Goal: Task Accomplishment & Management: Manage account settings

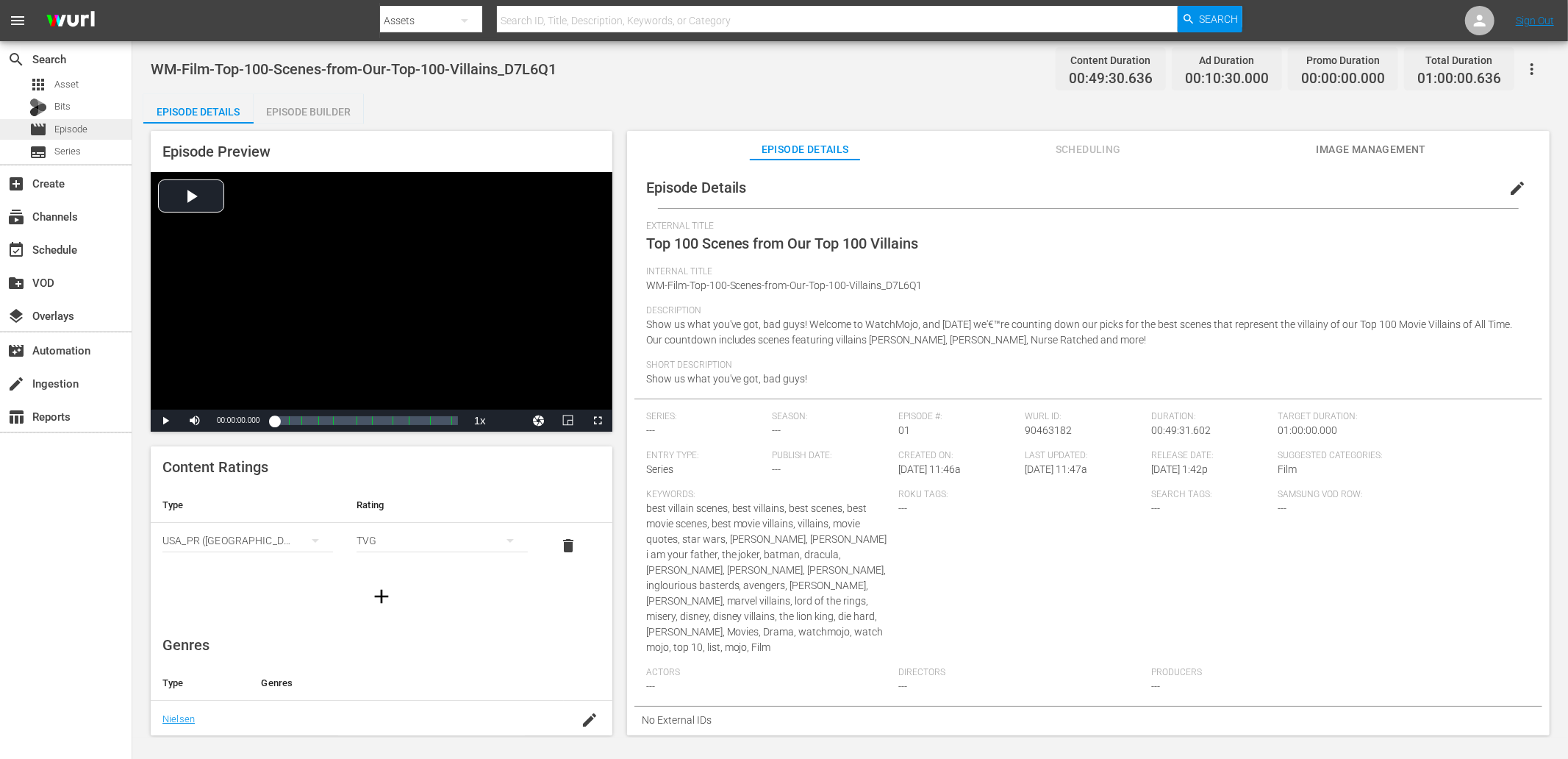
click at [81, 123] on span "Episode" at bounding box center [70, 130] width 33 height 15
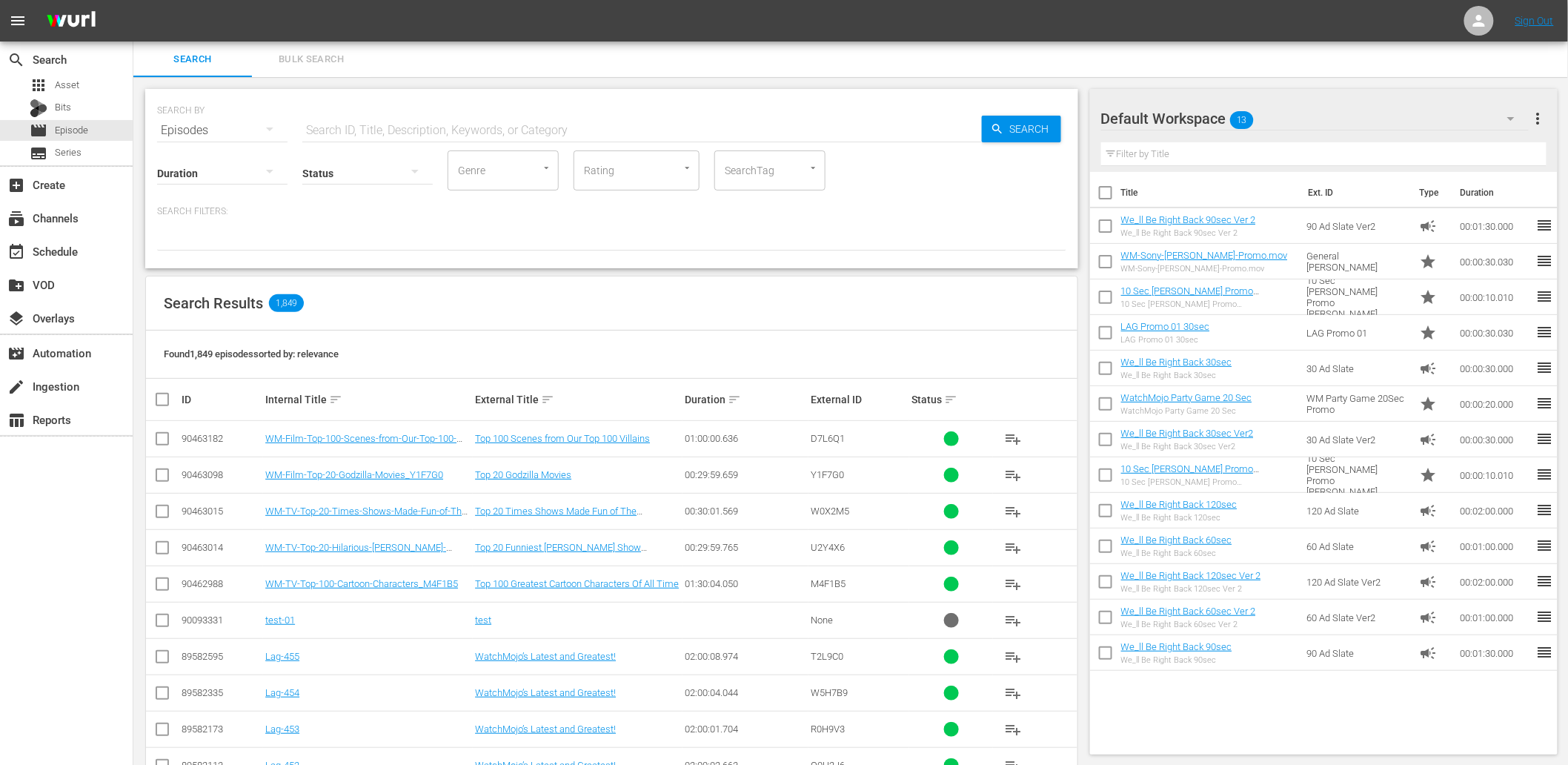
click at [384, 135] on input "text" at bounding box center [641, 131] width 679 height 36
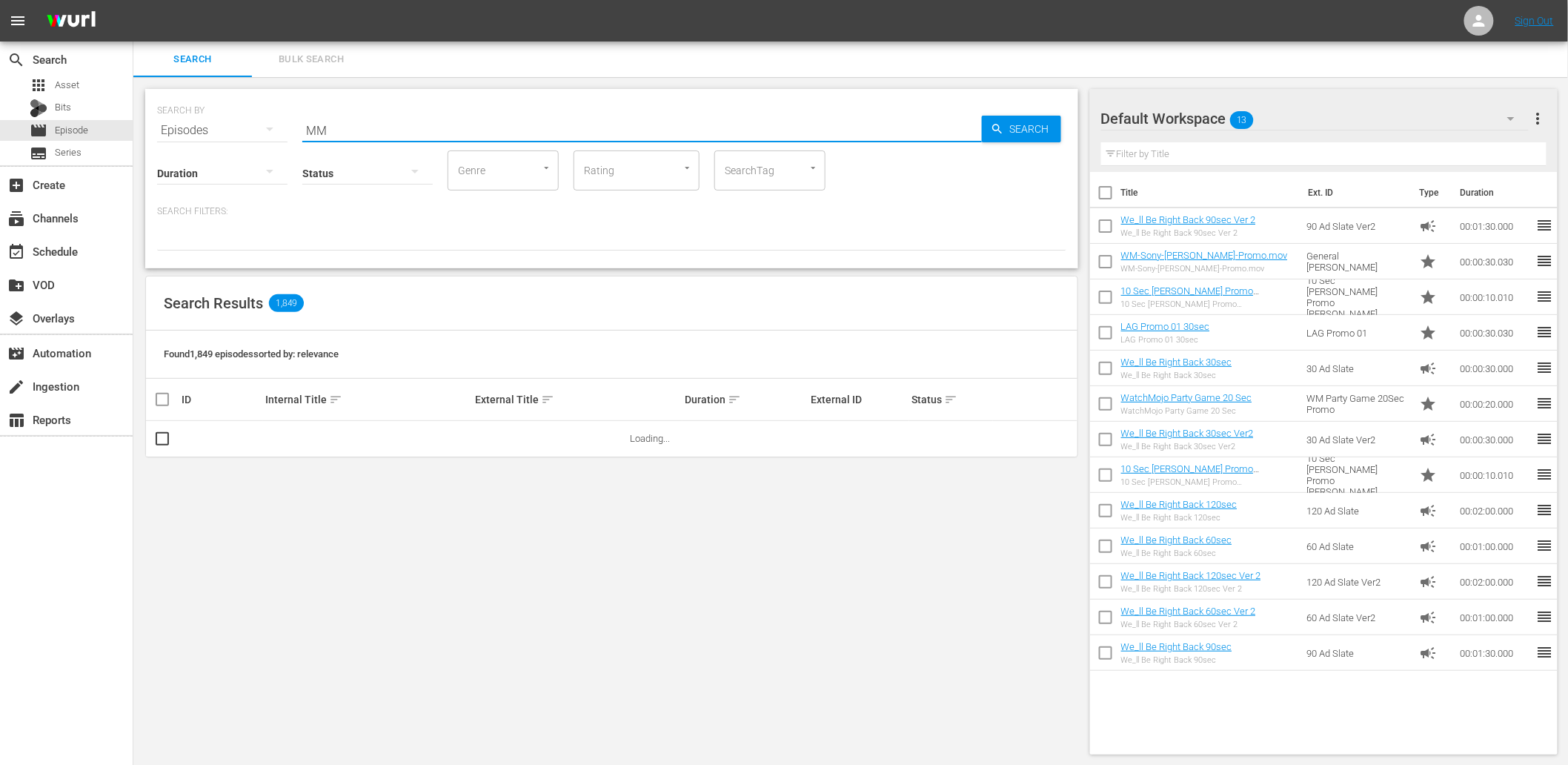
type input "MM-LAG"
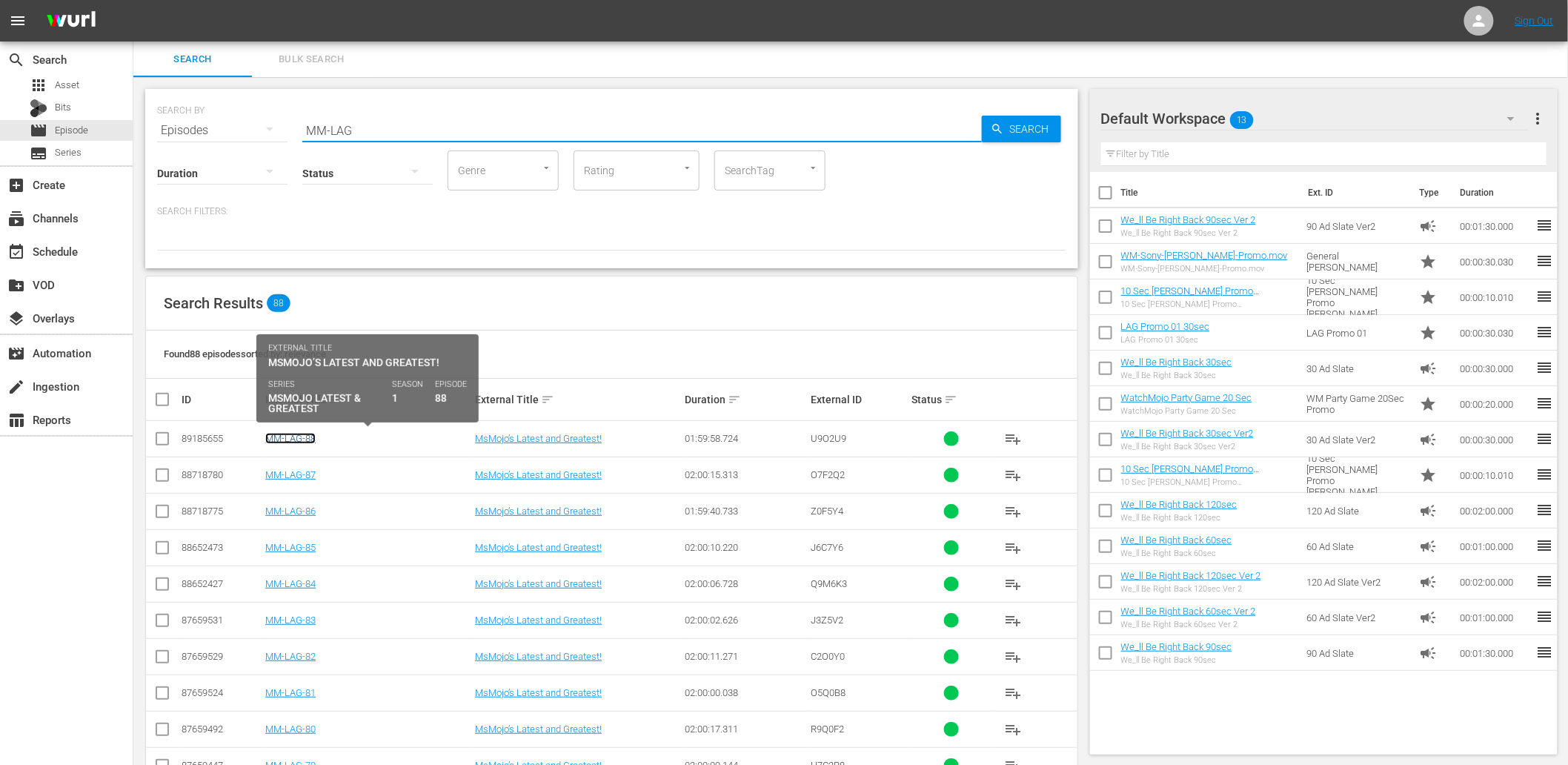
click at [304, 439] on link "MM-LAG-88" at bounding box center [291, 438] width 51 height 11
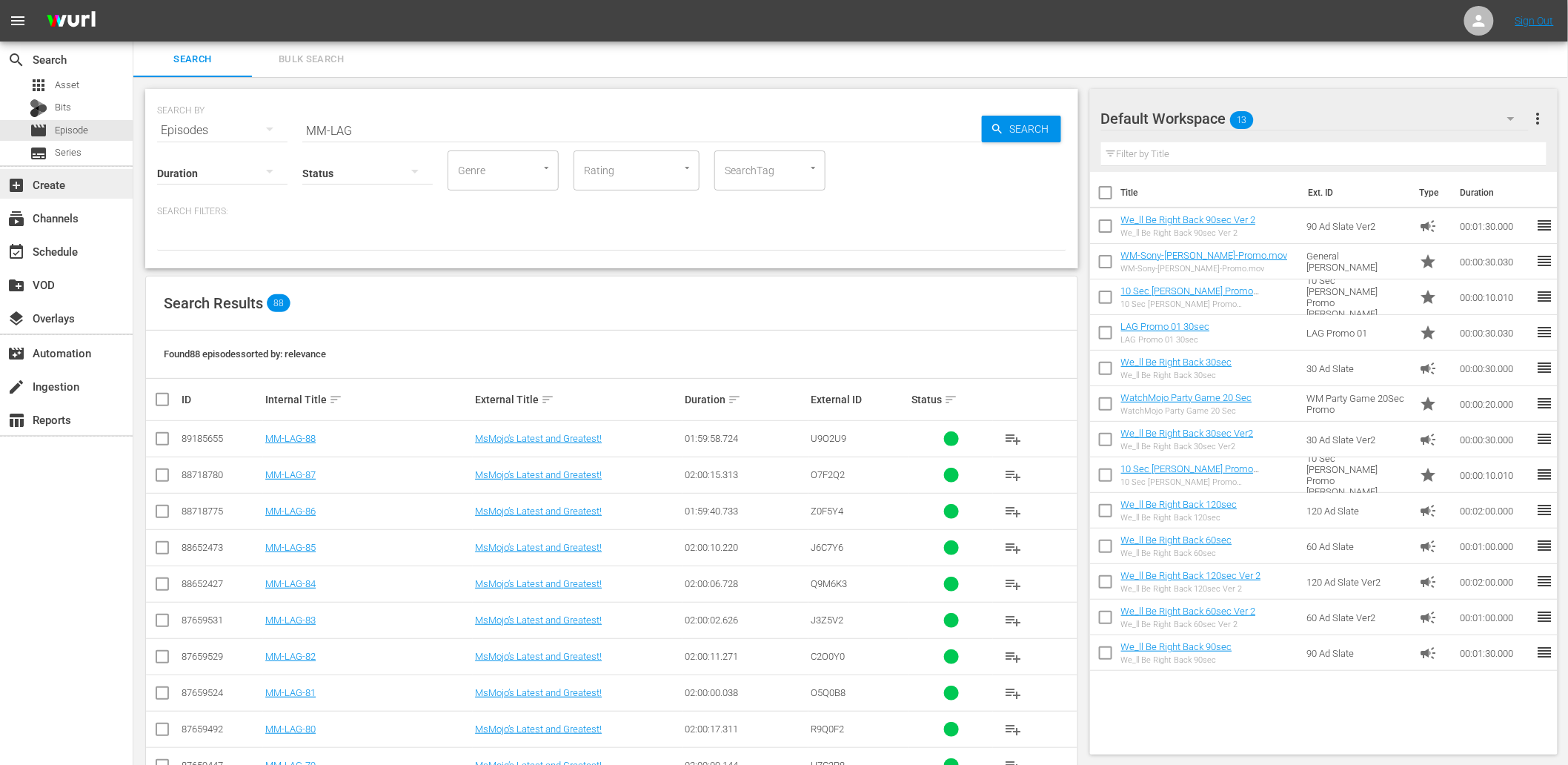
click at [38, 180] on div "add_box Create" at bounding box center [41, 183] width 83 height 13
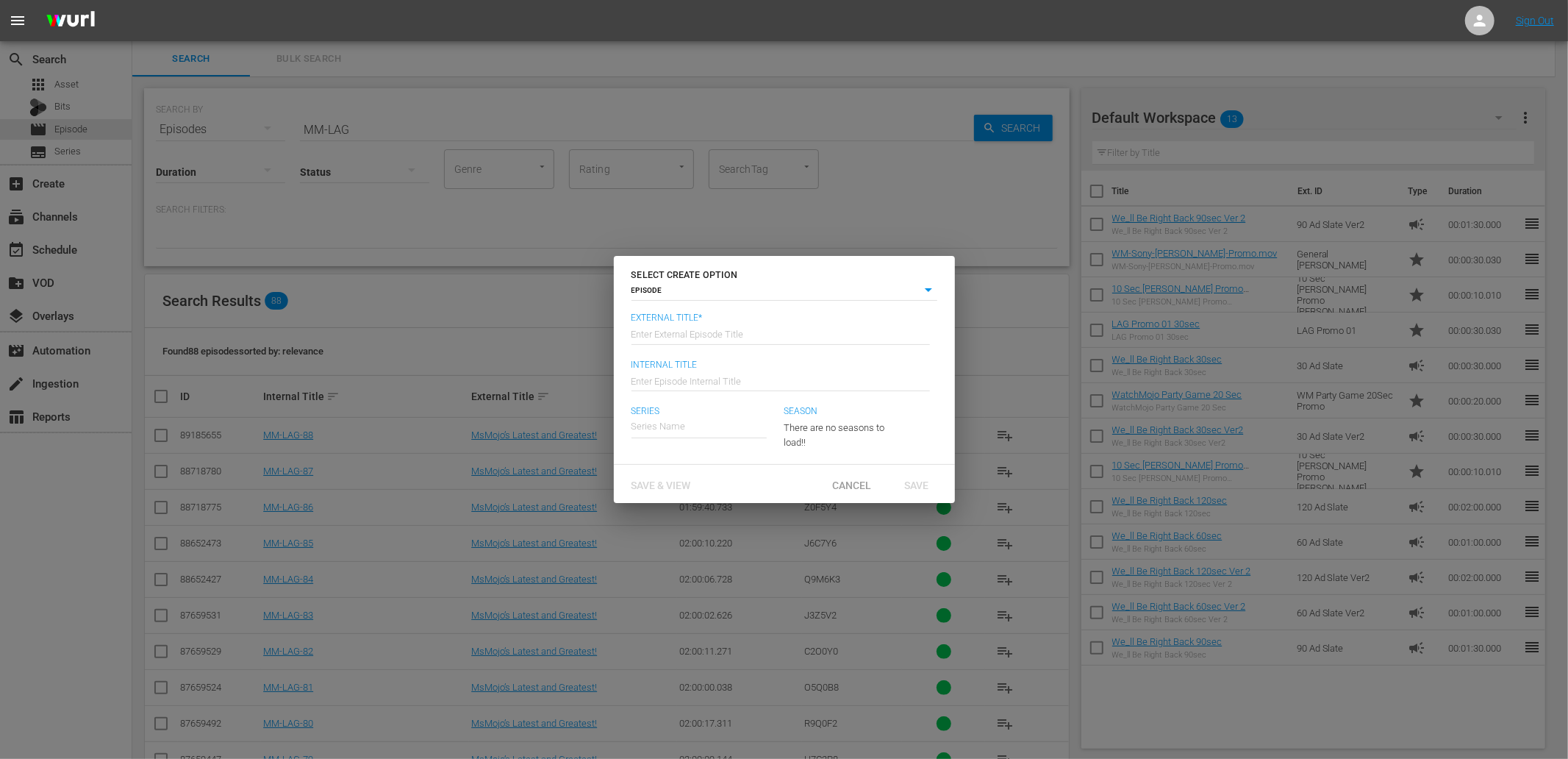
click at [730, 336] on input "text" at bounding box center [781, 333] width 299 height 35
type input "MsMojo’s Latest and Greatest!"
click at [712, 372] on input "text" at bounding box center [781, 380] width 299 height 35
type input "MM-LAG-89"
click at [688, 465] on div "MsMojo Latest & Greatest" at bounding box center [697, 469] width 109 height 35
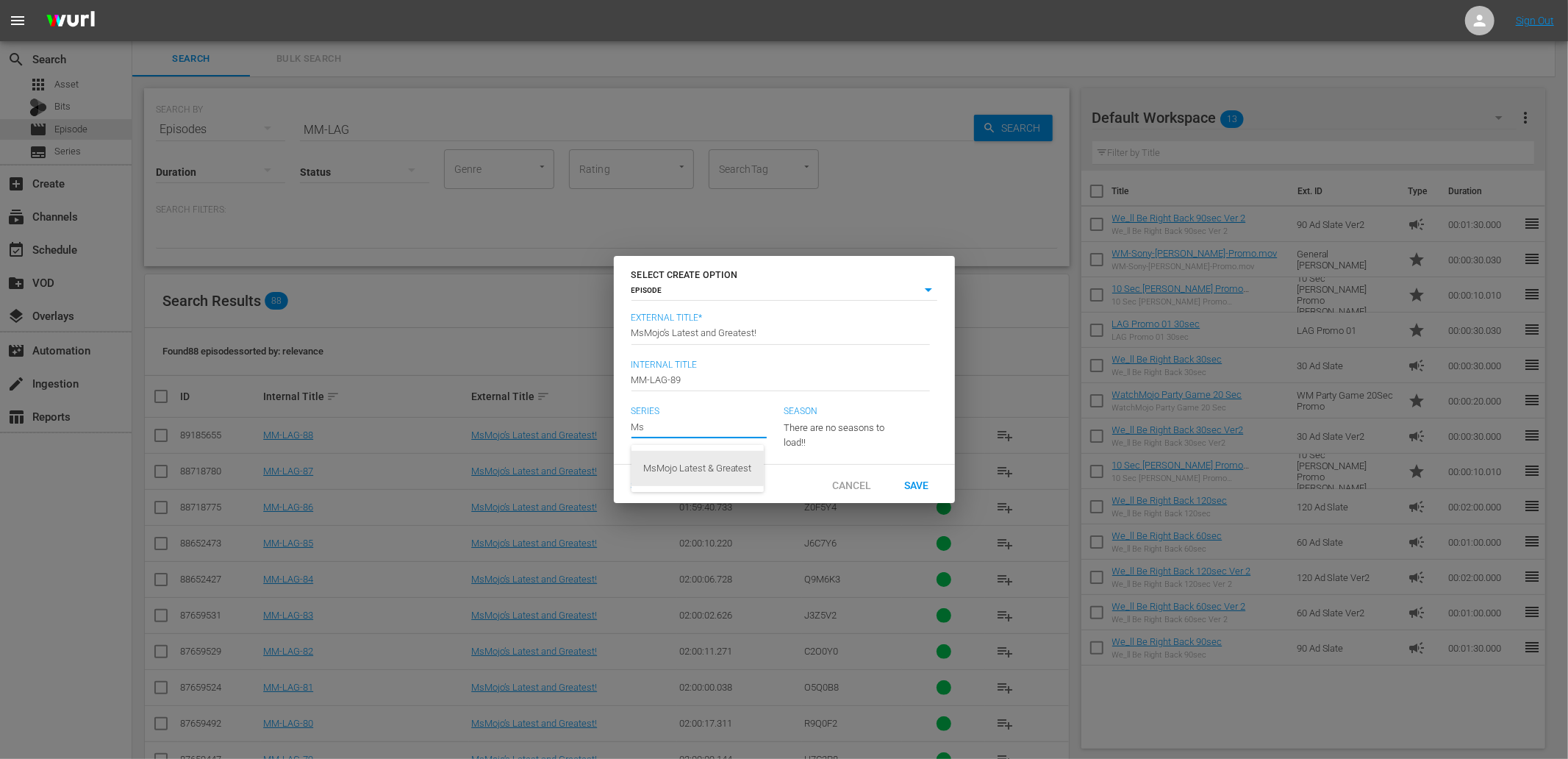
type input "MsMojo Latest & Greatest"
click at [665, 487] on span "Save & View" at bounding box center [661, 485] width 83 height 12
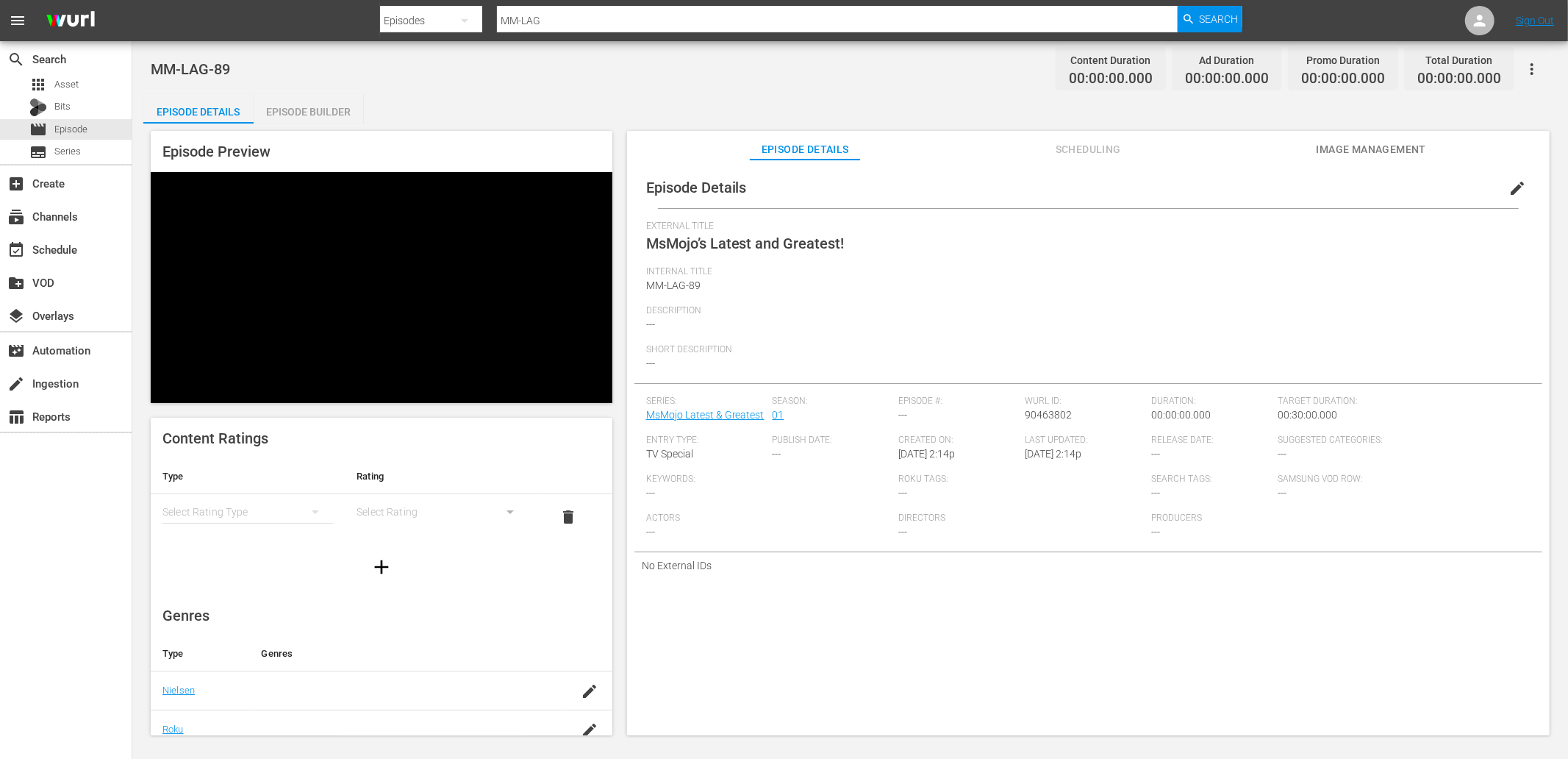
click at [1509, 182] on span "edit" at bounding box center [1518, 188] width 18 height 18
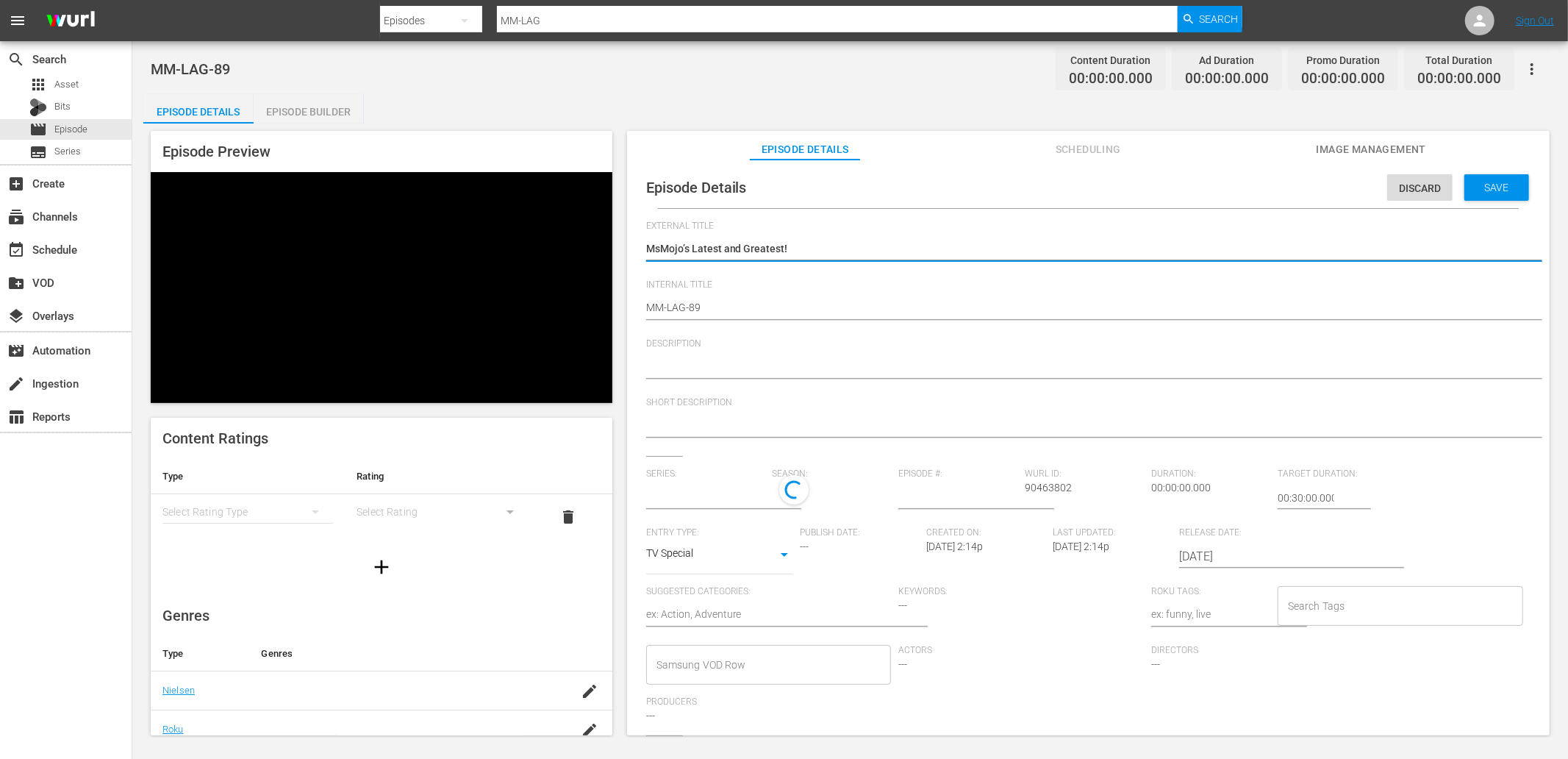
click at [724, 362] on textarea at bounding box center [1085, 367] width 877 height 18
paste textarea "Stay up to date with all of the Latest and Greatest countdown videos from MsMoj…"
type textarea "Stay up to date with all of the Latest and Greatest countdown videos from MsMoj…"
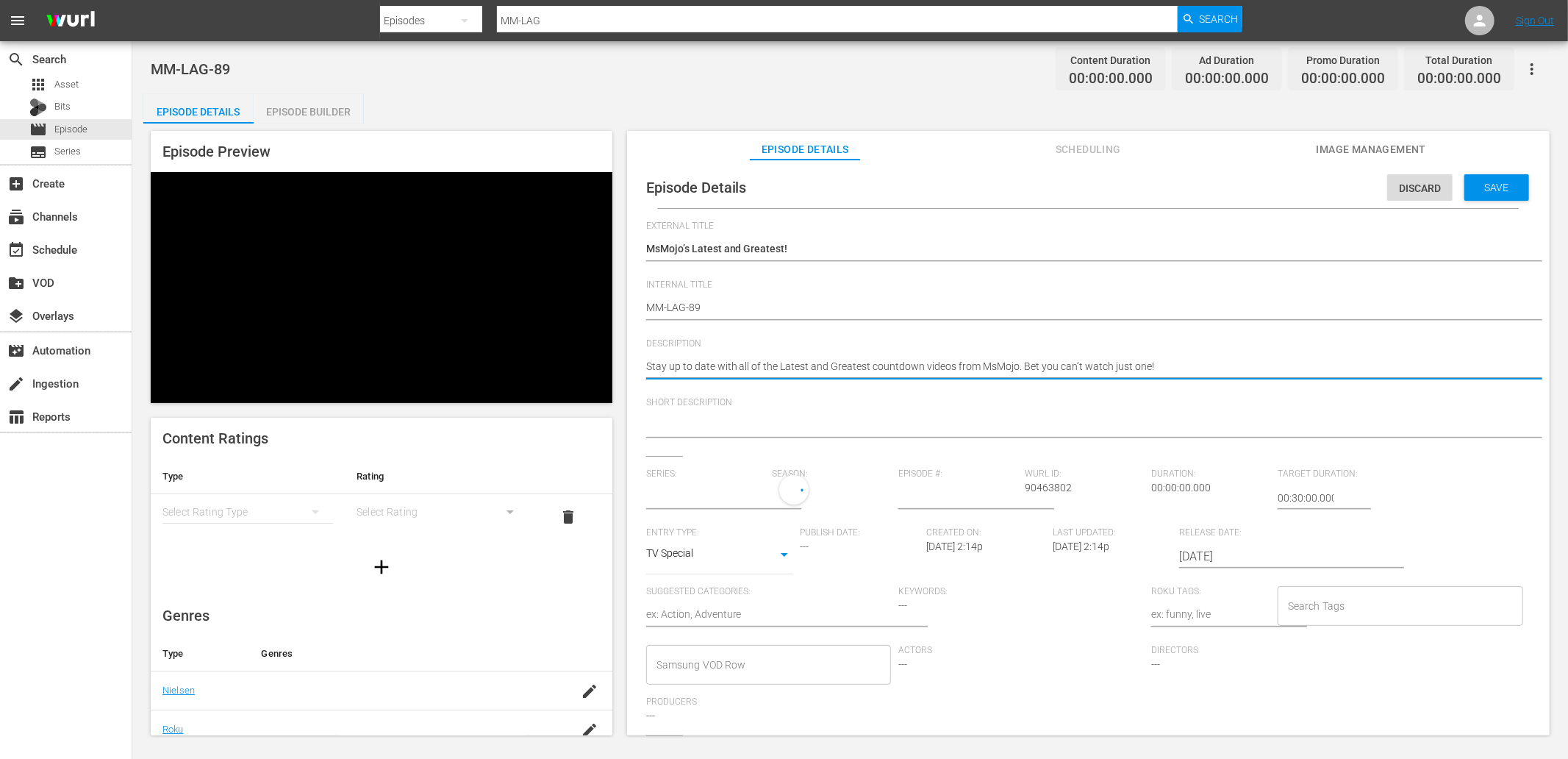
type input "MsMojo Latest & Greatest"
type textarea "Stay up to date with all of the Latest and Greatest countdown videos from MsMoj…"
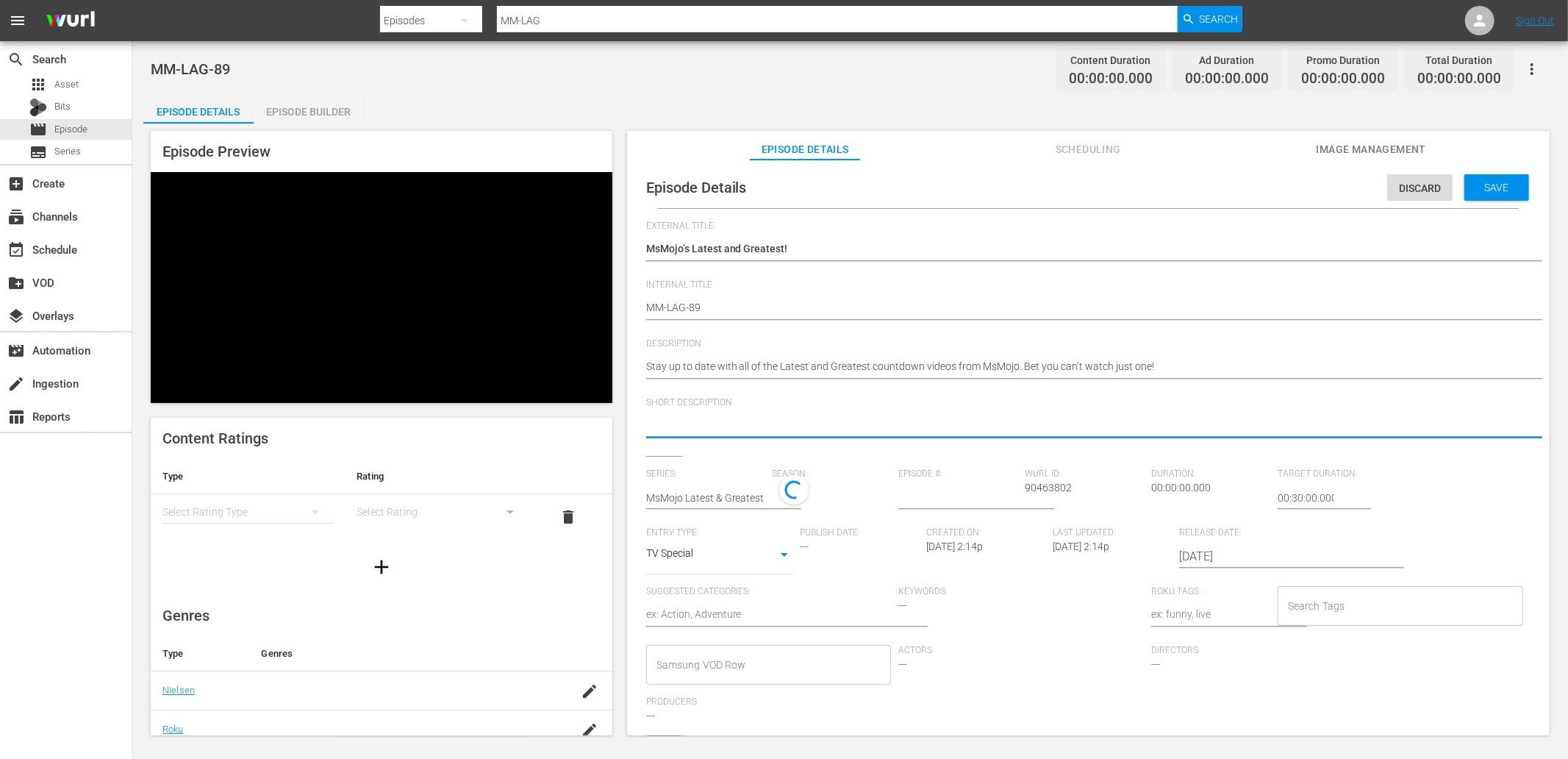
click at [658, 427] on textarea at bounding box center [1085, 426] width 877 height 18
paste textarea "Stay up to date with all of the Latest and Greatest countdown videos from MsMoj…"
type textarea "Stay up to date with all of the Latest and Greatest countdown videos from MsMoj…"
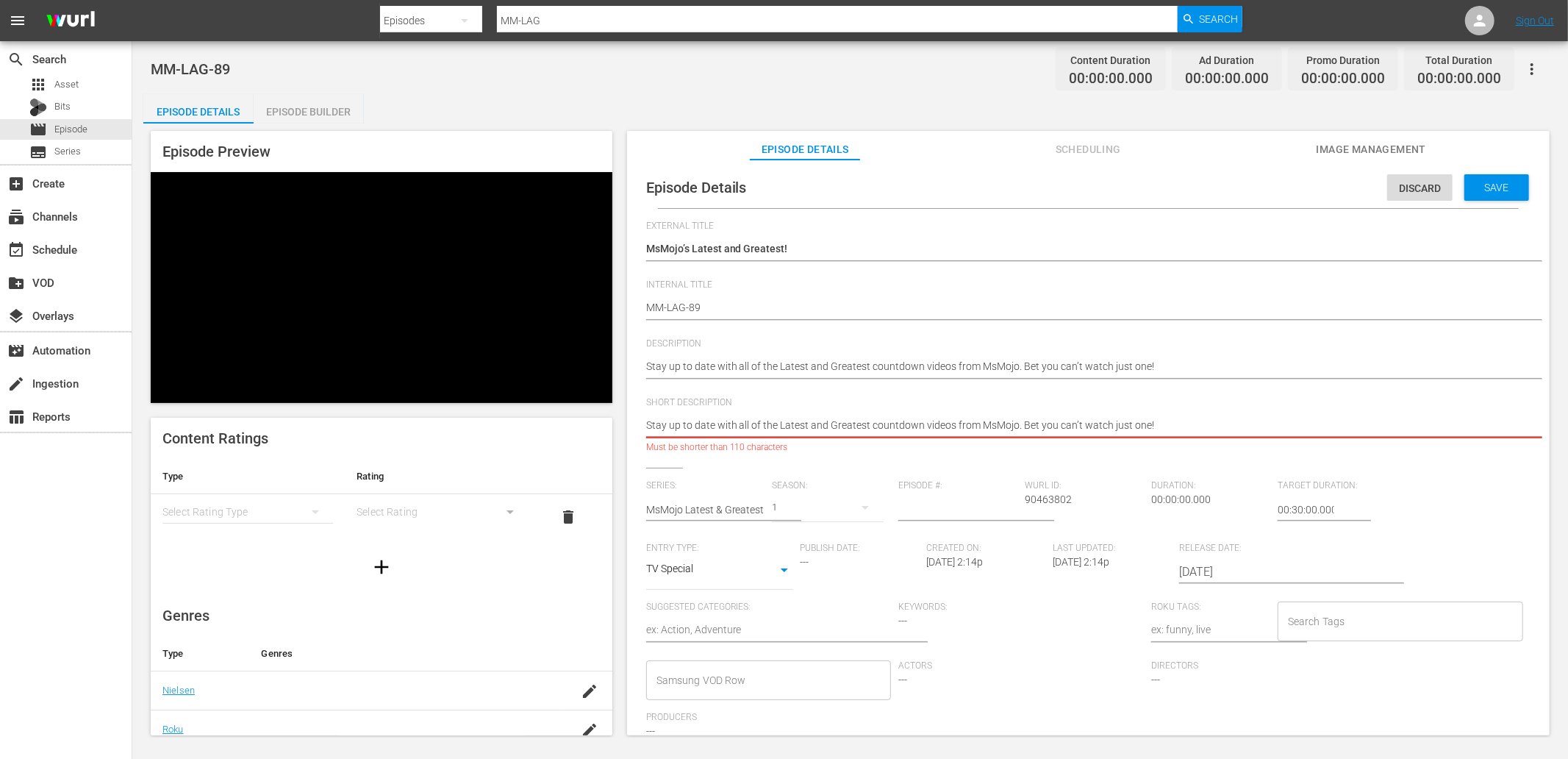
drag, startPoint x: 1018, startPoint y: 422, endPoint x: 1488, endPoint y: 435, distance: 470.2
click at [1467, 435] on textarea "Stay up to date with all of the Latest and Greatest countdown videos from MsMoj…" at bounding box center [1085, 426] width 877 height 18
type textarea "Stay up to date with all of the Latest and Greatest countdown videos from MsMoj…"
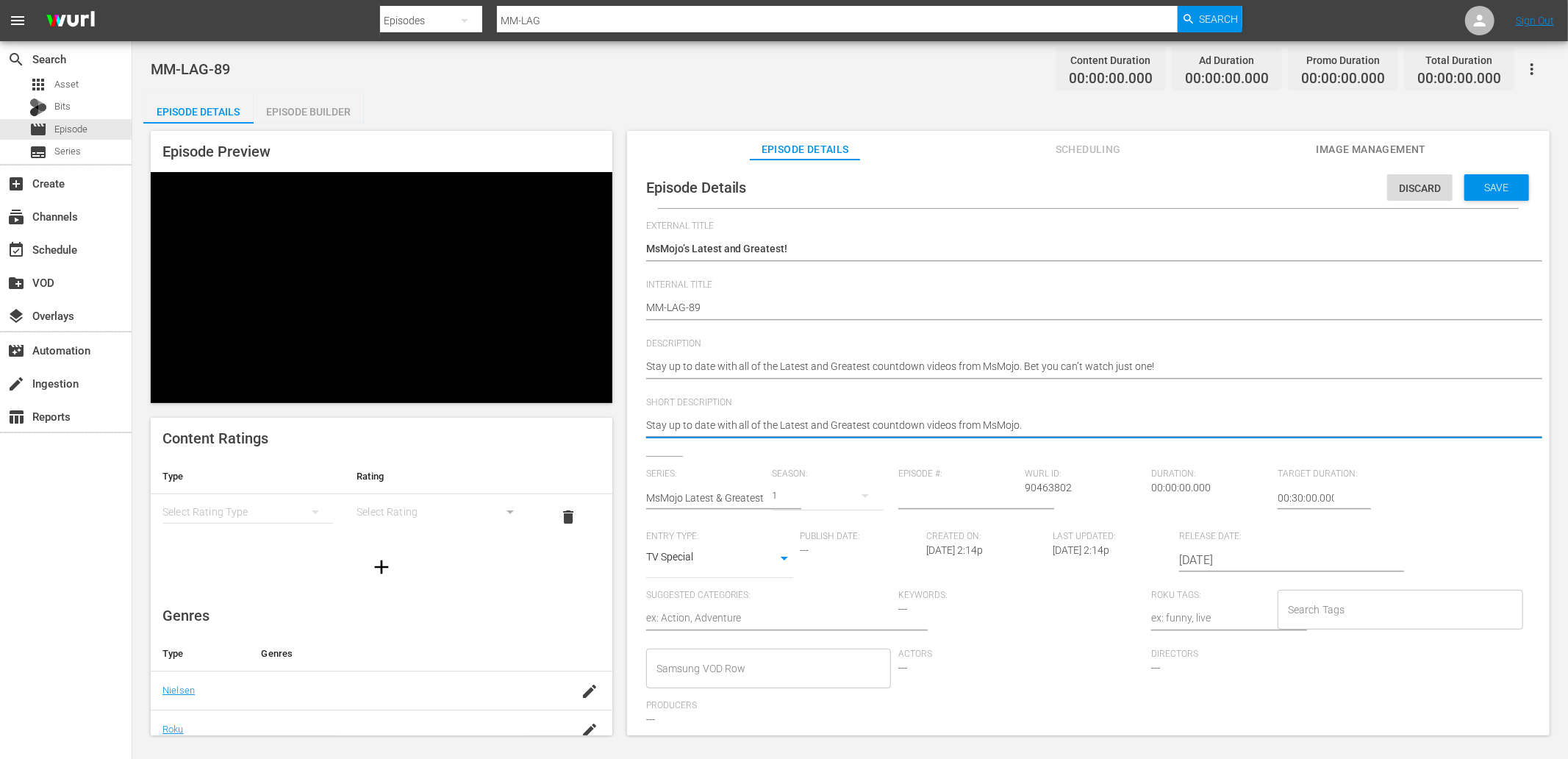
type textarea "Stay up to date with all of the Latest and Greatest countdown videos from MsMojo"
type textarea "Stay up to date with all of the Latest and Greatest countdown videos from MsMoj…"
click at [943, 498] on input "number" at bounding box center [959, 498] width 119 height 35
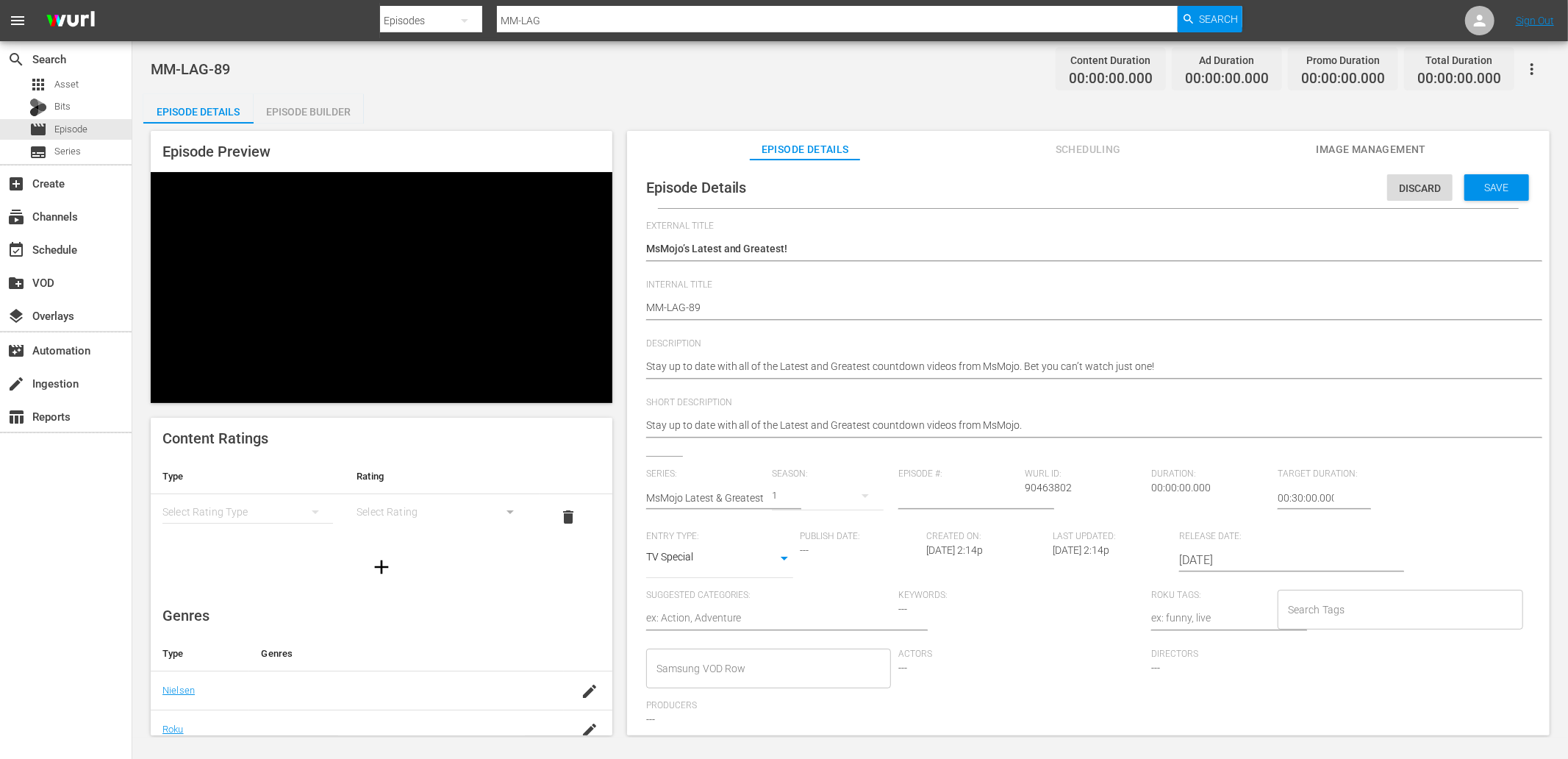
click at [952, 491] on input "number" at bounding box center [959, 498] width 119 height 35
type input "89"
click at [1486, 193] on div "Save" at bounding box center [1496, 188] width 64 height 26
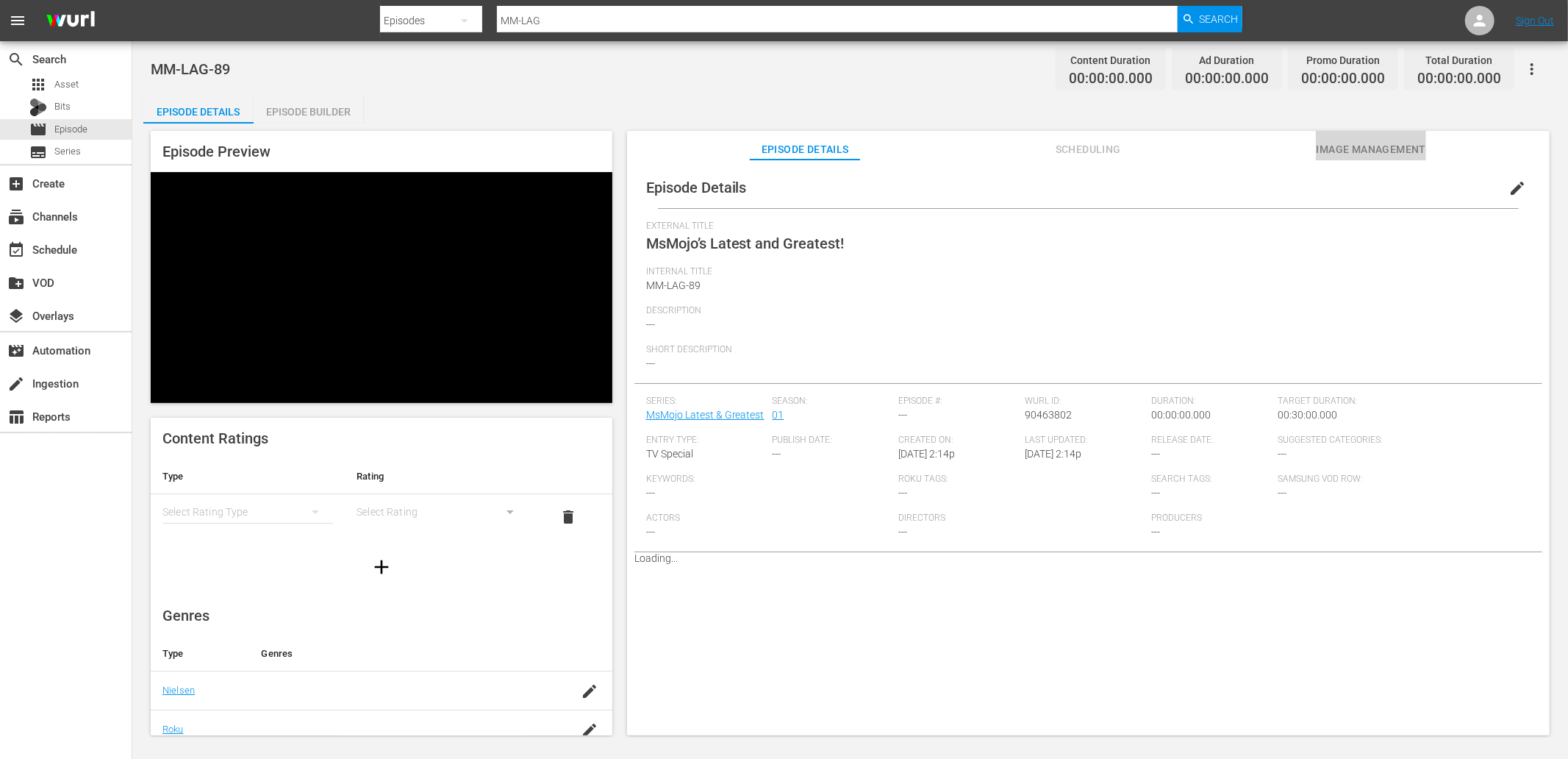
click at [1367, 137] on button "Image Management" at bounding box center [1371, 146] width 110 height 30
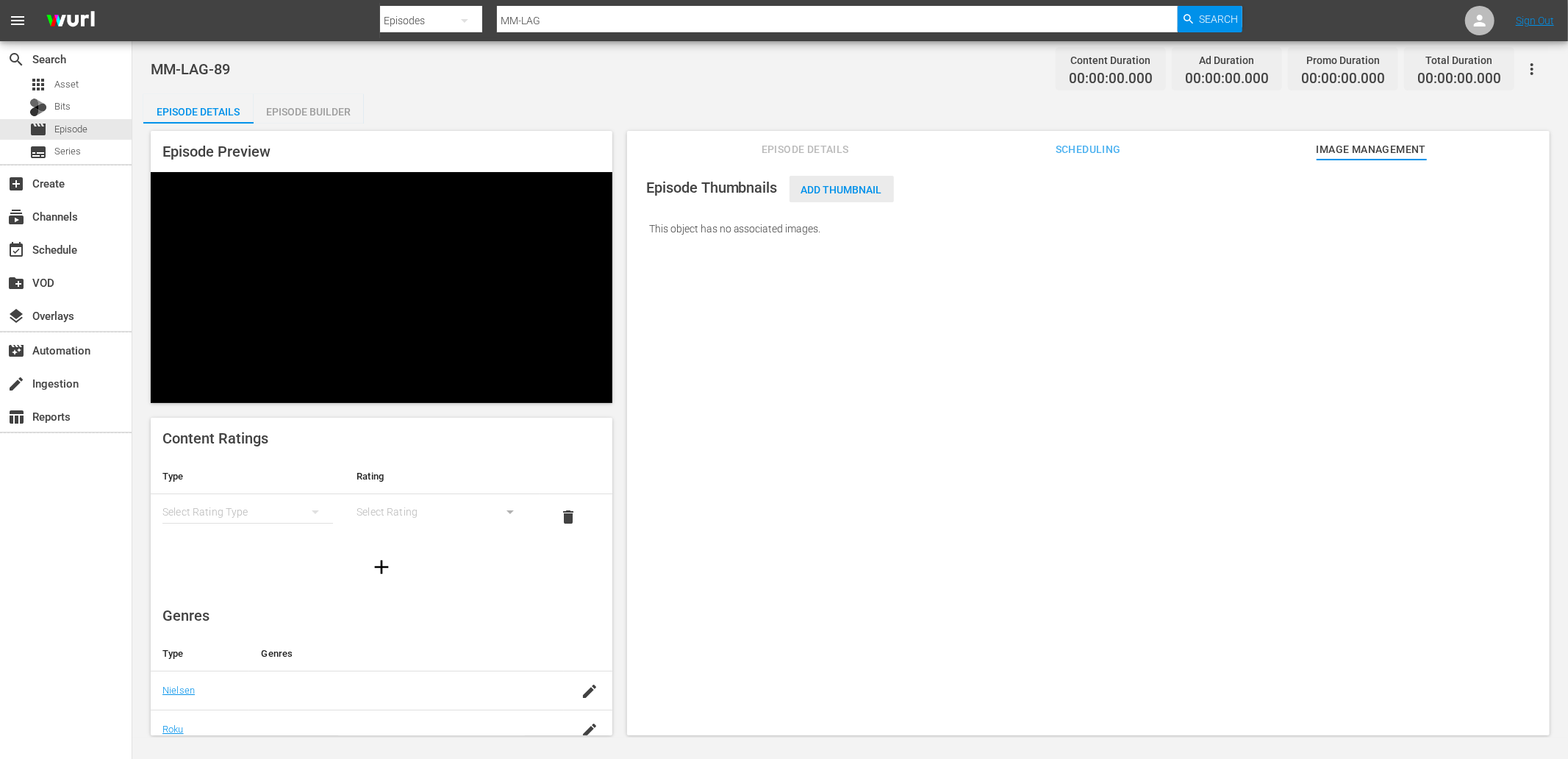
click at [813, 189] on span "Add Thumbnail" at bounding box center [842, 190] width 105 height 12
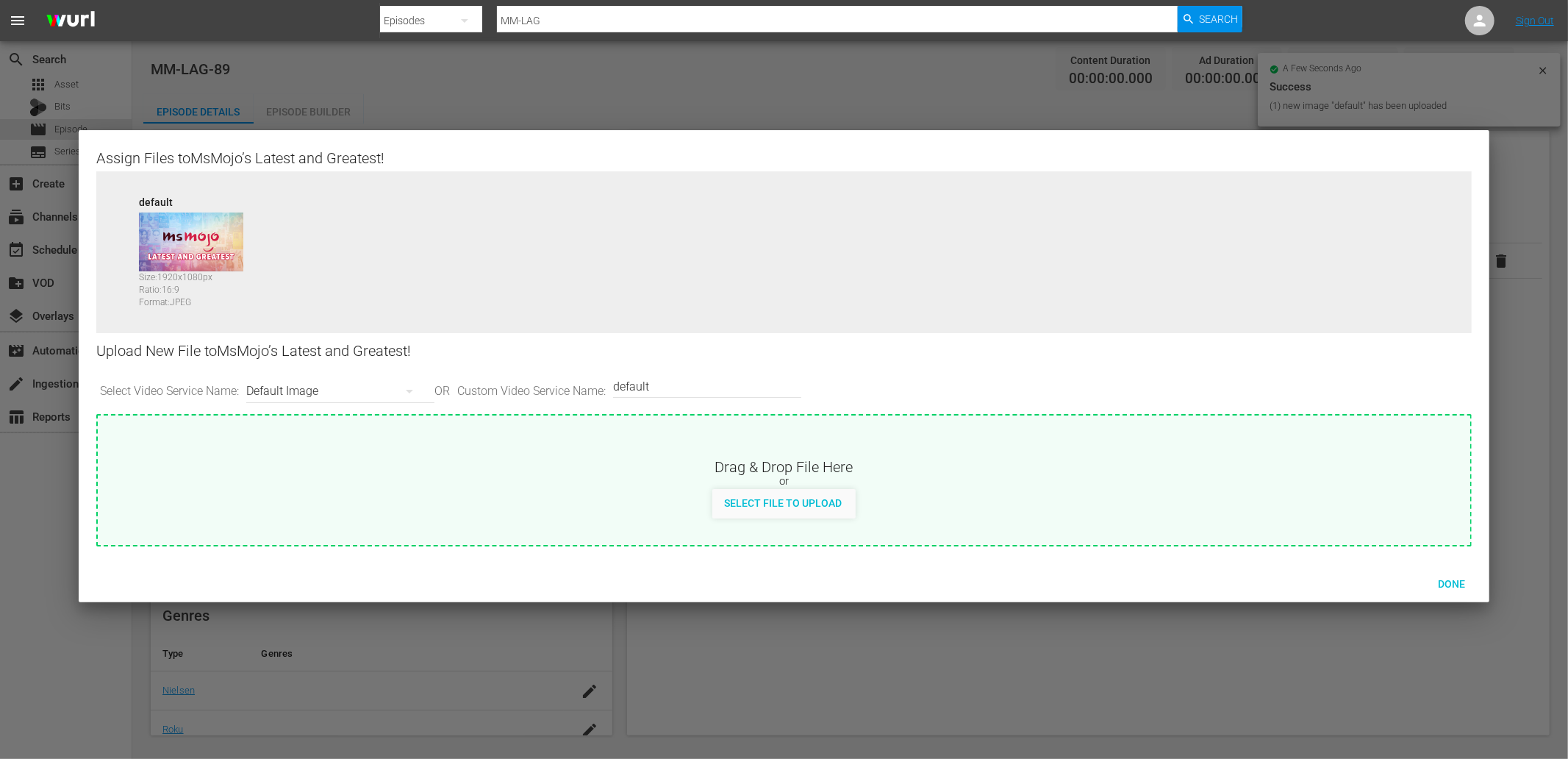
click at [331, 387] on div "Default Image" at bounding box center [337, 391] width 181 height 41
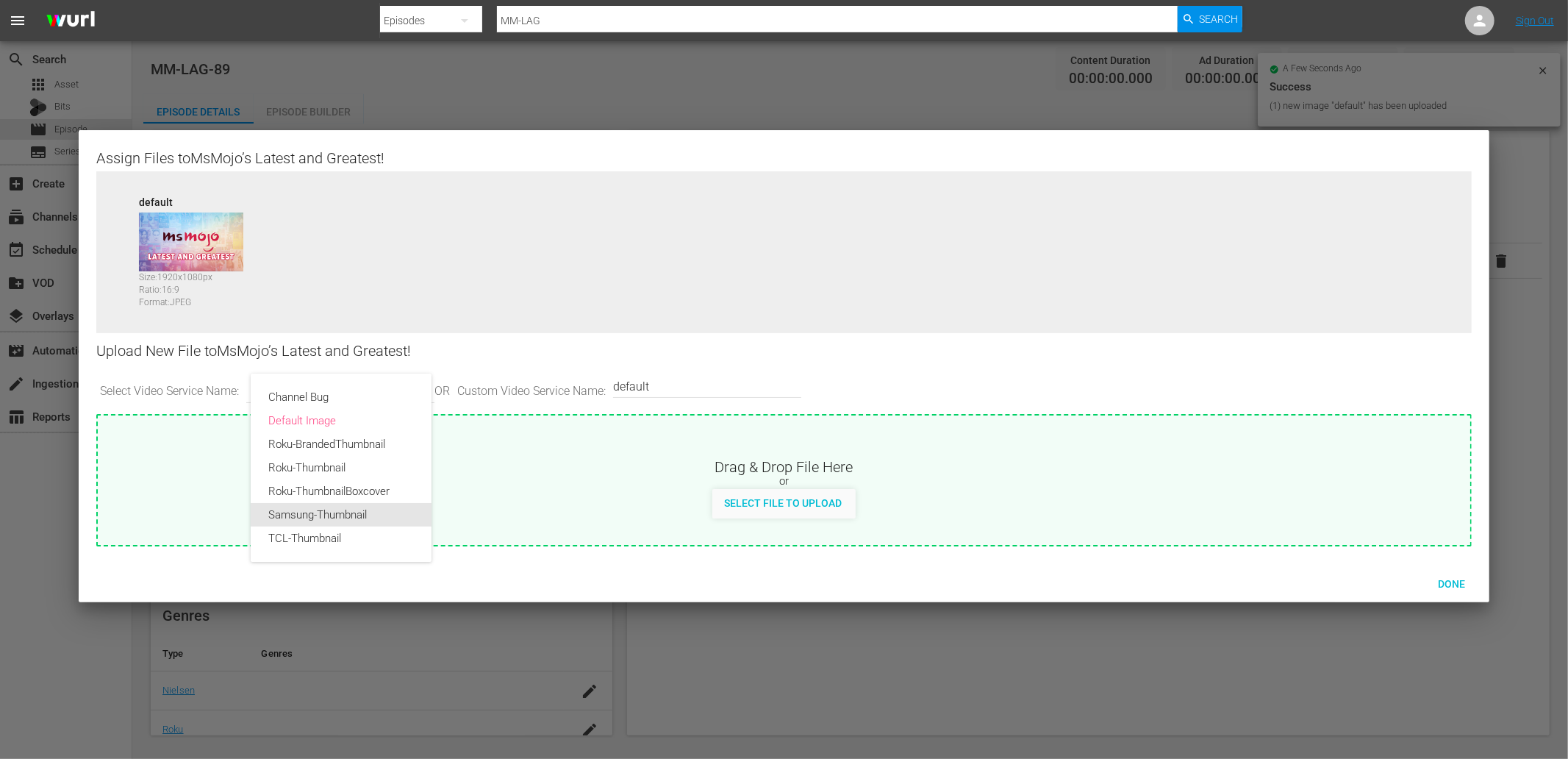
click at [329, 518] on div "Samsung-Thumbnail" at bounding box center [342, 514] width 146 height 23
type input "Samsung-Thumbnail"
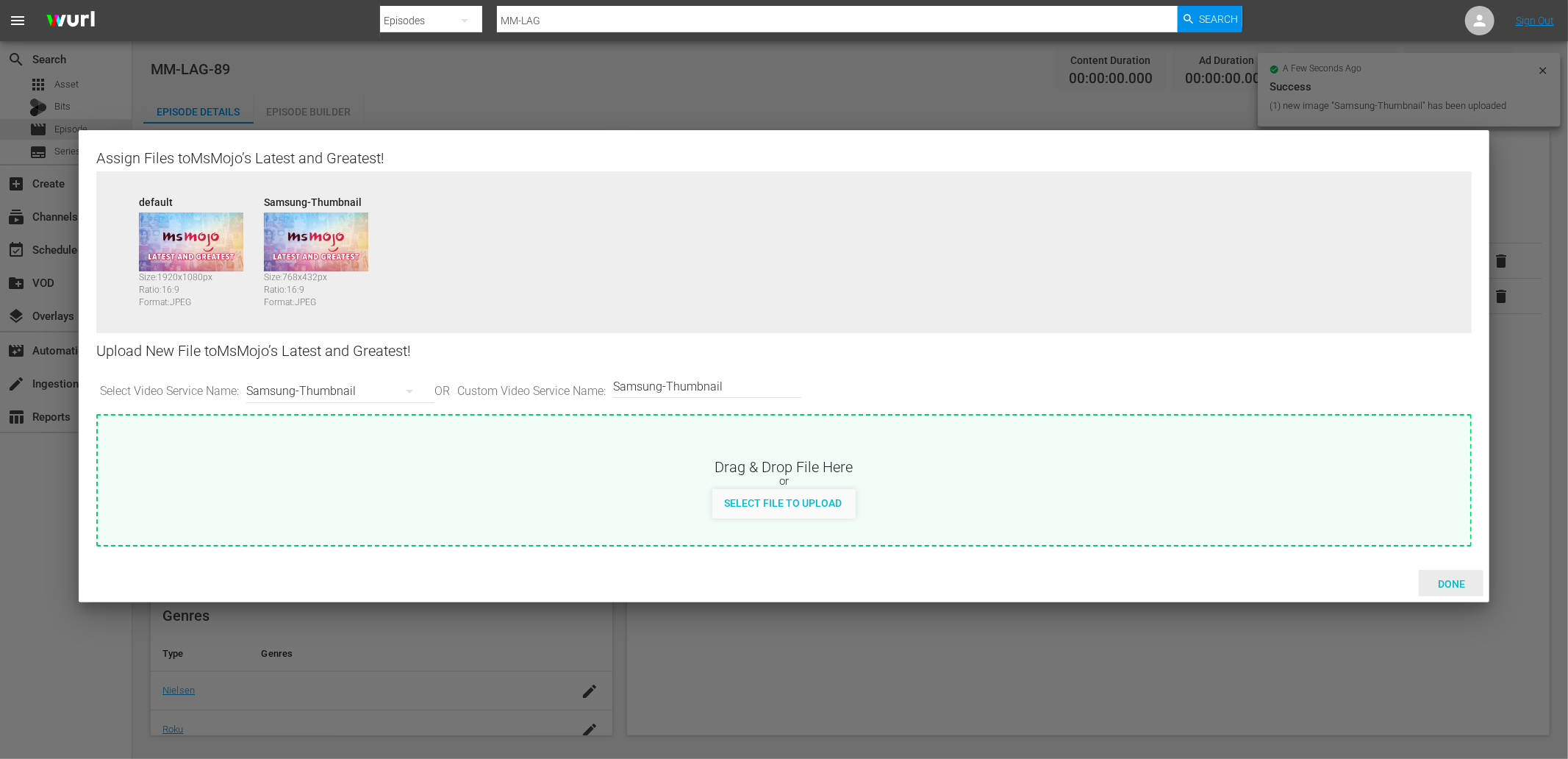
click at [1443, 596] on div "Done" at bounding box center [1450, 583] width 64 height 27
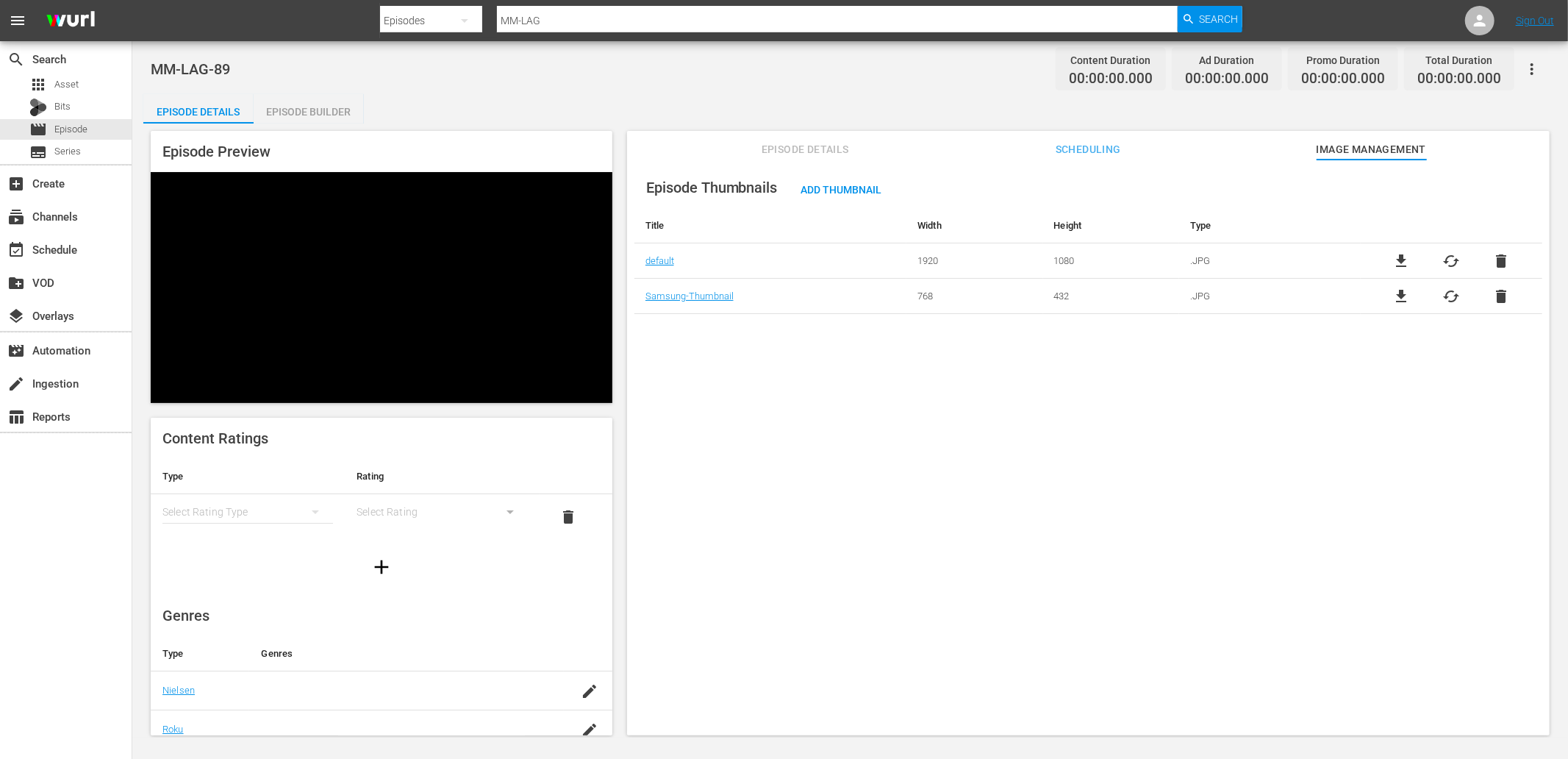
click at [290, 107] on div "Episode Builder" at bounding box center [309, 112] width 110 height 35
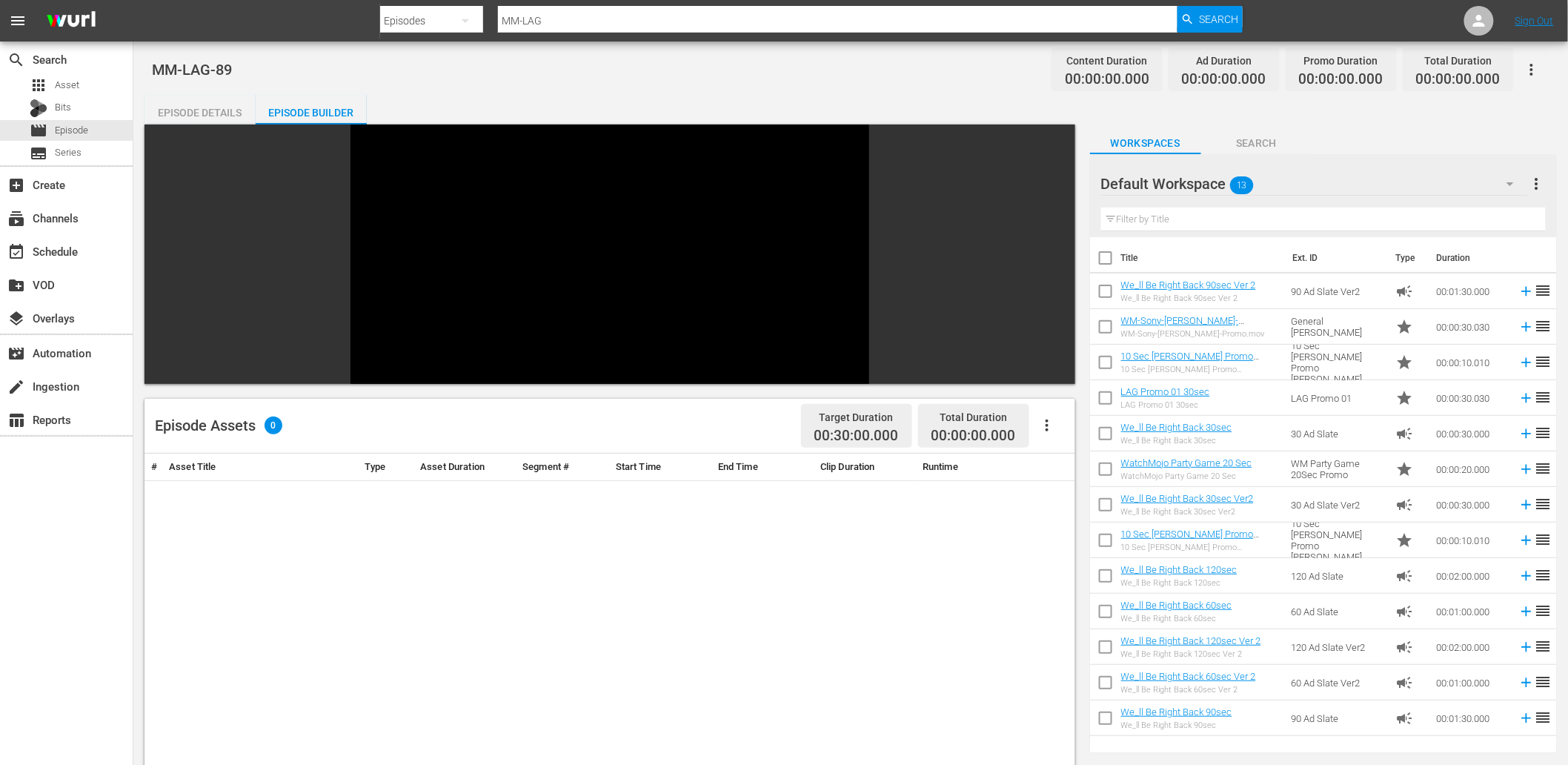
click at [1322, 176] on div "Default Workspace 13" at bounding box center [1315, 183] width 427 height 41
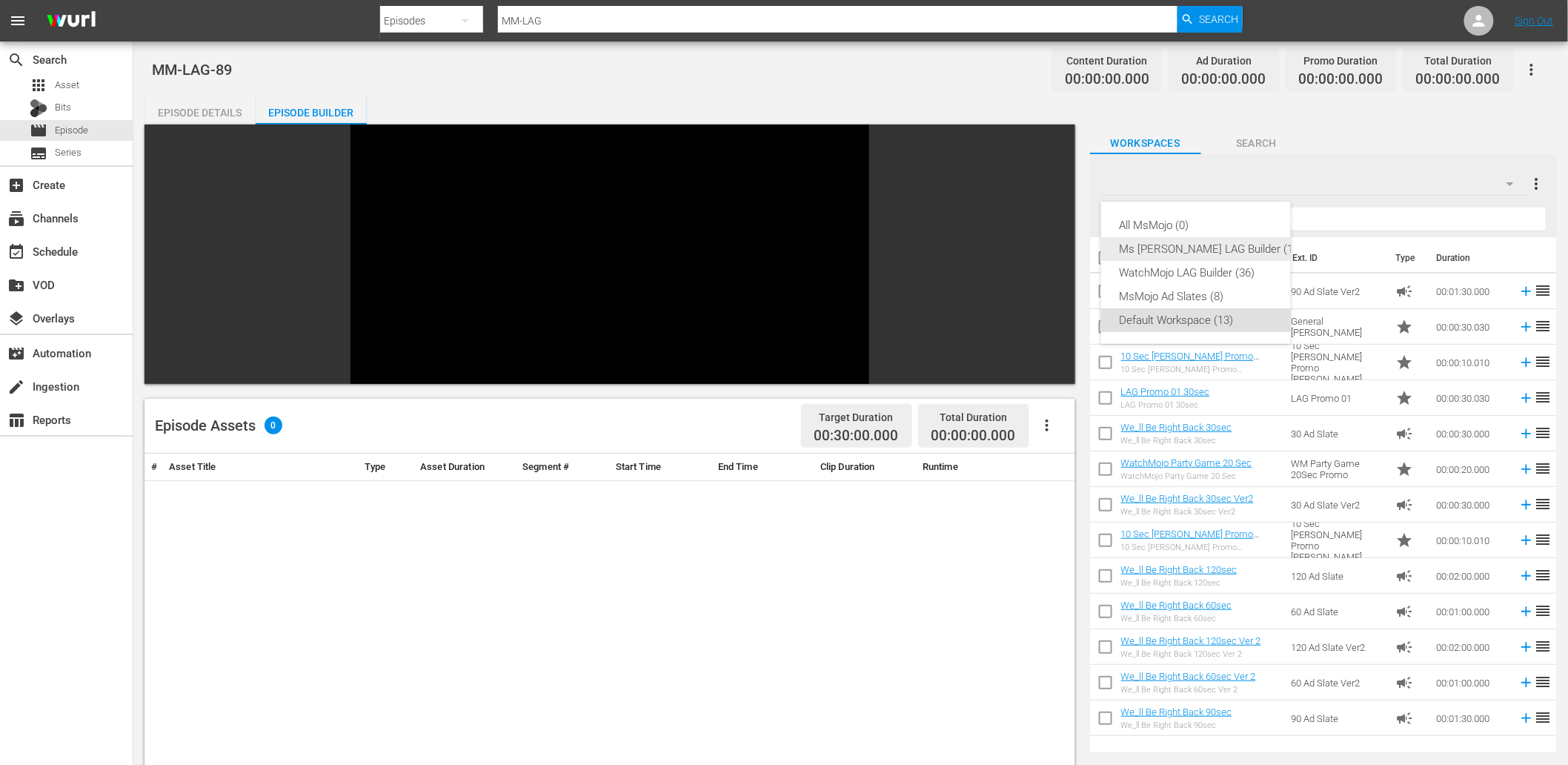
click at [1201, 249] on div "Ms Mojo LAG Builder (16)" at bounding box center [1211, 248] width 183 height 24
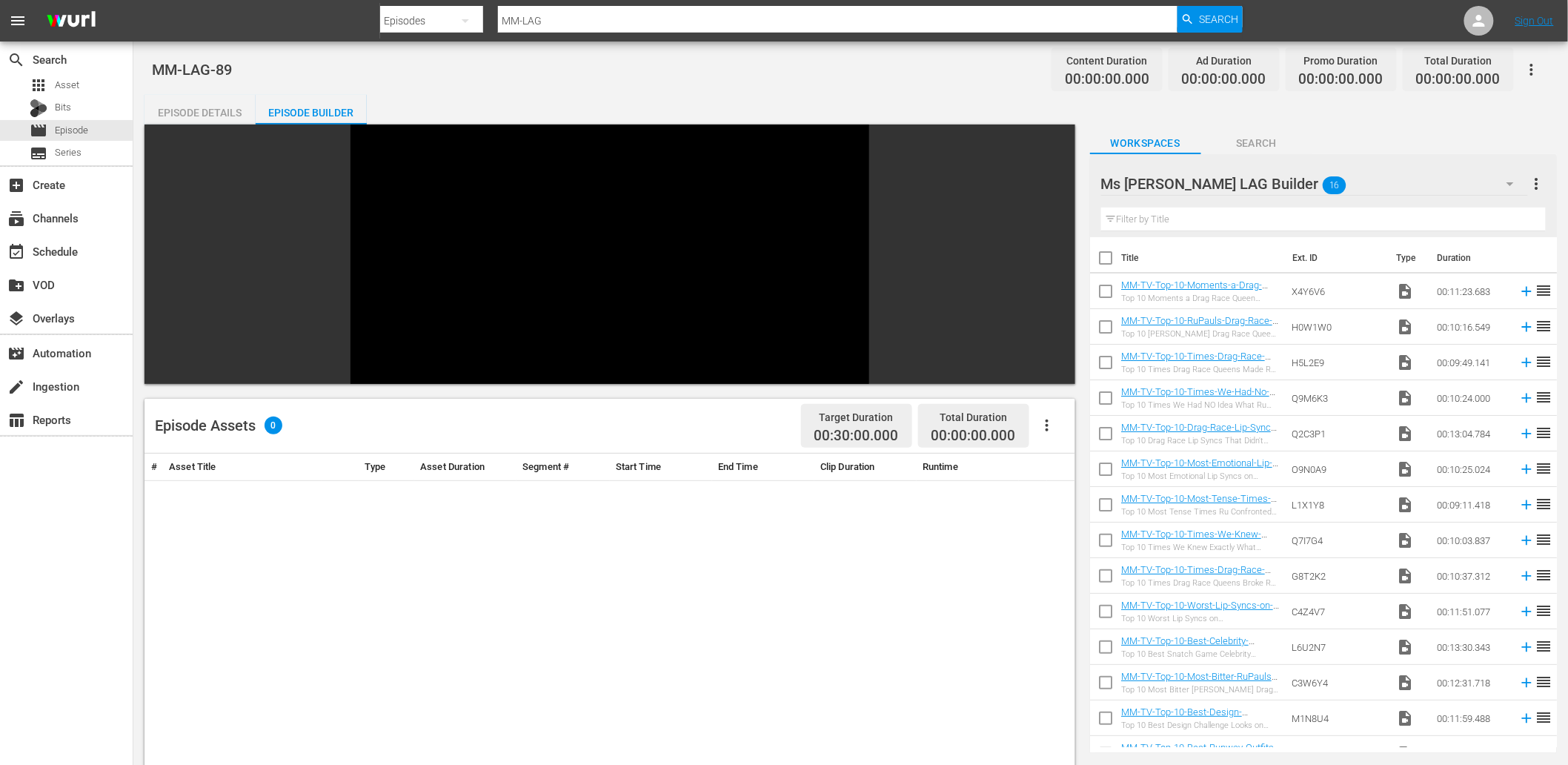
click at [1106, 257] on input "checkbox" at bounding box center [1105, 261] width 31 height 31
checkbox input "true"
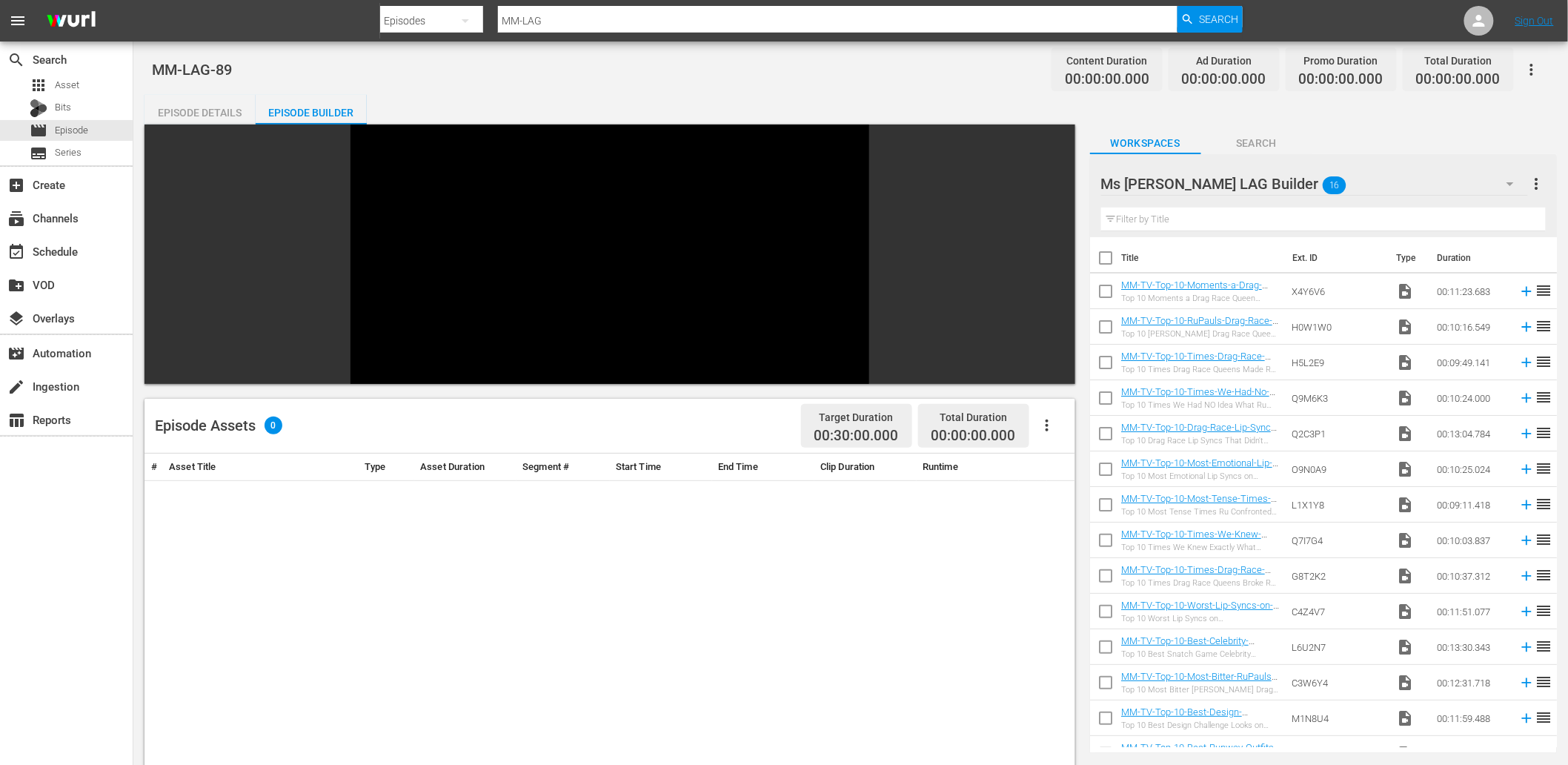
checkbox input "true"
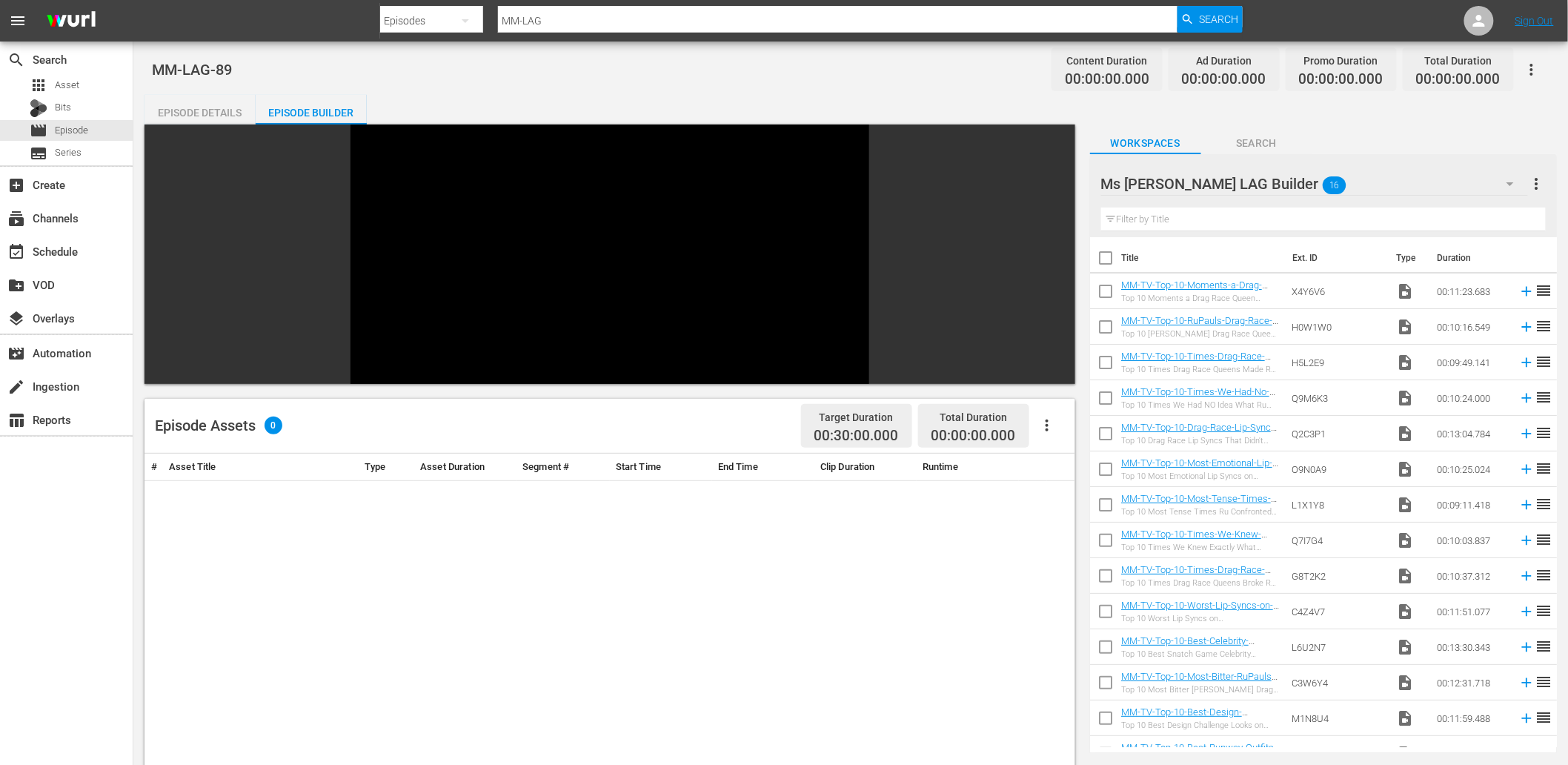
checkbox input "true"
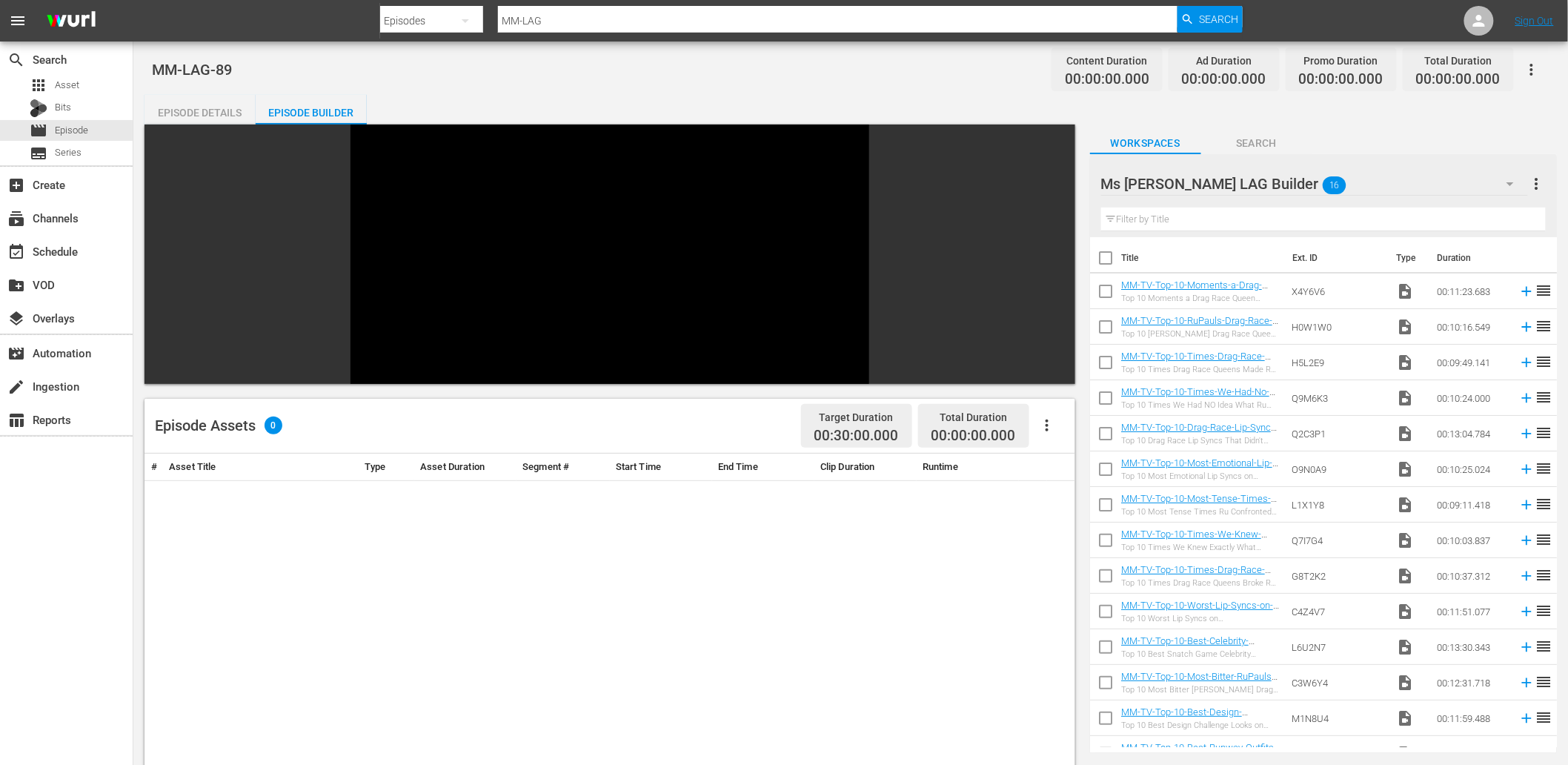
checkbox input "true"
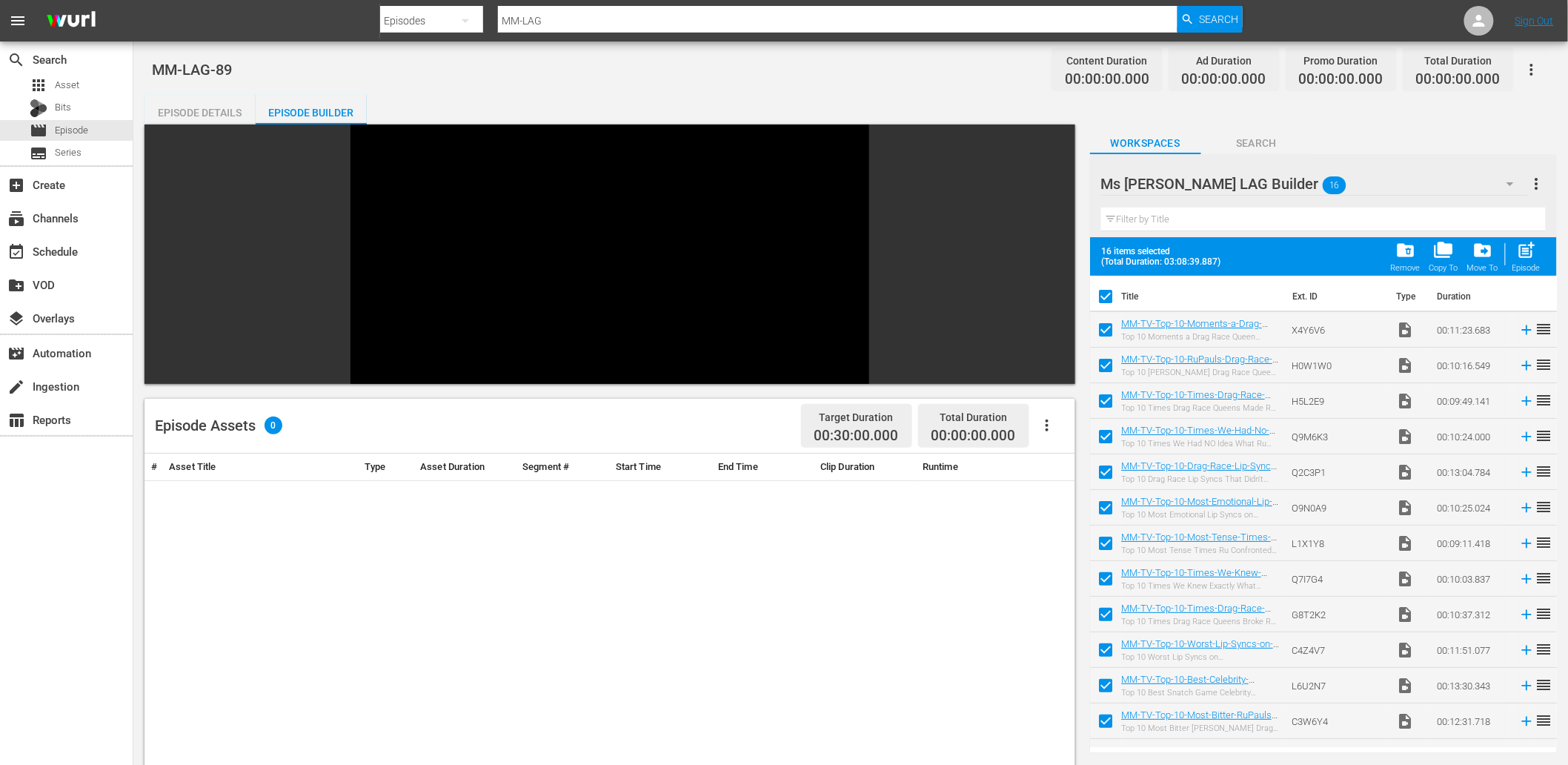
click at [1105, 290] on input "checkbox" at bounding box center [1105, 299] width 31 height 31
checkbox input "false"
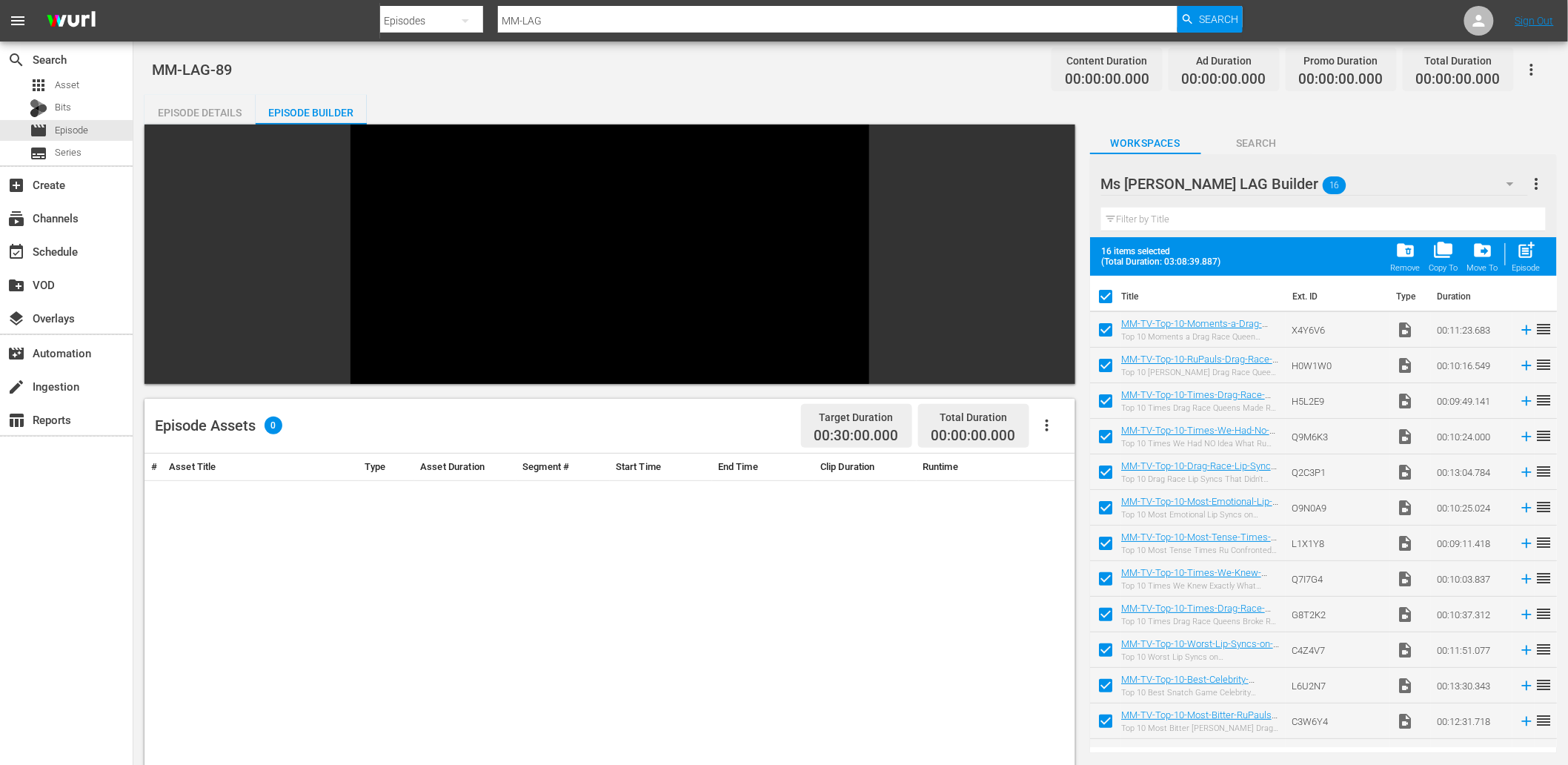
checkbox input "false"
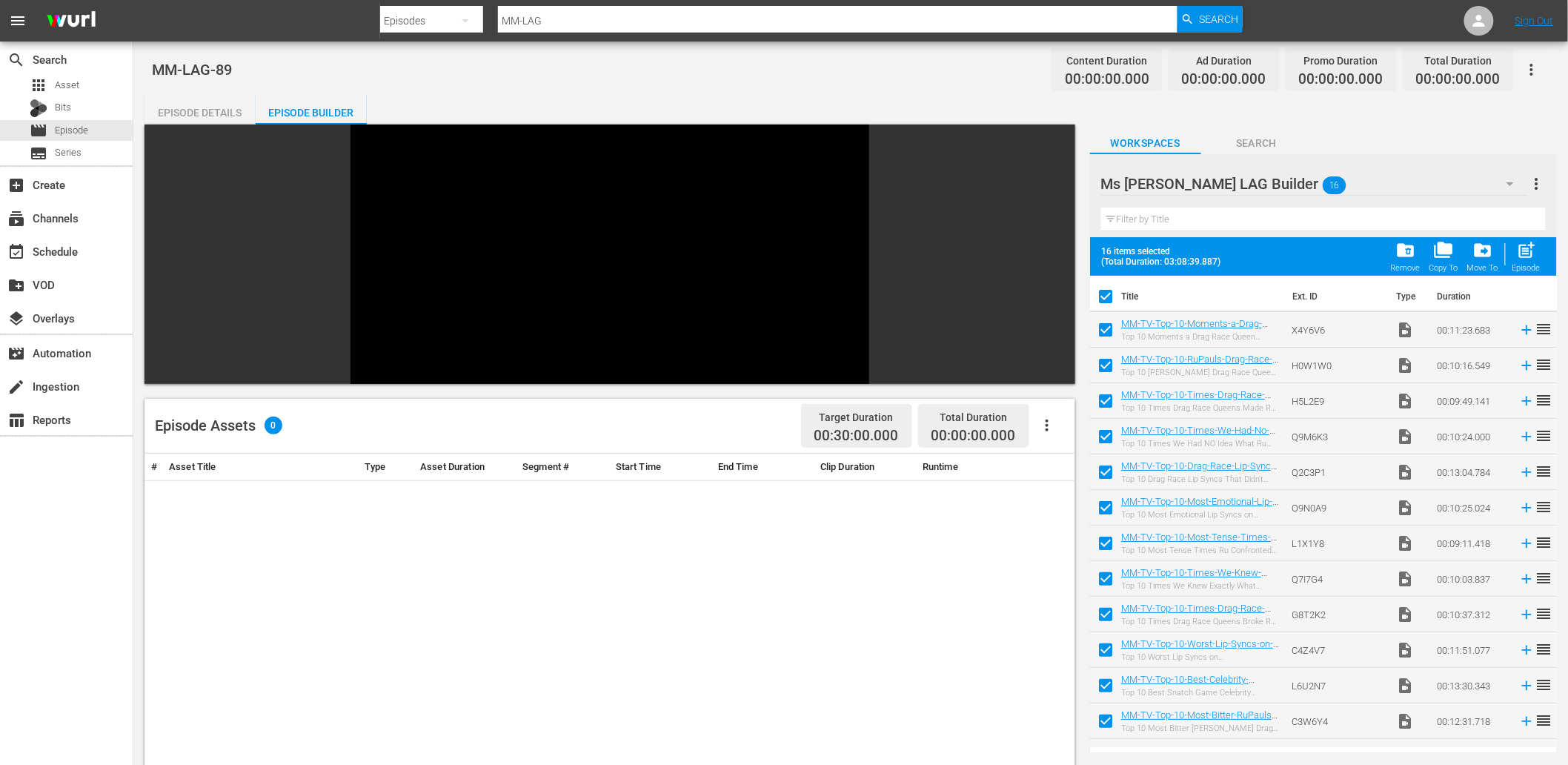
checkbox input "false"
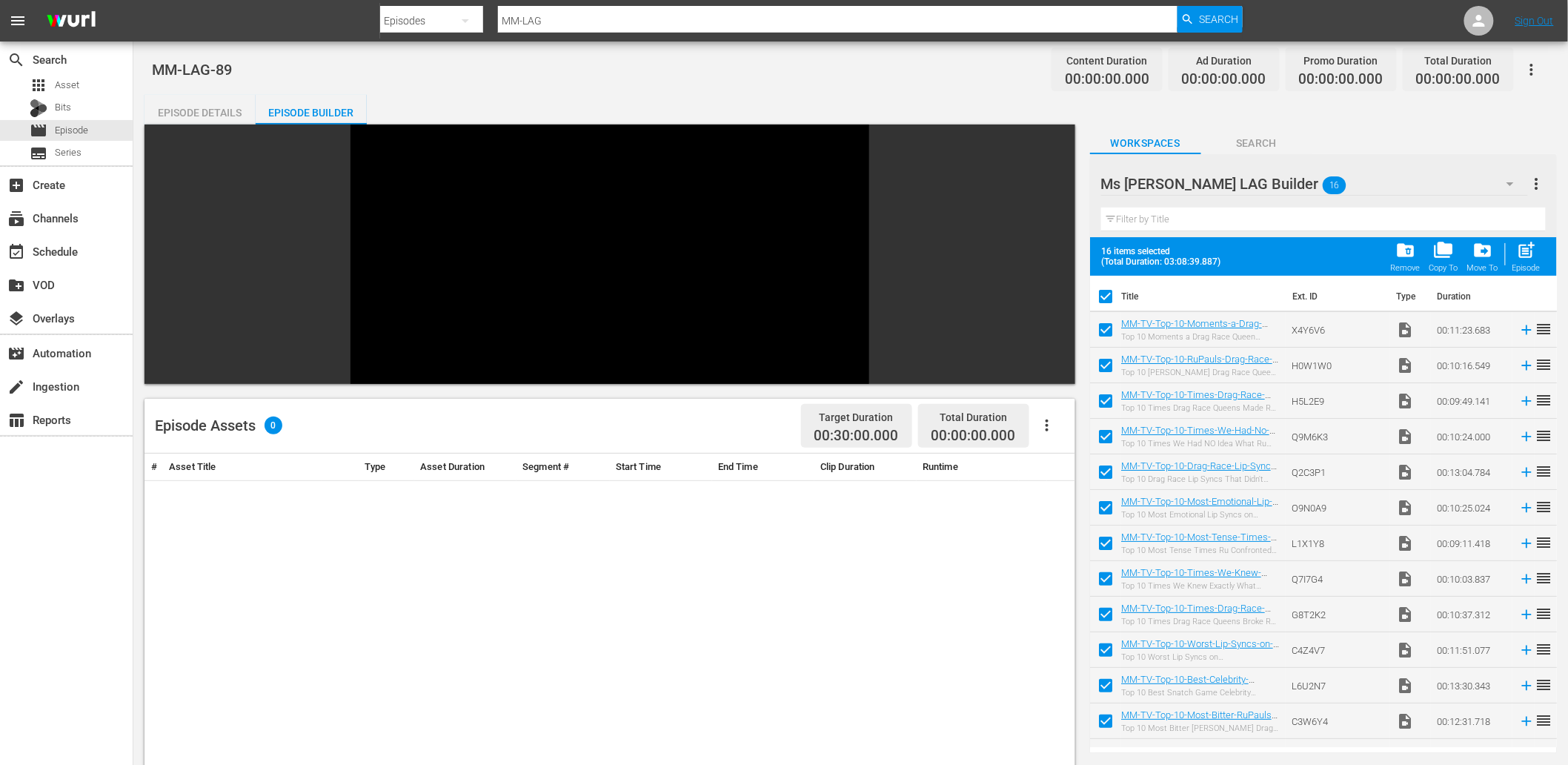
checkbox input "false"
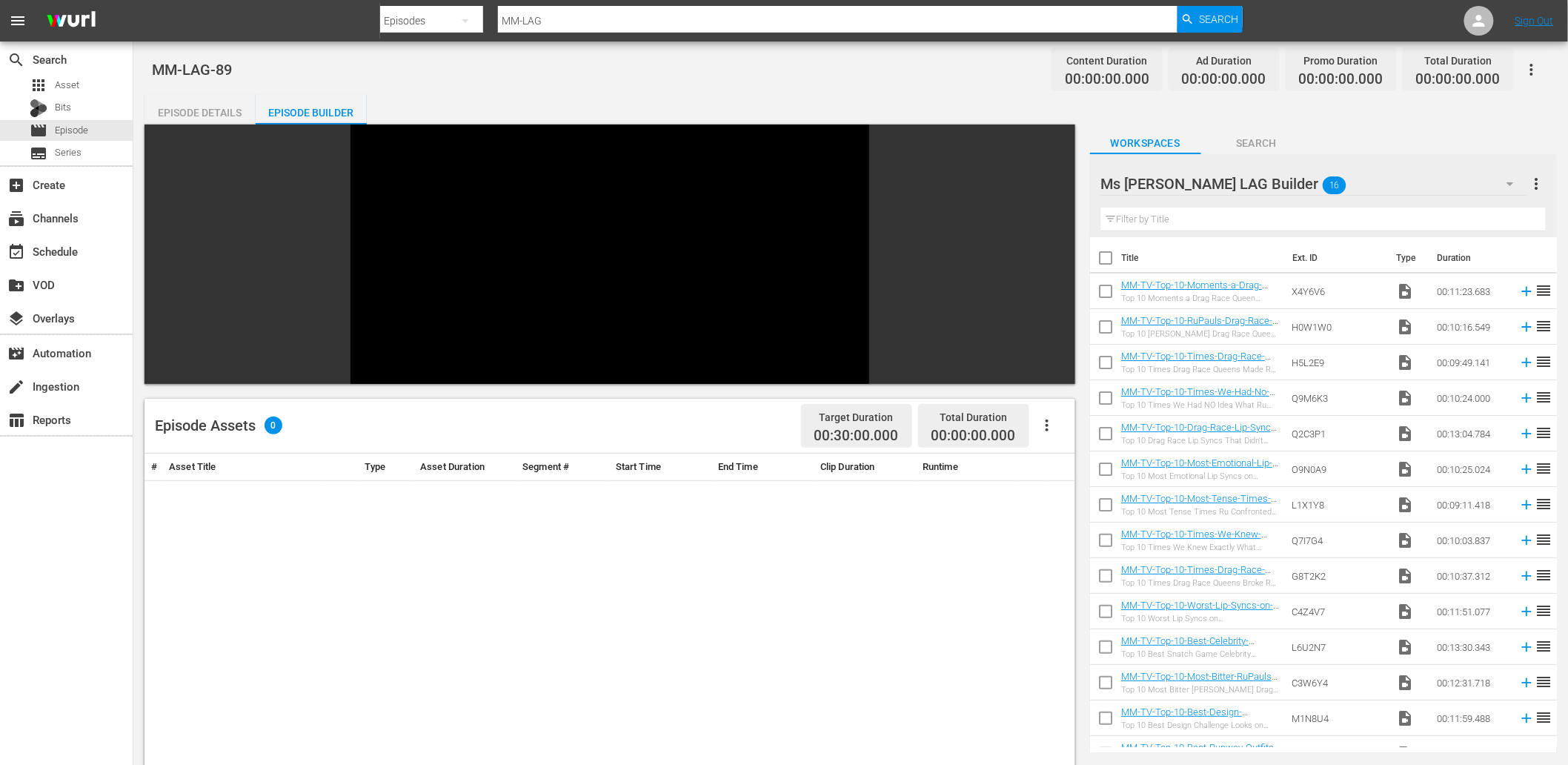
click at [1106, 257] on input "checkbox" at bounding box center [1105, 261] width 31 height 31
checkbox input "true"
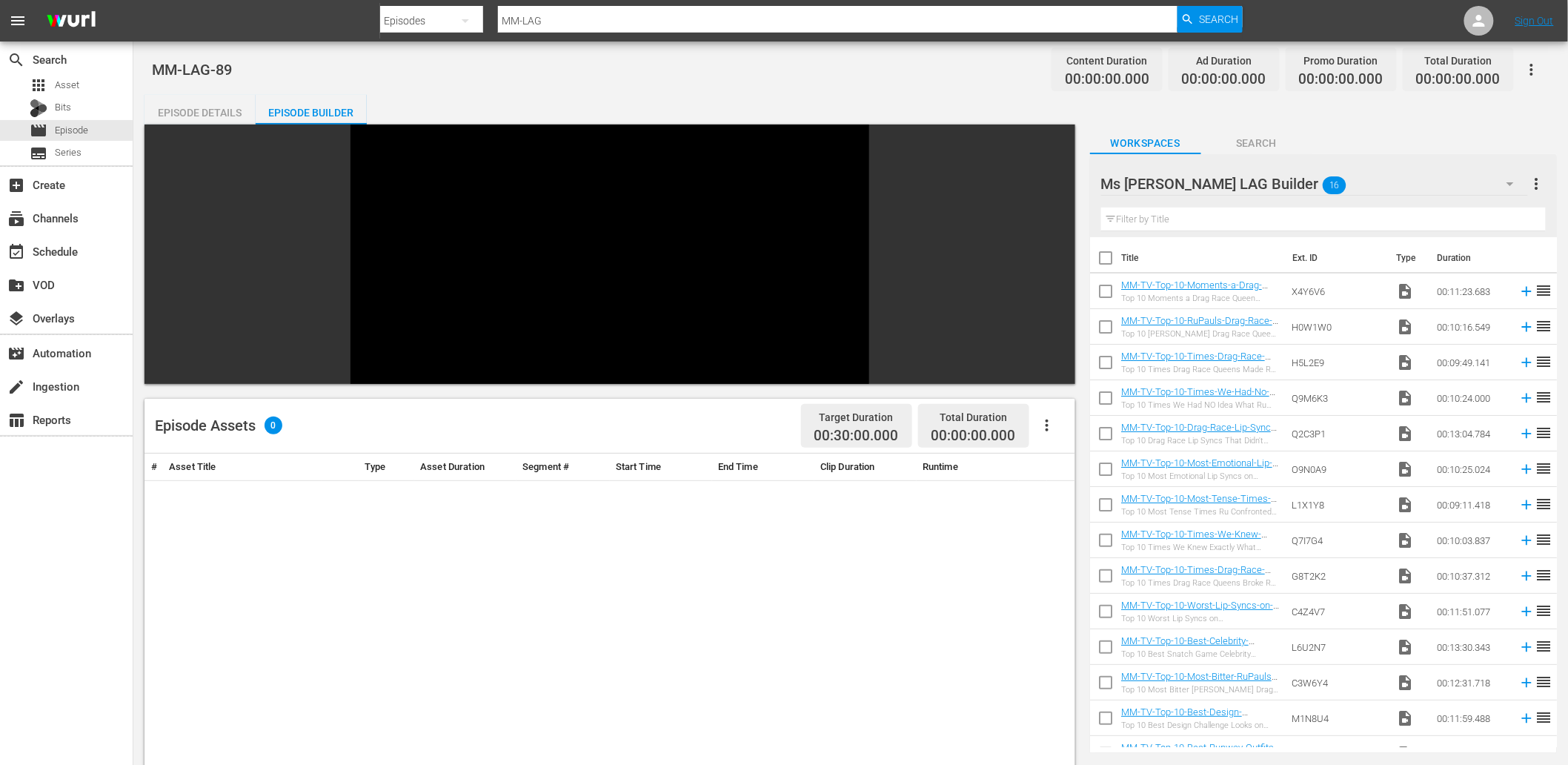
checkbox input "true"
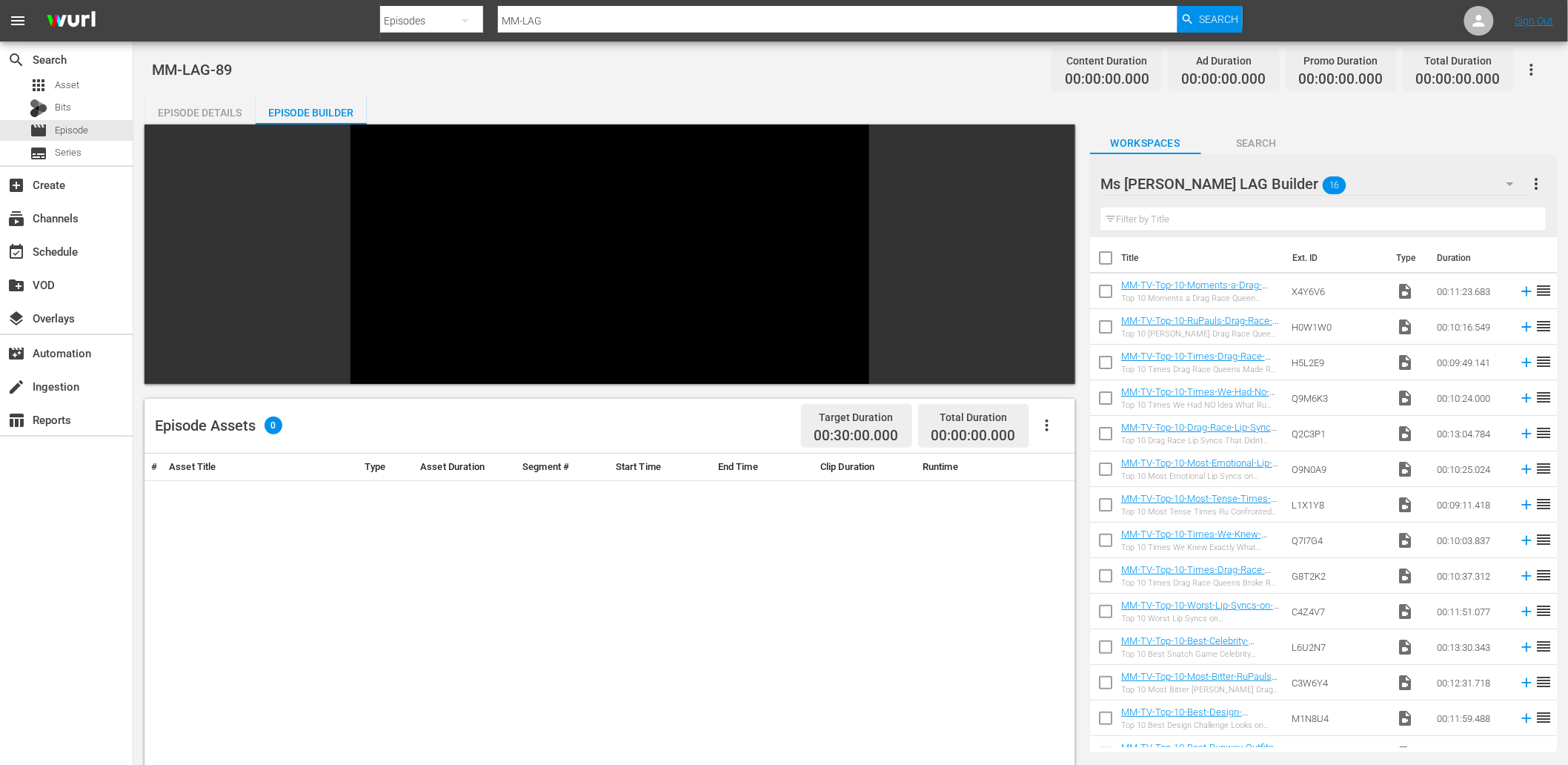
checkbox input "true"
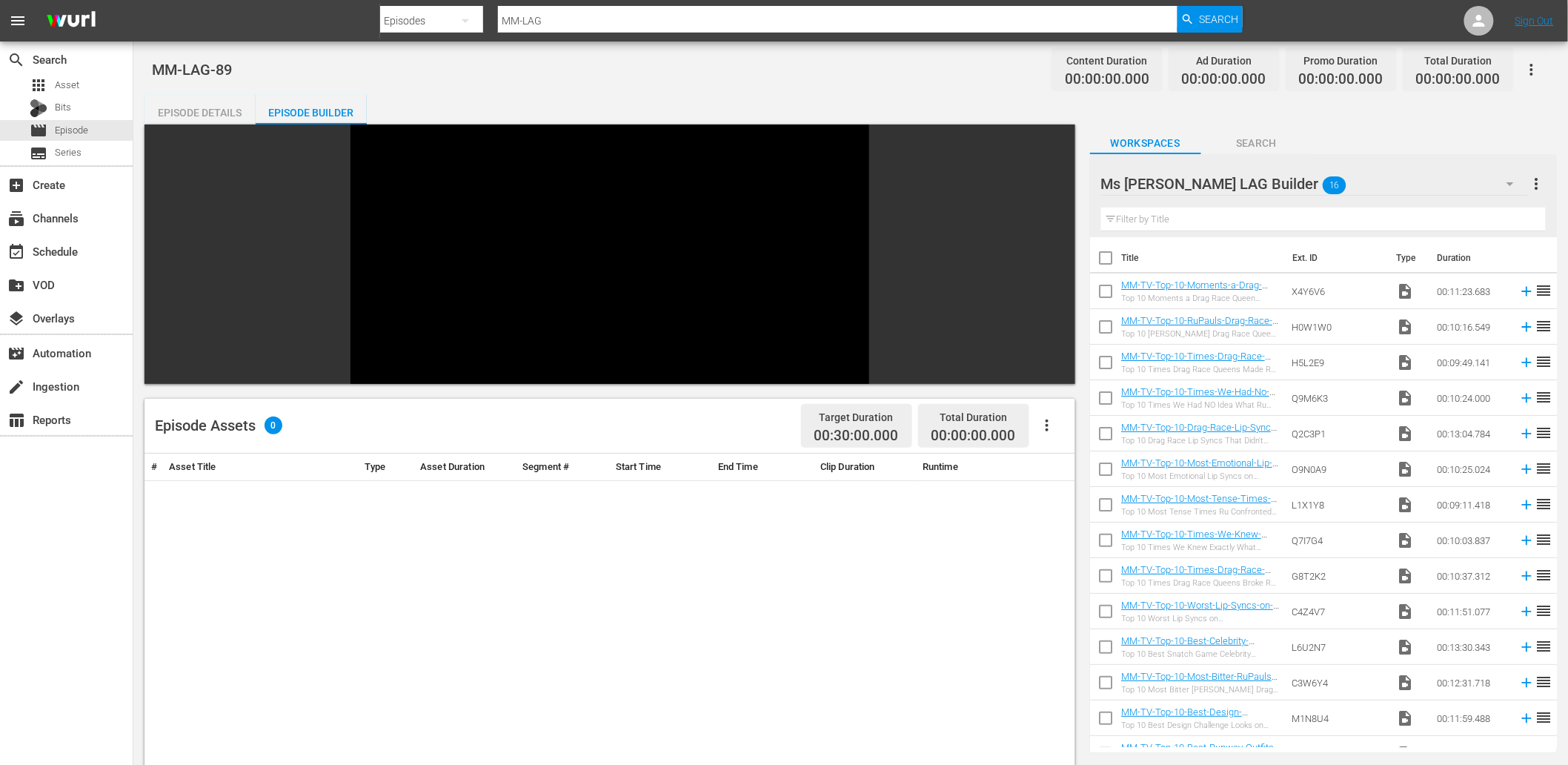
checkbox input "true"
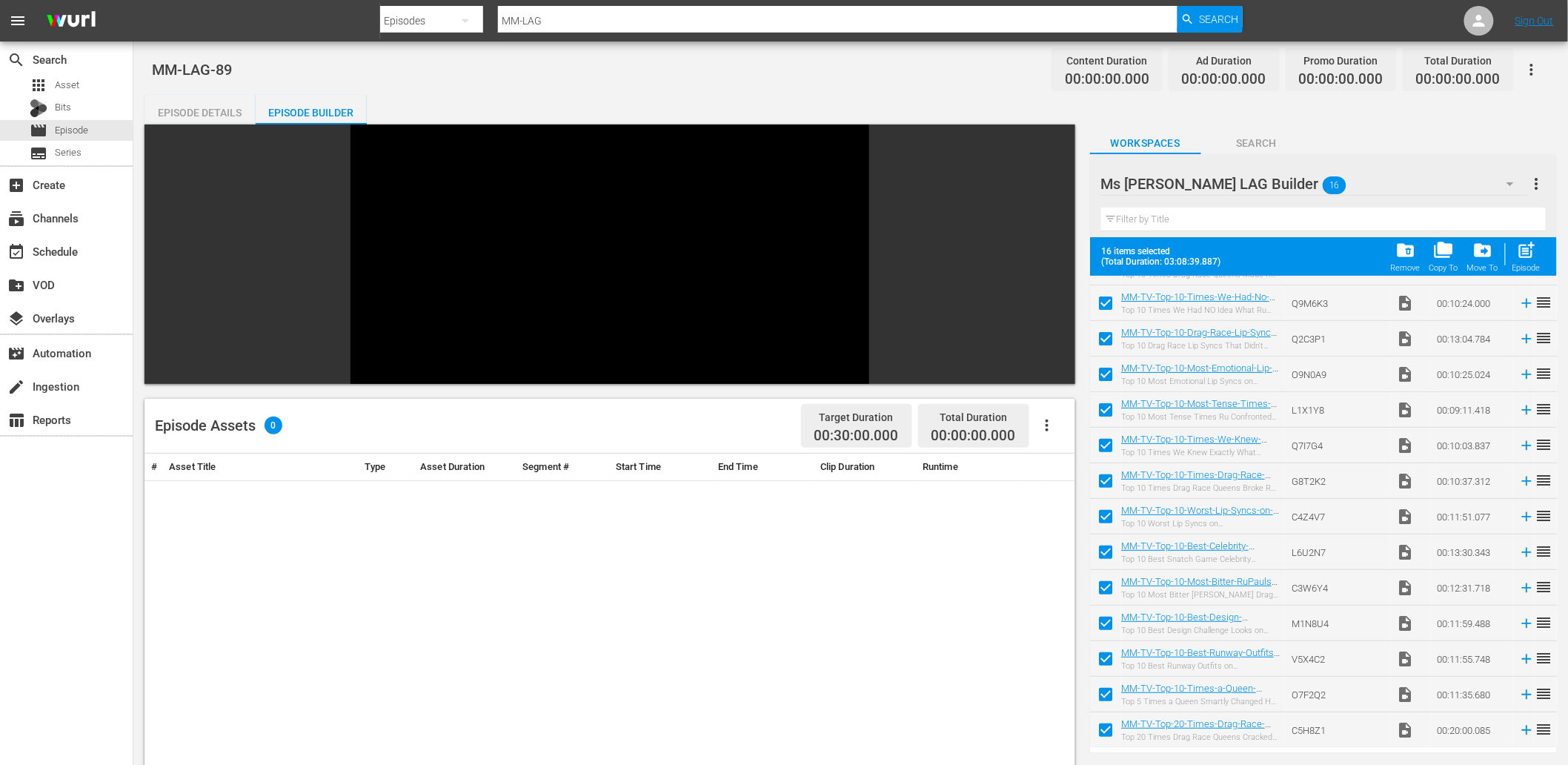
scroll to position [135, 0]
click at [1099, 732] on input "checkbox" at bounding box center [1105, 732] width 31 height 31
checkbox input "false"
click at [1094, 693] on input "checkbox" at bounding box center [1105, 696] width 31 height 31
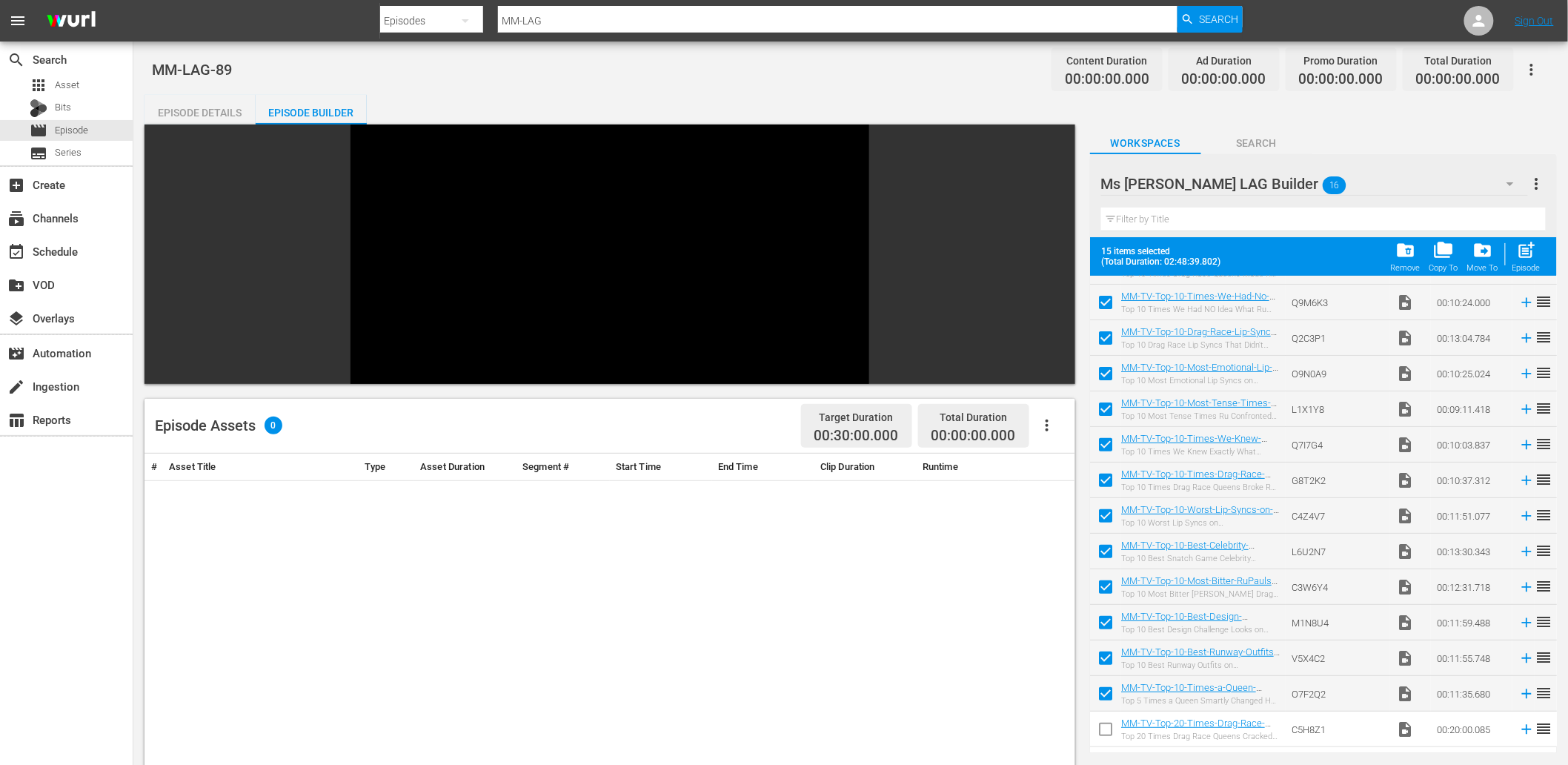
checkbox input "false"
click at [1099, 652] on input "checkbox" at bounding box center [1105, 661] width 31 height 31
checkbox input "false"
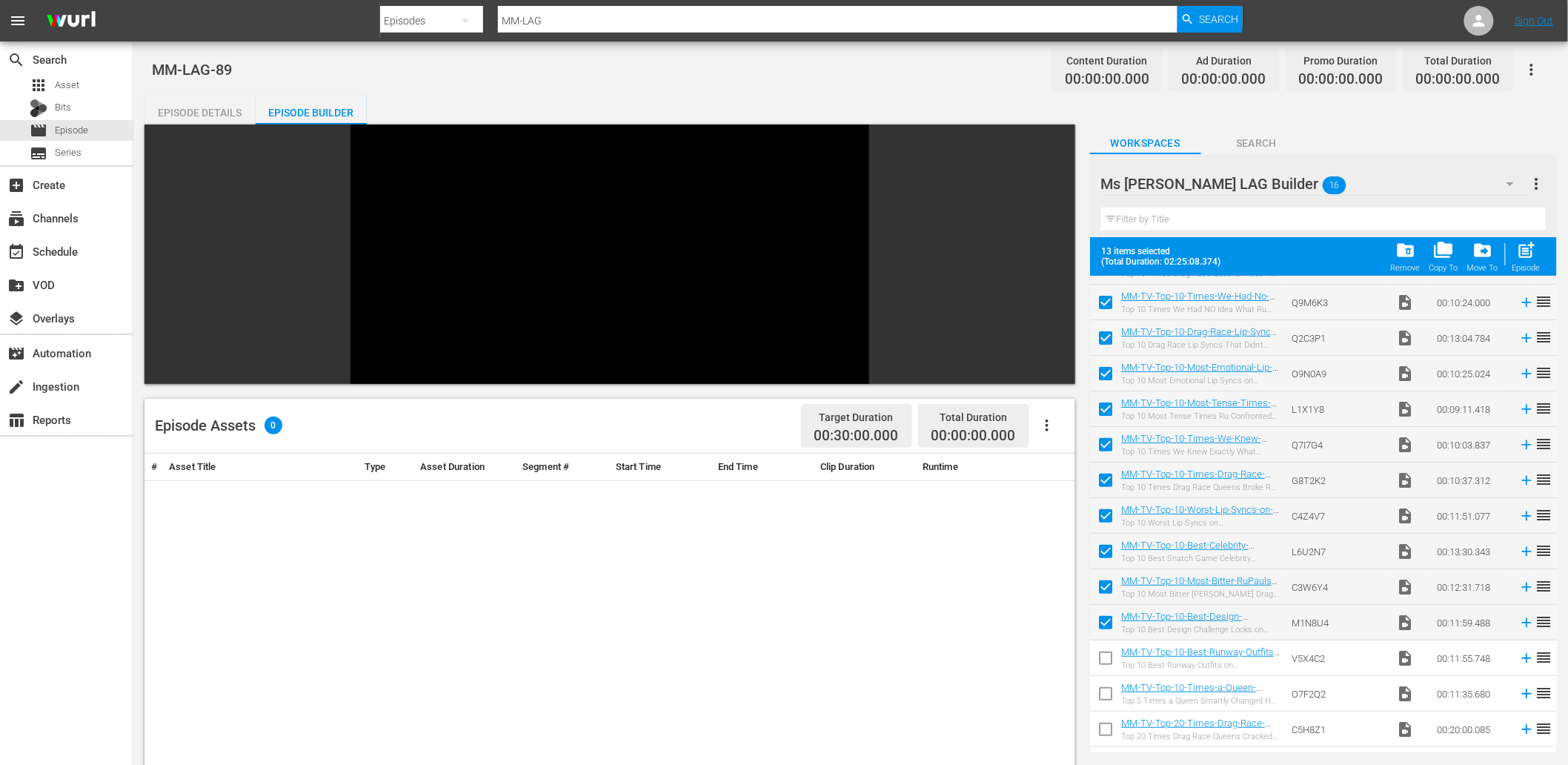
click at [1108, 610] on input "checkbox" at bounding box center [1105, 625] width 31 height 31
checkbox input "false"
click at [1099, 578] on input "checkbox" at bounding box center [1105, 590] width 31 height 31
checkbox input "false"
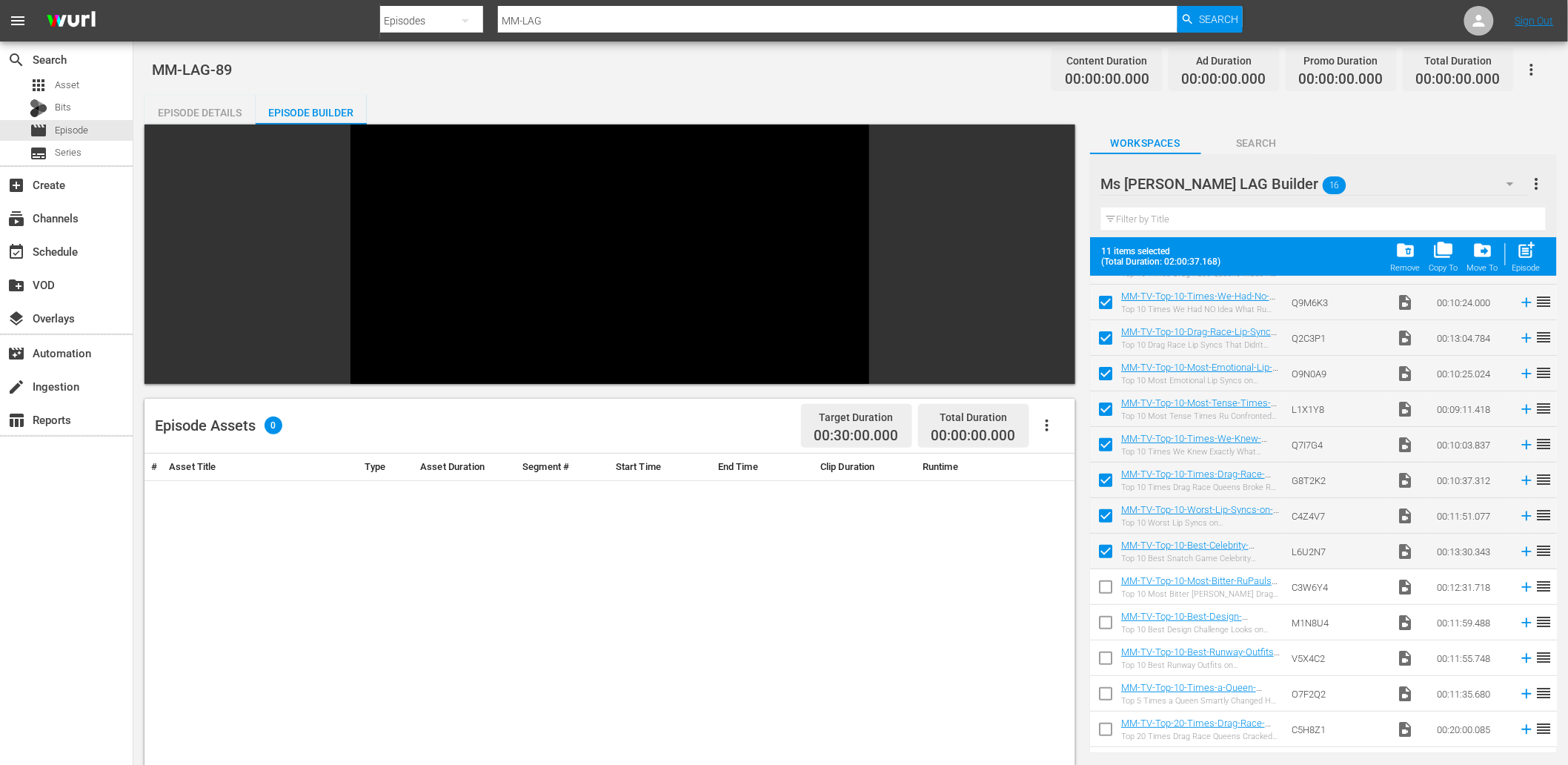
click at [1106, 561] on input "checkbox" at bounding box center [1105, 554] width 31 height 31
checkbox input "false"
click at [1101, 477] on input "checkbox" at bounding box center [1105, 483] width 31 height 31
checkbox input "false"
click at [1101, 522] on input "checkbox" at bounding box center [1105, 518] width 31 height 31
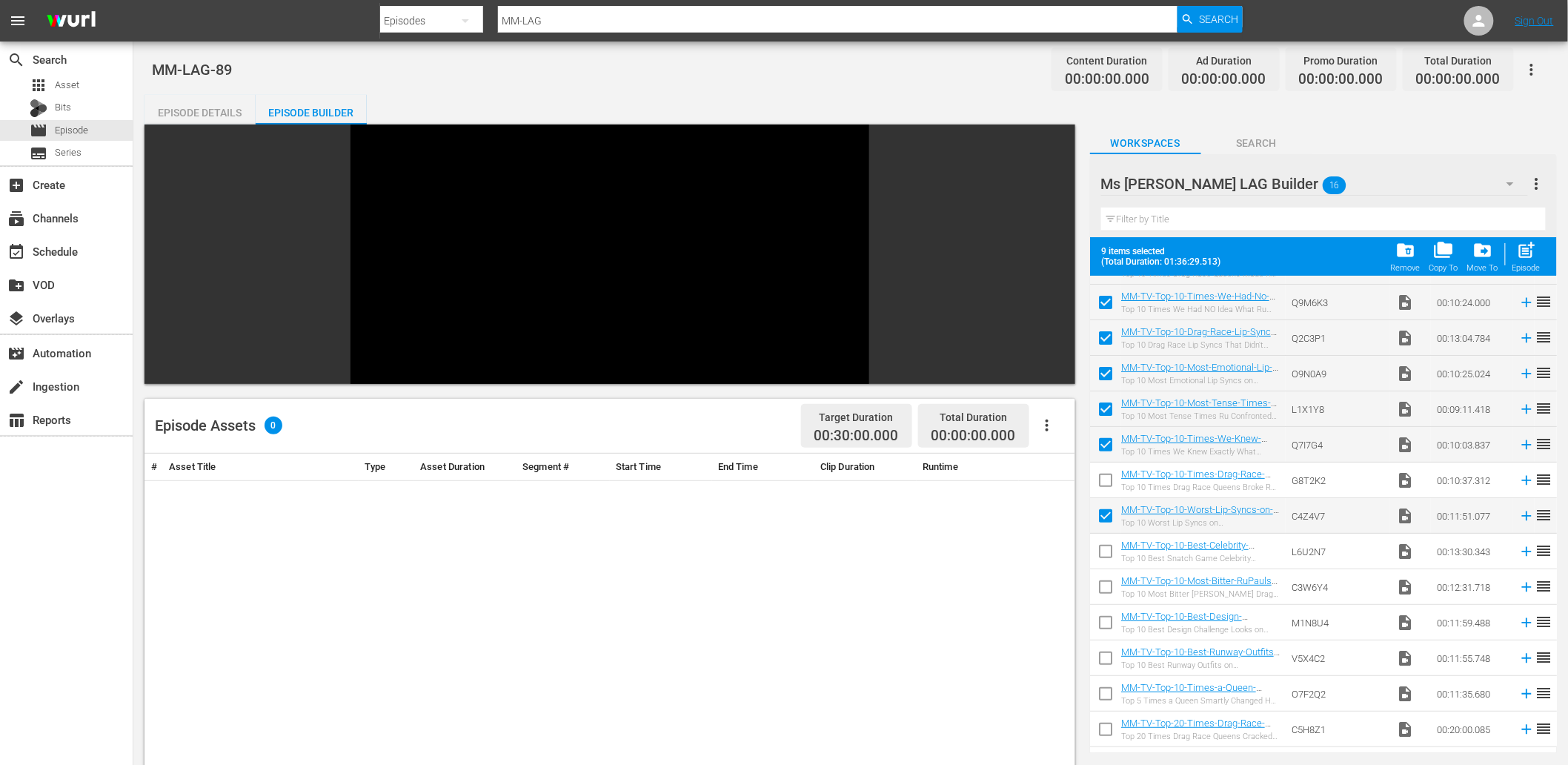
checkbox input "false"
click at [1109, 584] on input "checkbox" at bounding box center [1105, 590] width 31 height 31
checkbox input "false"
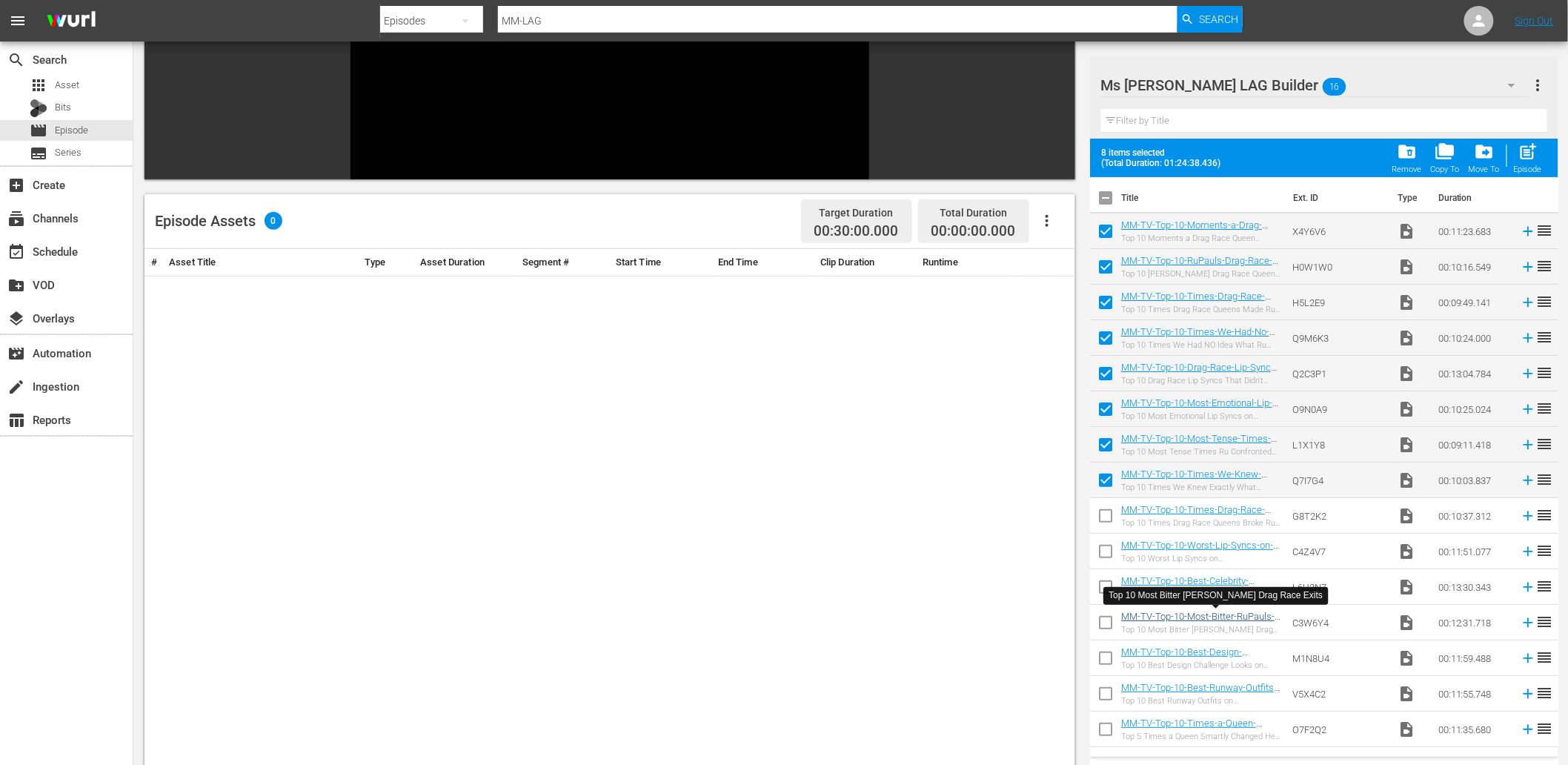
scroll to position [31, 0]
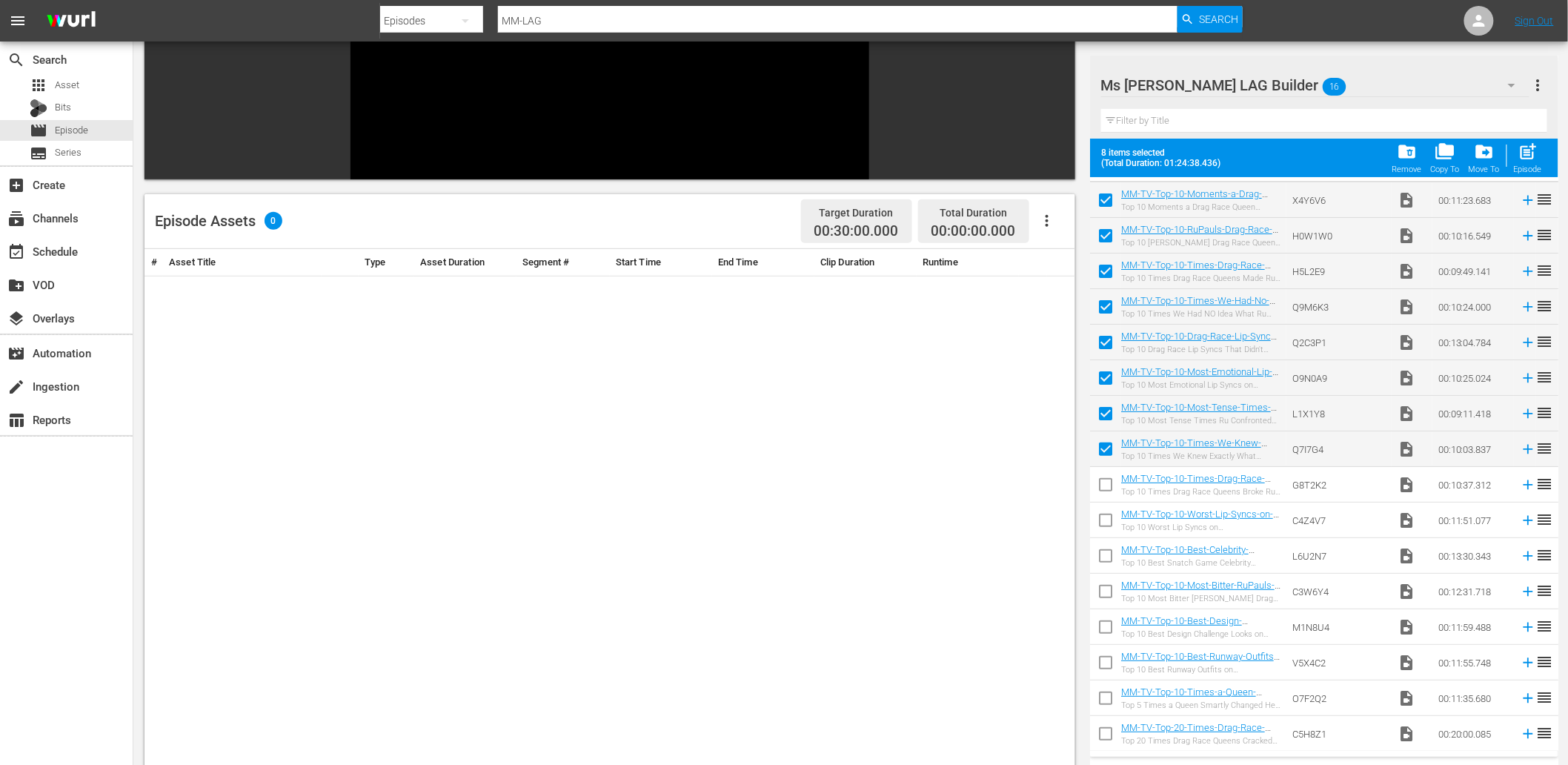
click at [1099, 736] on input "checkbox" at bounding box center [1105, 737] width 31 height 31
checkbox input "true"
click at [1105, 273] on input "checkbox" at bounding box center [1105, 274] width 31 height 31
checkbox input "false"
click at [1105, 458] on input "checkbox" at bounding box center [1105, 452] width 31 height 31
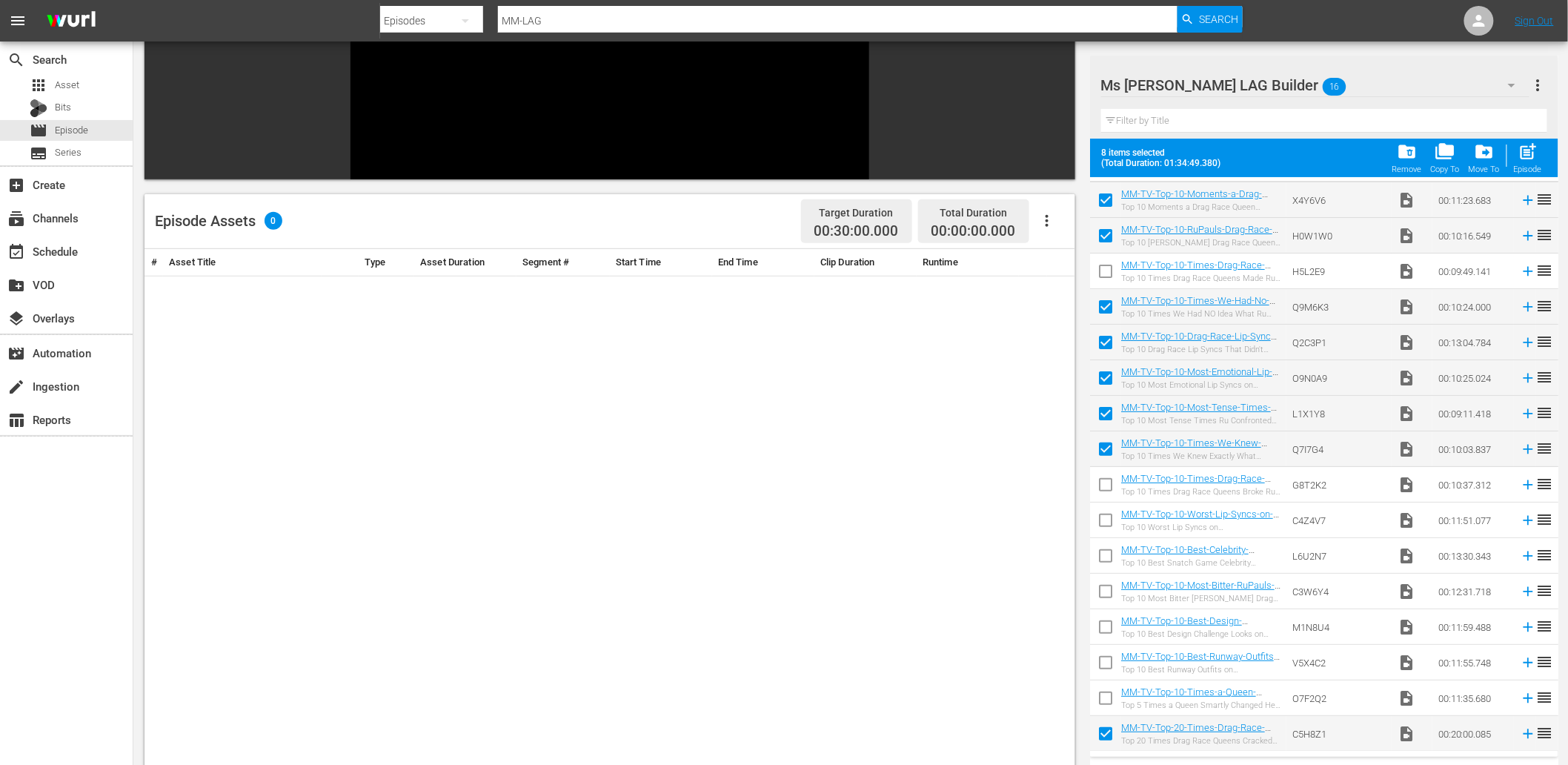
checkbox input "false"
click at [1105, 553] on input "checkbox" at bounding box center [1105, 558] width 31 height 31
checkbox input "true"
click at [1105, 409] on input "checkbox" at bounding box center [1105, 416] width 31 height 31
checkbox input "false"
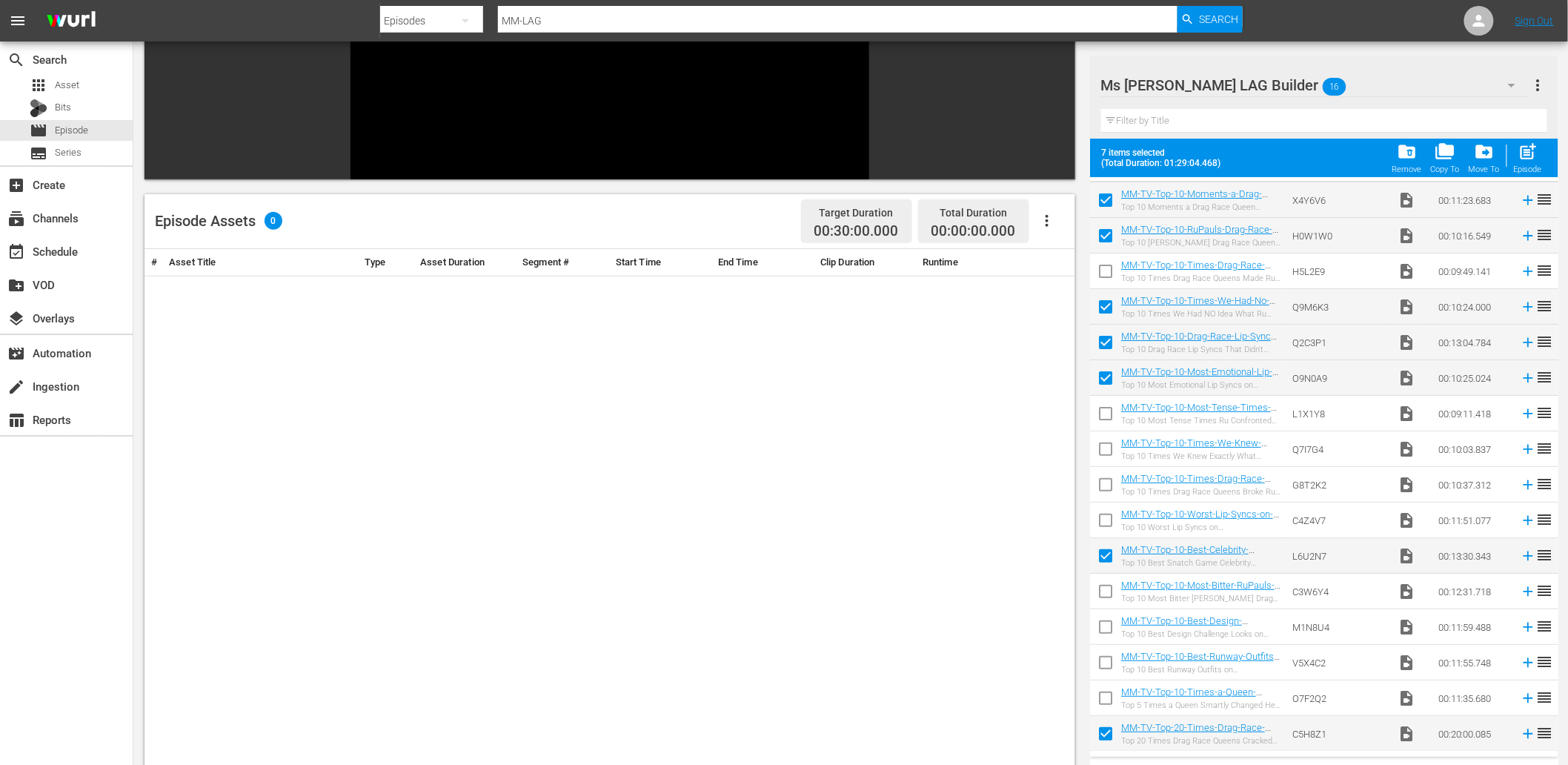
click at [1106, 512] on input "checkbox" at bounding box center [1105, 523] width 31 height 31
checkbox input "false"
click at [1101, 490] on input "checkbox" at bounding box center [1105, 487] width 31 height 31
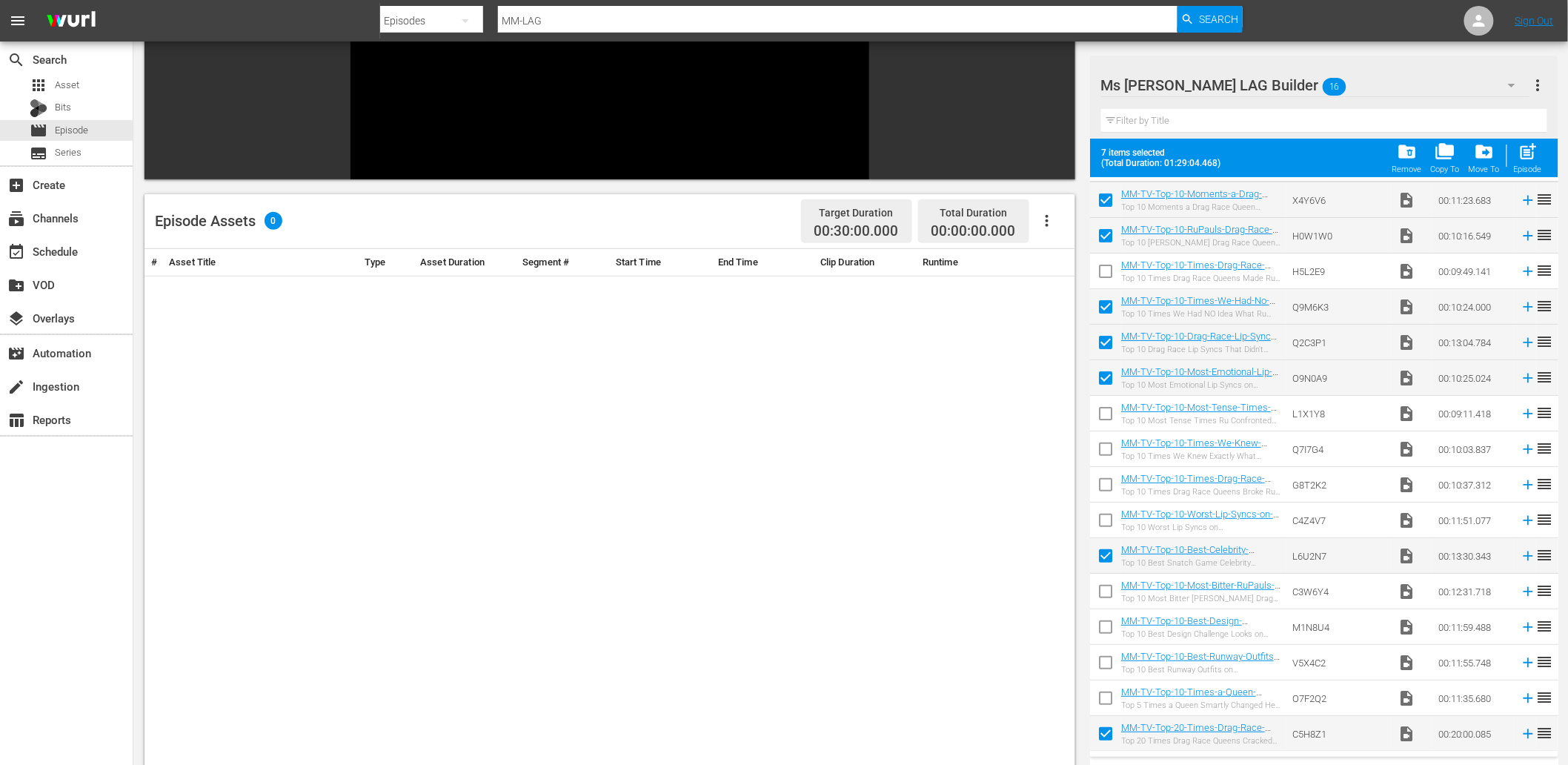
click at [1101, 490] on input "checkbox" at bounding box center [1105, 487] width 31 height 31
checkbox input "true"
click at [1099, 701] on input "checkbox" at bounding box center [1105, 701] width 31 height 31
checkbox input "true"
click at [1101, 312] on input "checkbox" at bounding box center [1105, 310] width 31 height 31
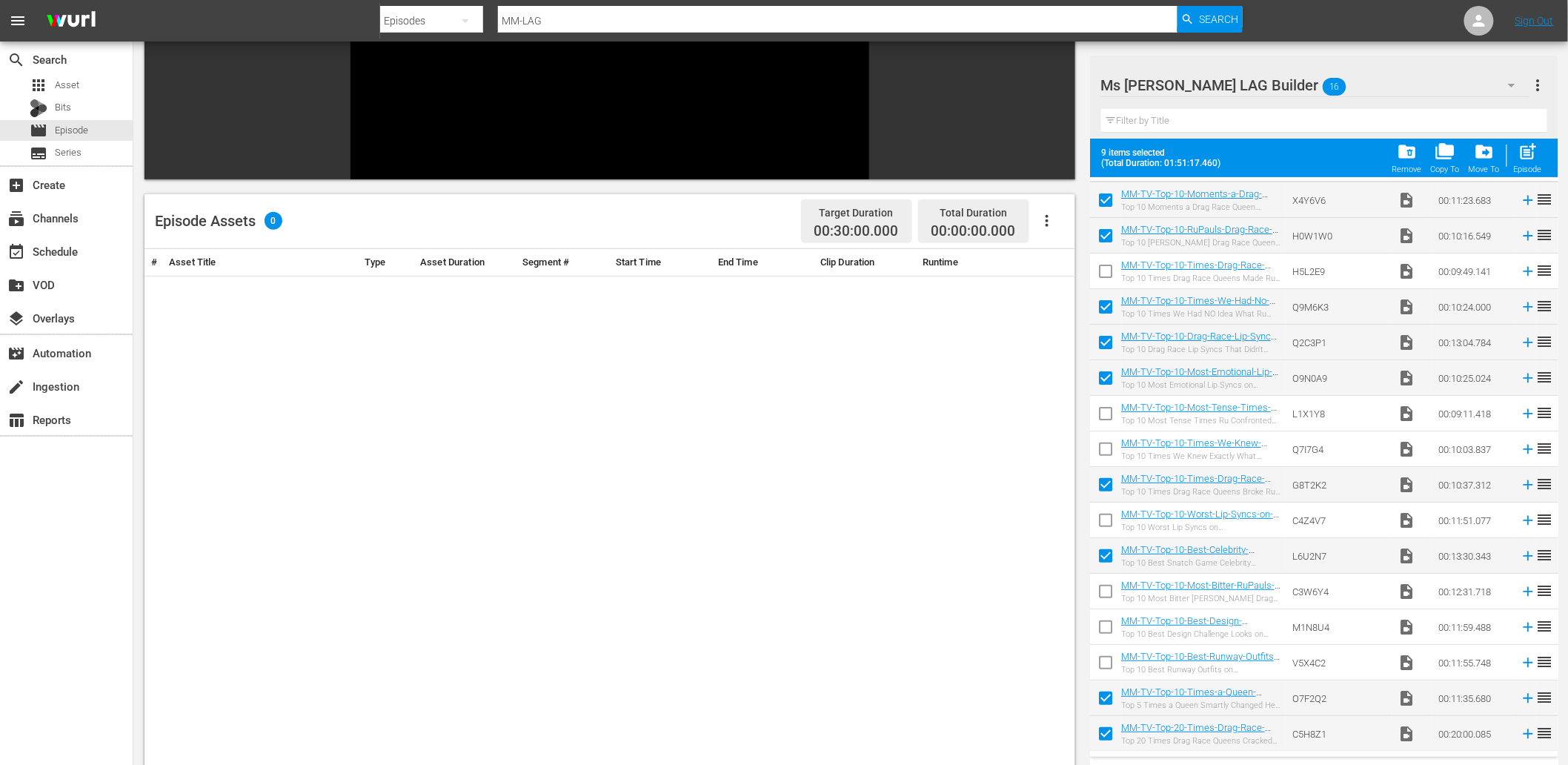
checkbox input "false"
click at [1101, 697] on input "checkbox" at bounding box center [1105, 701] width 31 height 31
checkbox input "false"
click at [1105, 413] on input "checkbox" at bounding box center [1105, 416] width 31 height 31
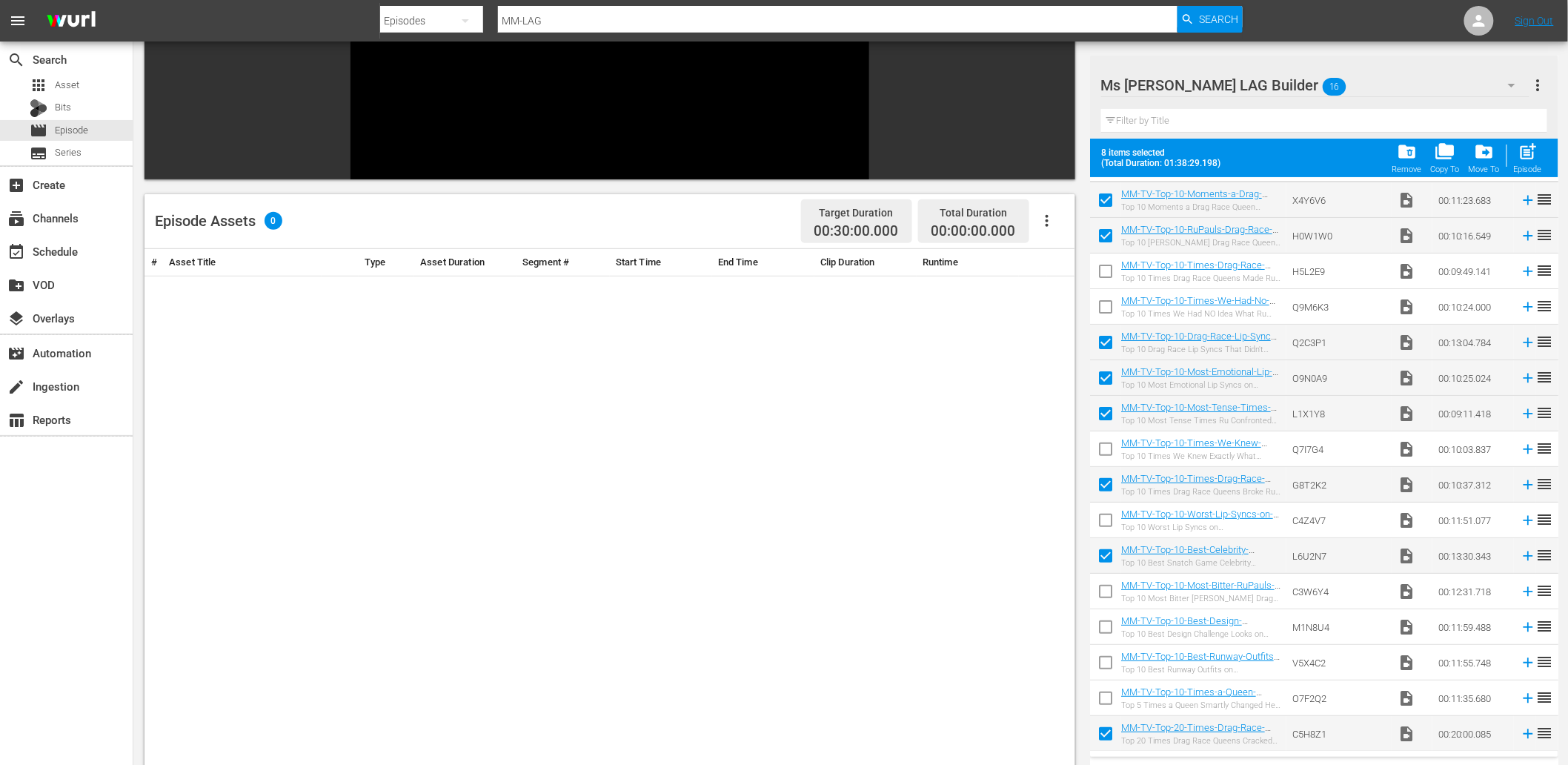
click at [1105, 413] on input "checkbox" at bounding box center [1105, 416] width 31 height 31
checkbox input "false"
click at [1101, 300] on input "checkbox" at bounding box center [1105, 310] width 31 height 31
checkbox input "true"
click at [1099, 553] on input "checkbox" at bounding box center [1105, 558] width 31 height 31
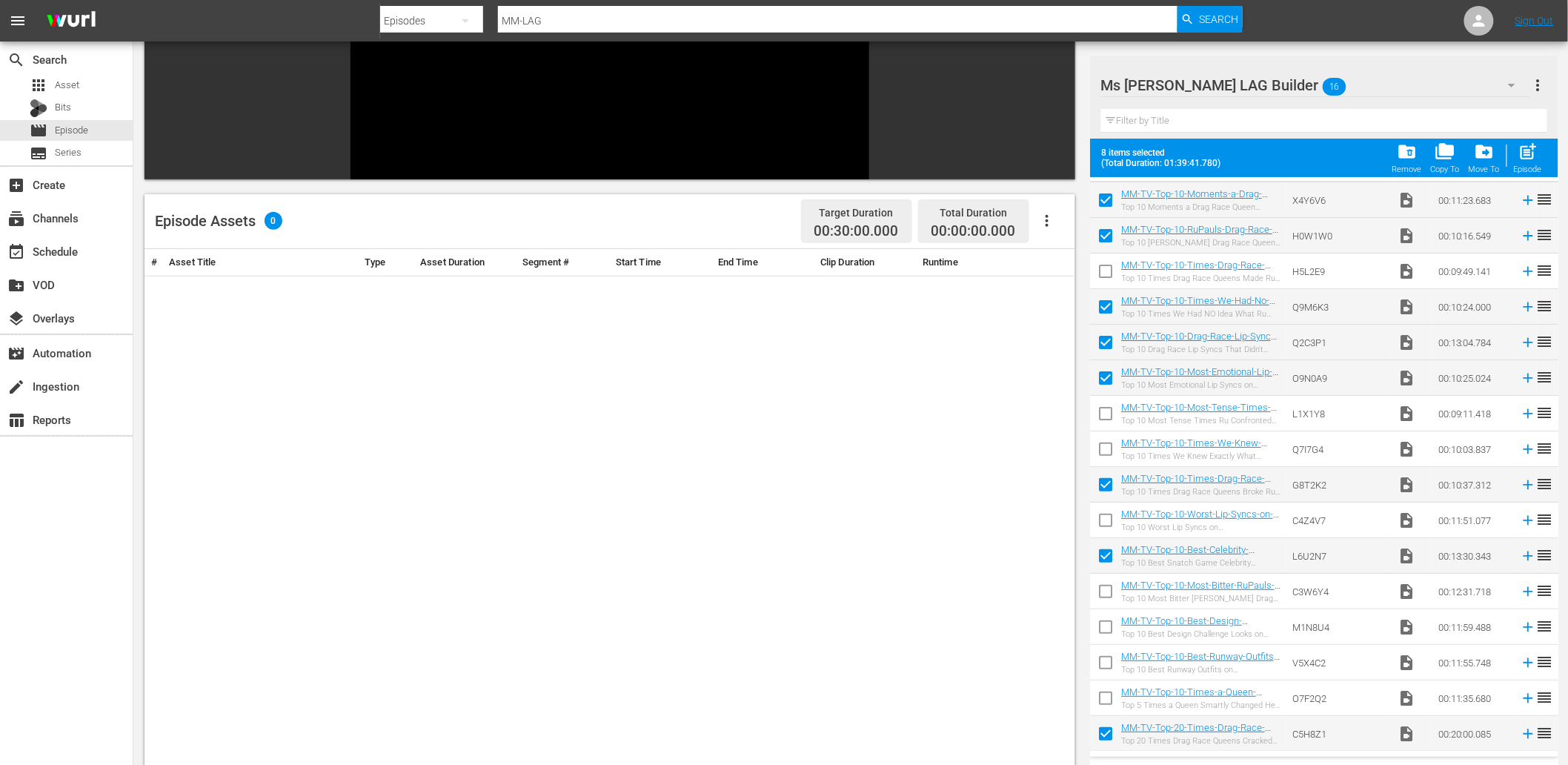
checkbox input "false"
click at [1100, 591] on input "checkbox" at bounding box center [1105, 594] width 31 height 31
checkbox input "true"
click at [1109, 374] on input "checkbox" at bounding box center [1105, 380] width 31 height 31
checkbox input "false"
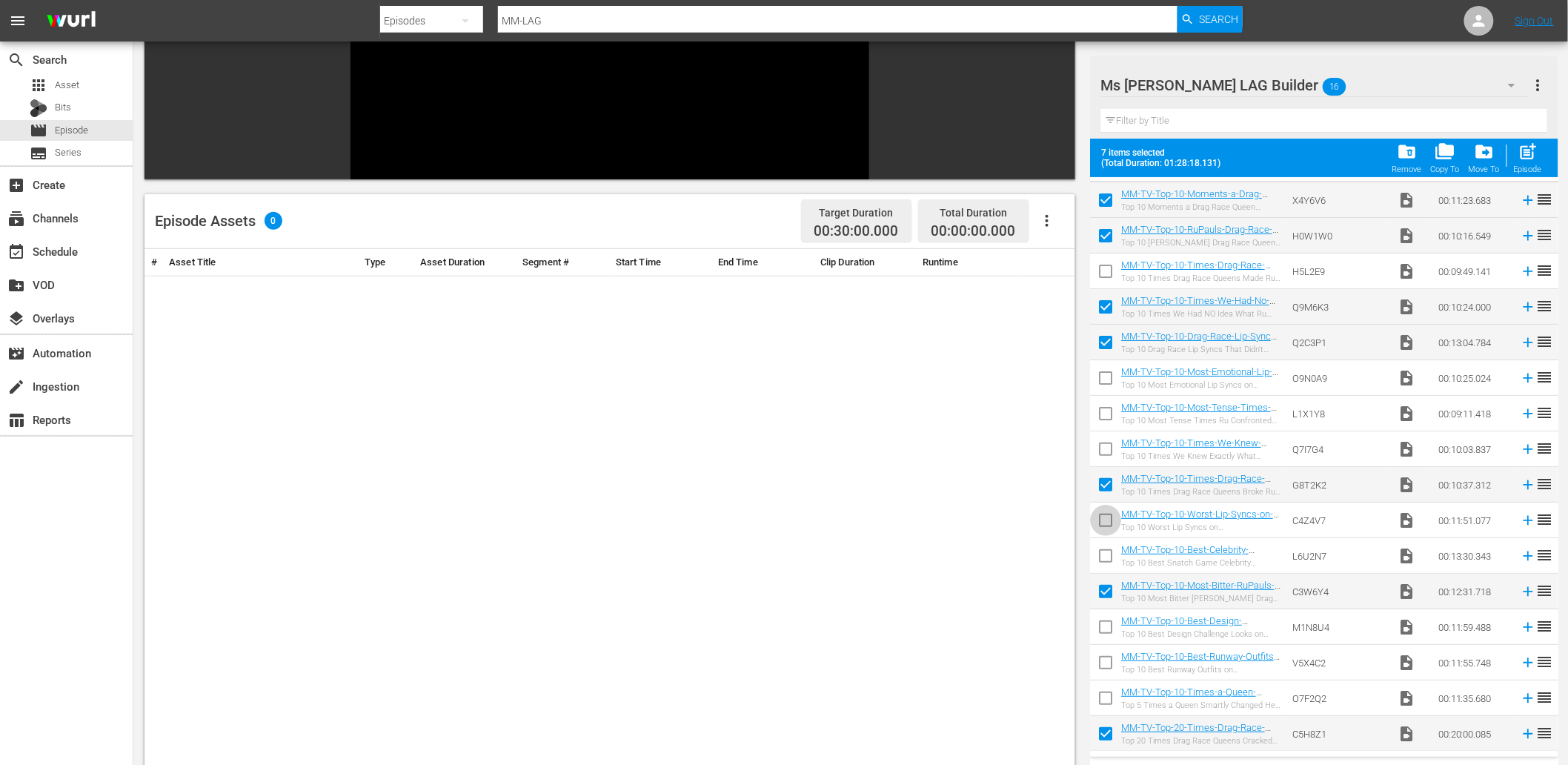
click at [1108, 523] on input "checkbox" at bounding box center [1105, 523] width 31 height 31
checkbox input "false"
click at [1106, 693] on input "checkbox" at bounding box center [1105, 701] width 31 height 31
checkbox input "true"
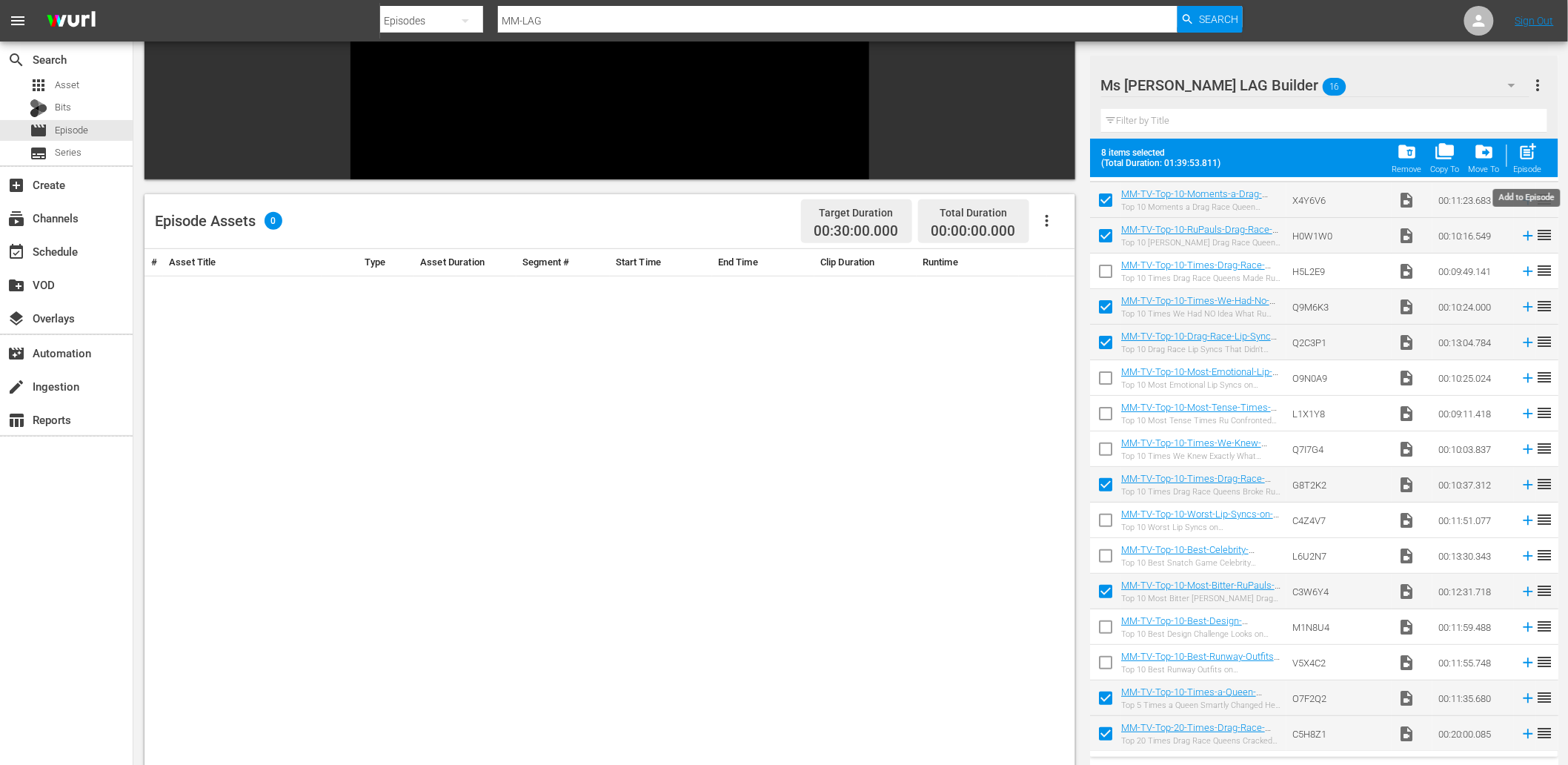
click at [1530, 152] on span "post_add" at bounding box center [1527, 151] width 20 height 20
checkbox input "false"
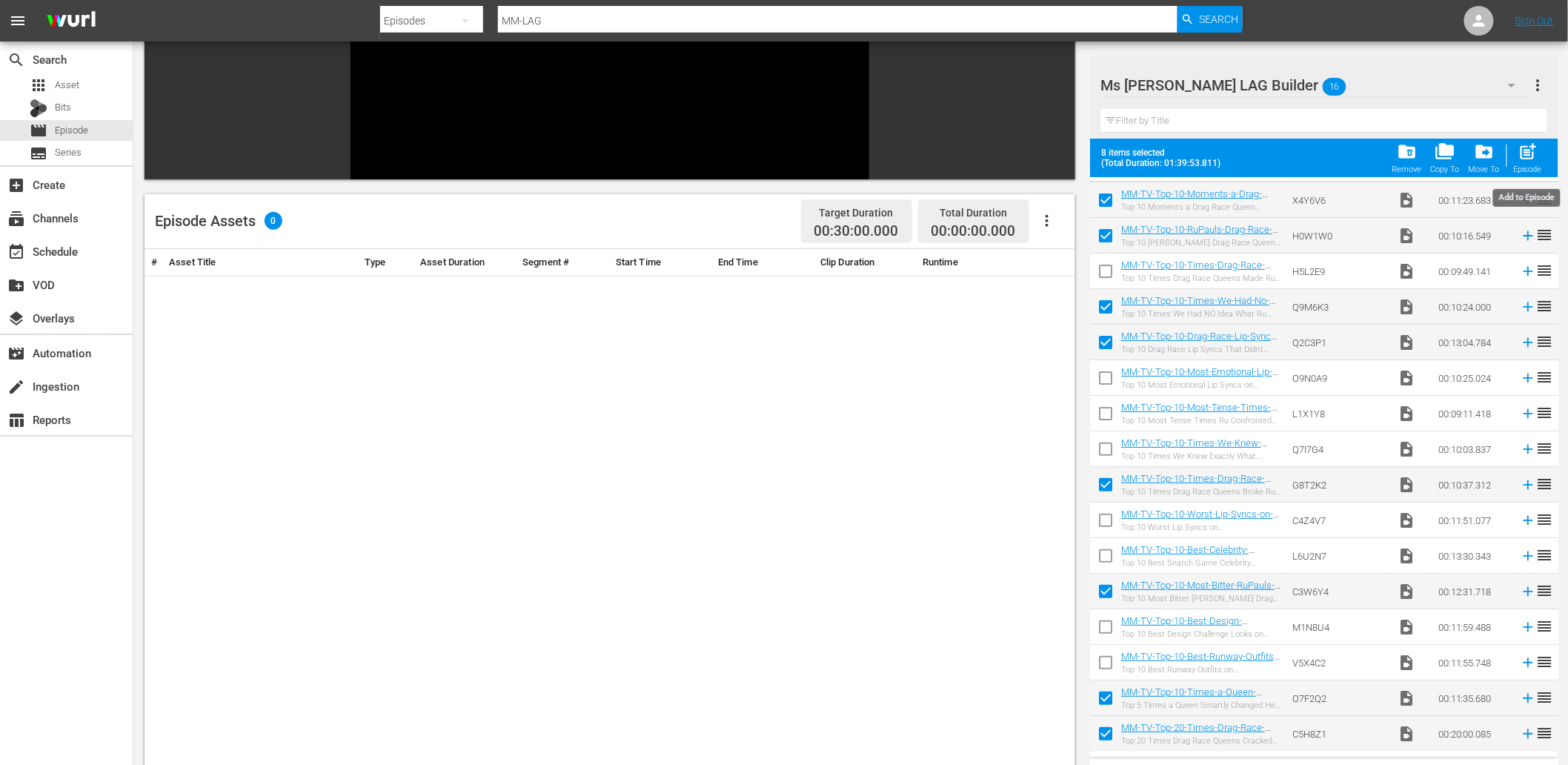
checkbox input "false"
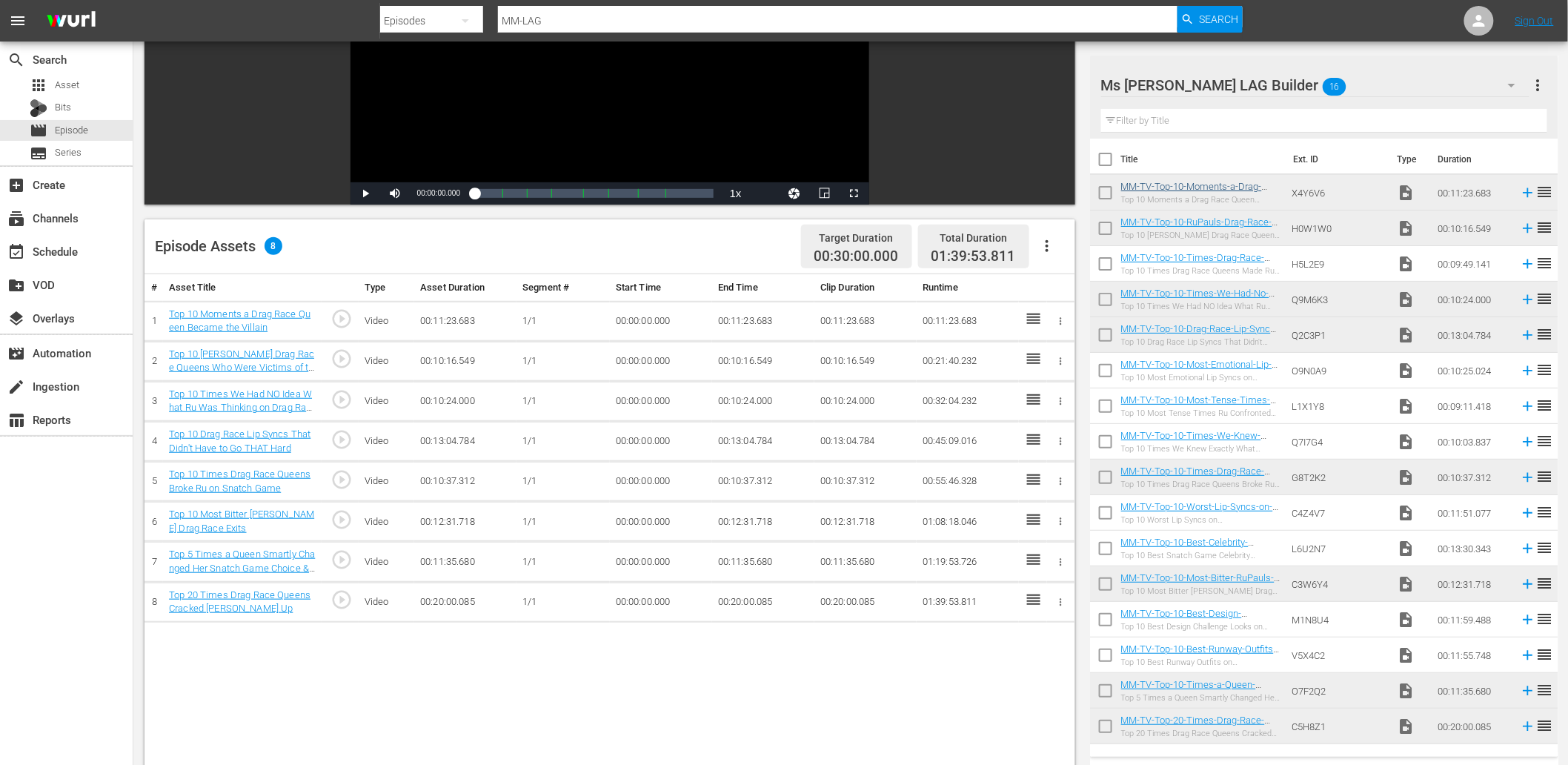
scroll to position [0, 0]
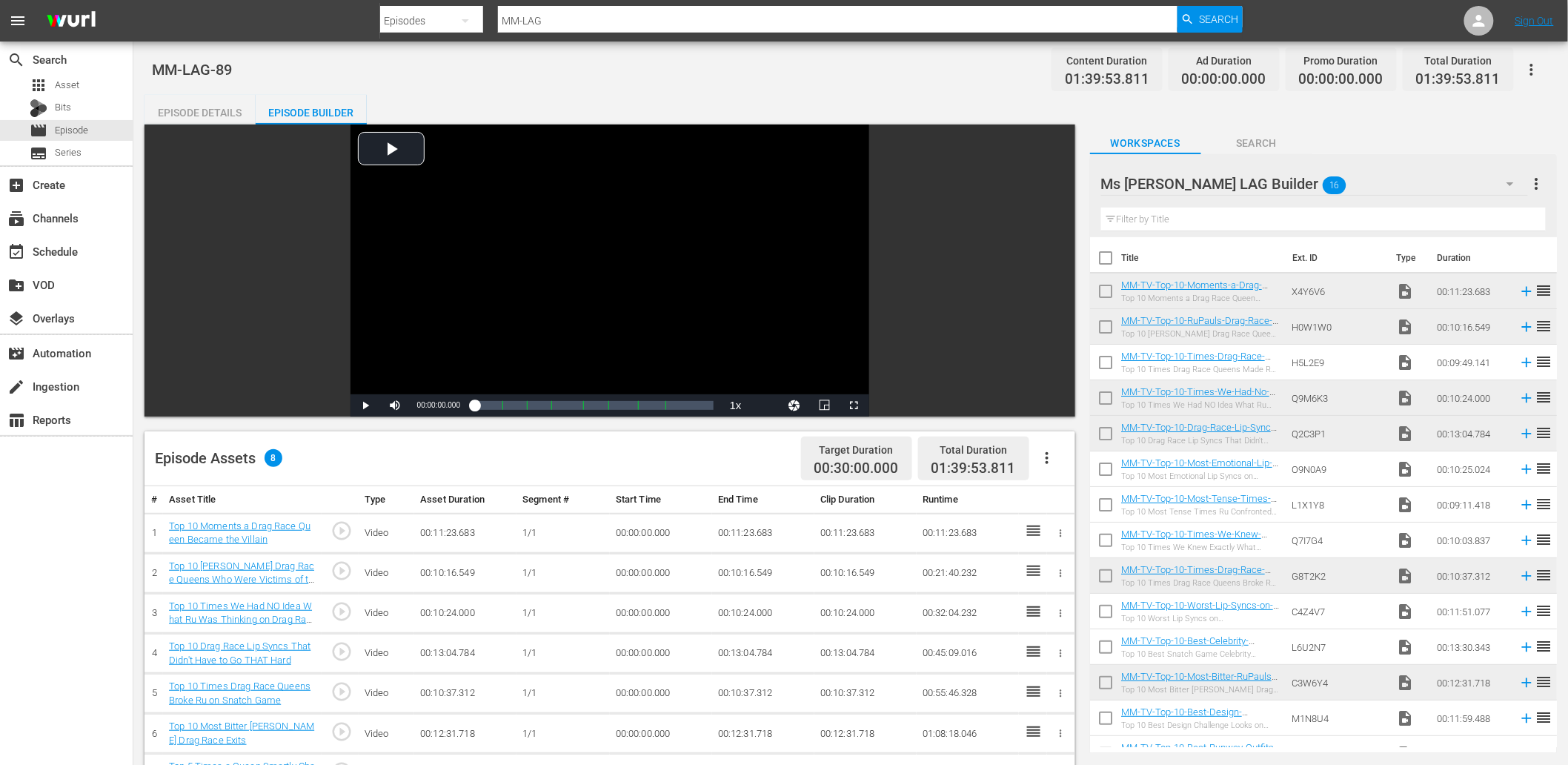
click at [1305, 183] on div "Ms Mojo LAG Builder 16" at bounding box center [1315, 183] width 427 height 41
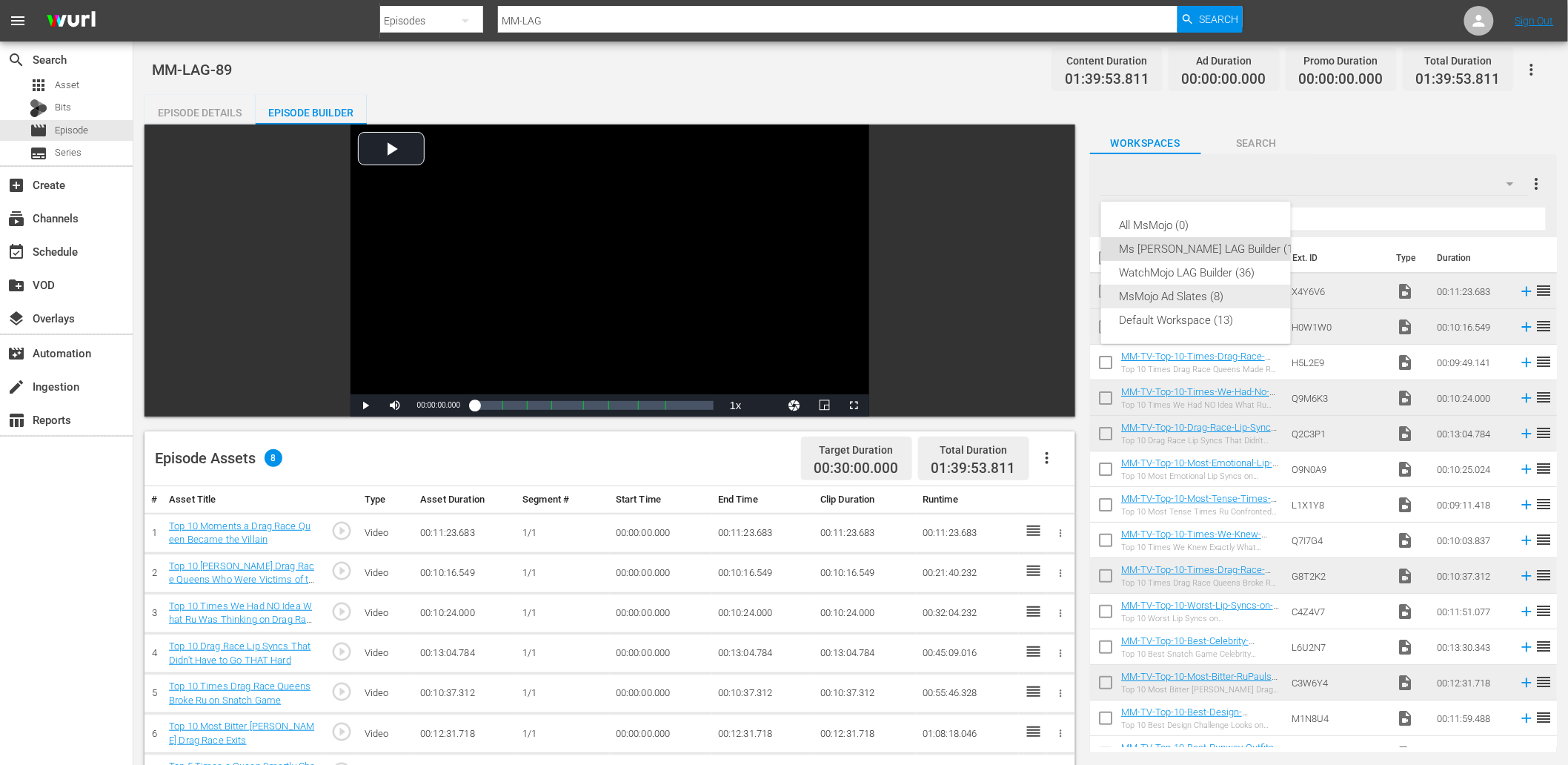
click at [1175, 299] on div "MsMojo Ad Slates (8)" at bounding box center [1211, 296] width 183 height 24
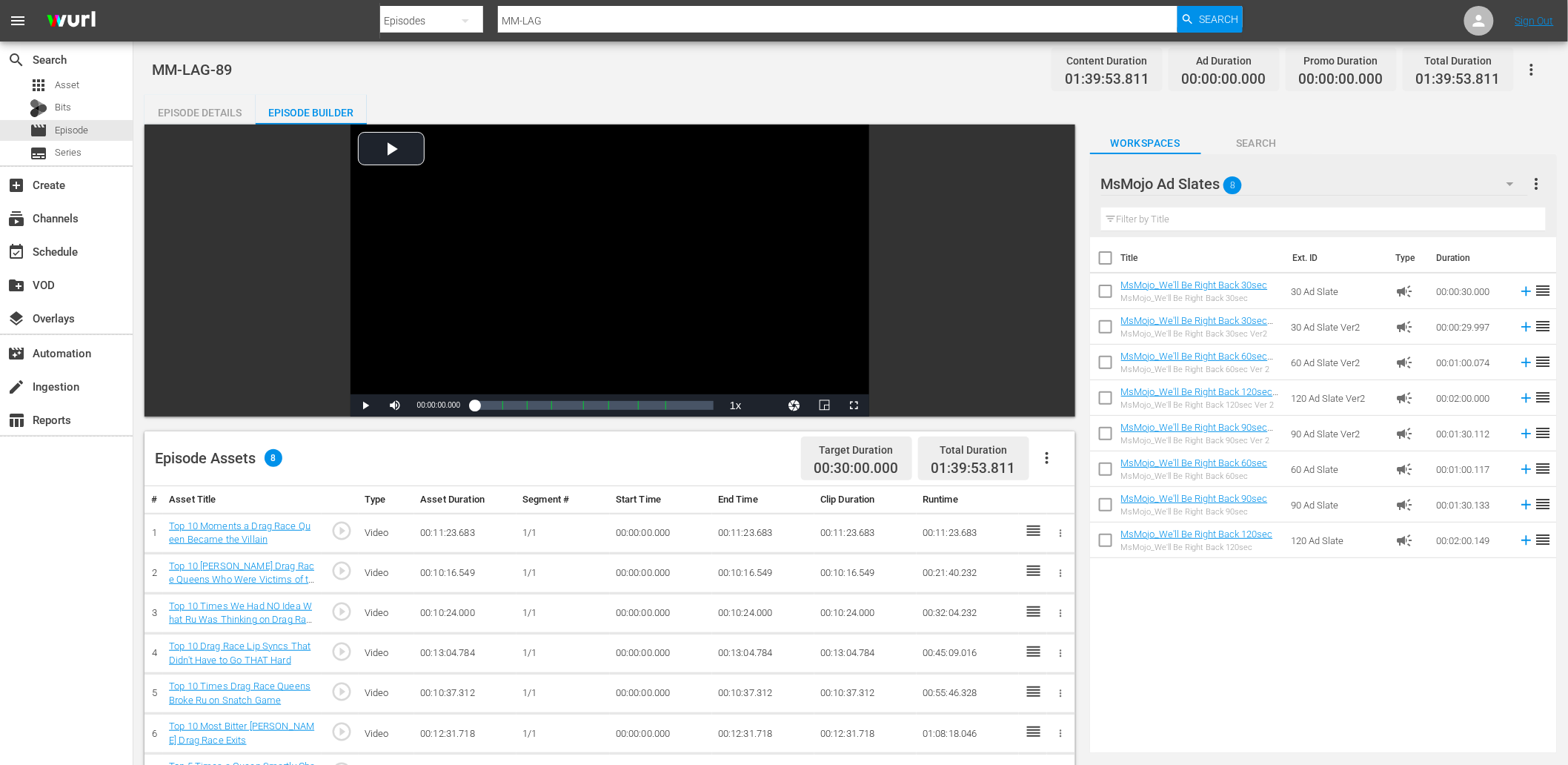
click at [1175, 213] on input "text" at bounding box center [1323, 219] width 445 height 24
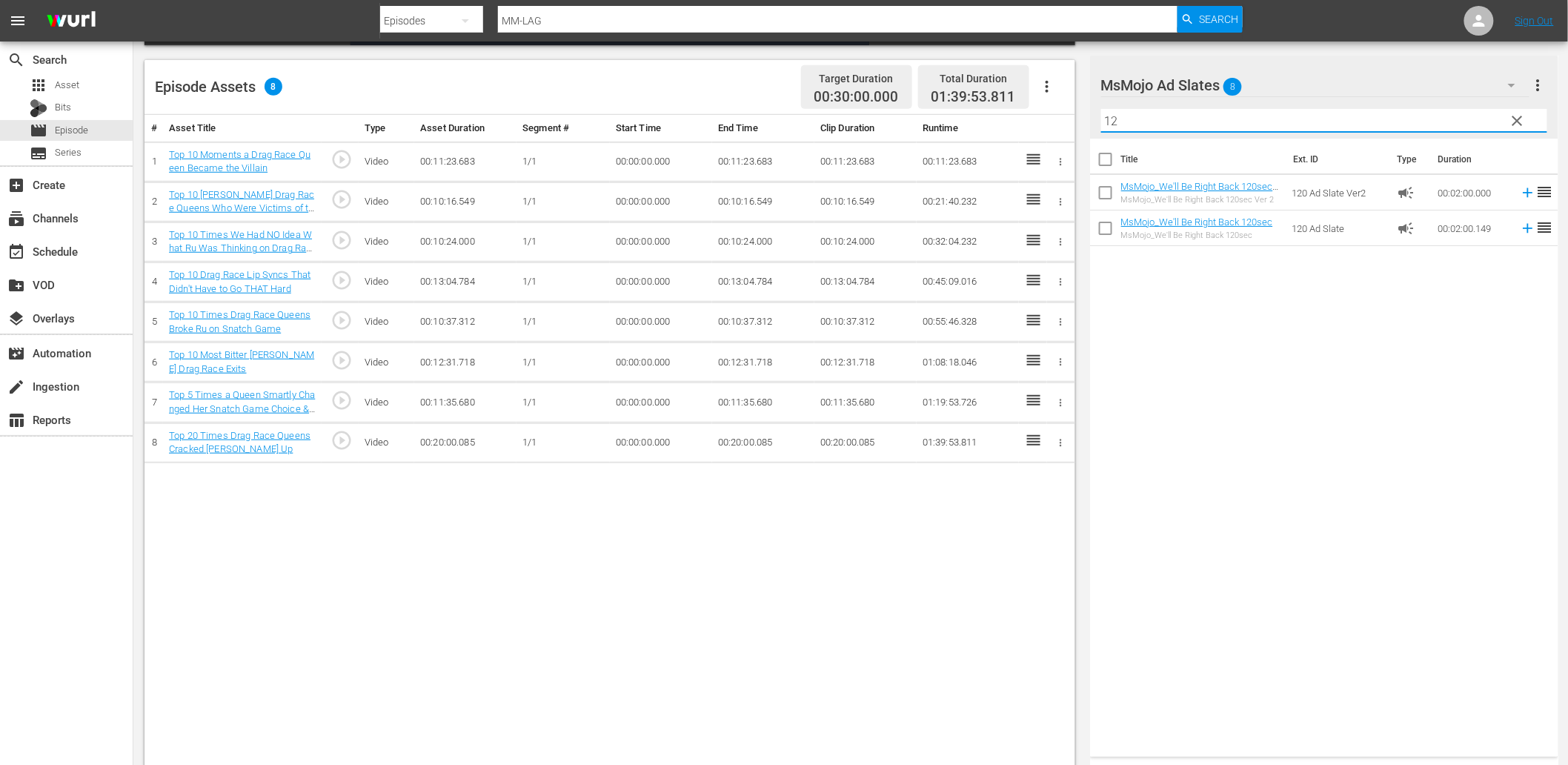
scroll to position [386, 0]
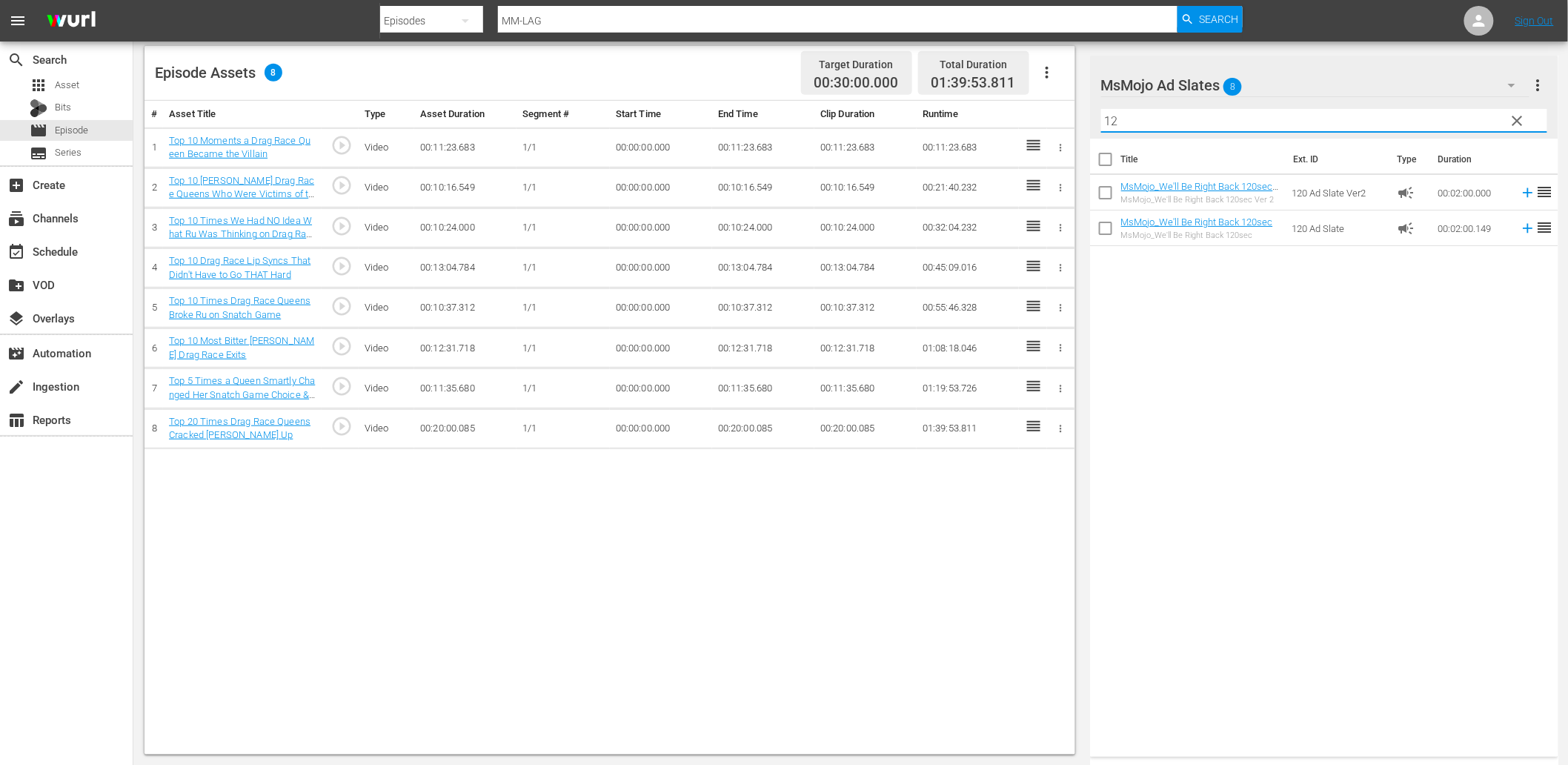
type input "12"
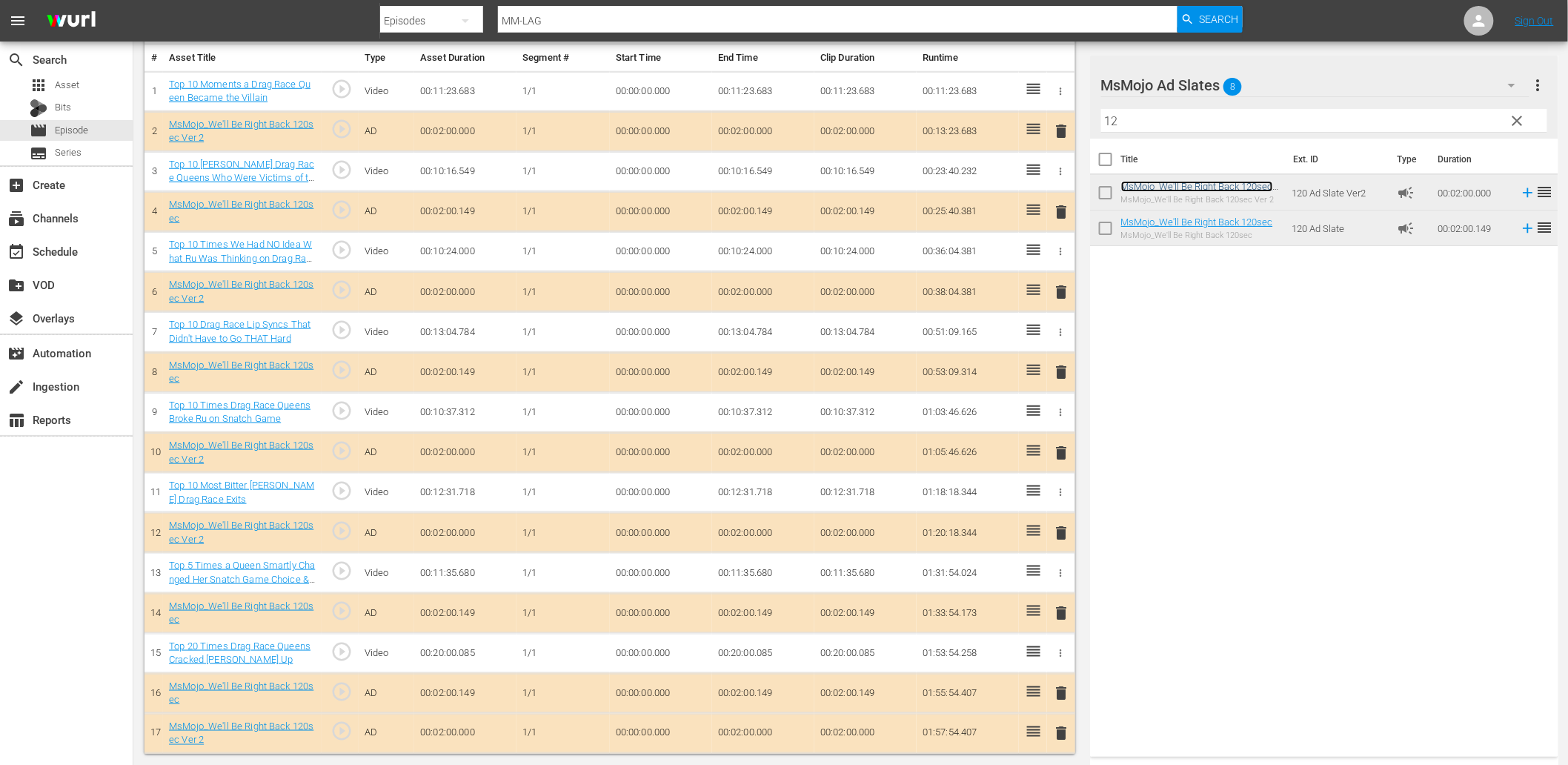
scroll to position [442, 0]
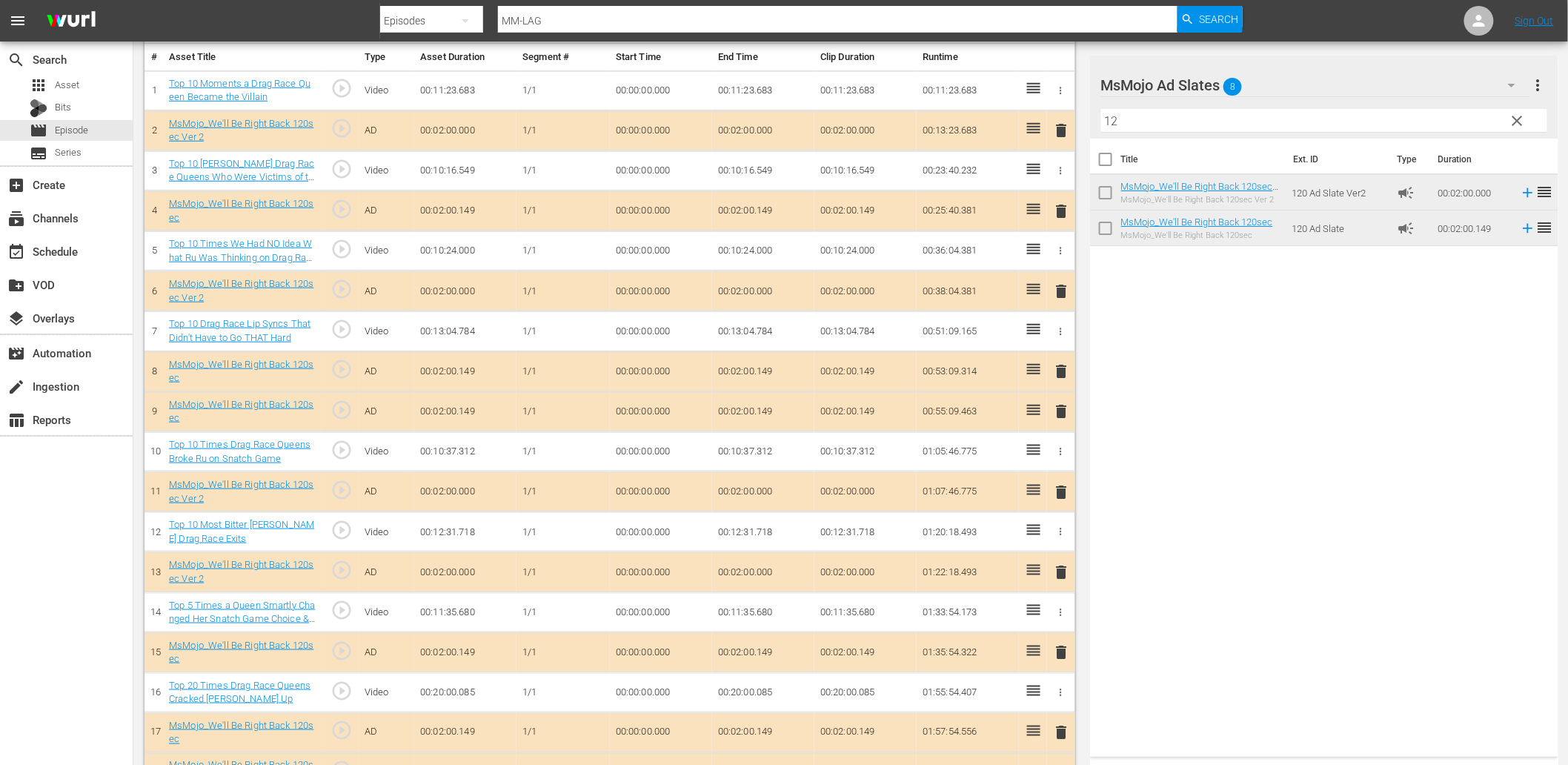
click at [1516, 120] on span "clear" at bounding box center [1517, 120] width 18 height 18
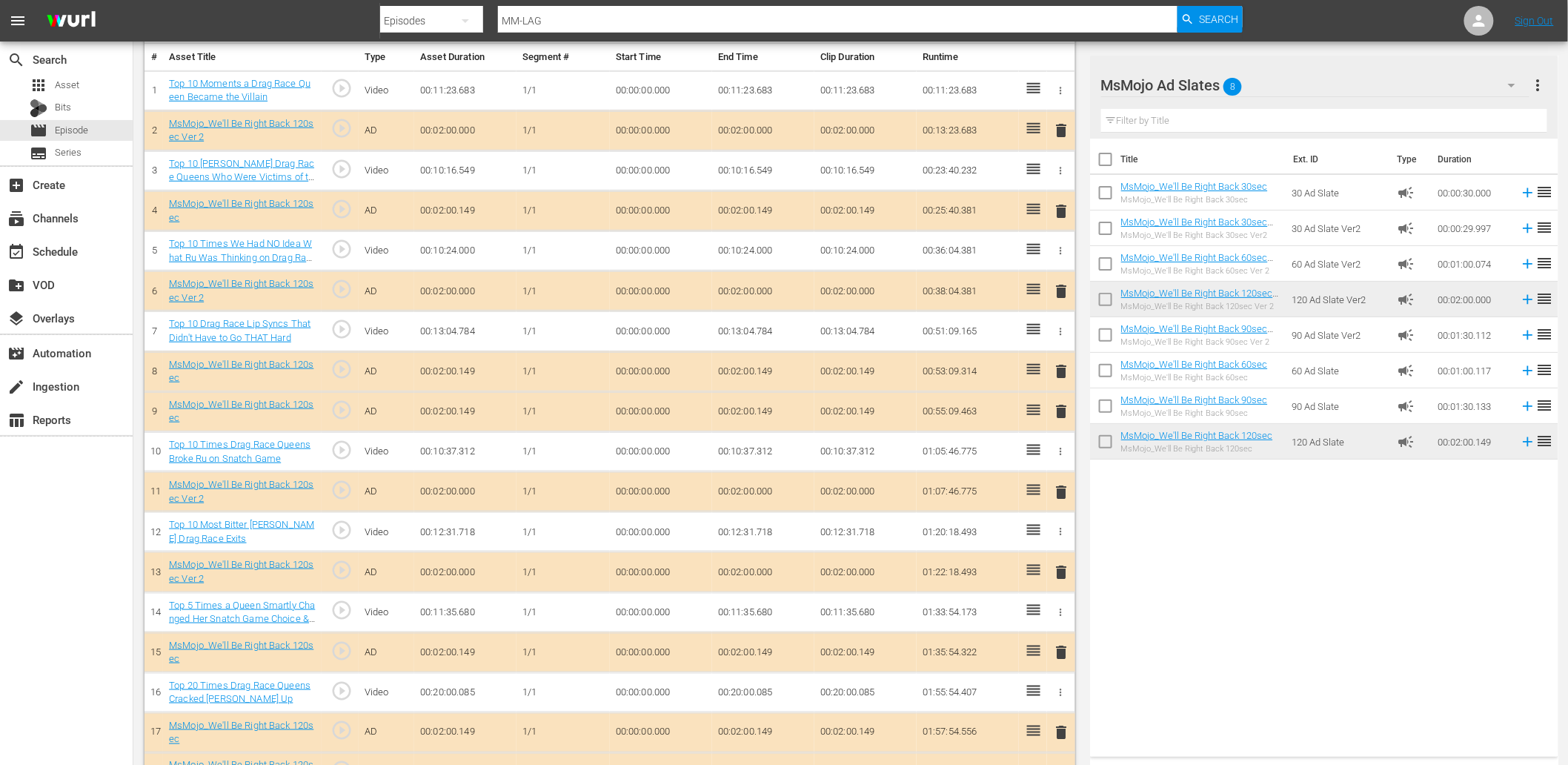
click at [1413, 87] on div "MsMojo Ad Slates 8" at bounding box center [1315, 86] width 428 height 41
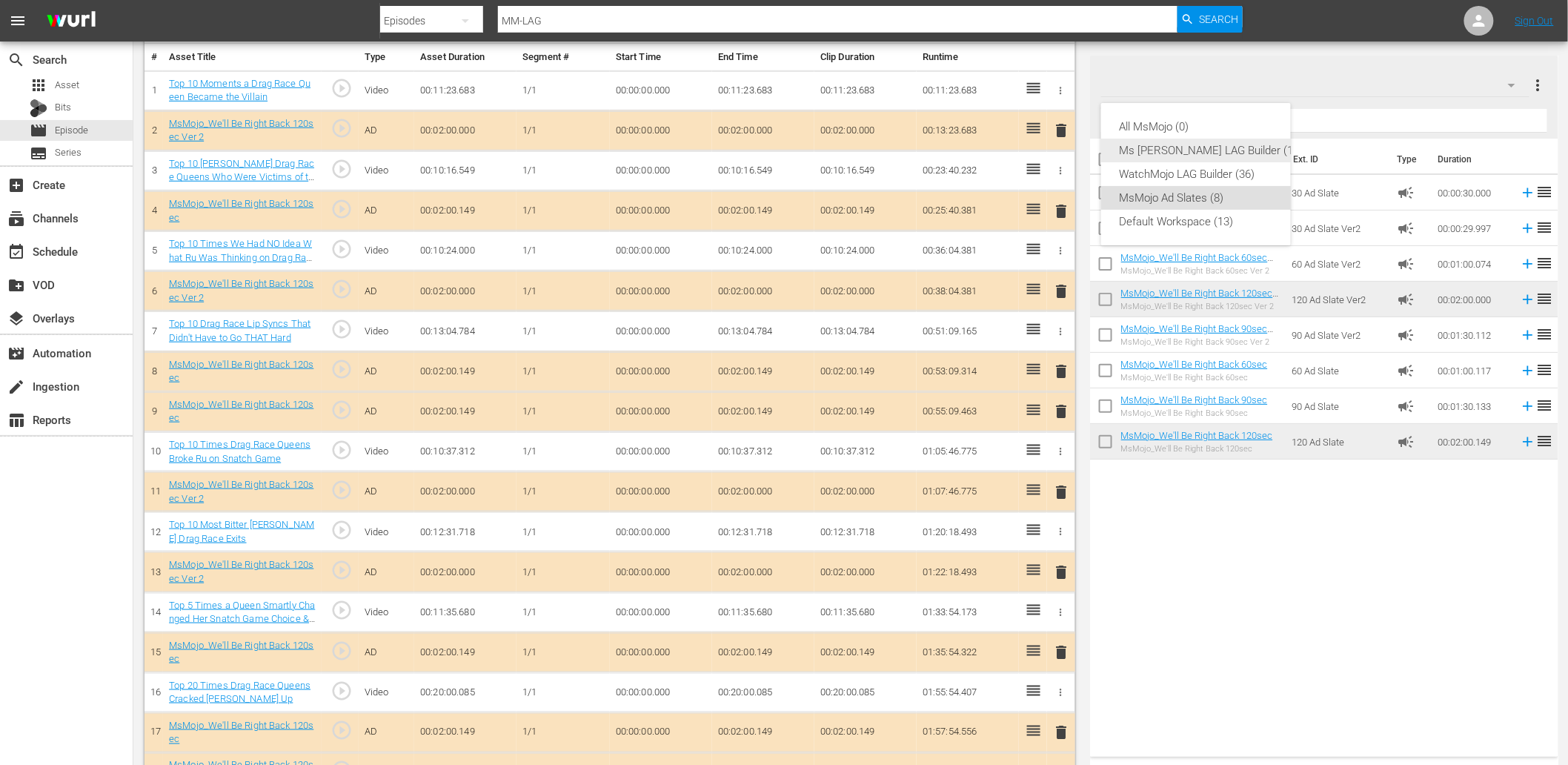
click at [1182, 152] on div "Ms Mojo LAG Builder (16)" at bounding box center [1211, 150] width 183 height 24
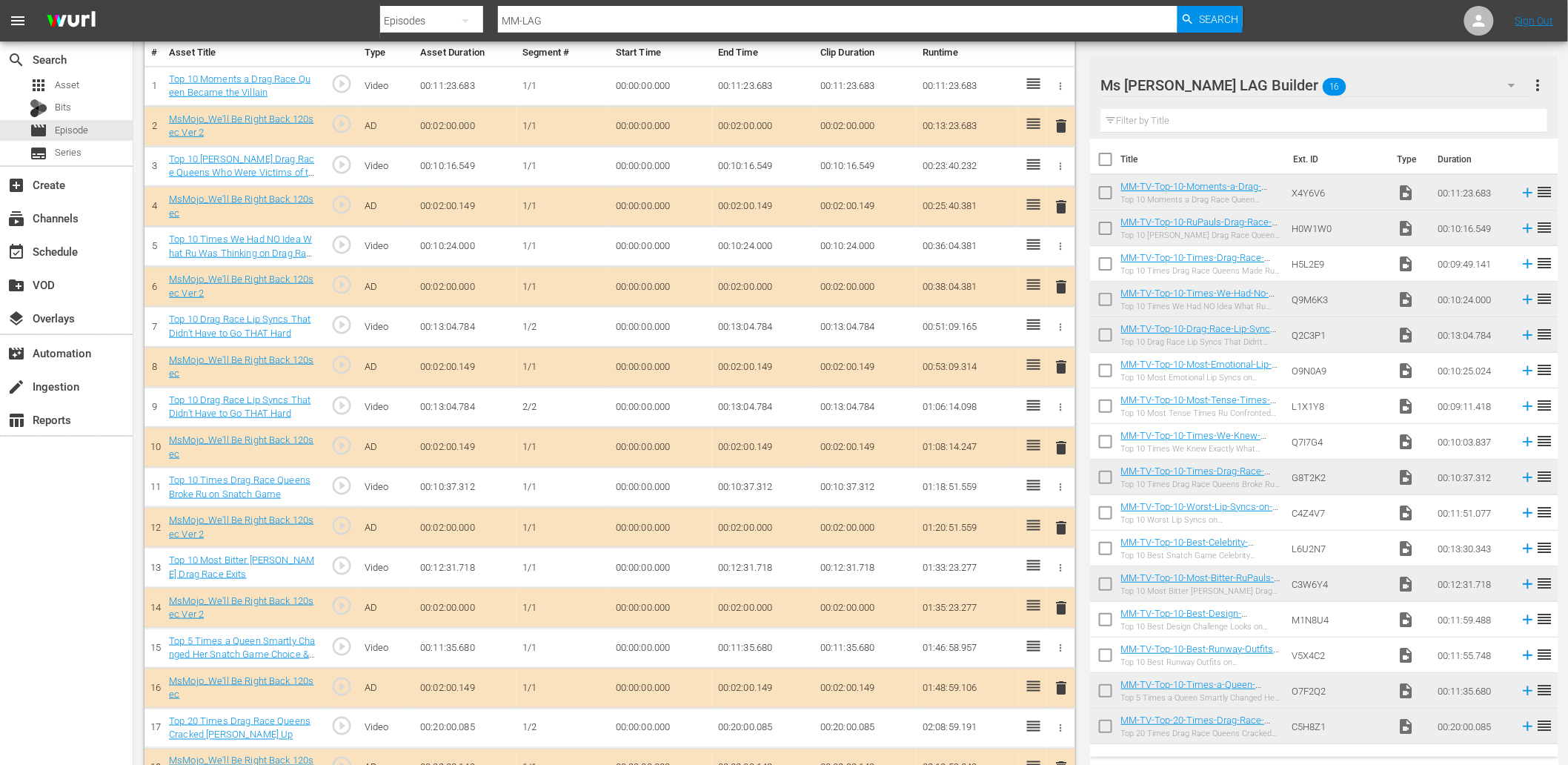
scroll to position [565, 0]
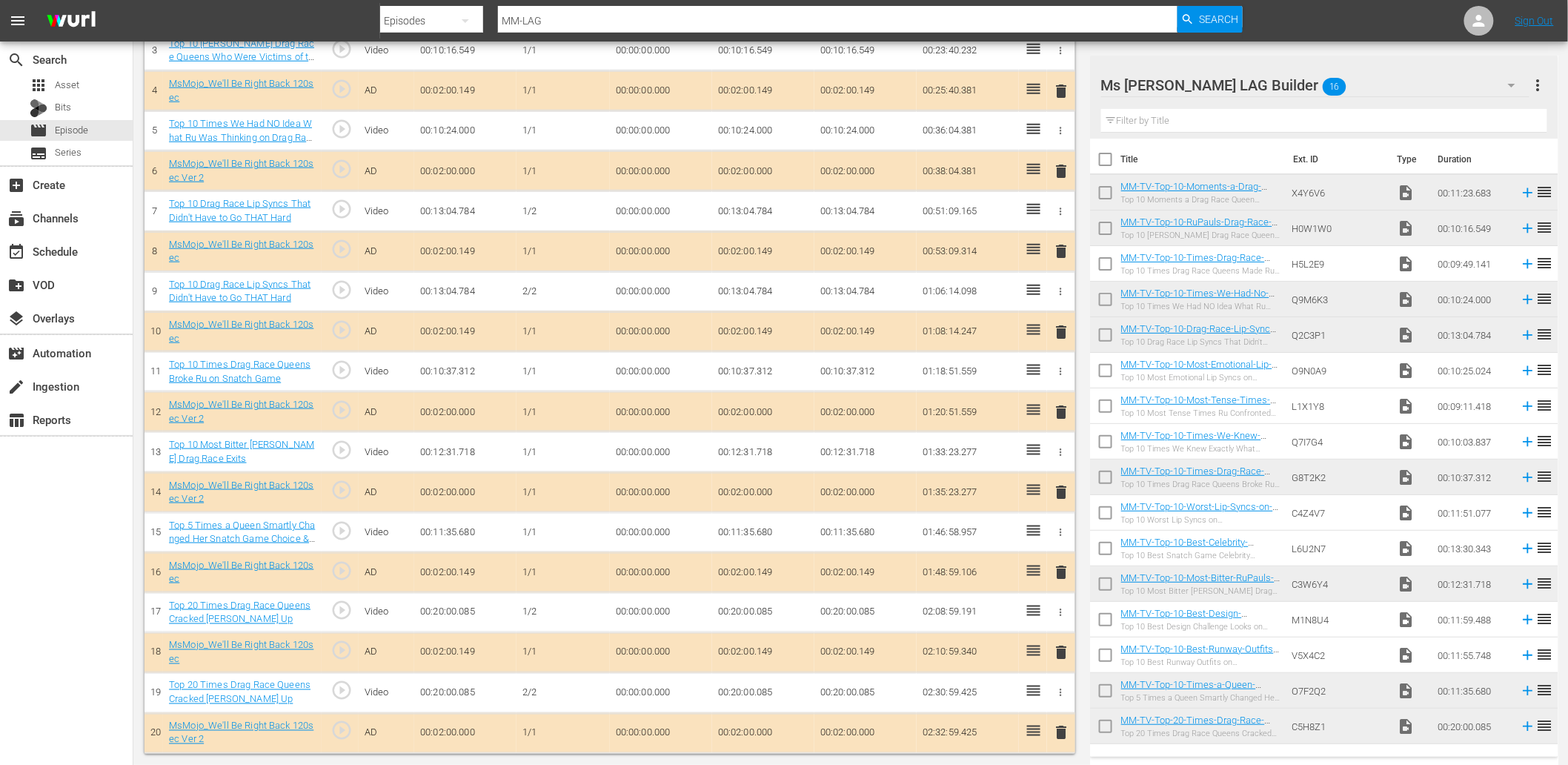
click at [223, 693] on div "Top 20 Times Drag Race Queens Cracked RuPaul Up" at bounding box center [243, 693] width 147 height 27
click at [227, 682] on link "Top 20 Times Drag Race Queens Cracked RuPaul Up" at bounding box center [240, 692] width 141 height 25
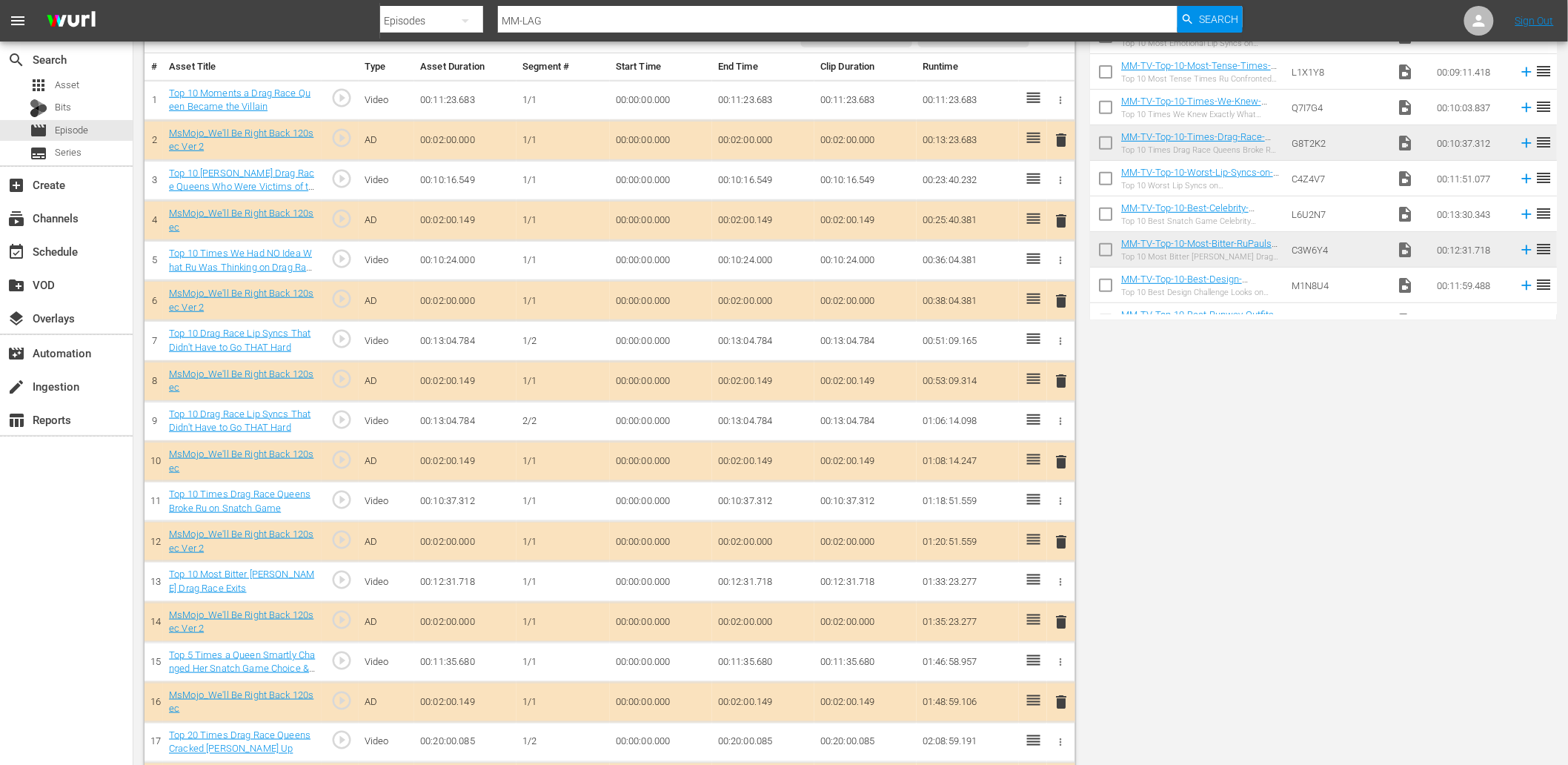
scroll to position [0, 0]
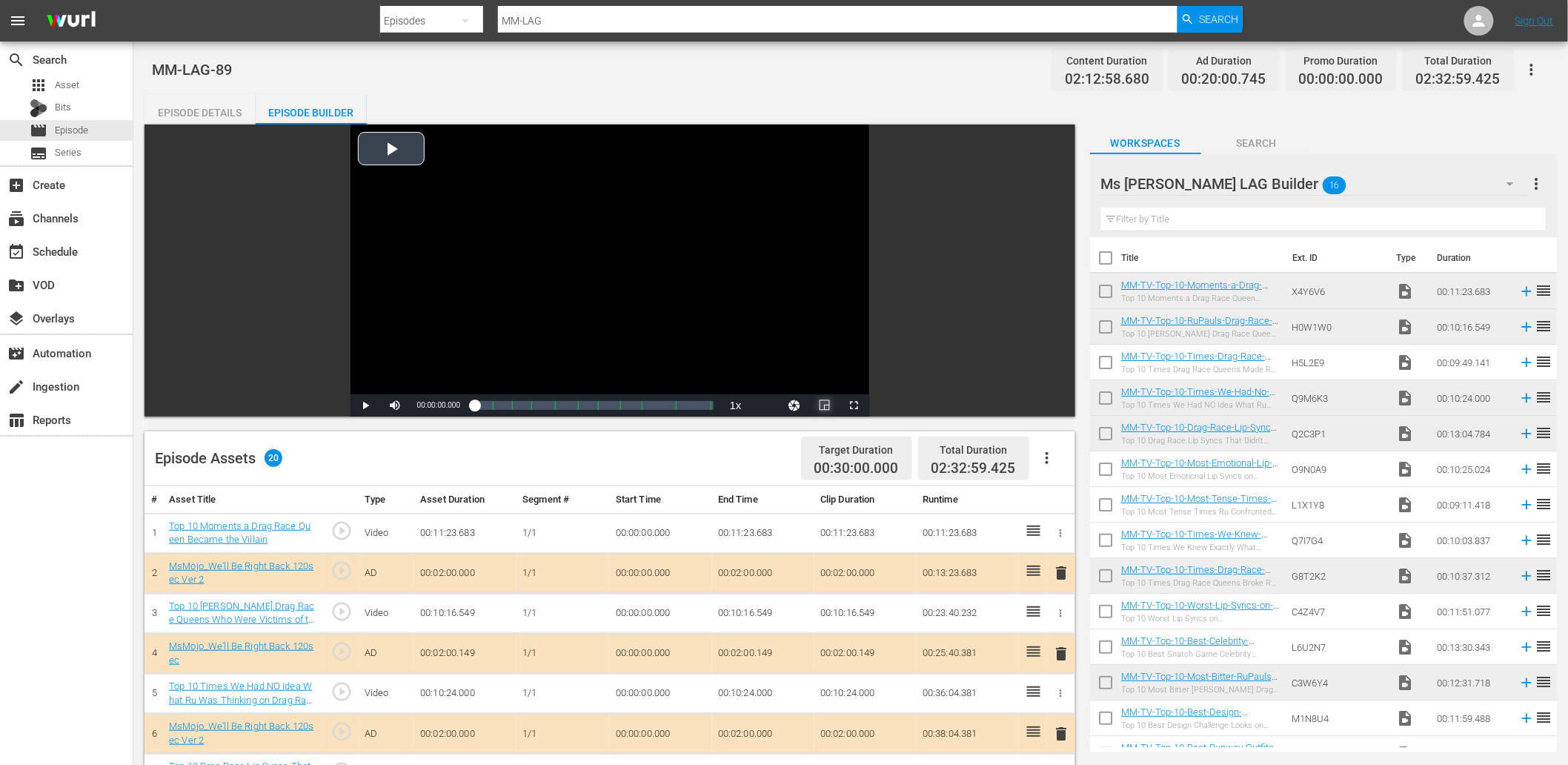
click at [825, 406] on span "Video Player" at bounding box center [825, 406] width 0 height 0
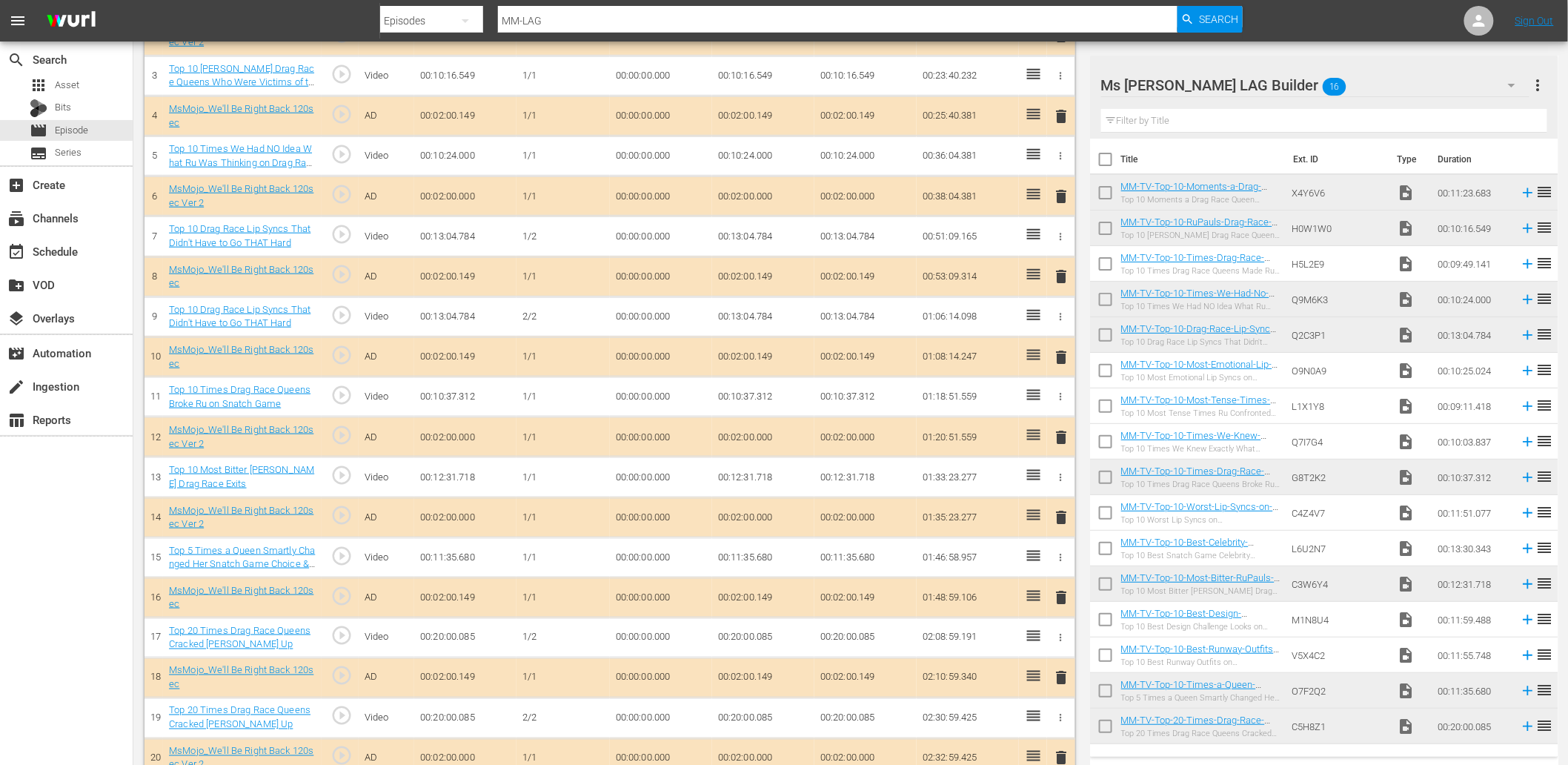
scroll to position [565, 0]
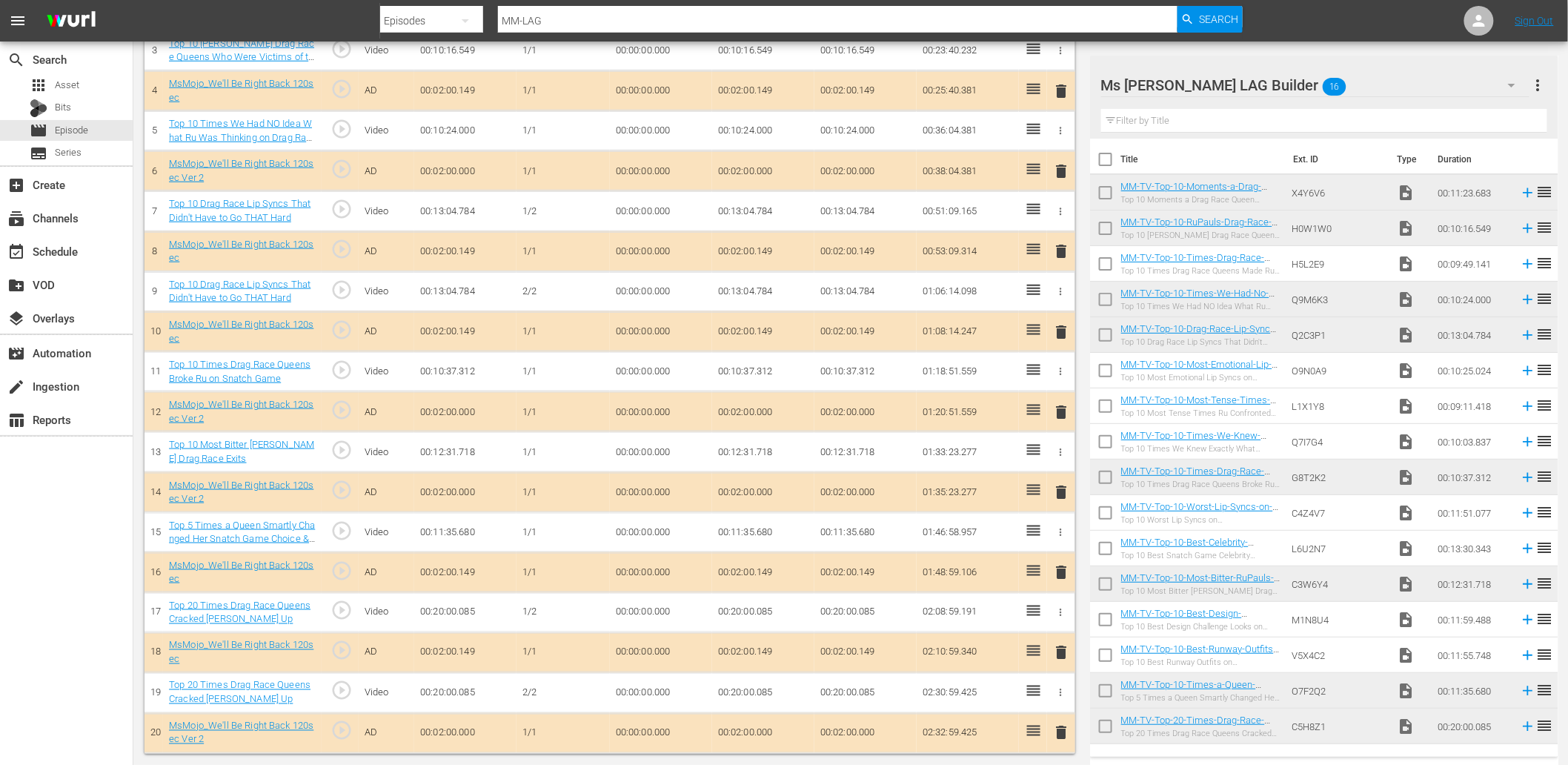
click at [641, 691] on td "00:00:00.000" at bounding box center [660, 693] width 103 height 40
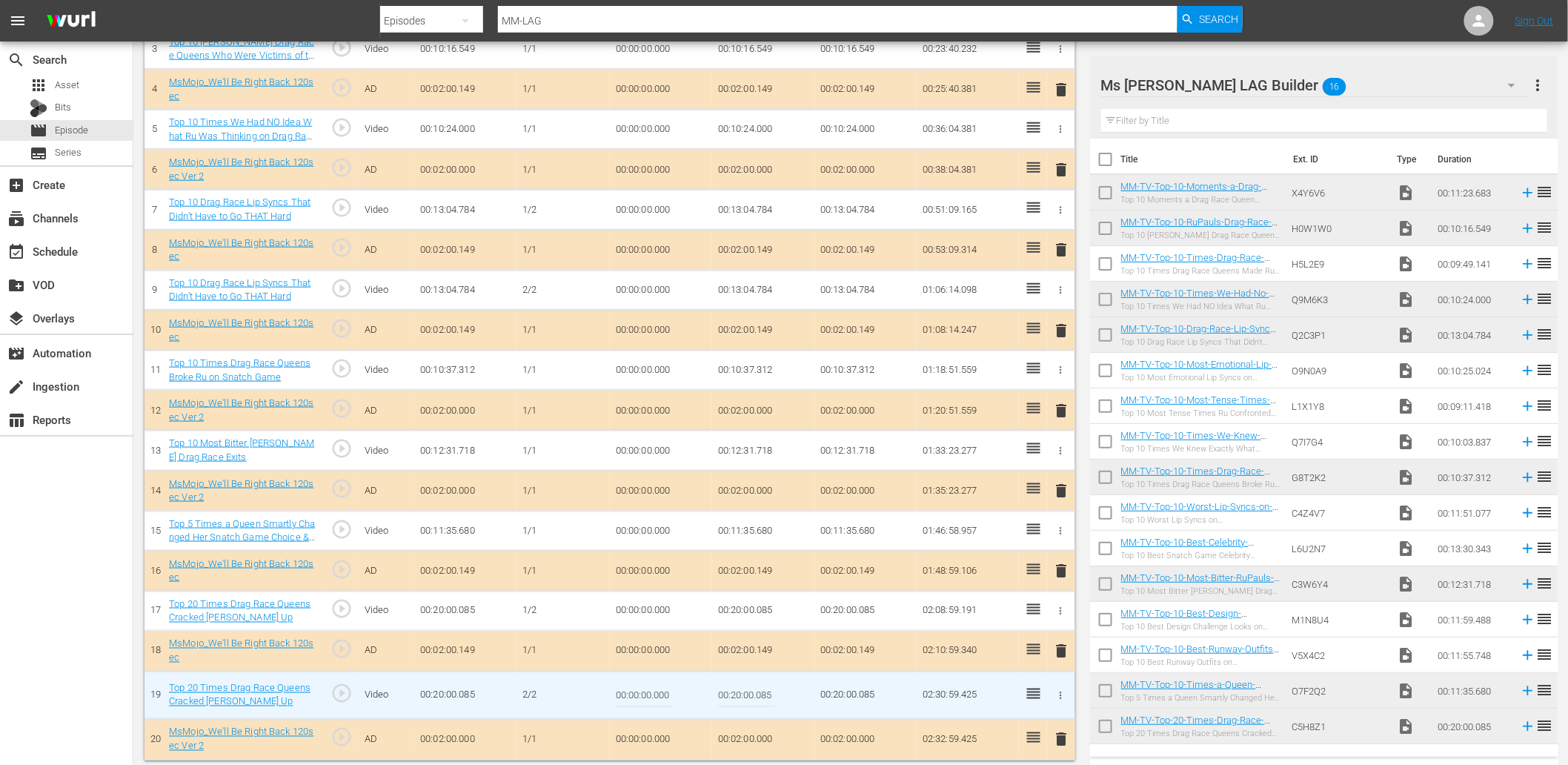
click at [641, 691] on input "00:00:00.000" at bounding box center [644, 695] width 57 height 36
paste input "12:01"
type input "00:12:01.000"
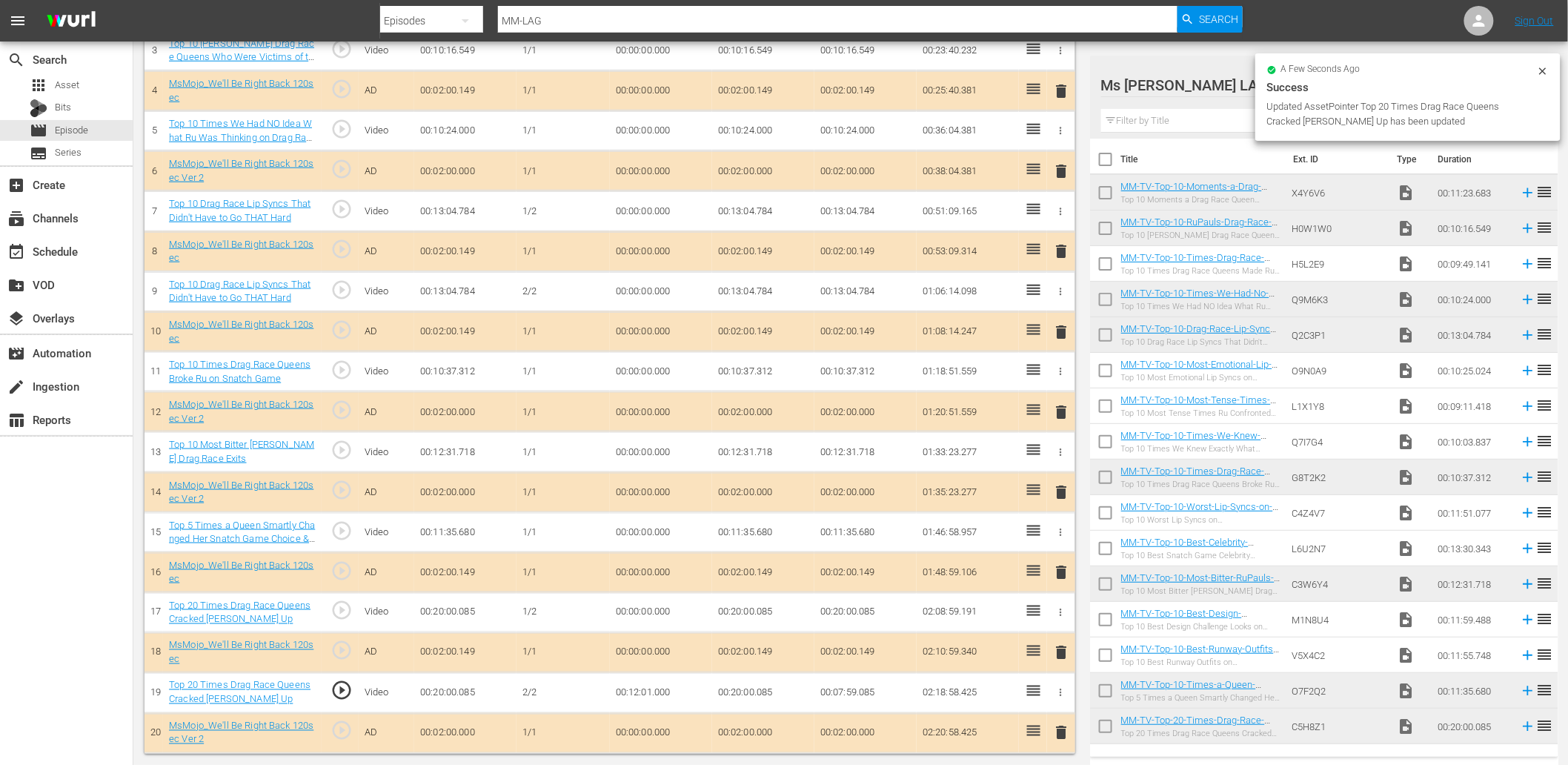
click at [751, 619] on td "00:20:00.085" at bounding box center [763, 613] width 103 height 40
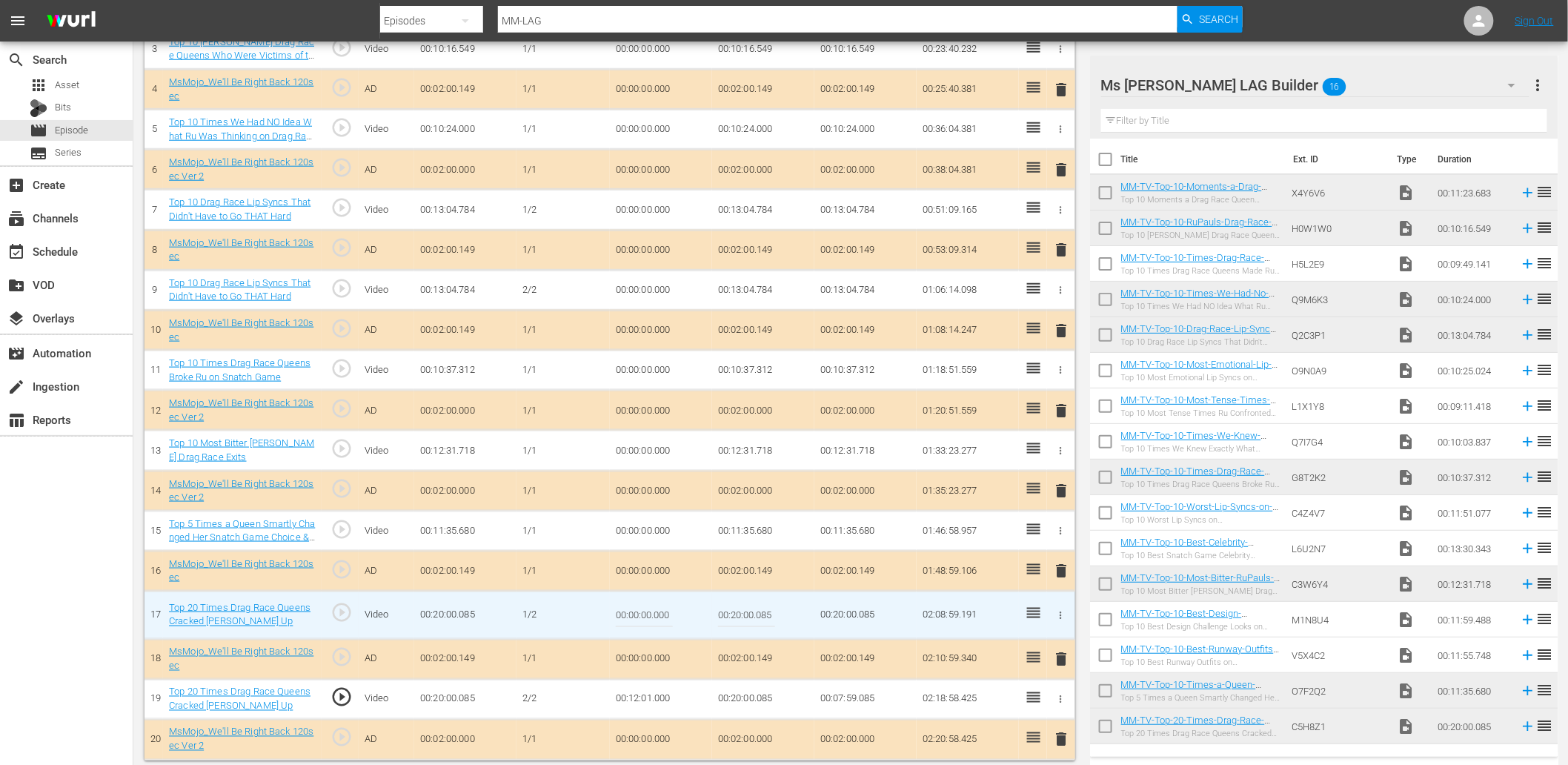
click at [751, 619] on input "00:20:00.085" at bounding box center [746, 615] width 57 height 36
paste input "12:01.000"
type input "00:12:01.000"
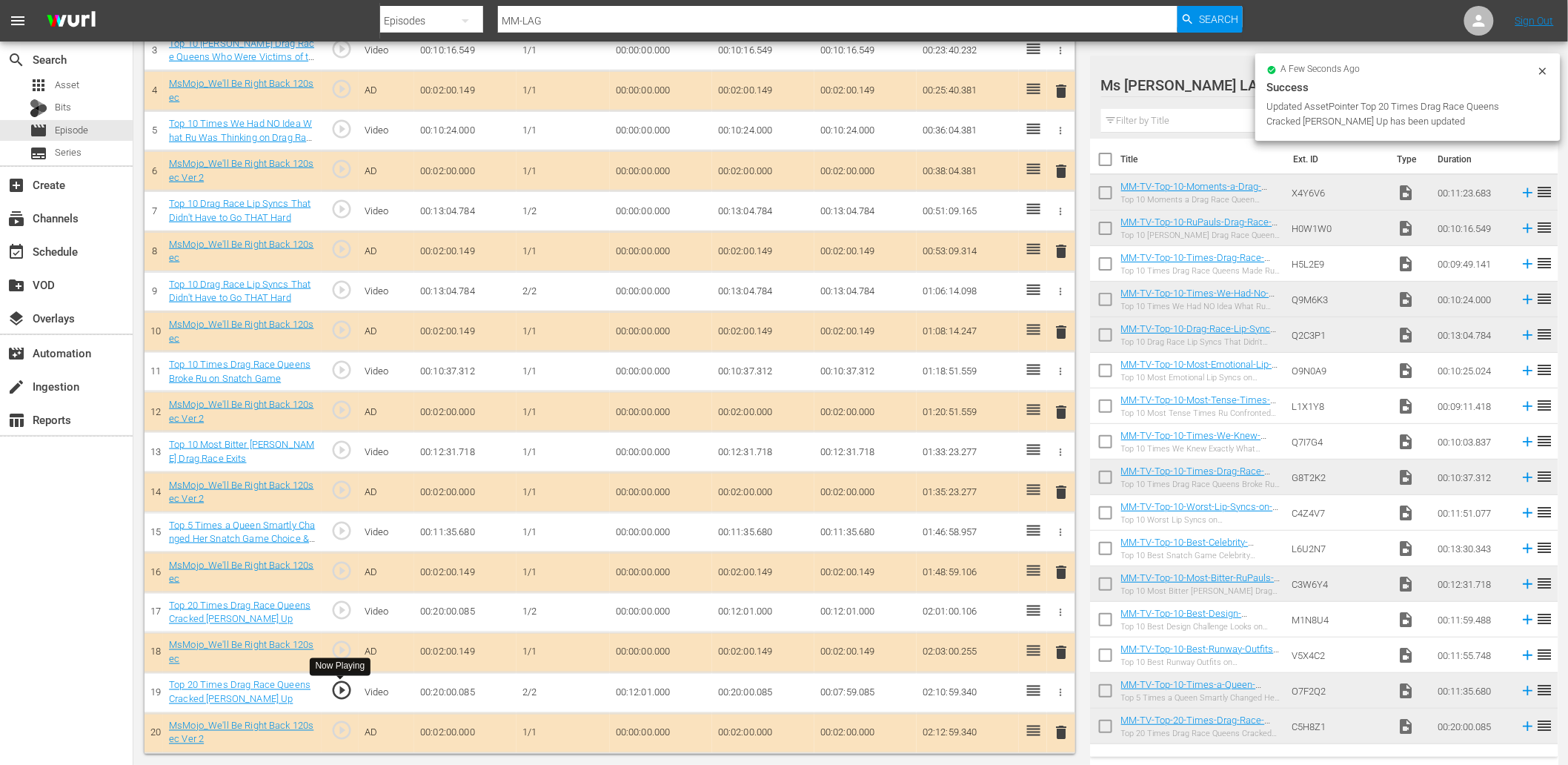
click at [334, 688] on span "play_circle_outline" at bounding box center [341, 691] width 23 height 23
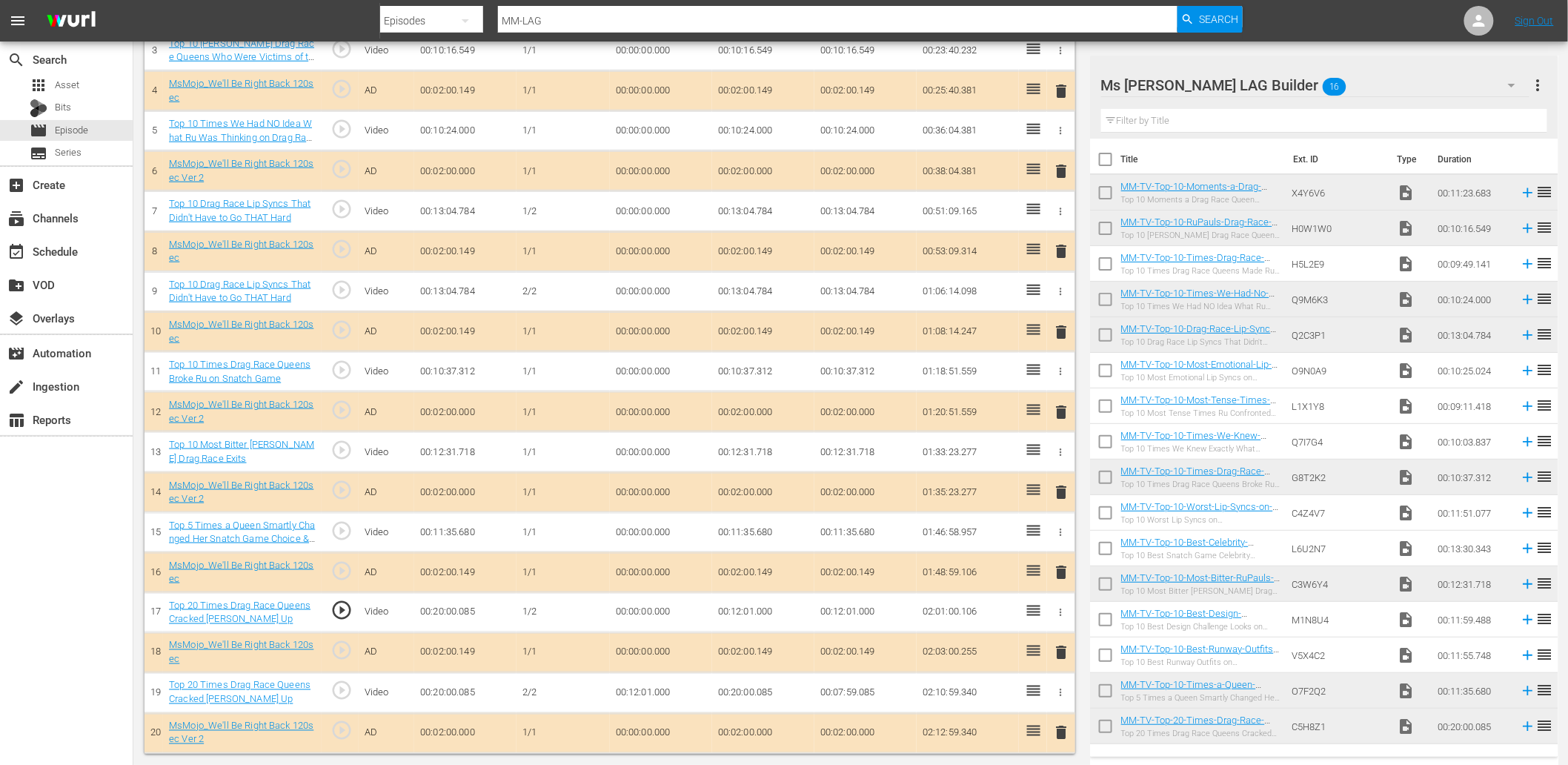
click at [347, 697] on span "play_circle_outline" at bounding box center [341, 691] width 23 height 23
click at [665, 691] on td "00:12:01.000" at bounding box center [660, 693] width 103 height 40
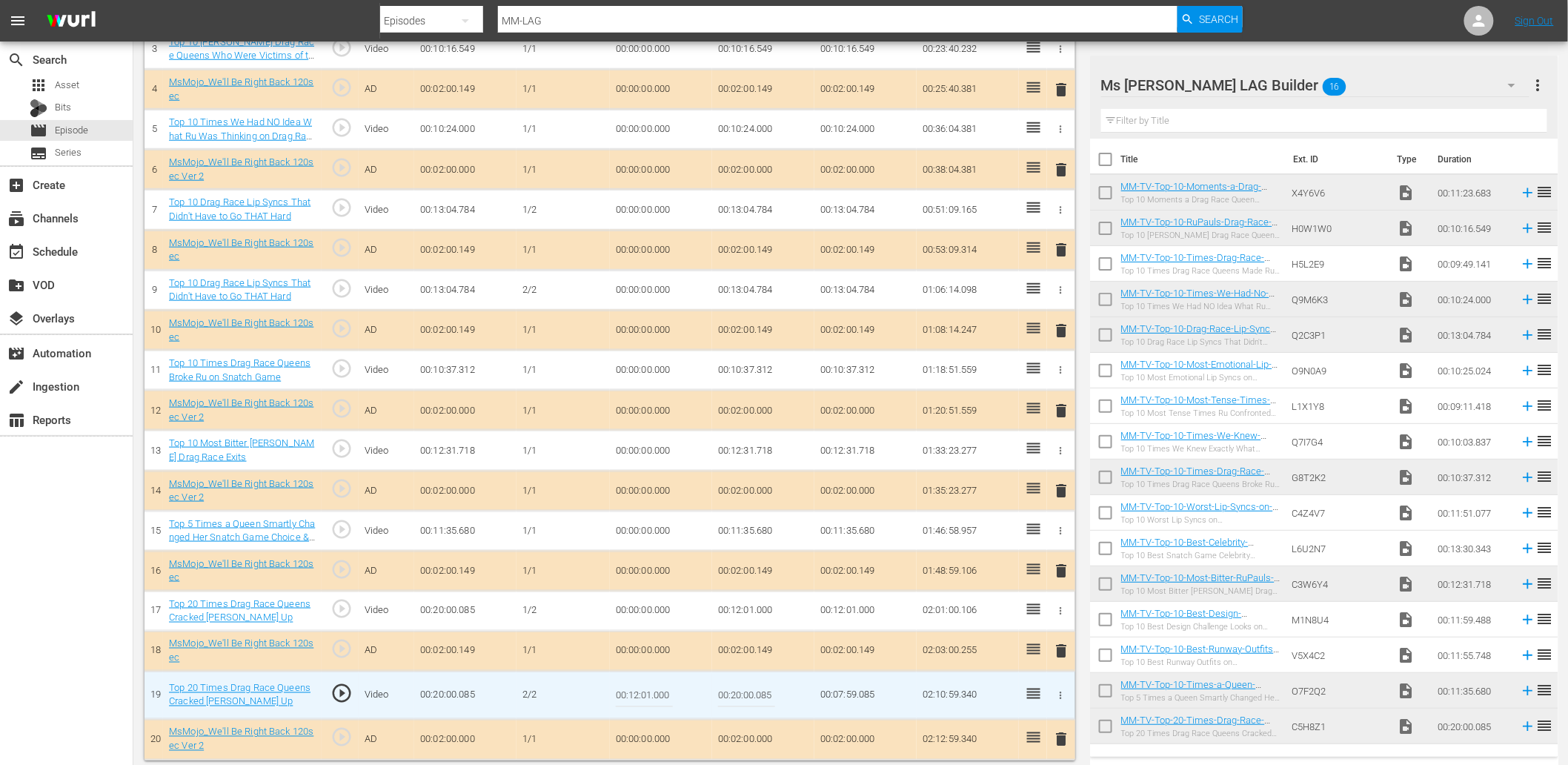
click at [665, 691] on input "00:12:01.000" at bounding box center [644, 695] width 57 height 36
type input "00:12:01.400"
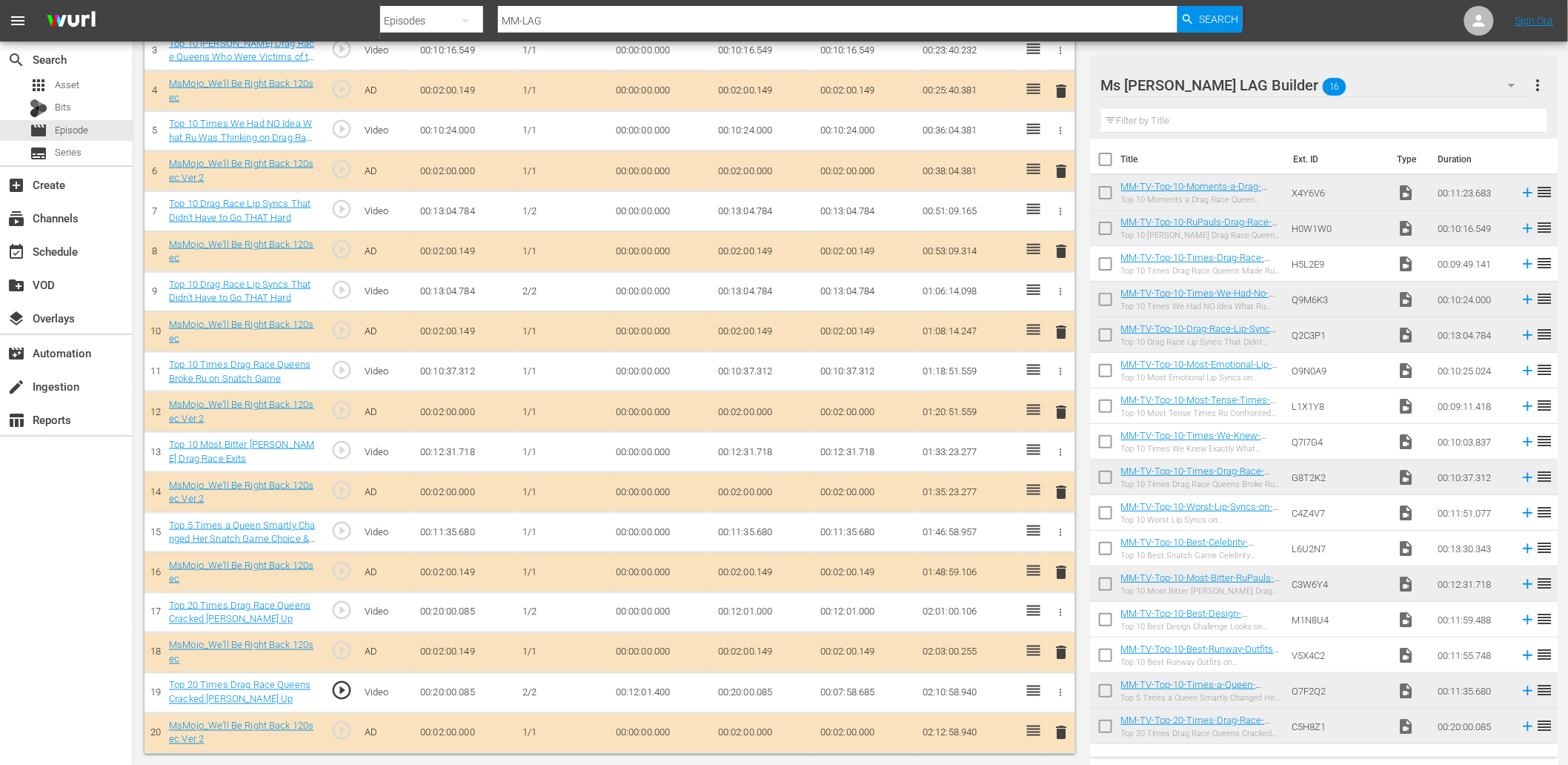
click at [649, 693] on td "00:12:01.400" at bounding box center [660, 693] width 103 height 40
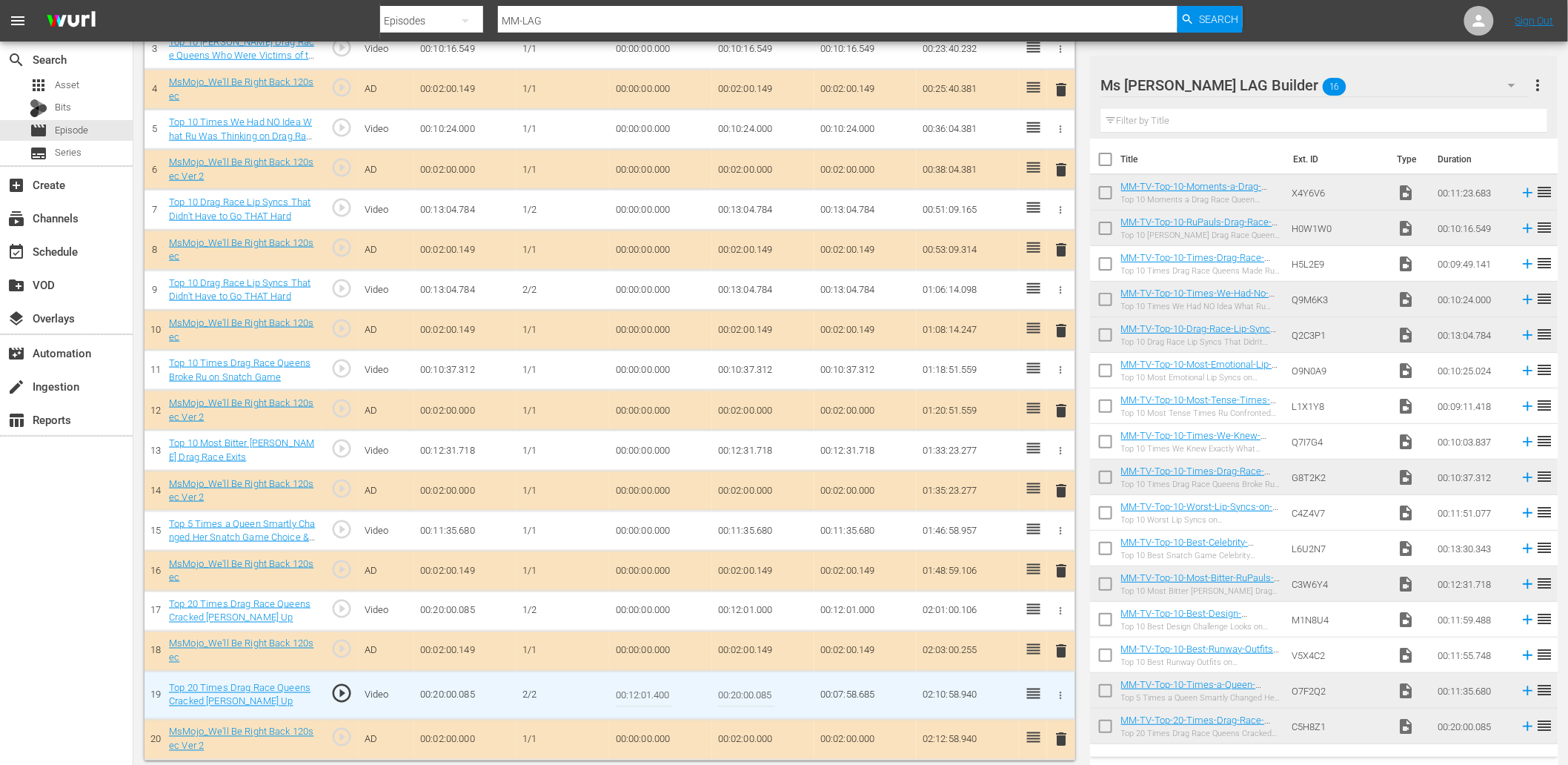
click at [649, 693] on input "00:12:01.400" at bounding box center [644, 695] width 57 height 36
click at [754, 612] on td "00:12:01.000" at bounding box center [763, 612] width 103 height 40
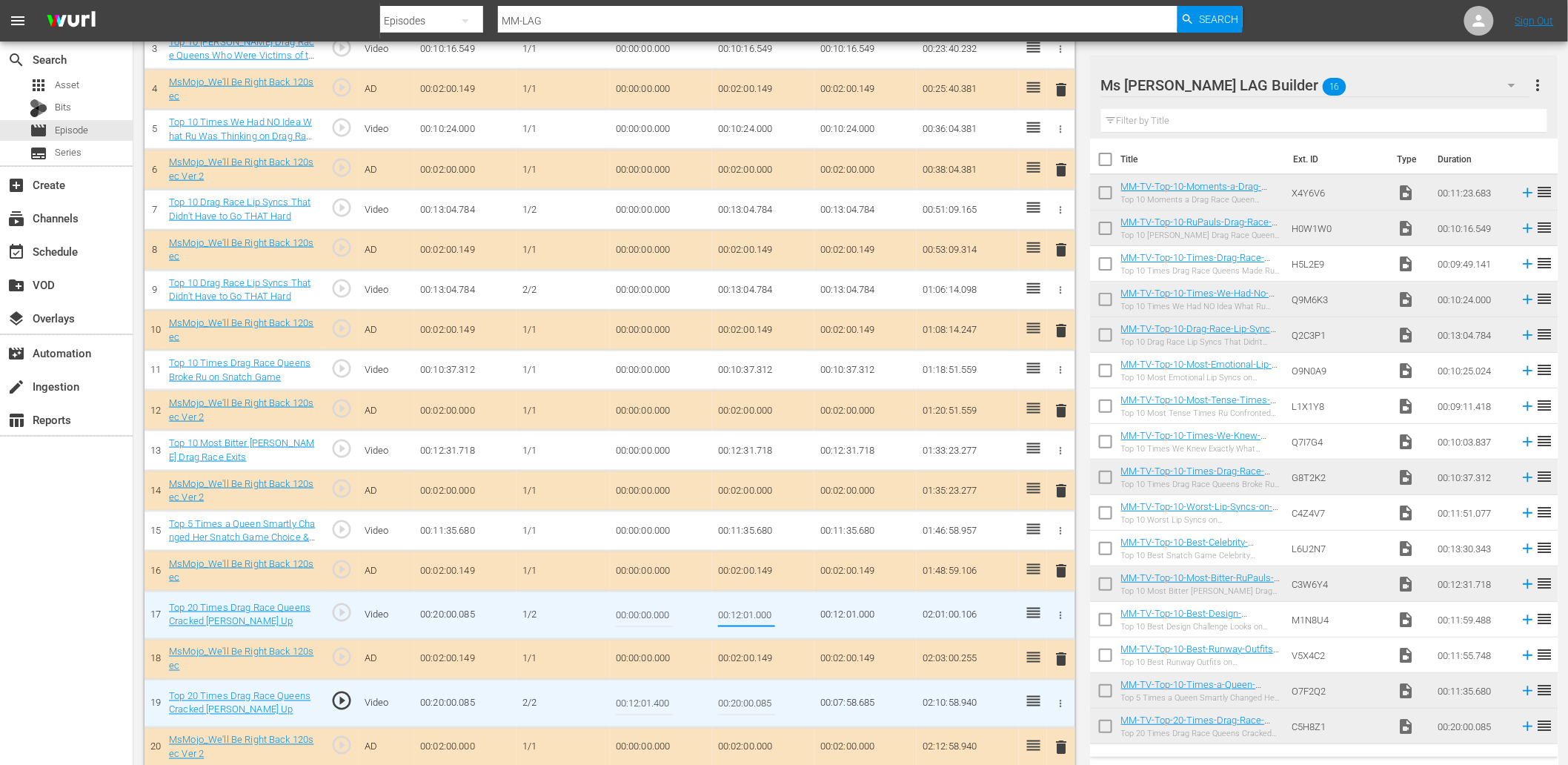
type input "00:12:01.400"
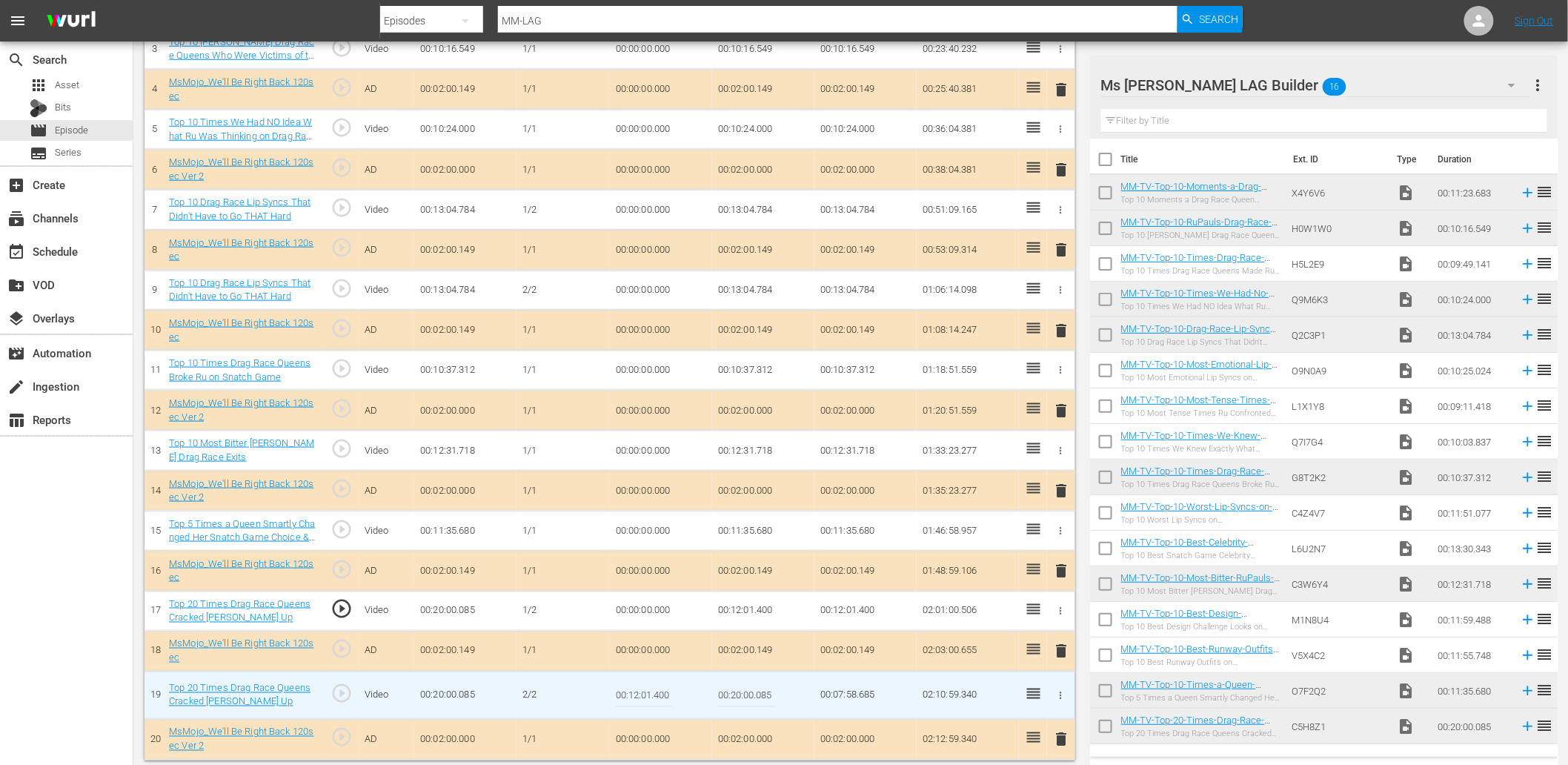
click at [651, 702] on input "00:12:01.400" at bounding box center [644, 695] width 57 height 36
type input "00:12:01.499"
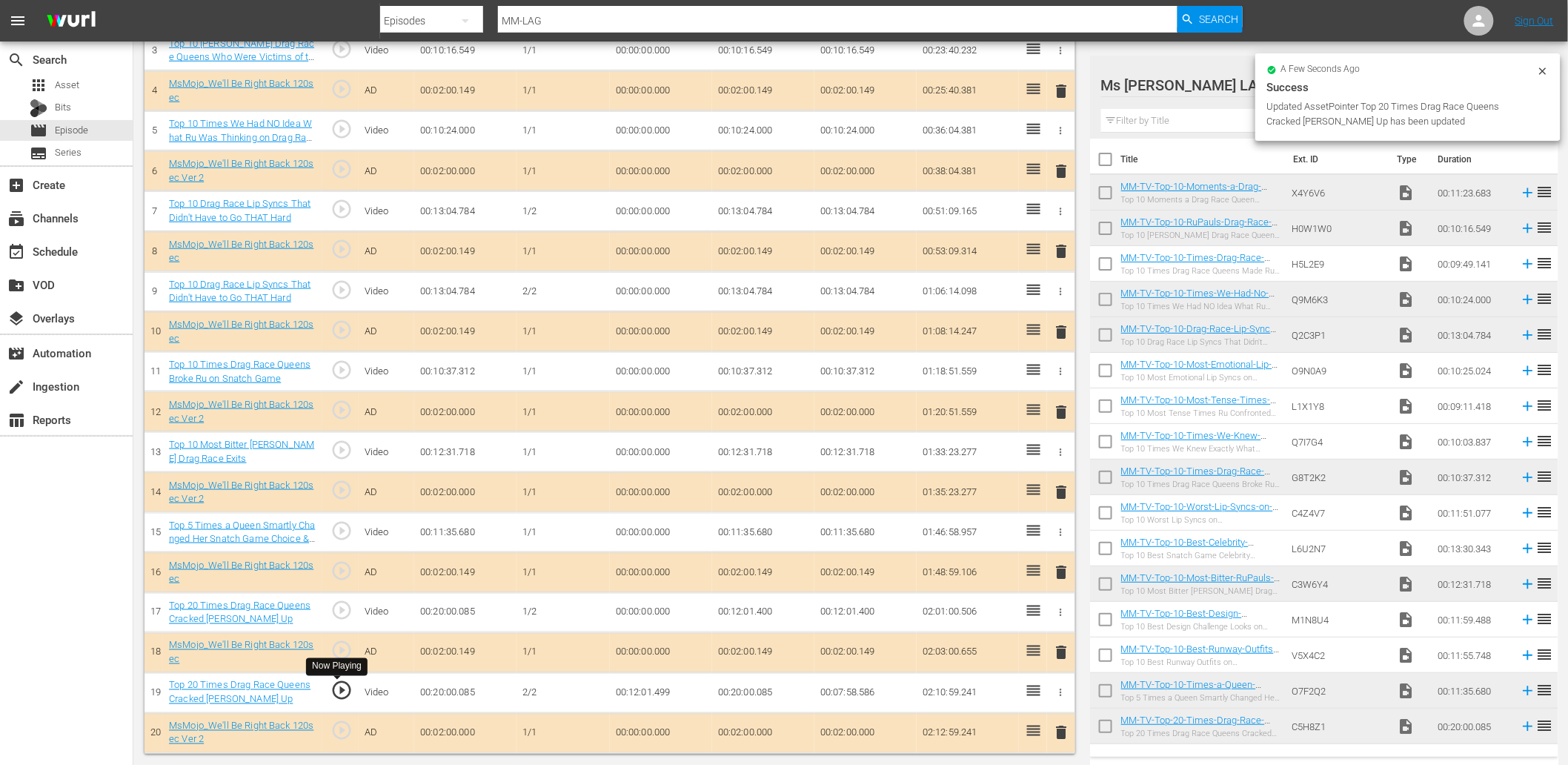
click at [344, 693] on span "play_circle_outline" at bounding box center [341, 691] width 23 height 23
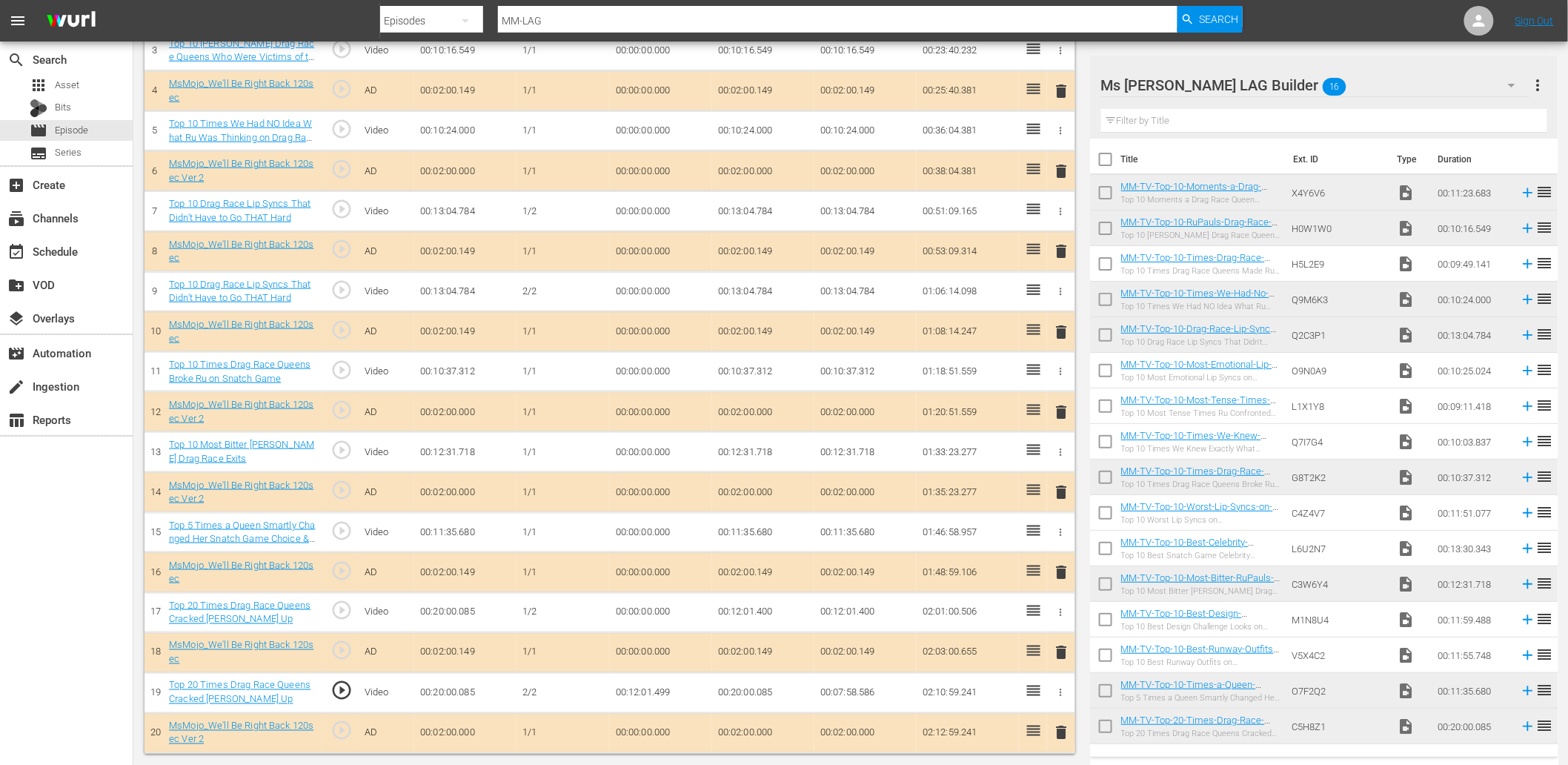
click at [654, 699] on td "00:12:01.499" at bounding box center [660, 693] width 103 height 40
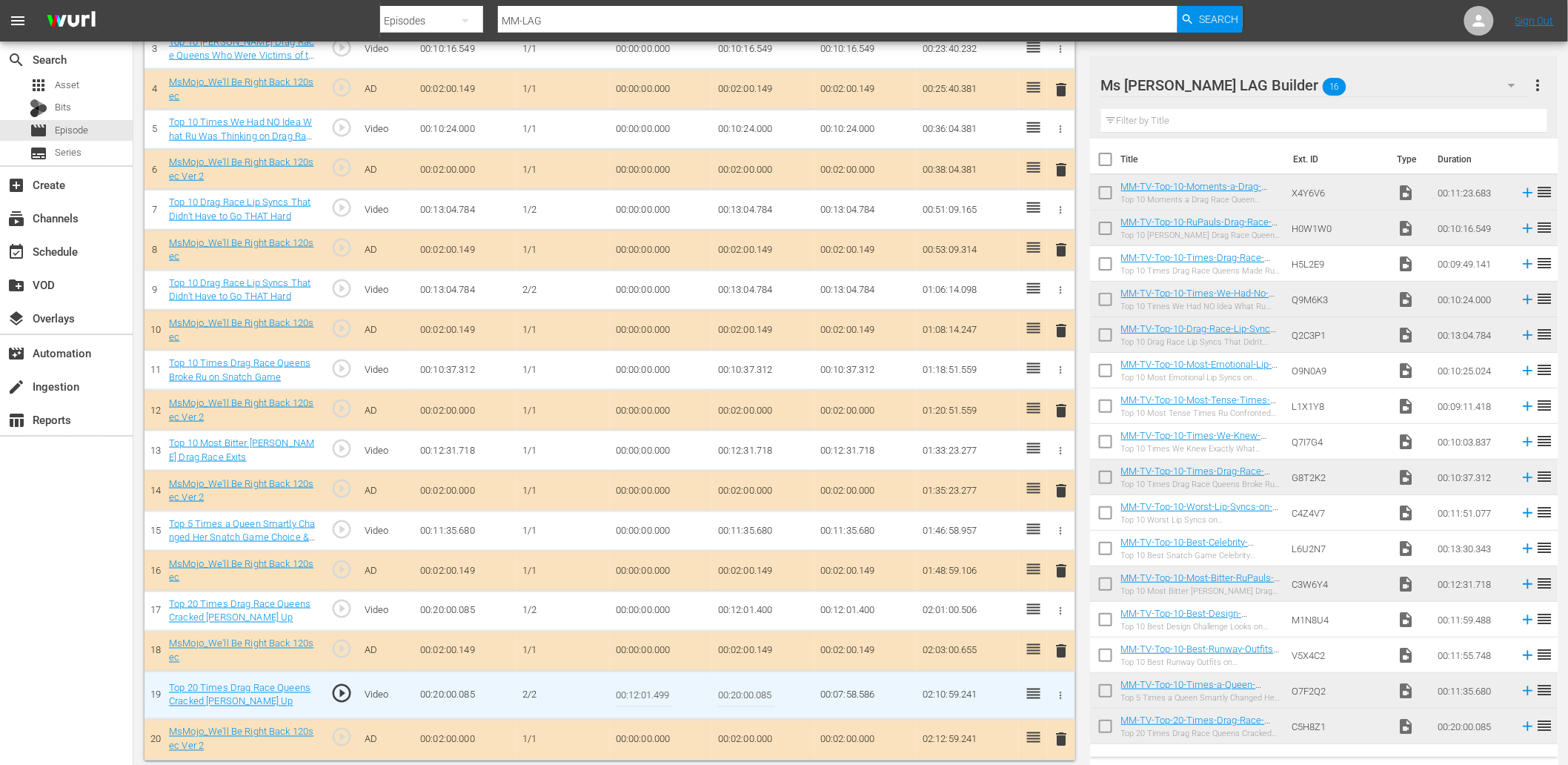
click at [654, 699] on input "00:12:01.499" at bounding box center [644, 695] width 57 height 36
type input "00:12:01.599"
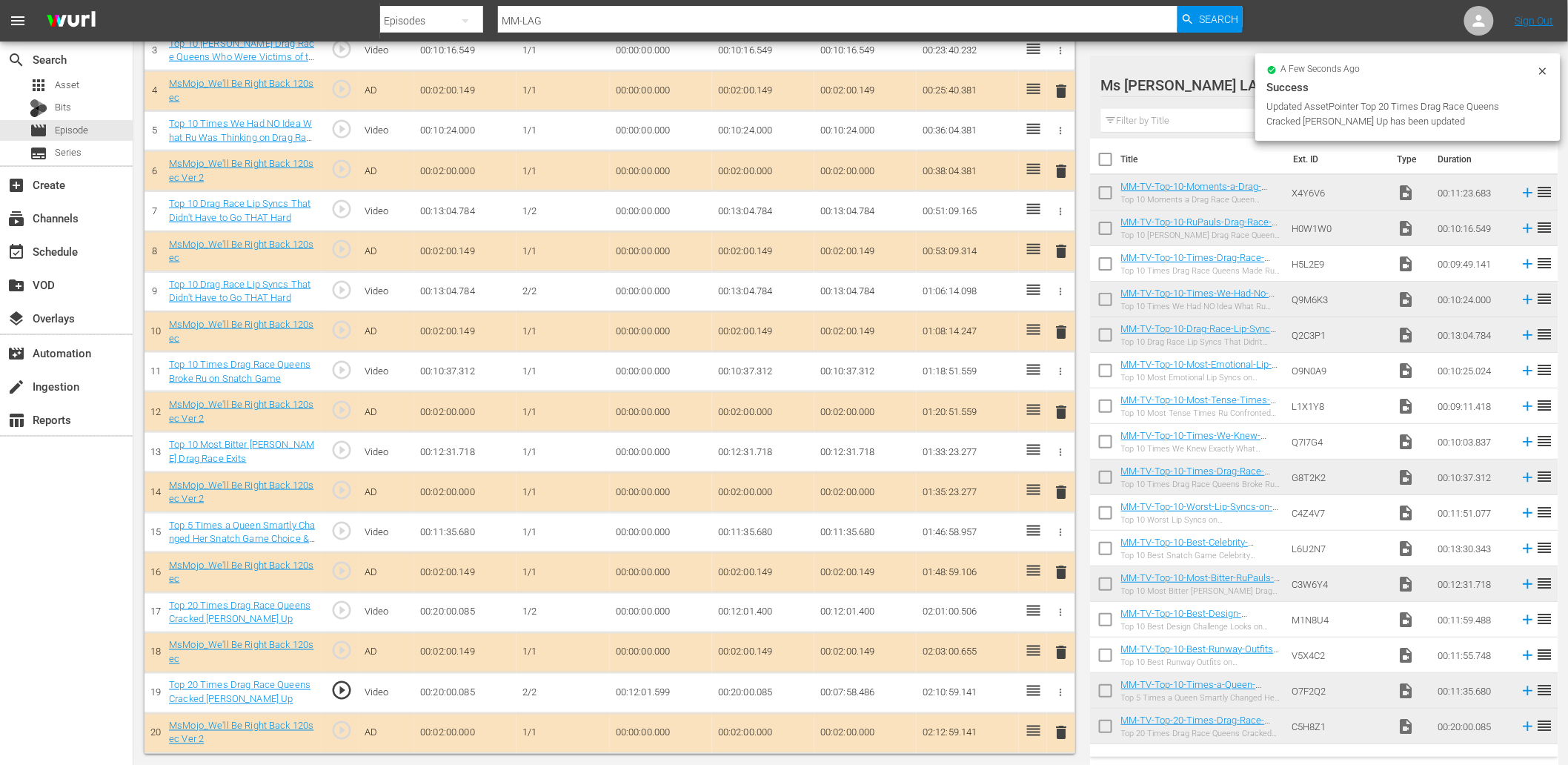
click at [651, 699] on td "00:12:01.599" at bounding box center [660, 693] width 103 height 40
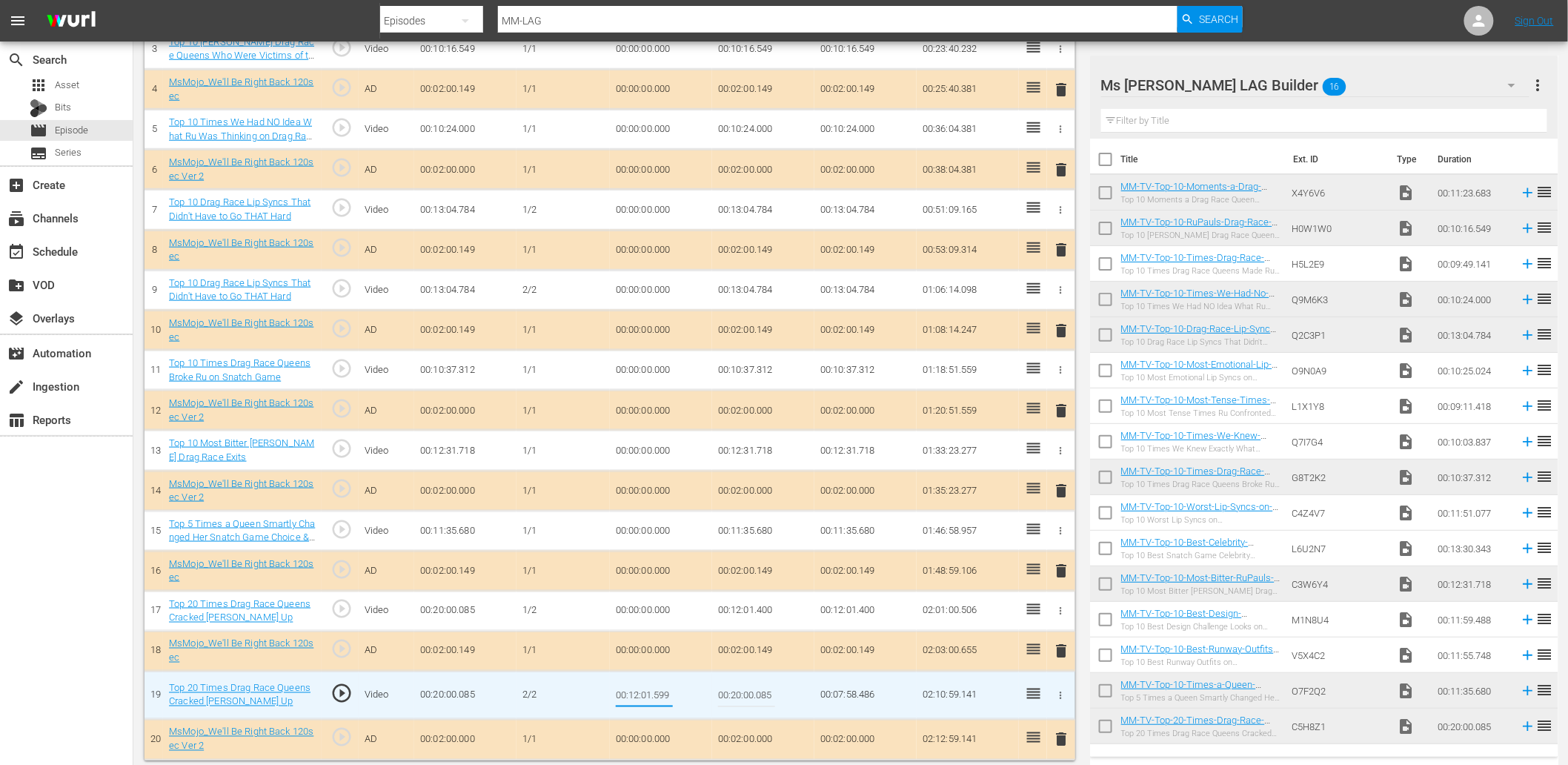
click at [668, 699] on input "00:12:01.599" at bounding box center [644, 695] width 57 height 36
click at [752, 614] on td "00:12:01.400" at bounding box center [763, 612] width 103 height 40
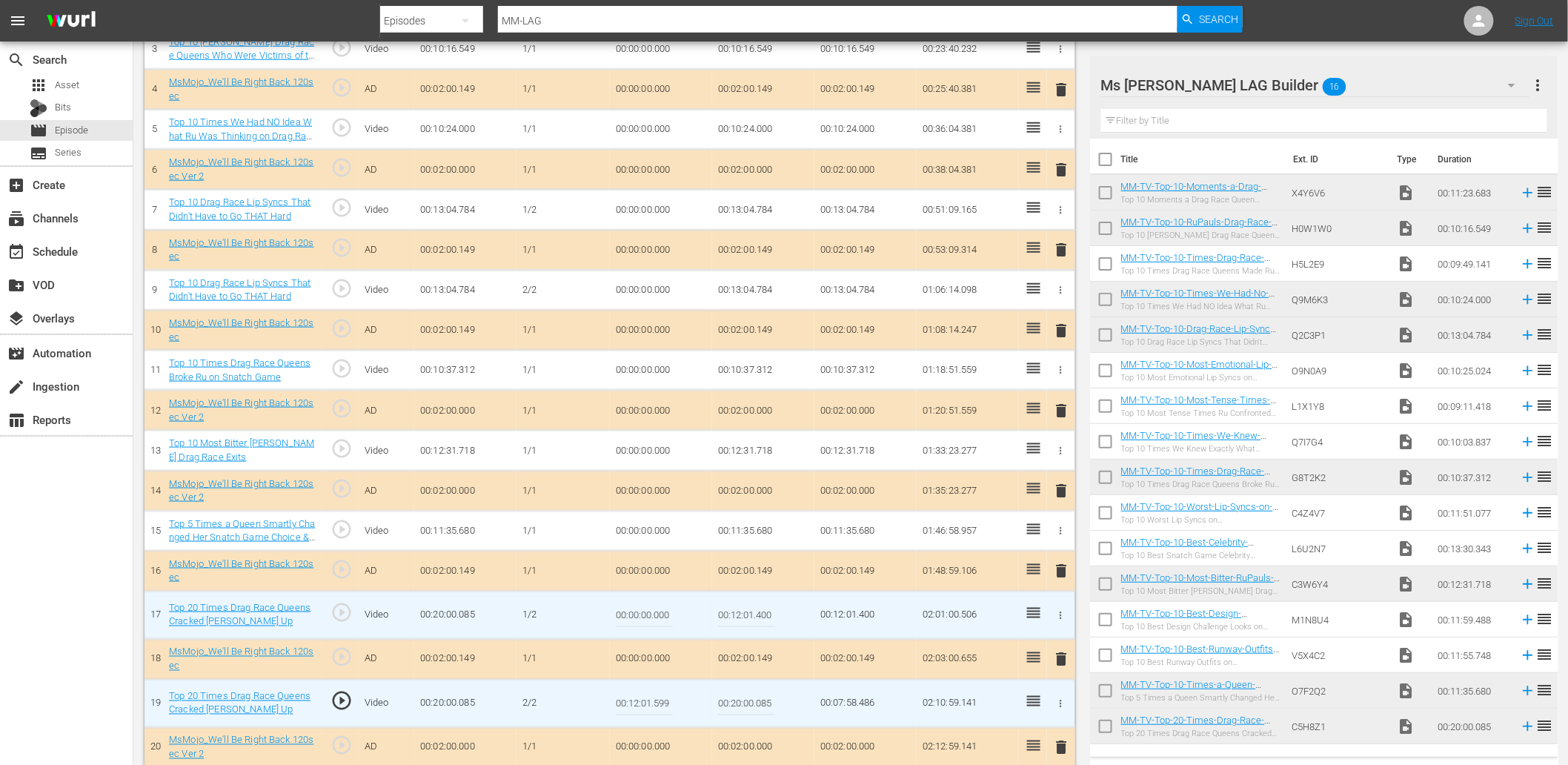
click at [752, 614] on input "00:12:01.400" at bounding box center [746, 615] width 57 height 36
paste input "599"
type input "00:12:01.599"
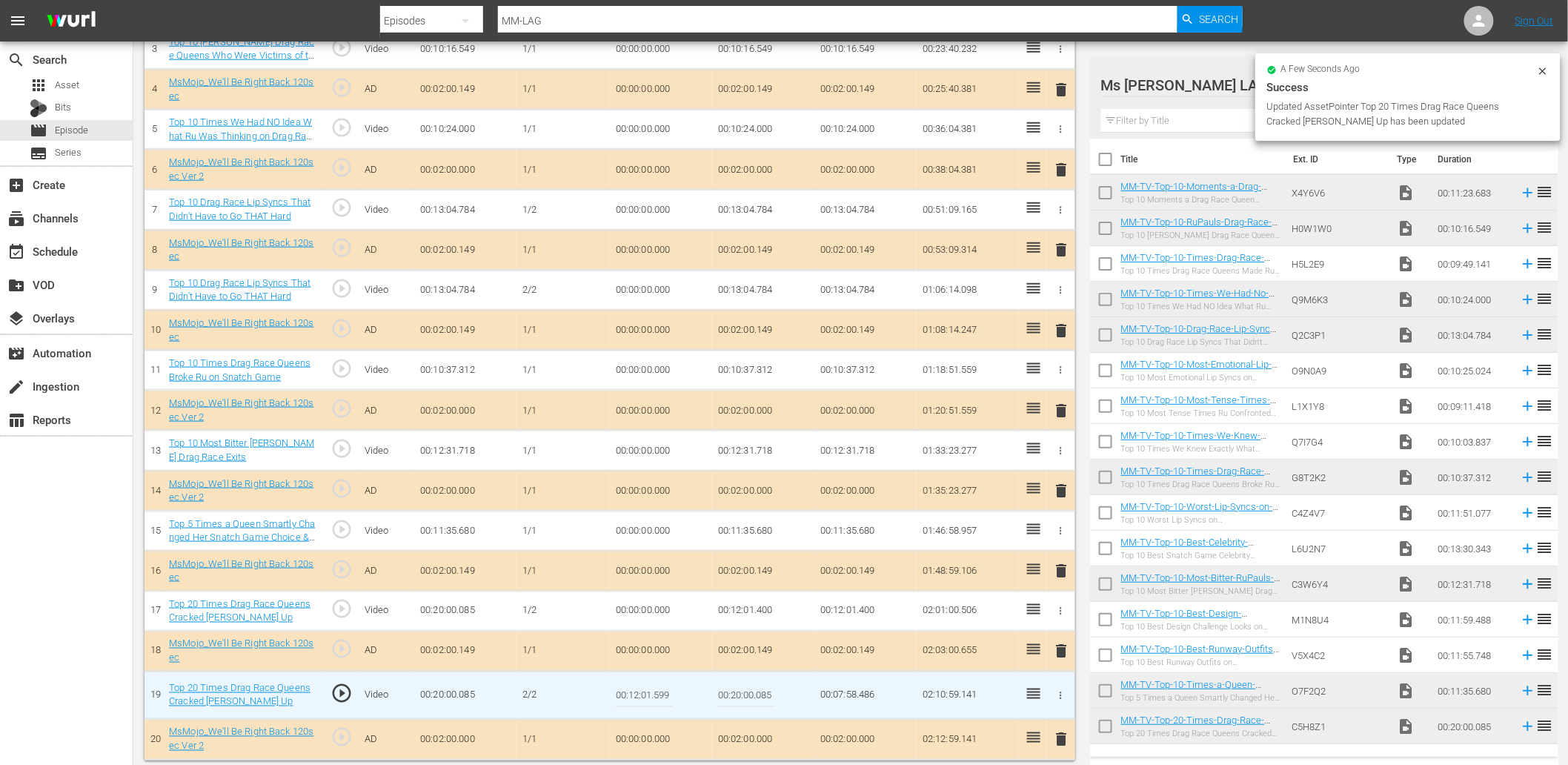
click at [664, 695] on input "00:12:01.599" at bounding box center [644, 695] width 57 height 36
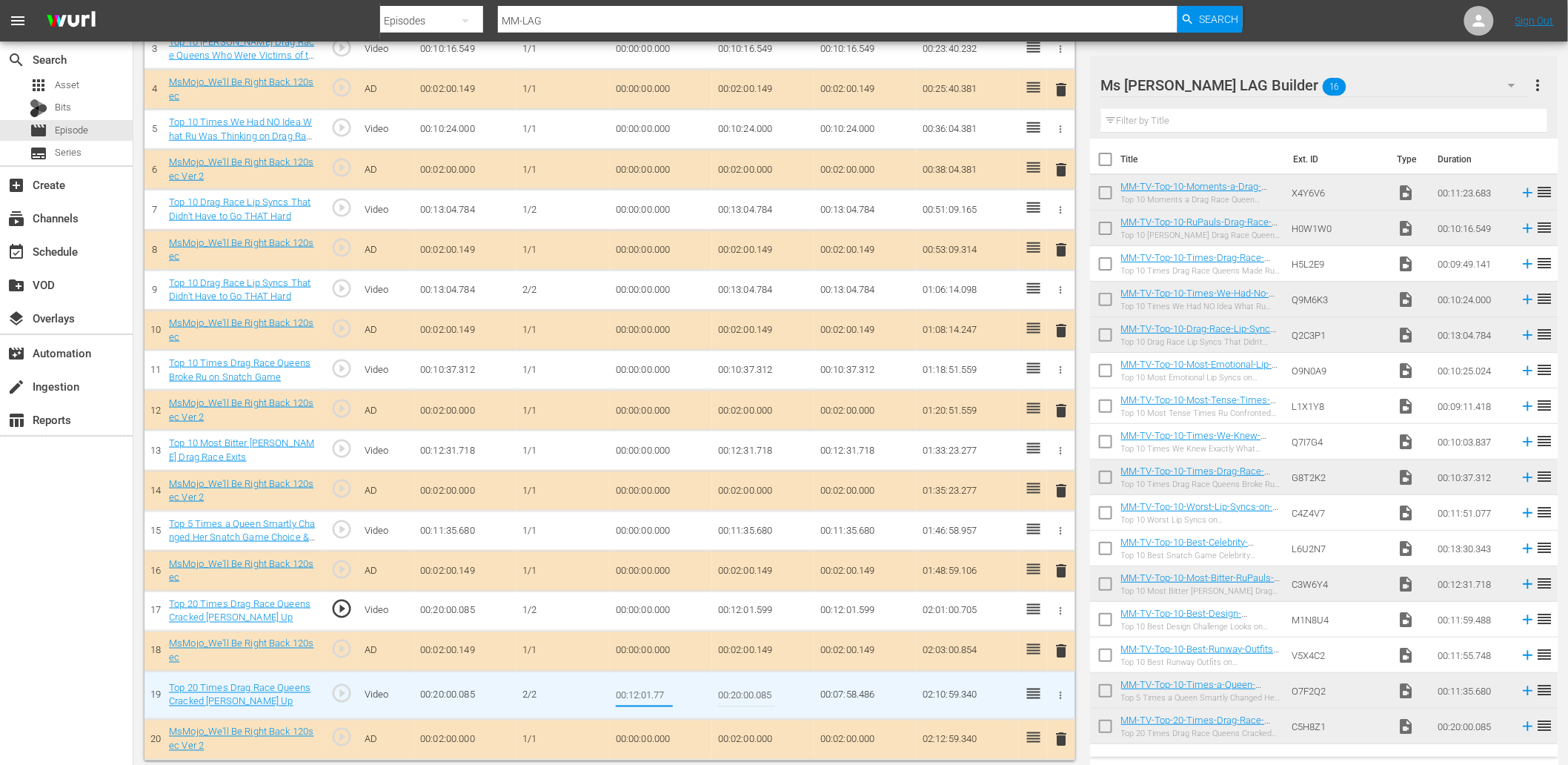
type input "00:12:01.777"
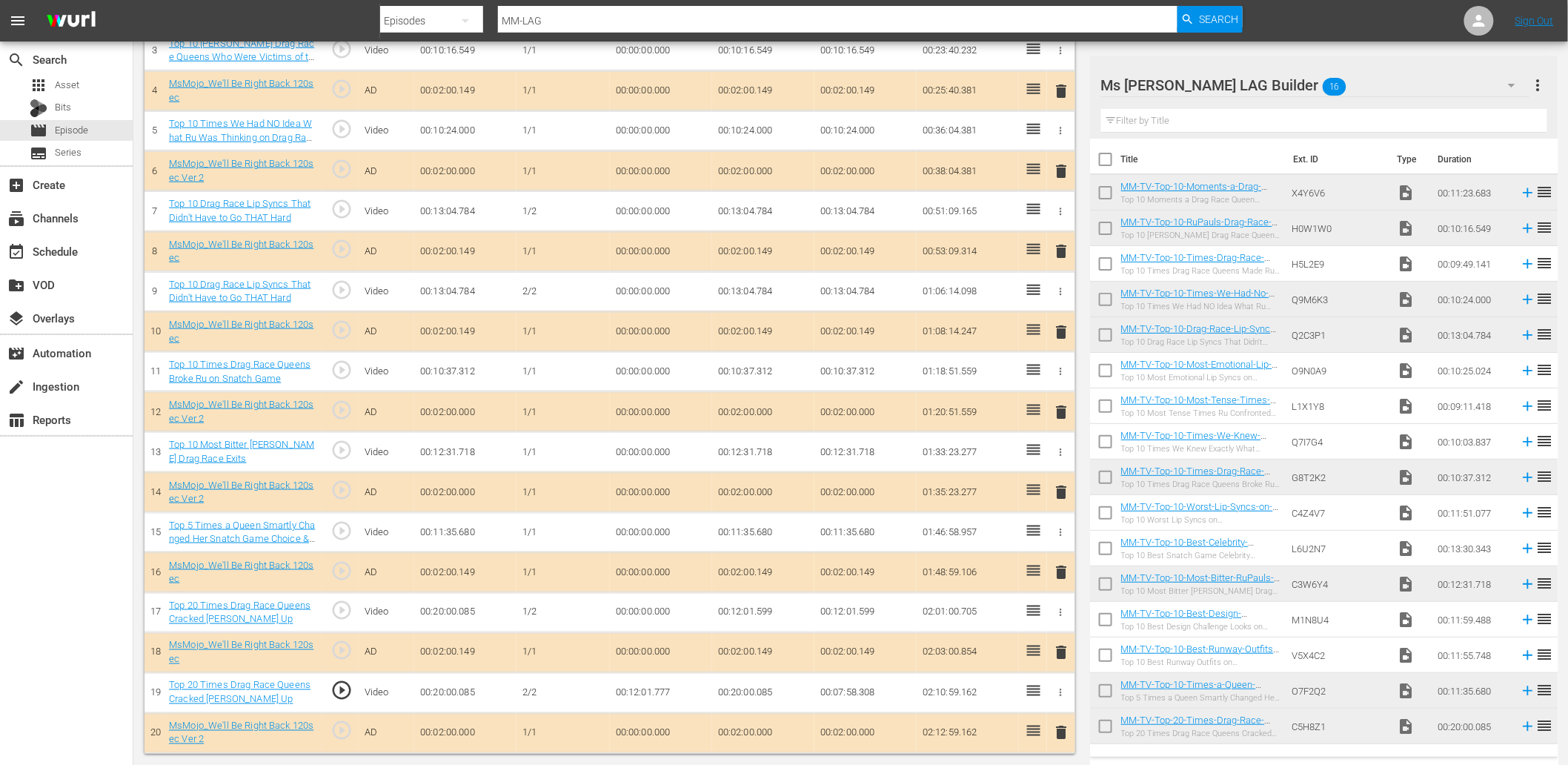
click at [676, 698] on td "00:12:01.777" at bounding box center [660, 693] width 103 height 40
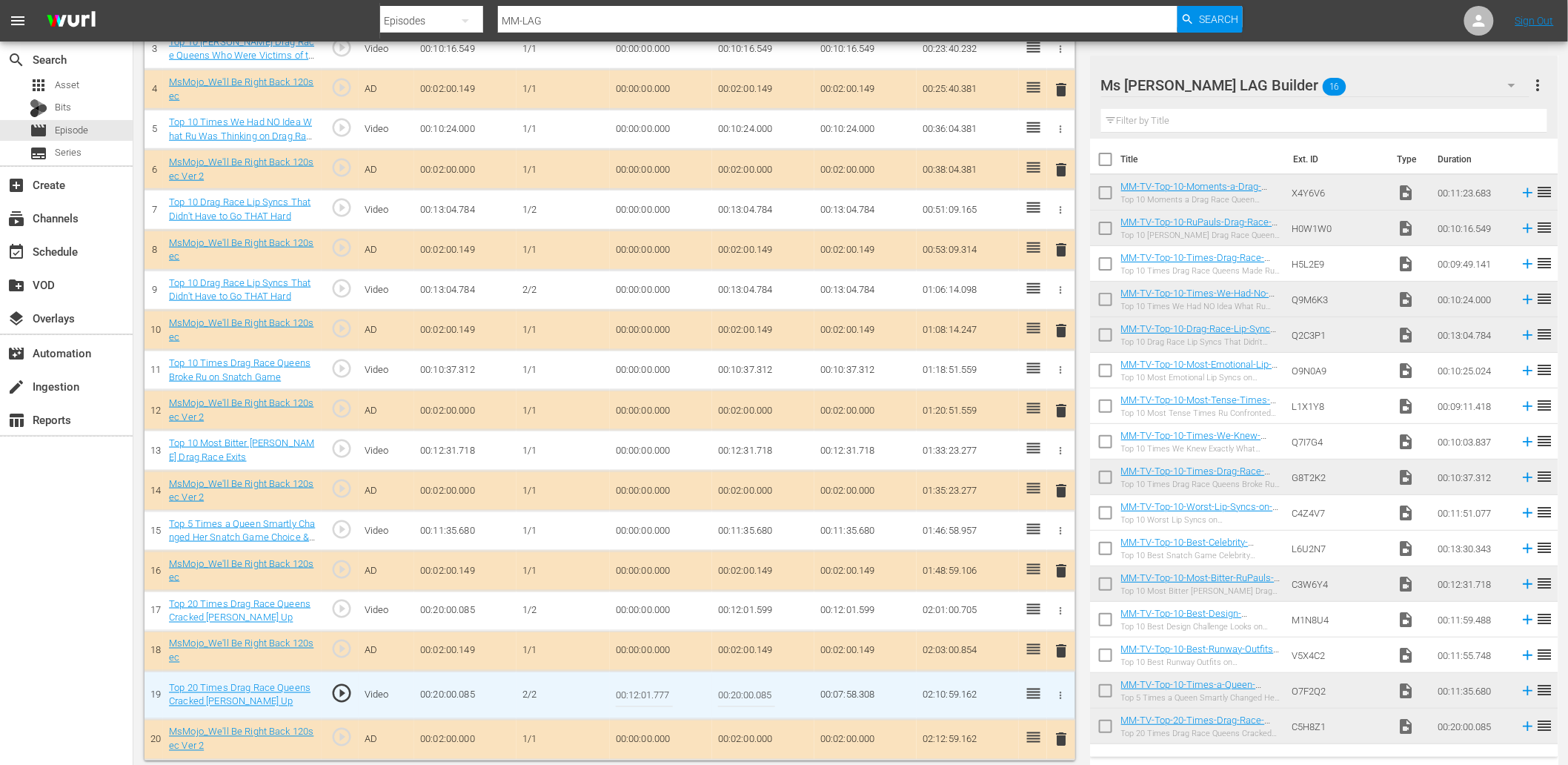
click at [676, 698] on td "00:12:01.777" at bounding box center [660, 695] width 103 height 48
click at [673, 698] on input "00:12:01.777" at bounding box center [644, 695] width 57 height 36
type input "00:12:01.999"
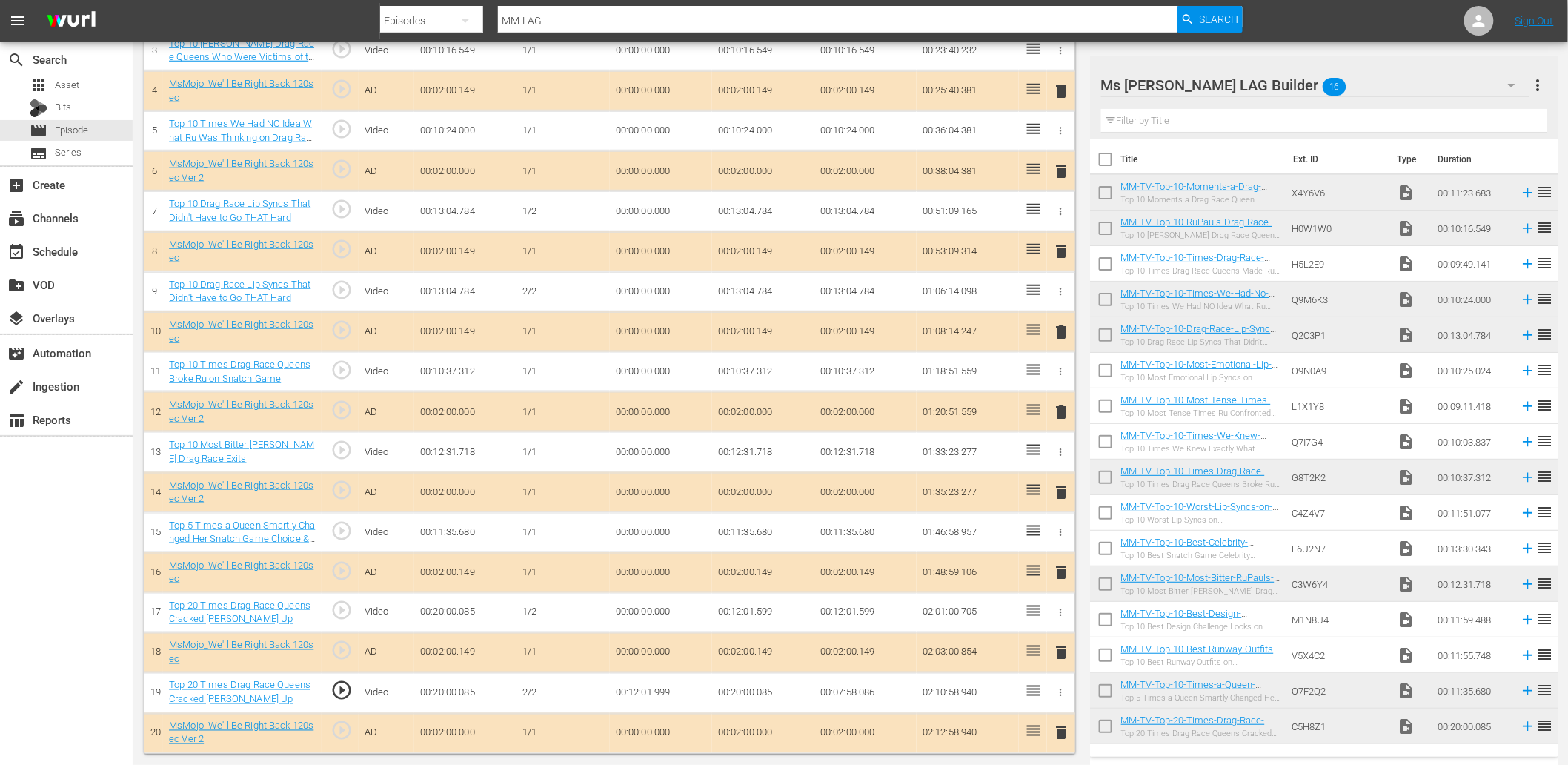
click at [639, 700] on td "00:12:01.999" at bounding box center [660, 693] width 103 height 40
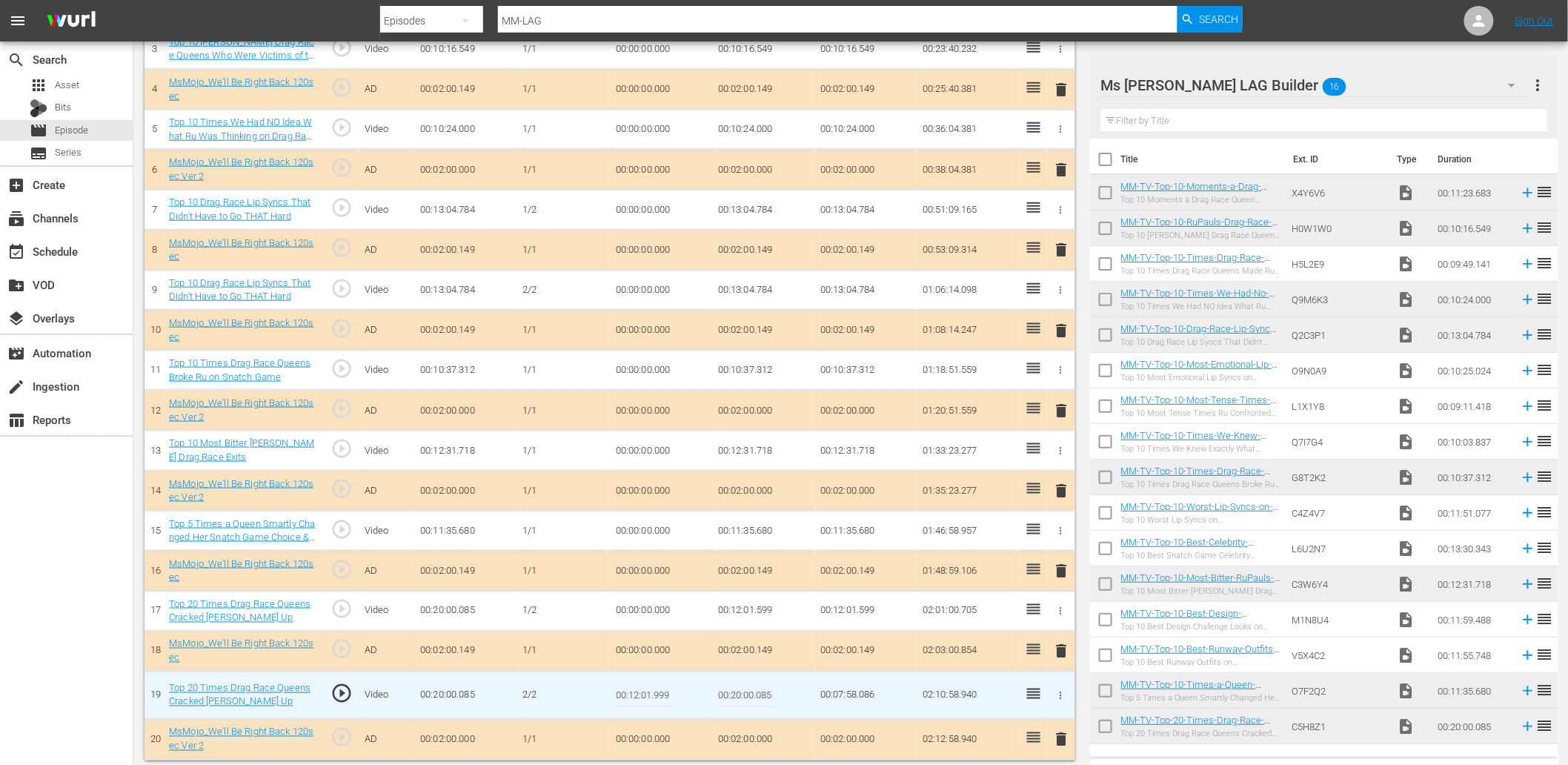
click at [639, 700] on input "00:12:01.999" at bounding box center [644, 695] width 57 height 36
type input "00:12:01.900"
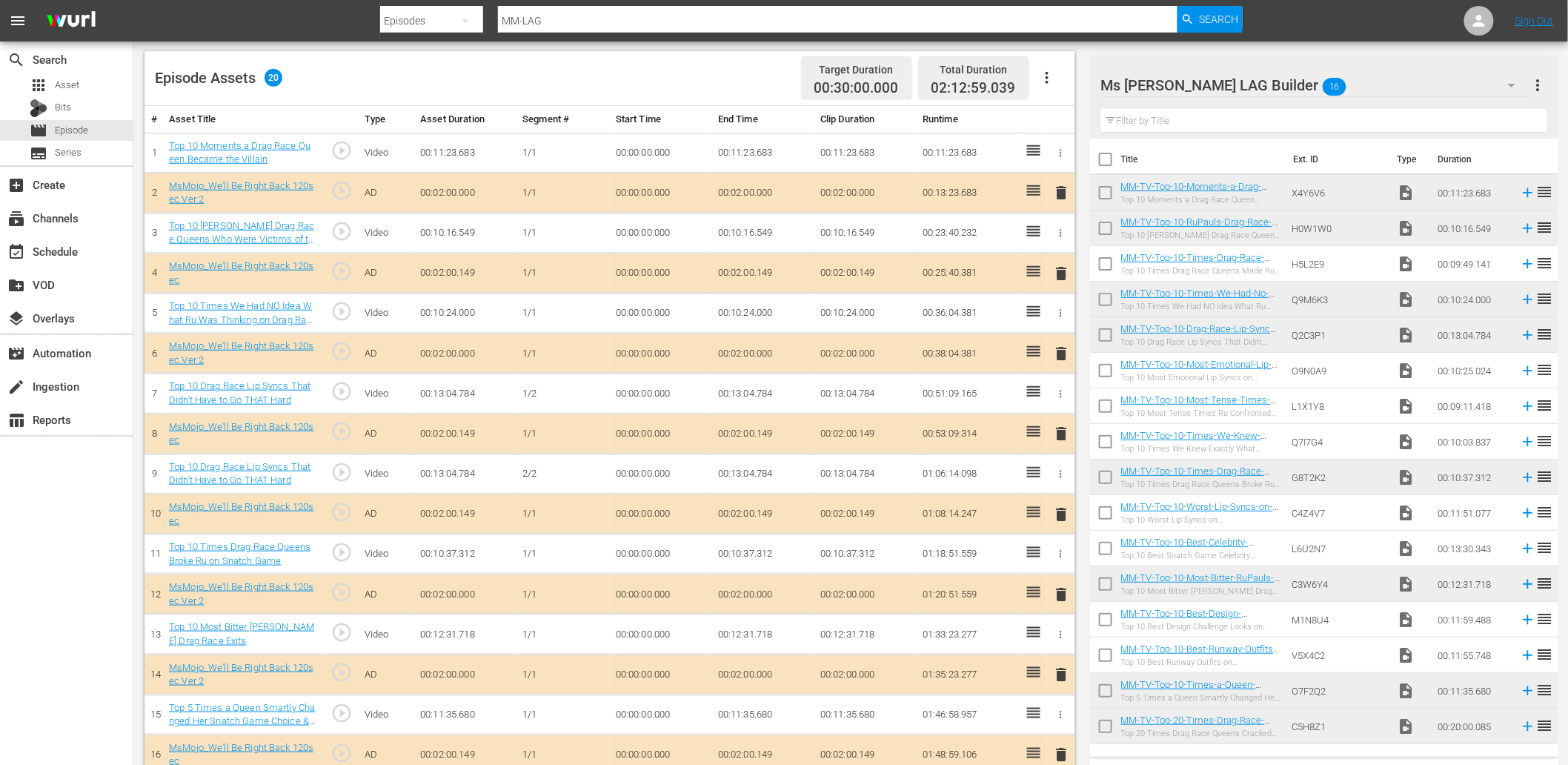
scroll to position [290, 0]
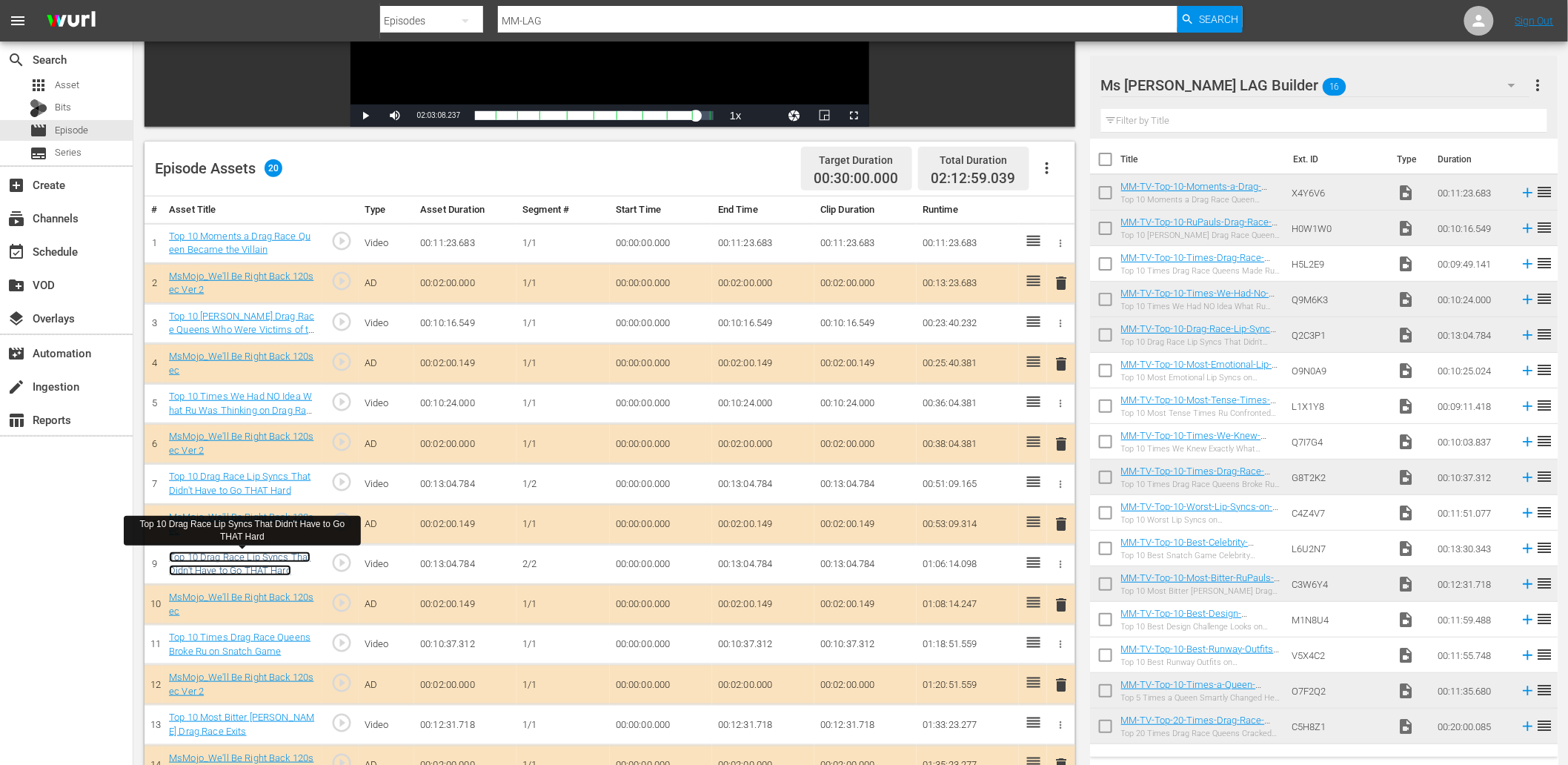
click at [287, 559] on link "Top 10 Drag Race Lip Syncs That Didn't Have to Go THAT Hard" at bounding box center [240, 564] width 141 height 25
click at [658, 565] on td "00:00:00.000" at bounding box center [660, 564] width 103 height 40
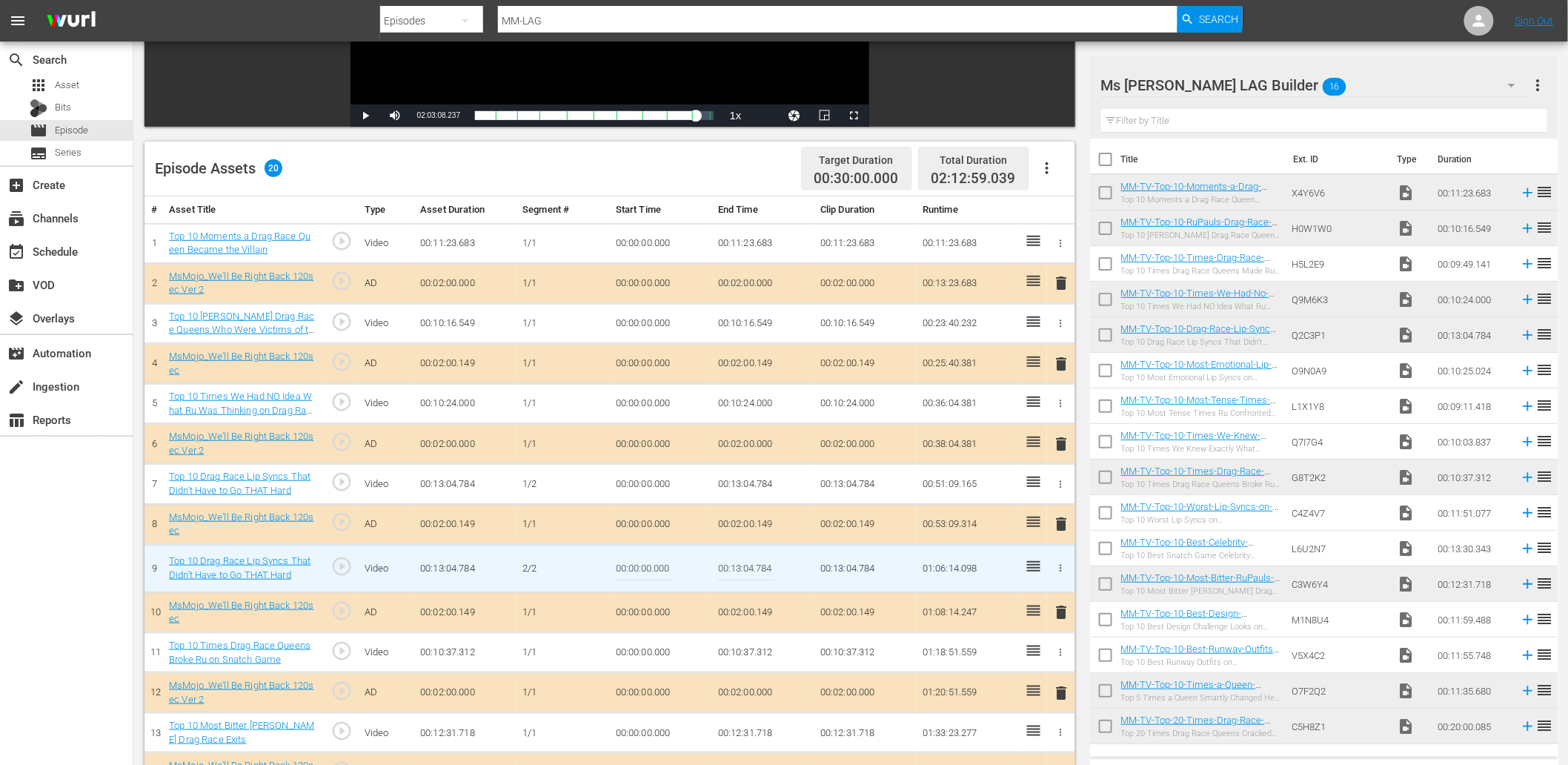
click at [658, 565] on input "00:00:00.000" at bounding box center [644, 568] width 57 height 36
paste input "5:19.3"
type input "00:05:19.300"
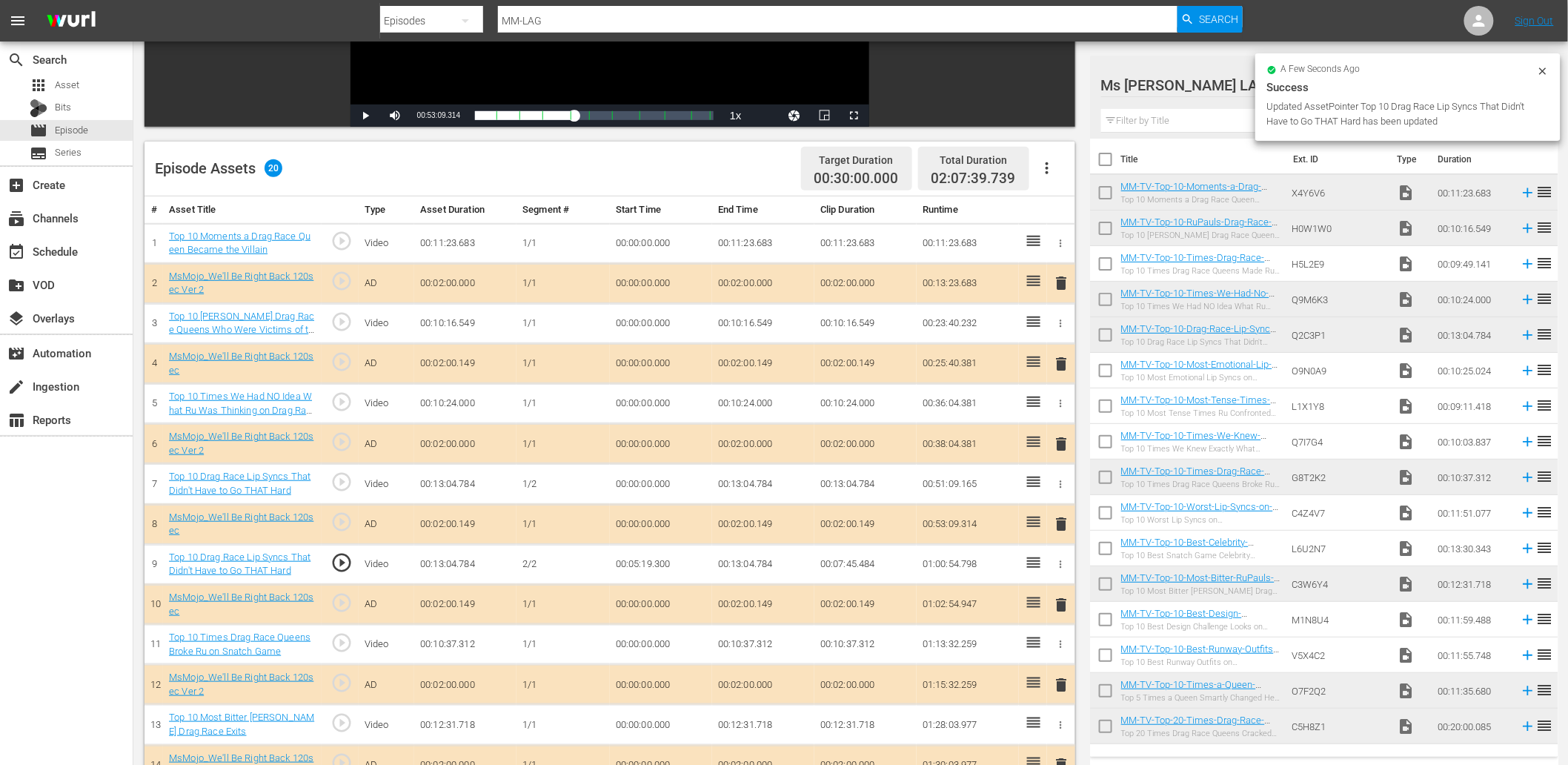
click at [749, 486] on td "00:13:04.784" at bounding box center [763, 484] width 103 height 40
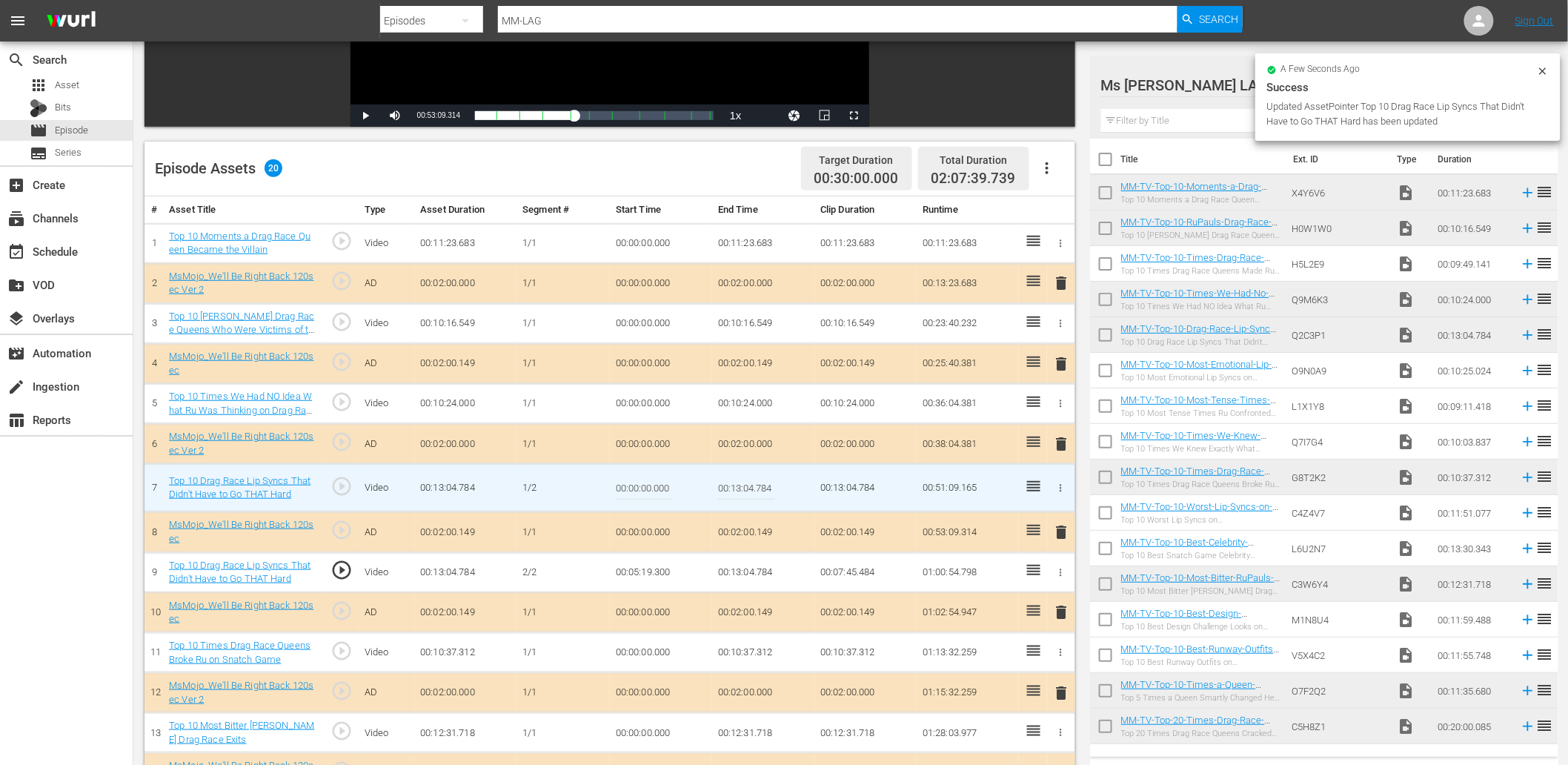
click at [749, 486] on input "00:13:04.784" at bounding box center [746, 487] width 57 height 36
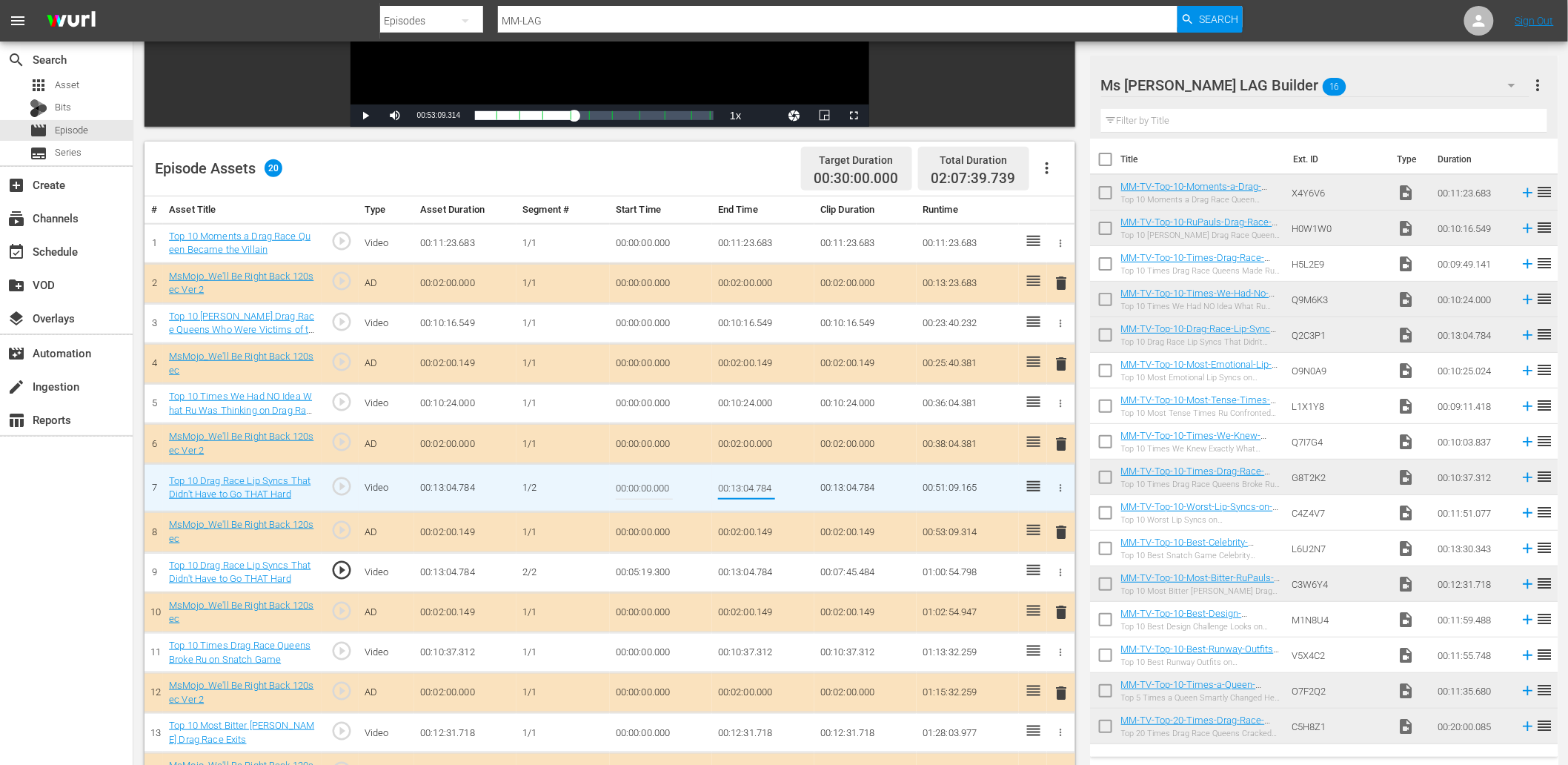
paste input "05:19.300"
type input "00:05:19.300"
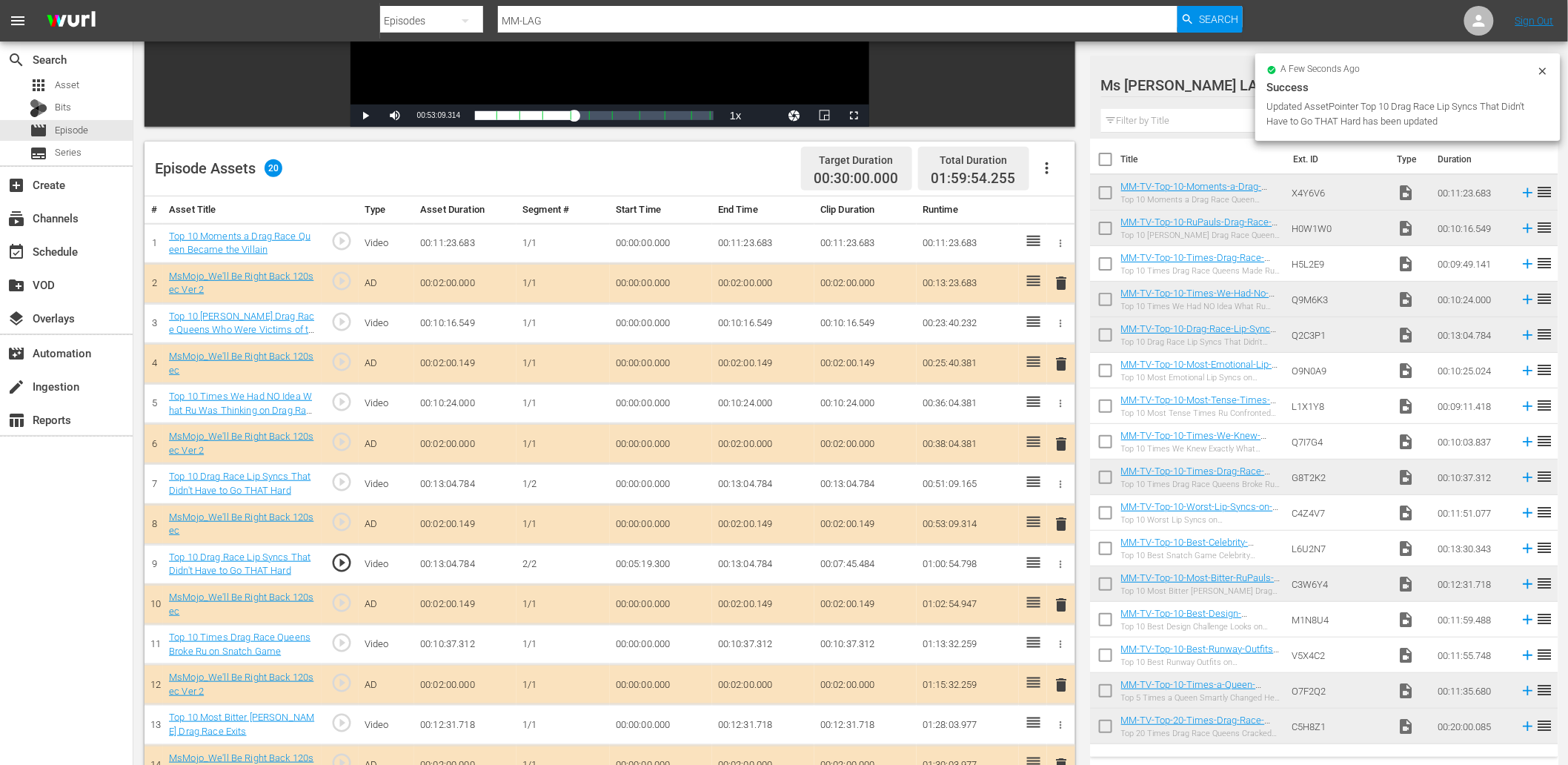
click at [648, 571] on td "00:05:19.300" at bounding box center [660, 564] width 103 height 40
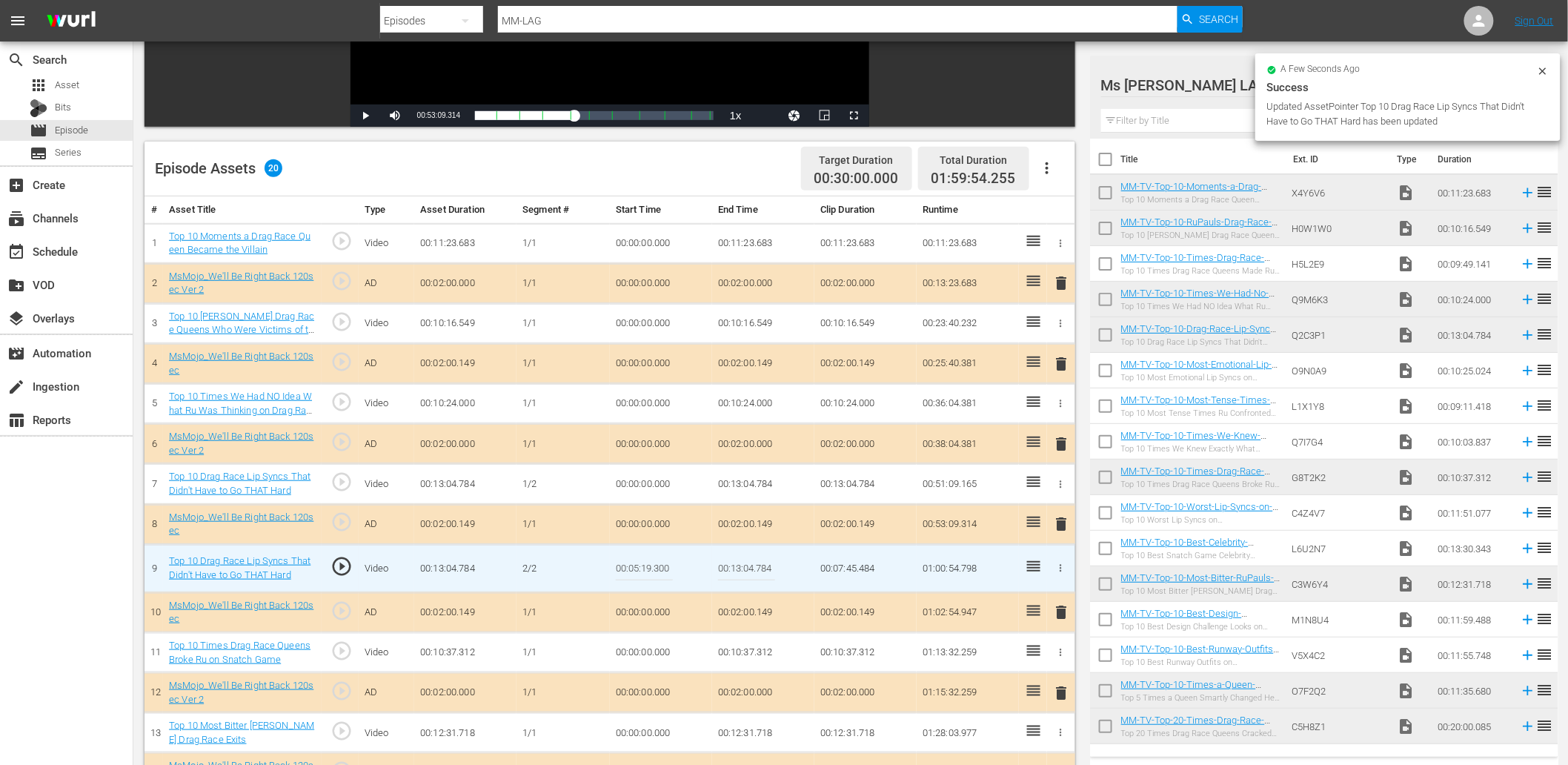
click at [648, 571] on input "00:05:19.300" at bounding box center [644, 568] width 57 height 36
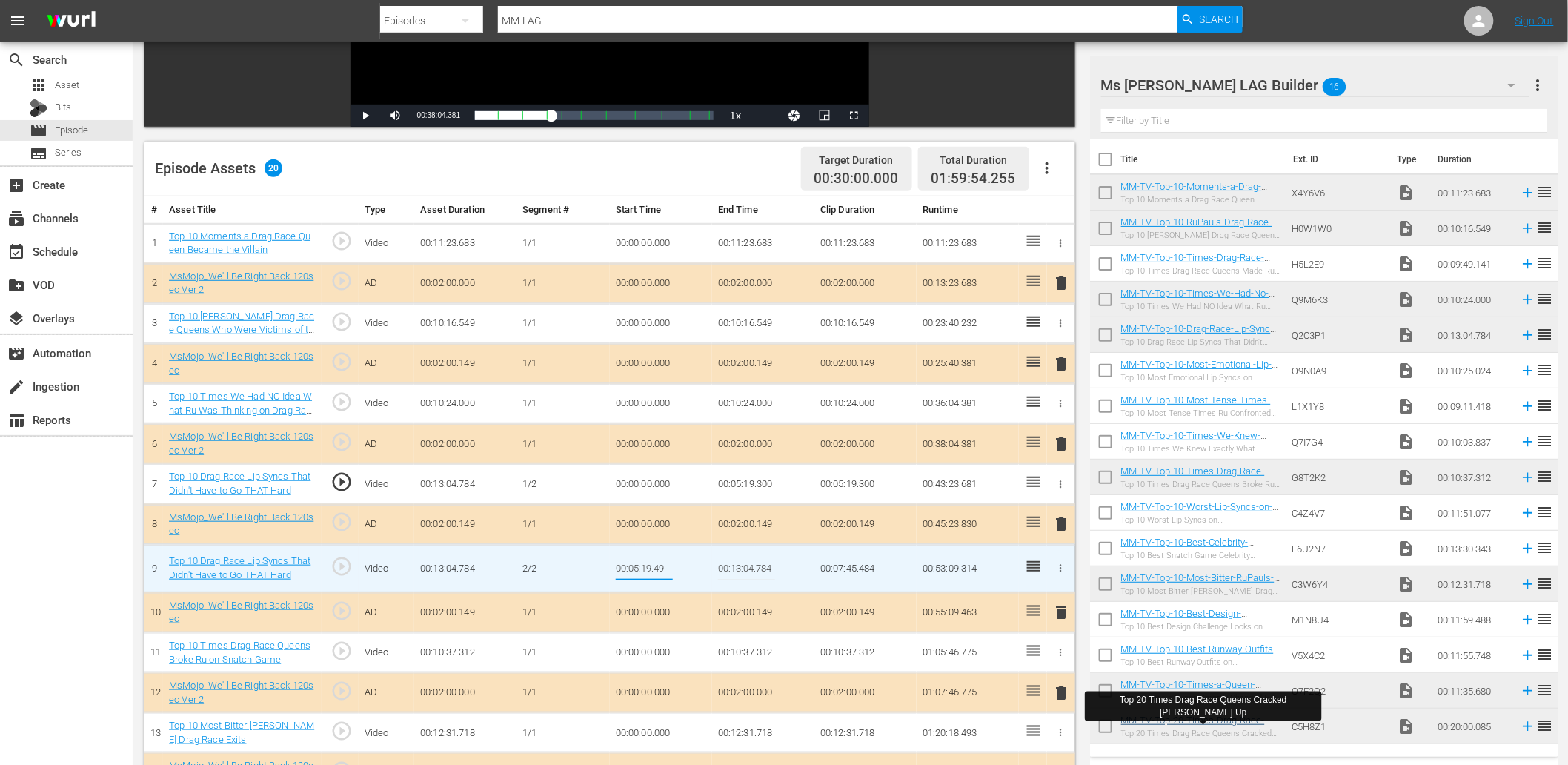
type input "00:05:19.499"
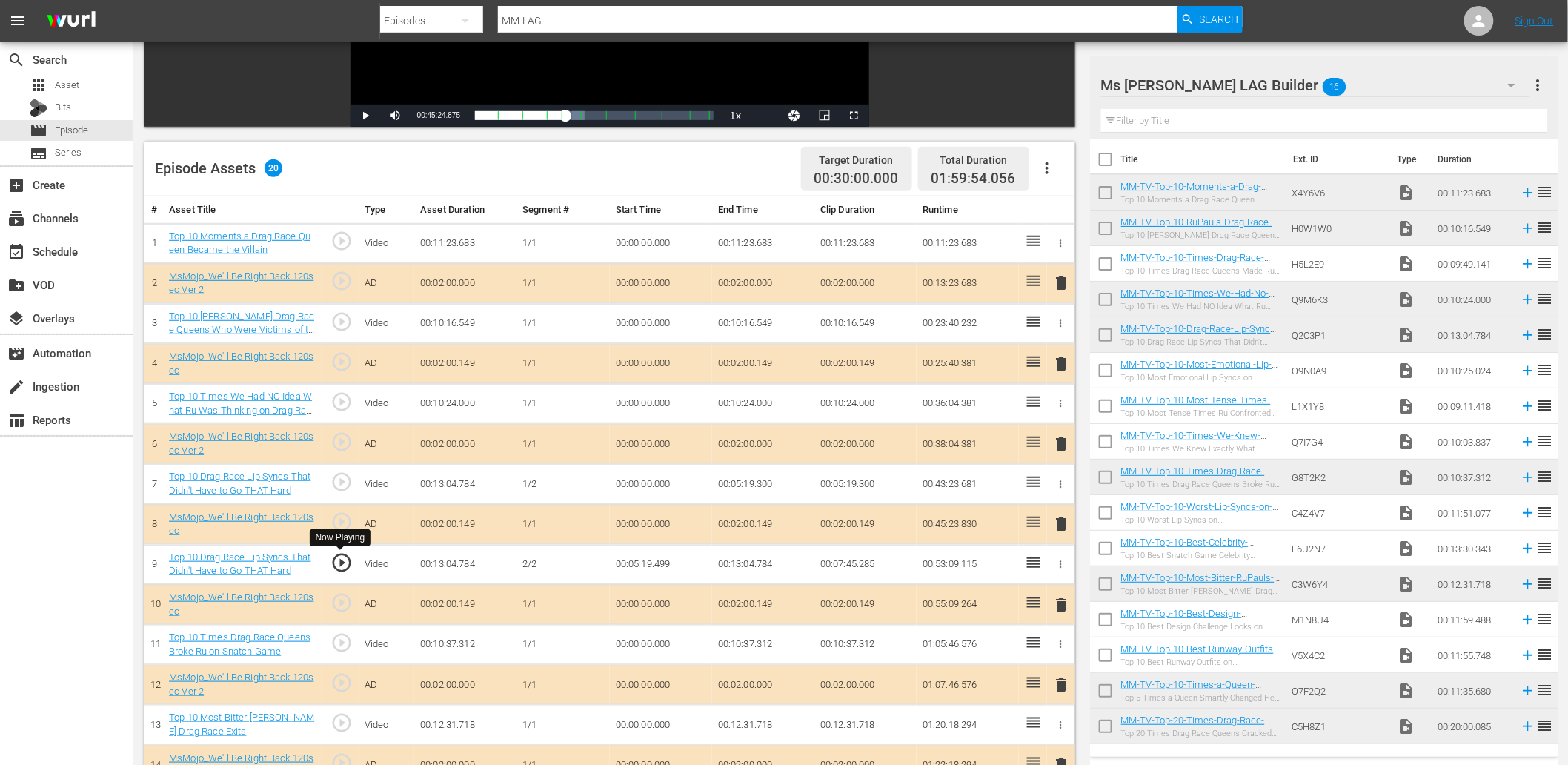
click at [341, 561] on span "play_circle_outline" at bounding box center [341, 563] width 23 height 23
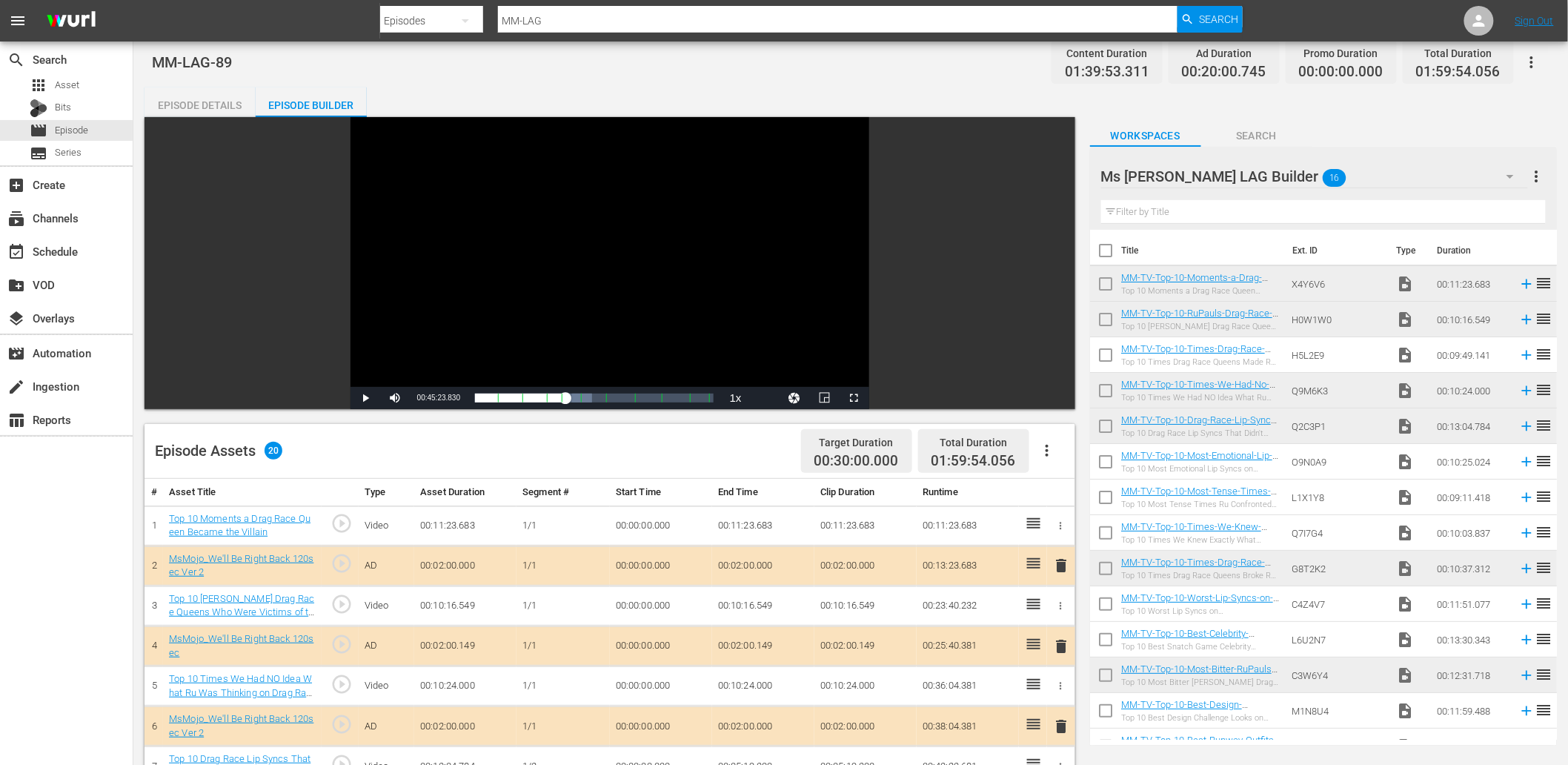
scroll to position [0, 0]
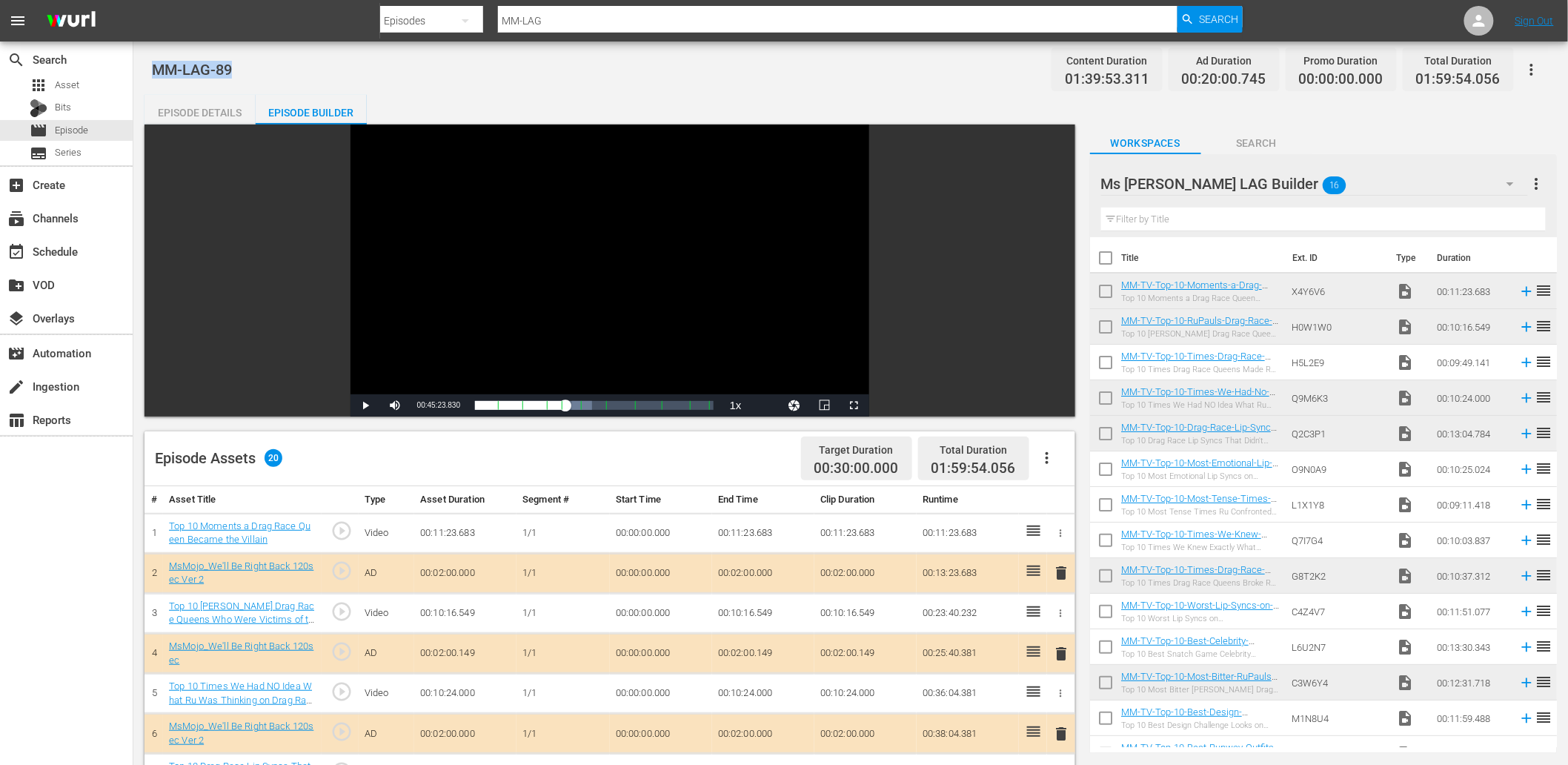
drag, startPoint x: 241, startPoint y: 75, endPoint x: 156, endPoint y: 65, distance: 85.6
click at [156, 65] on div "MM-LAG-89 Content Duration 01:39:53.311 Ad Duration 00:20:00.745 Promo Duration…" at bounding box center [850, 69] width 1398 height 33
copy span "MM-LAG-89"
click at [201, 117] on div "Episode Details" at bounding box center [200, 113] width 111 height 36
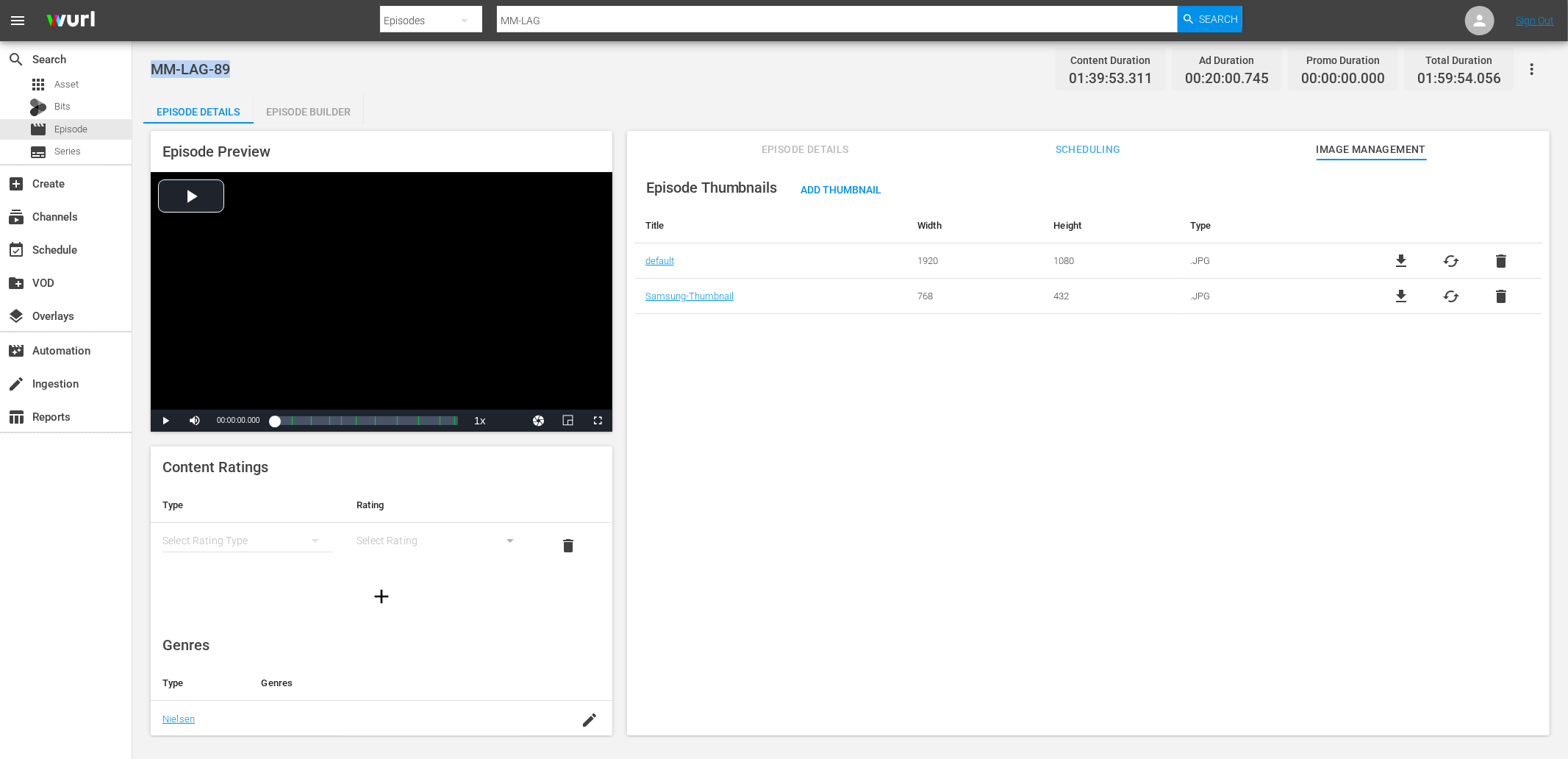
click at [320, 116] on div "Episode Builder" at bounding box center [309, 112] width 110 height 35
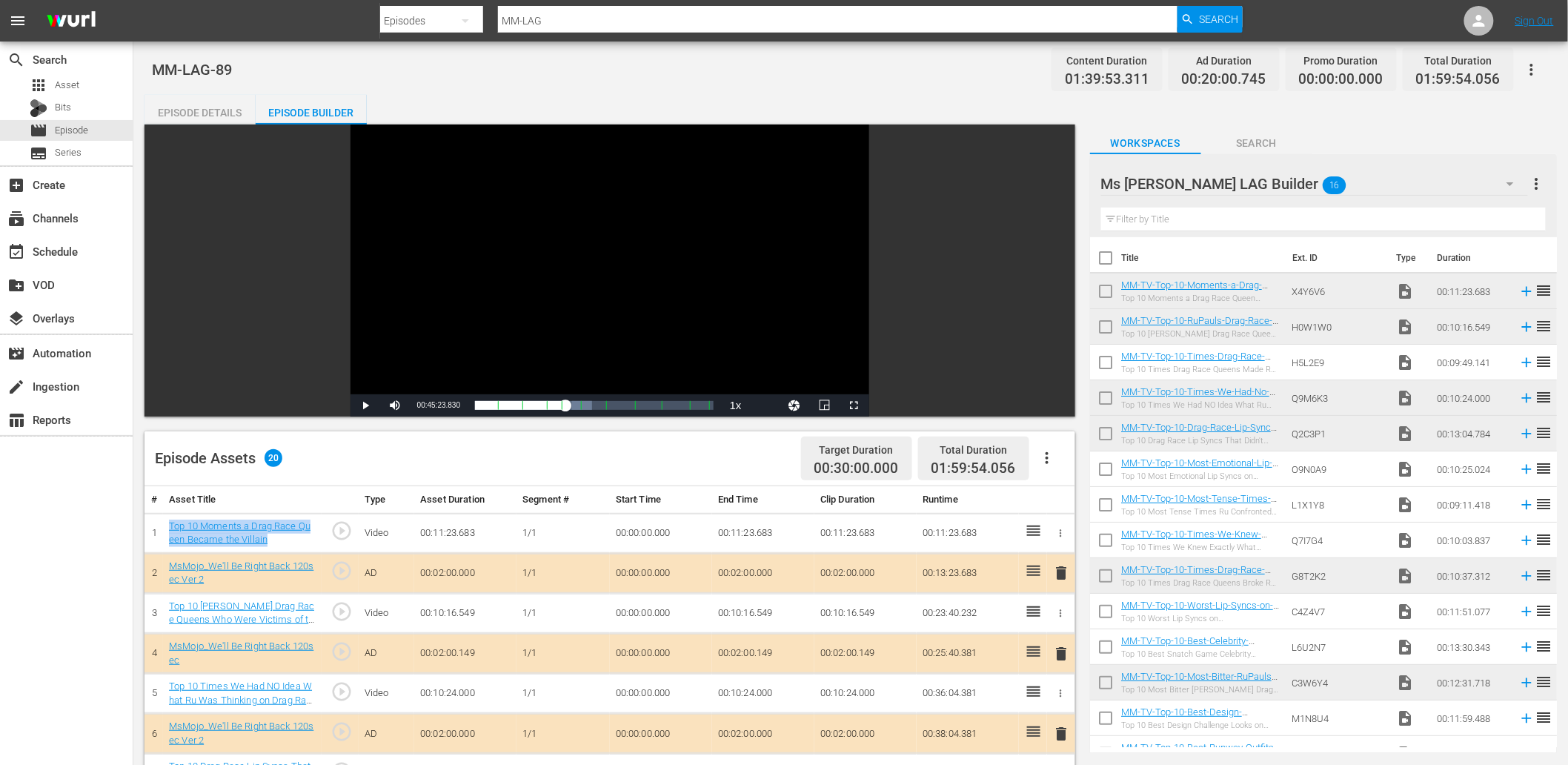
drag, startPoint x: 271, startPoint y: 538, endPoint x: 166, endPoint y: 532, distance: 105.2
click at [166, 532] on td "Top 10 Moments a Drag Race Queen Became the Villain" at bounding box center [242, 533] width 159 height 40
copy link "Top 10 Moments a Drag Race Queen Became the Villain"
click at [234, 540] on link "Top 10 Moments a Drag Race Queen Became the Villain" at bounding box center [240, 533] width 141 height 25
click at [255, 616] on link "Top 10 RuPaul's Drag Race Queens Who Were Victims of the Storyline" at bounding box center [242, 619] width 145 height 39
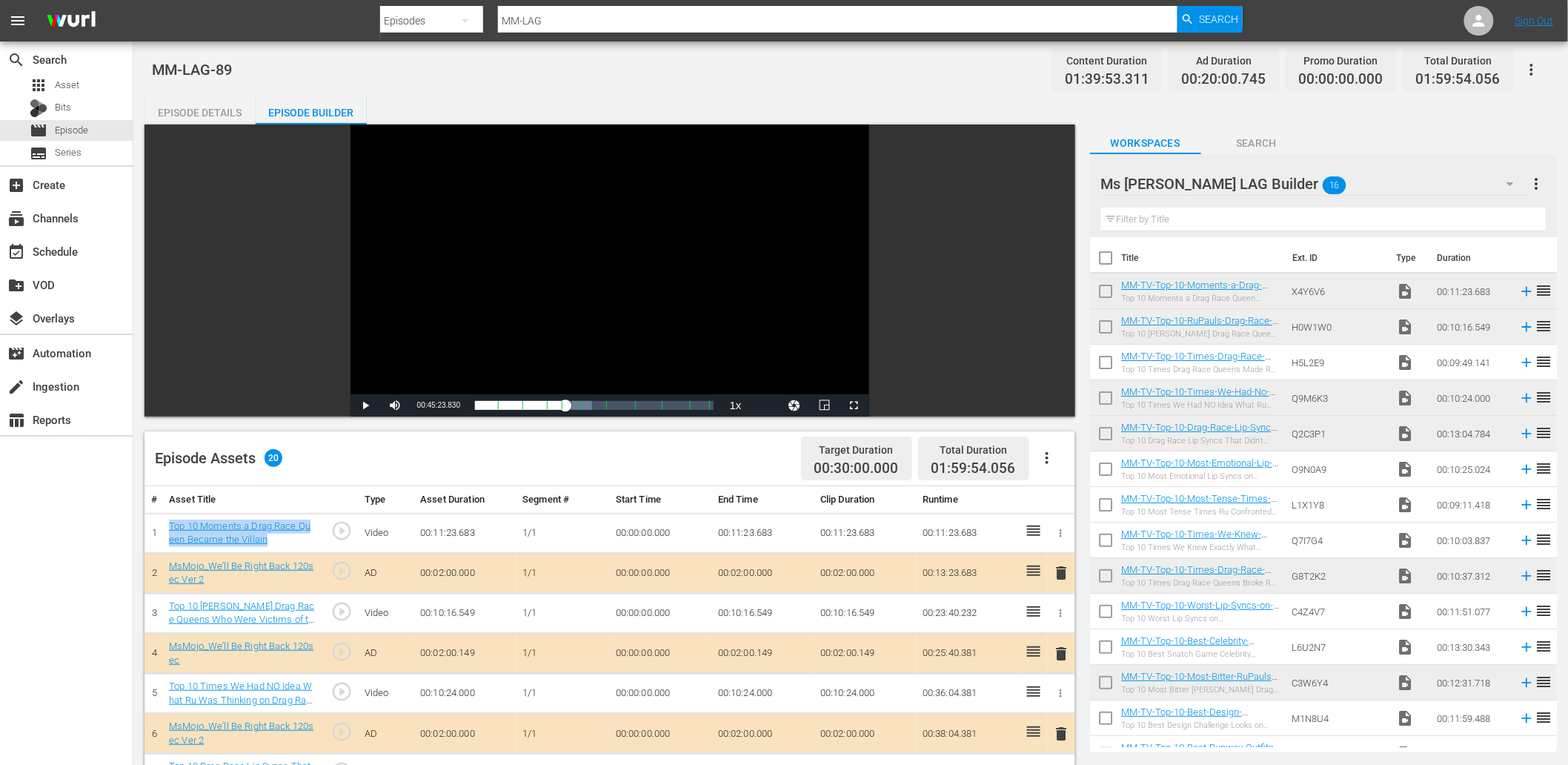
click at [260, 693] on div "Top 10 Times We Had NO Idea What Ru Was Thinking on Drag Race" at bounding box center [243, 693] width 147 height 27
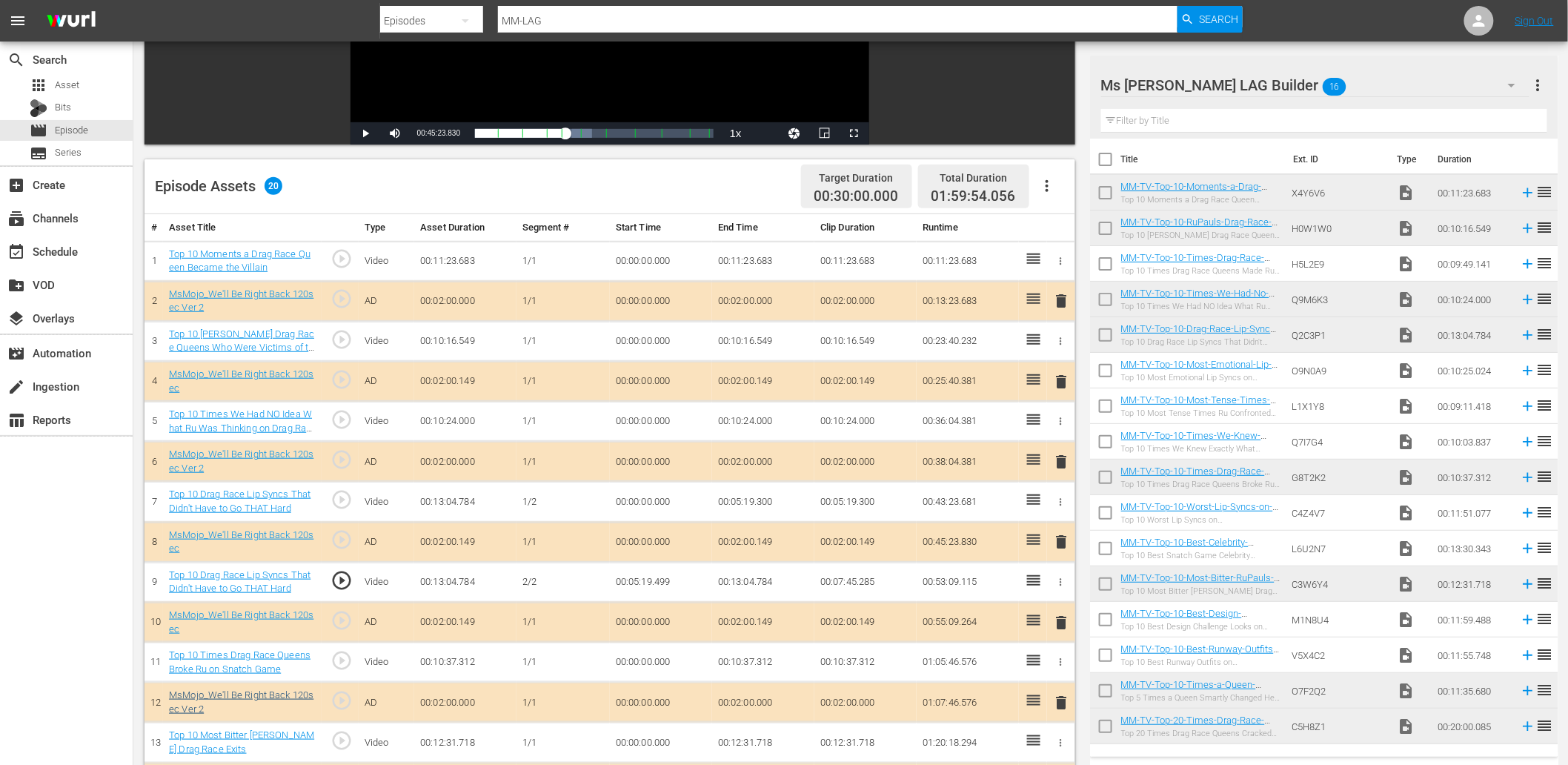
scroll to position [274, 0]
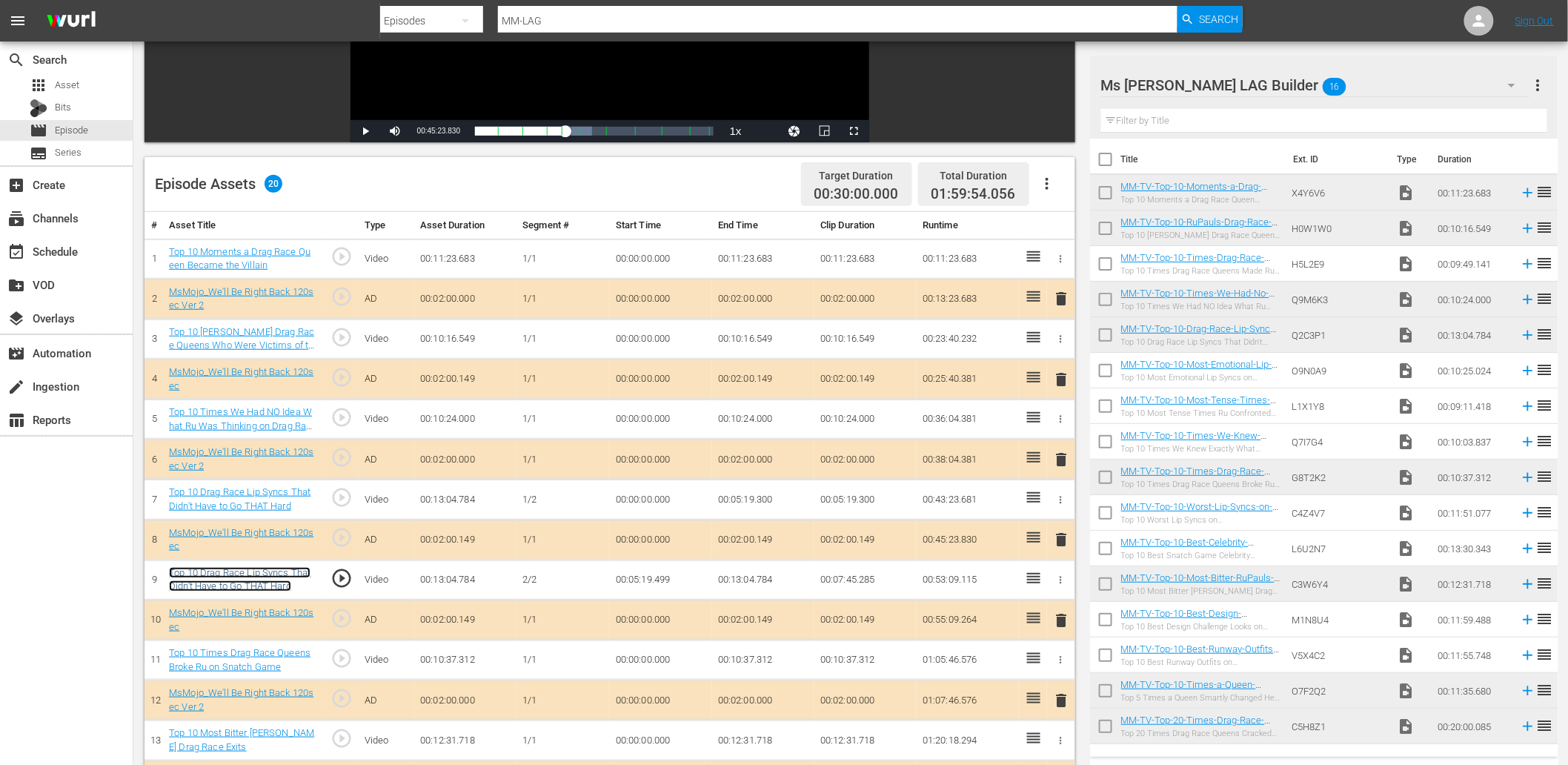
click at [265, 577] on link "Top 10 Drag Race Lip Syncs That Didn't Have to Go THAT Hard" at bounding box center [240, 580] width 141 height 25
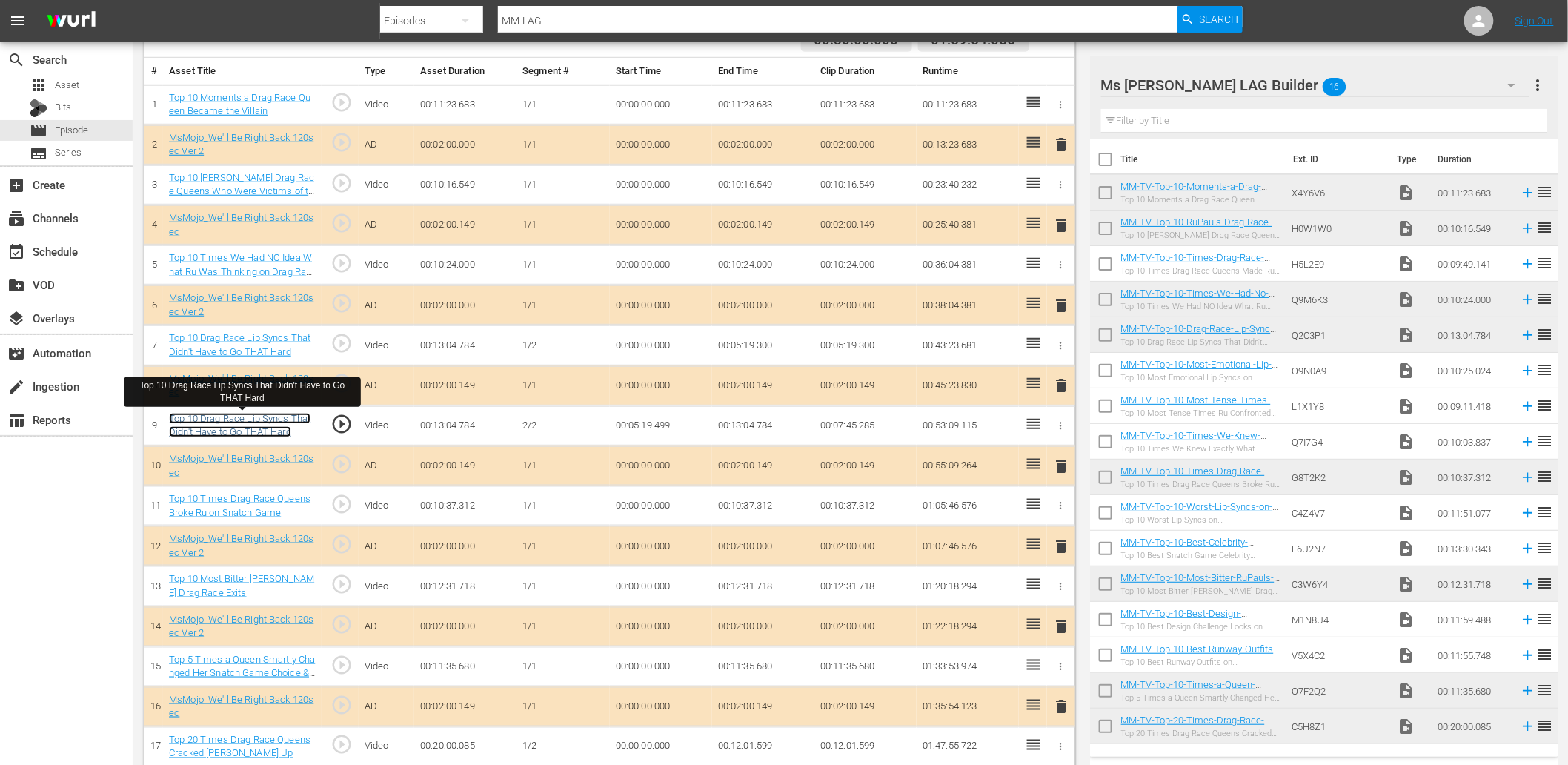
scroll to position [565, 0]
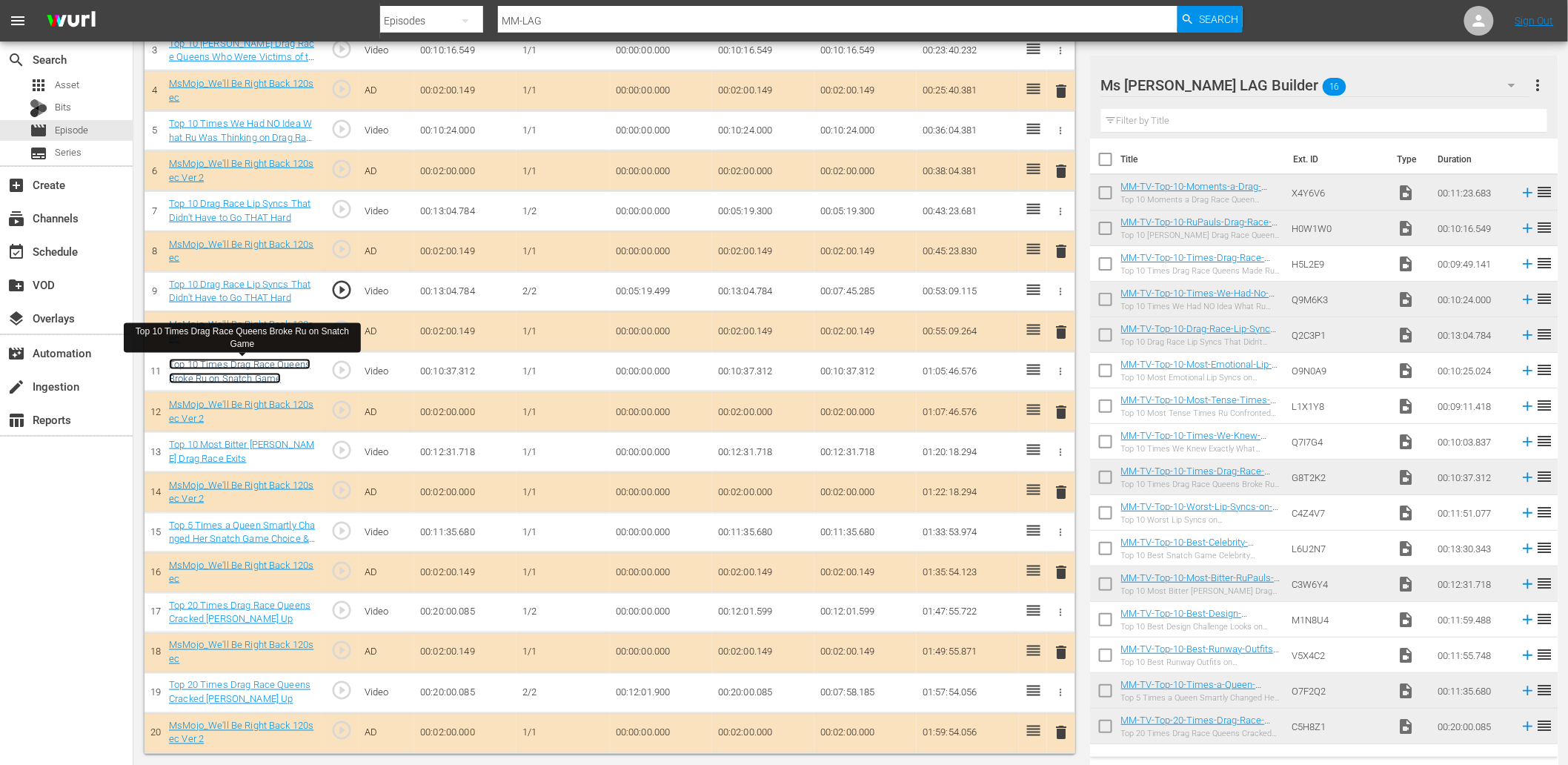
click at [255, 375] on link "Top 10 Times Drag Race Queens Broke Ru on Snatch Game" at bounding box center [240, 371] width 141 height 25
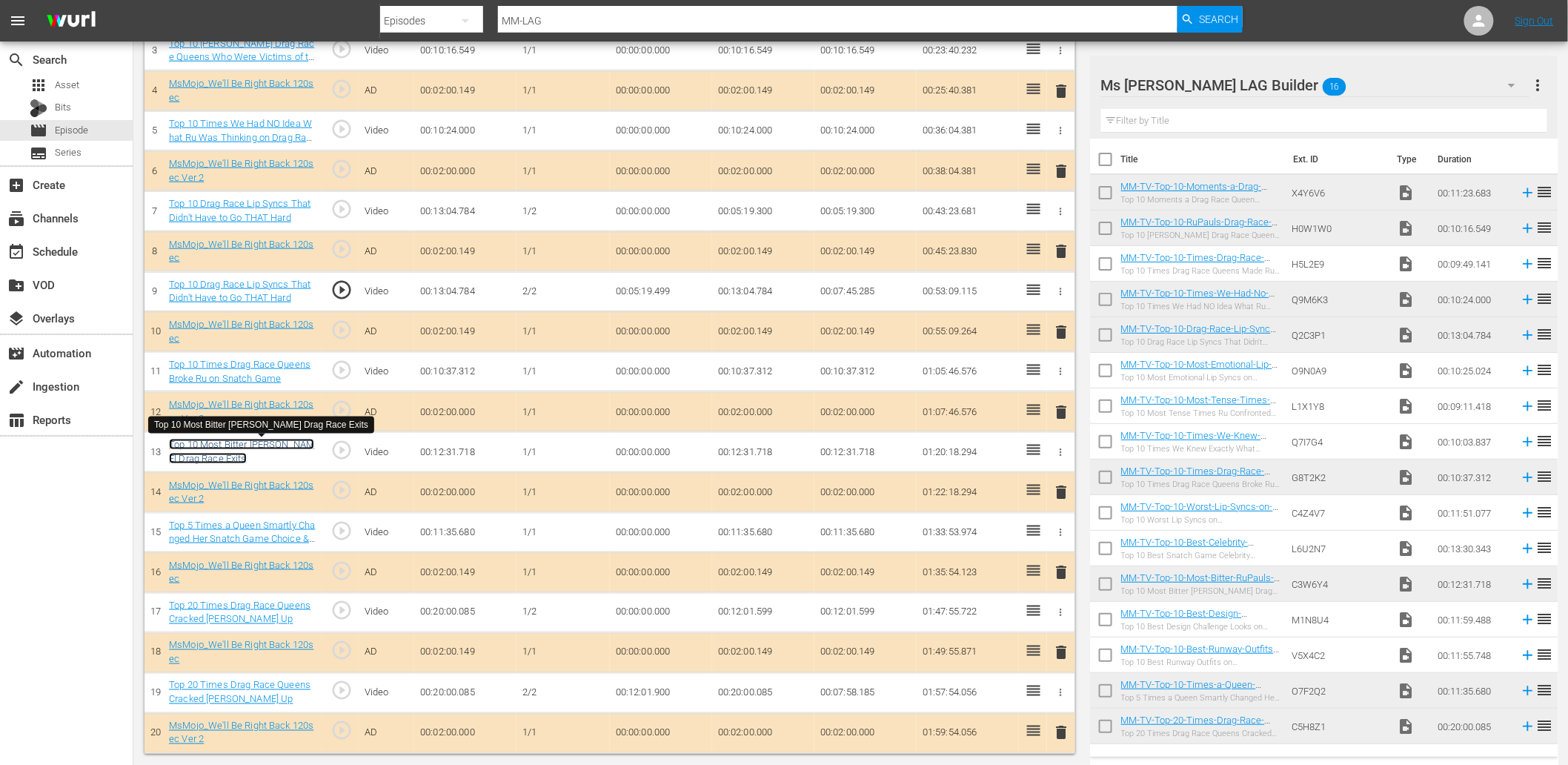
click at [260, 442] on link "Top 10 Most Bitter RuPaul's Drag Race Exits" at bounding box center [242, 451] width 145 height 25
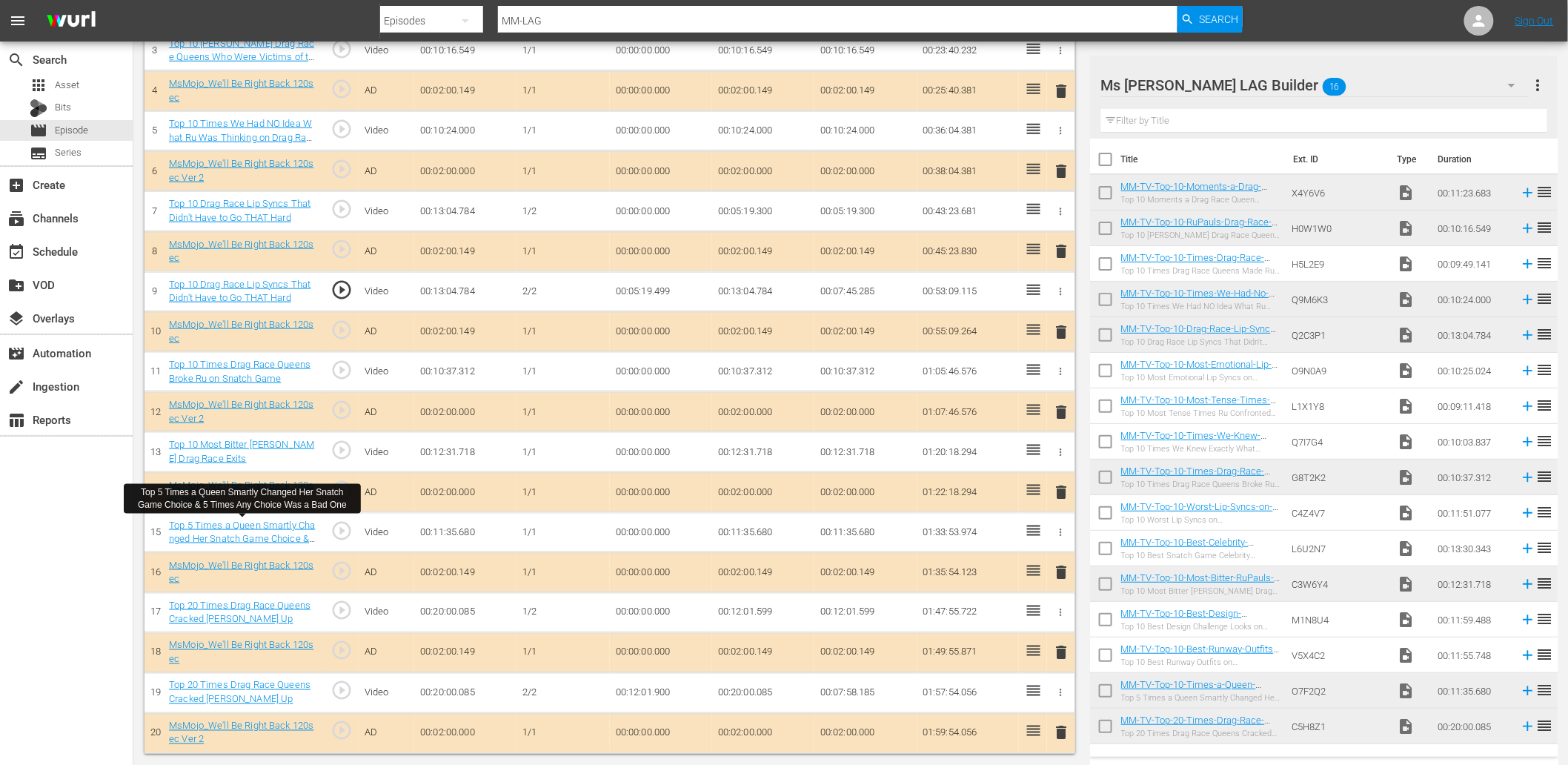
click at [284, 532] on div "Top 5 Times a Queen Smartly Changed Her Snatch Game Choice & 5 Times Any Choice…" at bounding box center [243, 532] width 147 height 27
click at [279, 523] on link "Top 5 Times a Queen Smartly Changed Her Snatch Game Choice & 5 Times Any Choice…" at bounding box center [242, 546] width 146 height 53
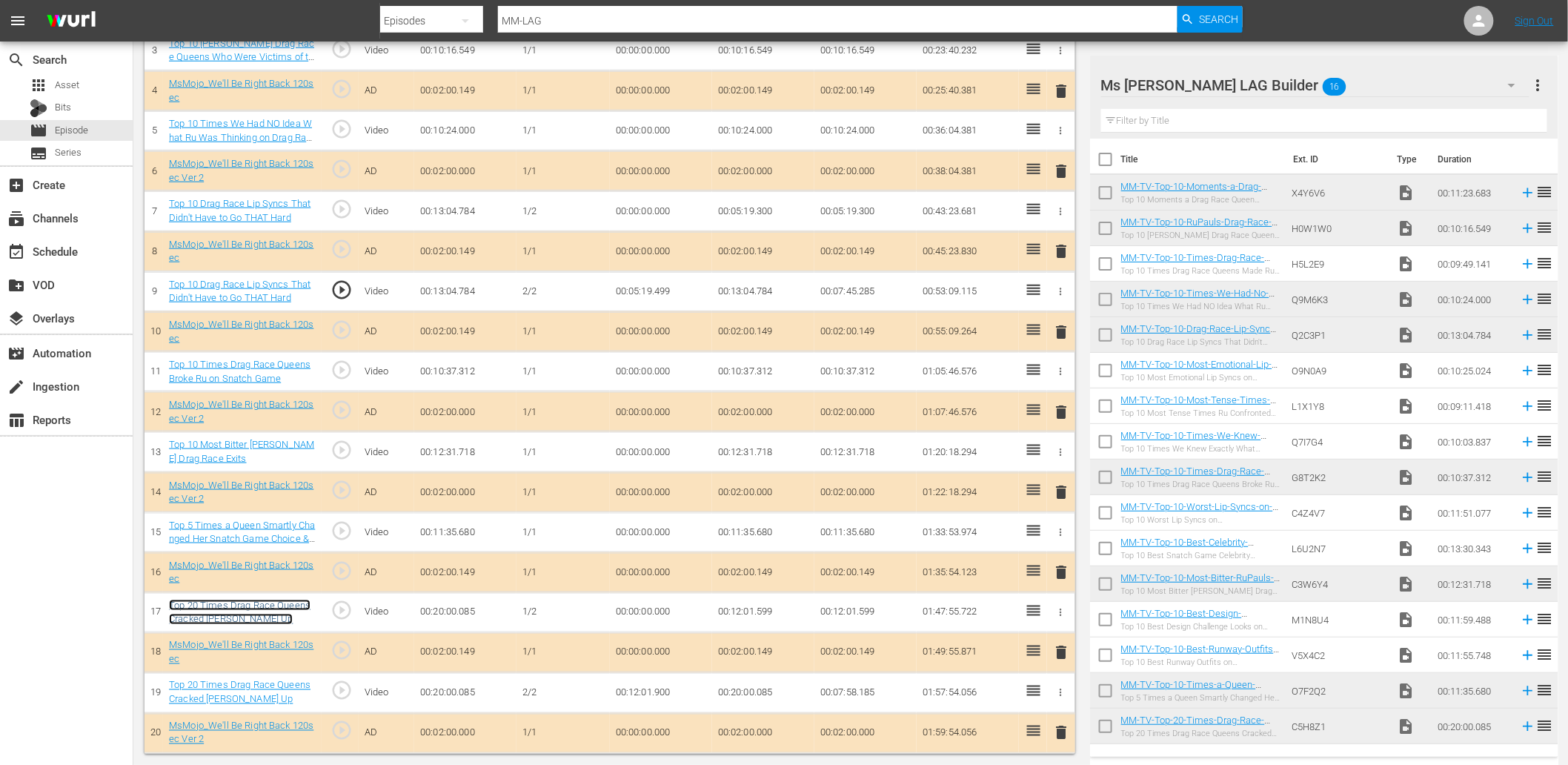
click at [276, 608] on link "Top 20 Times Drag Race Queens Cracked RuPaul Up" at bounding box center [240, 612] width 141 height 25
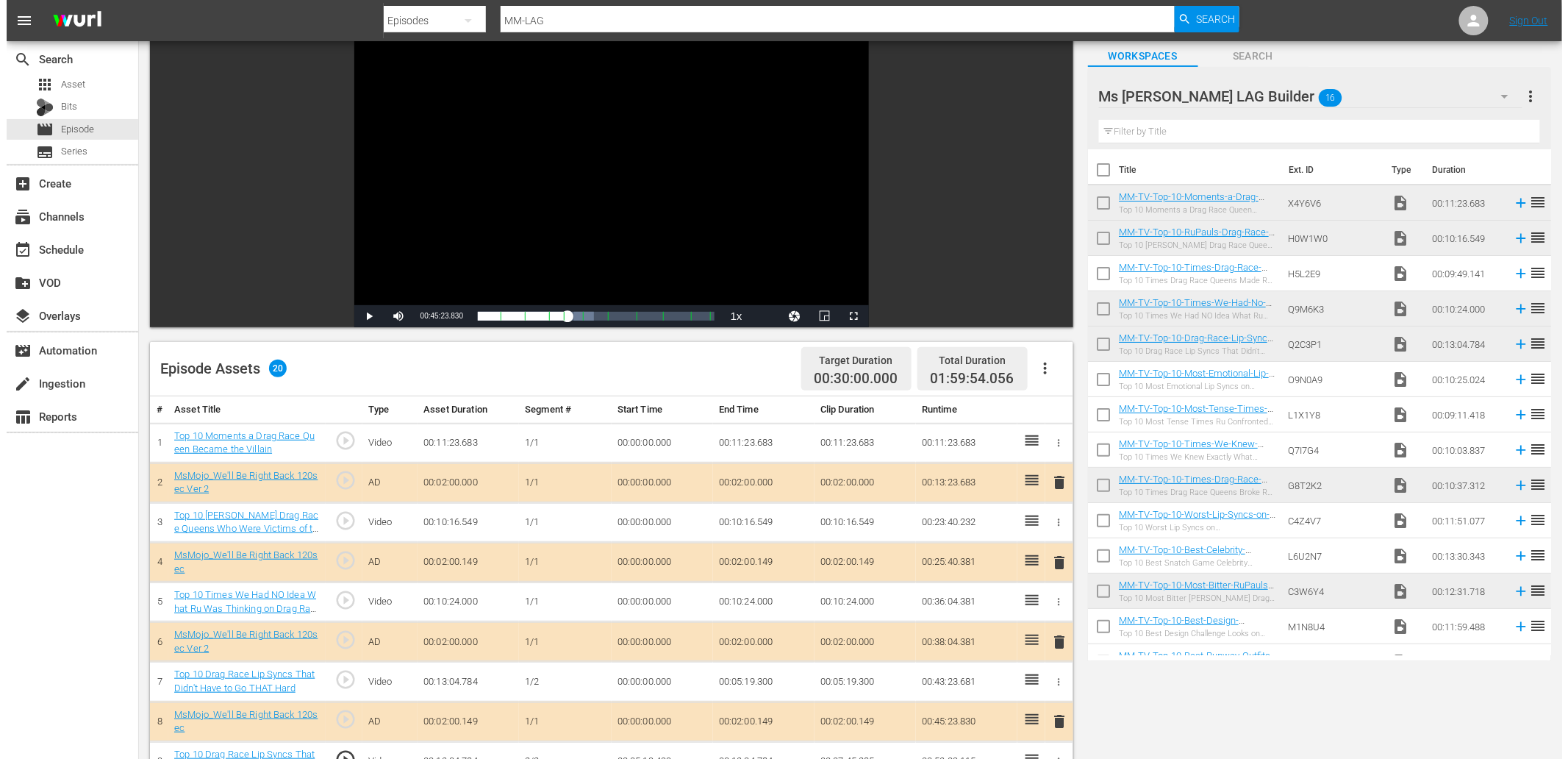
scroll to position [0, 0]
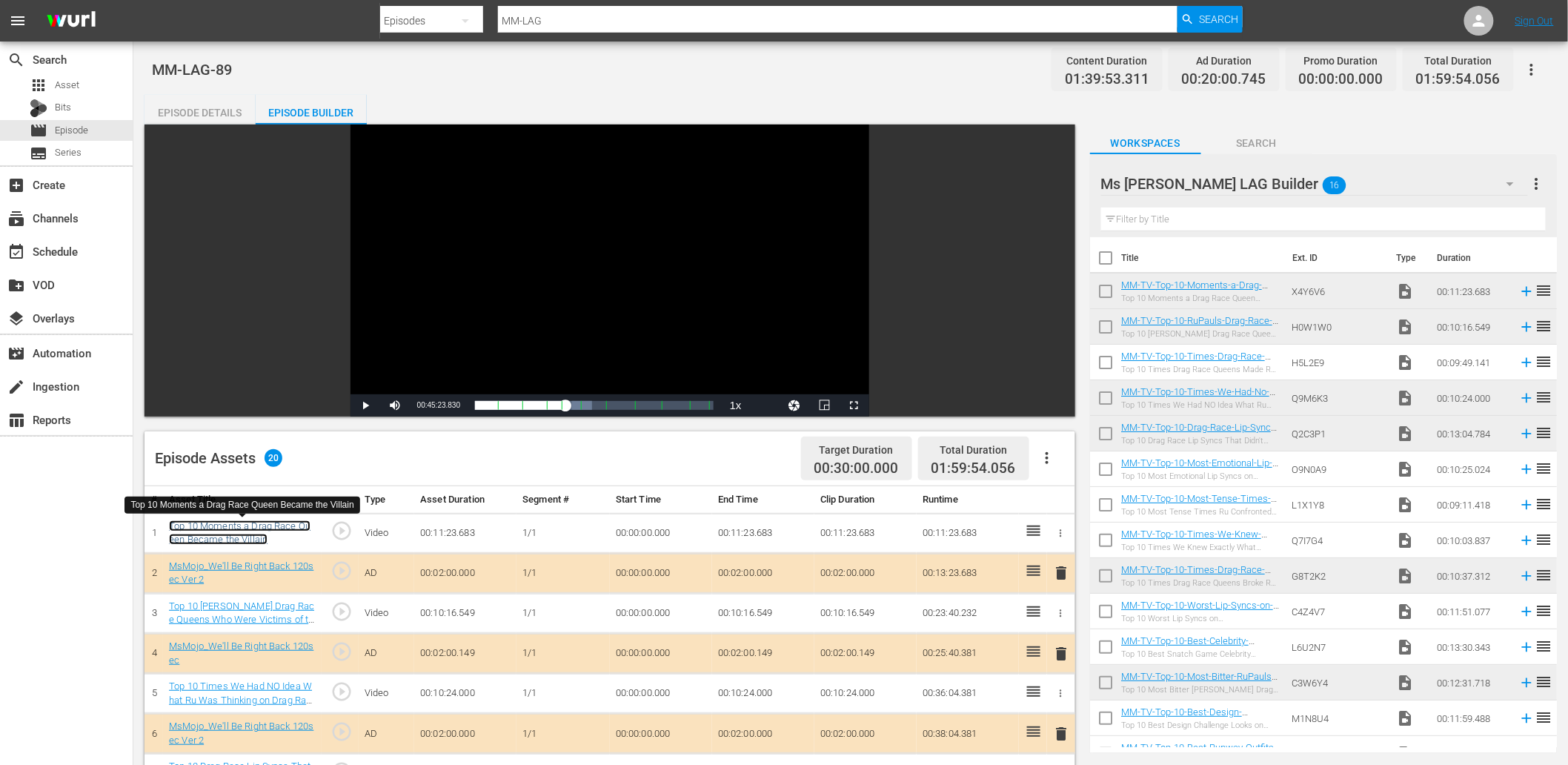
click at [246, 536] on link "Top 10 Moments a Drag Race Queen Became the Villain" at bounding box center [240, 533] width 141 height 25
click at [190, 99] on div "Episode Details" at bounding box center [200, 113] width 111 height 36
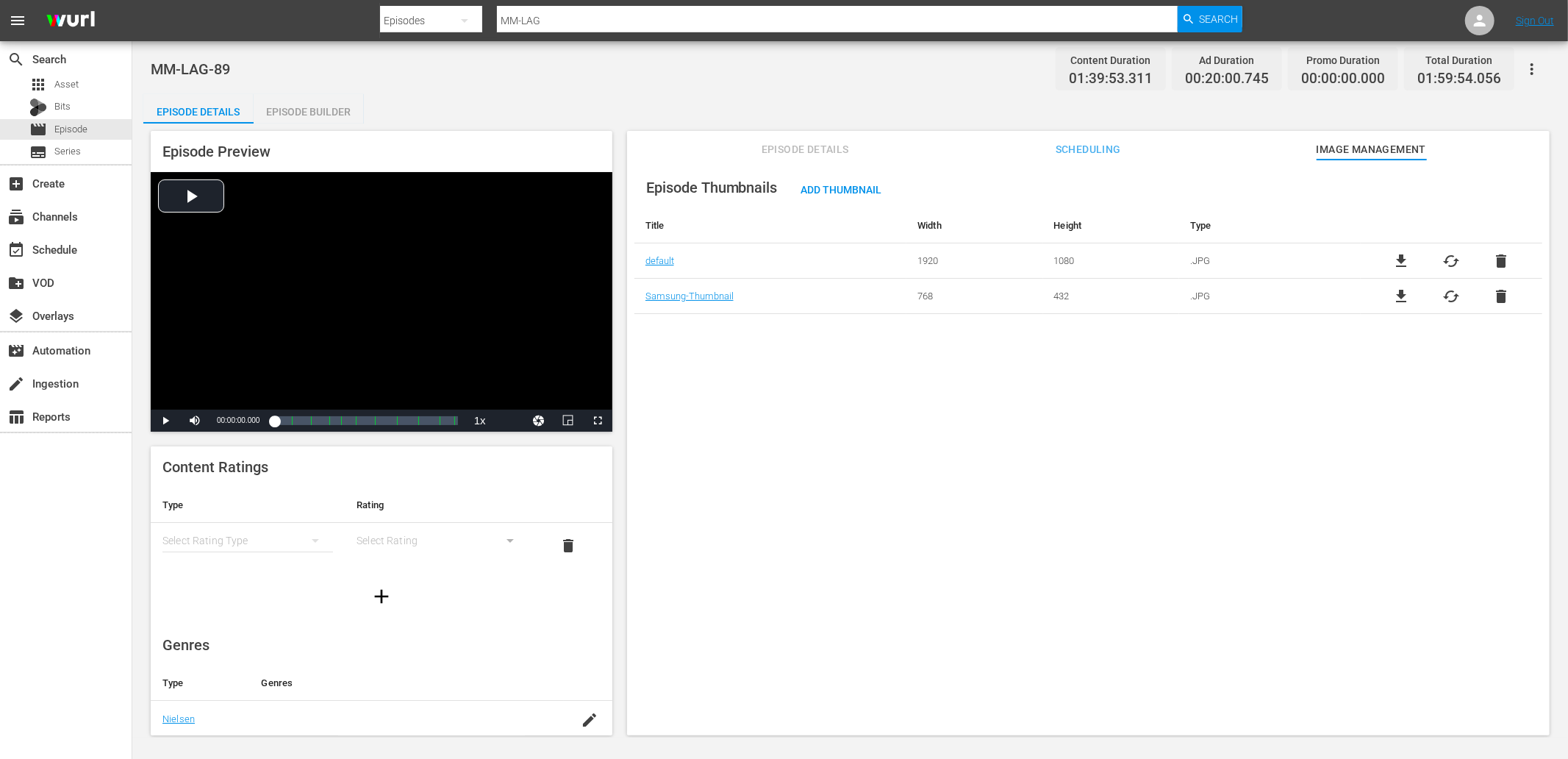
click at [805, 145] on span "Episode Details" at bounding box center [805, 149] width 110 height 19
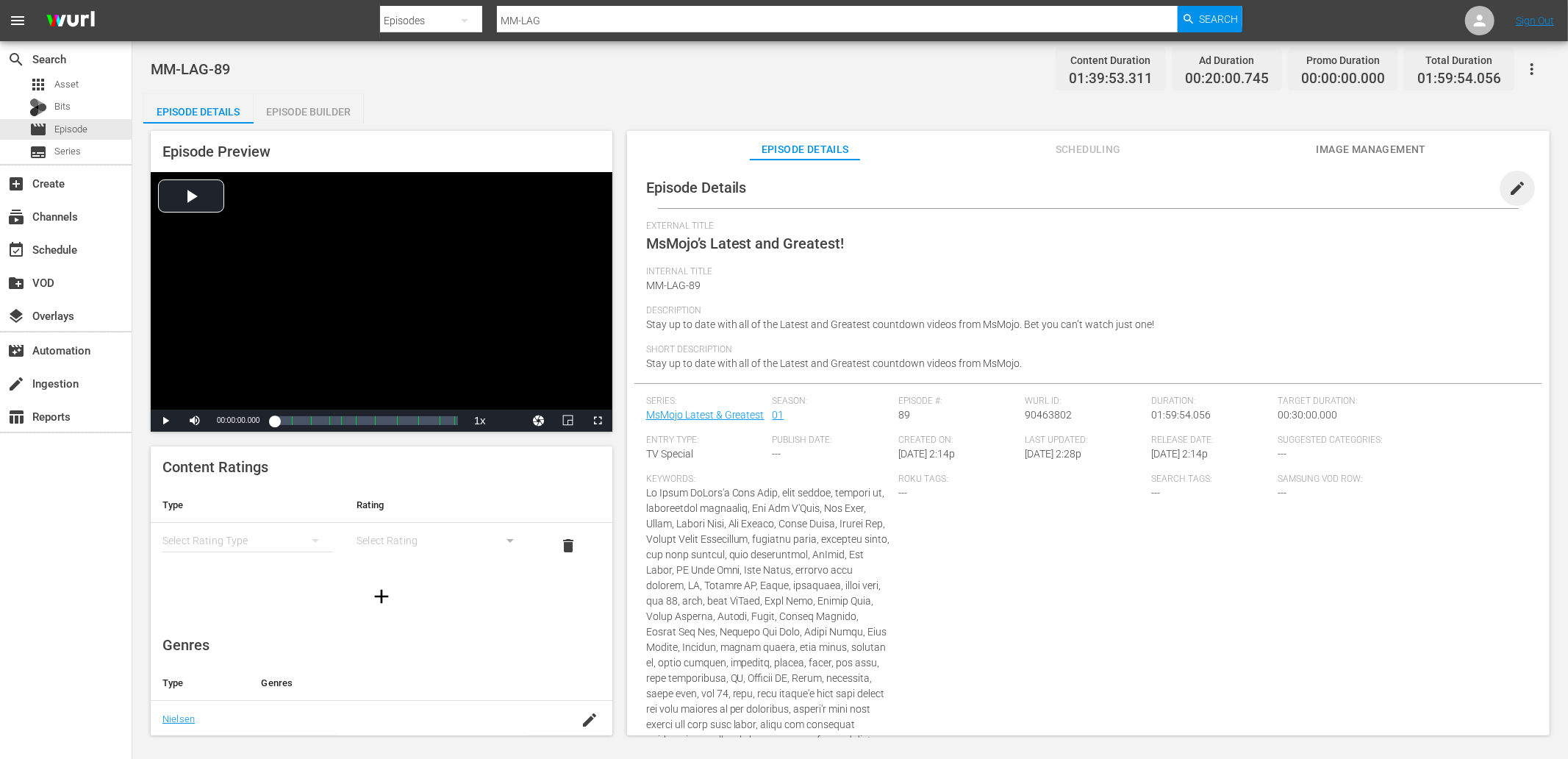
click at [1509, 190] on span "edit" at bounding box center [1518, 188] width 18 height 18
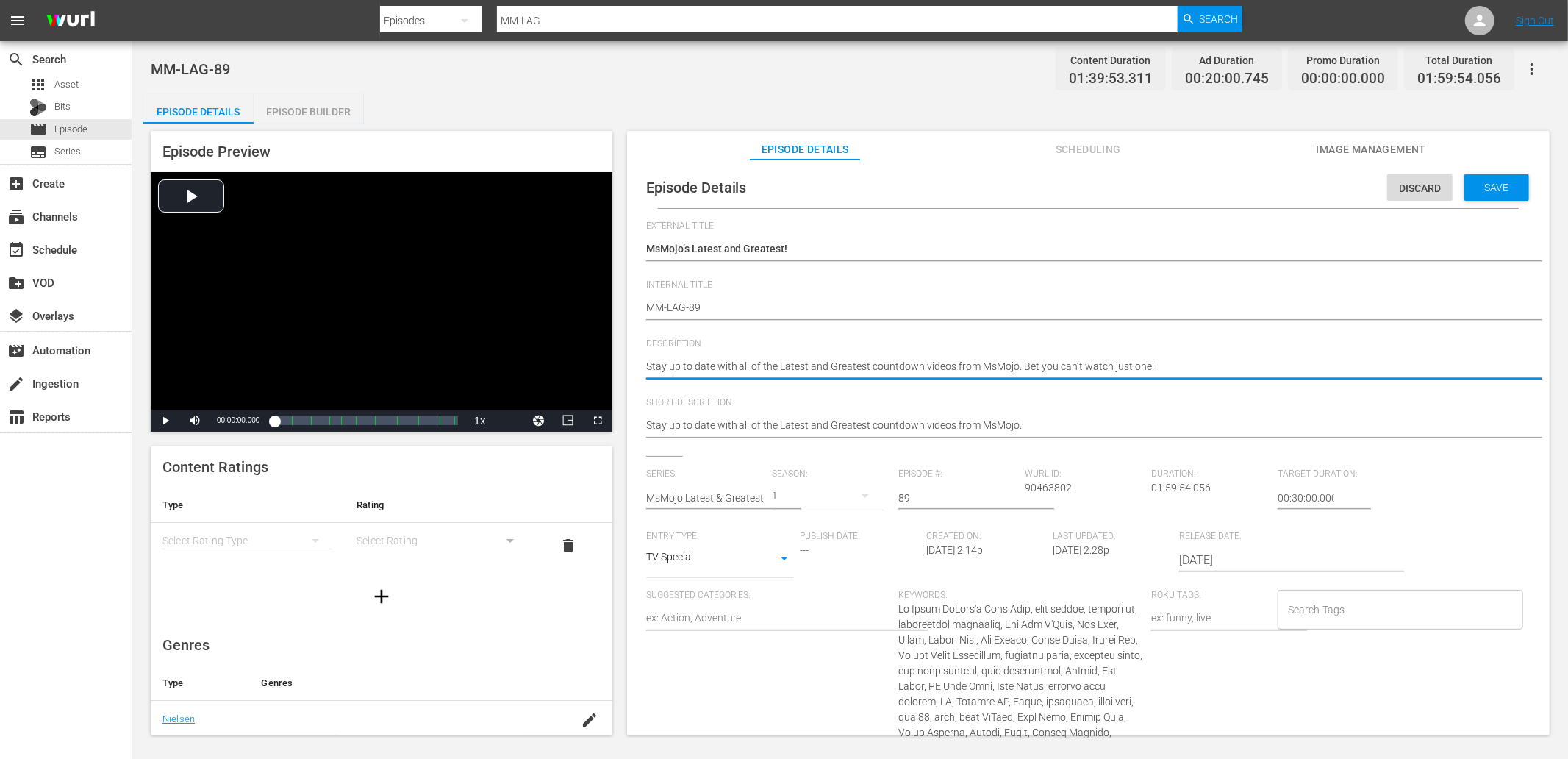
drag, startPoint x: 1189, startPoint y: 372, endPoint x: 619, endPoint y: 372, distance: 570.0
paste textarea "The fiercest, funniest, and most unforgettable RuPaul’s Drag Race moments all i…"
type textarea "The fiercest, funniest, and most unforgettable RuPaul’s Drag Race moments all i…"
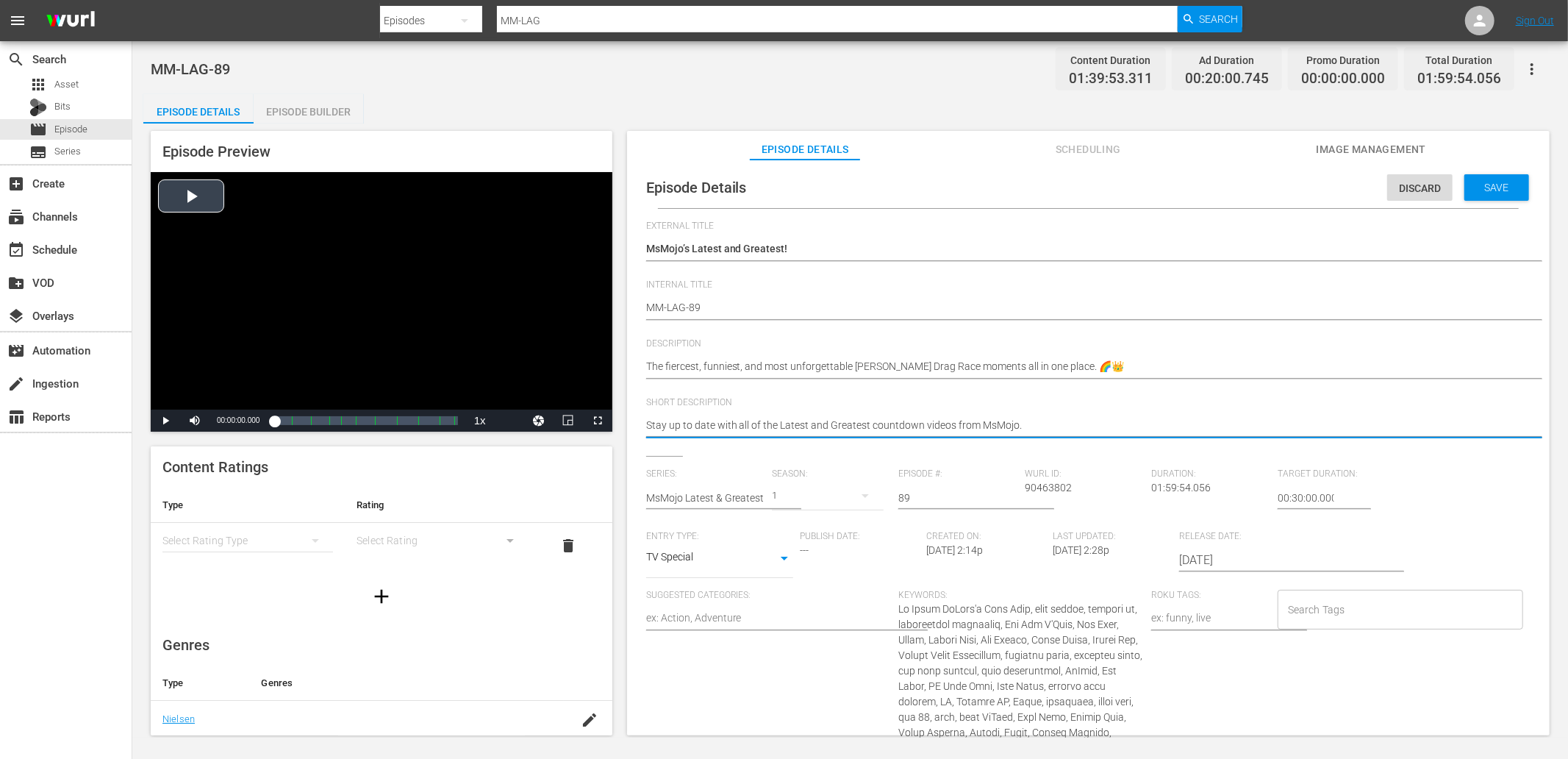
drag, startPoint x: 1048, startPoint y: 428, endPoint x: 599, endPoint y: 425, distance: 449.0
paste textarea "The fiercest, funniest, and most unforgettable RuPaul’s Drag Race moments all i…"
type textarea "The fiercest, funniest, and most unforgettable RuPaul’s Drag Race moments all i…"
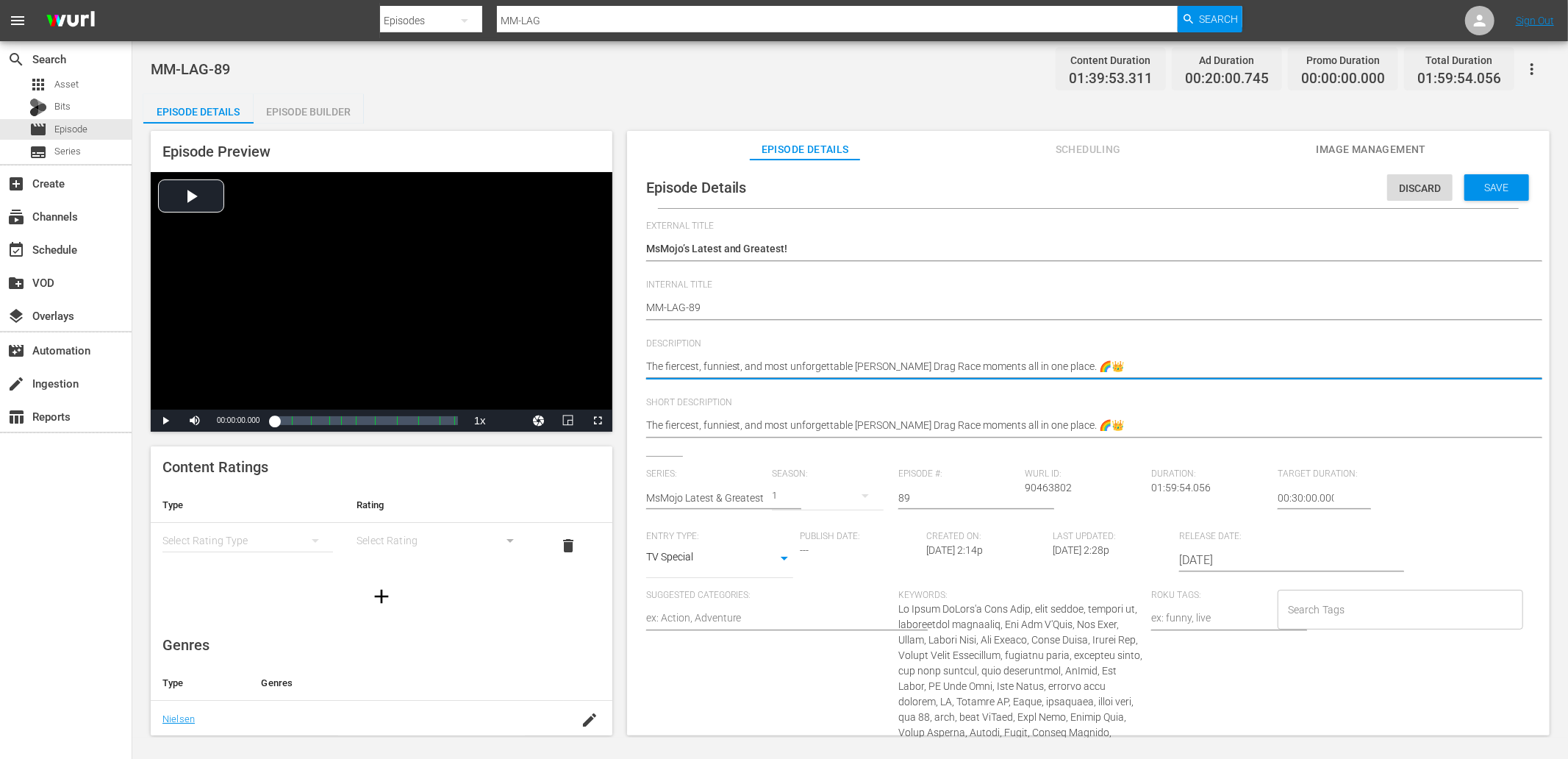
drag, startPoint x: 1106, startPoint y: 362, endPoint x: 623, endPoint y: 370, distance: 483.1
paste textarea "From jaw-dropping lip syncs to villain arcs, bitter exits, and laugh-out-loud S…"
type textarea "From jaw-dropping lip syncs to villain arcs, bitter exits, and laugh-out-loud S…"
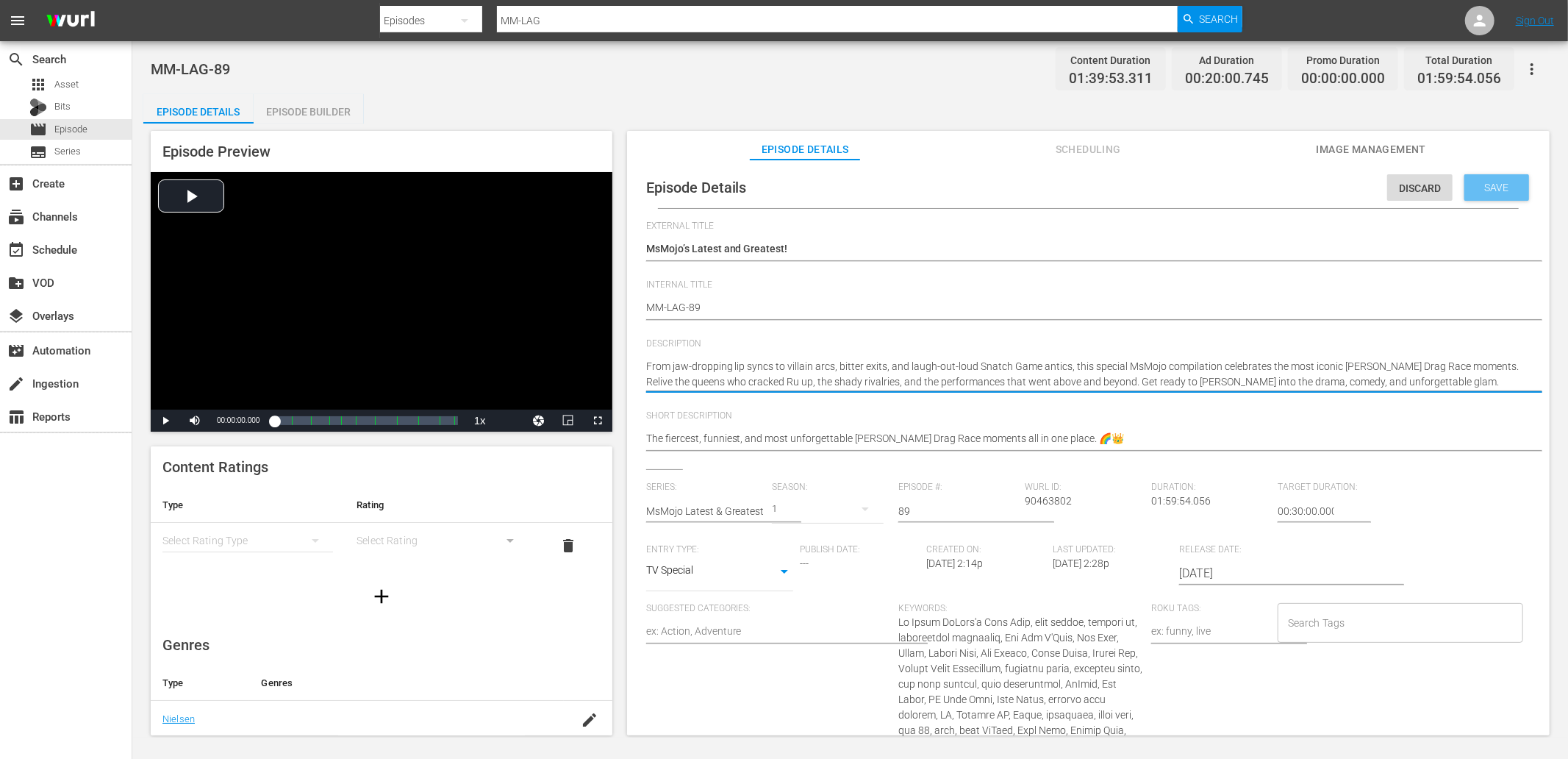
click at [1477, 192] on div "Save" at bounding box center [1496, 188] width 64 height 26
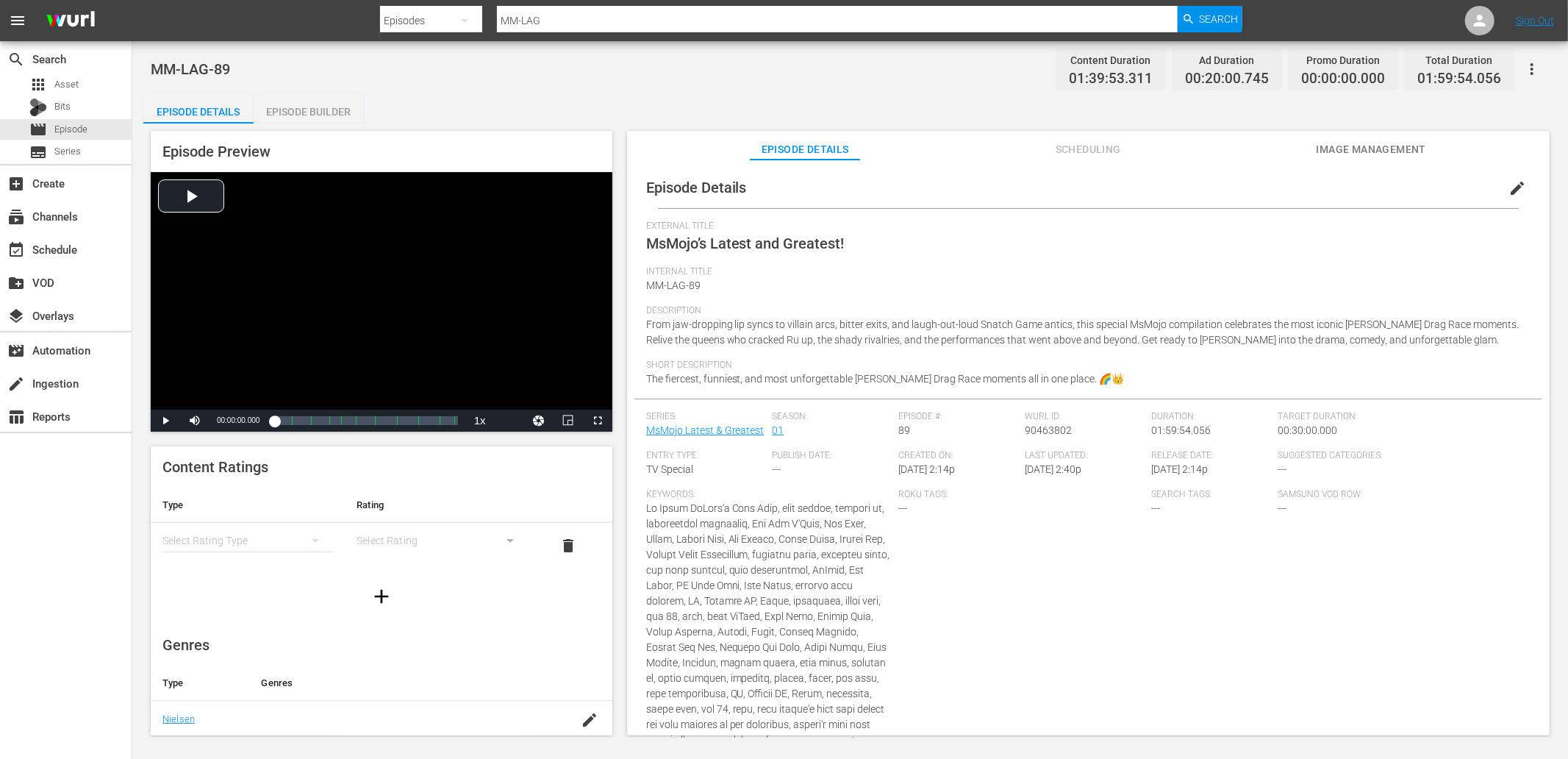
click at [1509, 182] on span "edit" at bounding box center [1518, 188] width 18 height 18
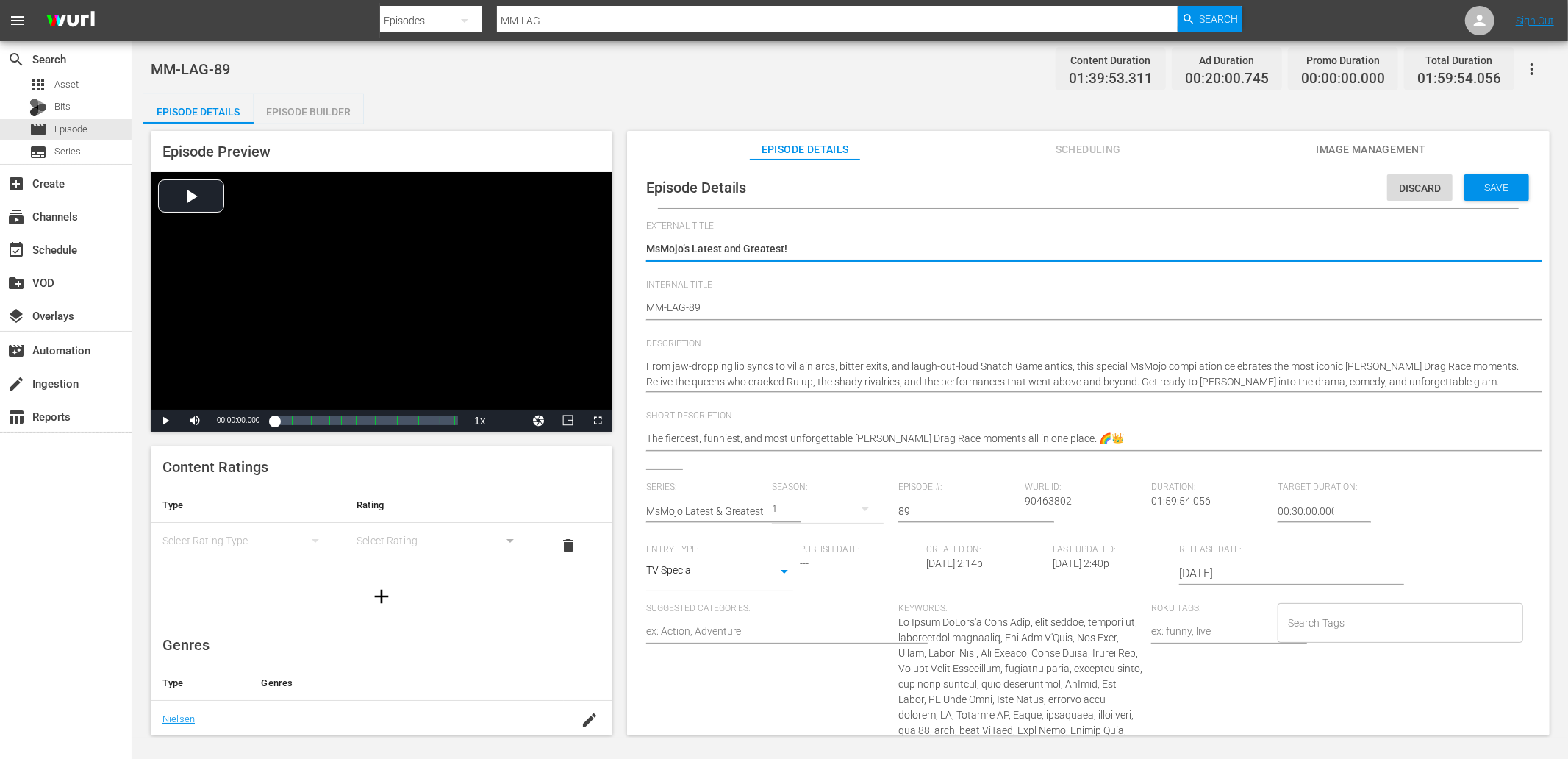
click at [1322, 636] on div "Search Tags" at bounding box center [1400, 623] width 245 height 40
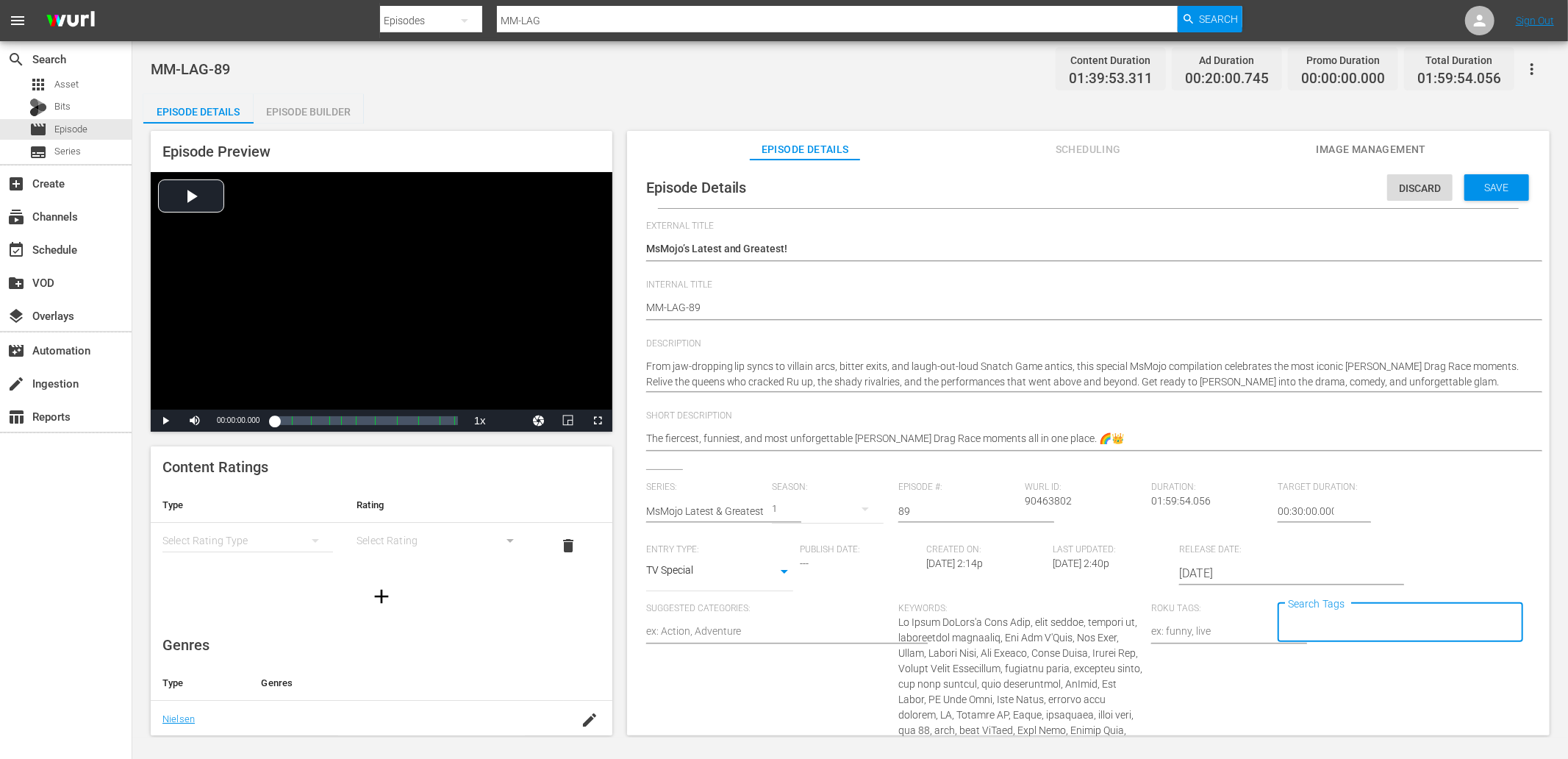
paste input "RuPaul"
type input "RuPaul"
click at [1317, 662] on span "Add "RuPaul"" at bounding box center [1336, 663] width 105 height 16
click at [1394, 625] on input "Search Tags" at bounding box center [1445, 623] width 101 height 26
paste input "Drag Race"
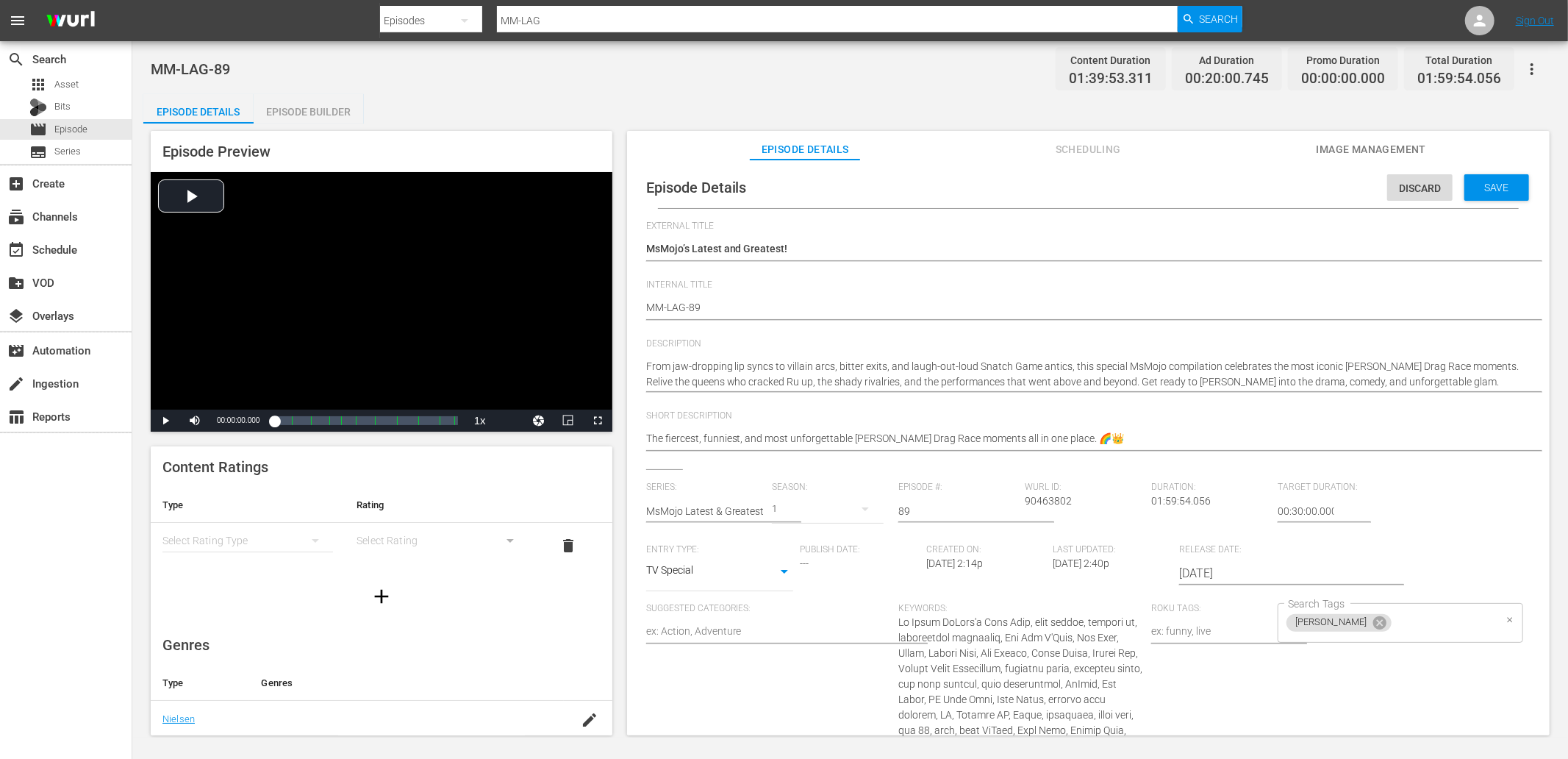
type input "Drag Race"
click at [1325, 657] on span "Add "Drag Race"" at bounding box center [1321, 663] width 75 height 16
click at [1451, 633] on input "Search Tags" at bounding box center [1389, 645] width 210 height 26
paste input "reality"
type input "reality"
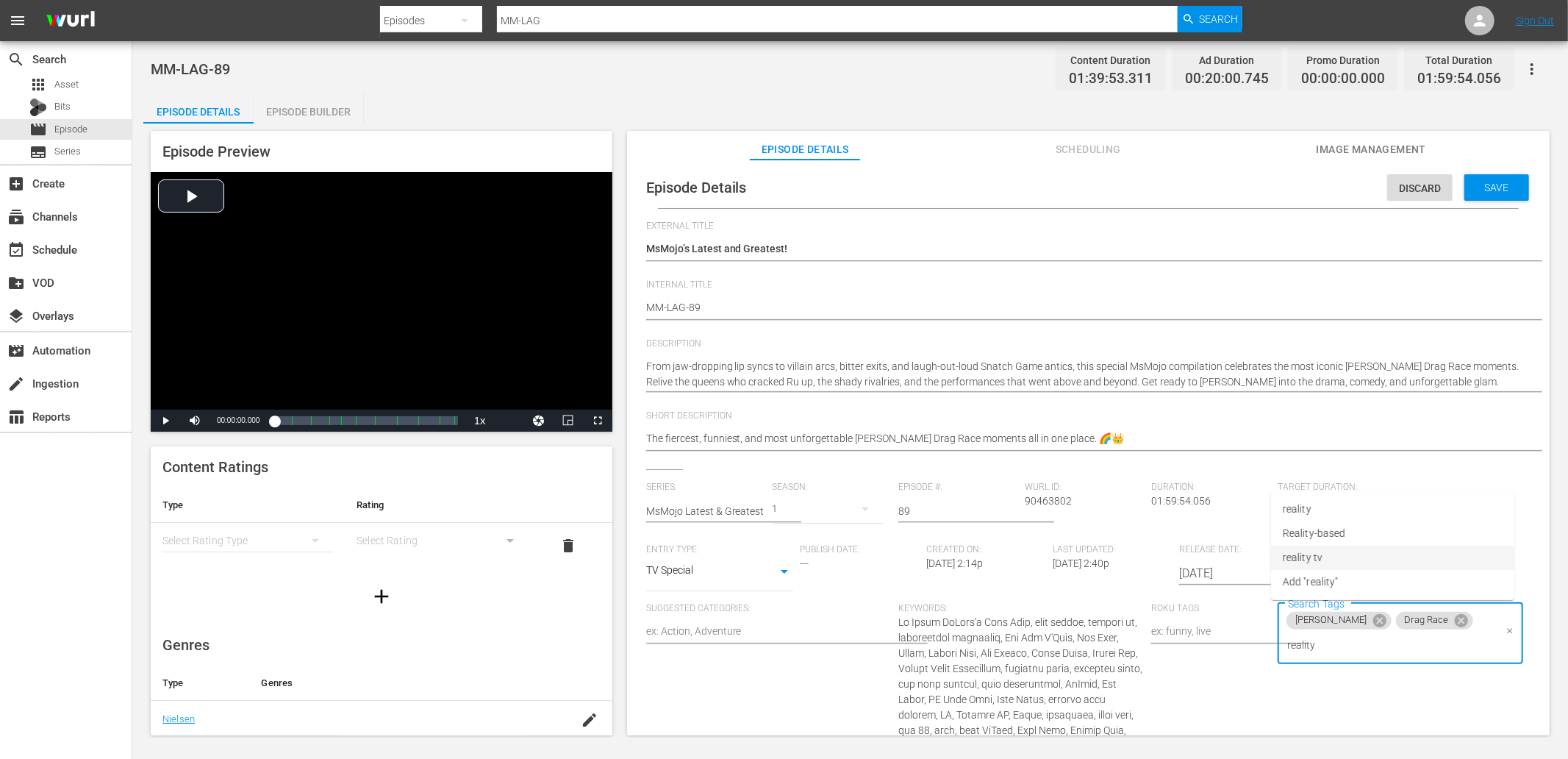
click at [1317, 557] on span "reality tv" at bounding box center [1303, 557] width 40 height 16
click at [922, 239] on div "MsMojo’s Latest and Greatest! MsMojo’s Latest and Greatest!" at bounding box center [1085, 250] width 877 height 35
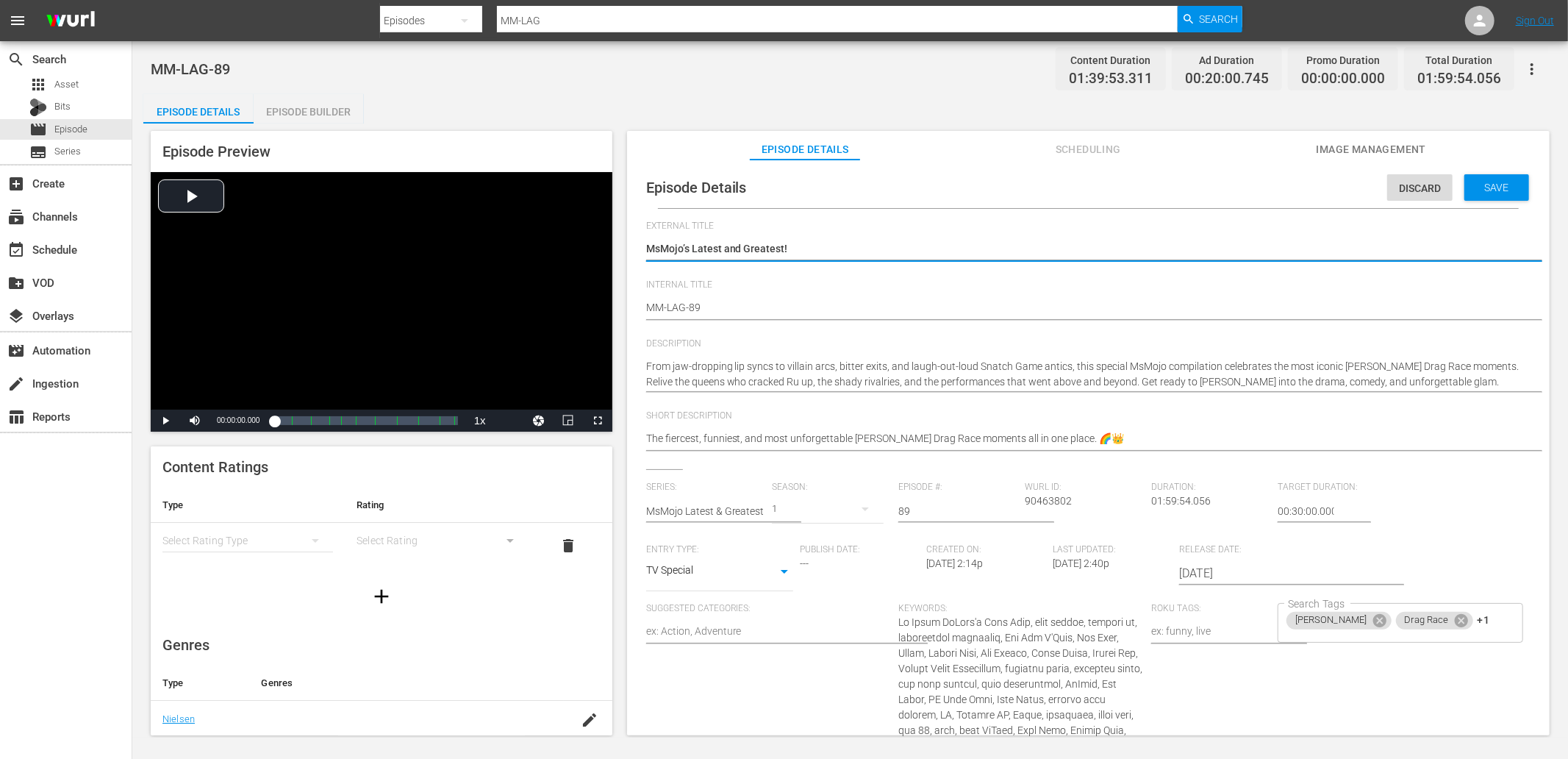
type textarea "MsMojo’s Latest and Greatest!"
paste textarea "RuPaul’s Funniest & Fiercest Drag Race Highlights"
type textarea "MsMojo’s Latest and Greatest! RuPaul’s Funniest & Fiercest Drag Race Highlights"
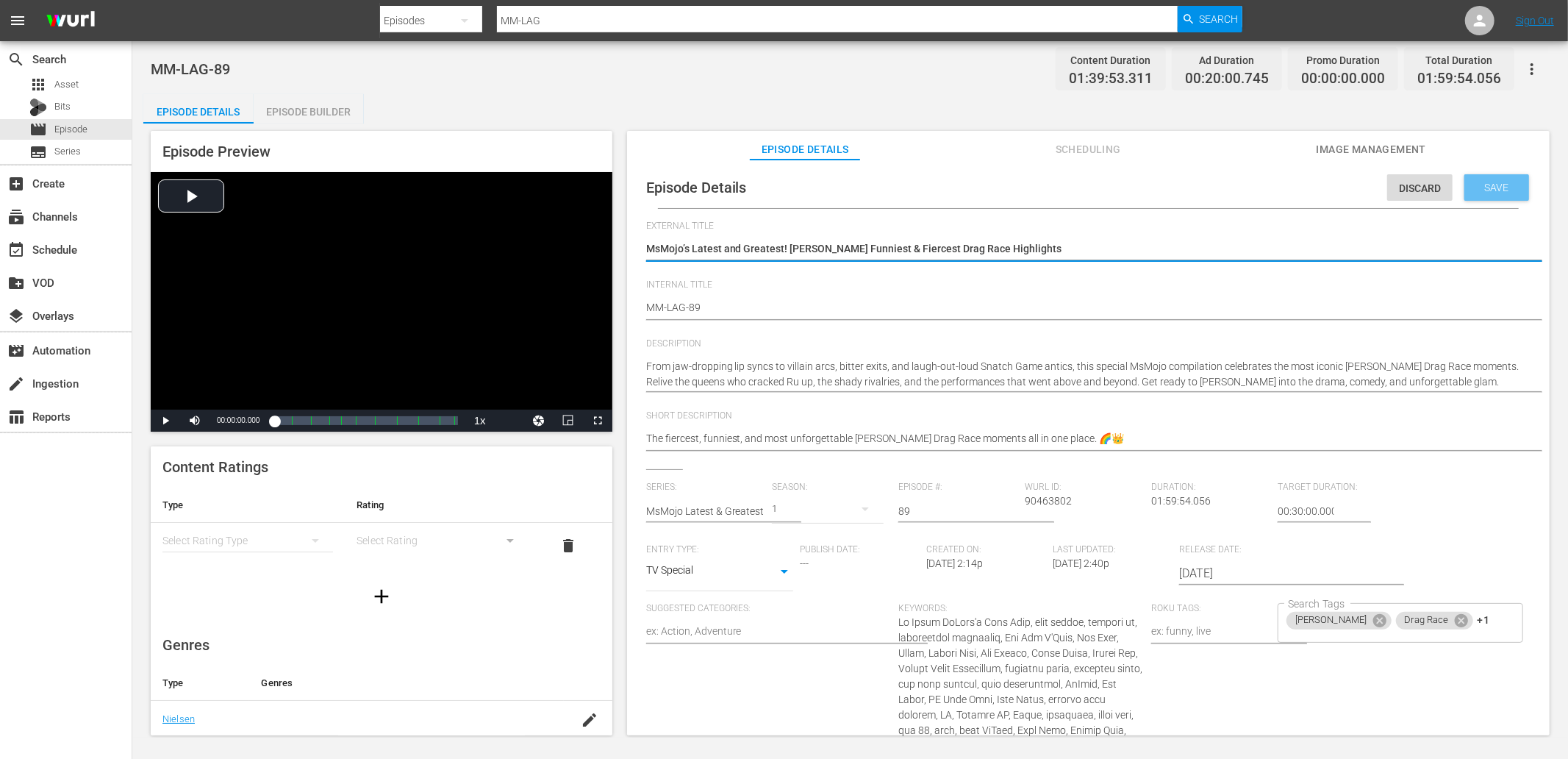
click at [1490, 194] on div "Save" at bounding box center [1496, 188] width 64 height 26
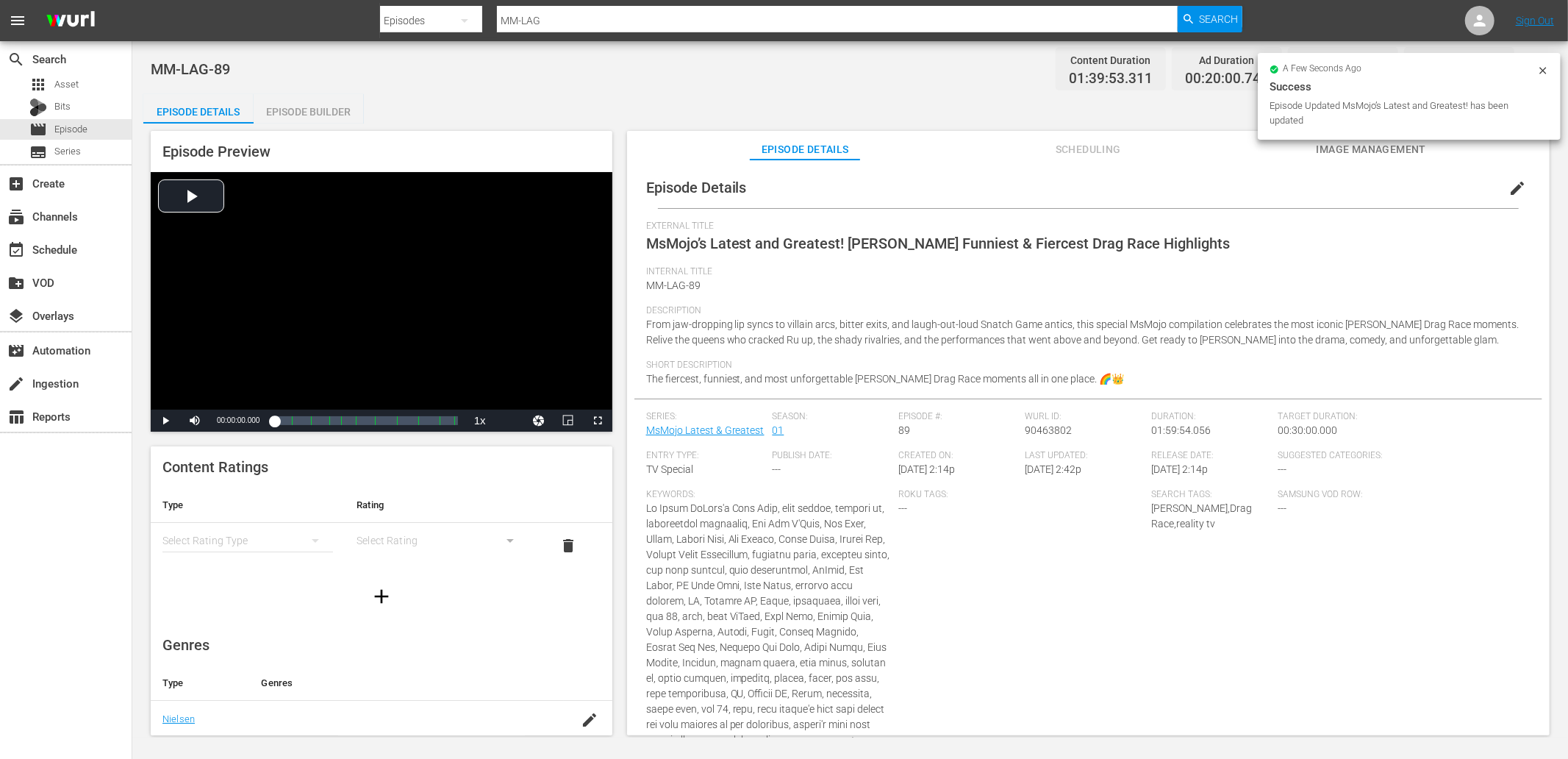
click at [819, 282] on div "Internal Title MM-LAG-89" at bounding box center [1088, 286] width 885 height 39
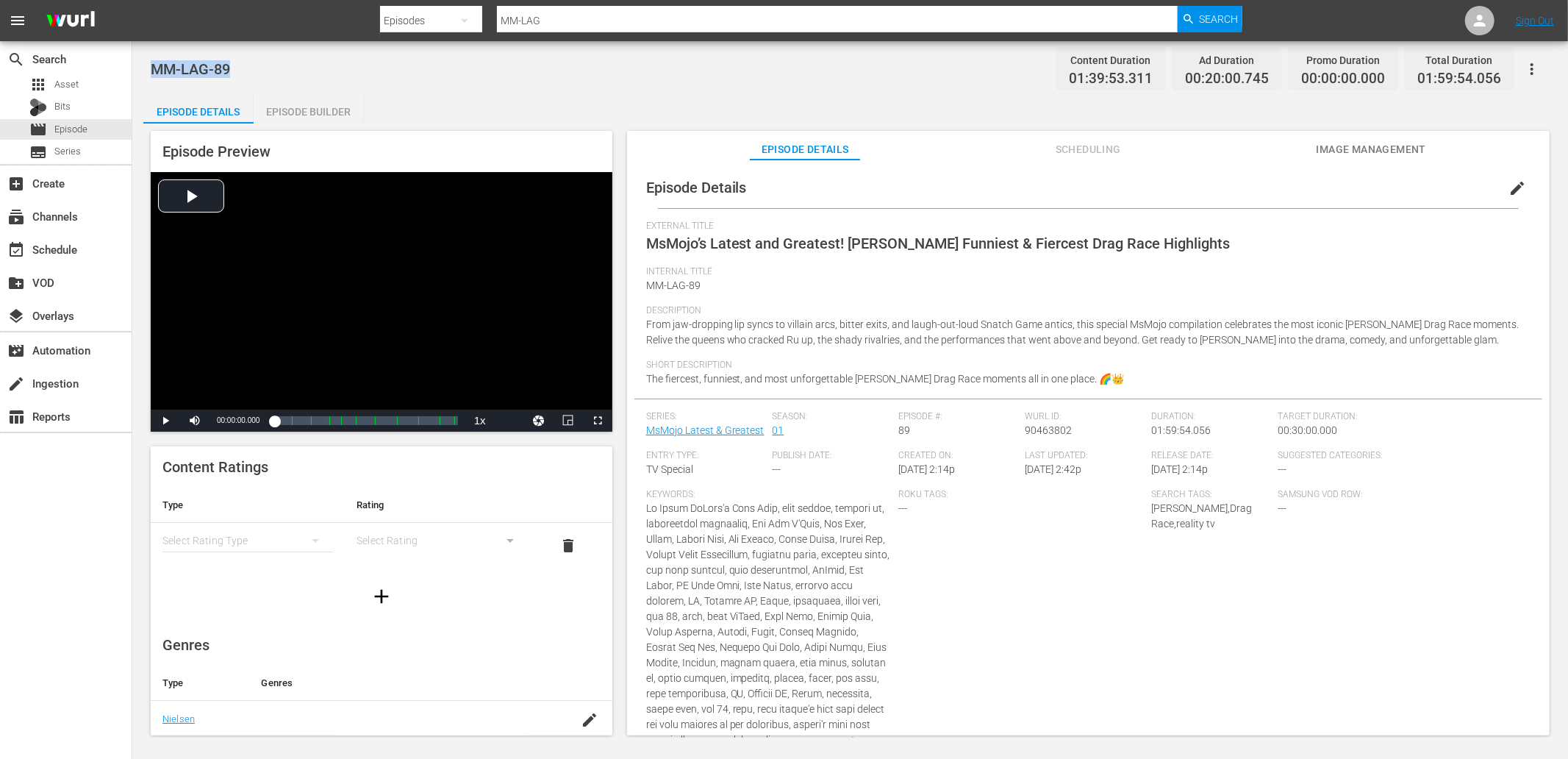
drag, startPoint x: 238, startPoint y: 66, endPoint x: 152, endPoint y: 66, distance: 86.0
click at [152, 66] on div "MM-LAG-89 Content Duration 01:39:53.311 Ad Duration 00:20:00.745 Promo Duration…" at bounding box center [849, 68] width 1399 height 33
click at [1510, 184] on span "edit" at bounding box center [1518, 188] width 18 height 18
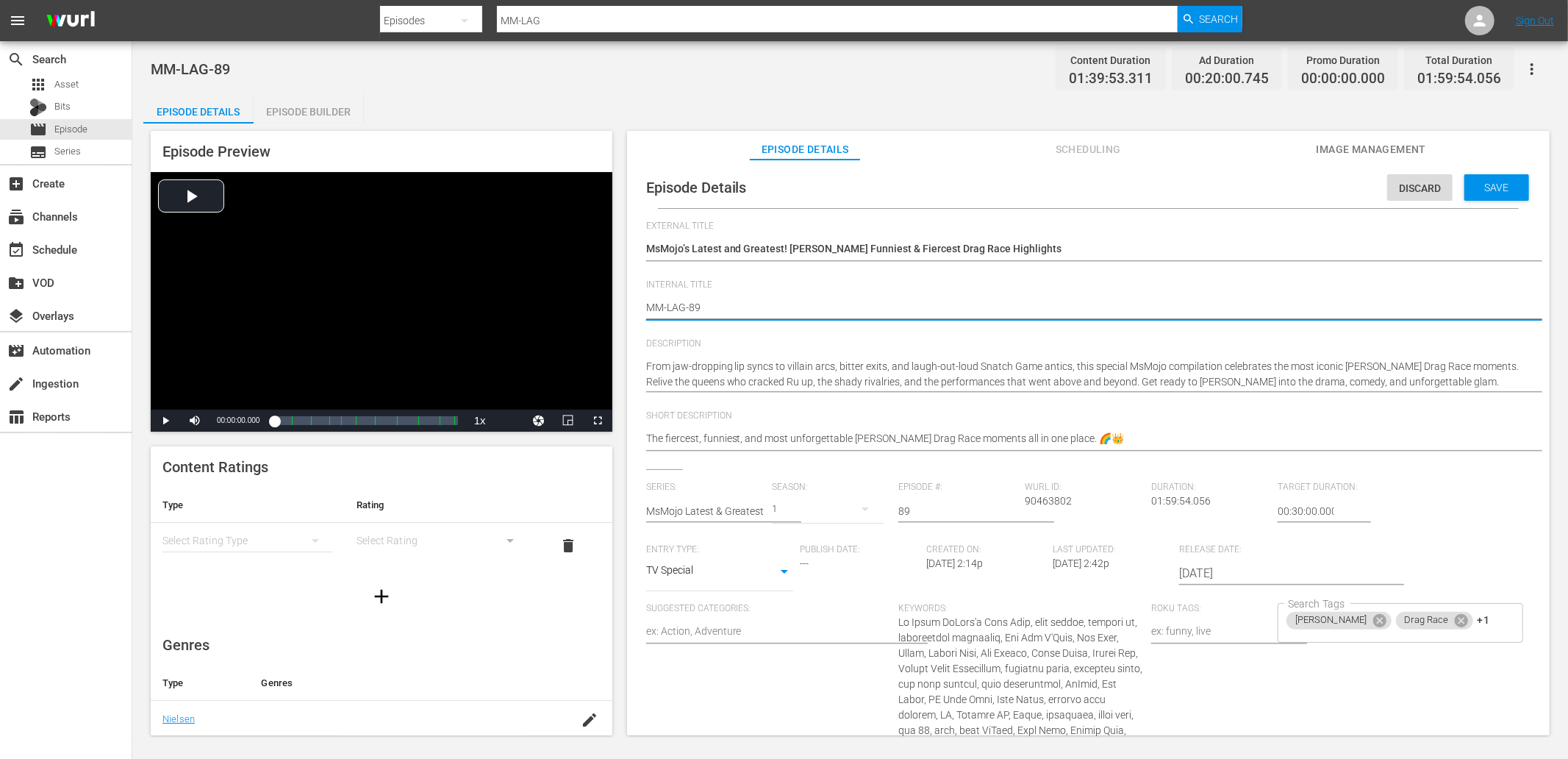
type textarea "MM-LAG-89"
type textarea "MM-LAG-89 ("
type textarea "MM-LAG-89 ()"
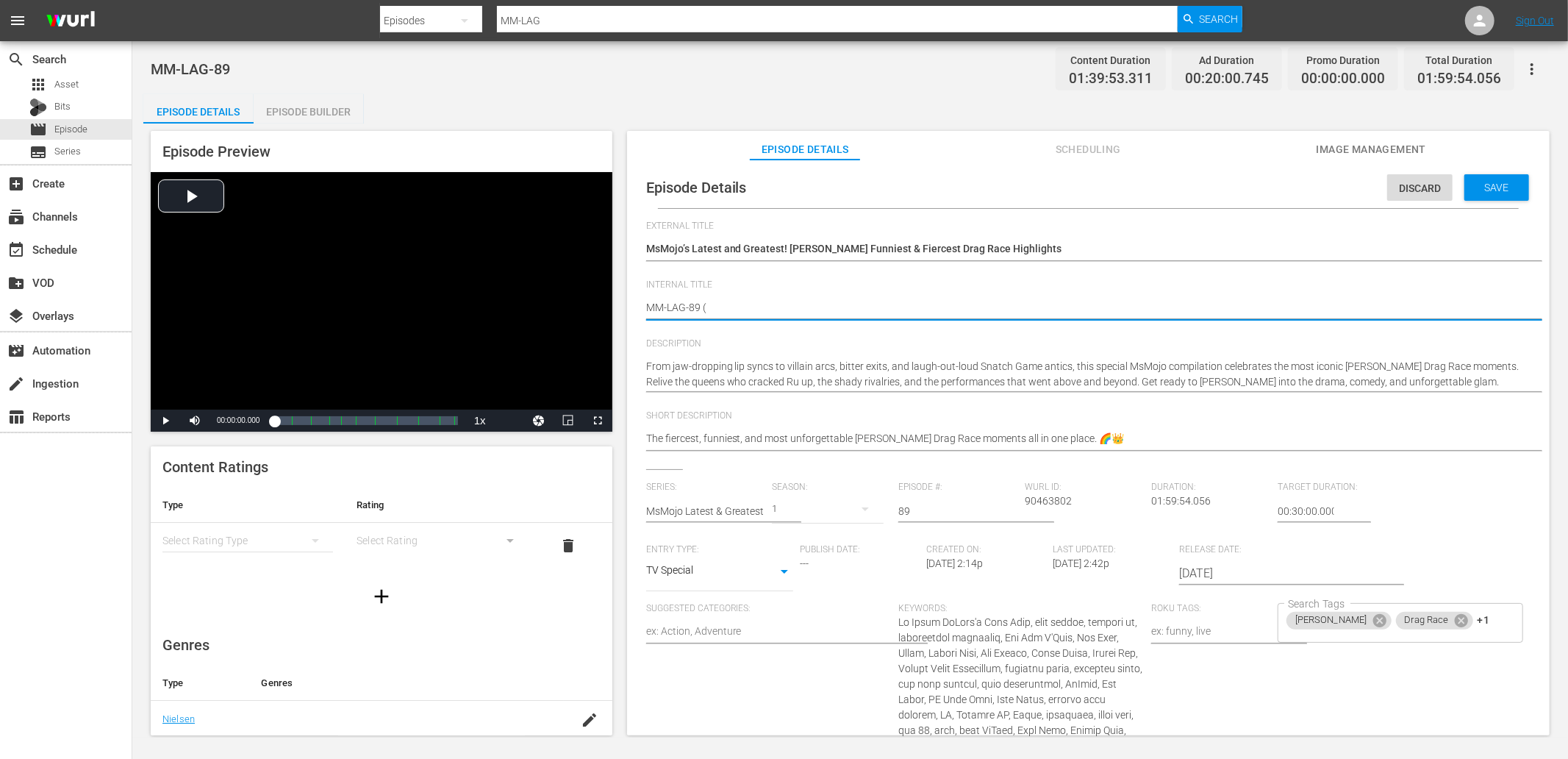
type textarea "MM-LAG-89 ()"
type textarea "MM-LAG-89 (R)"
type textarea "MM-LAG-89 (Ru)"
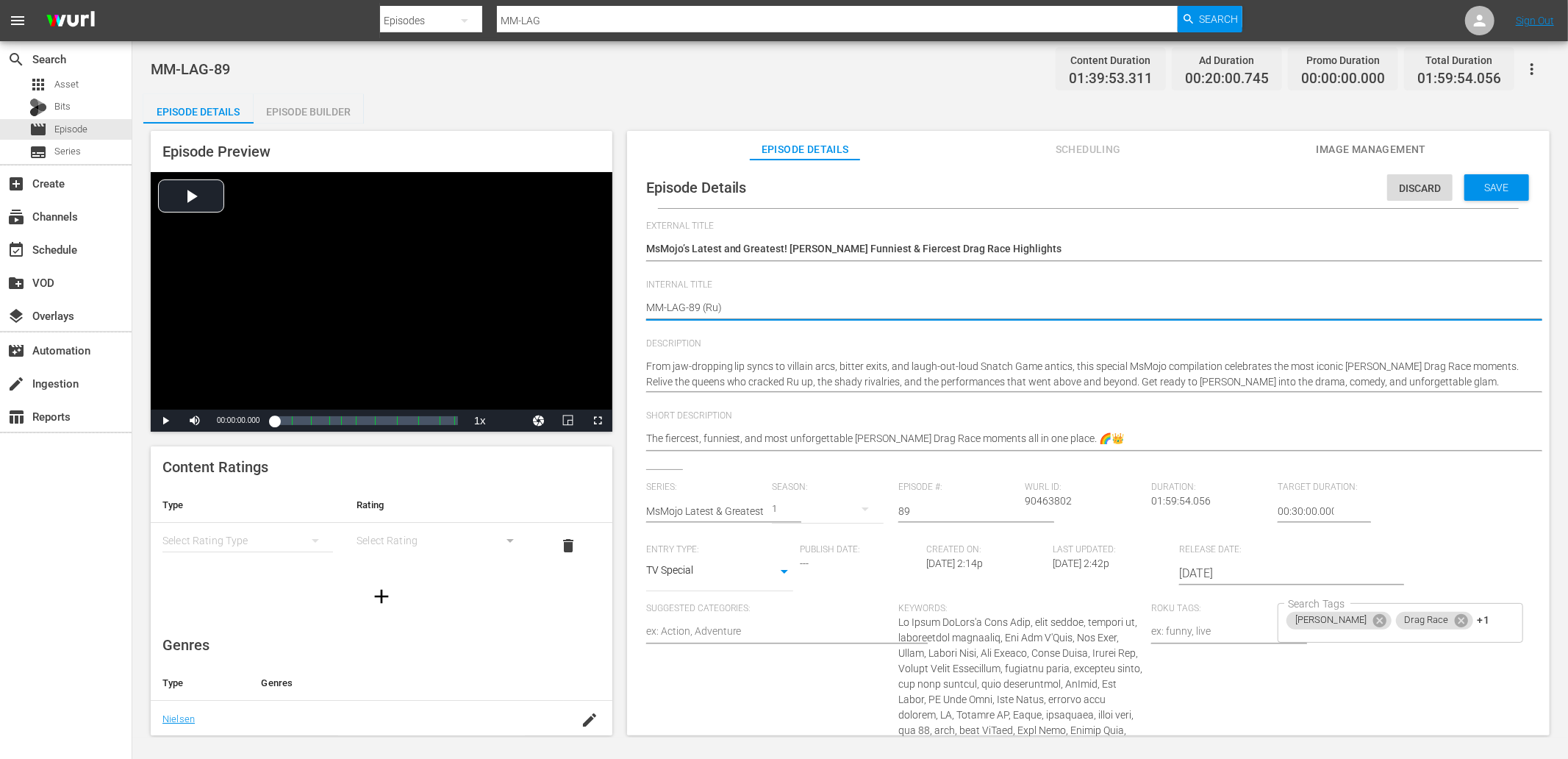
type textarea "MM-LAG-89 (RuP)"
type textarea "MM-LAG-89 (RuPa)"
type textarea "MM-LAG-89 (RuPau)"
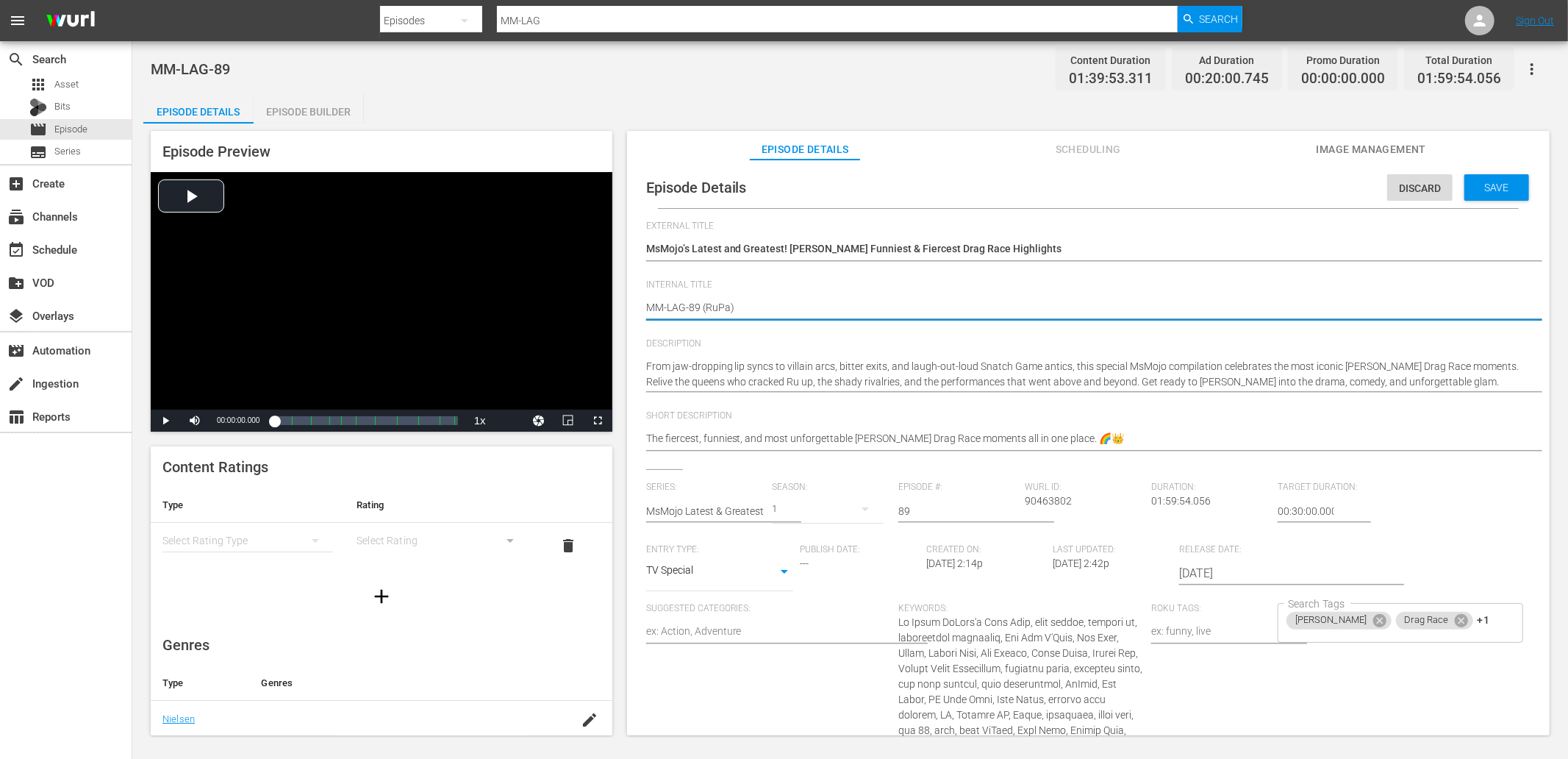
type textarea "MM-LAG-89 (RuPau)"
type textarea "MM-LAG-89 (RuPaul)"
type textarea "MM-LAG-89 (RuPaul )"
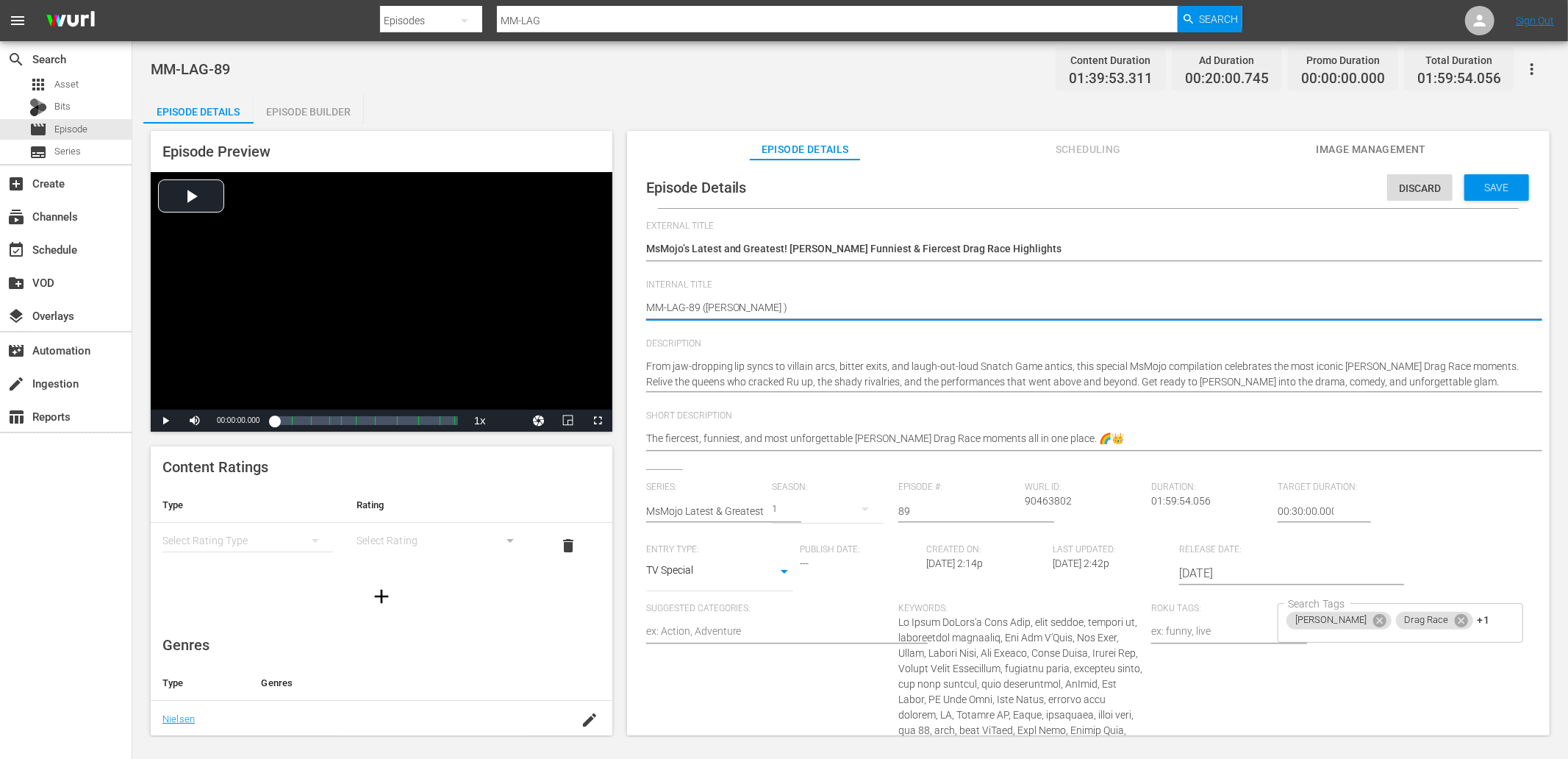
type textarea "MM-LAG-89 (RuPaul &)"
type textarea "MM-LAG-89 (RuPaul & )"
type textarea "MM-LAG-89 (RuPaul & D)"
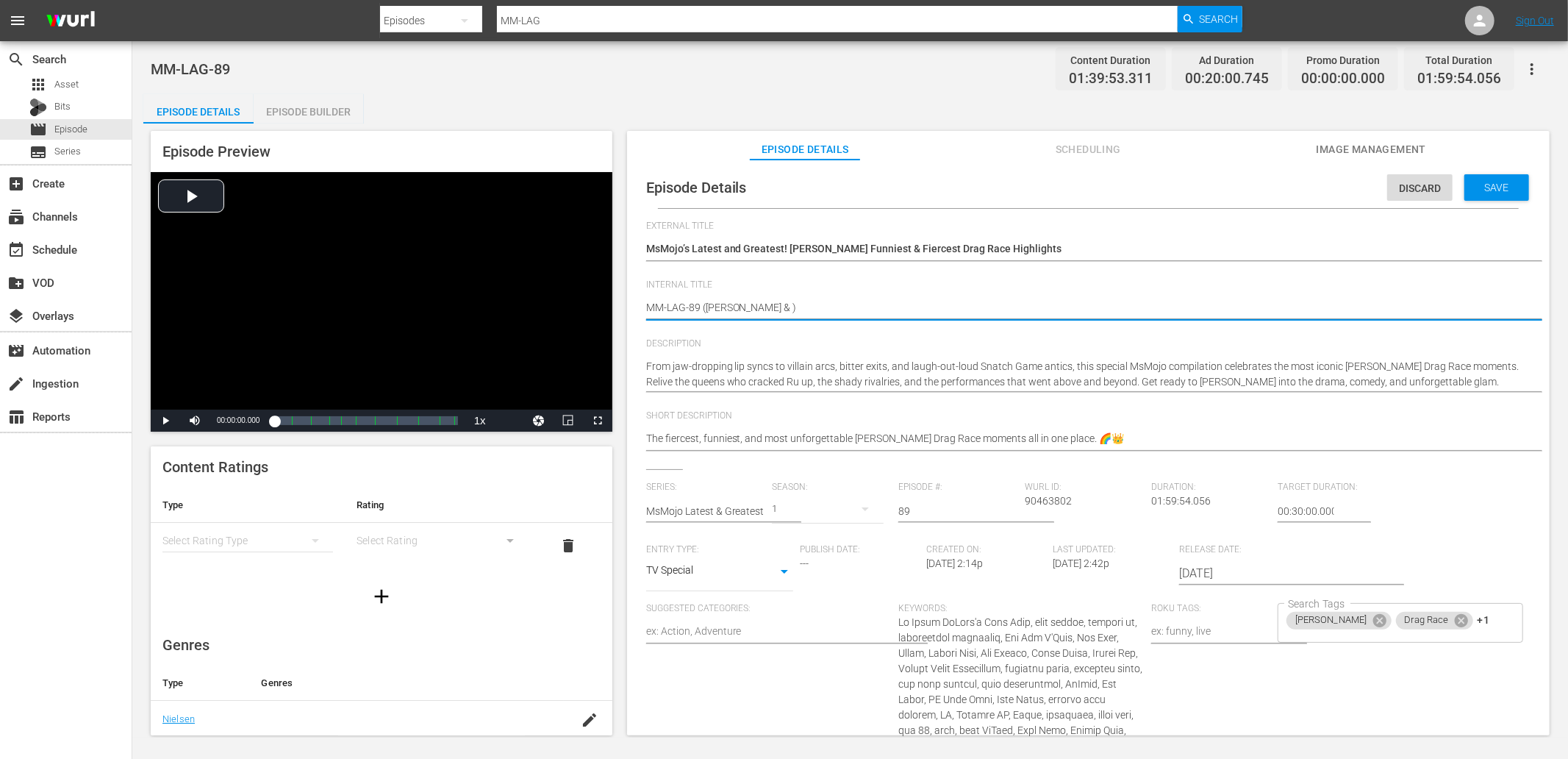
type textarea "MM-LAG-89 (RuPaul & D)"
type textarea "MM-LAG-89 (RuPaul & Dr)"
type textarea "MM-LAG-89 (RuPaul & Dra)"
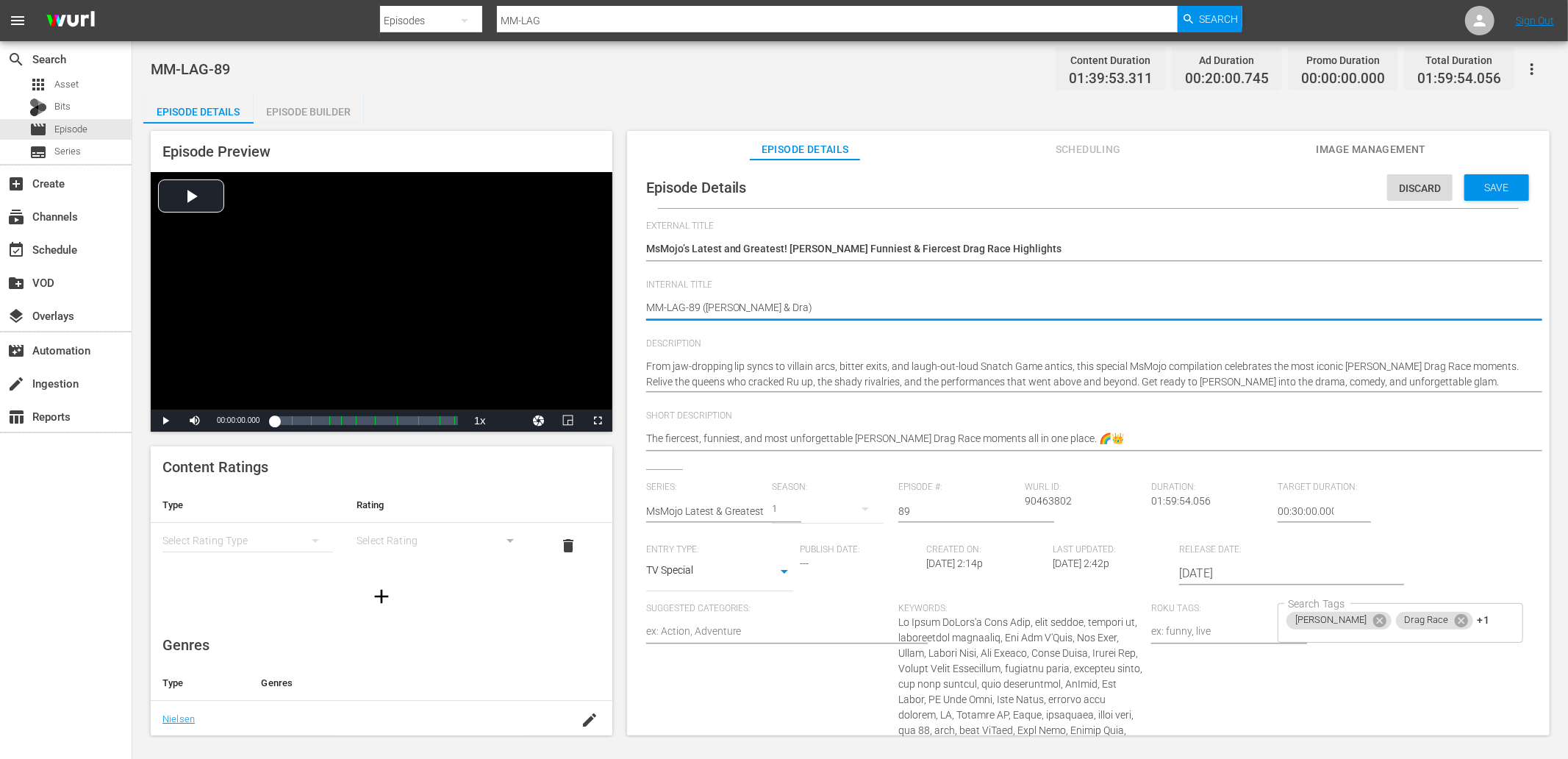
type textarea "MM-LAG-89 (RuPaul & Drag)"
type textarea "MM-LAG-89 (RuPaul & Drag )"
type textarea "MM-LAG-89 (RuPaul & Drag R)"
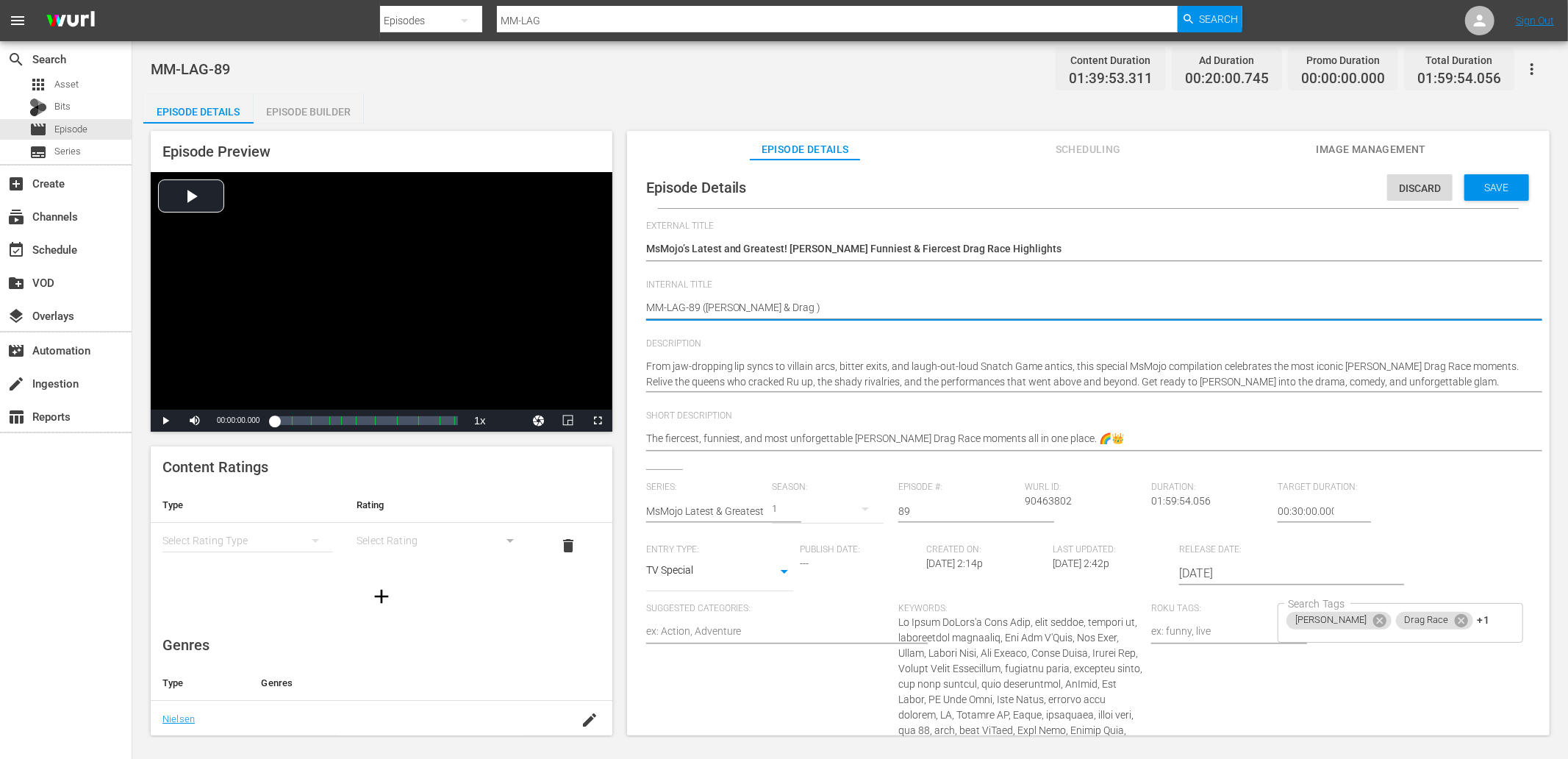
type textarea "MM-LAG-89 (RuPaul & Drag R)"
type textarea "MM-LAG-89 (RuPaul & Drag Ra)"
type textarea "MM-LAG-89 (RuPaul & Drag Rac)"
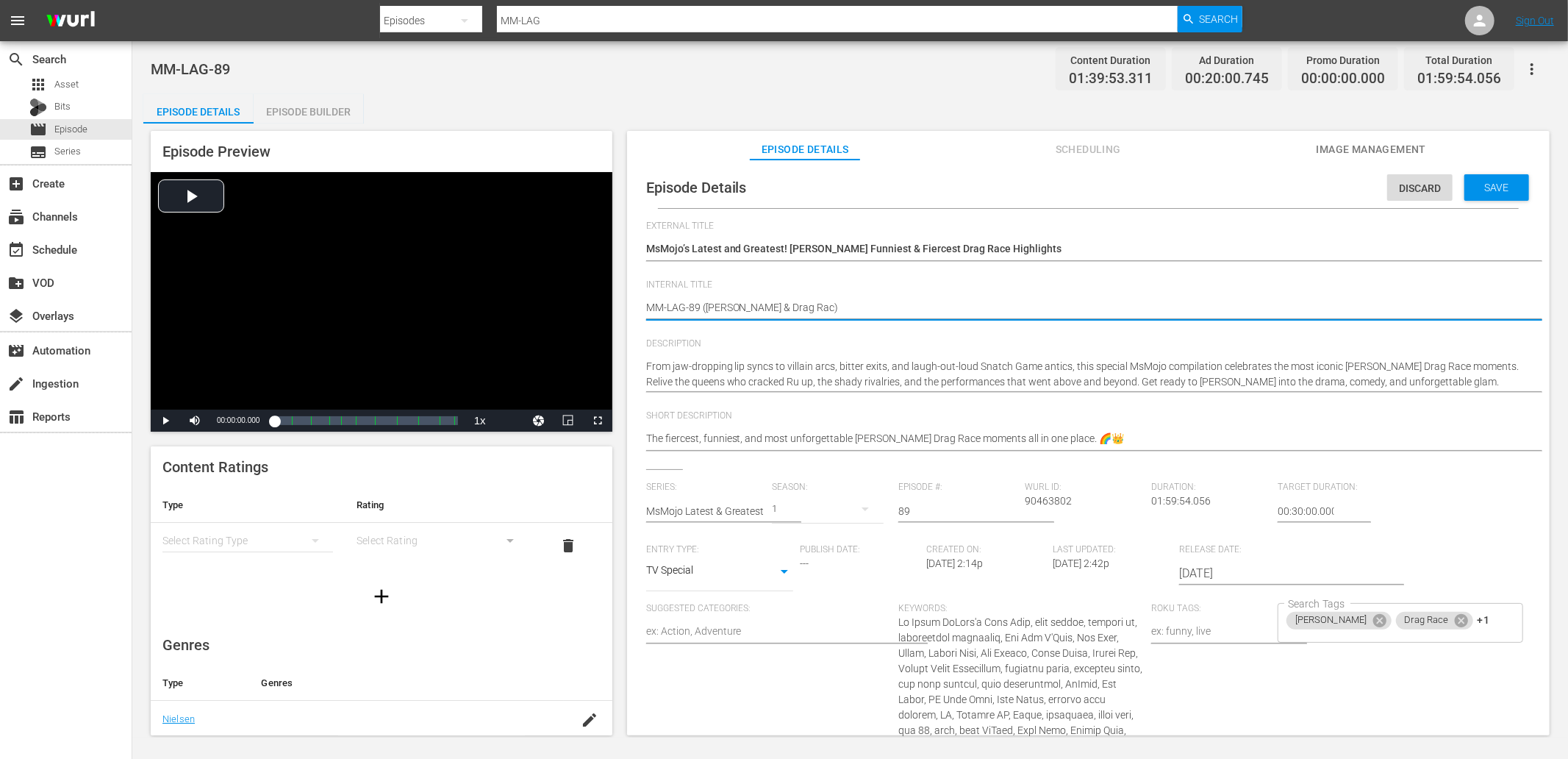
type textarea "MM-LAG-89 (RuPaul & Drag Race)"
click at [1489, 196] on div "Save" at bounding box center [1496, 188] width 64 height 26
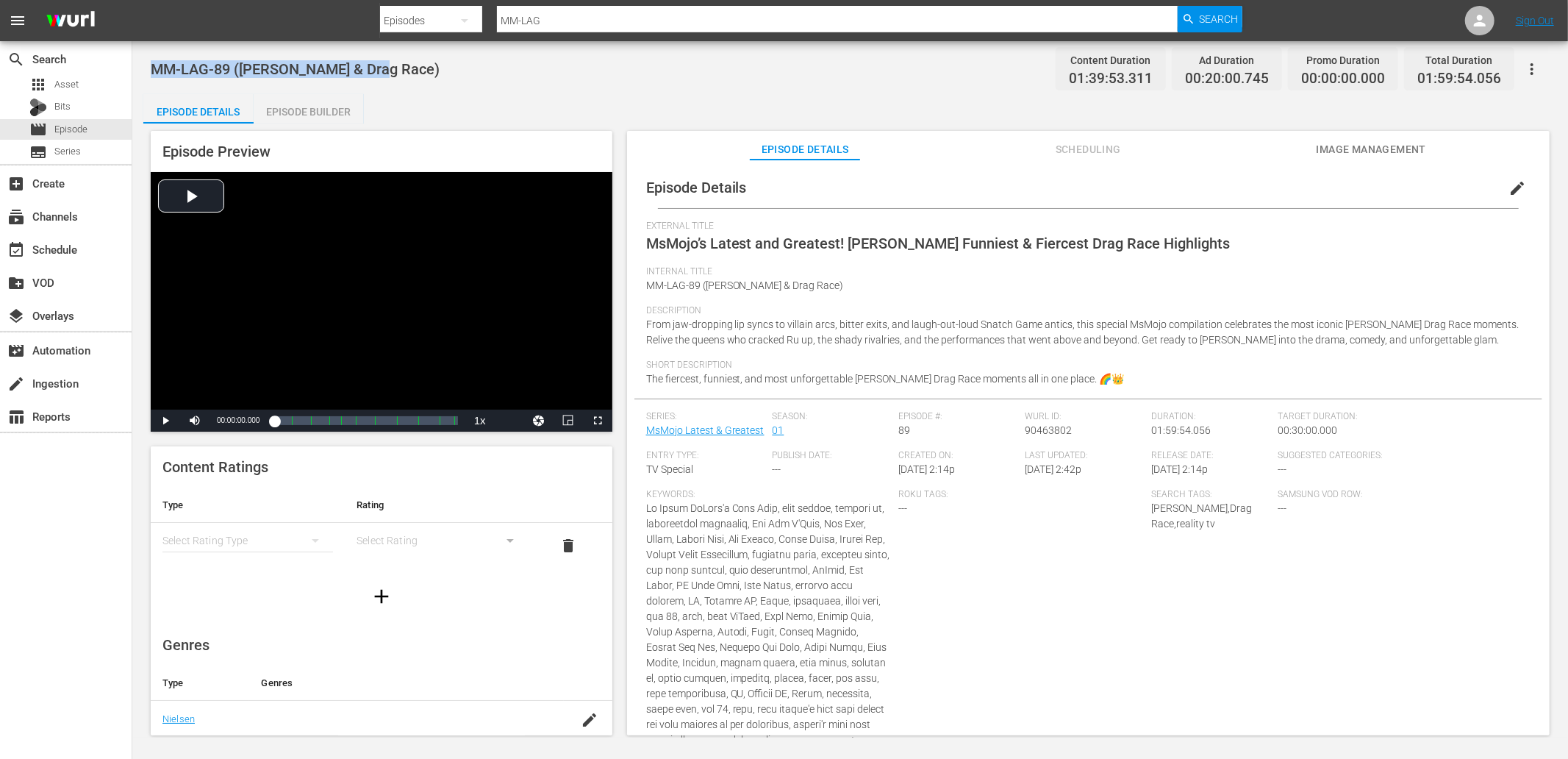
drag, startPoint x: 401, startPoint y: 62, endPoint x: 143, endPoint y: 55, distance: 258.1
click at [143, 55] on div "MM-LAG-89 (RuPaul & Drag Race) Content Duration 01:39:53.311 Ad Duration 00:20:…" at bounding box center [850, 389] width 1436 height 696
copy span "MM-LAG-89 (RuPaul & Drag Race)"
click at [497, 94] on div "Episode Details Episode Builder Episode Preview Video Player is loading. Play V…" at bounding box center [850, 421] width 1414 height 654
drag, startPoint x: 377, startPoint y: 63, endPoint x: 163, endPoint y: 66, distance: 214.0
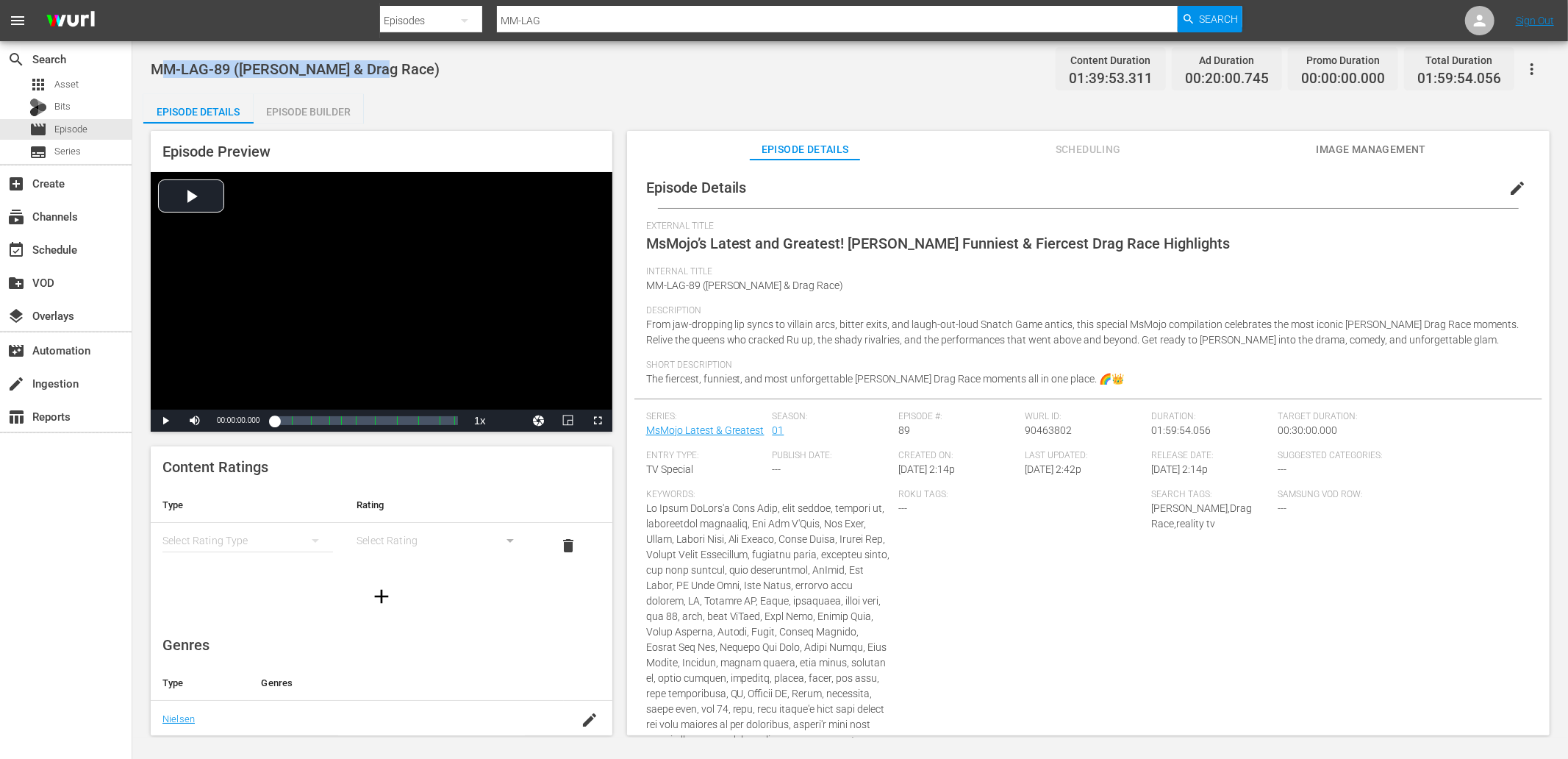
click at [163, 66] on div "MM-LAG-89 (RuPaul & Drag Race) Content Duration 01:39:53.311 Ad Duration 00:20:…" at bounding box center [849, 68] width 1399 height 33
copy span "MM-LAG-89 (RuPaul & Drag Race)"
click at [83, 127] on span "Episode" at bounding box center [70, 130] width 33 height 15
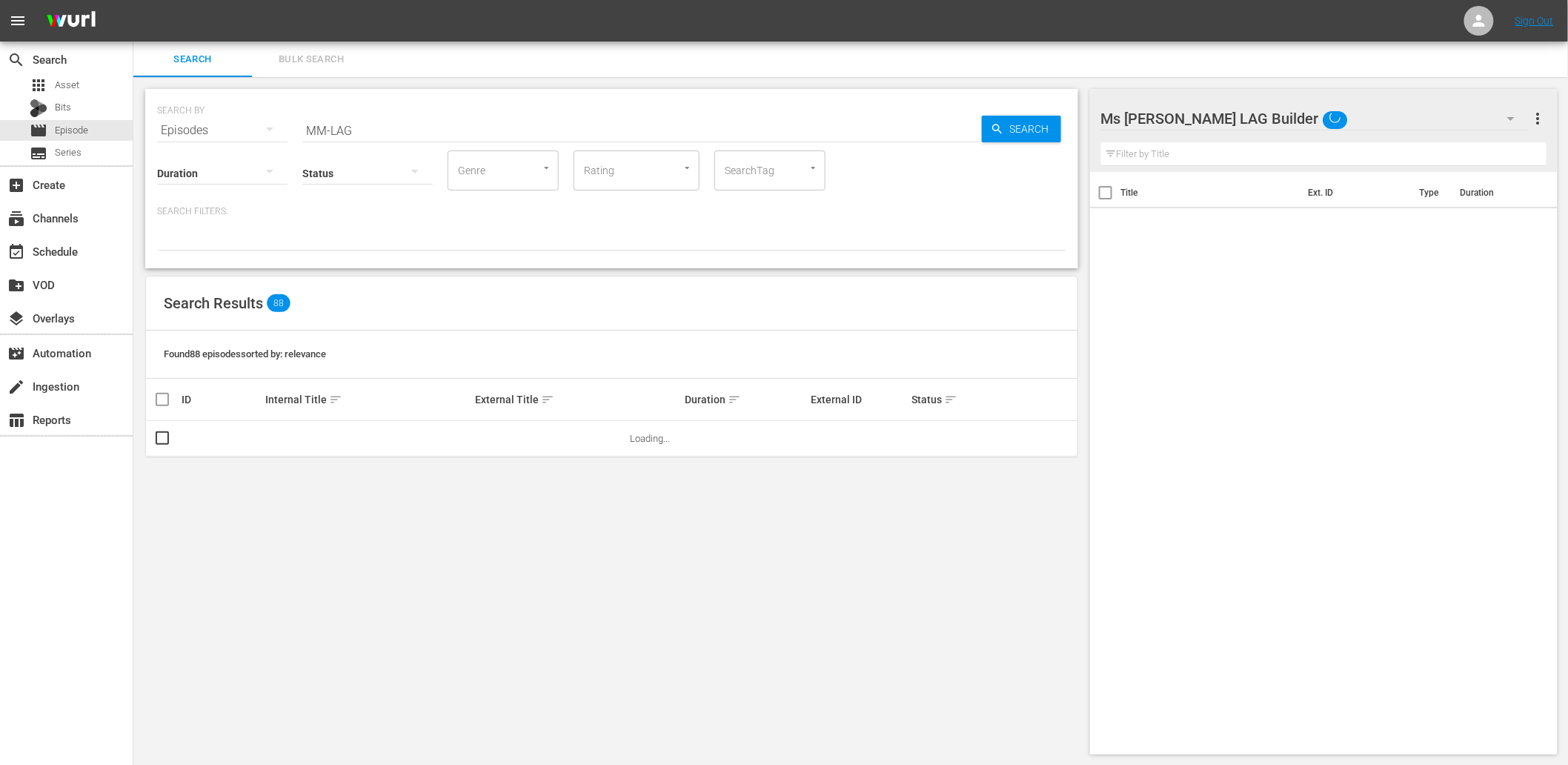
click at [1305, 114] on div "Ms Mojo LAG Builder" at bounding box center [1315, 119] width 428 height 41
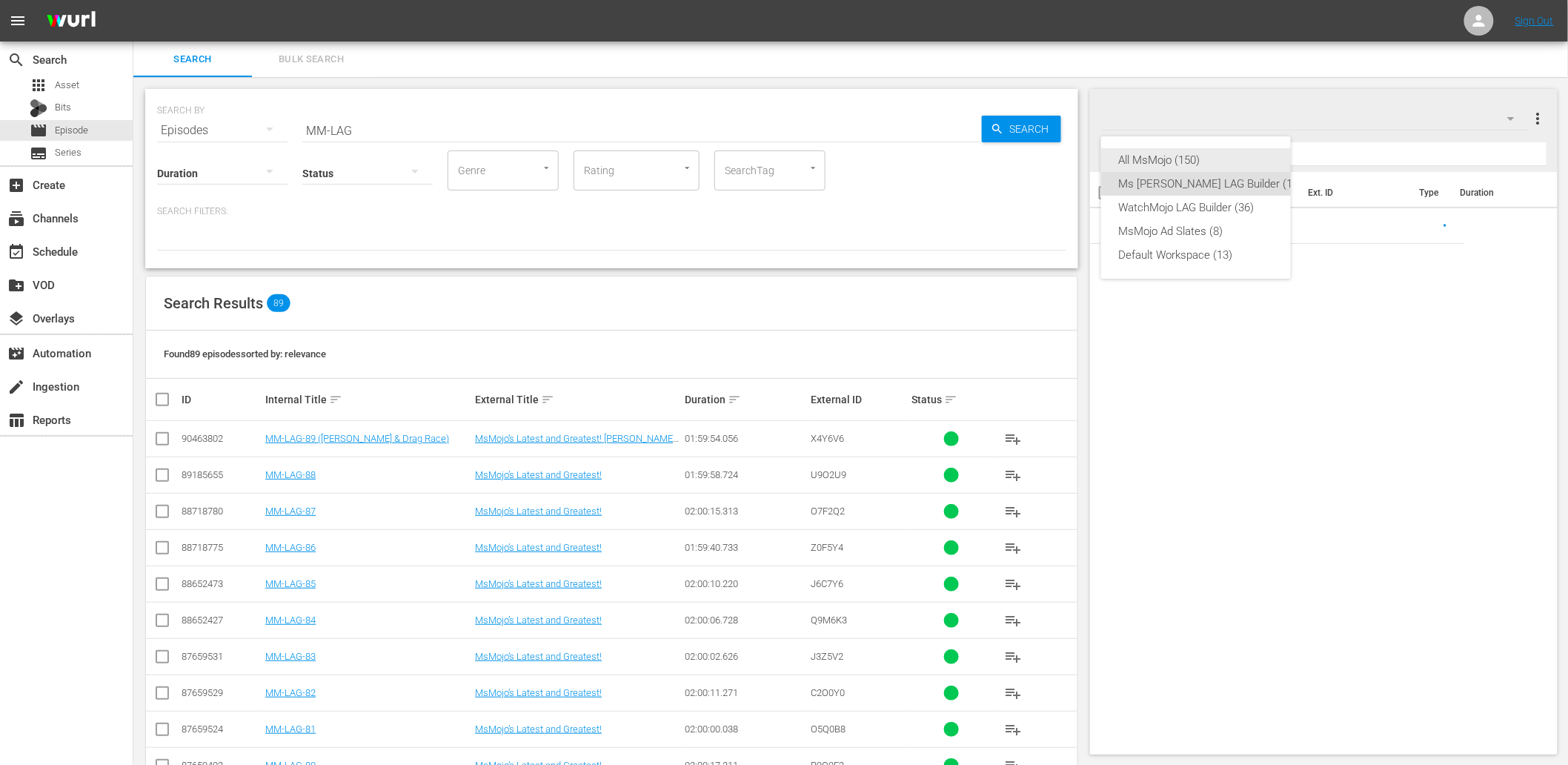
click at [1173, 161] on div "All MsMojo (150)" at bounding box center [1211, 160] width 183 height 24
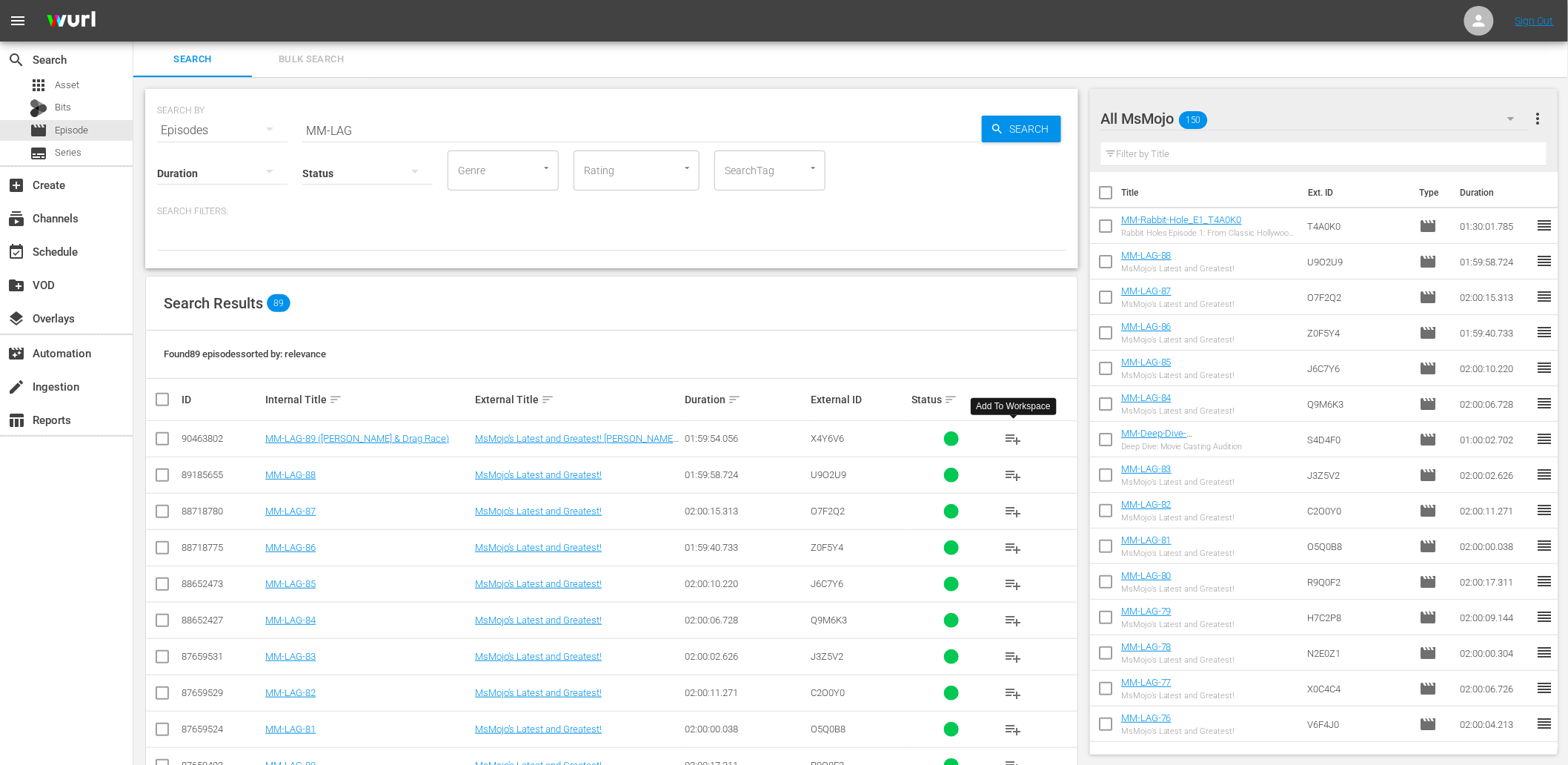
click at [1012, 435] on span "playlist_add" at bounding box center [1012, 438] width 18 height 18
click at [63, 121] on div "movie Episode" at bounding box center [59, 131] width 58 height 21
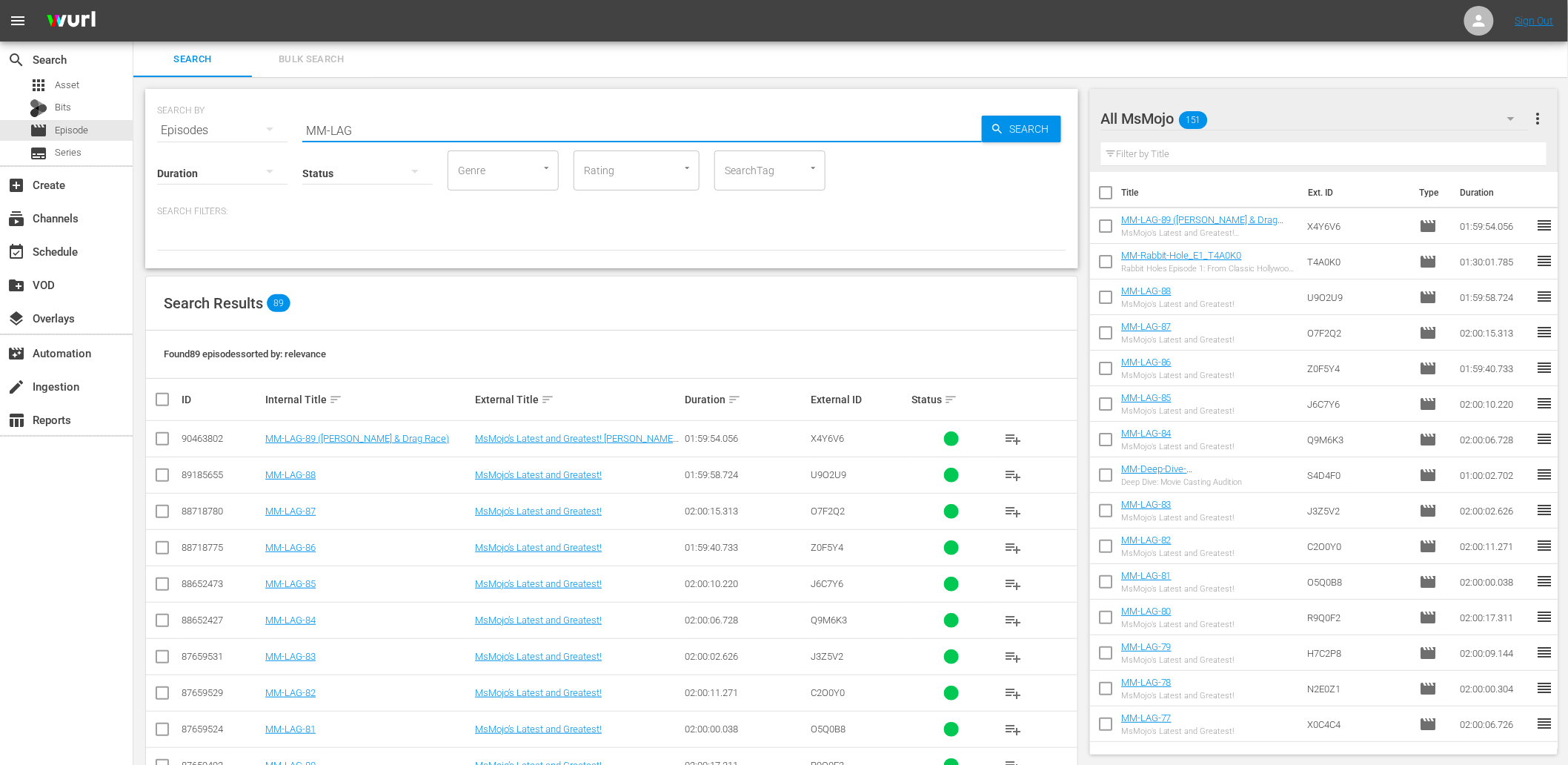
drag, startPoint x: 358, startPoint y: 128, endPoint x: 239, endPoint y: 142, distance: 119.8
click at [239, 142] on div "SEARCH BY Search By Episodes Search ID, Title, Description, Keywords, or Catego…" at bounding box center [611, 179] width 933 height 180
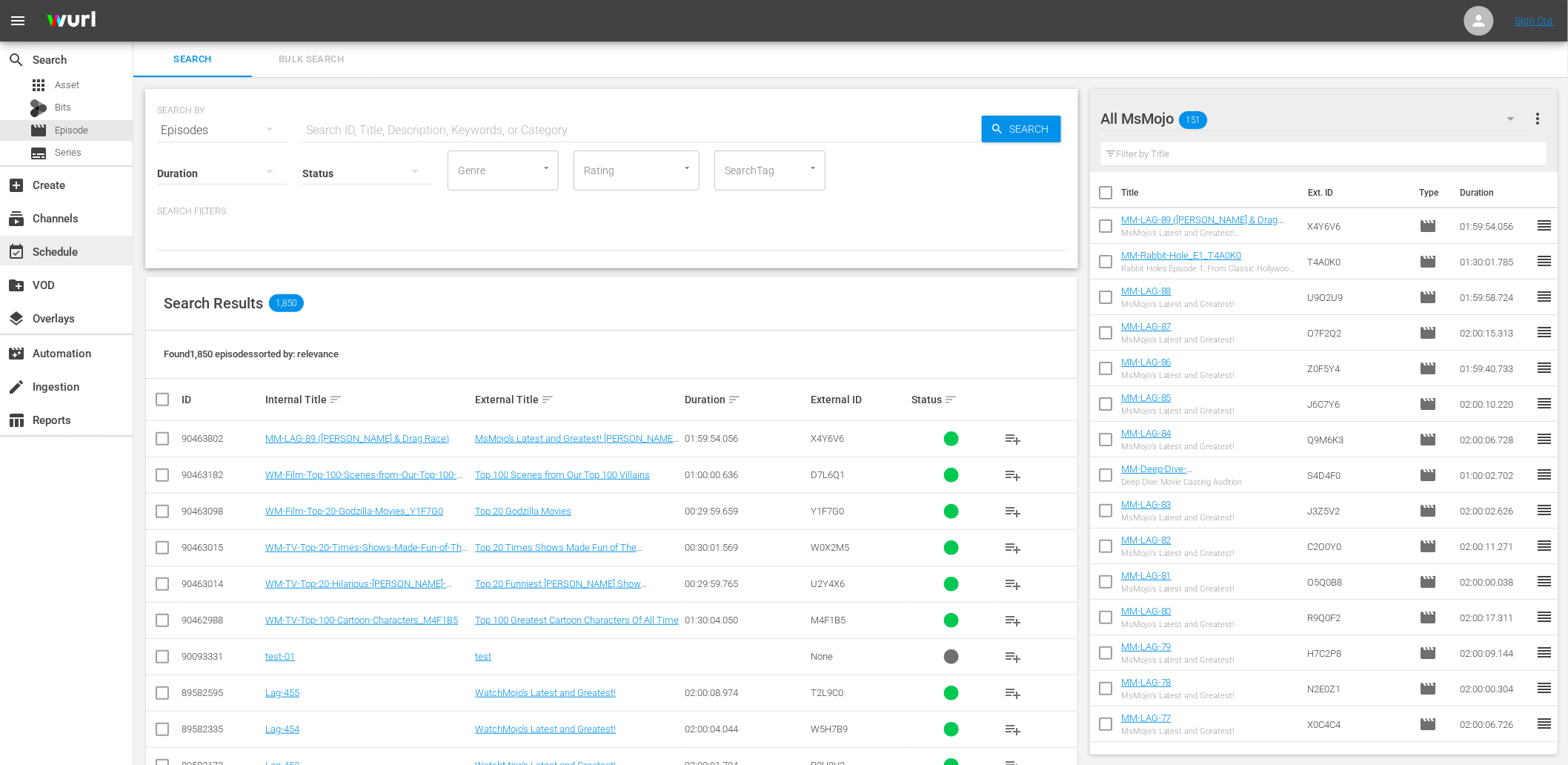
click at [42, 247] on div "event_available Schedule" at bounding box center [41, 249] width 83 height 13
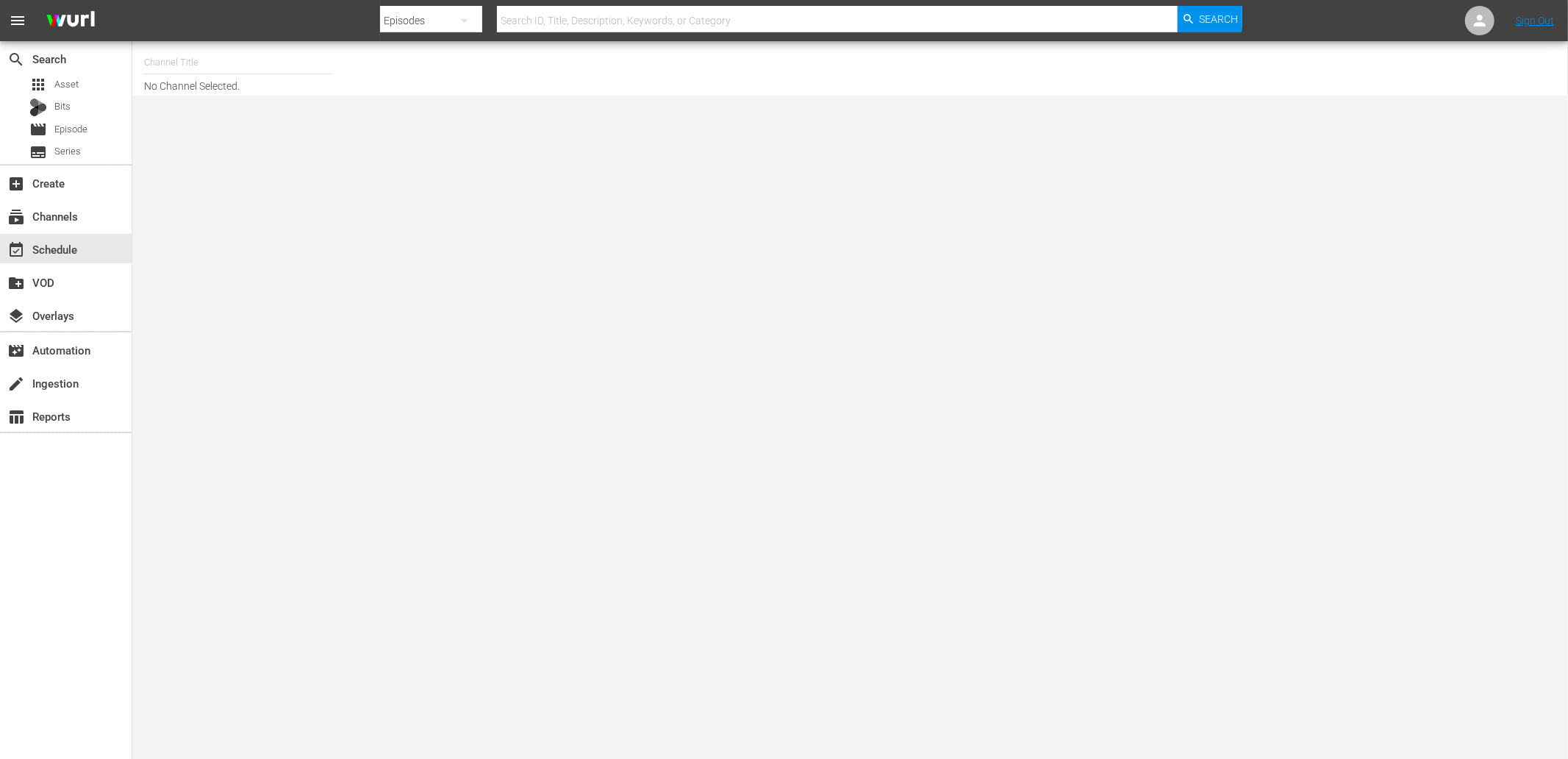
click at [189, 67] on input "text" at bounding box center [238, 63] width 189 height 35
click at [210, 103] on div "MsMojo (1955 - watchmojo_msmojo_1)" at bounding box center [346, 104] width 381 height 35
type input "MsMojo (1955 - watchmojo_msmojo_1)"
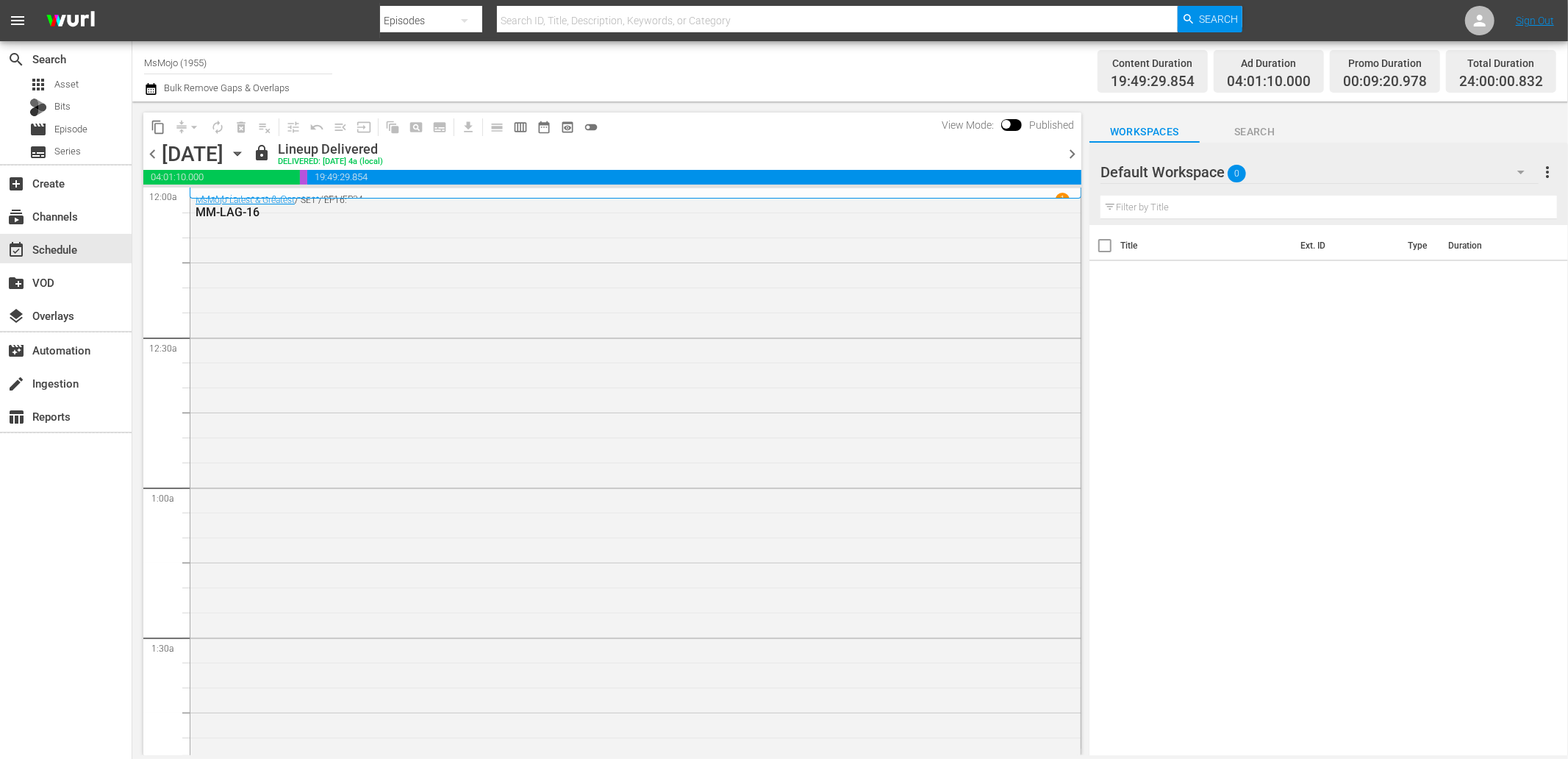
click at [1070, 153] on span "chevron_right" at bounding box center [1072, 154] width 19 height 19
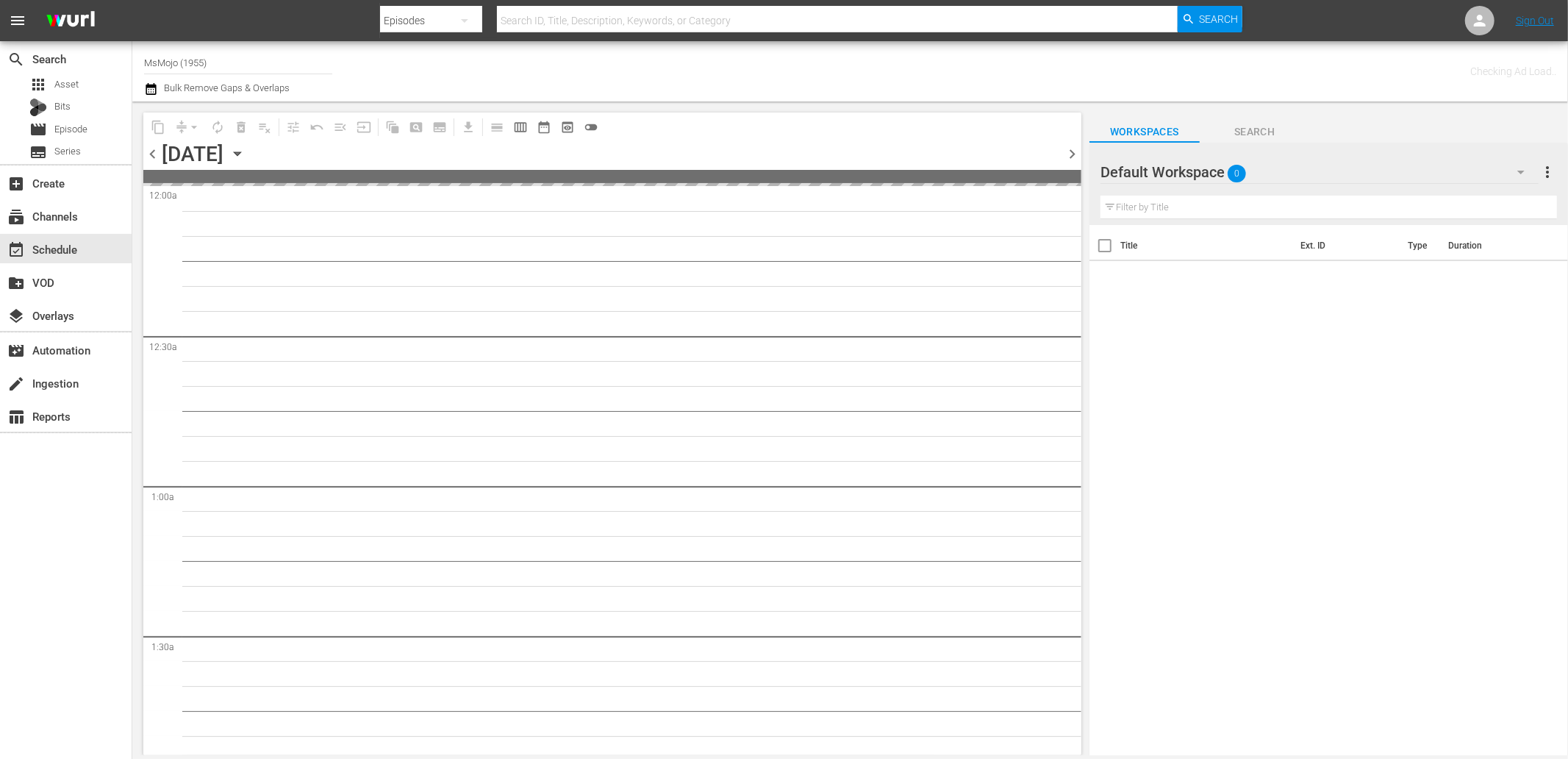
click at [1070, 153] on span "chevron_right" at bounding box center [1072, 154] width 19 height 19
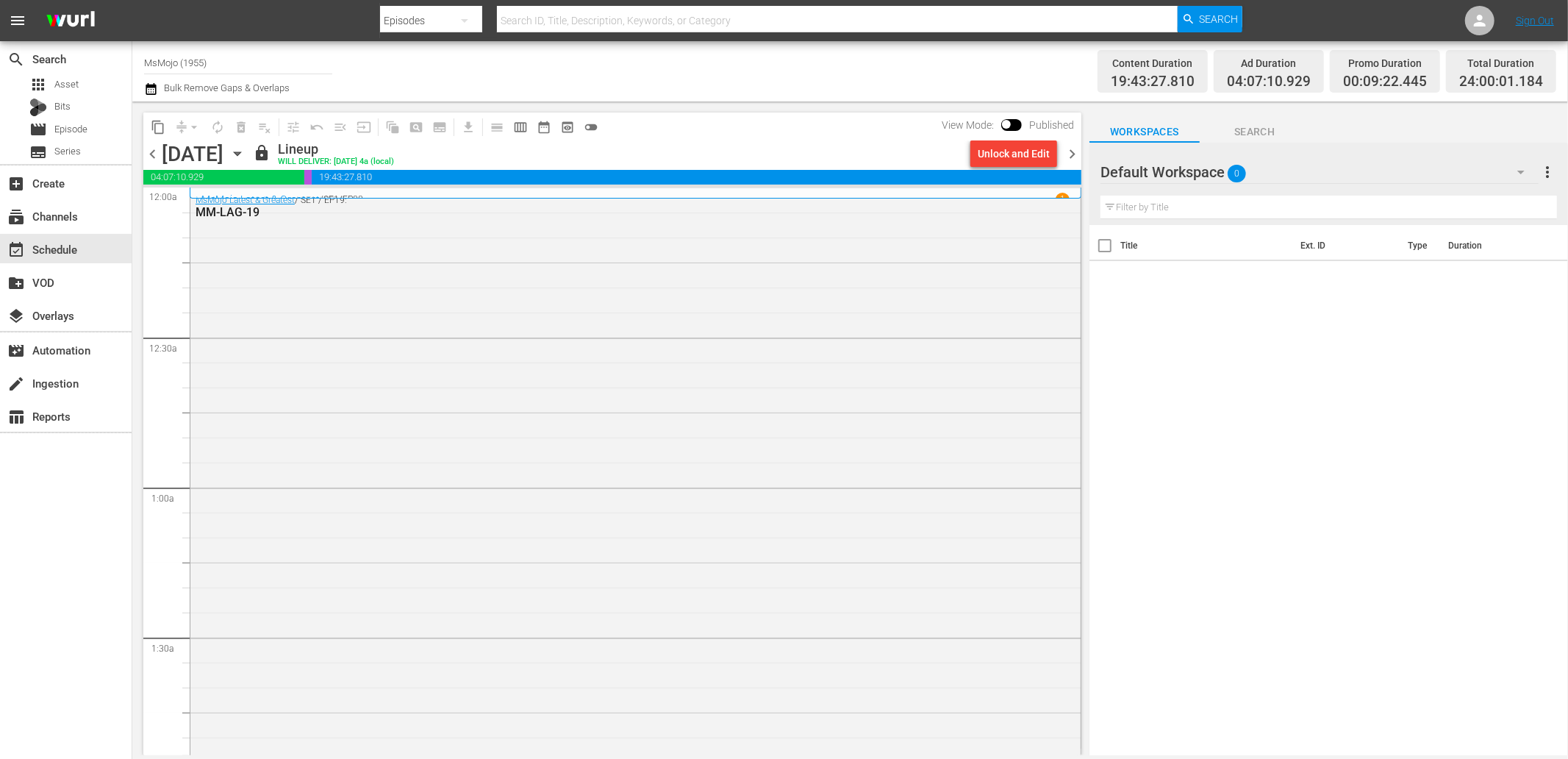
click at [152, 85] on icon "button" at bounding box center [150, 89] width 10 height 12
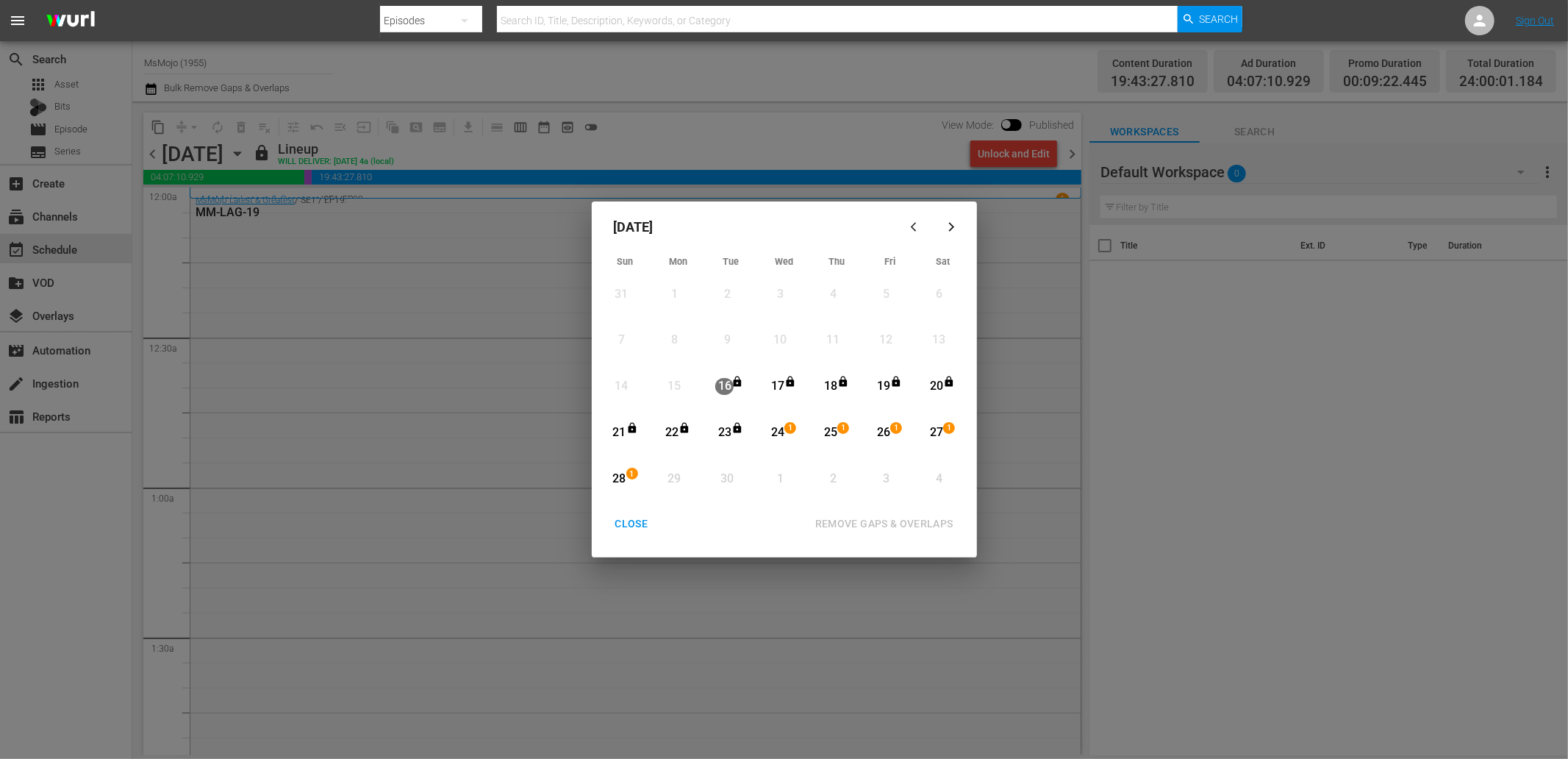
click at [894, 385] on icon "Month View" at bounding box center [896, 381] width 8 height 10
click at [626, 428] on icon "Month View" at bounding box center [632, 428] width 12 height 12
click at [840, 521] on div "REMOVE GAPS & OVERLAPS" at bounding box center [884, 524] width 161 height 19
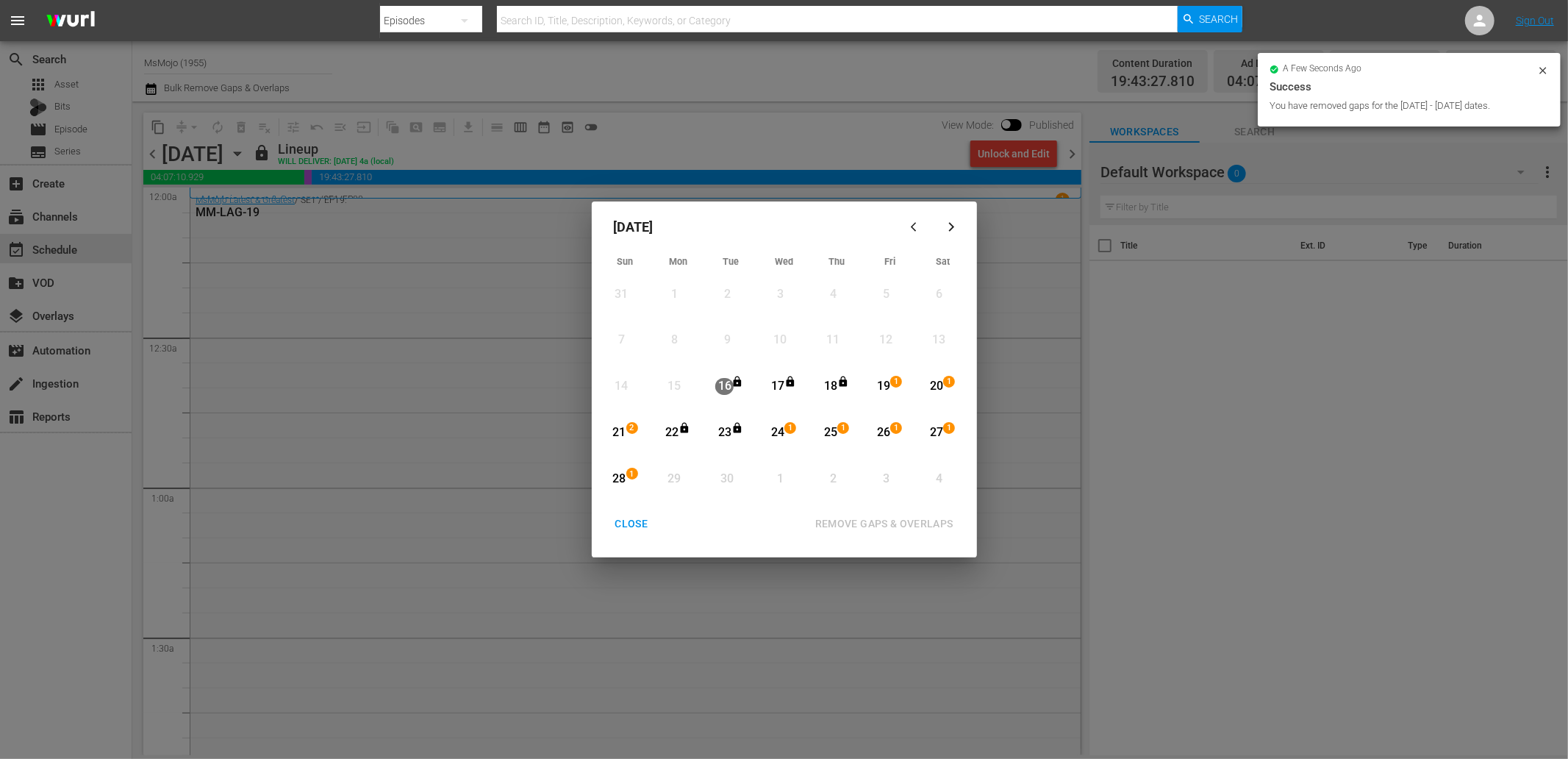
click at [621, 530] on div "CLOSE" at bounding box center [632, 524] width 57 height 19
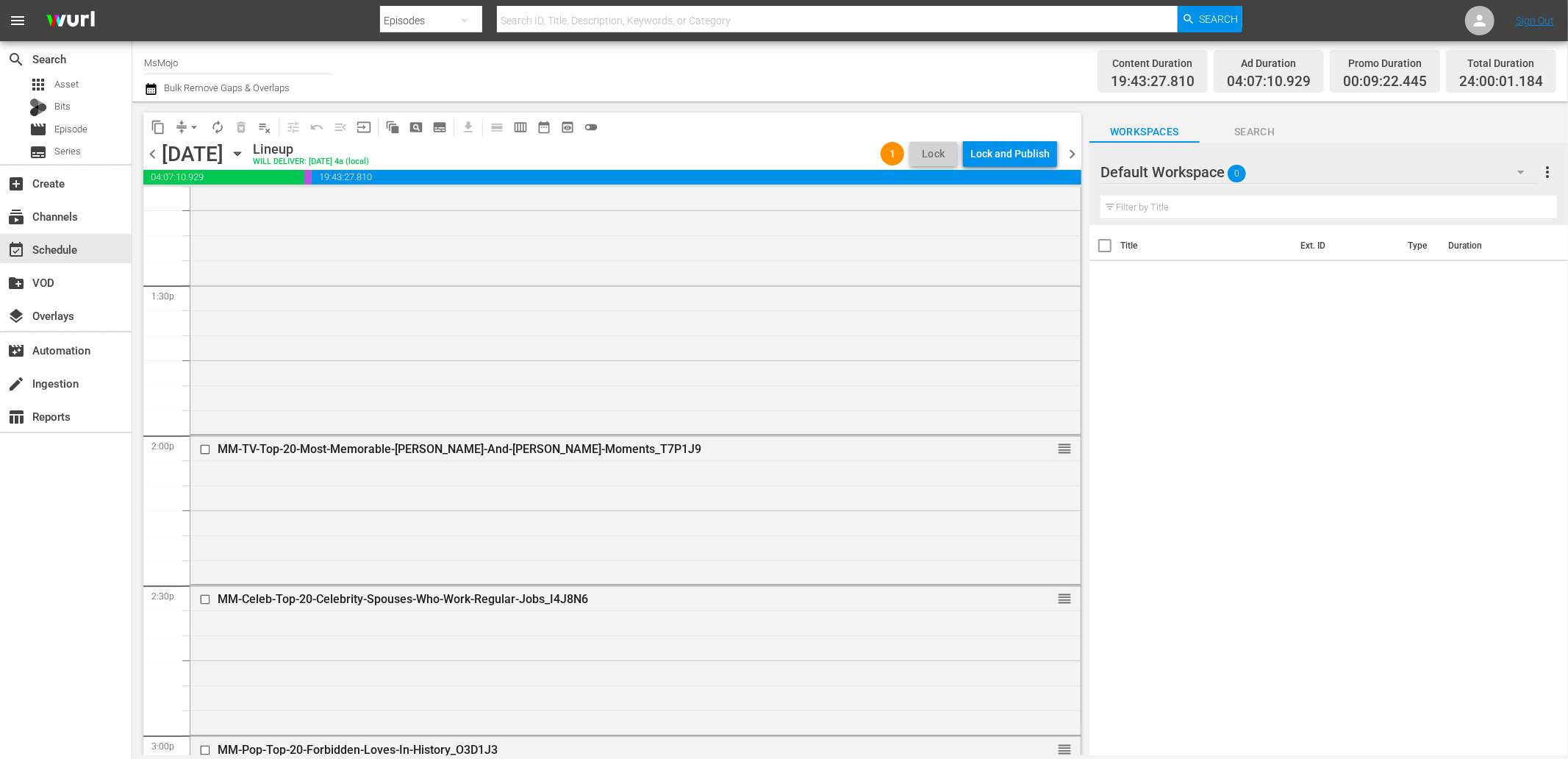
scroll to position [3977, 0]
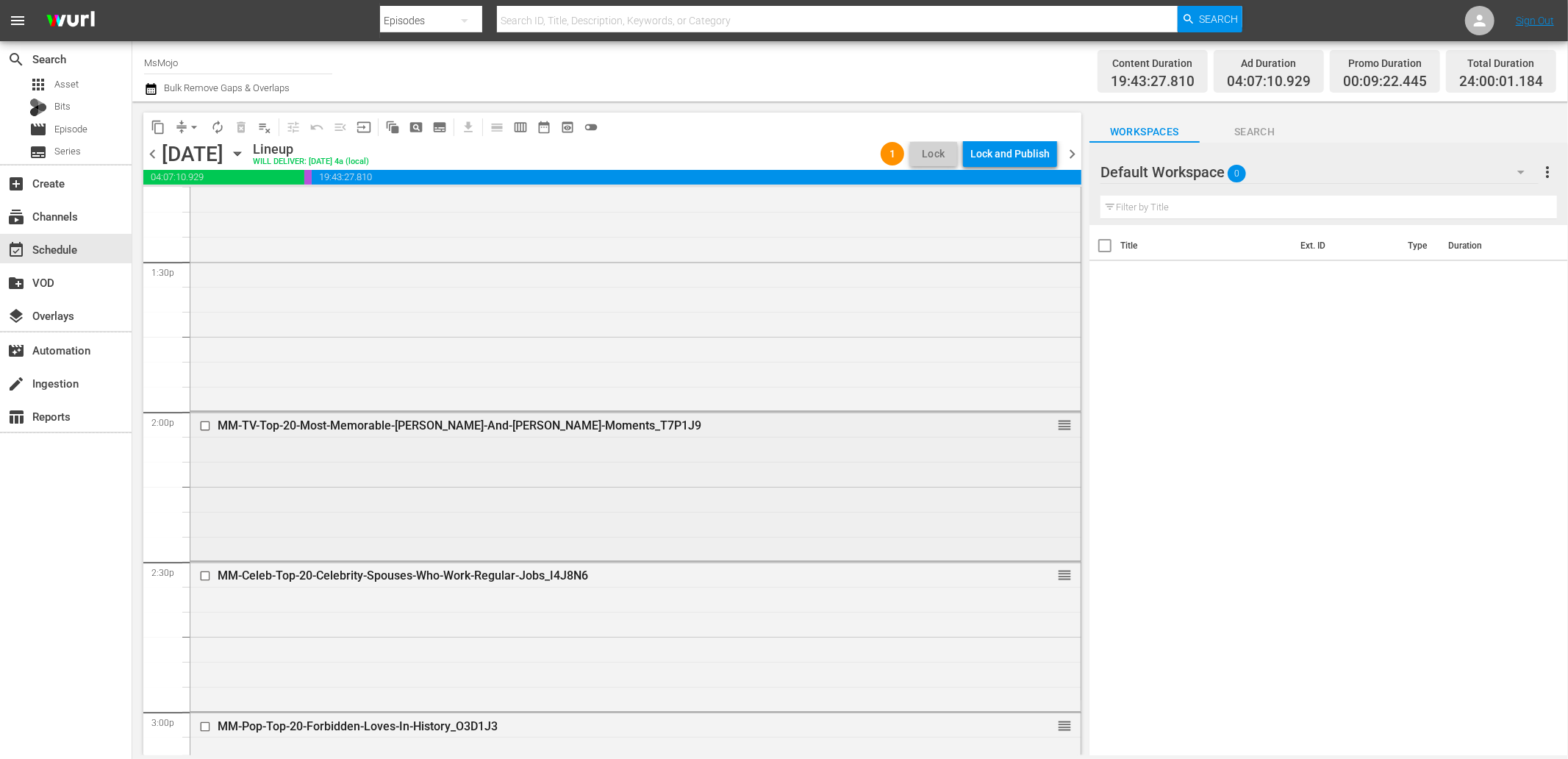
click at [203, 429] on input "checkbox" at bounding box center [206, 426] width 16 height 12
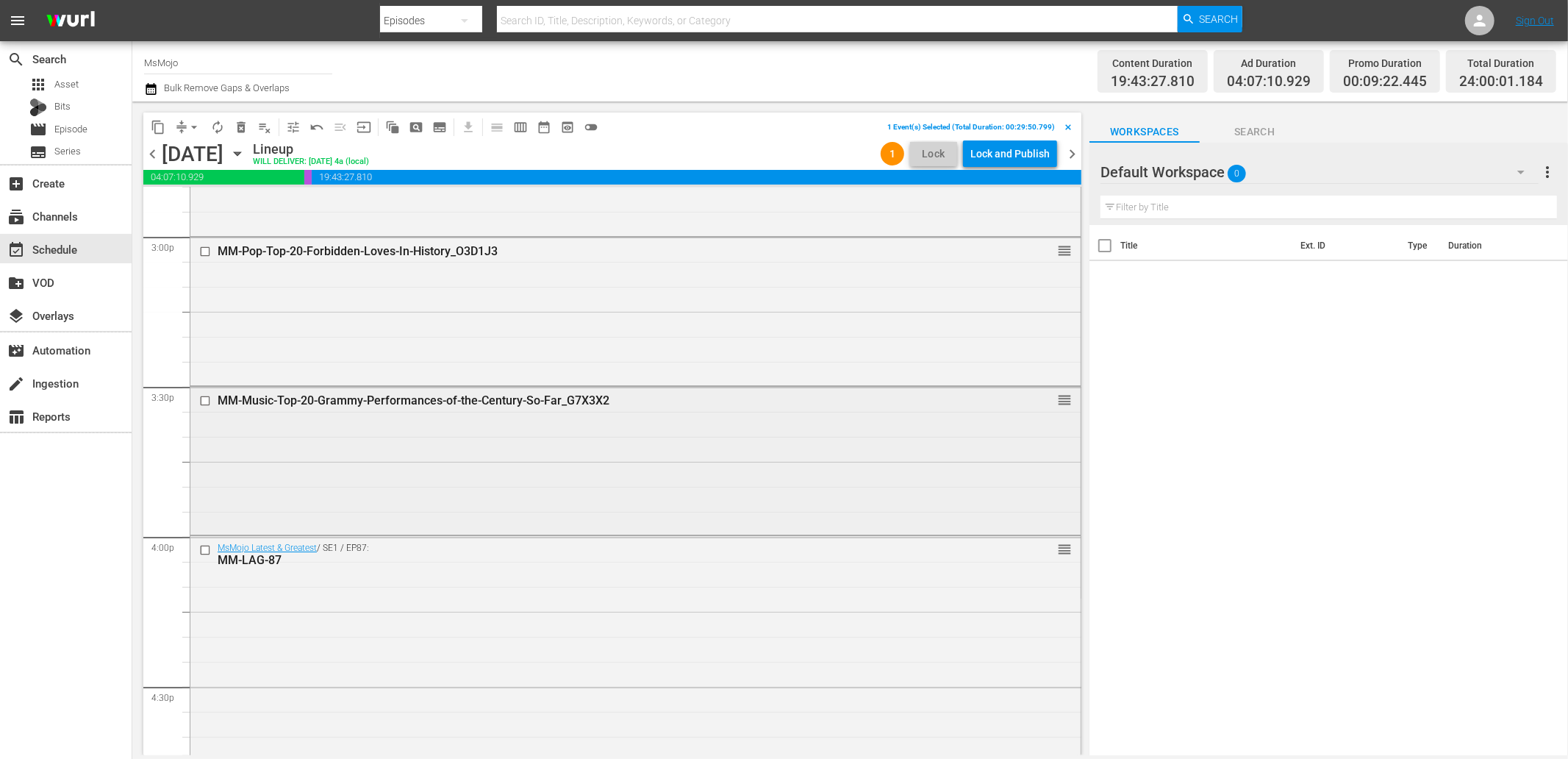
scroll to position [4467, 0]
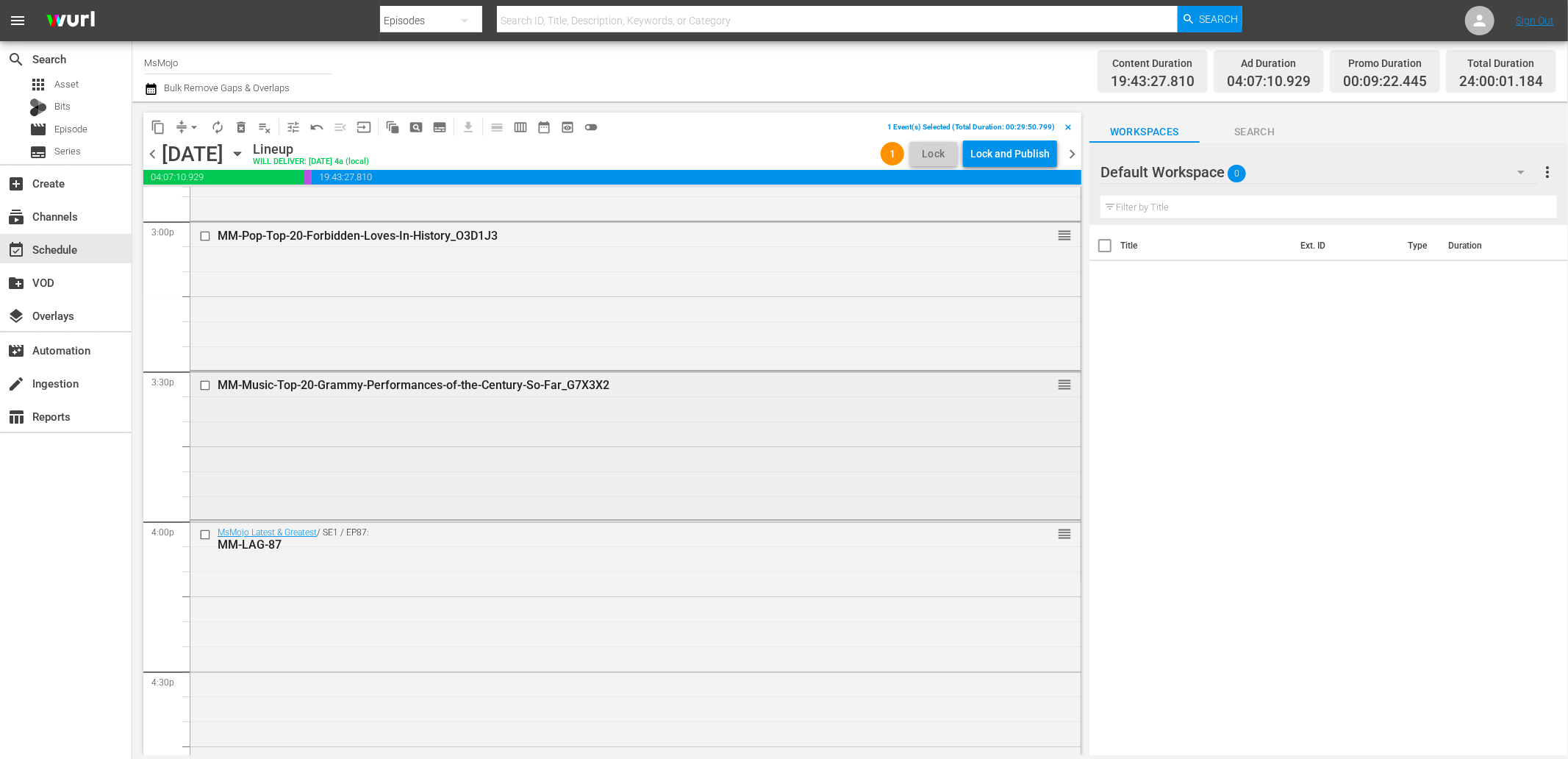
click at [199, 380] on input "checkbox" at bounding box center [206, 386] width 16 height 12
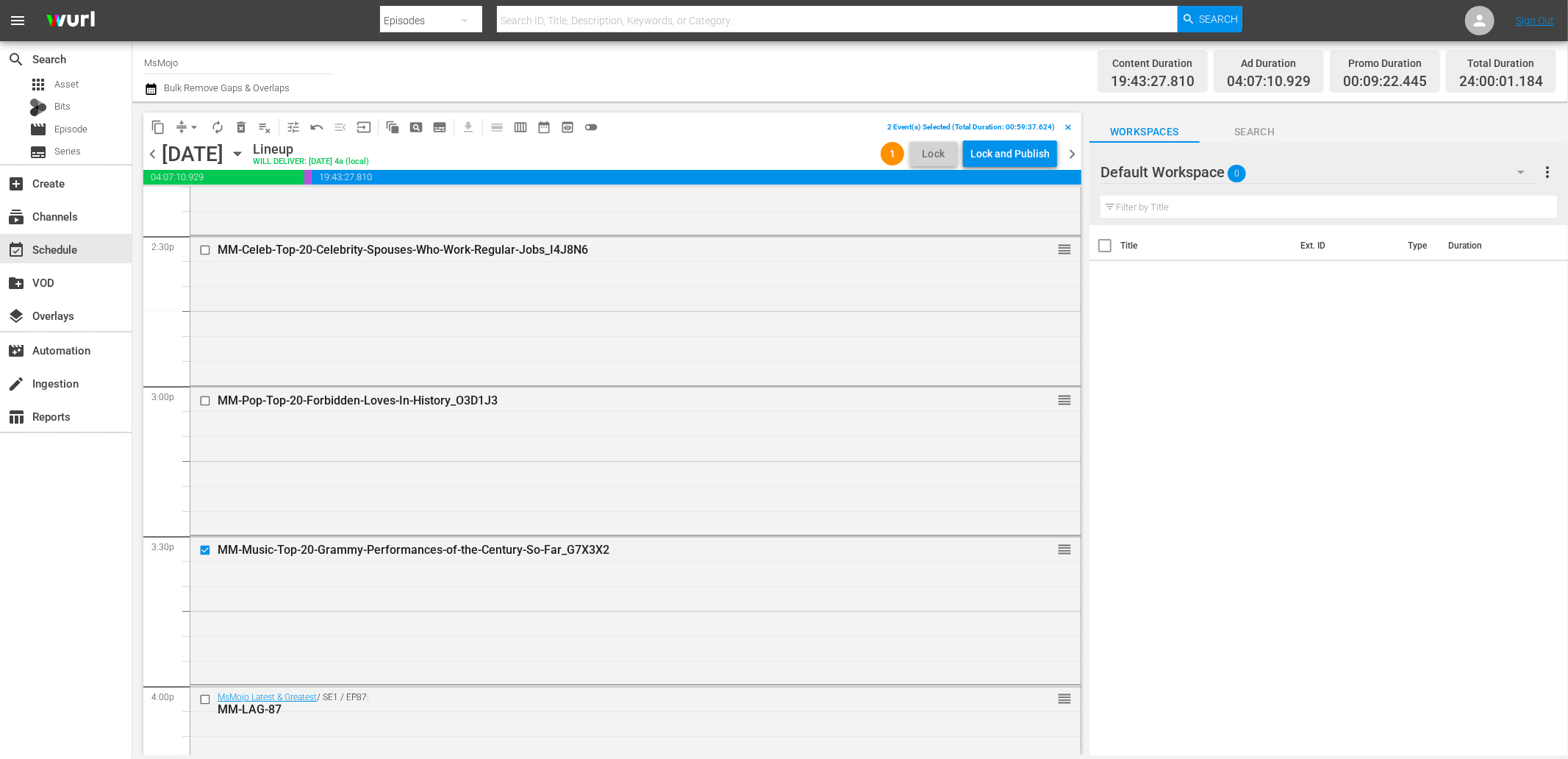
scroll to position [4195, 0]
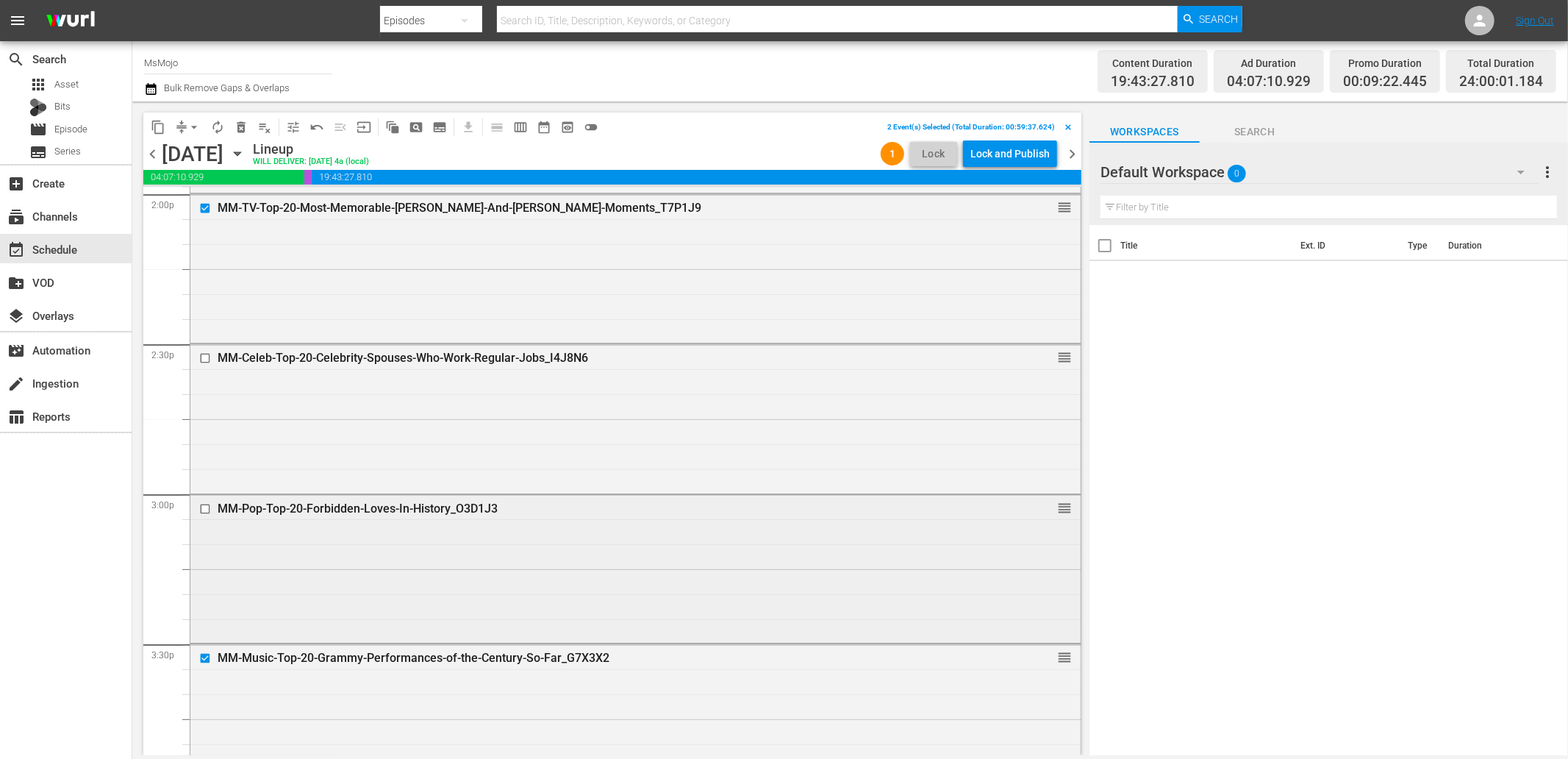
click at [206, 509] on input "checkbox" at bounding box center [206, 508] width 16 height 12
click at [200, 356] on input "checkbox" at bounding box center [206, 358] width 16 height 12
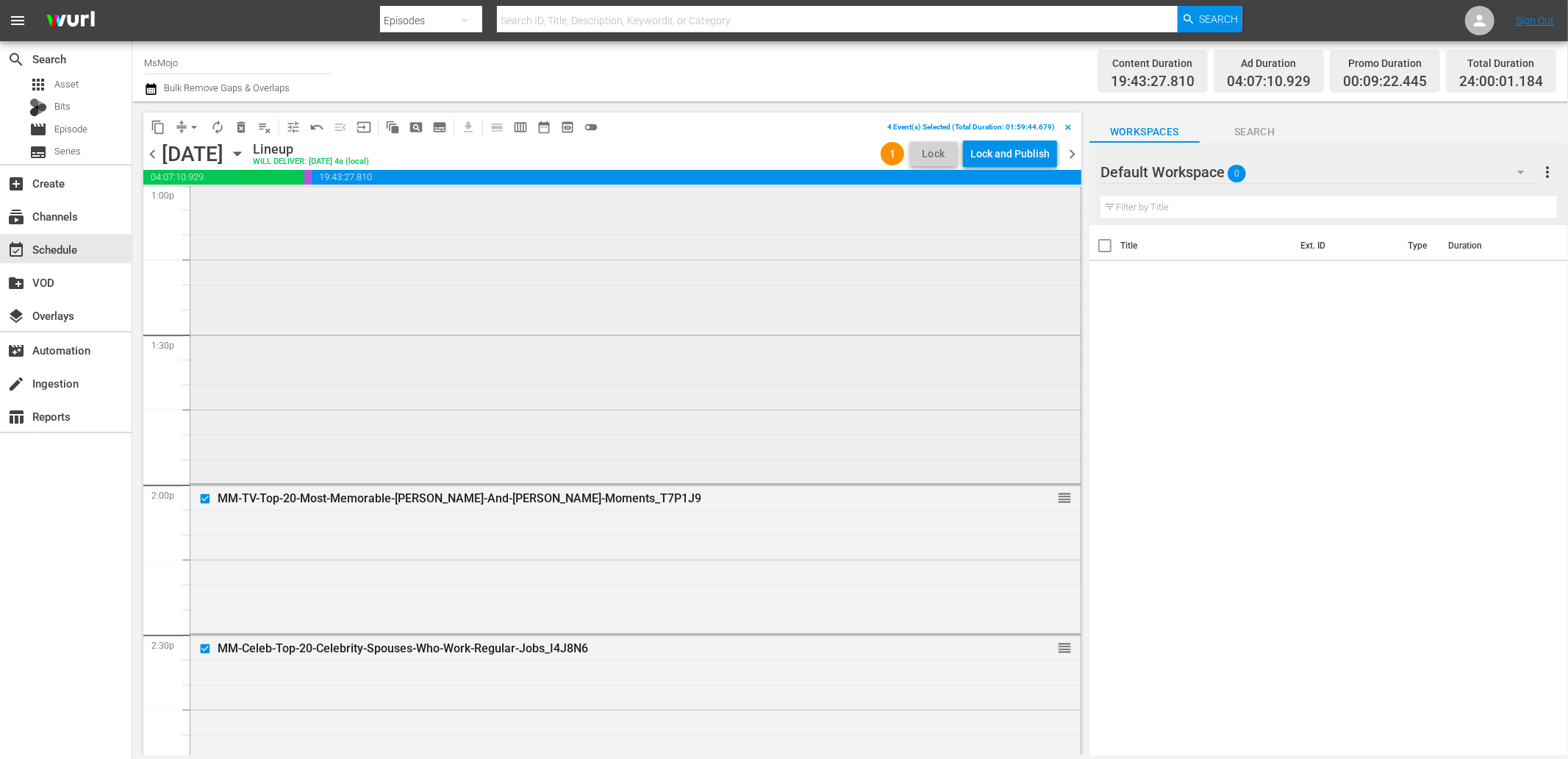
scroll to position [3814, 0]
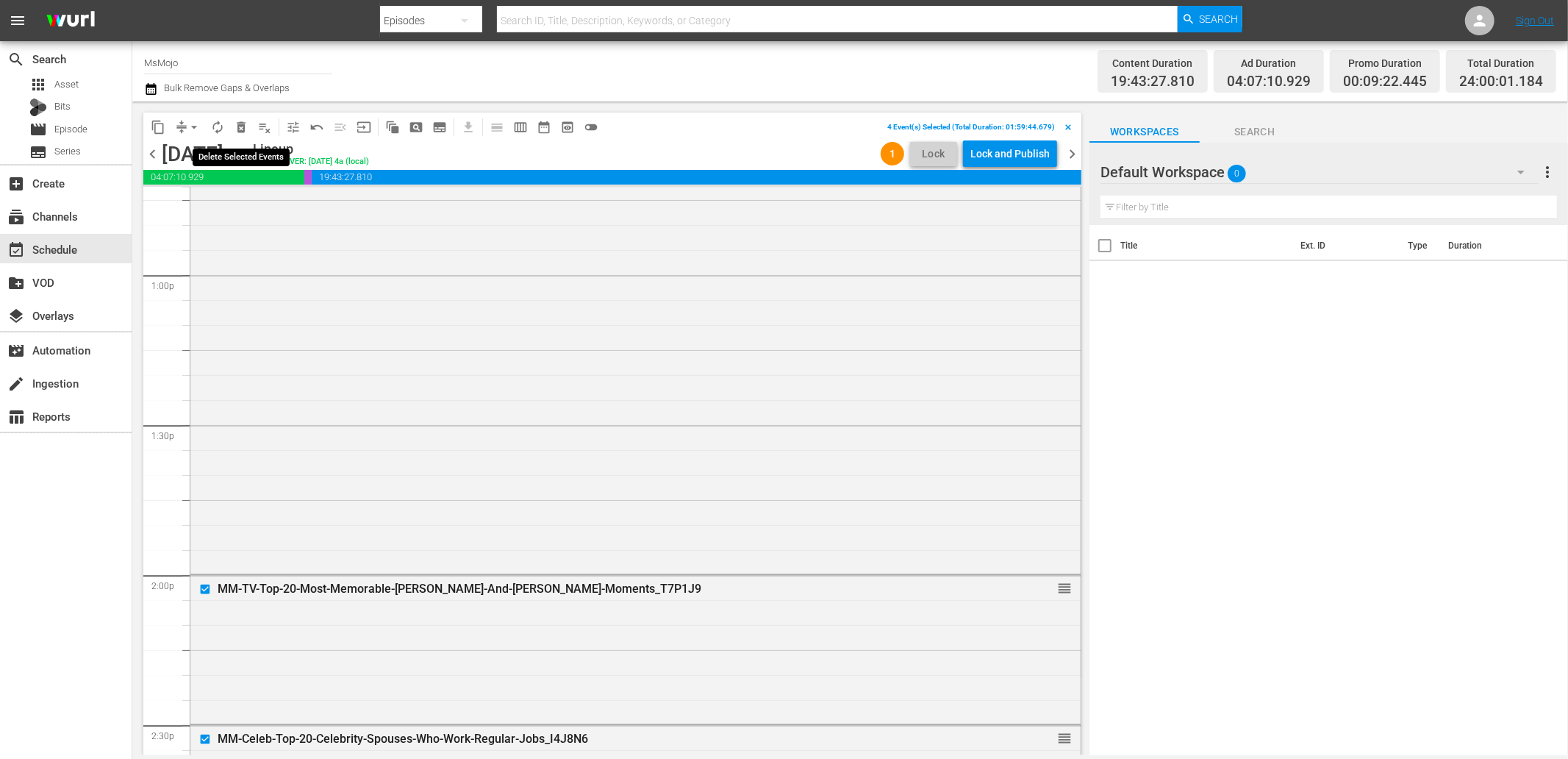
click at [243, 126] on span "delete_forever_outlined" at bounding box center [242, 127] width 15 height 15
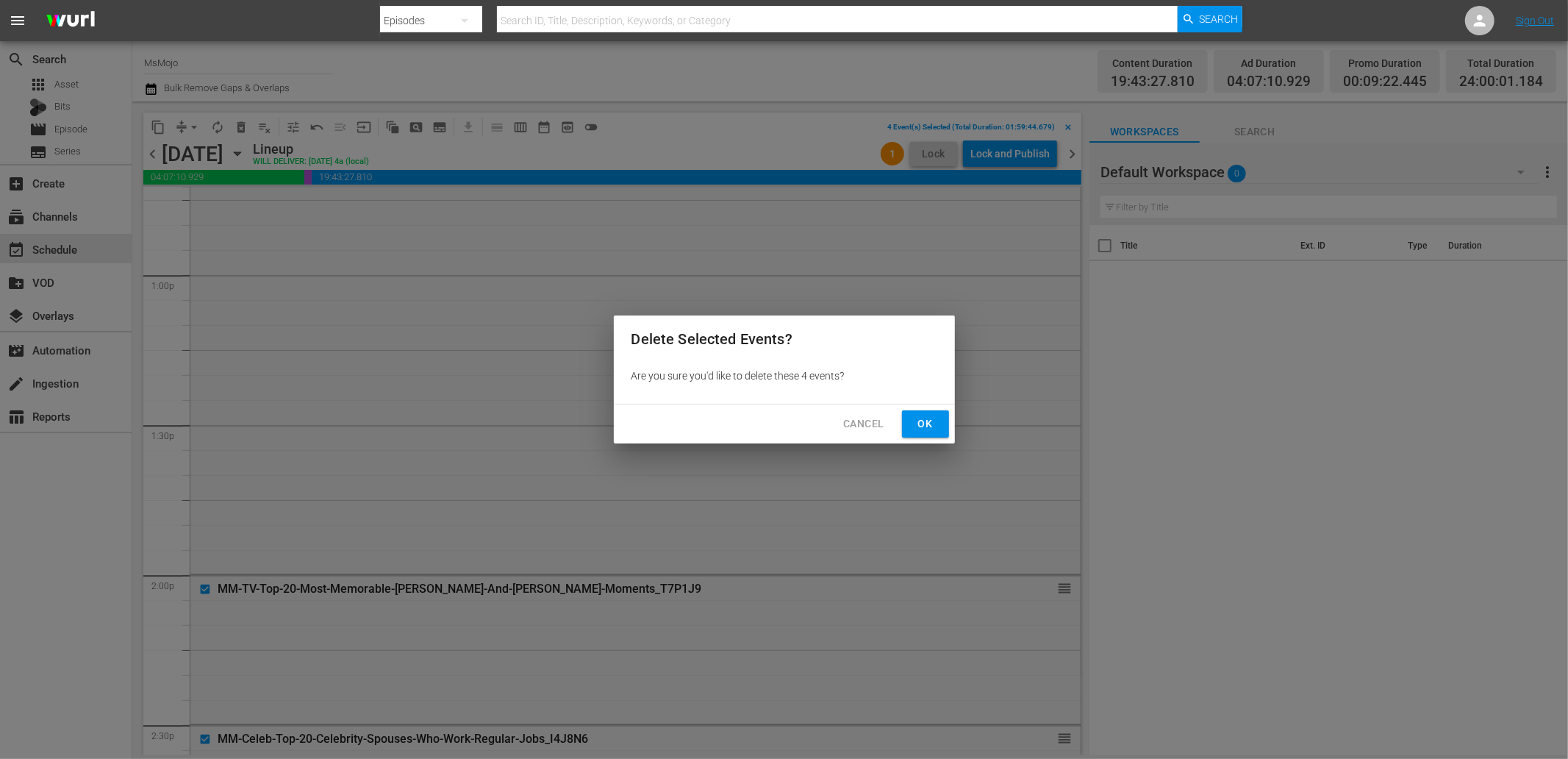
click at [919, 415] on span "Ok" at bounding box center [925, 424] width 23 height 19
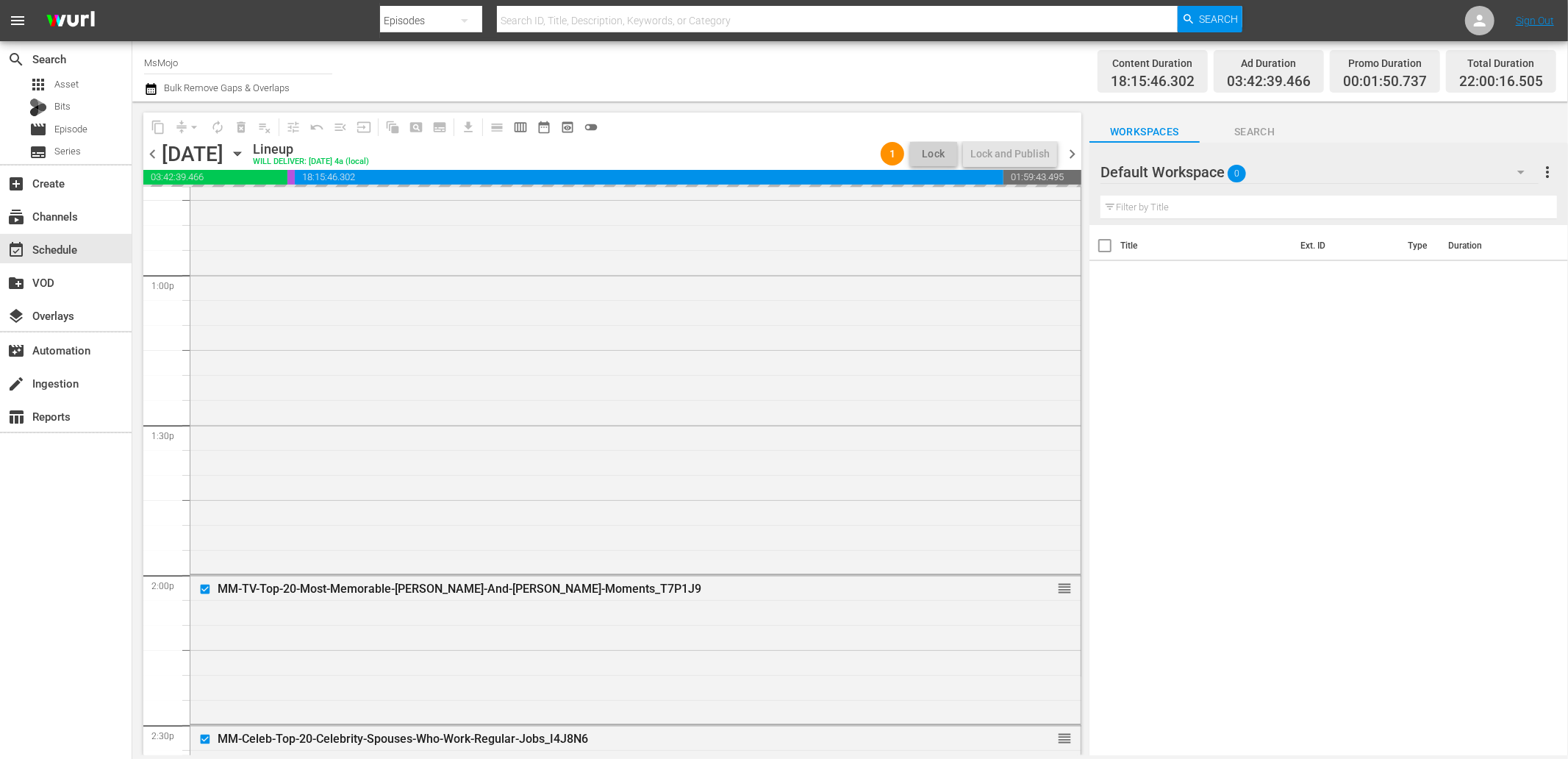
click at [1153, 211] on input "text" at bounding box center [1328, 207] width 456 height 23
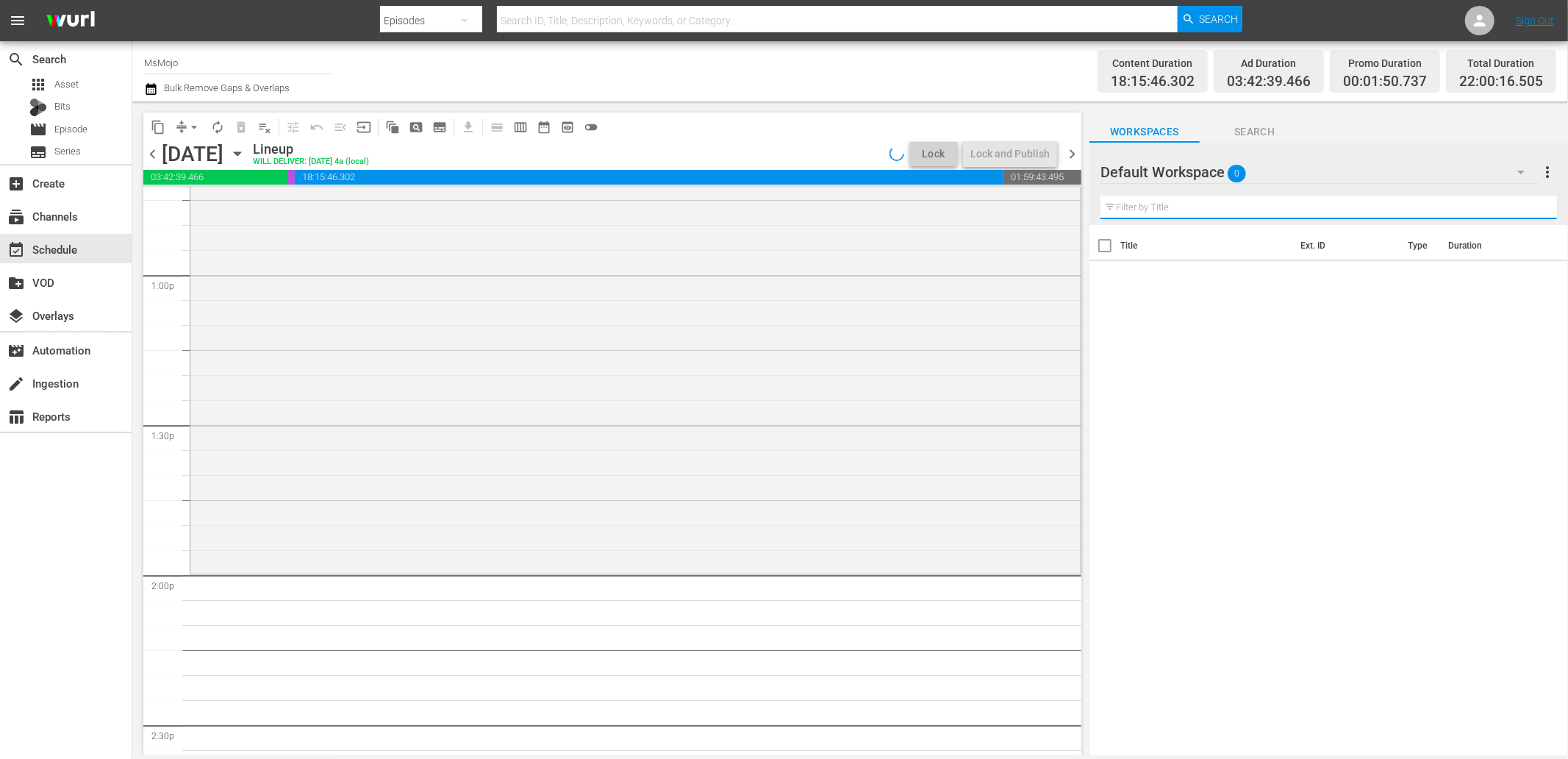
paste input "MM-LAG-89 (RuPaul & Drag Race)"
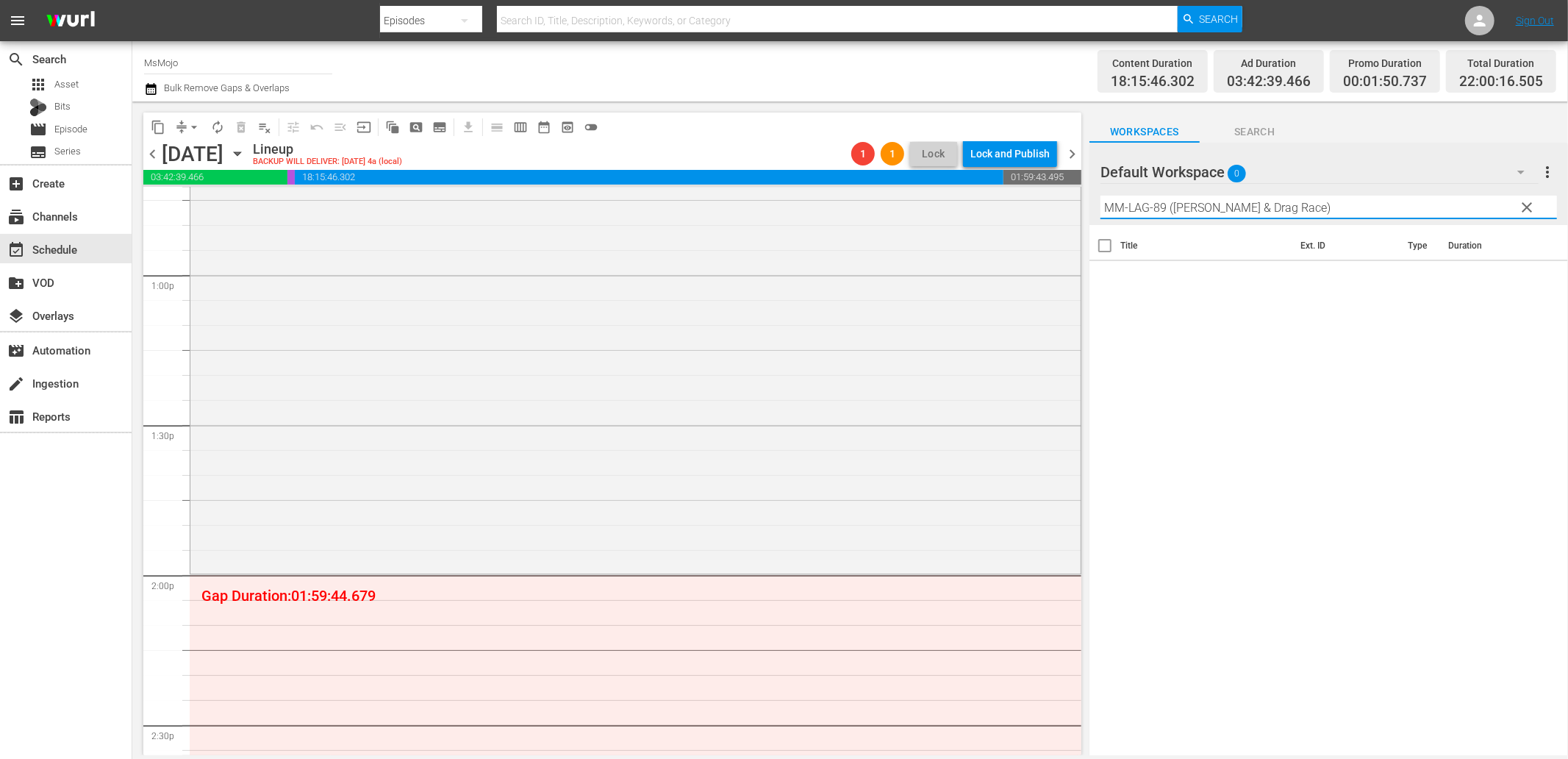
type input "MM-LAG-89 (RuPaul & Drag Race)"
click at [1258, 129] on span "Search" at bounding box center [1255, 133] width 110 height 19
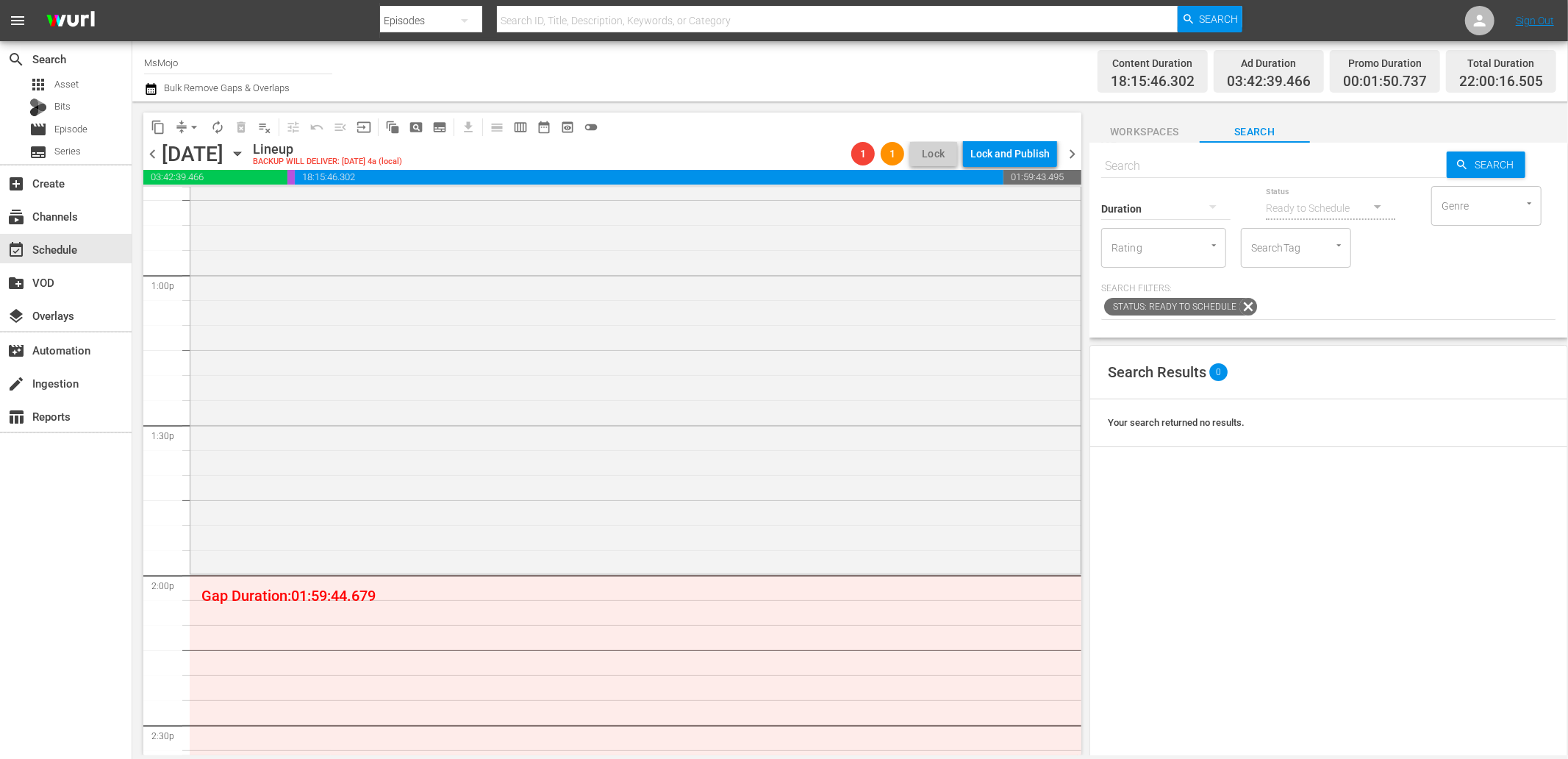
click at [1152, 164] on input "text" at bounding box center [1274, 166] width 345 height 35
paste input "MM-LAG-89 (RuPaul & Drag Race)"
type input "MM-LAG-89 (RuPaul & Drag Race)"
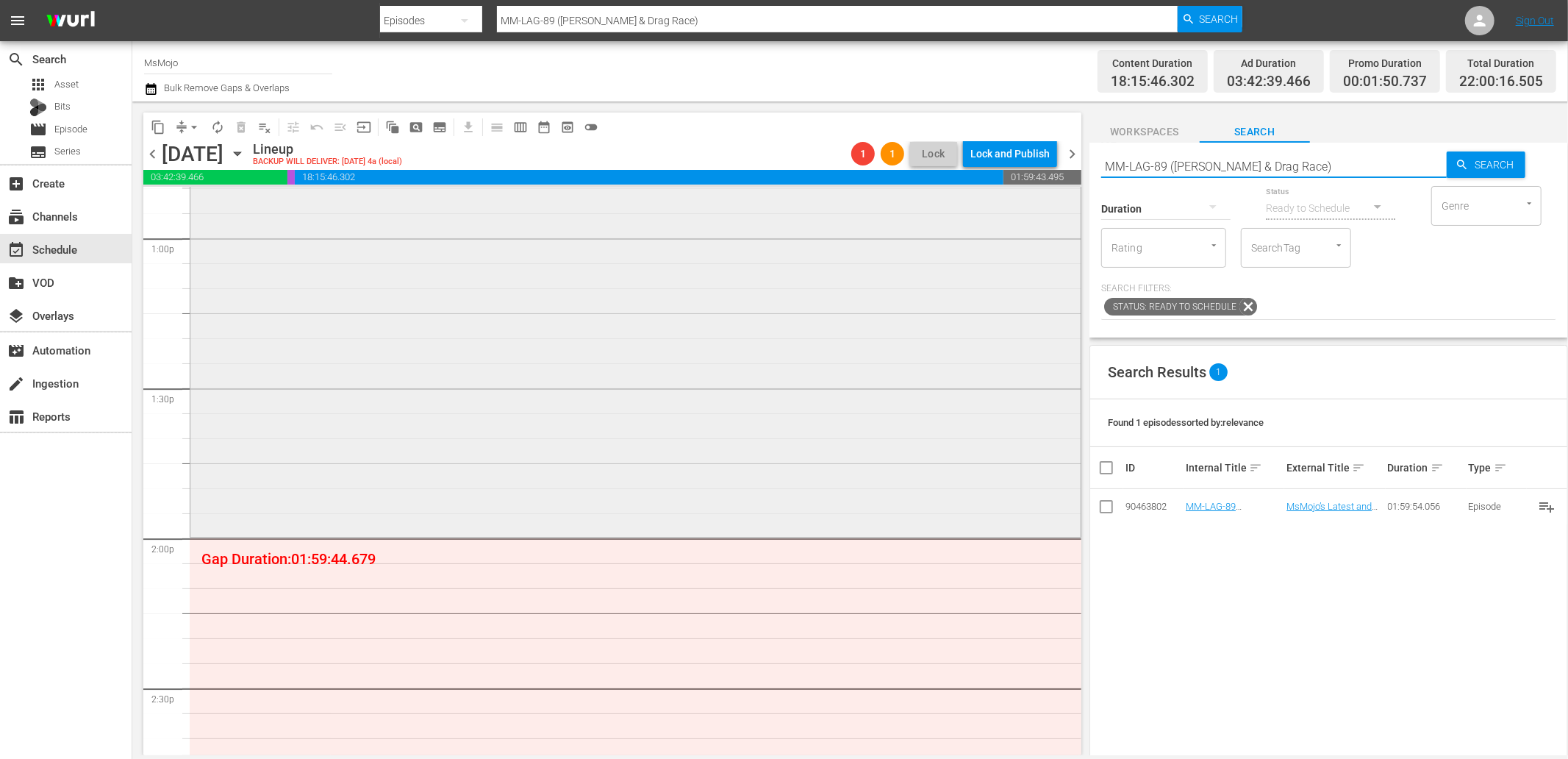
scroll to position [3867, 0]
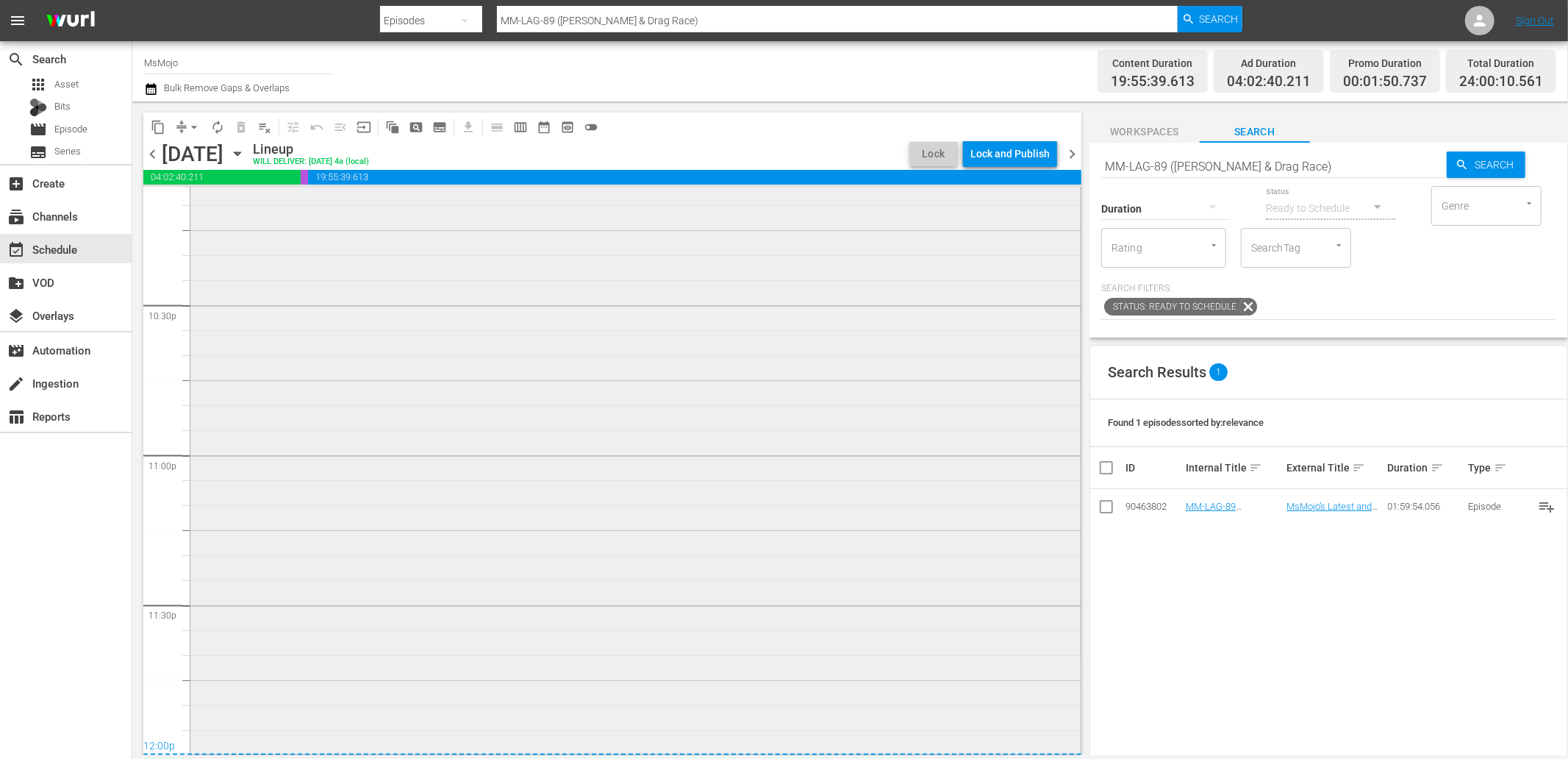
click at [523, 540] on div "MsMojo Latest & Greatest / SE1 / EP54: MM-LAG-54 1 reorder" at bounding box center [636, 454] width 890 height 595
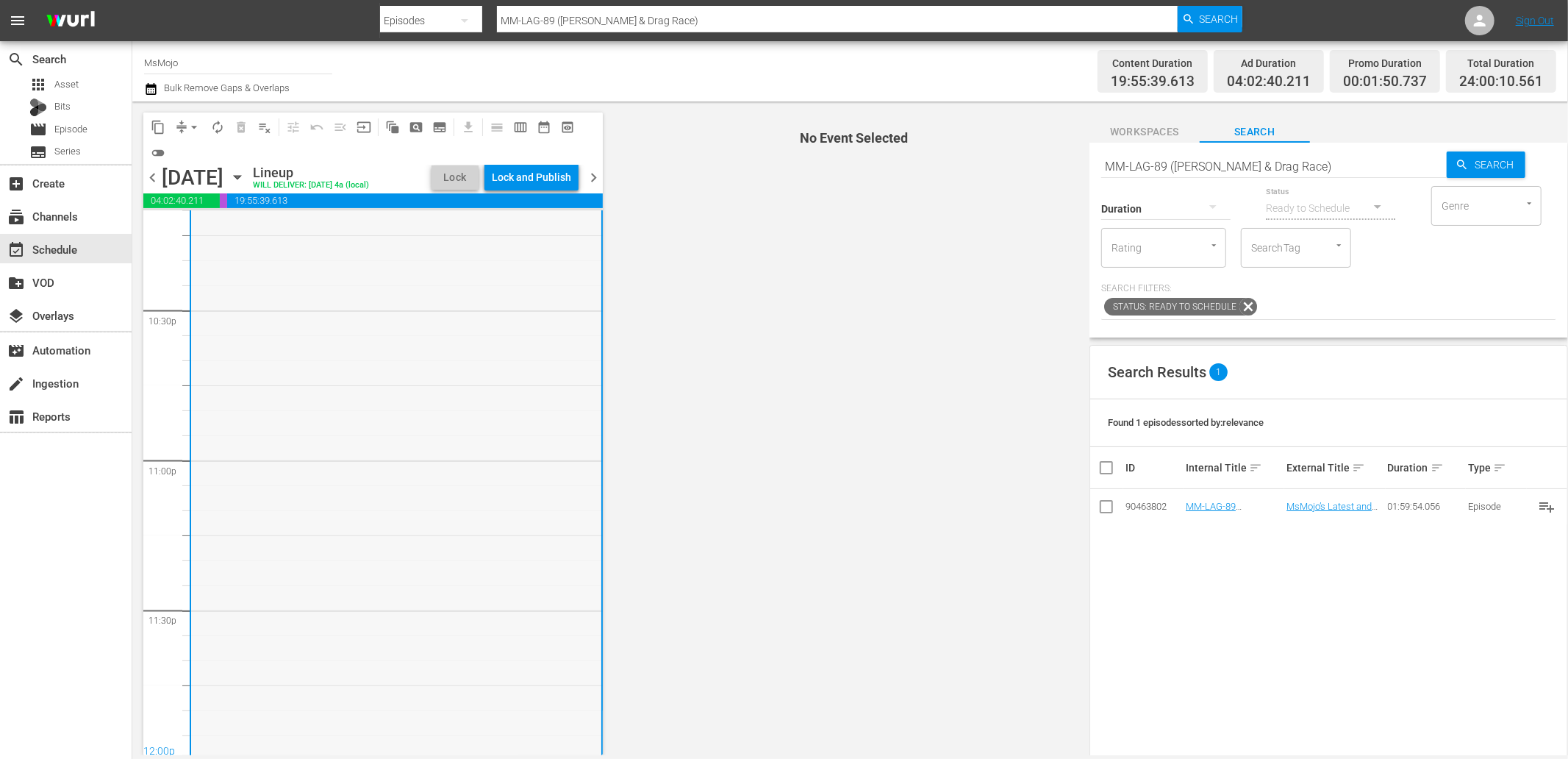
scroll to position [6656, 0]
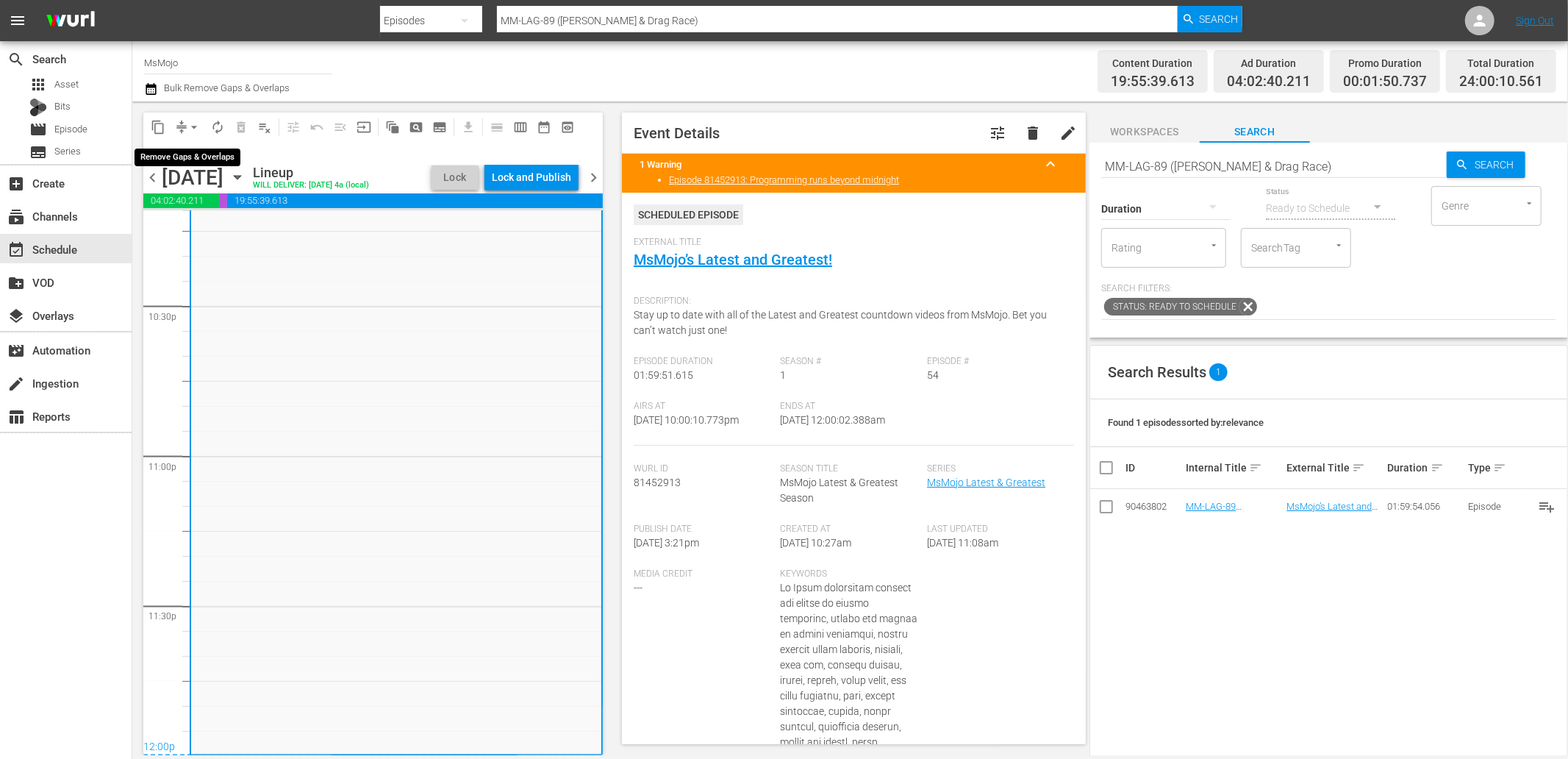
click at [193, 126] on span "arrow_drop_down" at bounding box center [194, 127] width 15 height 15
click at [222, 209] on li "Align to End of Previous Day" at bounding box center [194, 204] width 154 height 24
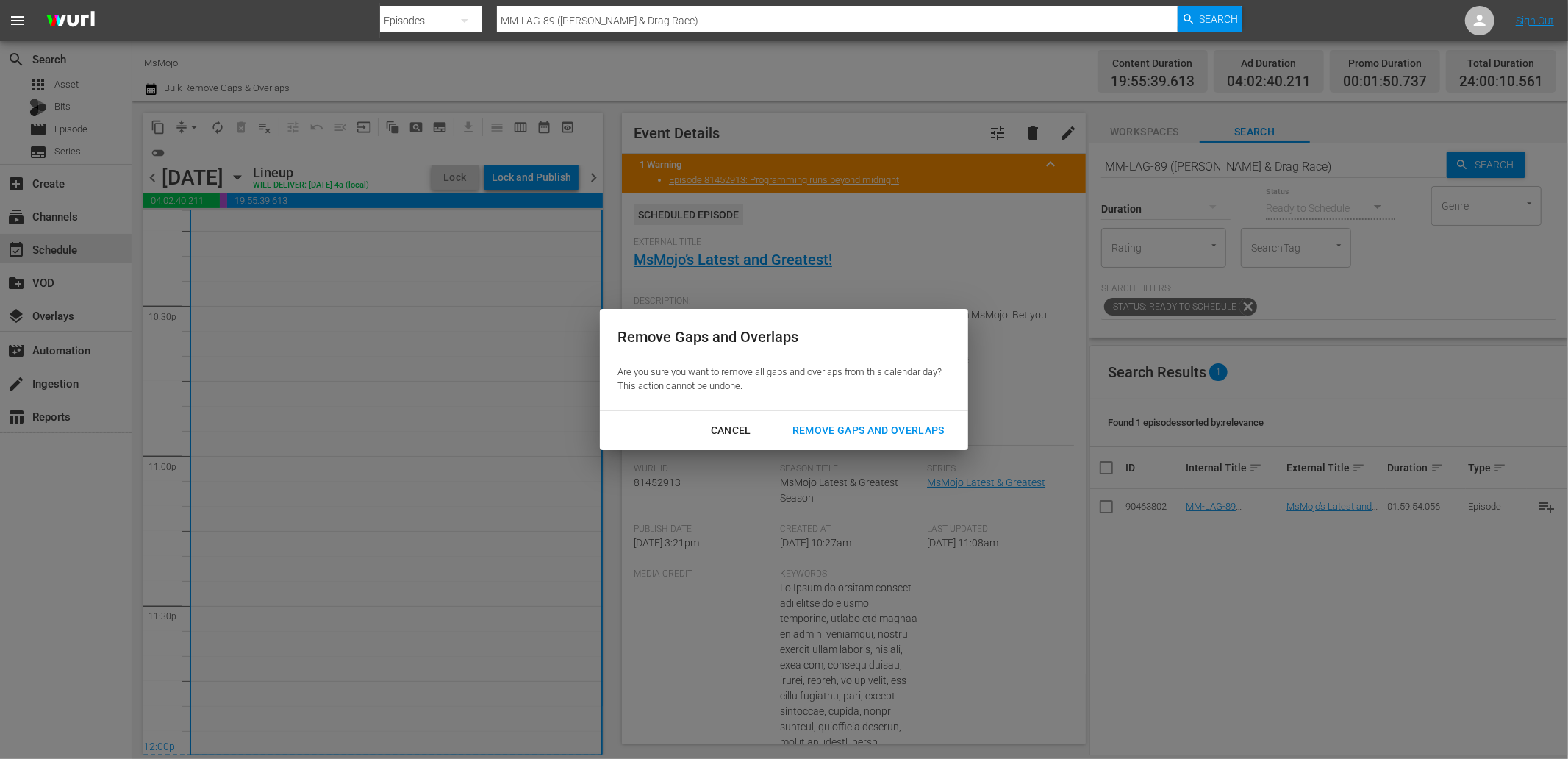
click at [882, 442] on button "Remove Gaps and Overlaps" at bounding box center [868, 430] width 188 height 27
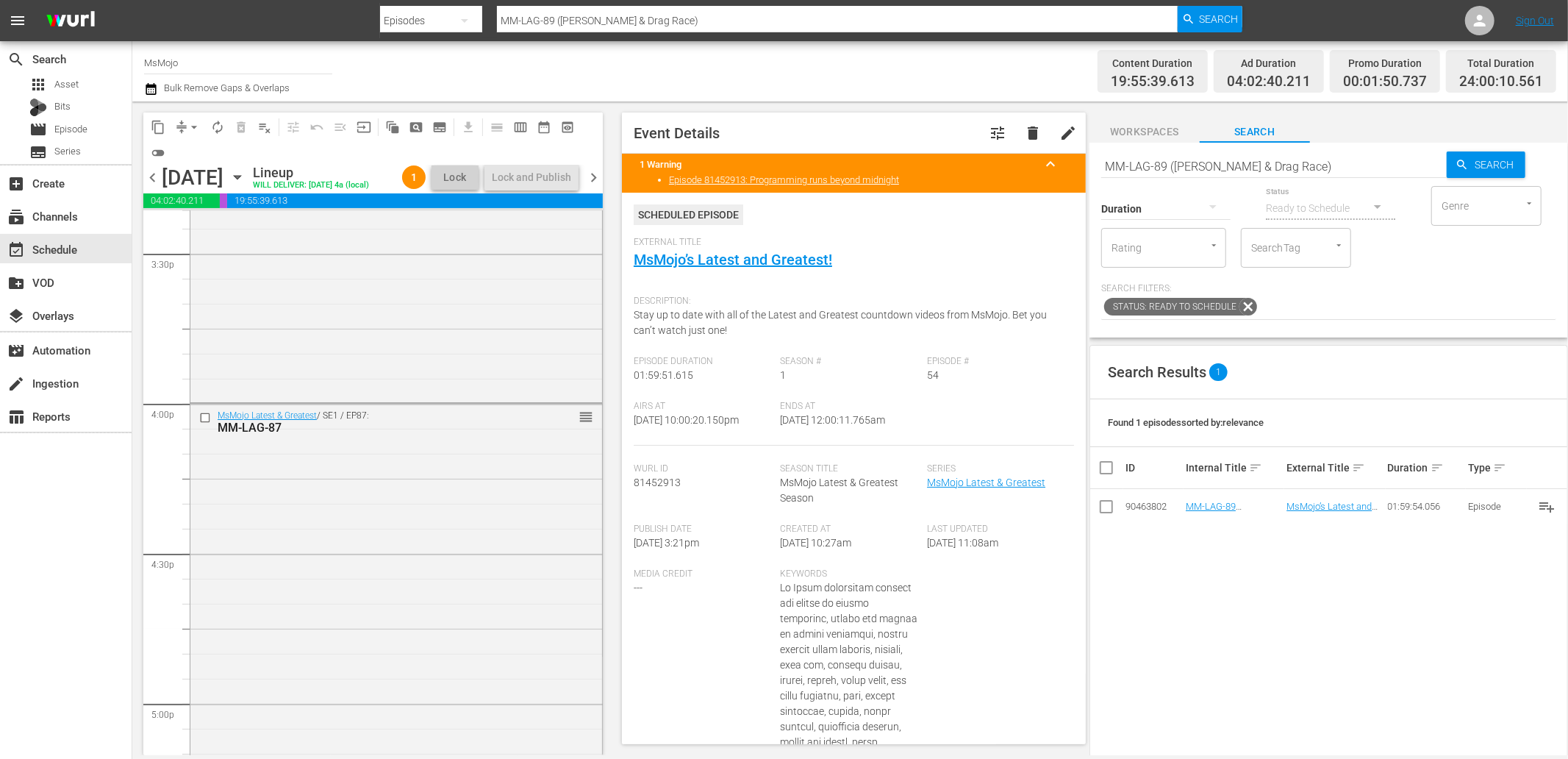
scroll to position [4587, 0]
click at [362, 457] on div "MsMojo Latest & Greatest / SE1 / EP87: MM-LAG-87" at bounding box center [371, 444] width 309 height 24
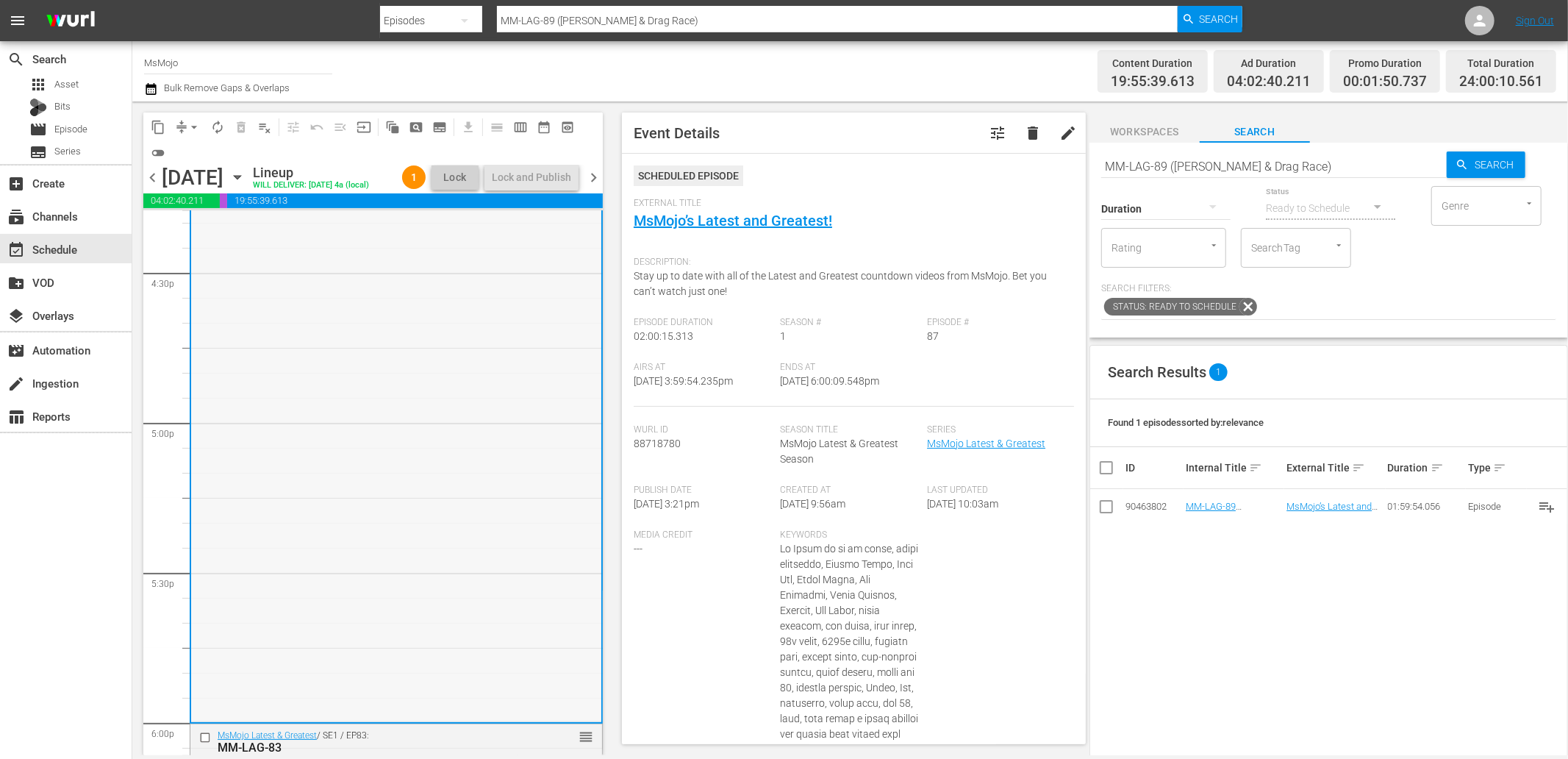
scroll to position [5131, 0]
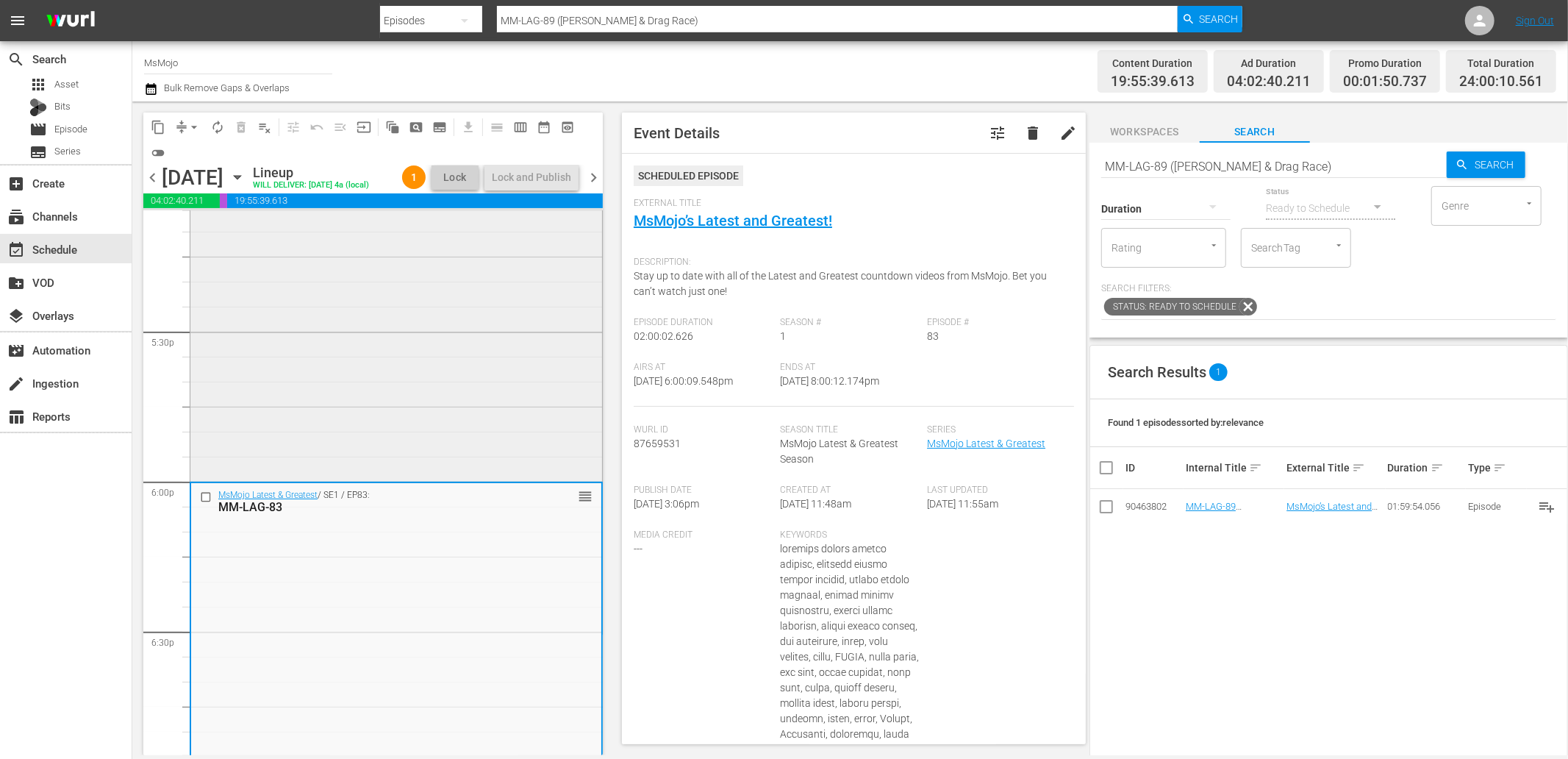
click at [371, 424] on div "MsMojo Latest & Greatest / SE1 / EP87: MM-LAG-87 reorder" at bounding box center [396, 180] width 412 height 597
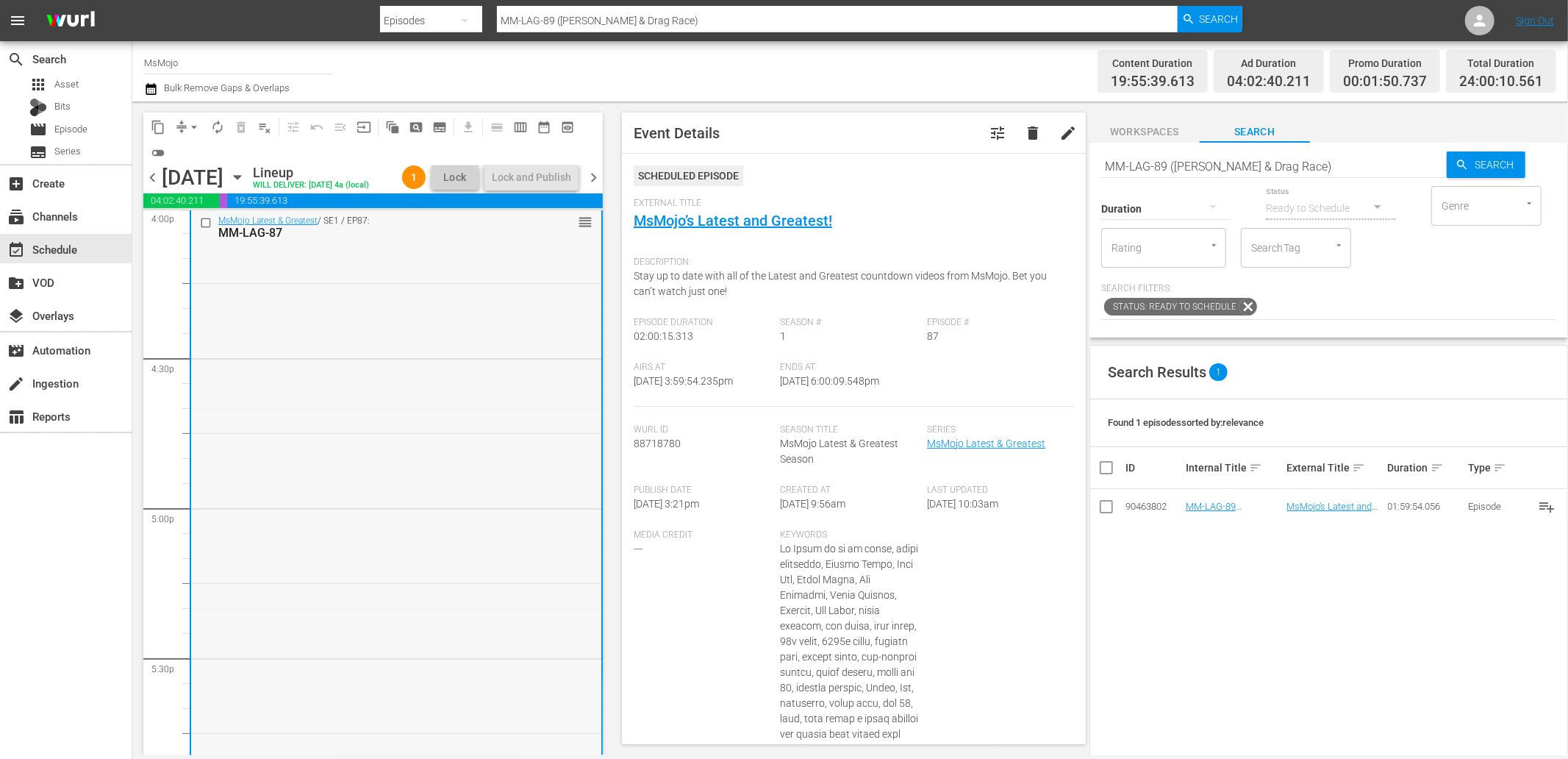
scroll to position [4695, 0]
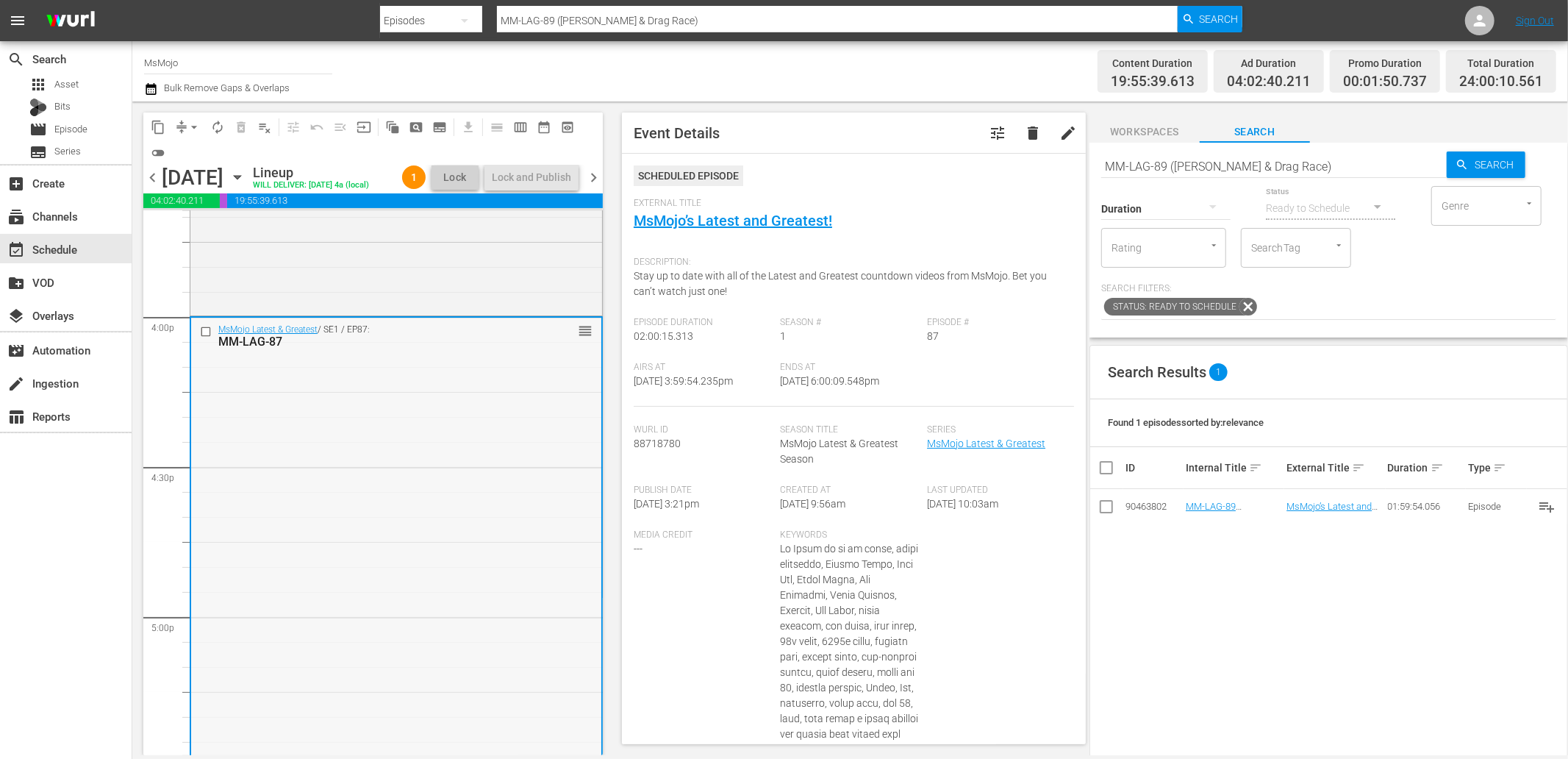
click at [208, 338] on input "checkbox" at bounding box center [207, 330] width 16 height 12
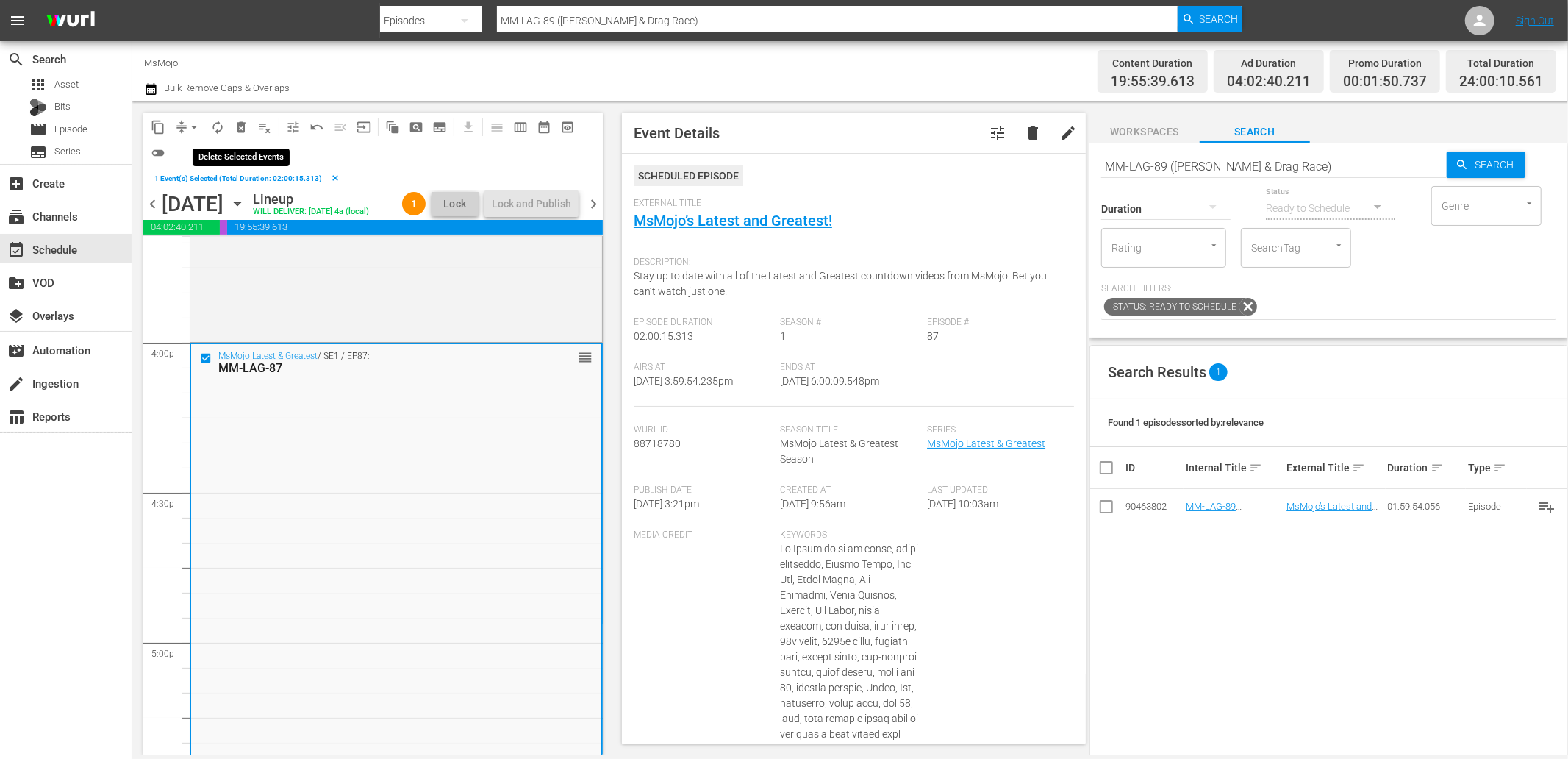
click at [238, 129] on span "delete_forever_outlined" at bounding box center [242, 127] width 15 height 15
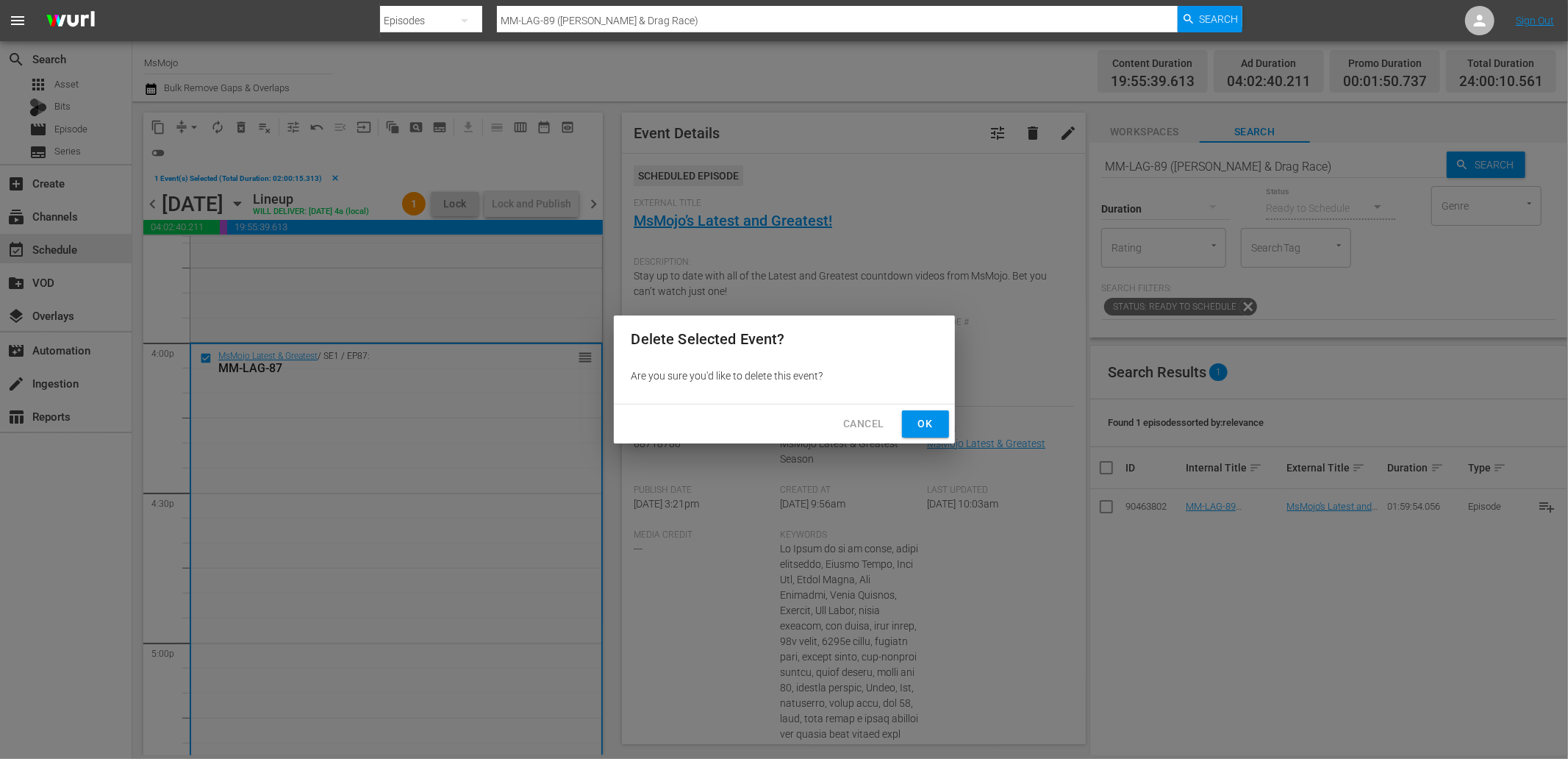
click at [917, 417] on span "Ok" at bounding box center [925, 424] width 23 height 19
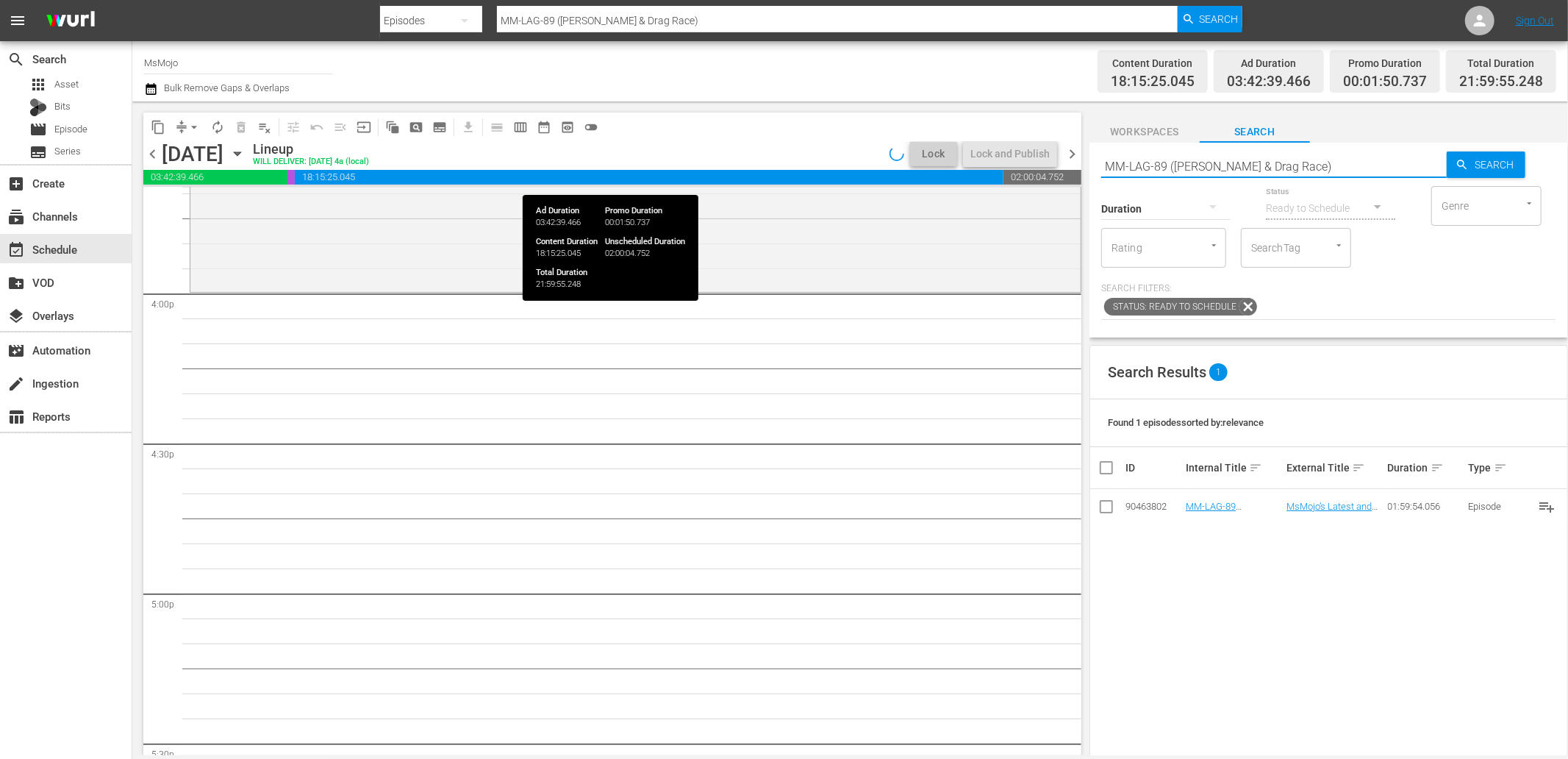
drag, startPoint x: 1221, startPoint y: 170, endPoint x: 1065, endPoint y: 182, distance: 156.5
click at [1065, 182] on div "content_copy compress arrow_drop_down autorenew_outlined delete_forever_outline…" at bounding box center [850, 429] width 1436 height 654
paste input "76"
type input "MM-LAG-76"
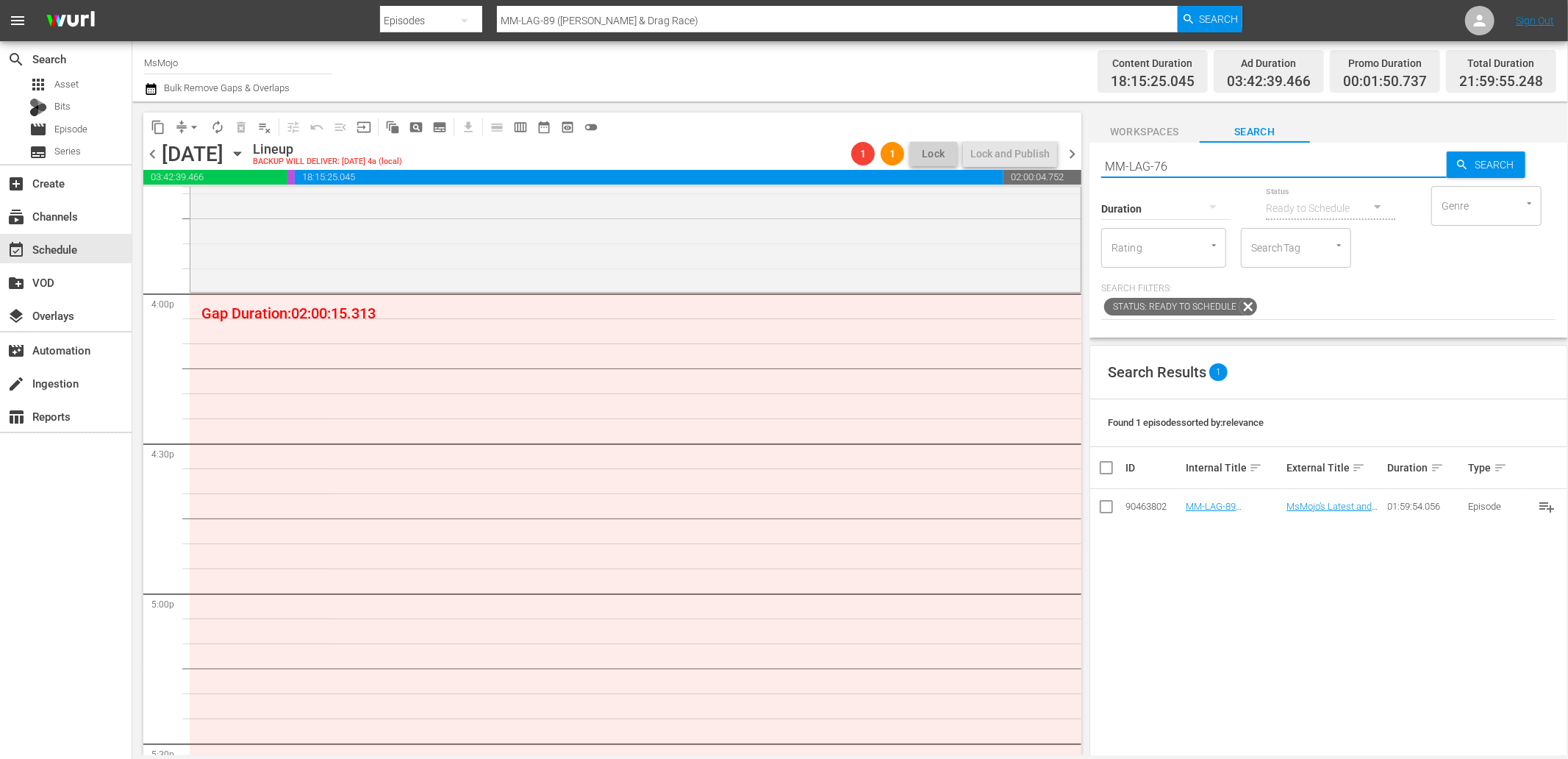
type input "MM-LAG-76"
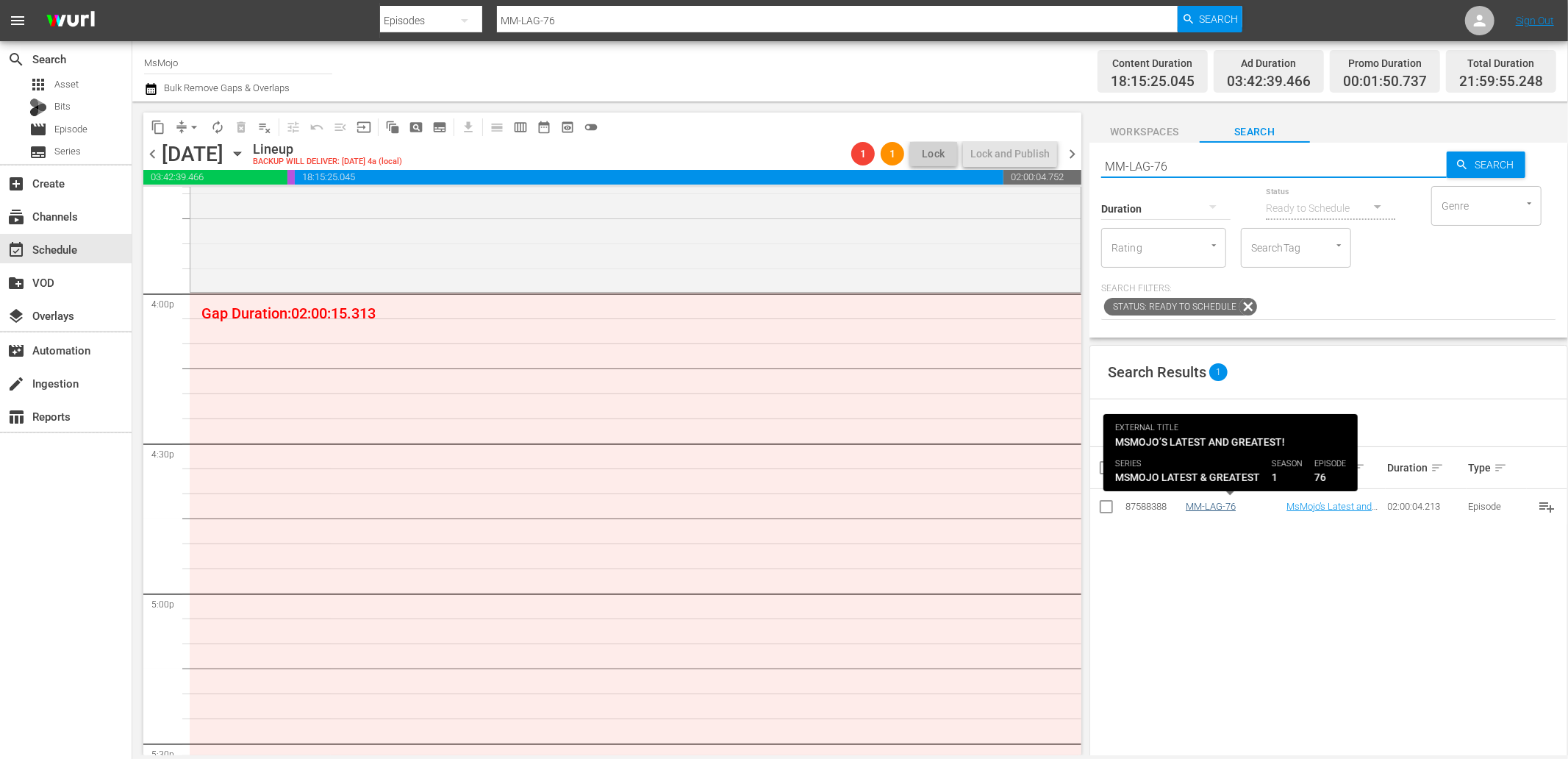
type input "MM-LAG-76"
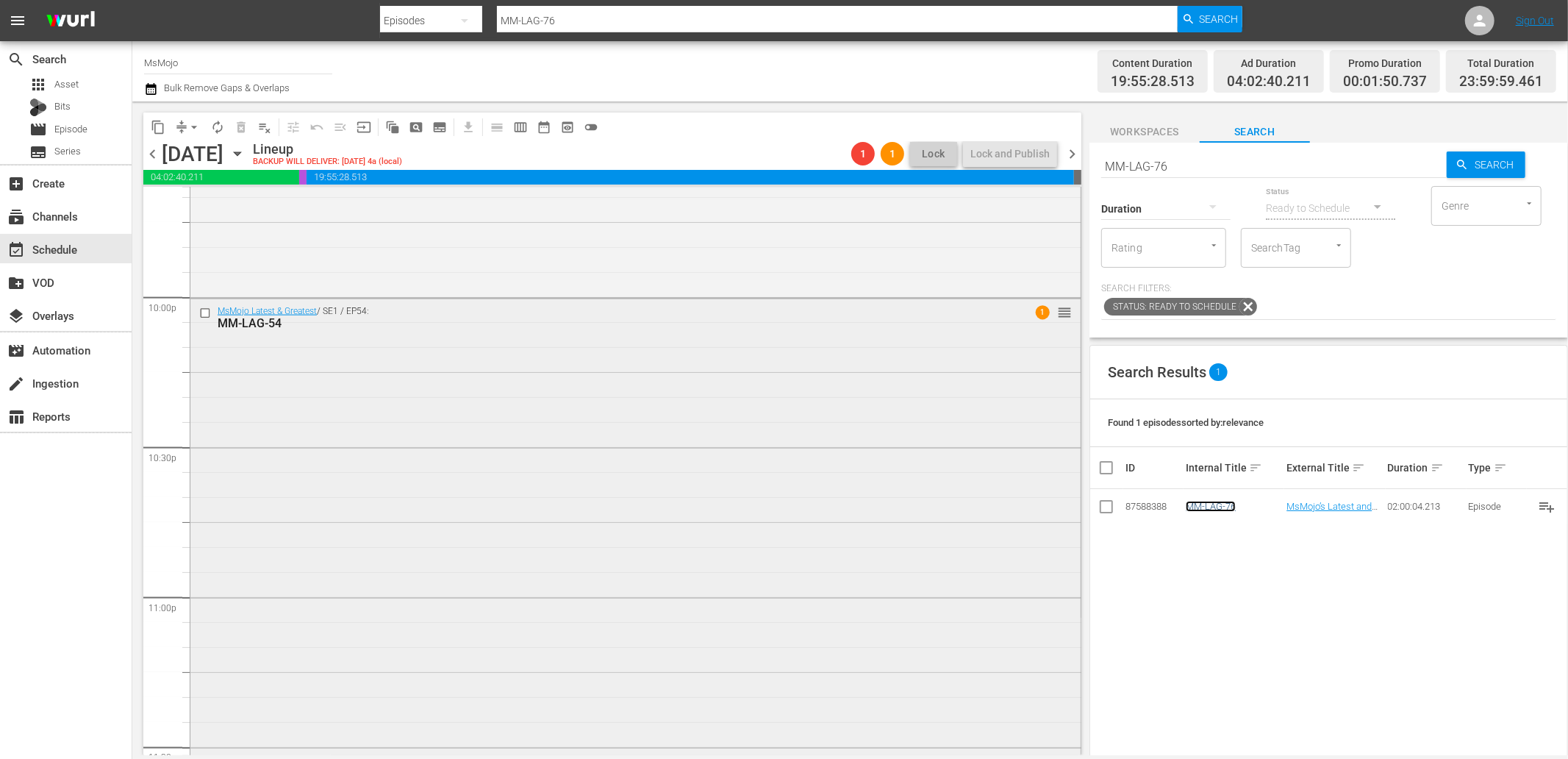
scroll to position [6635, 0]
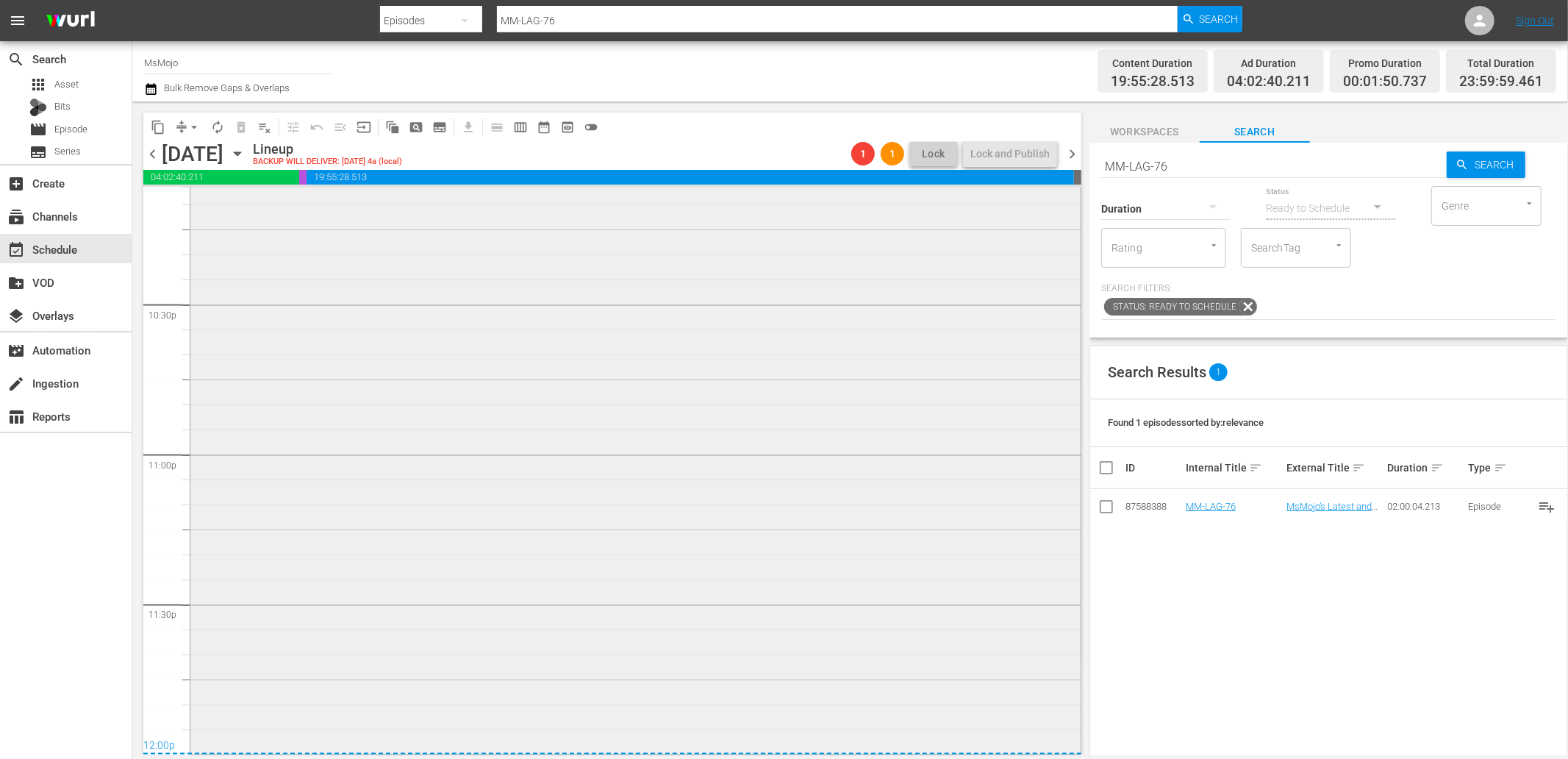
click at [569, 512] on div "MsMojo Latest & Greatest / SE1 / EP54: MM-LAG-54 1 reorder" at bounding box center [636, 454] width 890 height 595
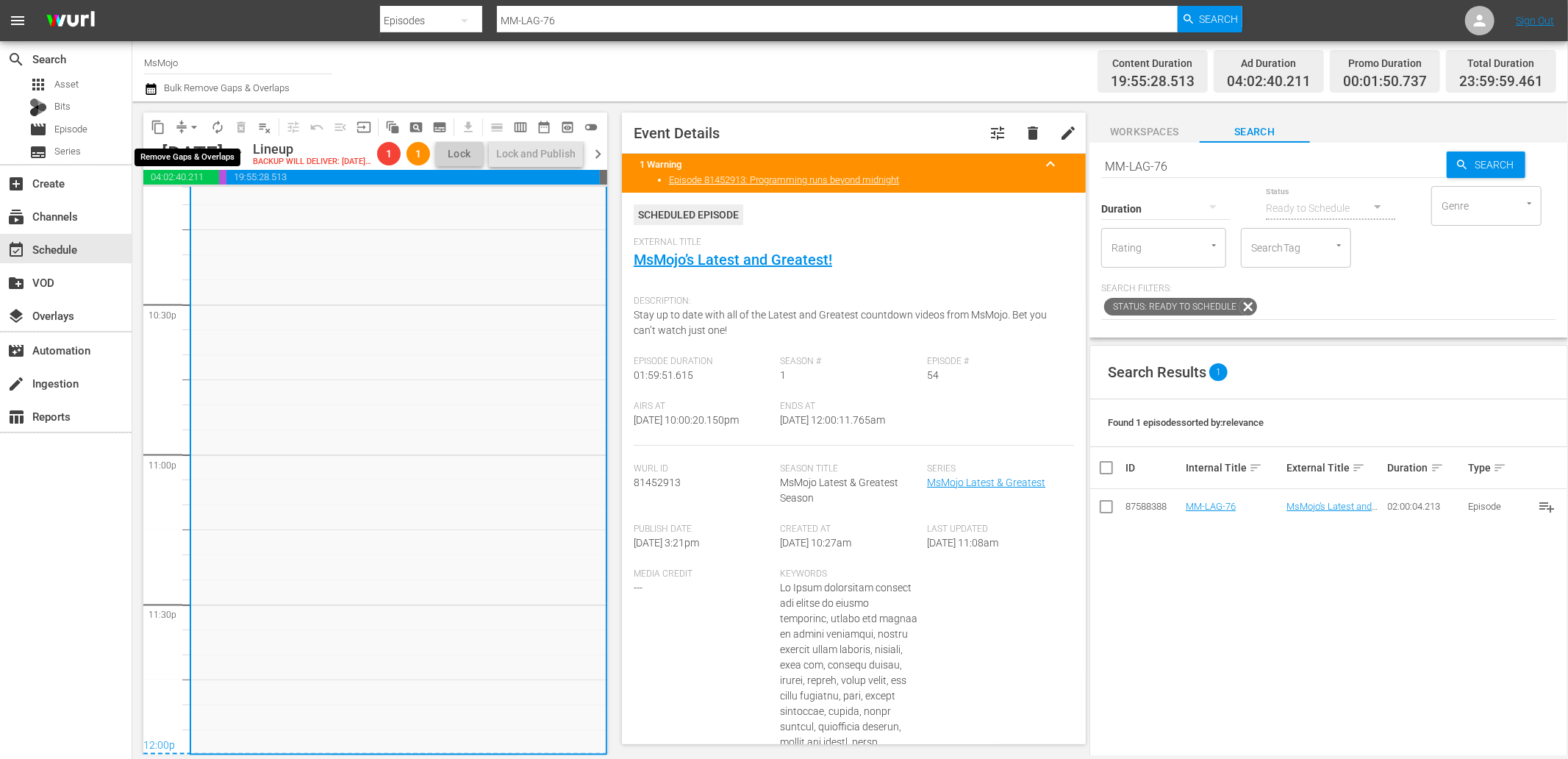
click at [189, 119] on span "arrow_drop_down" at bounding box center [194, 127] width 15 height 15
click at [231, 201] on li "Align to End of Previous Day" at bounding box center [194, 204] width 154 height 24
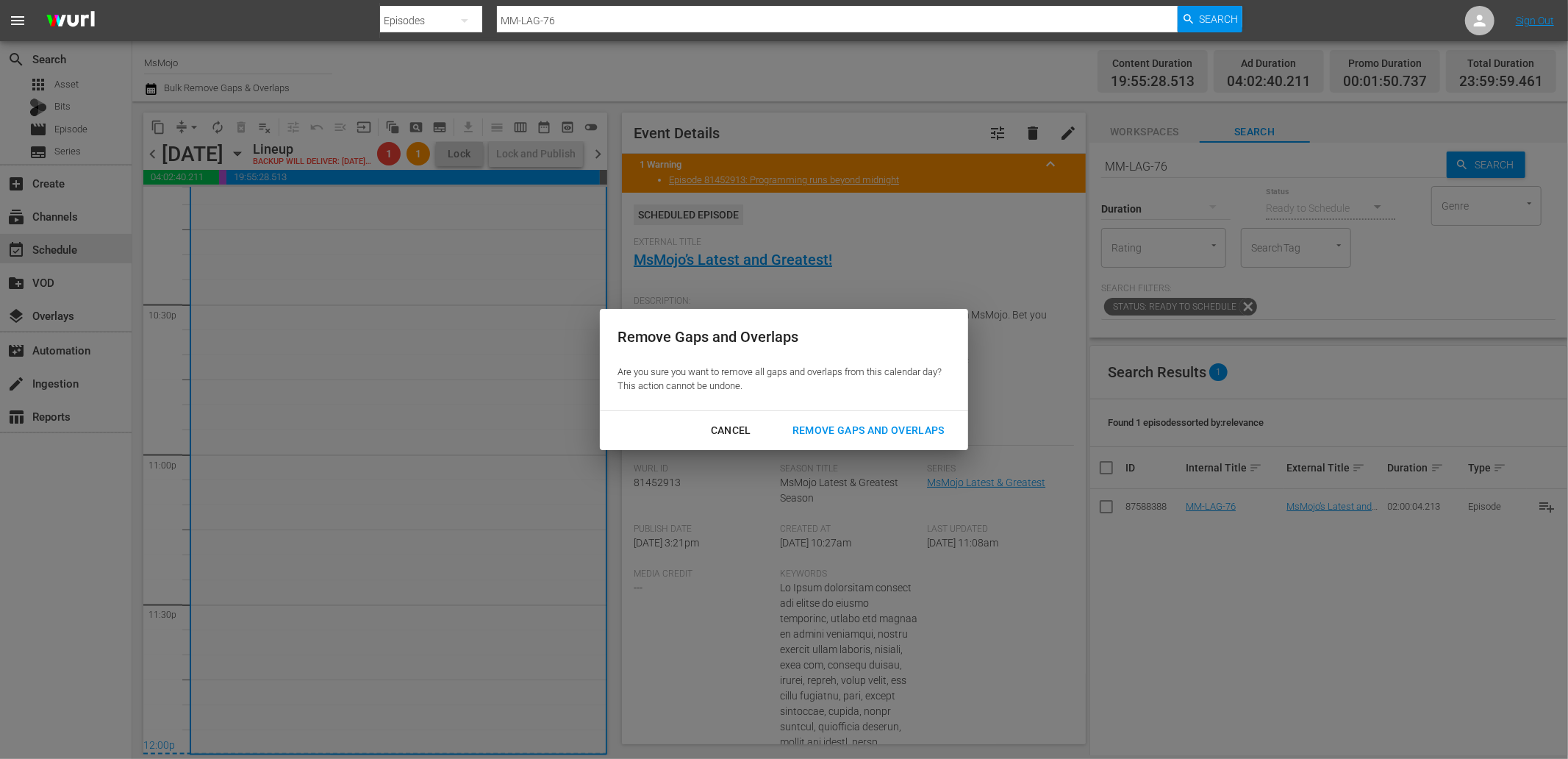
click at [833, 434] on div "Remove Gaps and Overlaps" at bounding box center [869, 430] width 175 height 19
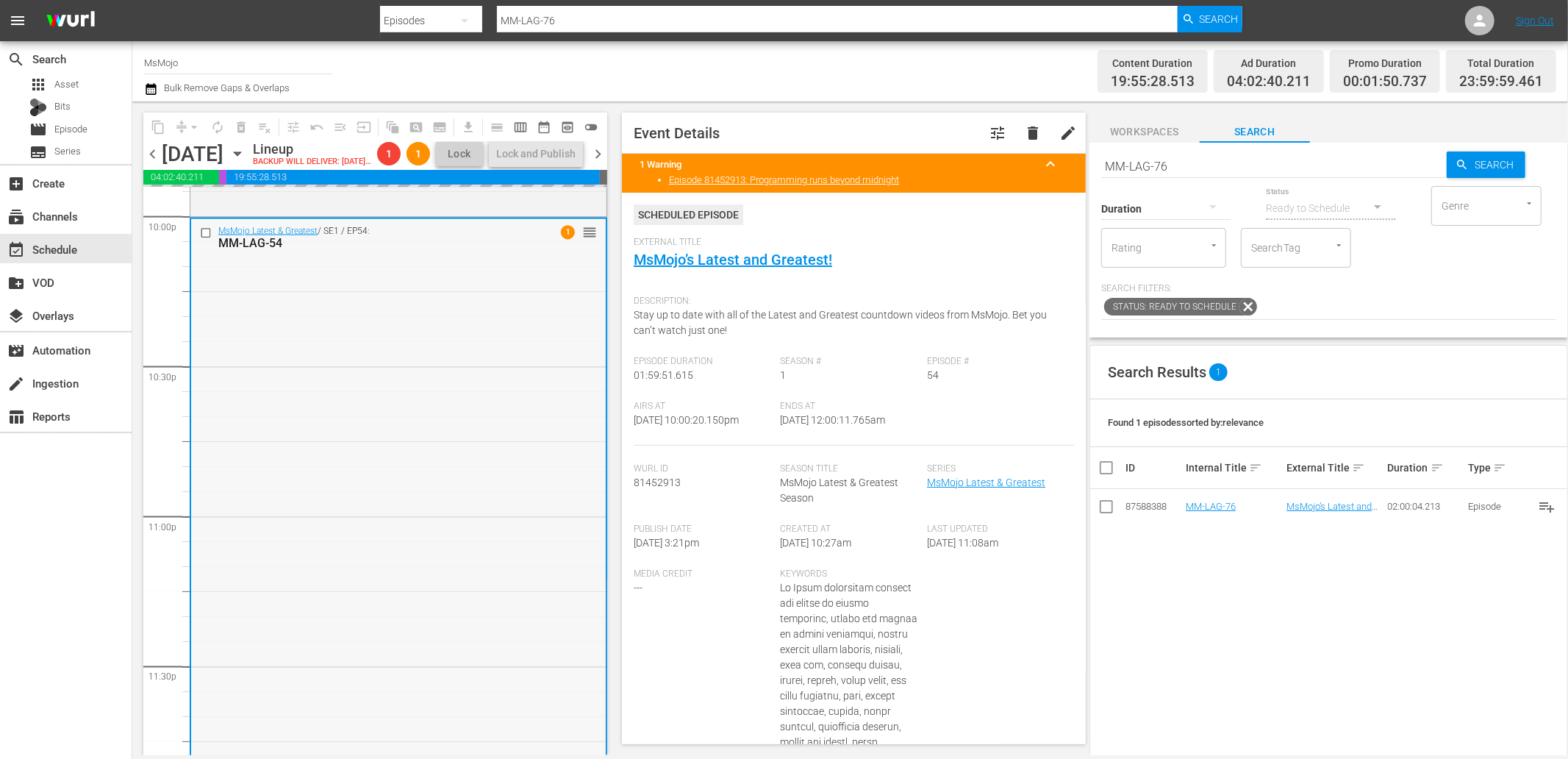
scroll to position [6580, 0]
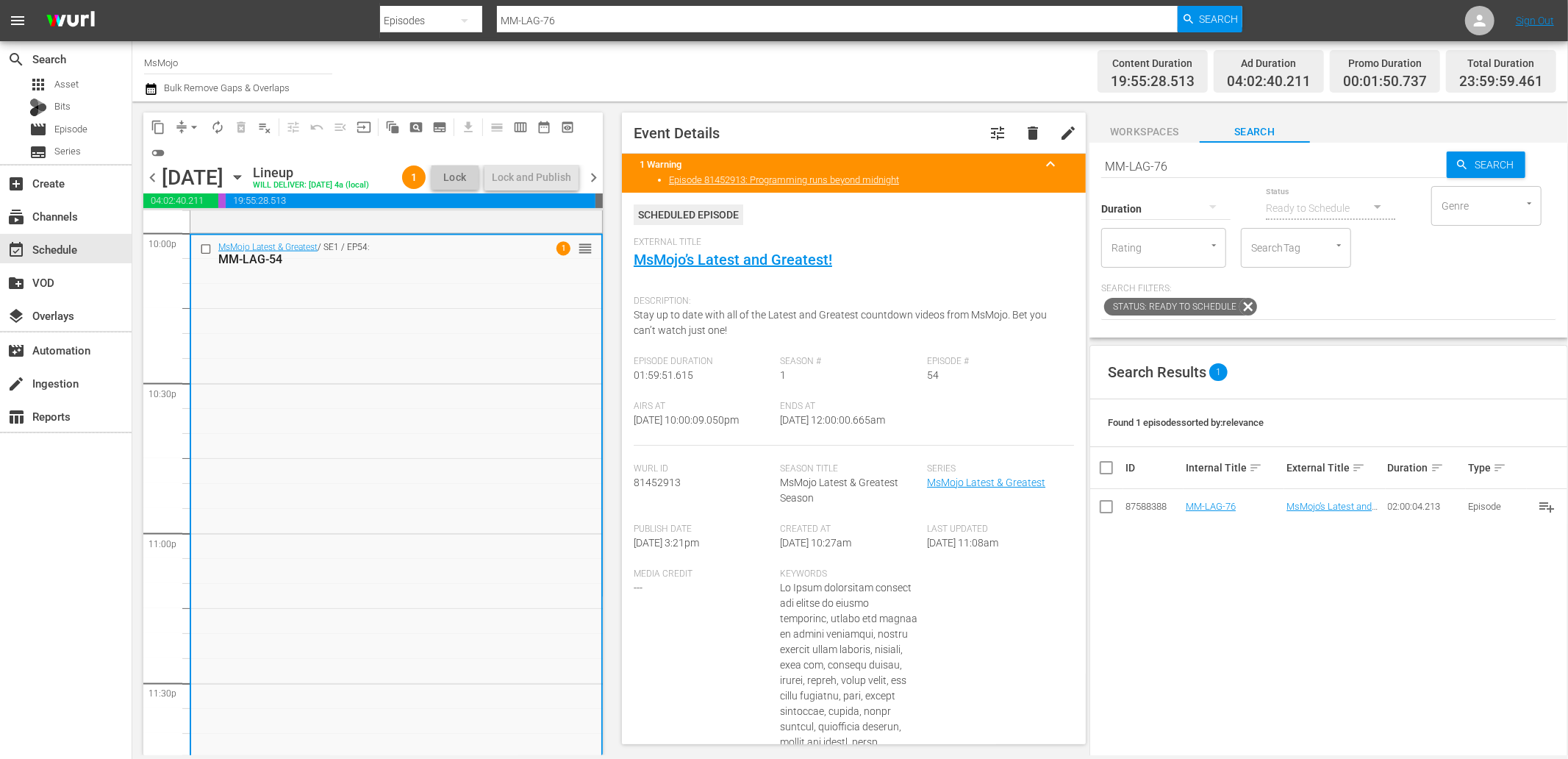
drag, startPoint x: 913, startPoint y: 425, endPoint x: 843, endPoint y: 431, distance: 70.3
click at [843, 431] on div "Ends At 9/20/25 @ 12:00:00.665am" at bounding box center [855, 423] width 147 height 45
copy span "12:00:00.665am"
click at [597, 181] on span "chevron_right" at bounding box center [594, 177] width 19 height 19
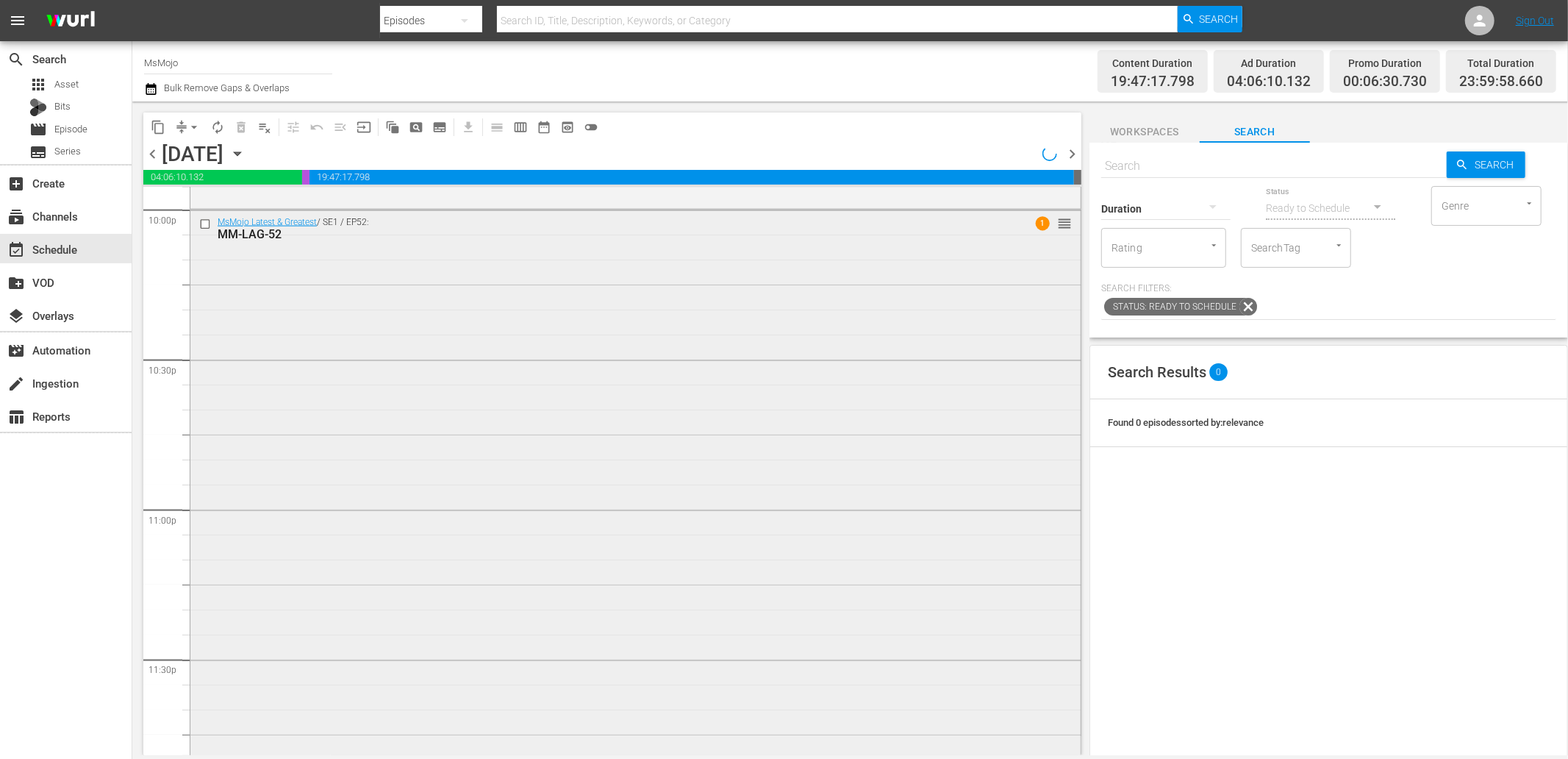
scroll to position [6556, 0]
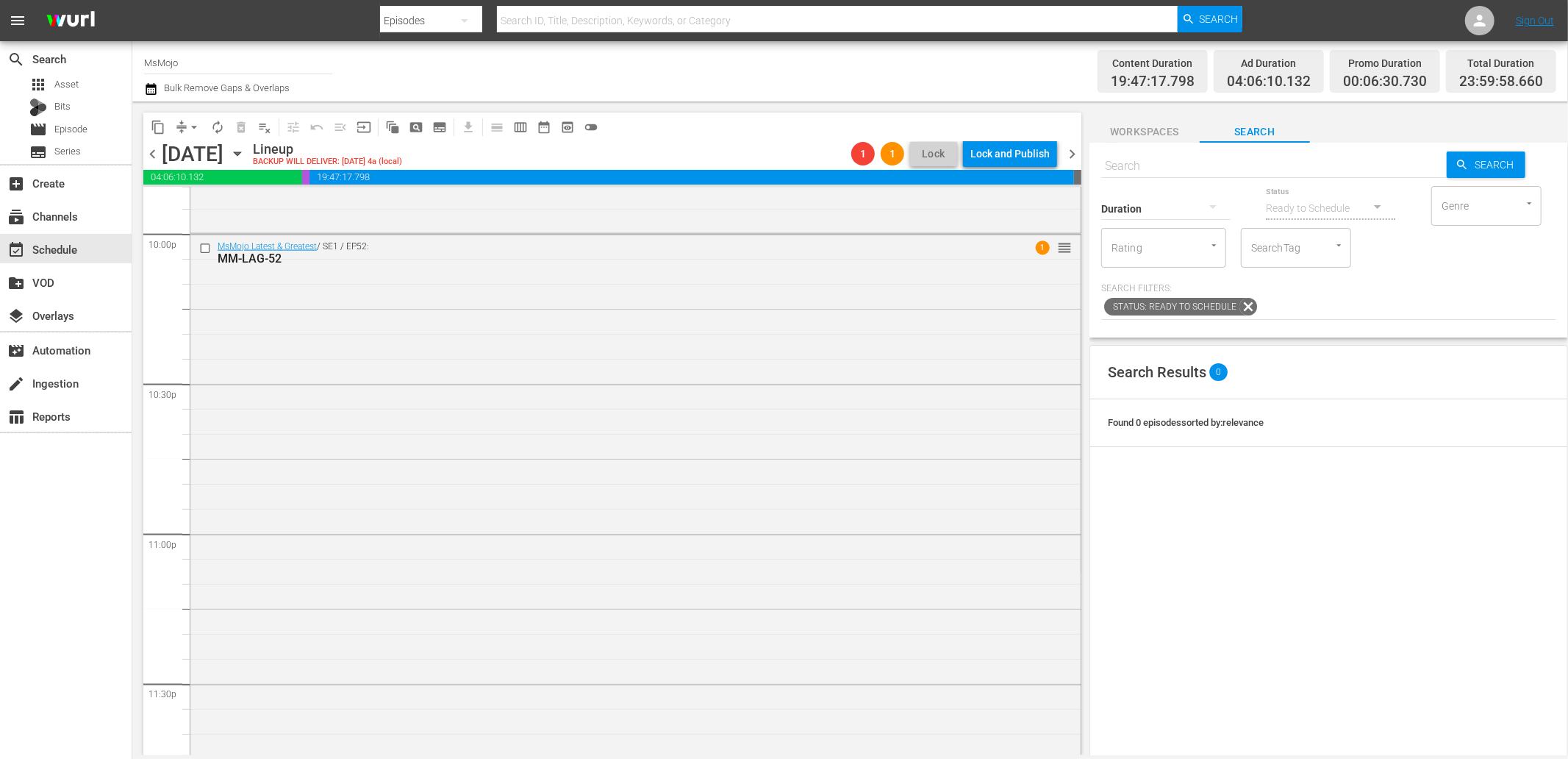
click at [1166, 164] on input "text" at bounding box center [1274, 166] width 345 height 35
paste input "MM-Deep-Dive-SNL-Impressions-_Dive119_B5I4I6"
type input "MM-Deep-Dive-SNL-Impressions-_Dive119_B5I4I6"
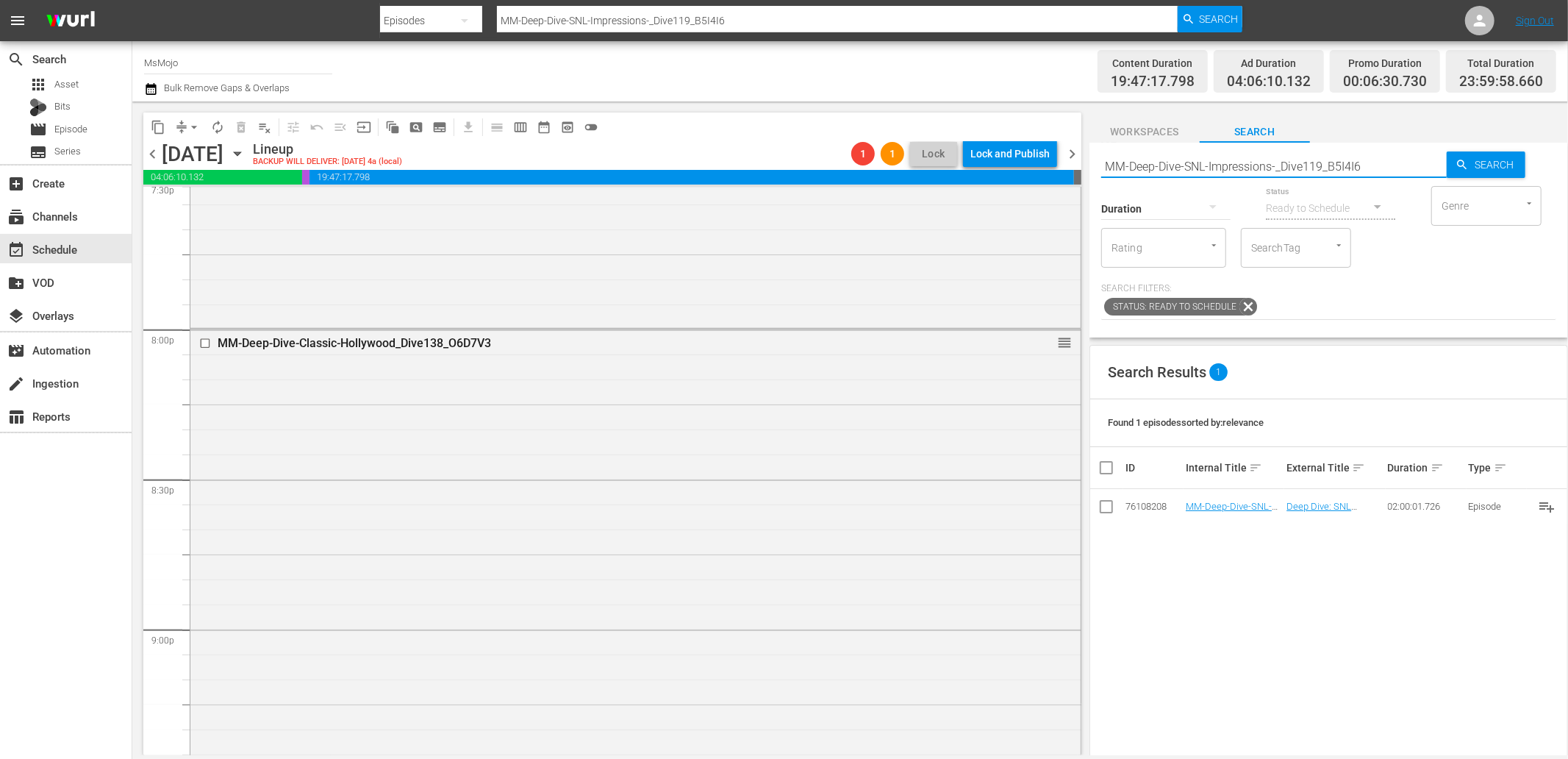
scroll to position [5848, 0]
type input "MM-Deep-Dive-SNL-Impressions-_Dive119_B5I4I6"
click at [200, 355] on input "checkbox" at bounding box center [206, 355] width 16 height 12
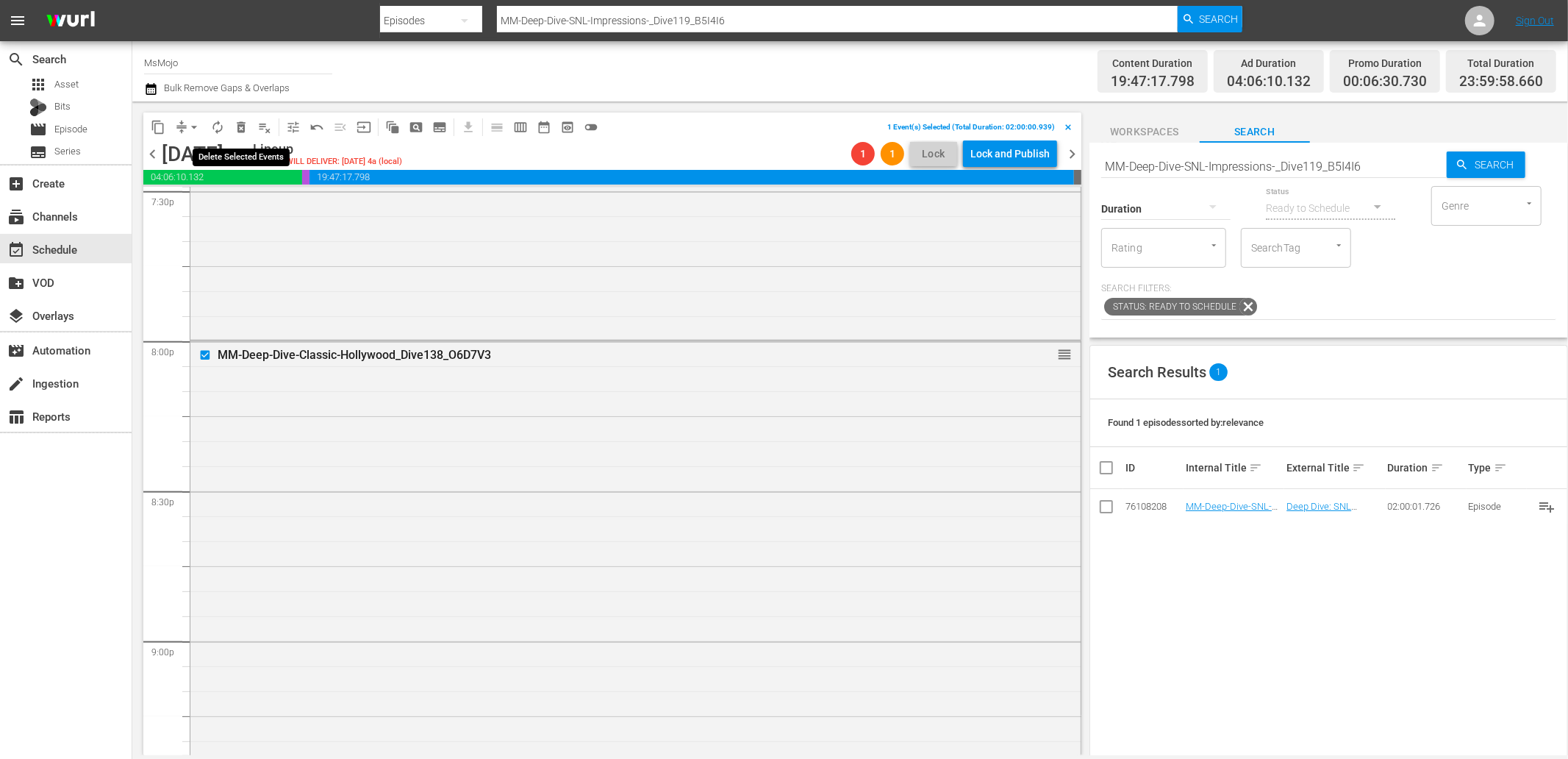
click at [238, 127] on span "delete_forever_outlined" at bounding box center [242, 127] width 15 height 15
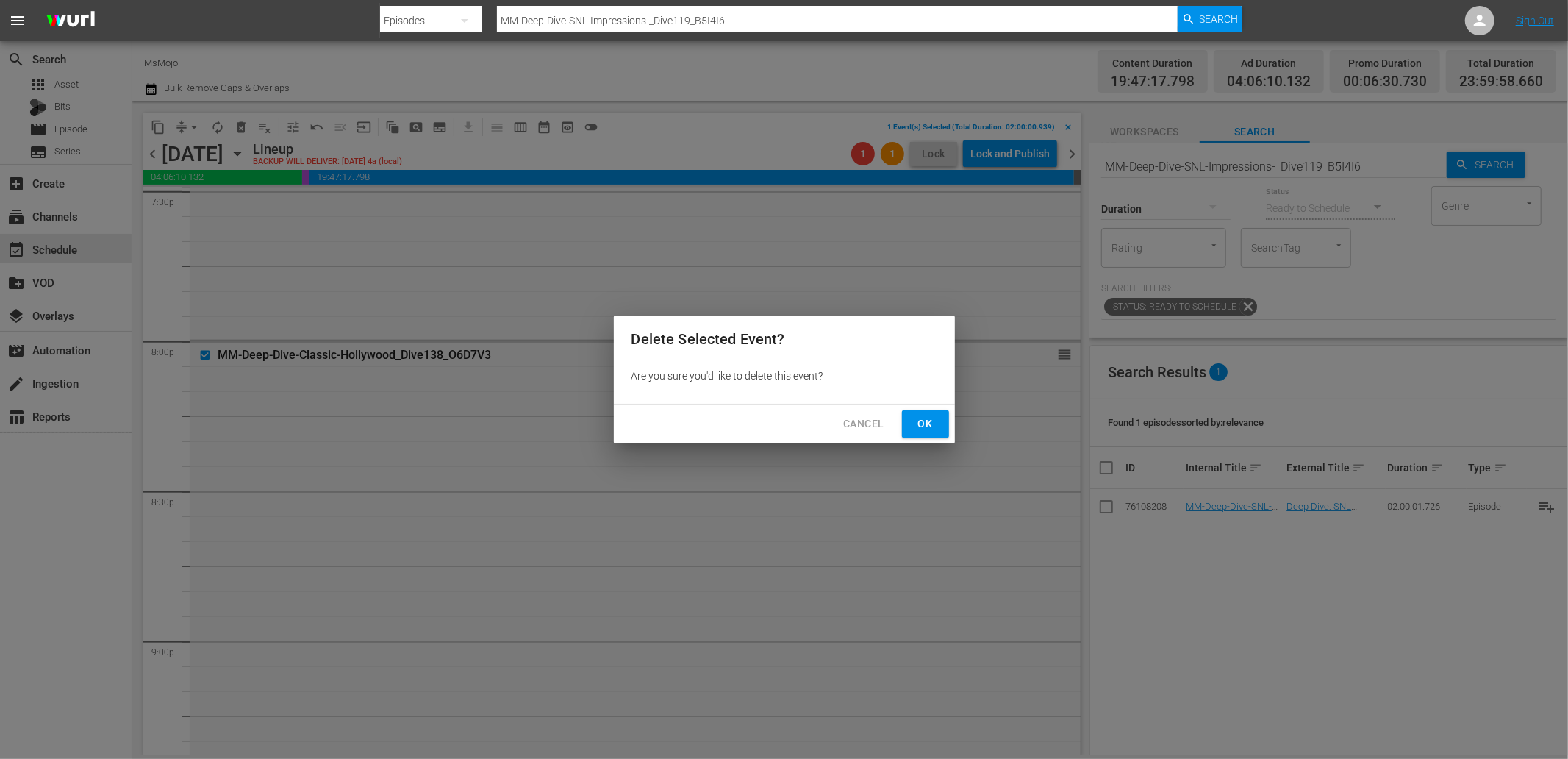
click at [913, 422] on button "Ok" at bounding box center [926, 424] width 47 height 27
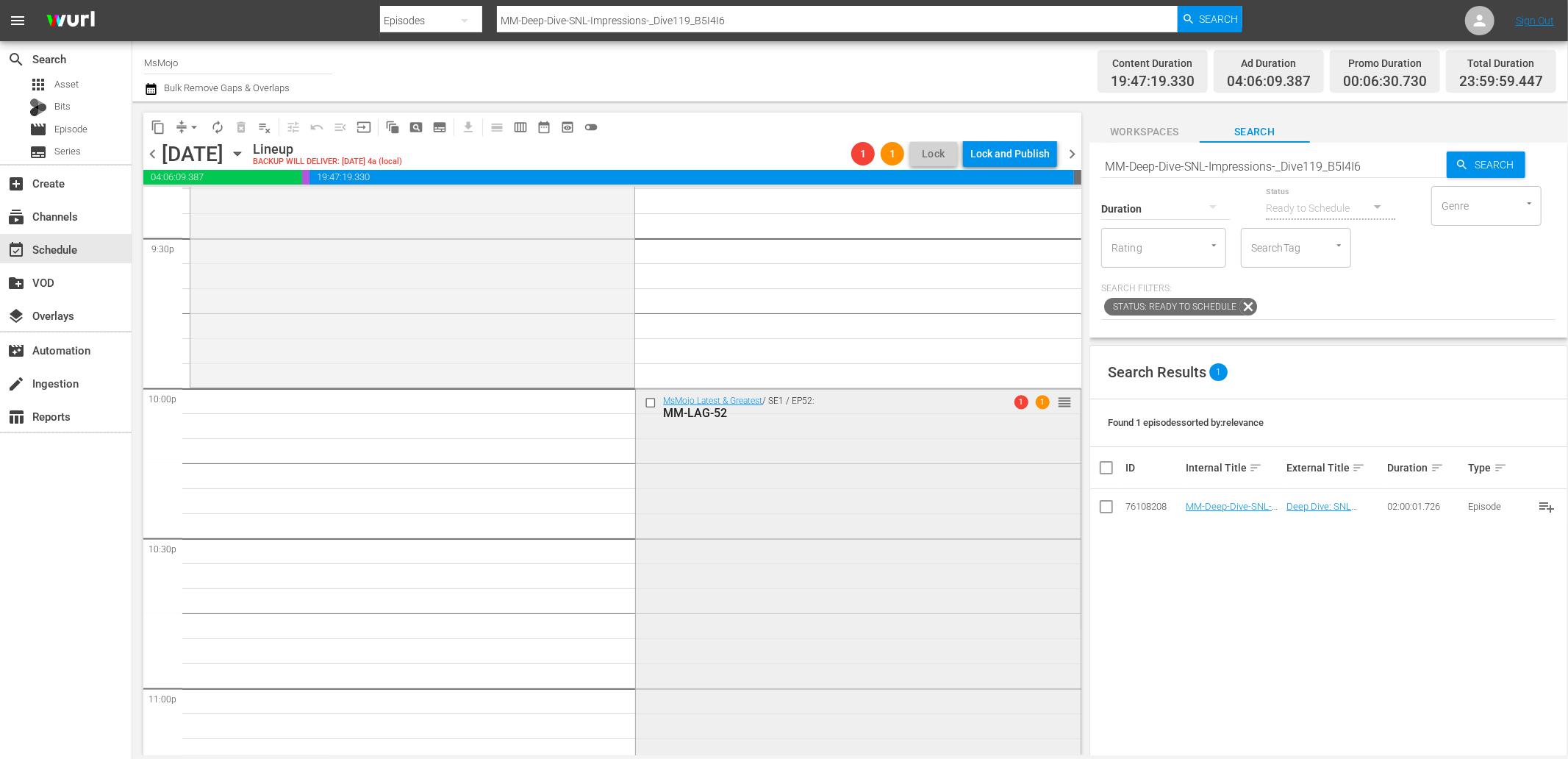
scroll to position [6446, 0]
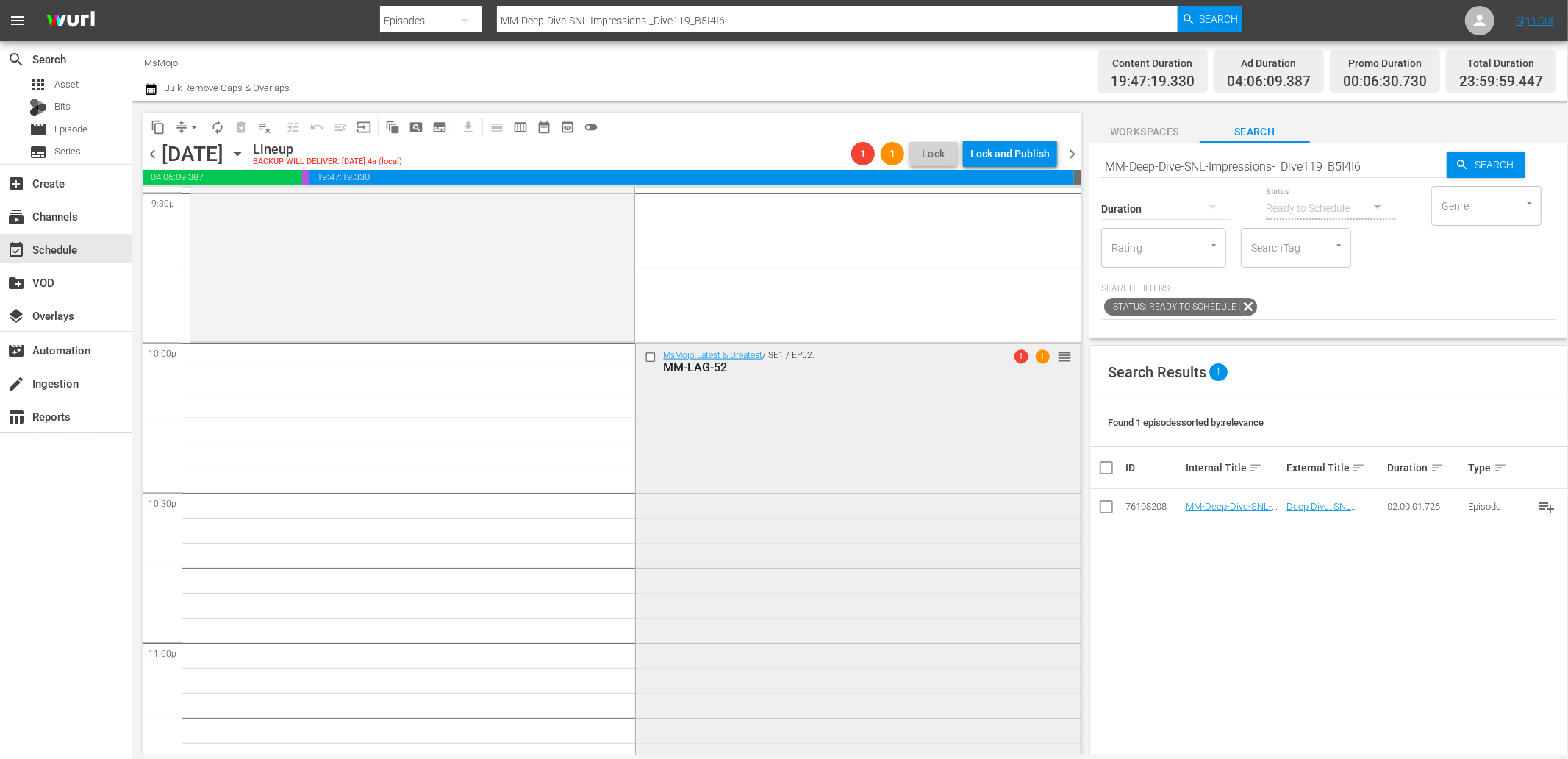
click at [847, 475] on div "MsMojo Latest & Greatest / SE1 / EP52: MM-LAG-52 1 1 reorder" at bounding box center [858, 641] width 444 height 596
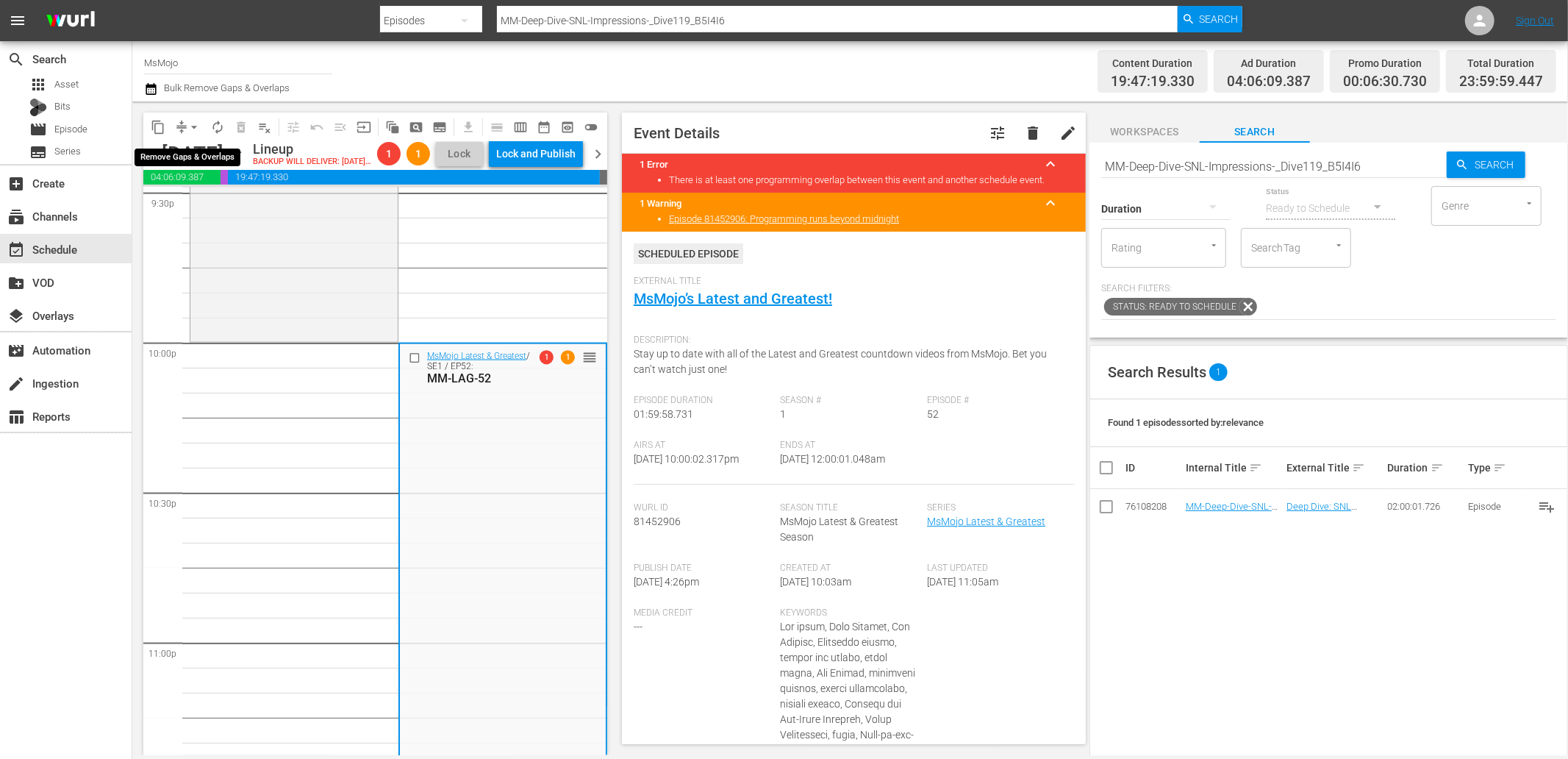
click at [195, 128] on span "arrow_drop_down" at bounding box center [194, 127] width 15 height 15
click at [226, 207] on li "Align to End of Previous Day" at bounding box center [194, 204] width 154 height 24
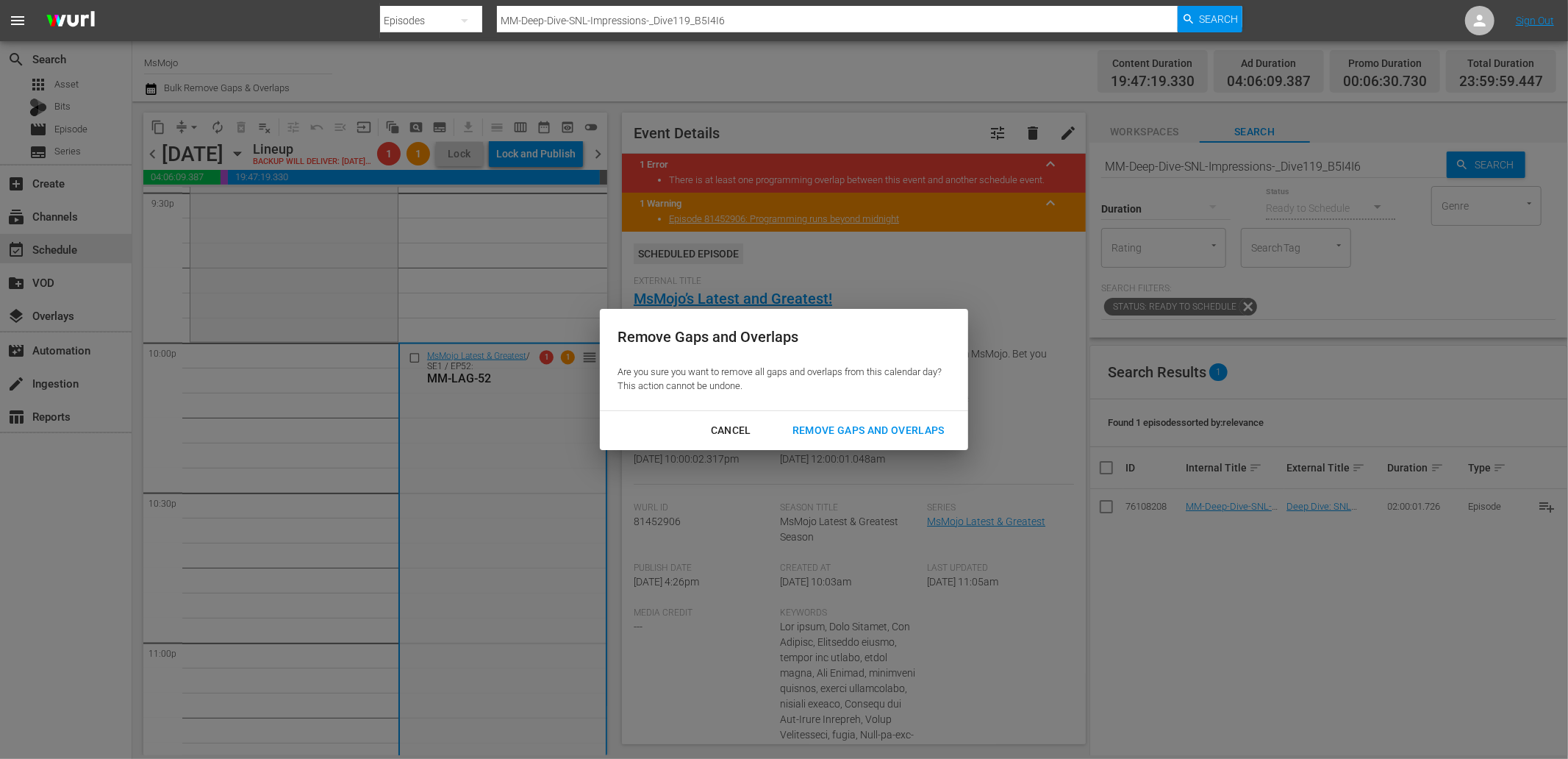
click at [833, 428] on div "Remove Gaps and Overlaps" at bounding box center [869, 430] width 175 height 19
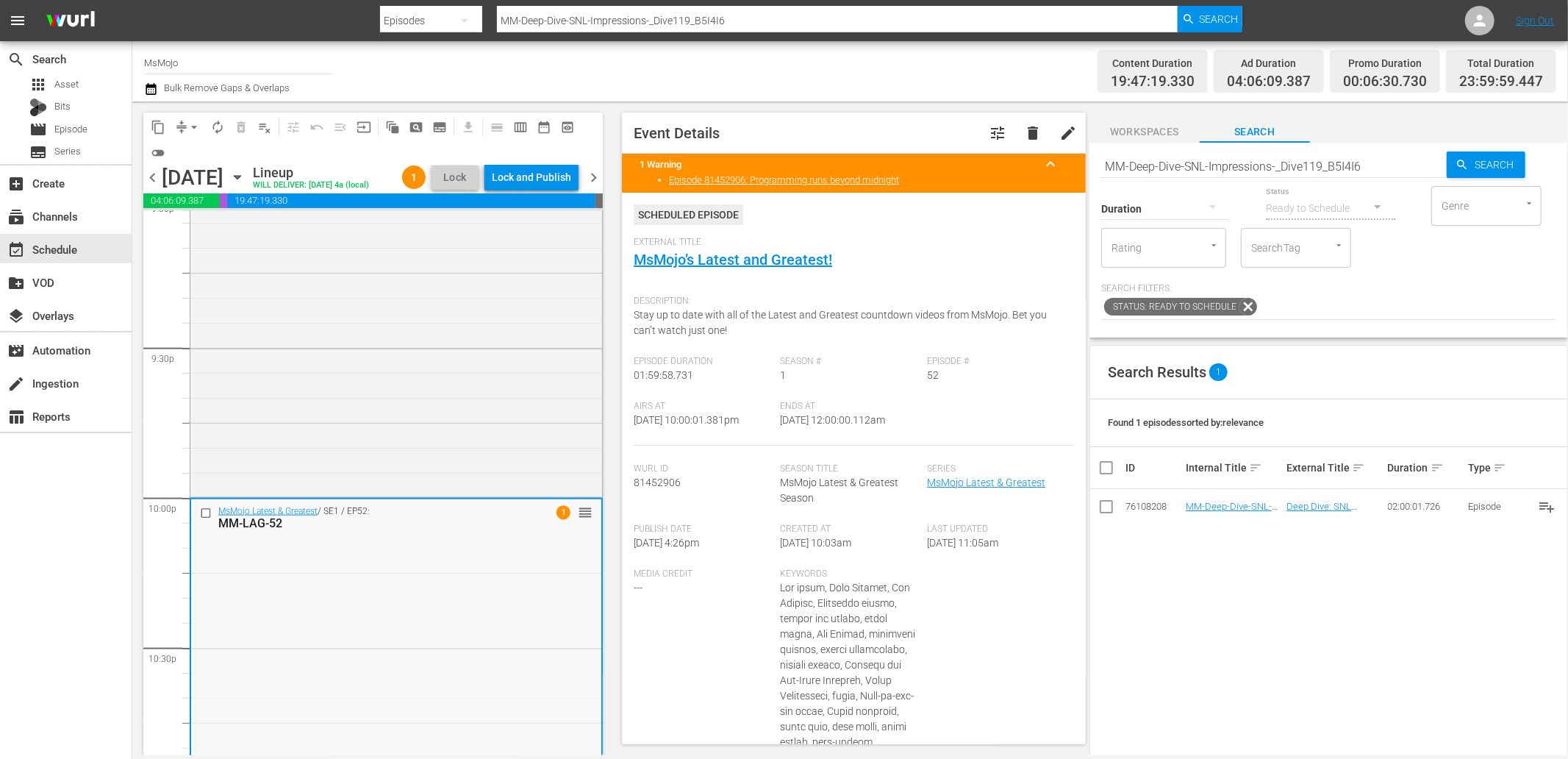
scroll to position [6228, 0]
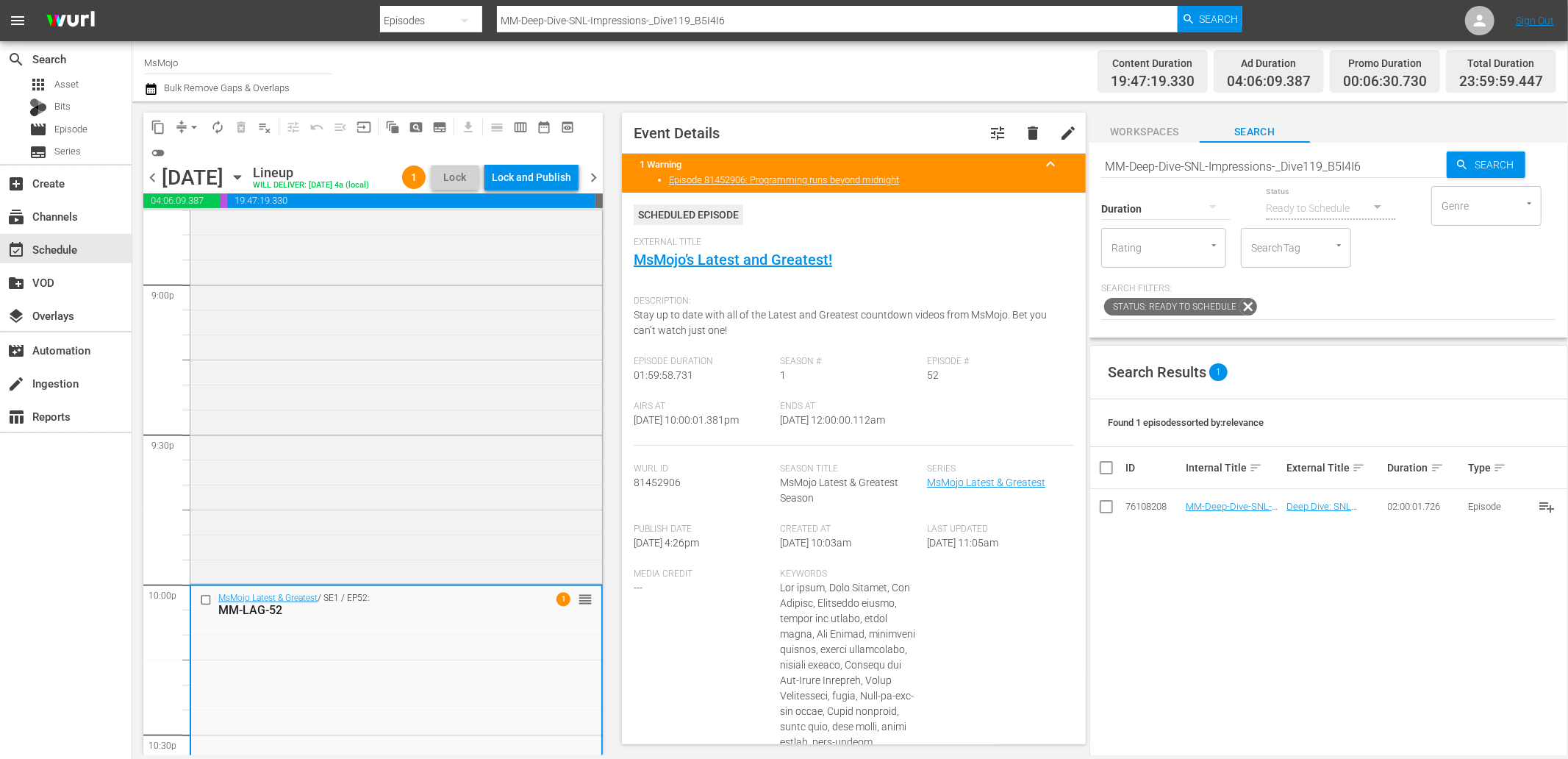
drag, startPoint x: 929, startPoint y: 431, endPoint x: 831, endPoint y: 436, distance: 98.1
click at [831, 436] on div "Airs At 9/20/25 @ 10:00:01.381pm Ends At 9/21/25 @ 12:00:00.112am" at bounding box center [854, 423] width 441 height 45
click at [549, 175] on div "Lock and Publish" at bounding box center [531, 177] width 79 height 26
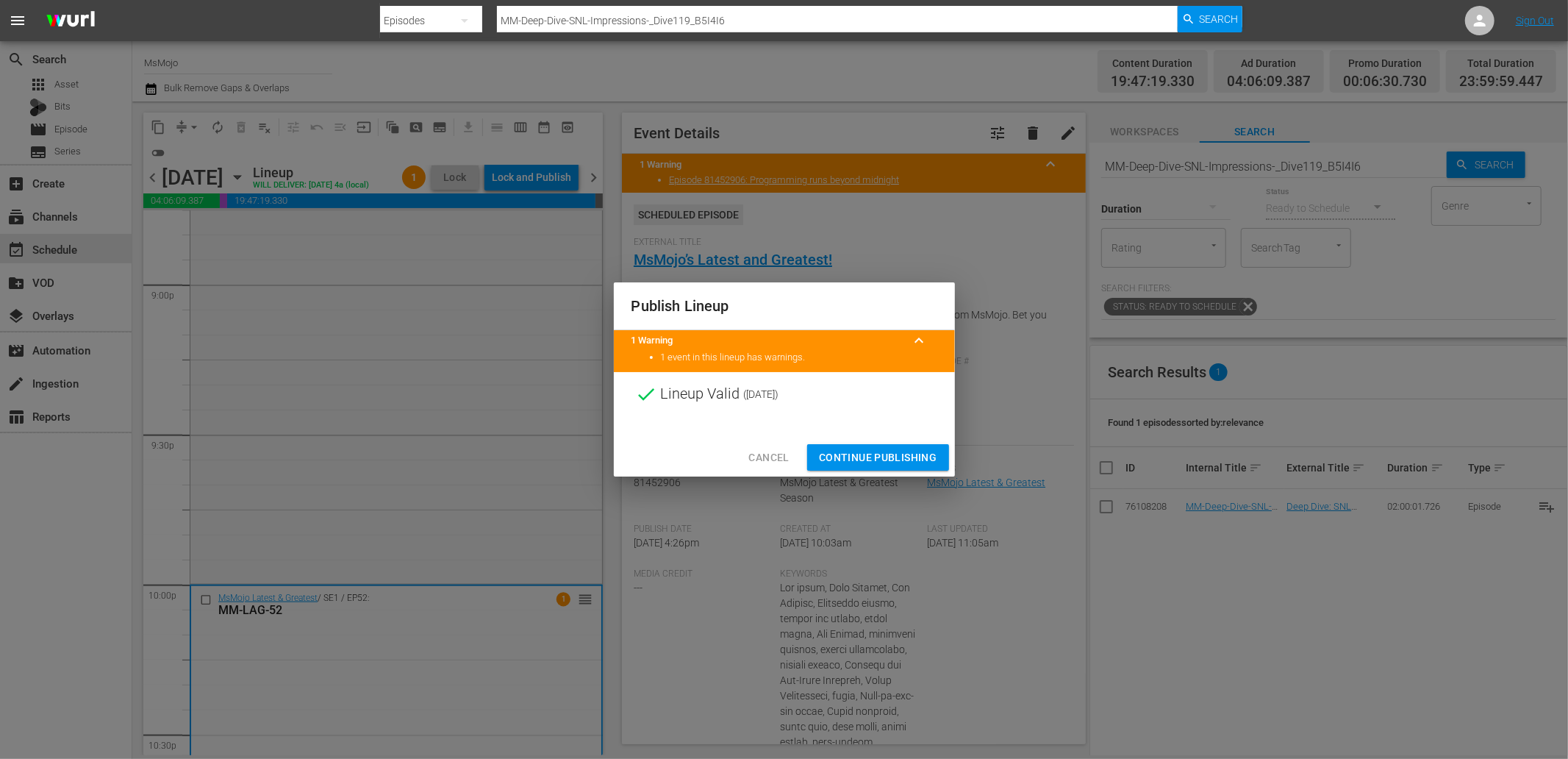
click at [863, 457] on span "Continue Publishing" at bounding box center [878, 458] width 119 height 19
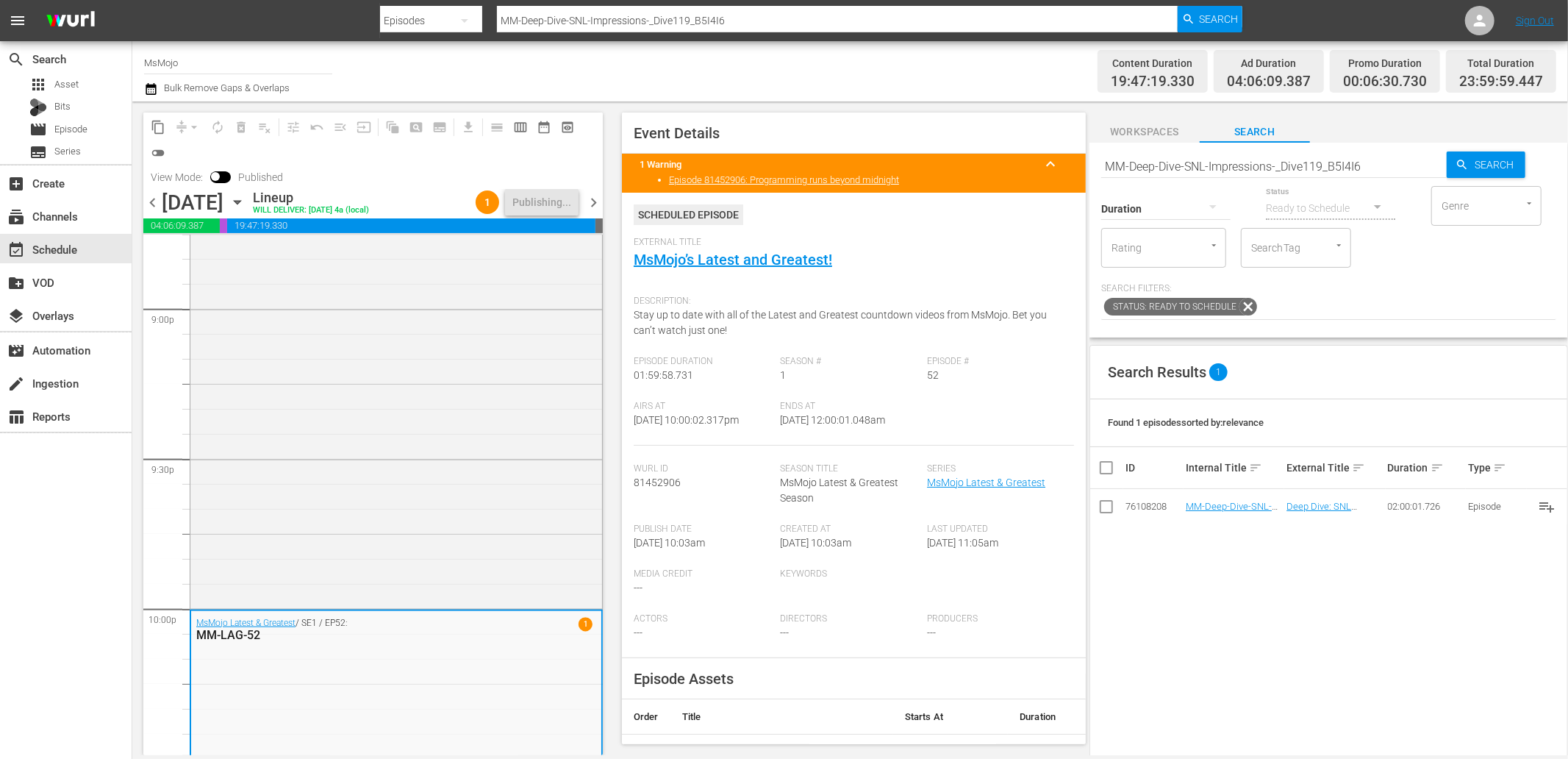
click at [592, 203] on span "chevron_right" at bounding box center [594, 203] width 19 height 19
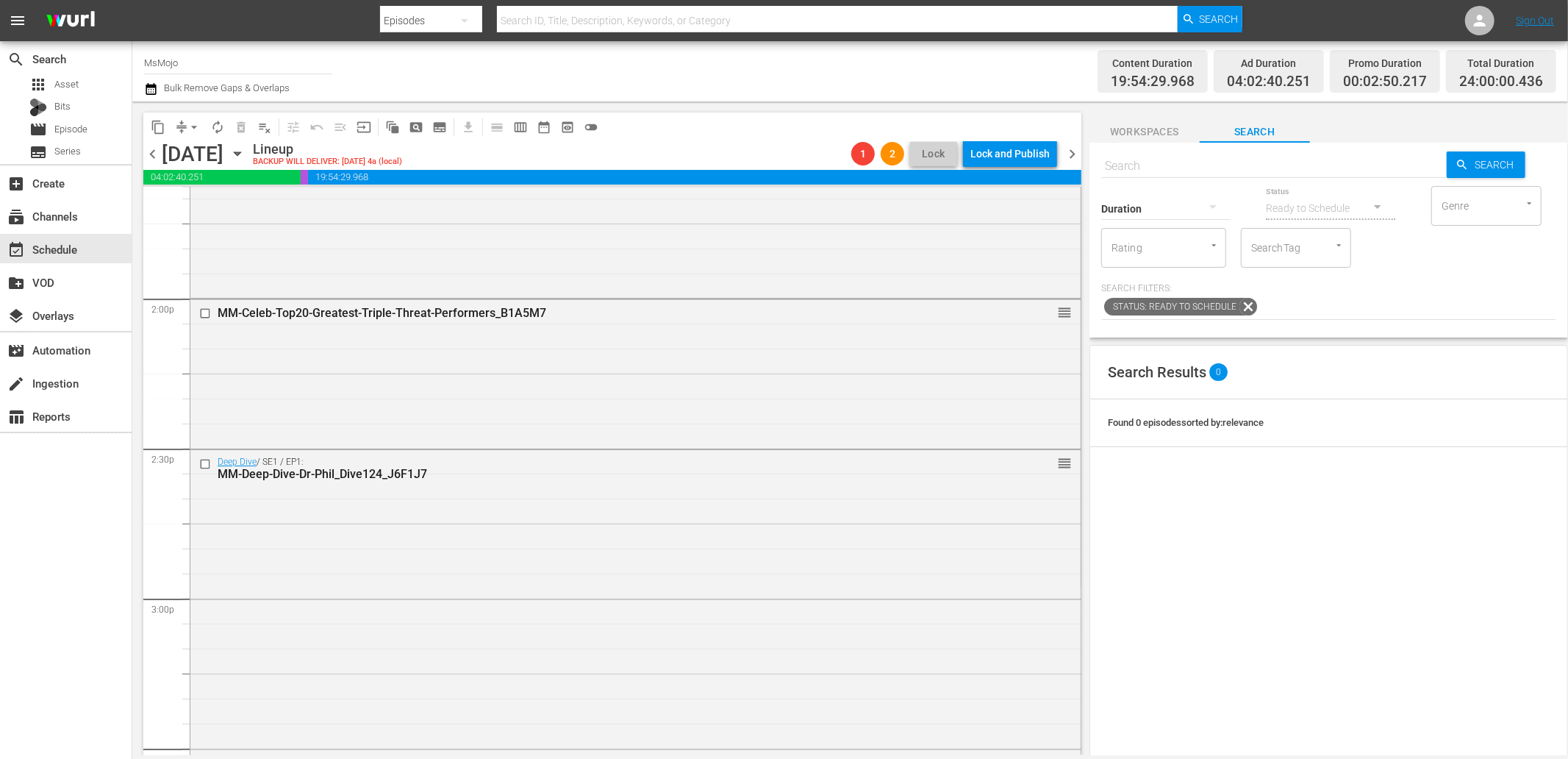
scroll to position [3940, 0]
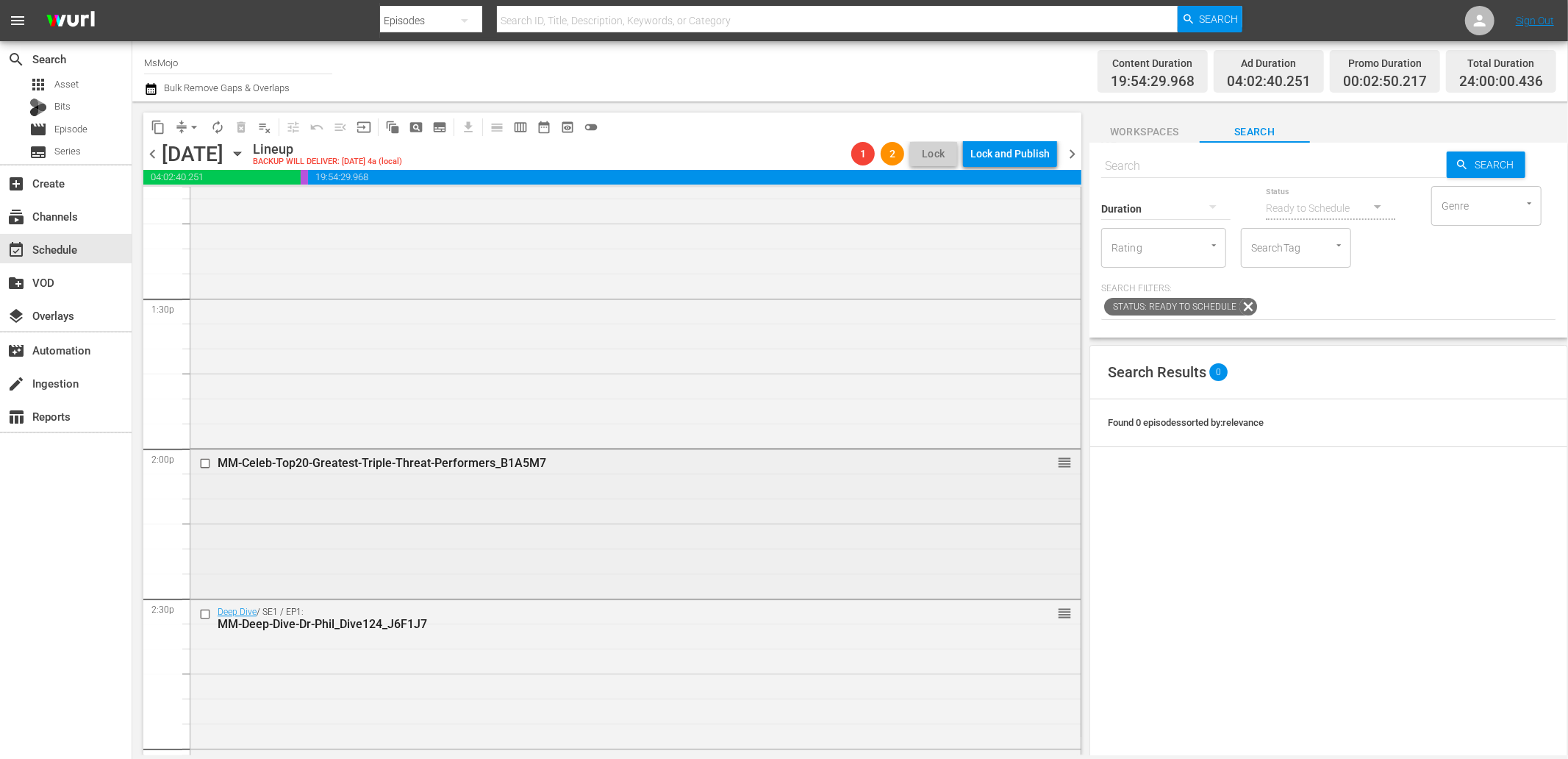
click at [203, 465] on input "checkbox" at bounding box center [206, 463] width 16 height 12
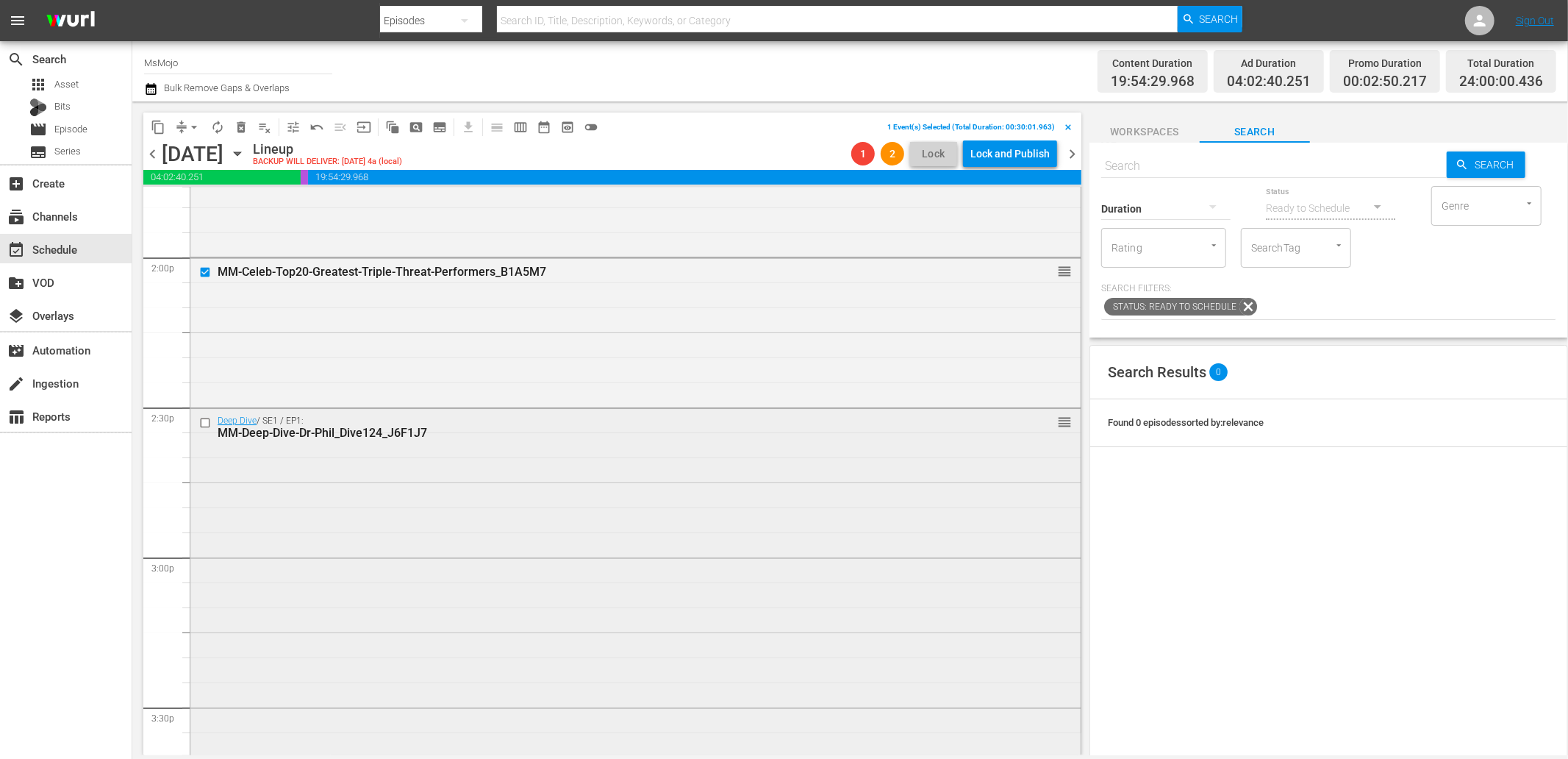
scroll to position [4158, 0]
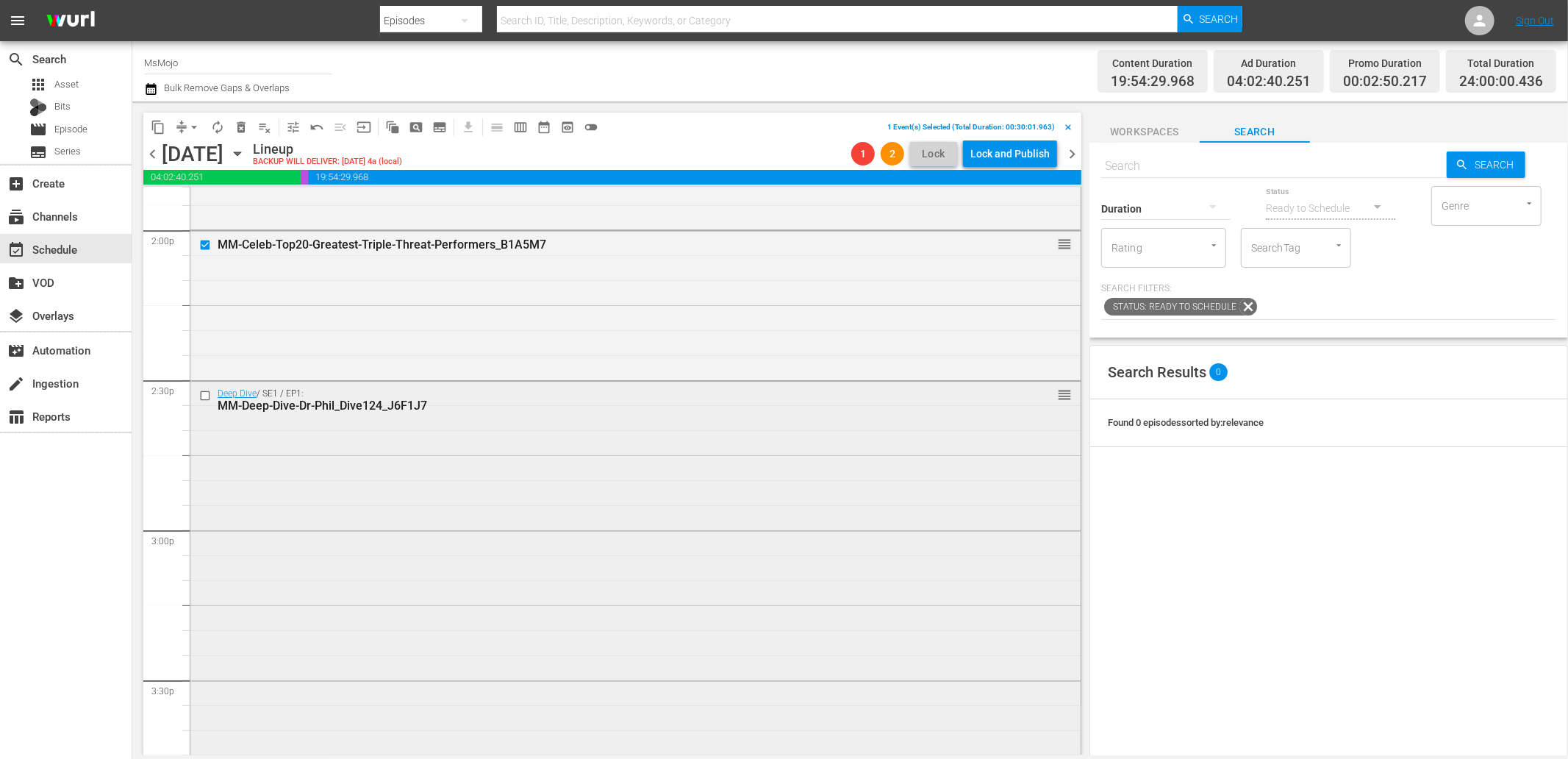
click at [206, 393] on input "checkbox" at bounding box center [206, 396] width 16 height 12
click at [243, 123] on span "delete_forever_outlined" at bounding box center [242, 127] width 15 height 15
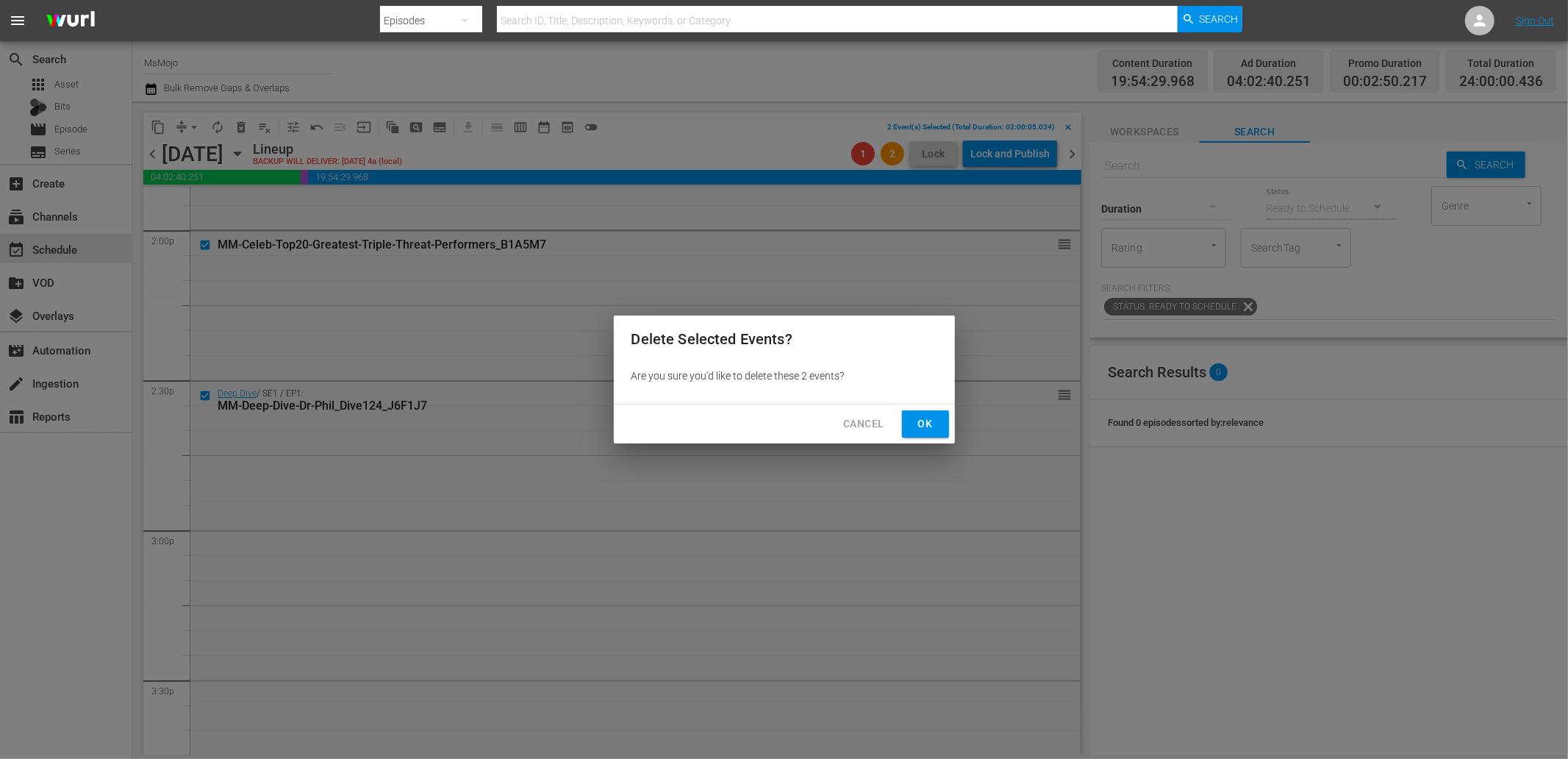
click at [914, 415] on span "Ok" at bounding box center [925, 424] width 23 height 19
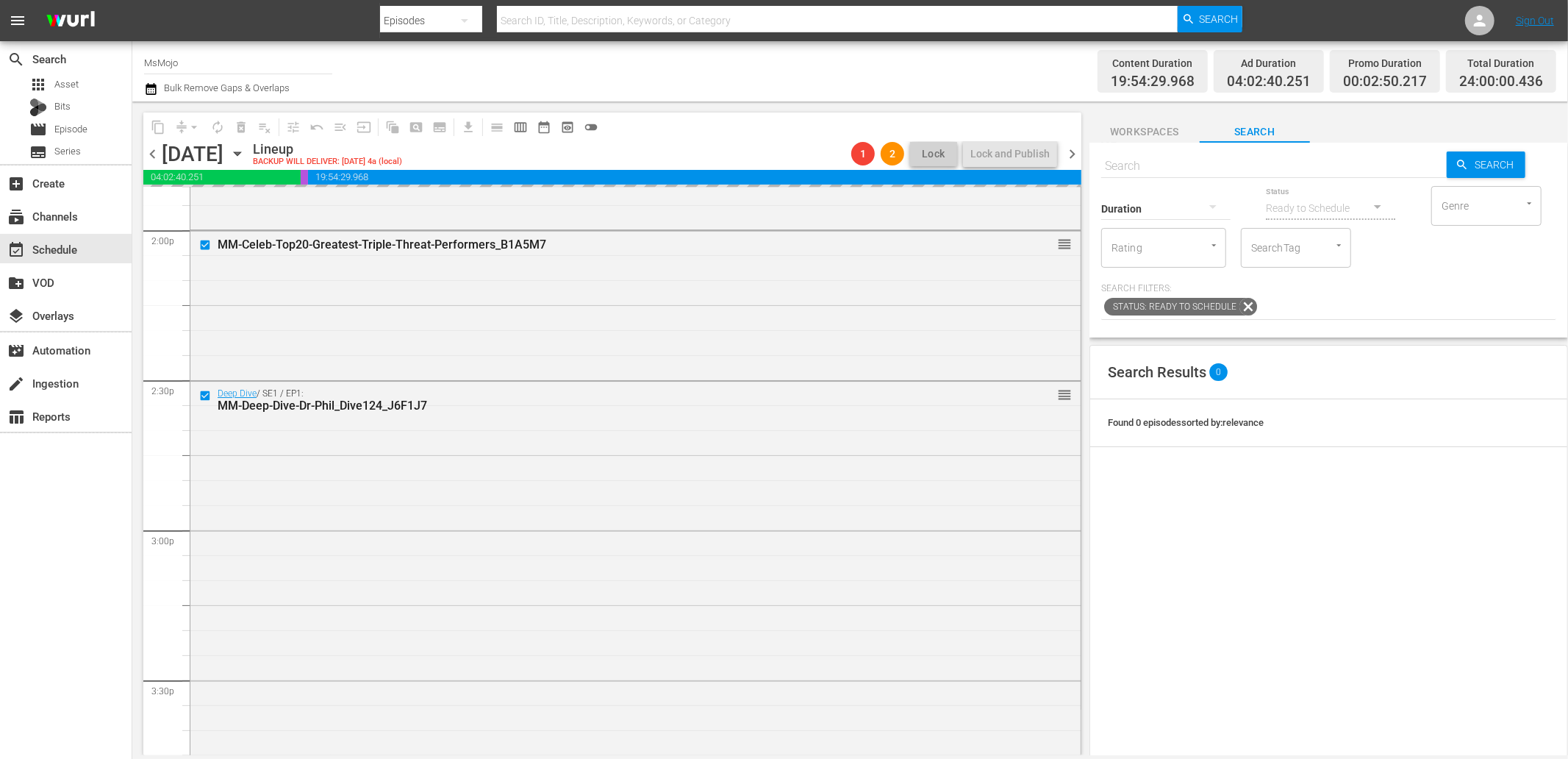
click at [1155, 157] on input "text" at bounding box center [1274, 166] width 345 height 35
paste input "MM-Pop-Deep-Dive-90s_N5Y3Z5"
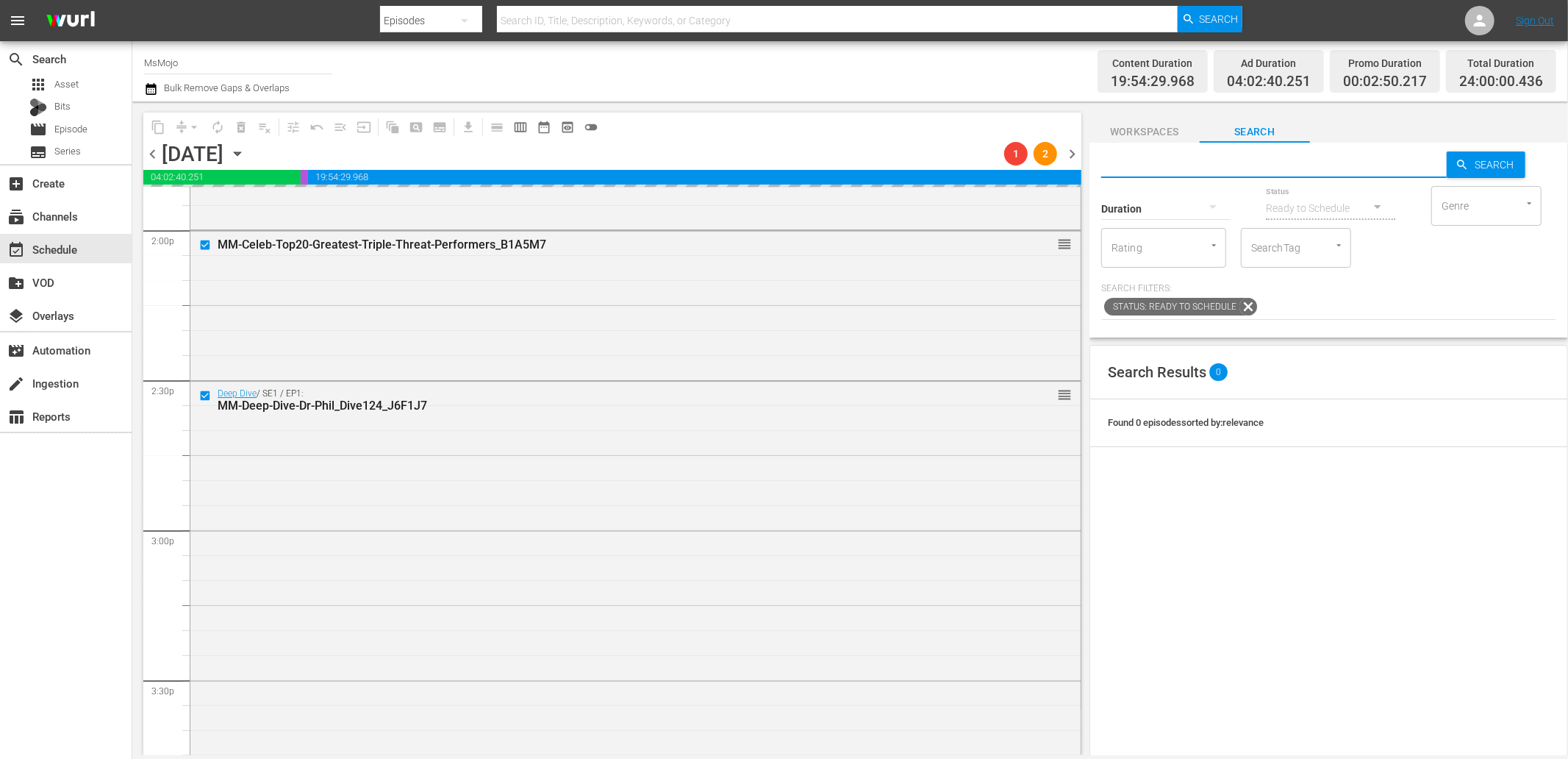
type input "MM-Pop-Deep-Dive-90s_N5Y3Z5"
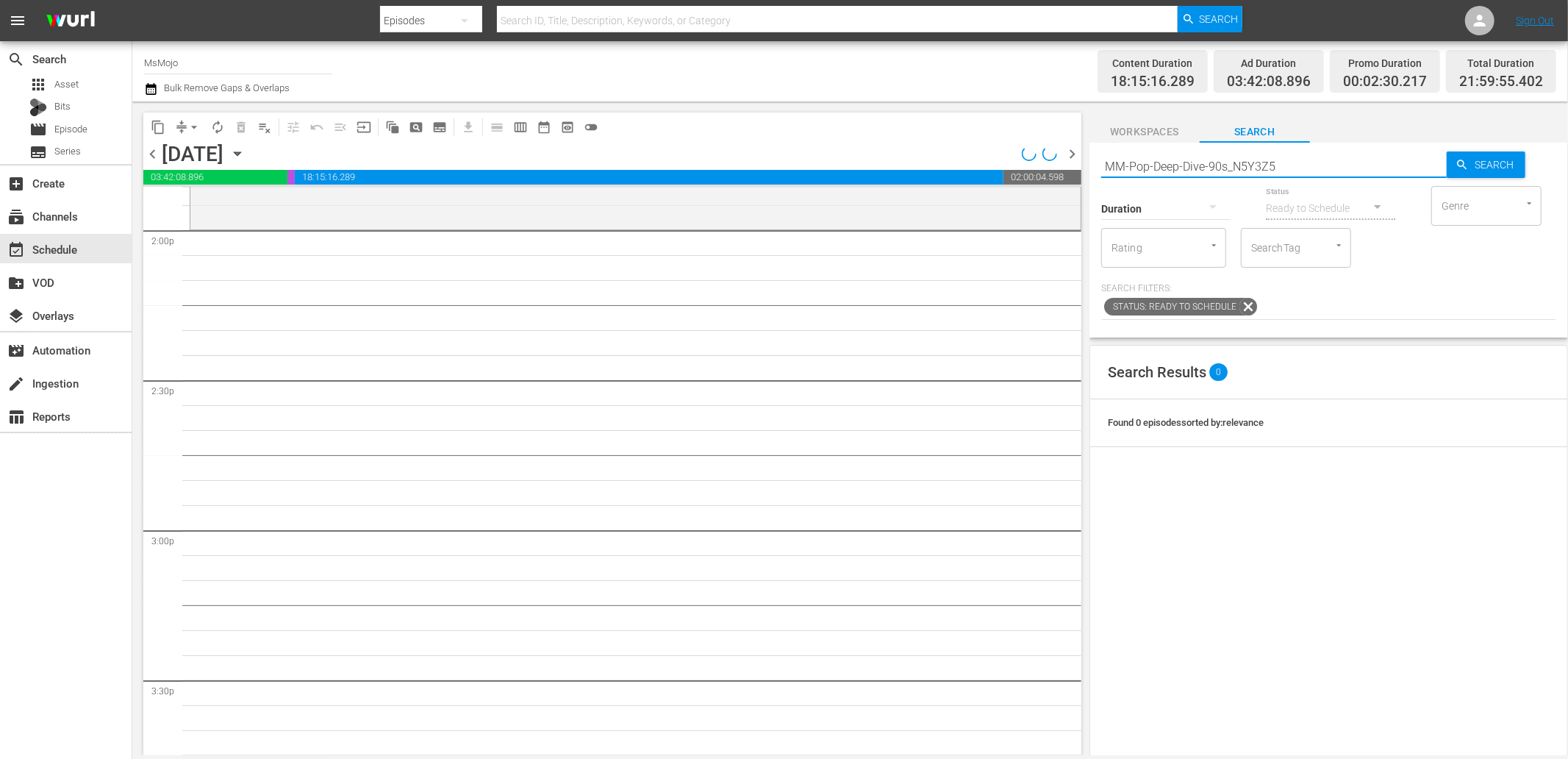
type input "MM-Pop-Deep-Dive-90s_N5Y3Z5"
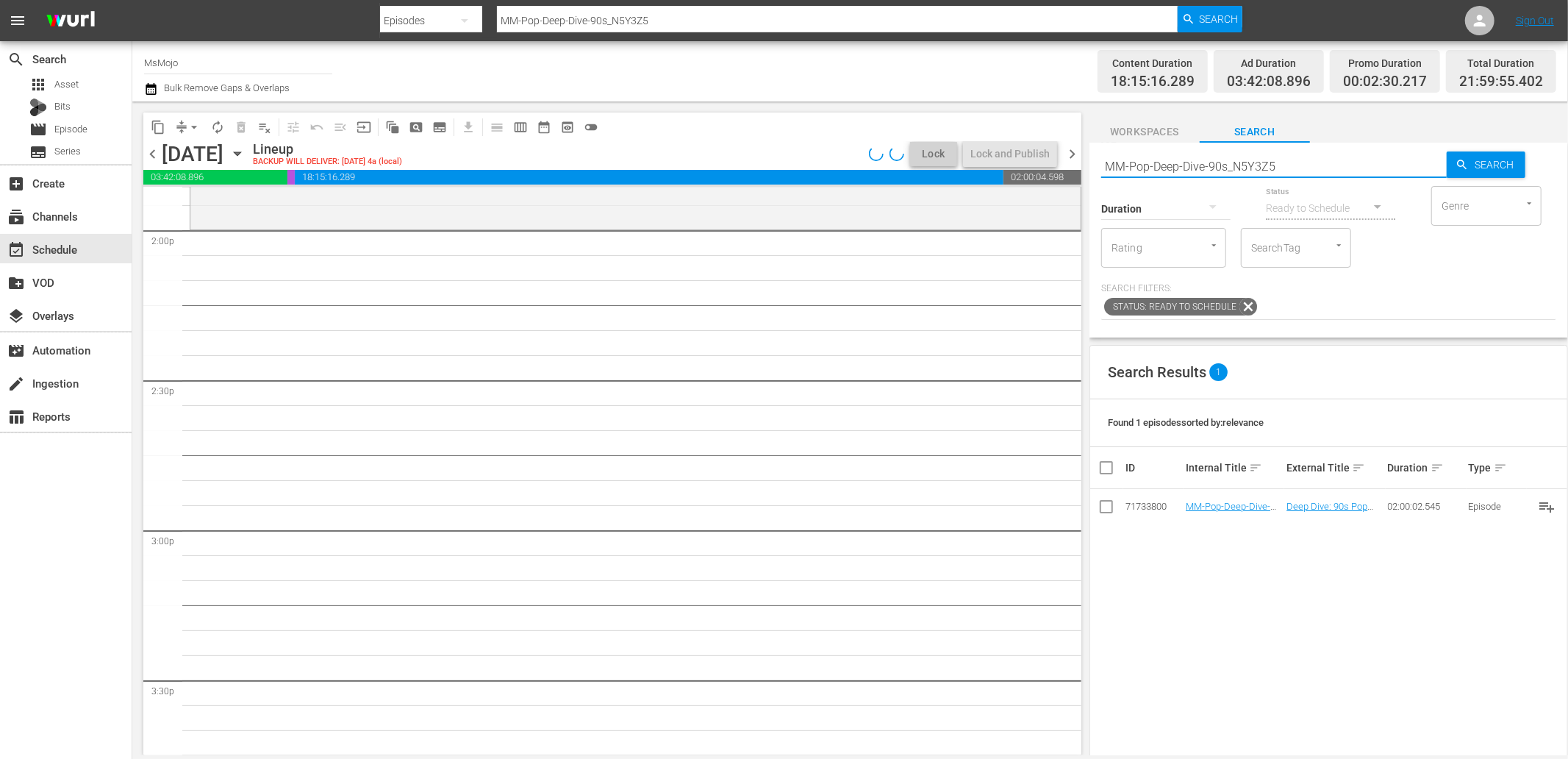
click at [1337, 550] on div "Search Results 1 Found 1 episodes sorted by: relevance ID Internal Title sort E…" at bounding box center [1329, 651] width 479 height 613
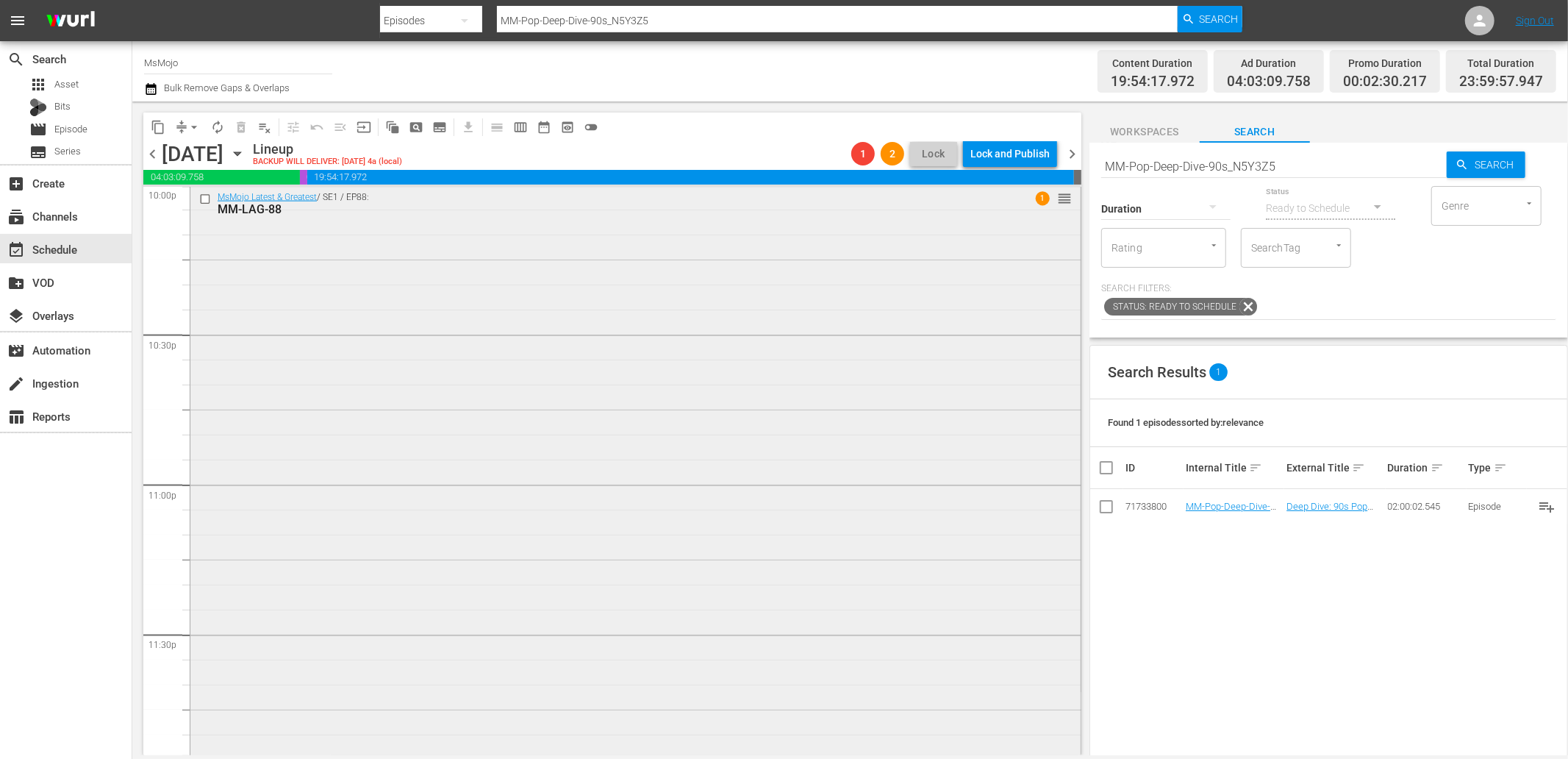
scroll to position [6610, 0]
click at [417, 546] on div "MsMojo Latest & Greatest / SE1 / EP88: MM-LAG-88 1 reorder" at bounding box center [636, 478] width 890 height 596
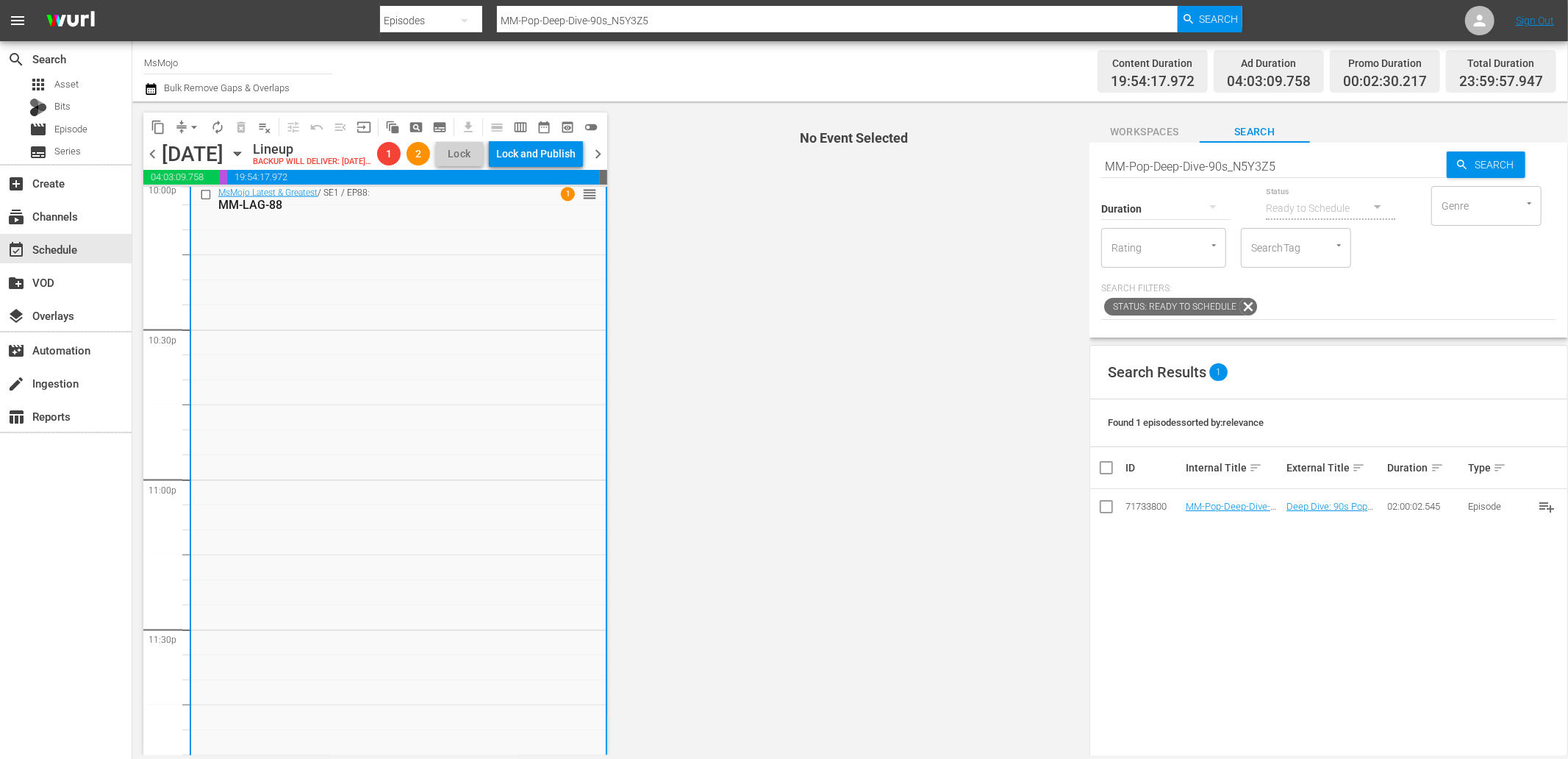
scroll to position [6657, 0]
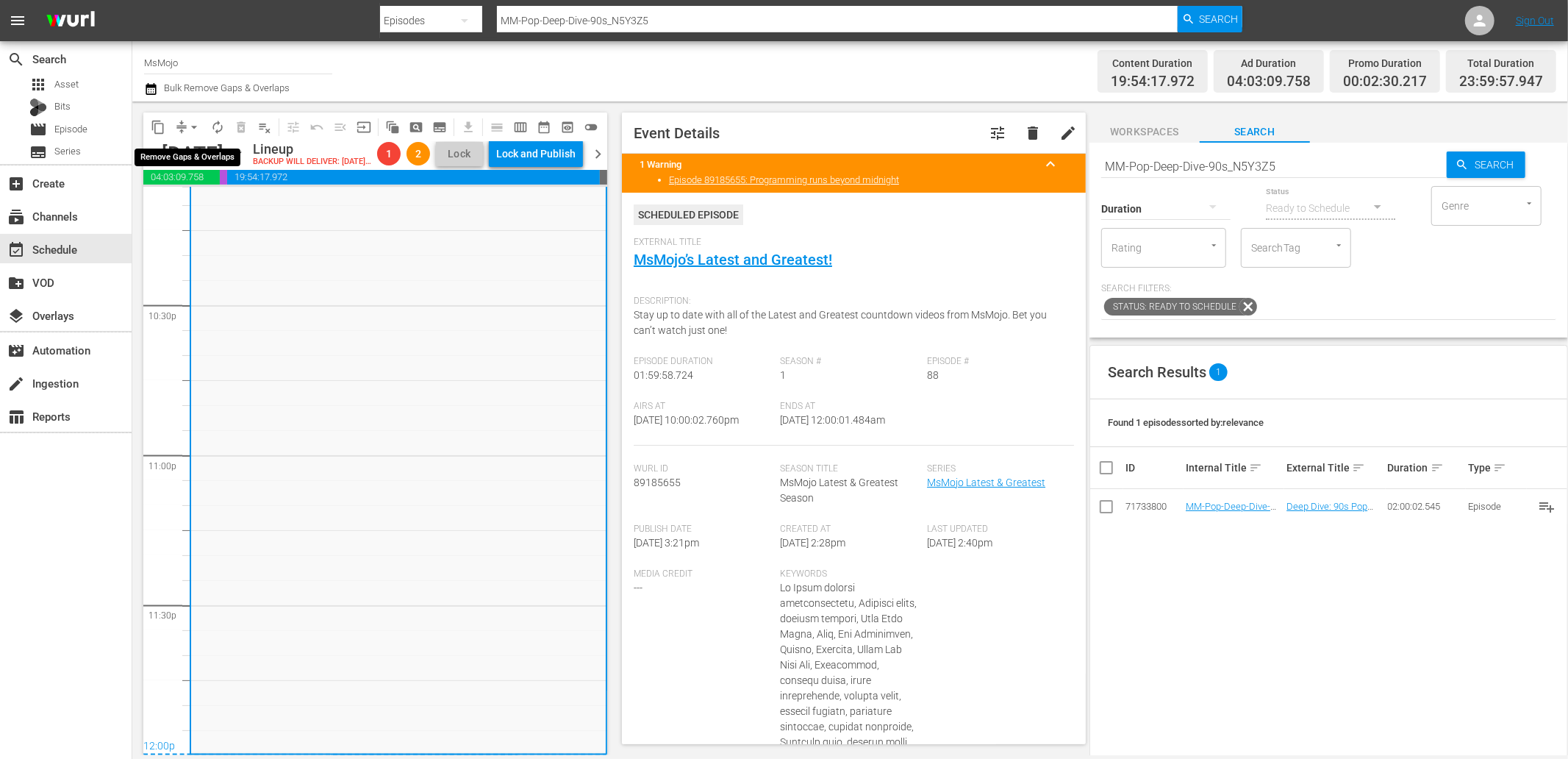
click at [193, 119] on span "arrow_drop_down" at bounding box center [194, 127] width 15 height 15
click at [222, 191] on li "Align to First Episode" at bounding box center [194, 180] width 154 height 24
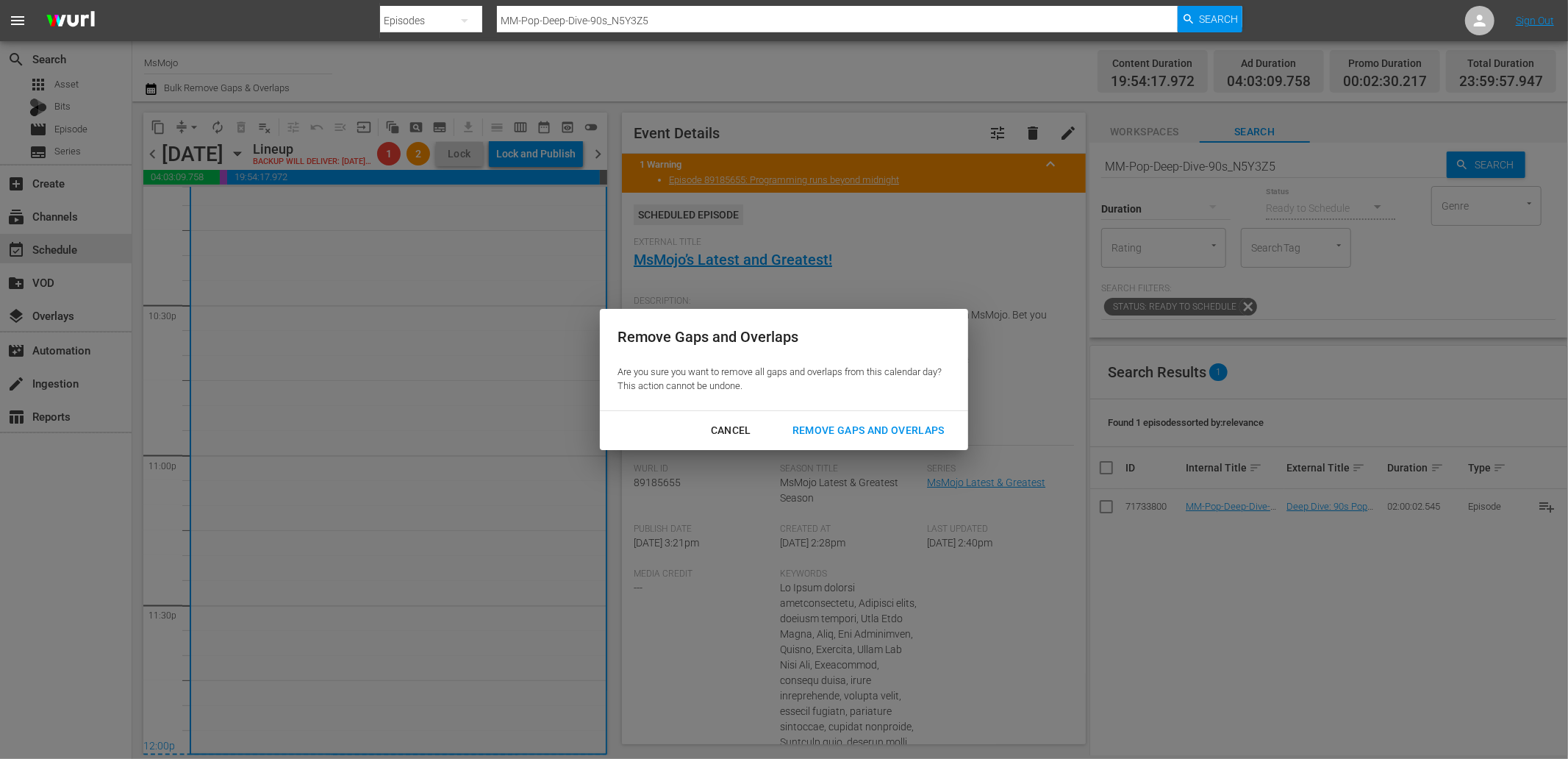
click at [730, 440] on button "Cancel" at bounding box center [731, 430] width 76 height 27
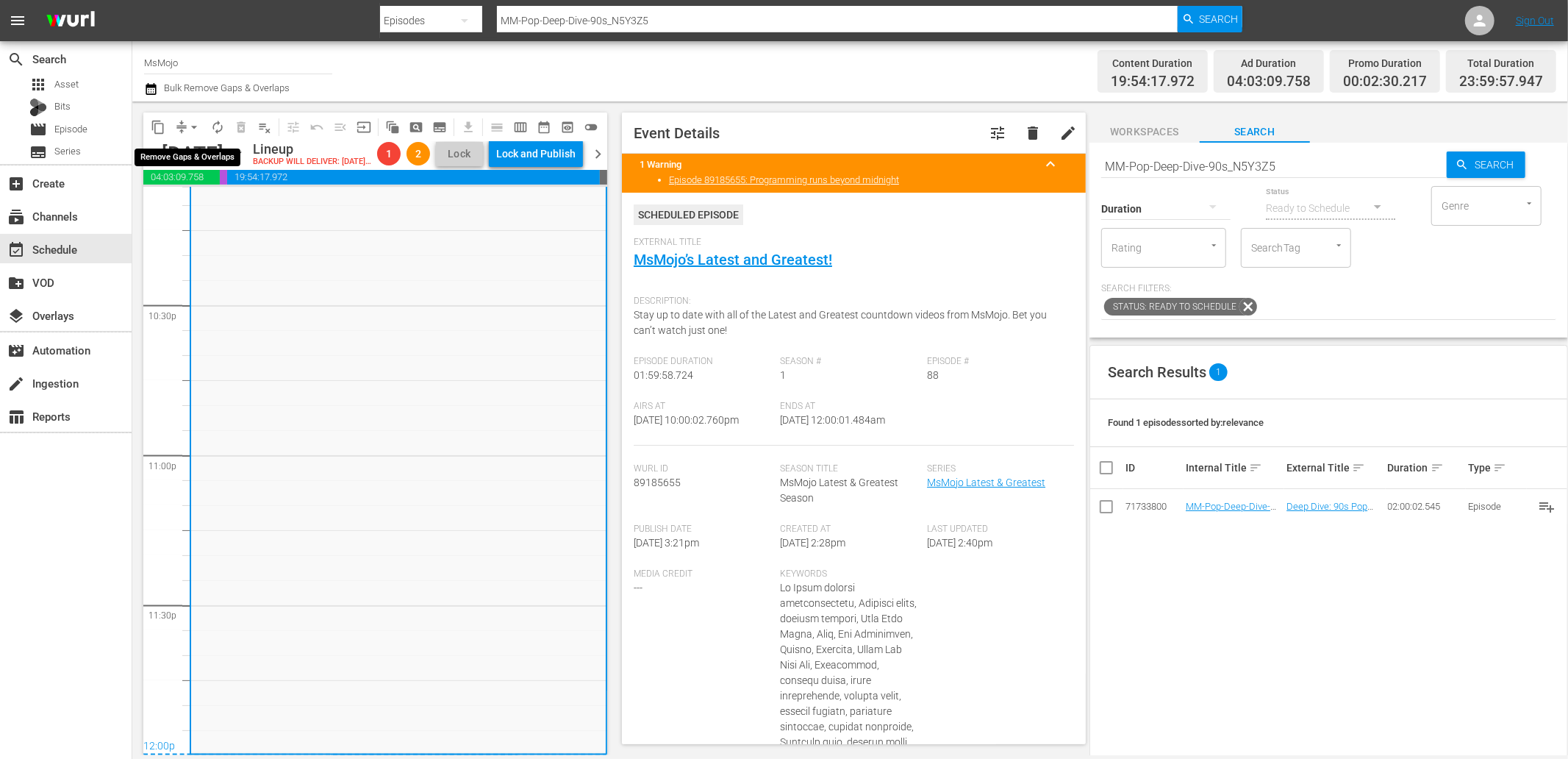
click at [186, 130] on button "arrow_drop_down" at bounding box center [193, 127] width 23 height 23
click at [224, 201] on li "Align to End of Previous Day" at bounding box center [194, 204] width 154 height 24
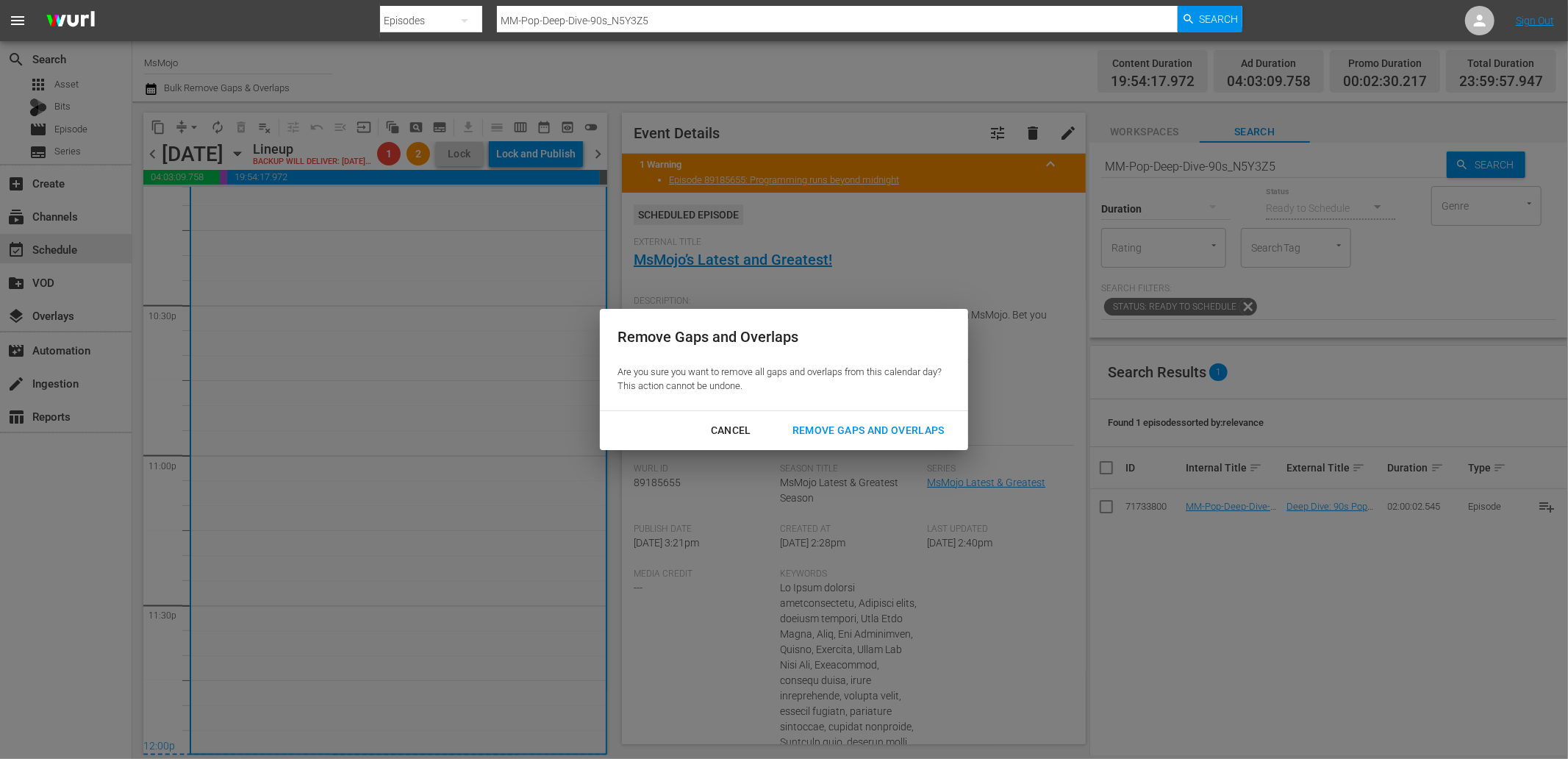
click at [826, 434] on div "Remove Gaps and Overlaps" at bounding box center [869, 430] width 175 height 19
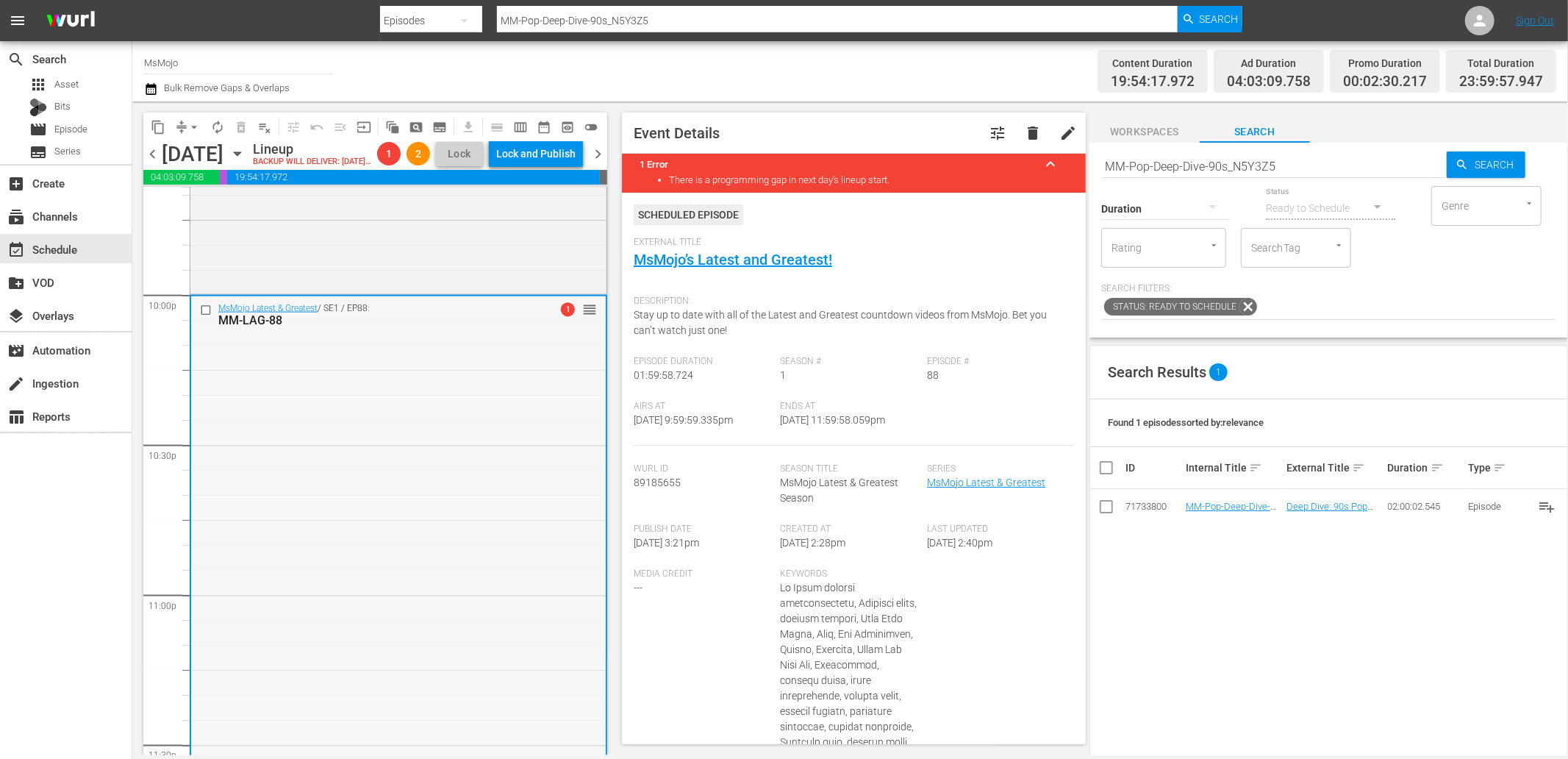
click at [347, 434] on div "MsMojo Latest & Greatest / SE1 / EP88: MM-LAG-88 1 reorder" at bounding box center [399, 594] width 414 height 596
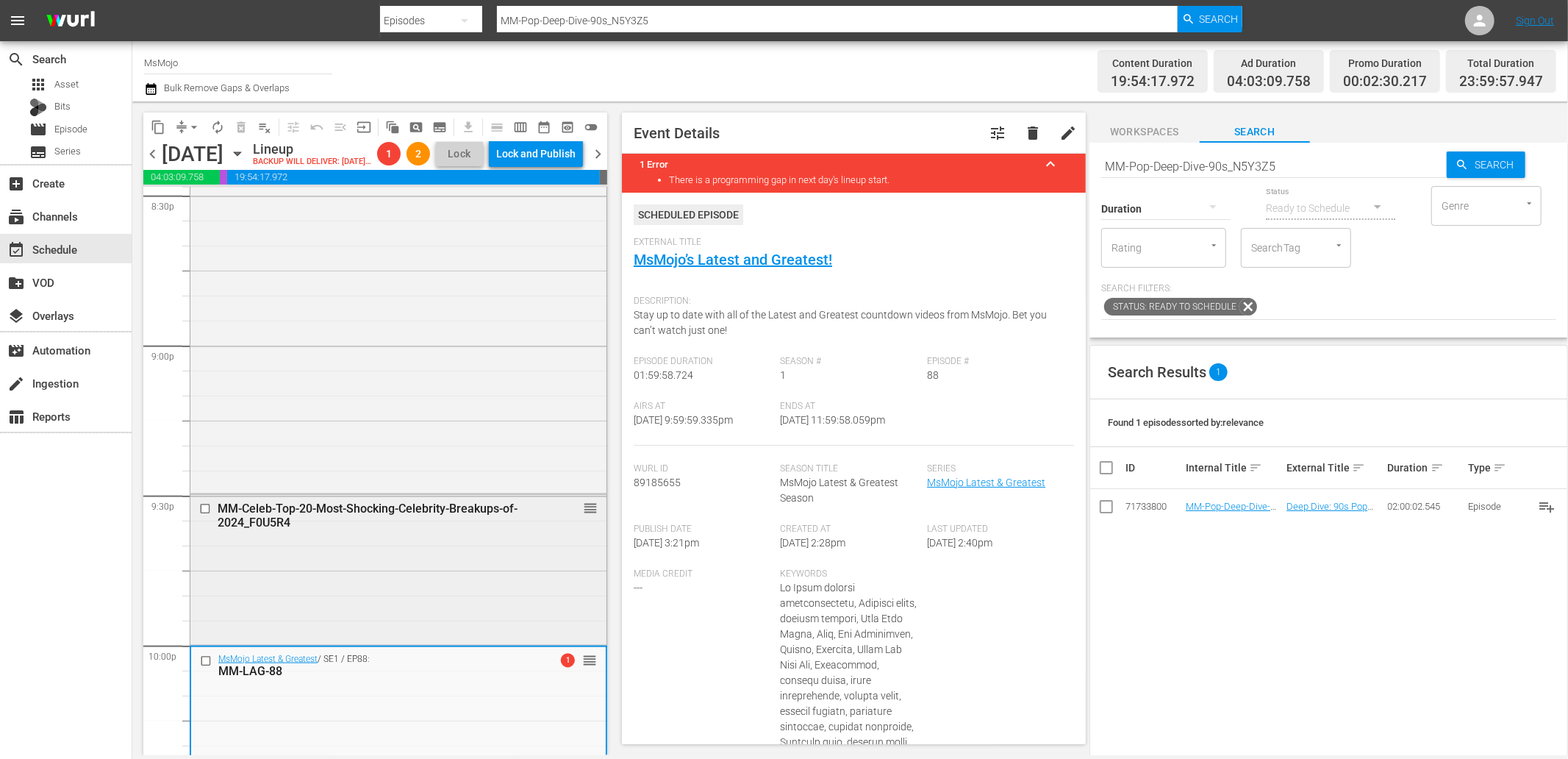
scroll to position [5731, 0]
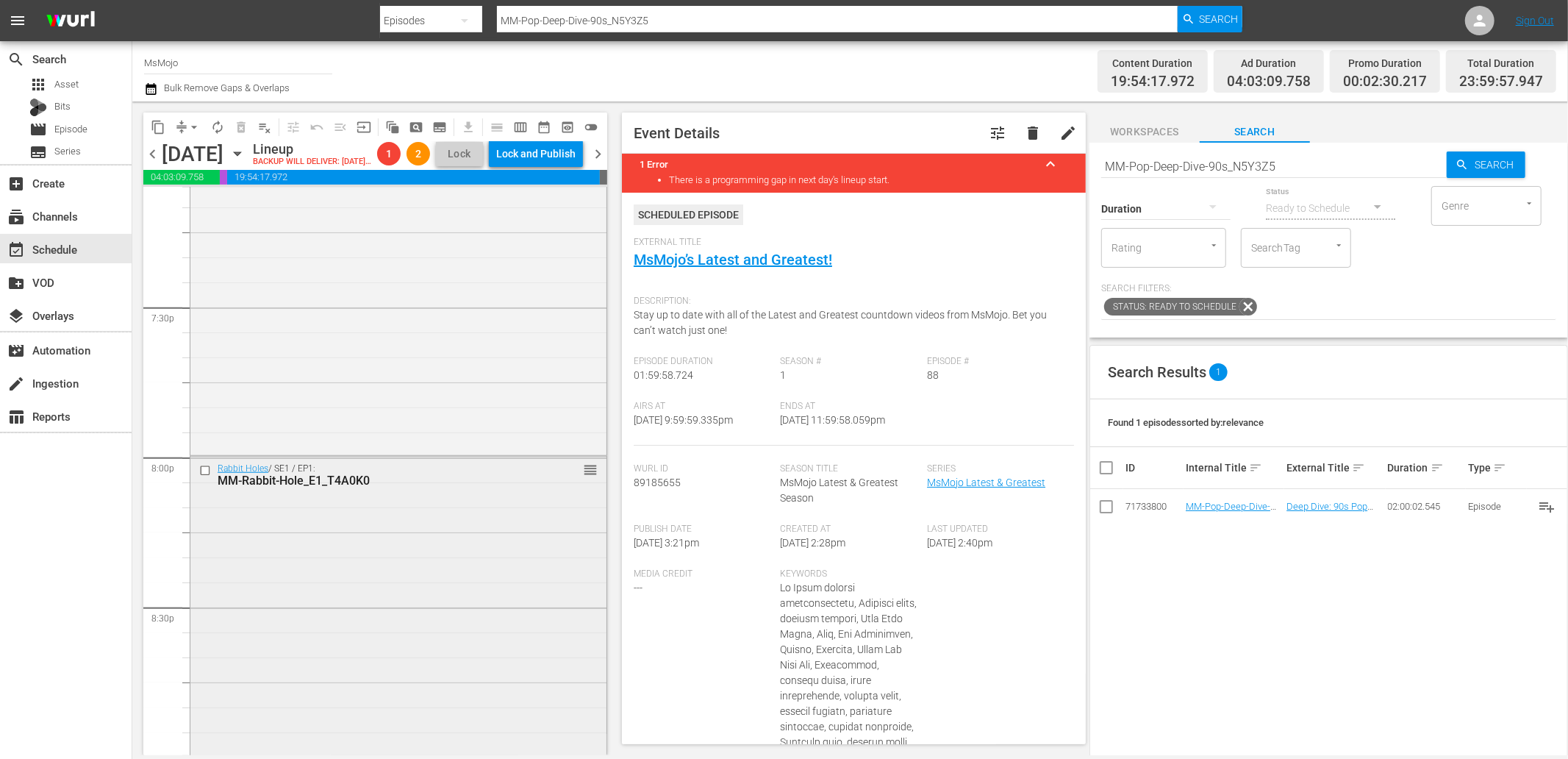
click at [325, 563] on div "Rabbit Holes / SE1 / EP1: MM-Rabbit-Hole_E1_T4A0K0 reorder" at bounding box center [399, 679] width 416 height 445
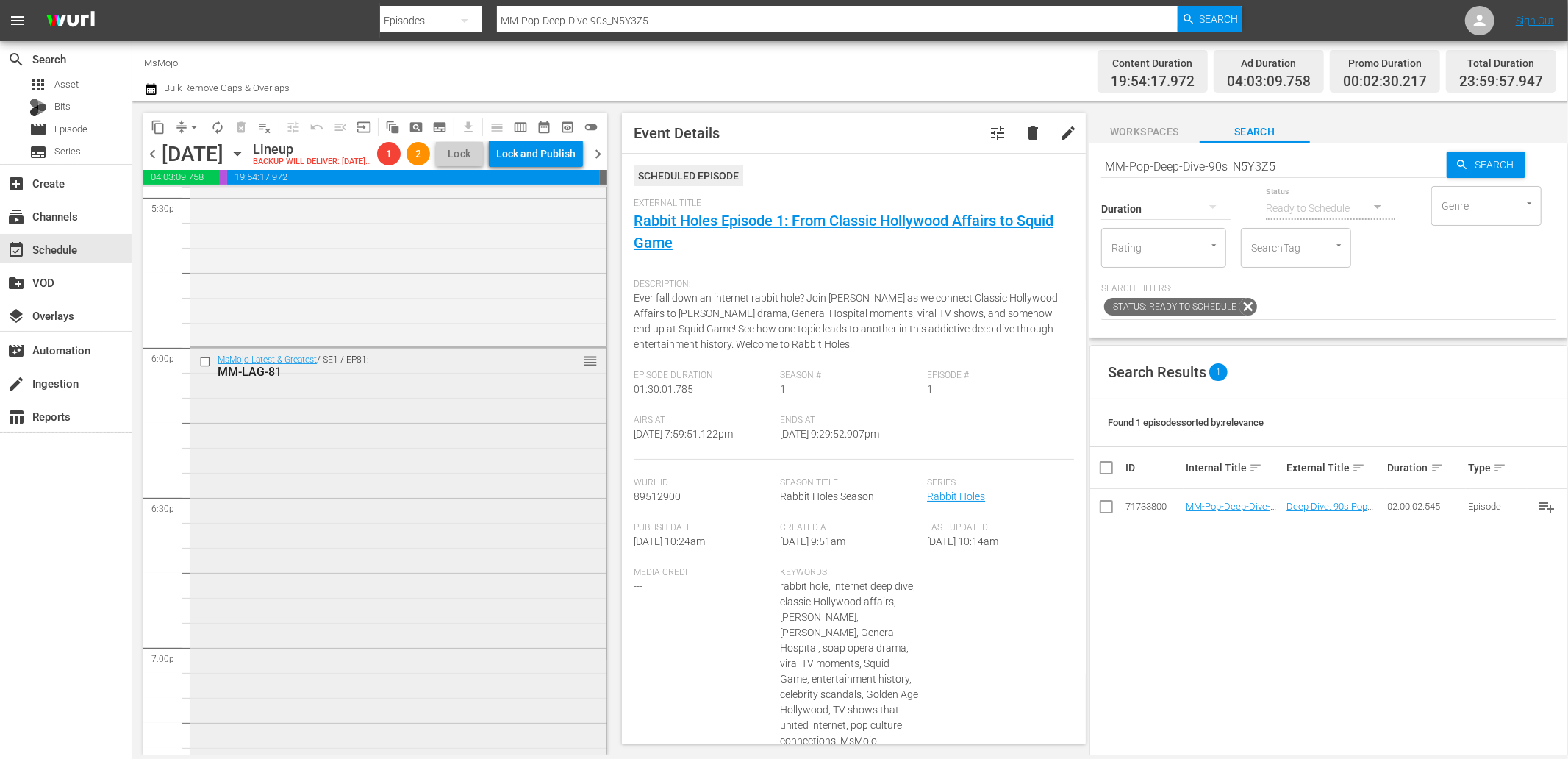
click at [304, 559] on div "MsMojo Latest & Greatest / SE1 / EP81: MM-LAG-81 reorder" at bounding box center [399, 646] width 416 height 596
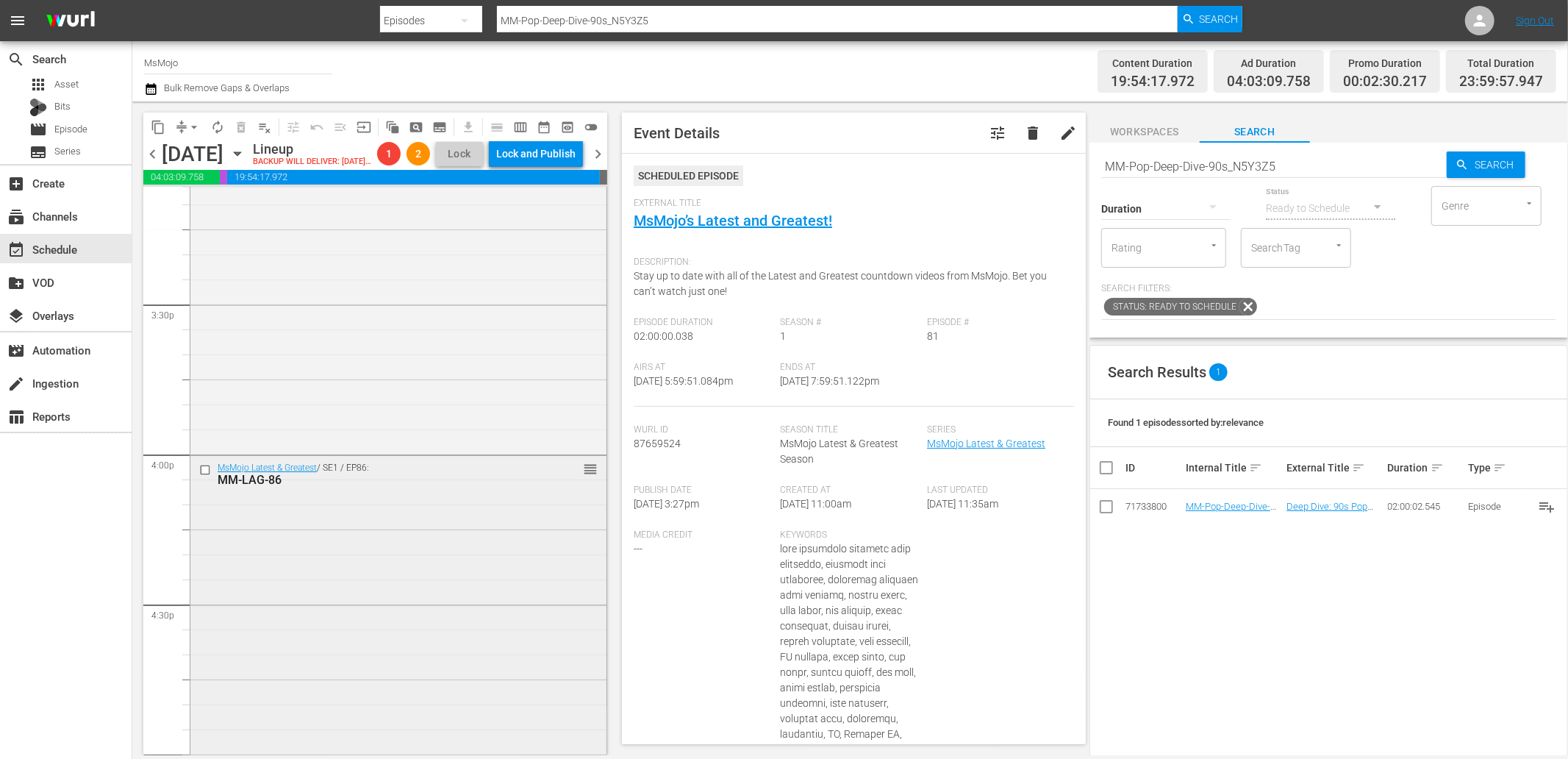
scroll to position [4533, 0]
click at [258, 564] on div "MsMojo Latest & Greatest / SE1 / EP86: MM-LAG-86 reorder" at bounding box center [399, 754] width 416 height 595
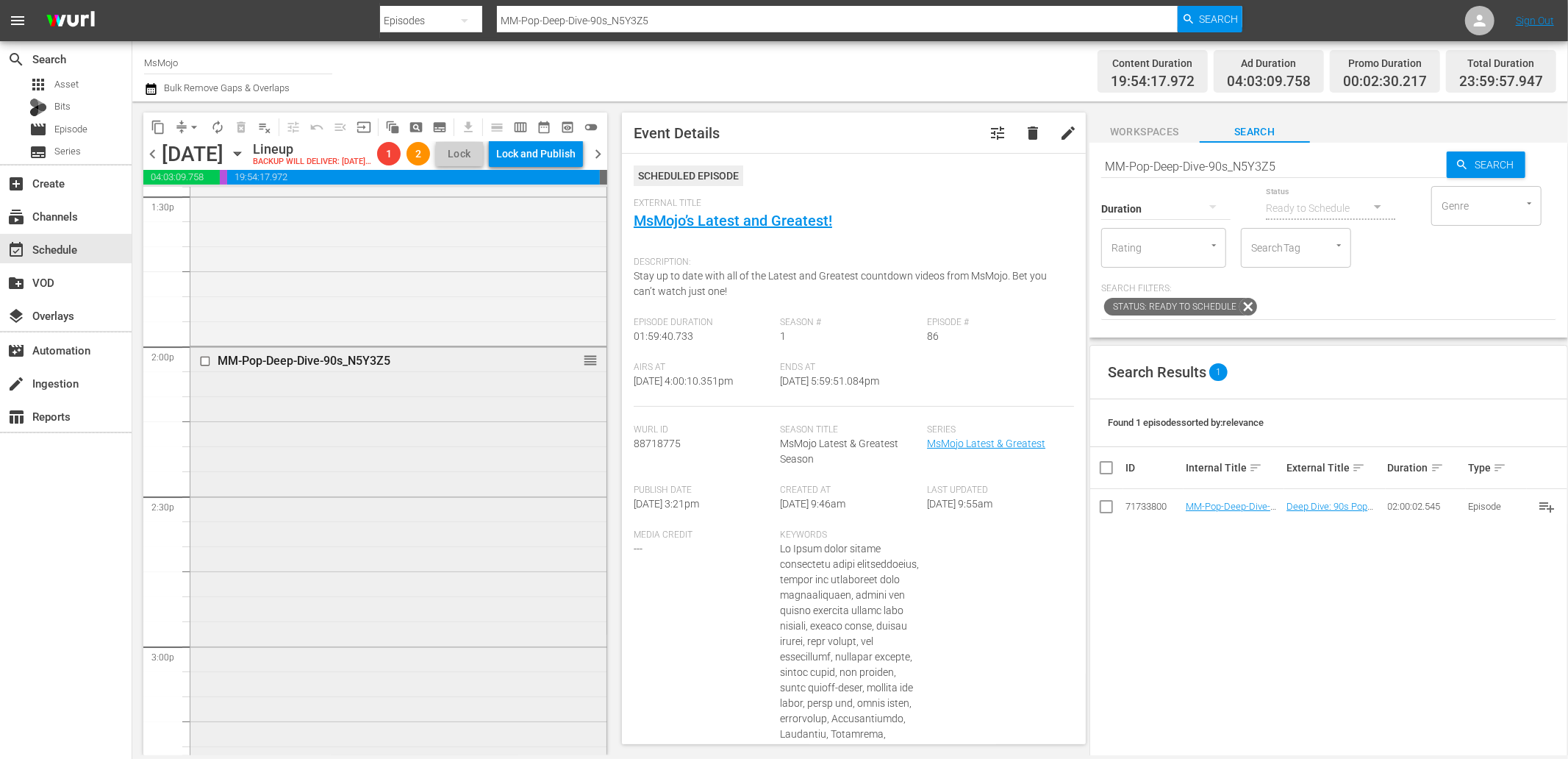
click at [287, 513] on div "MM-Pop-Deep-Dive-90s_N5Y3Z5 reorder" at bounding box center [399, 645] width 416 height 596
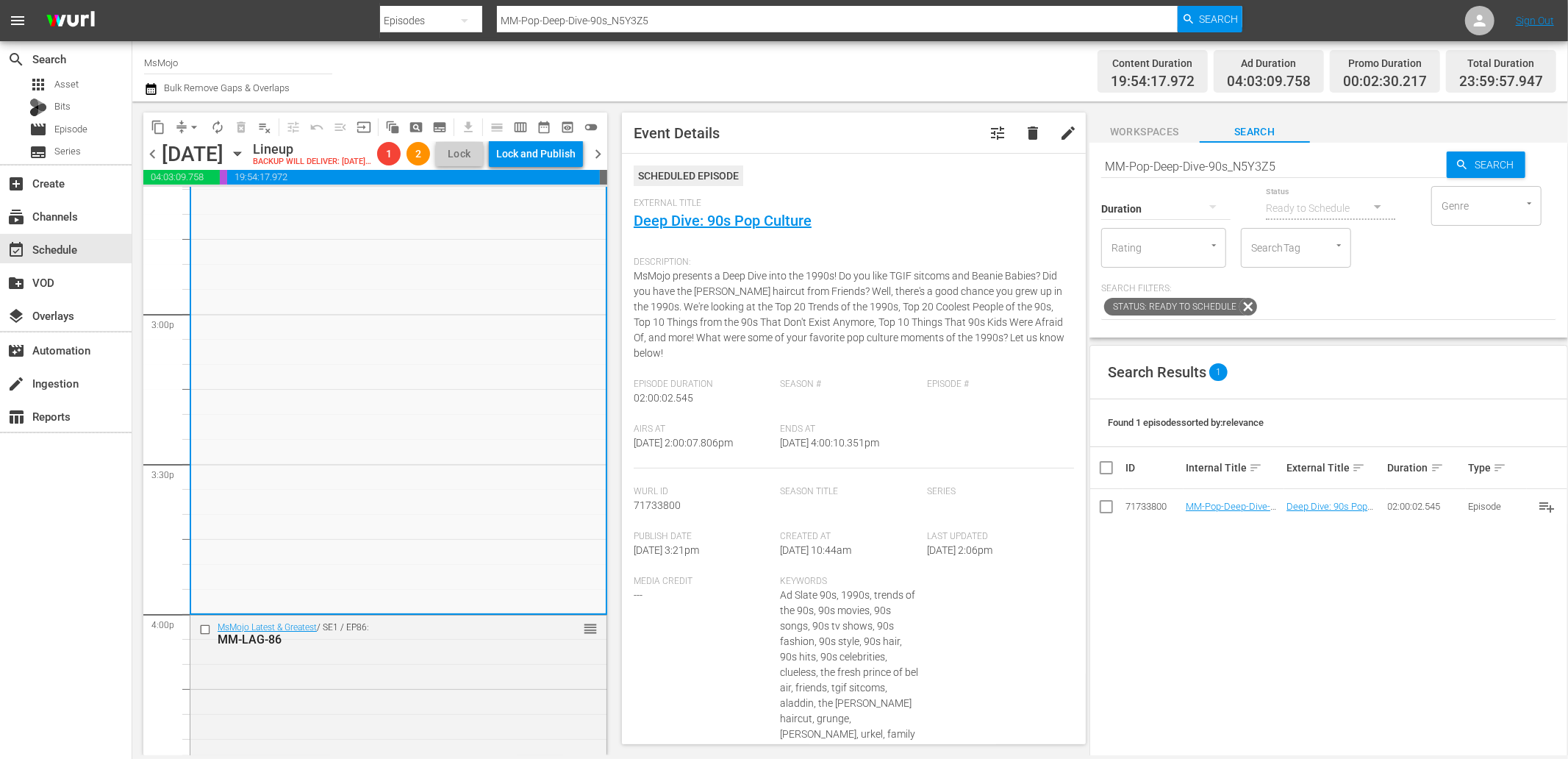
scroll to position [4751, 0]
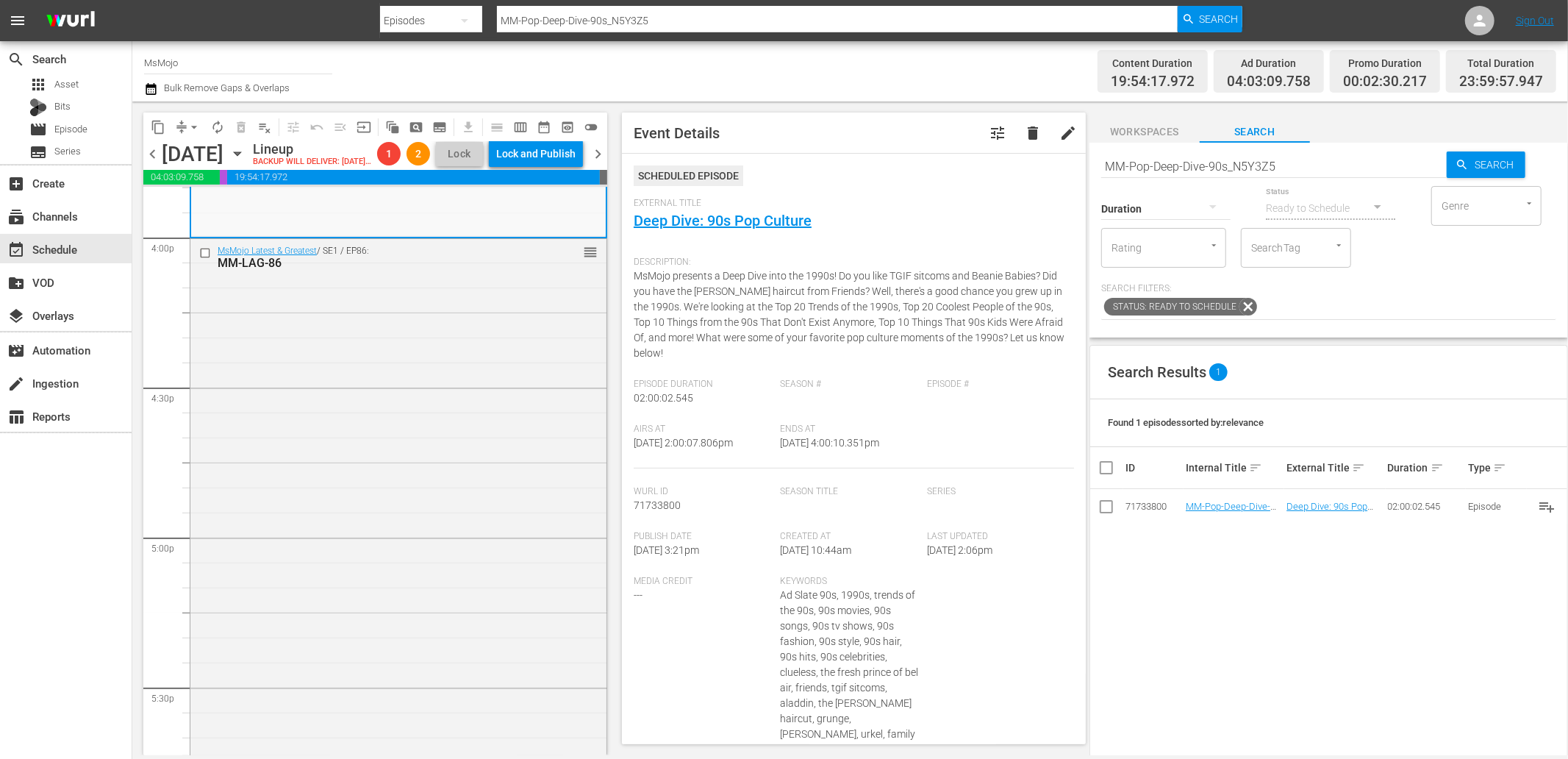
click at [287, 513] on div "MsMojo Latest & Greatest / SE1 / EP86: MM-LAG-86 reorder" at bounding box center [399, 536] width 416 height 595
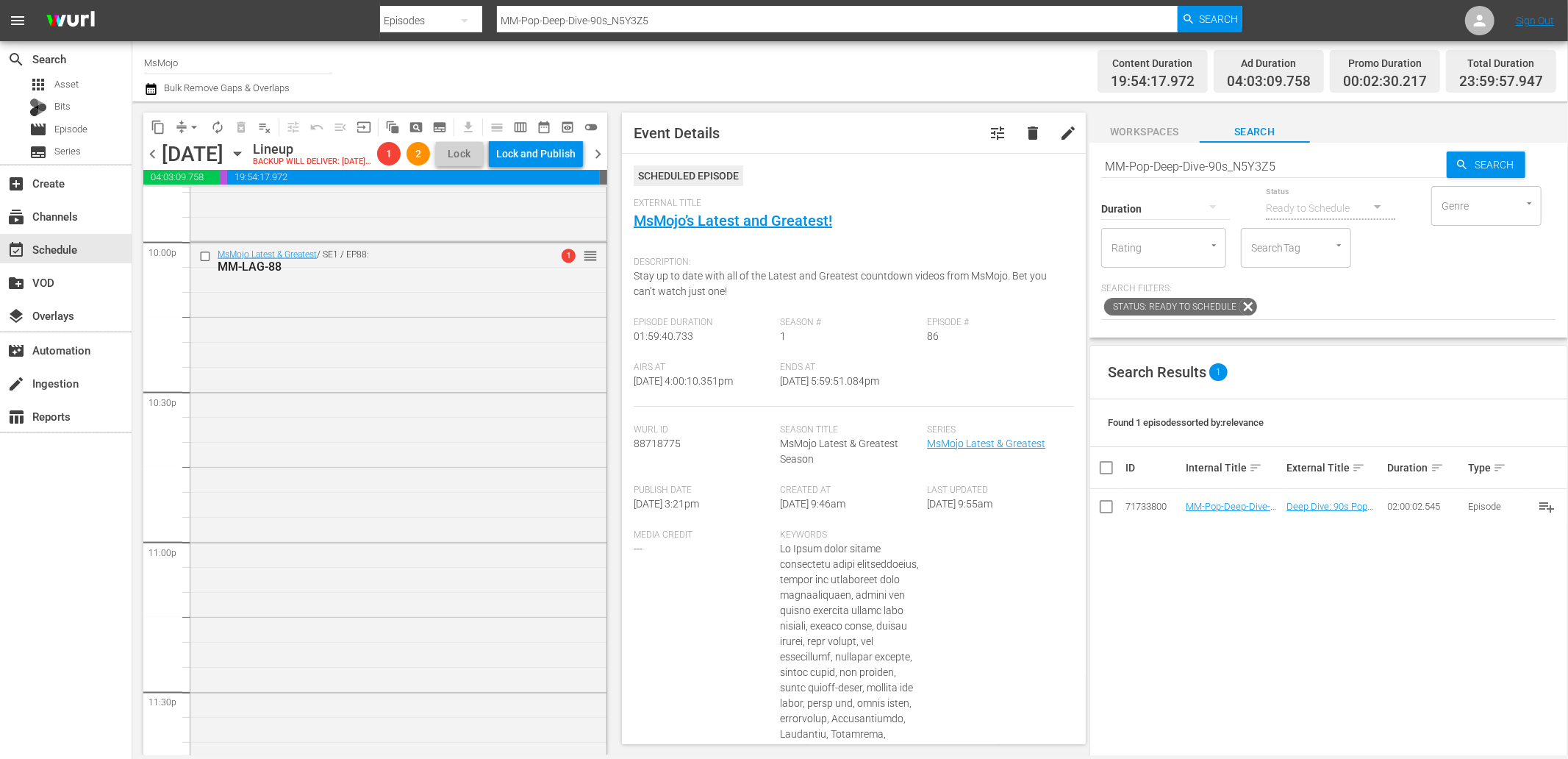
scroll to position [6687, 0]
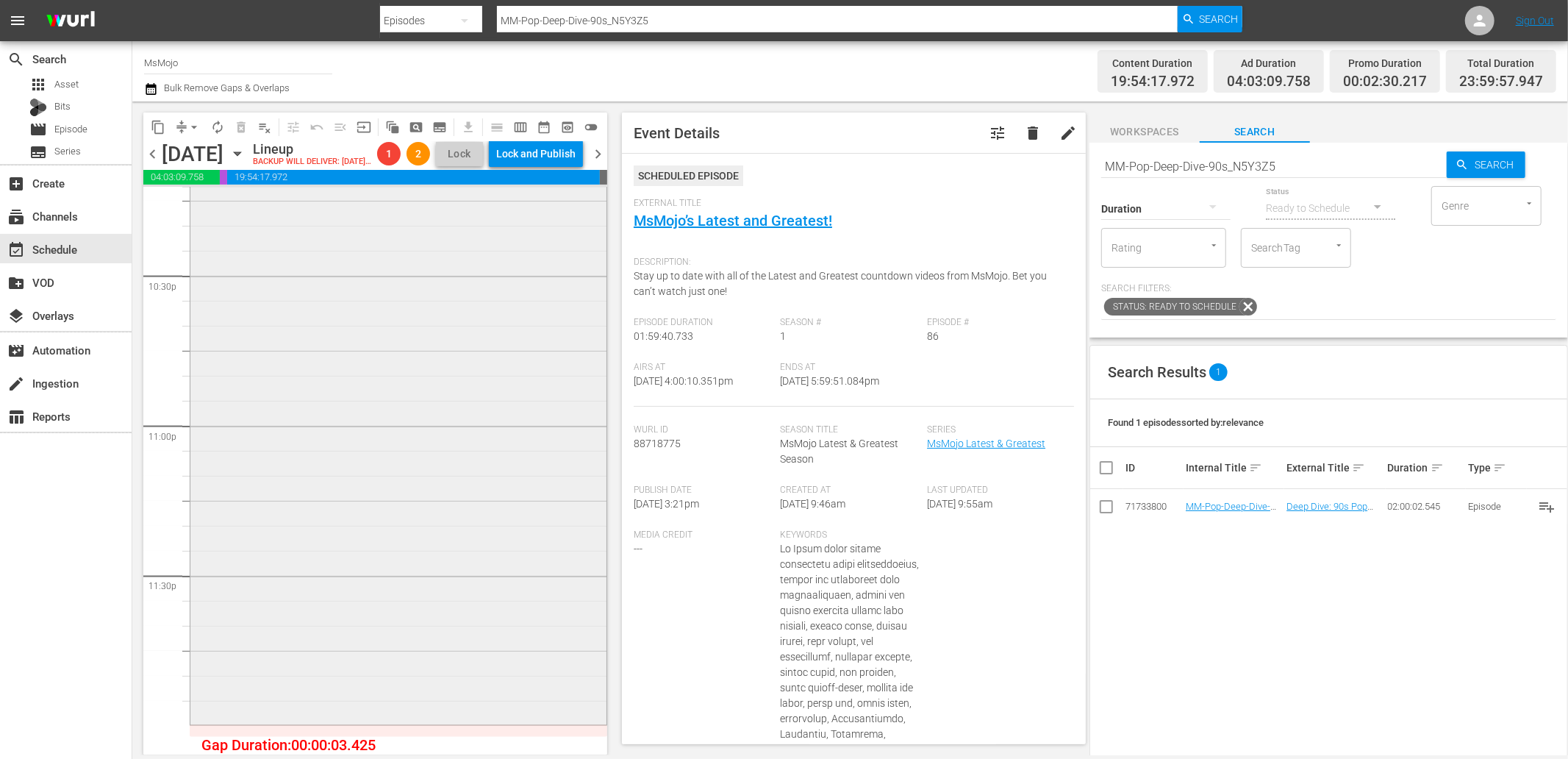
click at [344, 618] on div "MsMojo Latest & Greatest / SE1 / EP88: MM-LAG-88 1 reorder" at bounding box center [399, 425] width 416 height 596
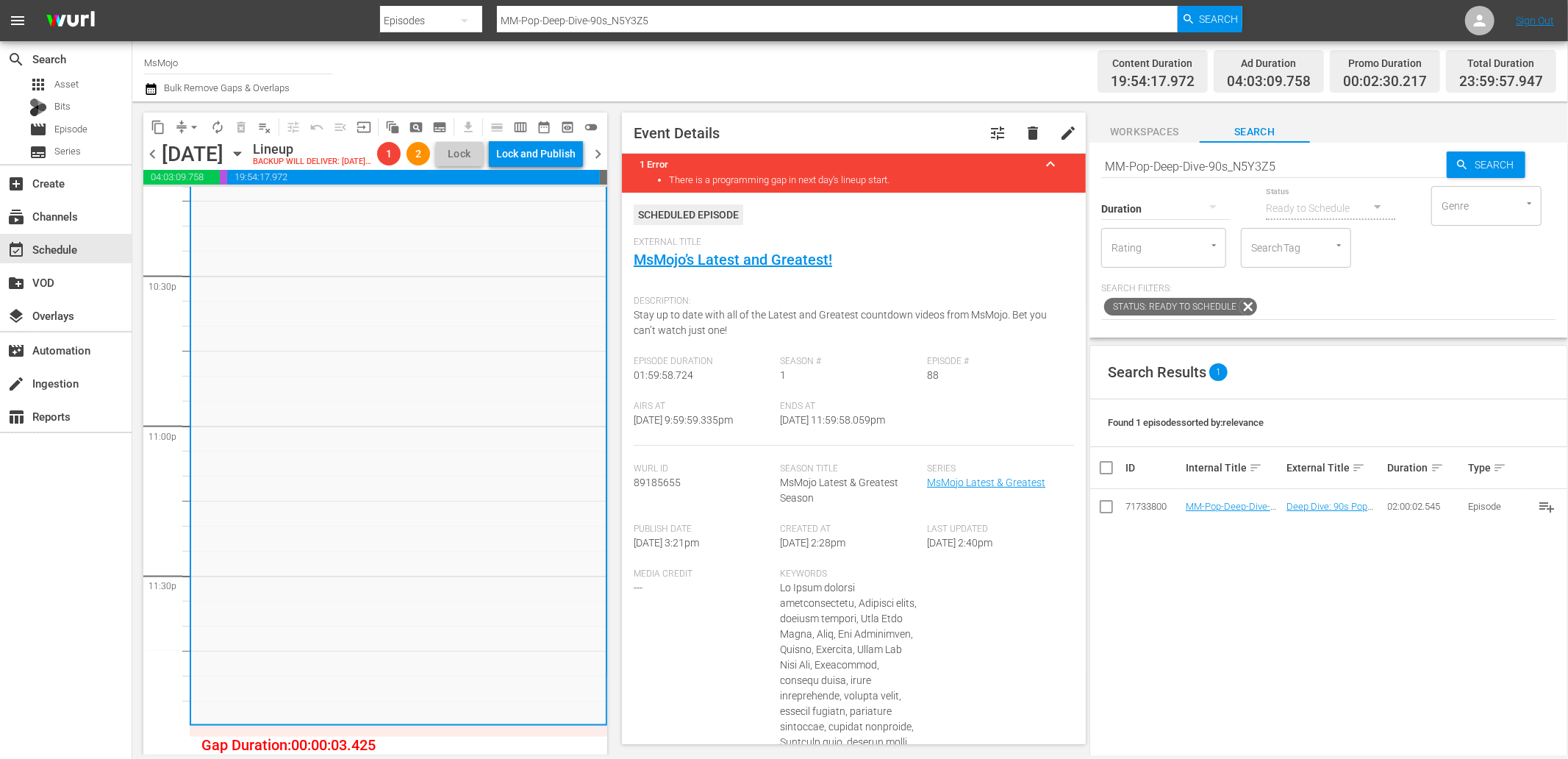
click at [344, 618] on div "MsMojo Latest & Greatest / SE1 / EP88: MM-LAG-88 1 reorder" at bounding box center [399, 425] width 414 height 596
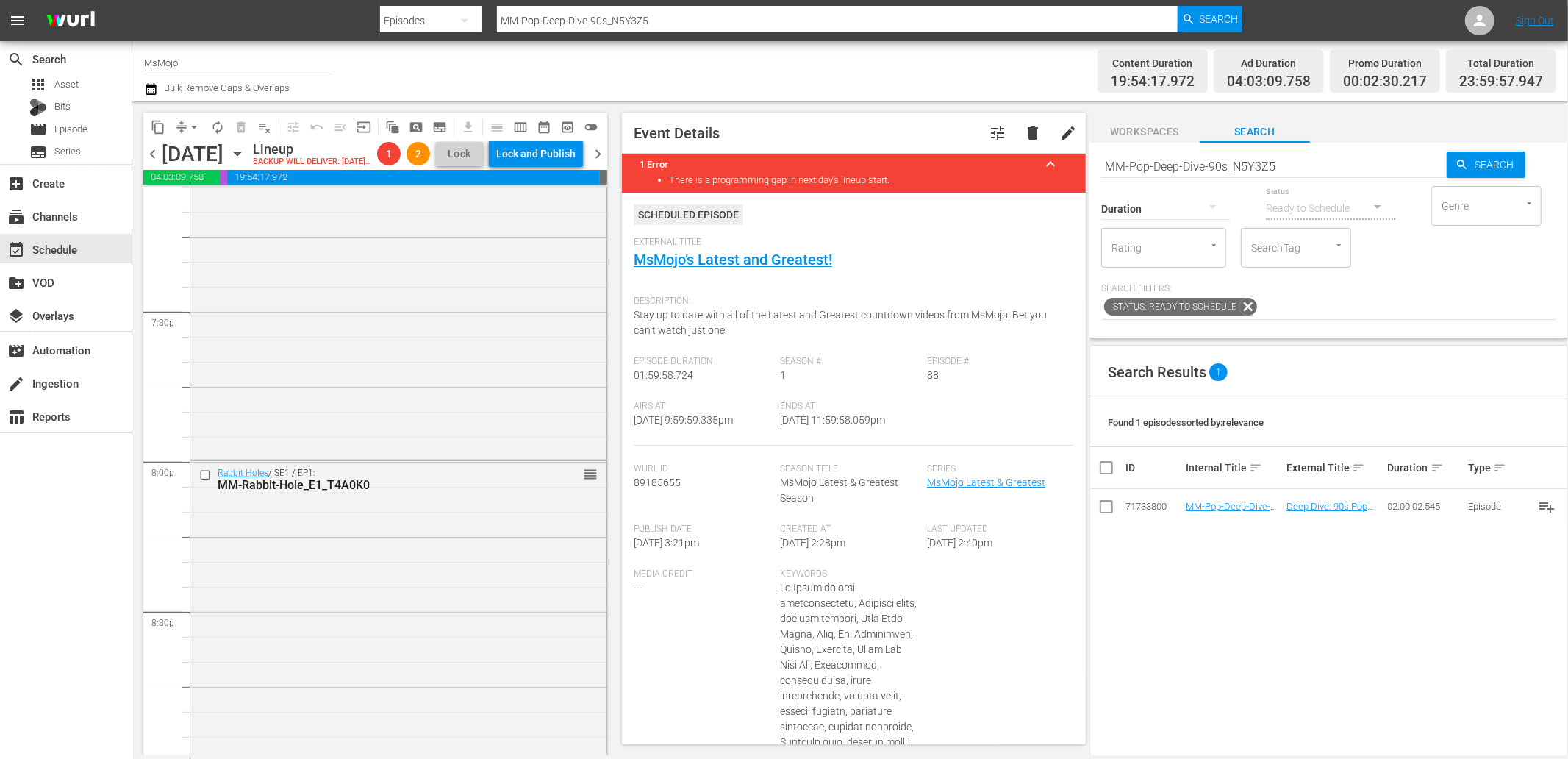
scroll to position [5706, 0]
click at [344, 618] on div "Rabbit Holes / SE1 / EP1: MM-Rabbit-Hole_E1_T4A0K0 reorder" at bounding box center [399, 705] width 416 height 445
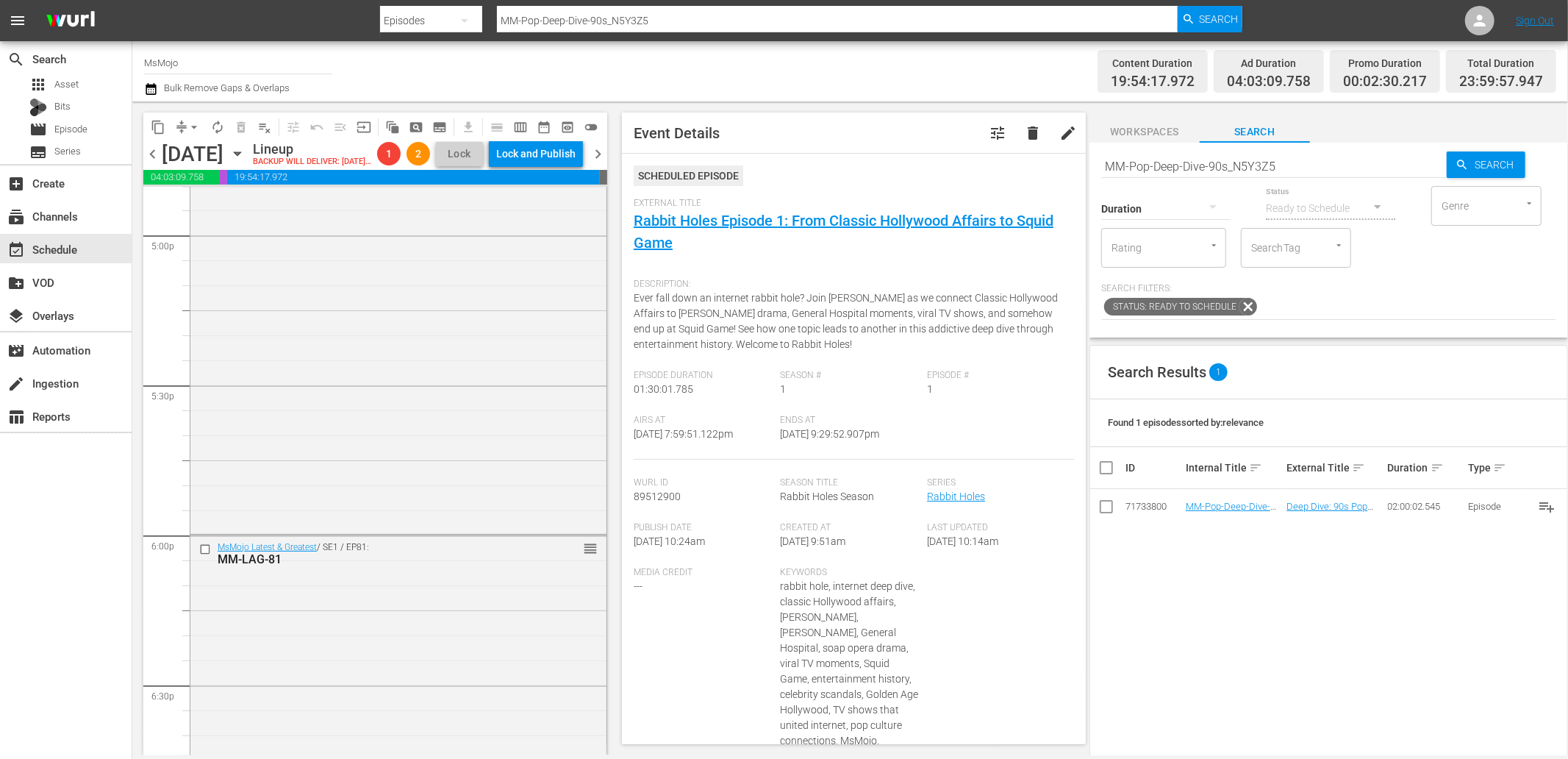
scroll to position [4944, 0]
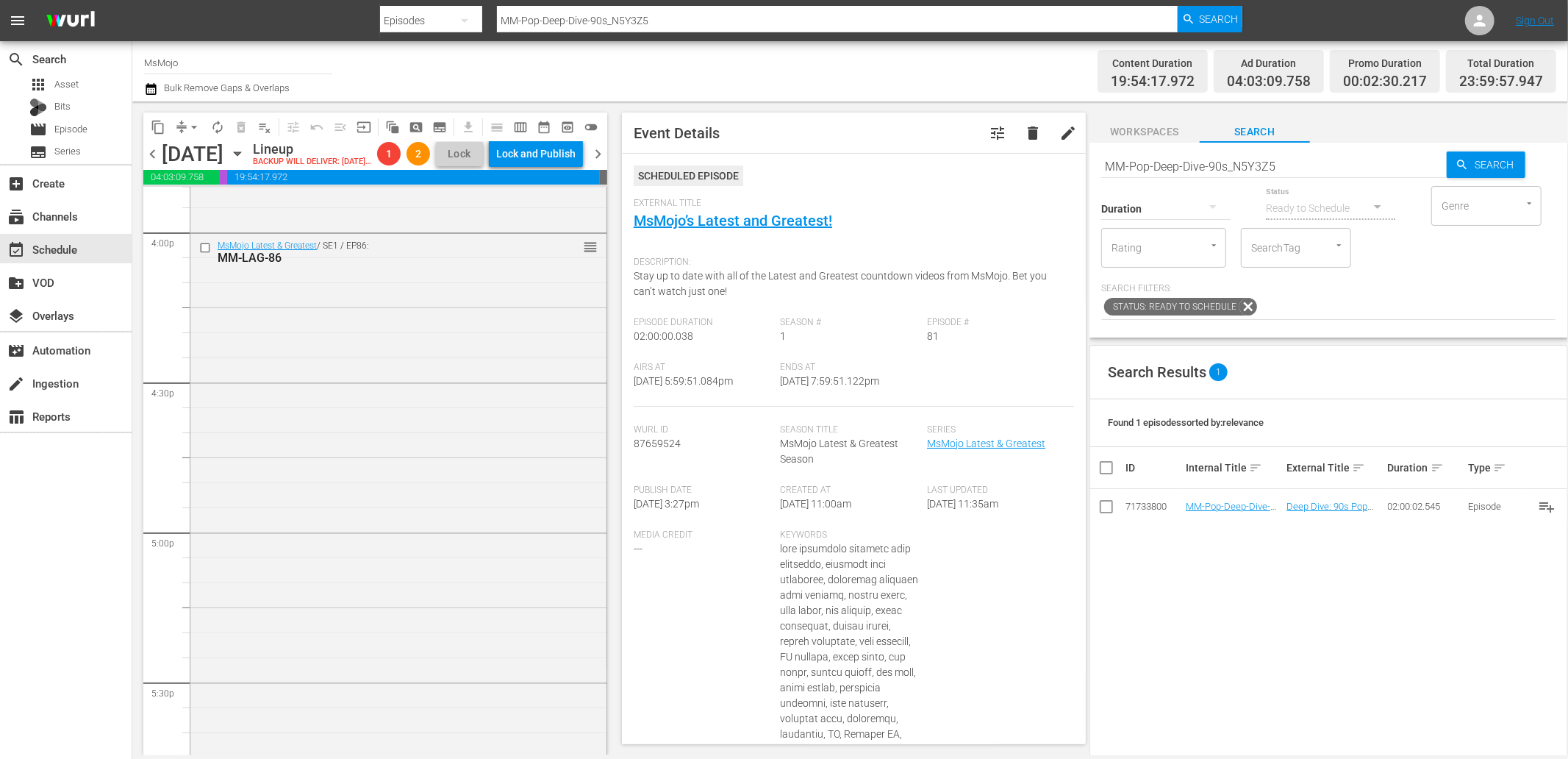
scroll to position [4726, 0]
click at [342, 675] on div "MsMojo Latest & Greatest / SE1 / EP86: MM-LAG-86 reorder" at bounding box center [399, 562] width 416 height 595
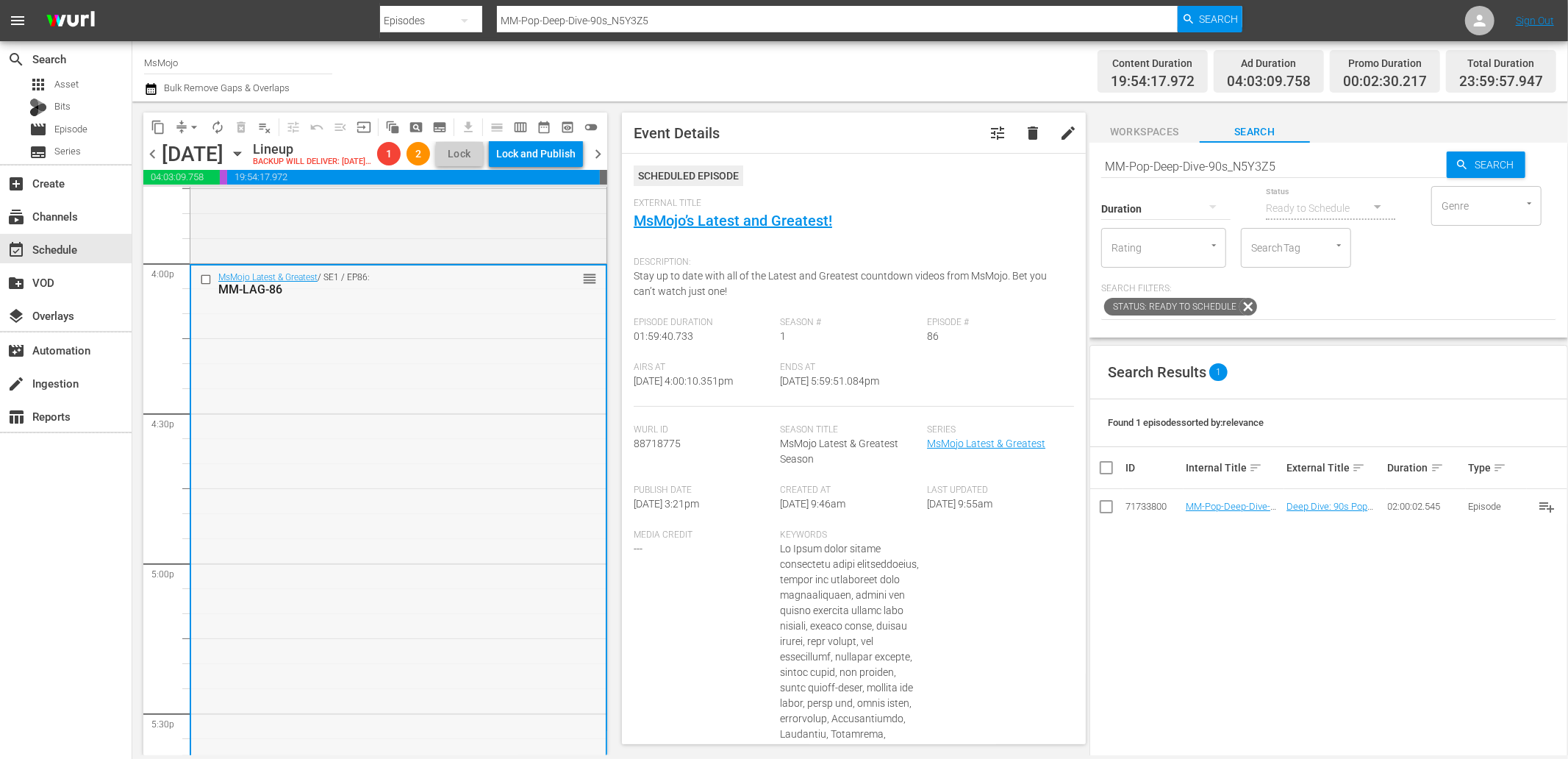
click at [371, 452] on div "MsMojo Latest & Greatest / SE1 / EP86: MM-LAG-86 reorder" at bounding box center [399, 562] width 414 height 595
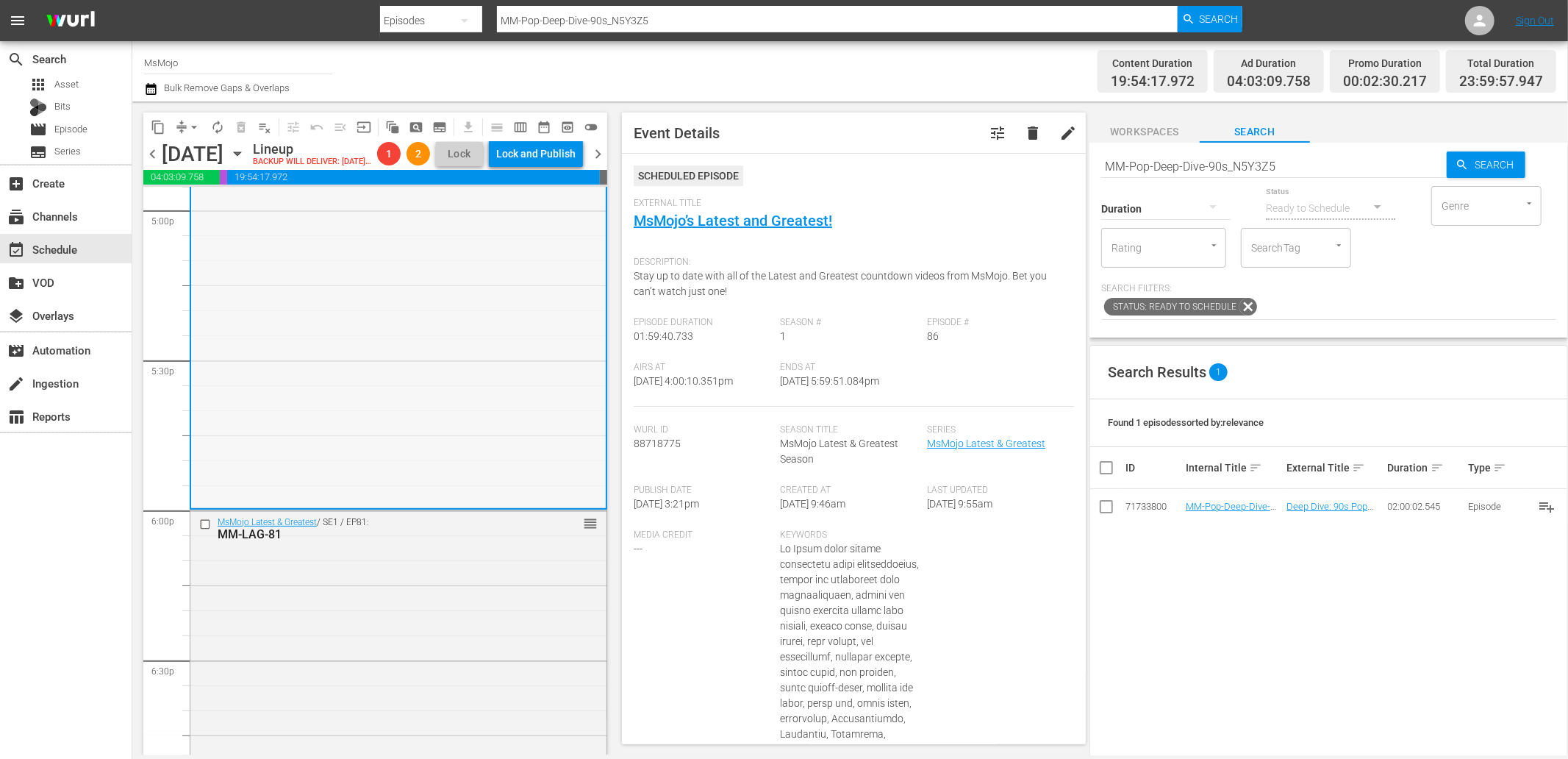
scroll to position [5161, 0]
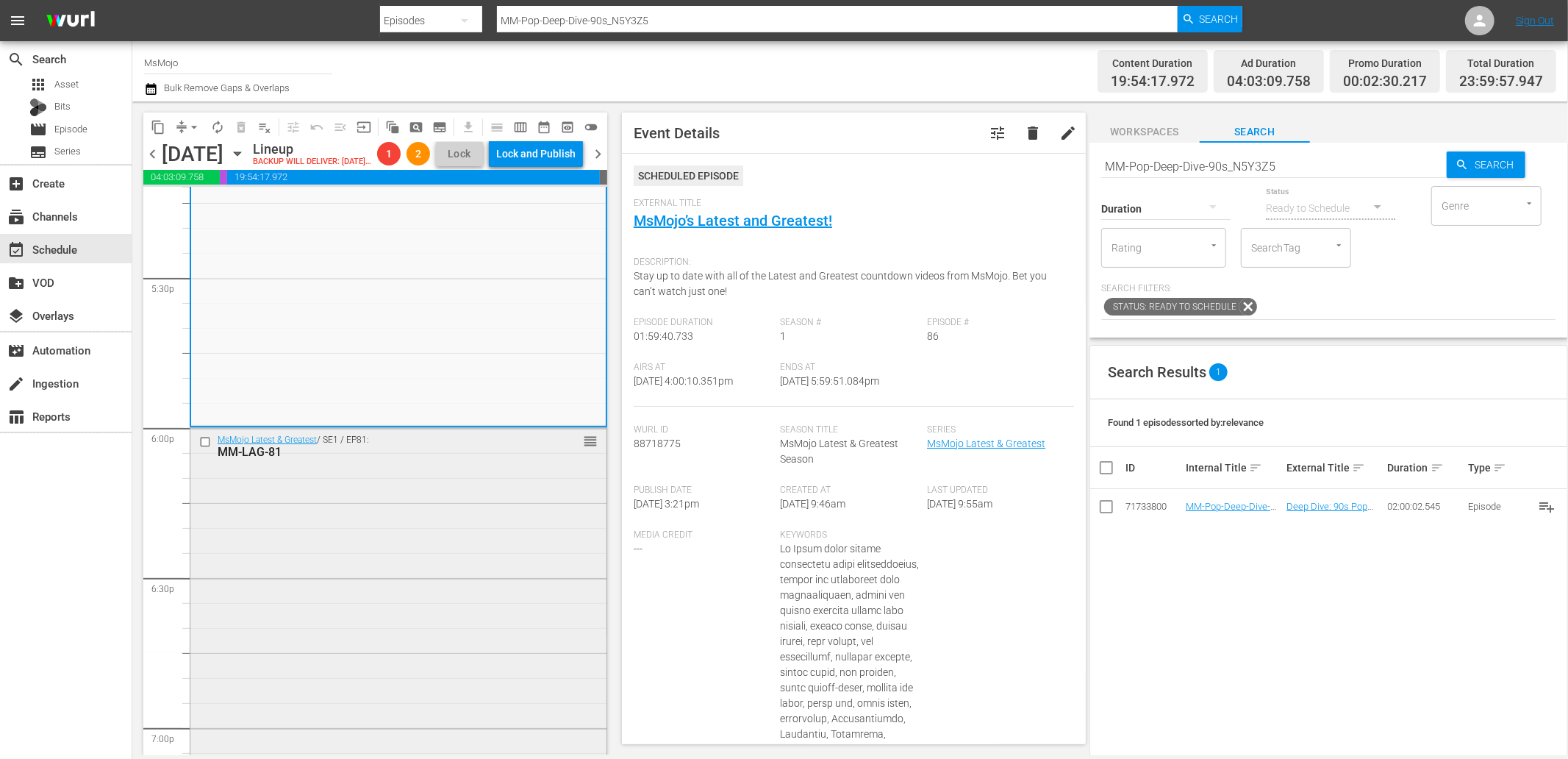
click at [296, 530] on div "MsMojo Latest & Greatest / SE1 / EP81: MM-LAG-81 reorder" at bounding box center [399, 725] width 416 height 596
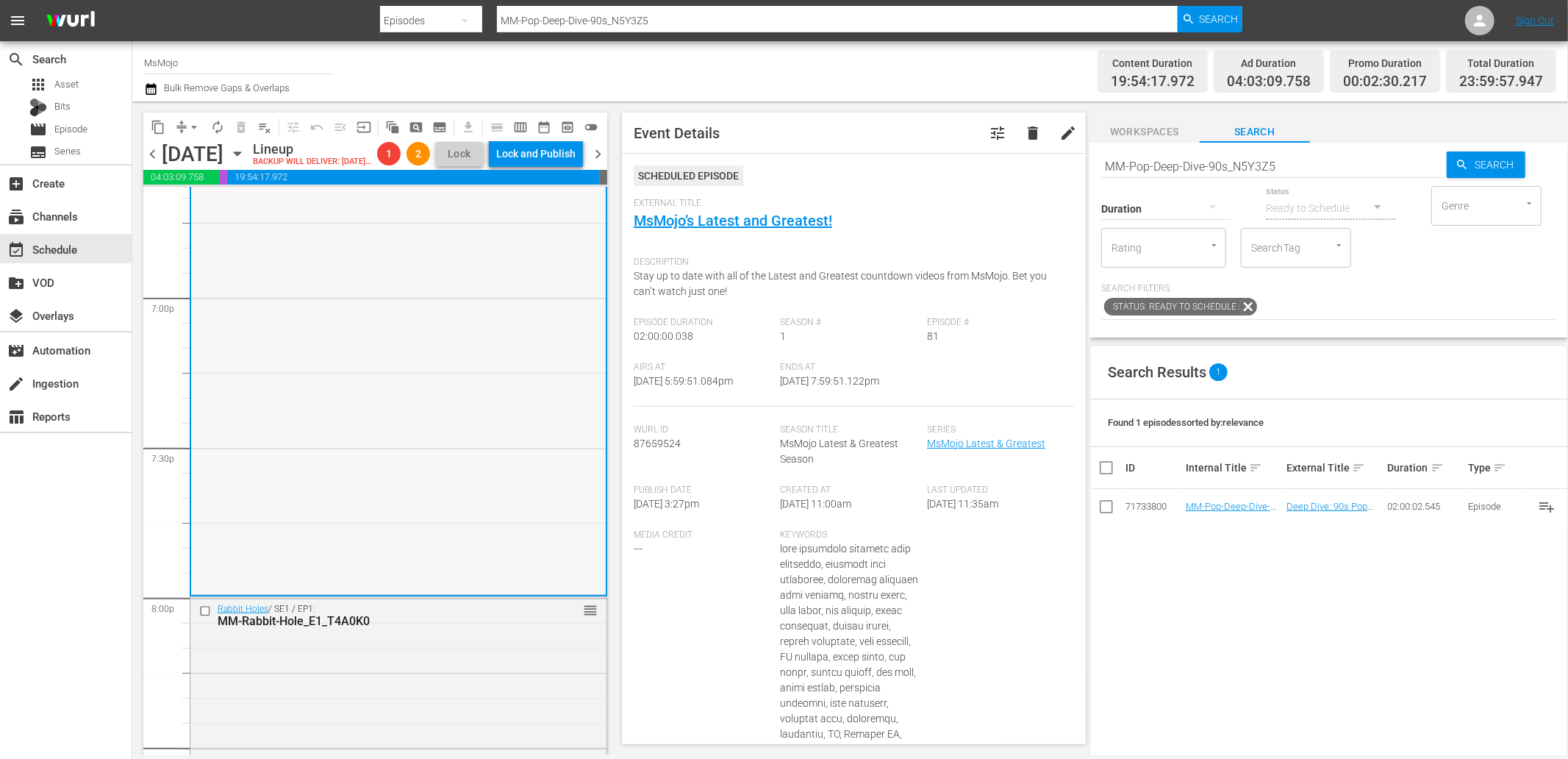
scroll to position [5598, 0]
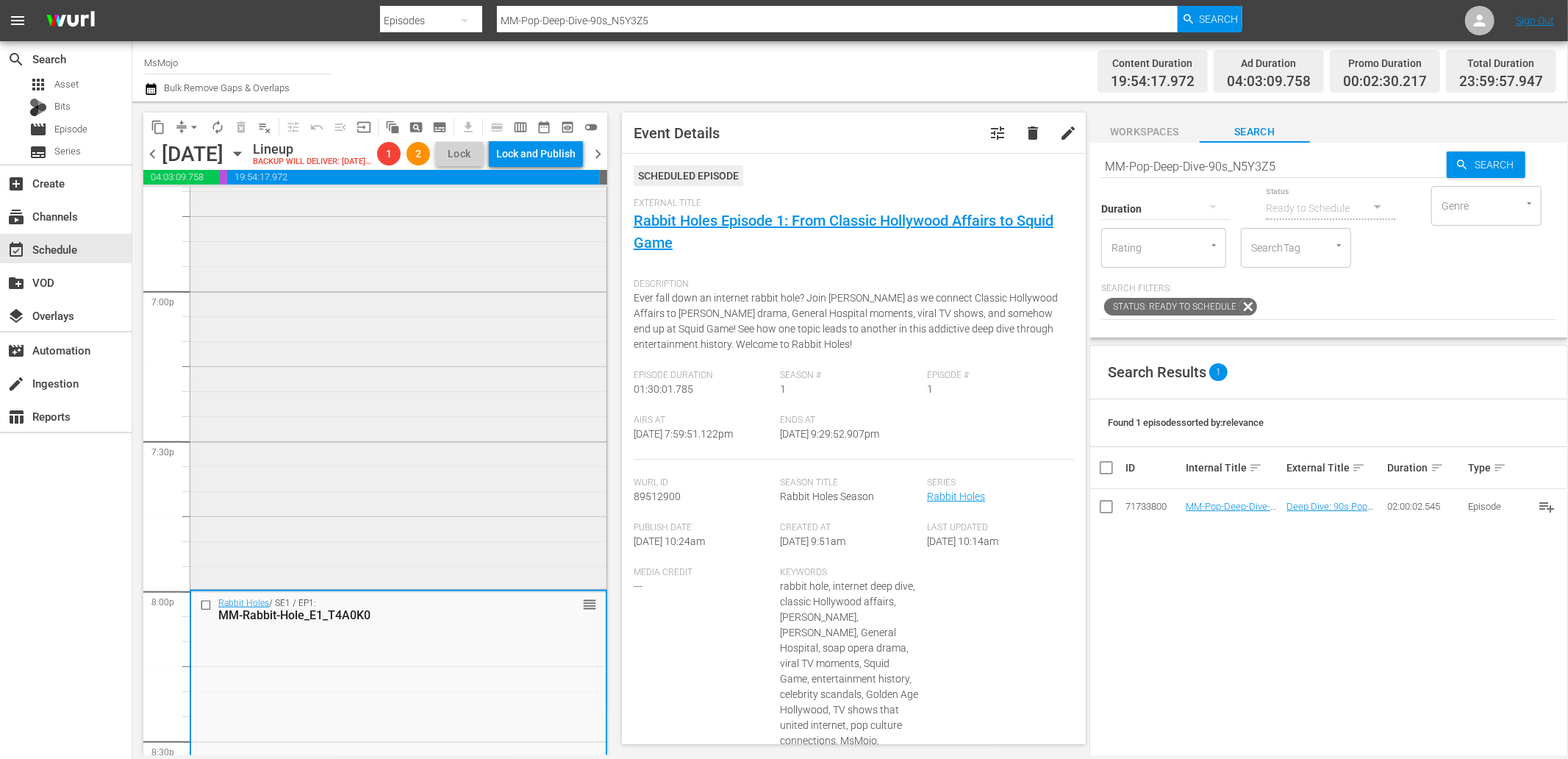
click at [303, 576] on div "MsMojo Latest & Greatest / SE1 / EP81: MM-LAG-81 reorder" at bounding box center [399, 289] width 416 height 596
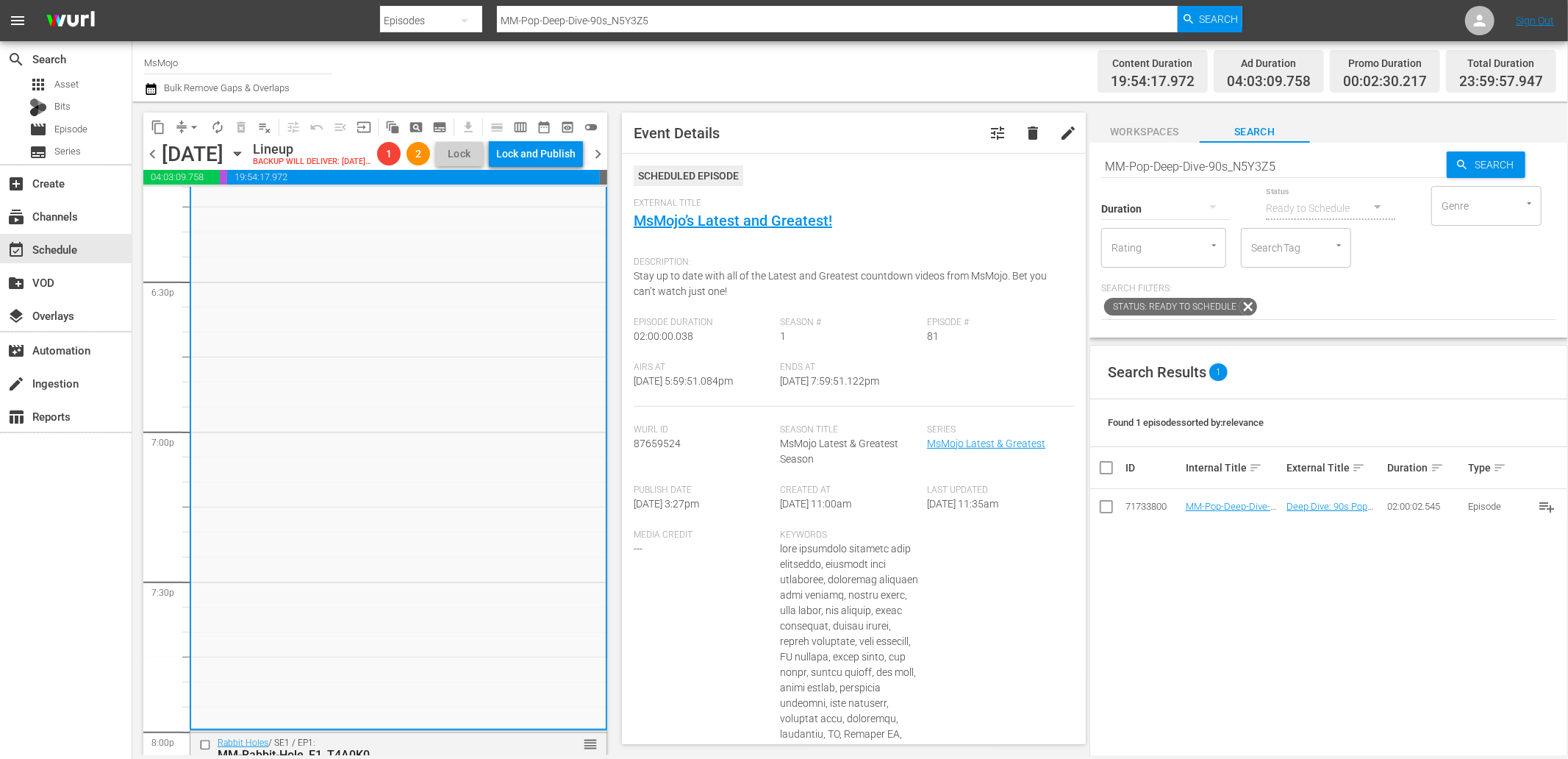
scroll to position [5433, 0]
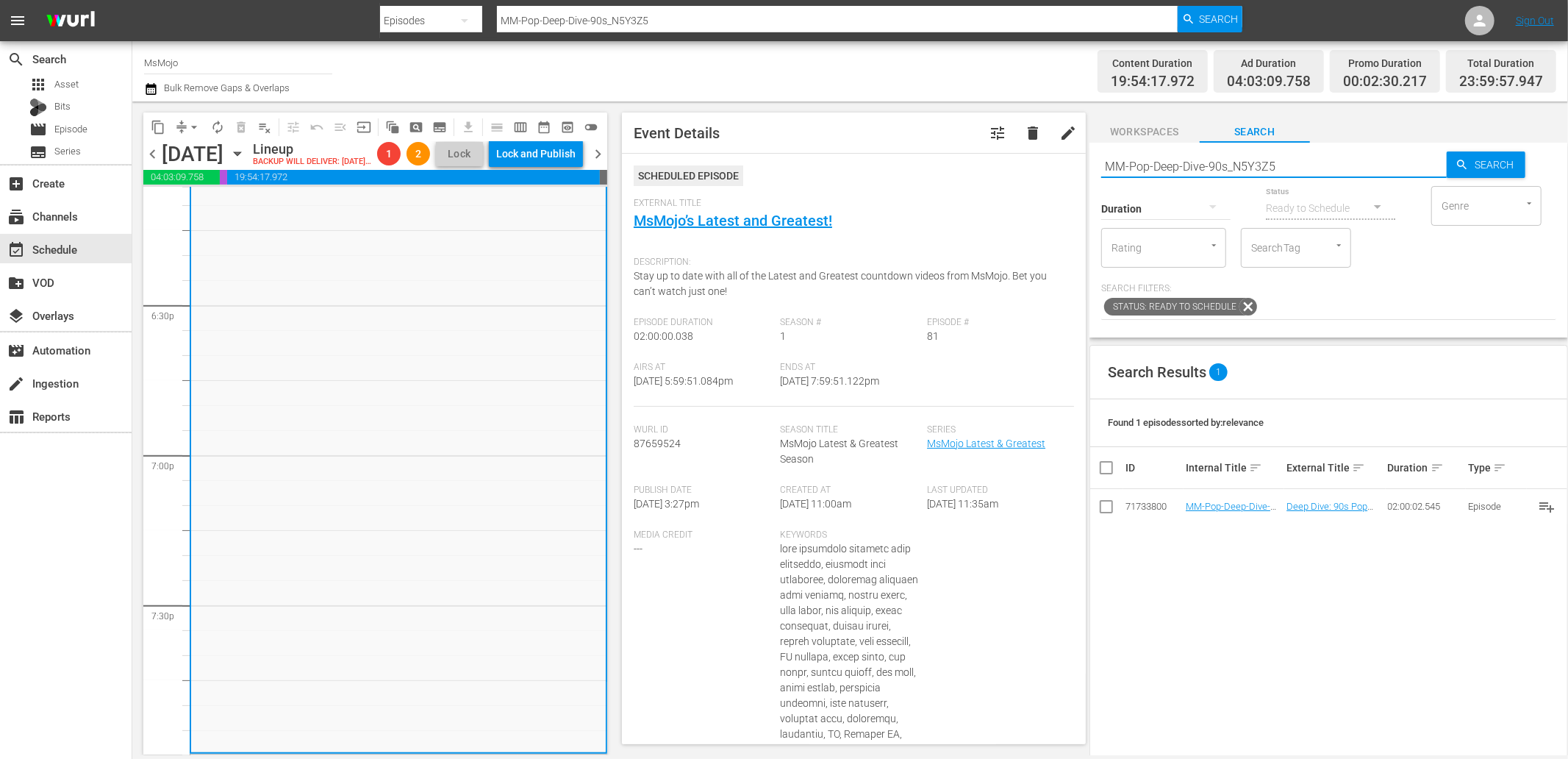
drag, startPoint x: 1284, startPoint y: 162, endPoint x: 1047, endPoint y: 151, distance: 237.3
click at [1029, 148] on div "content_copy compress arrow_drop_down autorenew_outlined delete_forever_outline…" at bounding box center [850, 429] width 1436 height 654
paste input "LAG-64"
type input "MM-LAG-64"
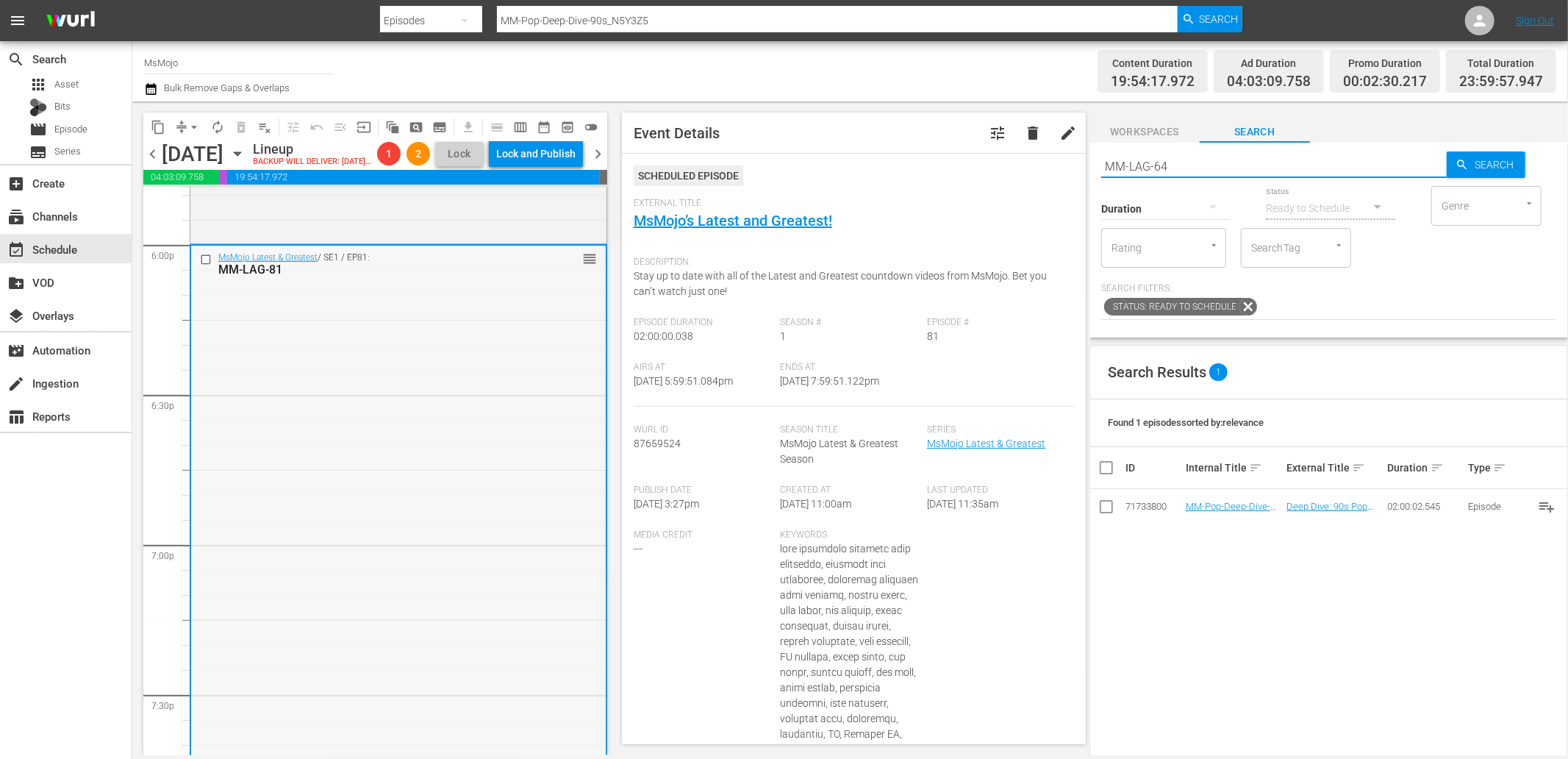
scroll to position [5325, 0]
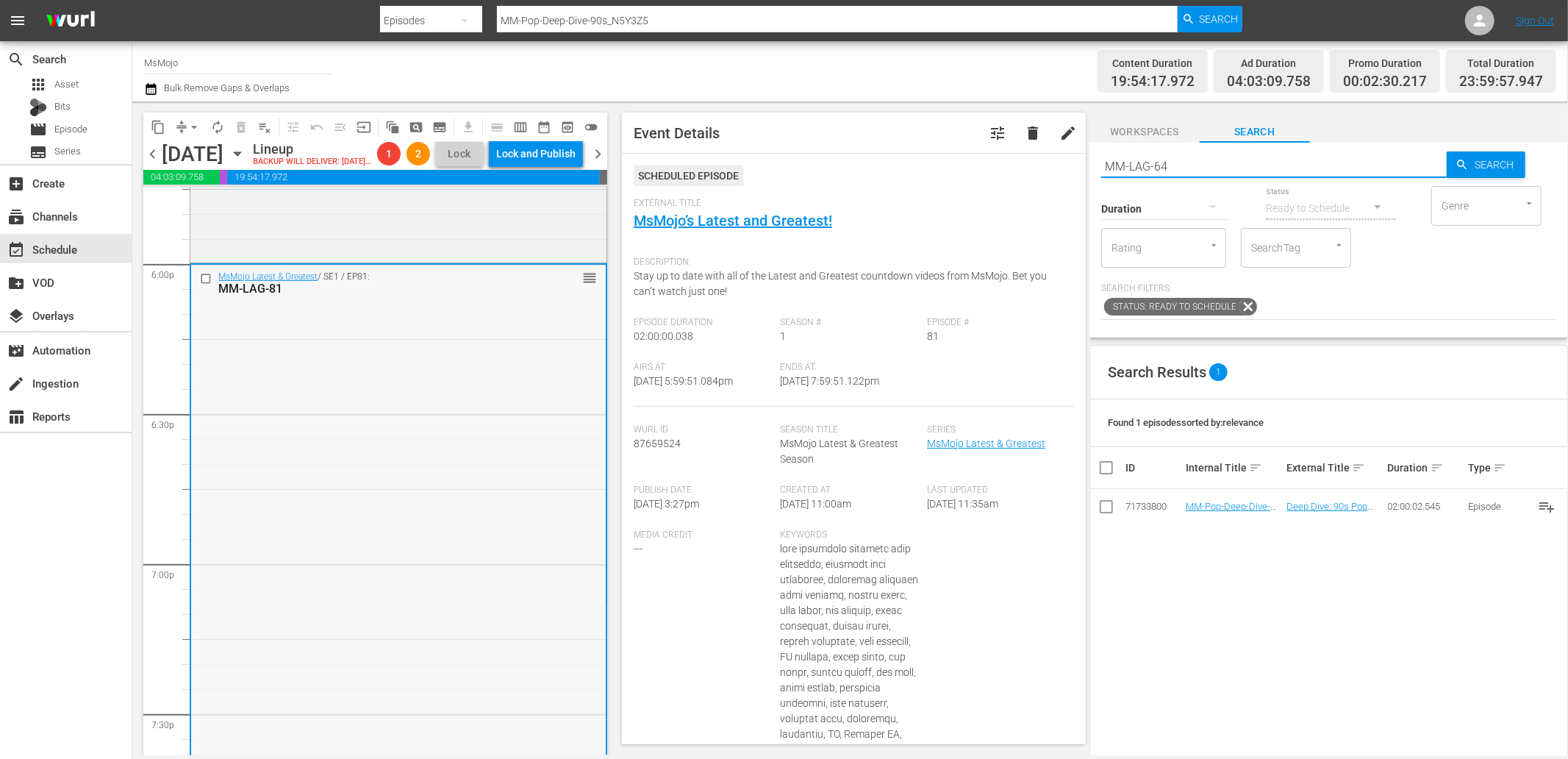
type input "MM-LAG-64"
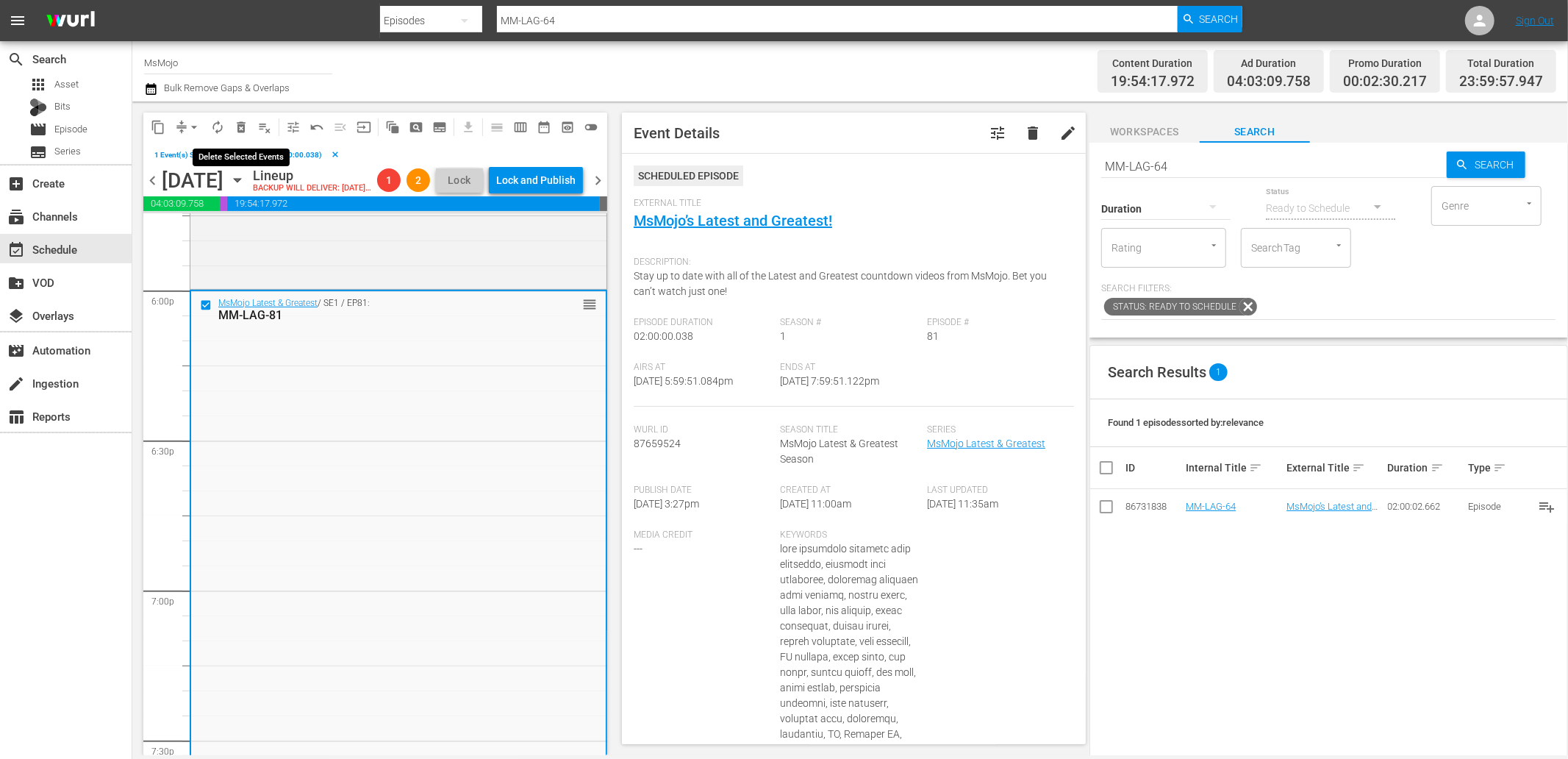
click at [246, 123] on span "delete_forever_outlined" at bounding box center [242, 127] width 15 height 15
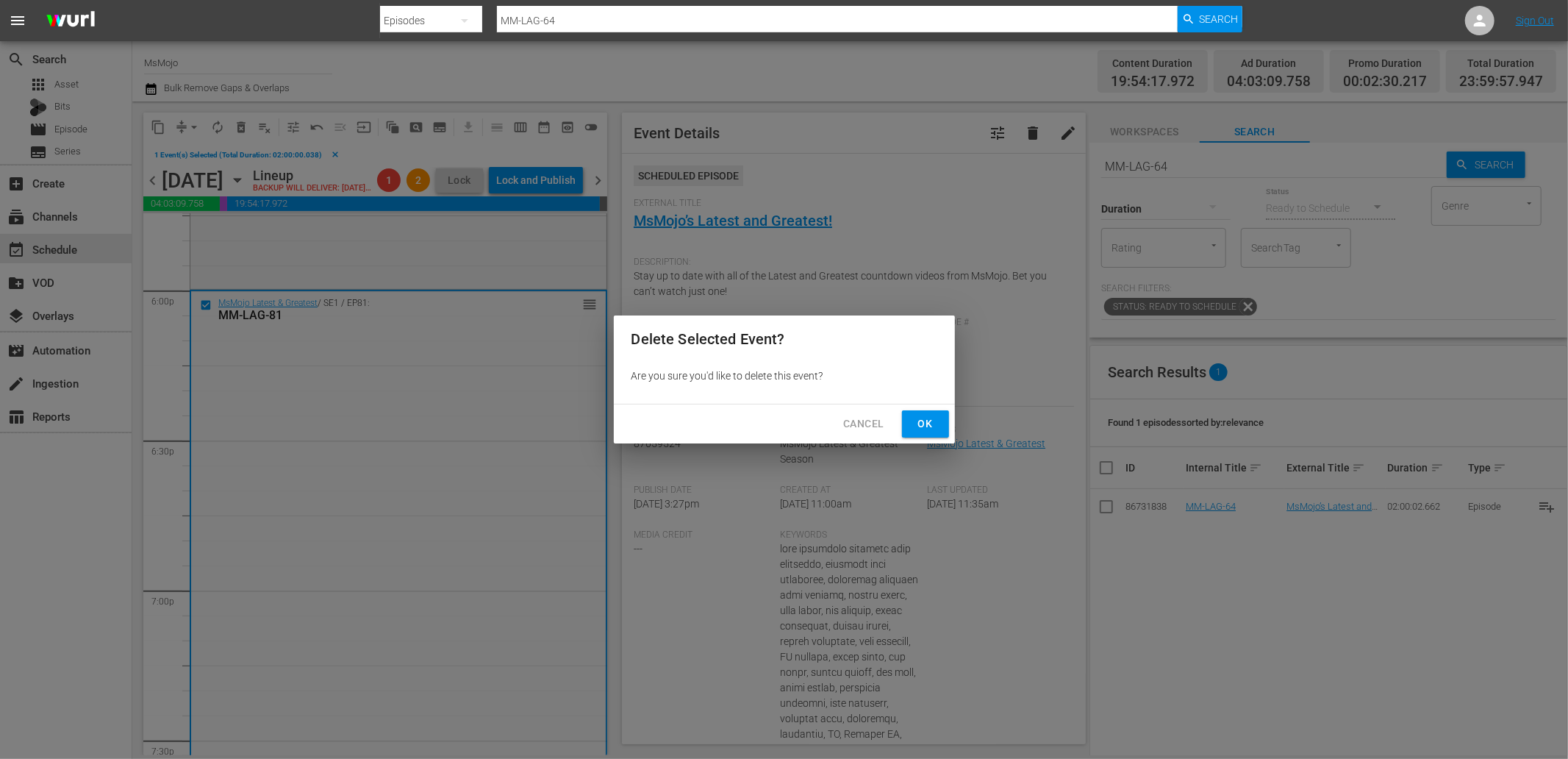
click at [923, 422] on span "Ok" at bounding box center [925, 424] width 23 height 19
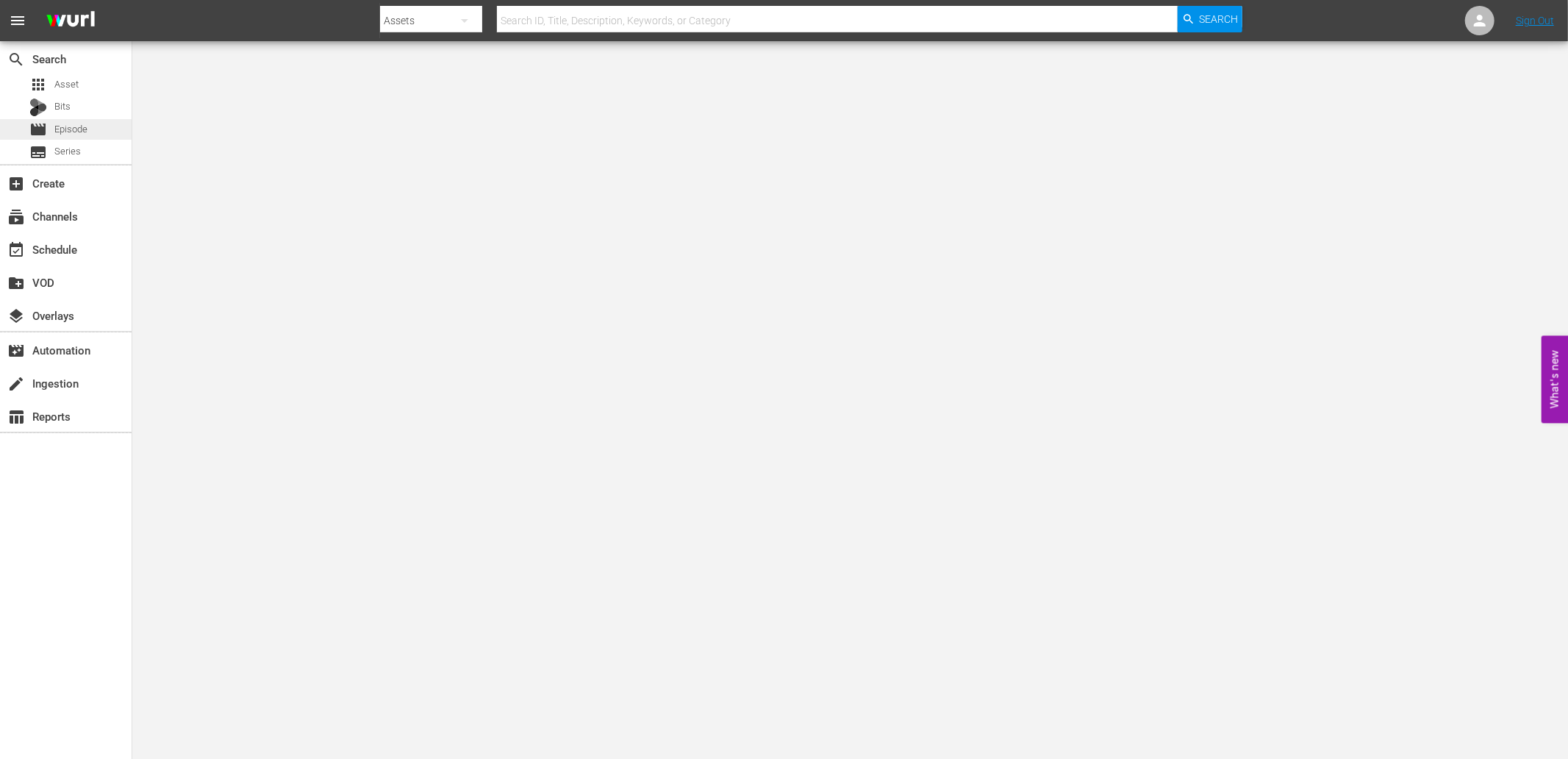
click at [67, 126] on span "Episode" at bounding box center [70, 130] width 33 height 15
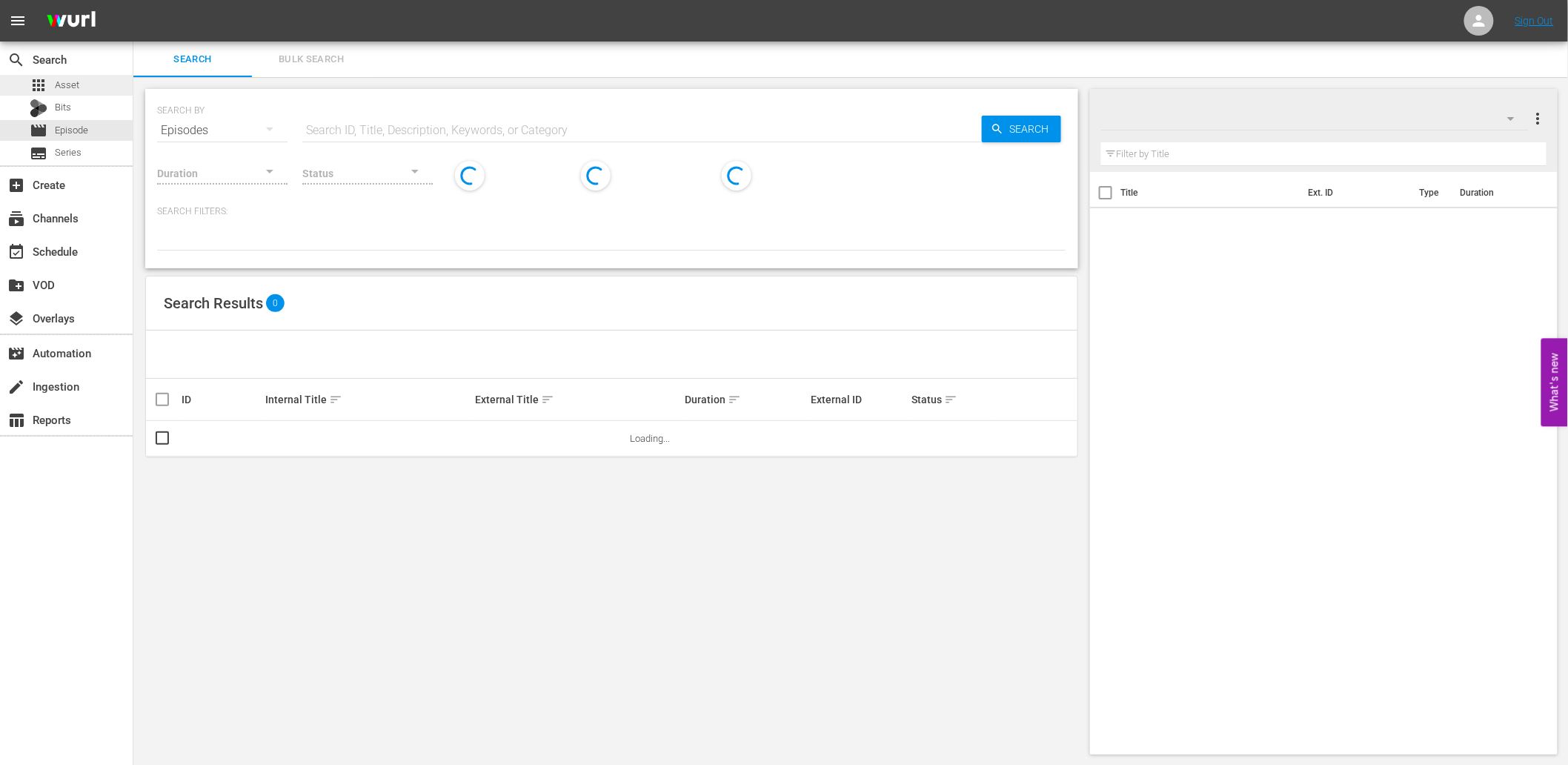
click at [42, 75] on div "apps Asset" at bounding box center [55, 86] width 50 height 21
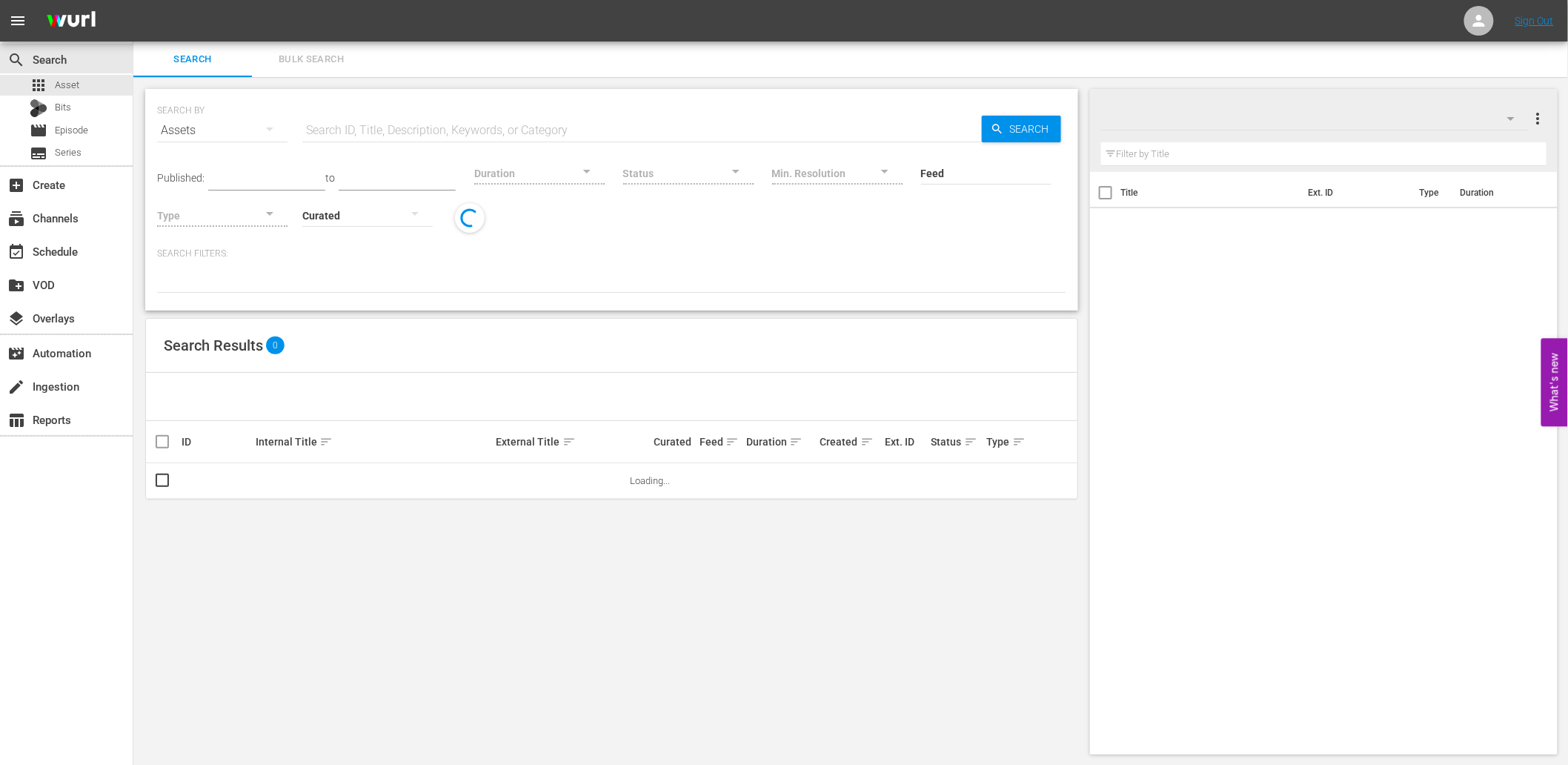
click at [372, 135] on input "text" at bounding box center [641, 131] width 679 height 36
paste input "Drag-Race"
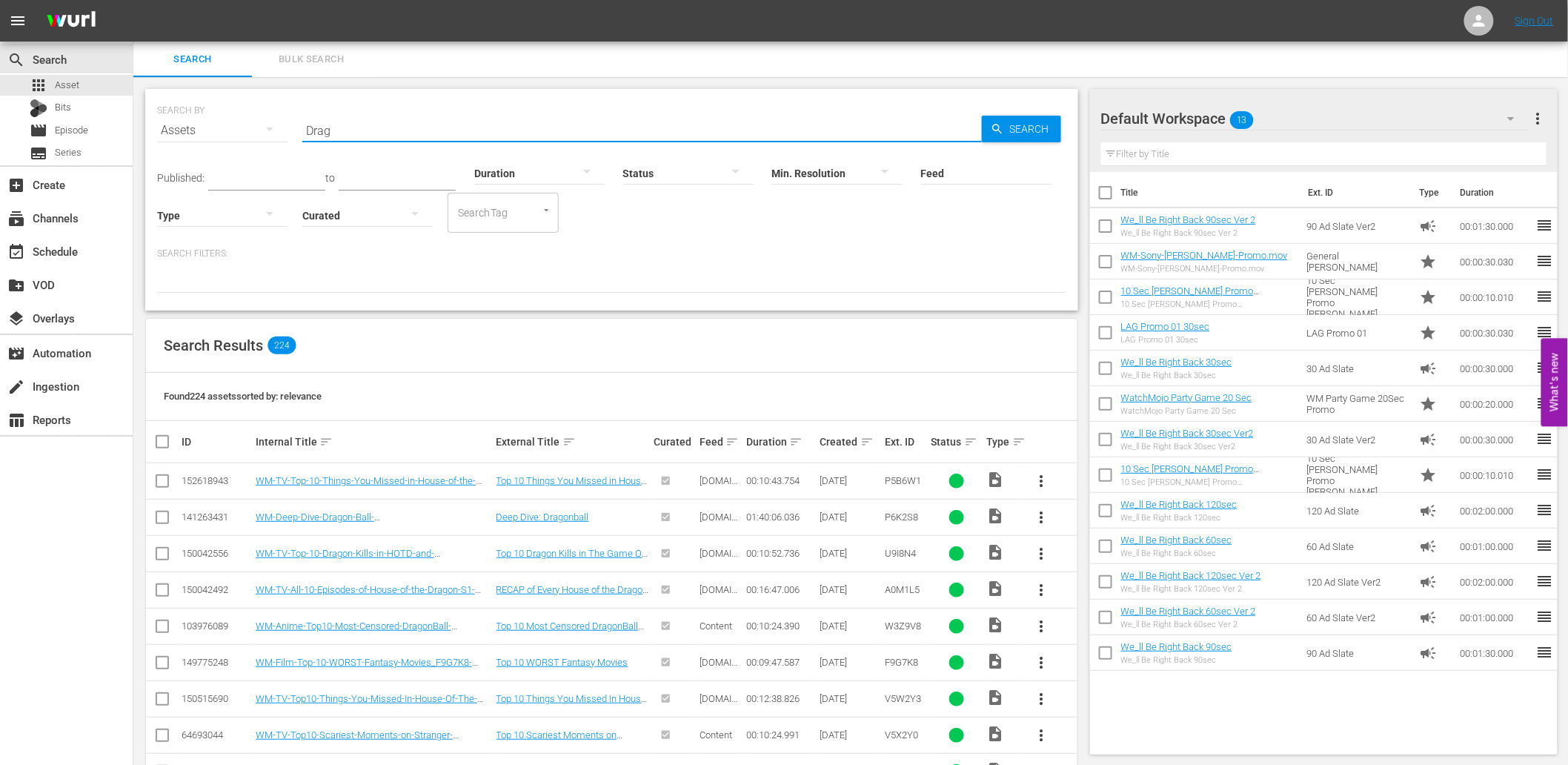
click at [616, 367] on div "Search Results 224" at bounding box center [611, 346] width 931 height 55
drag, startPoint x: 337, startPoint y: 127, endPoint x: 167, endPoint y: 136, distance: 170.2
click at [167, 136] on div "SEARCH BY Search By Assets Search ID, Title, Description, Keywords, or Category…" at bounding box center [611, 121] width 910 height 54
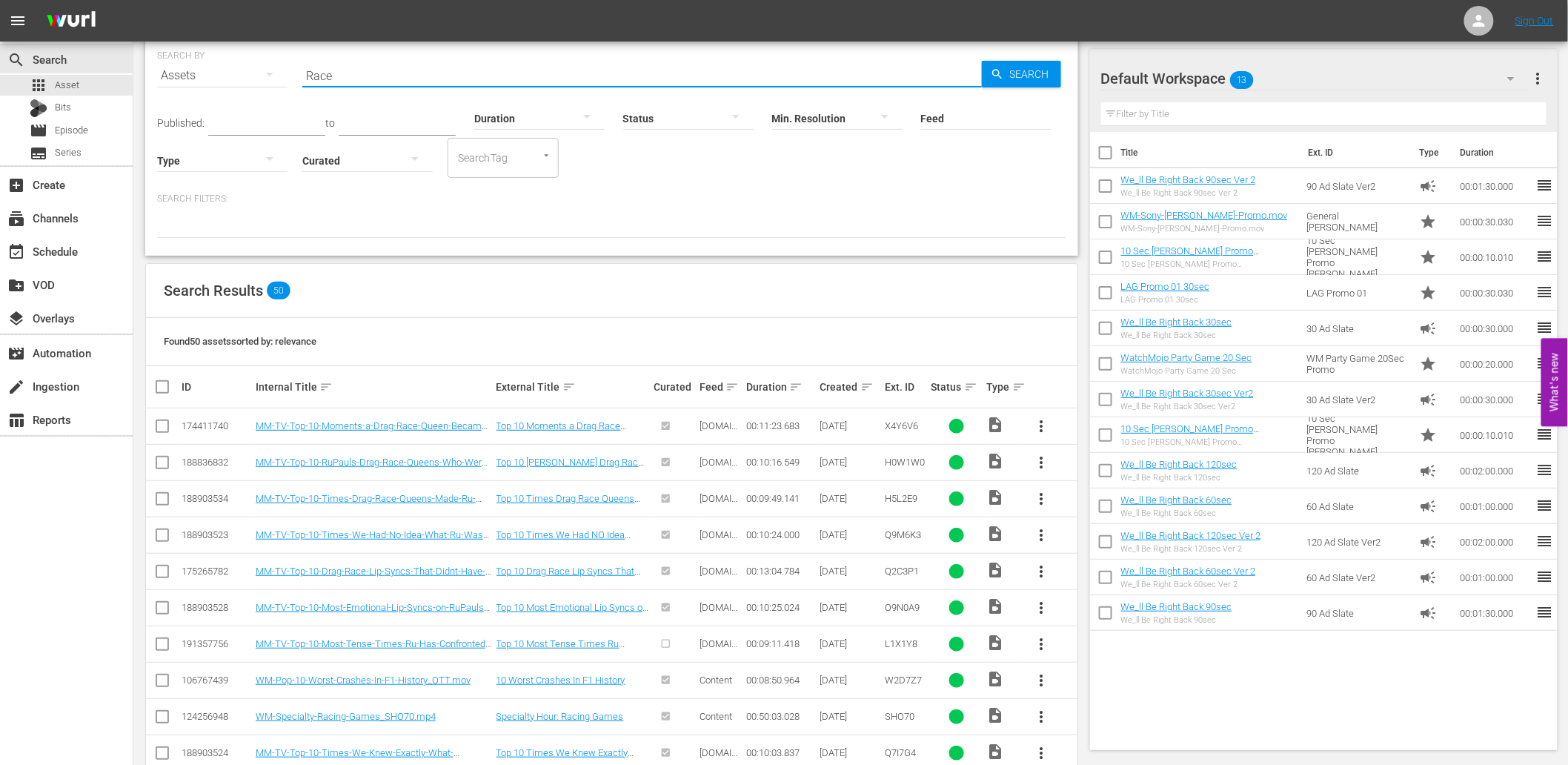
type input "Race"
click at [1315, 68] on div "Default Workspace 13" at bounding box center [1315, 78] width 428 height 41
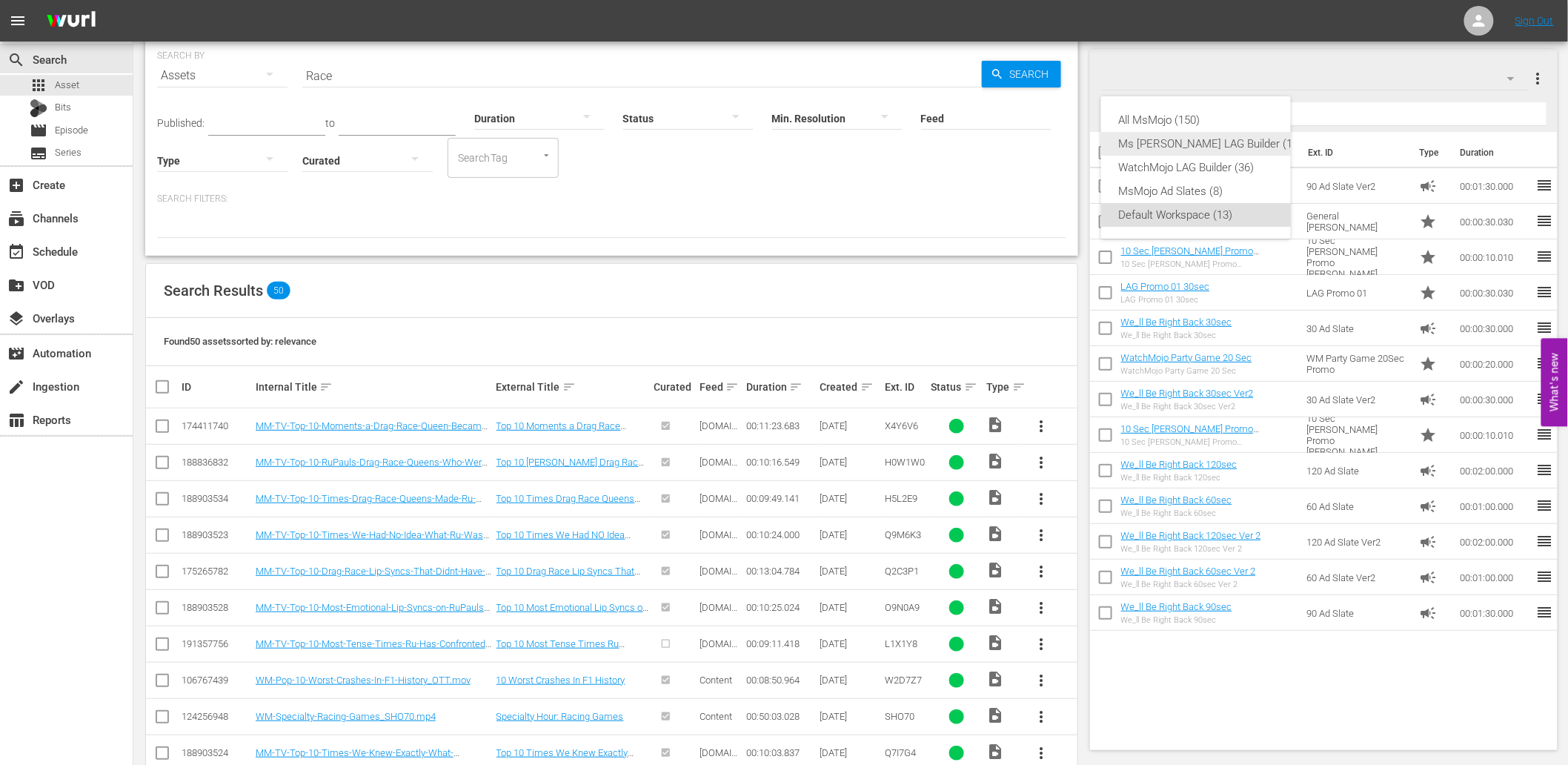
click at [1158, 143] on div "Ms Mojo LAG Builder (12)" at bounding box center [1211, 143] width 183 height 24
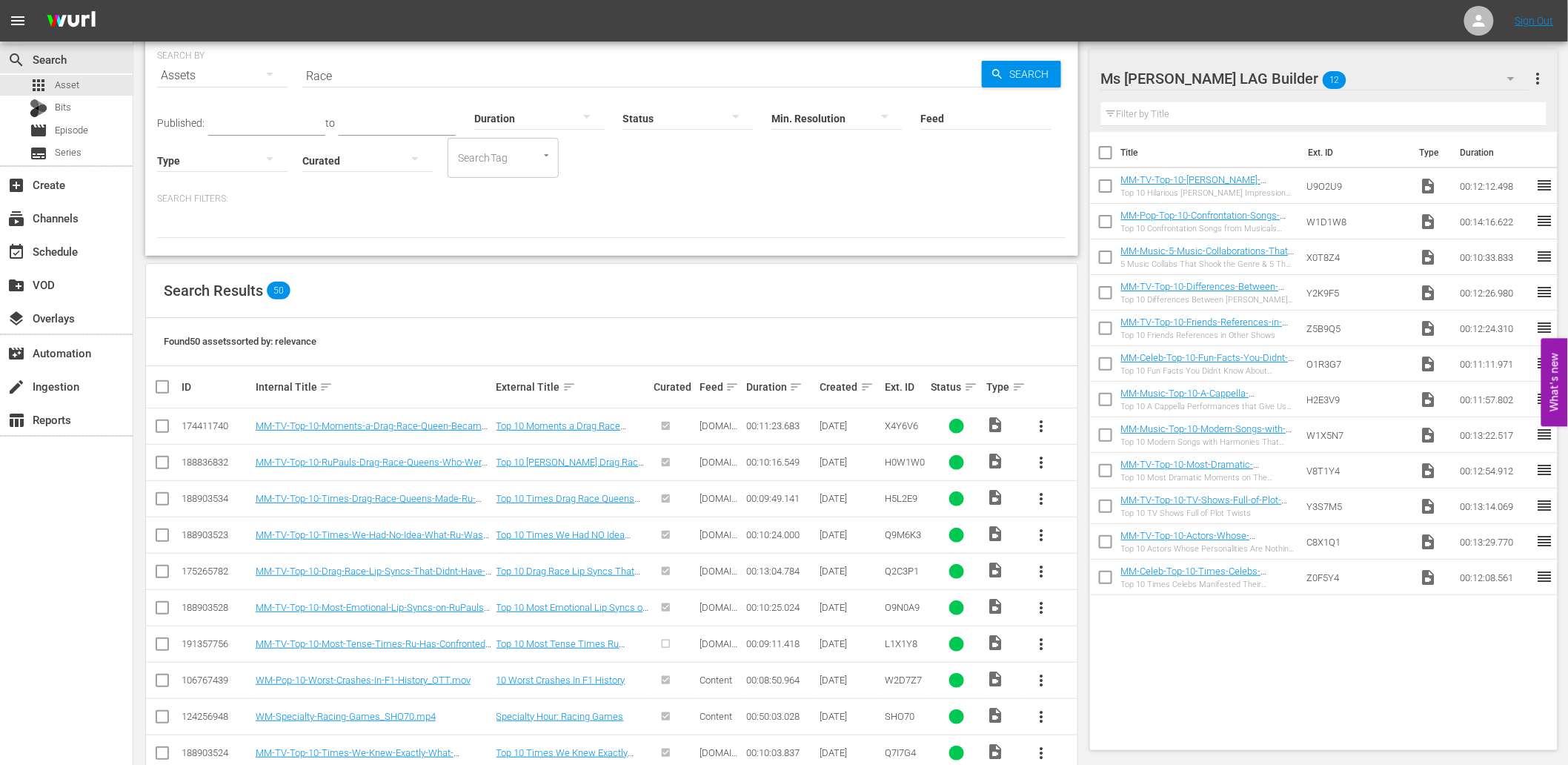
click at [1105, 155] on input "checkbox" at bounding box center [1105, 155] width 31 height 31
checkbox input "true"
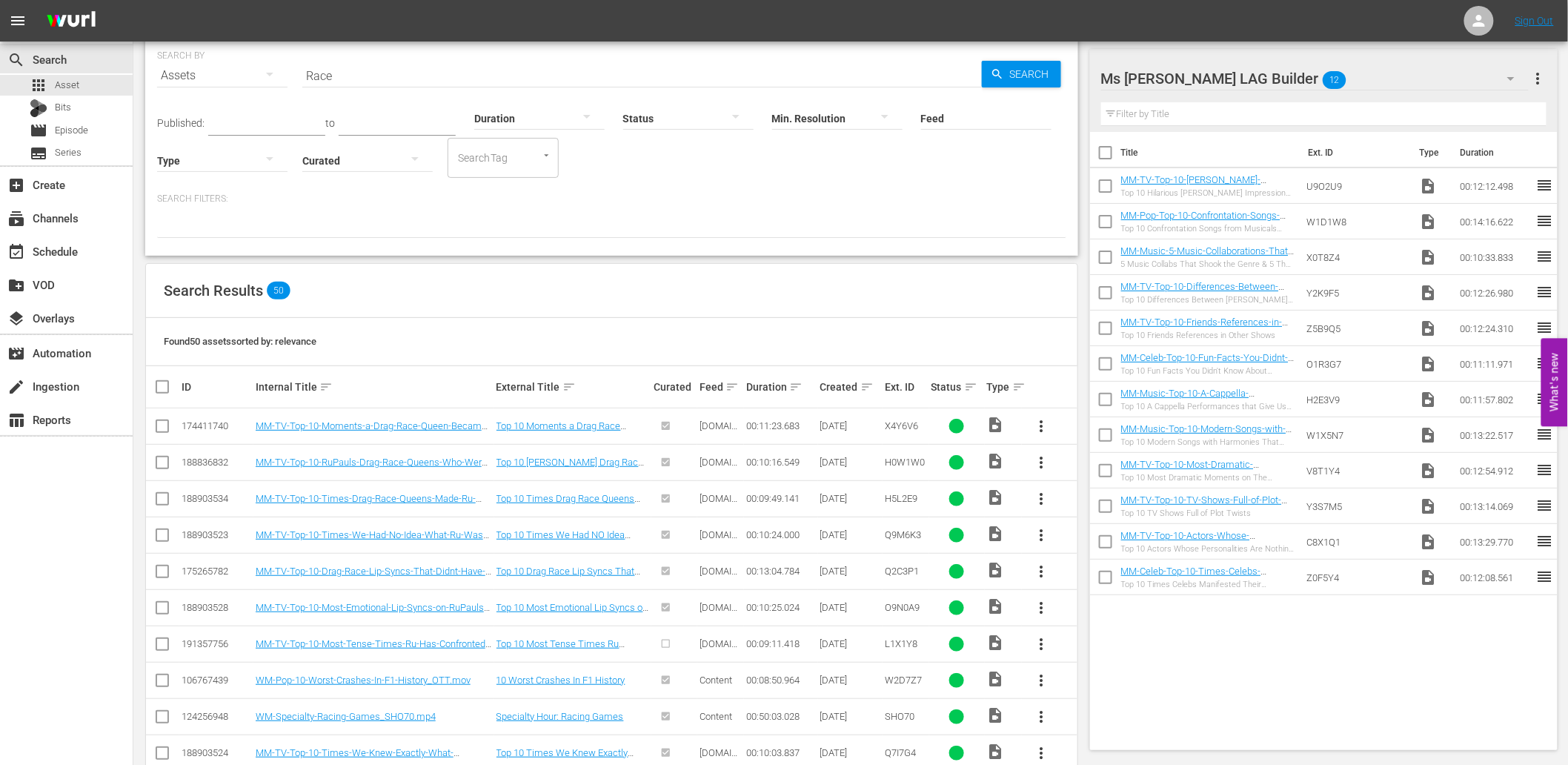
checkbox input "true"
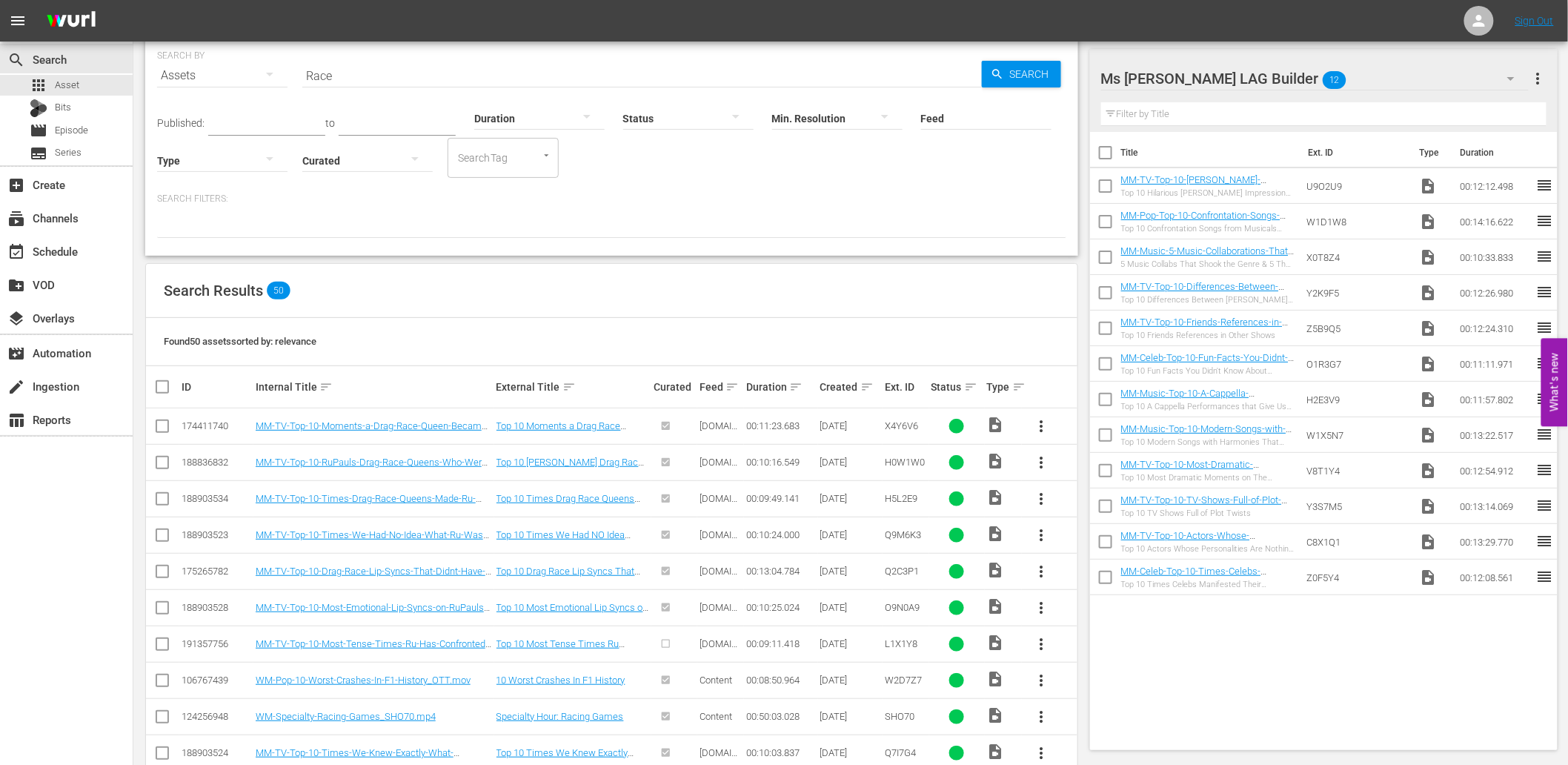
checkbox input "true"
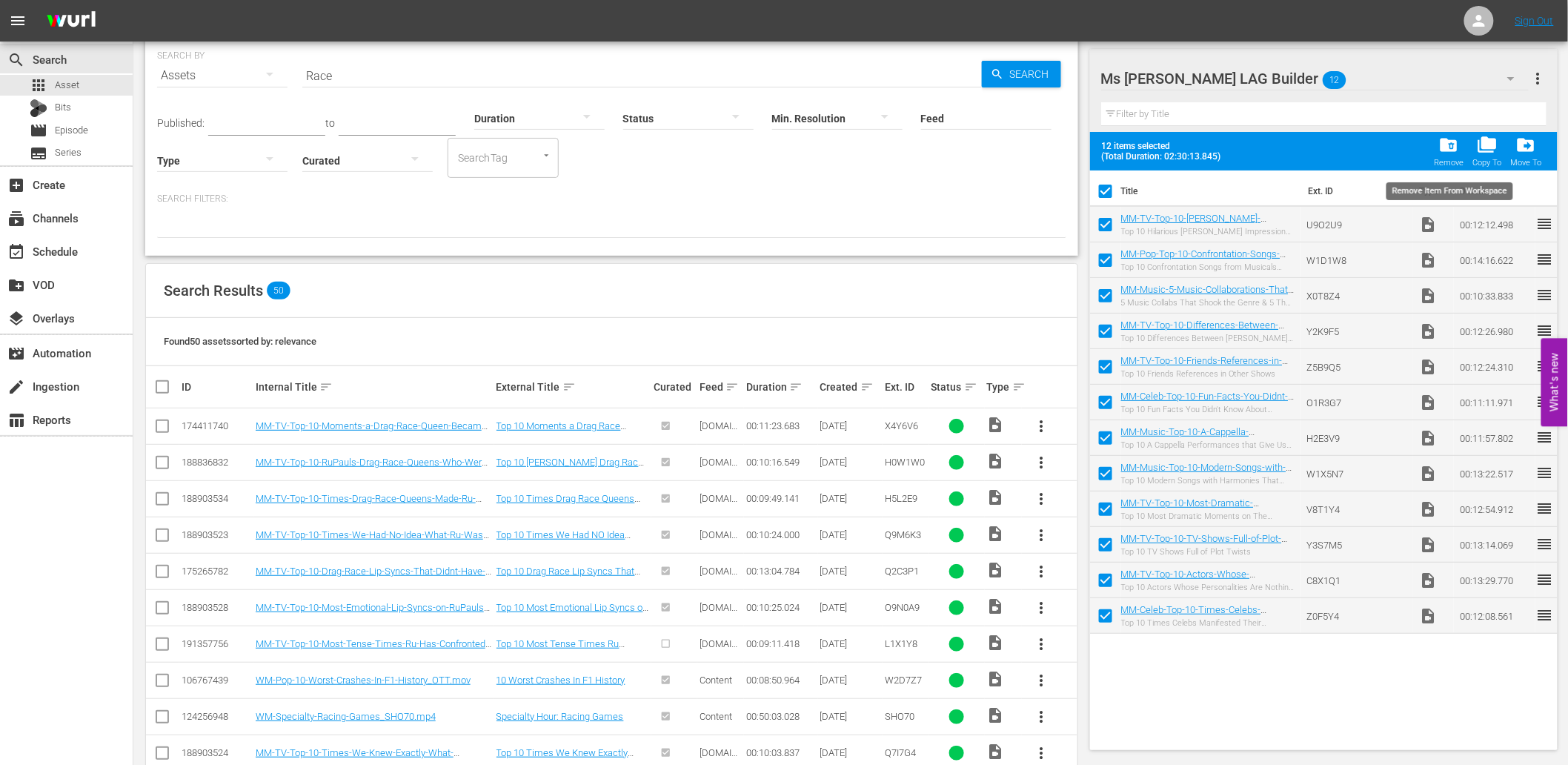
click at [1422, 135] on span "folder_delete" at bounding box center [1449, 144] width 20 height 20
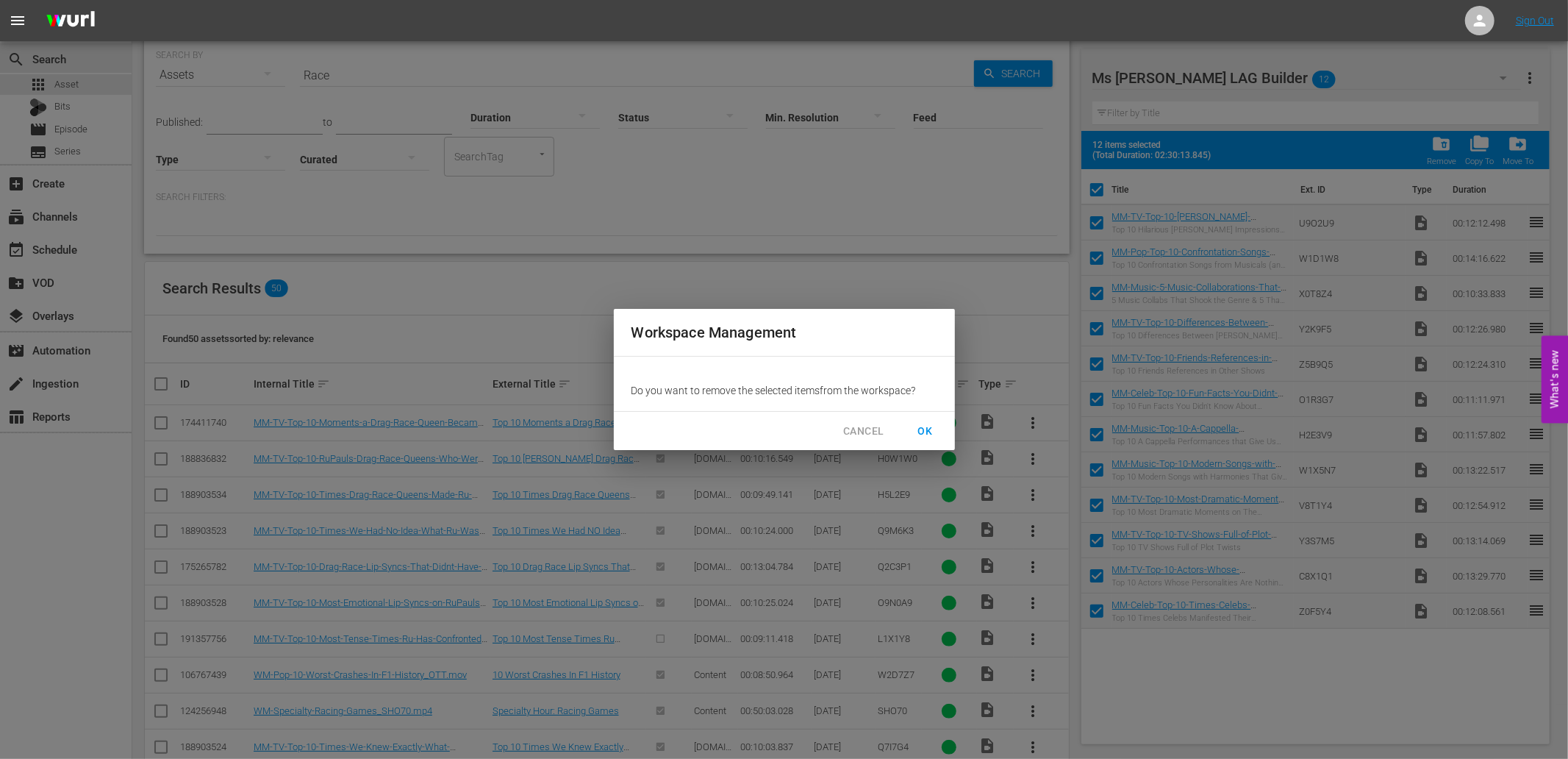
click at [932, 429] on span "OK" at bounding box center [925, 431] width 23 height 19
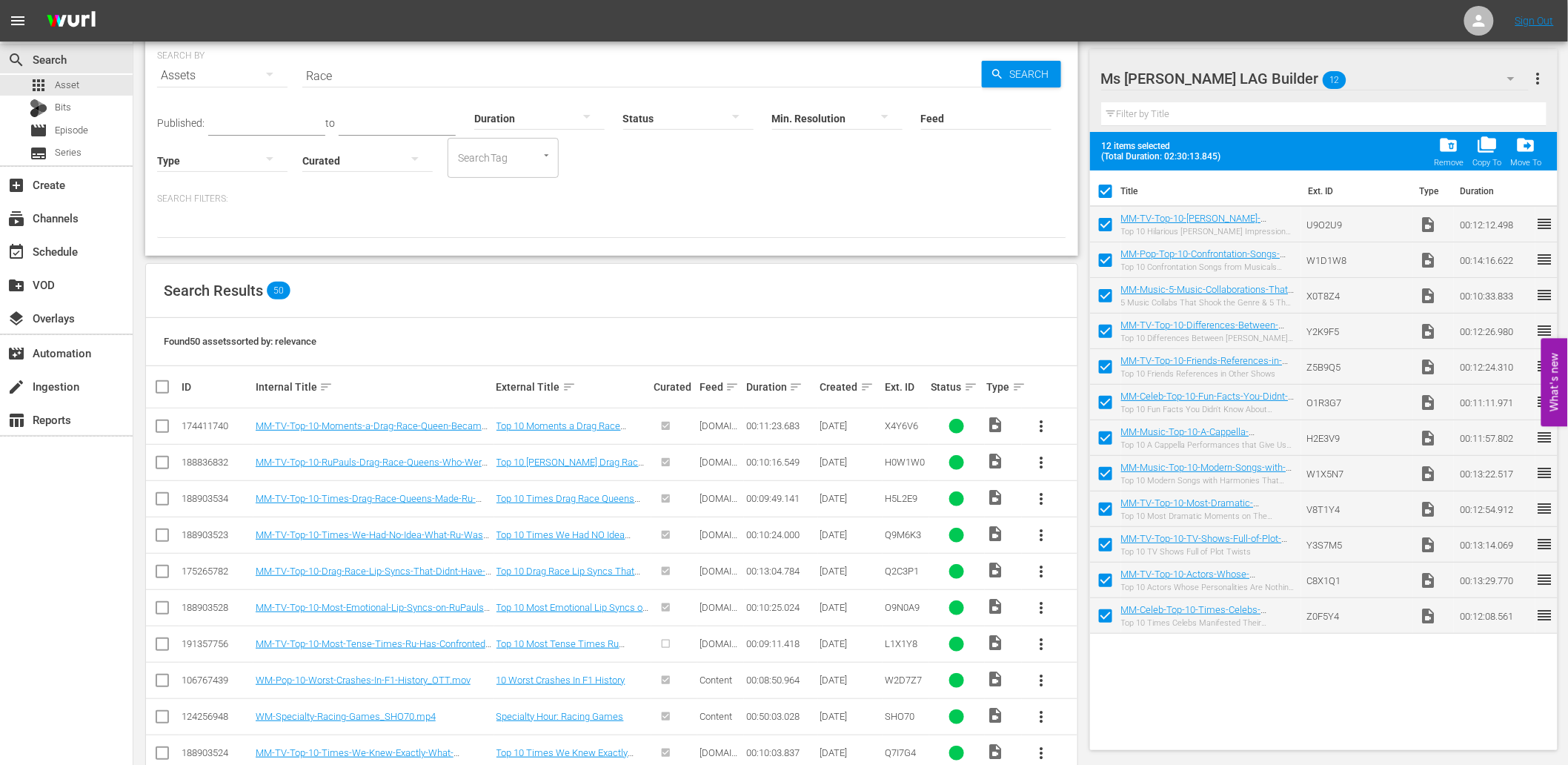
checkbox input "false"
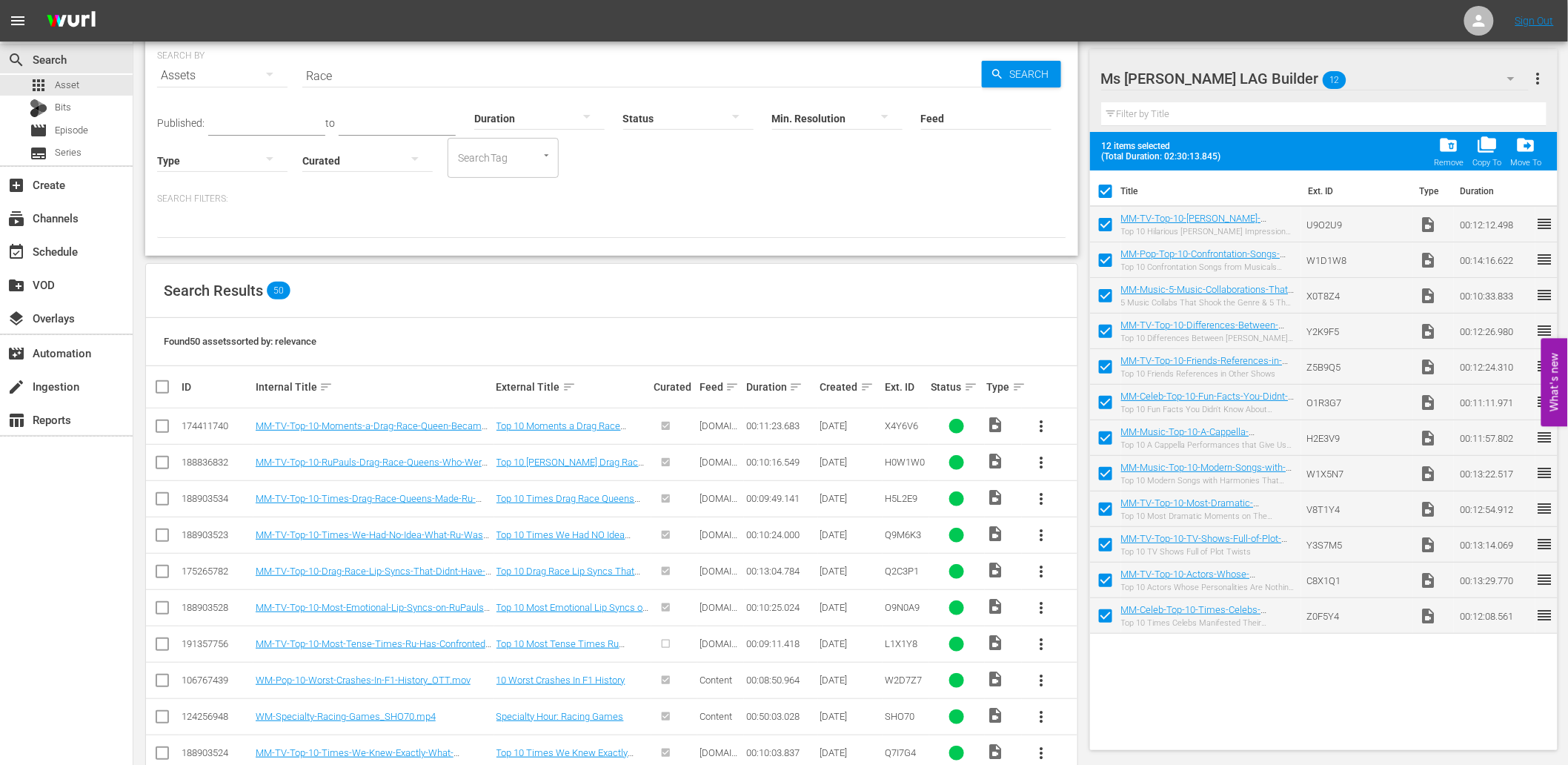
checkbox input "false"
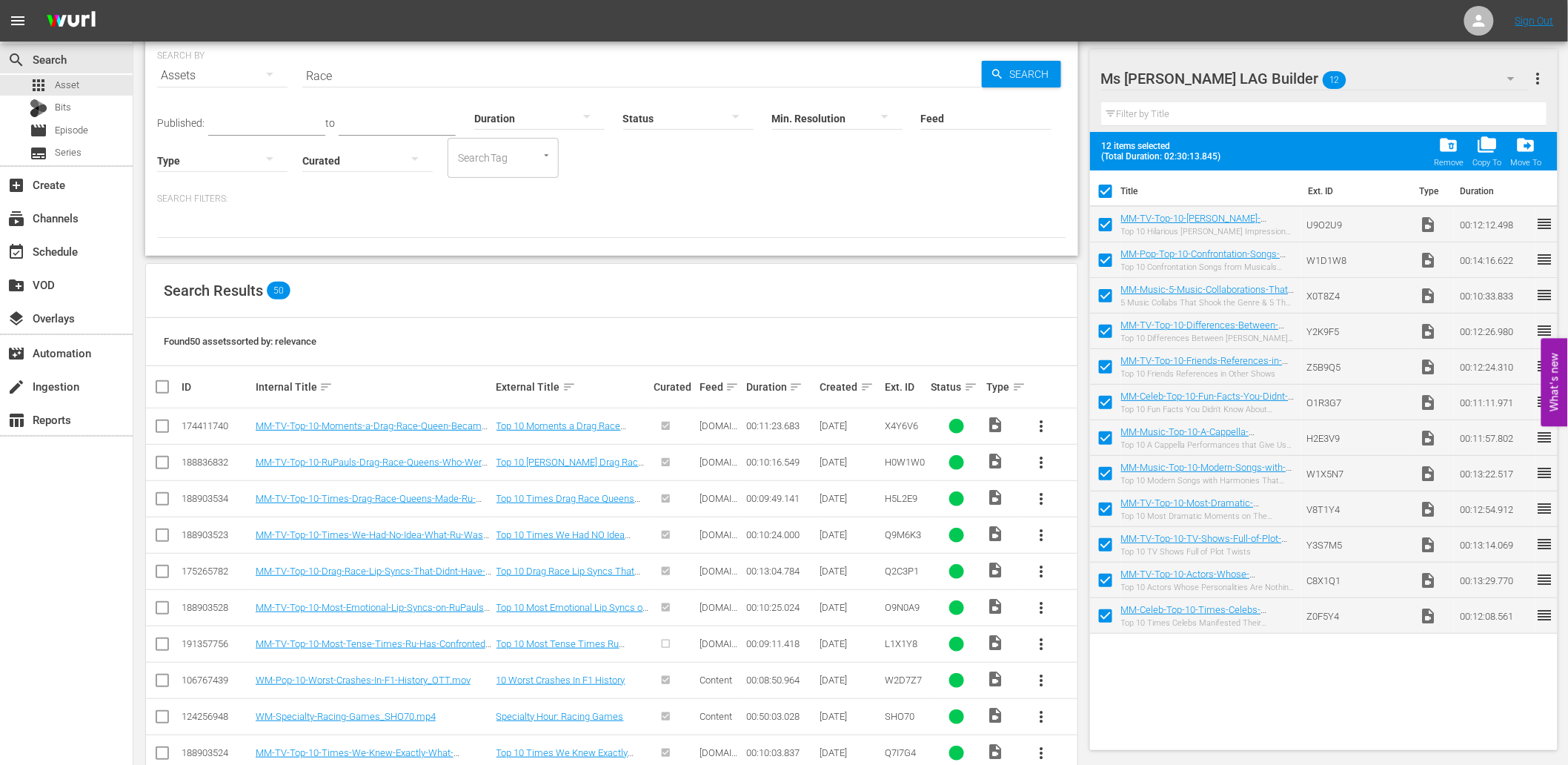
checkbox input "false"
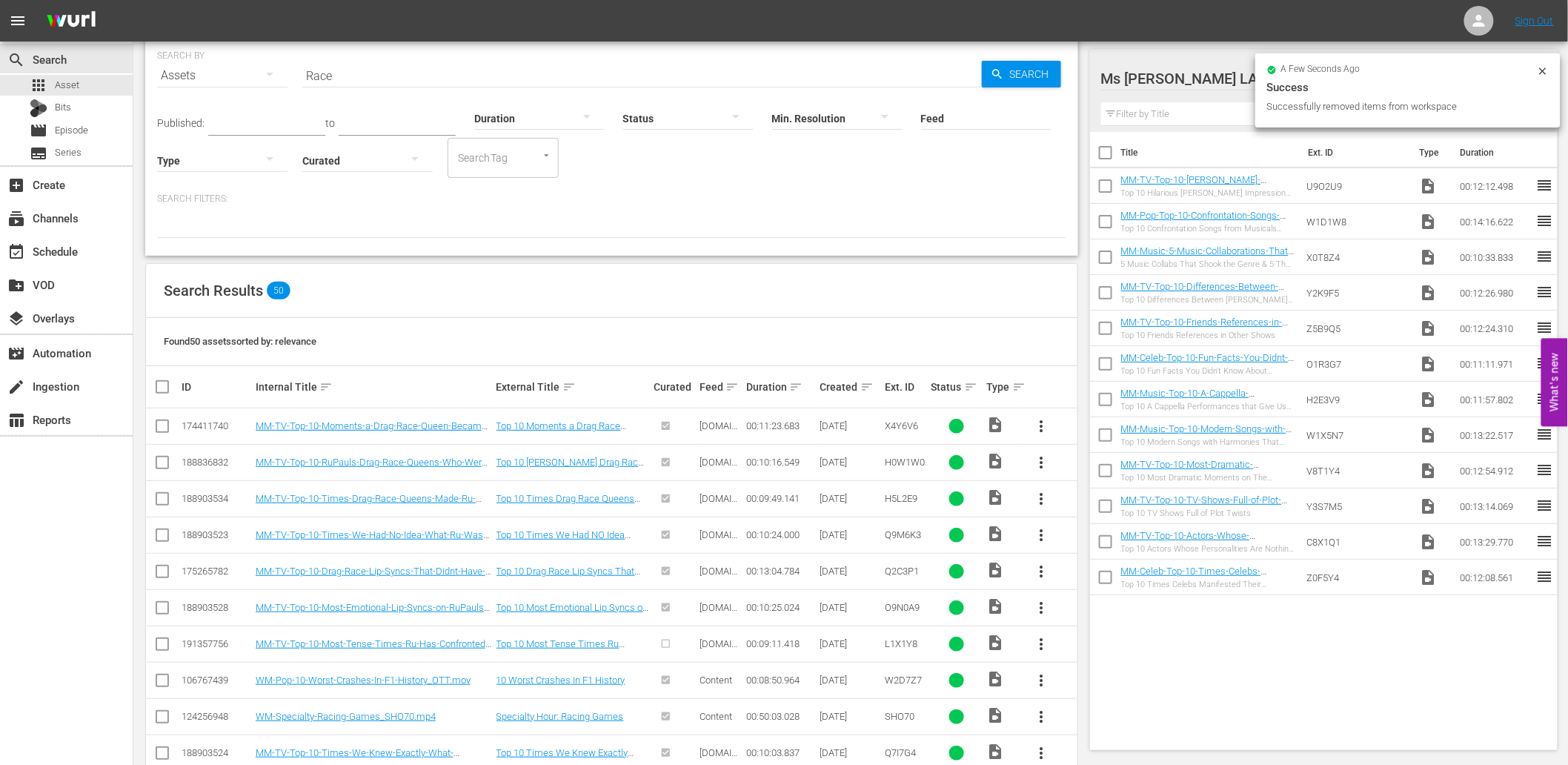
click at [161, 428] on input "checkbox" at bounding box center [162, 429] width 18 height 18
checkbox input "true"
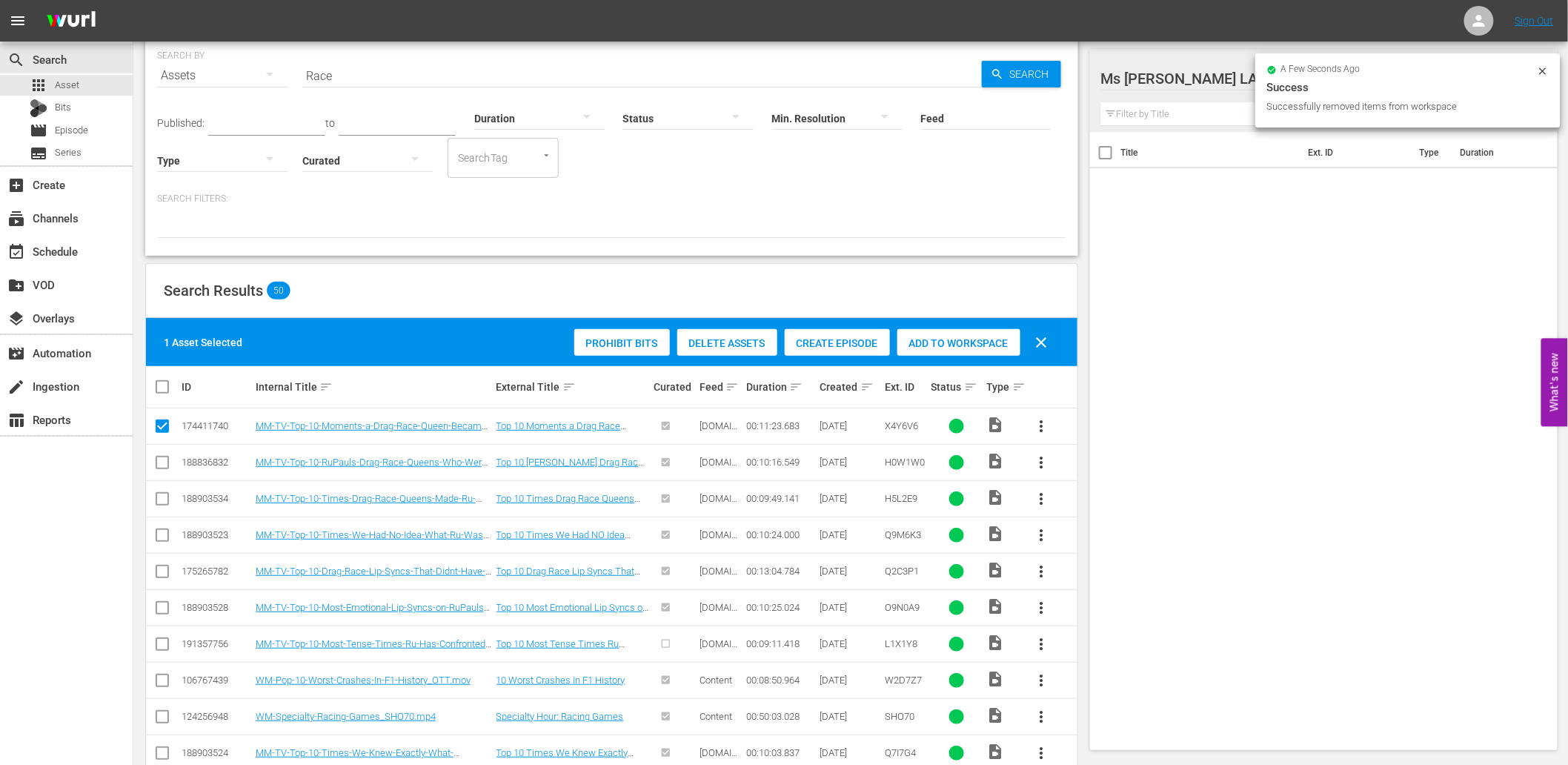
click at [158, 459] on input "checkbox" at bounding box center [162, 465] width 18 height 18
checkbox input "true"
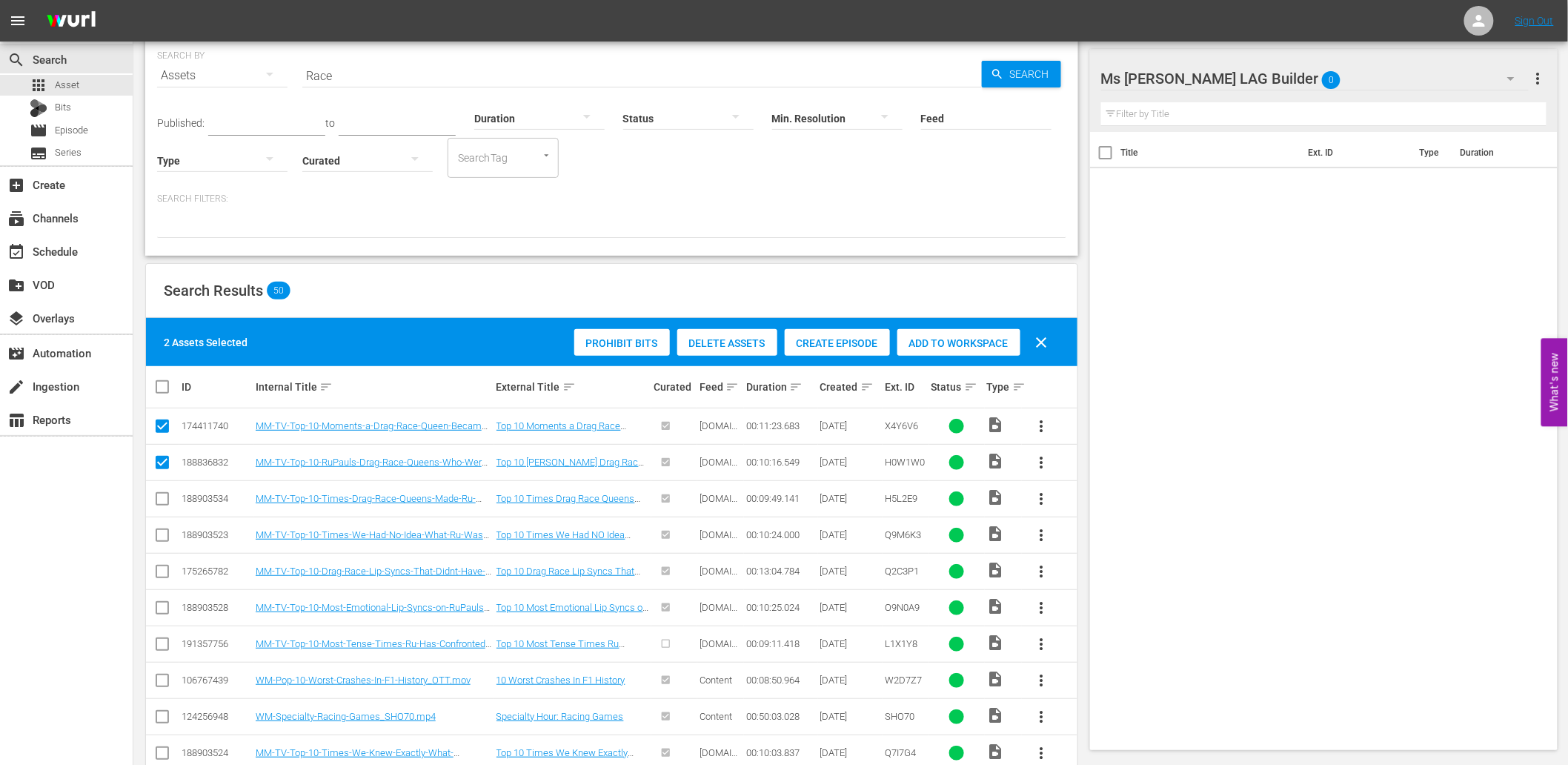
click at [162, 494] on input "checkbox" at bounding box center [162, 502] width 18 height 18
checkbox input "true"
click at [164, 537] on input "checkbox" at bounding box center [162, 537] width 18 height 18
checkbox input "true"
click at [158, 573] on input "checkbox" at bounding box center [162, 574] width 18 height 18
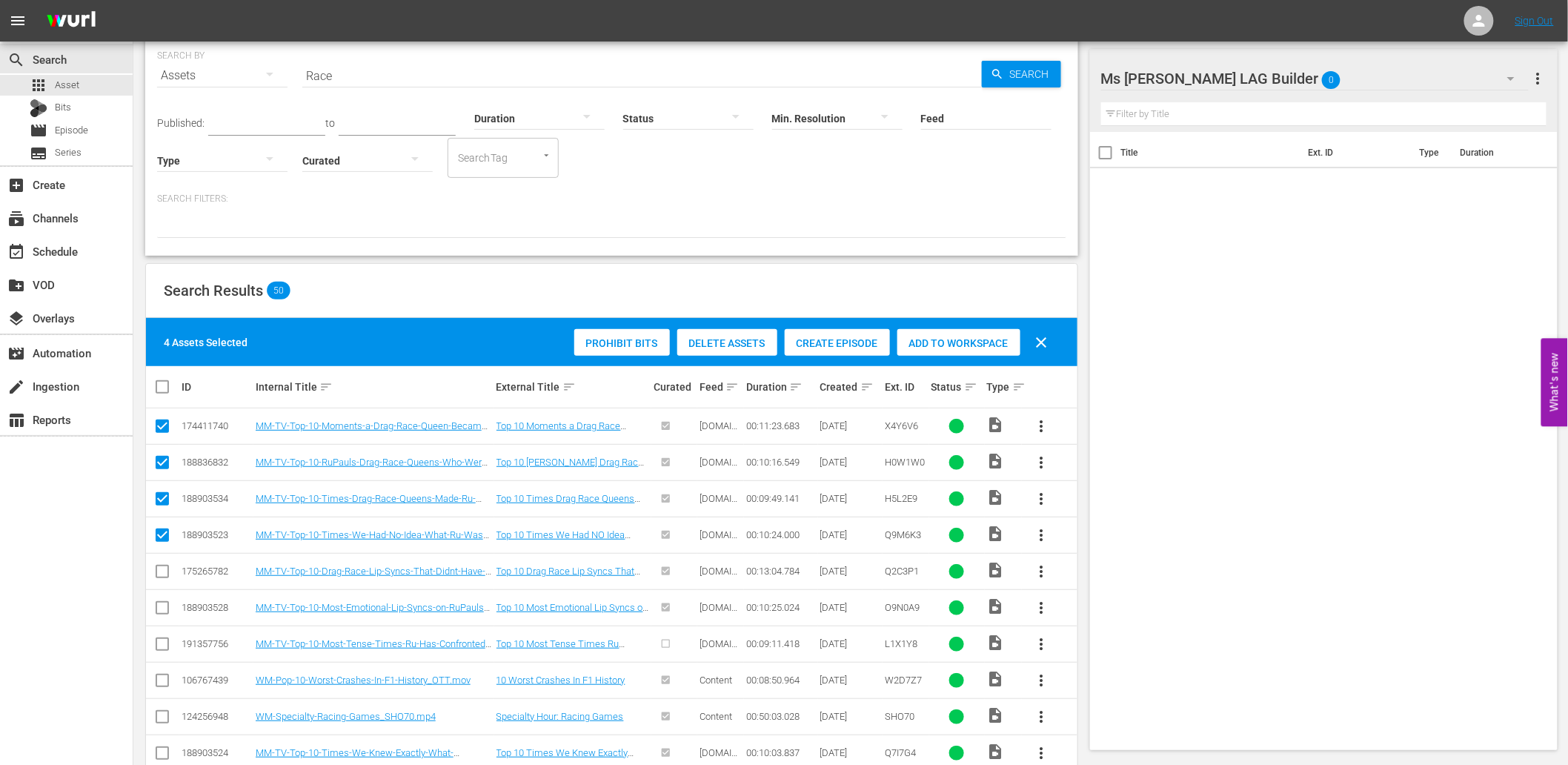
checkbox input "true"
click at [162, 618] on input "checkbox" at bounding box center [162, 611] width 18 height 18
checkbox input "true"
click at [161, 653] on input "checkbox" at bounding box center [162, 646] width 18 height 18
checkbox input "true"
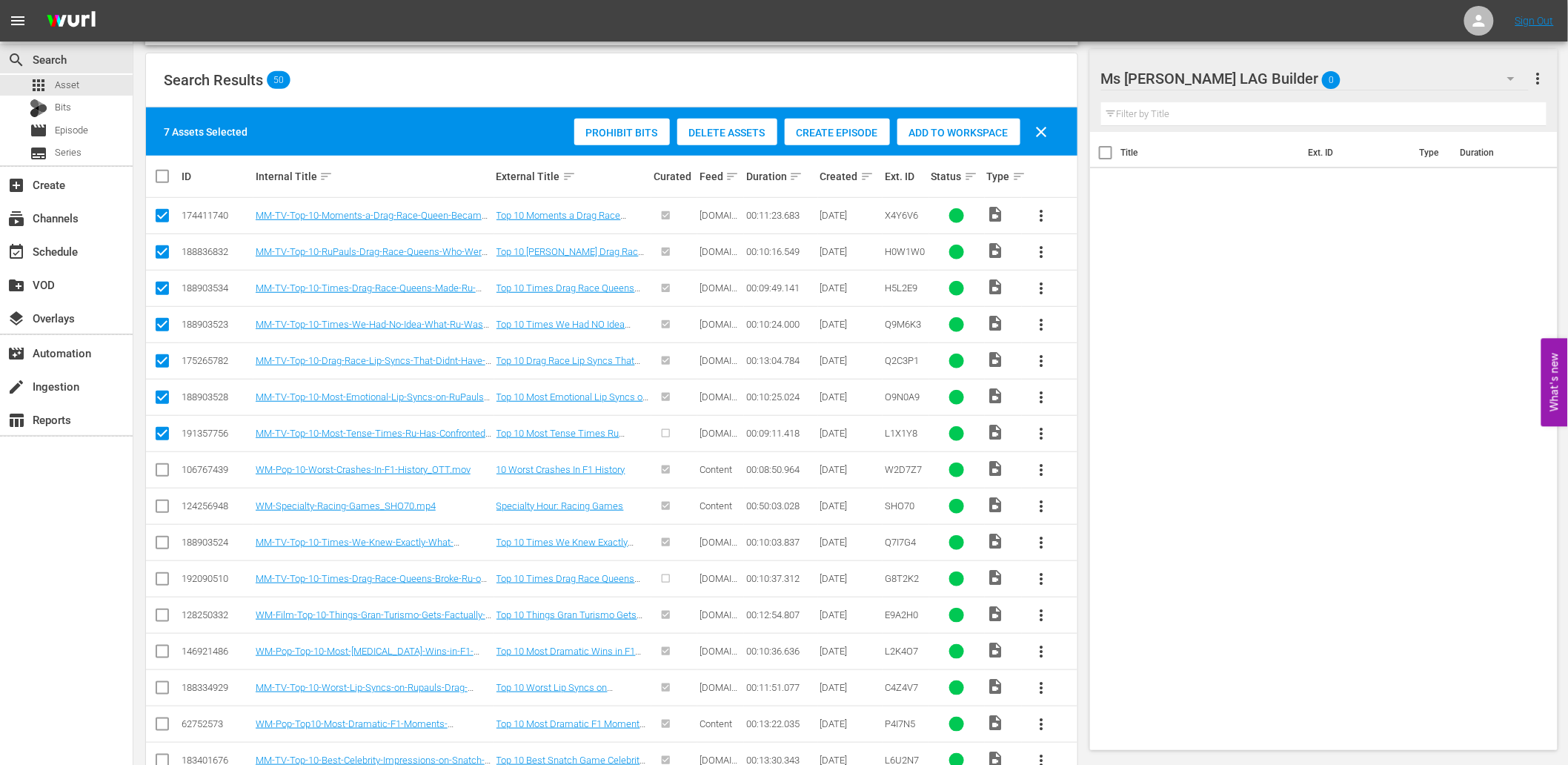
scroll to position [274, 0]
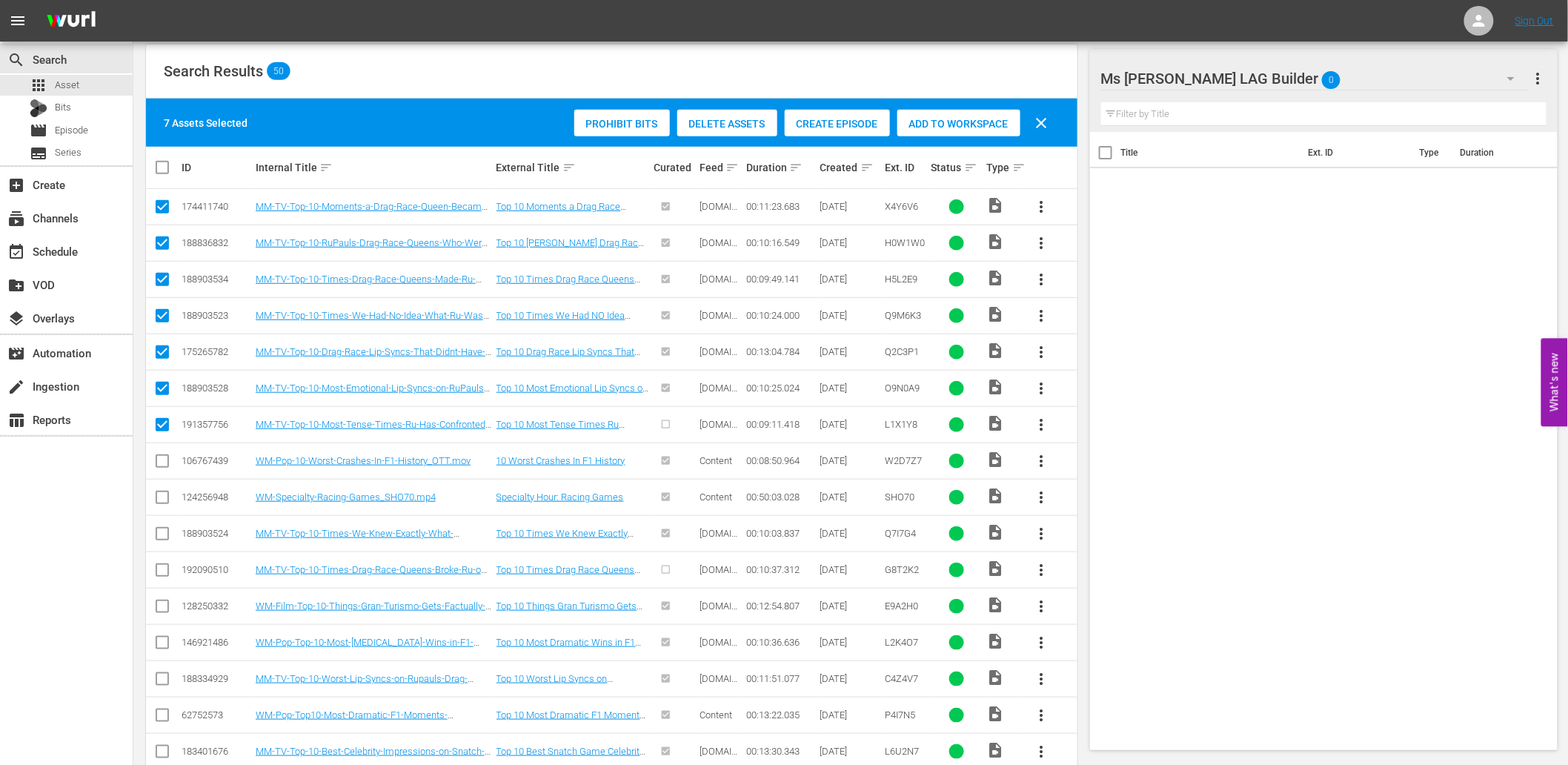
click at [162, 536] on input "checkbox" at bounding box center [162, 536] width 18 height 18
checkbox input "true"
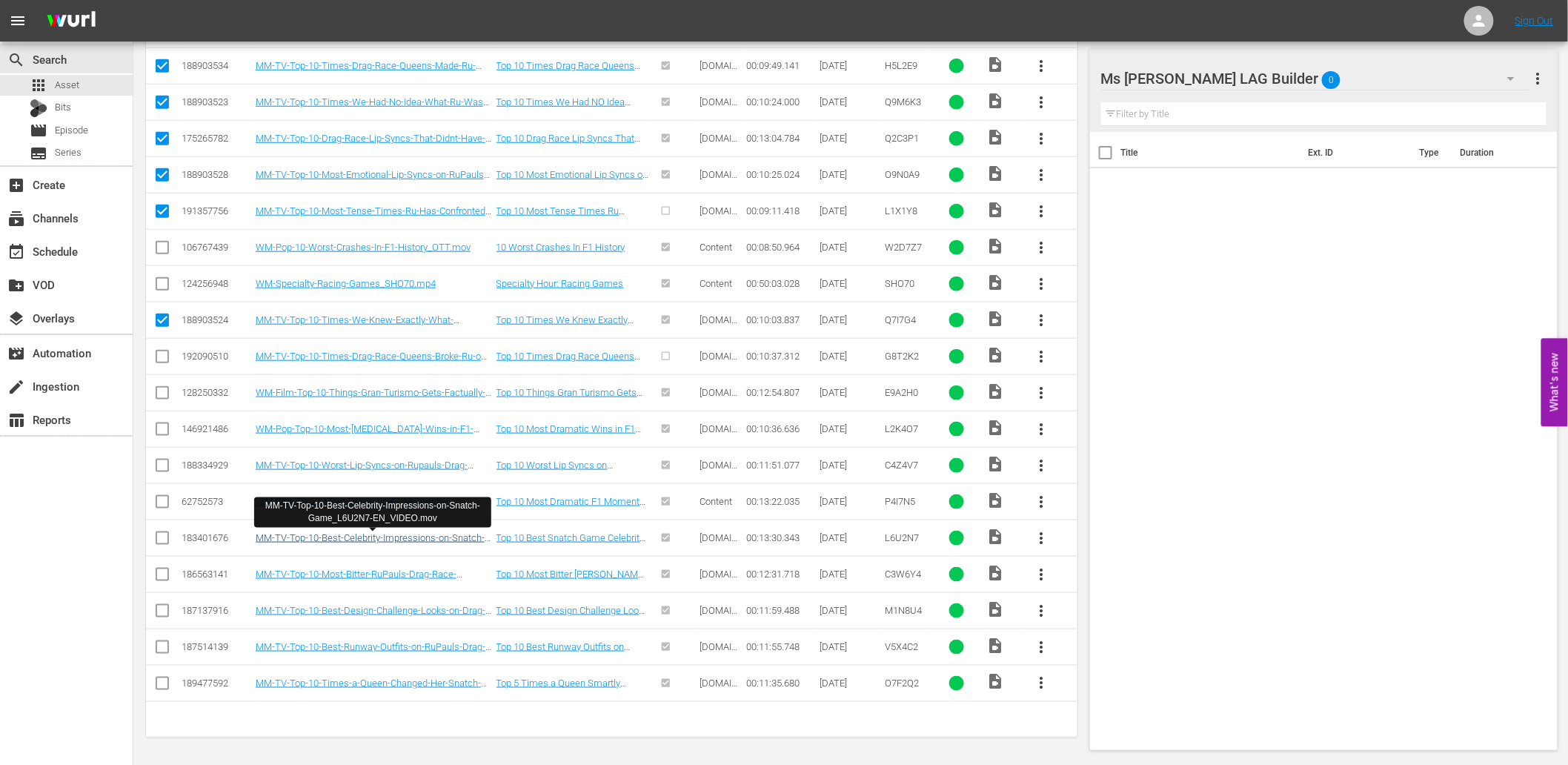
scroll to position [324, 0]
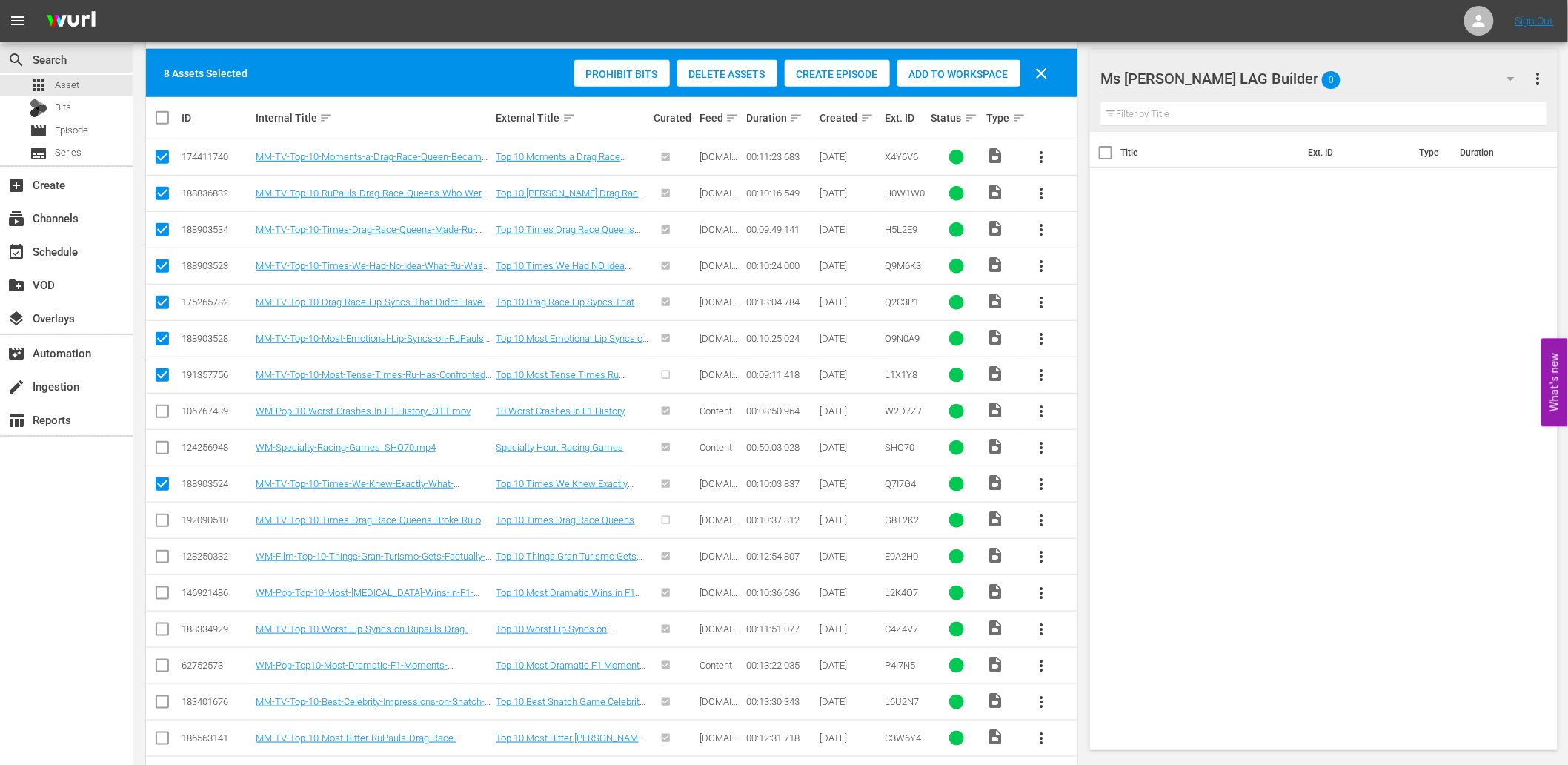
click at [162, 522] on input "checkbox" at bounding box center [162, 523] width 18 height 18
checkbox input "true"
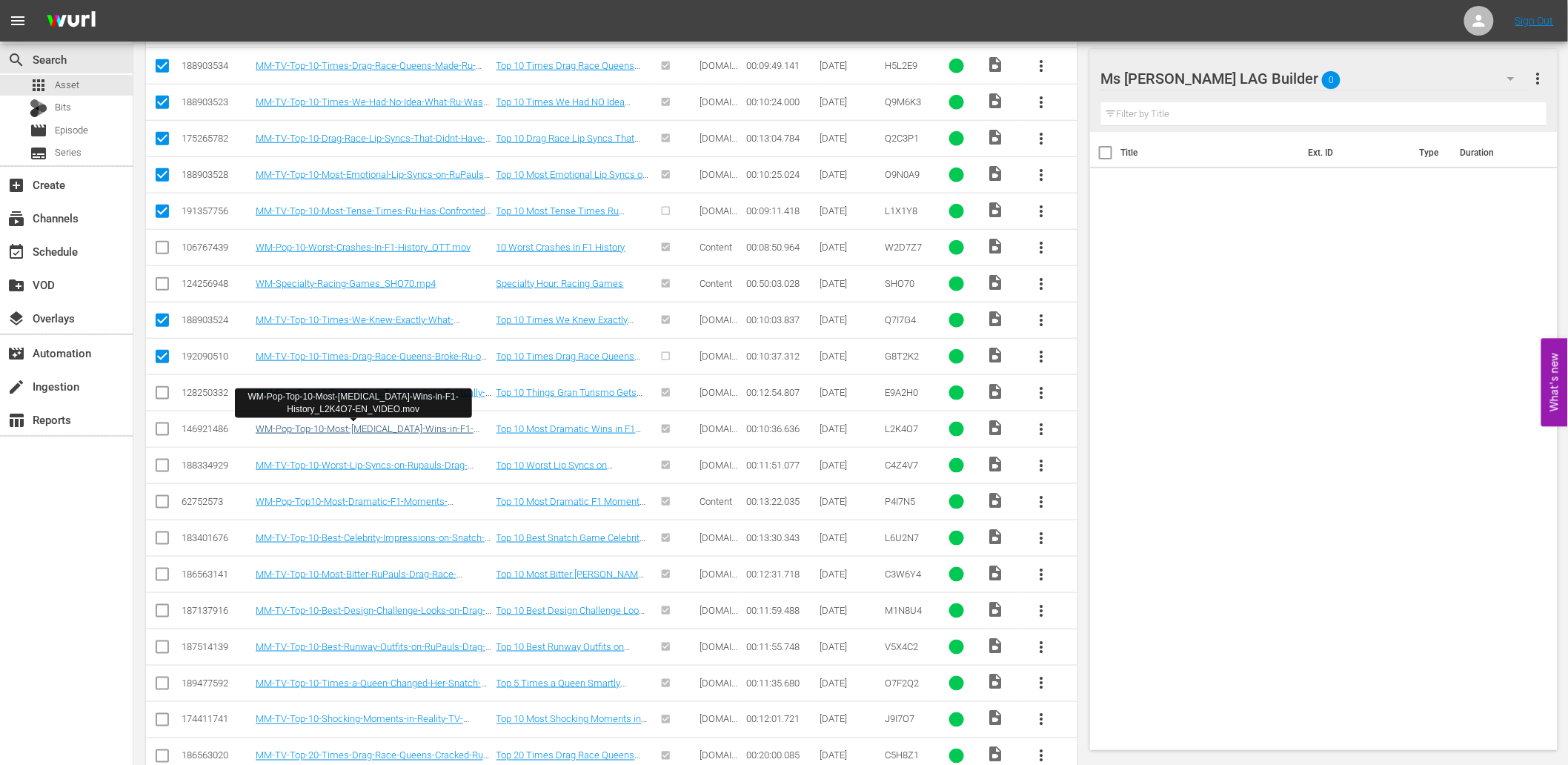
scroll to position [489, 0]
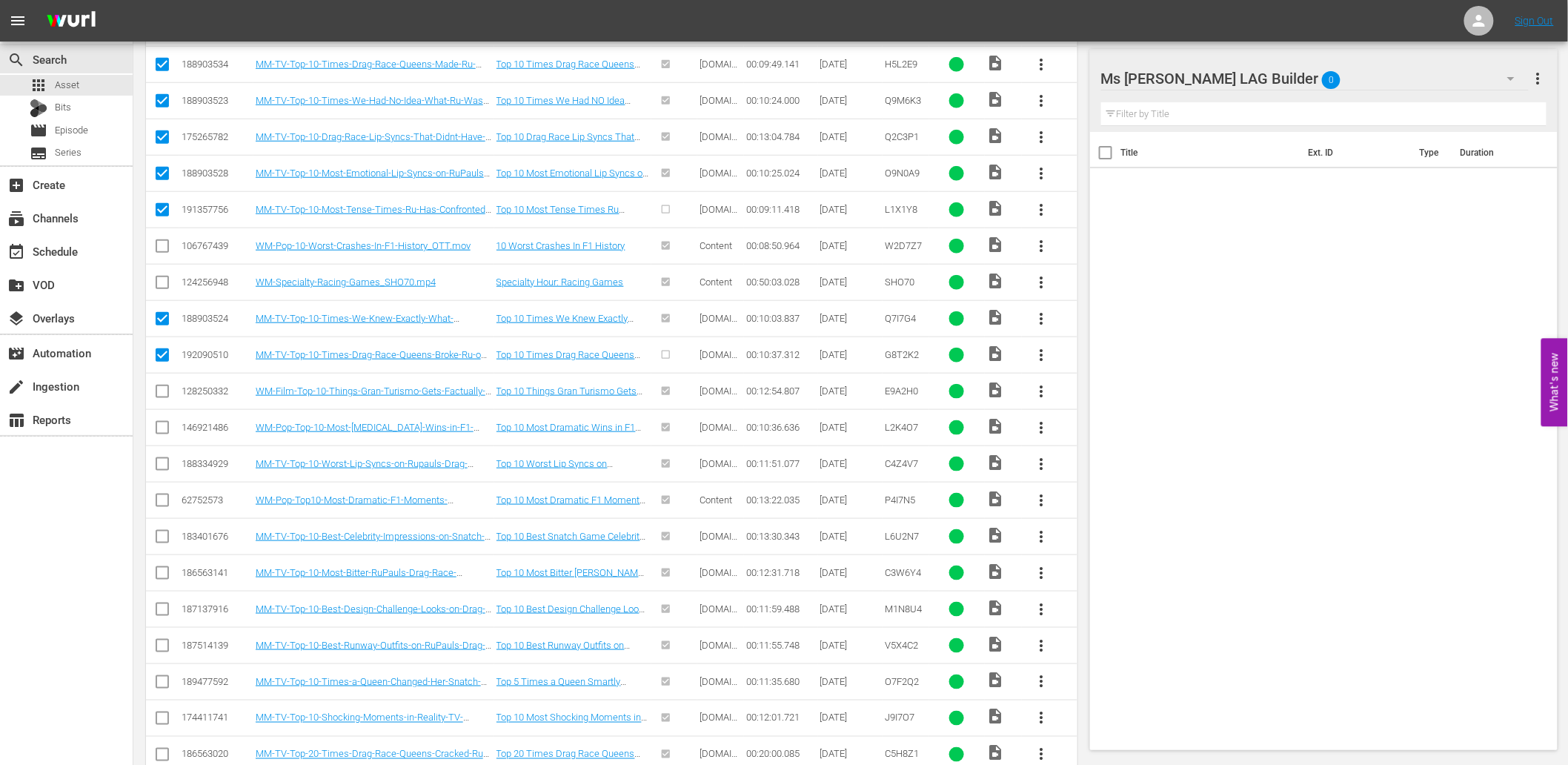
click at [159, 471] on input "checkbox" at bounding box center [162, 467] width 18 height 18
checkbox input "true"
click at [164, 540] on input "checkbox" at bounding box center [162, 539] width 18 height 18
checkbox input "true"
click at [158, 571] on input "checkbox" at bounding box center [162, 576] width 18 height 18
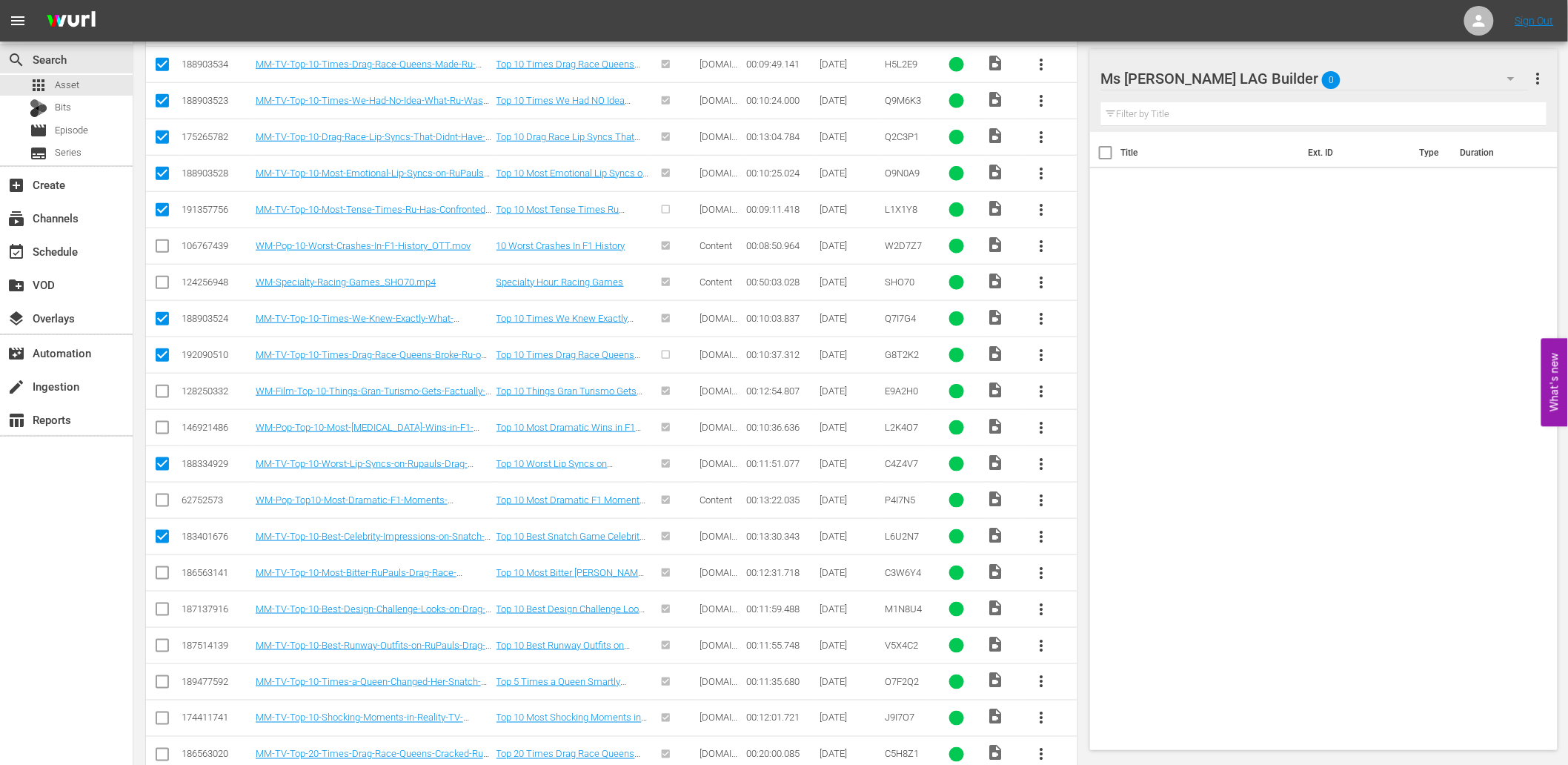
checkbox input "true"
click at [159, 612] on input "checkbox" at bounding box center [162, 612] width 18 height 18
checkbox input "true"
click at [158, 649] on input "checkbox" at bounding box center [162, 648] width 18 height 18
checkbox input "true"
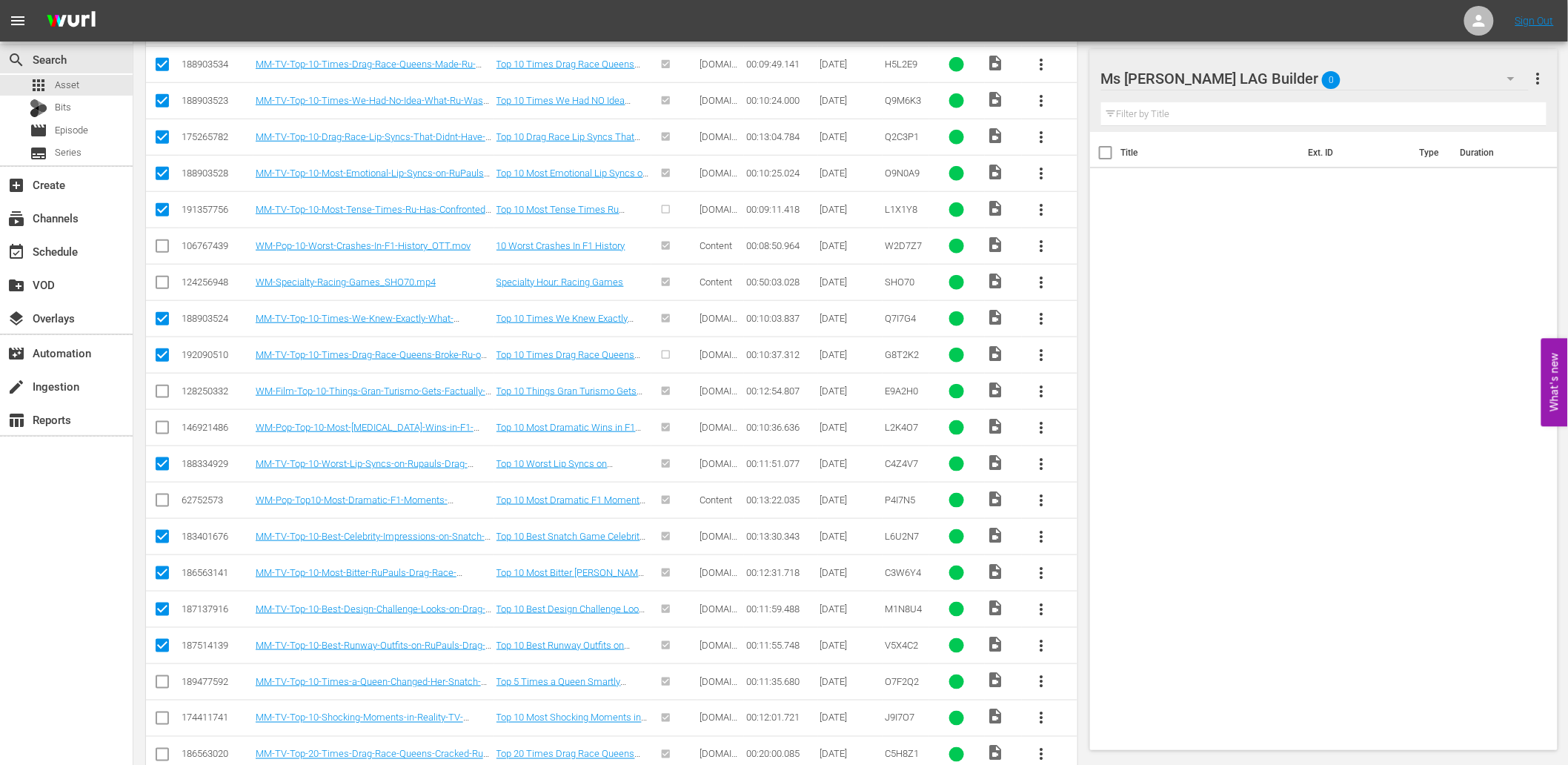
click at [157, 687] on input "checkbox" at bounding box center [162, 684] width 18 height 18
checkbox input "true"
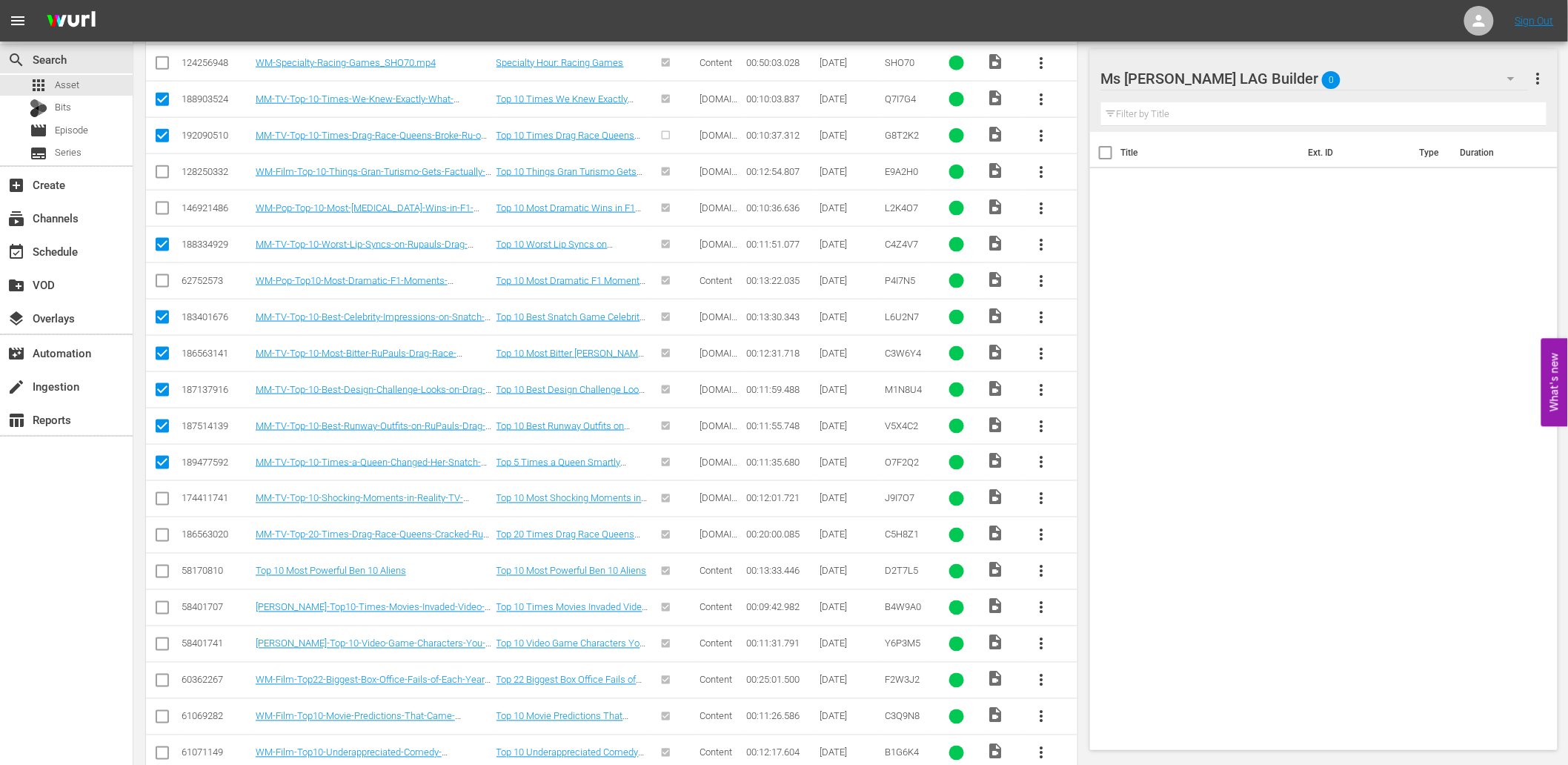
click at [162, 536] on input "checkbox" at bounding box center [162, 537] width 18 height 18
checkbox input "true"
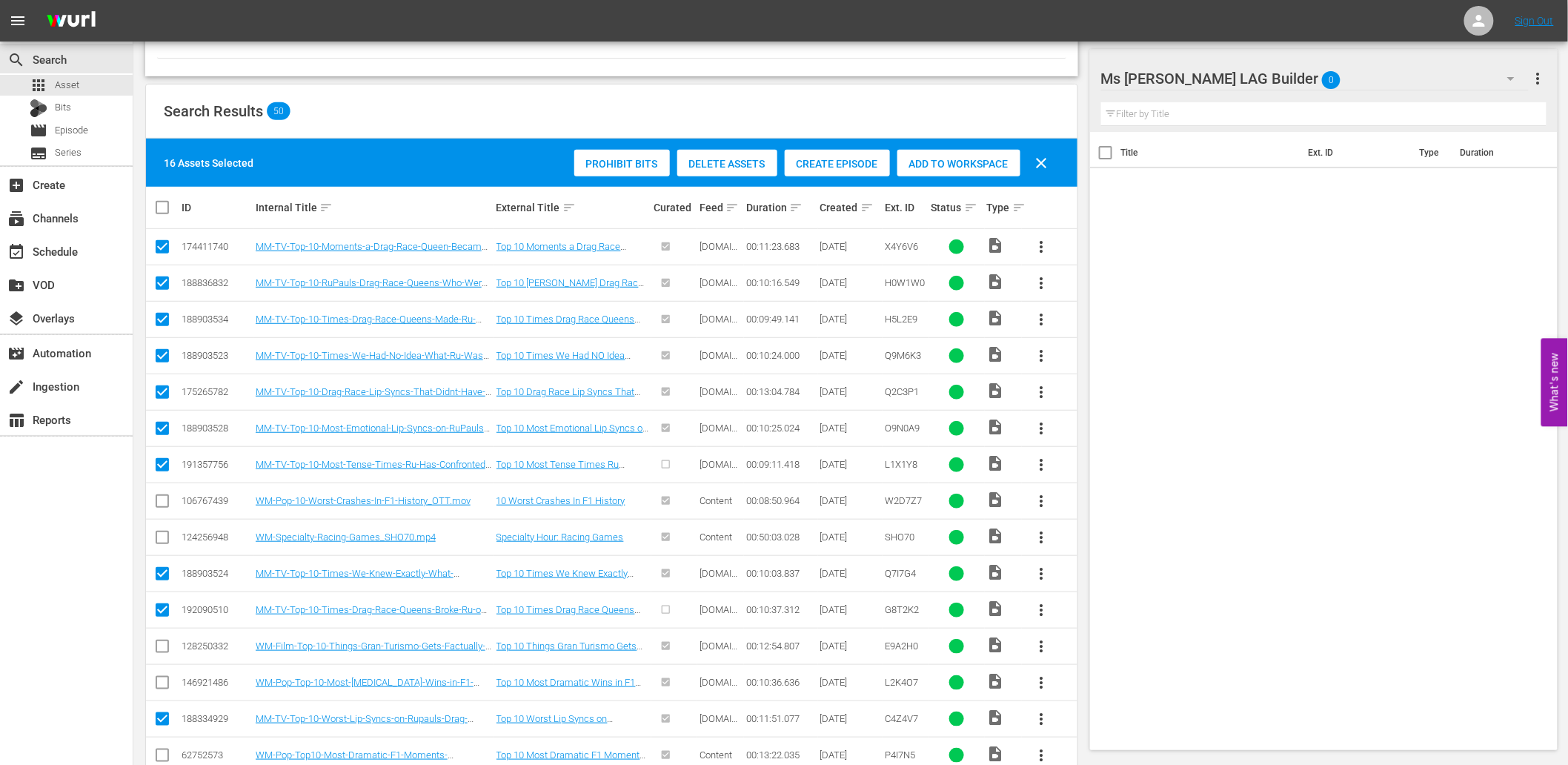
scroll to position [219, 0]
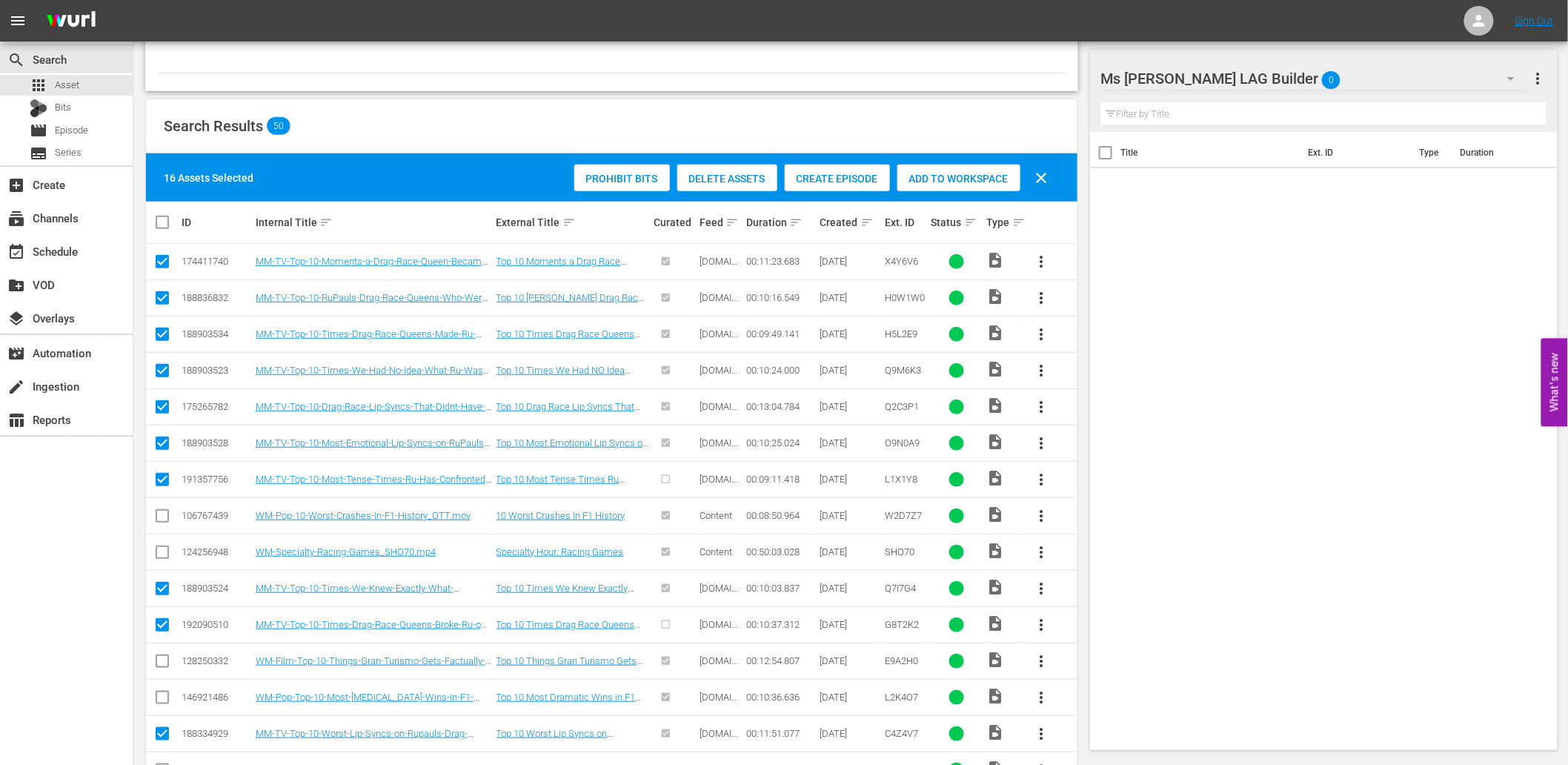
click at [945, 175] on span "Add to Workspace" at bounding box center [958, 179] width 123 height 12
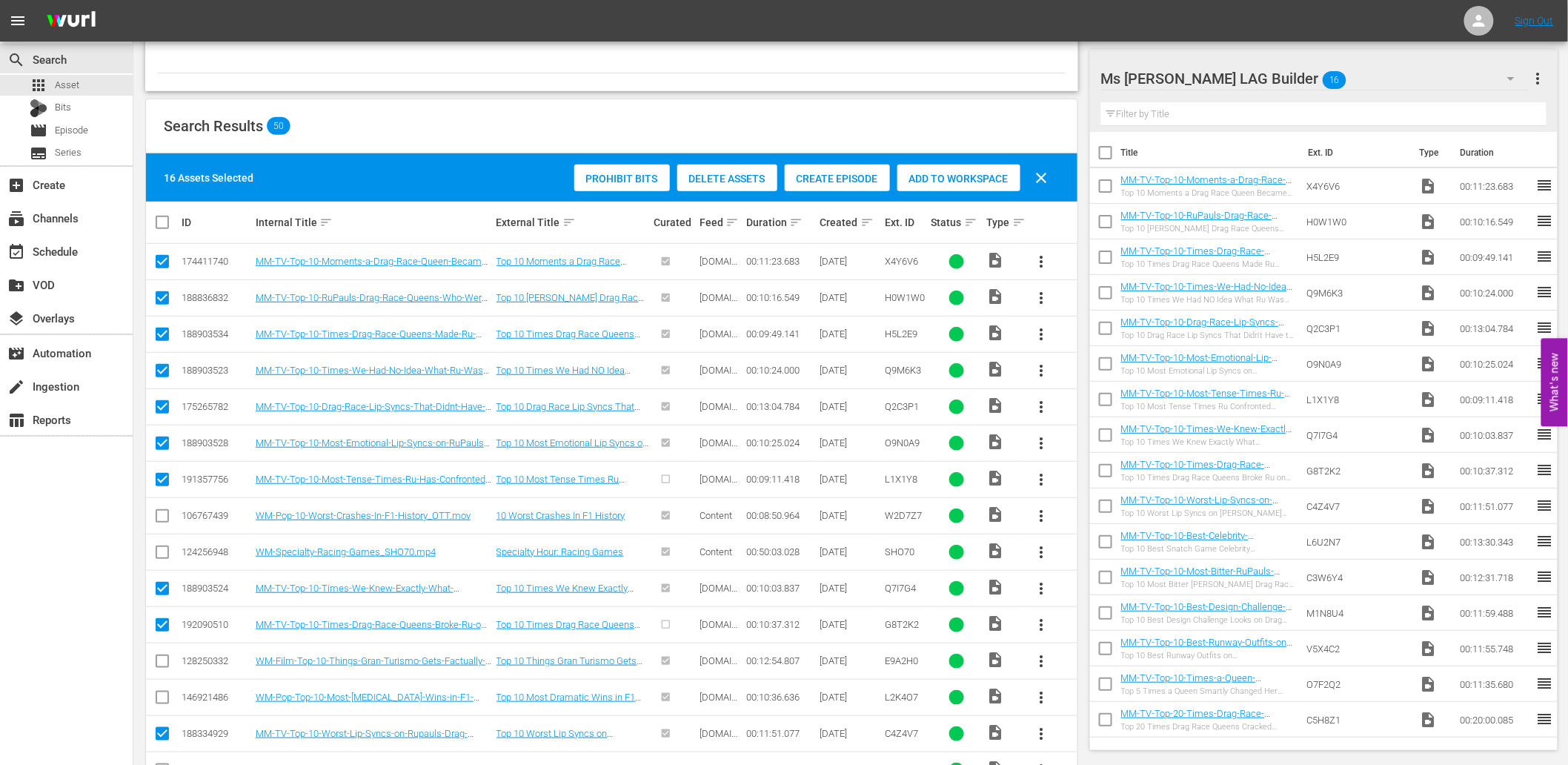
click at [1220, 117] on input "text" at bounding box center [1324, 114] width 446 height 24
click at [1381, 59] on div "Ms Mojo LAG Builder 16" at bounding box center [1315, 78] width 428 height 41
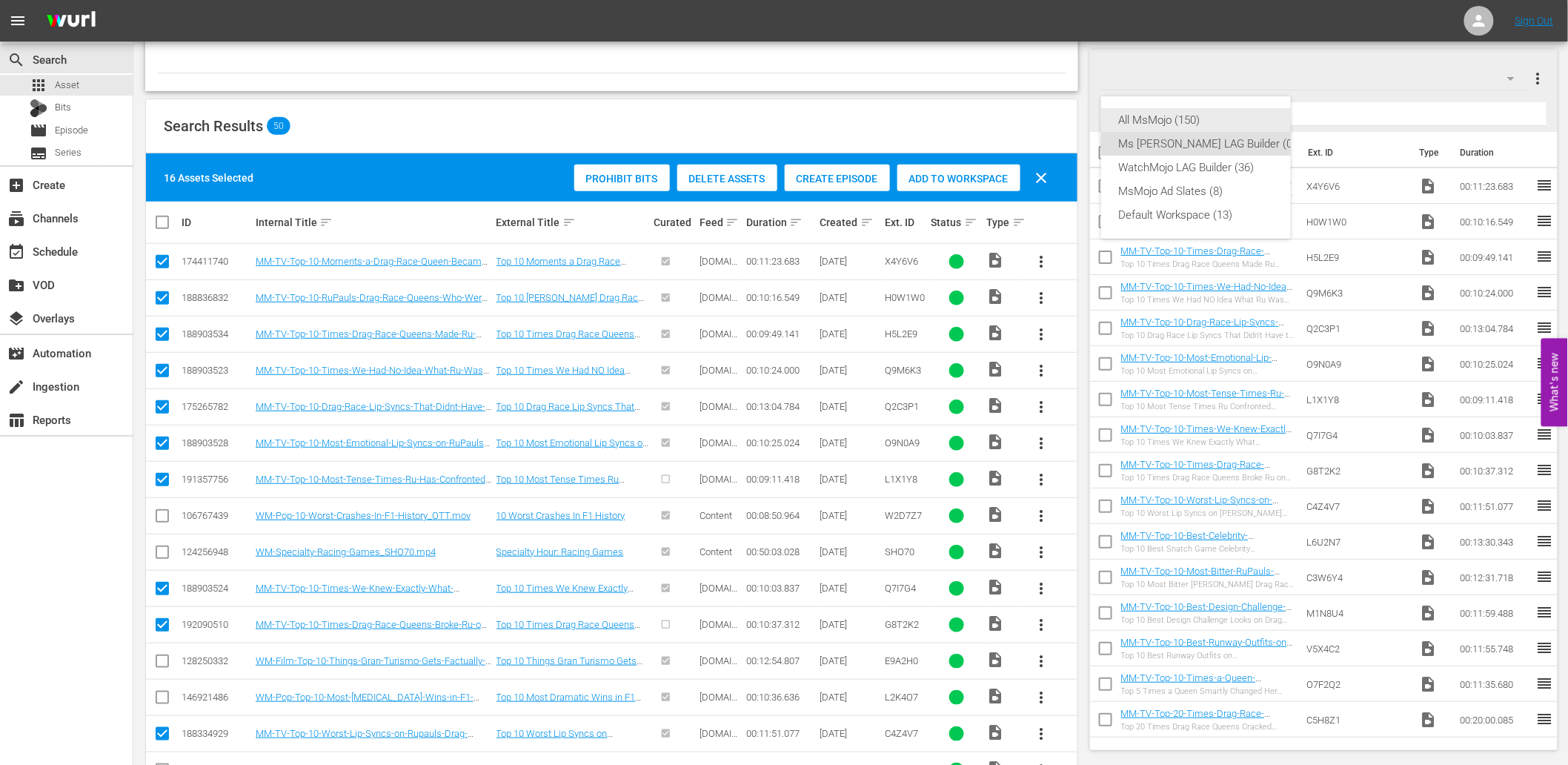
click at [1168, 124] on div "All MsMojo (150)" at bounding box center [1208, 120] width 178 height 24
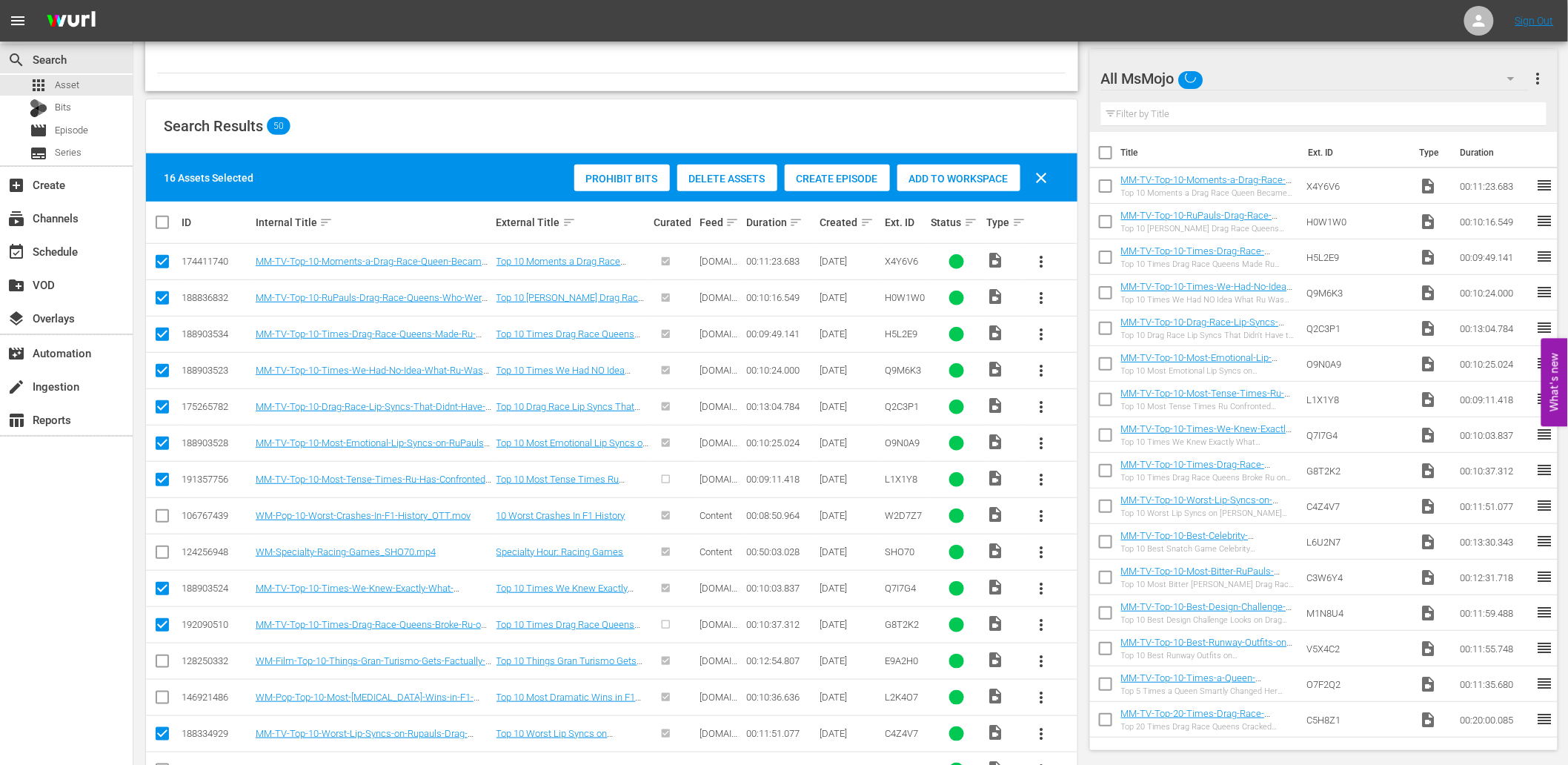
click at [1173, 113] on input "text" at bounding box center [1324, 114] width 446 height 24
paste input "SNL"
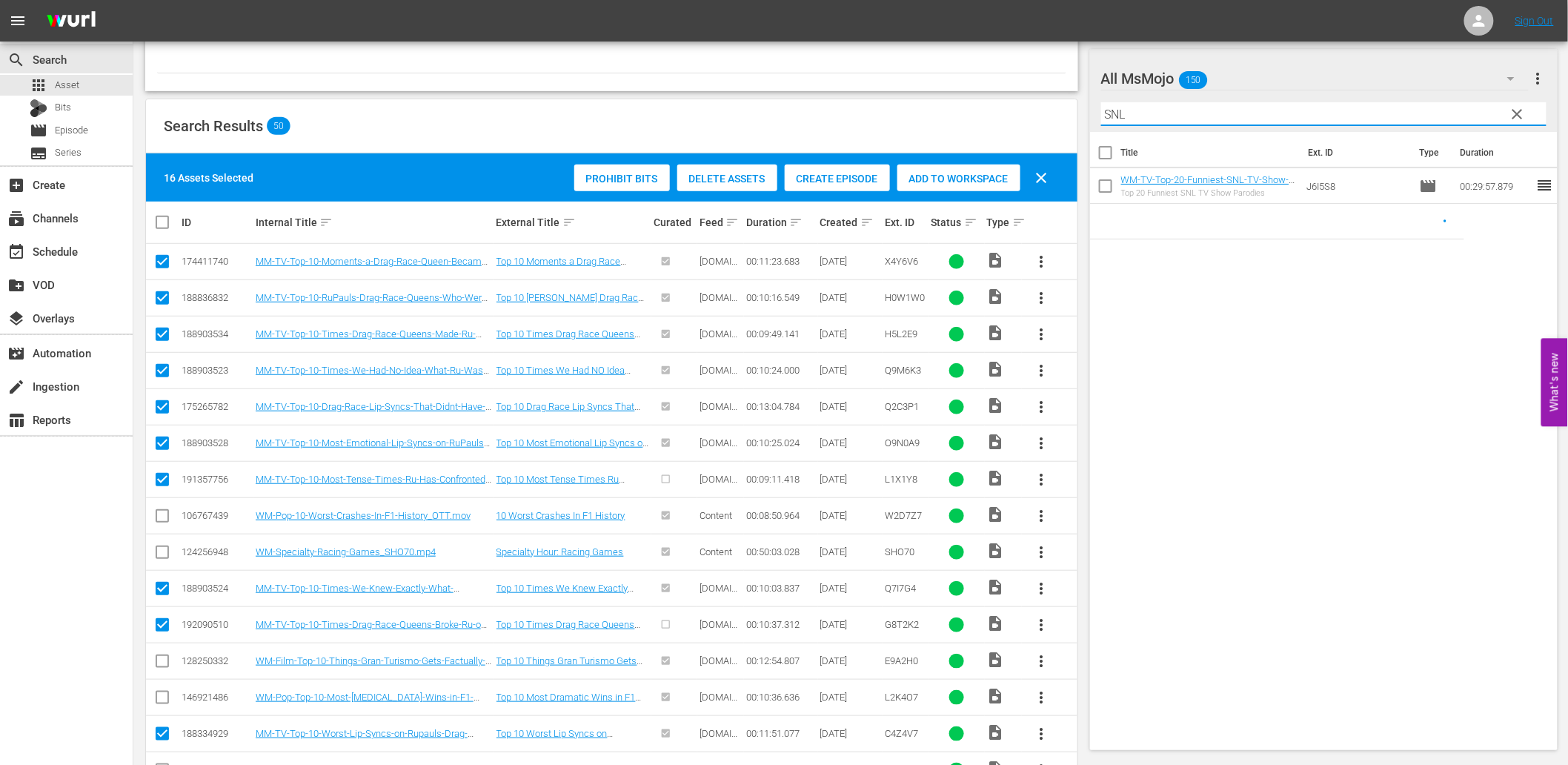
click at [1409, 320] on div "Title Ext. ID Type Duration WM-TV-Top-20-Funniest-SNL-TV-Show-Parodies_J6I5S8 T…" at bounding box center [1324, 438] width 468 height 613
click at [1227, 221] on div "MM-Deep-Dive-SNL-Impressions-_Dive119_B5I4I6 Deep Dive: SNL Impressions" at bounding box center [1208, 221] width 174 height 24
click at [1203, 223] on div "MM-Deep-Dive-SNL-Impressions-_Dive119_B5I4I6 Deep Dive: SNL Impressions" at bounding box center [1208, 221] width 174 height 24
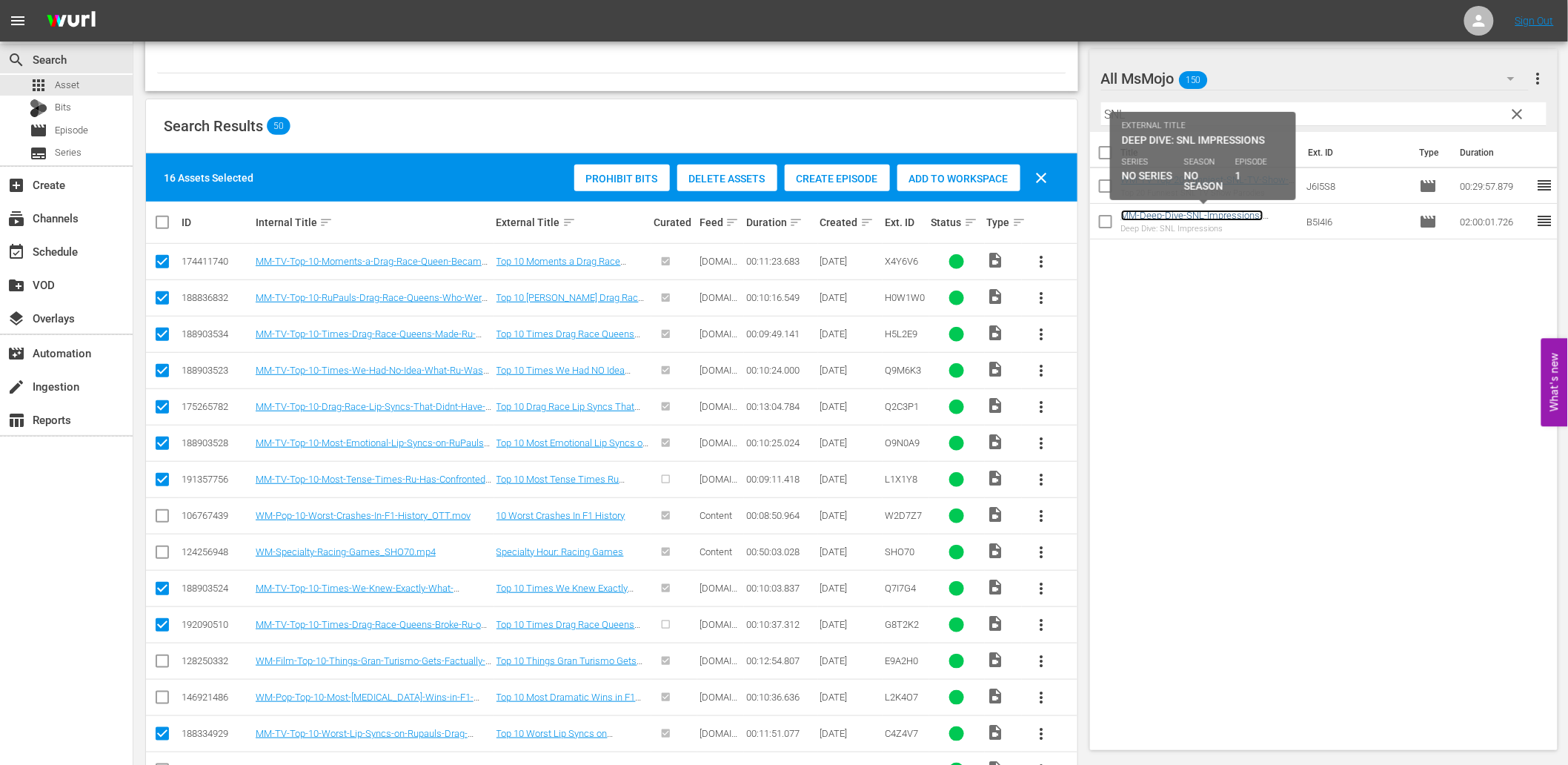
click at [1189, 217] on link "MM-Deep-Dive-SNL-Impressions-_Dive119_B5I4I6" at bounding box center [1192, 221] width 142 height 23
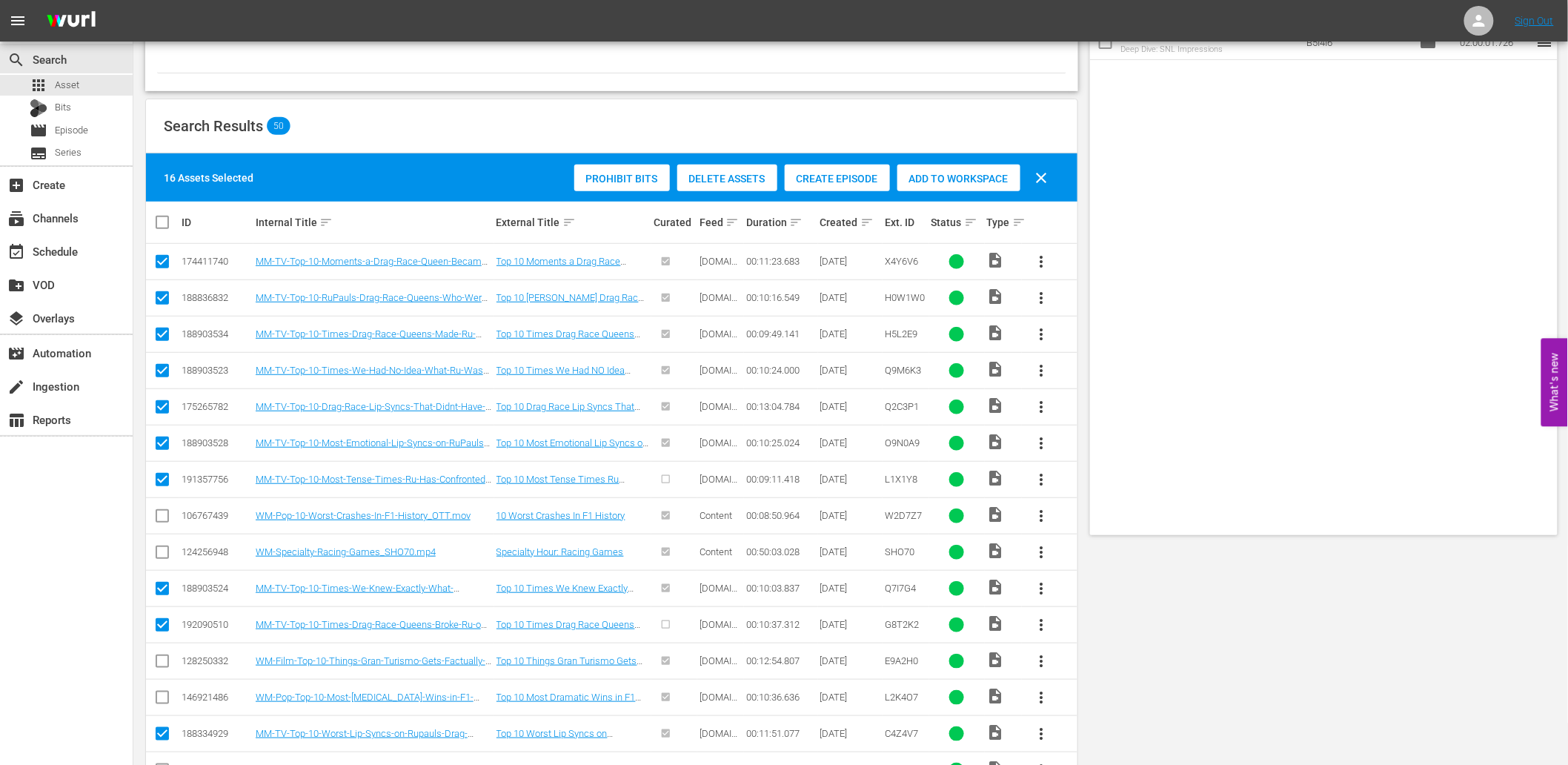
scroll to position [0, 0]
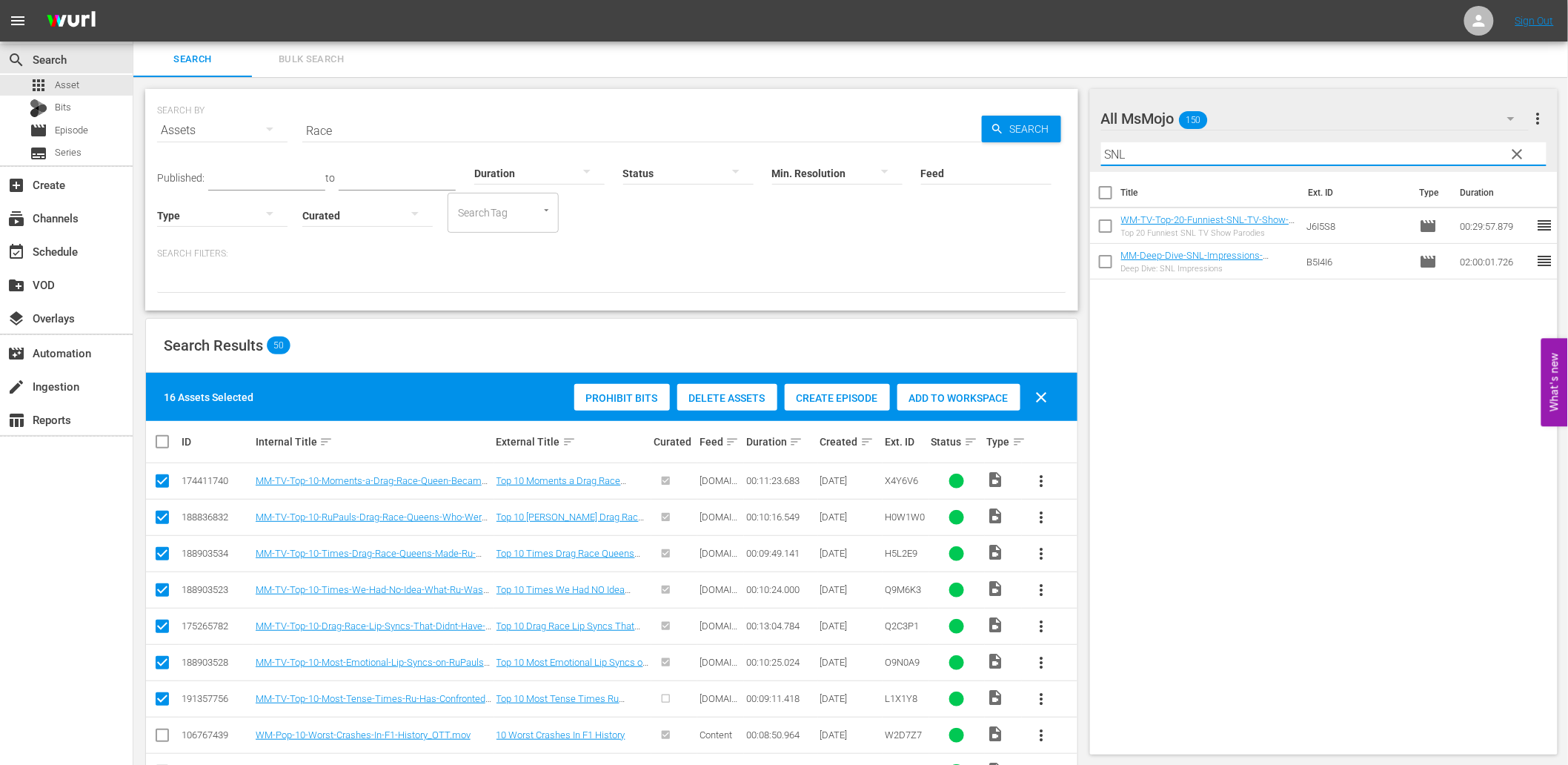
drag, startPoint x: 1154, startPoint y: 152, endPoint x: 895, endPoint y: 178, distance: 260.3
type input "90s"
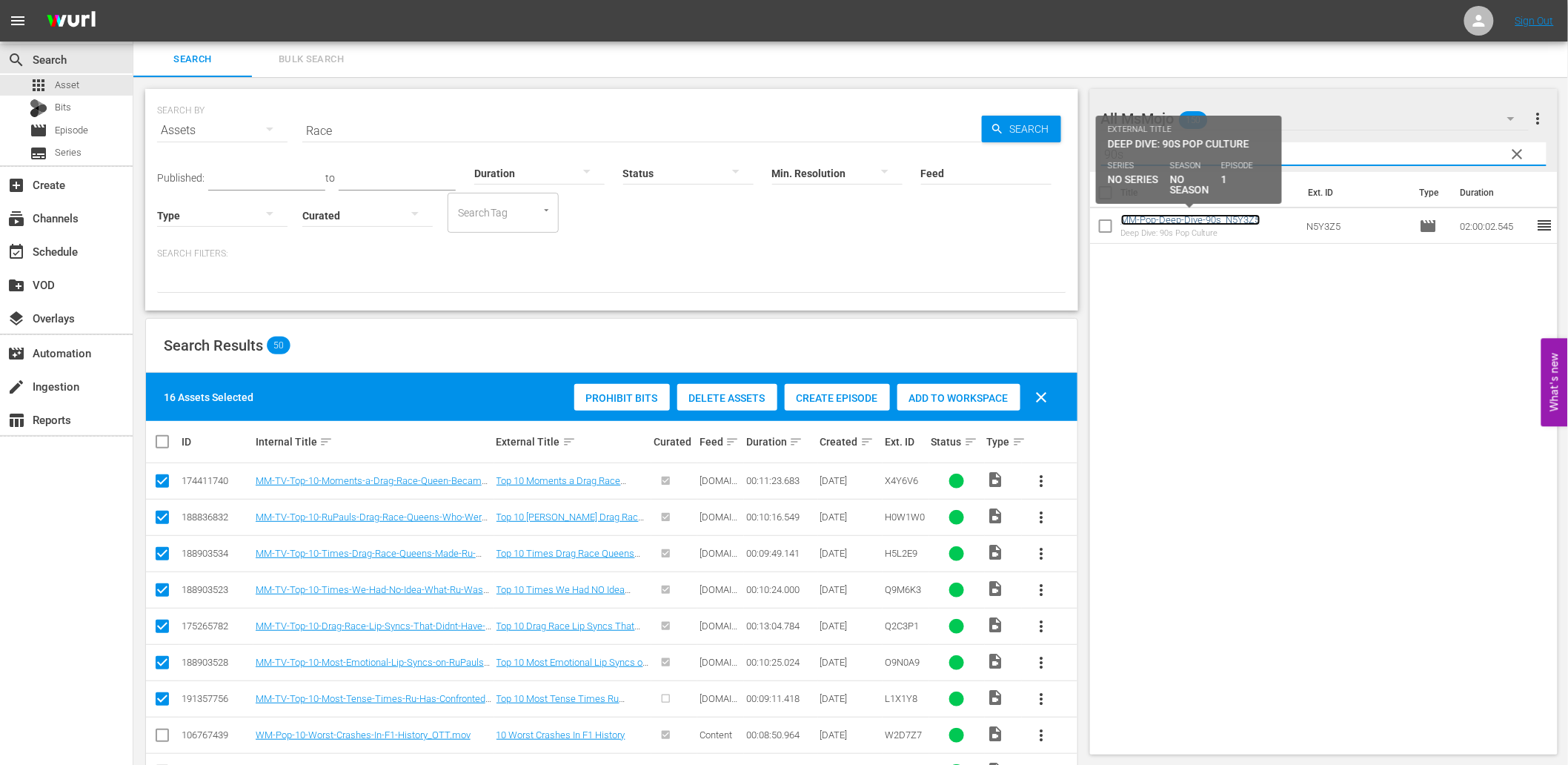
click at [1206, 218] on link "MM-Pop-Deep-Dive-90s_N5Y3Z5" at bounding box center [1191, 220] width 139 height 11
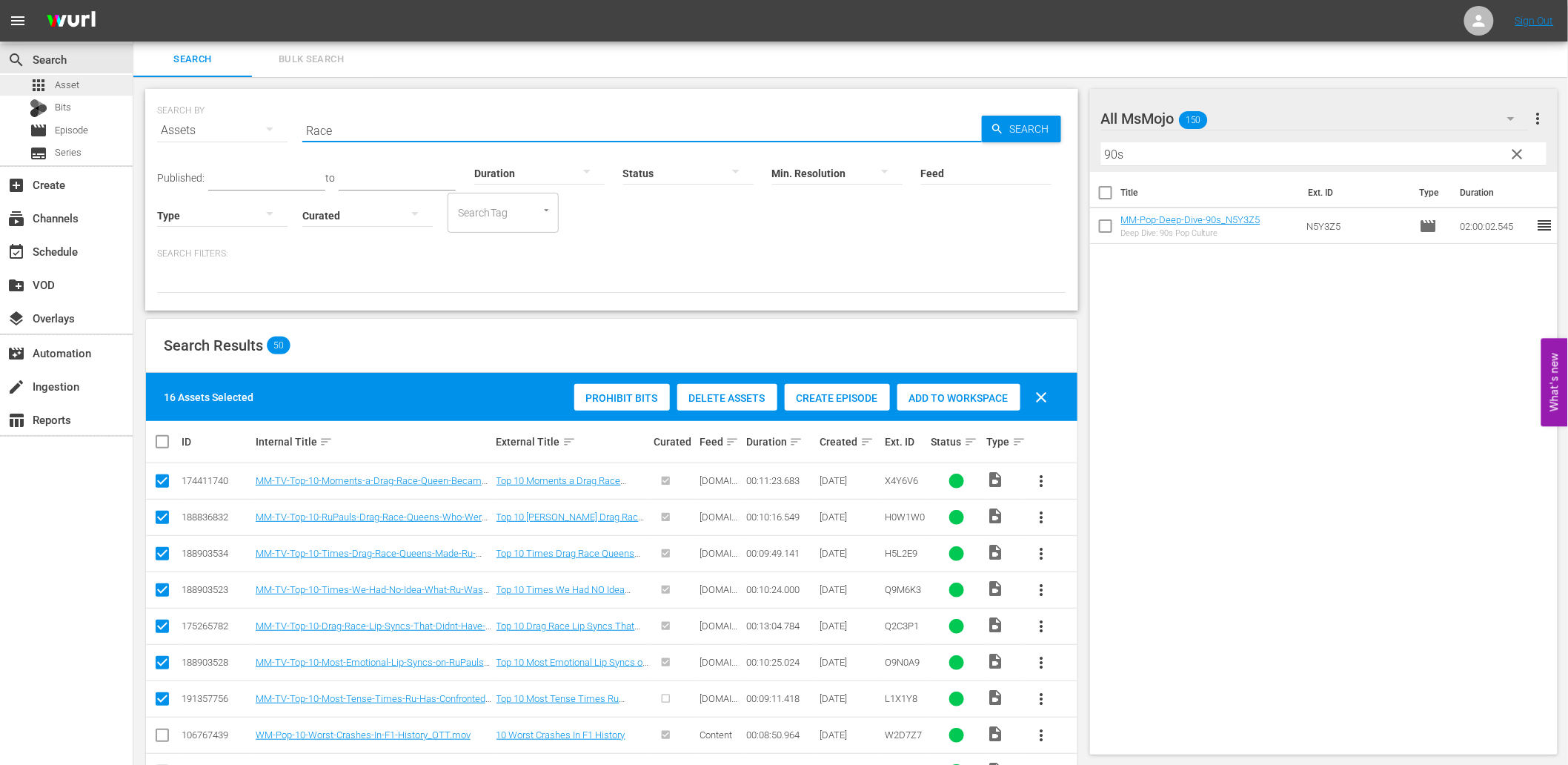
drag, startPoint x: 309, startPoint y: 132, endPoint x: 86, endPoint y: 93, distance: 226.4
click at [134, 0] on div "search Search apps Asset Bits movie Episode subtitles Series add_box Create sub…" at bounding box center [850, 0] width 1434 height 0
type input "MM-LAG"
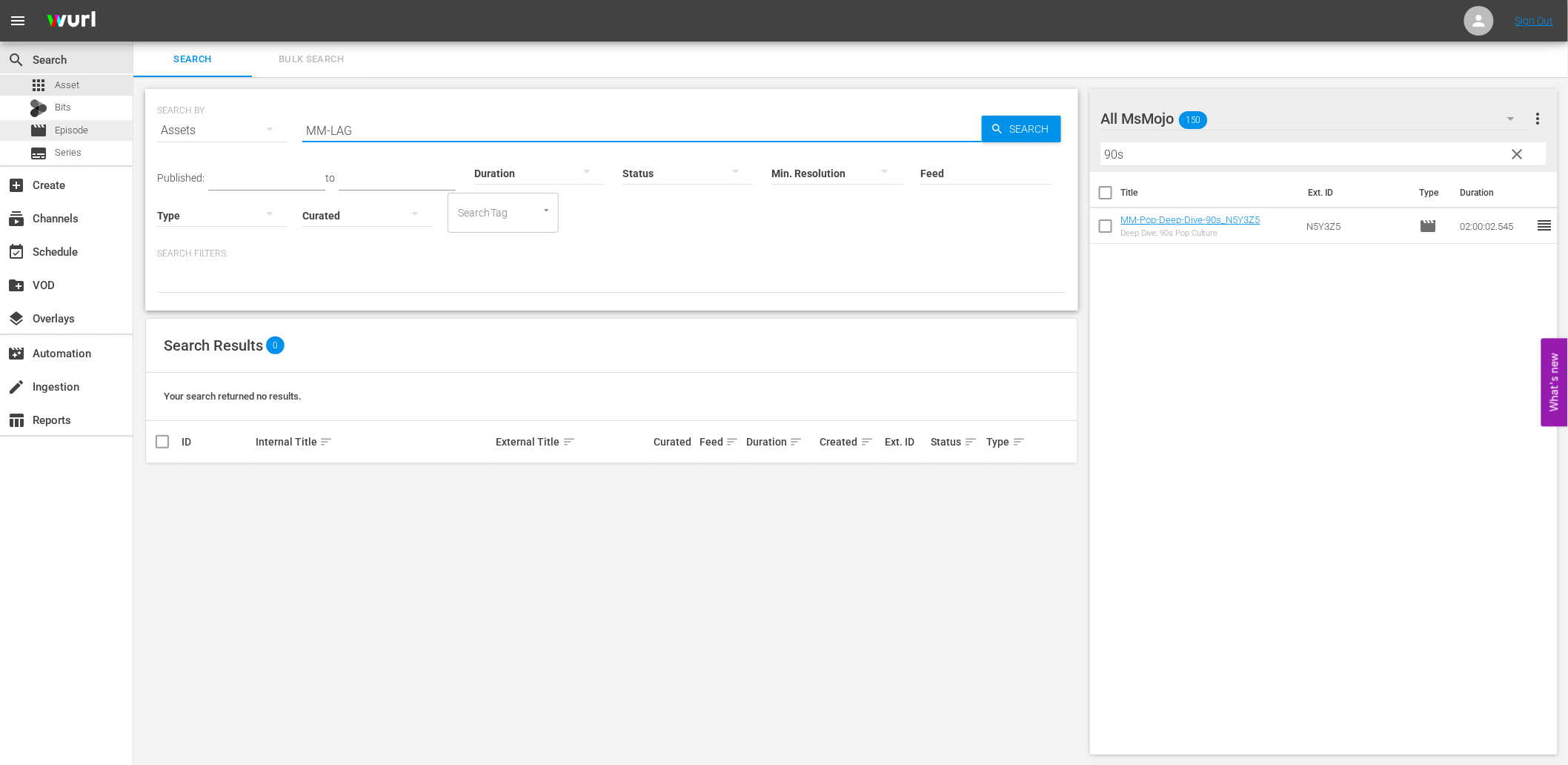
click at [106, 131] on div "movie Episode" at bounding box center [66, 131] width 133 height 21
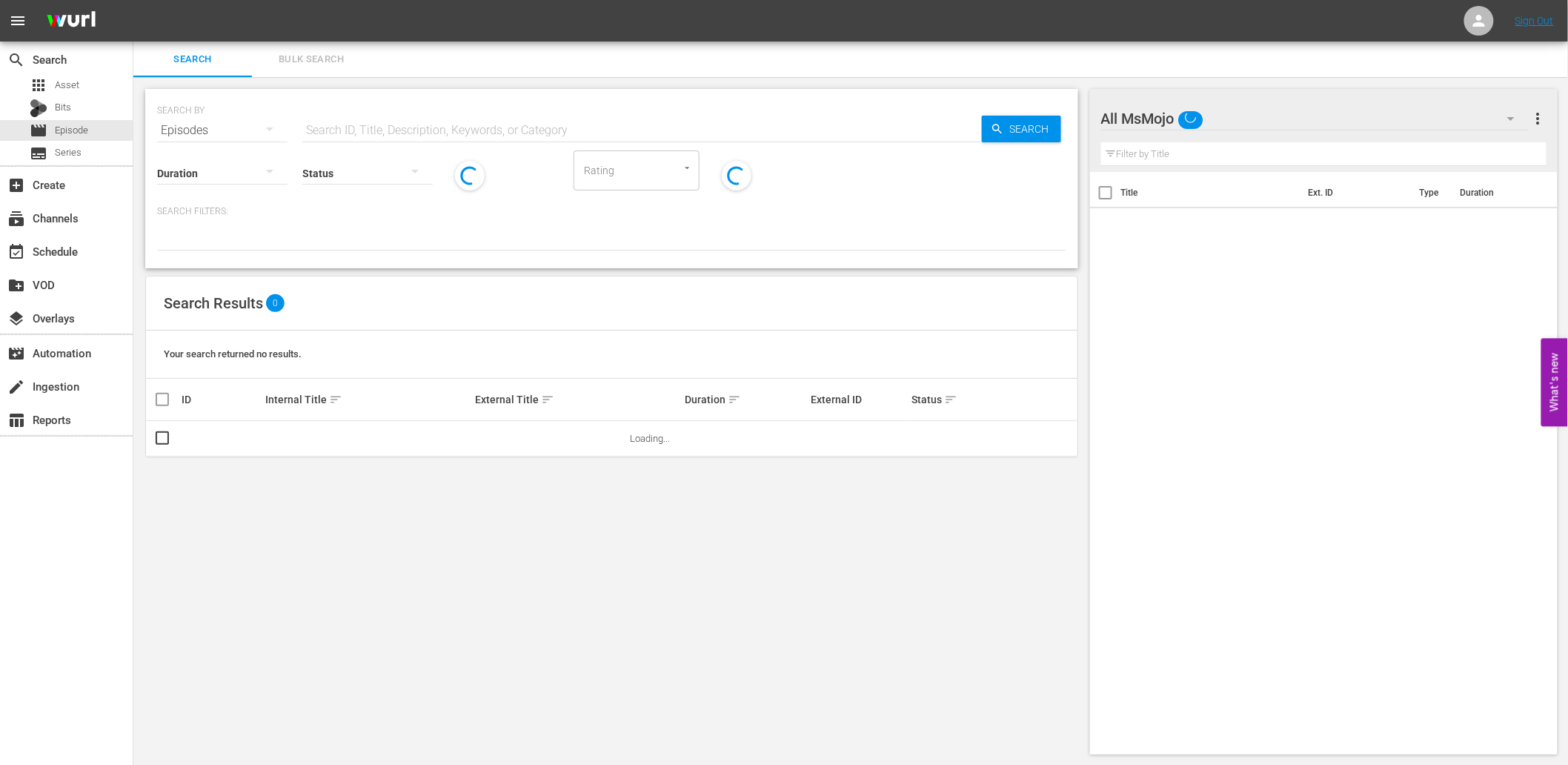
click at [418, 127] on input "text" at bounding box center [641, 131] width 679 height 36
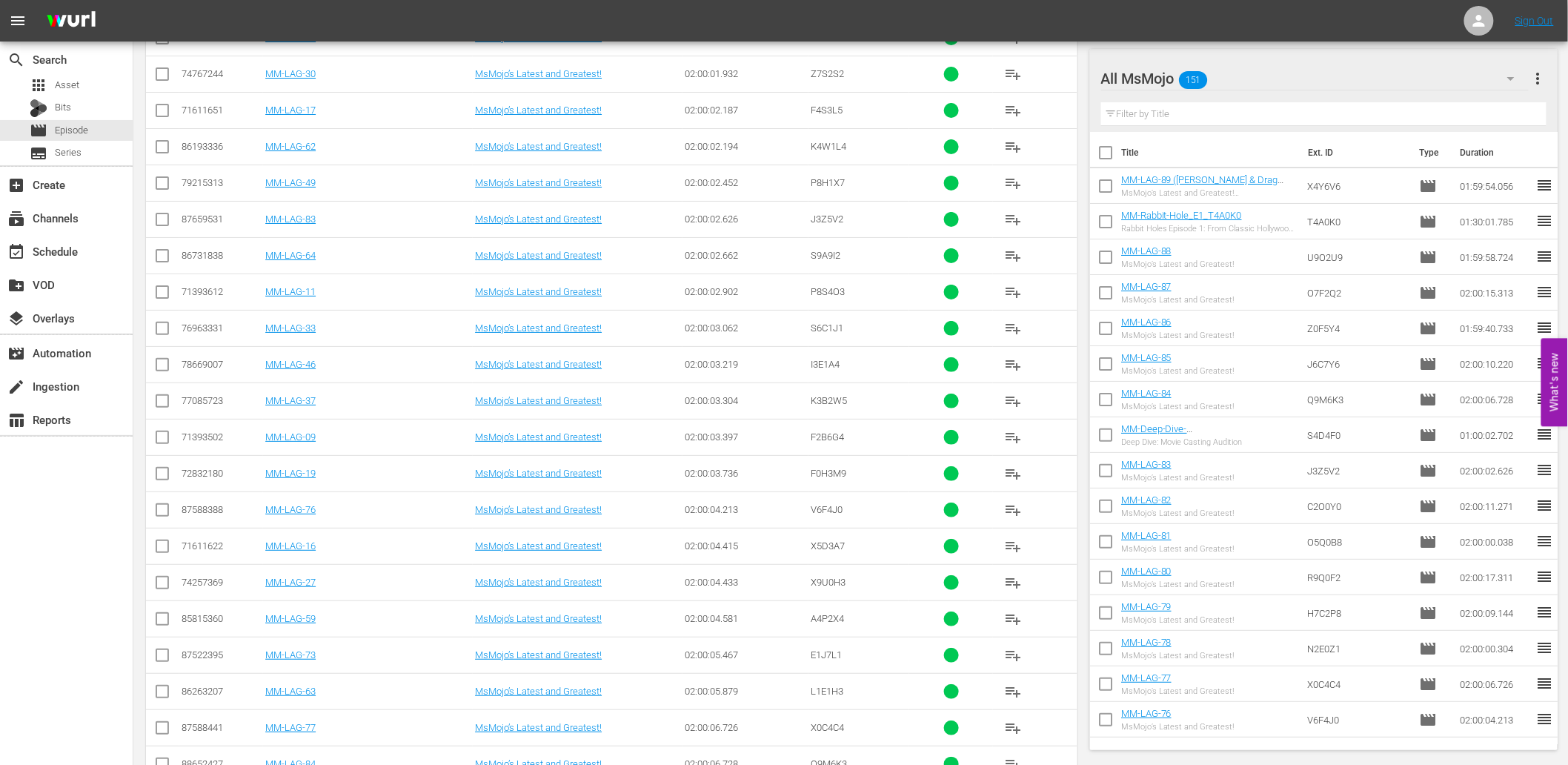
scroll to position [2411, 0]
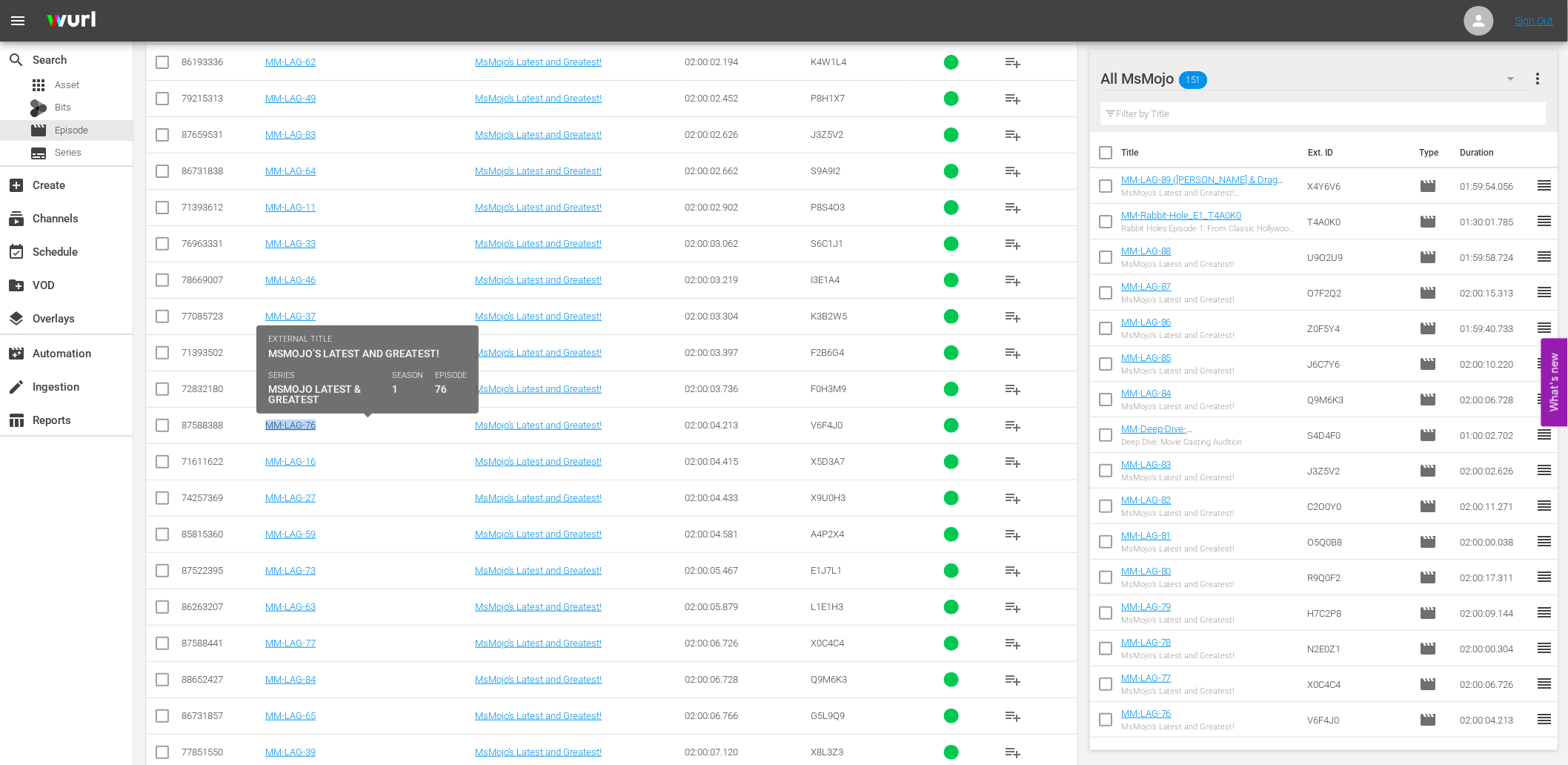
drag, startPoint x: 337, startPoint y: 431, endPoint x: 269, endPoint y: 435, distance: 68.1
click at [269, 431] on div "MM-LAG-76" at bounding box center [368, 425] width 205 height 11
copy link "MM-LAG-76"
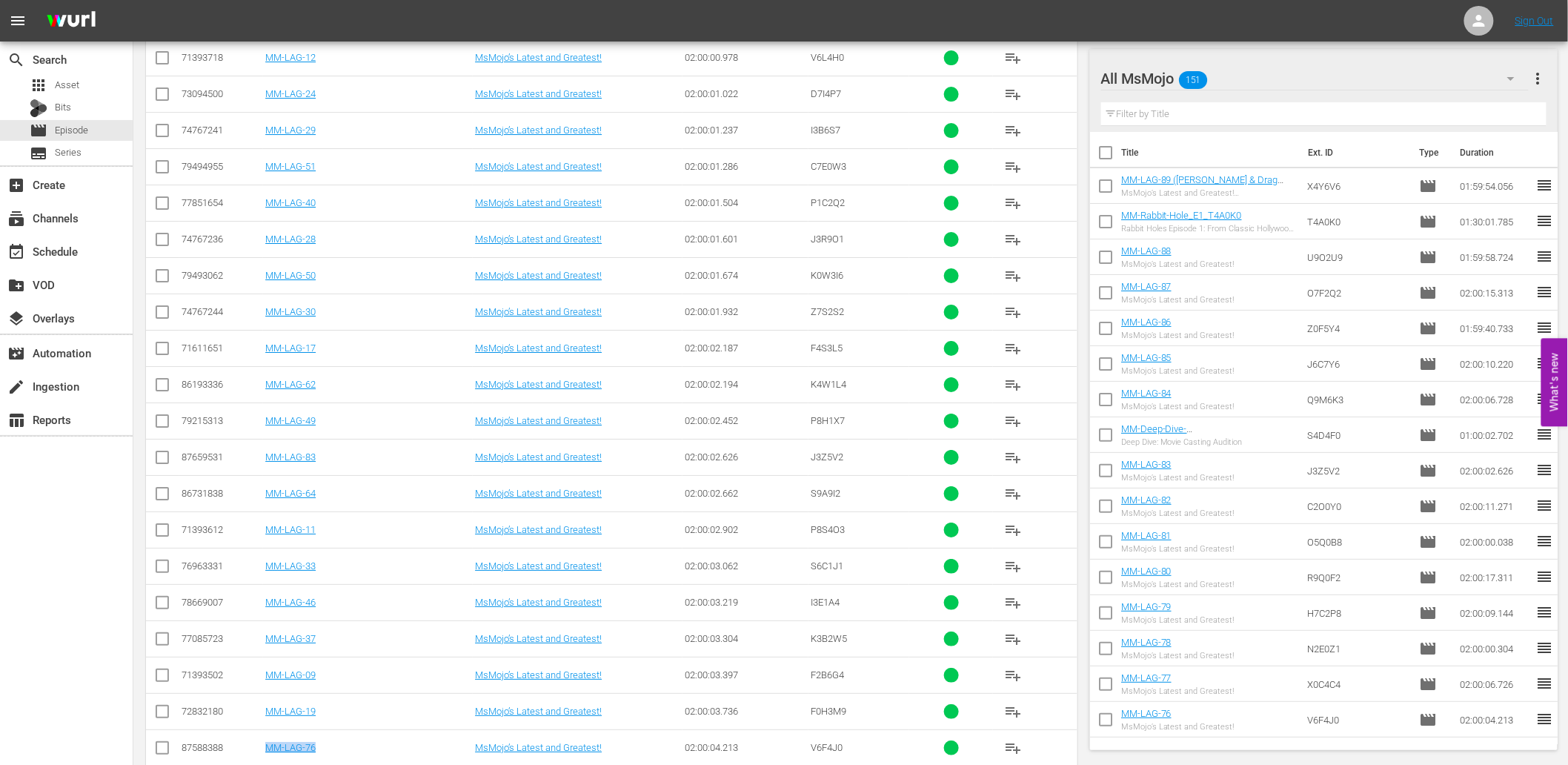
scroll to position [2191, 0]
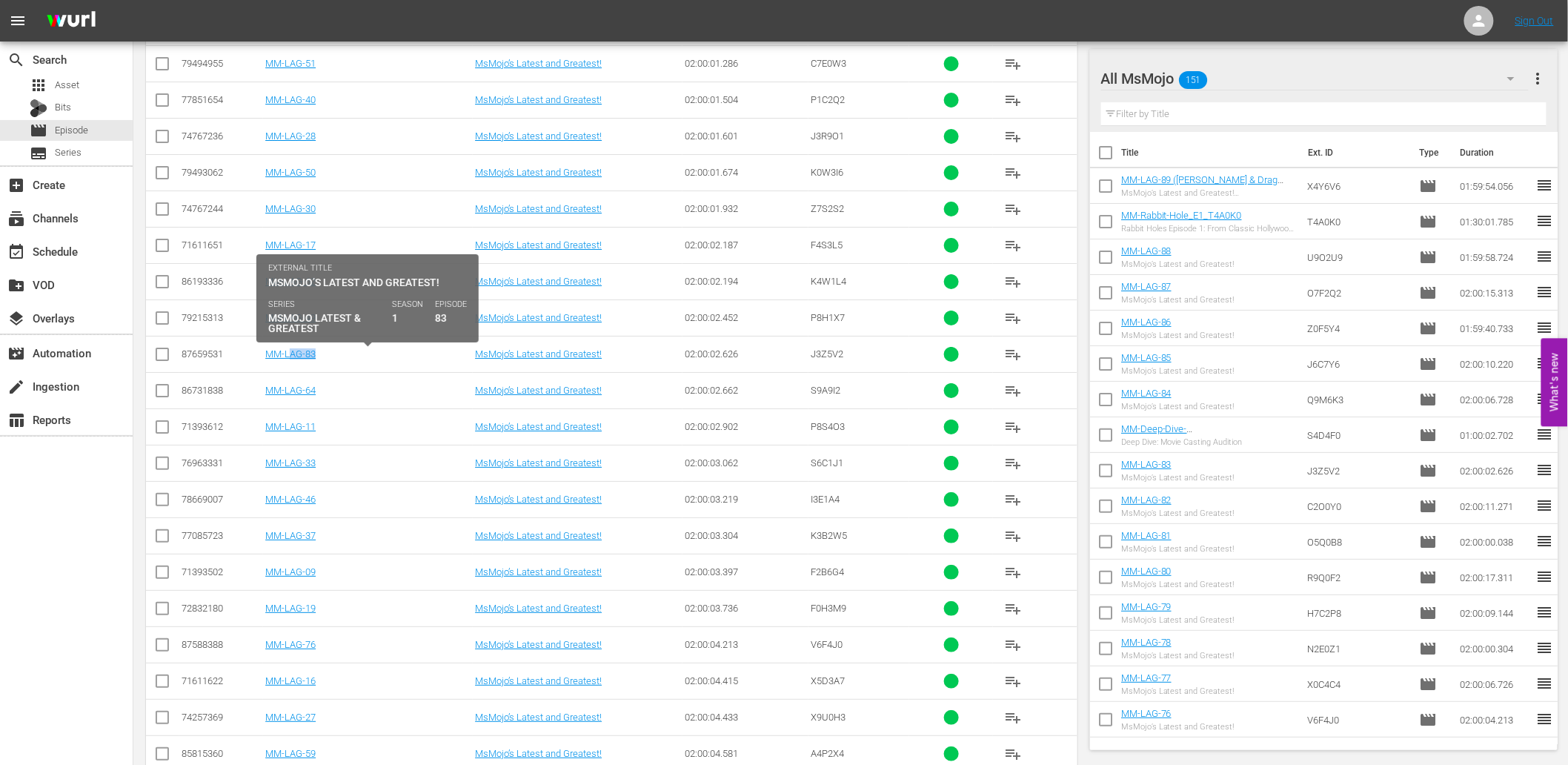
drag, startPoint x: 312, startPoint y: 361, endPoint x: 288, endPoint y: 367, distance: 24.7
click at [288, 367] on td "MM-LAG-83" at bounding box center [368, 354] width 210 height 37
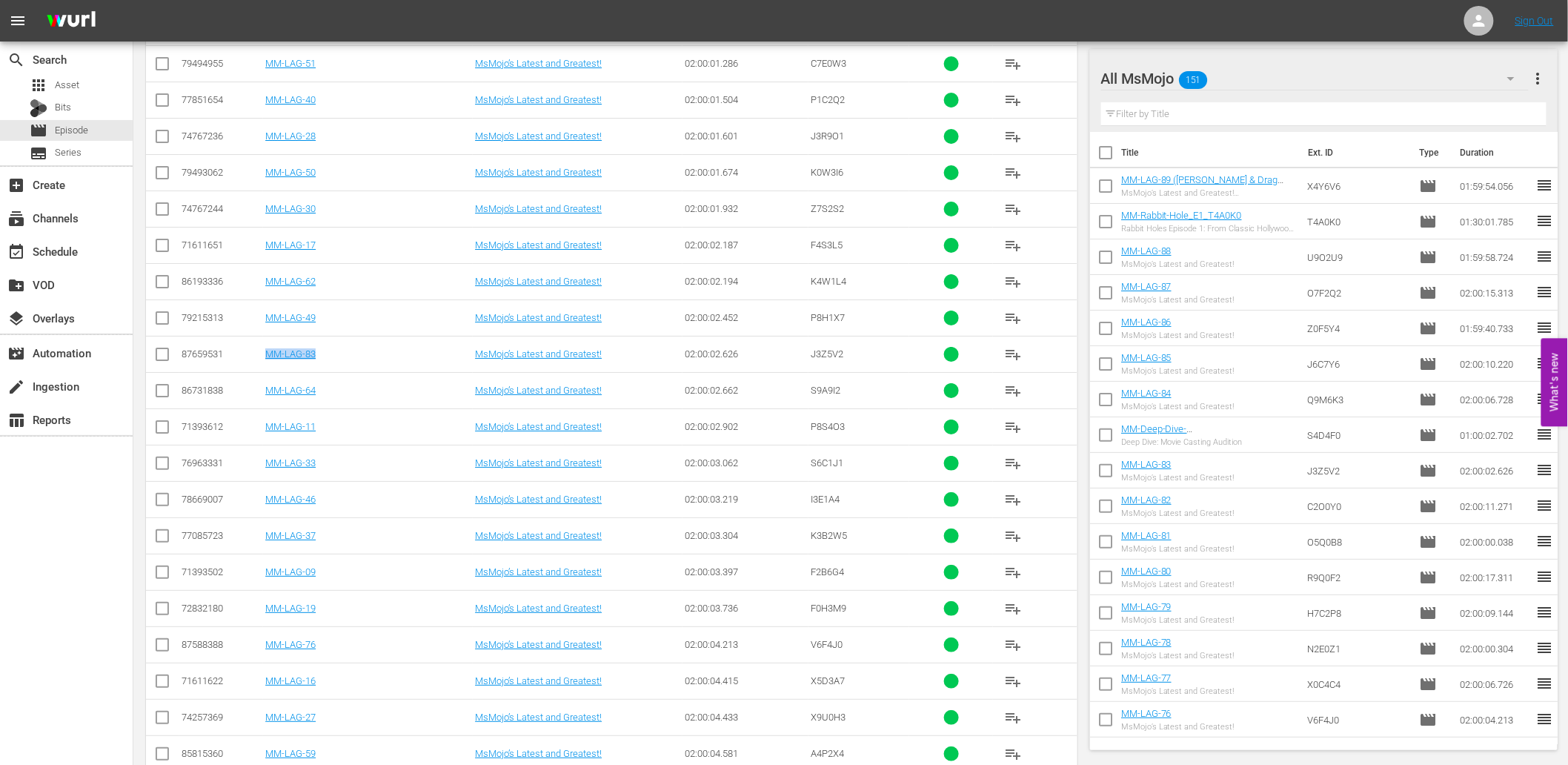
copy link "MM-LAG-83"
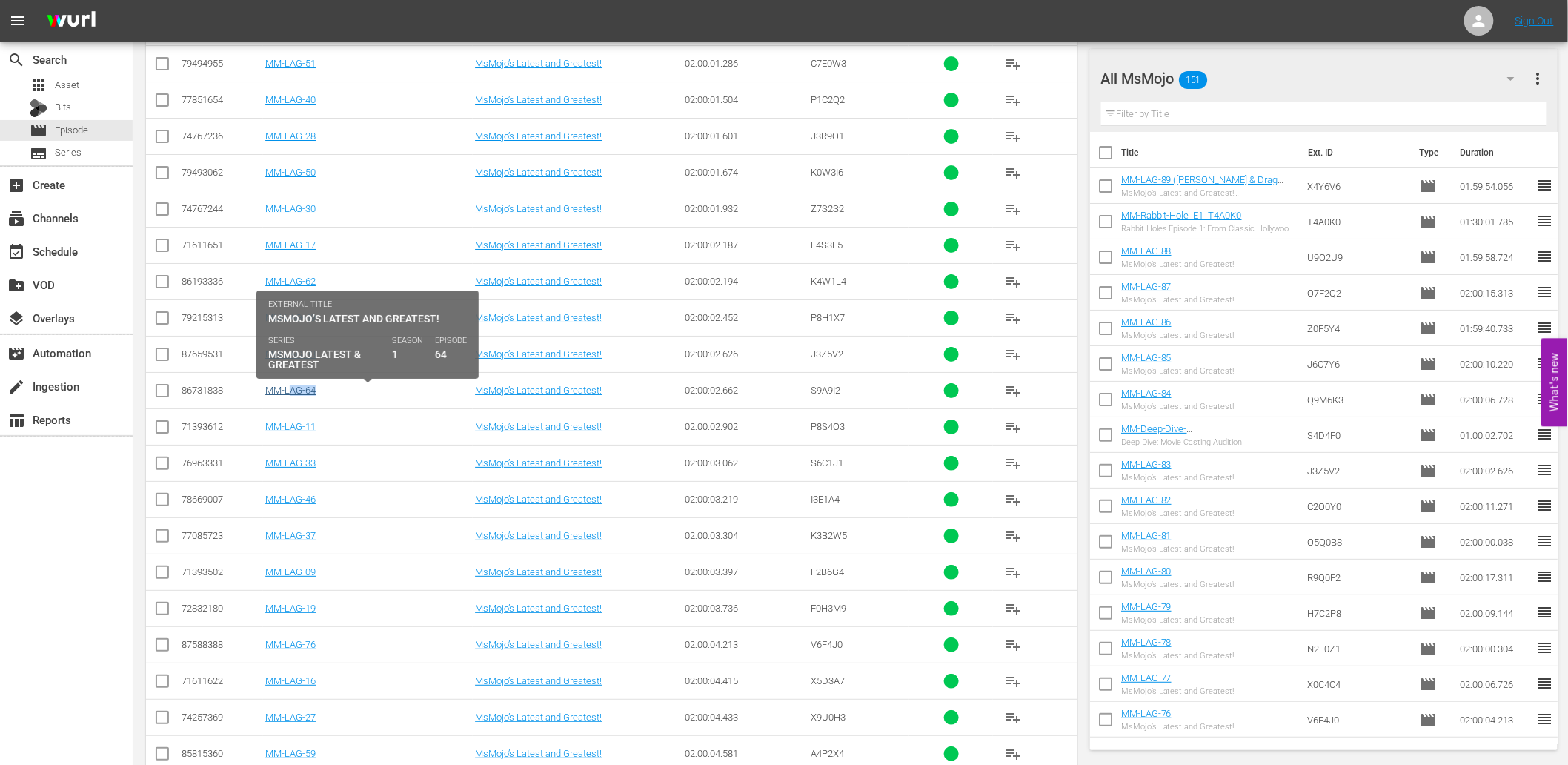
drag, startPoint x: 344, startPoint y: 390, endPoint x: 291, endPoint y: 391, distance: 53.0
click at [291, 391] on div "MM-LAG-64" at bounding box center [368, 390] width 205 height 11
copy link "MM-LAG-64"
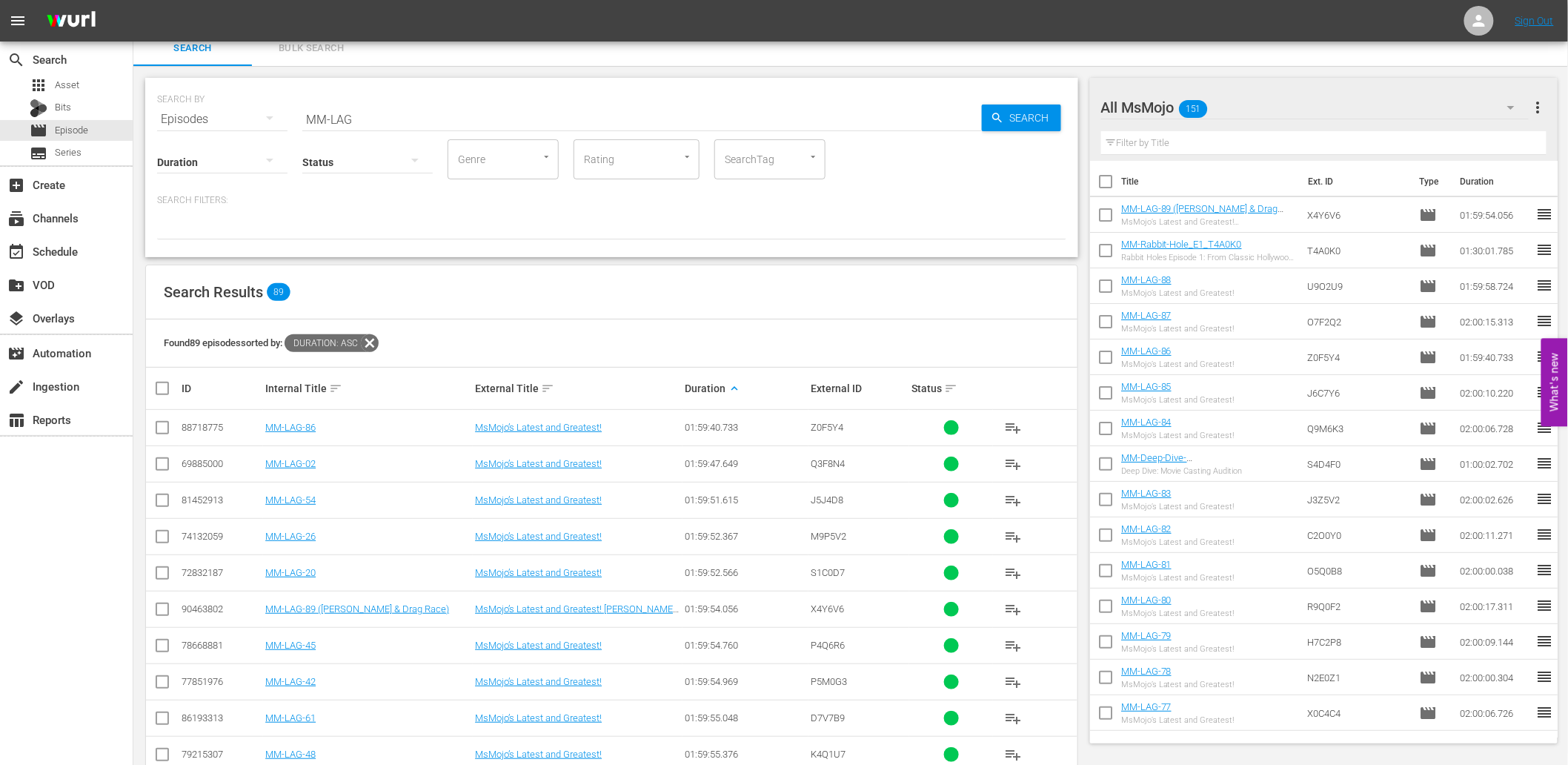
scroll to position [0, 0]
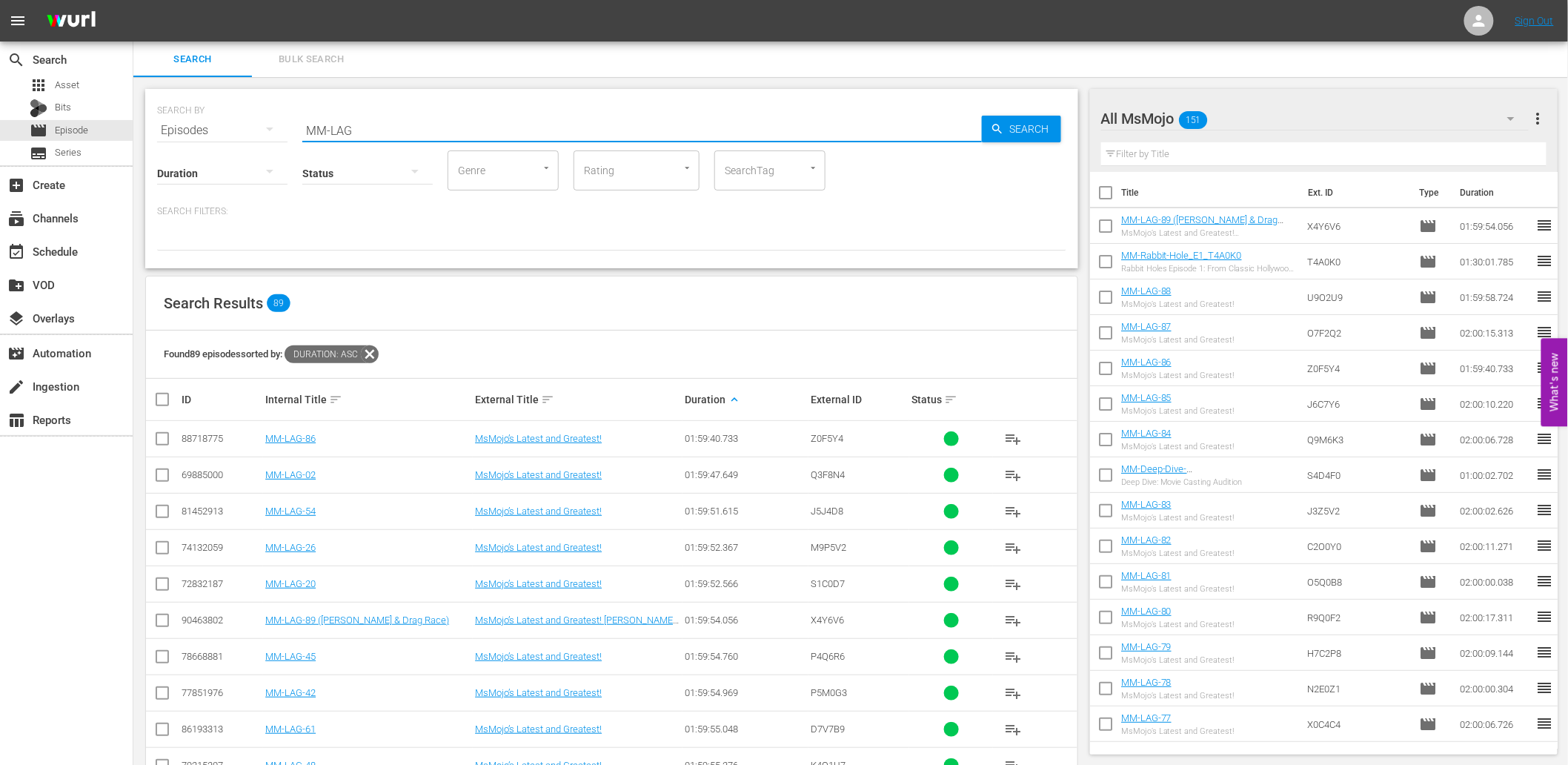
drag, startPoint x: 372, startPoint y: 127, endPoint x: 193, endPoint y: 120, distance: 179.1
click at [193, 120] on div "SEARCH BY Search By Episodes Search ID, Title, Description, Keywords, or Catego…" at bounding box center [611, 121] width 910 height 54
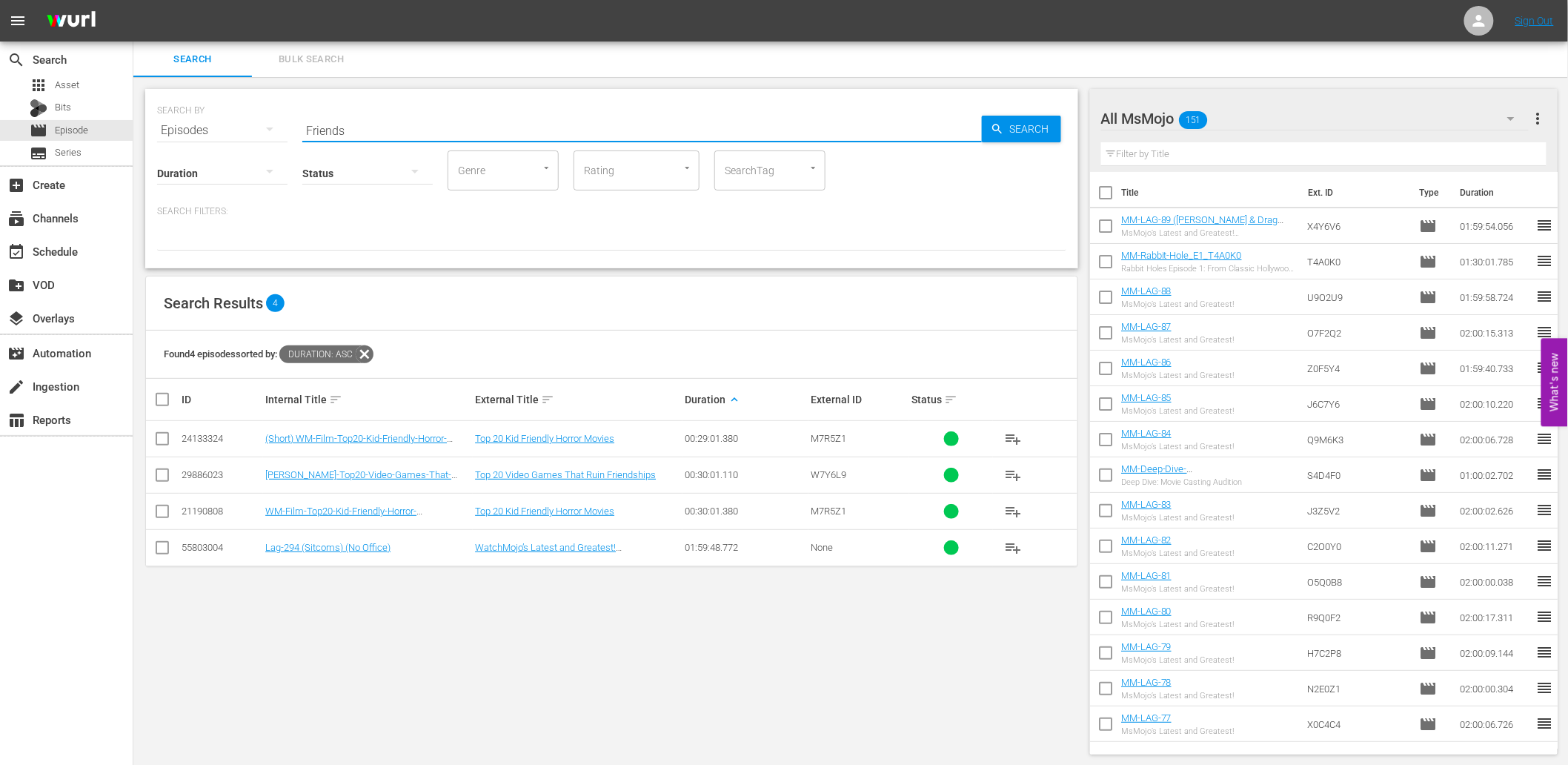
type input "Friend"
click at [77, 93] on div "apps Asset" at bounding box center [55, 86] width 50 height 21
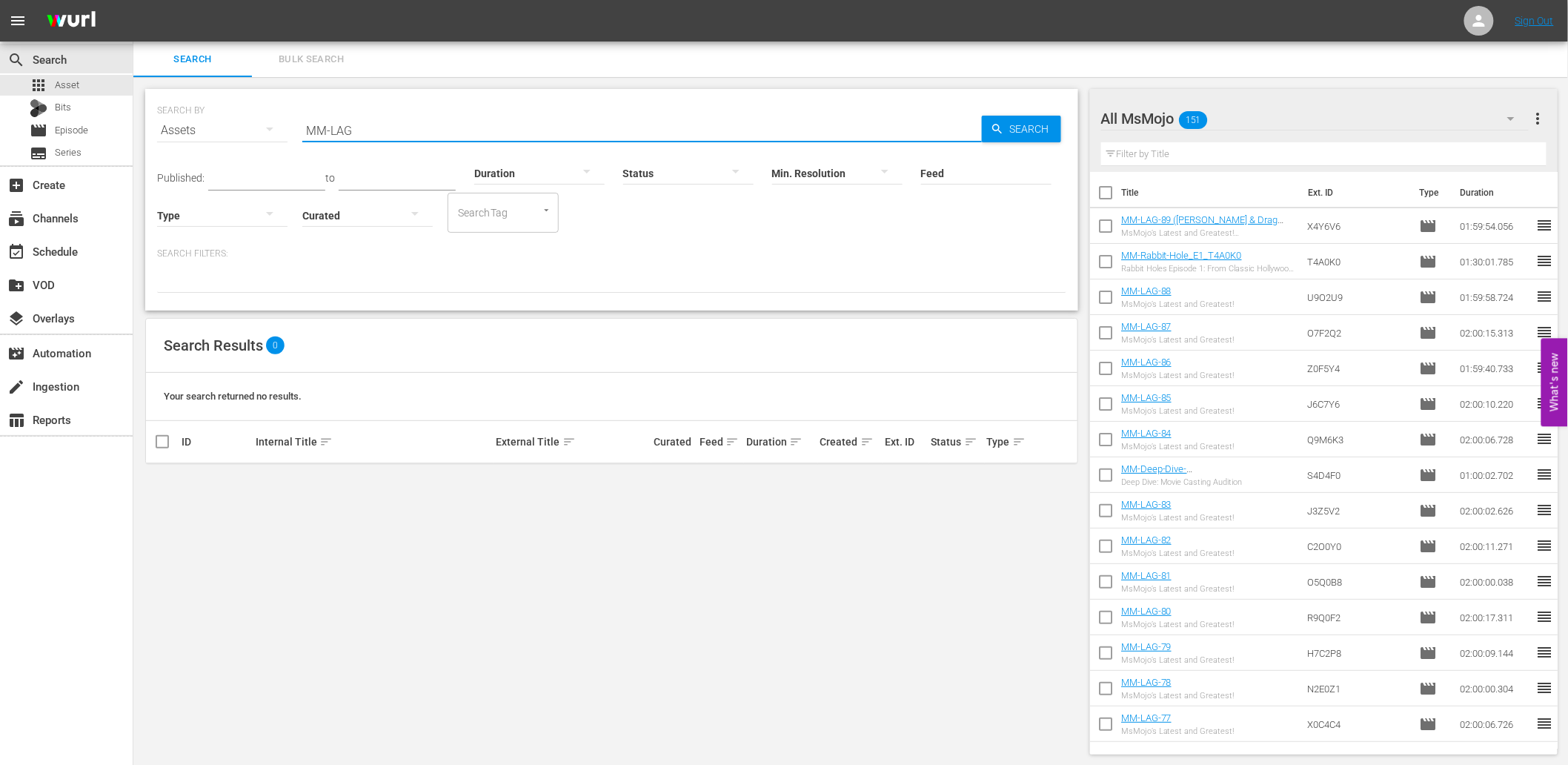
drag, startPoint x: 293, startPoint y: 138, endPoint x: 262, endPoint y: 138, distance: 31.0
click at [262, 138] on div "SEARCH BY Search By Assets Search ID, Title, Description, Keywords, or Category…" at bounding box center [611, 121] width 910 height 54
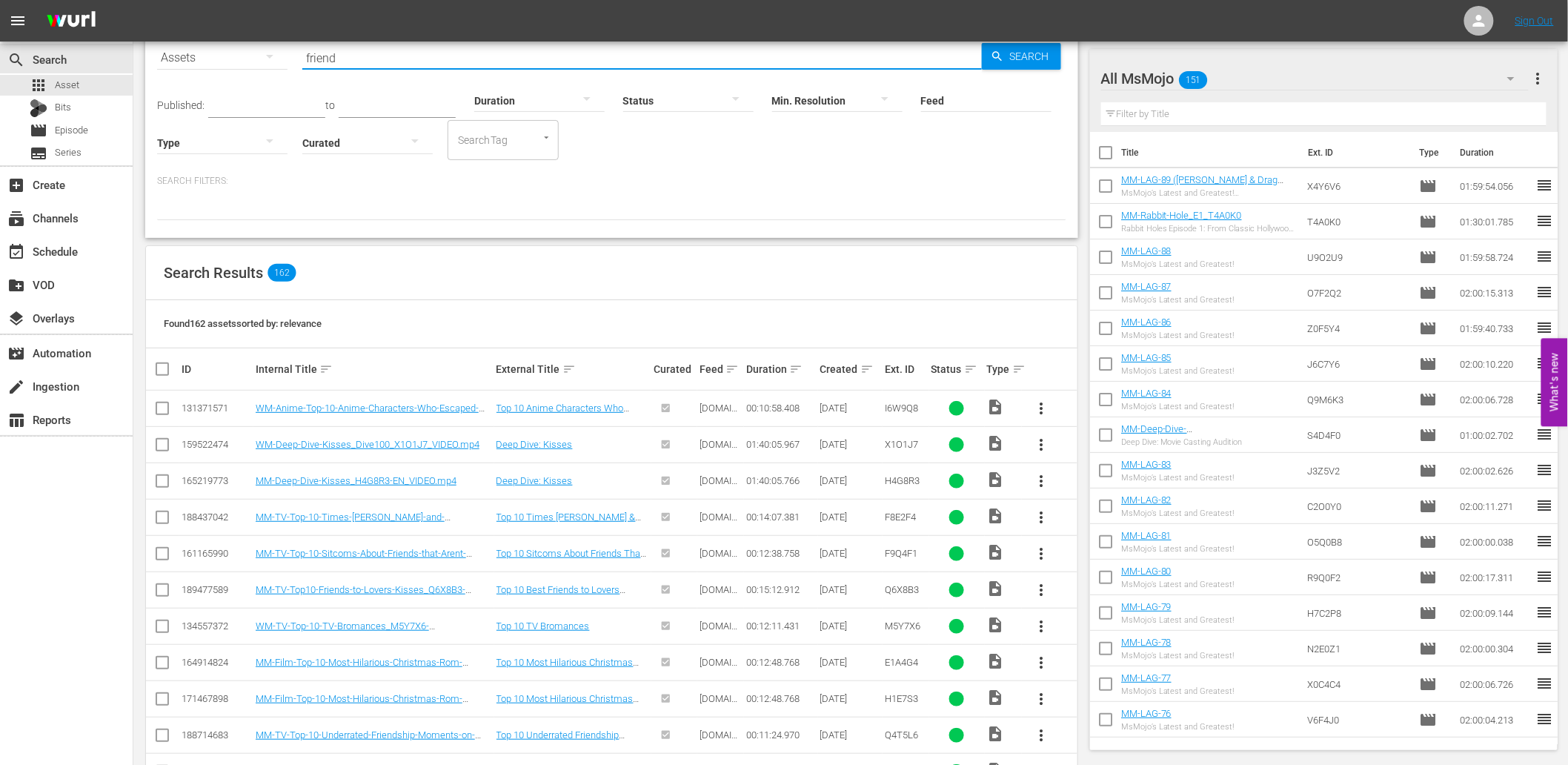
scroll to position [274, 0]
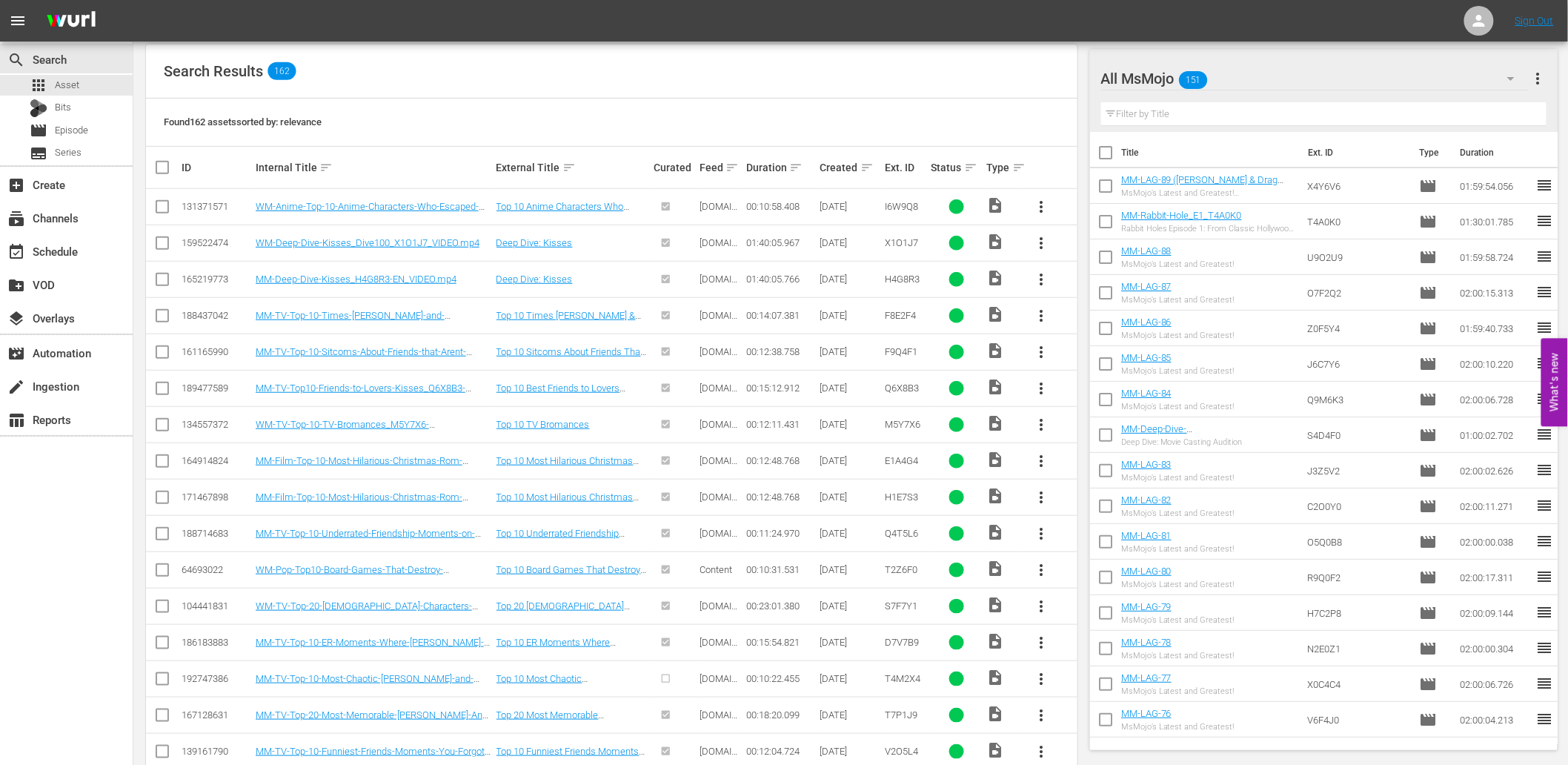
type input "friend"
click at [1242, 83] on div "All MsMojo 151" at bounding box center [1315, 78] width 428 height 41
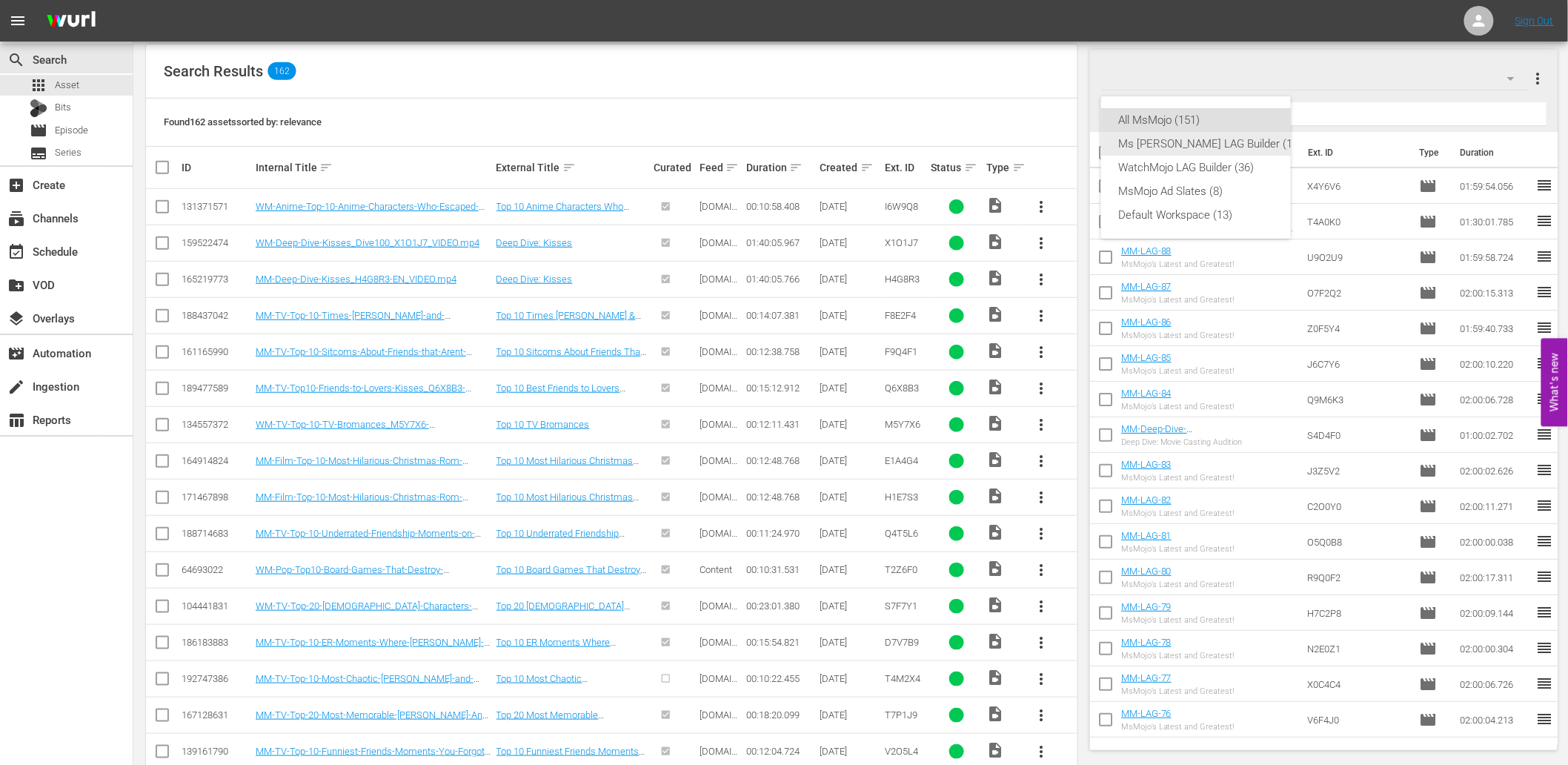
click at [1193, 138] on div "Ms Mojo LAG Builder (16)" at bounding box center [1211, 143] width 183 height 24
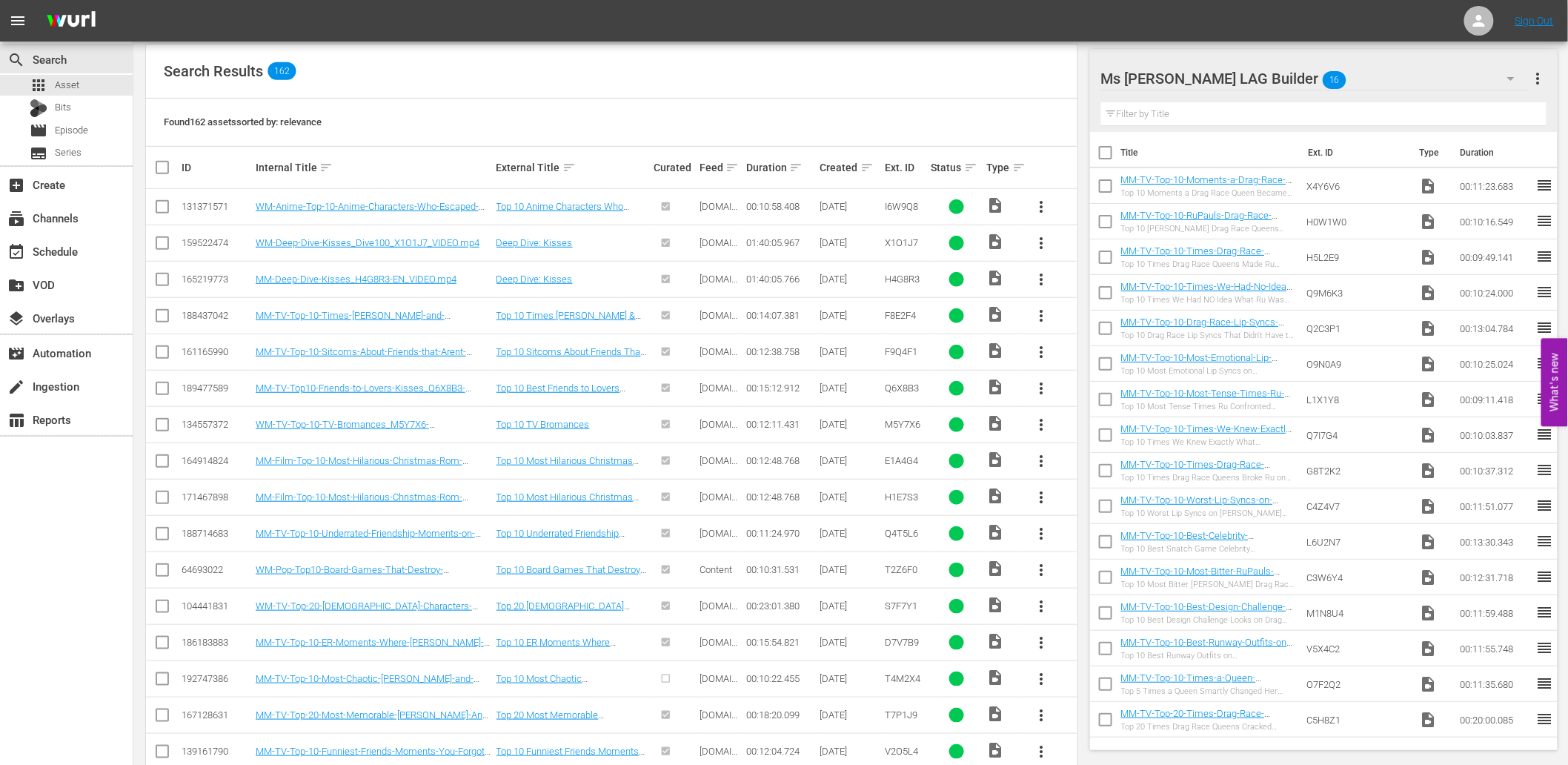
click at [1105, 149] on input "checkbox" at bounding box center [1105, 155] width 31 height 31
checkbox input "true"
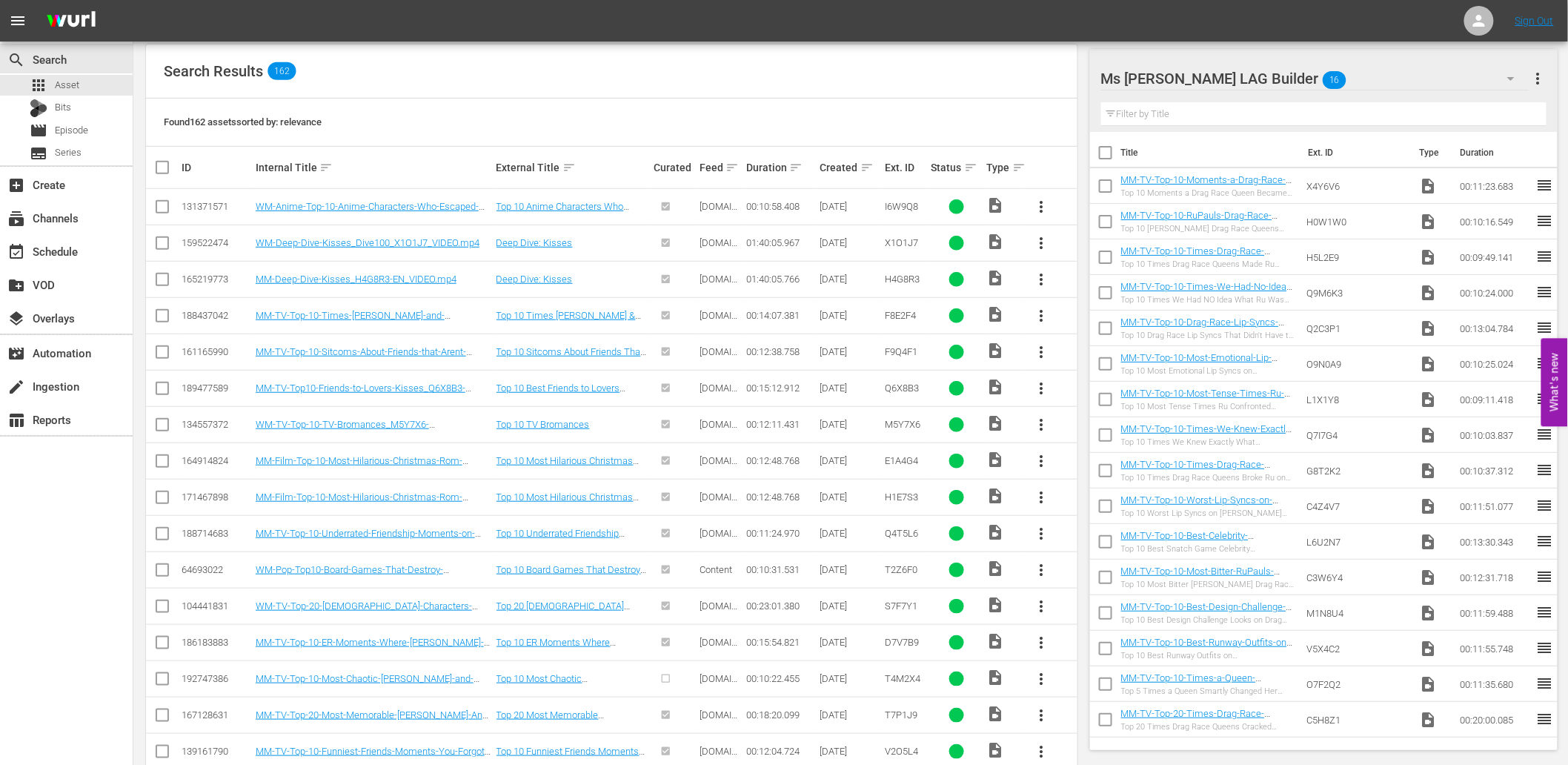
checkbox input "true"
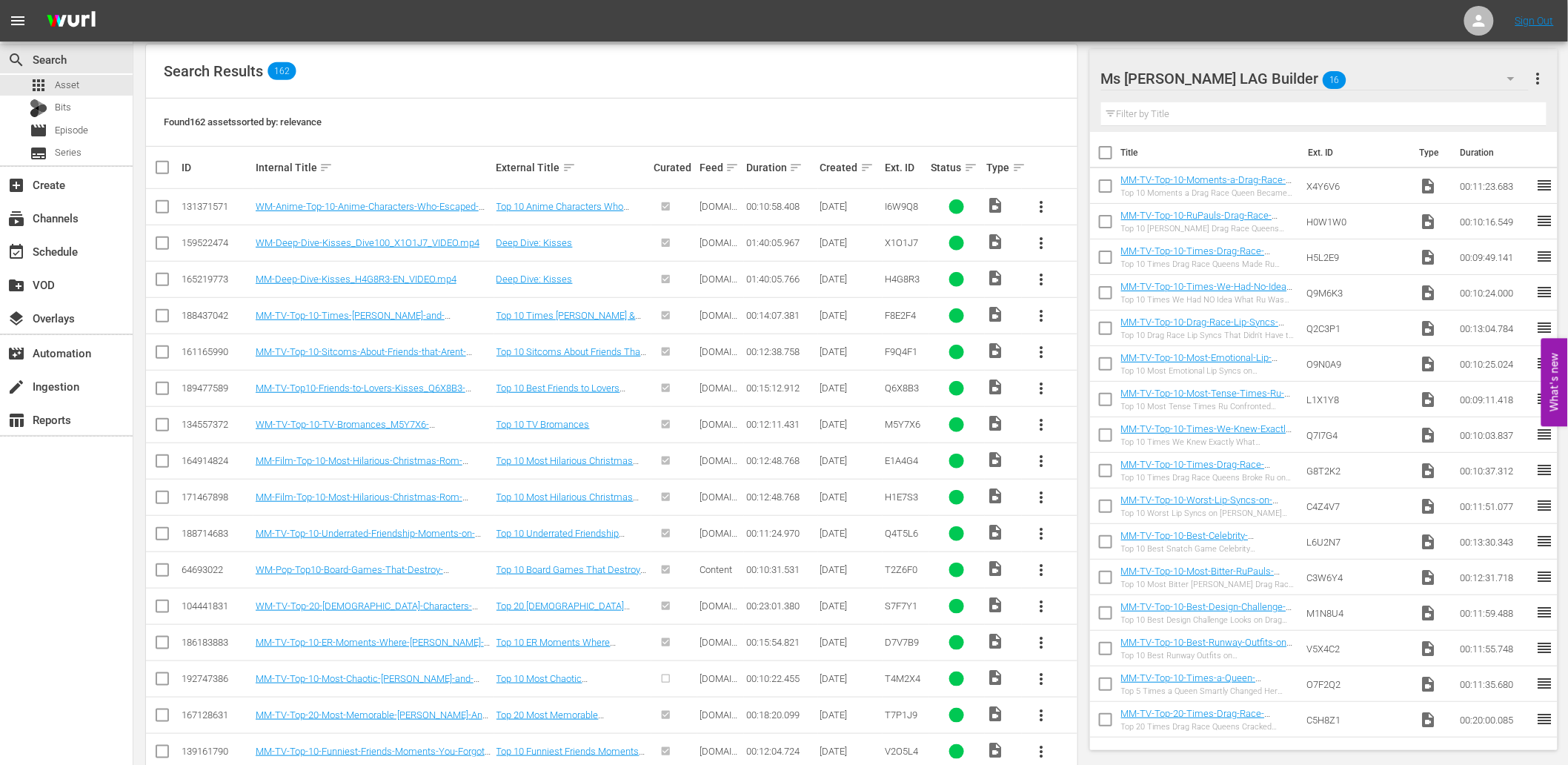
checkbox input "true"
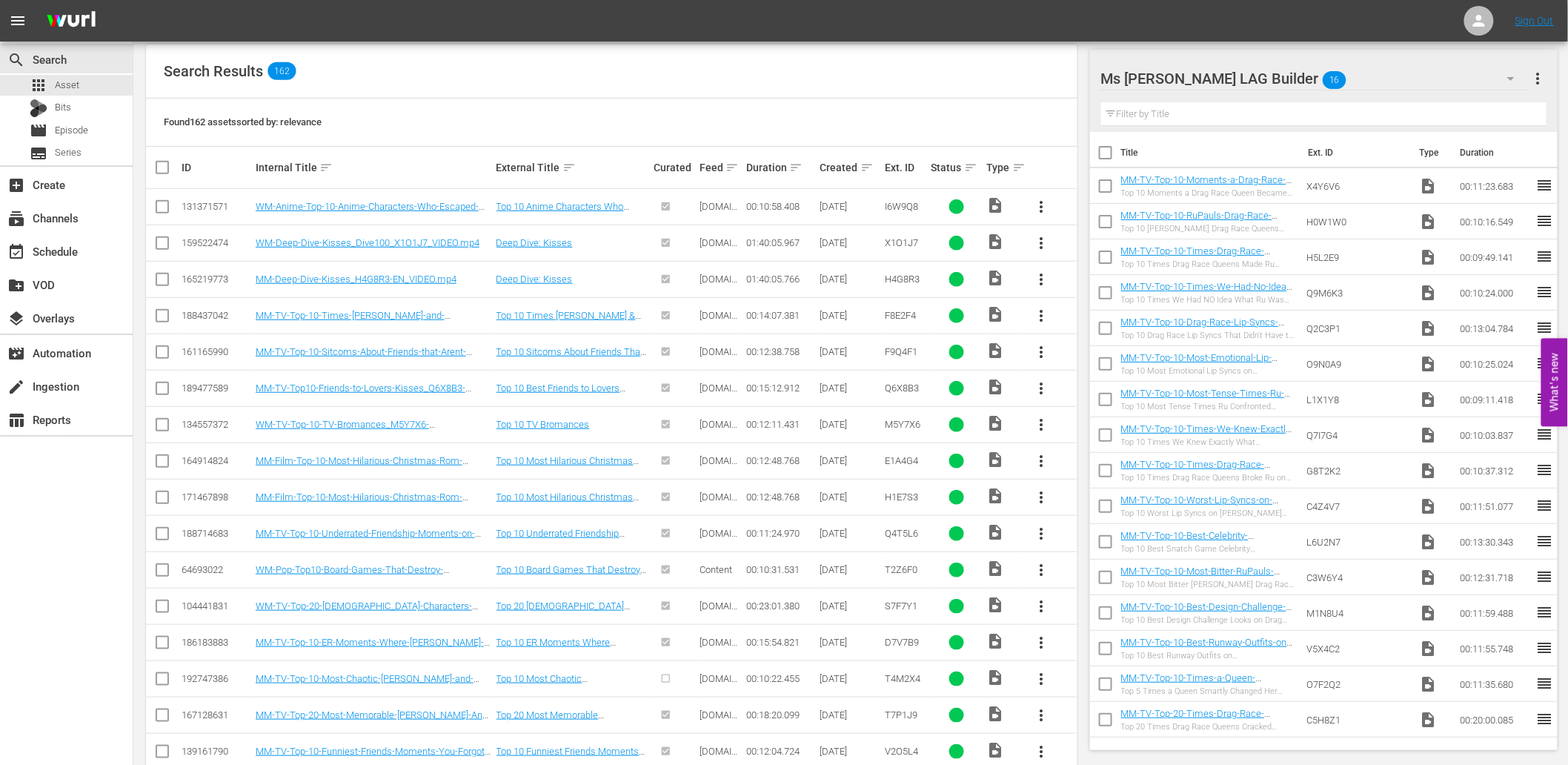
checkbox input "true"
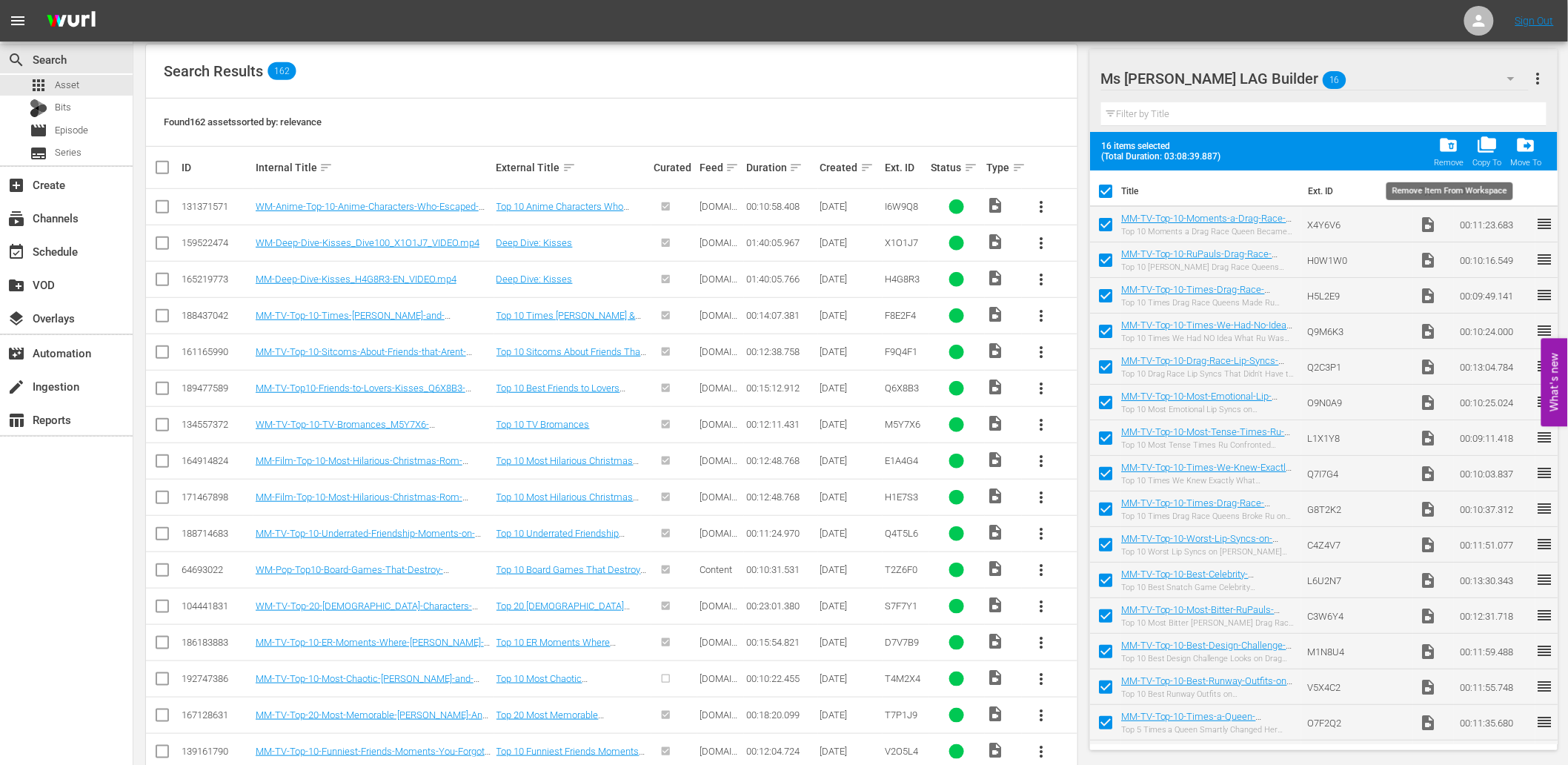
click at [1422, 138] on span "folder_delete" at bounding box center [1449, 144] width 20 height 20
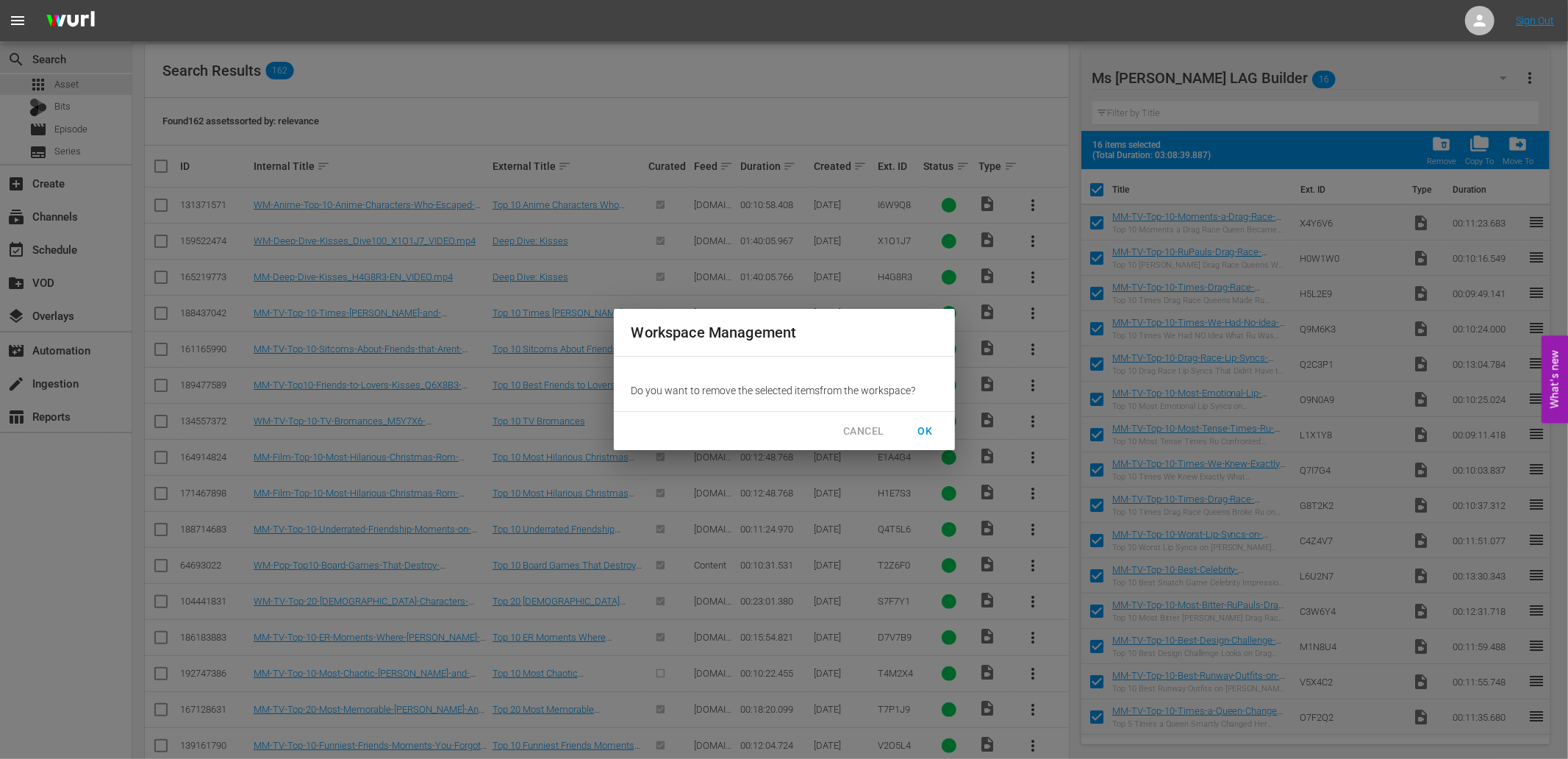
click at [920, 429] on span "OK" at bounding box center [925, 431] width 23 height 19
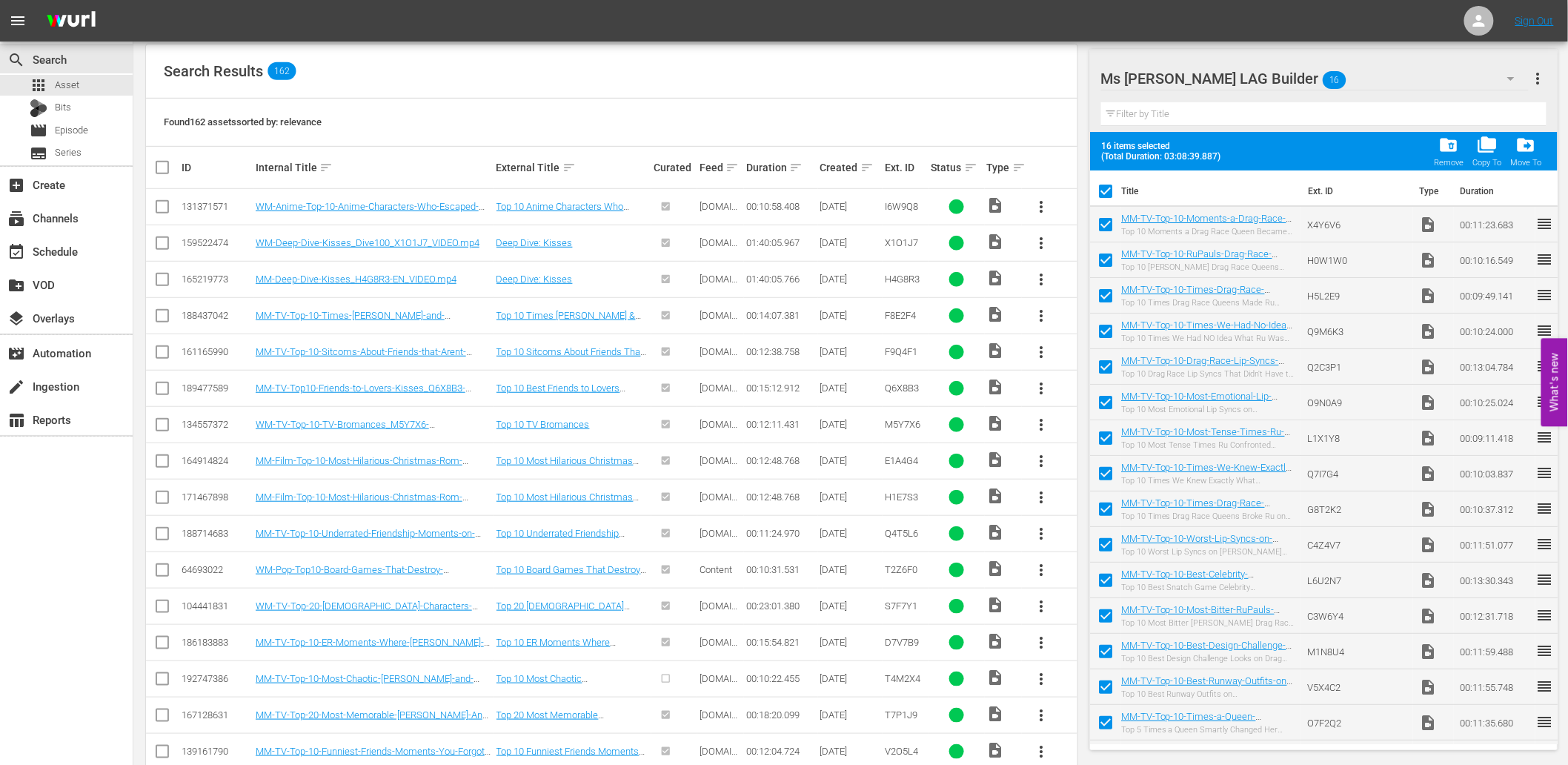
checkbox input "false"
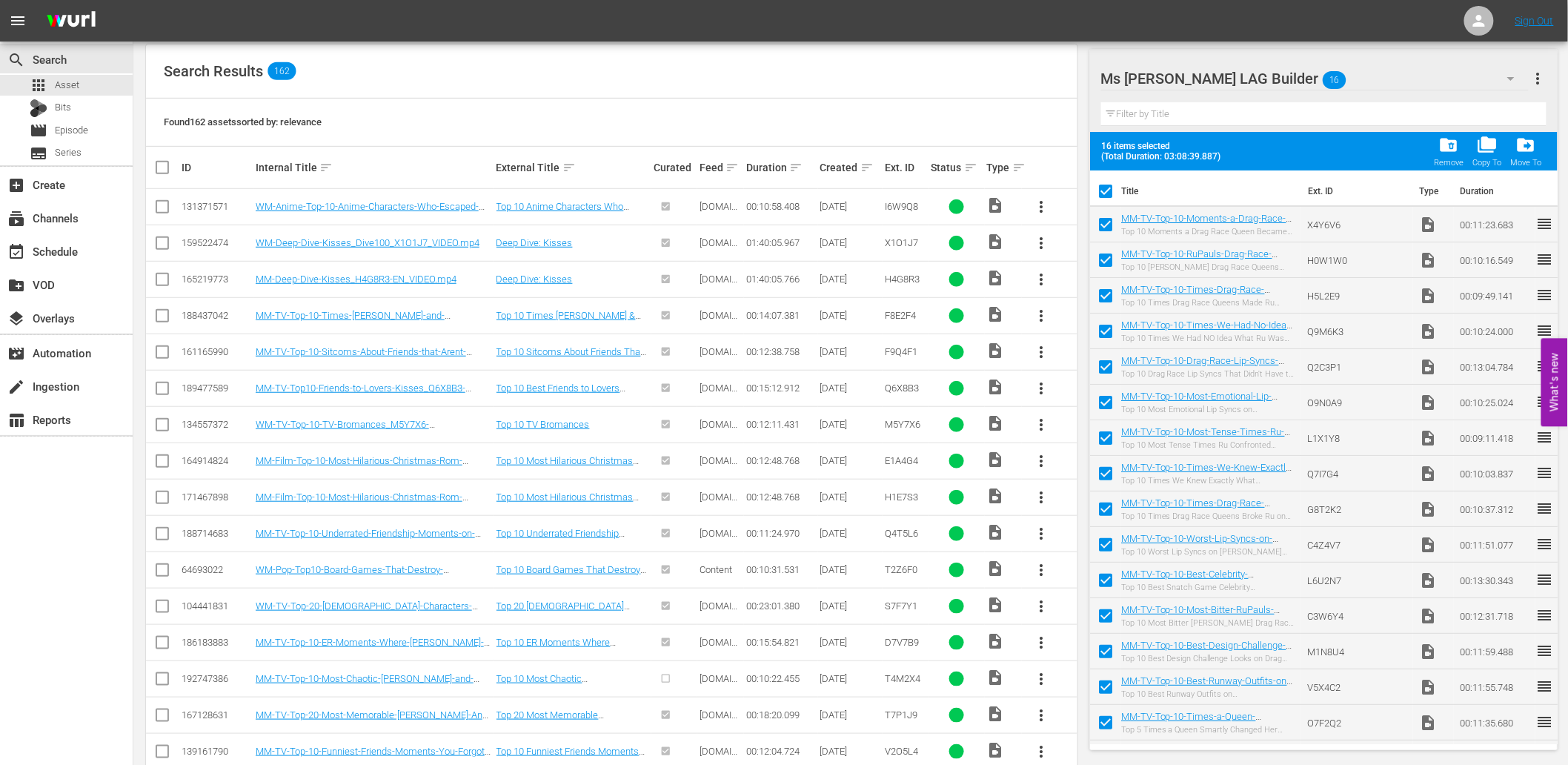
checkbox input "false"
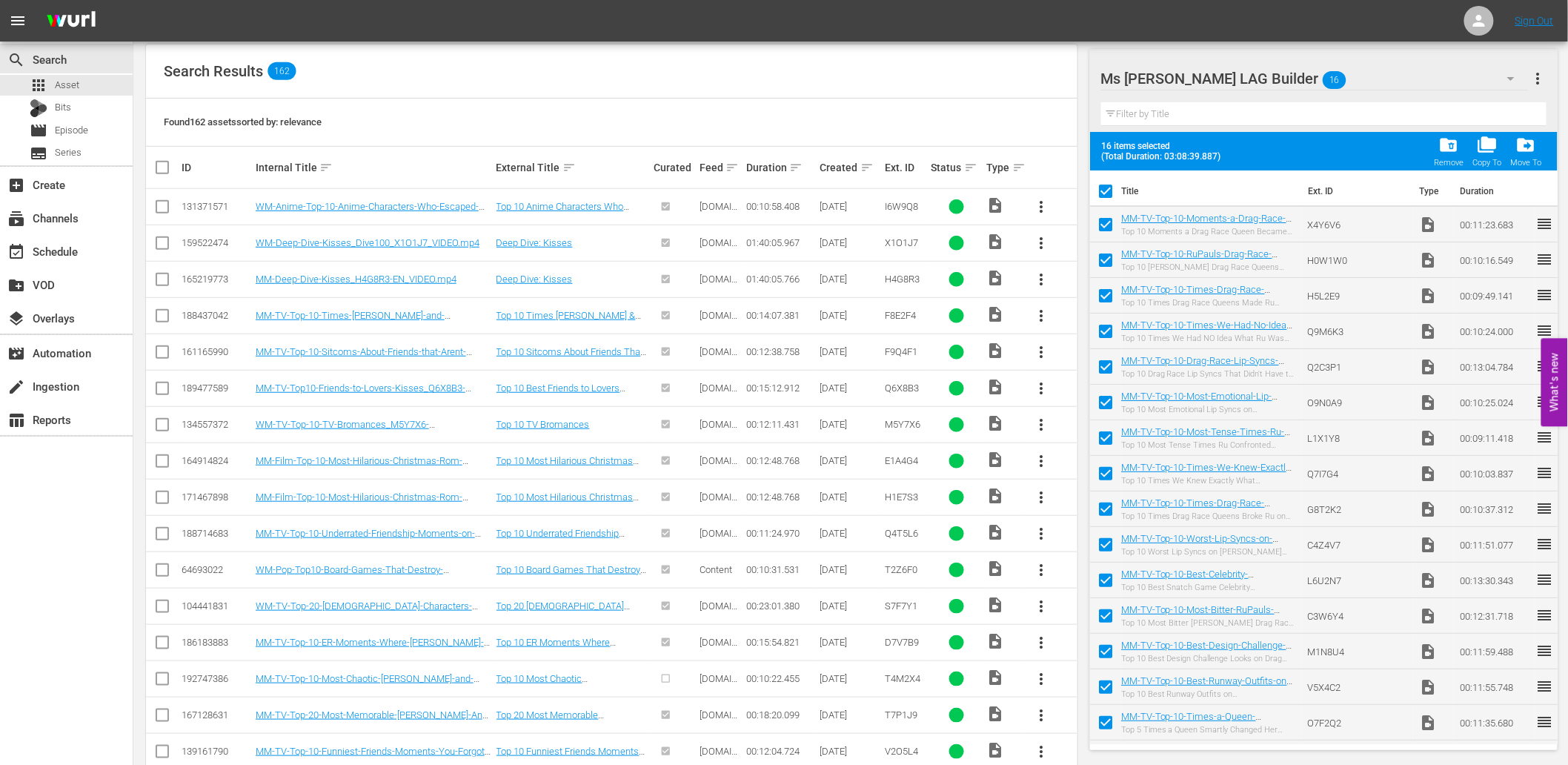
checkbox input "false"
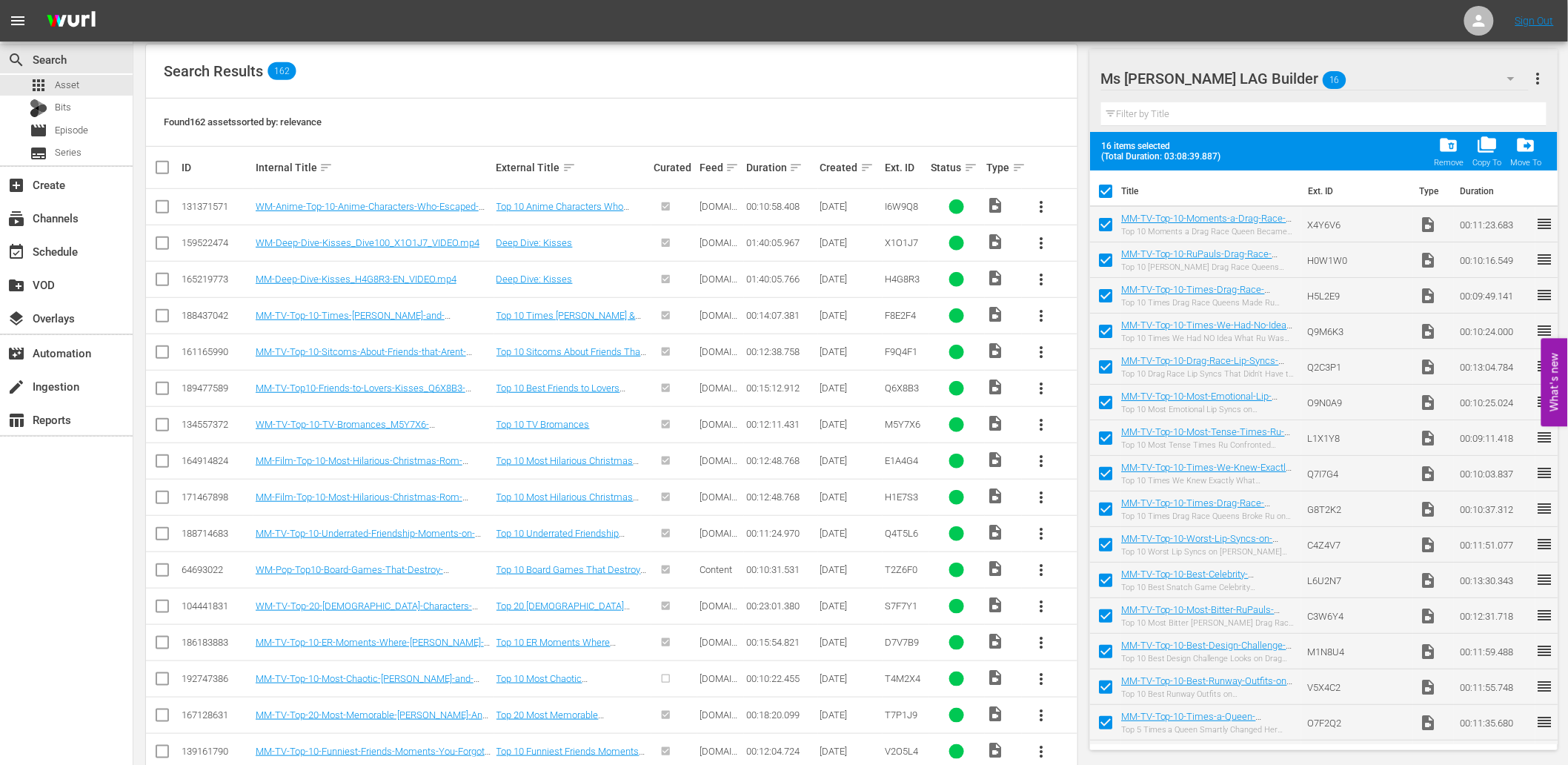
checkbox input "false"
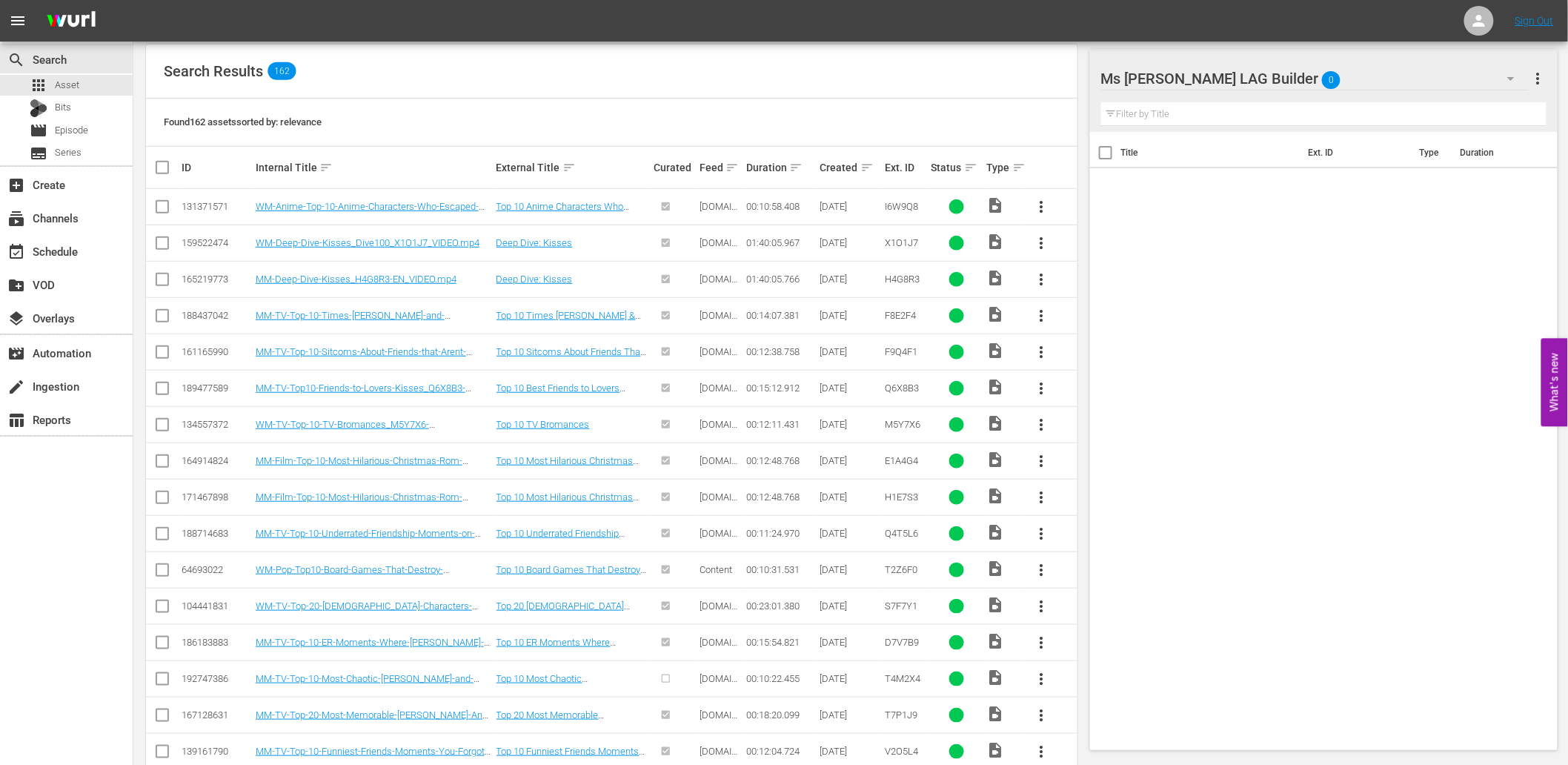
click at [155, 320] on input "checkbox" at bounding box center [162, 318] width 18 height 18
checkbox input "true"
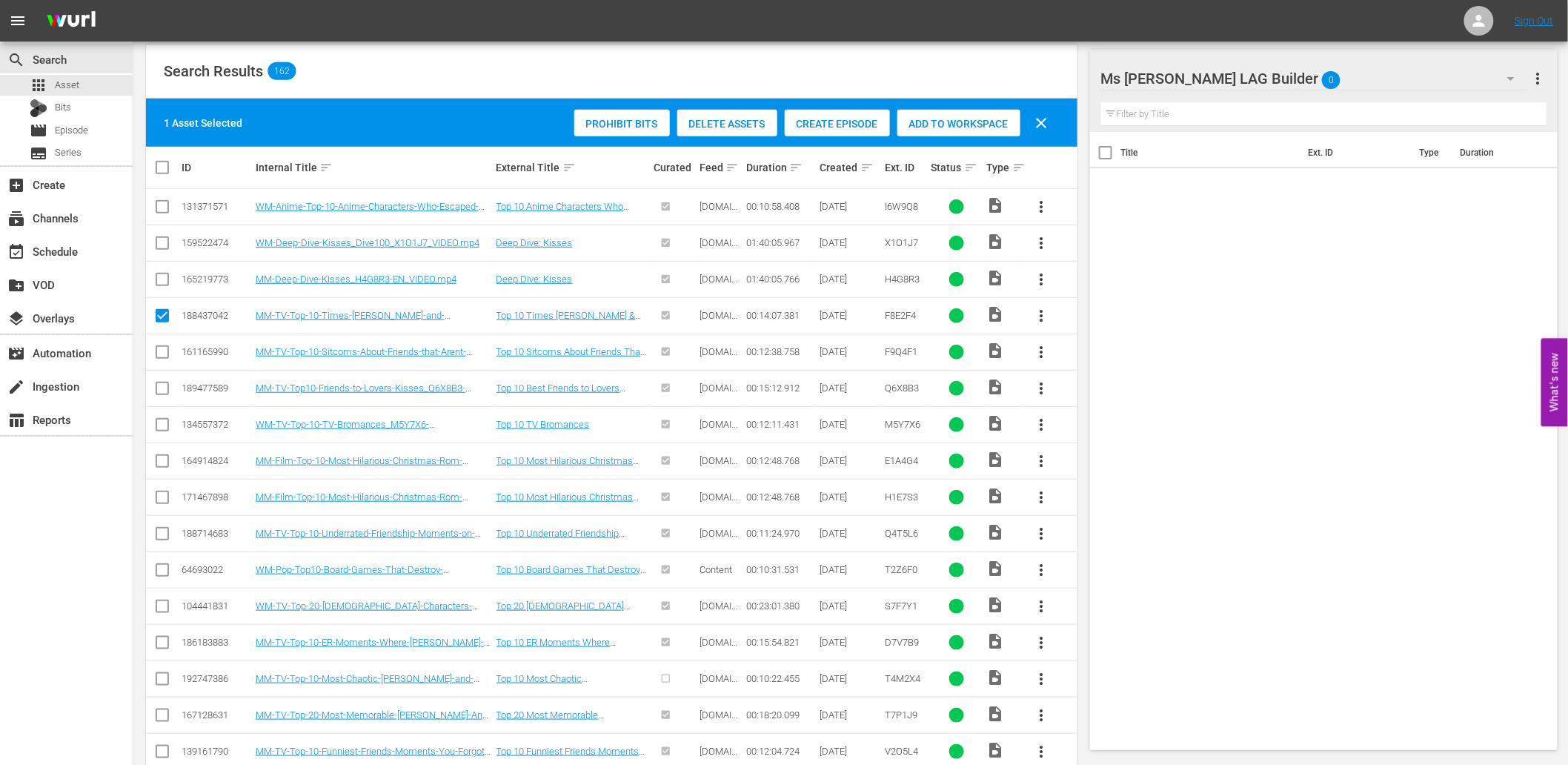
click at [161, 351] on input "checkbox" at bounding box center [162, 355] width 18 height 18
click at [162, 351] on input "checkbox" at bounding box center [162, 355] width 18 height 18
checkbox input "false"
click at [159, 426] on input "checkbox" at bounding box center [162, 427] width 18 height 18
checkbox input "true"
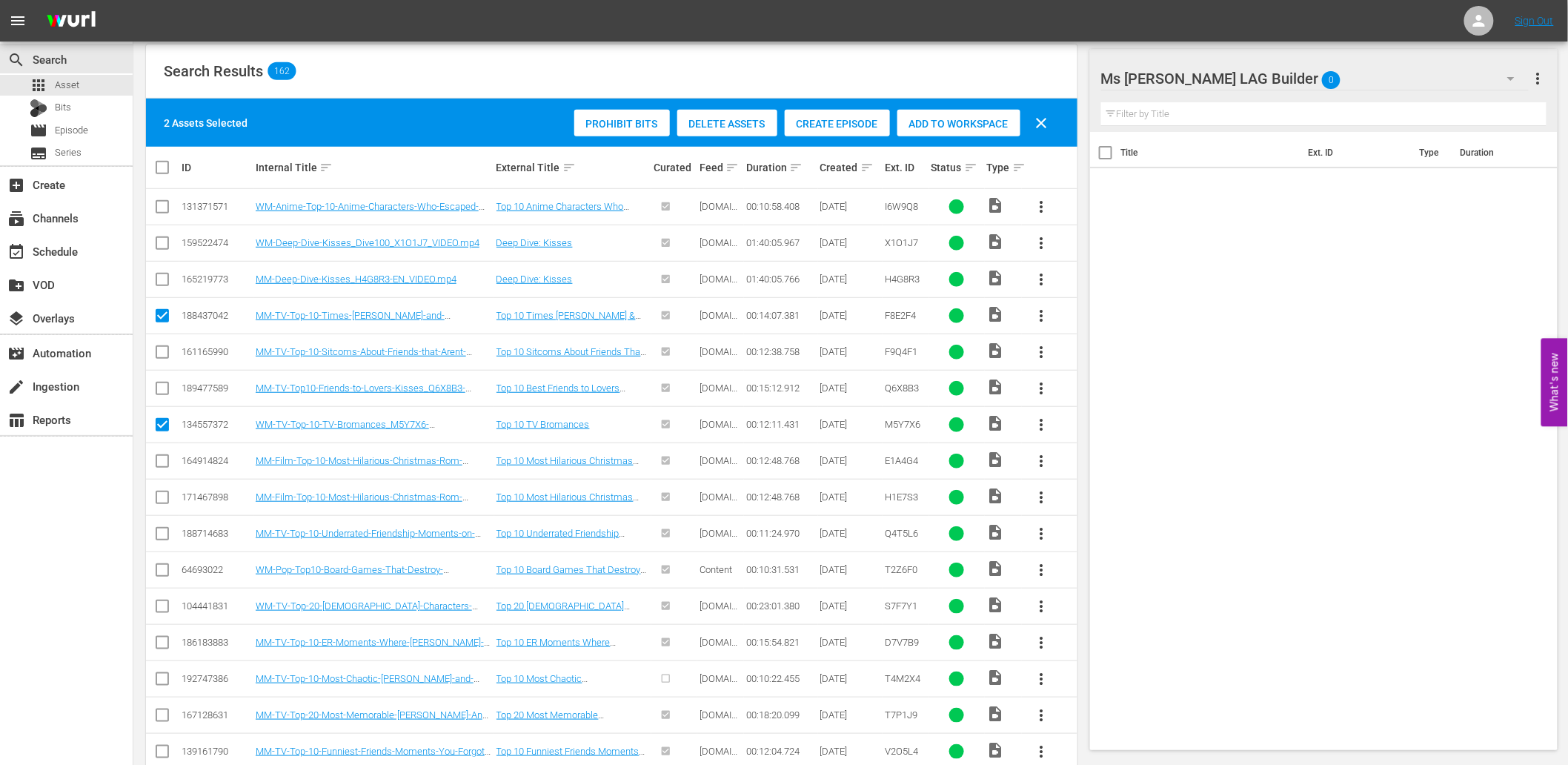
click at [166, 386] on input "checkbox" at bounding box center [162, 391] width 18 height 18
checkbox input "true"
click at [158, 353] on input "checkbox" at bounding box center [162, 355] width 18 height 18
checkbox input "true"
click at [89, 65] on div "search Search" at bounding box center [66, 58] width 133 height 30
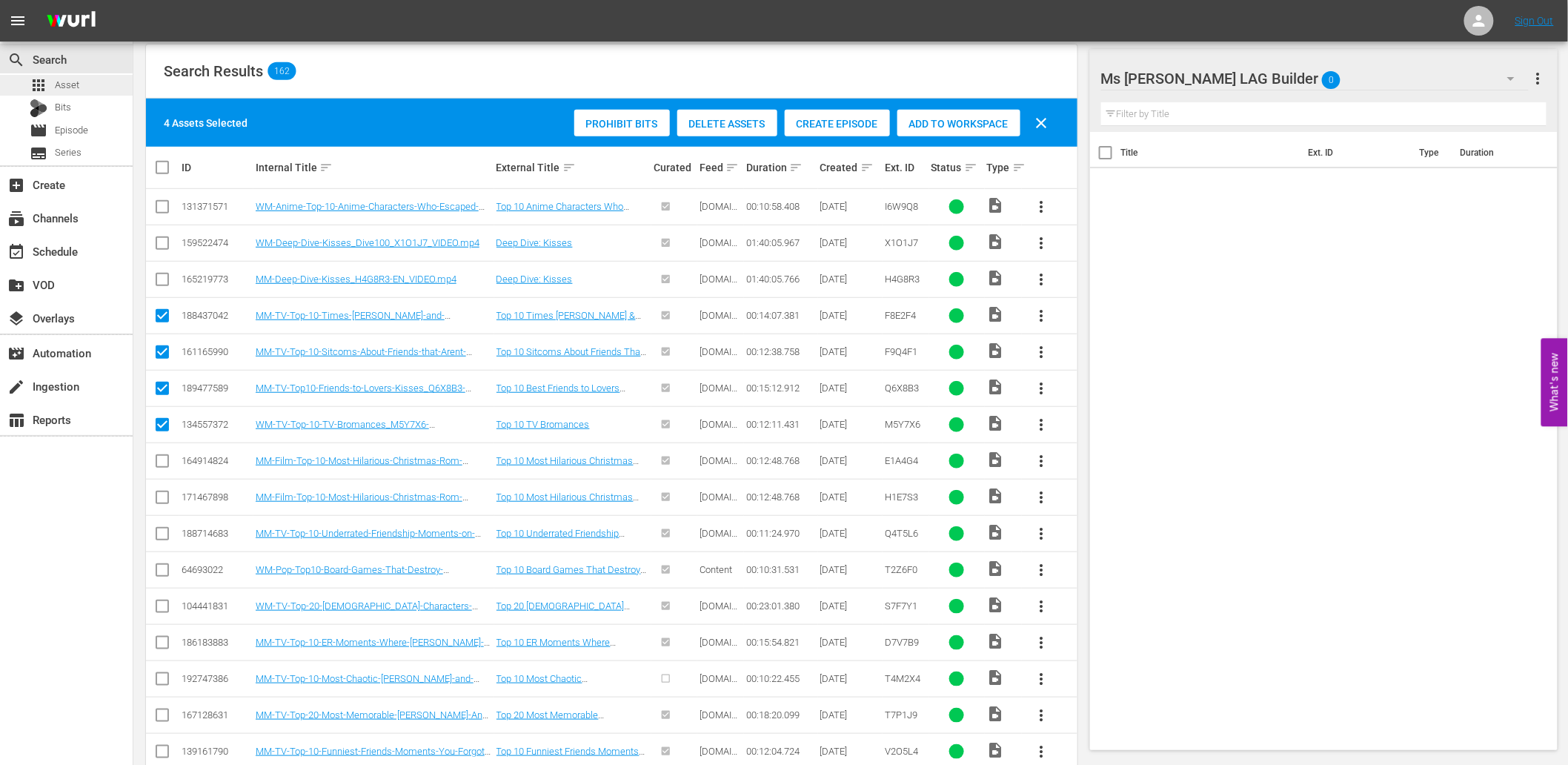
click at [86, 82] on div "apps Asset" at bounding box center [66, 86] width 133 height 21
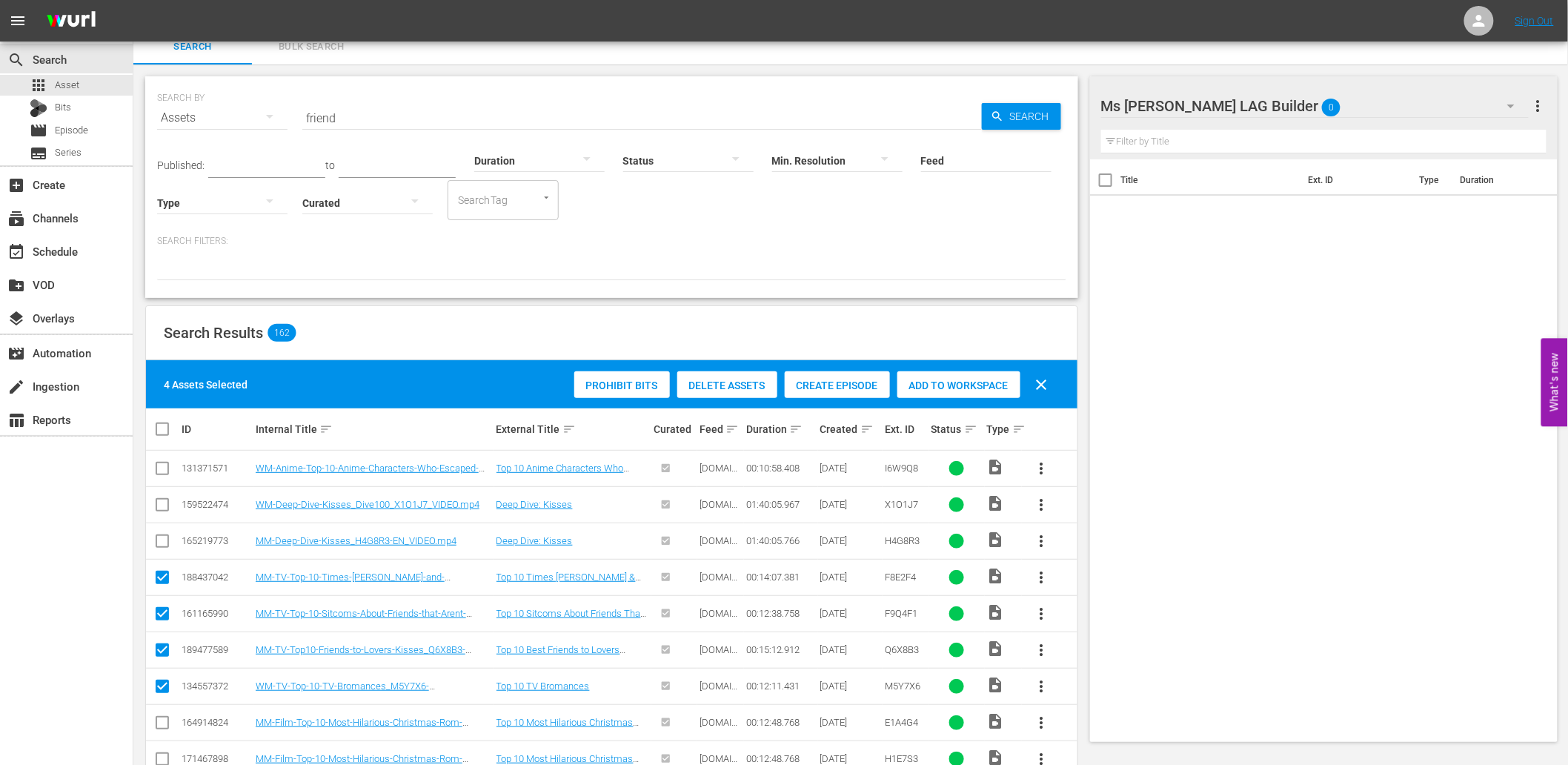
scroll to position [0, 0]
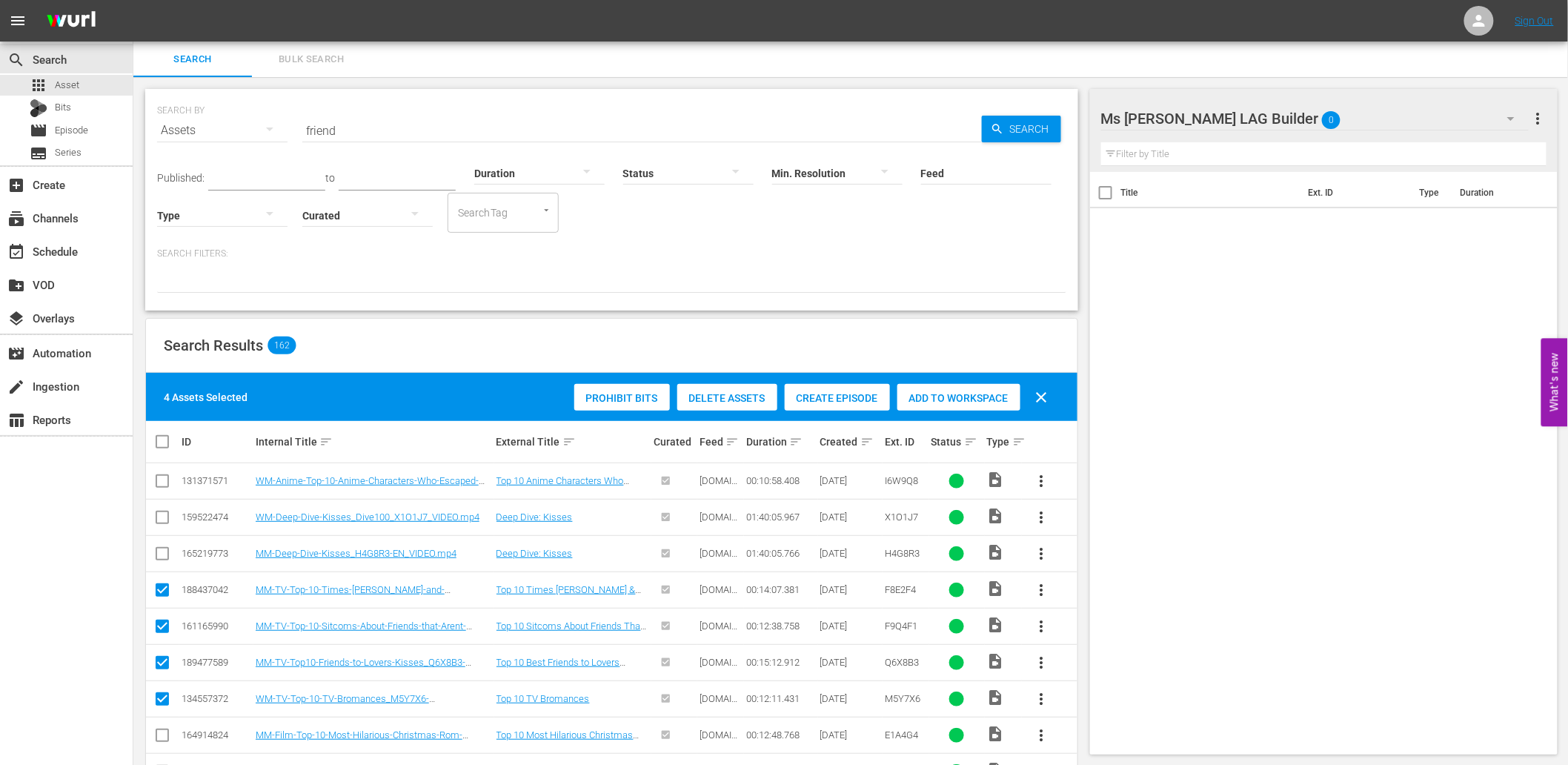
click at [280, 68] on span "Bulk Search" at bounding box center [310, 59] width 101 height 17
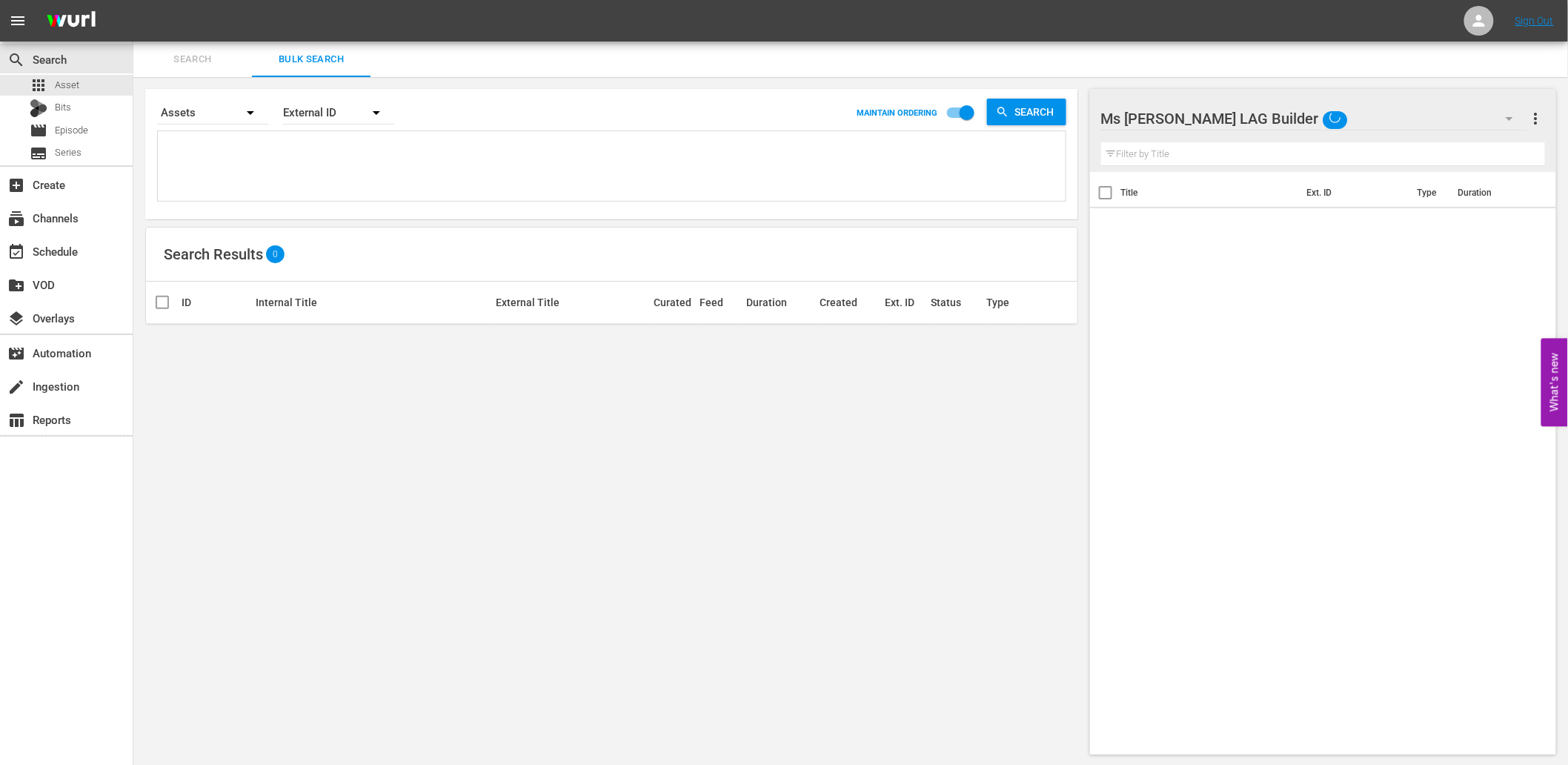
click at [188, 47] on button "Search" at bounding box center [193, 59] width 119 height 36
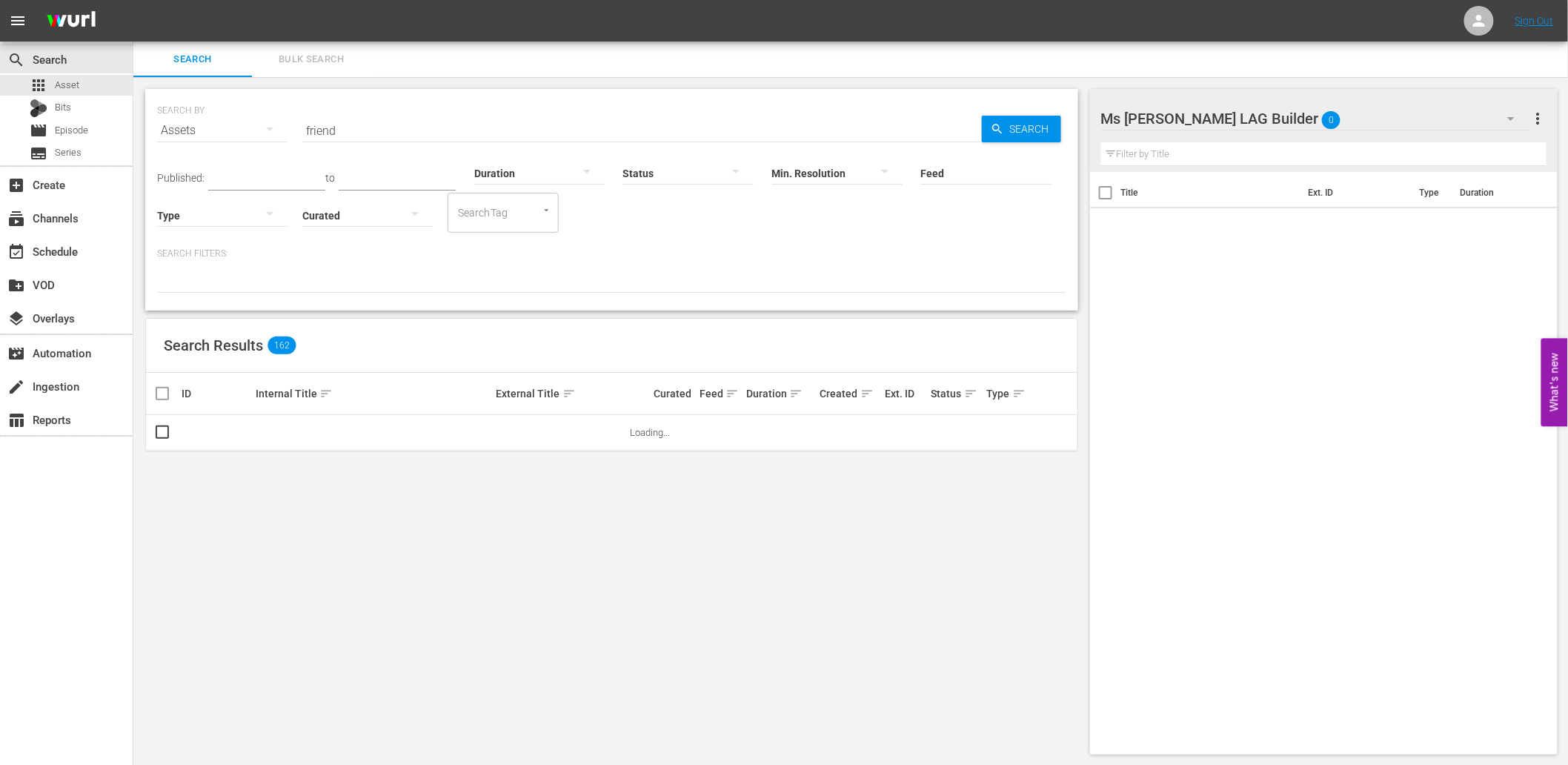
click at [293, 70] on button "Bulk Search" at bounding box center [311, 59] width 119 height 36
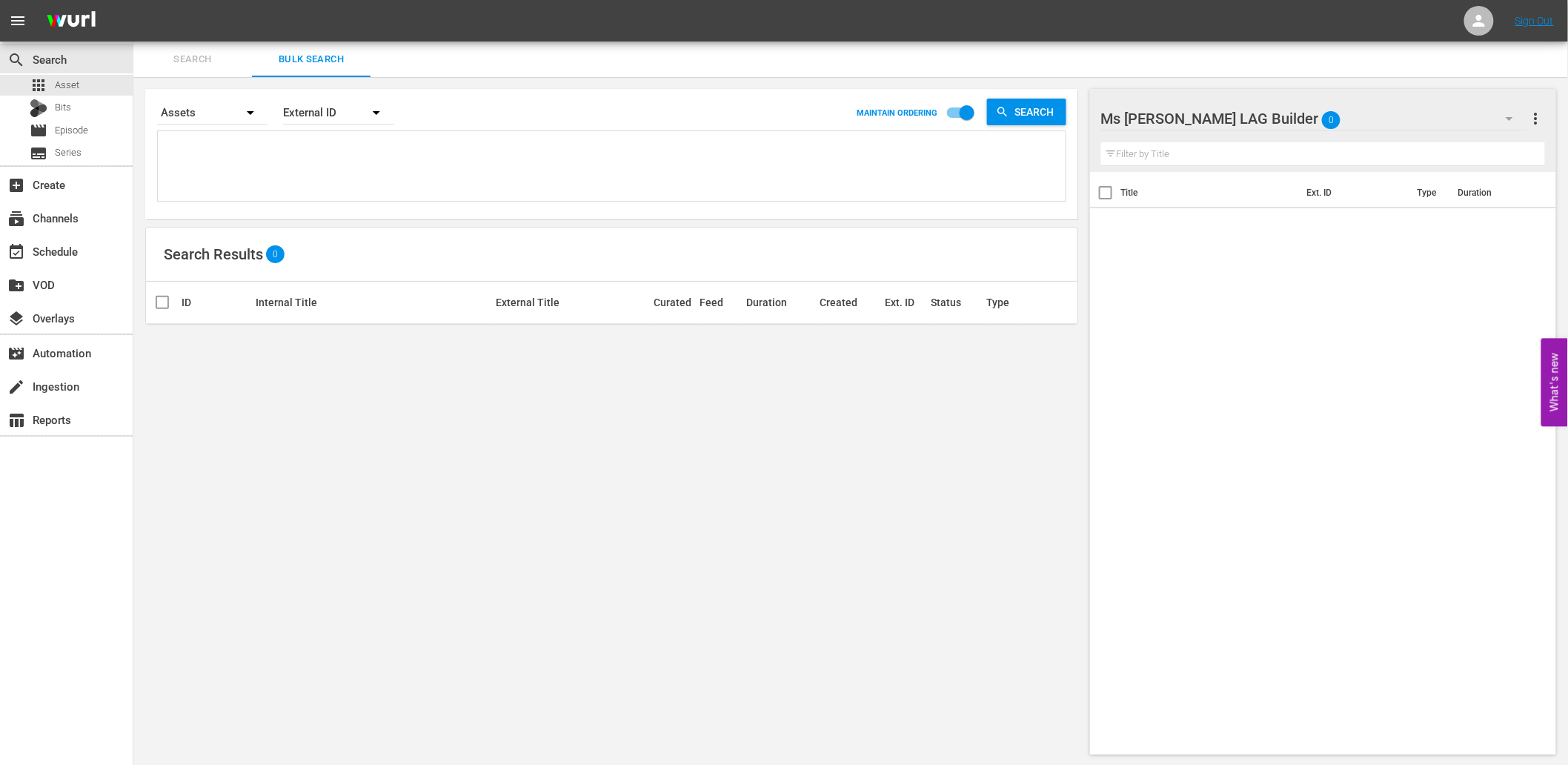
click at [356, 157] on textarea at bounding box center [613, 168] width 904 height 68
paste textarea "S2V4C0 L2Z4V6 W8E8V1 Q7J9A5 V2O5L4 X4A1R9 J3R9O1 F8E2F4 E9D5L8 Z5B9Q5"
type textarea "S2V4C0 L2Z4V6 W8E8V1 Q7J9A5 V2O5L4 X4A1R9 J3R9O1 F8E2F4 E9D5L8 Z5B9Q5"
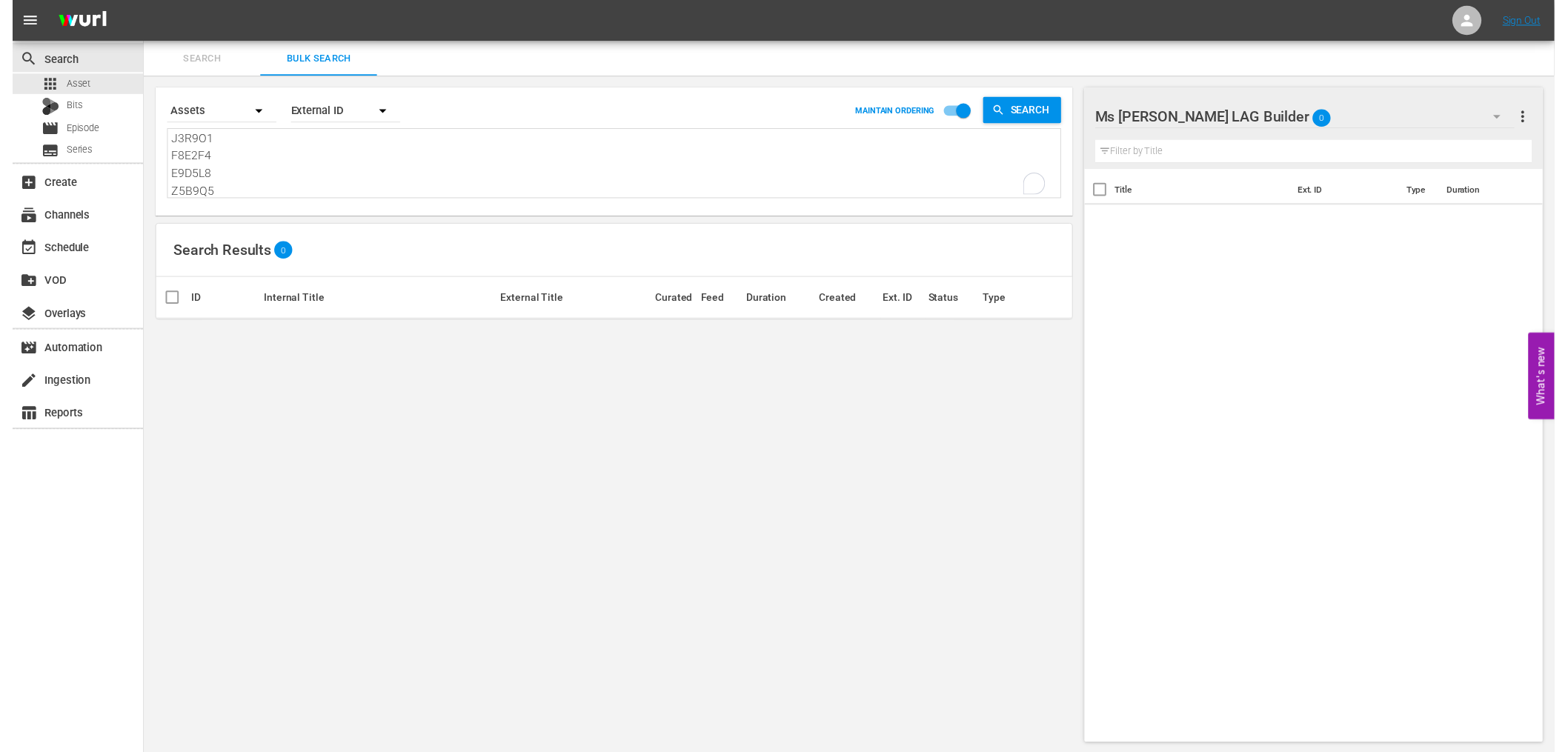
scroll to position [108, 0]
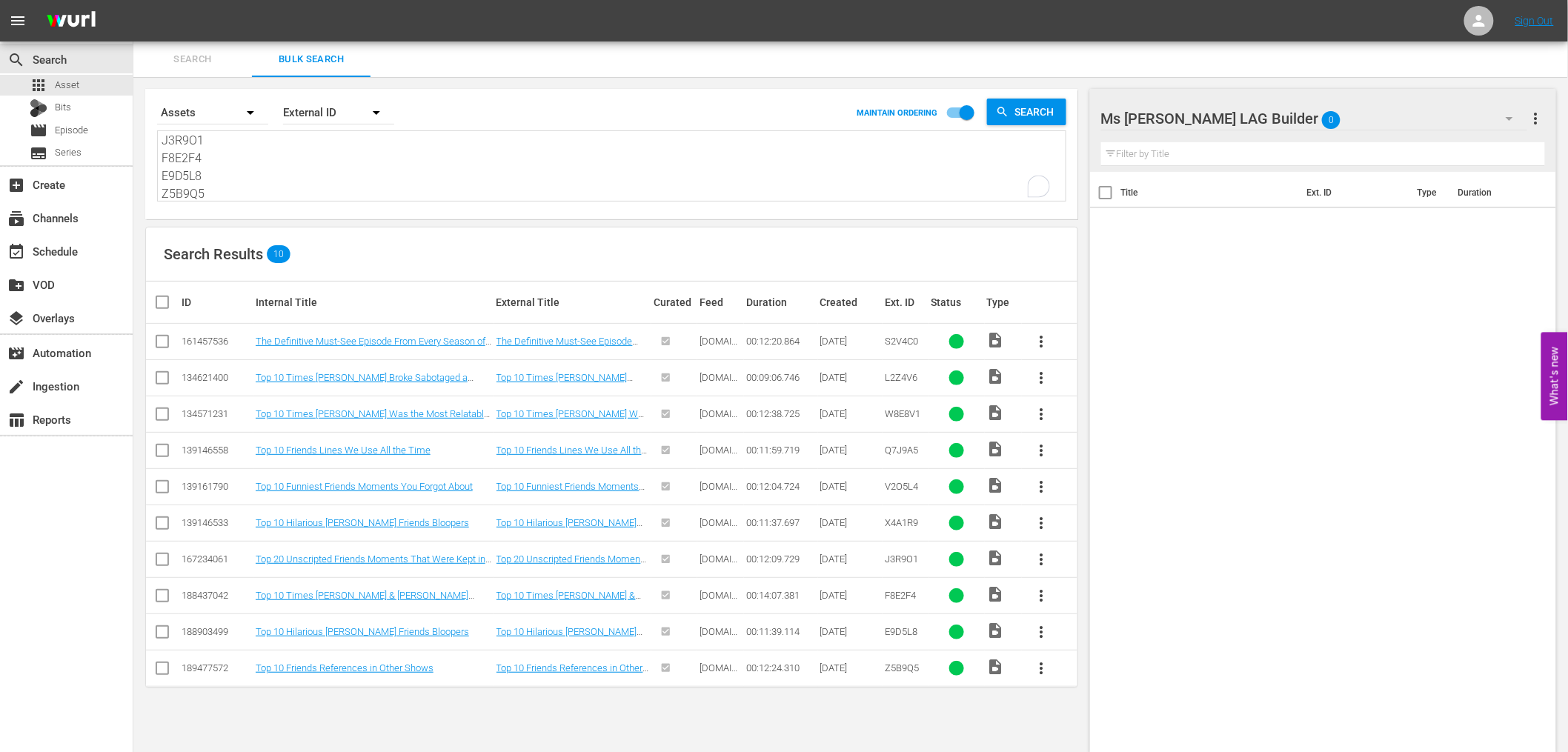
type textarea "S2V4C0 L2Z4V6 W8E8V1 Q7J9A5 V2O5L4 X4A1R9 J3R9O1 F8E2F4 E9D5L8 Z5B9Q5"
click at [158, 312] on th at bounding box center [162, 302] width 33 height 41
click at [158, 309] on input "checkbox" at bounding box center [168, 302] width 30 height 18
checkbox input "true"
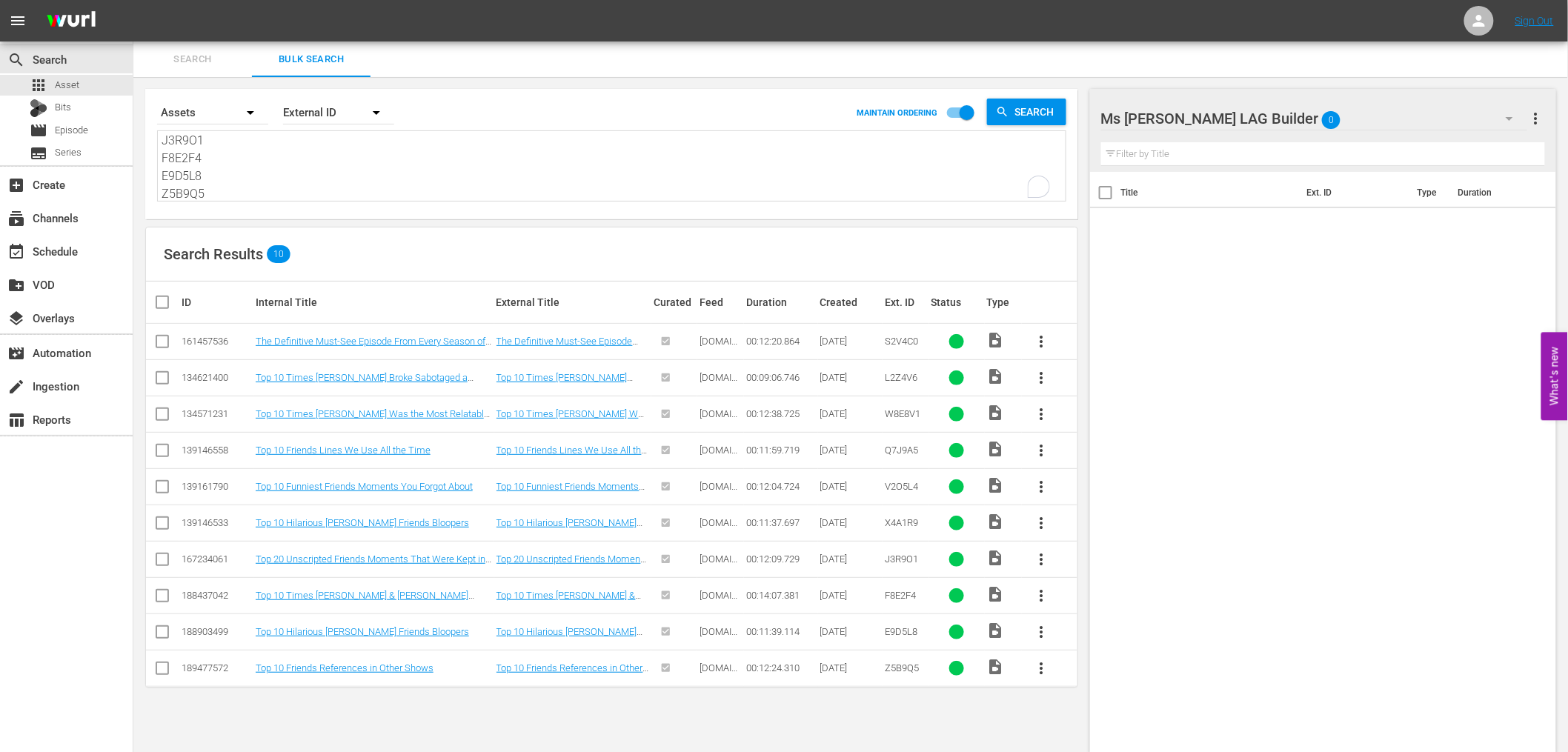
checkbox input "true"
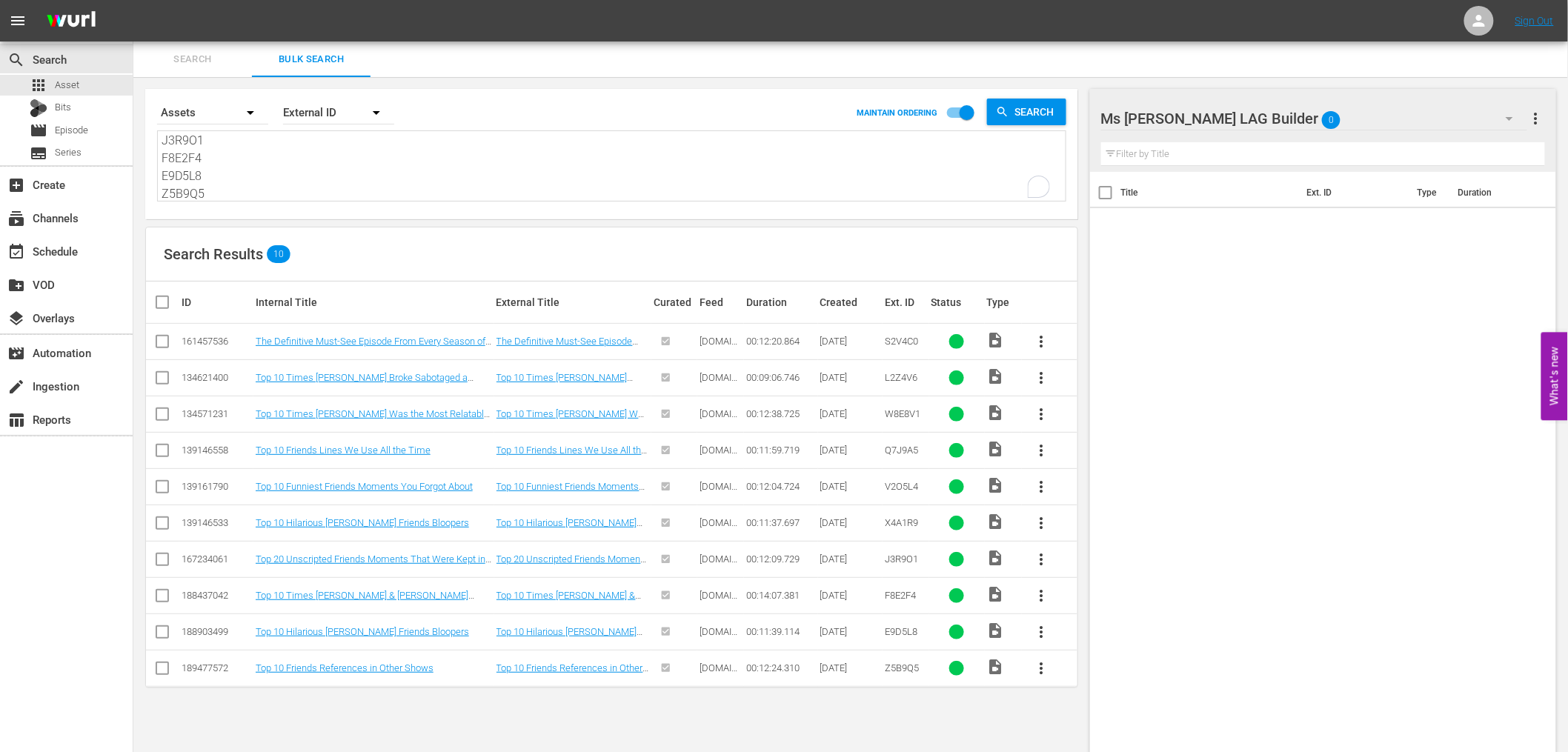
checkbox input "true"
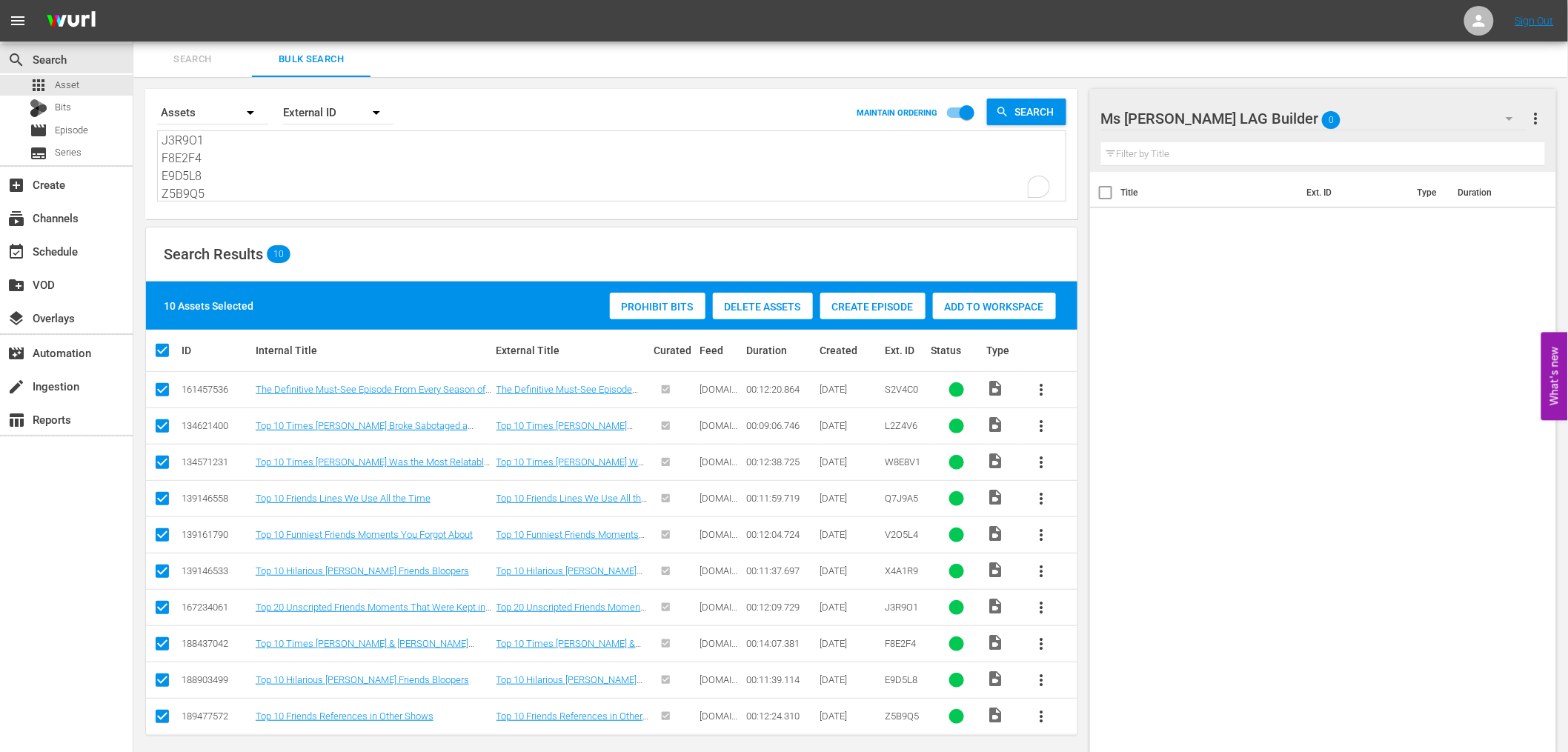
click at [965, 312] on div "Add to Workspace" at bounding box center [994, 306] width 123 height 28
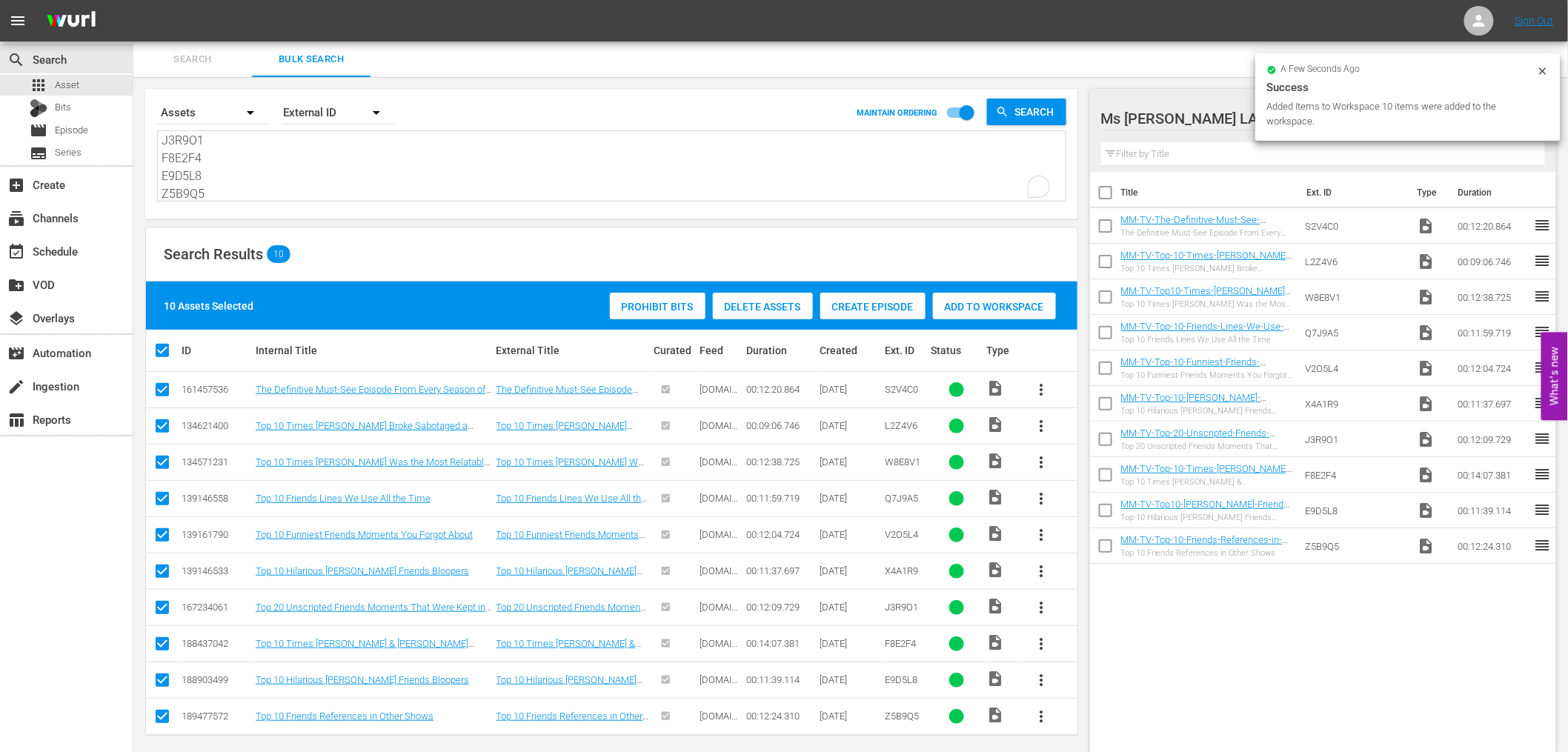
click at [1109, 190] on input "checkbox" at bounding box center [1105, 195] width 31 height 31
checkbox input "true"
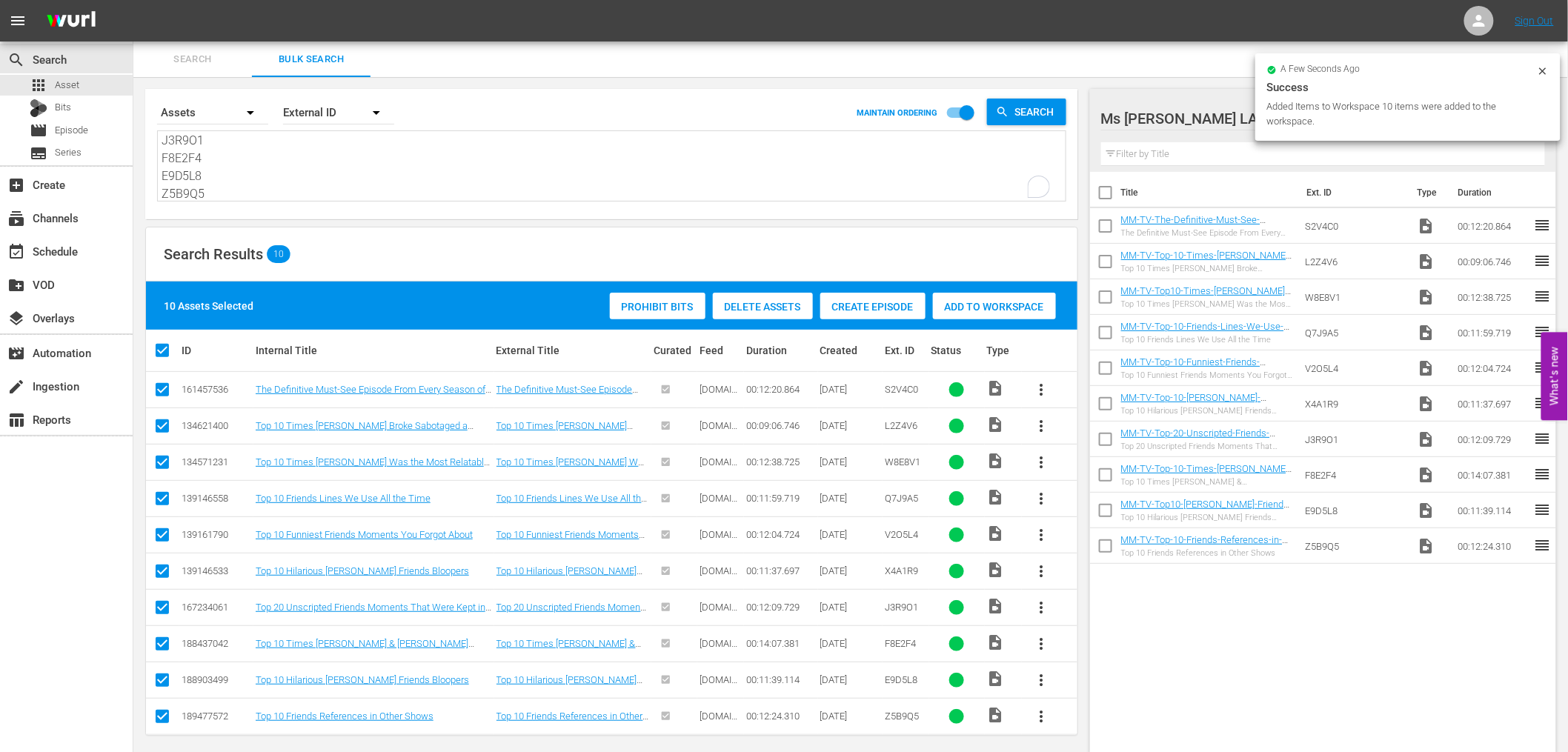
checkbox input "true"
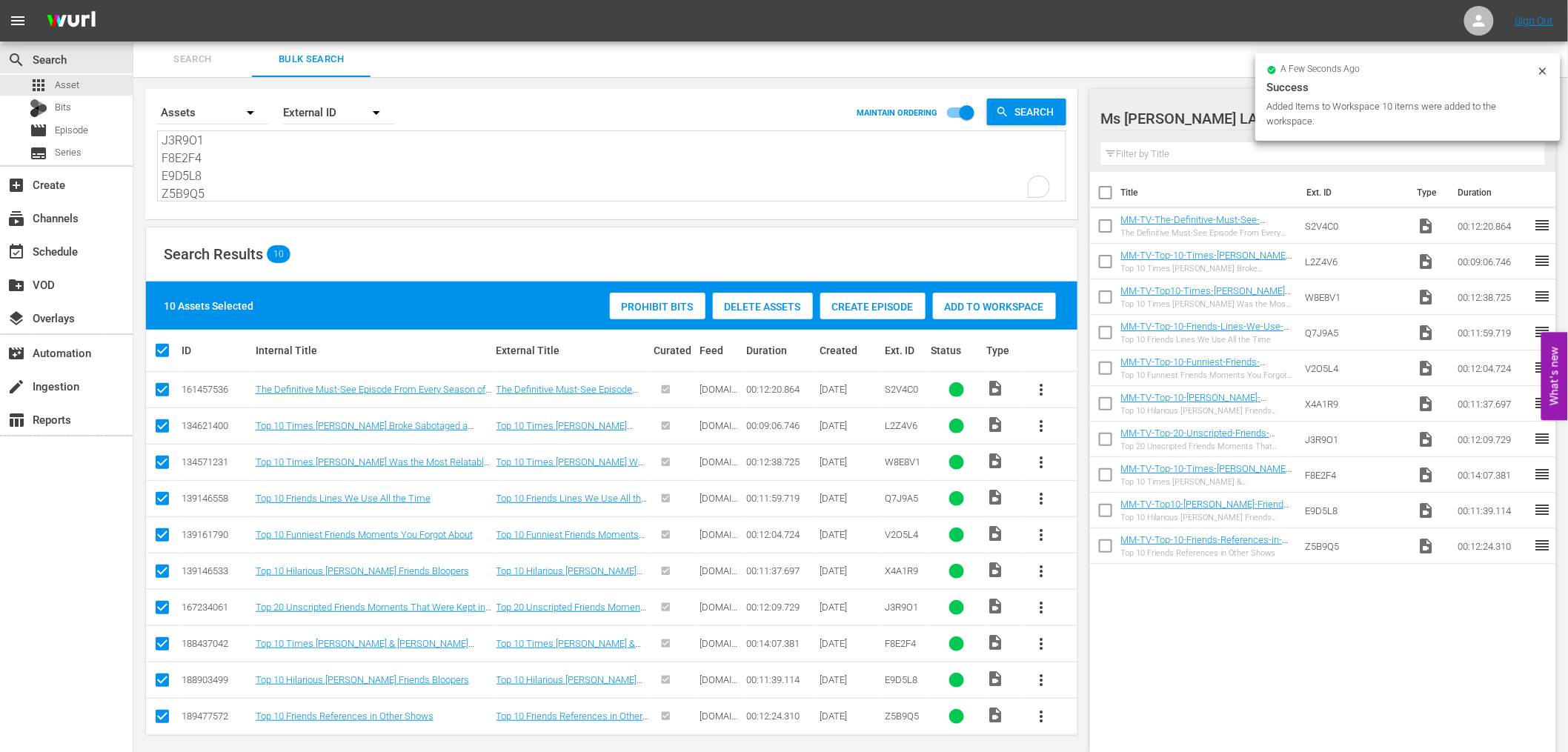
checkbox input "true"
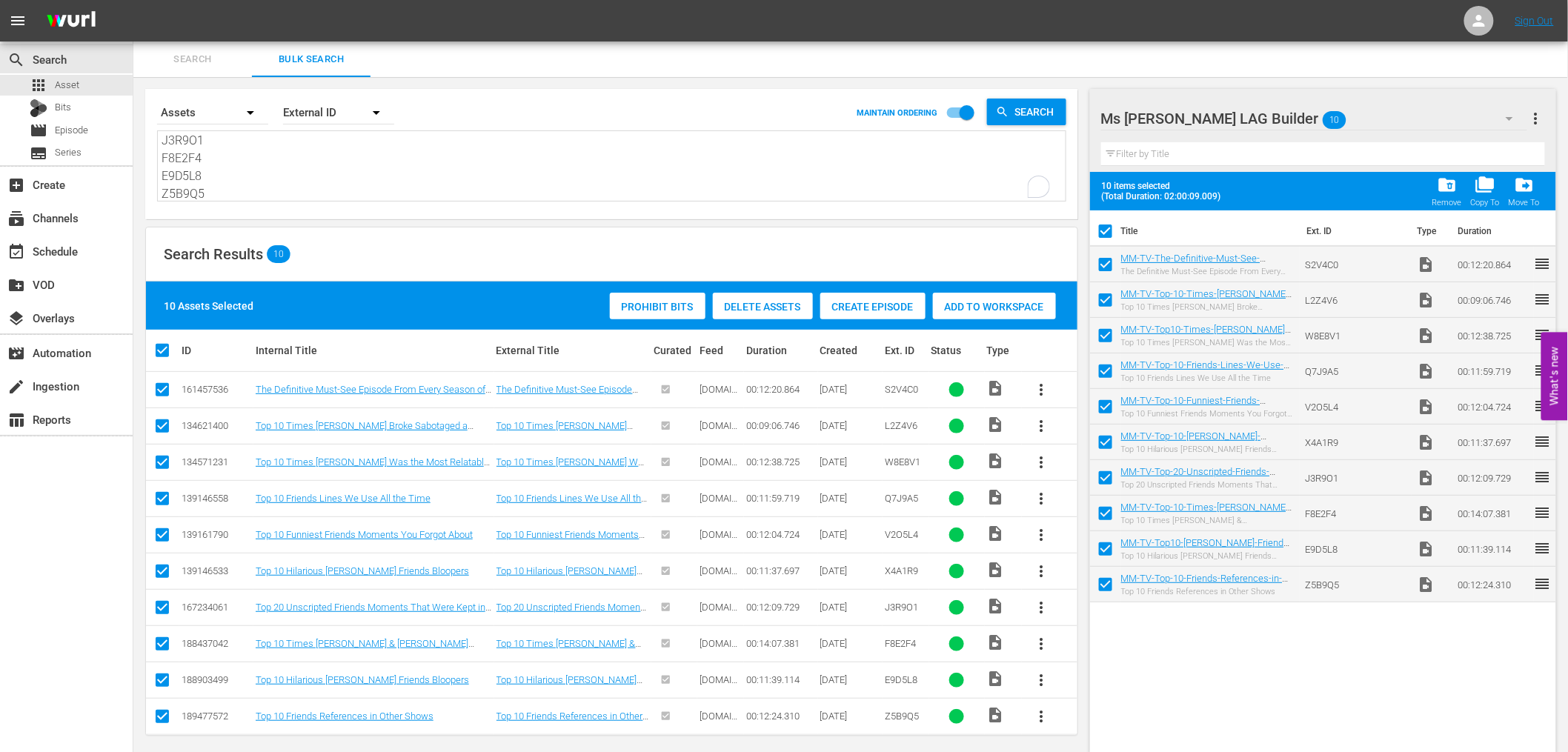
click at [1109, 190] on span "10 items selected" at bounding box center [1164, 185] width 126 height 10
click at [1109, 223] on input "checkbox" at bounding box center [1105, 233] width 31 height 31
checkbox input "false"
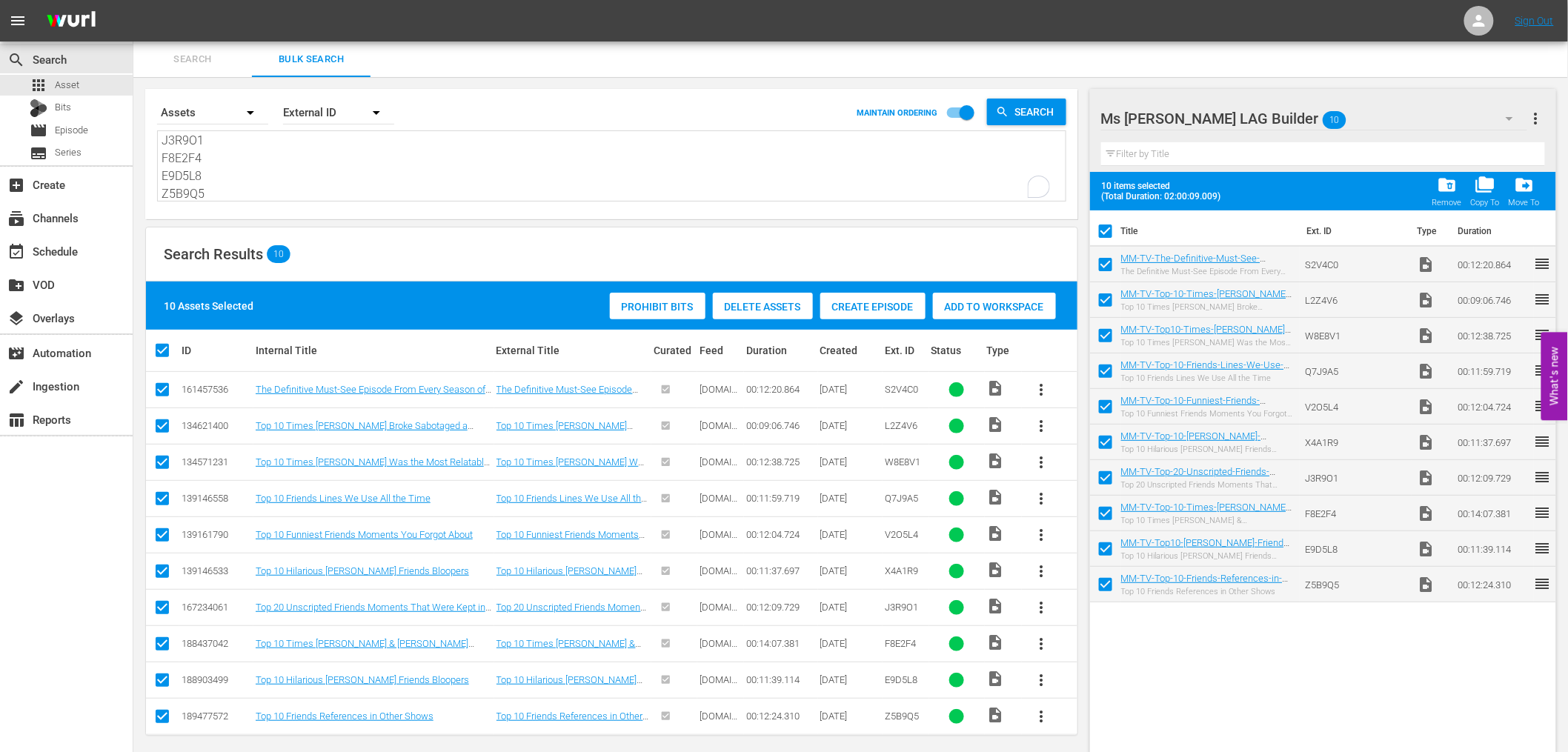
checkbox input "false"
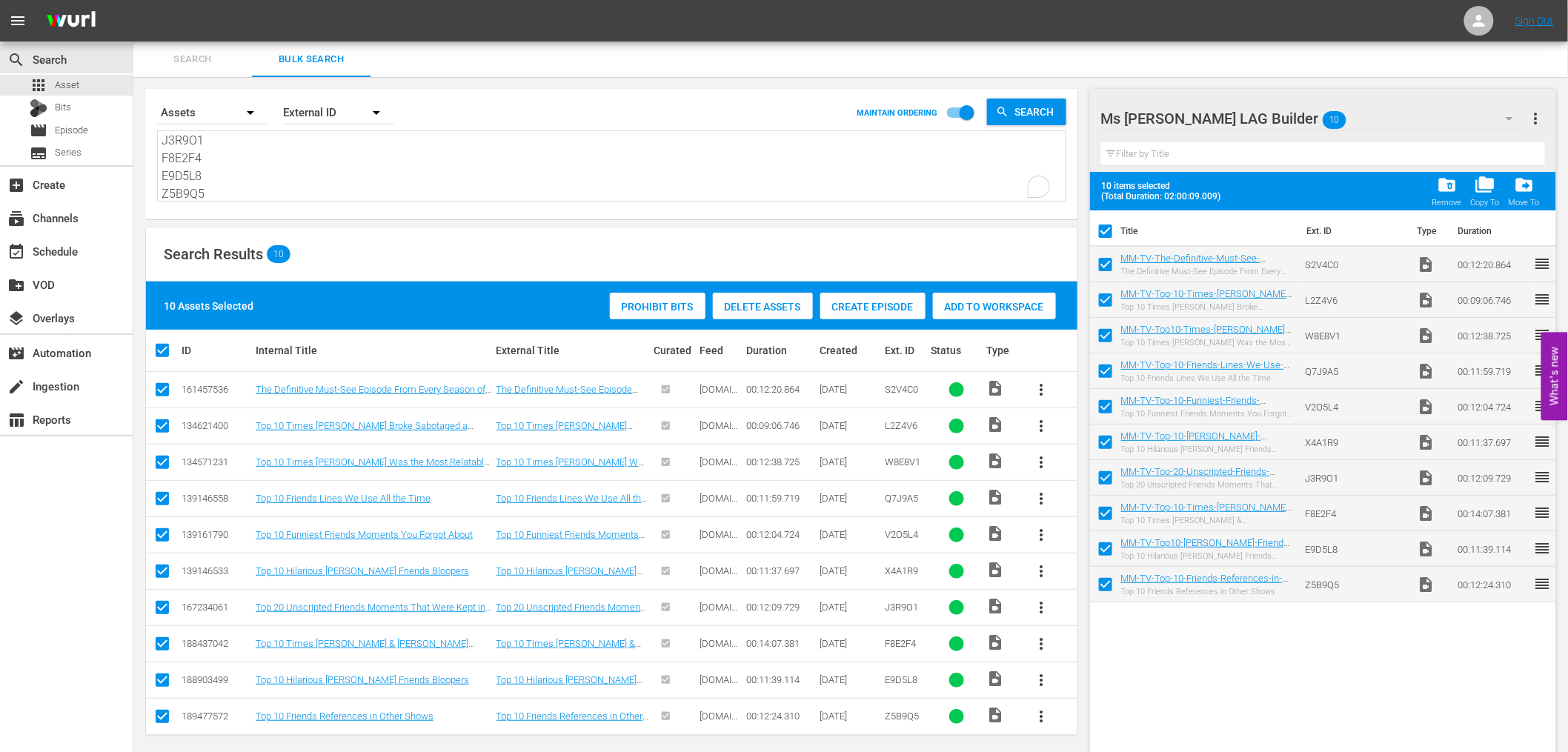
checkbox input "false"
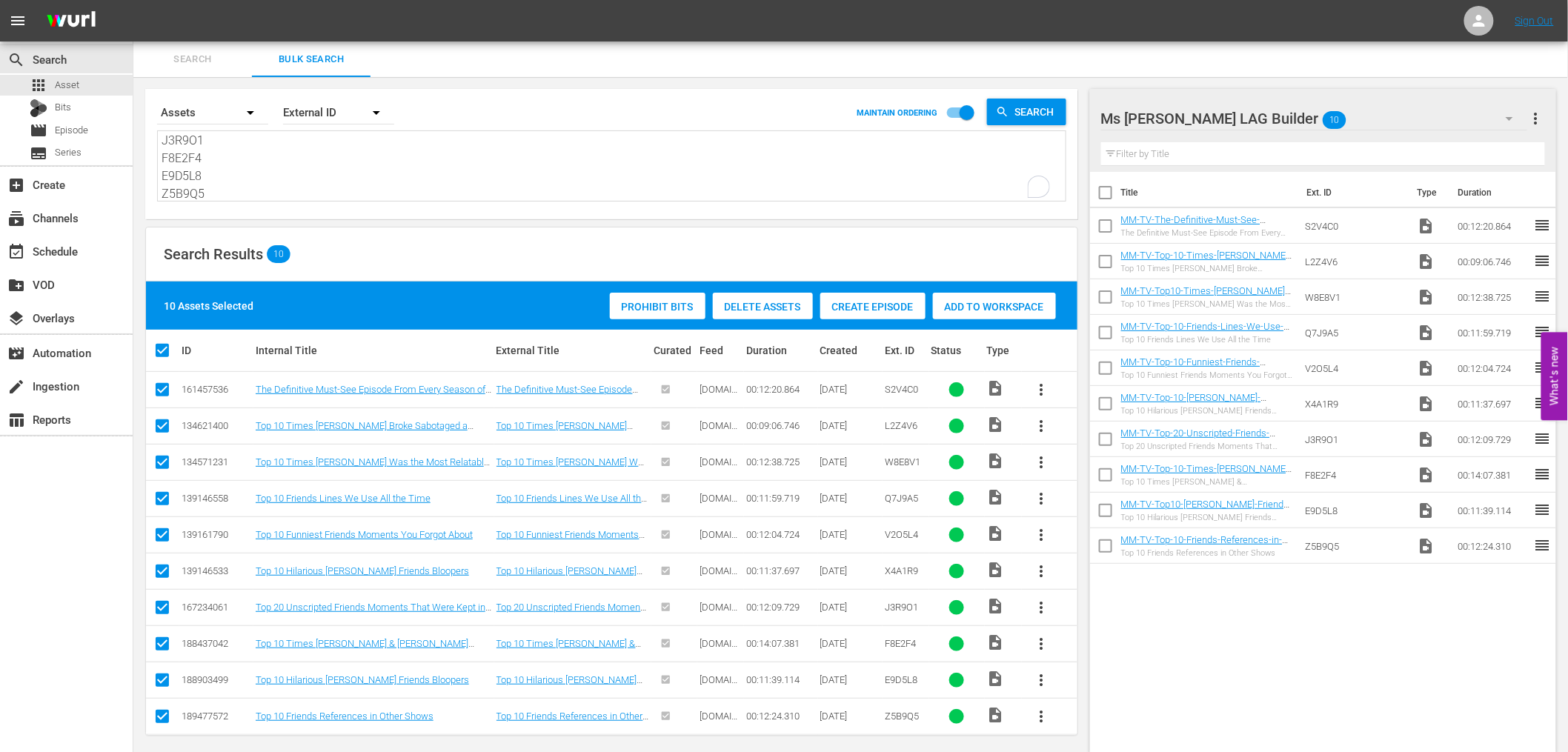
click at [1101, 193] on input "checkbox" at bounding box center [1105, 195] width 31 height 31
checkbox input "true"
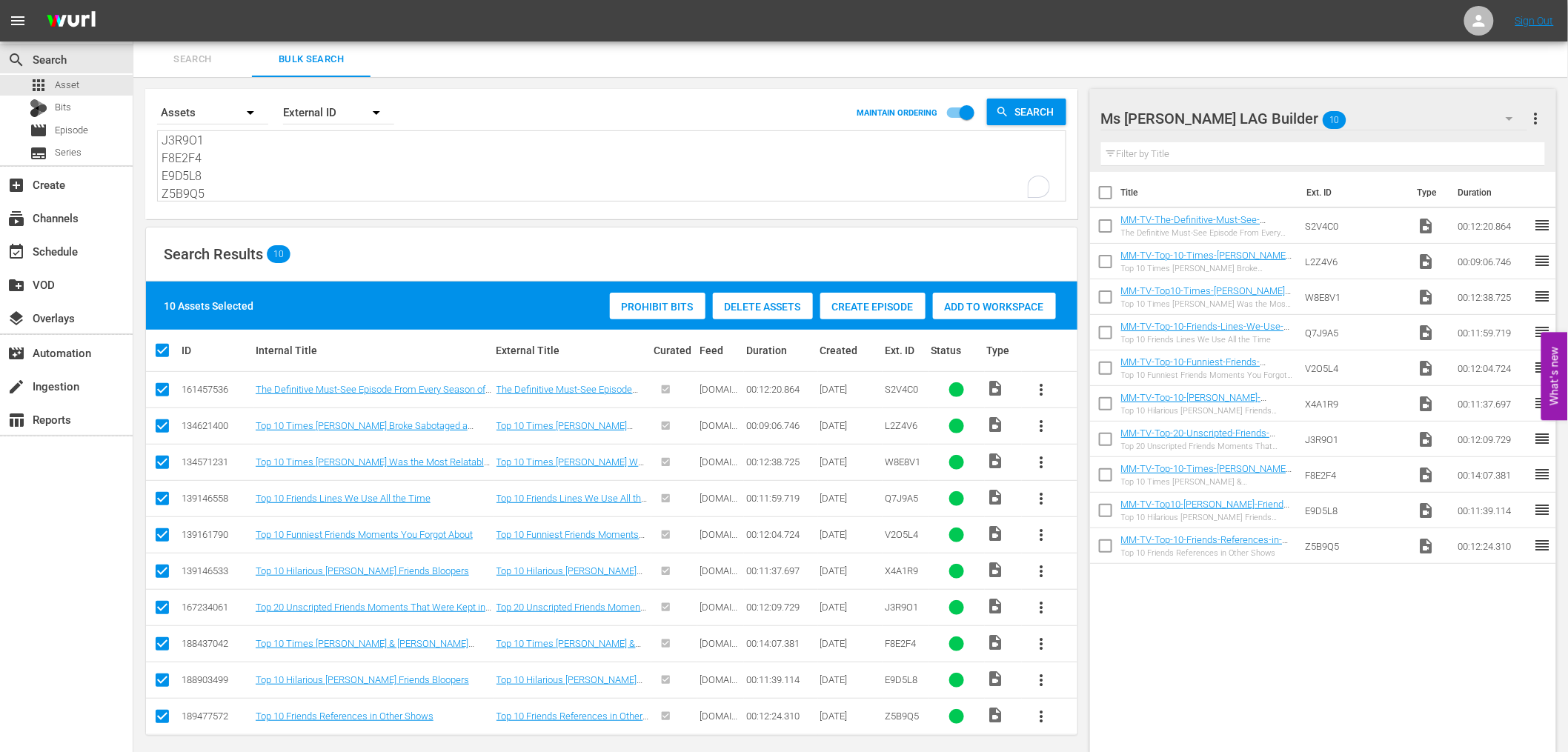
checkbox input "true"
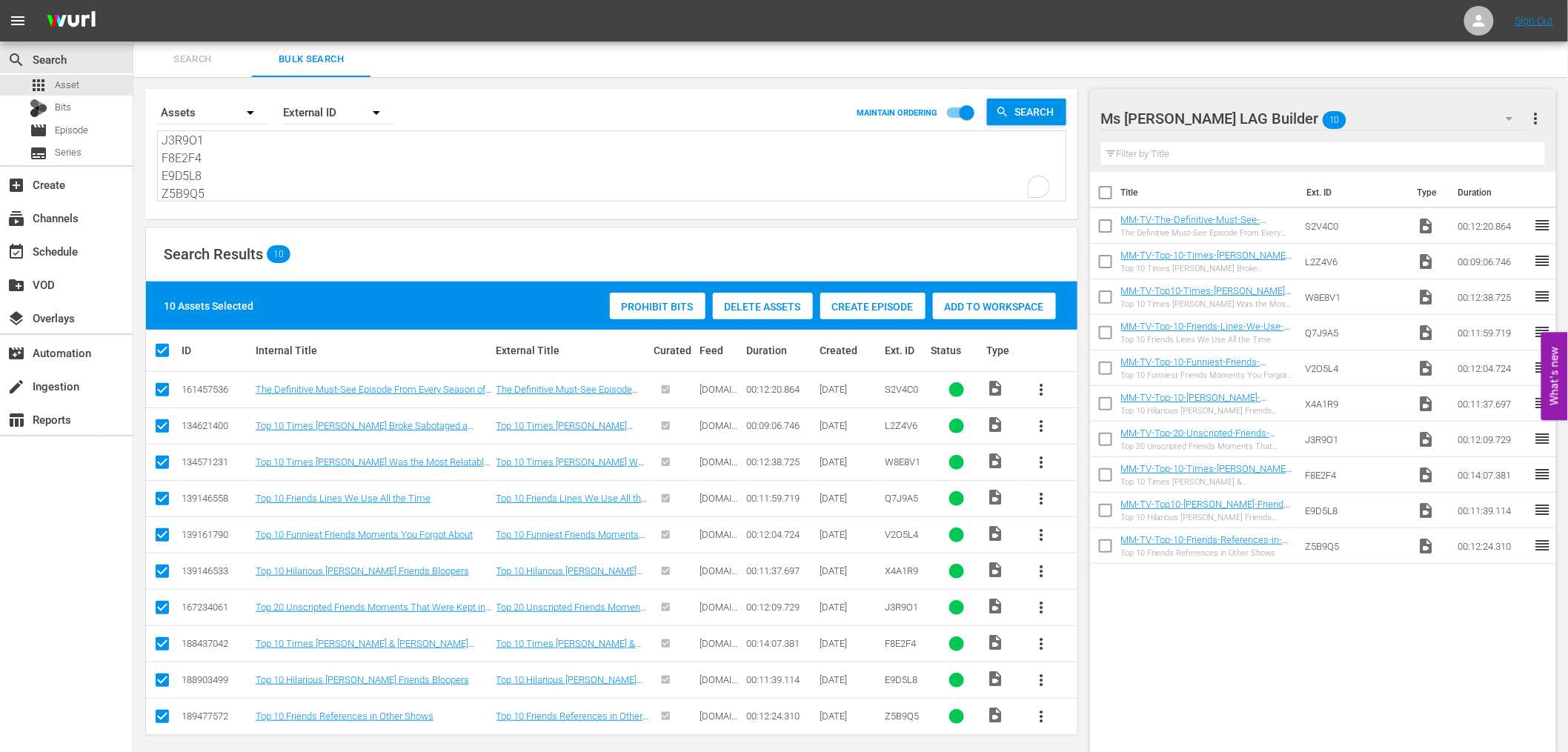
checkbox input "true"
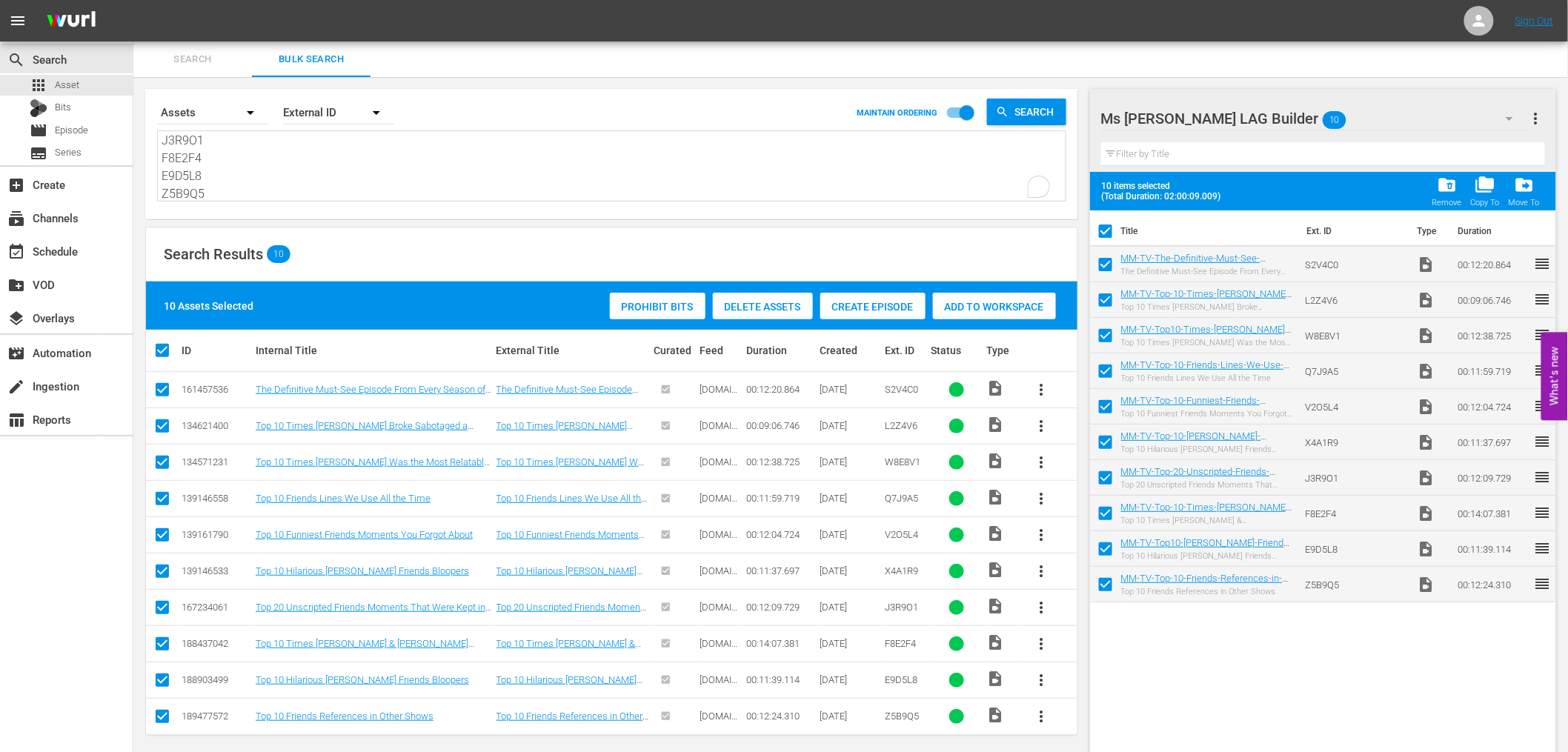
click at [1099, 293] on input "checkbox" at bounding box center [1105, 303] width 31 height 31
checkbox input "false"
click at [1109, 302] on input "checkbox" at bounding box center [1105, 303] width 31 height 31
checkbox input "true"
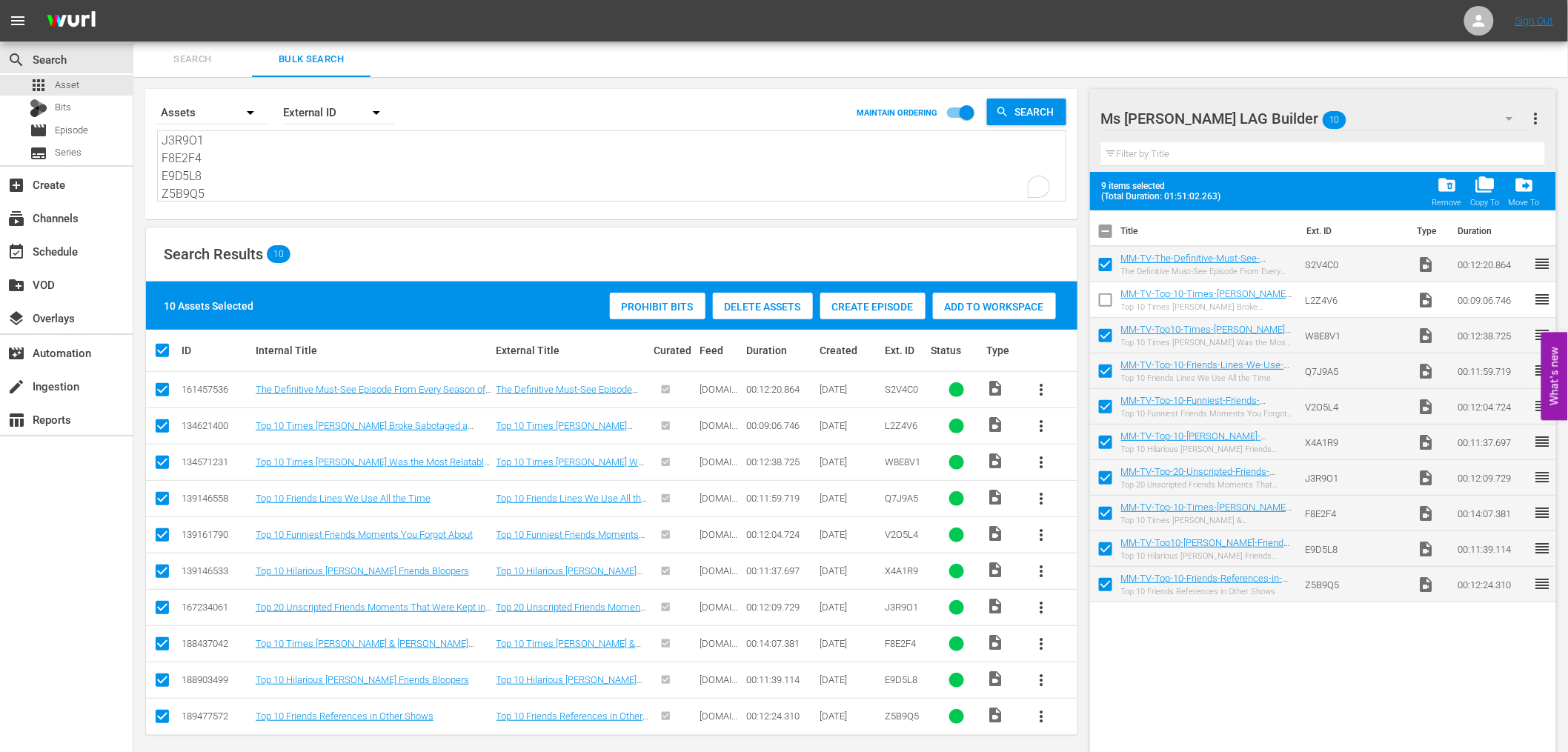
checkbox input "true"
click at [1109, 302] on input "checkbox" at bounding box center [1105, 303] width 31 height 31
checkbox input "false"
click at [1107, 551] on input "checkbox" at bounding box center [1105, 551] width 31 height 31
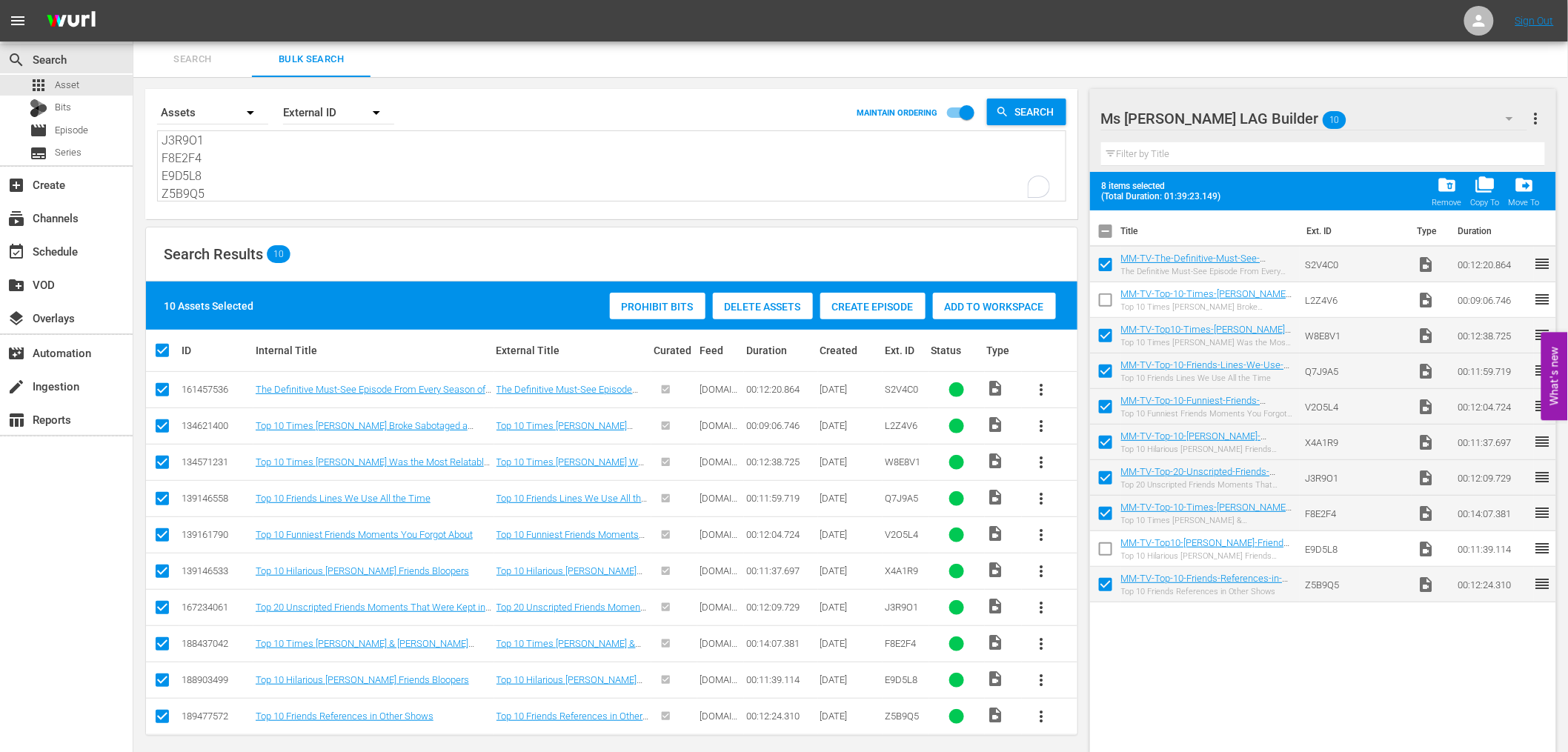
click at [1107, 551] on input "checkbox" at bounding box center [1105, 551] width 31 height 31
checkbox input "true"
click at [1109, 306] on input "checkbox" at bounding box center [1105, 303] width 31 height 31
checkbox input "true"
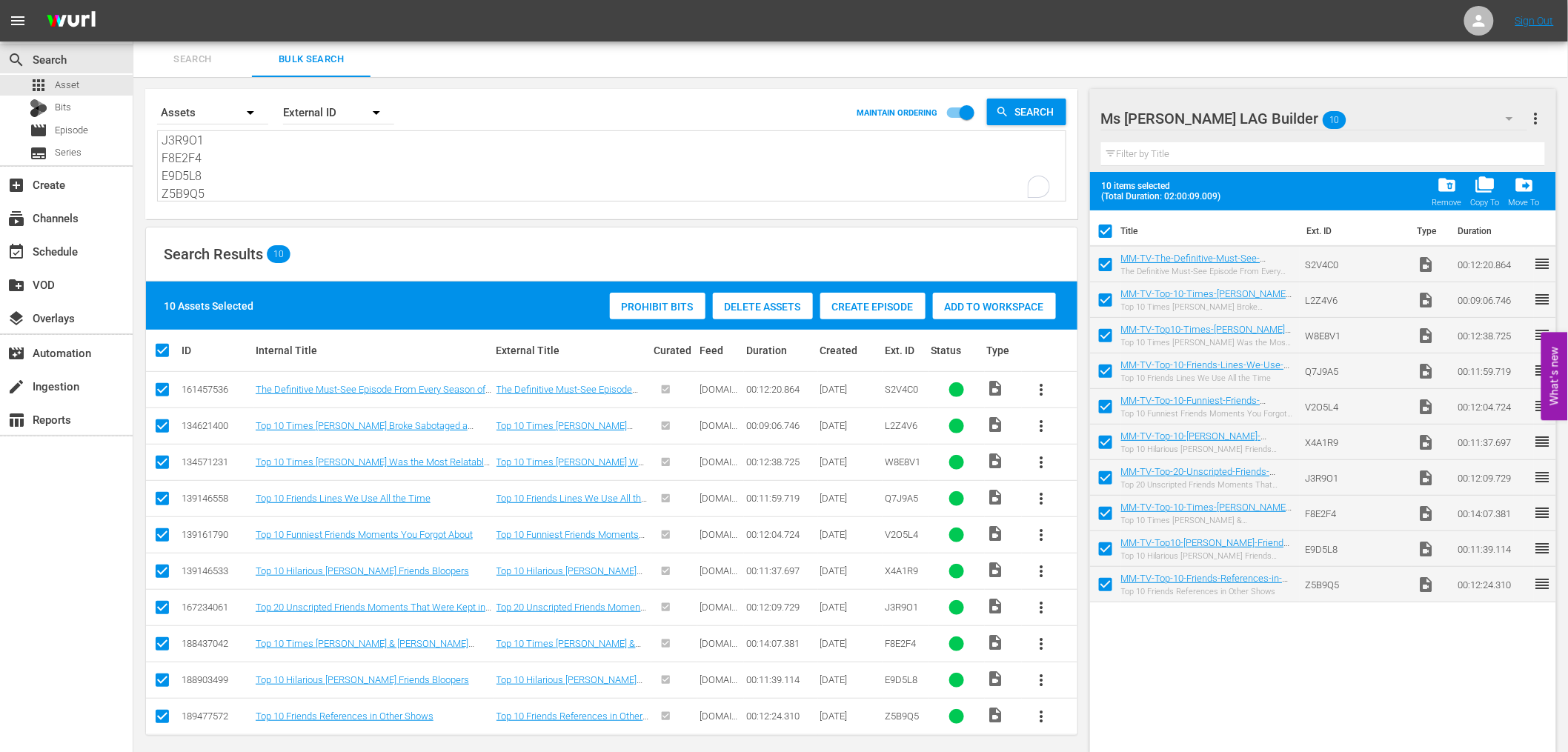
click at [1101, 269] on input "checkbox" at bounding box center [1105, 267] width 31 height 31
checkbox input "false"
click at [1101, 269] on input "checkbox" at bounding box center [1105, 267] width 31 height 31
checkbox input "true"
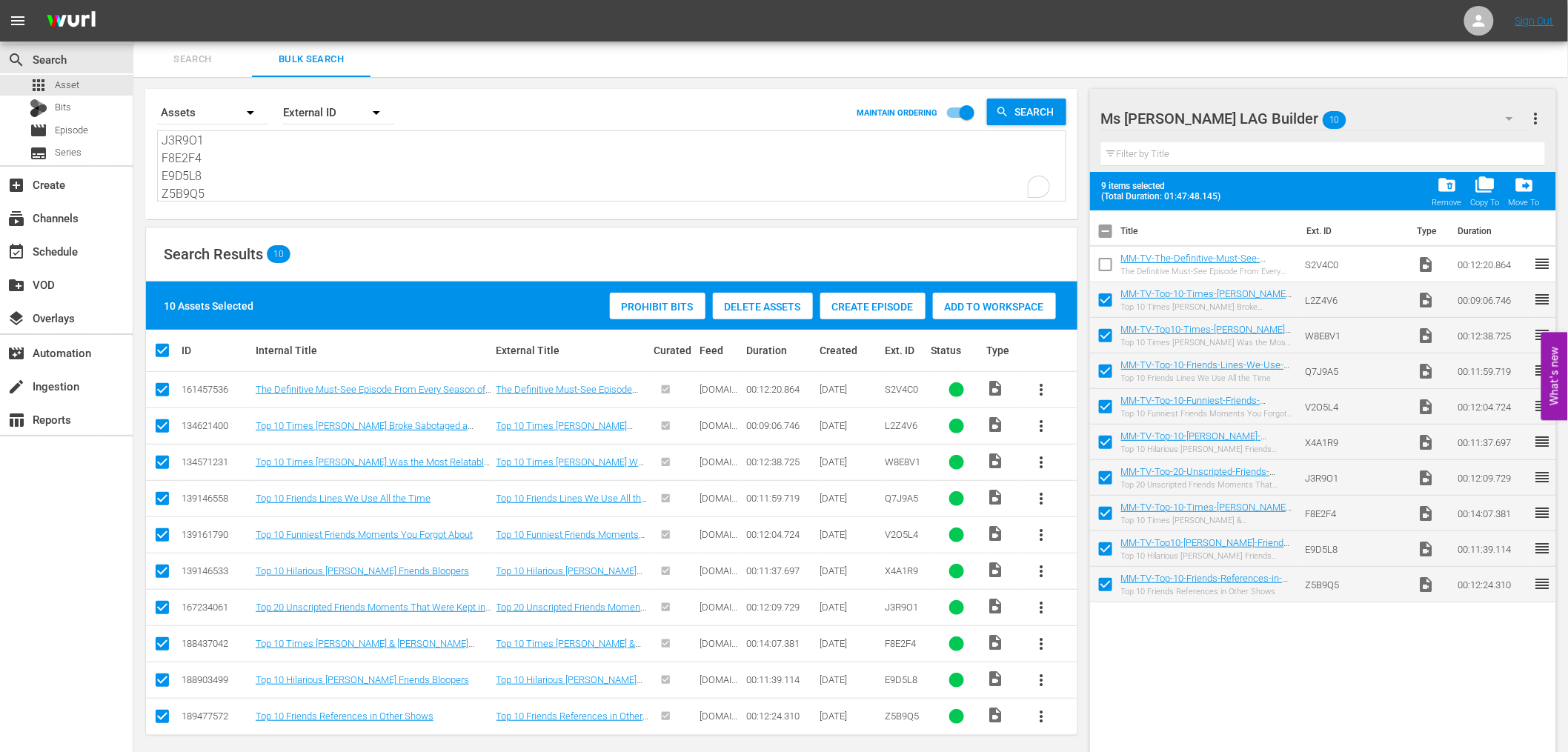
checkbox input "true"
click at [1101, 269] on input "checkbox" at bounding box center [1105, 267] width 31 height 31
checkbox input "false"
click at [1101, 269] on input "checkbox" at bounding box center [1105, 267] width 31 height 31
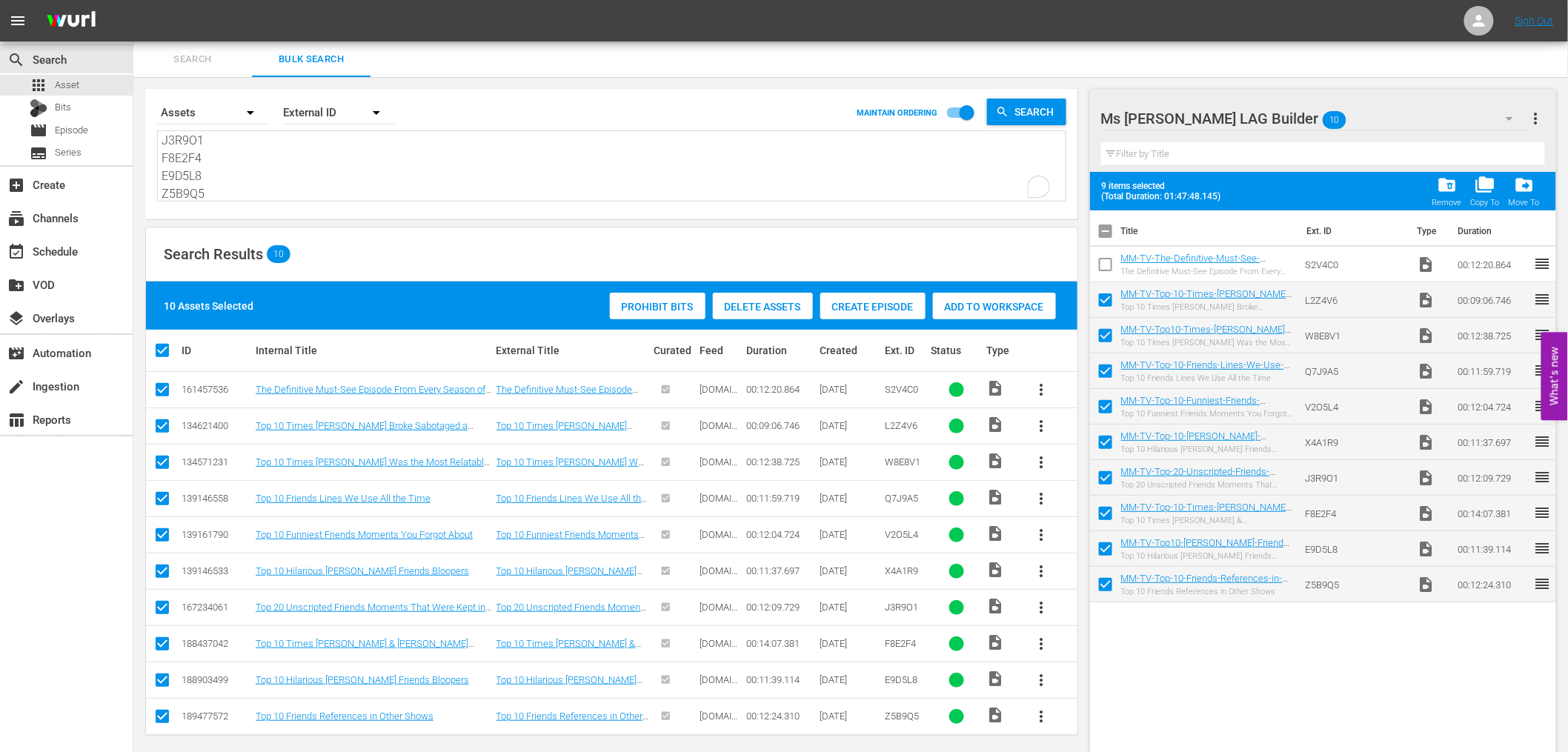
checkbox input "true"
click at [1109, 518] on input "checkbox" at bounding box center [1105, 516] width 31 height 31
checkbox input "false"
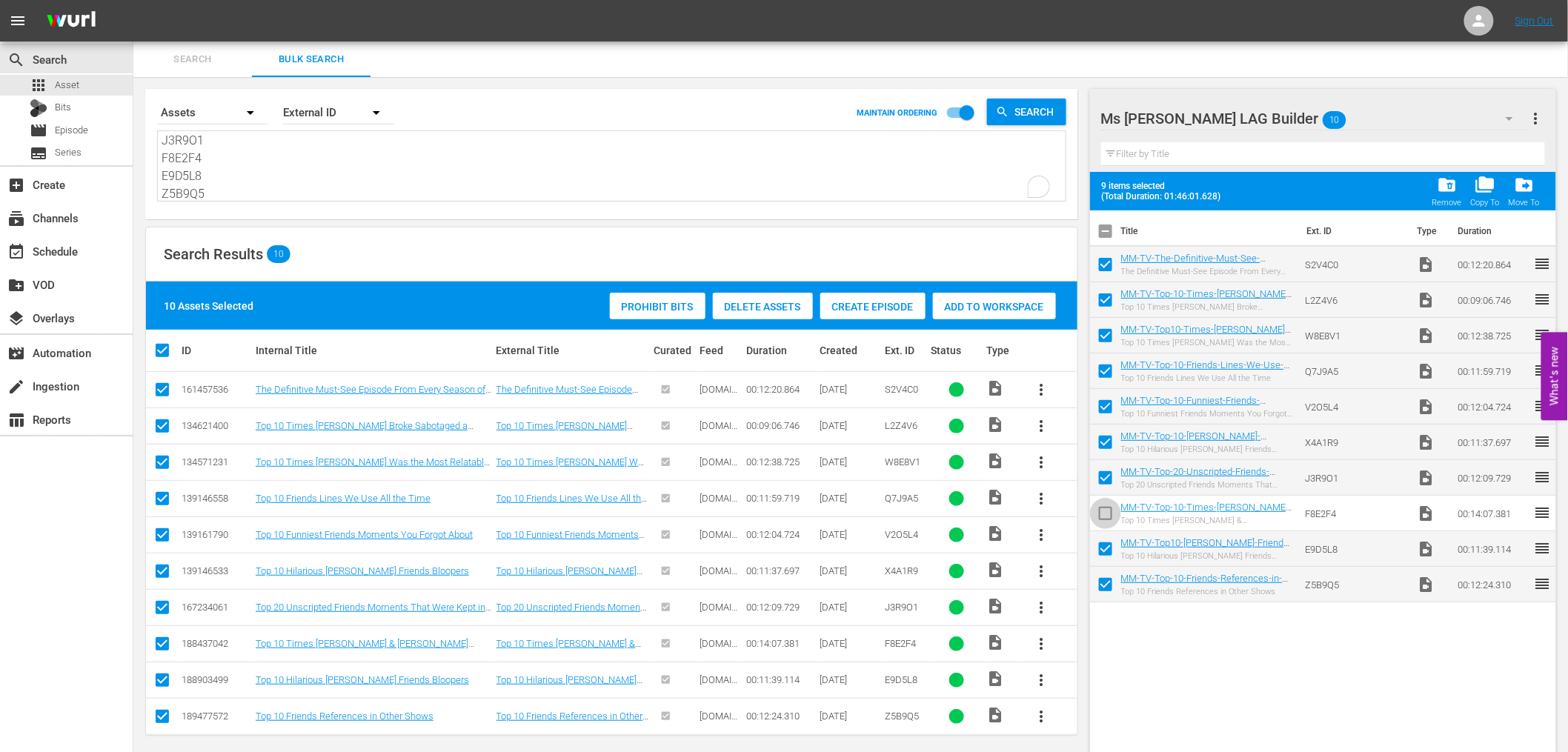
click at [1105, 516] on input "checkbox" at bounding box center [1105, 516] width 31 height 31
checkbox input "true"
click at [1101, 263] on input "checkbox" at bounding box center [1105, 267] width 31 height 31
checkbox input "false"
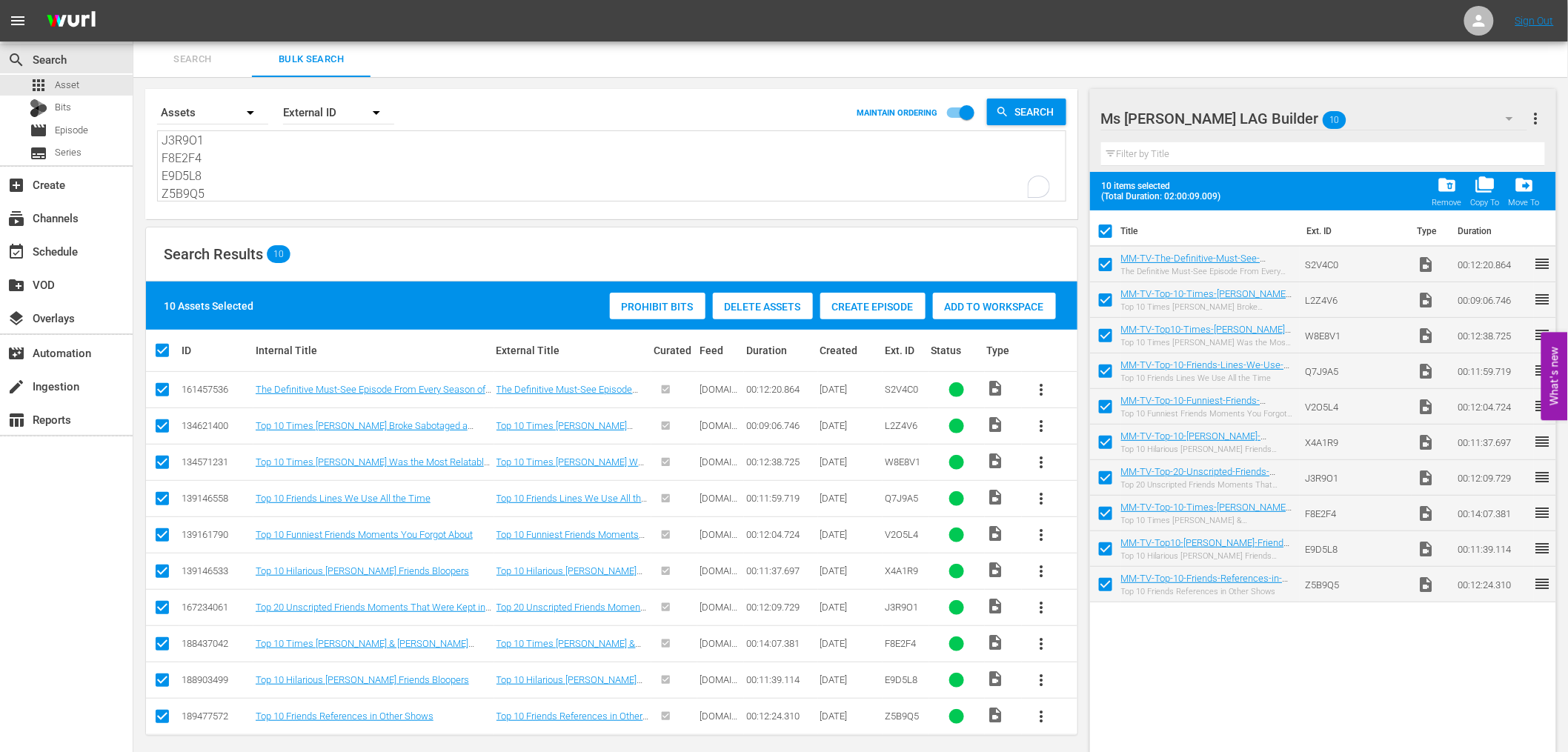
checkbox input "false"
click at [1121, 263] on link "MM-TV-The-Definitive-Must-See-Episode-From-Every-Season-of-Friends_S2V4C0-EN_VI…" at bounding box center [1191, 269] width 139 height 33
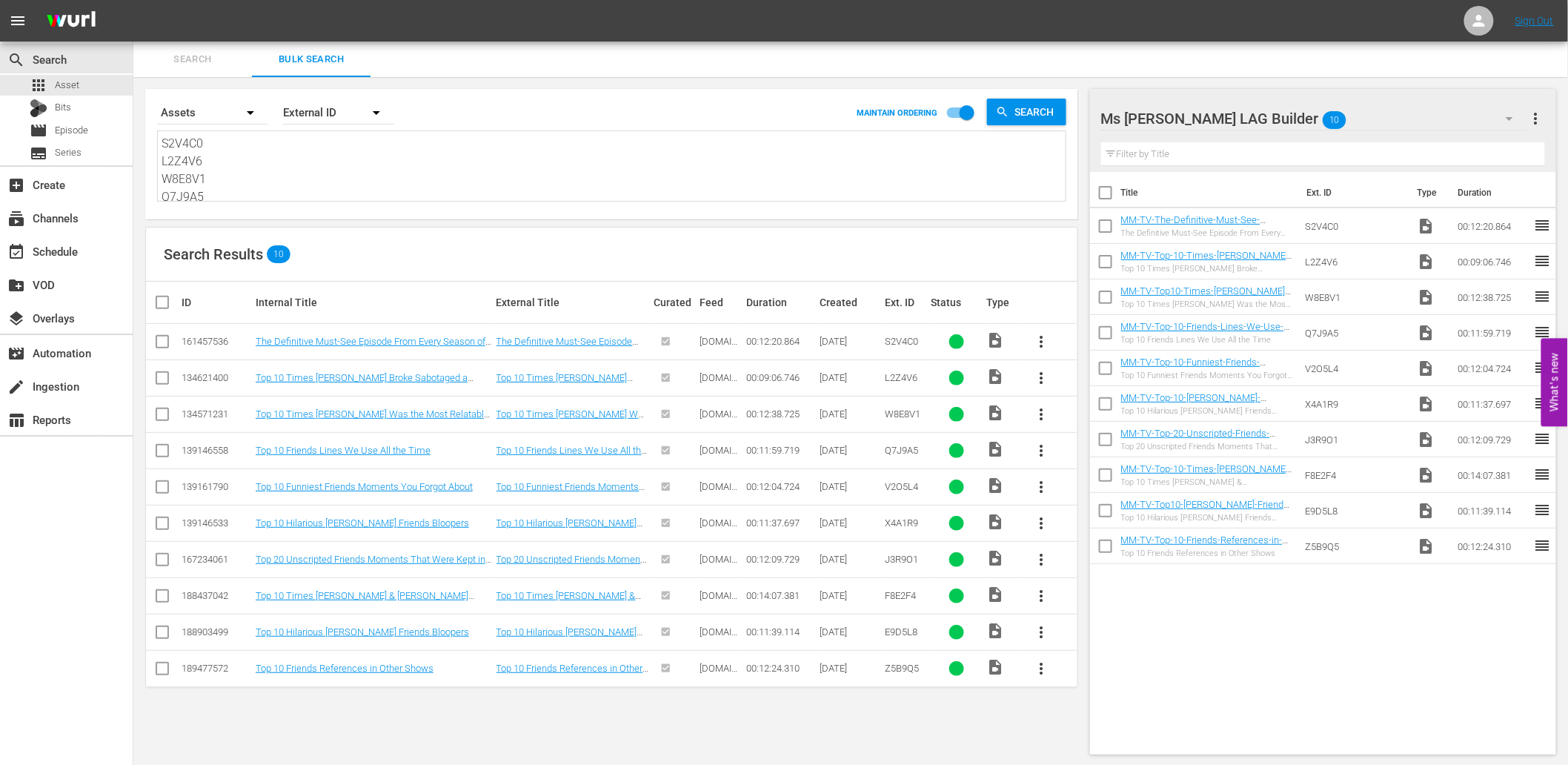
click at [1109, 194] on input "checkbox" at bounding box center [1105, 195] width 31 height 31
checkbox input "true"
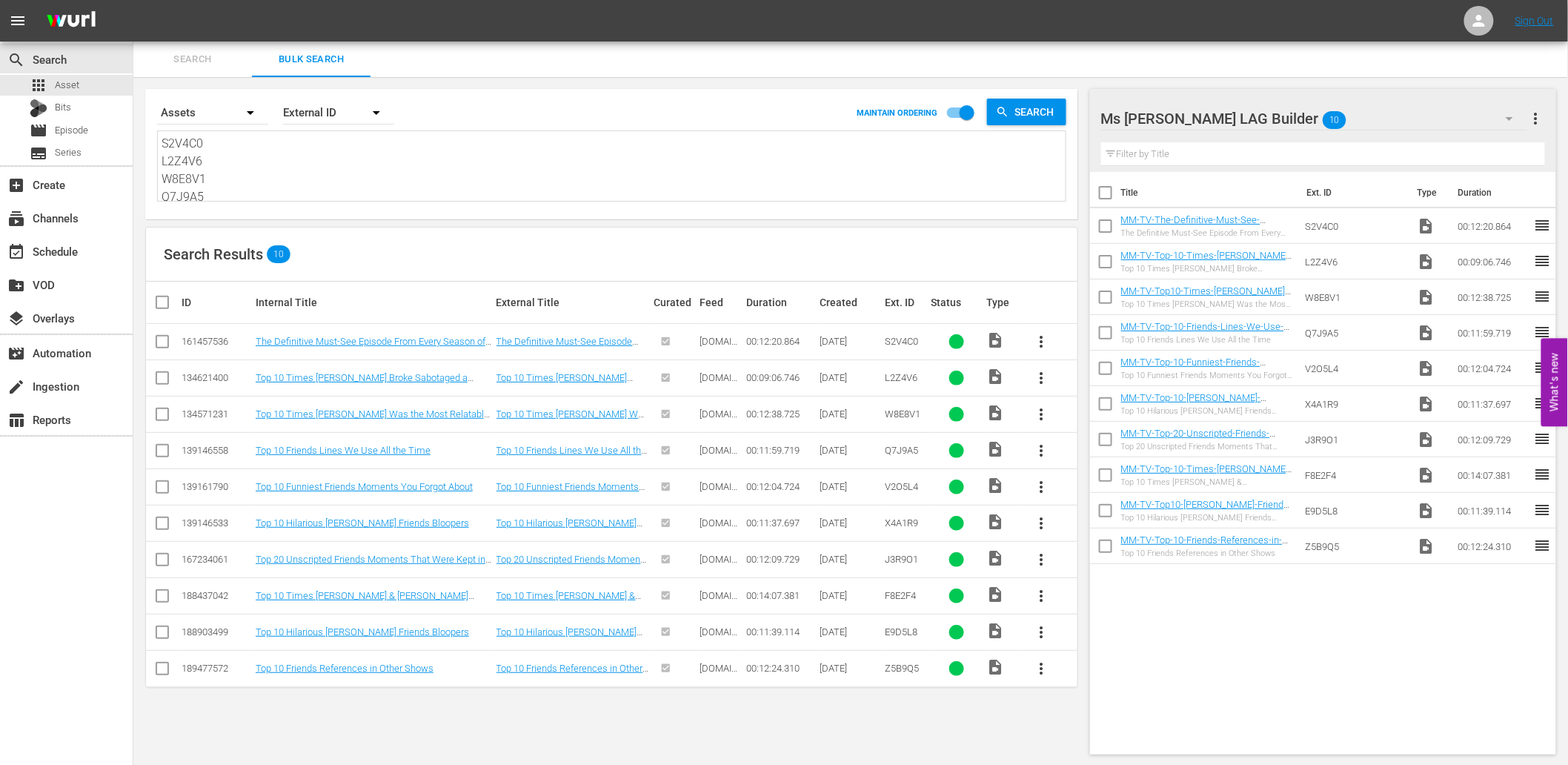
checkbox input "true"
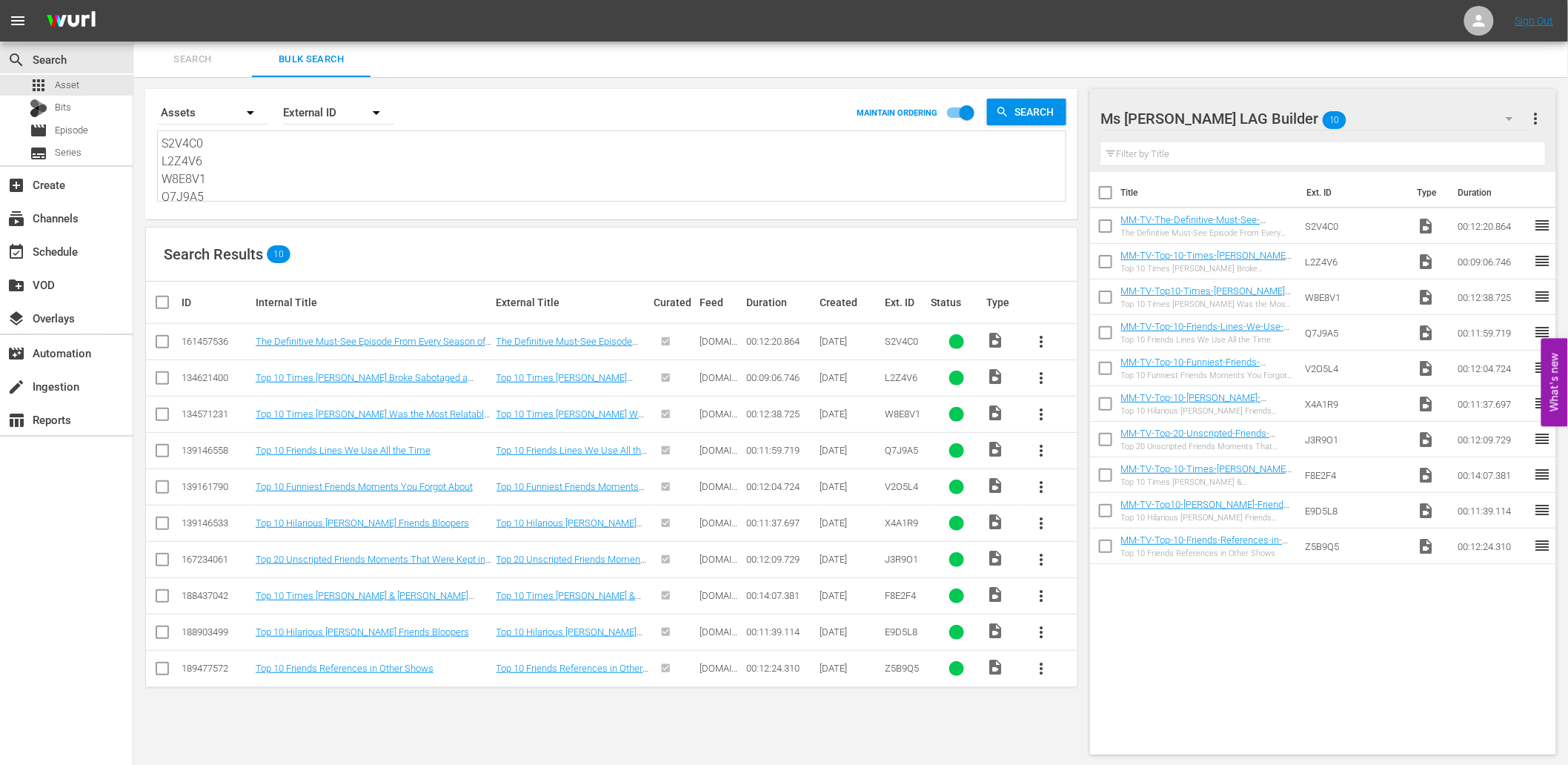
checkbox input "true"
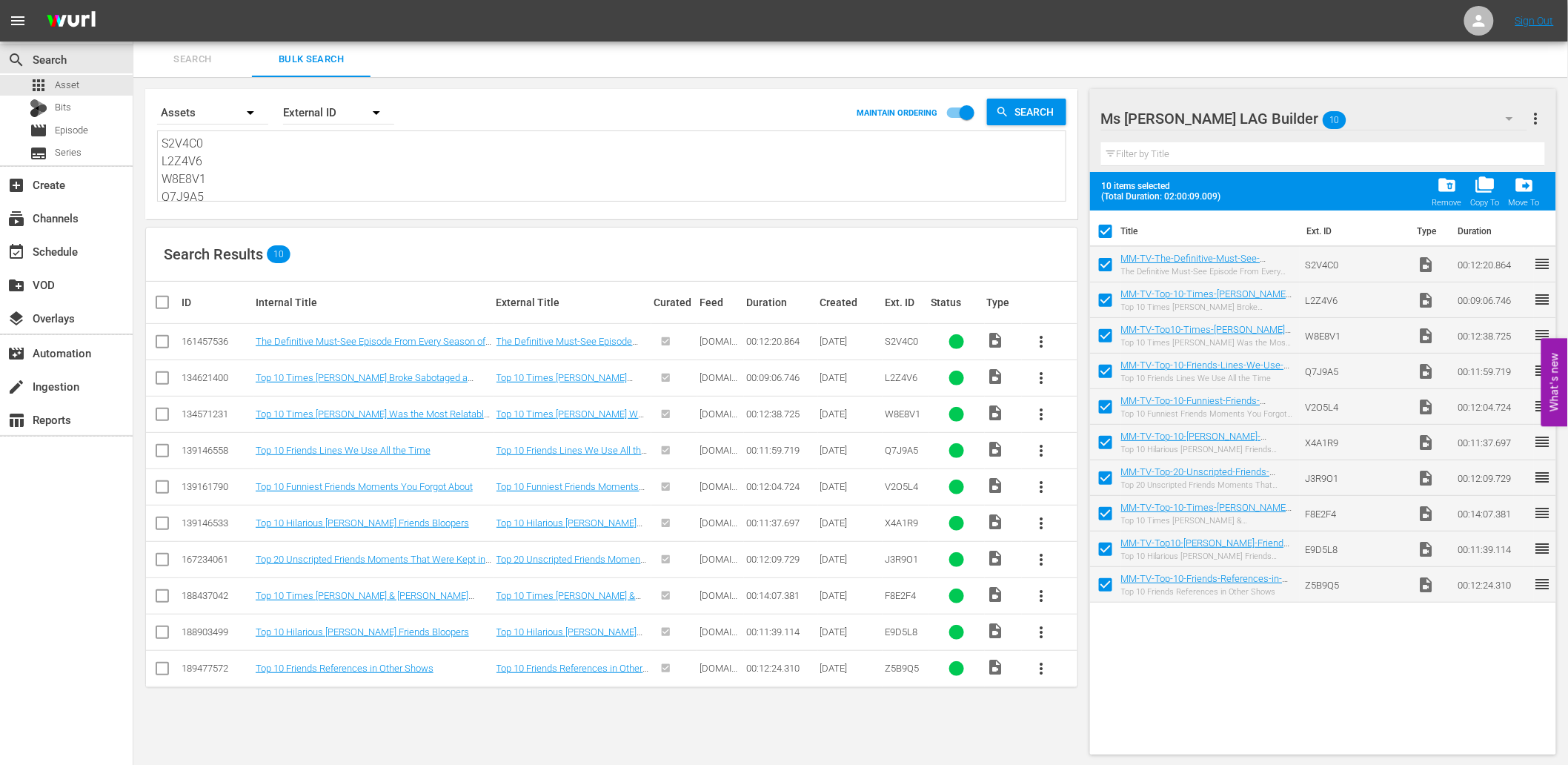
click at [1113, 546] on input "checkbox" at bounding box center [1105, 551] width 31 height 31
checkbox input "false"
click at [1113, 546] on input "checkbox" at bounding box center [1105, 551] width 31 height 31
checkbox input "true"
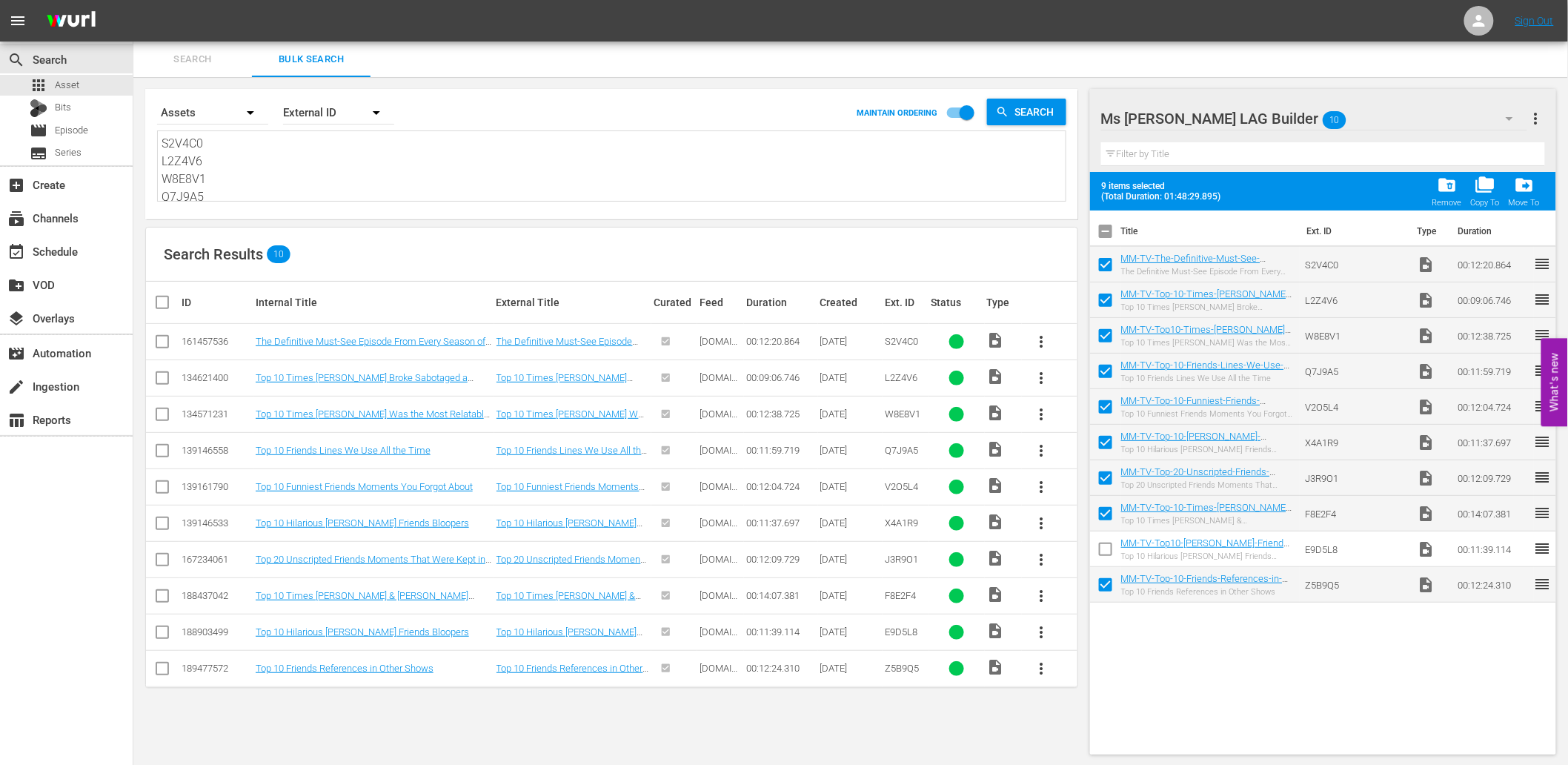
checkbox input "true"
click at [1092, 518] on input "checkbox" at bounding box center [1105, 517] width 31 height 31
checkbox input "false"
click at [1092, 518] on input "checkbox" at bounding box center [1105, 517] width 31 height 31
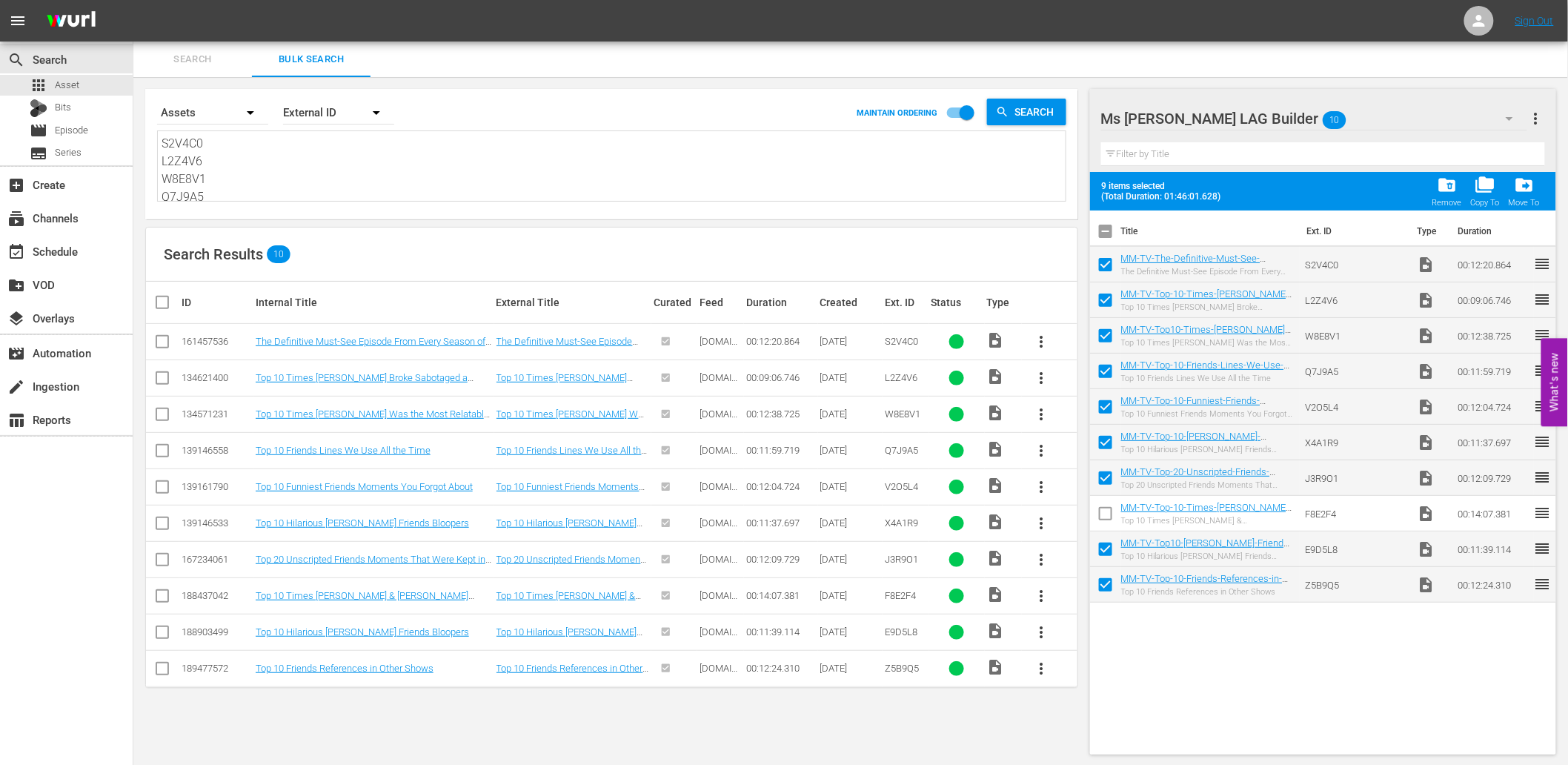
checkbox input "true"
click at [1101, 494] on input "checkbox" at bounding box center [1105, 481] width 31 height 31
checkbox input "false"
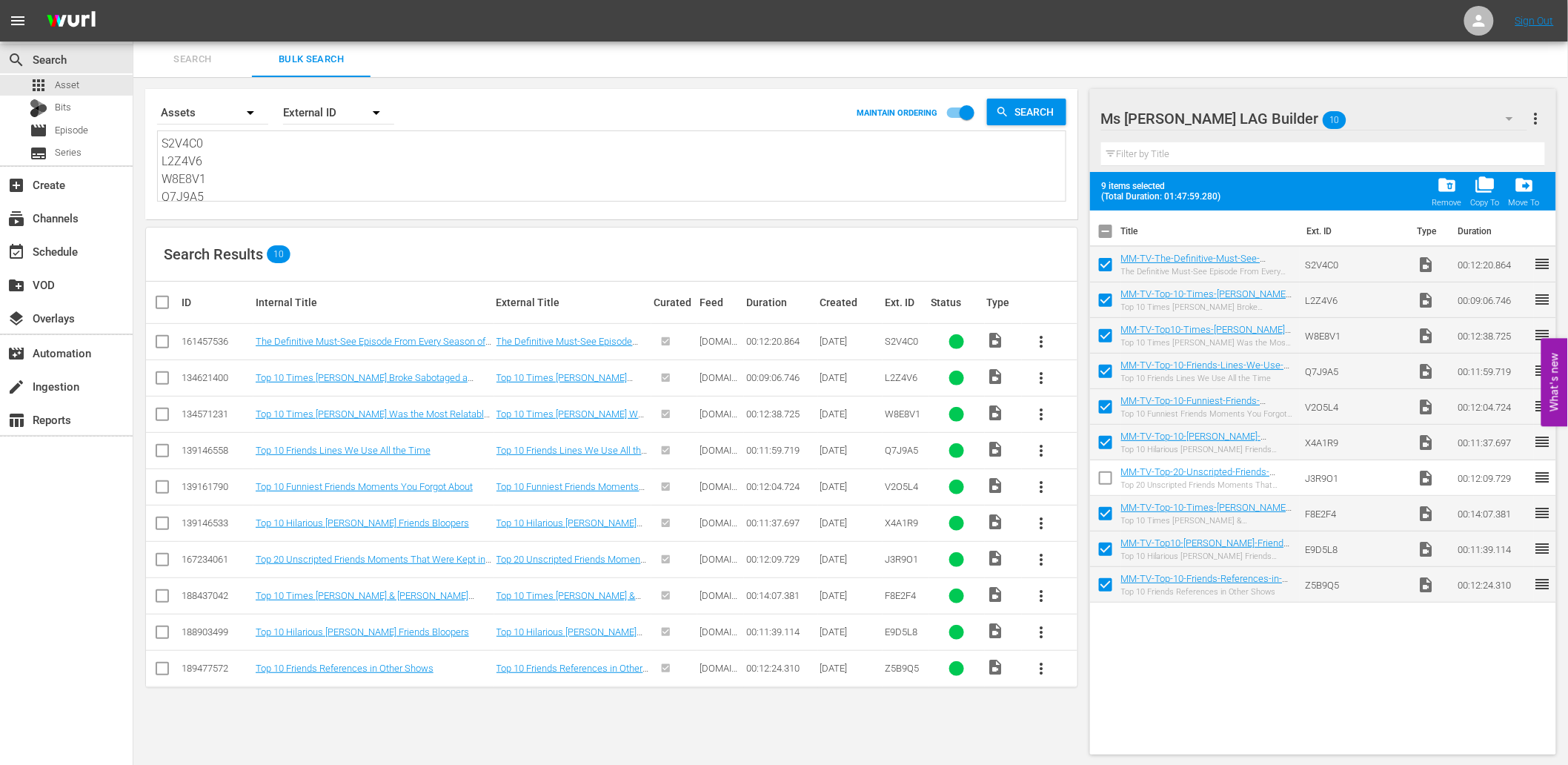
click at [1113, 435] on input "checkbox" at bounding box center [1105, 445] width 31 height 31
checkbox input "false"
click at [1101, 473] on input "checkbox" at bounding box center [1105, 481] width 31 height 31
checkbox input "true"
click at [1105, 300] on input "checkbox" at bounding box center [1105, 303] width 31 height 31
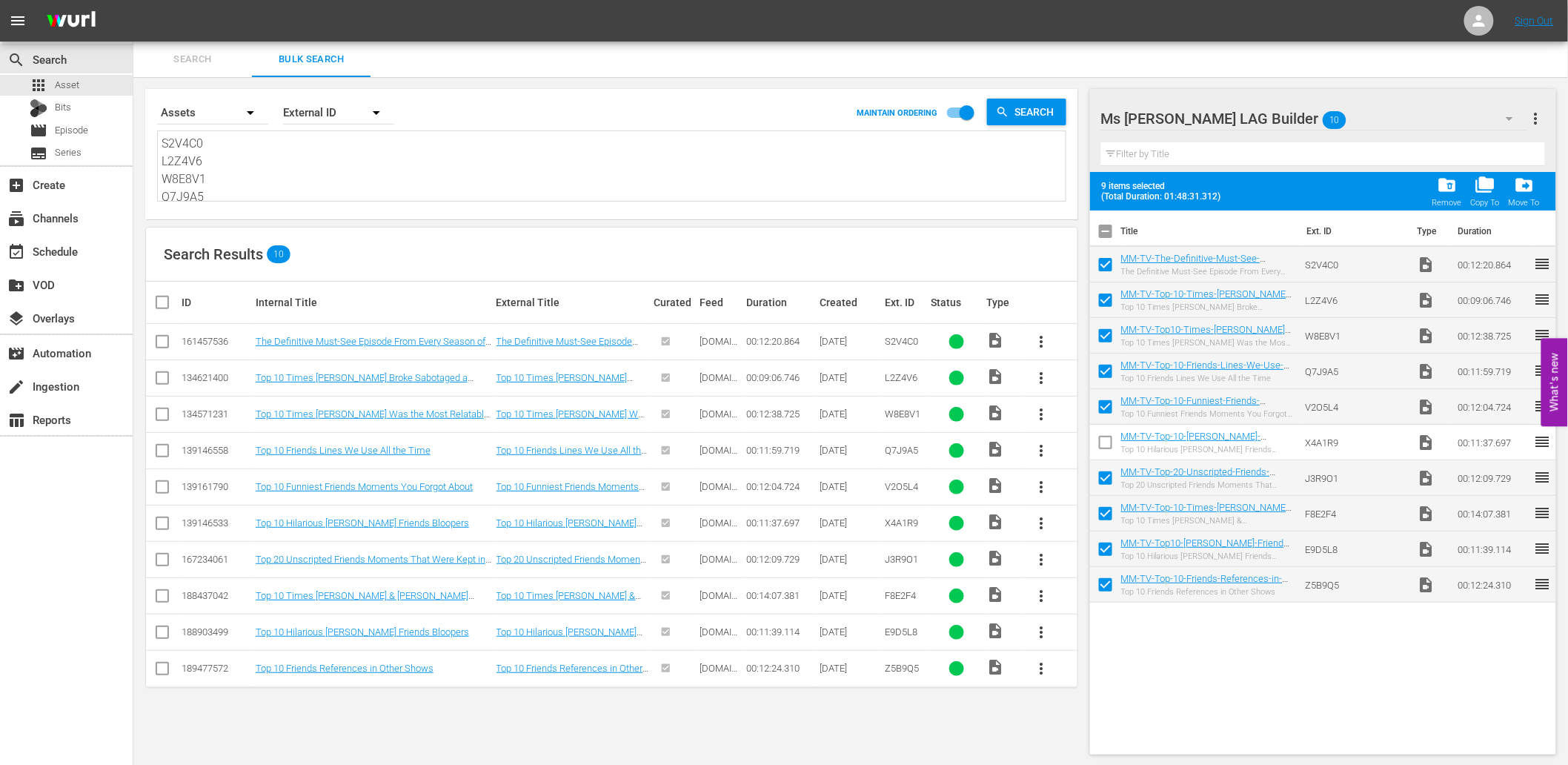
checkbox input "false"
click at [1092, 440] on input "checkbox" at bounding box center [1105, 445] width 31 height 31
checkbox input "true"
click at [1101, 406] on input "checkbox" at bounding box center [1105, 409] width 31 height 31
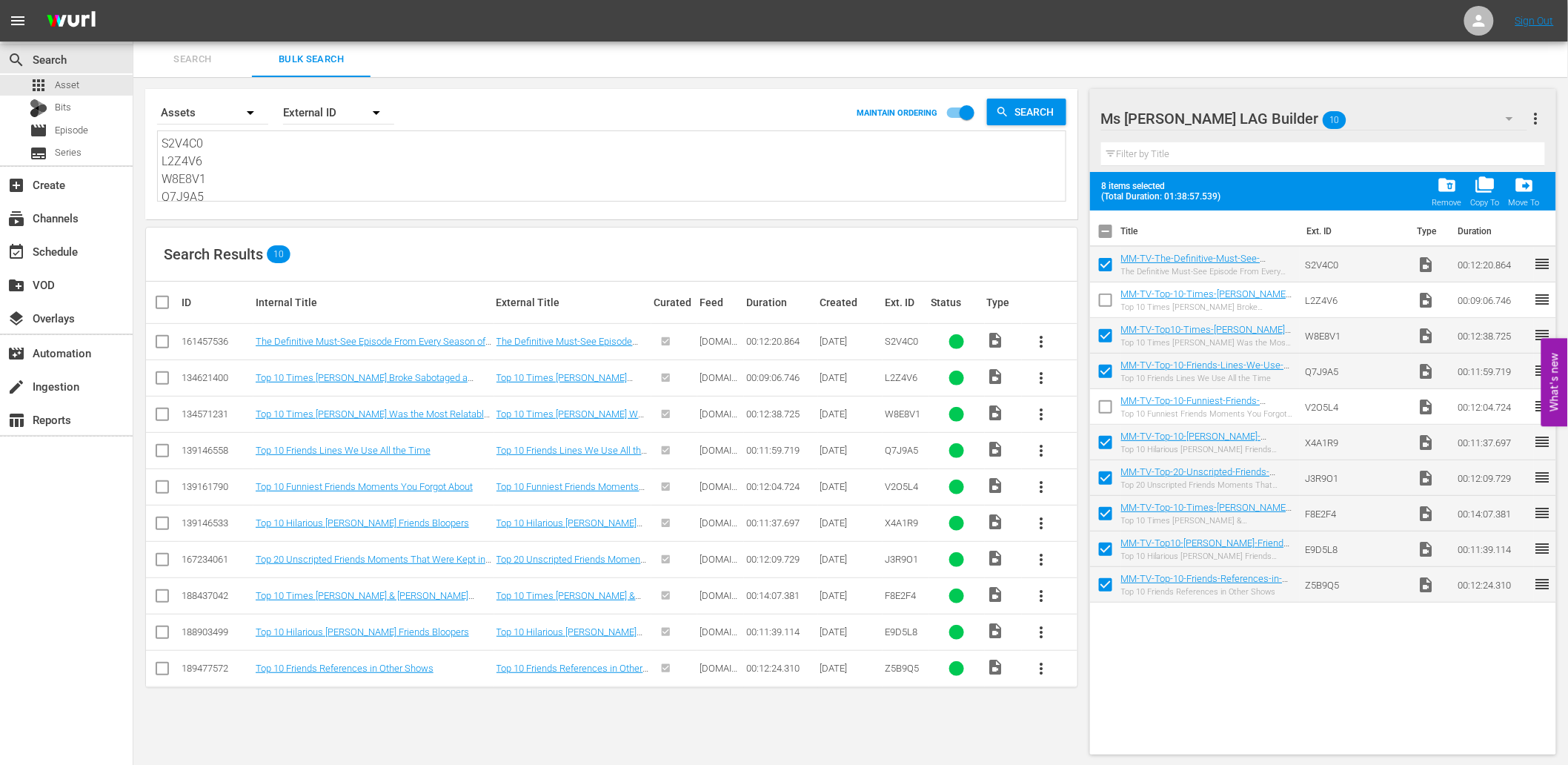
click at [1101, 406] on input "checkbox" at bounding box center [1105, 409] width 31 height 31
checkbox input "true"
click at [1097, 442] on input "checkbox" at bounding box center [1105, 445] width 31 height 31
click at [1101, 438] on input "checkbox" at bounding box center [1105, 445] width 31 height 31
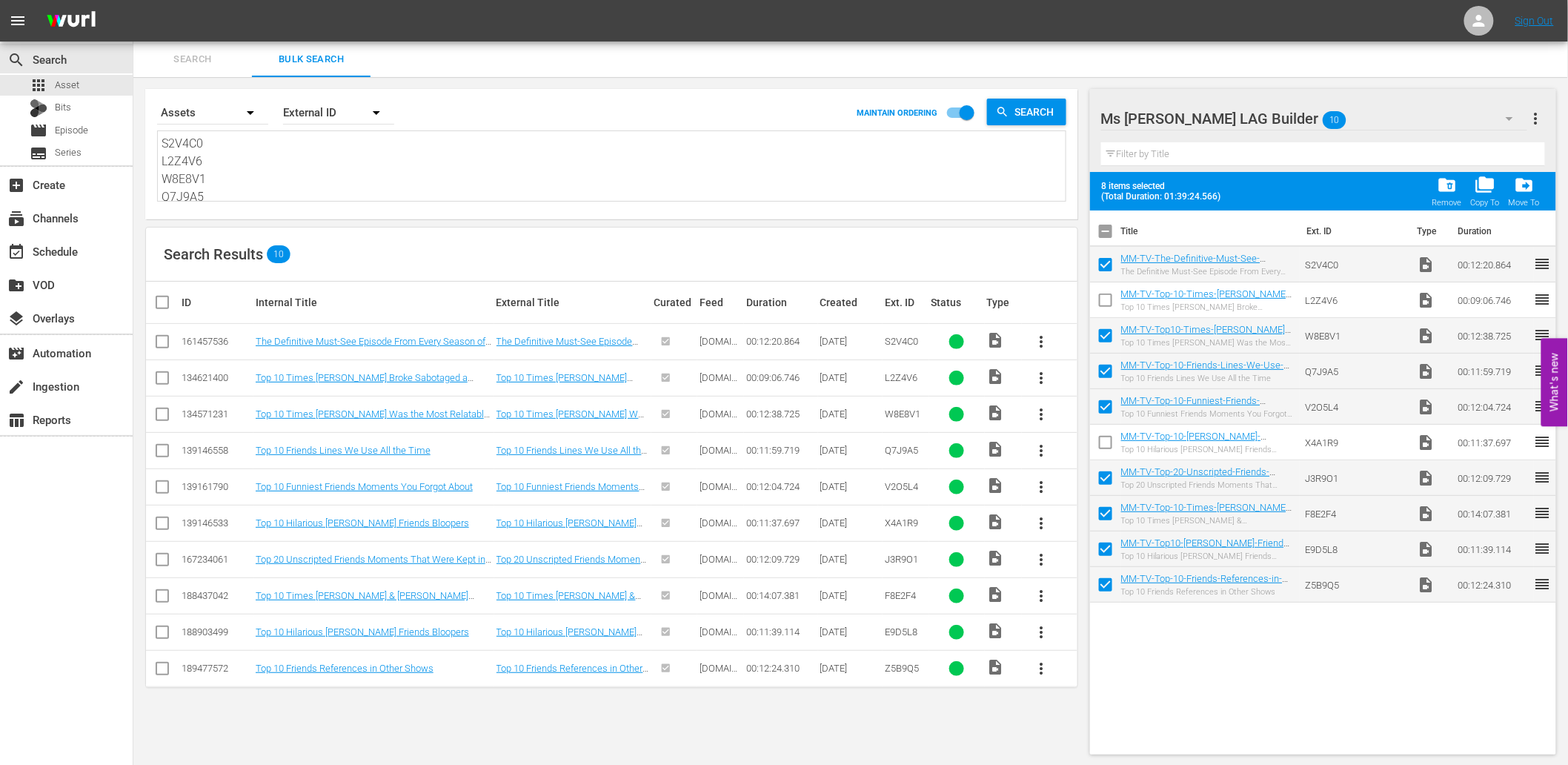
click at [1107, 445] on input "checkbox" at bounding box center [1105, 445] width 31 height 31
checkbox input "false"
click at [1105, 271] on input "checkbox" at bounding box center [1105, 267] width 31 height 31
checkbox input "false"
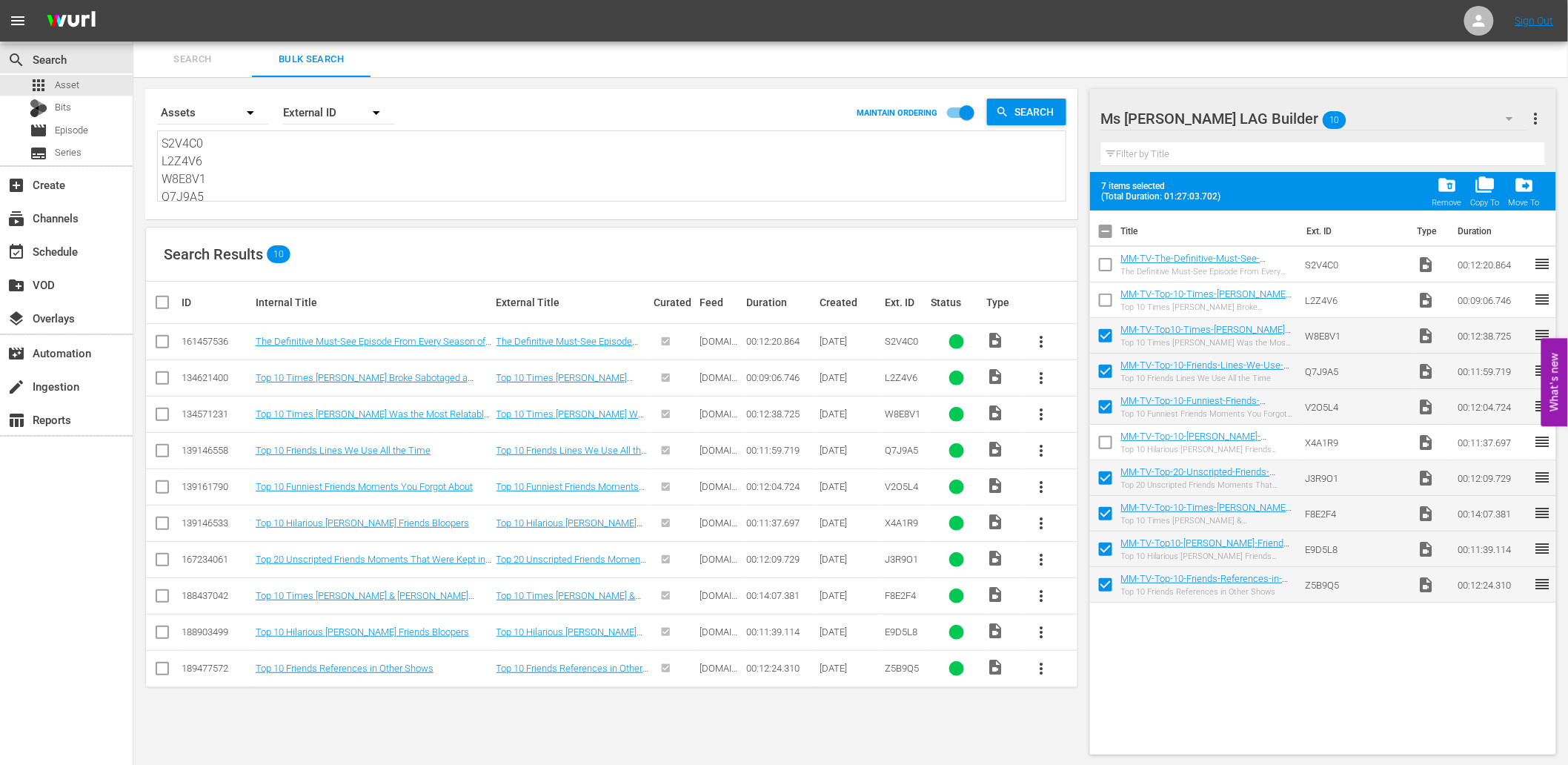
click at [1105, 438] on input "checkbox" at bounding box center [1105, 445] width 31 height 31
checkbox input "false"
click at [1110, 264] on input "checkbox" at bounding box center [1105, 267] width 31 height 31
checkbox input "true"
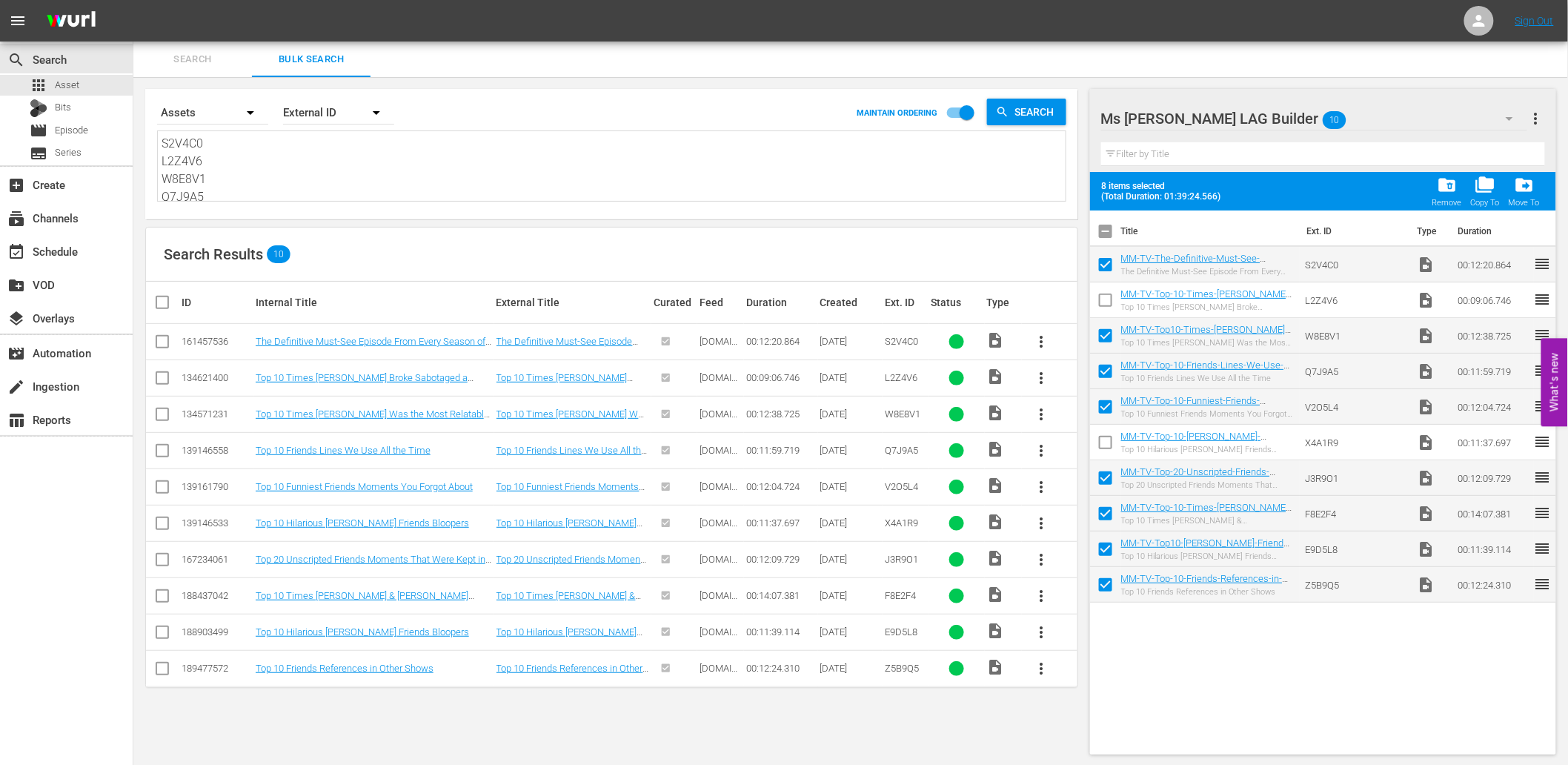
click at [1205, 688] on div "Title Ext. ID Type Duration MM-TV-The-Definitive-Must-See-Episode-From-Every-Se…" at bounding box center [1323, 480] width 467 height 538
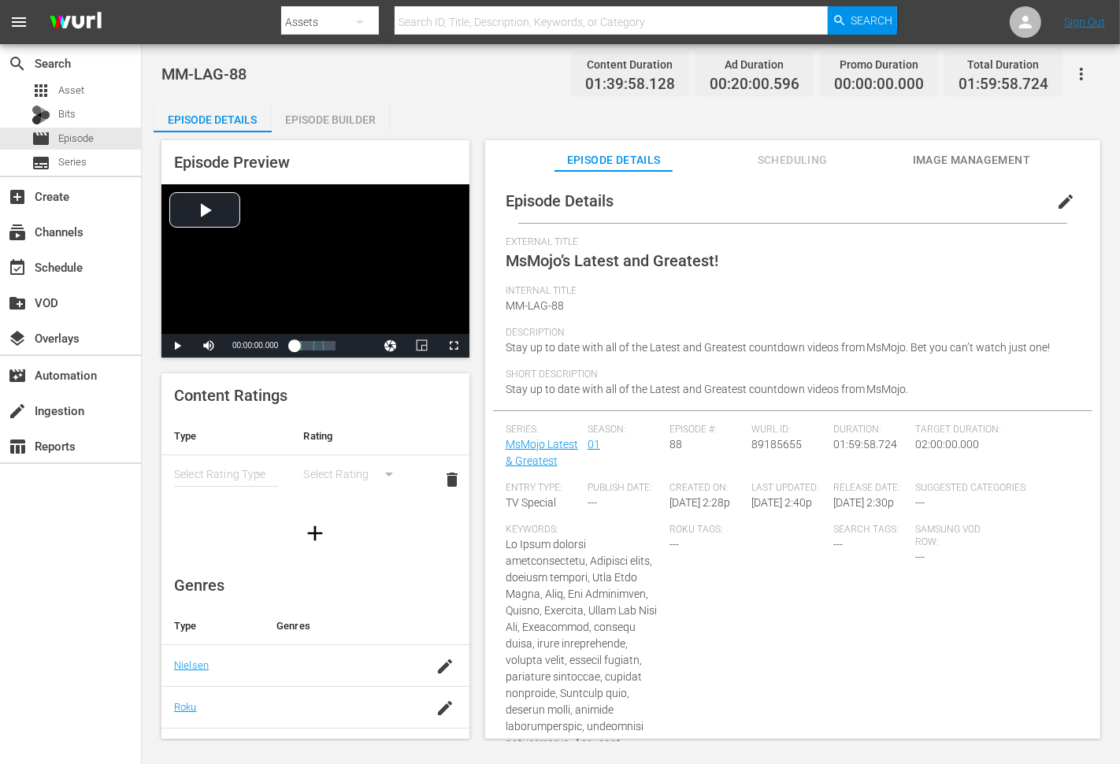
click at [510, 349] on span "Stay up to date with all of the Latest and Greatest countdown videos from MsMoj…" at bounding box center [778, 347] width 545 height 13
click at [1041, 351] on span "Stay up to date with all of the Latest and Greatest countdown videos from MsMoj…" at bounding box center [778, 347] width 545 height 13
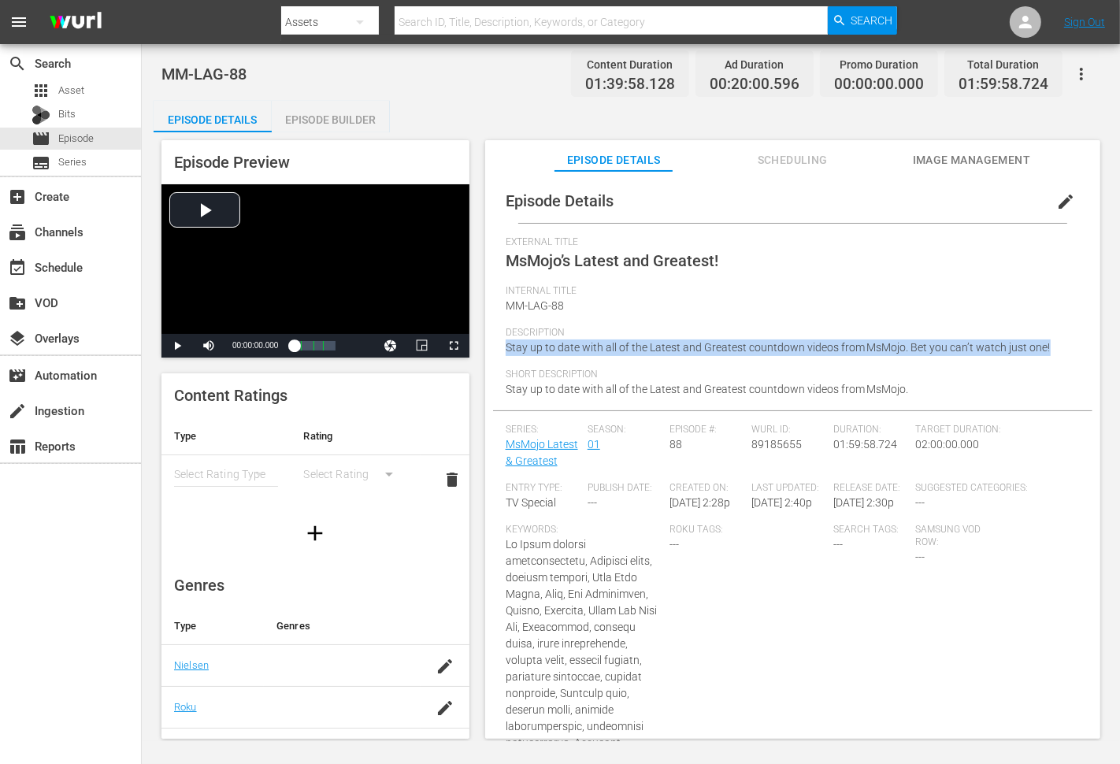
copy span "Stay up to date with all of the Latest and Greatest countdown videos from MsMoj…"
click at [492, 89] on div "MM-LAG-88 Content Duration 01:39:58.128 Ad Duration 00:20:00.596 Promo Duration…" at bounding box center [630, 73] width 939 height 35
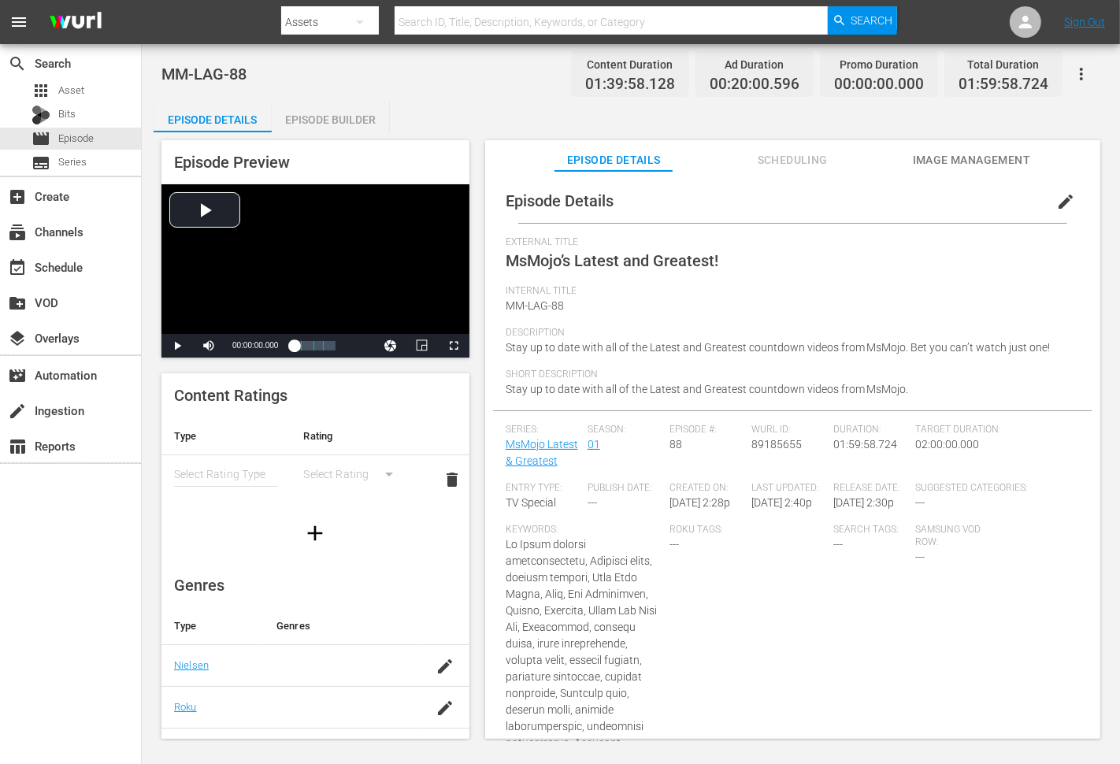
click at [506, 106] on div "Episode Details Episode Builder Episode Preview Video Player is loading. Play V…" at bounding box center [631, 426] width 955 height 651
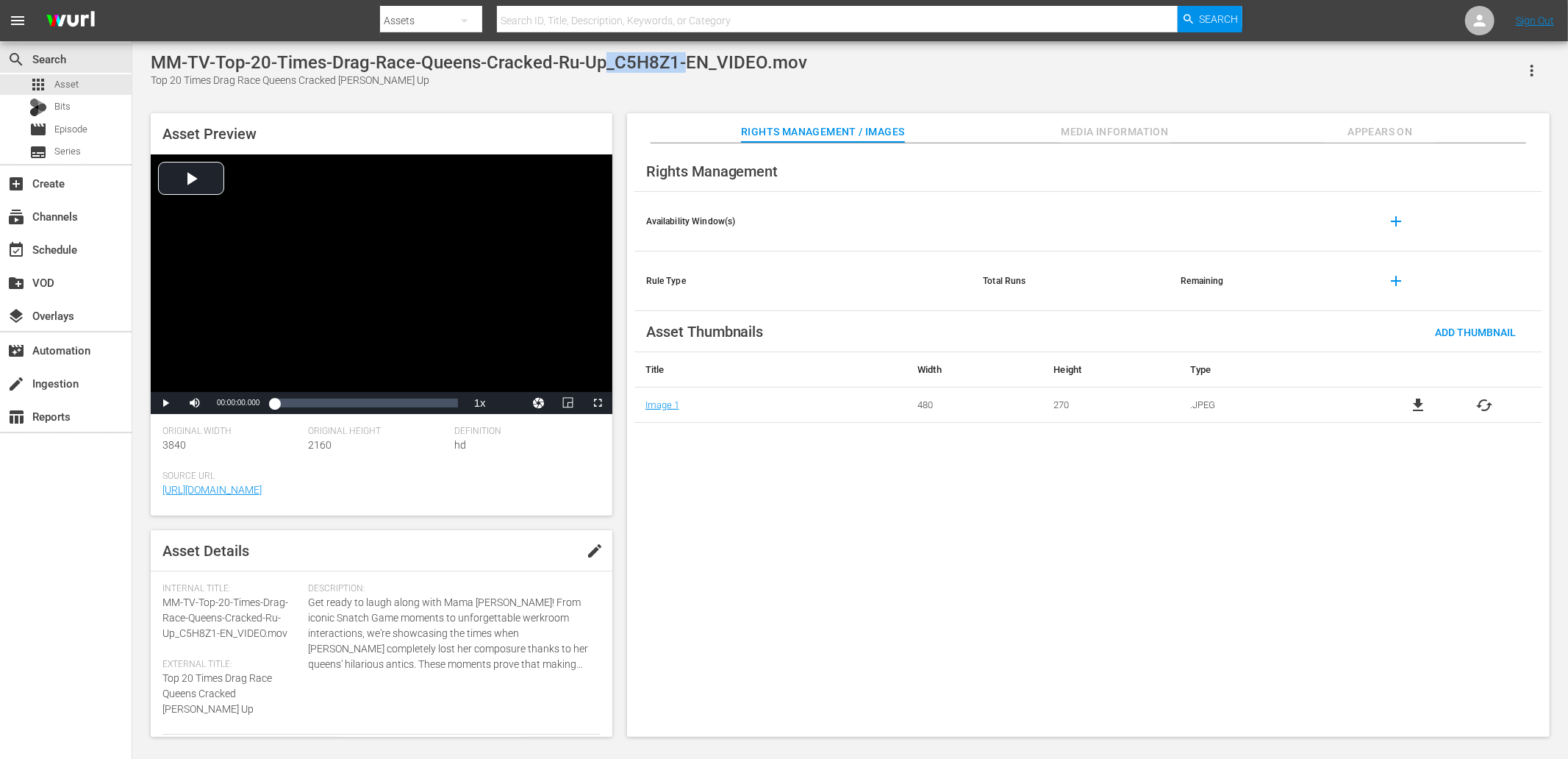
drag, startPoint x: 681, startPoint y: 57, endPoint x: 613, endPoint y: 66, distance: 68.6
click at [613, 66] on div "MM-TV-Top-20-Times-Drag-Race-Queens-Cracked-Ru-Up_C5H8Z1-EN_VIDEO.mov" at bounding box center [479, 63] width 657 height 21
copy div "C5H8Z1-"
drag, startPoint x: 718, startPoint y: 66, endPoint x: 777, endPoint y: 71, distance: 59.2
click at [777, 71] on div "MM-TV-Top-10-Drag-Race-Lip-Syncs-That-Didnt-Have-to-Go-That-Hard_Q2C3P1-EN_VIDE…" at bounding box center [533, 63] width 766 height 21
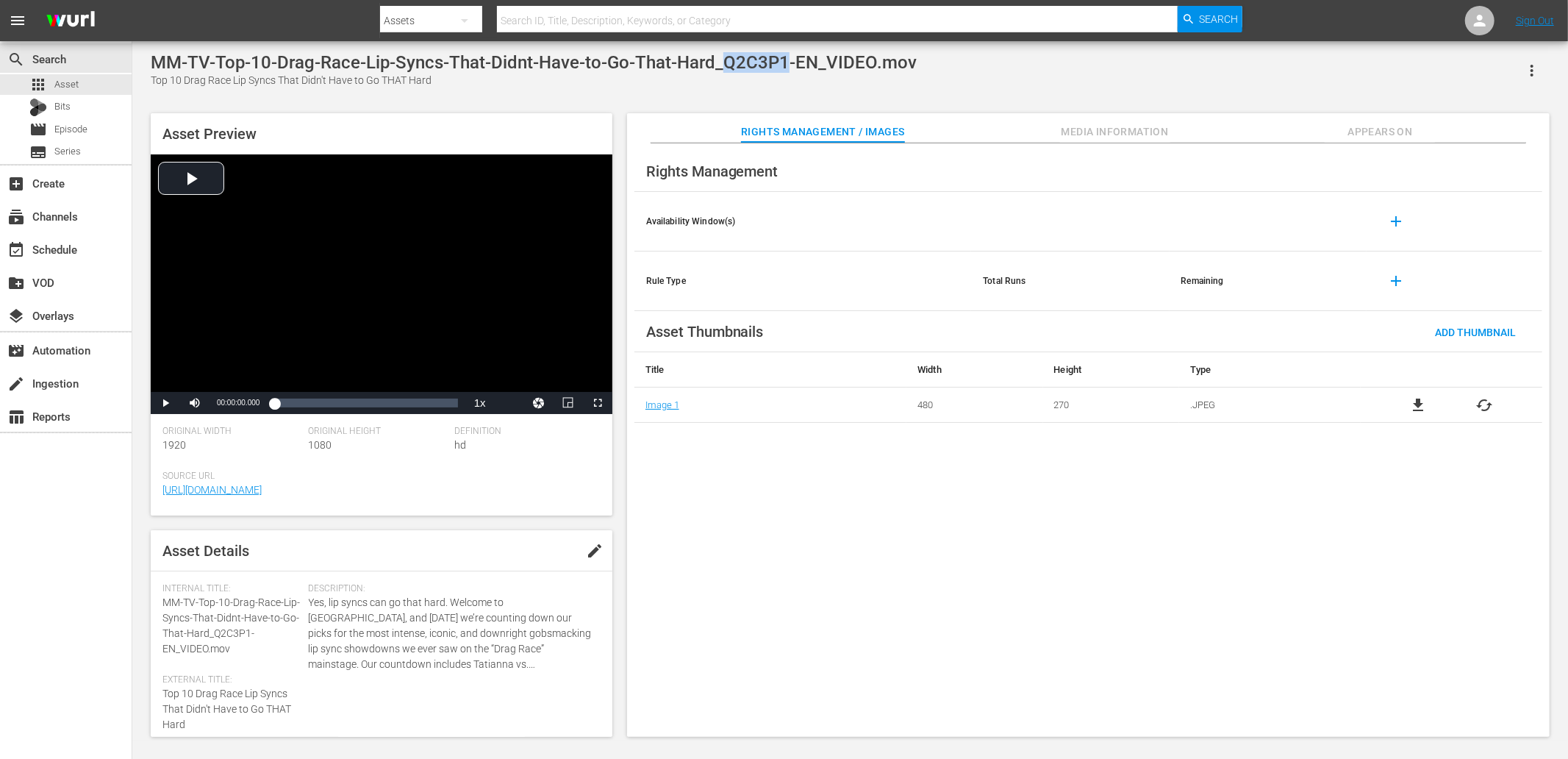
copy div "Q2C3P1"
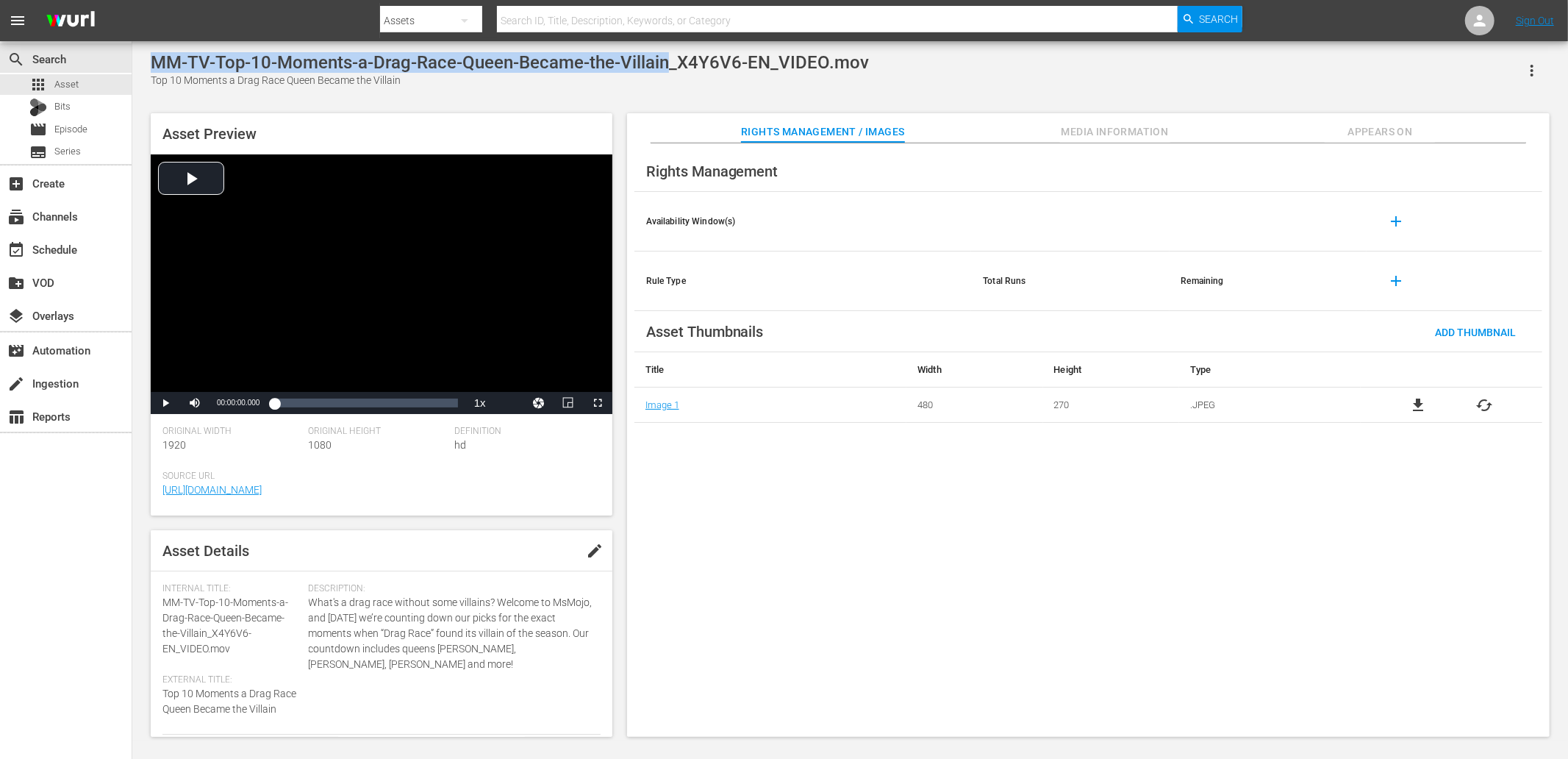
drag, startPoint x: 667, startPoint y: 64, endPoint x: 154, endPoint y: 61, distance: 513.0
click at [154, 61] on div "MM-TV-Top-10-Moments-a-Drag-Race-Queen-Became-the-Villain_X4Y6V6-EN_VIDEO.mov" at bounding box center [510, 63] width 719 height 21
copy div "MM-TV-Top-10-Moments-a-Drag-Race-Queen-Became-the-Villain"
click at [689, 128] on div "Rights Management / Images Media Information Appears On" at bounding box center [1088, 128] width 849 height 30
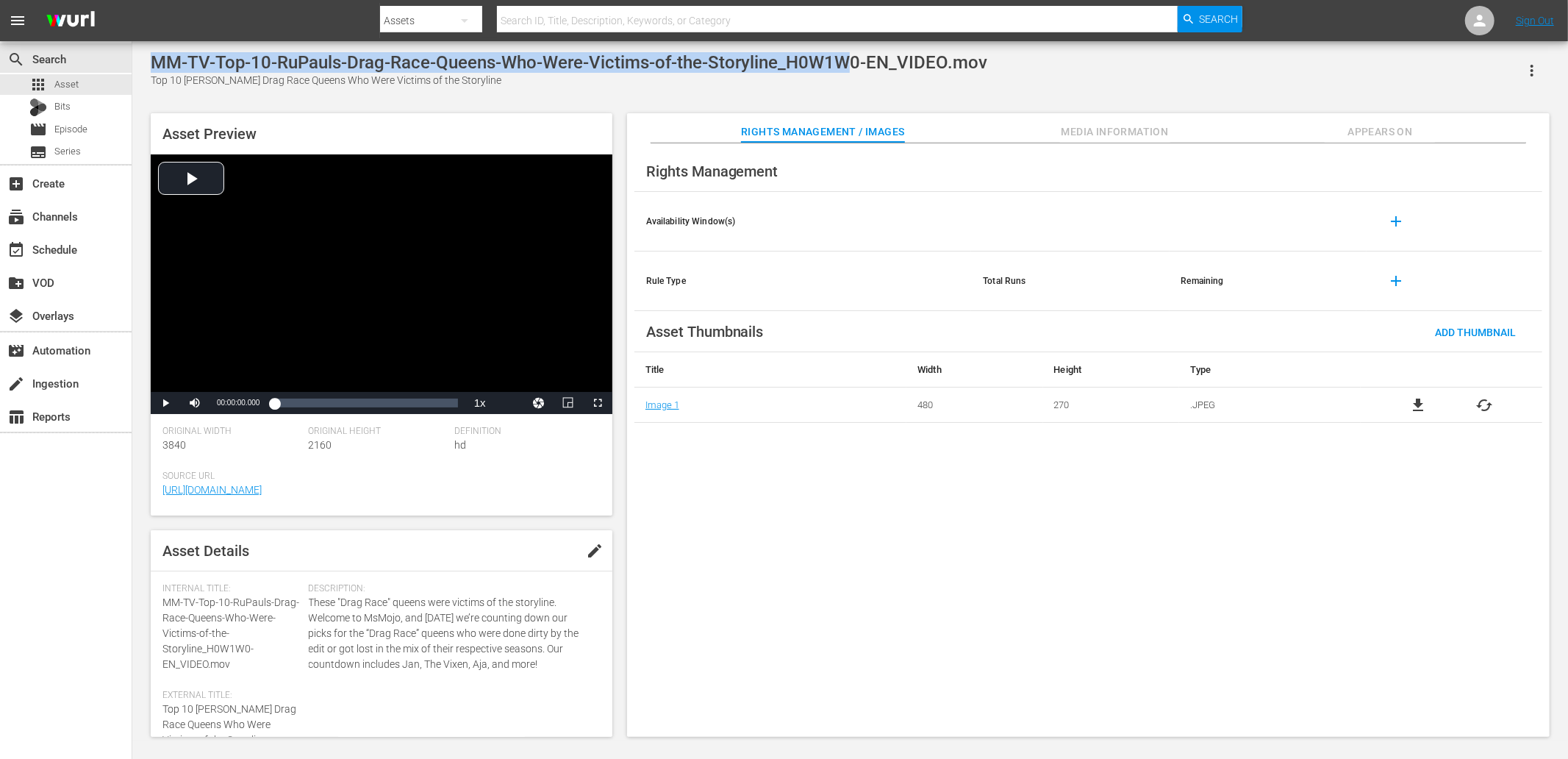
drag, startPoint x: 690, startPoint y: 59, endPoint x: 152, endPoint y: 50, distance: 538.1
click at [152, 50] on div "MM-TV-Top-10-RuPauls-Drag-Race-Queens-Who-Were-Victims-of-the-Storyline_H0W1W0-…" at bounding box center [850, 390] width 1436 height 699
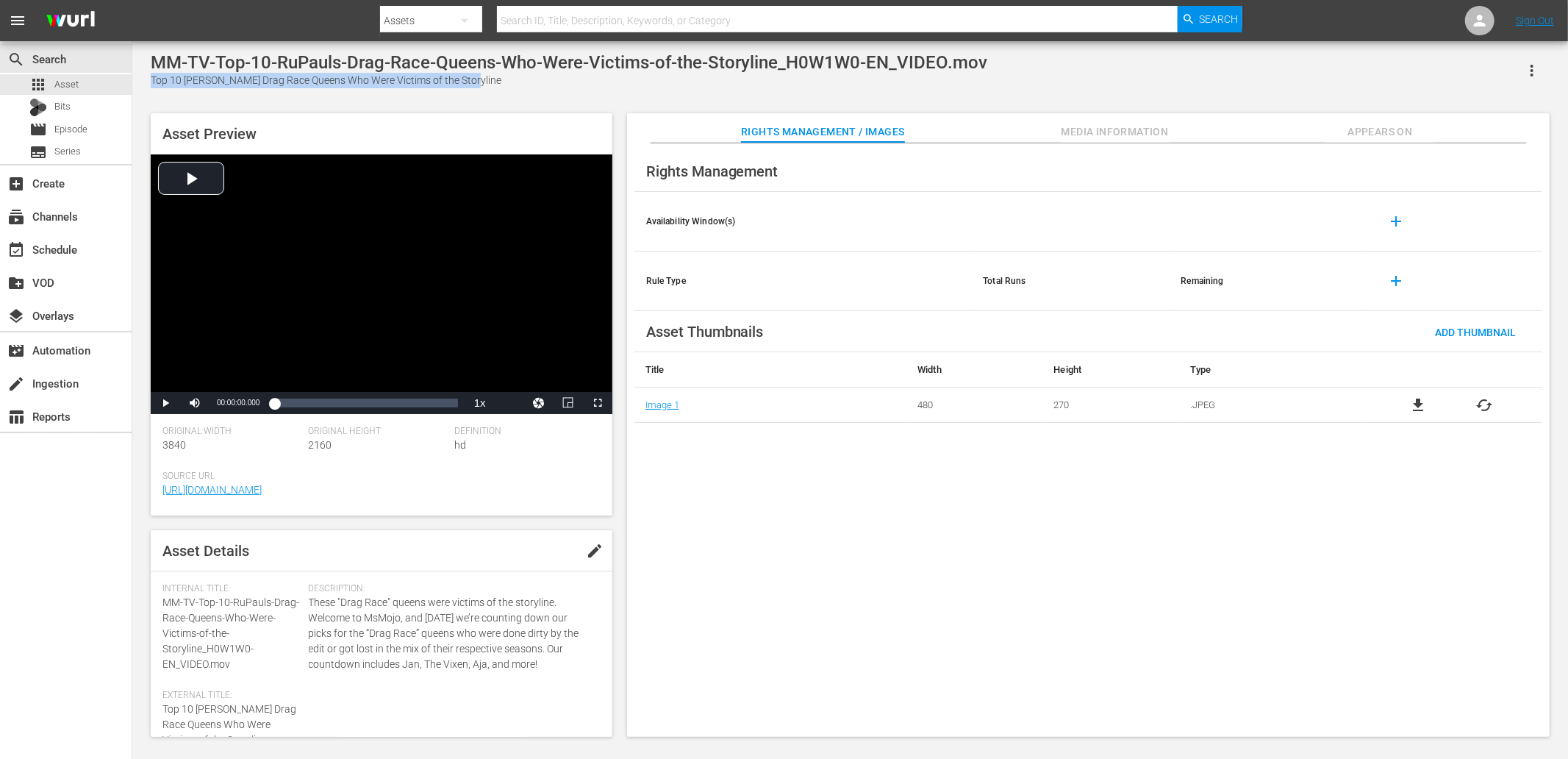
drag, startPoint x: 487, startPoint y: 83, endPoint x: 148, endPoint y: 75, distance: 339.1
click at [148, 75] on div "MM-TV-Top-10-RuPauls-Drag-Race-Queens-Who-Were-Victims-of-the-Storyline_H0W1W0-…" at bounding box center [850, 391] width 1414 height 678
copy div "Top 10 RuPaul's Drag Race Queens Who Were Victims of the Storyline"
click at [439, 89] on div "MM-TV-Top-10-RuPauls-Drag-Race-Queens-Who-Were-Victims-of-the-Storyline_H0W1W0-…" at bounding box center [850, 391] width 1414 height 678
drag, startPoint x: 416, startPoint y: 91, endPoint x: 157, endPoint y: 78, distance: 259.3
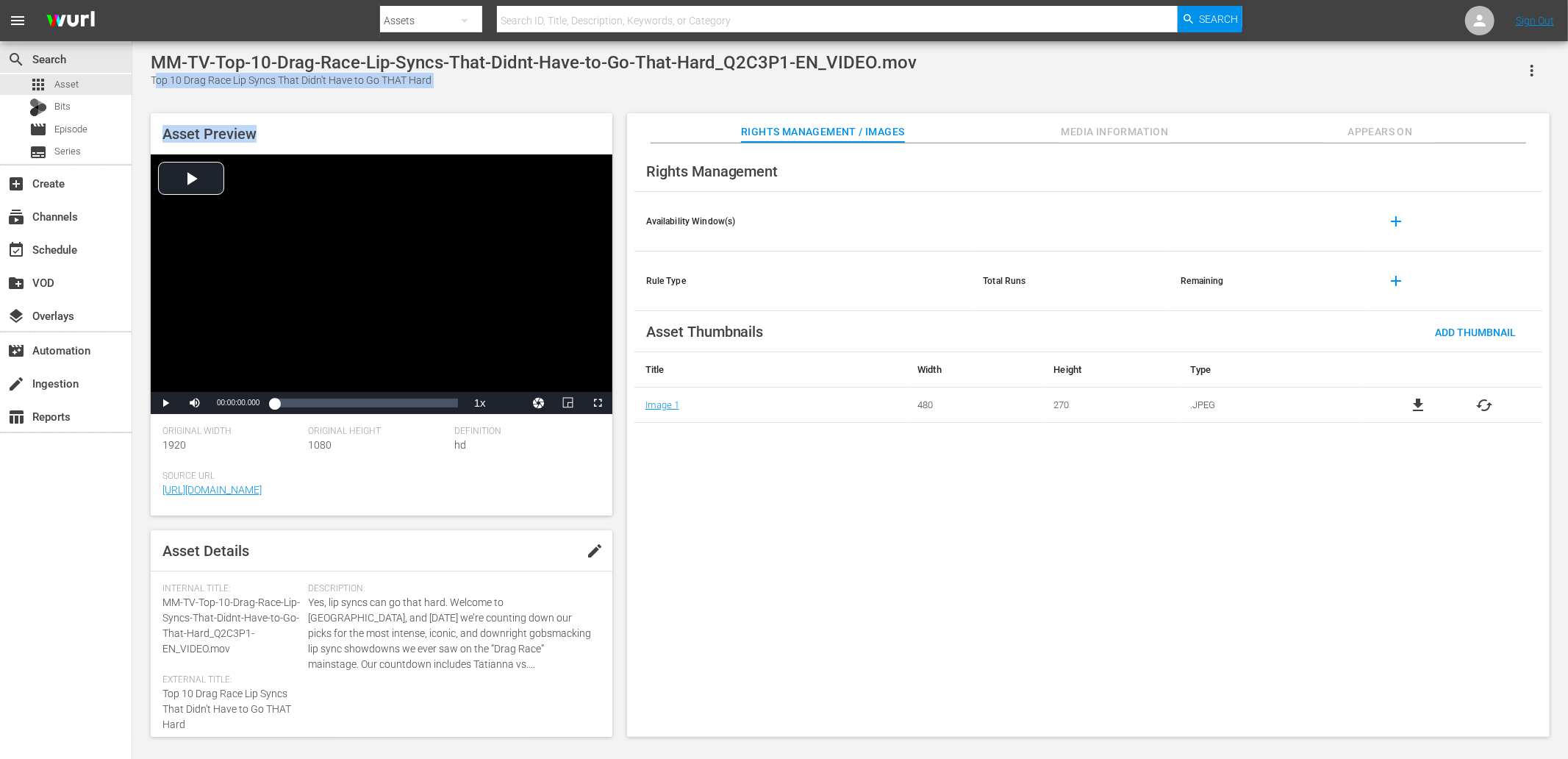
click at [157, 78] on div "MM-TV-Top-10-Drag-Race-Lip-Syncs-That-Didnt-Have-to-Go-That-Hard_Q2C3P1-EN_VIDE…" at bounding box center [850, 391] width 1414 height 678
click at [162, 78] on div "Top 10 Drag Race Lip Syncs That Didn't Have to Go THAT Hard" at bounding box center [533, 80] width 766 height 16
click at [451, 81] on div "Top 10 Drag Race Lip Syncs That Didn't Have to Go THAT Hard" at bounding box center [533, 80] width 766 height 16
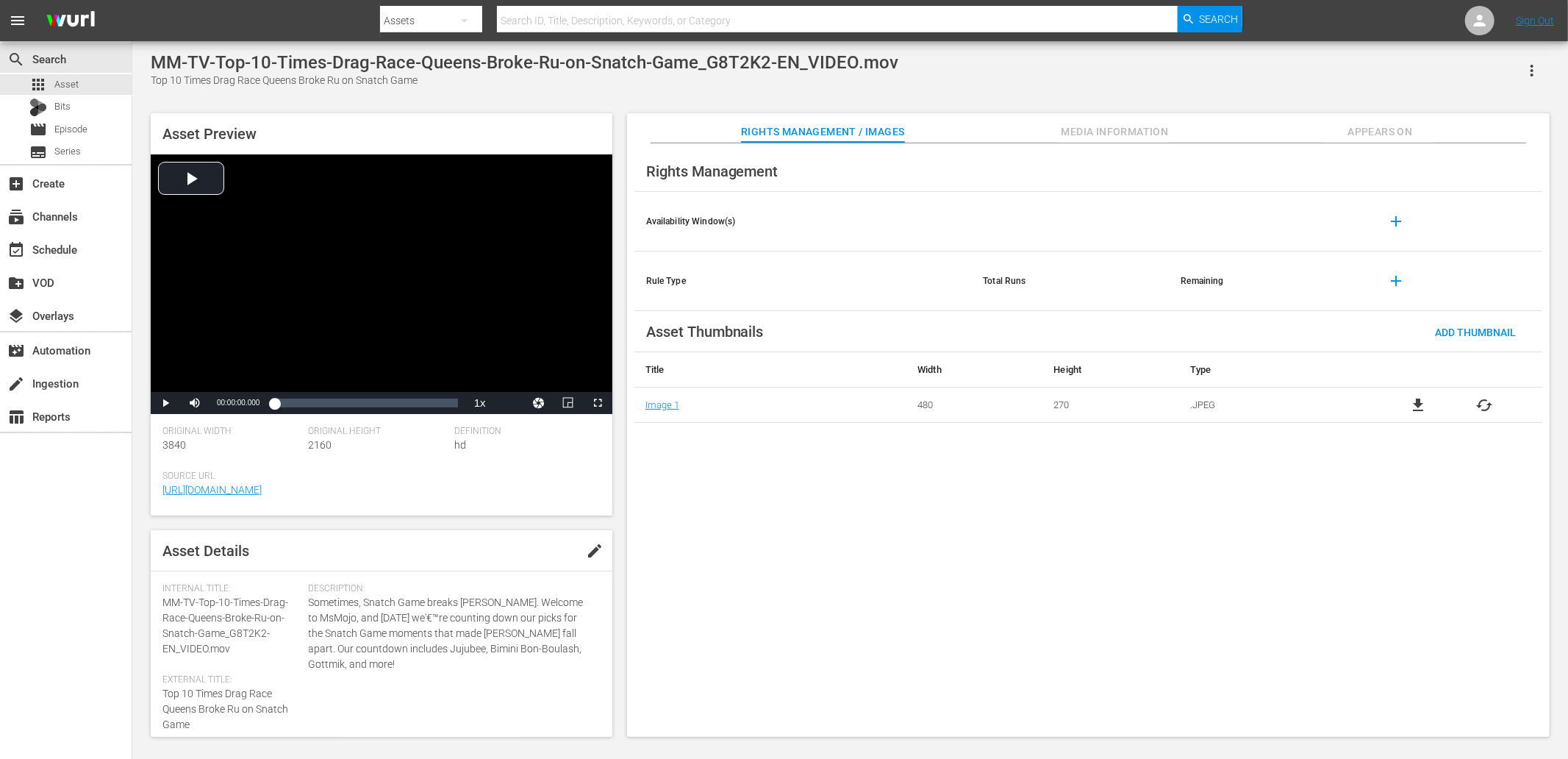
click at [164, 83] on div "Top 10 Times Drag Race Queens Broke Ru on Snatch Game" at bounding box center [524, 80] width 748 height 16
click at [154, 78] on div "Top 10 Times Drag Race Queens Broke Ru on Snatch Game" at bounding box center [524, 80] width 748 height 16
click at [422, 78] on div "Top 10 Times Drag Race Queens Broke Ru on Snatch Game" at bounding box center [524, 80] width 748 height 16
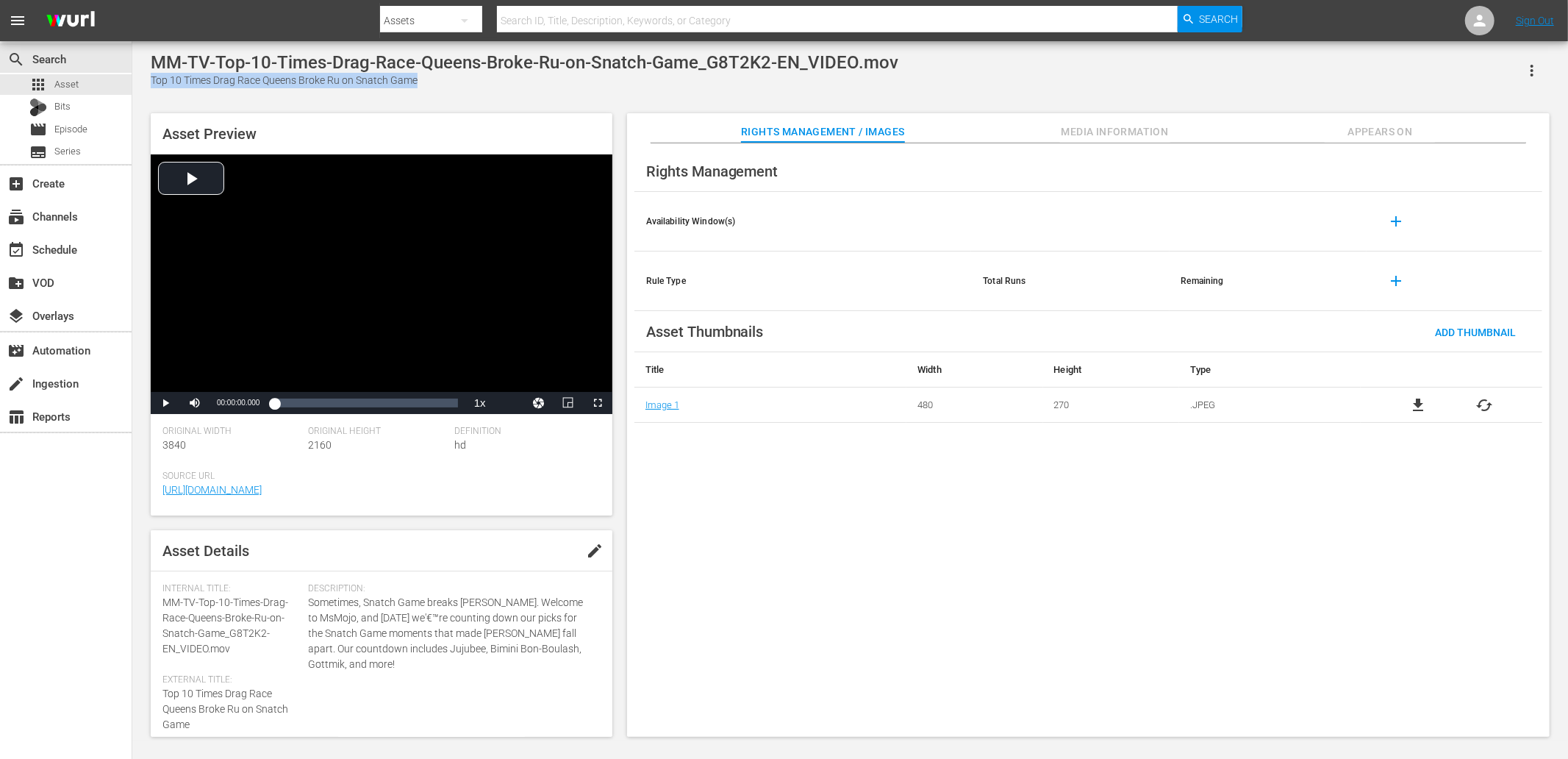
copy div "Top 10 Times Drag Race Queens Broke Ru on Snatch Game"
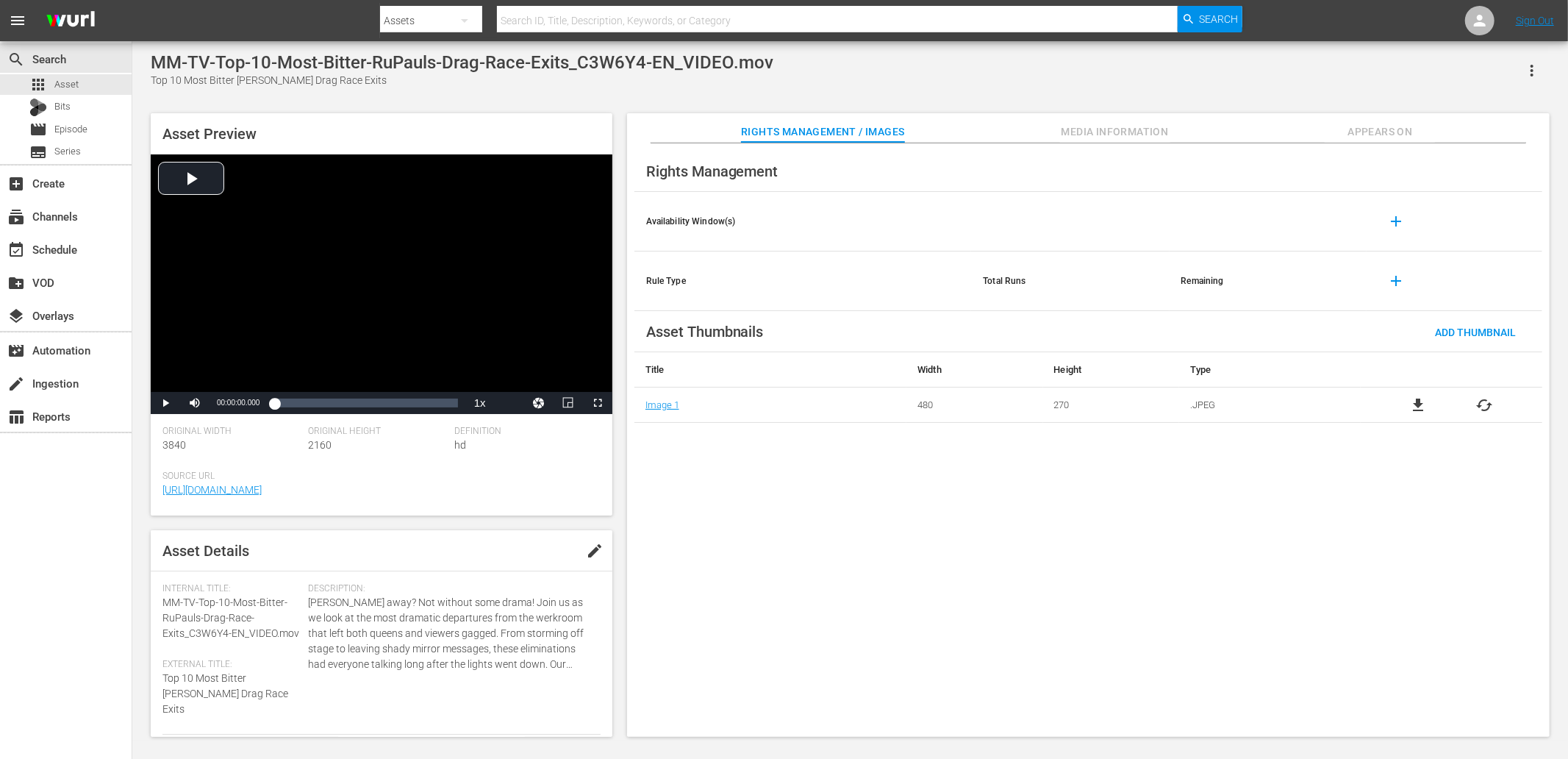
click at [157, 78] on div "Top 10 Most Bitter [PERSON_NAME] Drag Race Exits" at bounding box center [461, 80] width 623 height 16
click at [361, 83] on div "Top 10 Most Bitter [PERSON_NAME] Drag Race Exits" at bounding box center [461, 80] width 623 height 16
copy div "Top 10 Most Bitter [PERSON_NAME] Drag Race Exits"
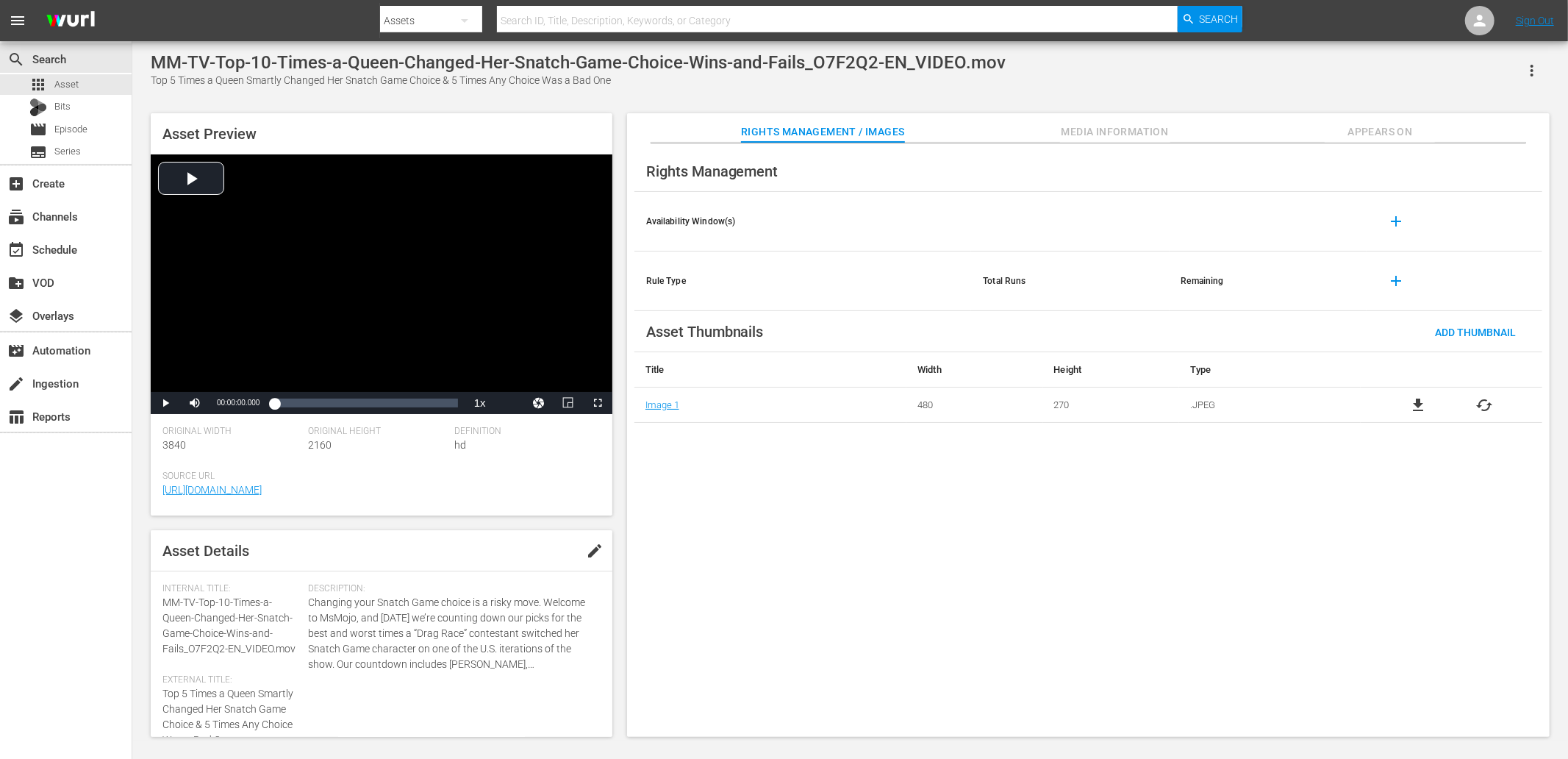
click at [169, 83] on div "Top 5 Times a Queen Smartly Changed Her Snatch Game Choice & 5 Times Any Choice…" at bounding box center [578, 80] width 855 height 16
click at [159, 83] on div "Top 5 Times a Queen Smartly Changed Her Snatch Game Choice & 5 Times Any Choice…" at bounding box center [578, 80] width 855 height 16
click at [622, 83] on div "Top 5 Times a Queen Smartly Changed Her Snatch Game Choice & 5 Times Any Choice…" at bounding box center [578, 80] width 855 height 16
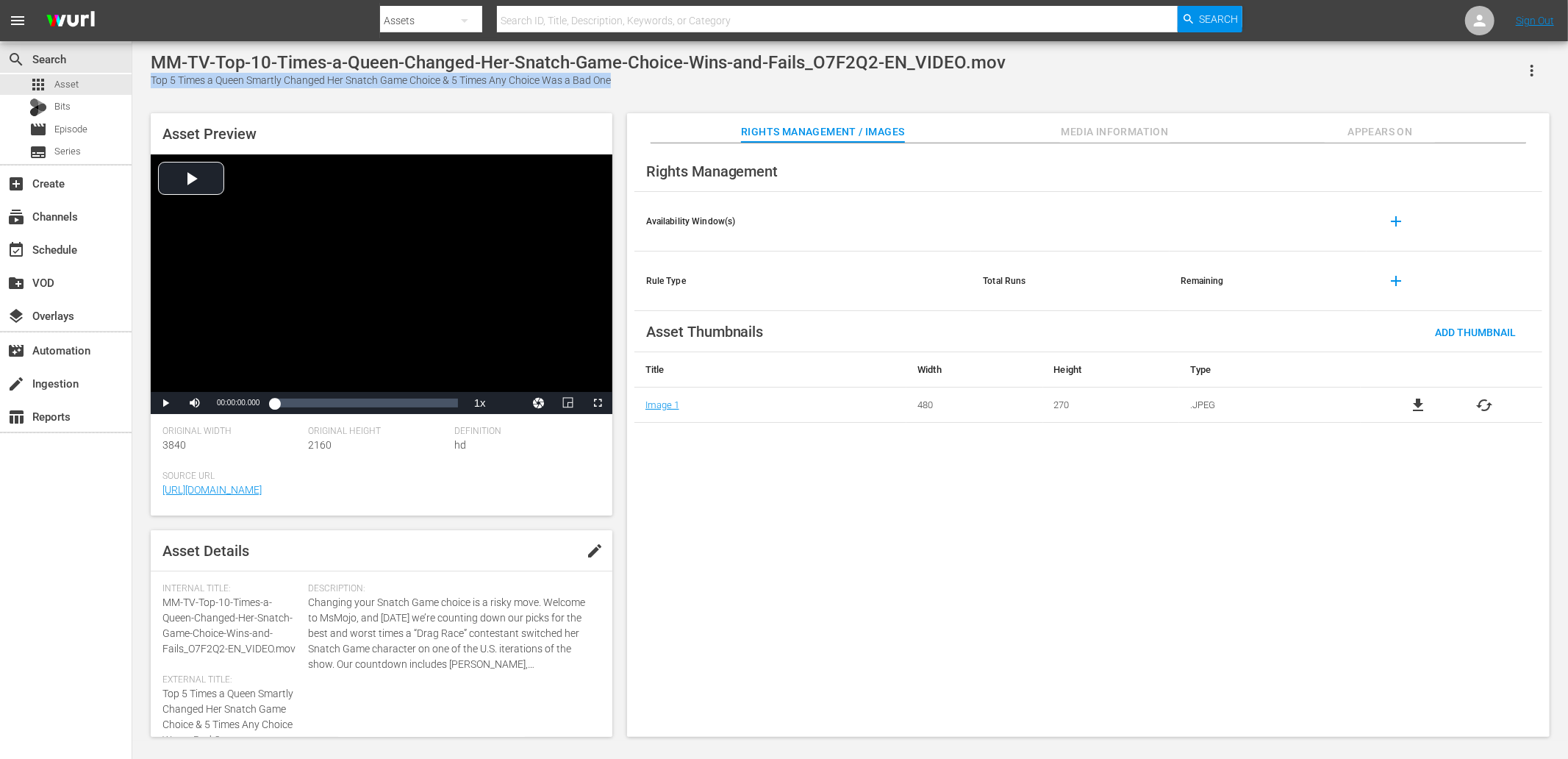
copy div "Top 5 Times a Queen Smartly Changed Her Snatch Game Choice & 5 Times Any Choice…"
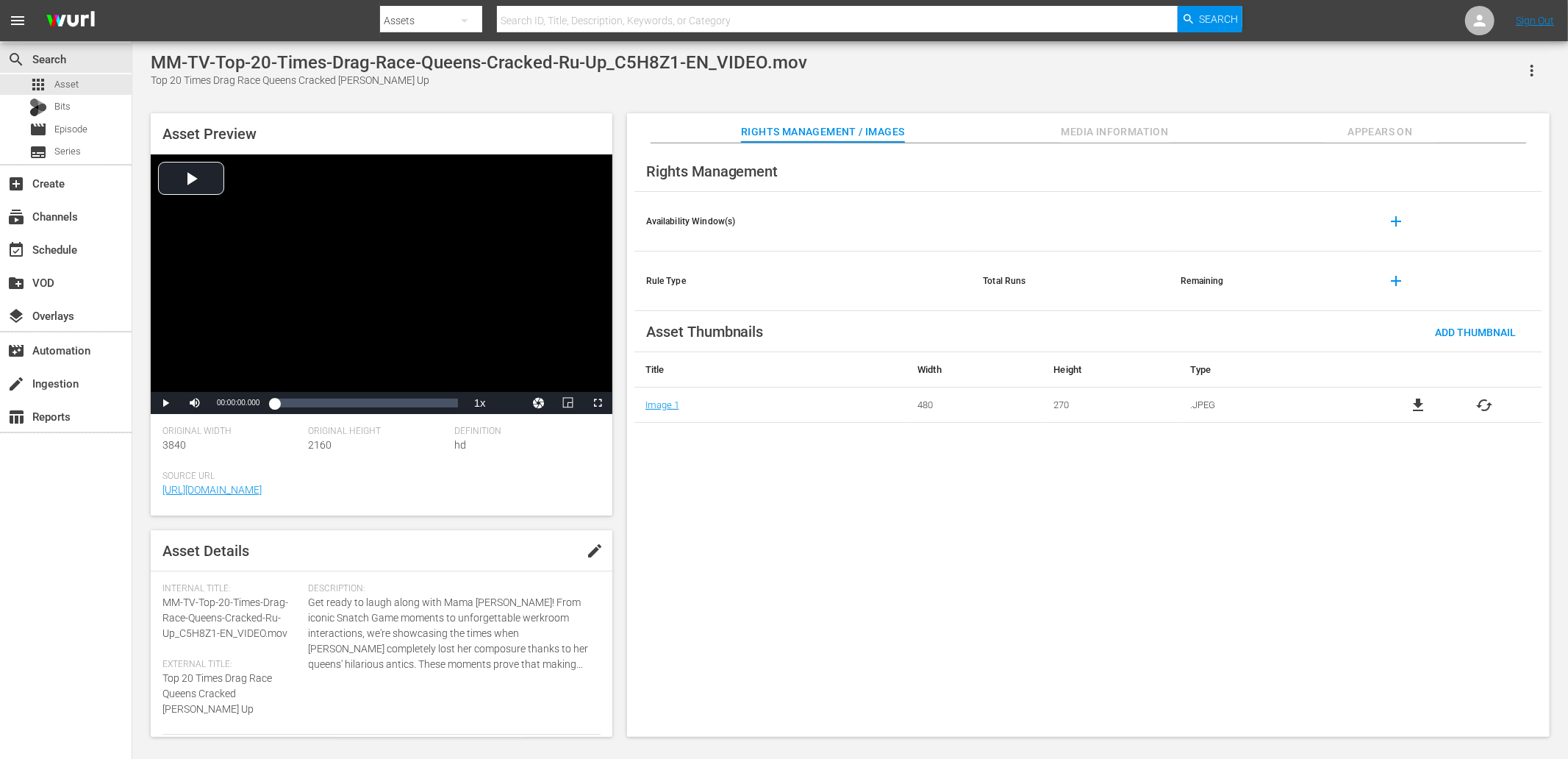
click at [164, 83] on div "Top 20 Times Drag Race Queens Cracked [PERSON_NAME] Up" at bounding box center [479, 80] width 657 height 16
click at [162, 77] on div "Top 20 Times Drag Race Queens Cracked [PERSON_NAME] Up" at bounding box center [479, 80] width 657 height 16
click at [410, 83] on div "Top 20 Times Drag Race Queens Cracked [PERSON_NAME] Up" at bounding box center [479, 80] width 657 height 16
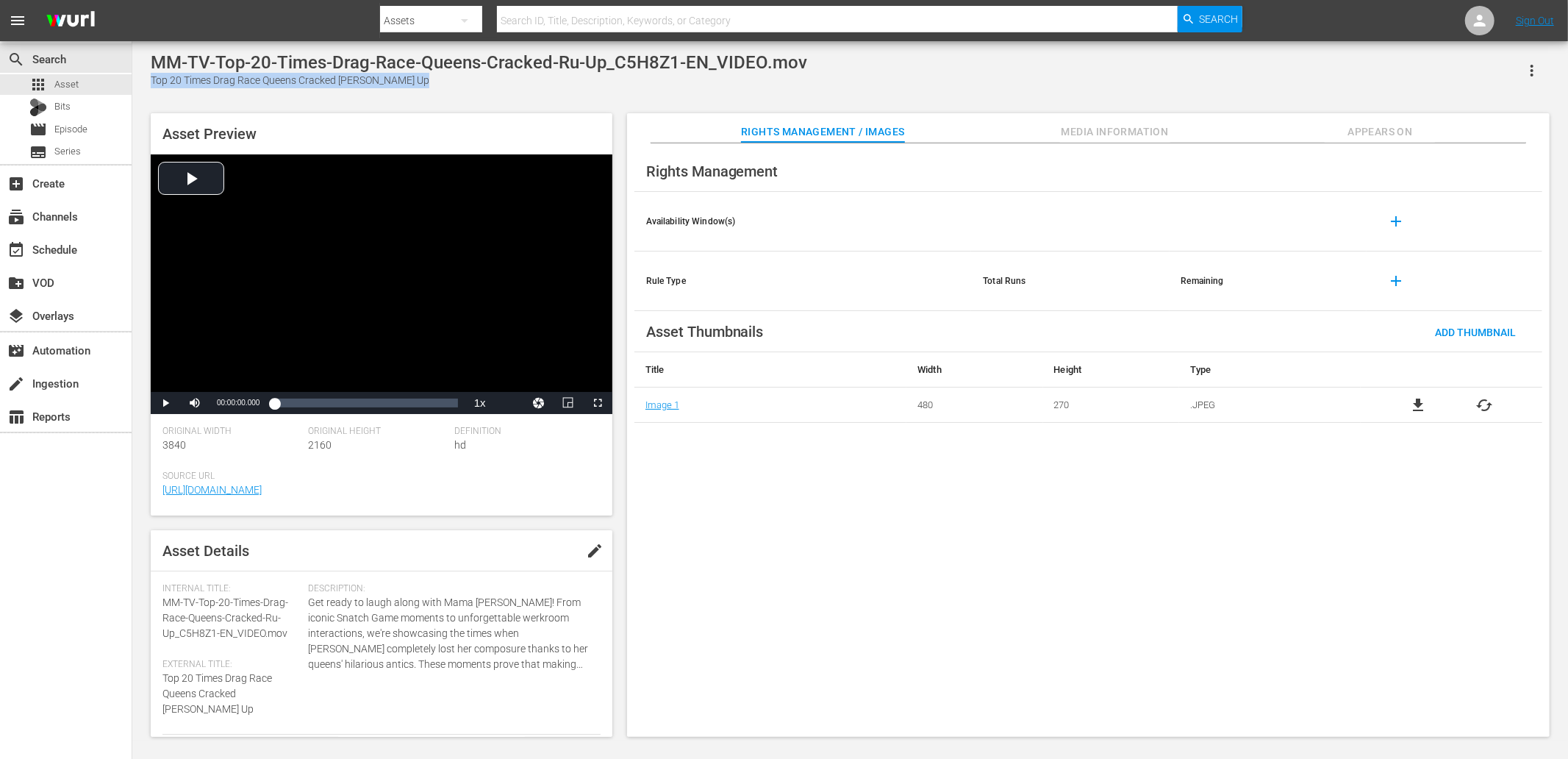
copy div "Top 20 Times Drag Race Queens Cracked [PERSON_NAME] Up"
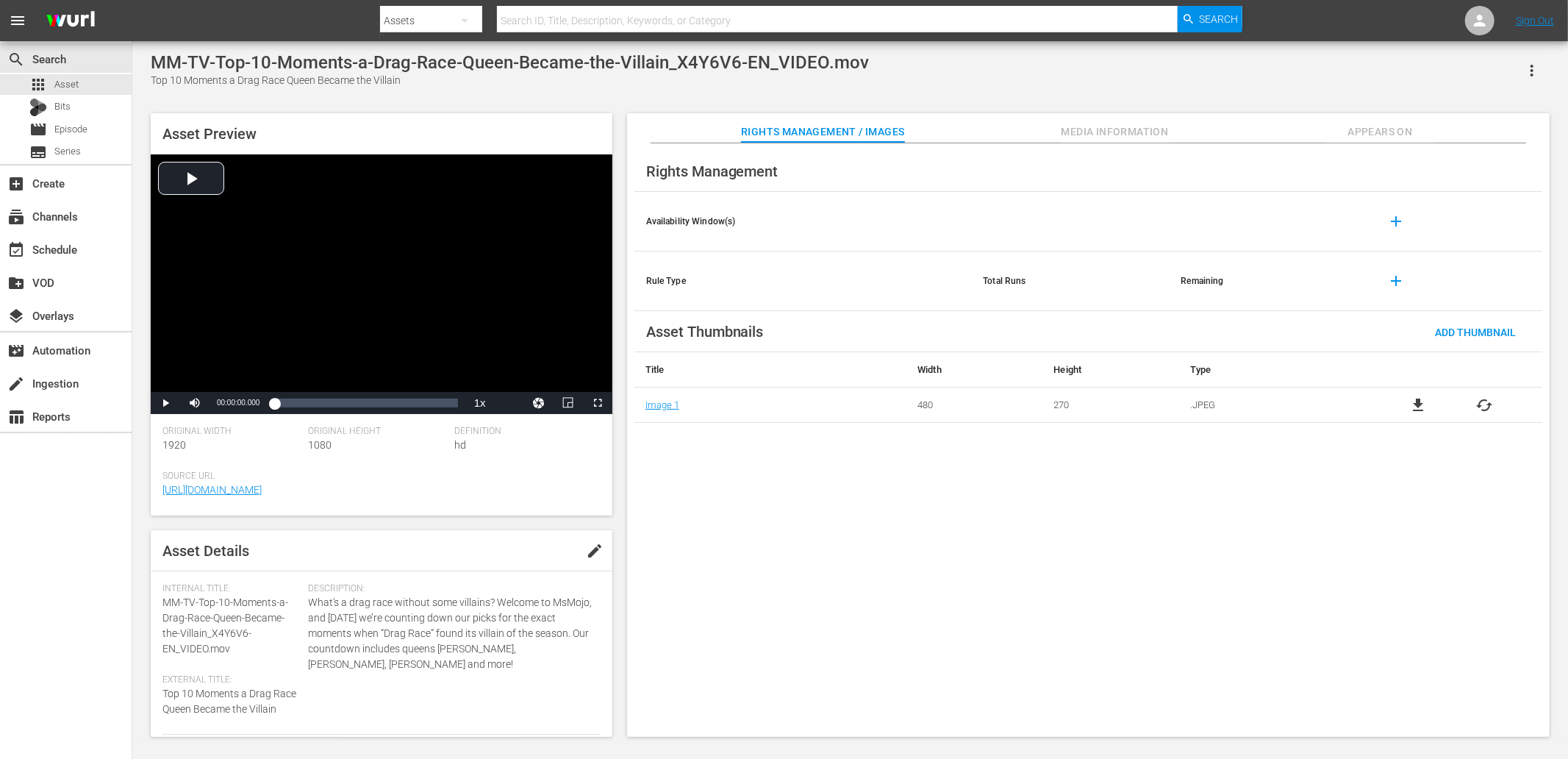
click at [157, 78] on div "Top 10 Moments a Drag Race Queen Became the Villain" at bounding box center [510, 80] width 719 height 16
click at [421, 83] on div "Top 10 Moments a Drag Race Queen Became the Villain" at bounding box center [510, 80] width 719 height 16
copy div "Top 10 Moments a Drag Race Queen Became the Villain"
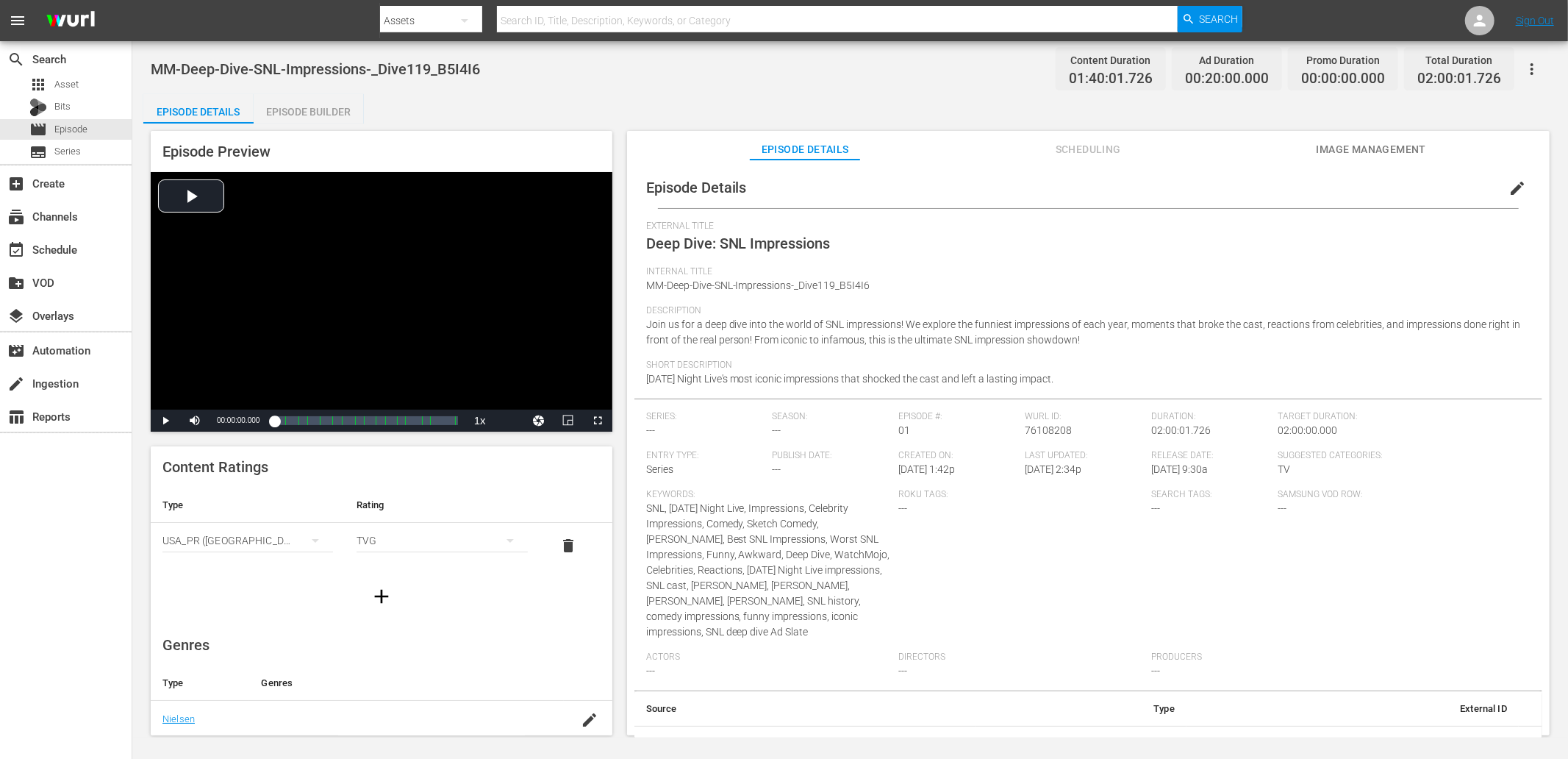
click at [531, 123] on div "Episode Preview Video Player is loading. Play Video Play Mute Current Time 00:0…" at bounding box center [850, 435] width 1414 height 624
drag, startPoint x: 494, startPoint y: 68, endPoint x: 152, endPoint y: 67, distance: 342.0
click at [152, 67] on div "MM-Deep-Dive-SNL-Impressions-_Dive119_B5I4I6 Content Duration 01:40:01.726 Ad D…" at bounding box center [849, 68] width 1399 height 33
copy span "MM-Deep-Dive-SNL-Impressions-_Dive119_B5I4I6"
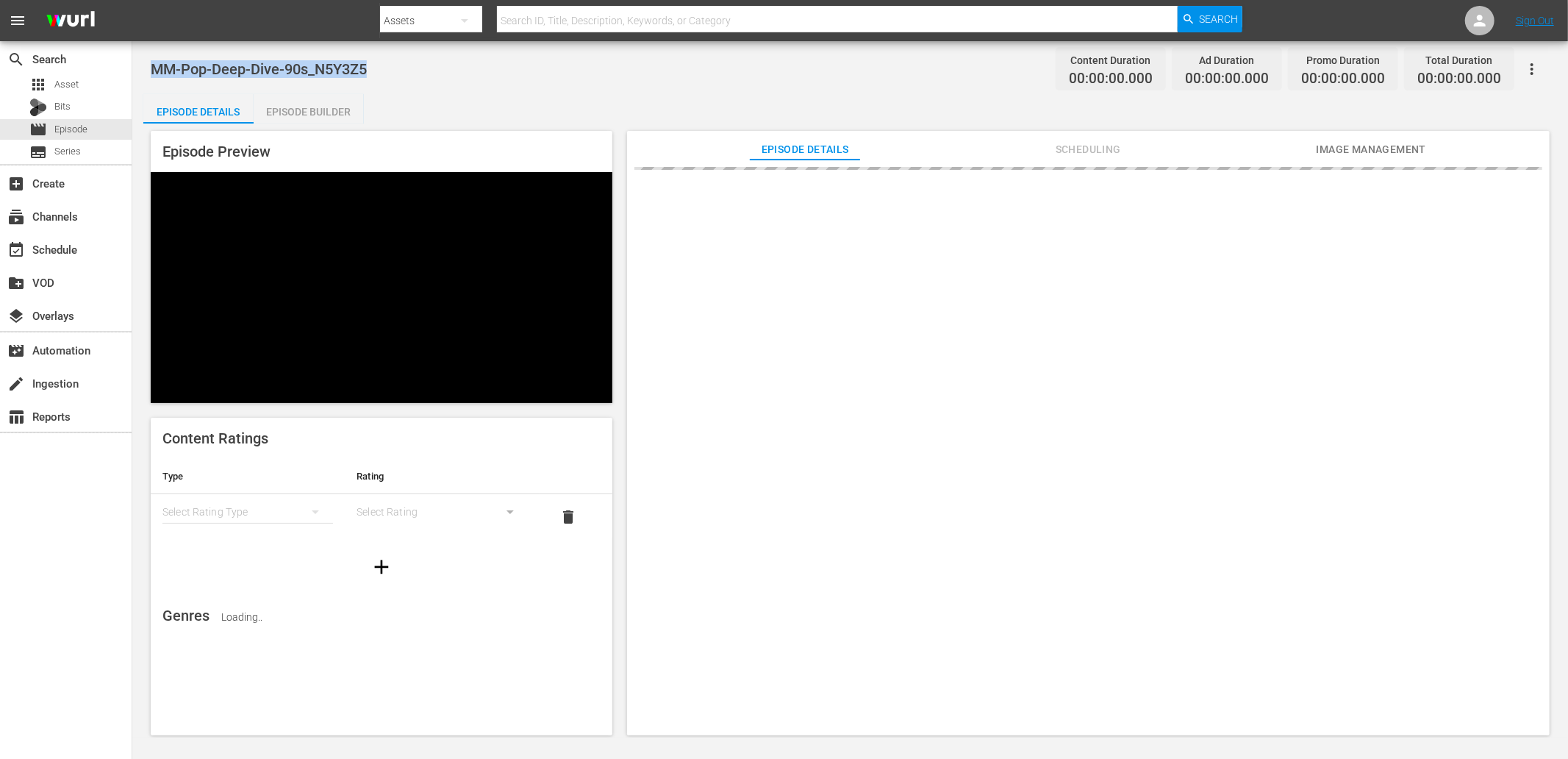
drag, startPoint x: 393, startPoint y: 71, endPoint x: 150, endPoint y: 79, distance: 243.1
click at [150, 79] on div "MM-Pop-Deep-Dive-90s_N5Y3Z5 Content Duration 00:00:00.000 Ad Duration 00:00:00.…" at bounding box center [849, 68] width 1399 height 33
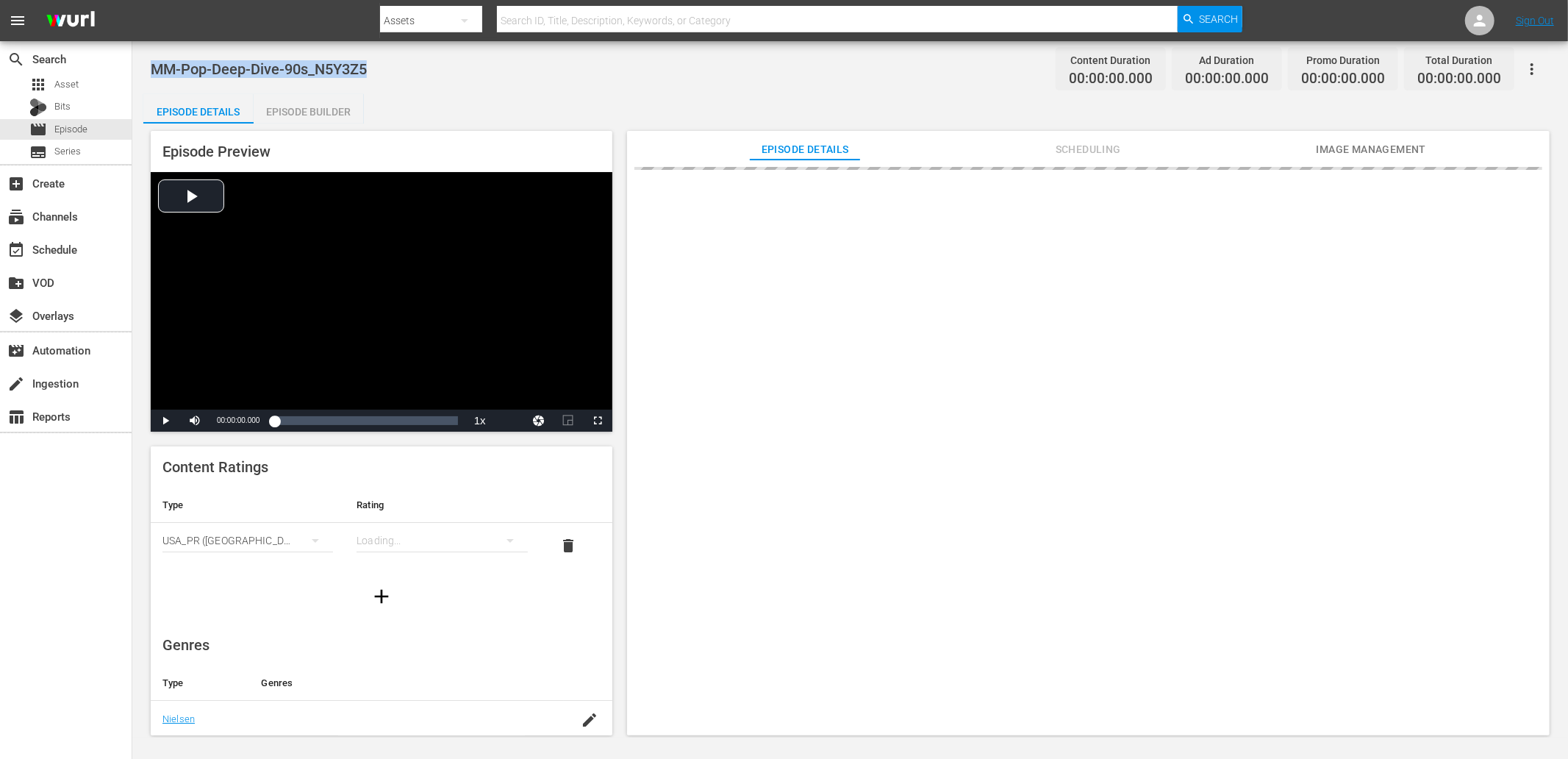
copy span "MM-Pop-Deep-Dive-90s_N5Y3Z5"
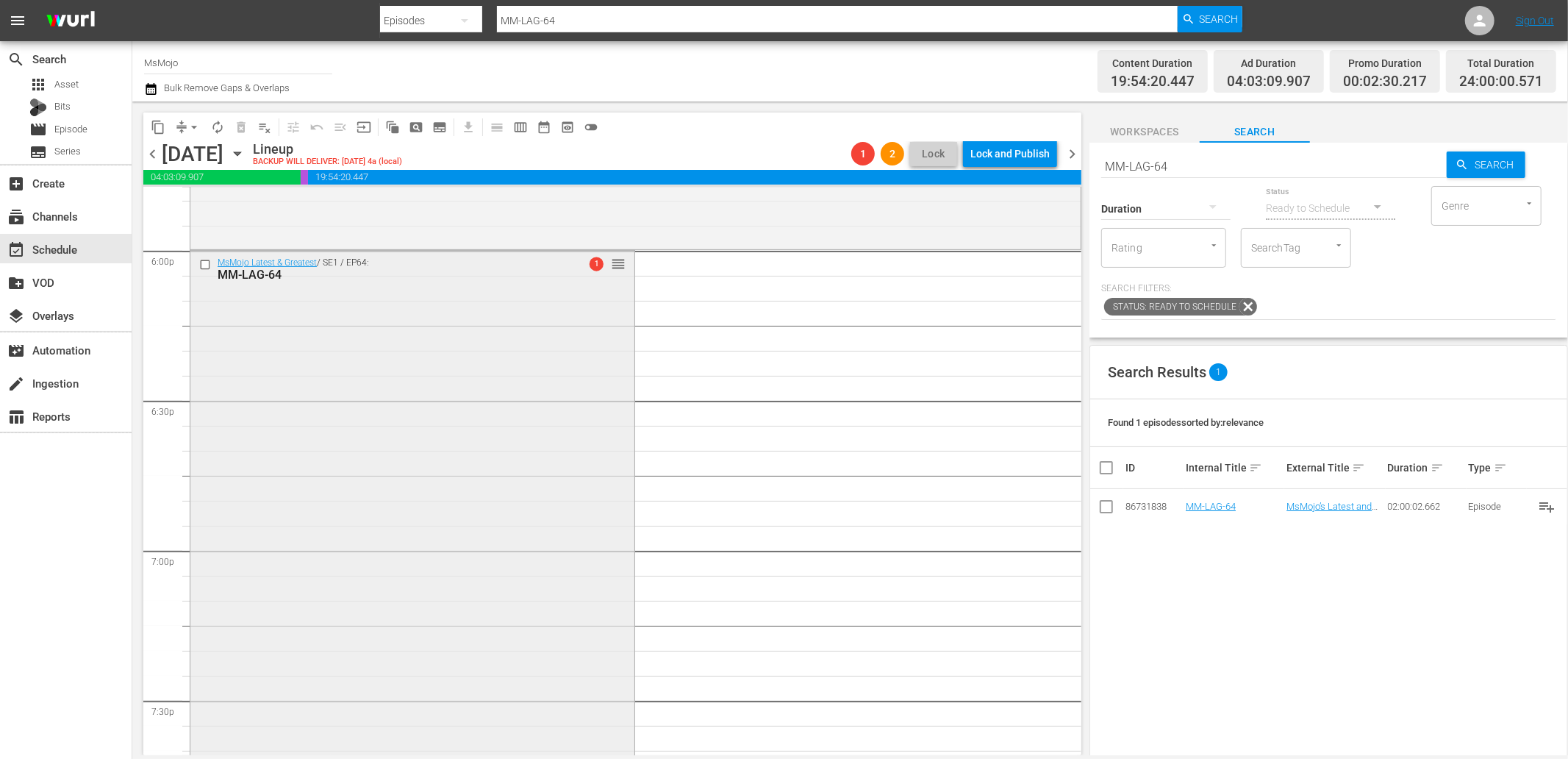
click at [597, 628] on div "MsMojo Latest & Greatest / SE1 / EP64: MM-LAG-64 1 reorder" at bounding box center [413, 549] width 444 height 596
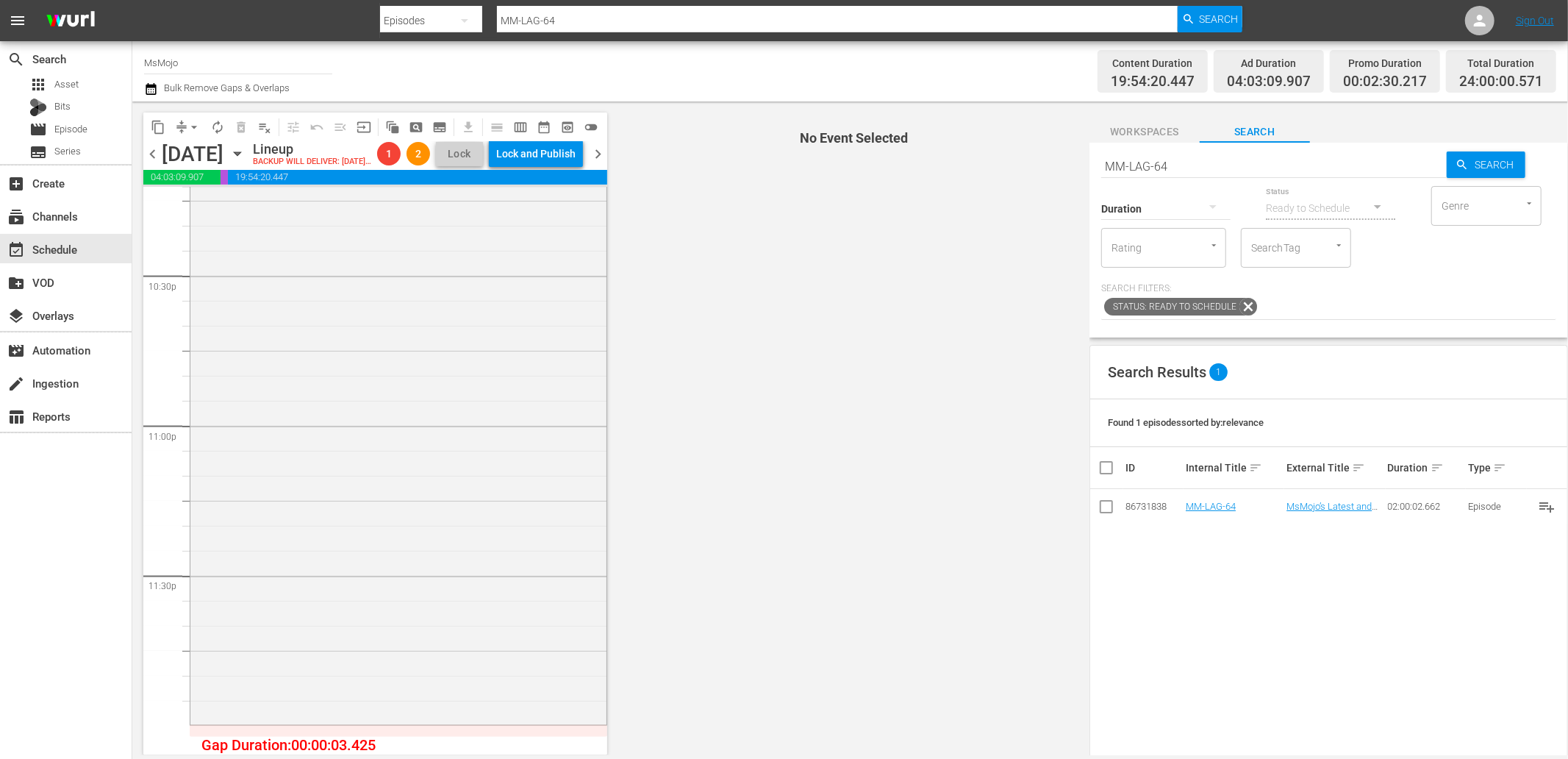
scroll to position [6687, 0]
click at [449, 550] on div "MsMojo Latest & Greatest / SE1 / EP88: MM-LAG-88 1 reorder" at bounding box center [399, 425] width 416 height 596
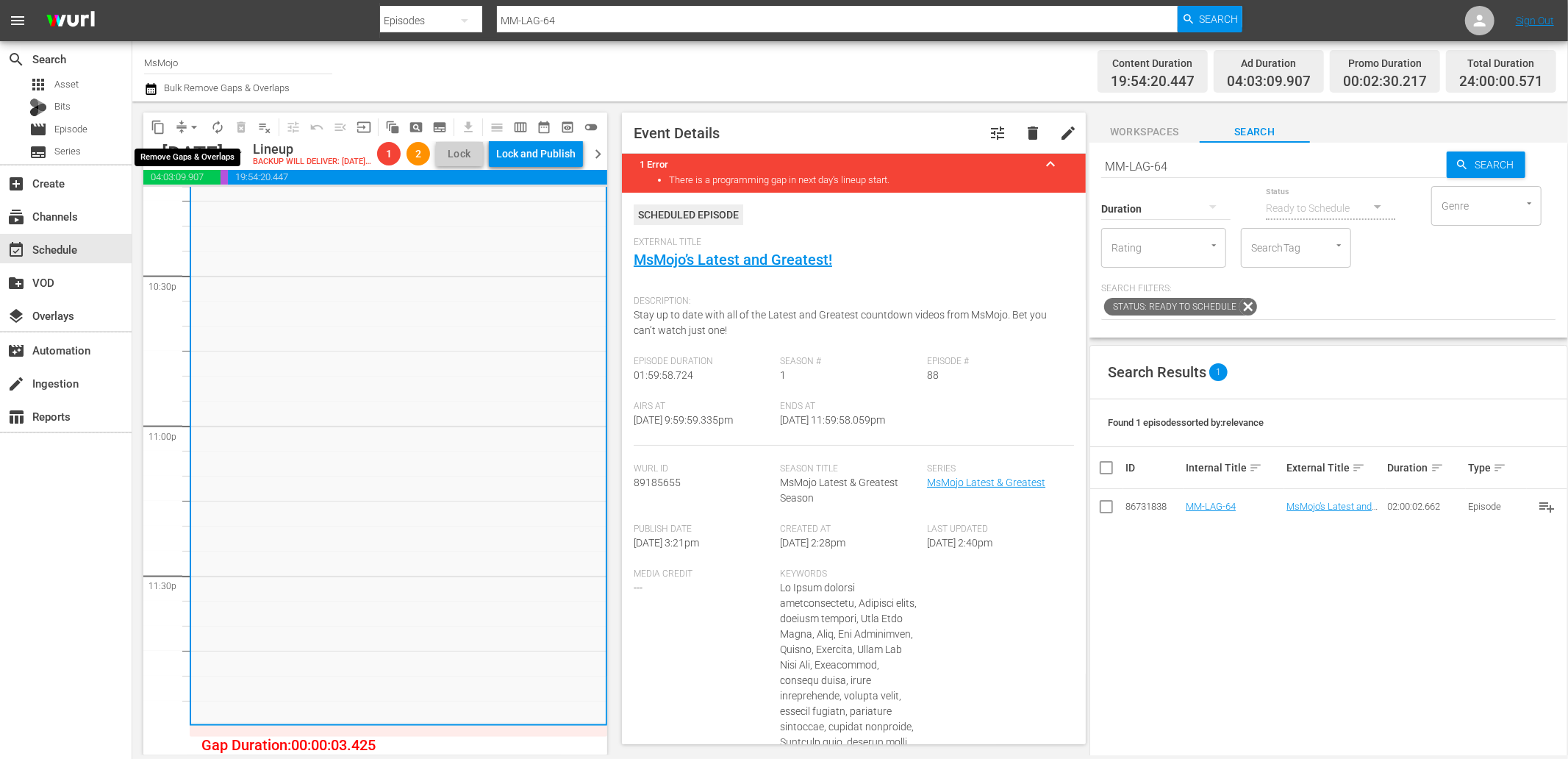
click at [188, 121] on span "arrow_drop_down" at bounding box center [194, 127] width 15 height 15
click at [244, 204] on li "Align to End of Previous Day" at bounding box center [194, 204] width 154 height 24
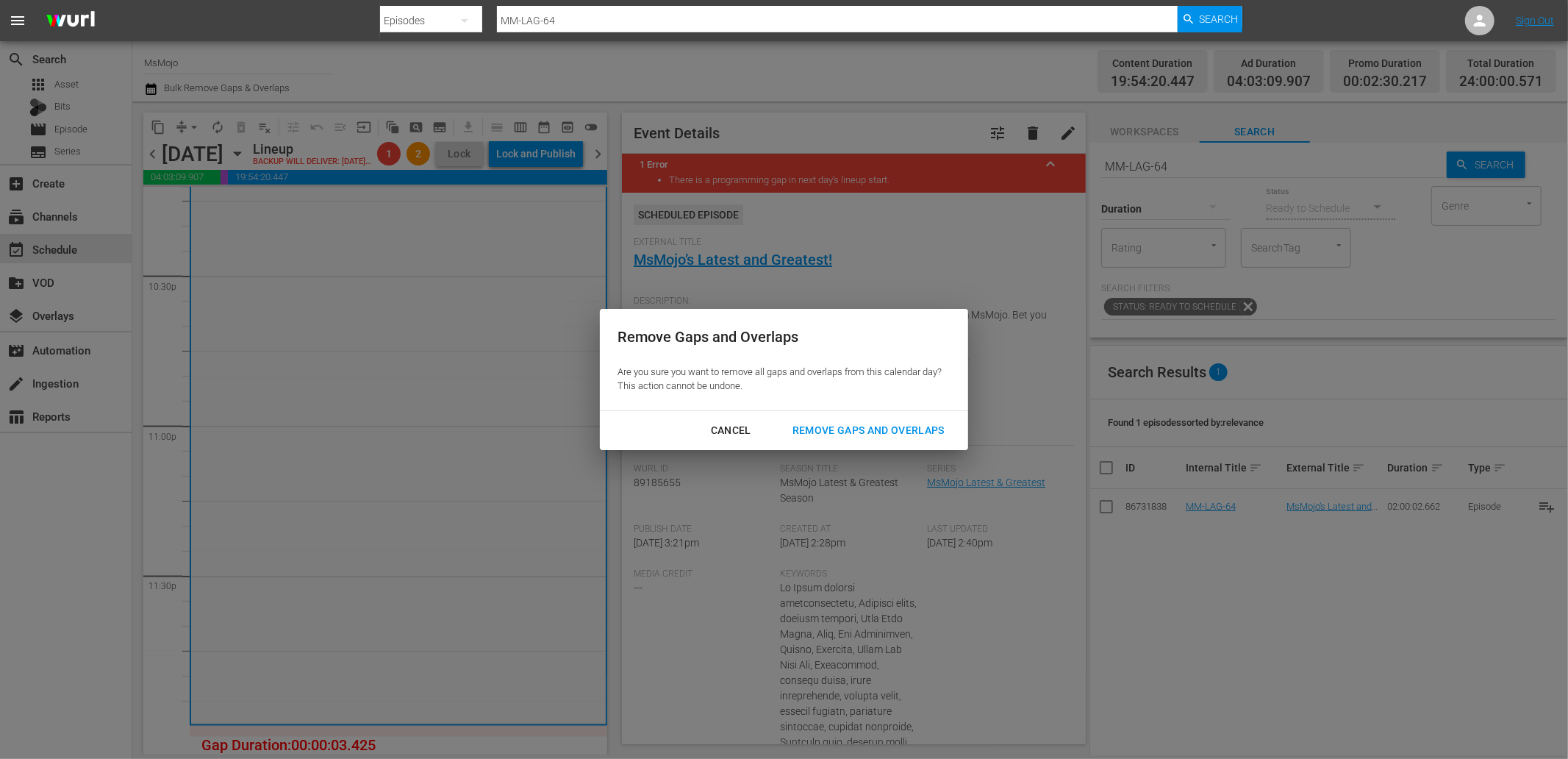
click at [834, 429] on div "Remove Gaps and Overlaps" at bounding box center [869, 430] width 175 height 19
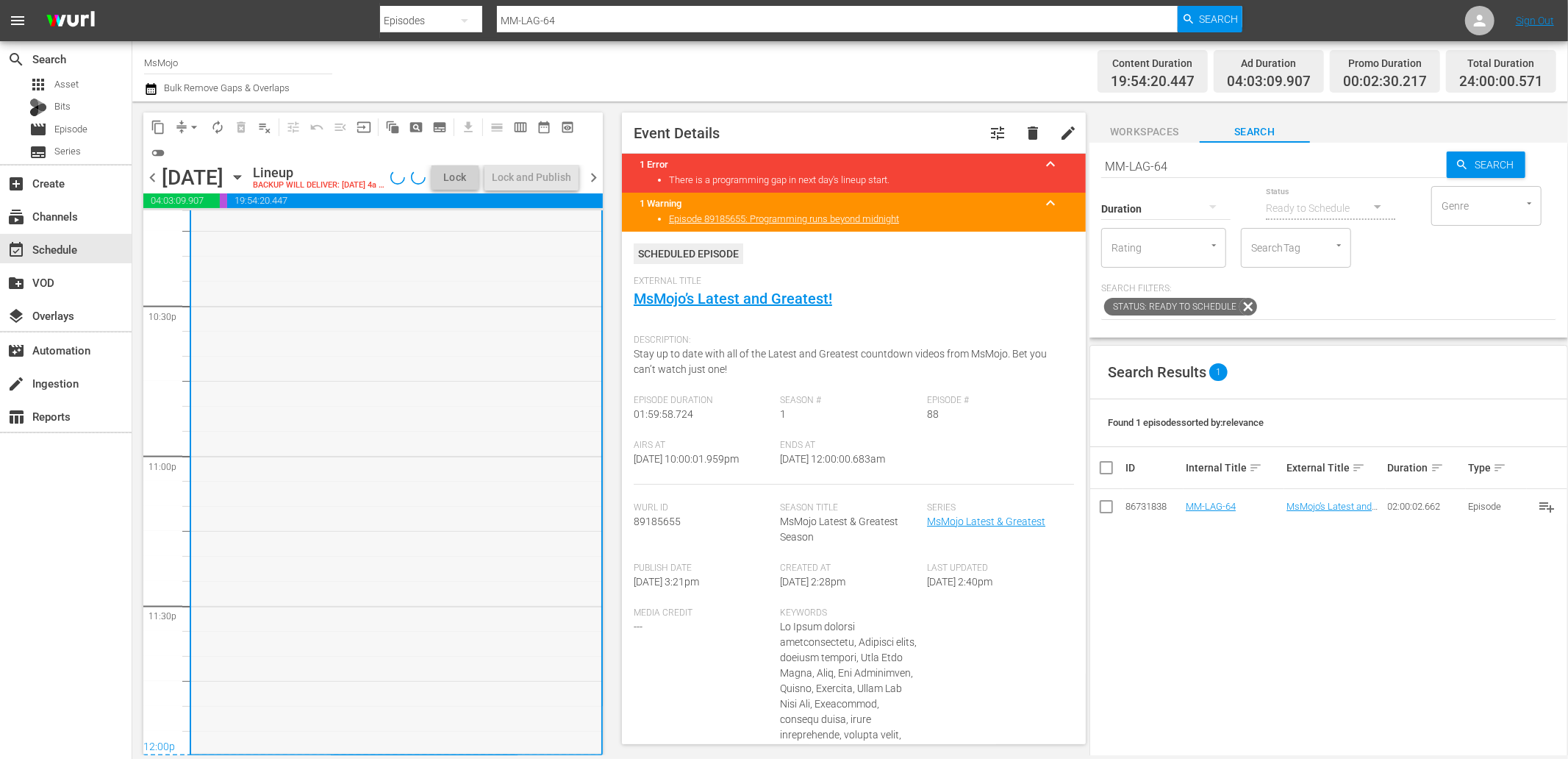
scroll to position [6657, 0]
click at [356, 548] on div "MsMojo Latest & Greatest / SE1 / EP88: MM-LAG-88 1 1 reorder" at bounding box center [397, 455] width 411 height 596
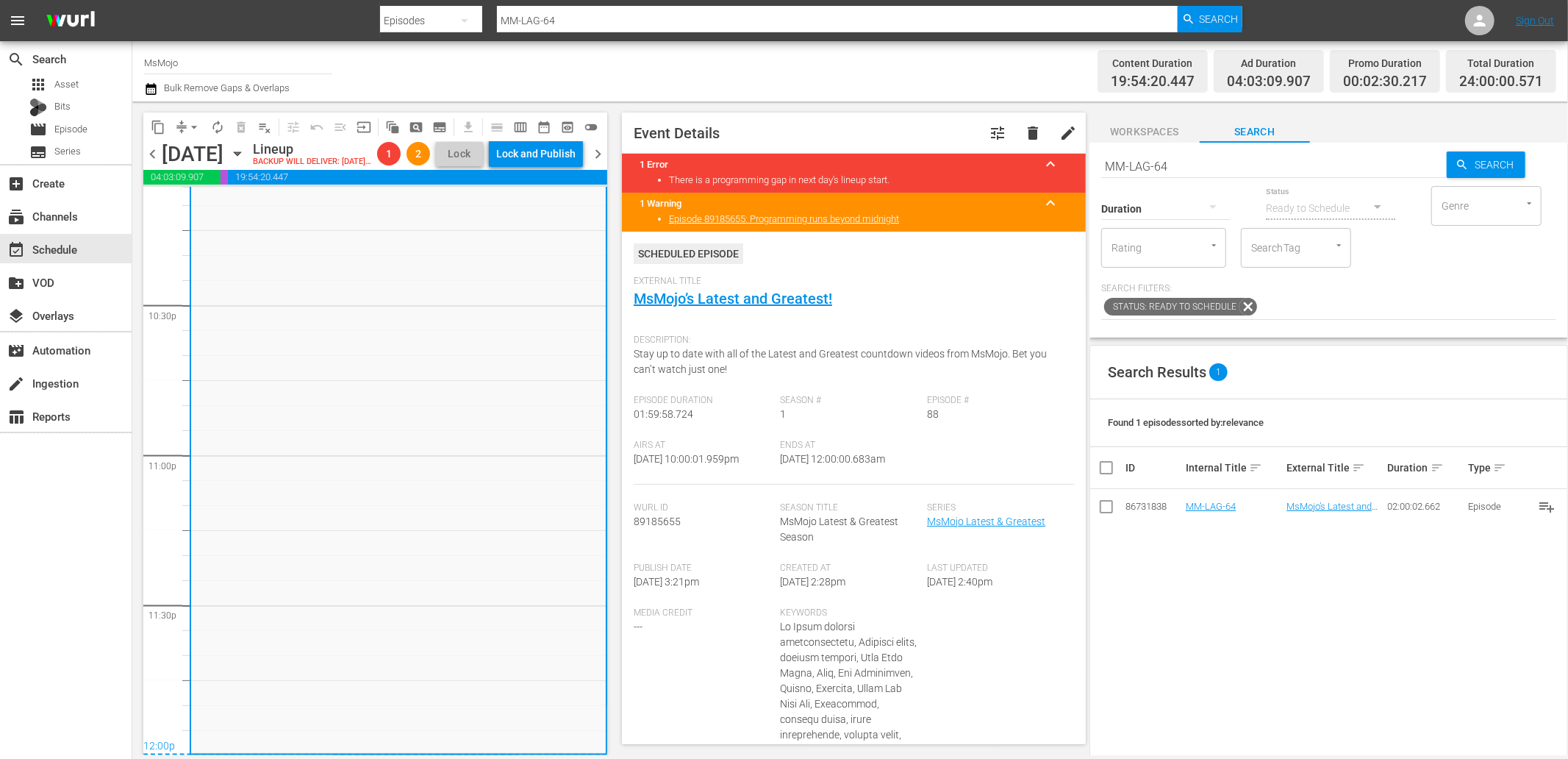
drag, startPoint x: 909, startPoint y: 460, endPoint x: 835, endPoint y: 466, distance: 74.2
click at [835, 466] on div "Airs At 9/21/25 @ 10:00:01.959pm Ends At 9/22/25 @ 12:00:00.683am" at bounding box center [854, 462] width 441 height 45
copy span "12:00:00.683am"
click at [600, 163] on span "chevron_right" at bounding box center [598, 154] width 19 height 19
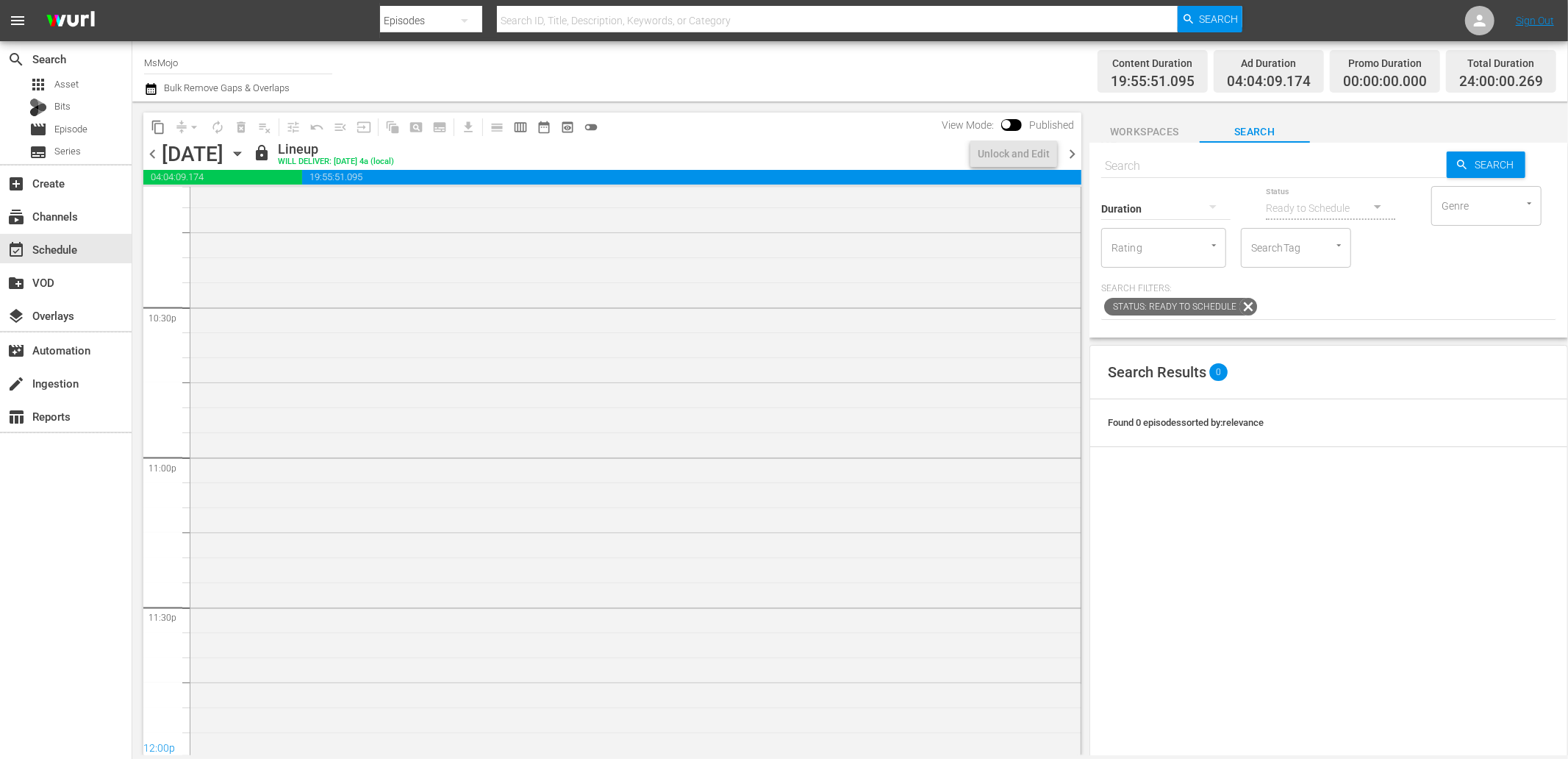
scroll to position [6634, 0]
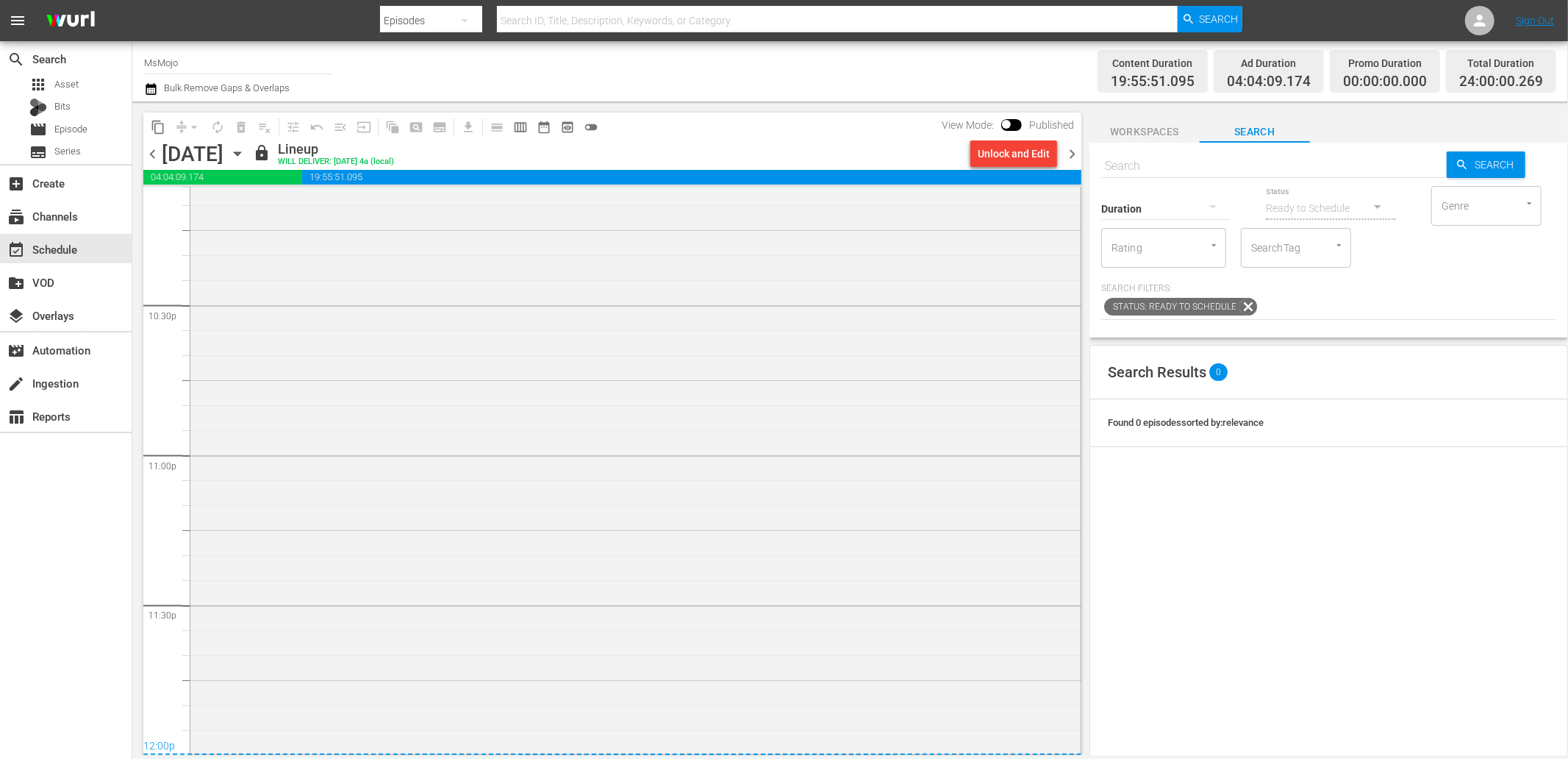
click at [1001, 157] on div "Unlock and Edit" at bounding box center [1014, 153] width 72 height 26
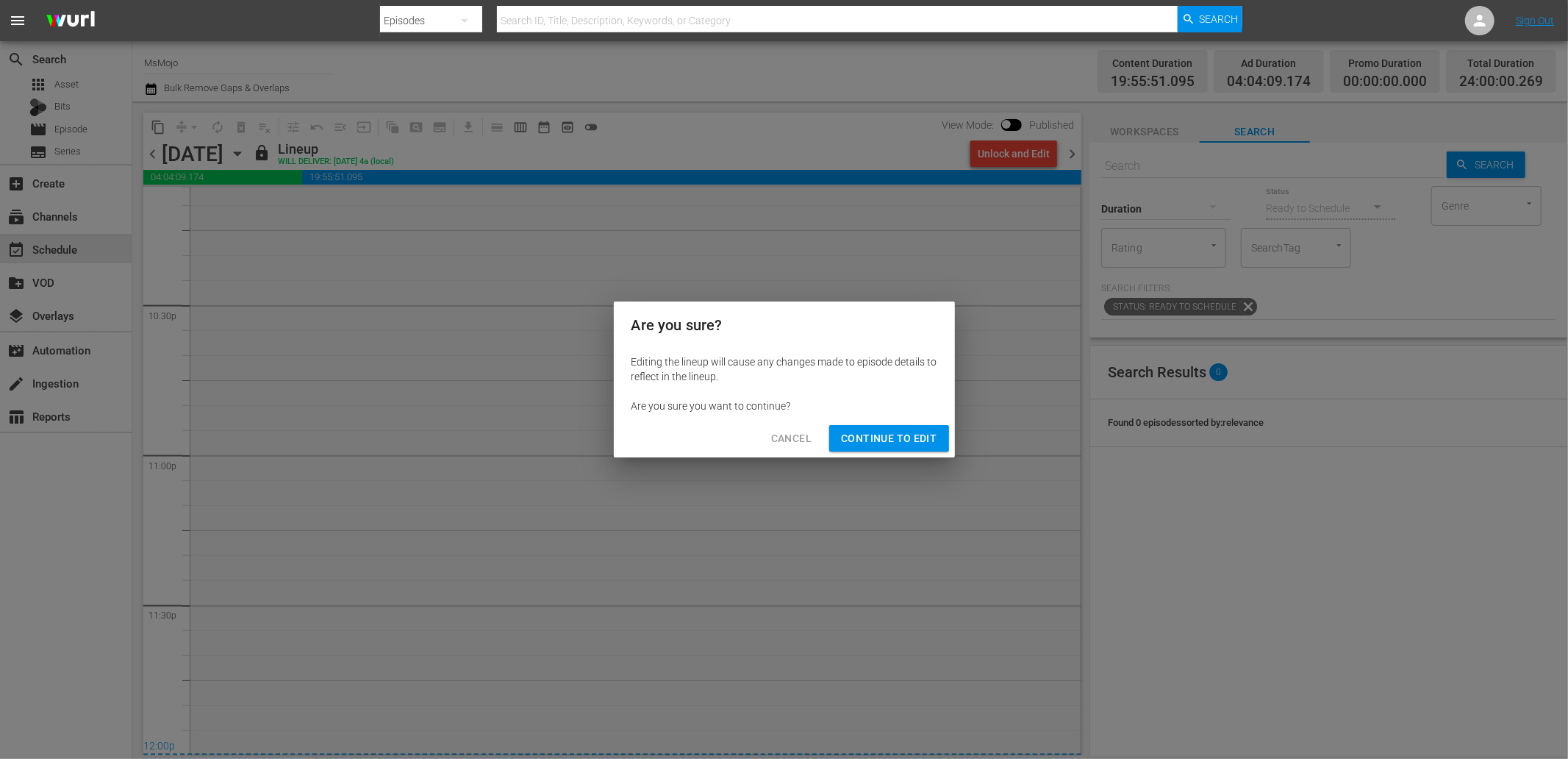
click at [872, 437] on span "Continue to Edit" at bounding box center [889, 439] width 95 height 19
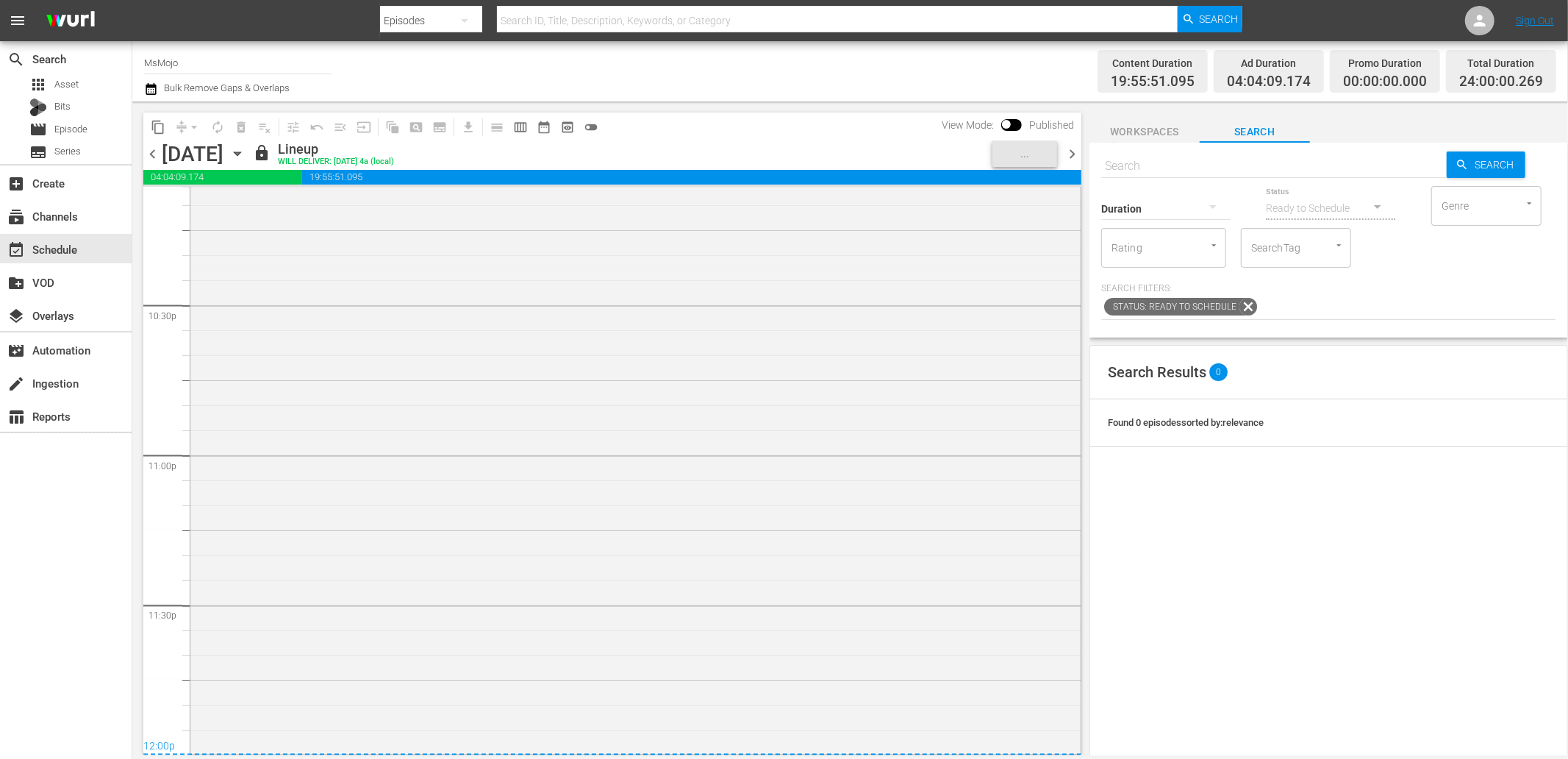
click at [149, 150] on span "chevron_left" at bounding box center [153, 154] width 19 height 19
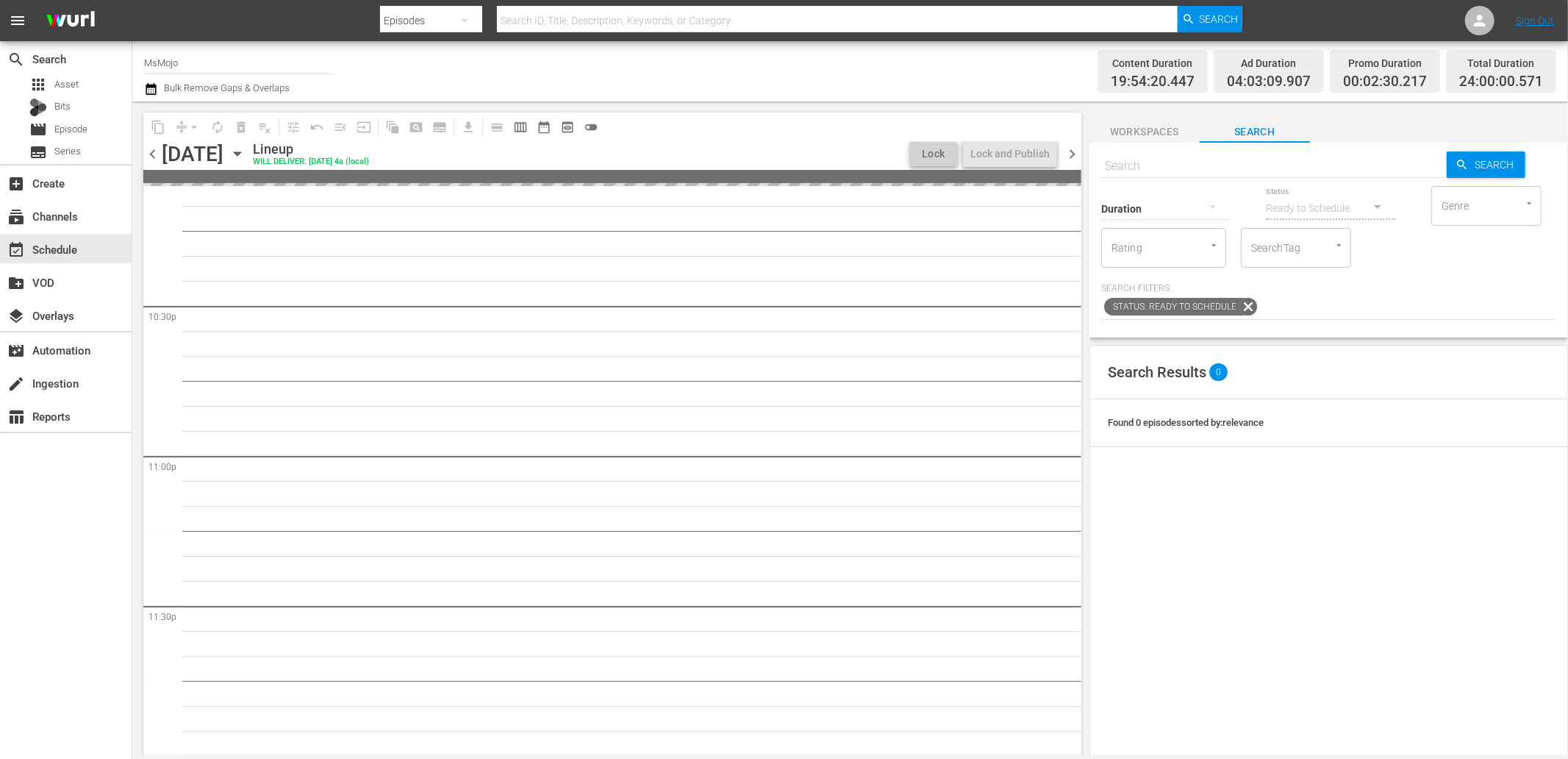
scroll to position [6634, 0]
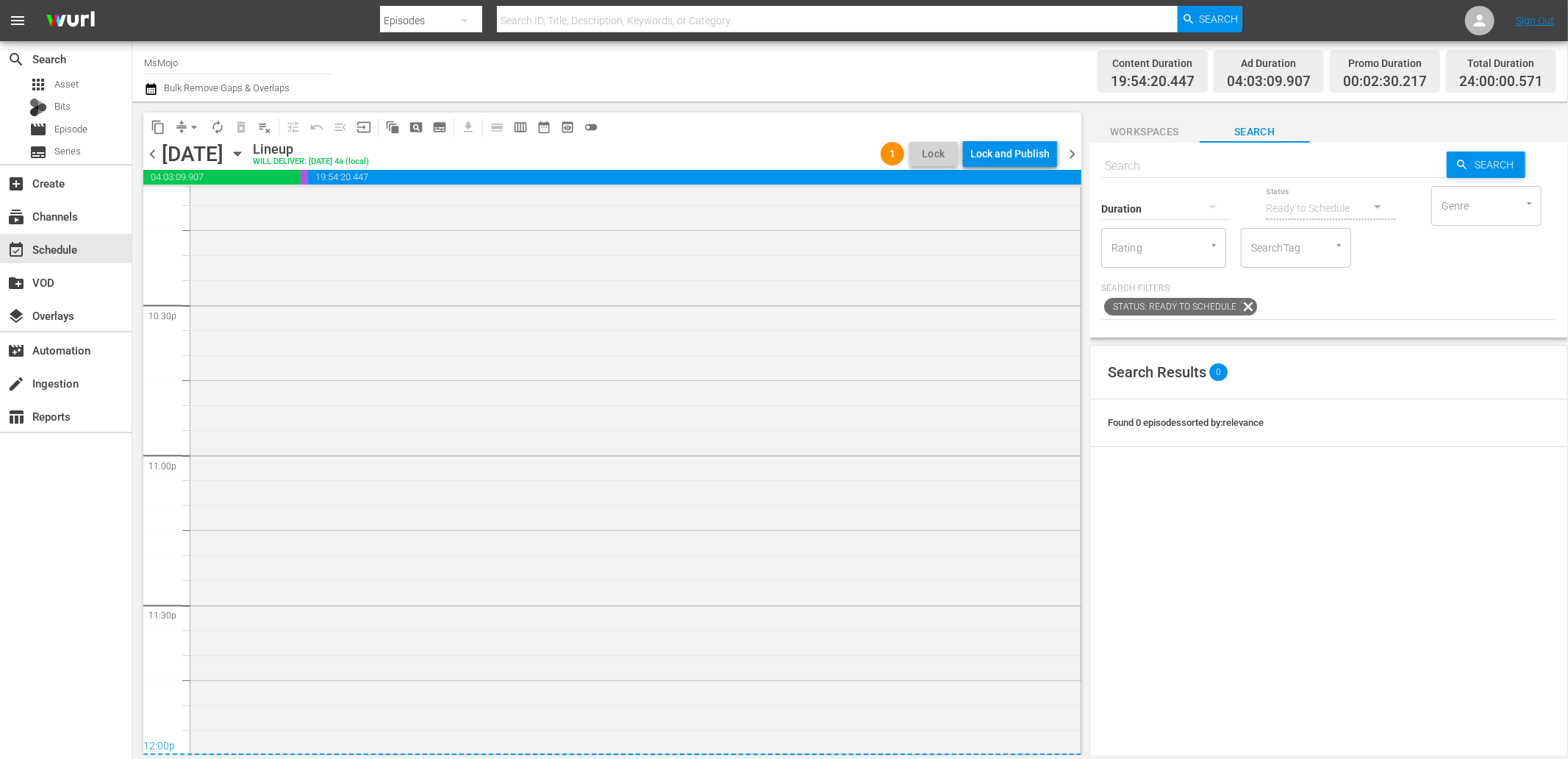
click at [1003, 152] on div "Lock and Publish" at bounding box center [1010, 153] width 79 height 26
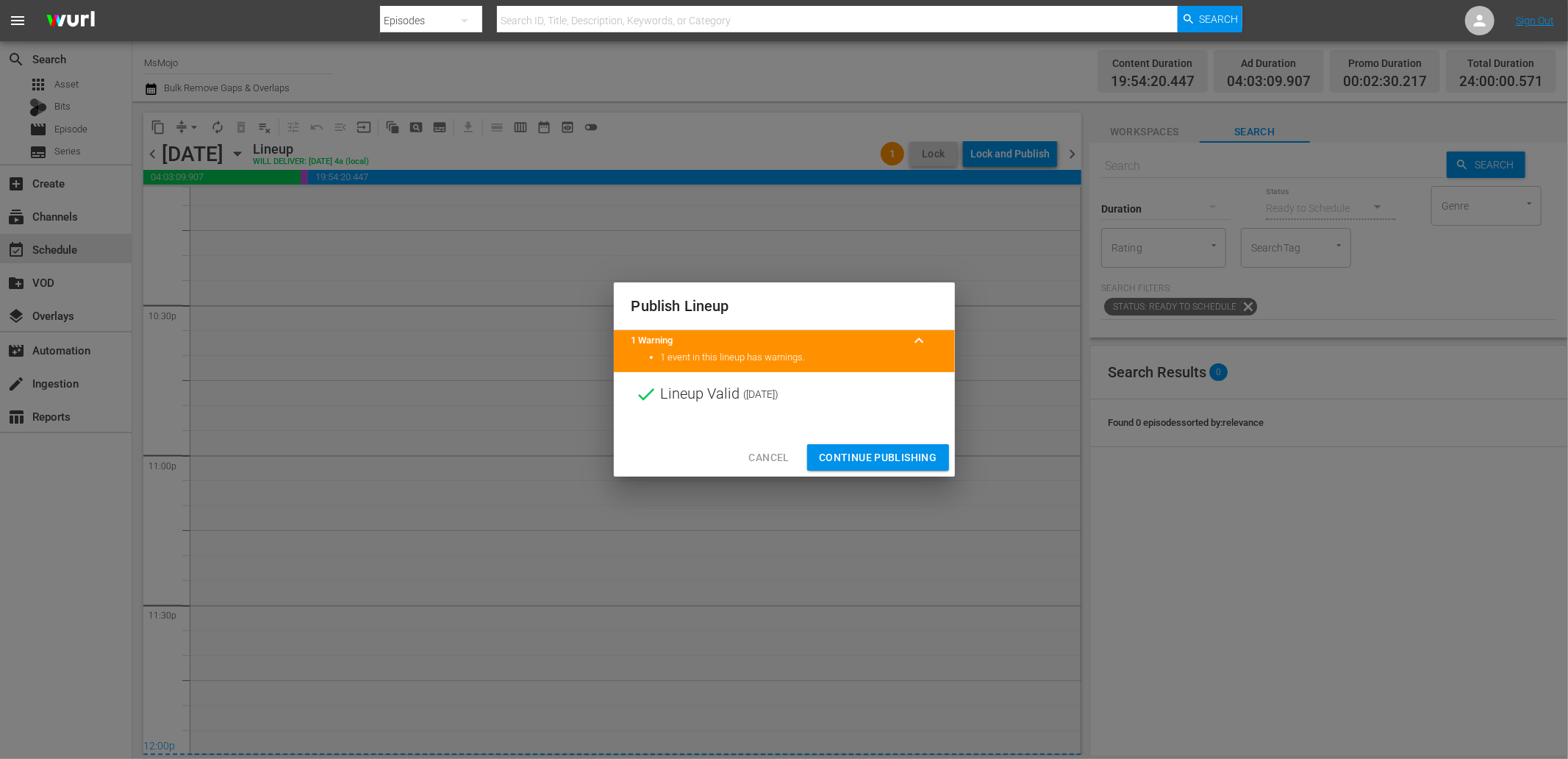
click at [854, 457] on span "Continue Publishing" at bounding box center [878, 458] width 119 height 19
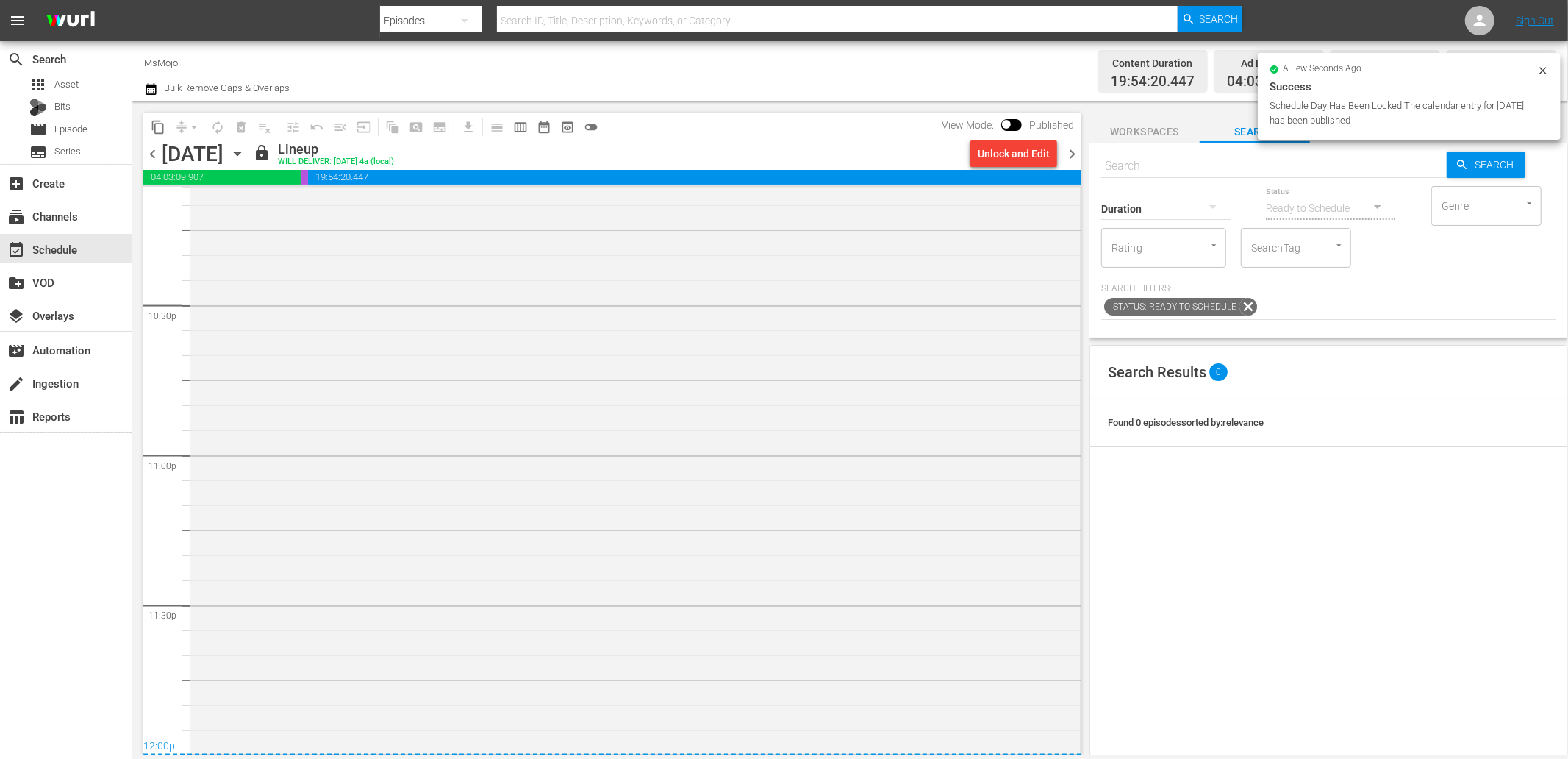
click at [158, 154] on span "chevron_left" at bounding box center [153, 154] width 19 height 19
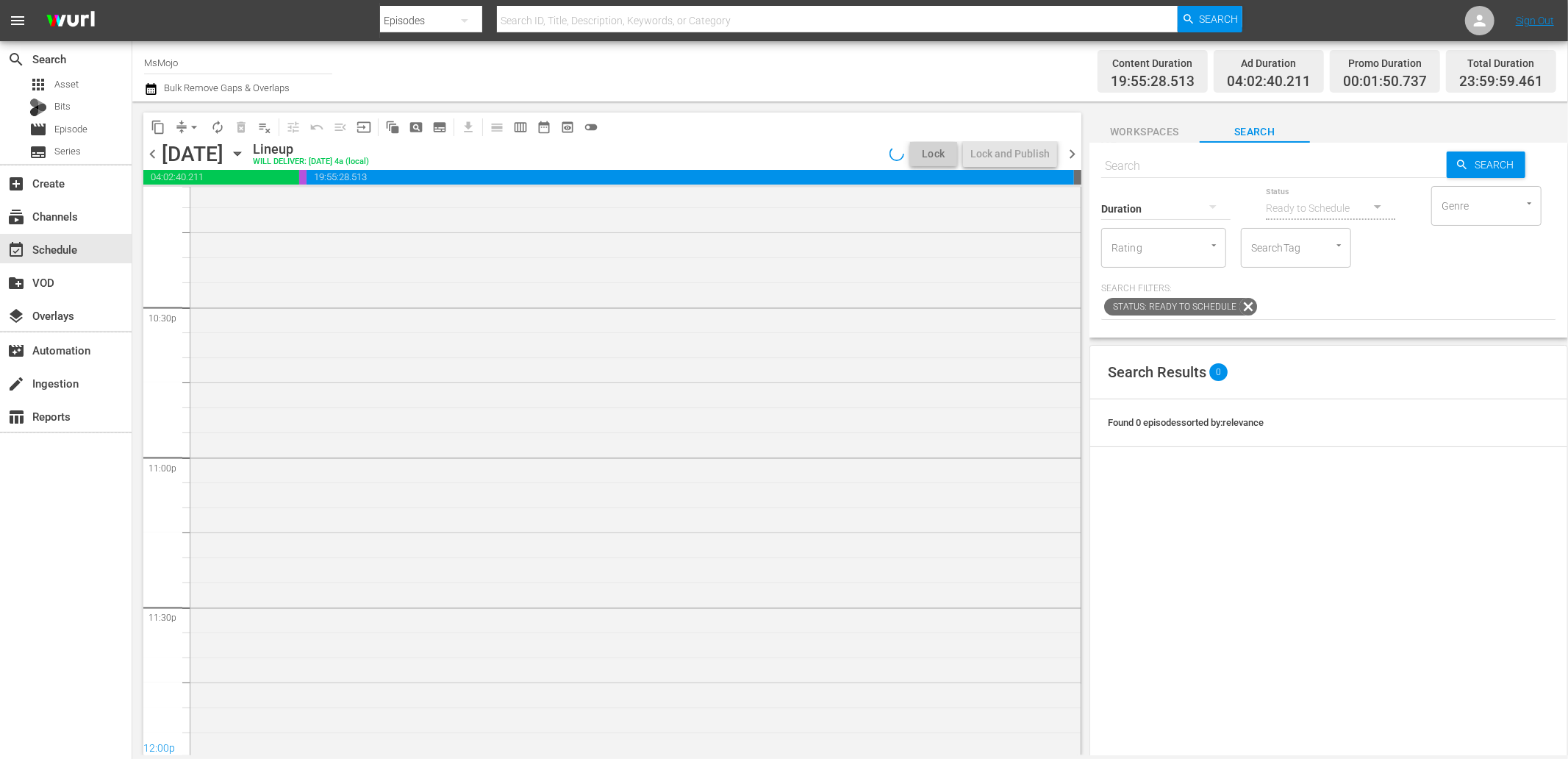
scroll to position [6634, 0]
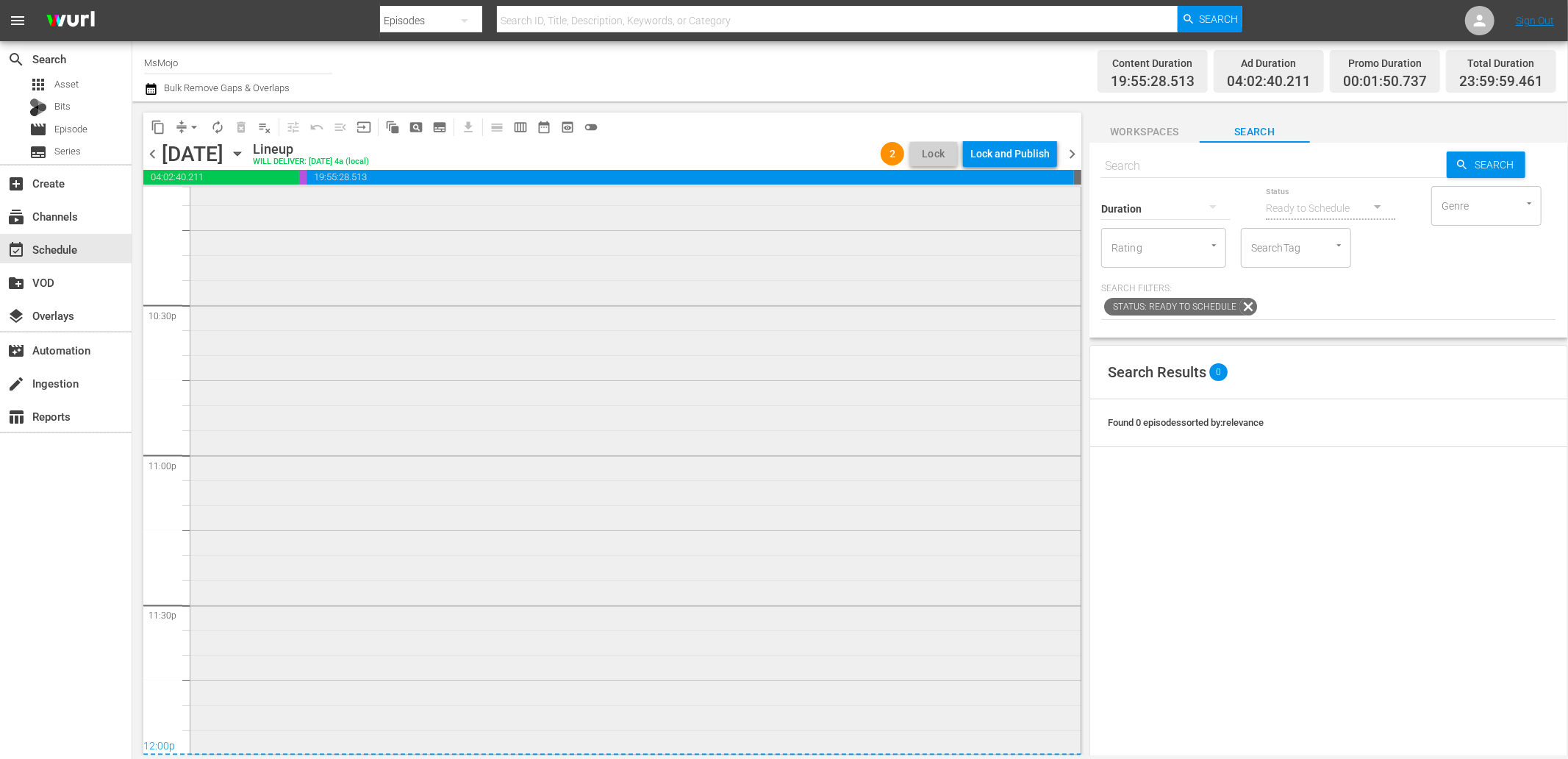
click at [715, 489] on div "MsMojo Latest & Greatest / SE1 / EP54: MM-LAG-54 1 reorder" at bounding box center [636, 454] width 890 height 595
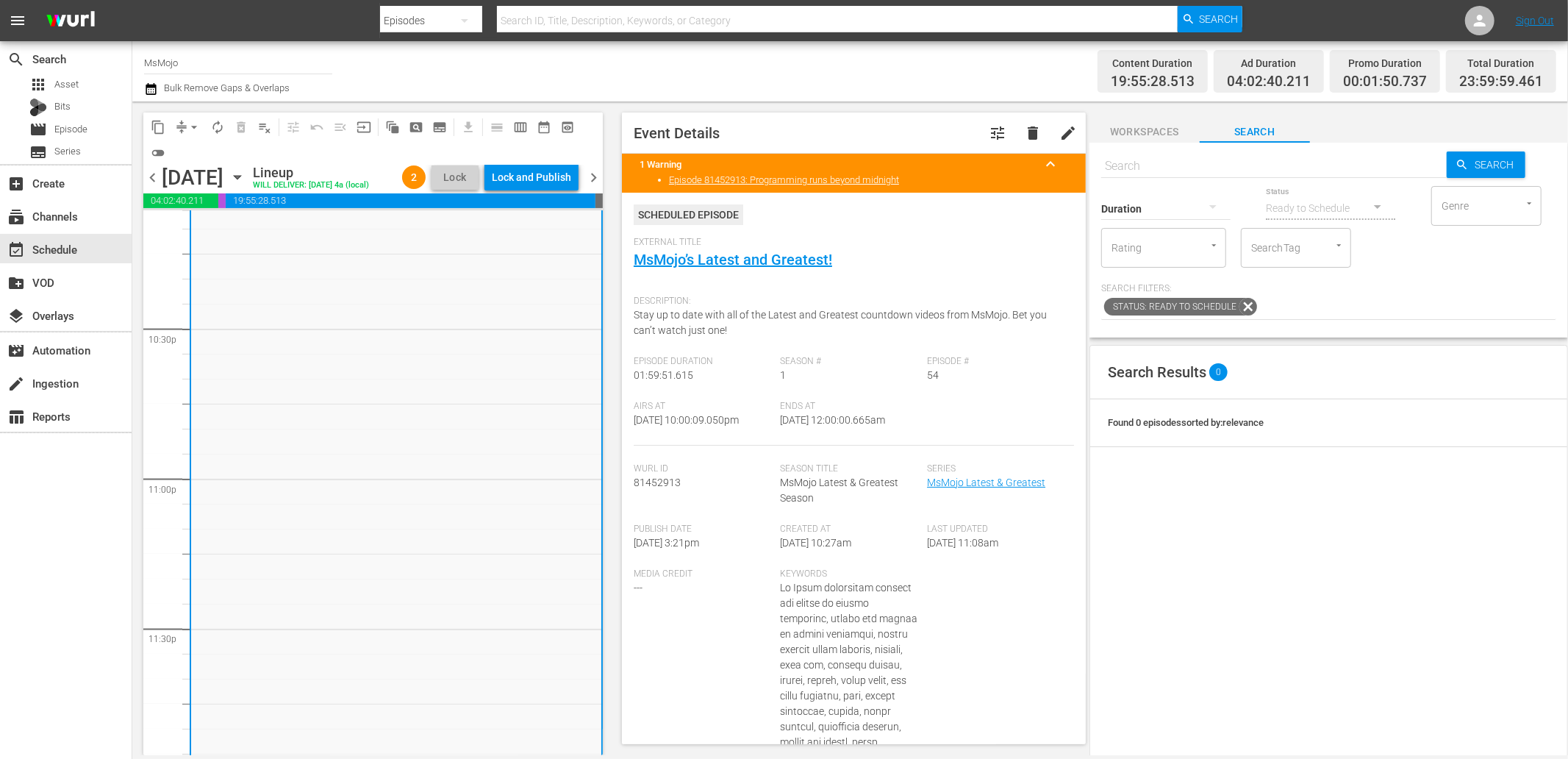
scroll to position [6657, 0]
drag, startPoint x: 855, startPoint y: 422, endPoint x: 831, endPoint y: 422, distance: 24.0
click at [831, 422] on div "Ends At 9/20/25 @ 12:00:00.665am" at bounding box center [855, 423] width 147 height 45
click at [528, 180] on div "Lock and Publish" at bounding box center [531, 177] width 79 height 26
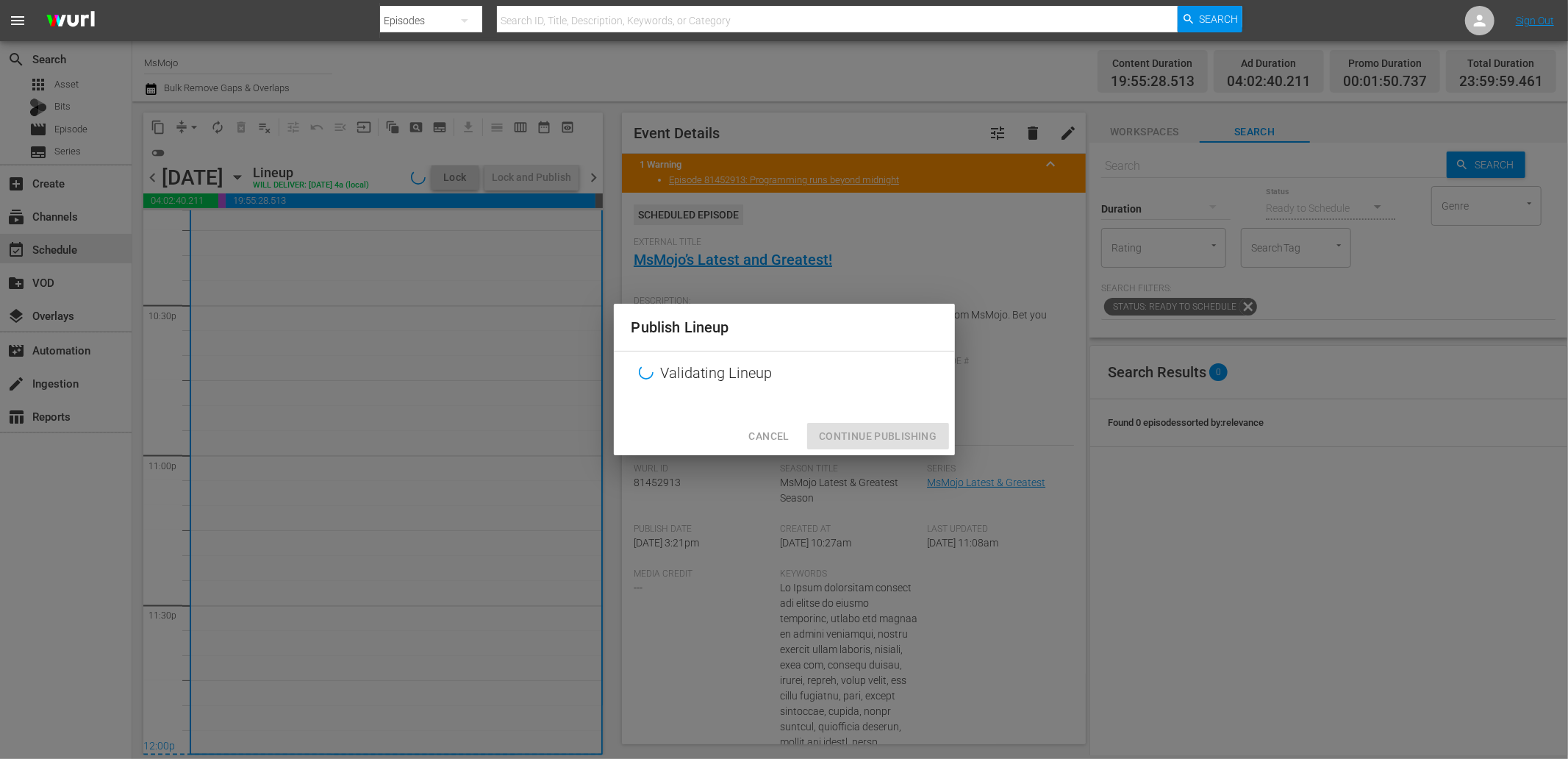
scroll to position [6656, 0]
click at [894, 443] on div "Cancel Continue Publishing" at bounding box center [785, 437] width 342 height 39
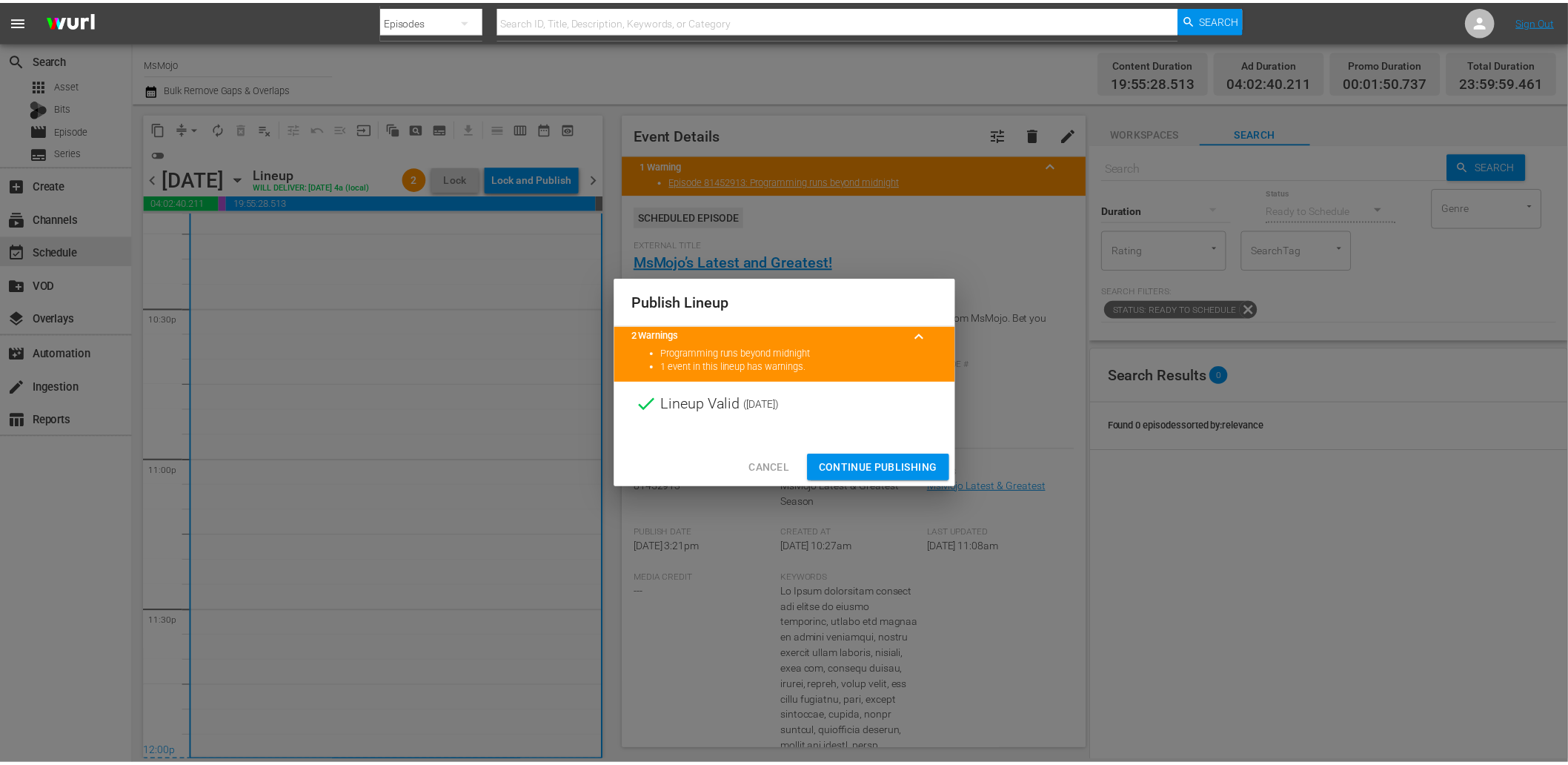
scroll to position [6710, 0]
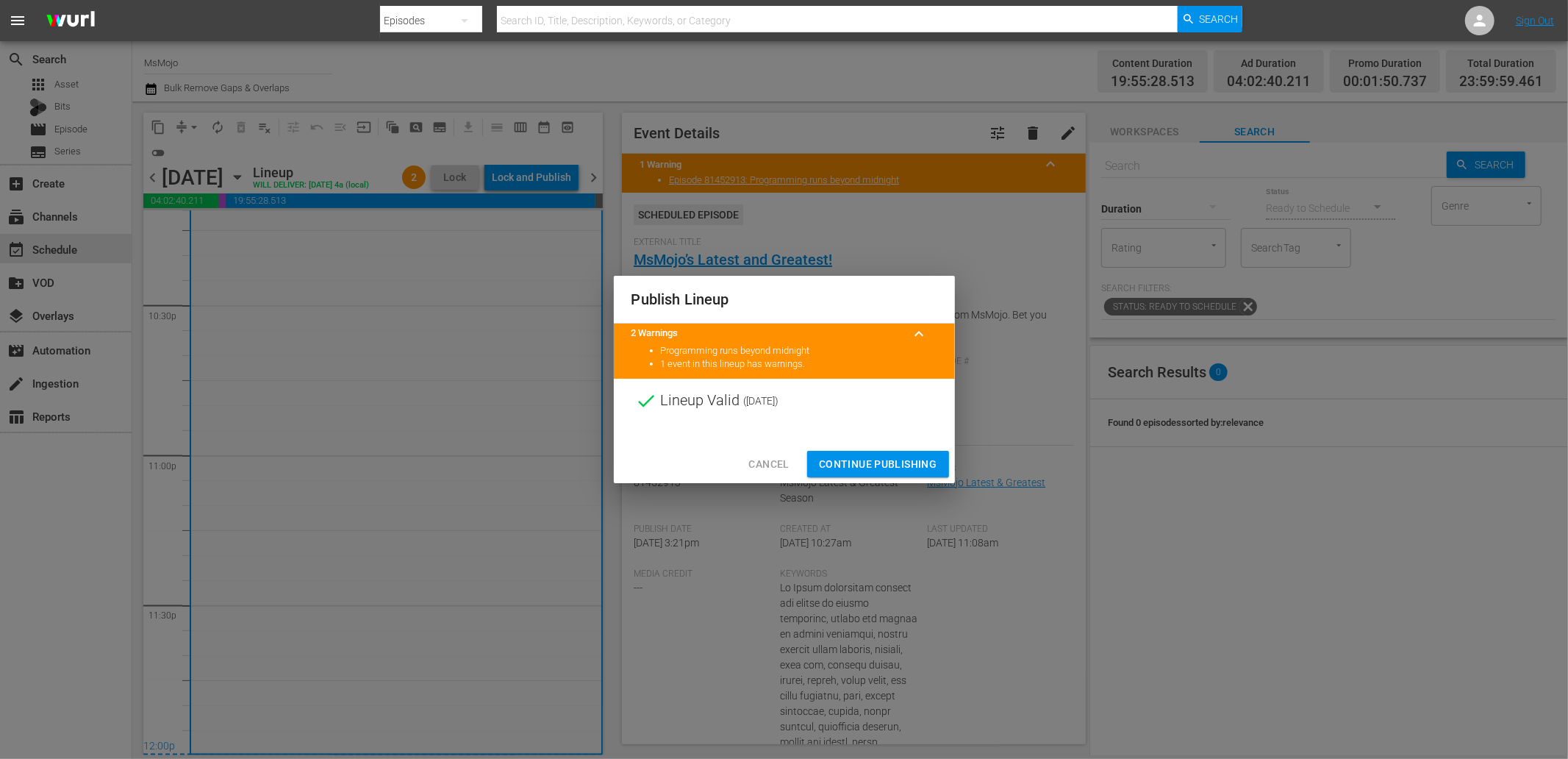
click at [863, 463] on span "Continue Publishing" at bounding box center [878, 465] width 119 height 19
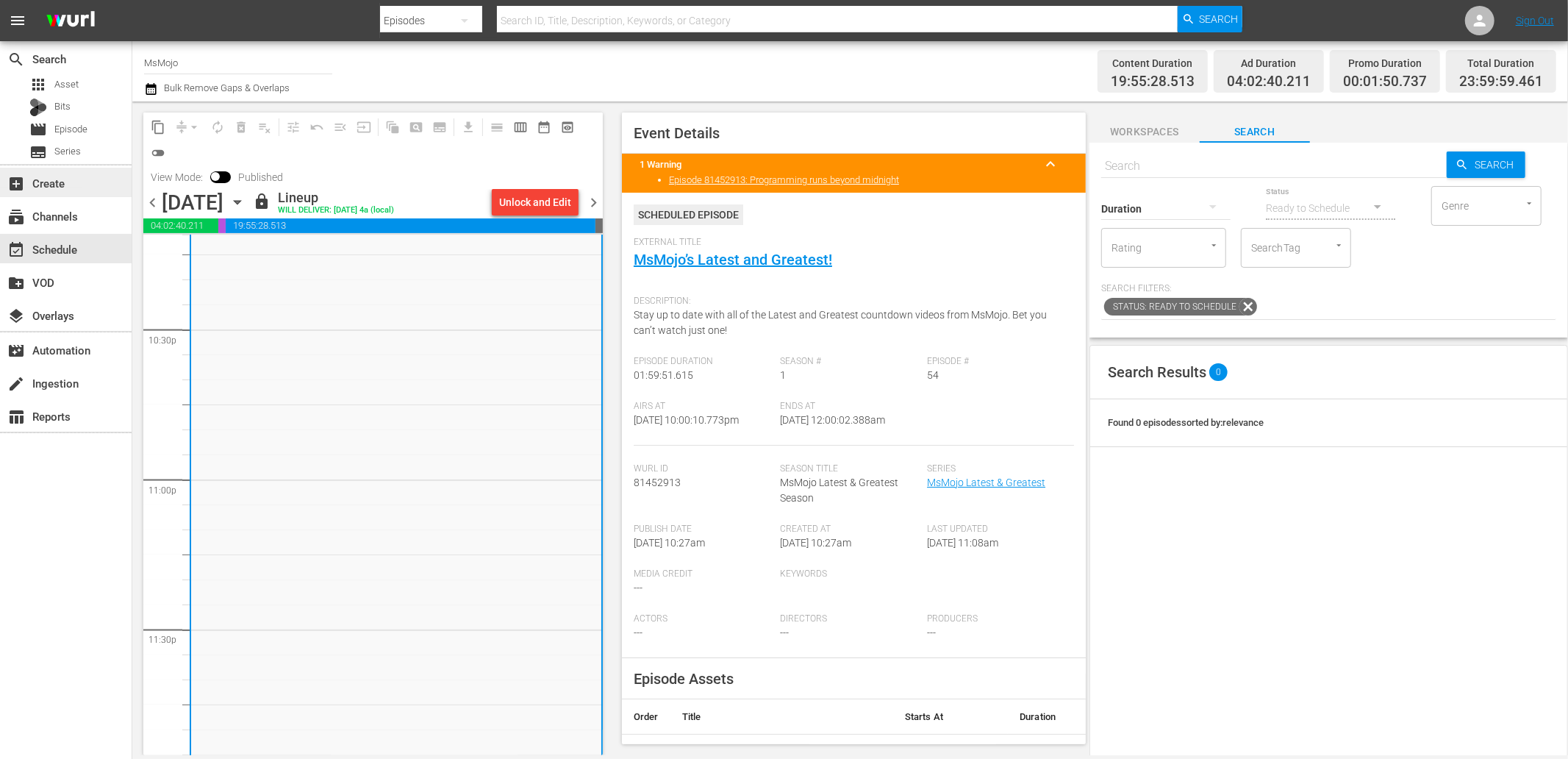
click at [47, 186] on div "add_box Create" at bounding box center [41, 181] width 82 height 13
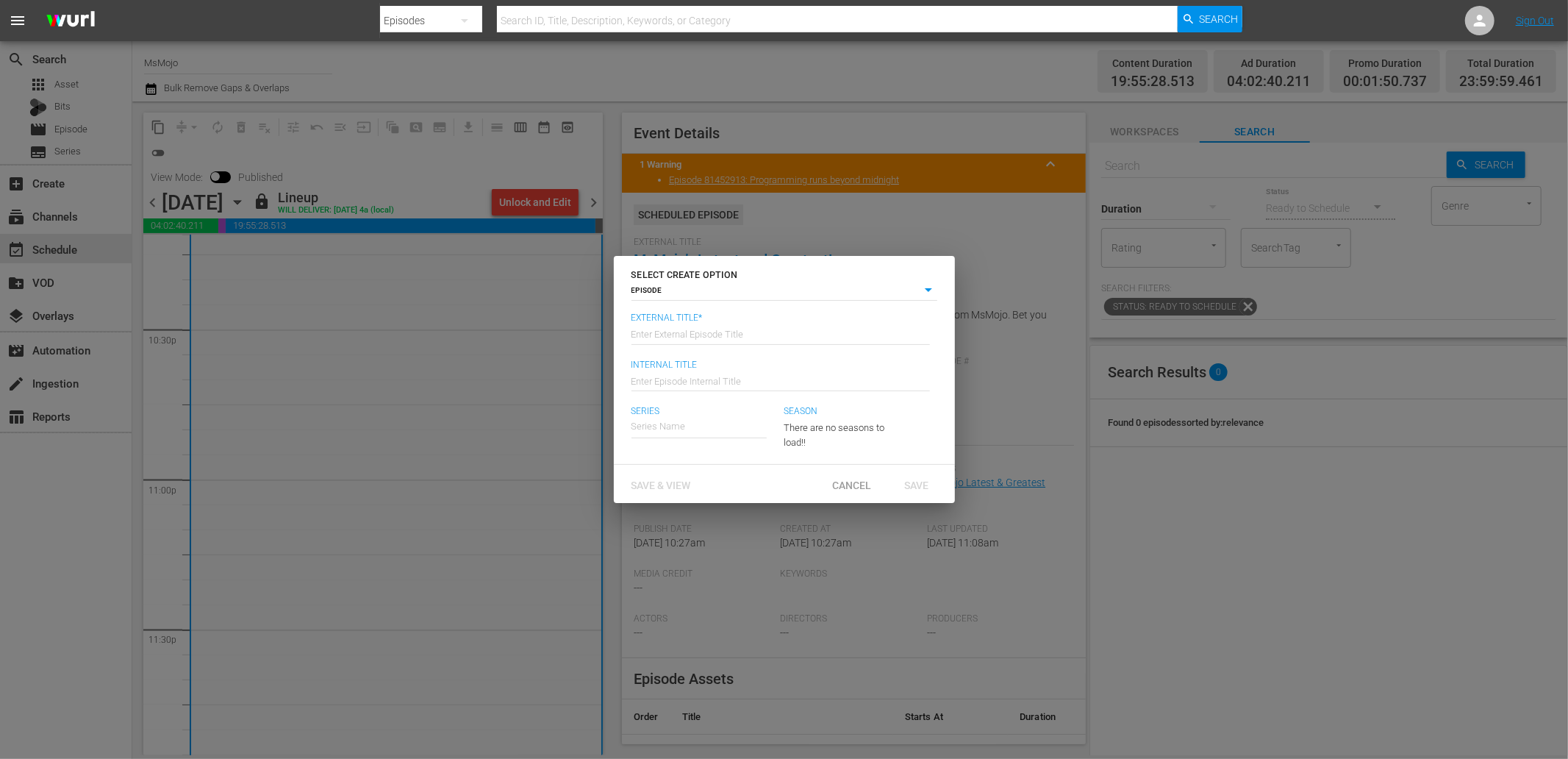
click at [708, 334] on input "text" at bounding box center [781, 333] width 299 height 35
type input "MsMojo’s Latest and Greatest!"
click at [653, 375] on input "text" at bounding box center [781, 380] width 299 height 35
type input "MM-LAG-90"
click at [678, 424] on input "text" at bounding box center [699, 427] width 135 height 35
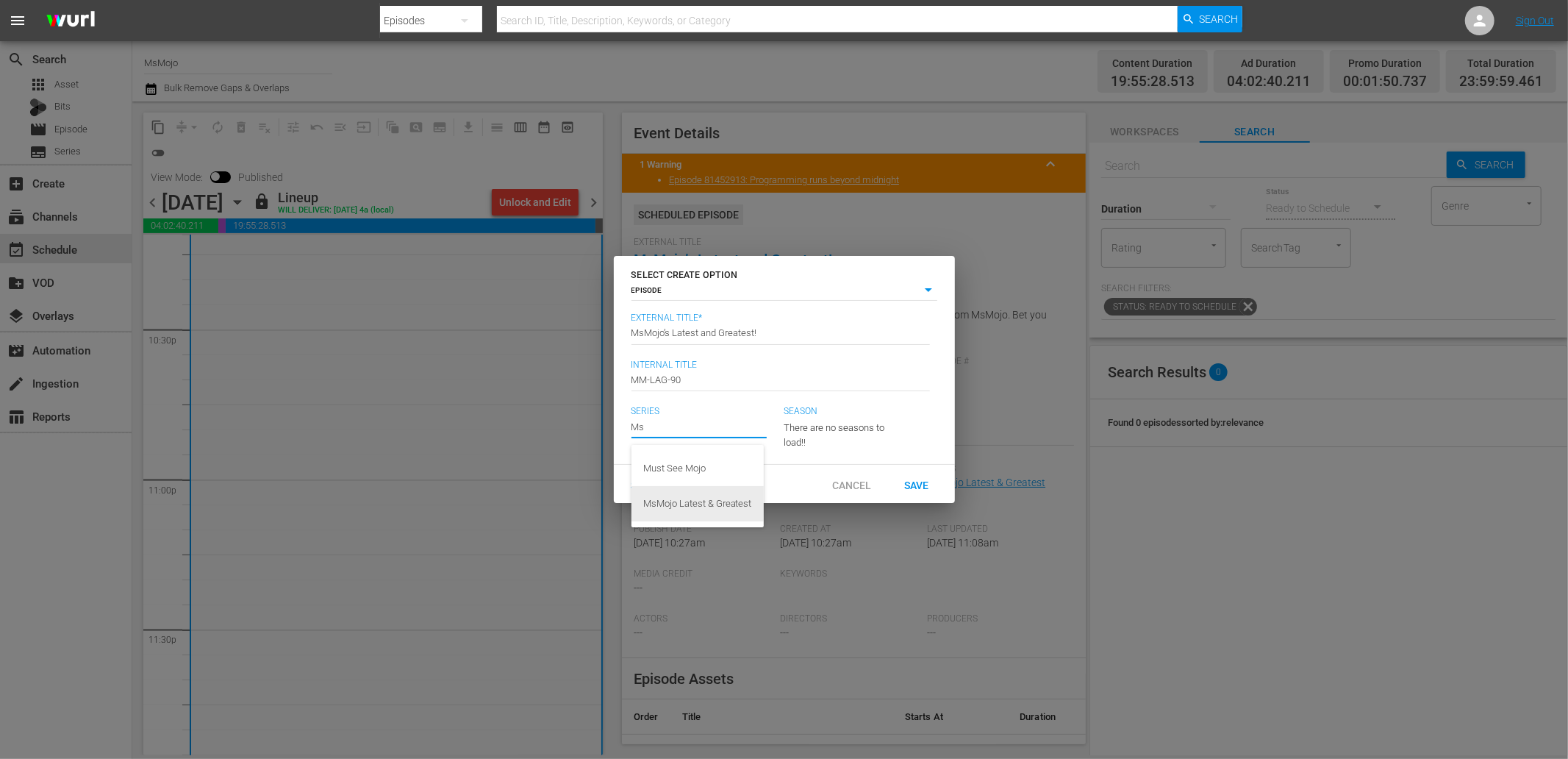
drag, startPoint x: 674, startPoint y: 465, endPoint x: 659, endPoint y: 508, distance: 45.5
click at [659, 508] on div "Must See Mojo MsMojo Latest & Greatest" at bounding box center [698, 486] width 133 height 82
click at [659, 508] on div "MsMojo Latest & Greatest" at bounding box center [697, 504] width 109 height 35
type input "MsMojo Latest & Greatest"
click at [664, 496] on div "Save & View" at bounding box center [661, 483] width 83 height 27
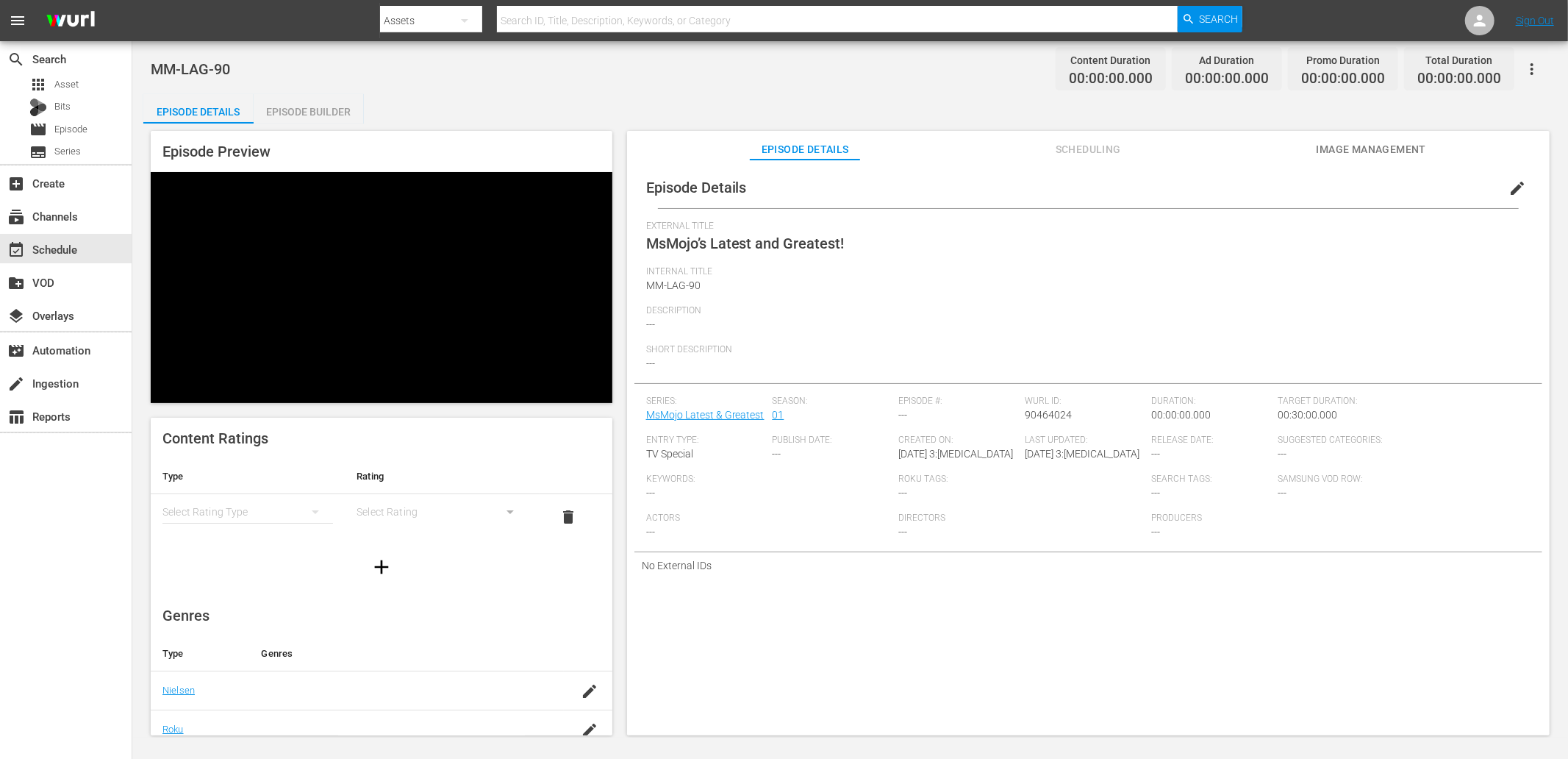
click at [486, 99] on div "Episode Details Episode Builder Episode Preview Content Ratings Type Rating Sel…" at bounding box center [850, 421] width 1414 height 654
click at [1370, 150] on span "Image Management" at bounding box center [1371, 149] width 110 height 19
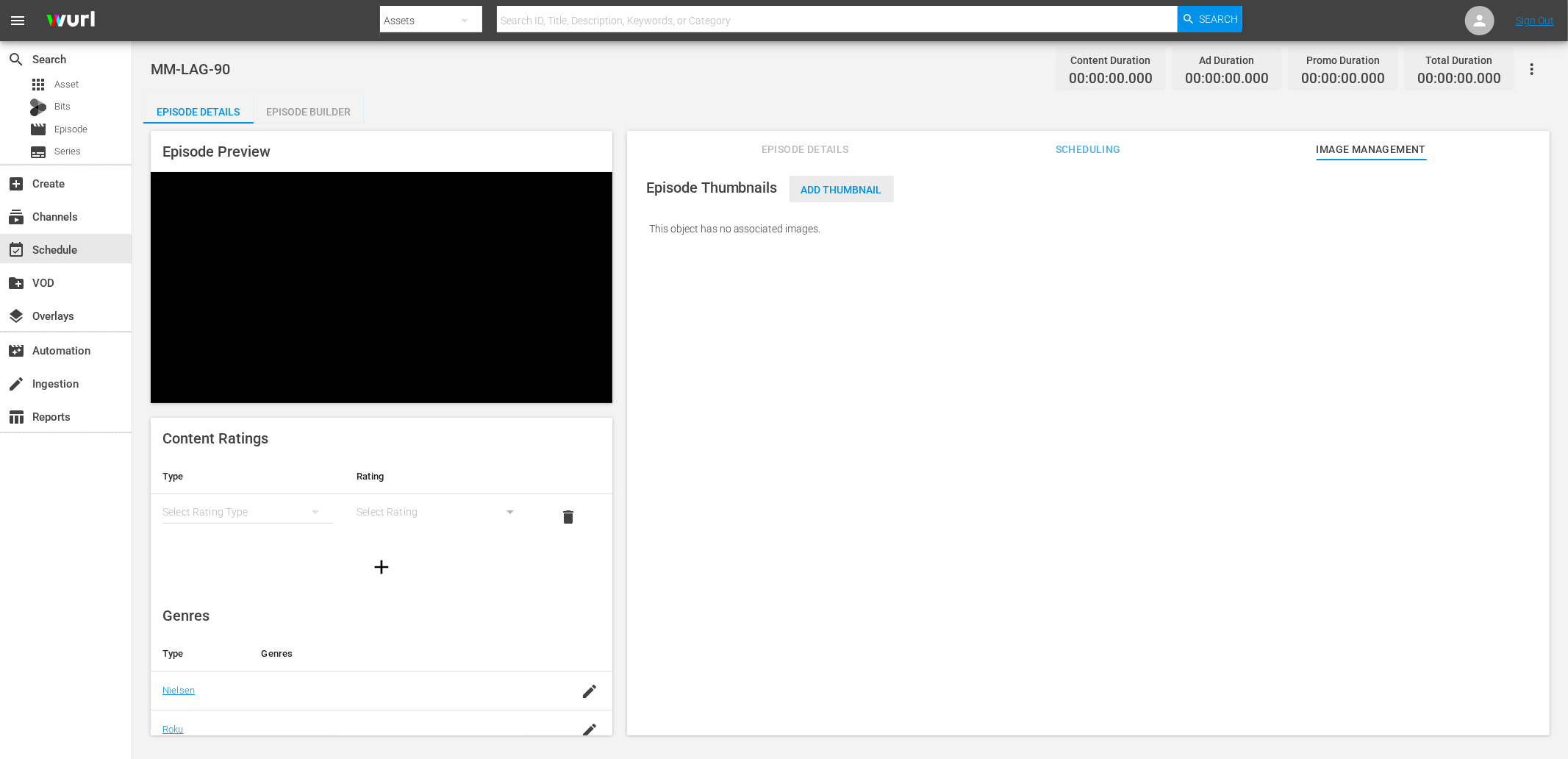
click at [841, 186] on span "Add Thumbnail" at bounding box center [842, 190] width 105 height 12
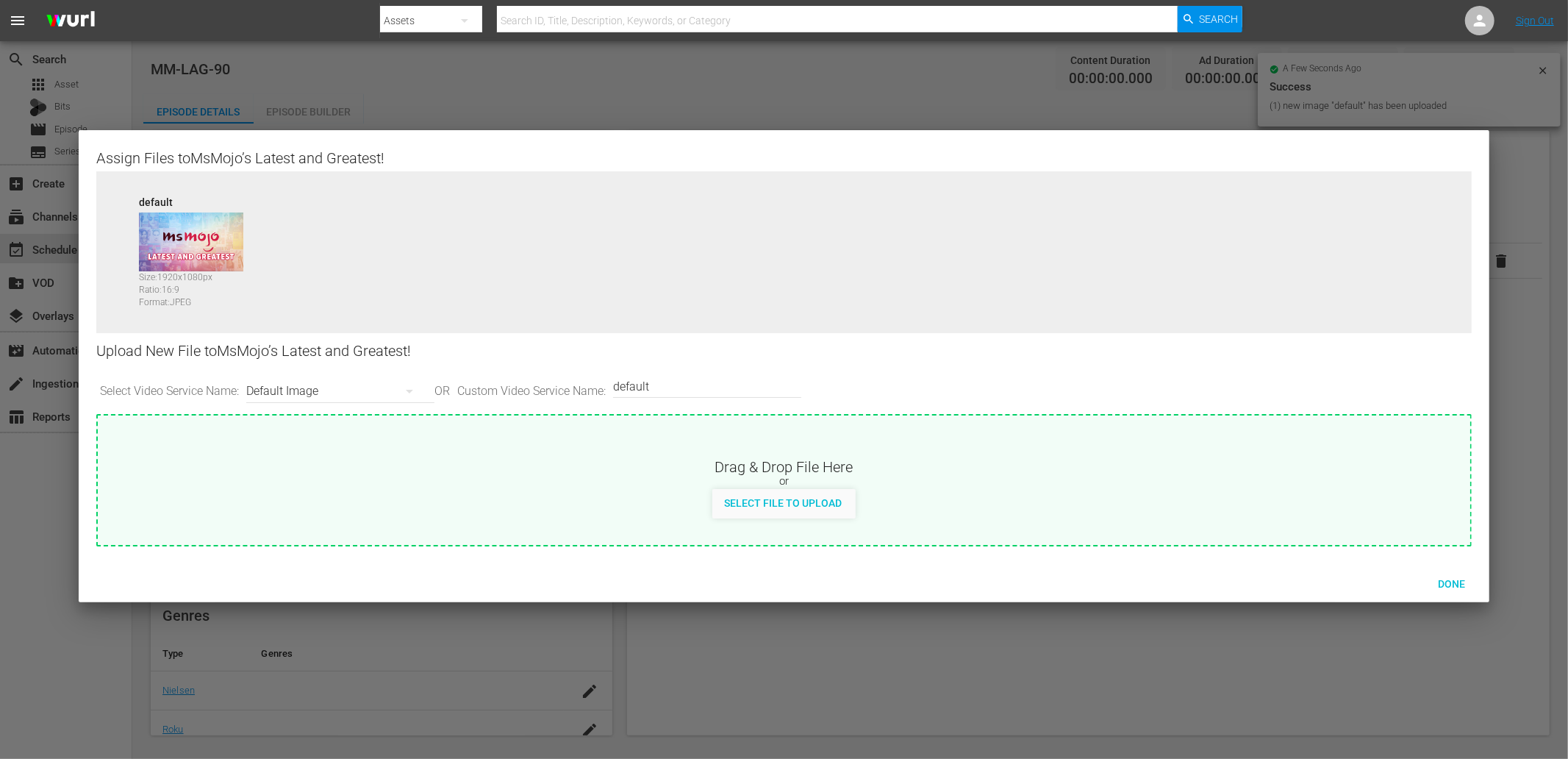
click at [297, 393] on div "Default Image" at bounding box center [337, 391] width 181 height 41
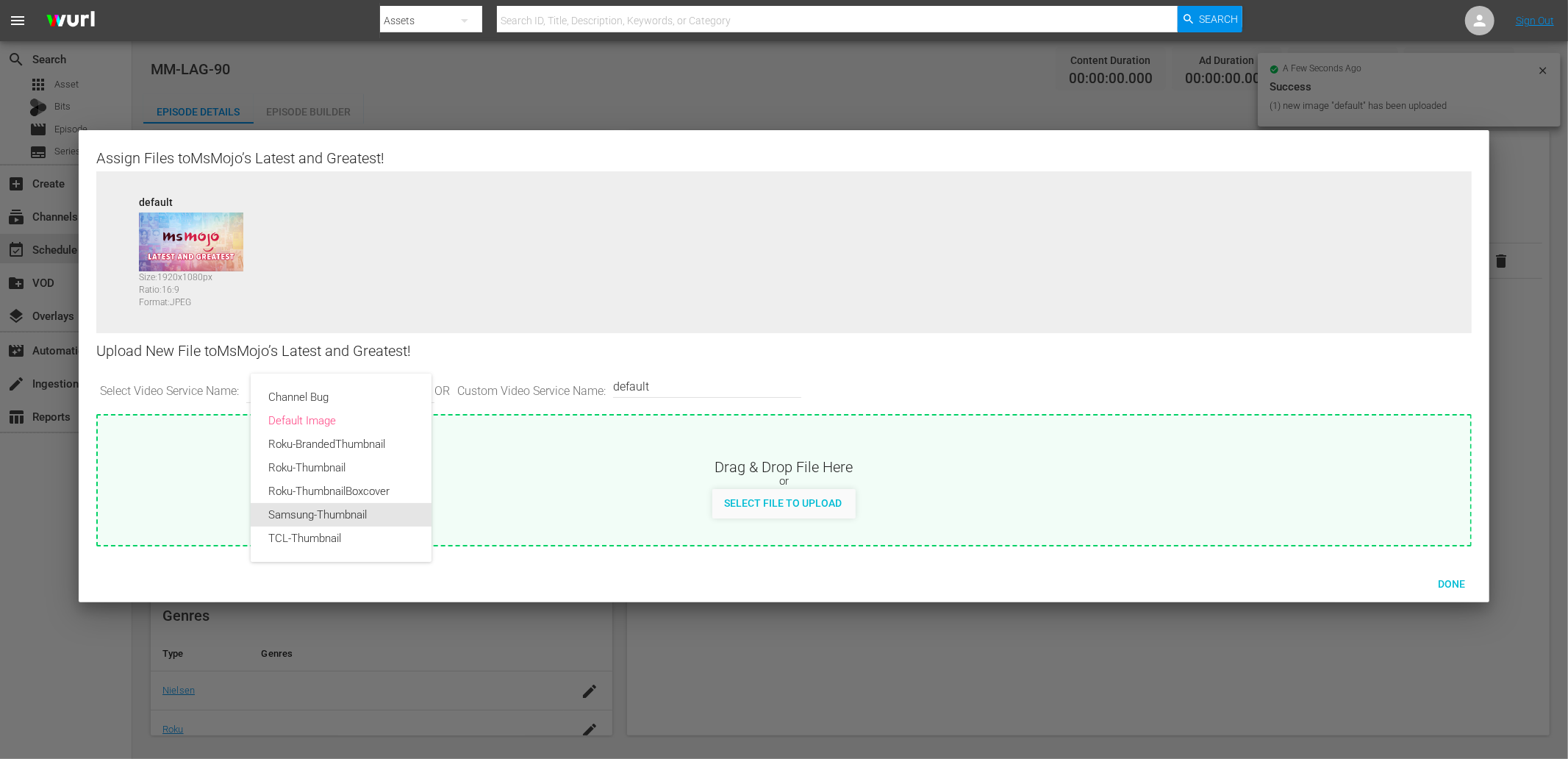
click at [296, 509] on div "Samsung-Thumbnail" at bounding box center [342, 514] width 146 height 23
type input "Samsung-Thumbnail"
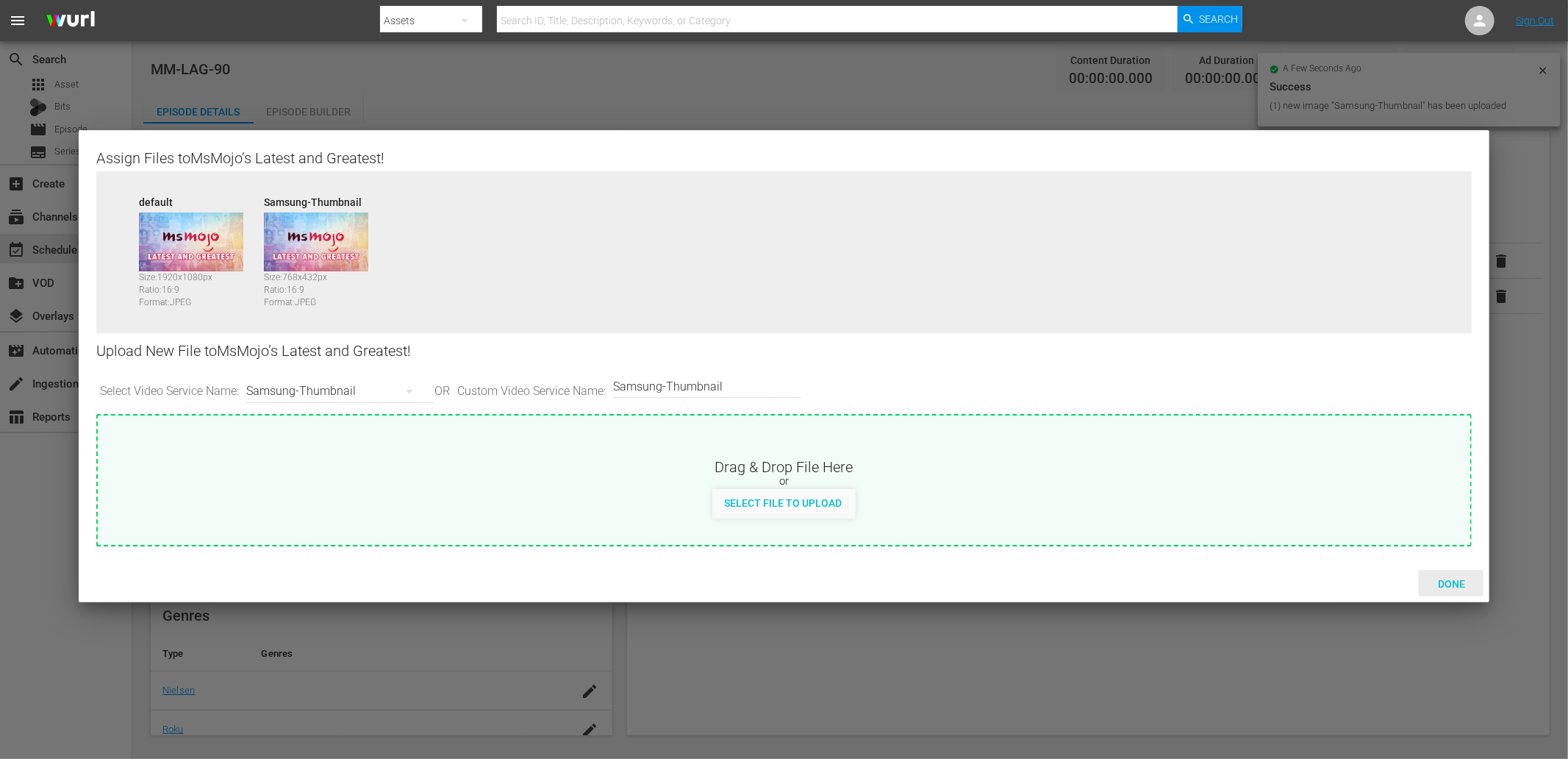
click at [1459, 584] on span "Done" at bounding box center [1451, 583] width 50 height 12
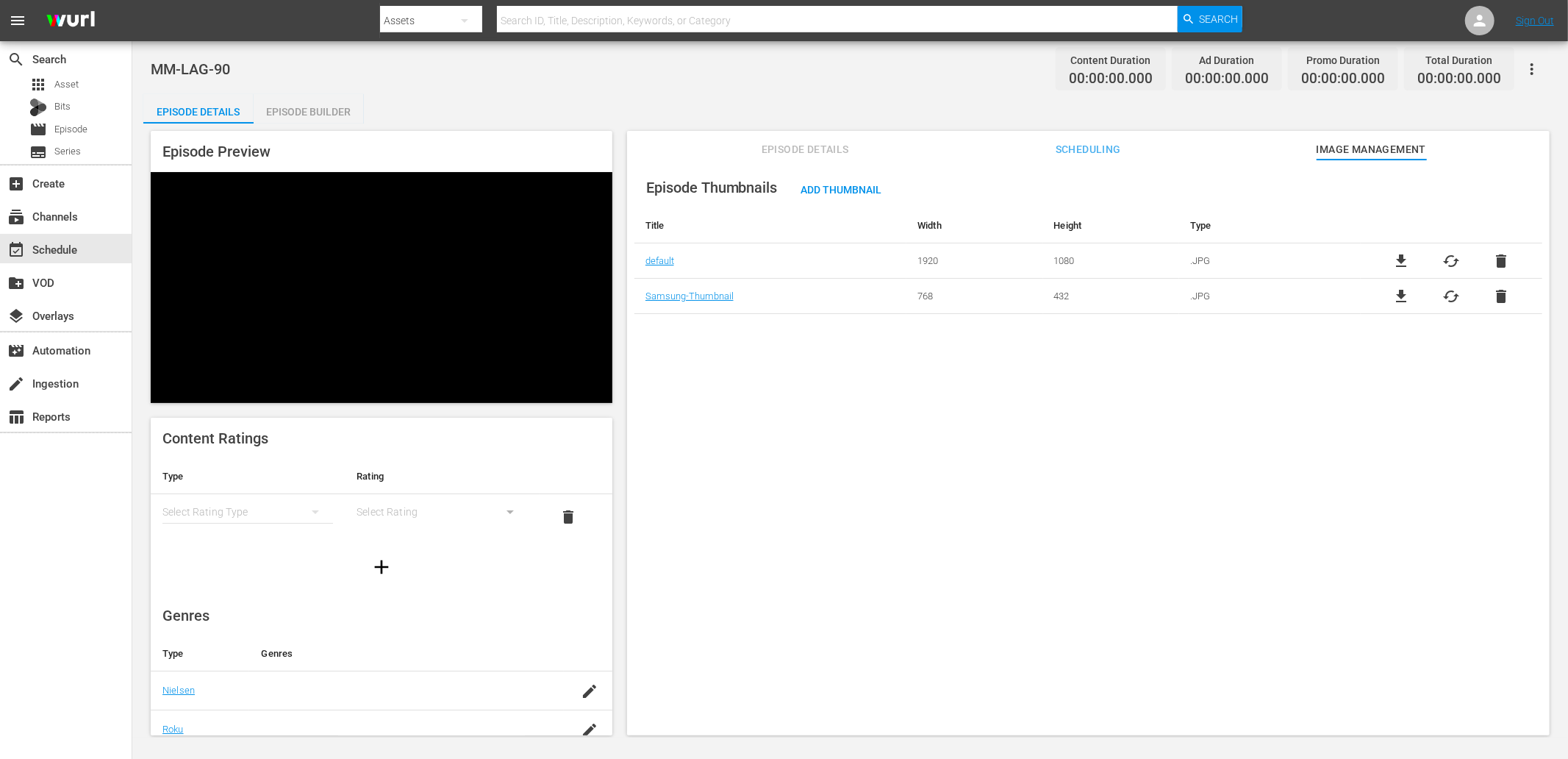
click at [567, 71] on div "MM-LAG-90 Content Duration 00:00:00.000 Ad Duration 00:00:00.000 Promo Duration…" at bounding box center [849, 68] width 1399 height 33
click at [293, 106] on div "Episode Builder" at bounding box center [309, 112] width 110 height 35
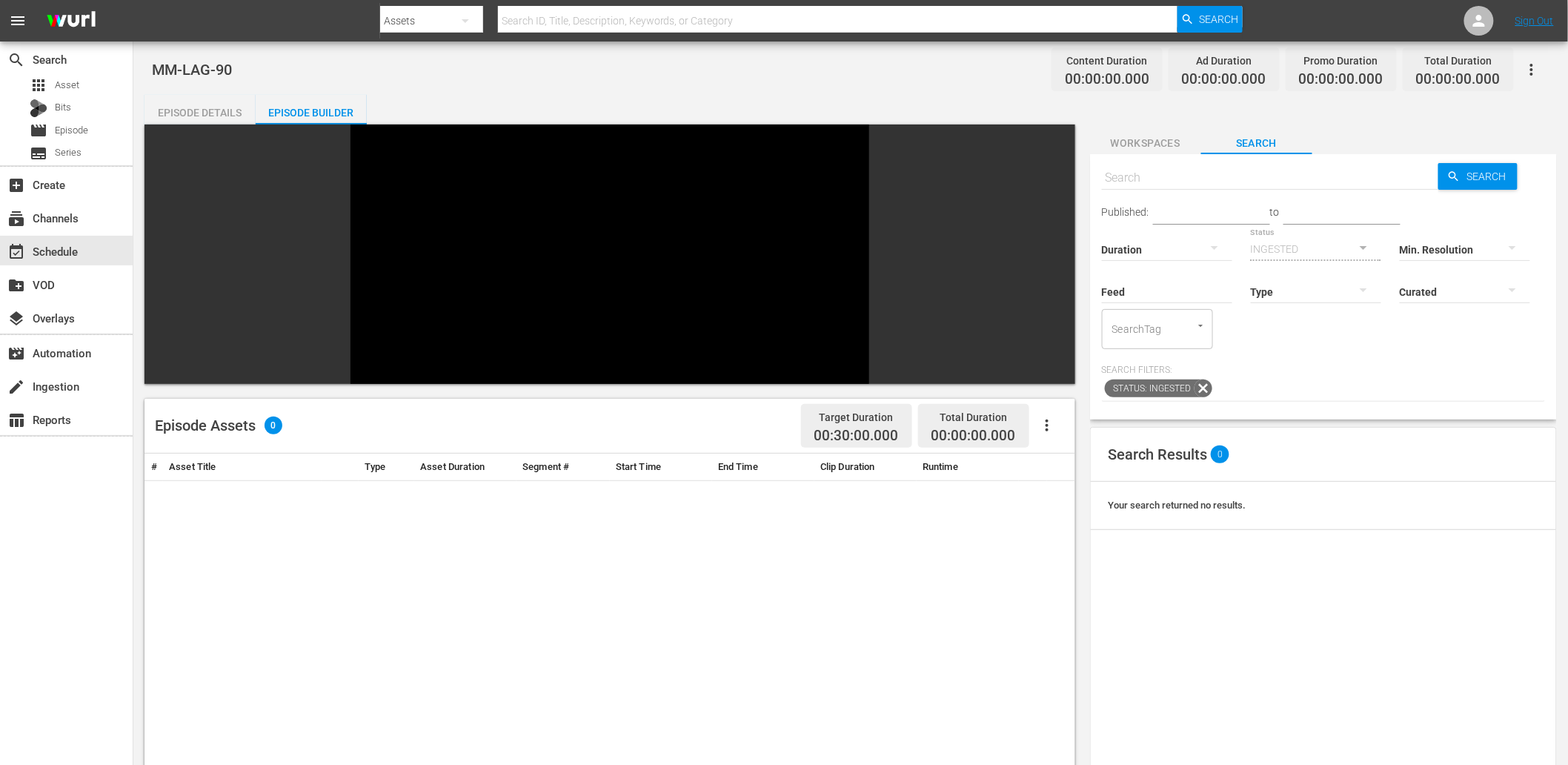
click at [1150, 143] on span "Workspaces" at bounding box center [1146, 144] width 111 height 19
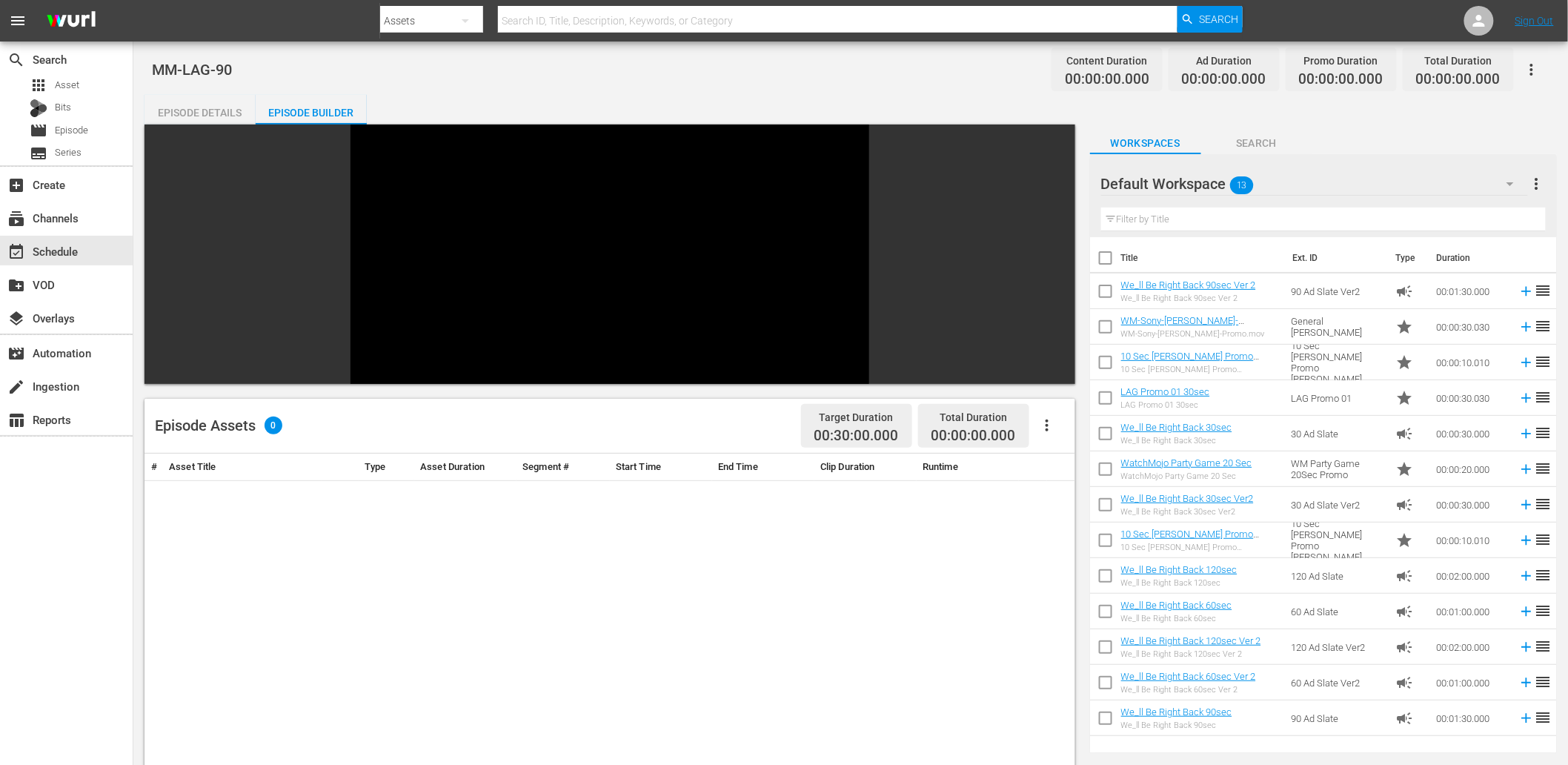
click at [1318, 201] on div "Filter by Title" at bounding box center [1323, 219] width 445 height 36
click at [1307, 188] on div "Default Workspace 13" at bounding box center [1315, 183] width 427 height 41
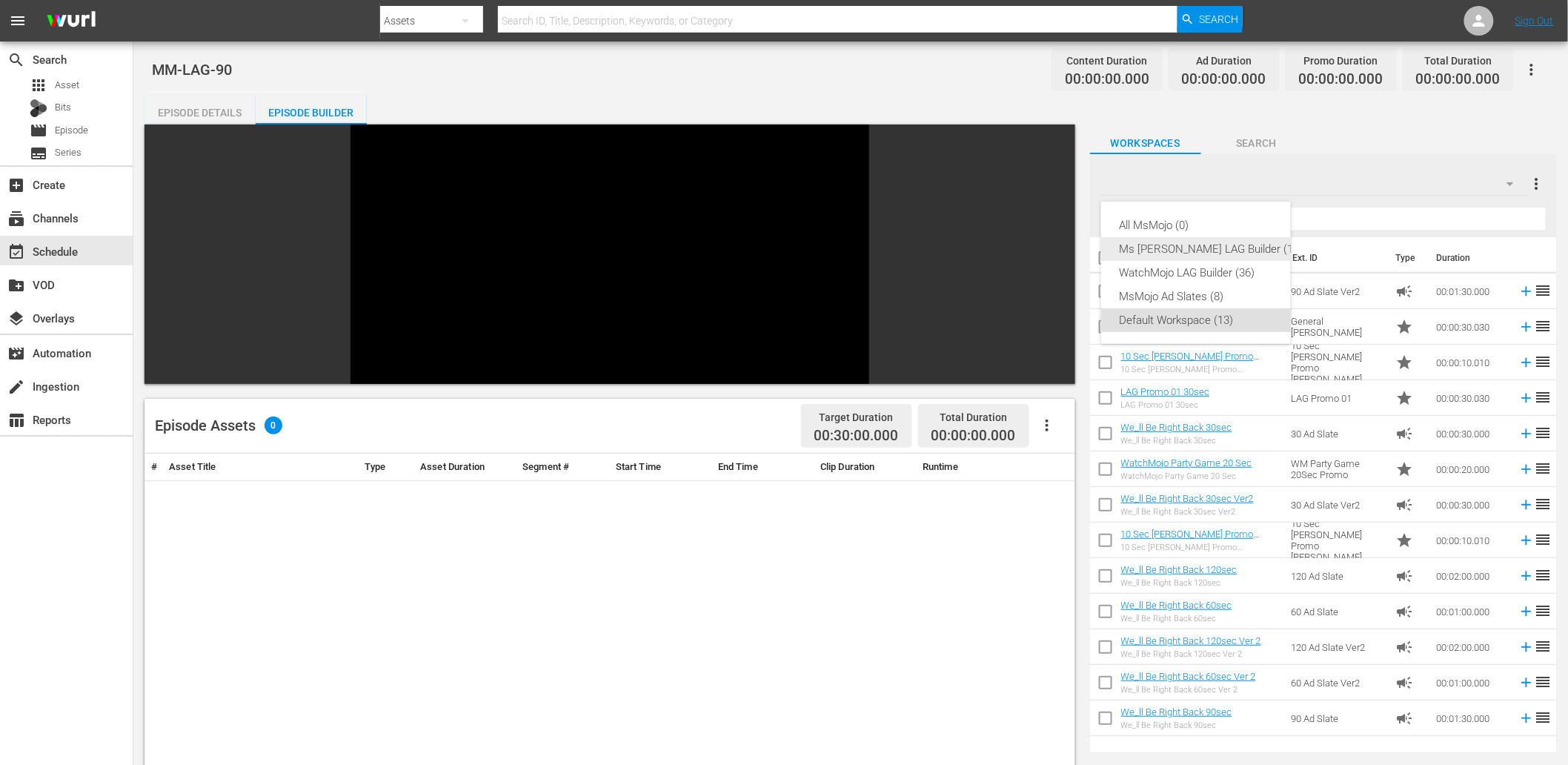
click at [1208, 254] on div "Ms Mojo LAG Builder (10)" at bounding box center [1211, 248] width 183 height 24
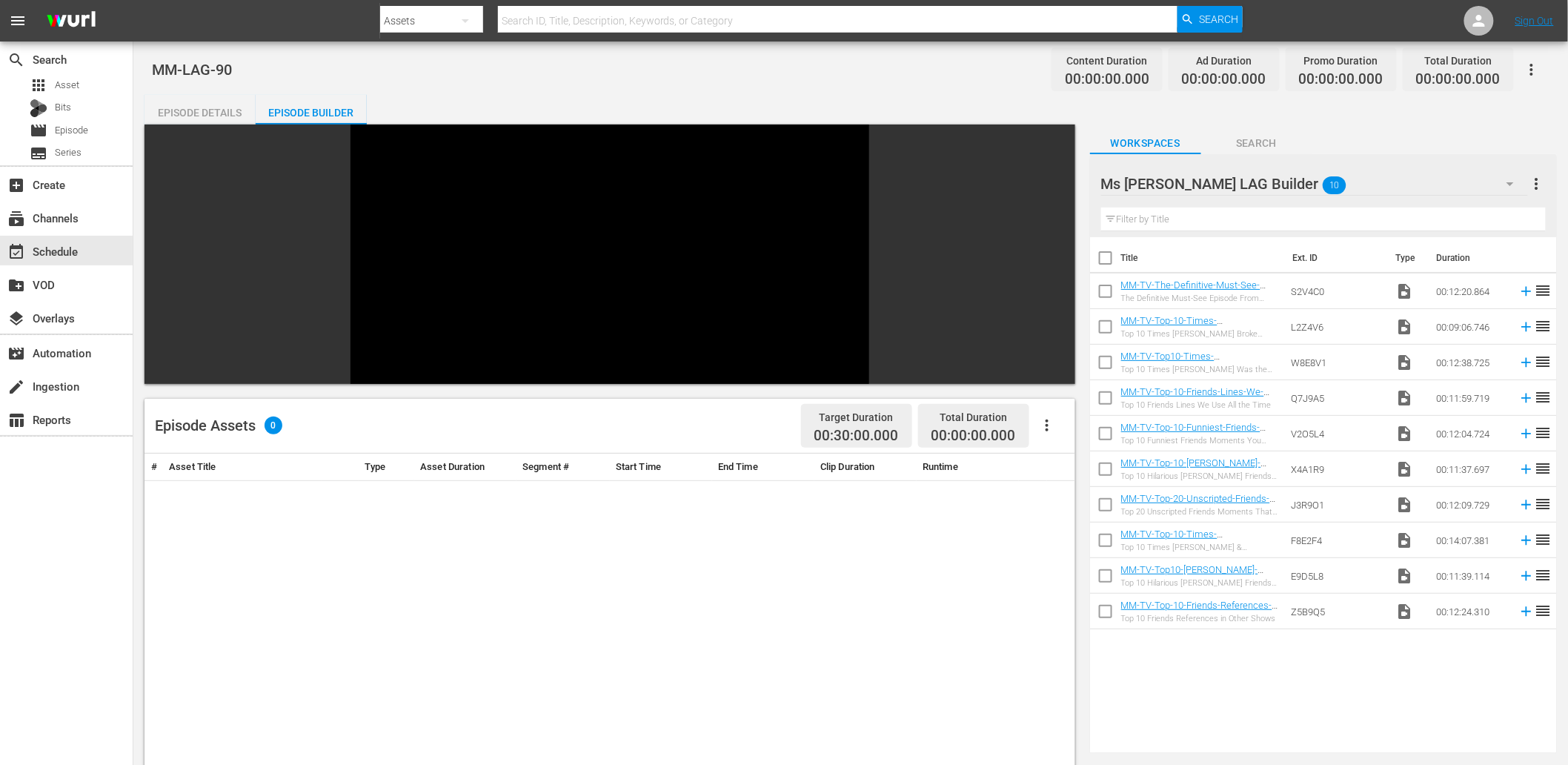
click at [1106, 257] on input "checkbox" at bounding box center [1105, 261] width 31 height 31
checkbox input "true"
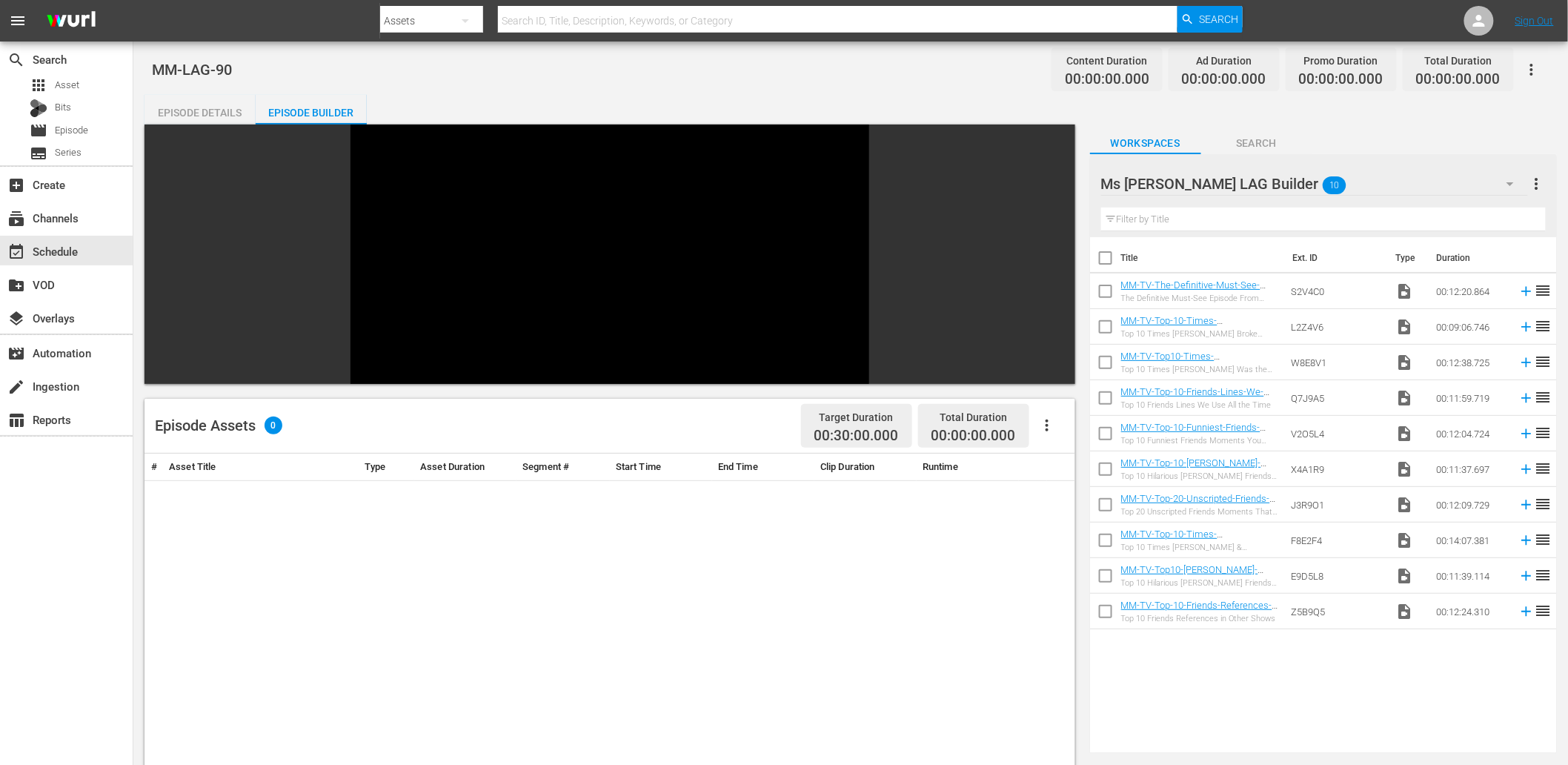
checkbox input "true"
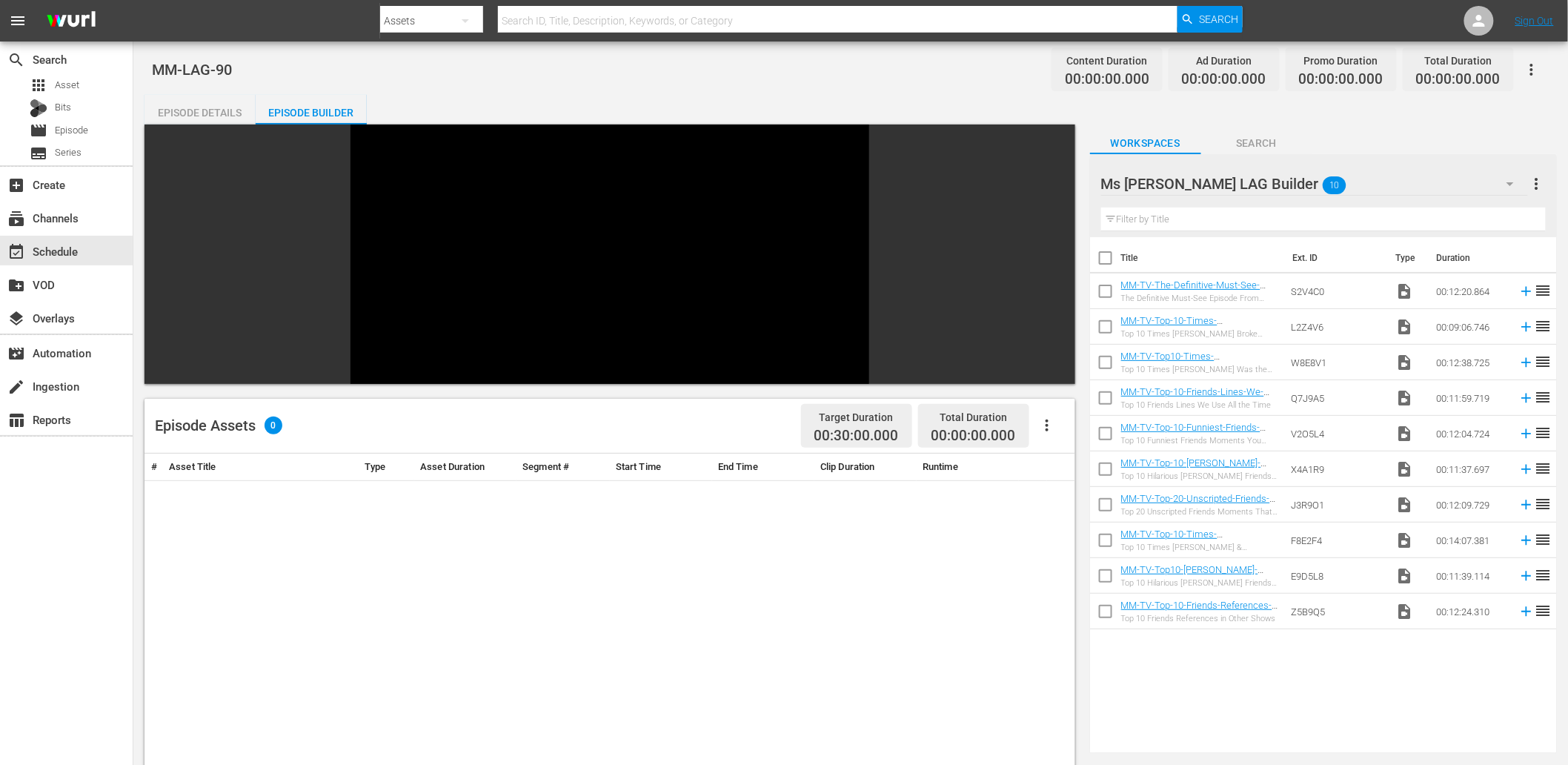
checkbox input "true"
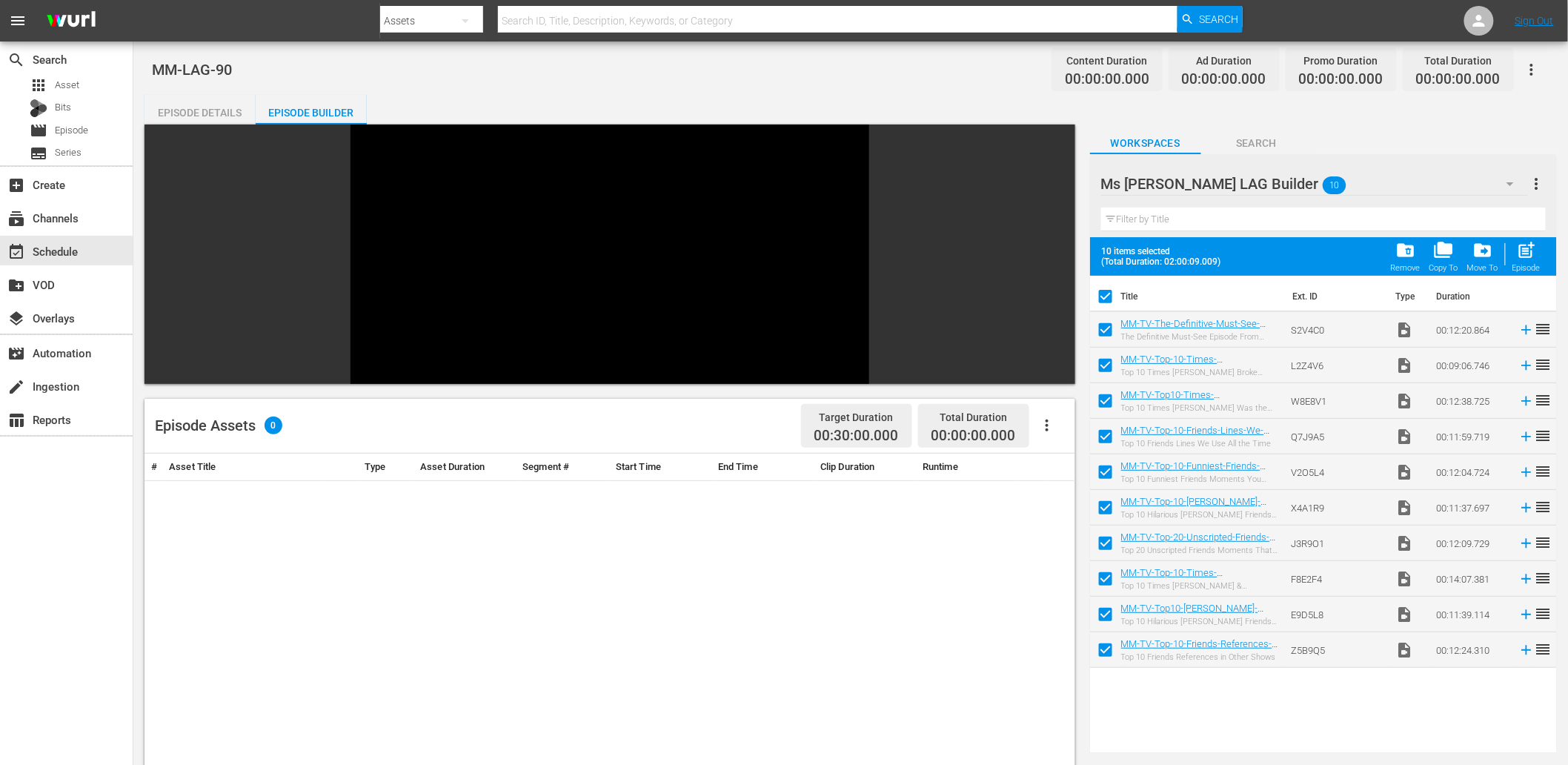
click at [1109, 373] on input "checkbox" at bounding box center [1105, 368] width 31 height 31
checkbox input "false"
click at [1106, 516] on input "checkbox" at bounding box center [1105, 510] width 31 height 31
checkbox input "false"
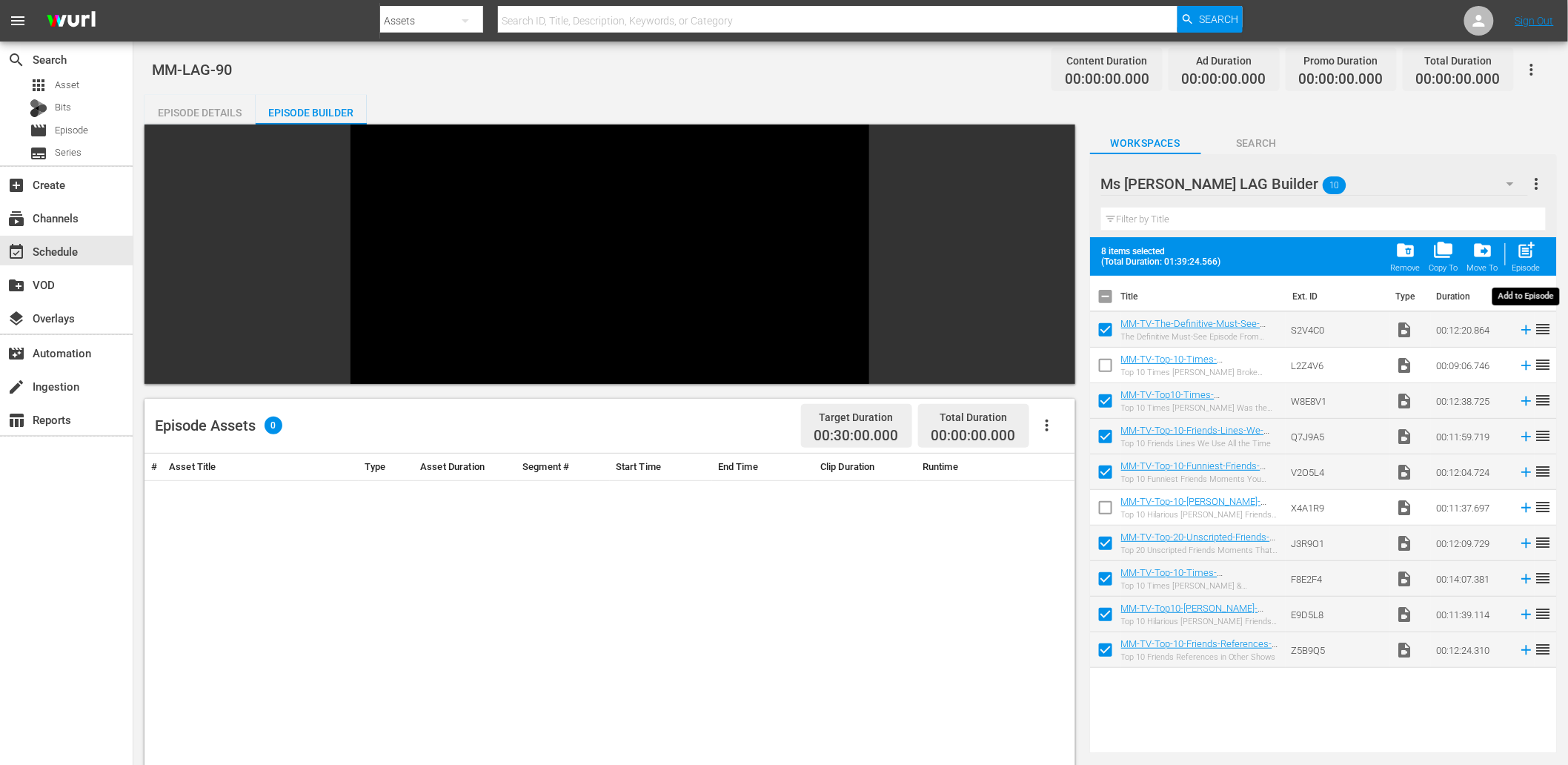
click at [1532, 252] on span "post_add" at bounding box center [1527, 249] width 20 height 20
checkbox input "false"
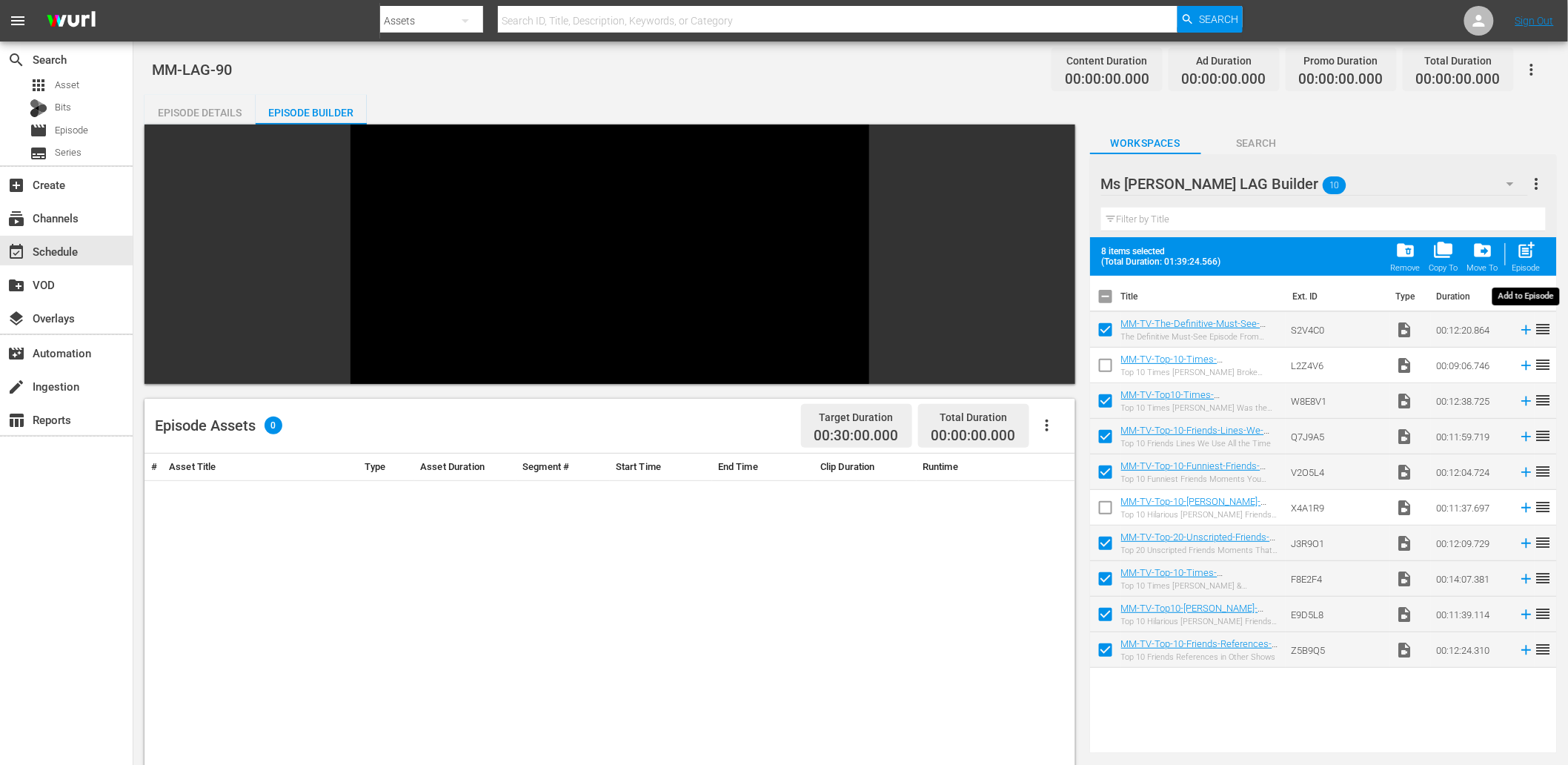
checkbox input "false"
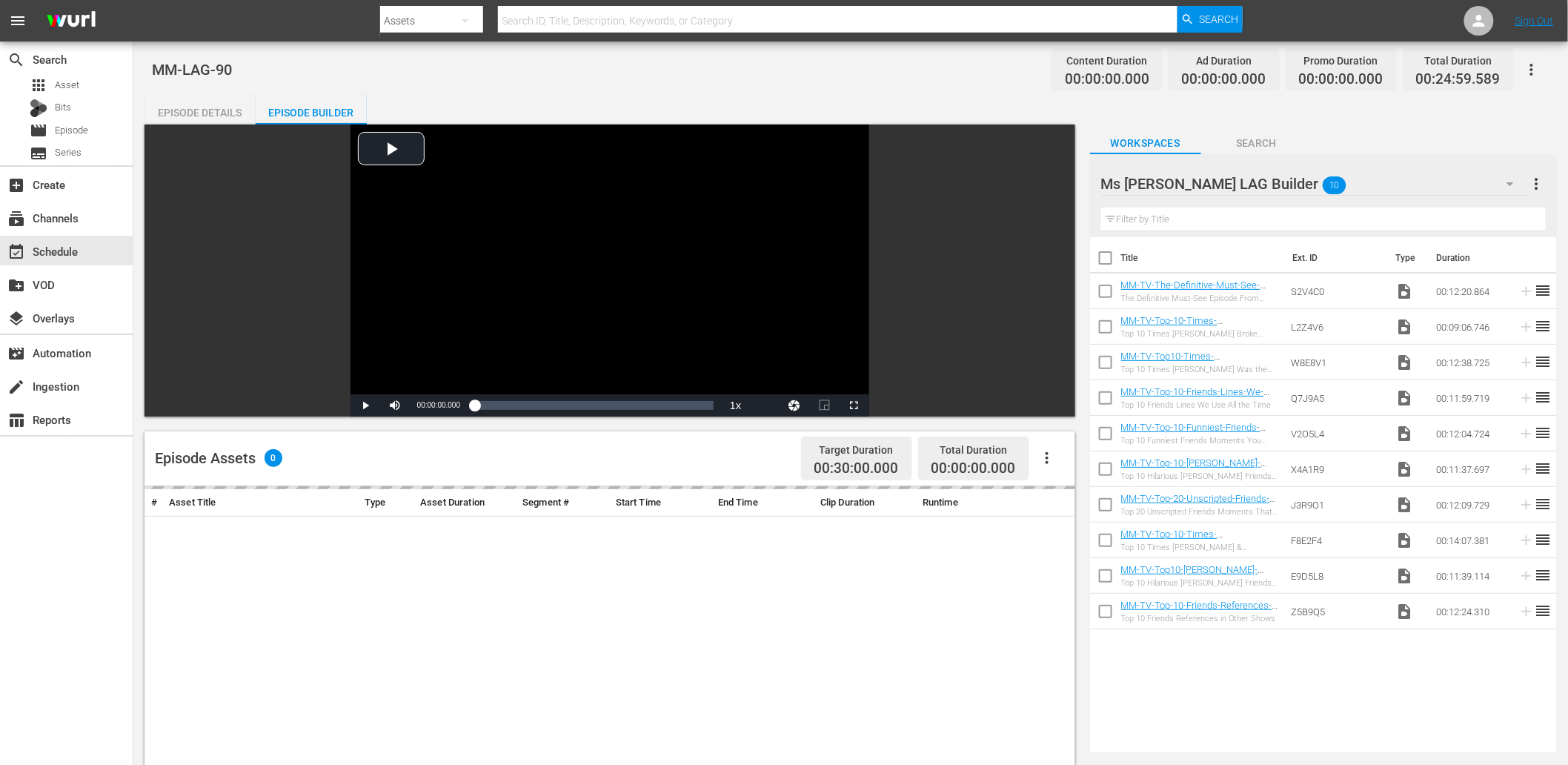
click at [1470, 182] on div "Ms Mojo LAG Builder 10" at bounding box center [1315, 183] width 427 height 41
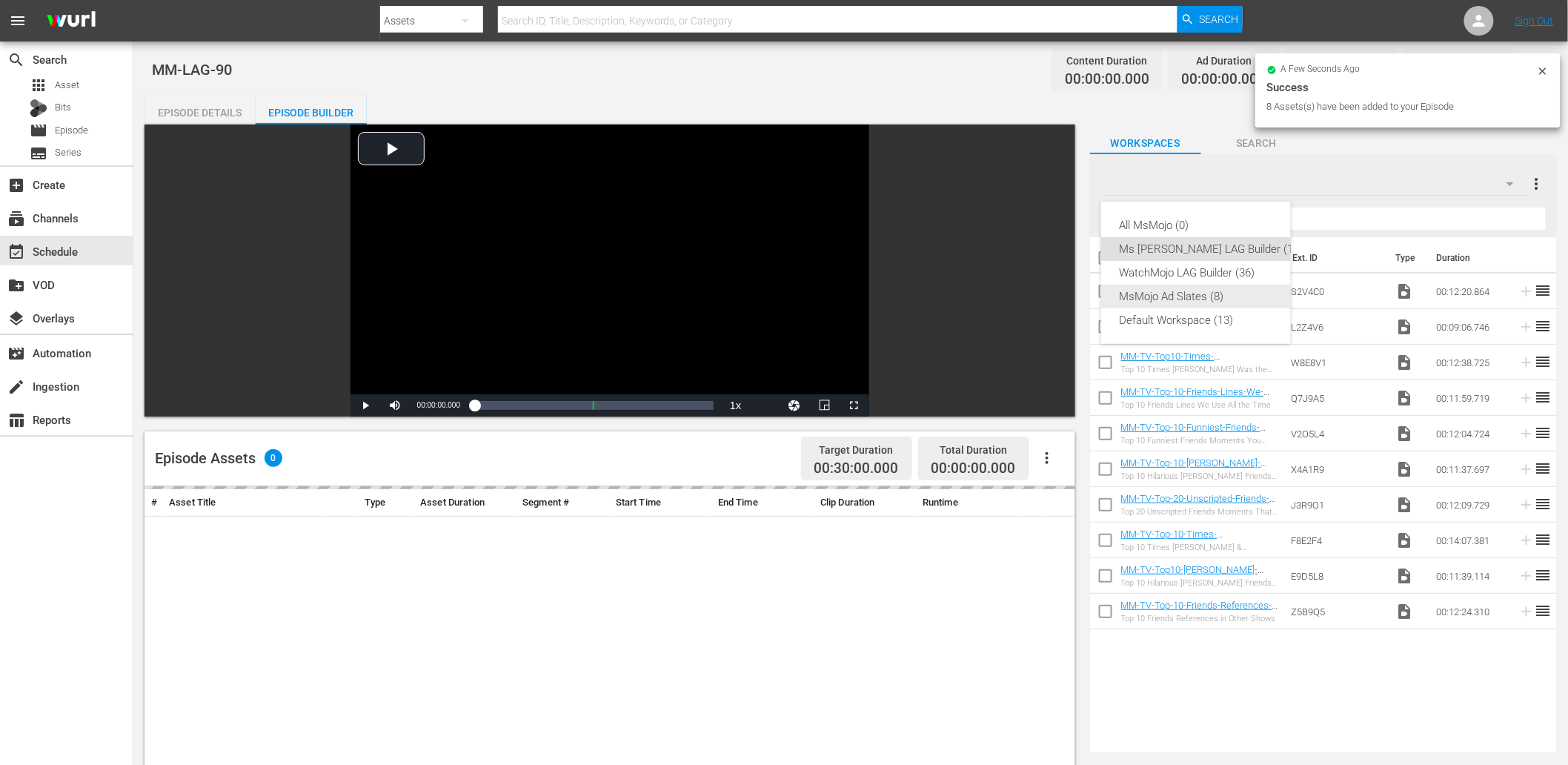
click at [1160, 297] on div "MsMojo Ad Slates (8)" at bounding box center [1211, 296] width 183 height 24
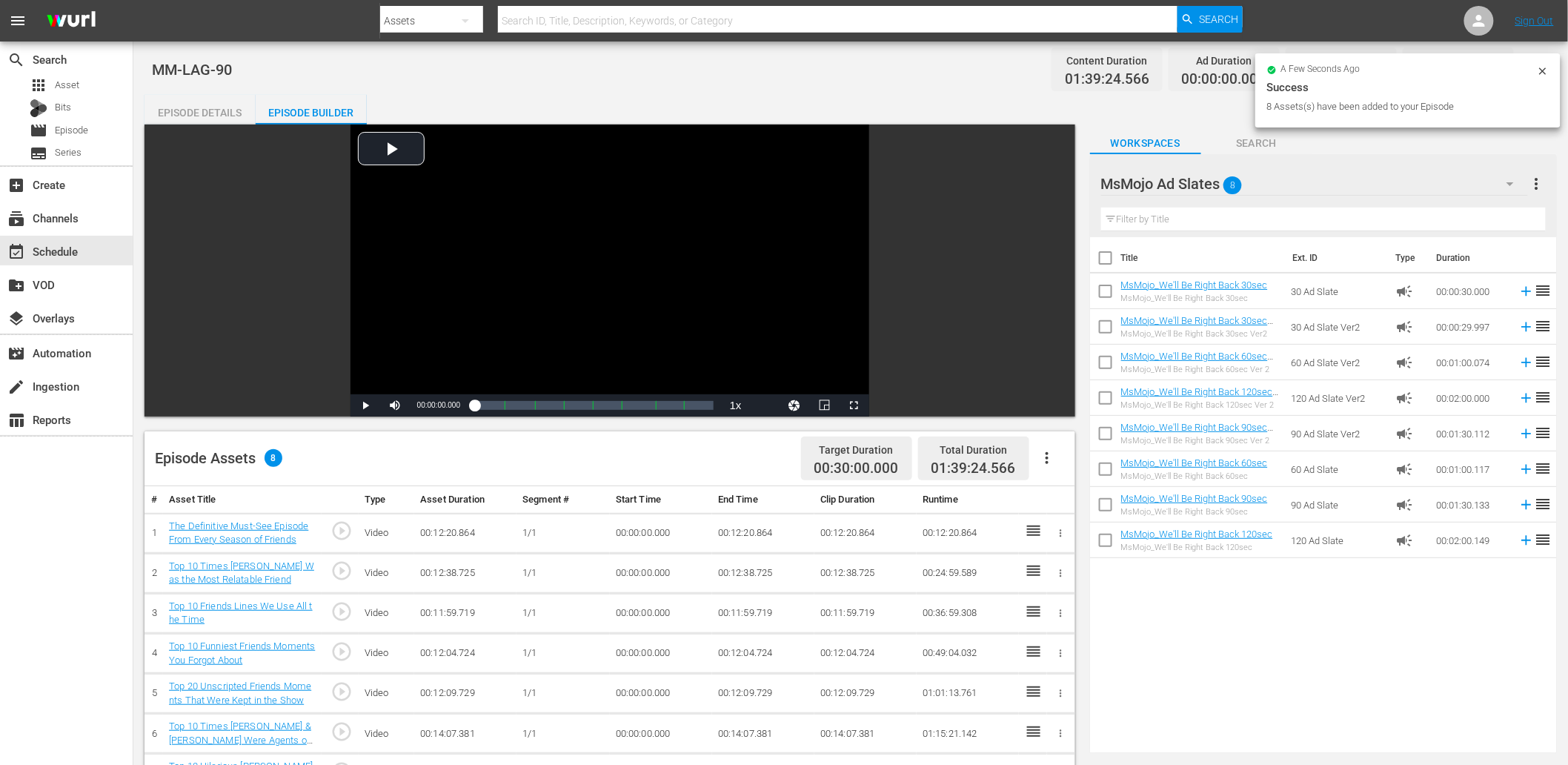
click at [1161, 218] on input "text" at bounding box center [1323, 219] width 445 height 24
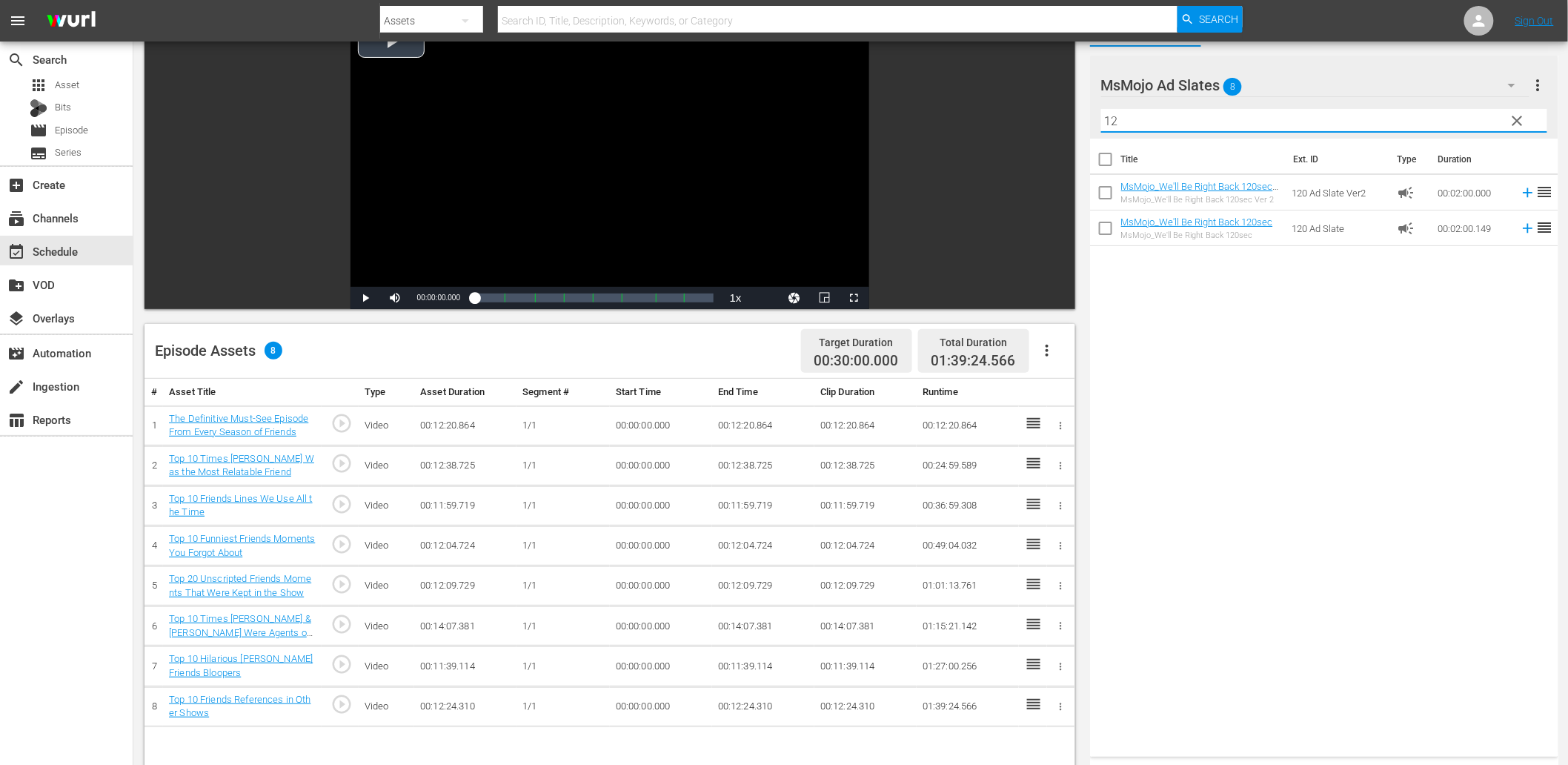
scroll to position [386, 0]
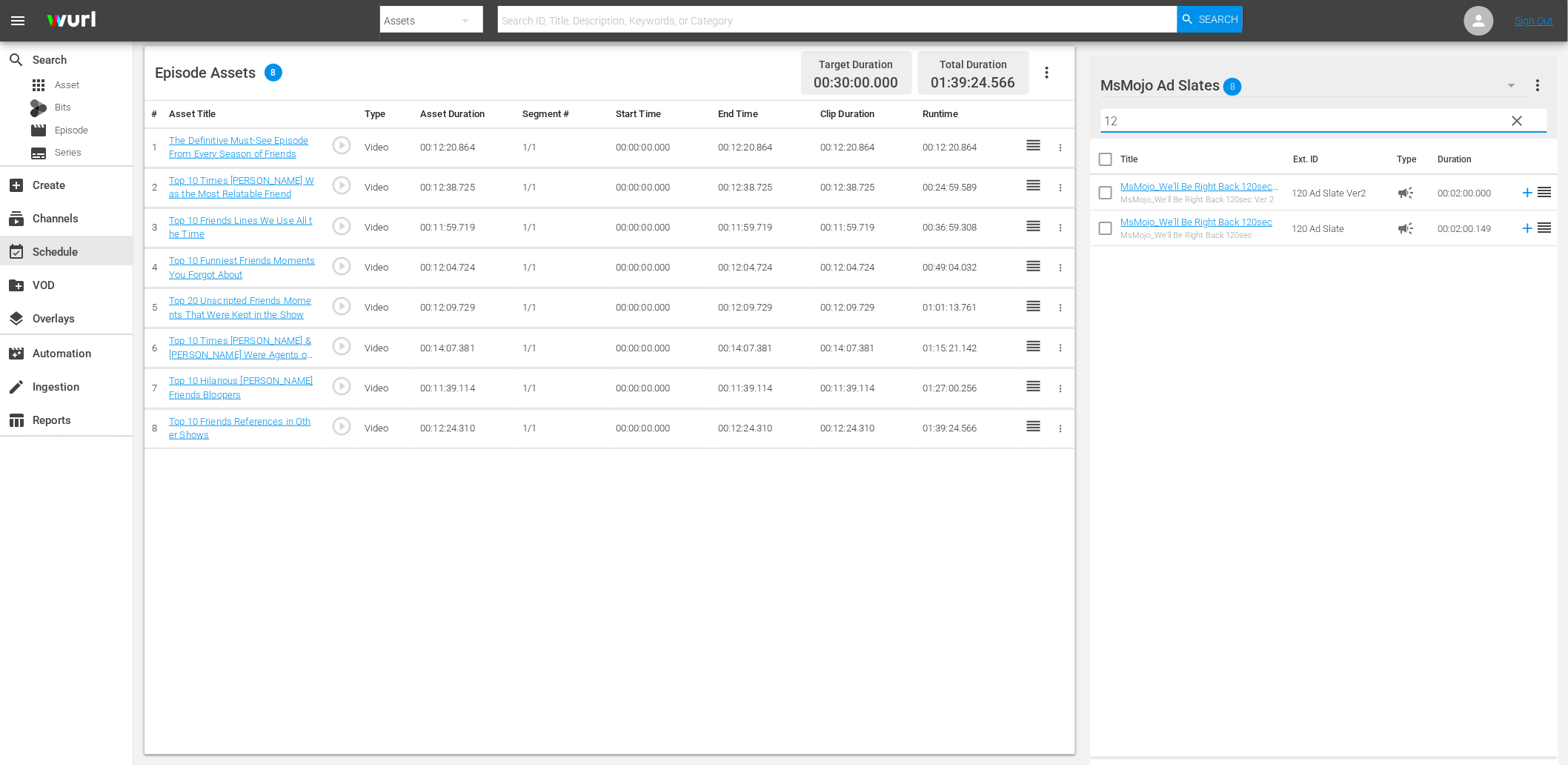
type input "12"
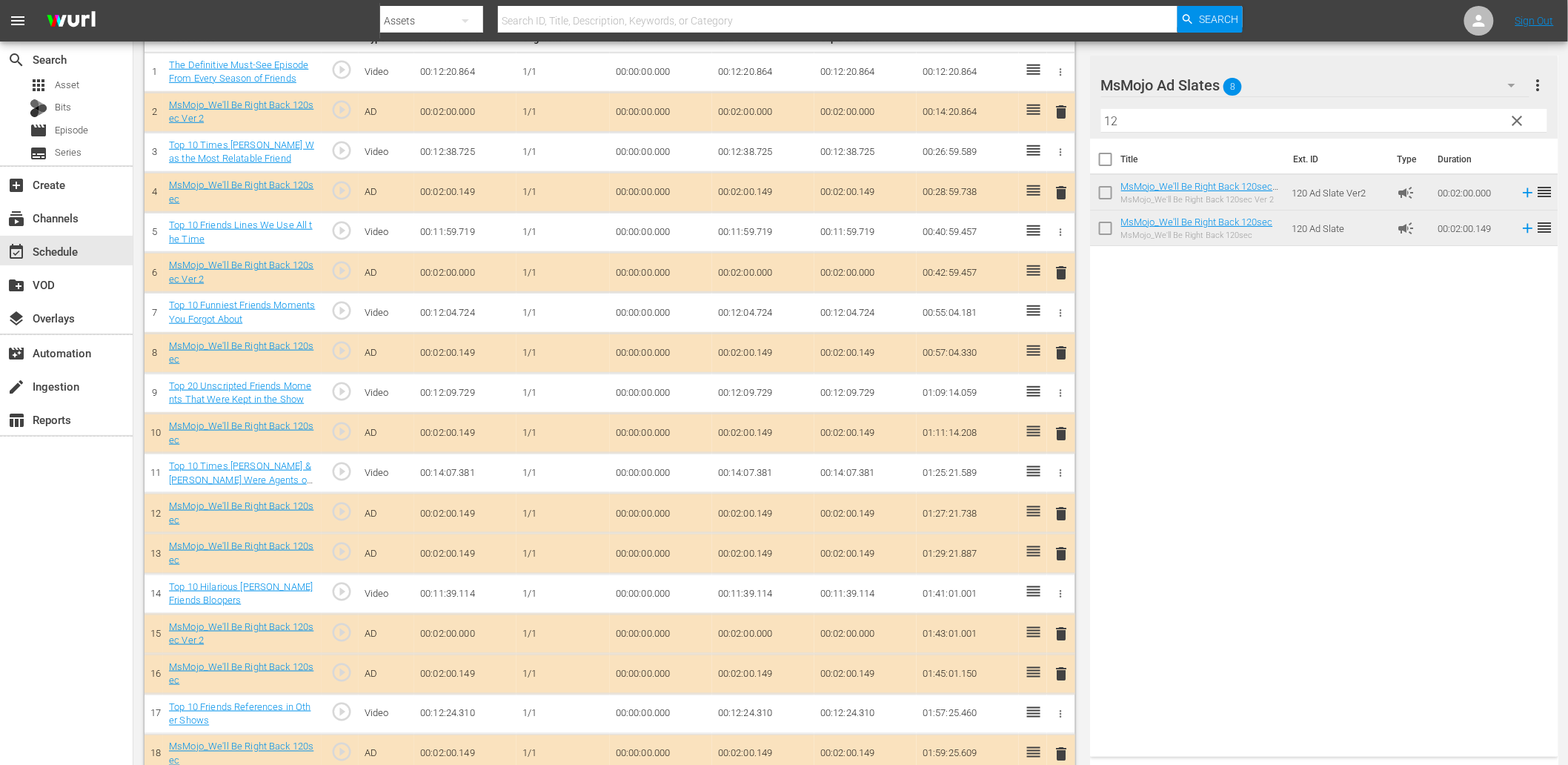
scroll to position [484, 0]
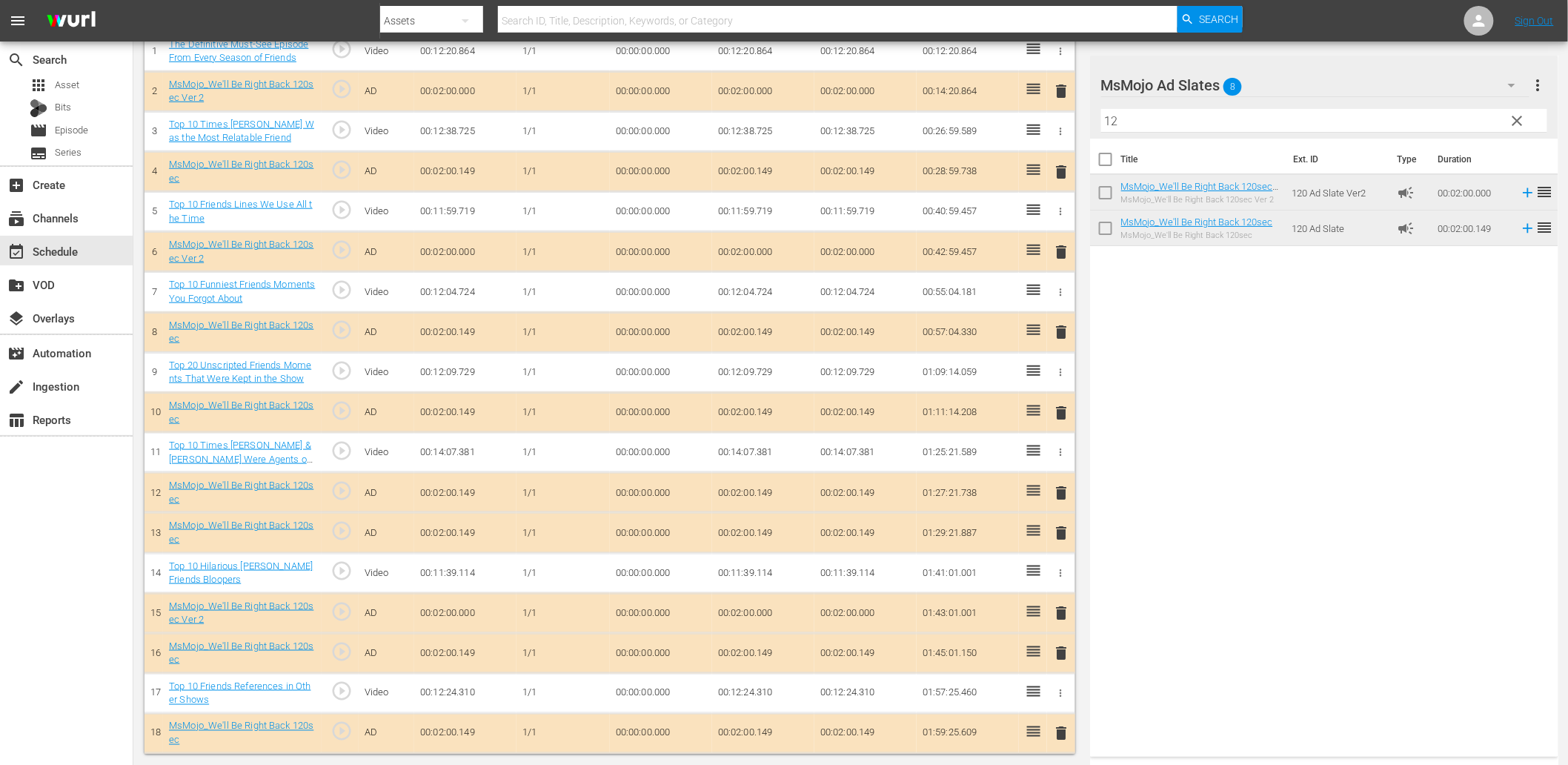
click at [1517, 116] on span "clear" at bounding box center [1517, 120] width 18 height 18
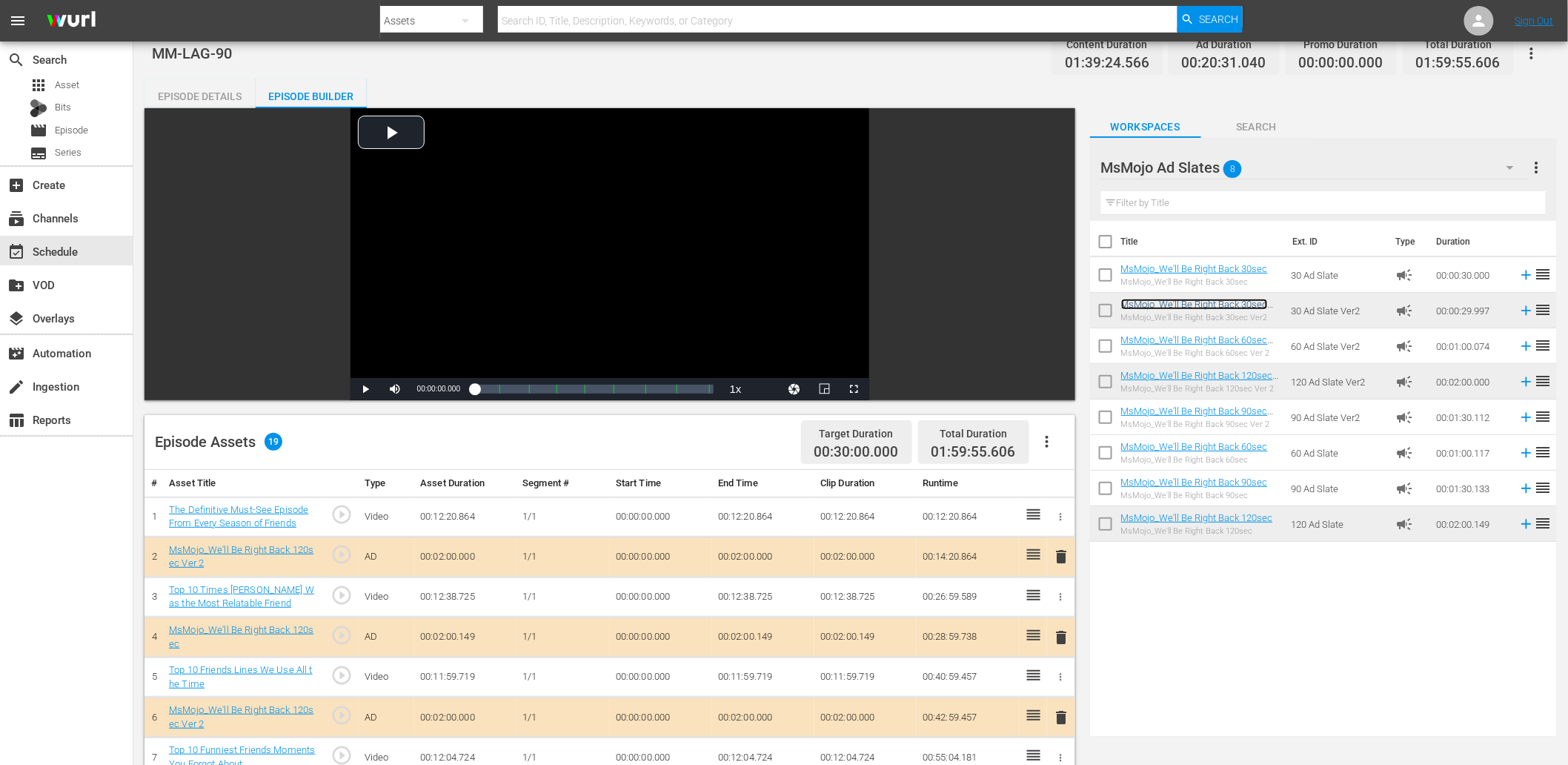
scroll to position [0, 0]
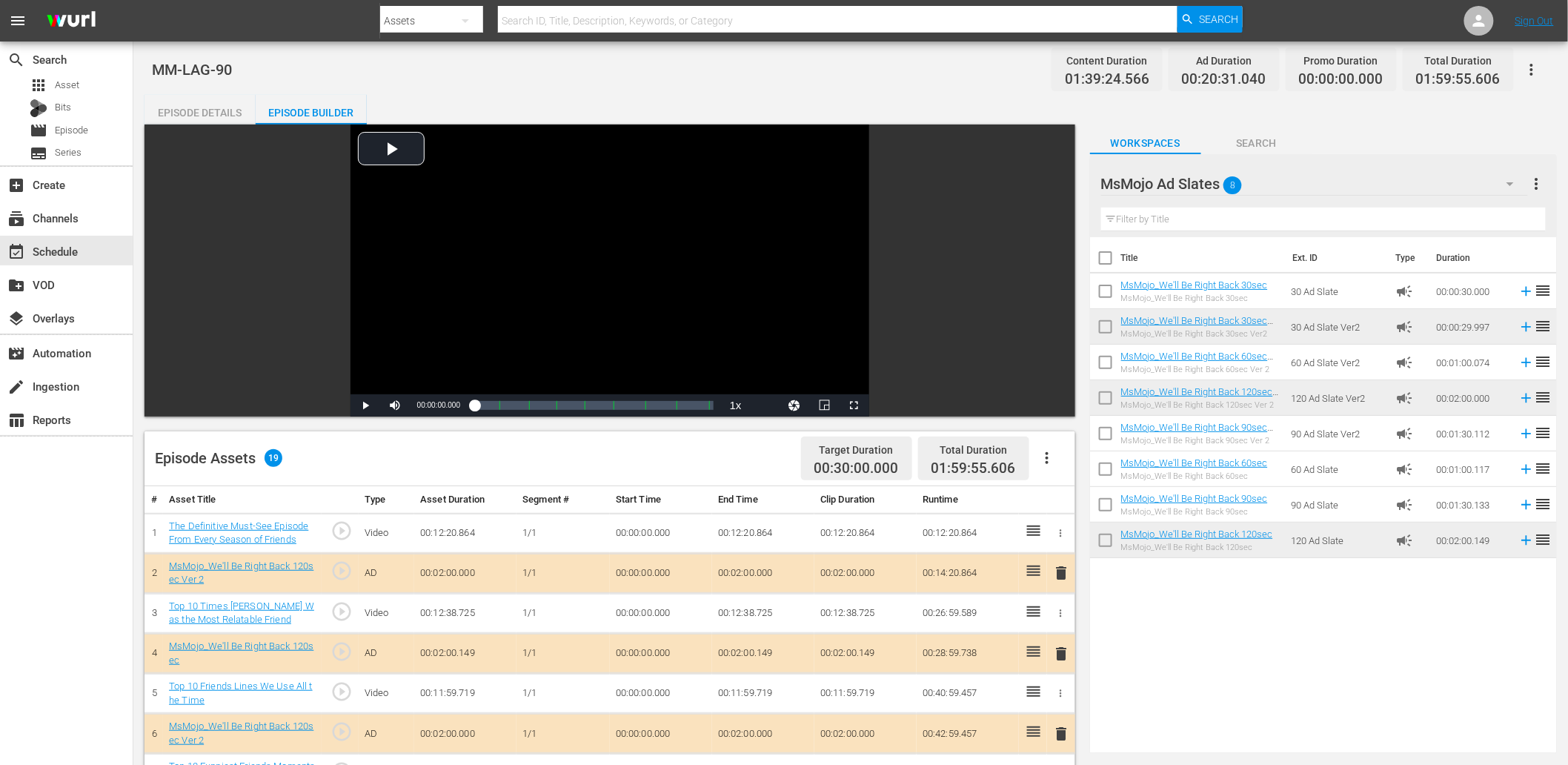
click at [1485, 182] on div "MsMojo Ad Slates 8" at bounding box center [1315, 183] width 427 height 41
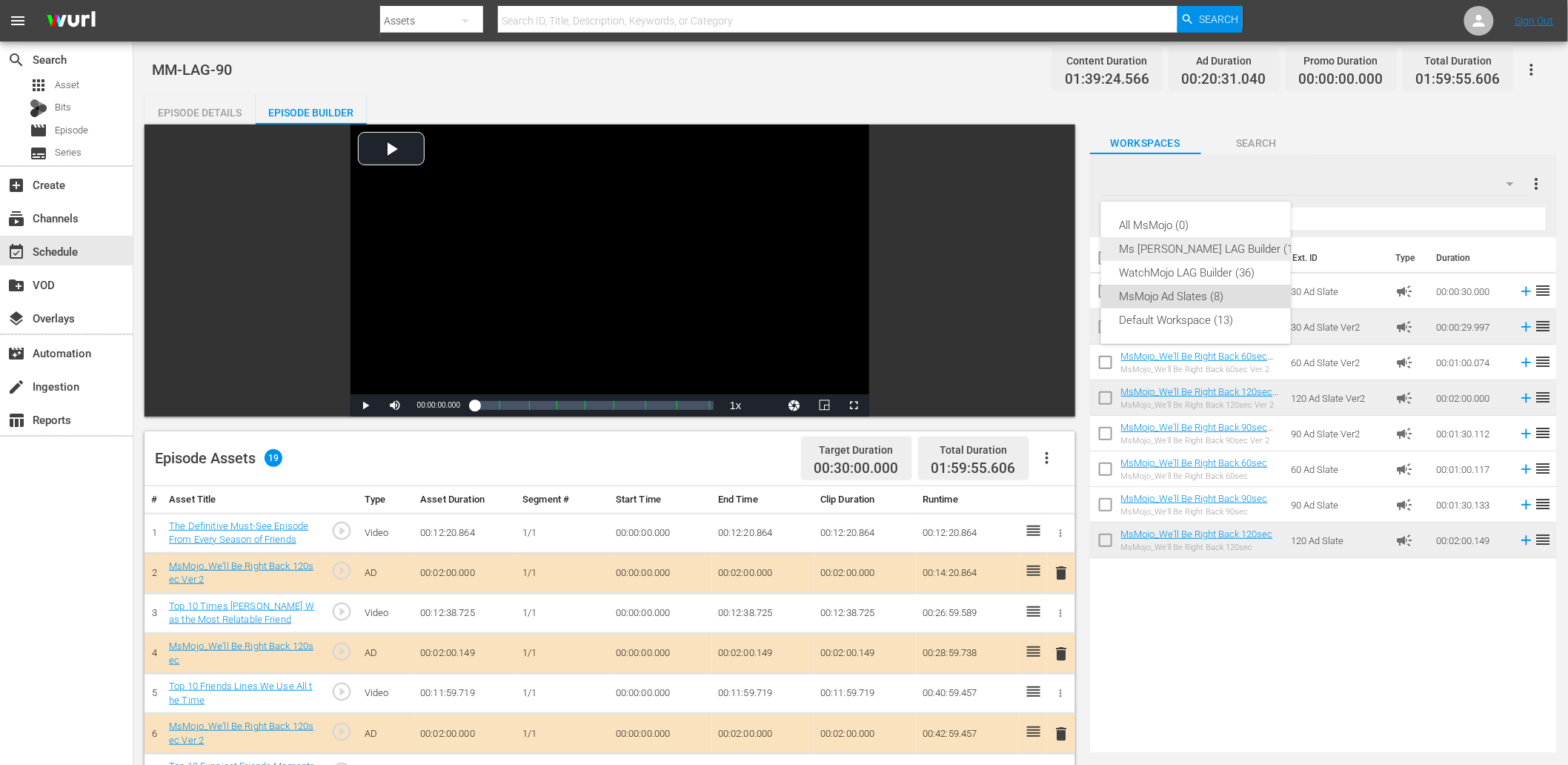
click at [1166, 249] on div "Ms Mojo LAG Builder (10)" at bounding box center [1211, 248] width 183 height 24
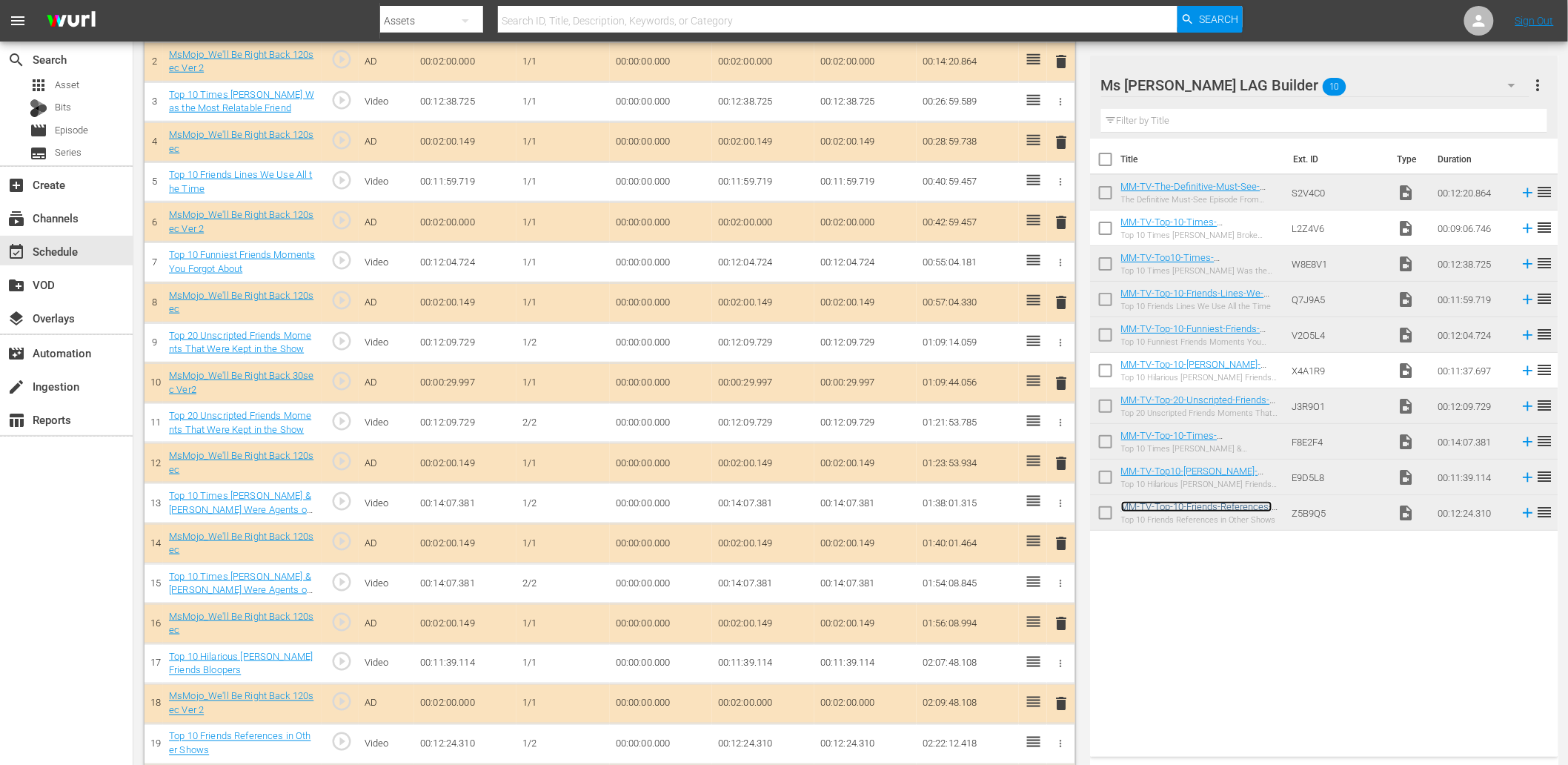
scroll to position [551, 0]
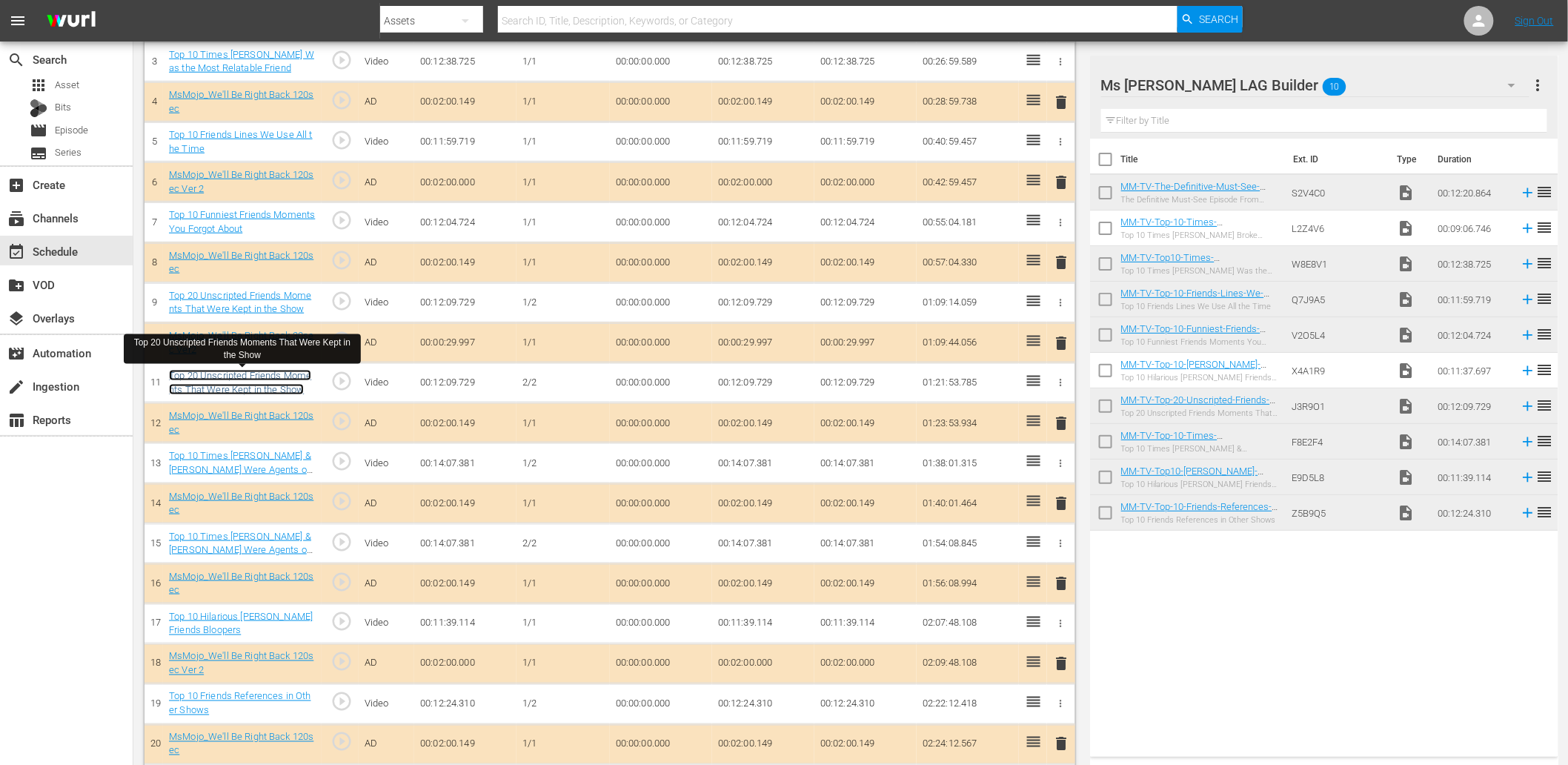
click at [292, 394] on link "Top 20 Unscripted Friends Moments That Were Kept in the Show" at bounding box center [240, 382] width 142 height 25
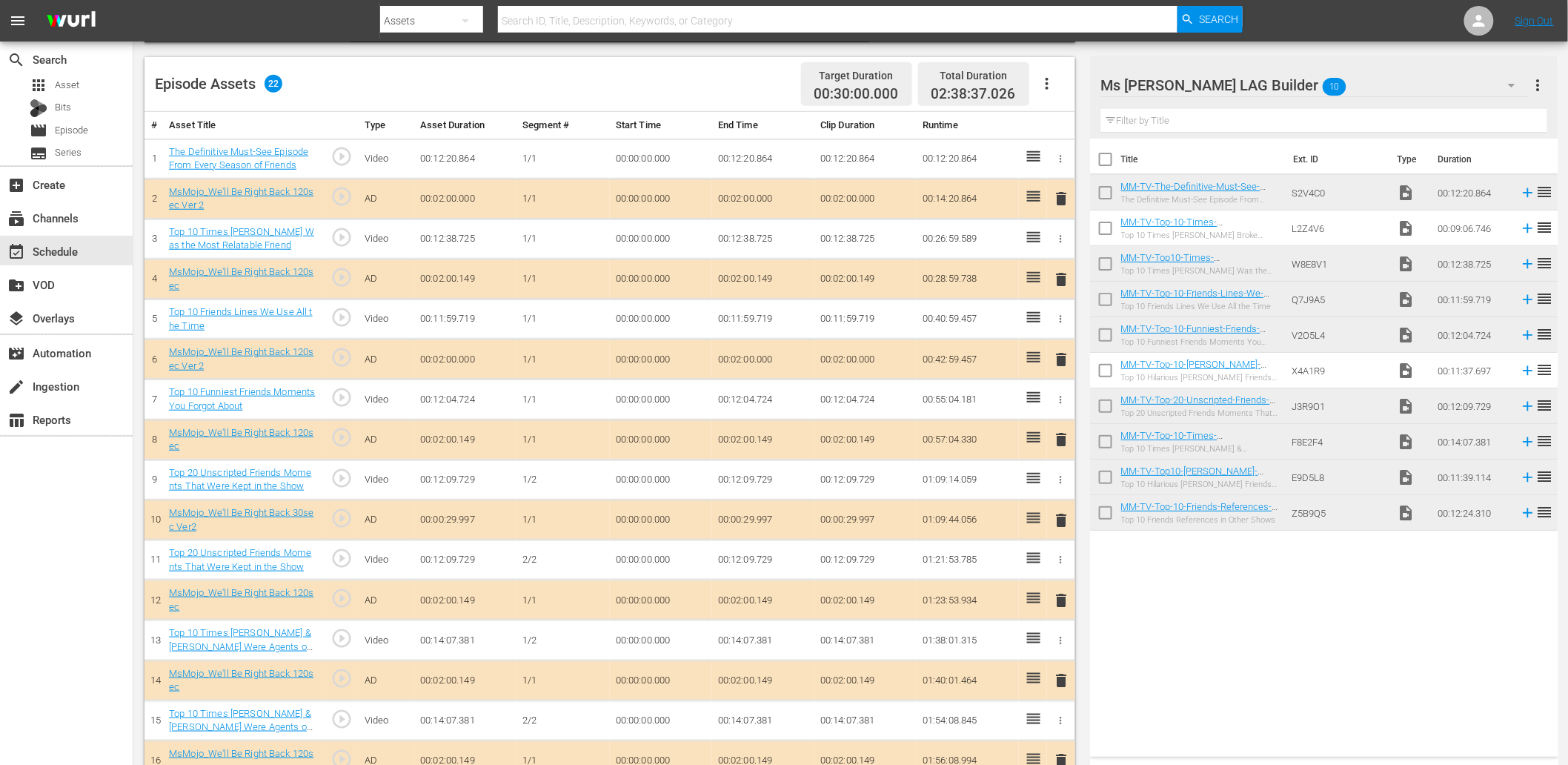
scroll to position [387, 0]
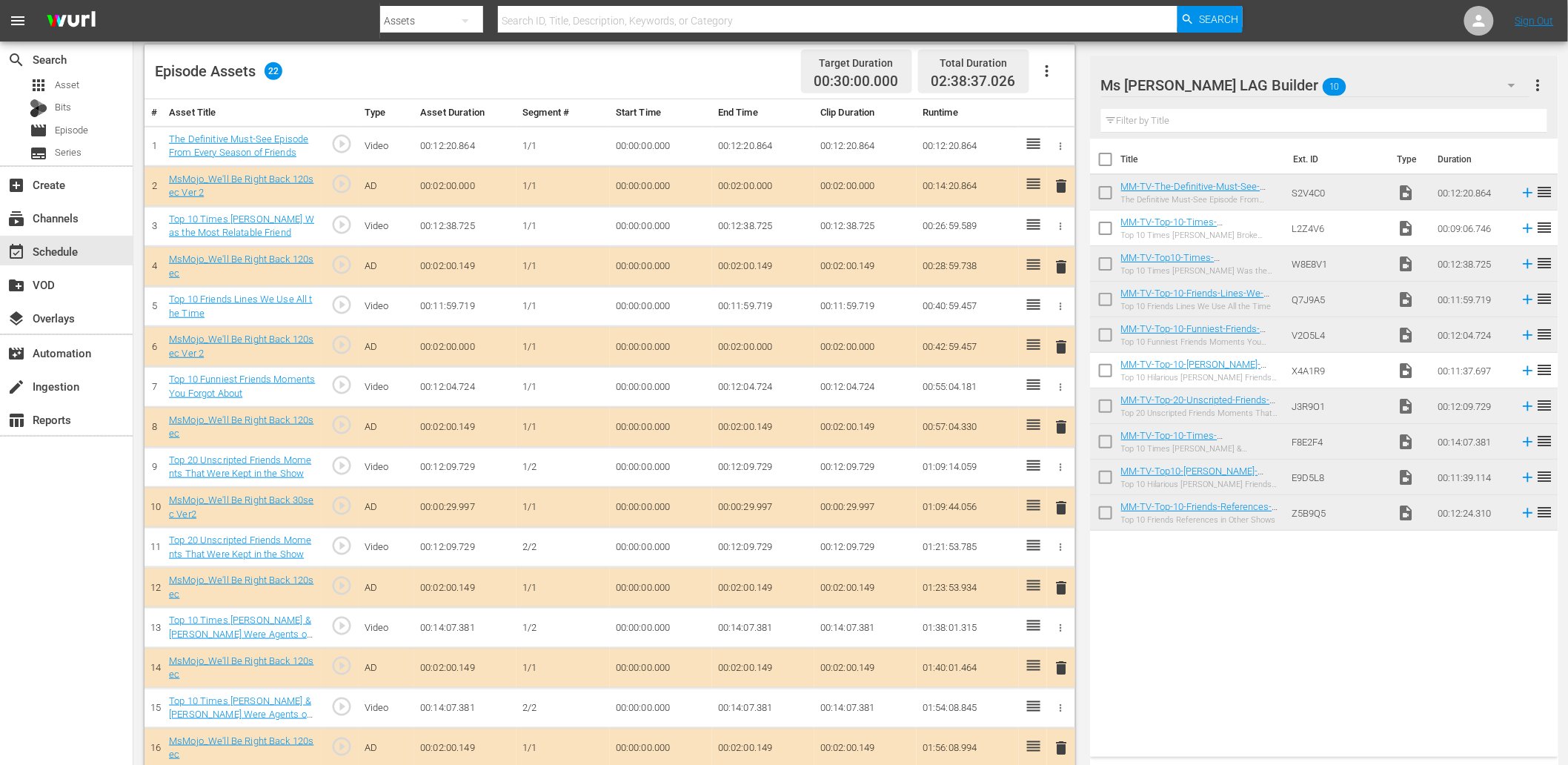
click at [625, 549] on td "00:00:00.000" at bounding box center [660, 548] width 103 height 40
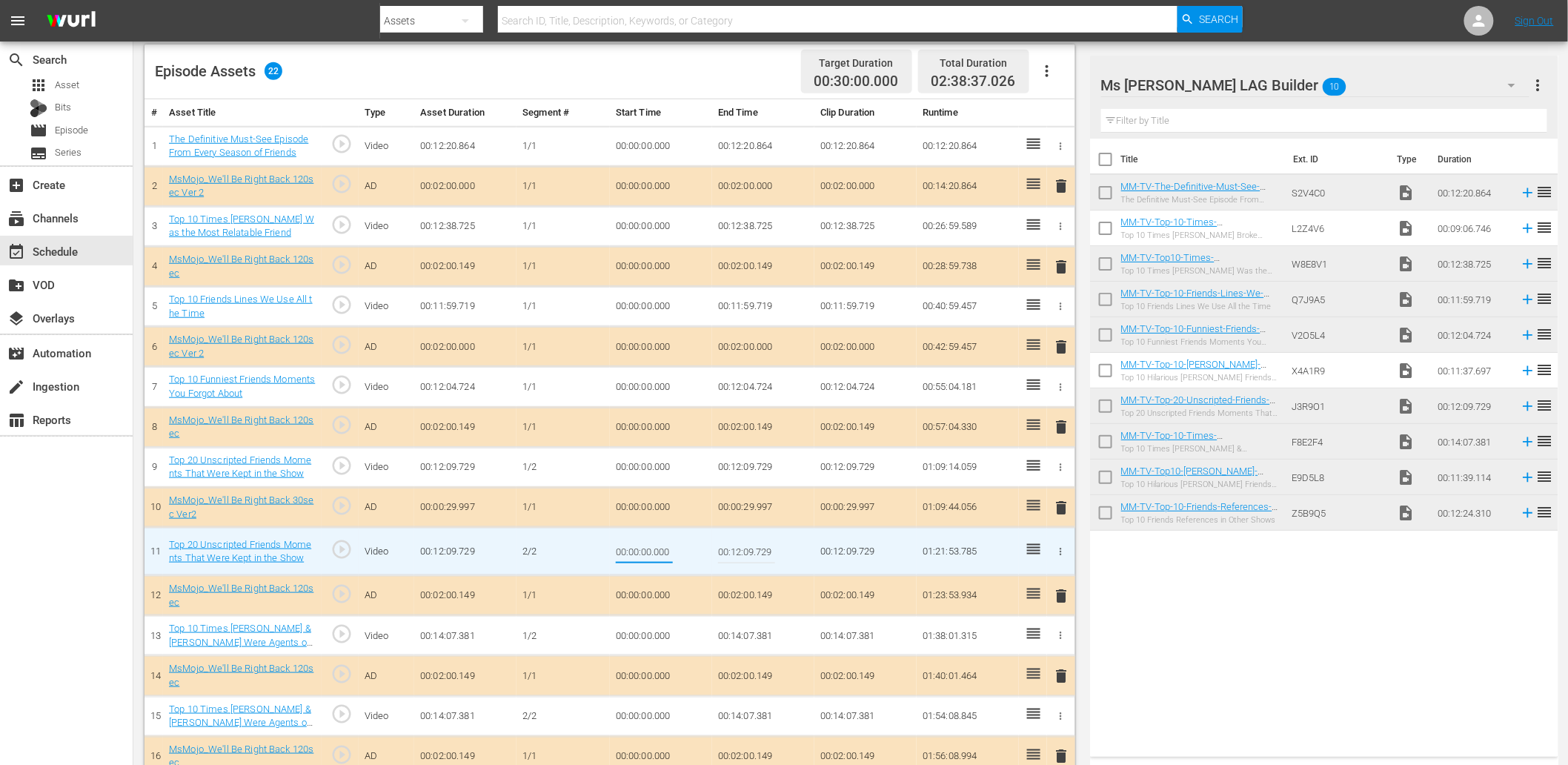
type input "00:06:30.050"
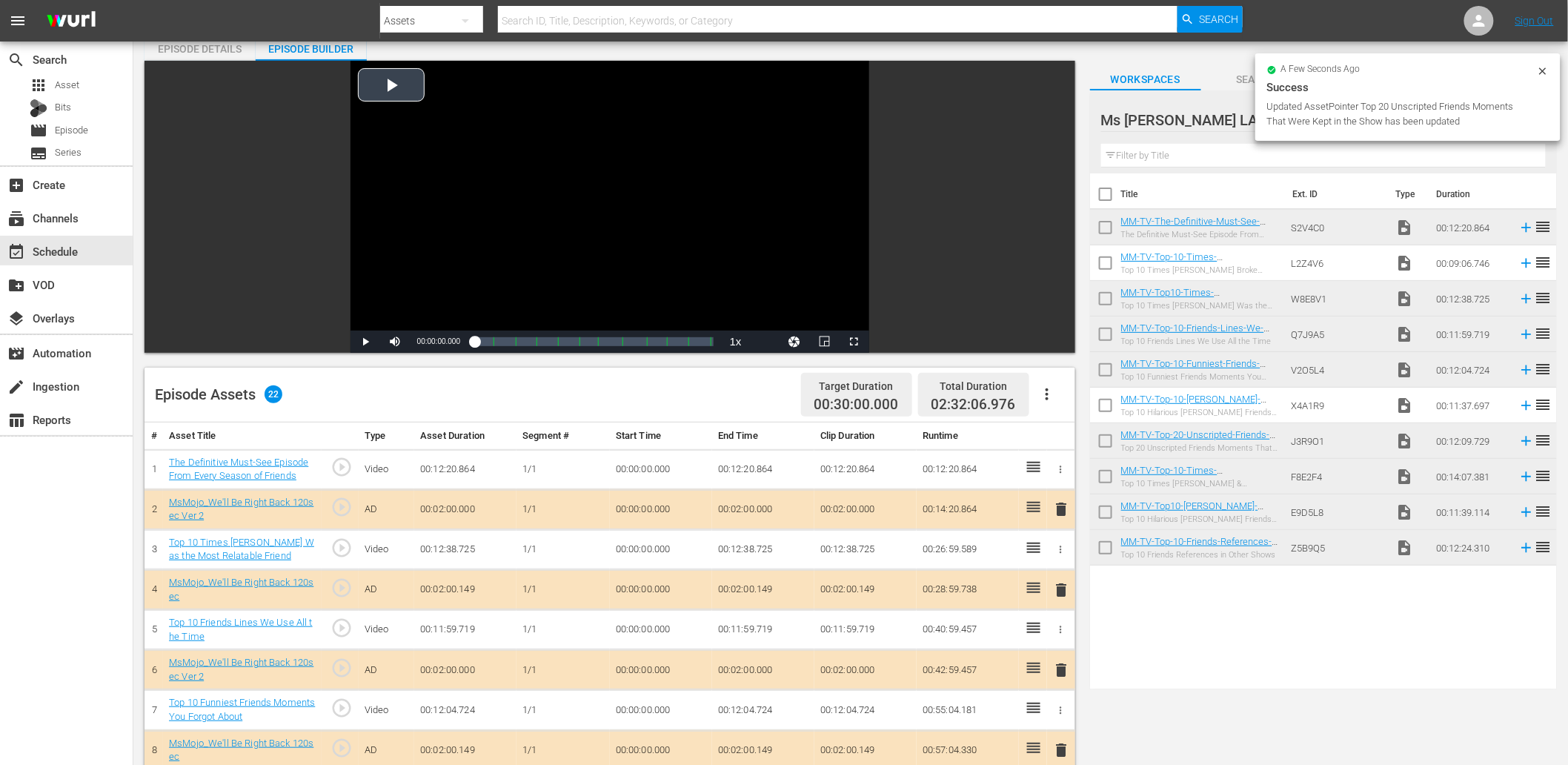
scroll to position [3, 0]
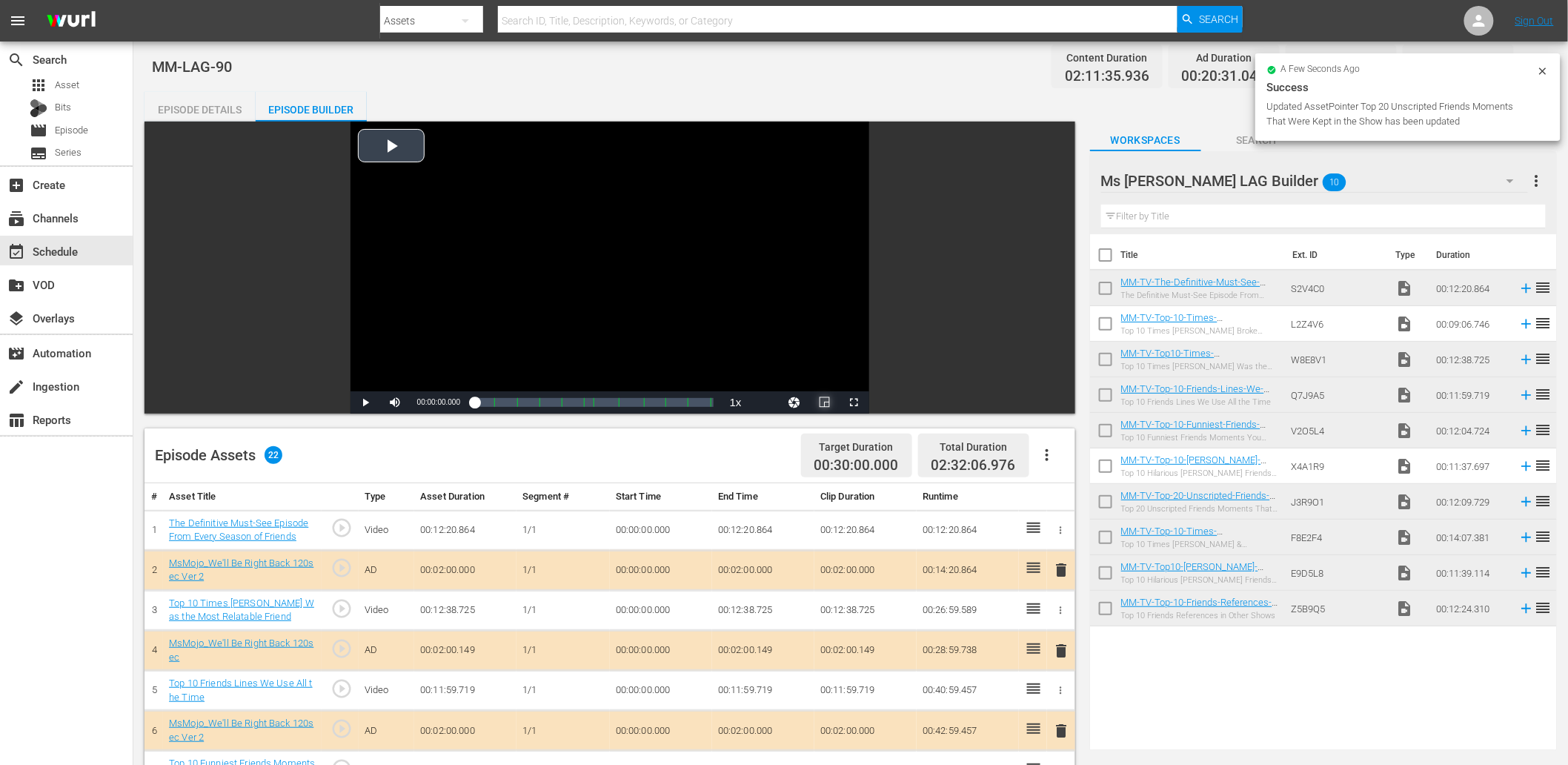
click at [825, 403] on span "Video Player" at bounding box center [825, 403] width 0 height 0
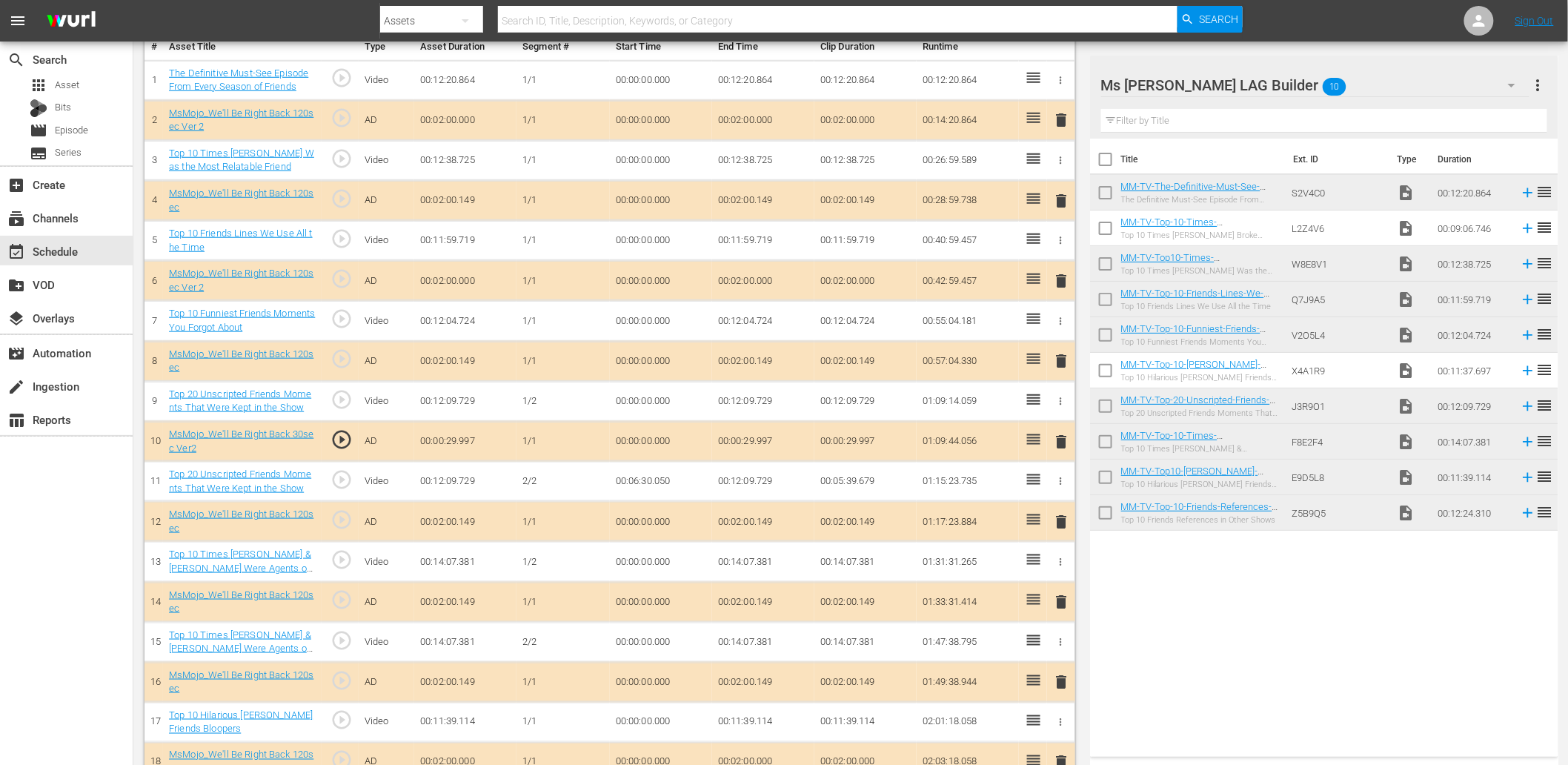
scroll to position [442, 0]
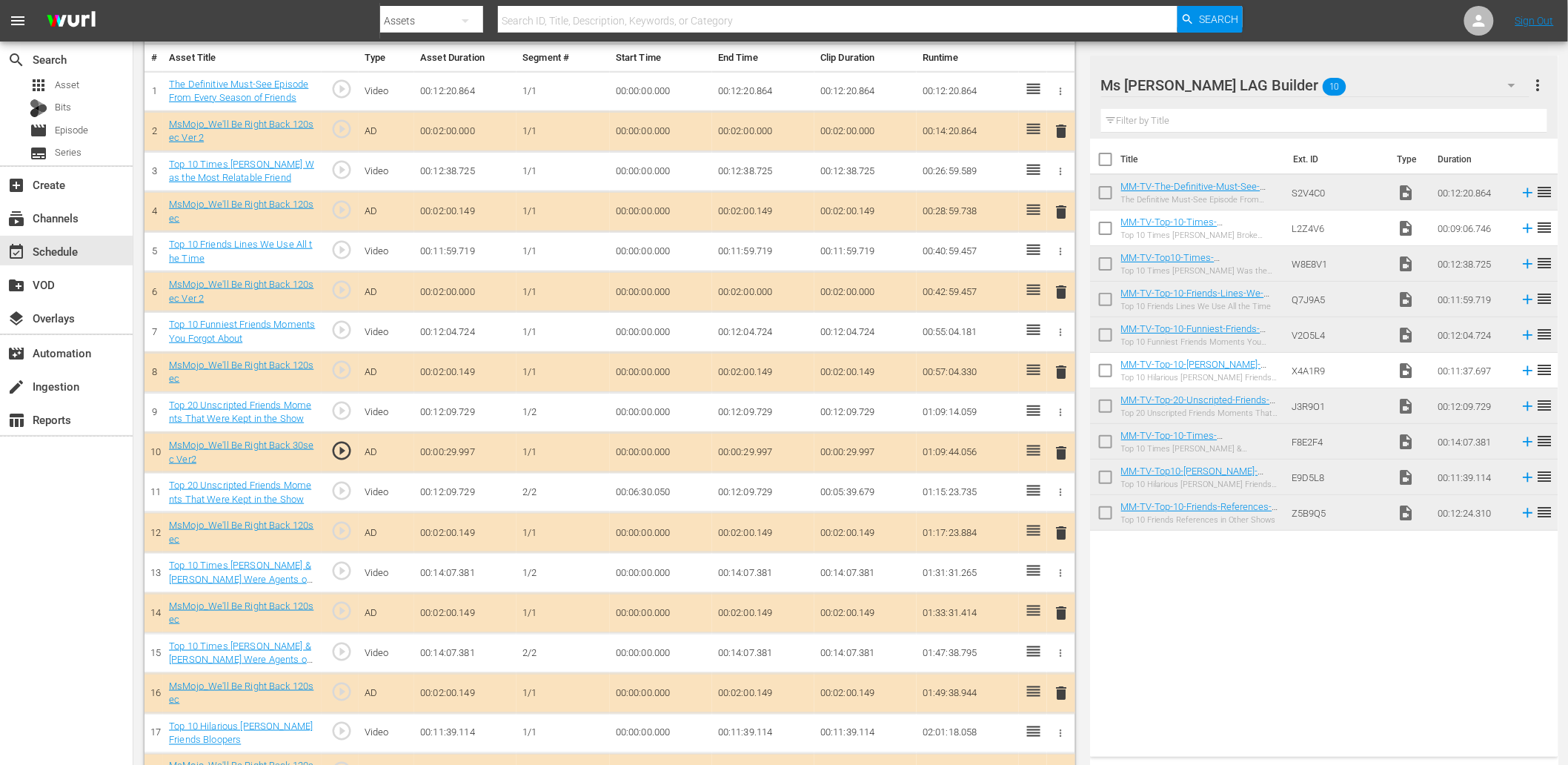
click at [338, 494] on span "play_circle_outline" at bounding box center [341, 491] width 23 height 23
click at [343, 493] on span "play_circle_outline" at bounding box center [341, 491] width 23 height 23
click at [647, 494] on td "00:06:30.050" at bounding box center [660, 493] width 103 height 40
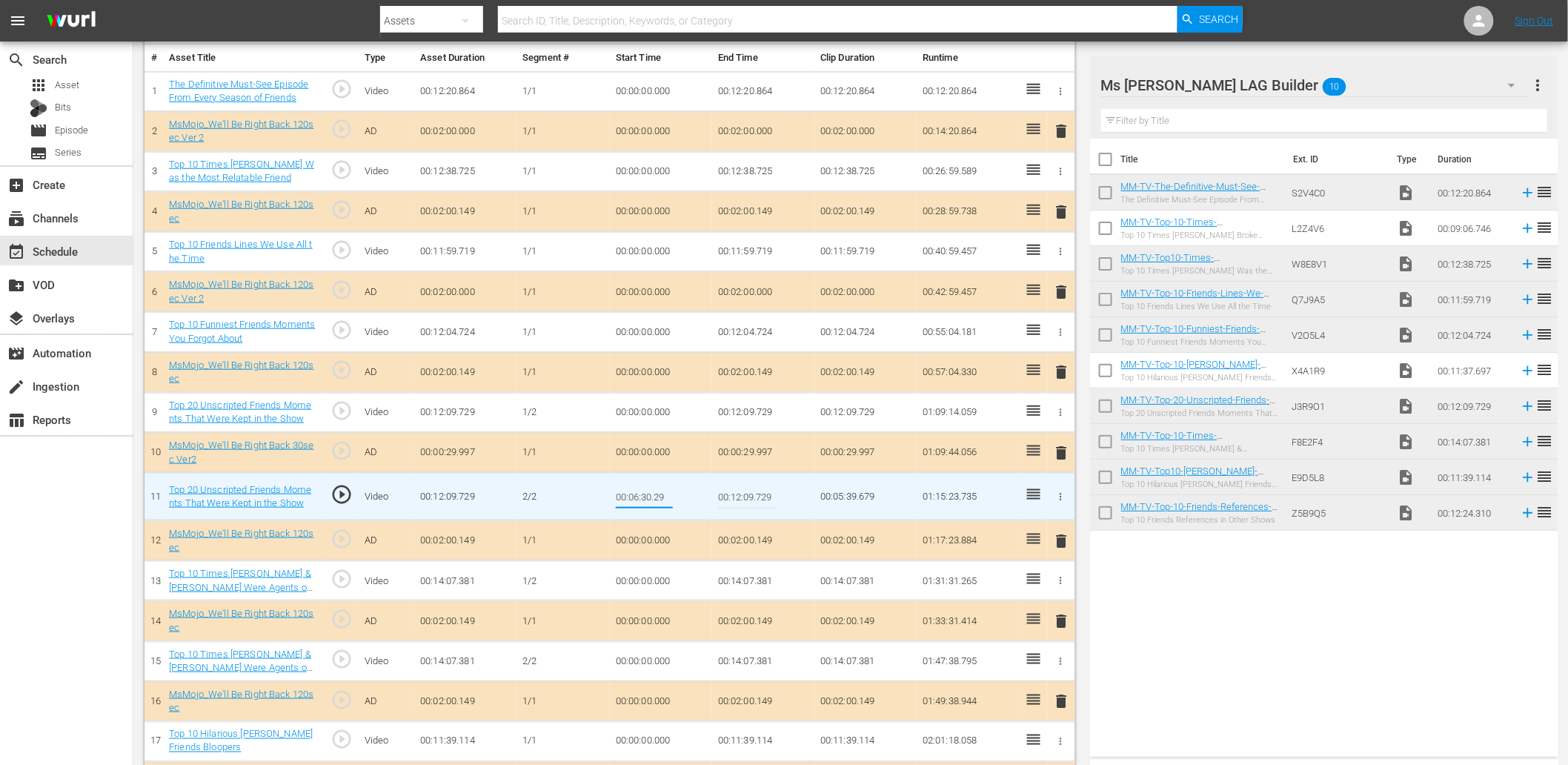
type input "00:06:30.299"
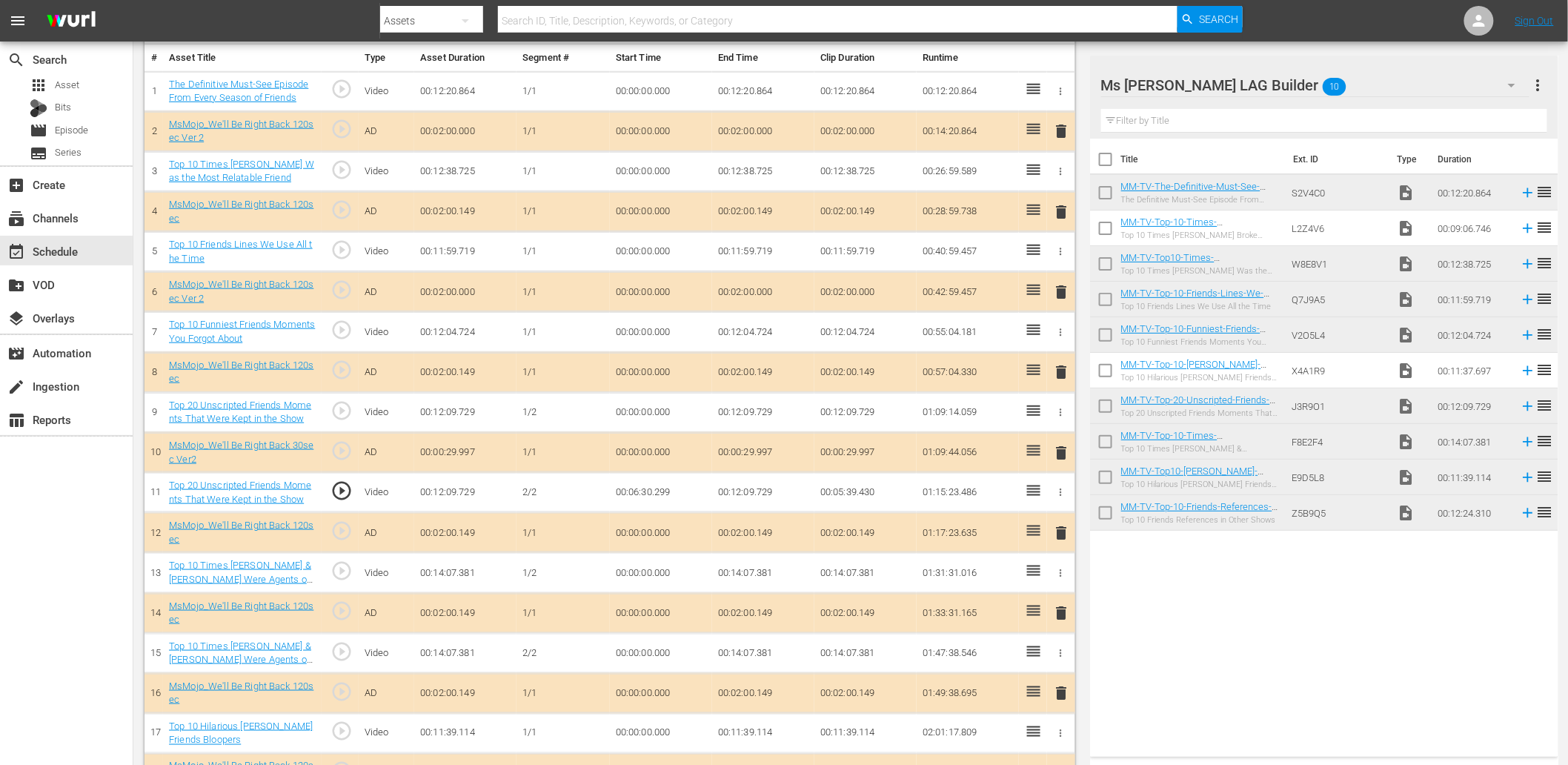
click at [654, 495] on td "00:06:30.299" at bounding box center [660, 493] width 103 height 40
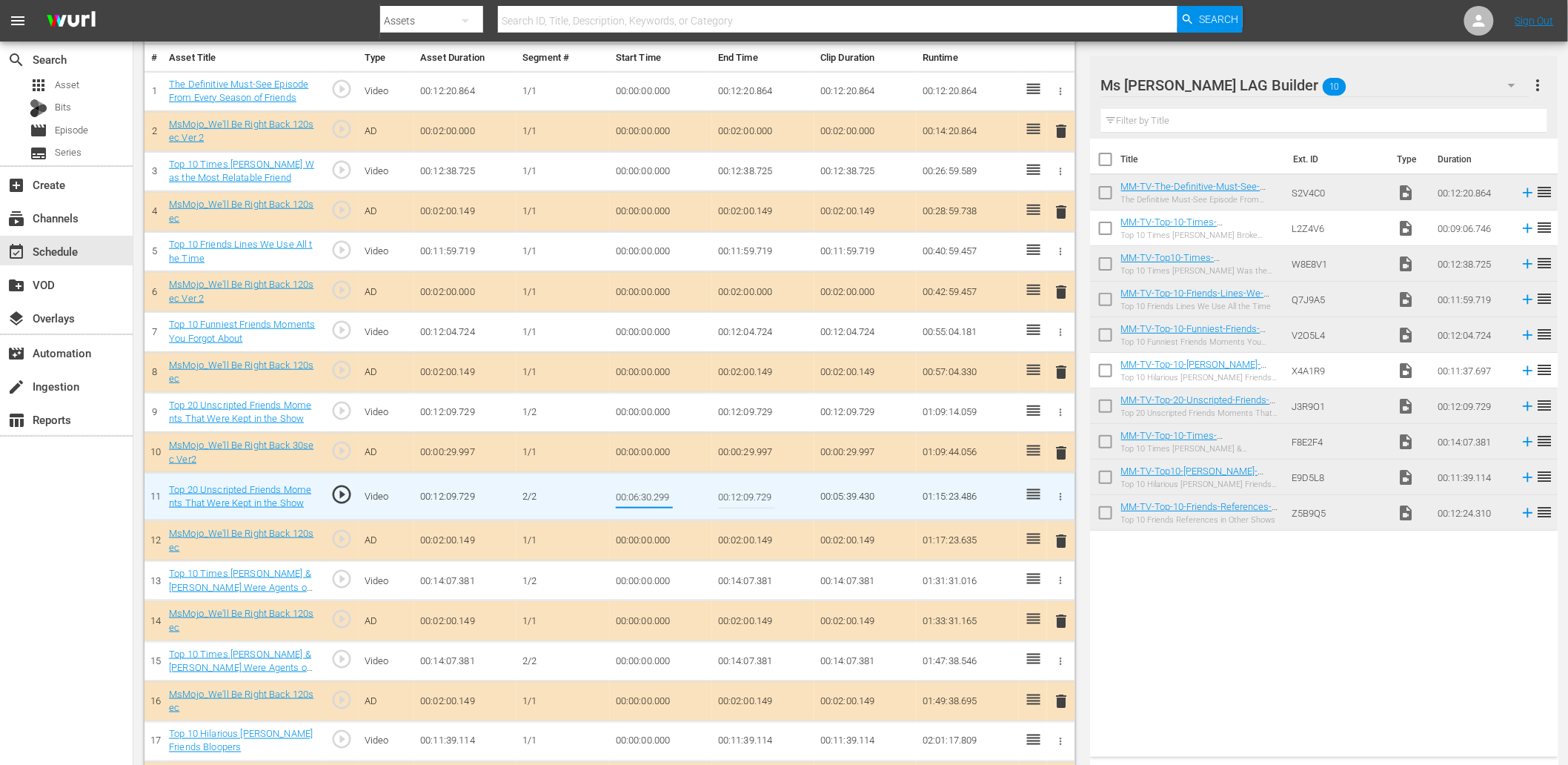
click at [739, 408] on td "00:12:09.729" at bounding box center [763, 412] width 103 height 40
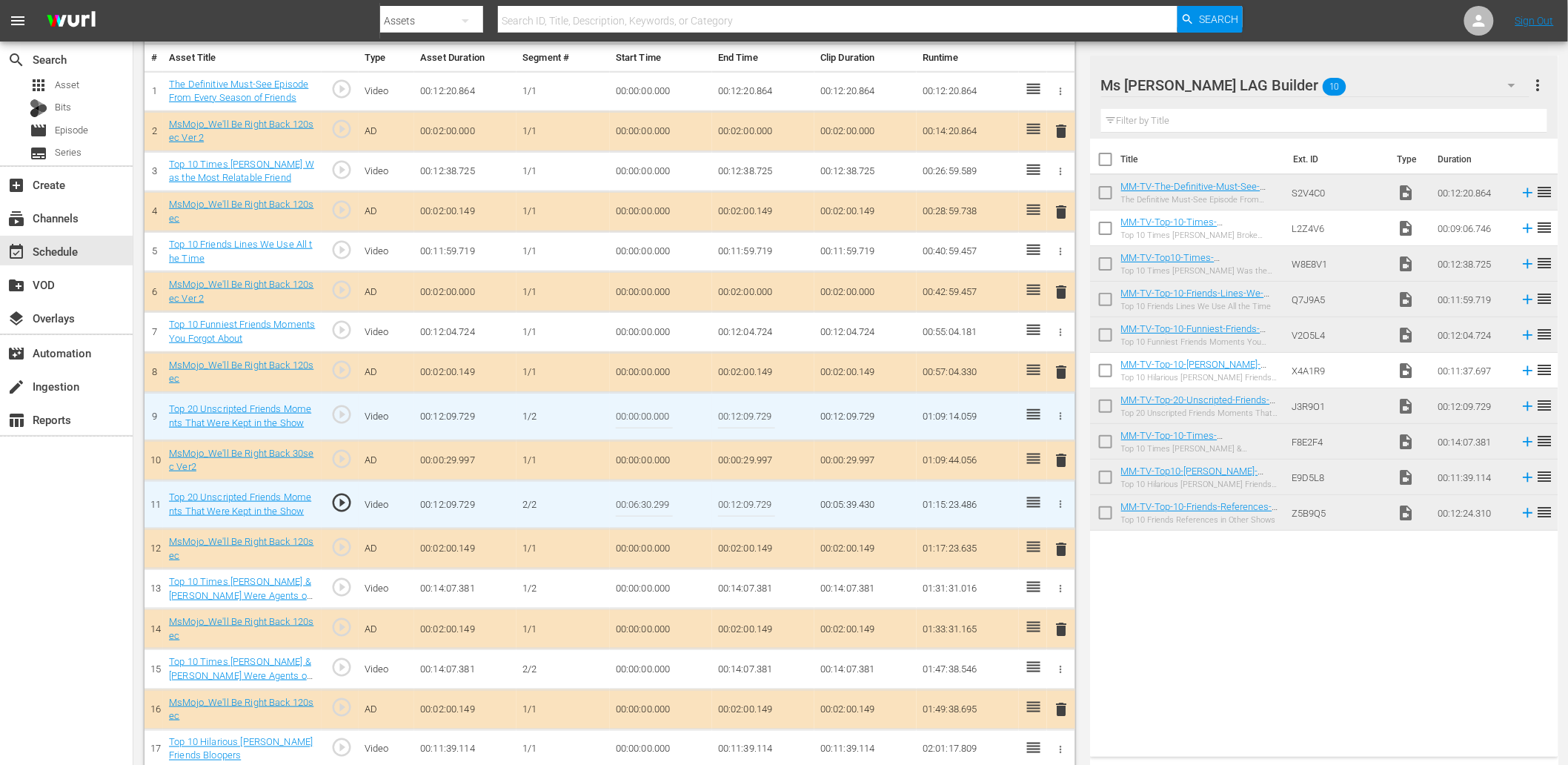
click at [739, 408] on input "00:12:09.729" at bounding box center [746, 417] width 57 height 36
paste input "06:30.29"
type input "00:06:30.299"
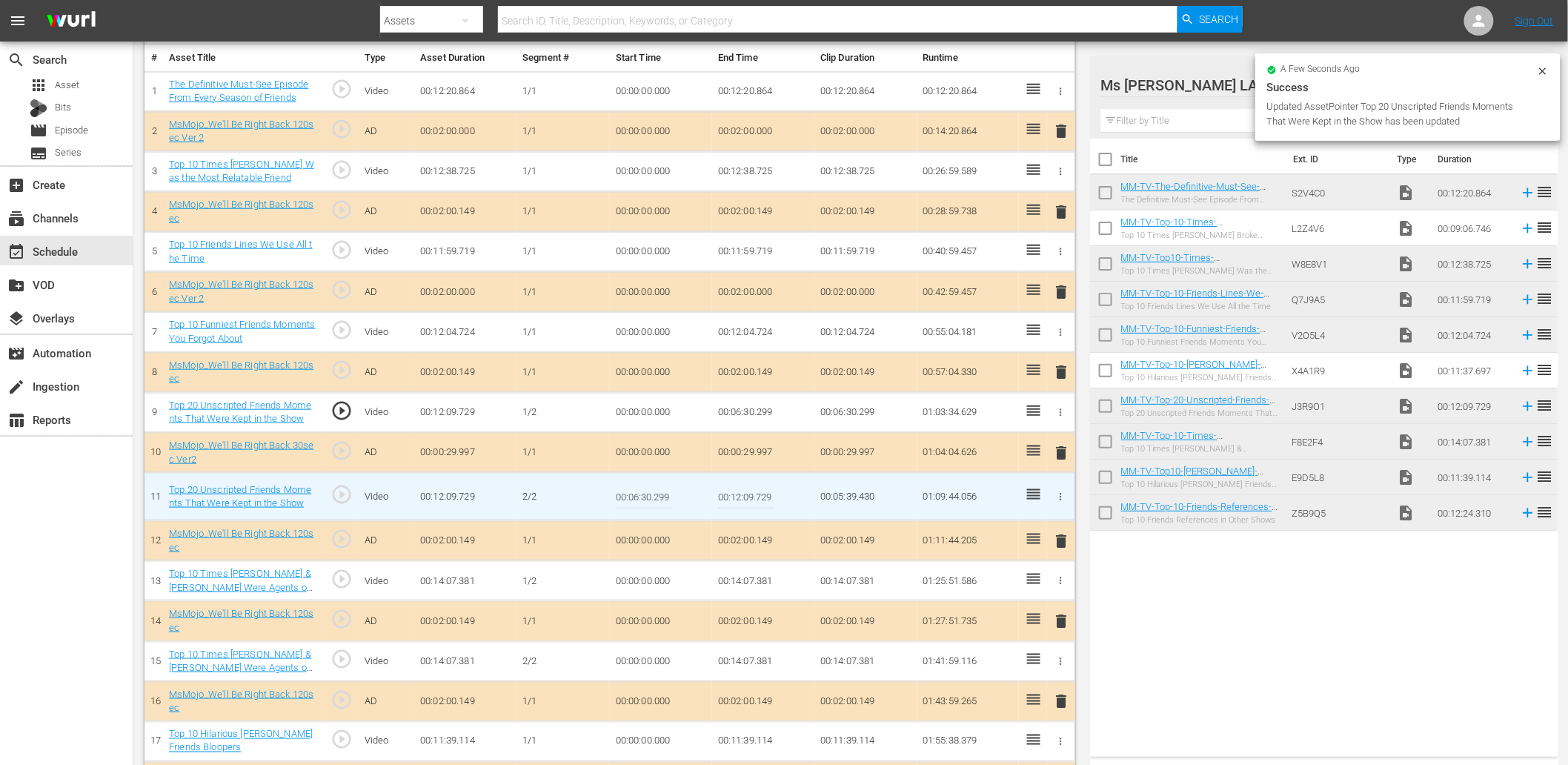
click at [662, 501] on input "00:06:30.299" at bounding box center [644, 497] width 57 height 36
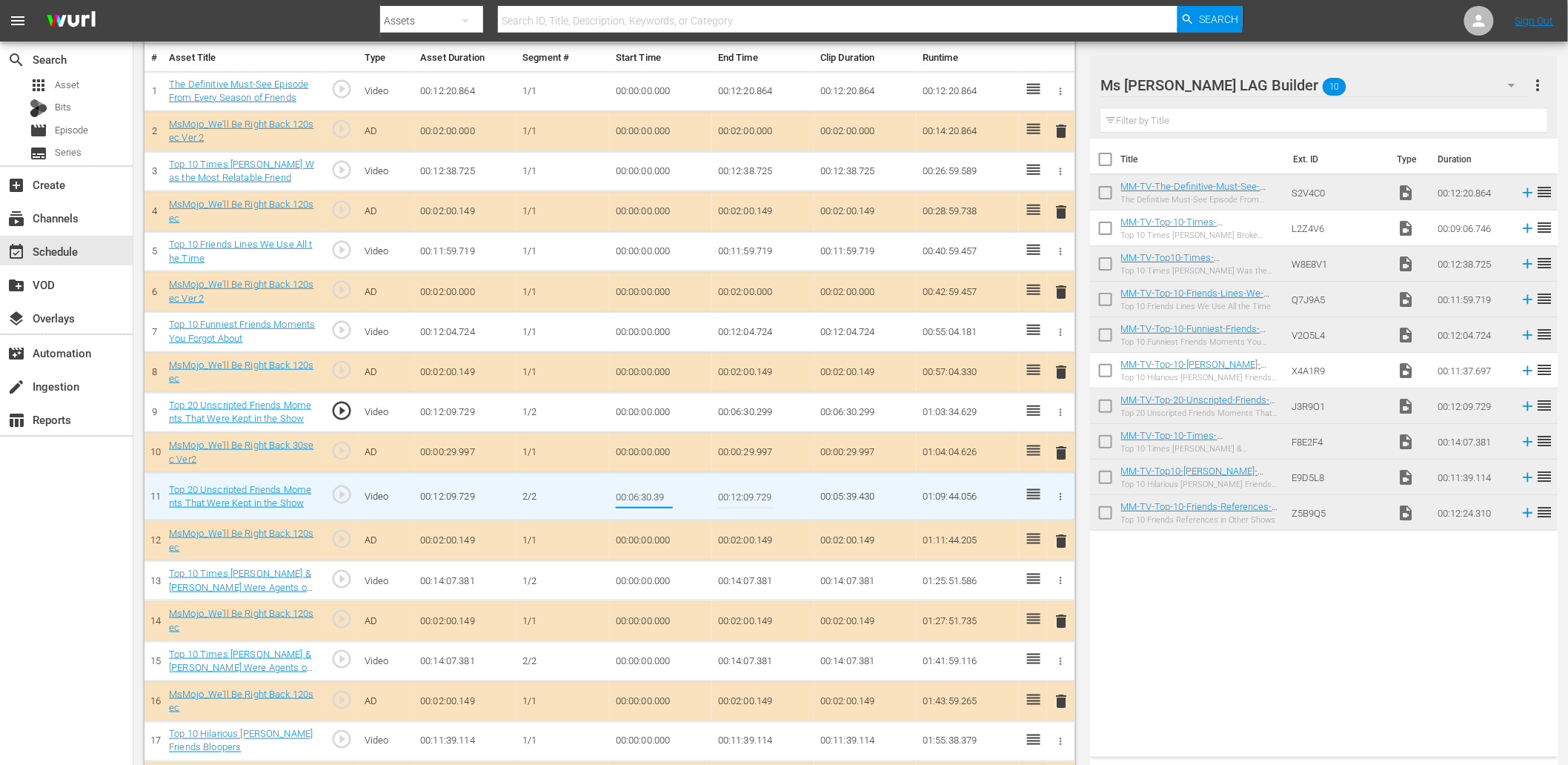
type input "00:06:30.399"
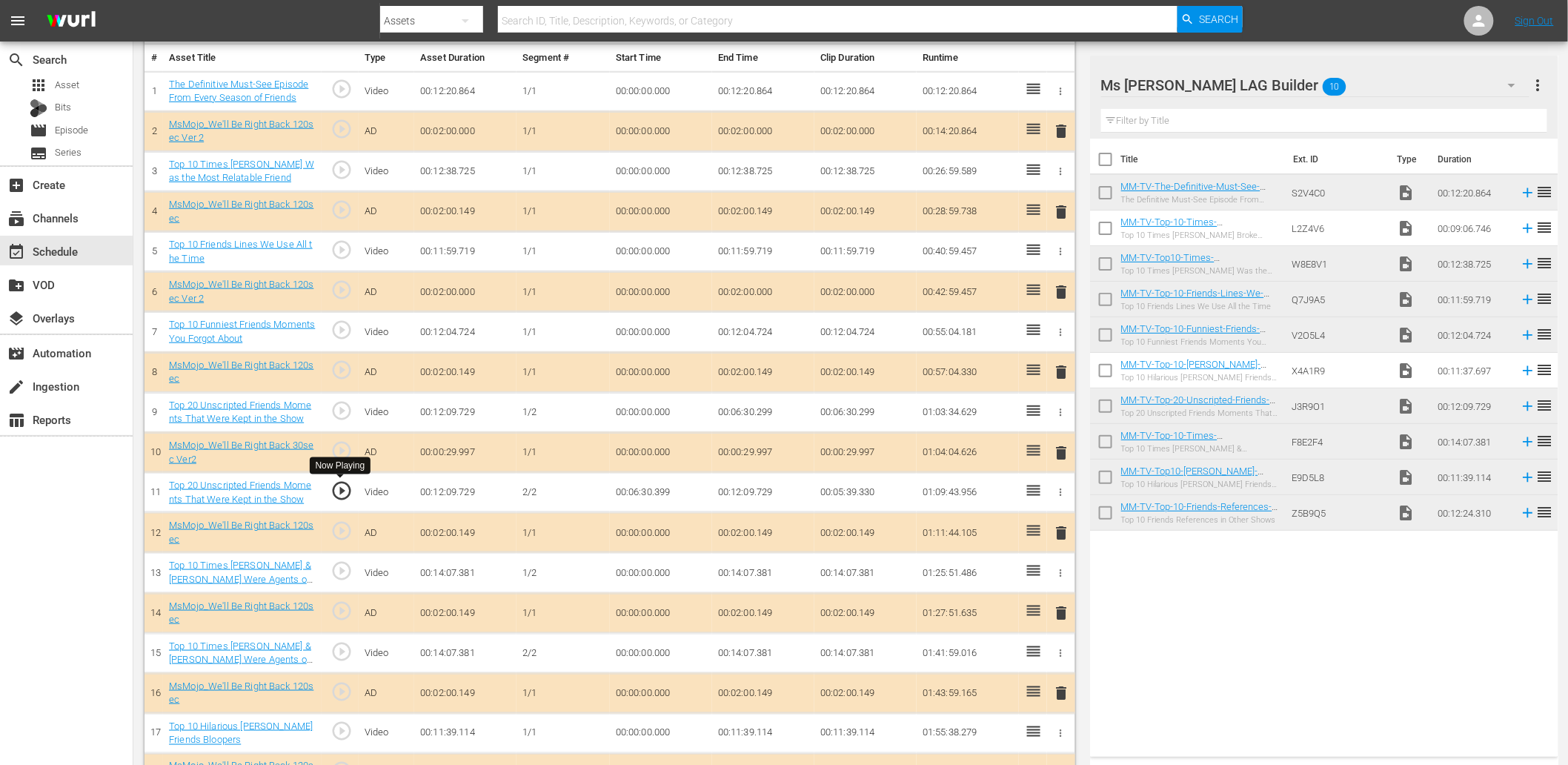
click at [349, 492] on span "play_circle_outline" at bounding box center [341, 491] width 23 height 23
click at [347, 492] on span "play_circle_outline" at bounding box center [341, 491] width 23 height 23
click at [645, 498] on td "00:06:30.399" at bounding box center [660, 493] width 103 height 40
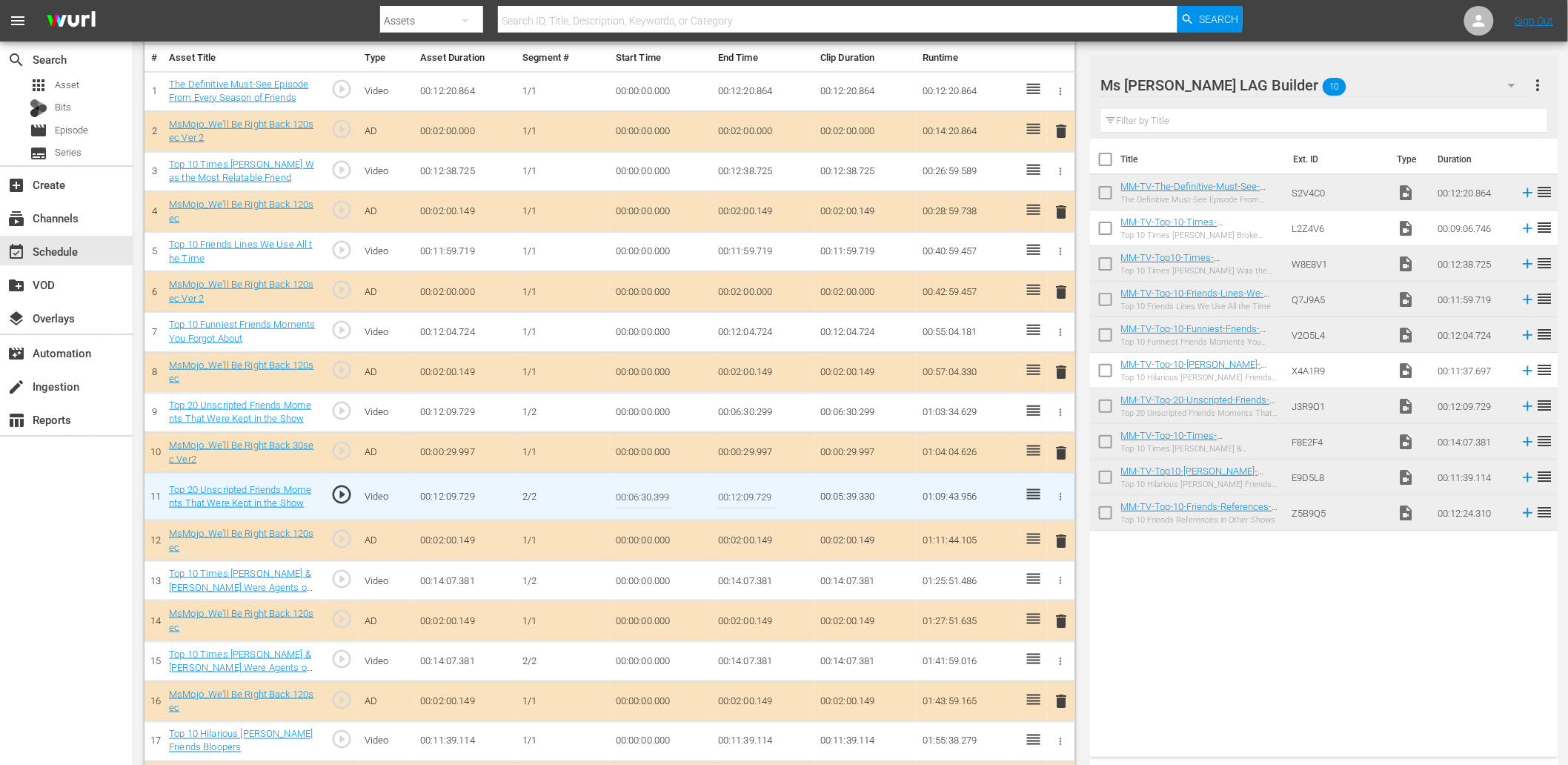
click at [645, 498] on input "00:06:30.399" at bounding box center [644, 497] width 57 height 36
type input "00:06:30.599"
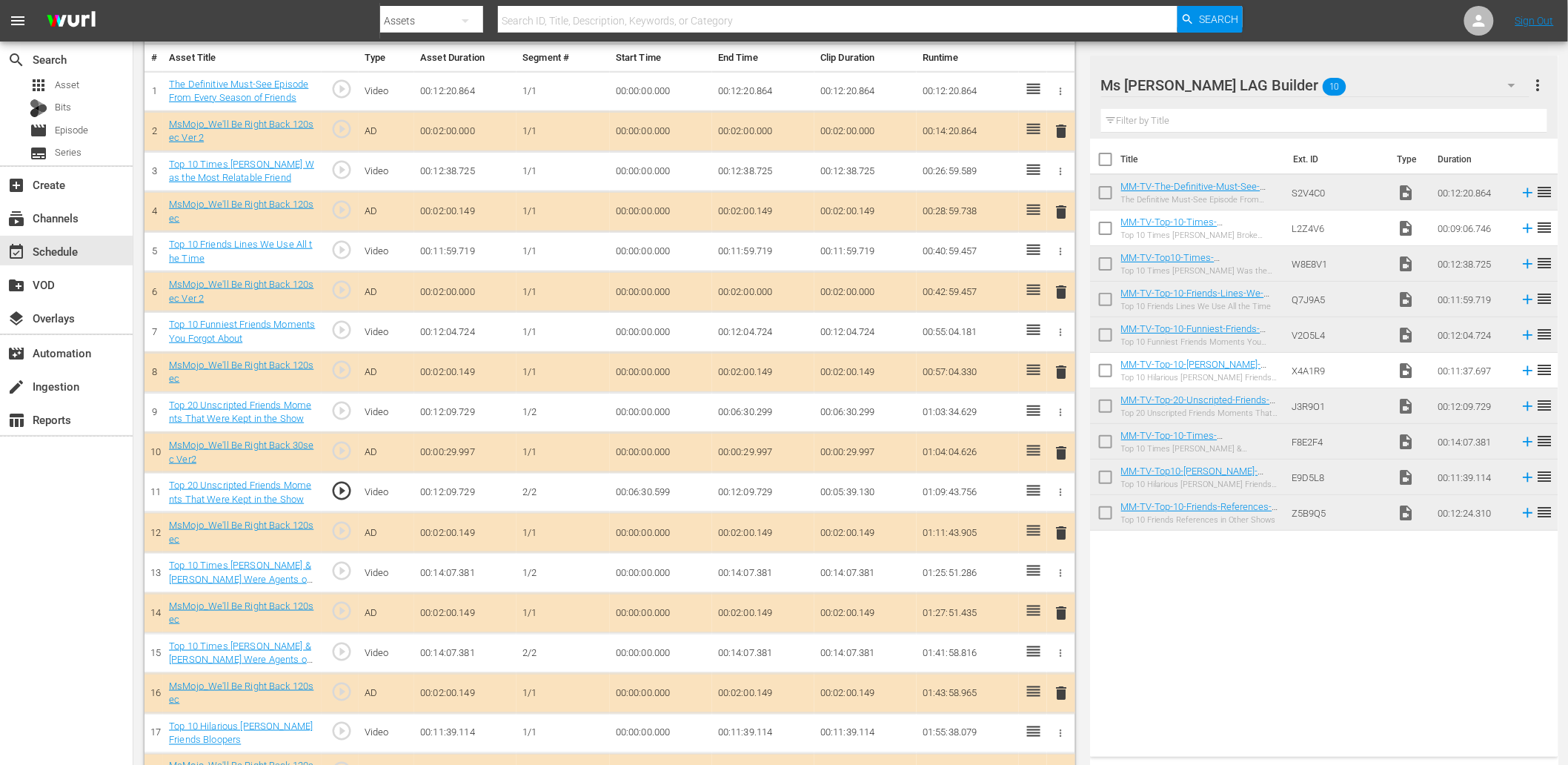
click at [765, 417] on td "00:06:30.299" at bounding box center [763, 412] width 103 height 40
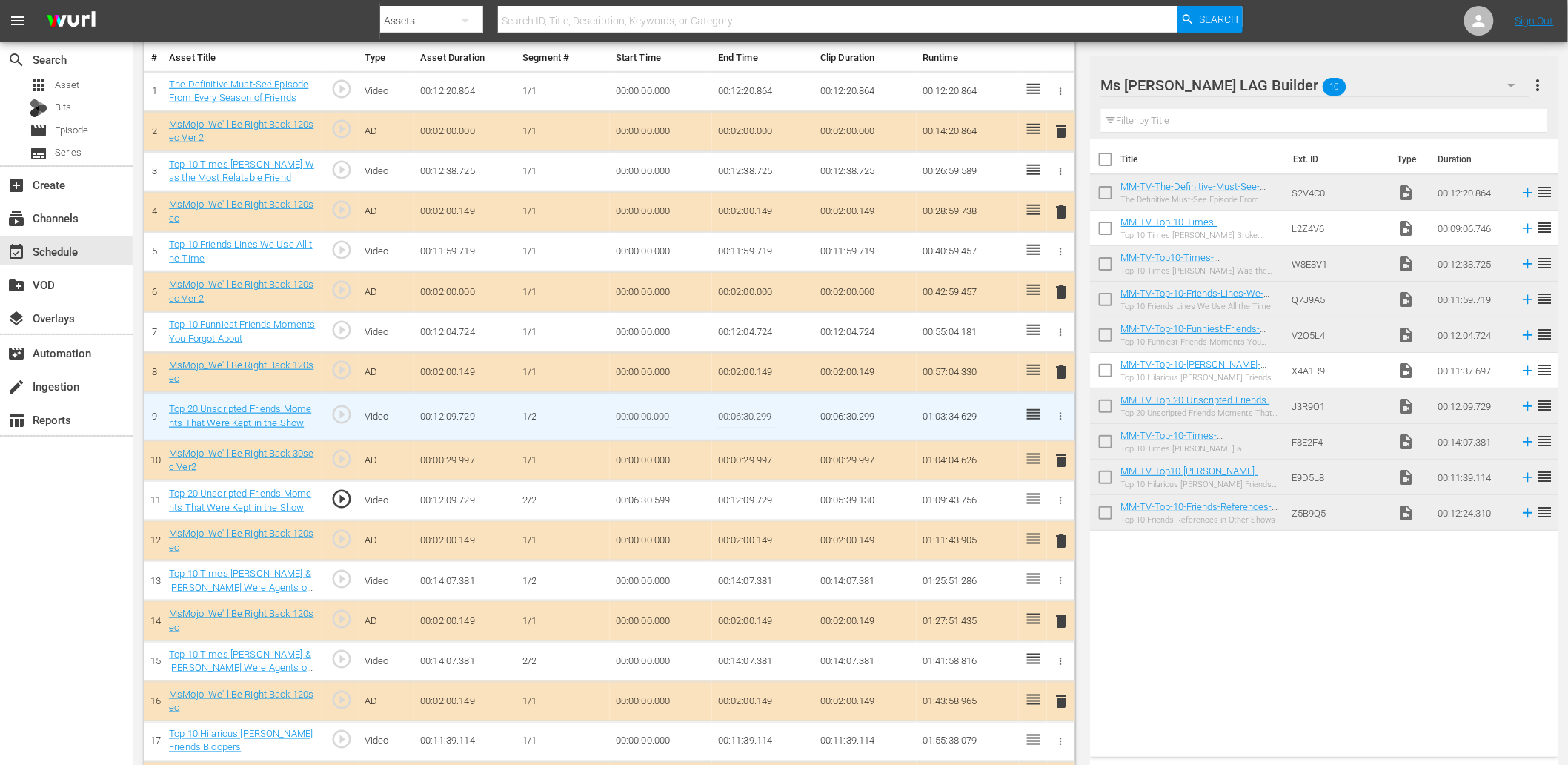
click at [765, 417] on input "00:06:30.299" at bounding box center [746, 417] width 57 height 36
type input "00:06:30.400"
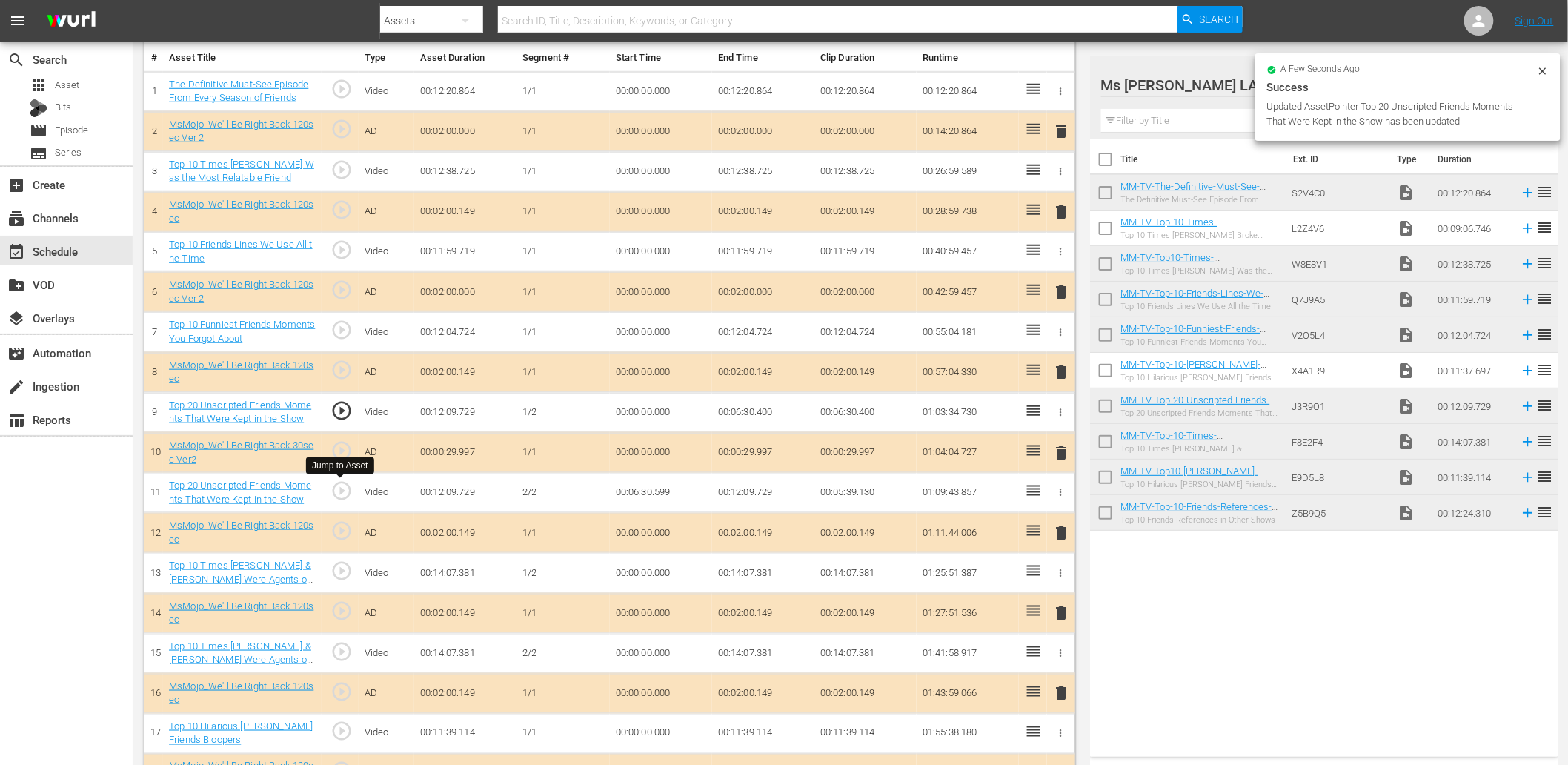
click at [339, 487] on span "play_circle_outline" at bounding box center [341, 491] width 23 height 23
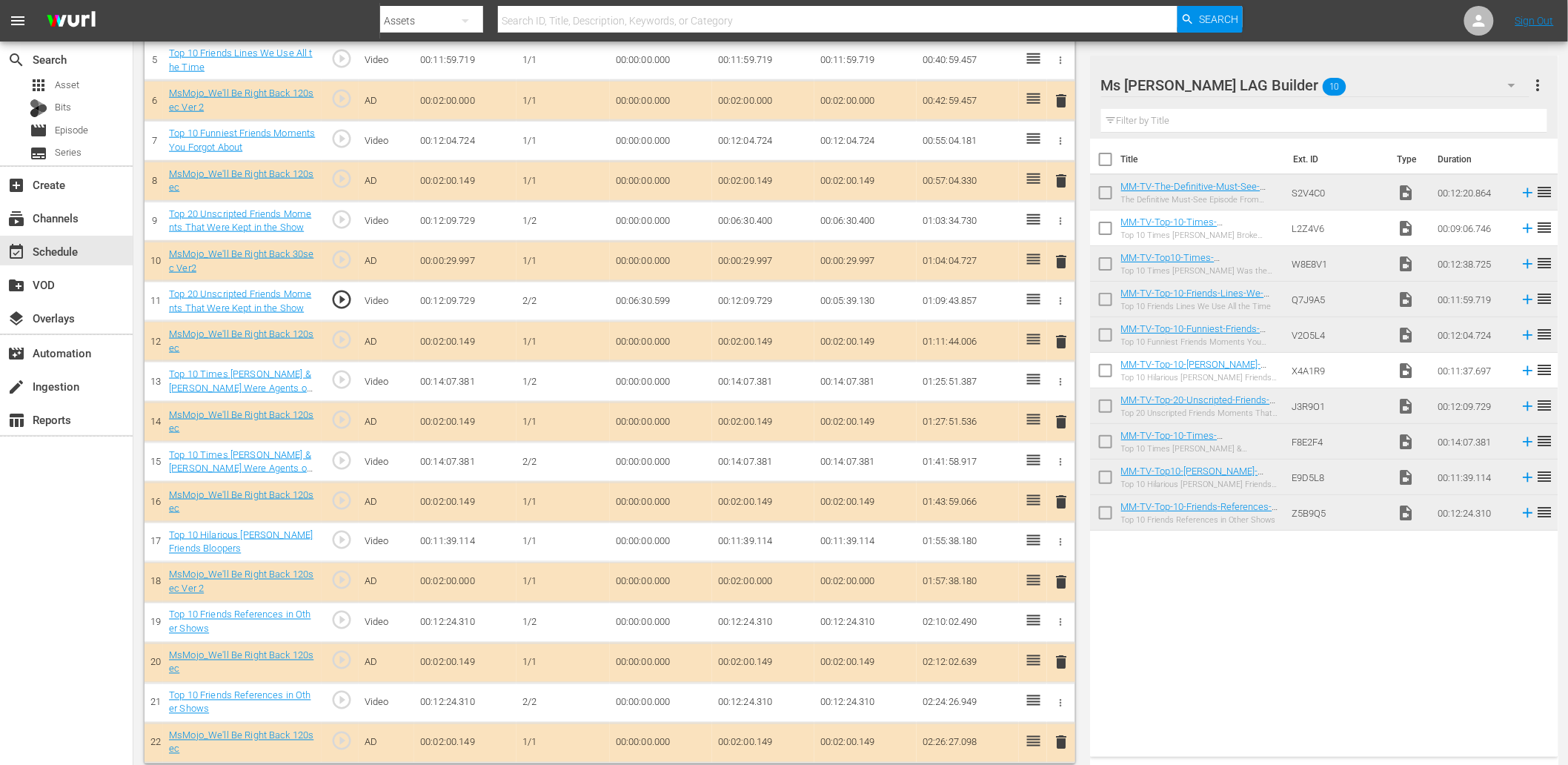
scroll to position [644, 0]
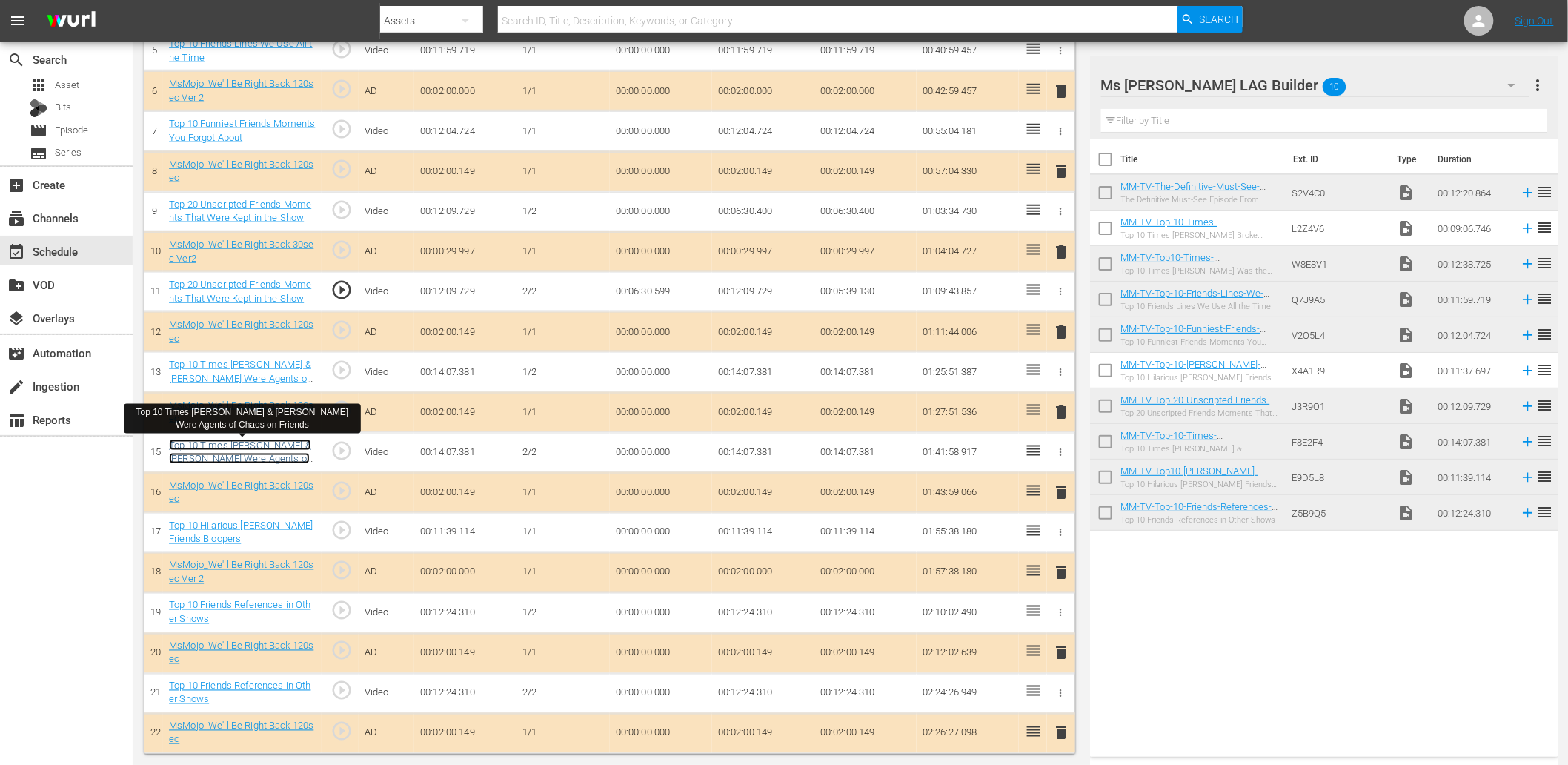
click at [242, 442] on link "Top 10 Times Joey & Phoebe Were Agents of Chaos on Friends" at bounding box center [240, 458] width 142 height 39
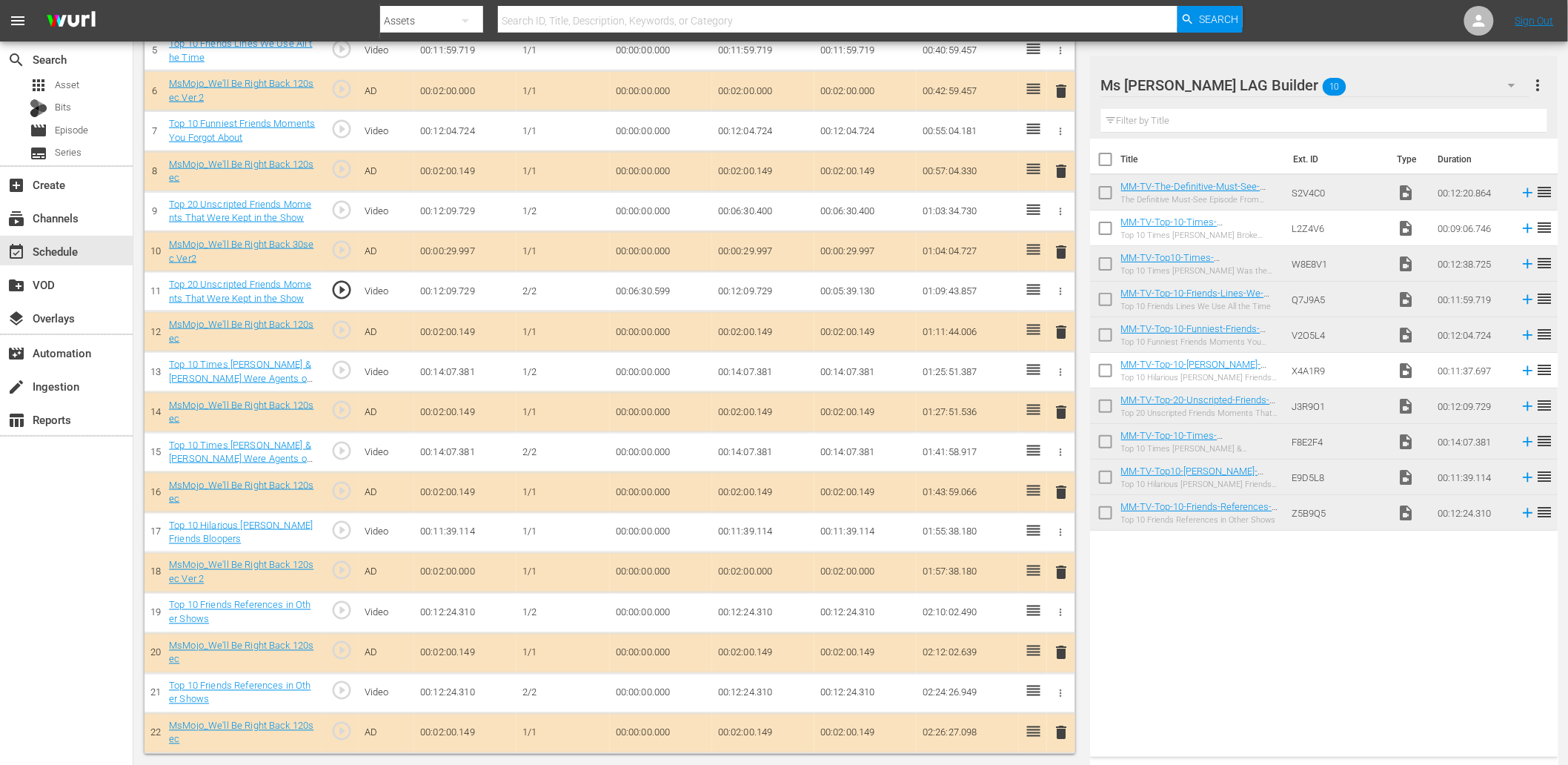
click at [639, 448] on td "00:00:00.000" at bounding box center [660, 452] width 103 height 40
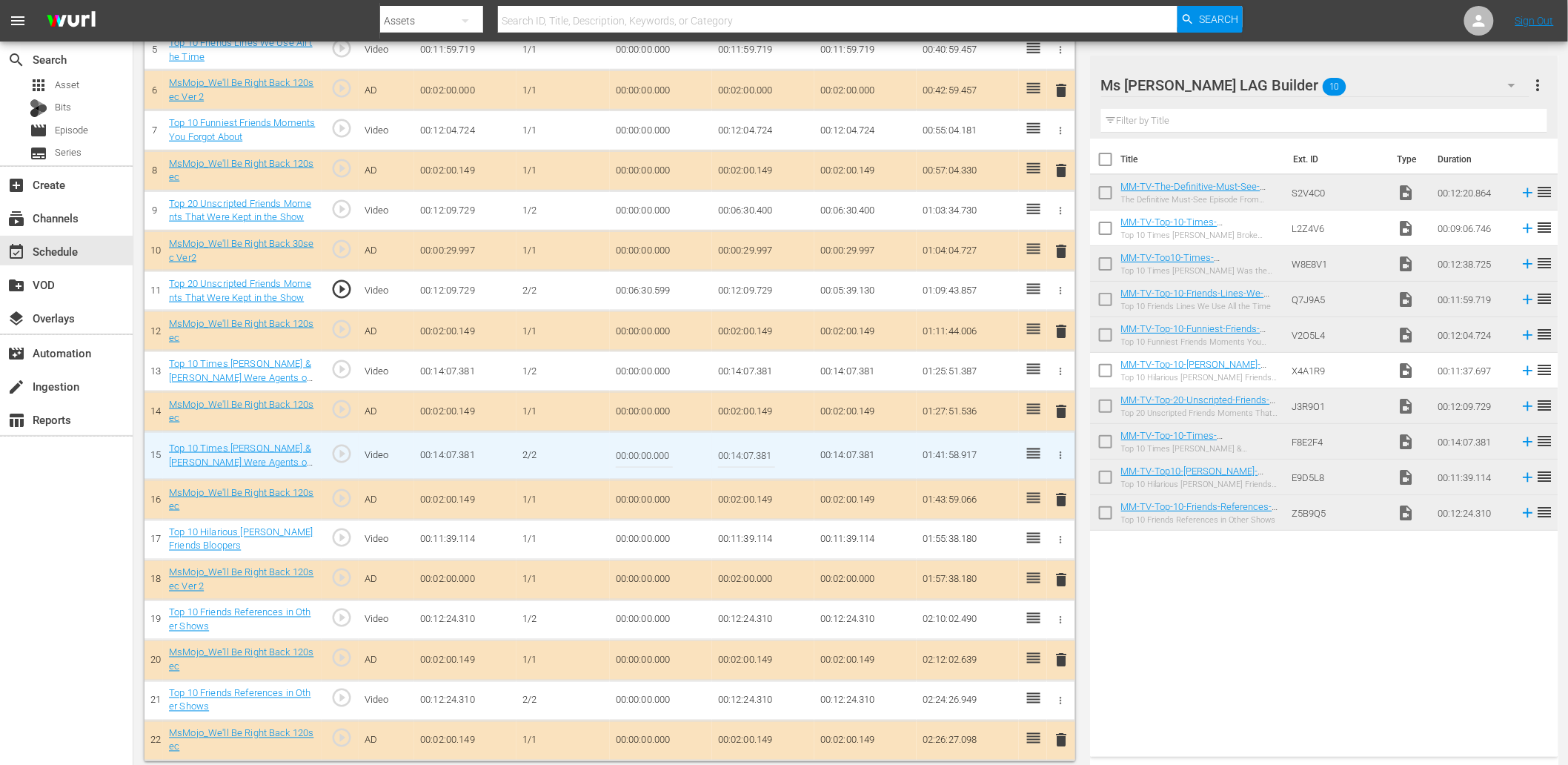
click at [639, 448] on input "00:00:00.000" at bounding box center [644, 456] width 57 height 36
paste input "6:44"
type input "00:06:44.000"
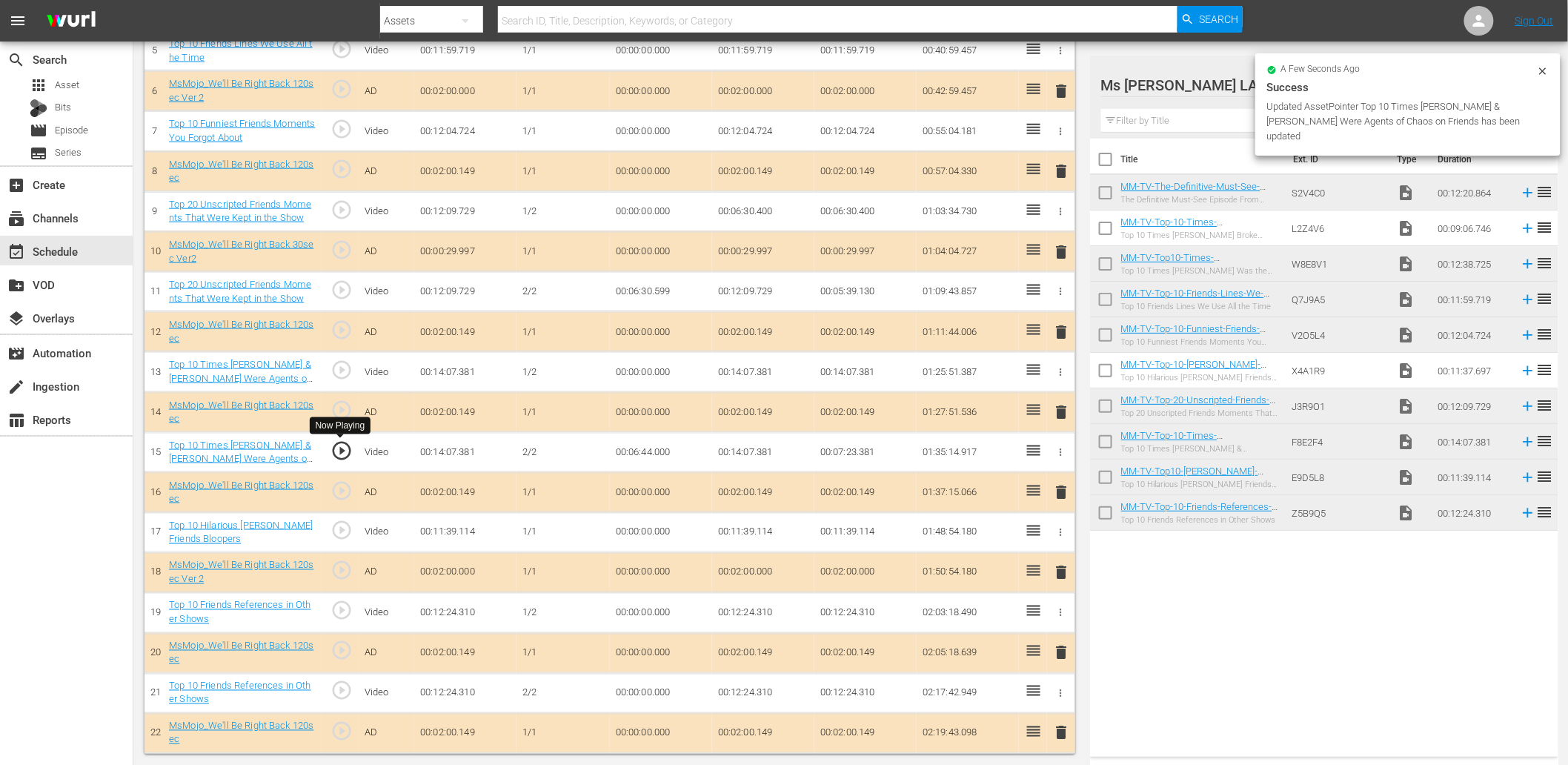
click at [341, 445] on span "play_circle_outline" at bounding box center [341, 451] width 23 height 23
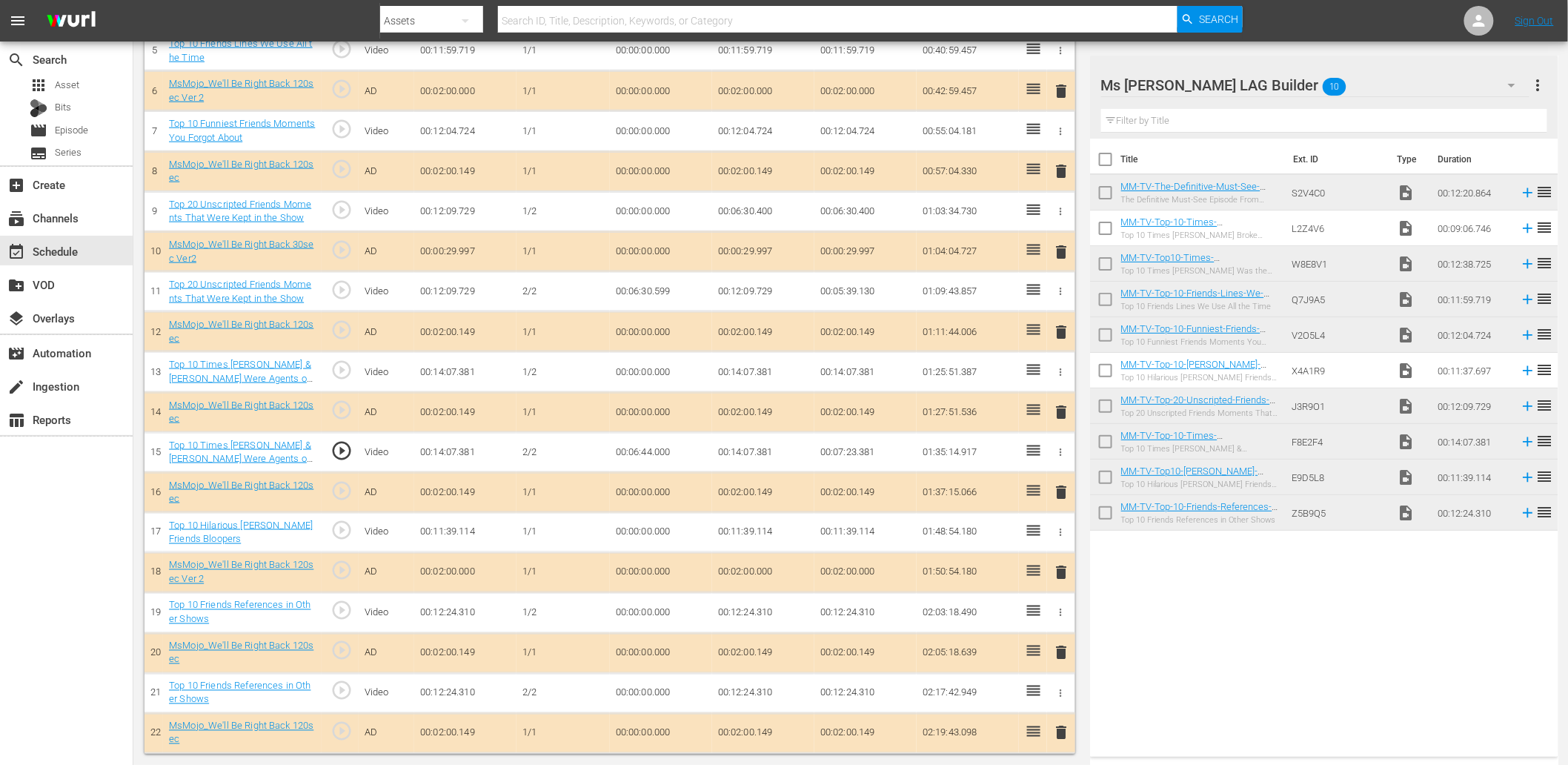
click at [736, 369] on td "00:14:07.381" at bounding box center [763, 372] width 103 height 40
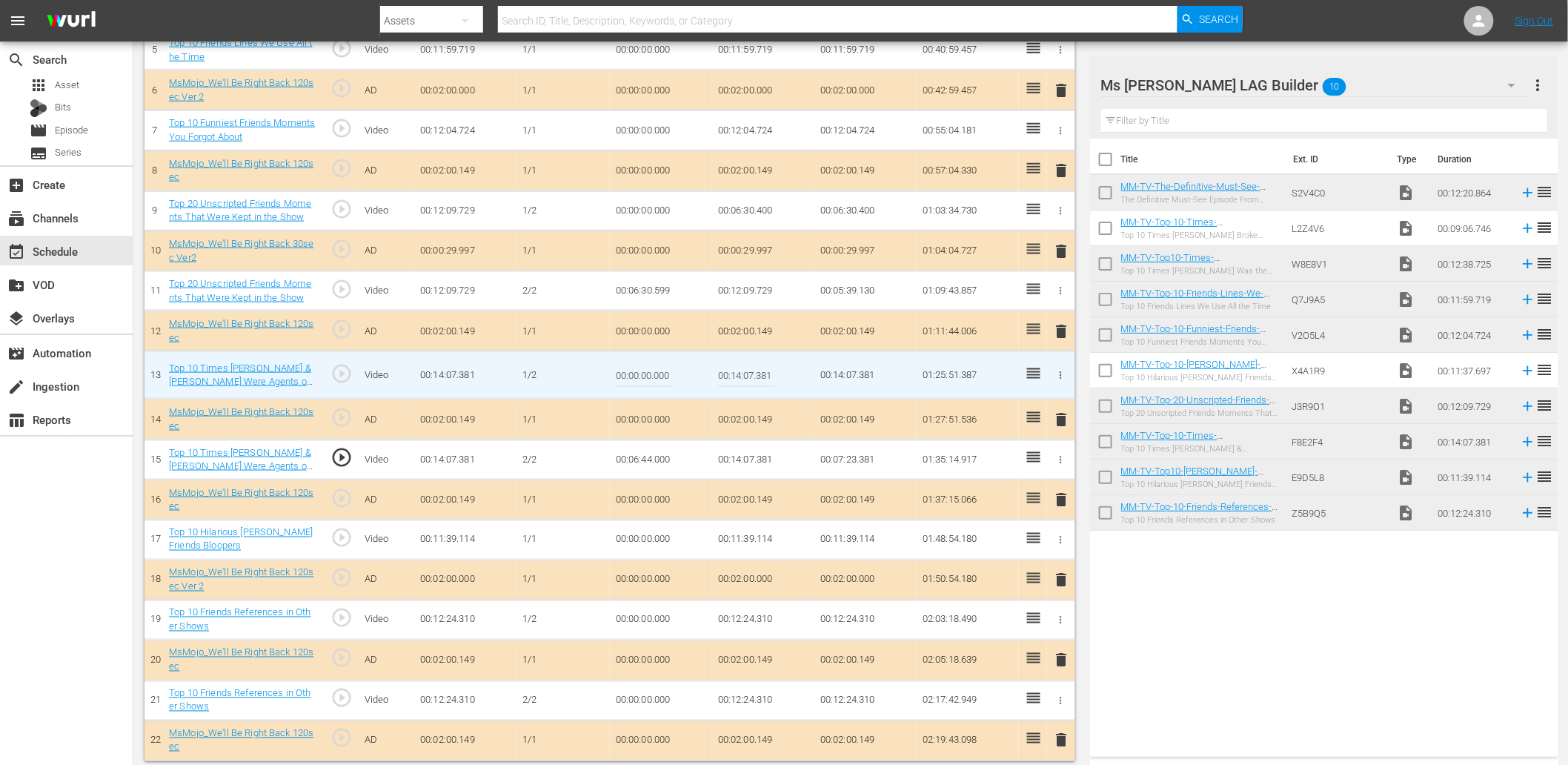
click at [736, 369] on input "00:14:07.381" at bounding box center [746, 375] width 57 height 36
paste input "06:44.000"
type input "00:06:44.000"
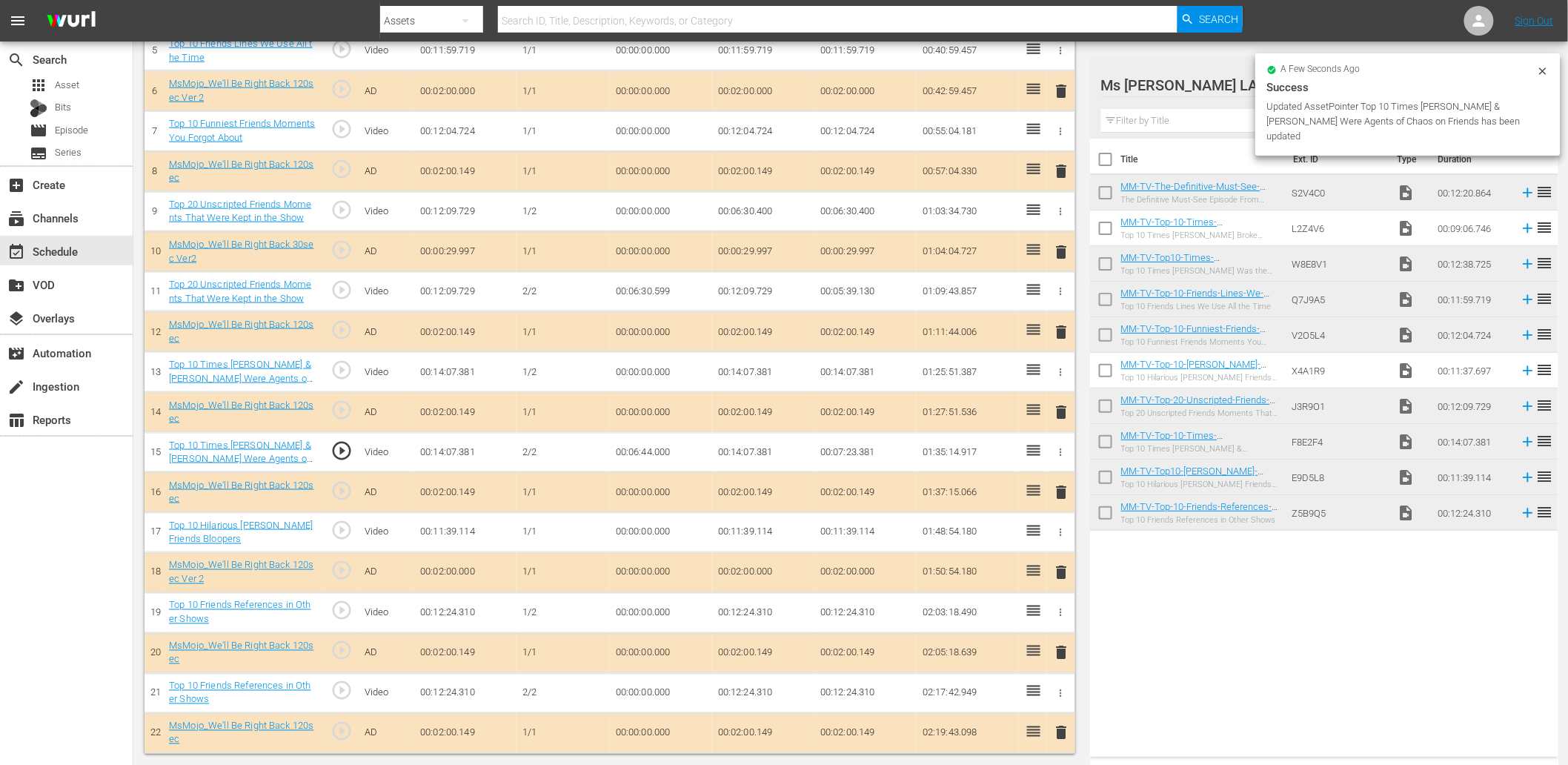
click at [652, 441] on td "00:06:44.000" at bounding box center [660, 452] width 103 height 40
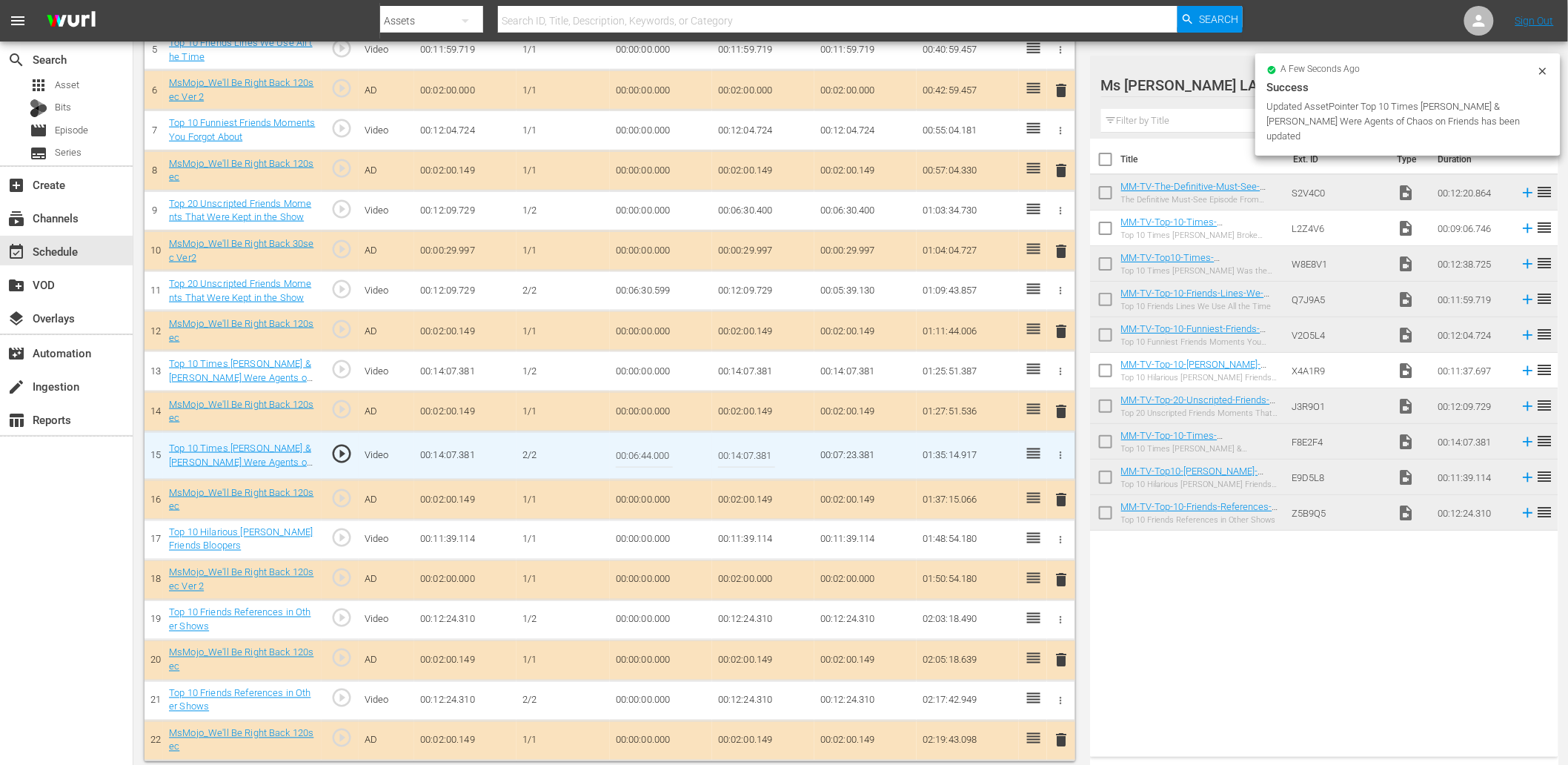
click at [652, 441] on input "00:06:44.000" at bounding box center [644, 456] width 57 height 36
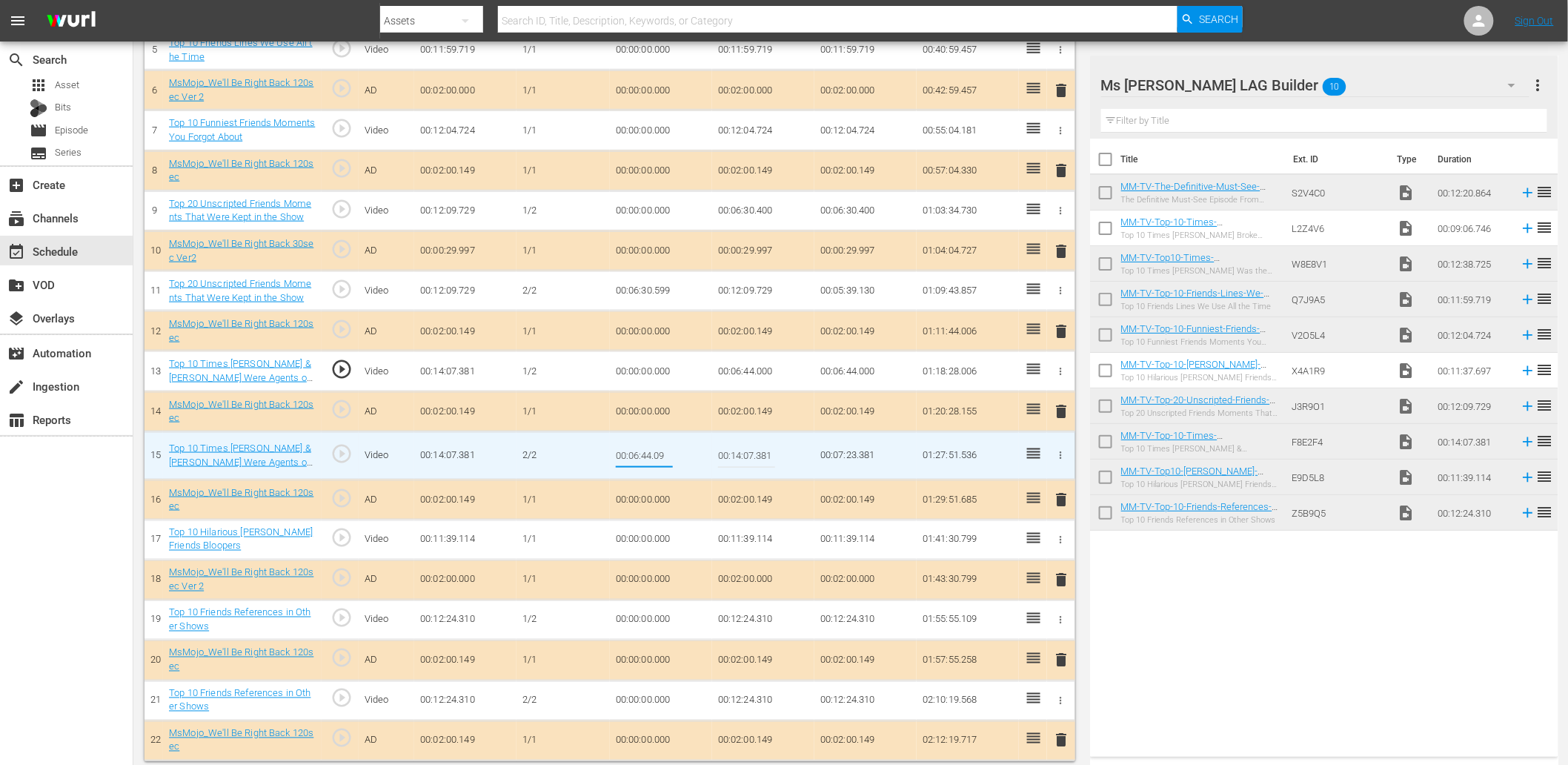
type input "00:06:44.099"
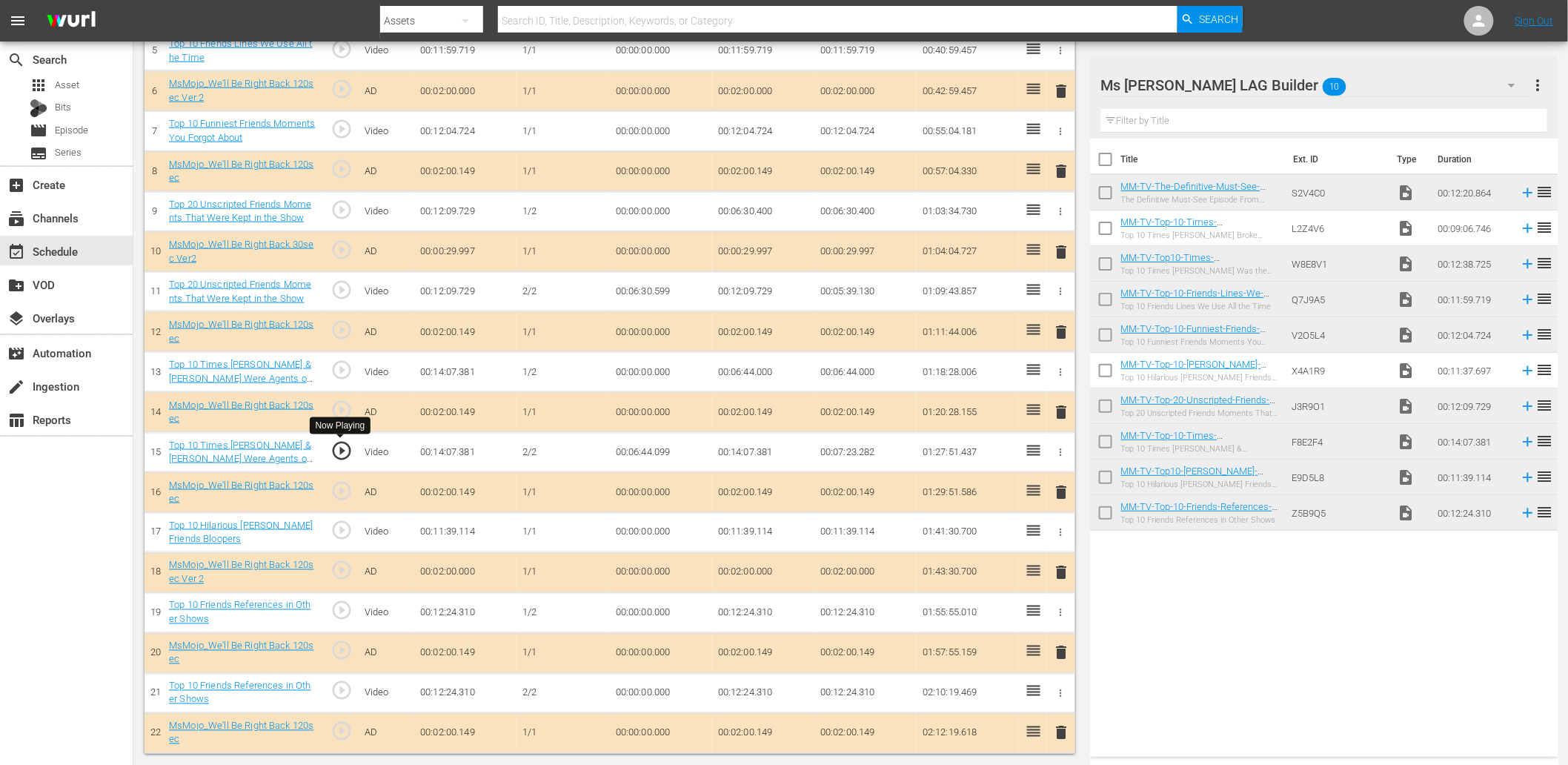
click at [344, 449] on span "play_circle_outline" at bounding box center [341, 451] width 23 height 23
click at [656, 449] on td "00:06:44.099" at bounding box center [660, 452] width 103 height 40
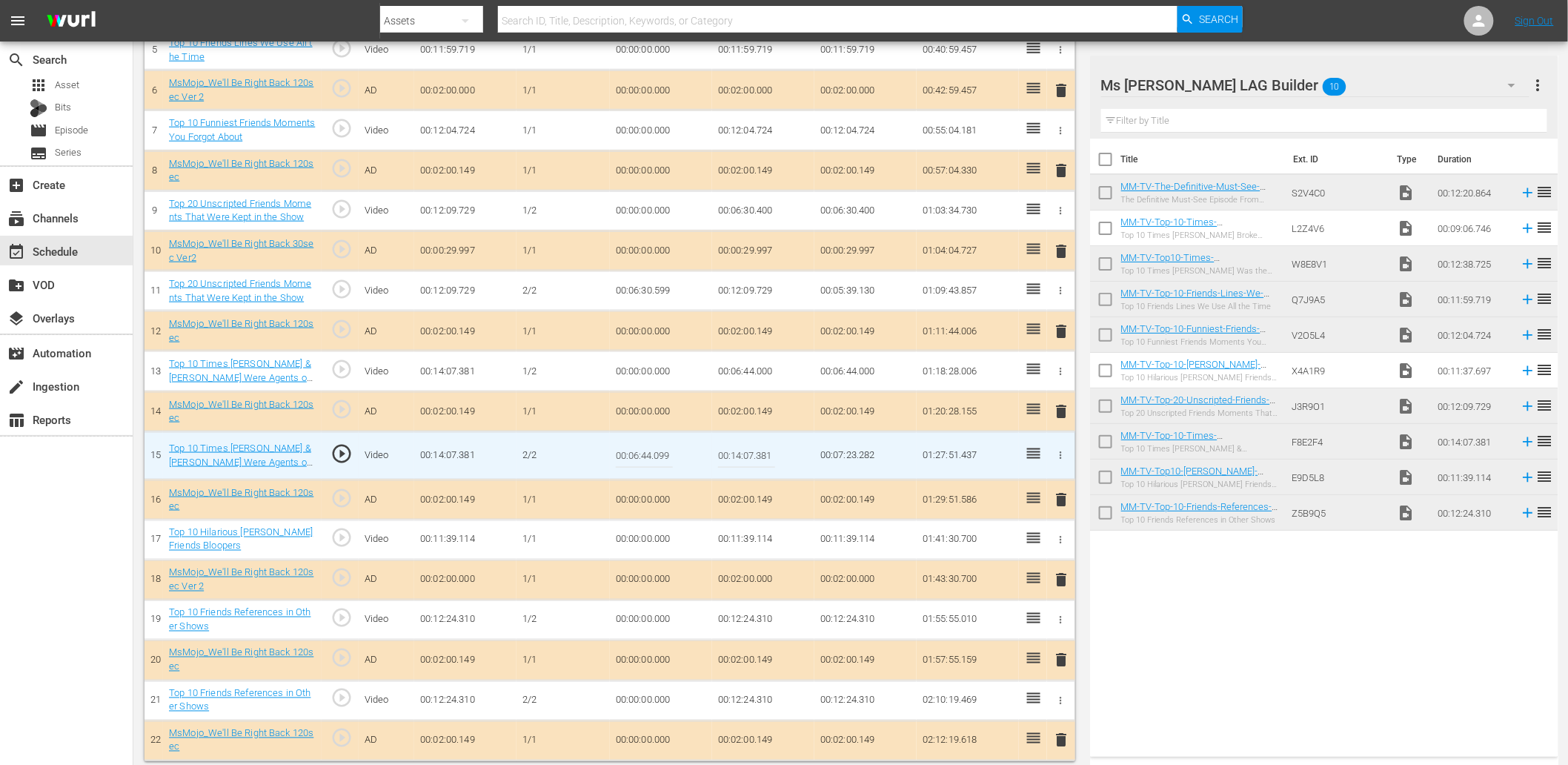
click at [656, 449] on input "00:06:44.099" at bounding box center [644, 456] width 57 height 36
type input "00:06:44.199"
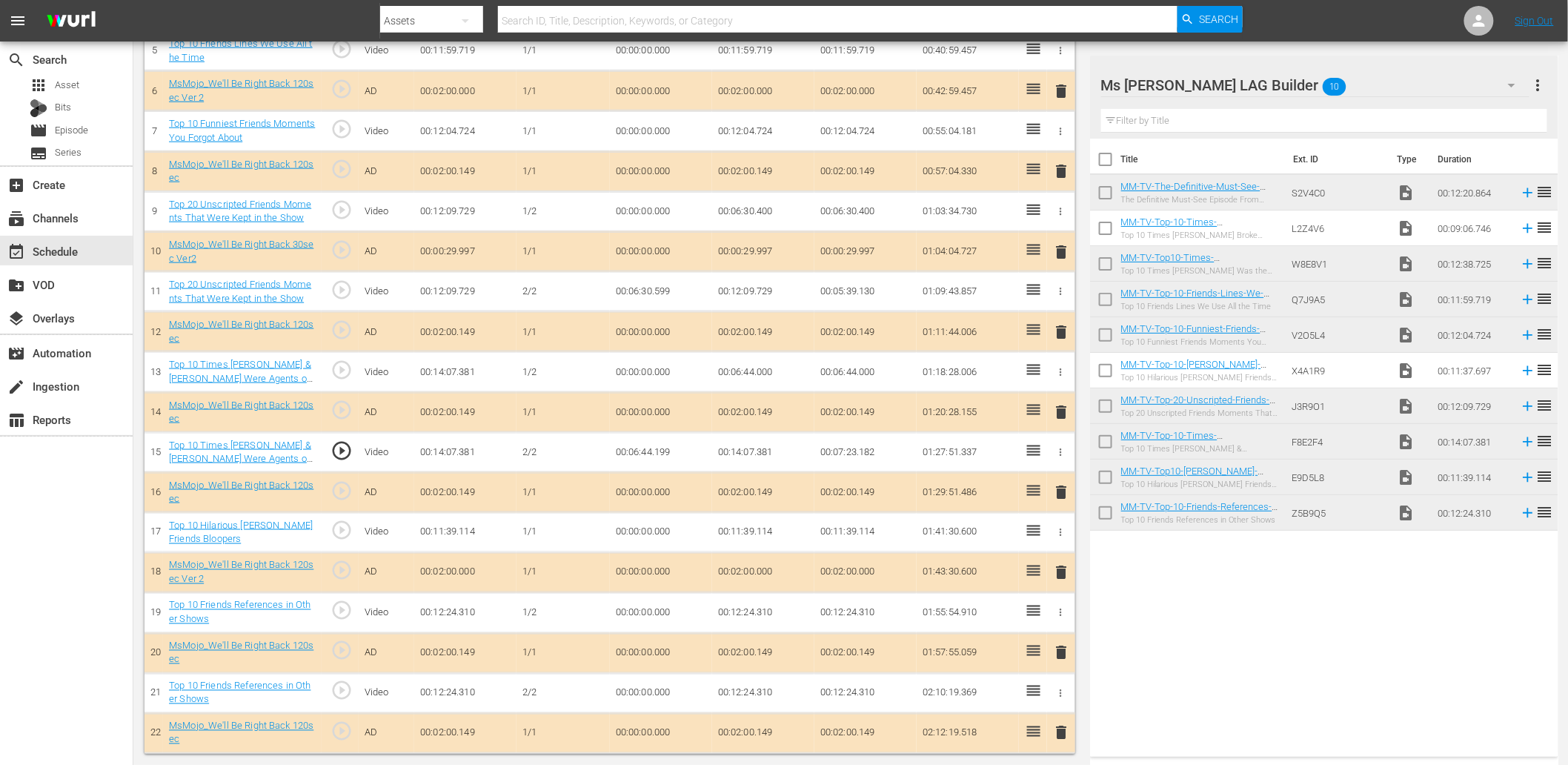
click at [654, 447] on td "00:06:44.199" at bounding box center [660, 452] width 103 height 40
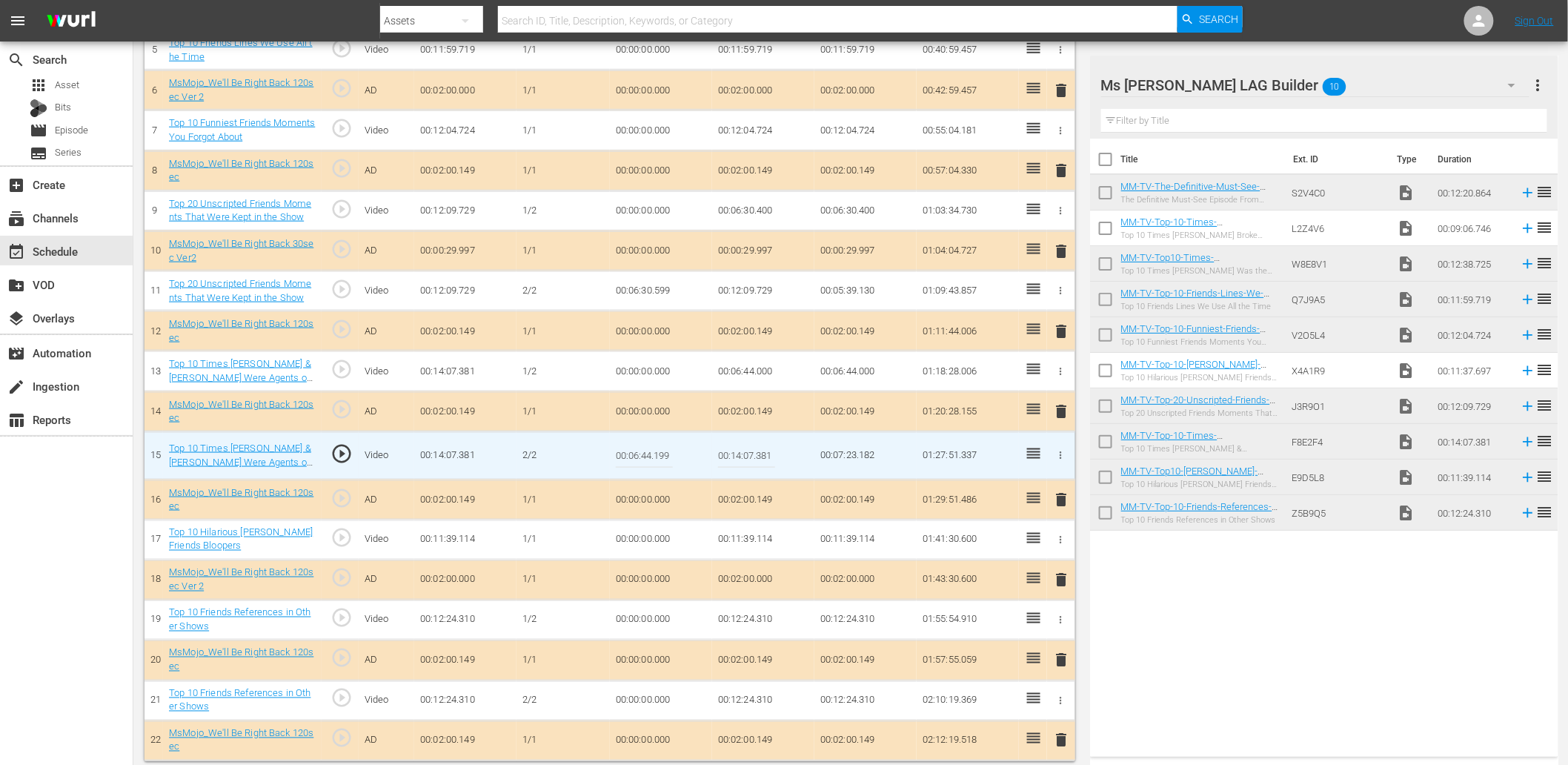
click at [654, 447] on input "00:06:44.199" at bounding box center [644, 456] width 57 height 36
type input "00:06:44.299"
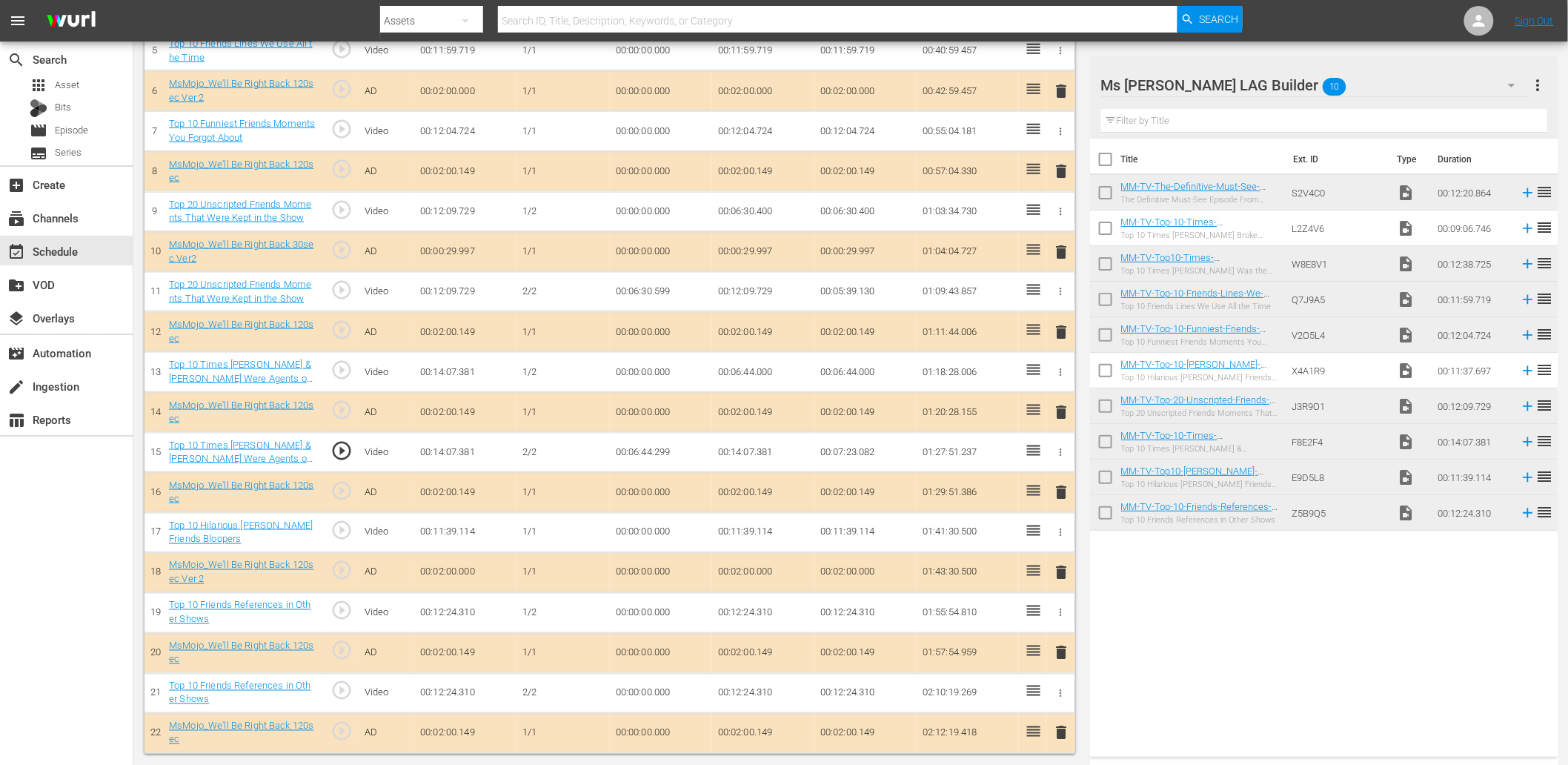
click at [751, 366] on td "00:06:44.000" at bounding box center [763, 372] width 103 height 40
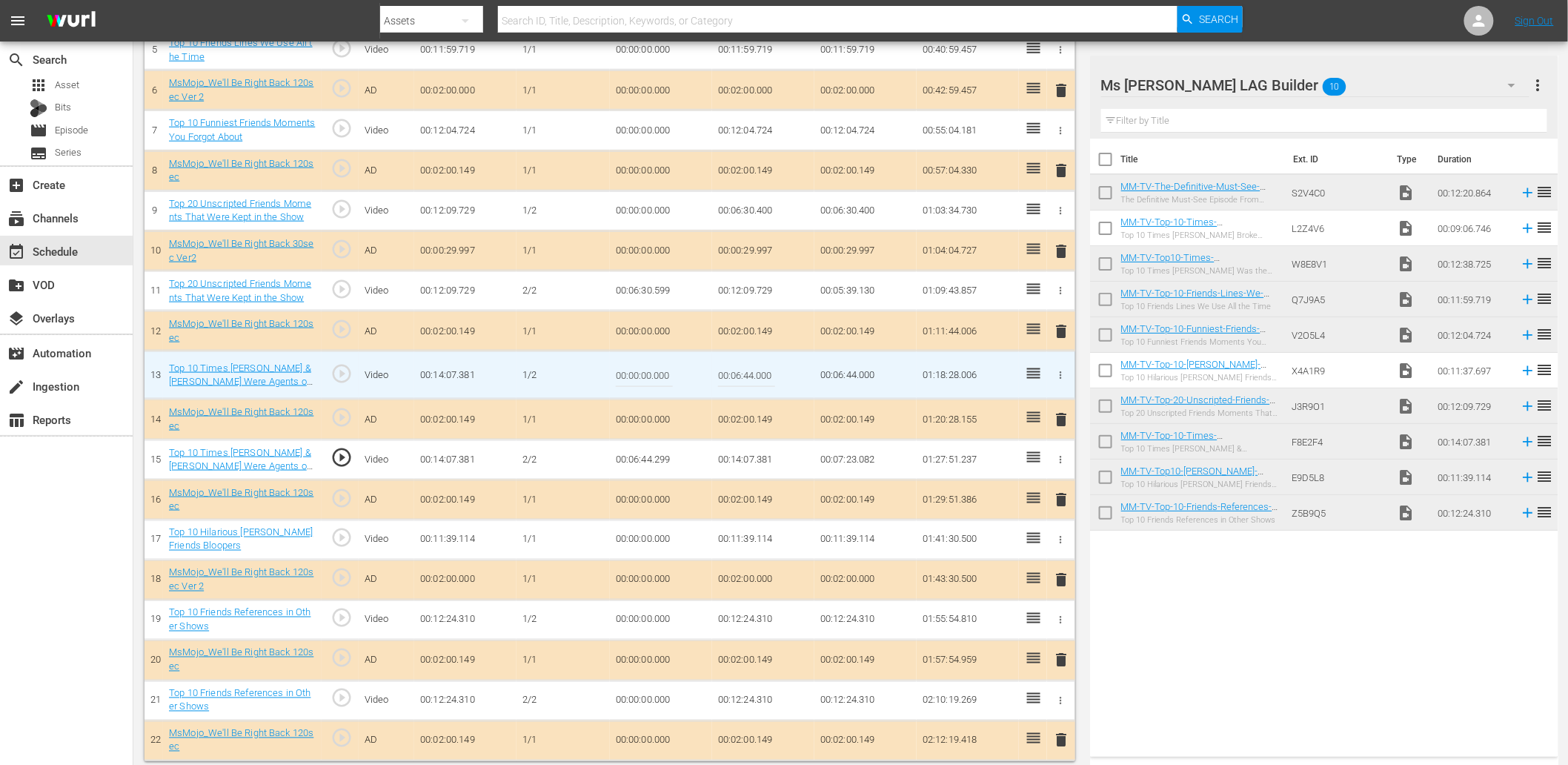
click at [751, 366] on input "00:06:44.000" at bounding box center [746, 375] width 57 height 36
click at [825, 569] on td "00:02:00.000" at bounding box center [865, 581] width 103 height 40
click at [745, 380] on input "00:06:44.000" at bounding box center [746, 375] width 57 height 36
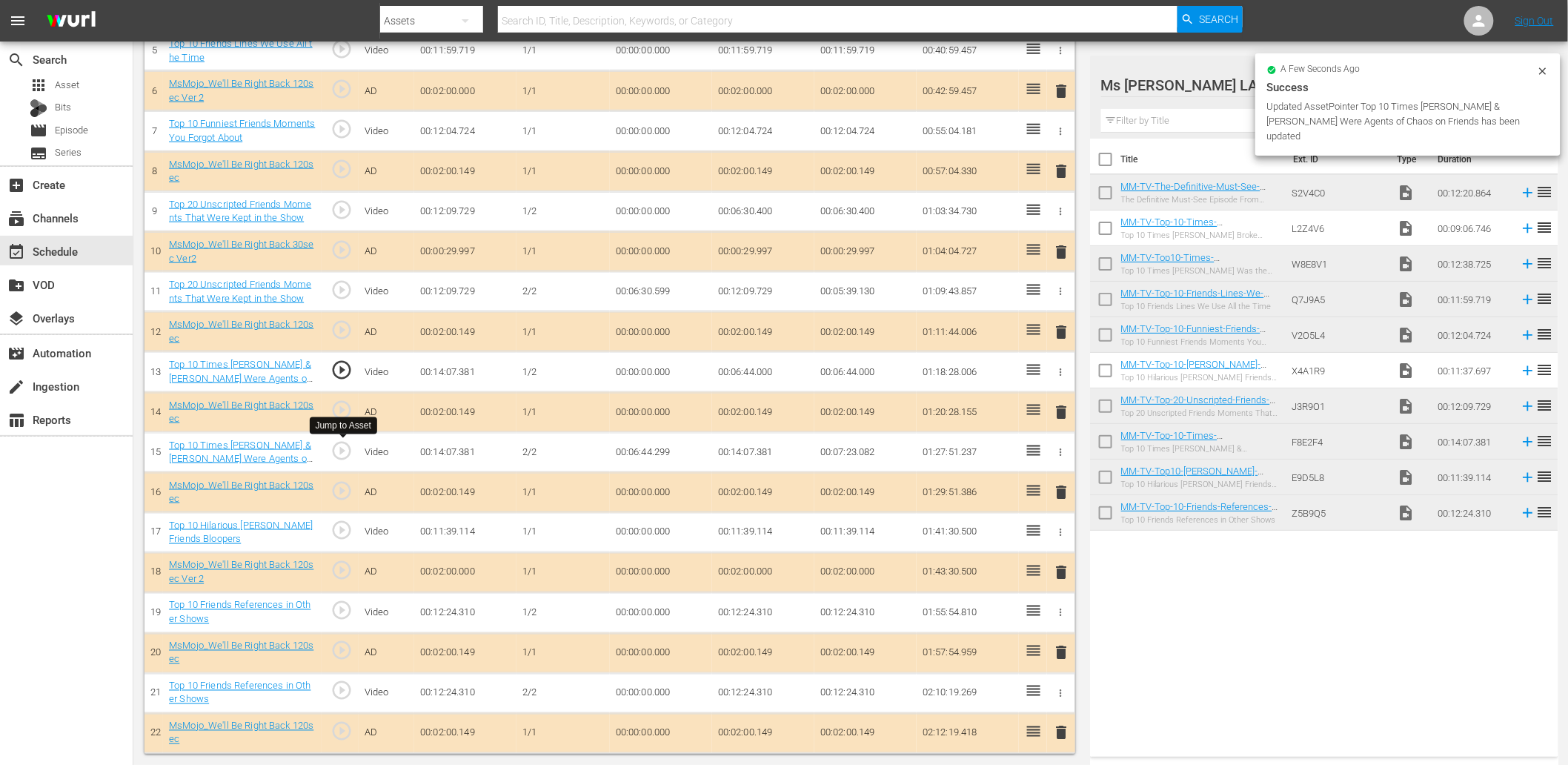
click at [339, 445] on span "play_circle_outline" at bounding box center [341, 451] width 23 height 23
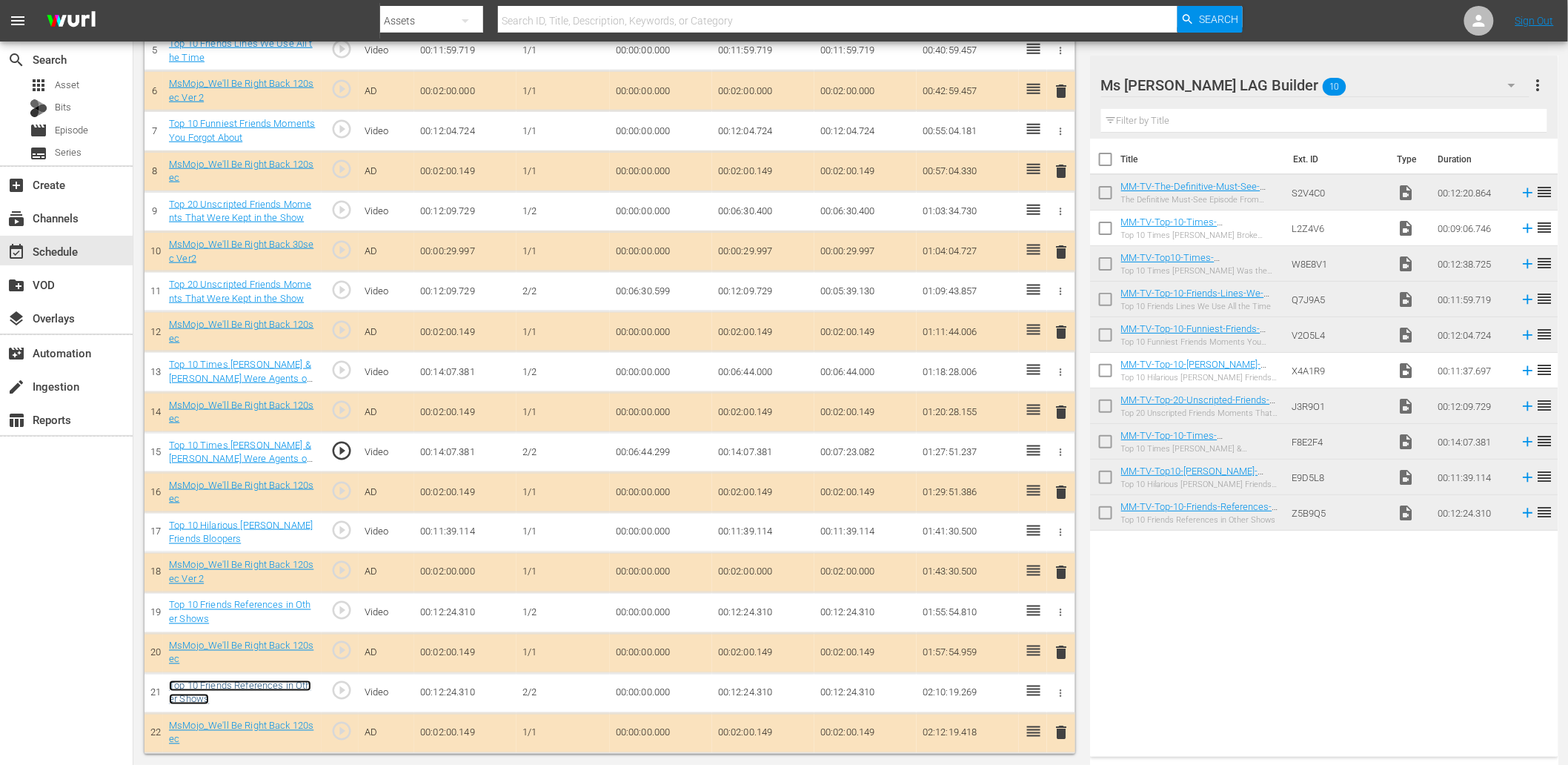
click at [257, 680] on link "Top 10 Friends References in Other Shows" at bounding box center [240, 693] width 141 height 25
click at [633, 697] on td "00:00:00.000" at bounding box center [660, 693] width 103 height 40
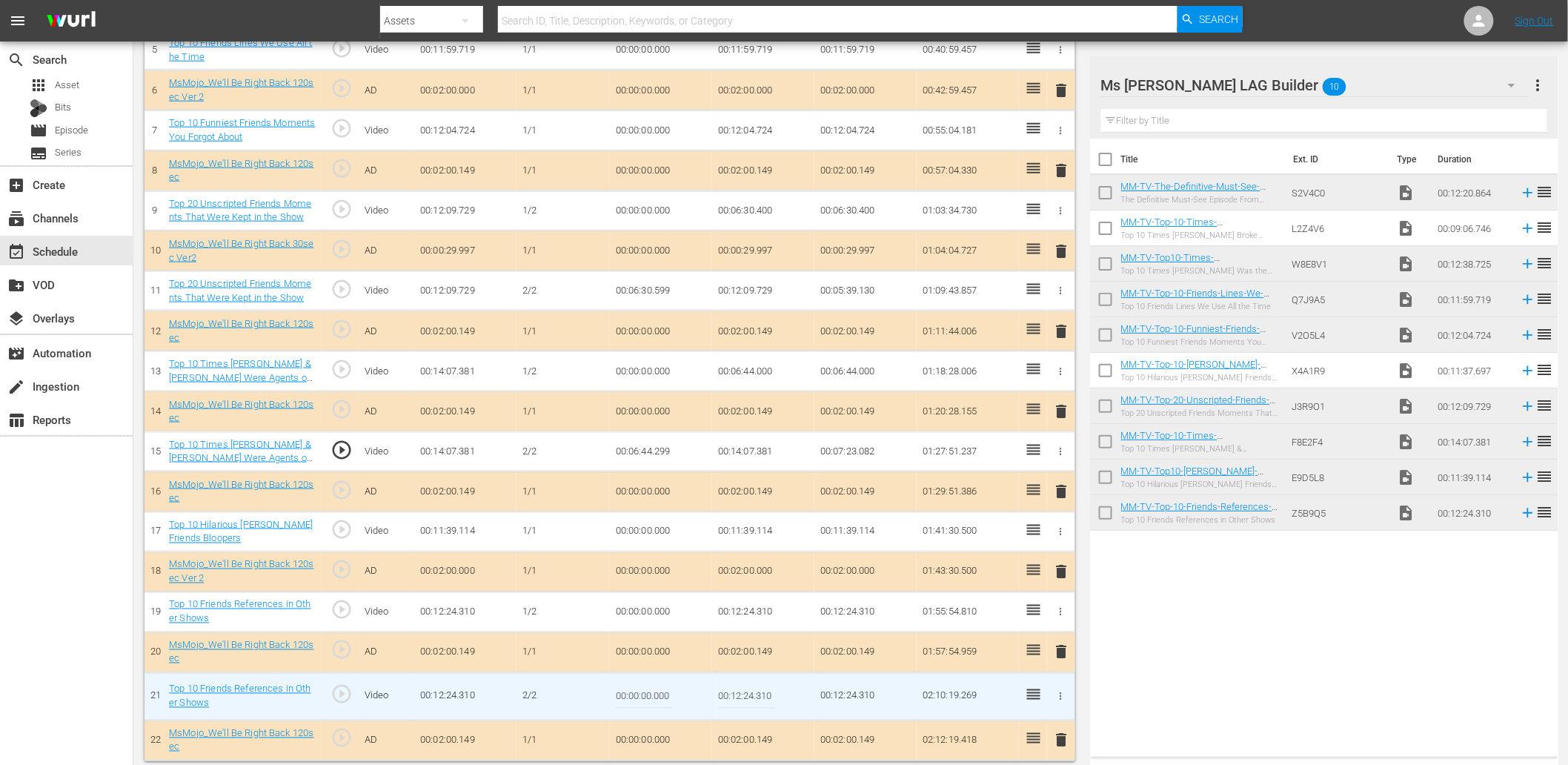
click at [633, 697] on input "00:00:00.000" at bounding box center [644, 697] width 57 height 36
paste input "5:57"
type input "00:05:57.000"
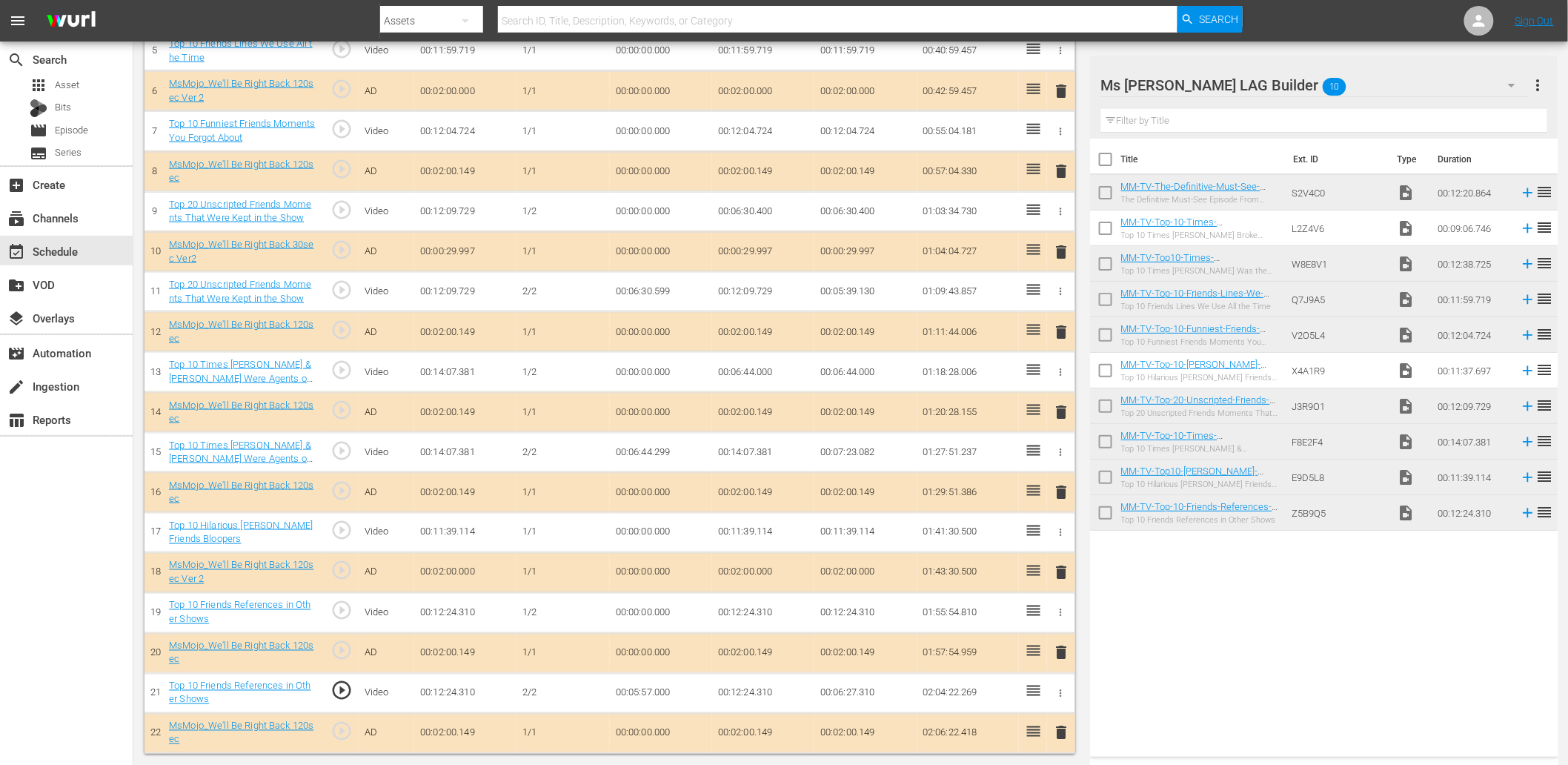
click at [735, 608] on td "00:12:24.310" at bounding box center [763, 613] width 103 height 40
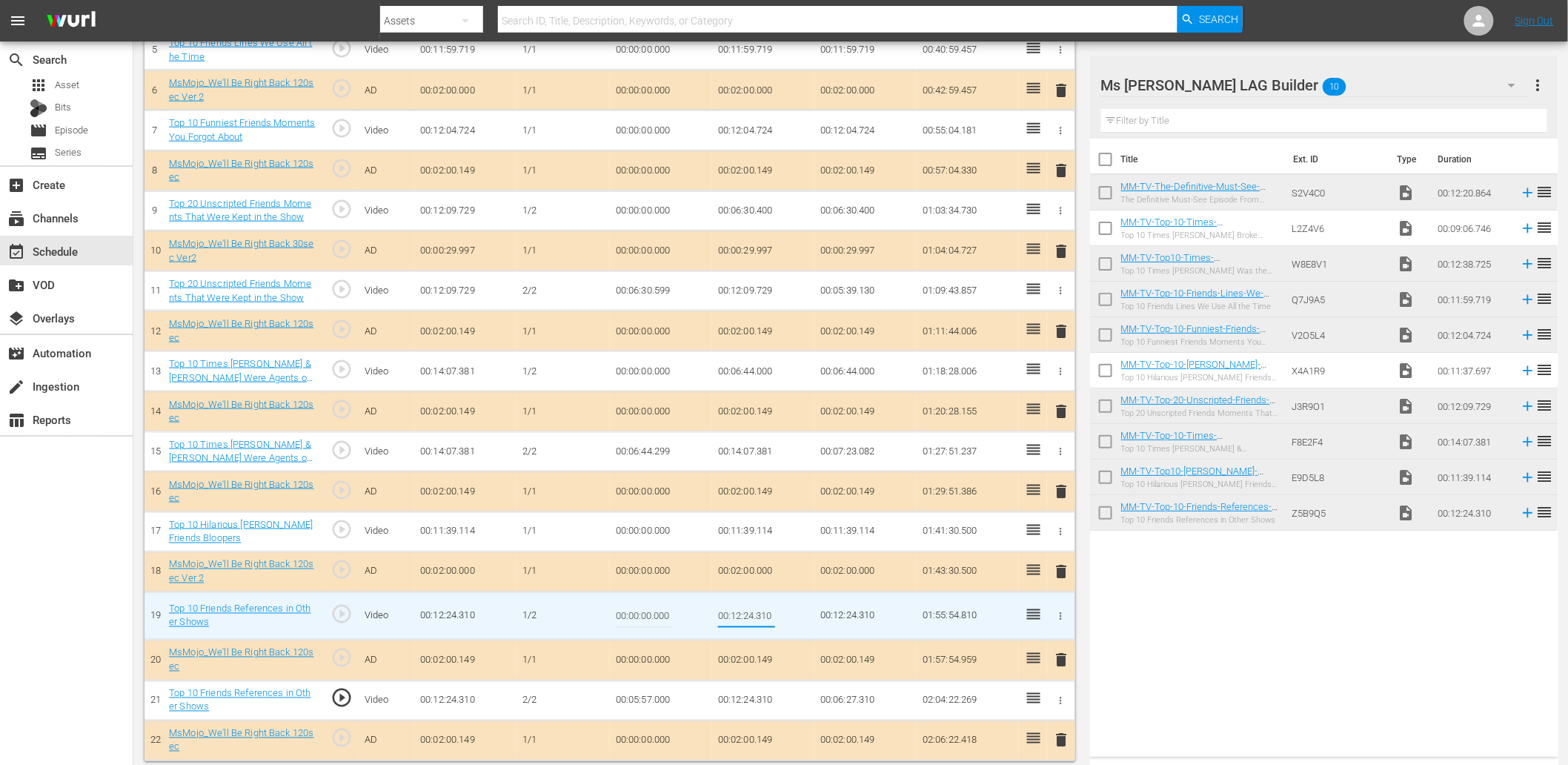
type input "00:05:57.000"
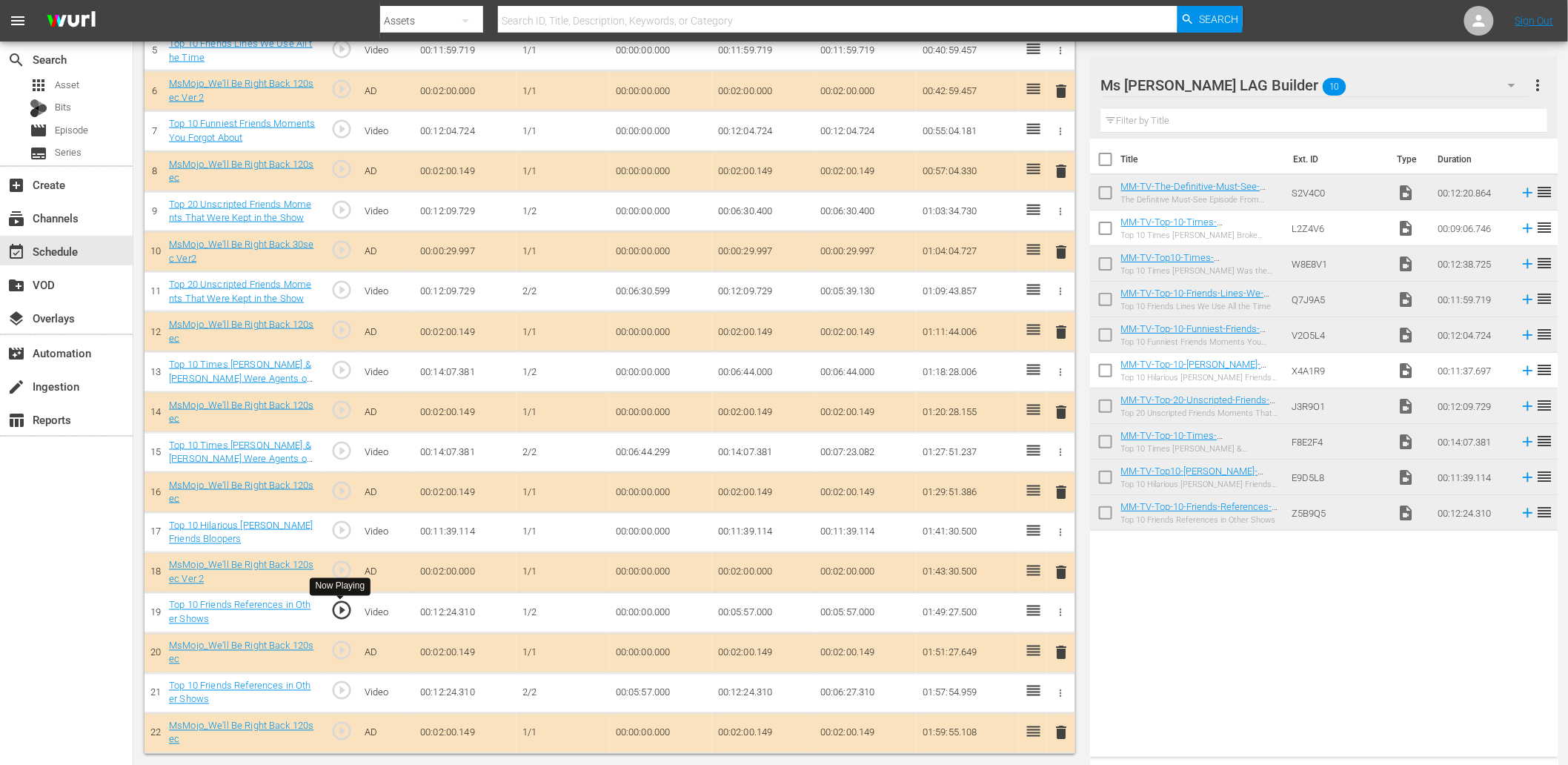
click at [347, 606] on span "play_circle_outline" at bounding box center [341, 611] width 23 height 23
click at [339, 690] on span "play_circle_outline" at bounding box center [341, 691] width 23 height 23
click at [328, 690] on div "play_circle_outline" at bounding box center [340, 693] width 25 height 26
click at [339, 692] on span "play_circle_outline" at bounding box center [341, 691] width 23 height 23
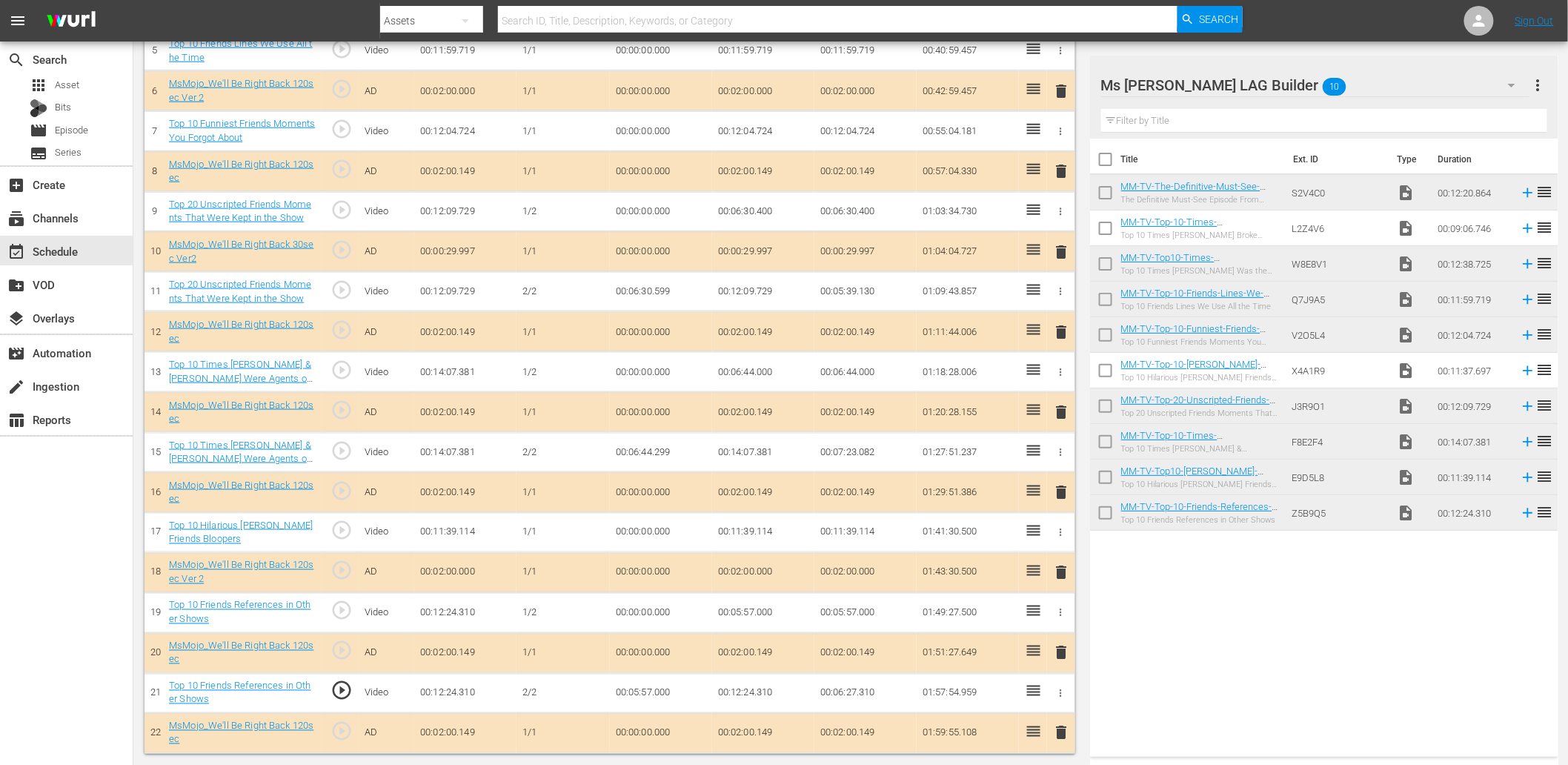
click at [652, 693] on td "00:05:57.000" at bounding box center [660, 693] width 103 height 40
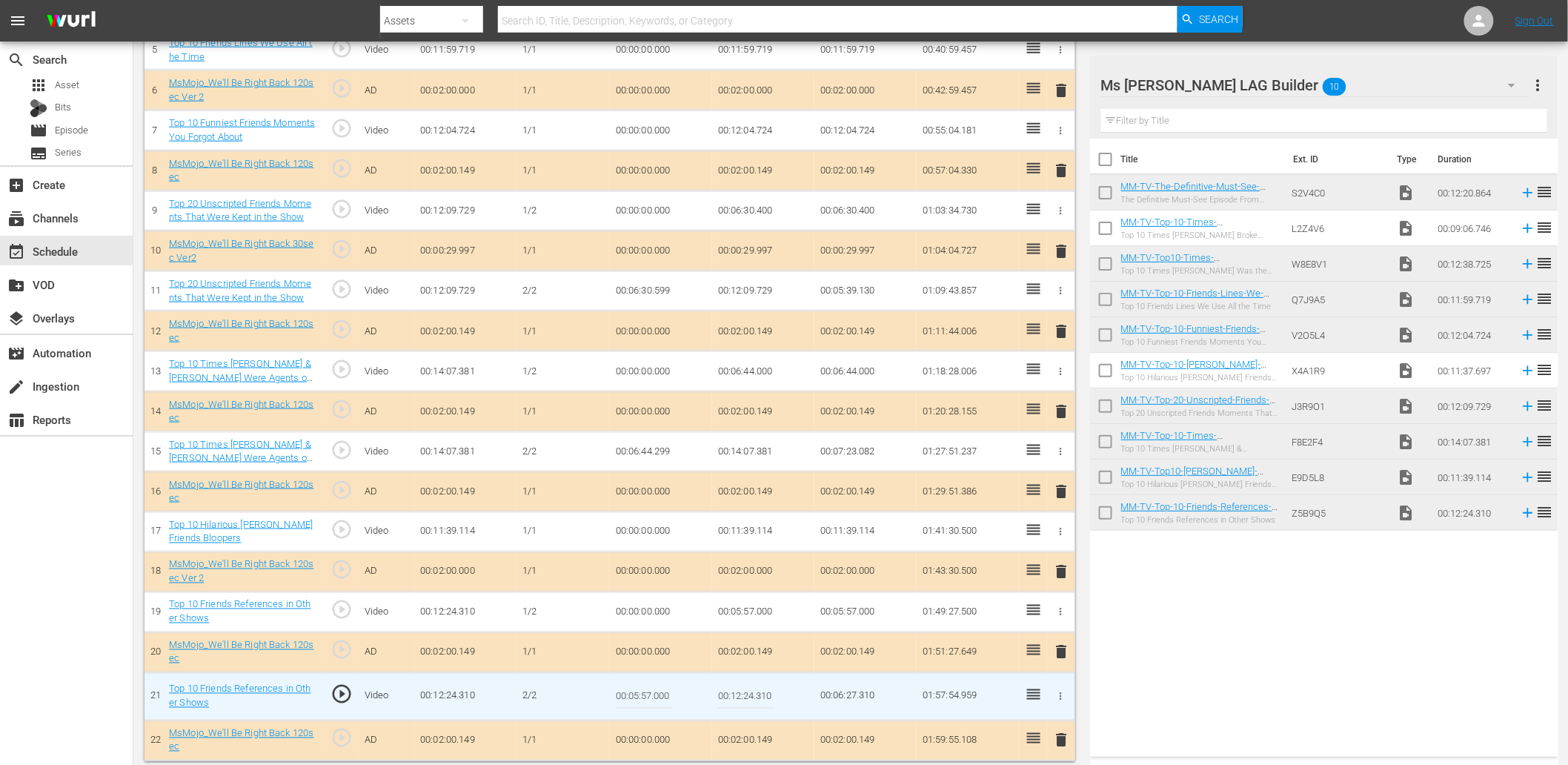
click at [652, 693] on input "00:05:57.000" at bounding box center [644, 697] width 57 height 36
type input "00:05:57.299"
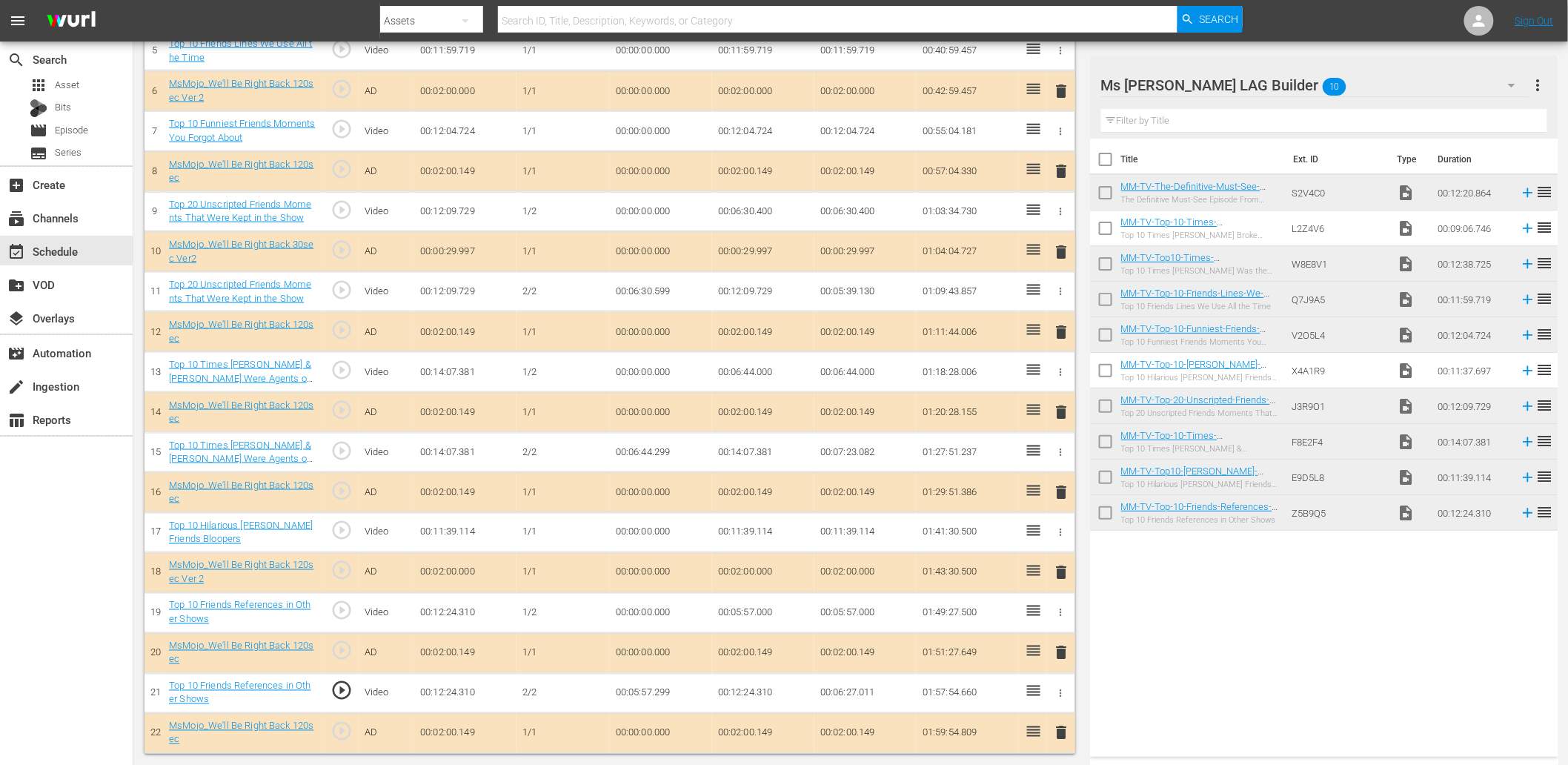
click at [657, 697] on td "00:05:57.299" at bounding box center [660, 693] width 103 height 40
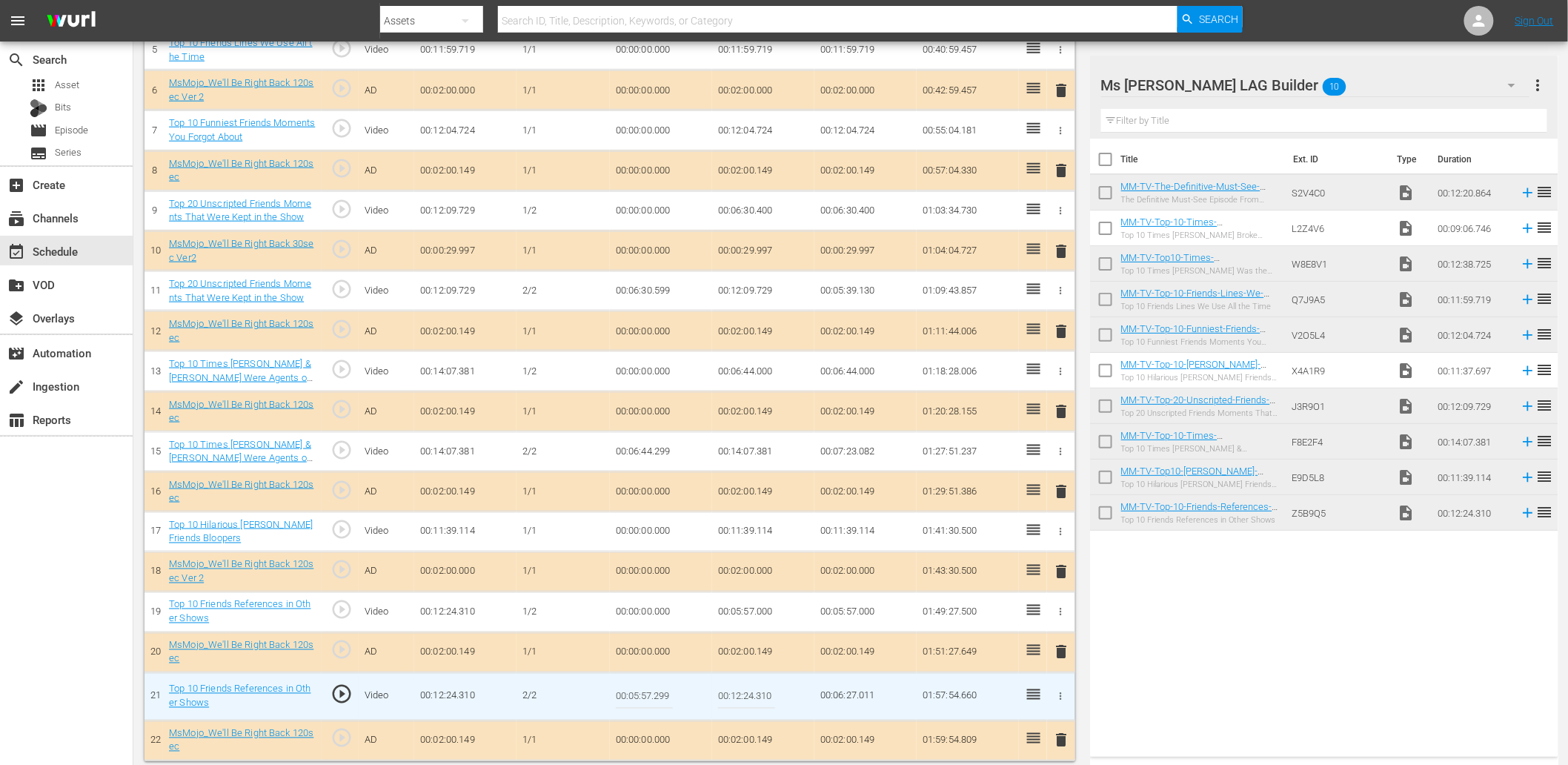
click at [657, 697] on input "00:05:57.299" at bounding box center [644, 697] width 57 height 36
click at [763, 610] on td "00:05:57.000" at bounding box center [763, 612] width 103 height 40
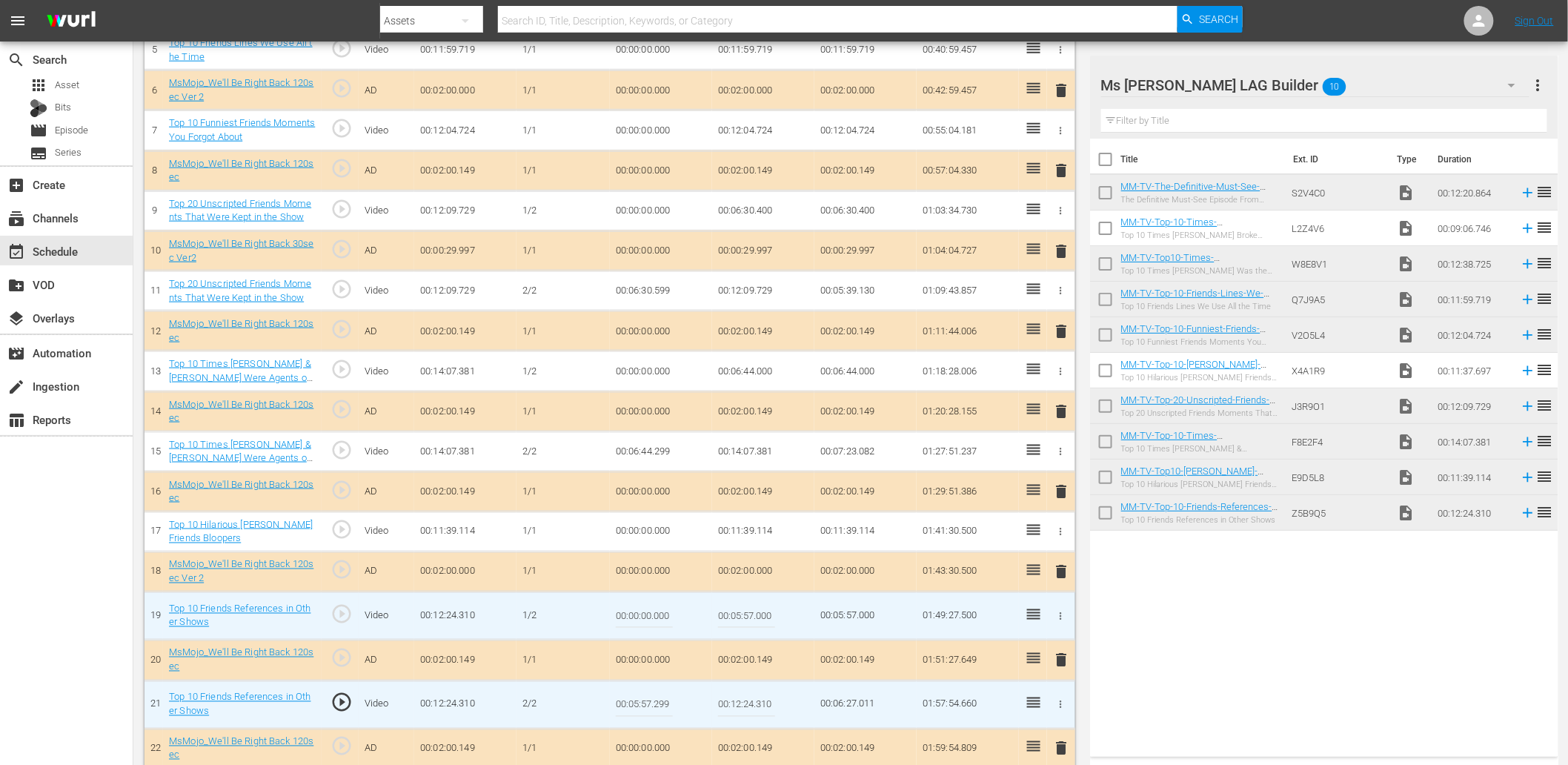
click at [763, 610] on input "00:05:57.000" at bounding box center [746, 616] width 57 height 36
paste input "299"
type input "00:05:57.299"
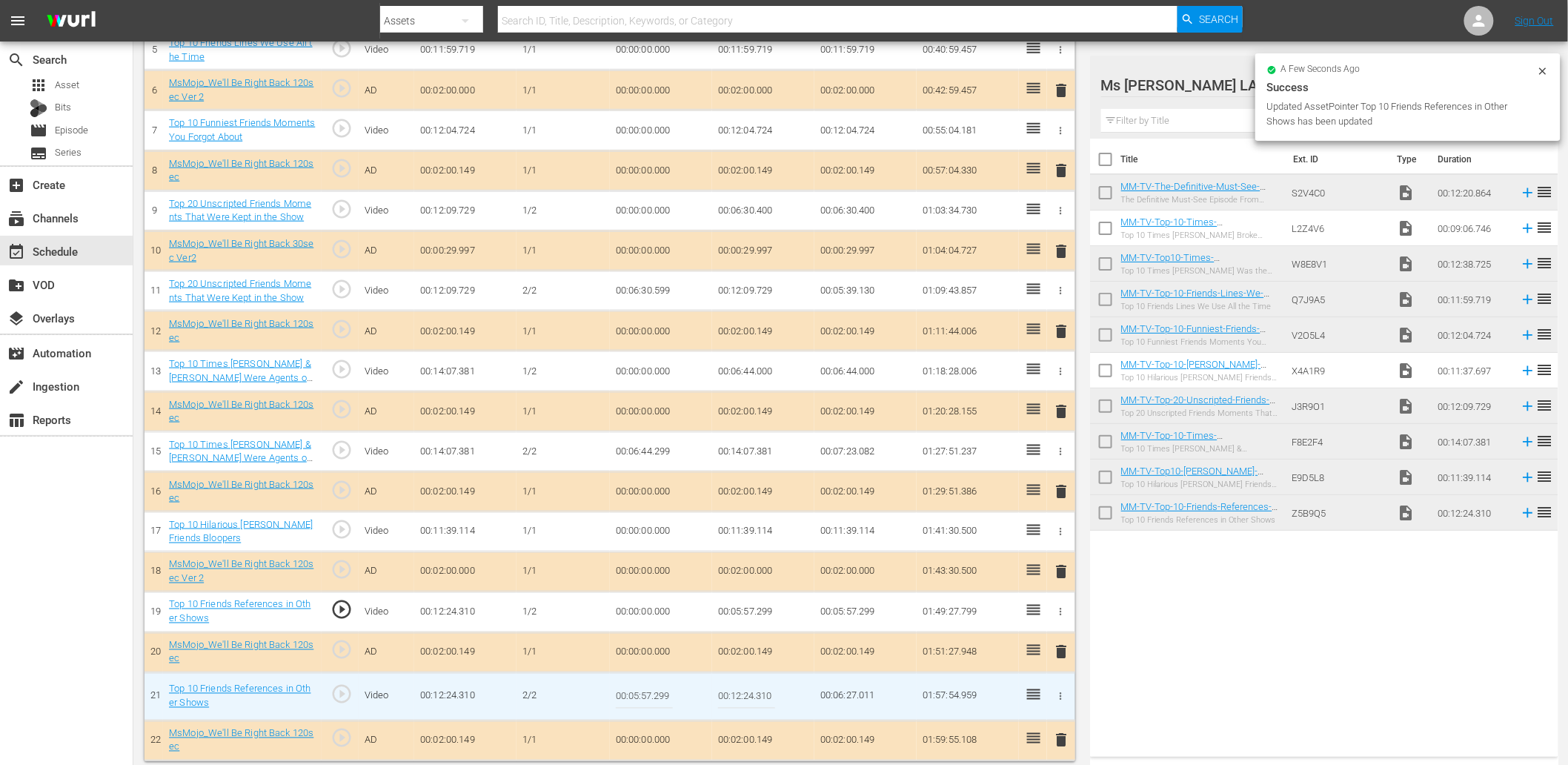
scroll to position [652, 0]
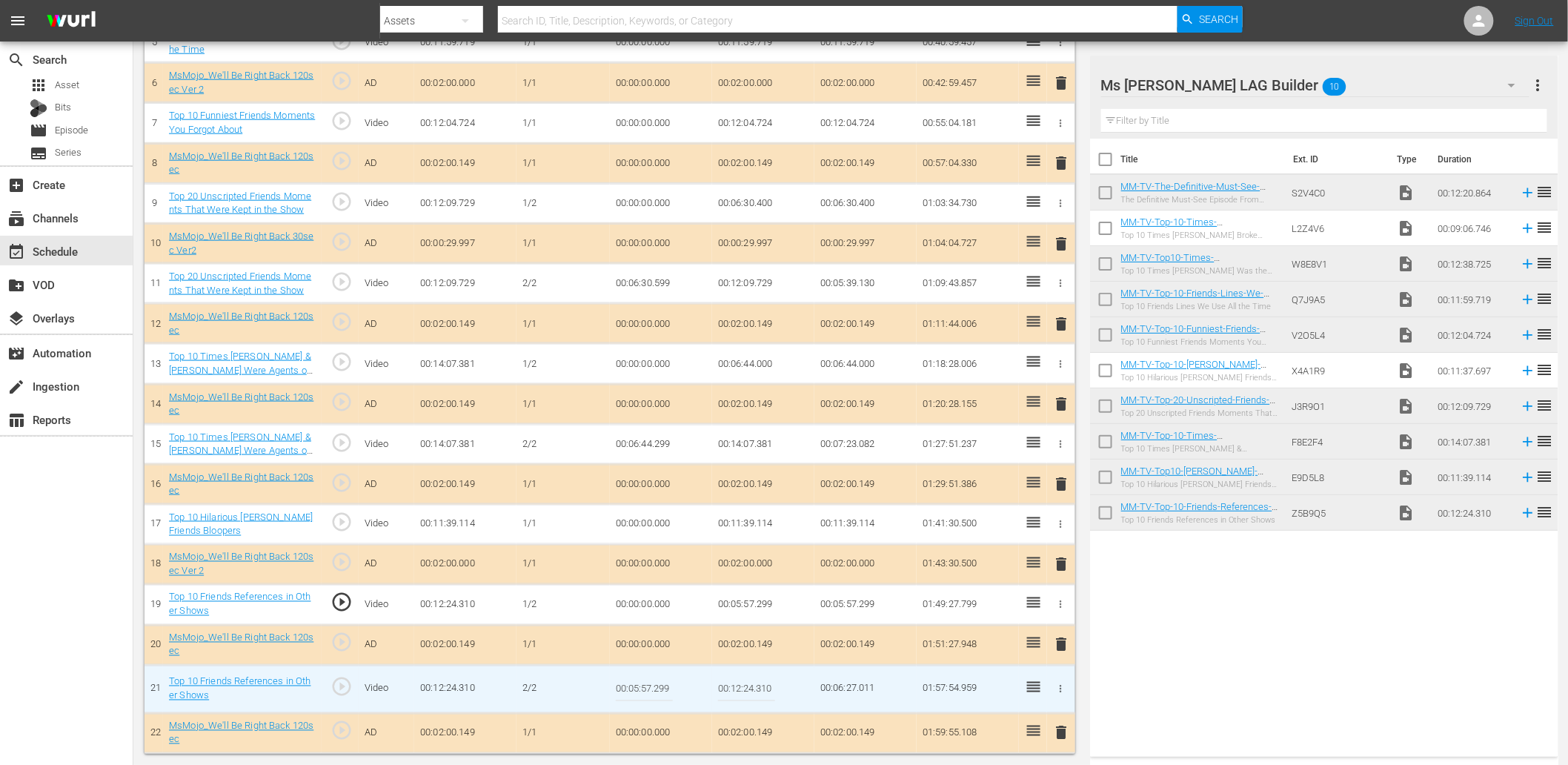
click at [638, 688] on input "00:05:57.299" at bounding box center [644, 690] width 57 height 36
type input "00:05:57.399"
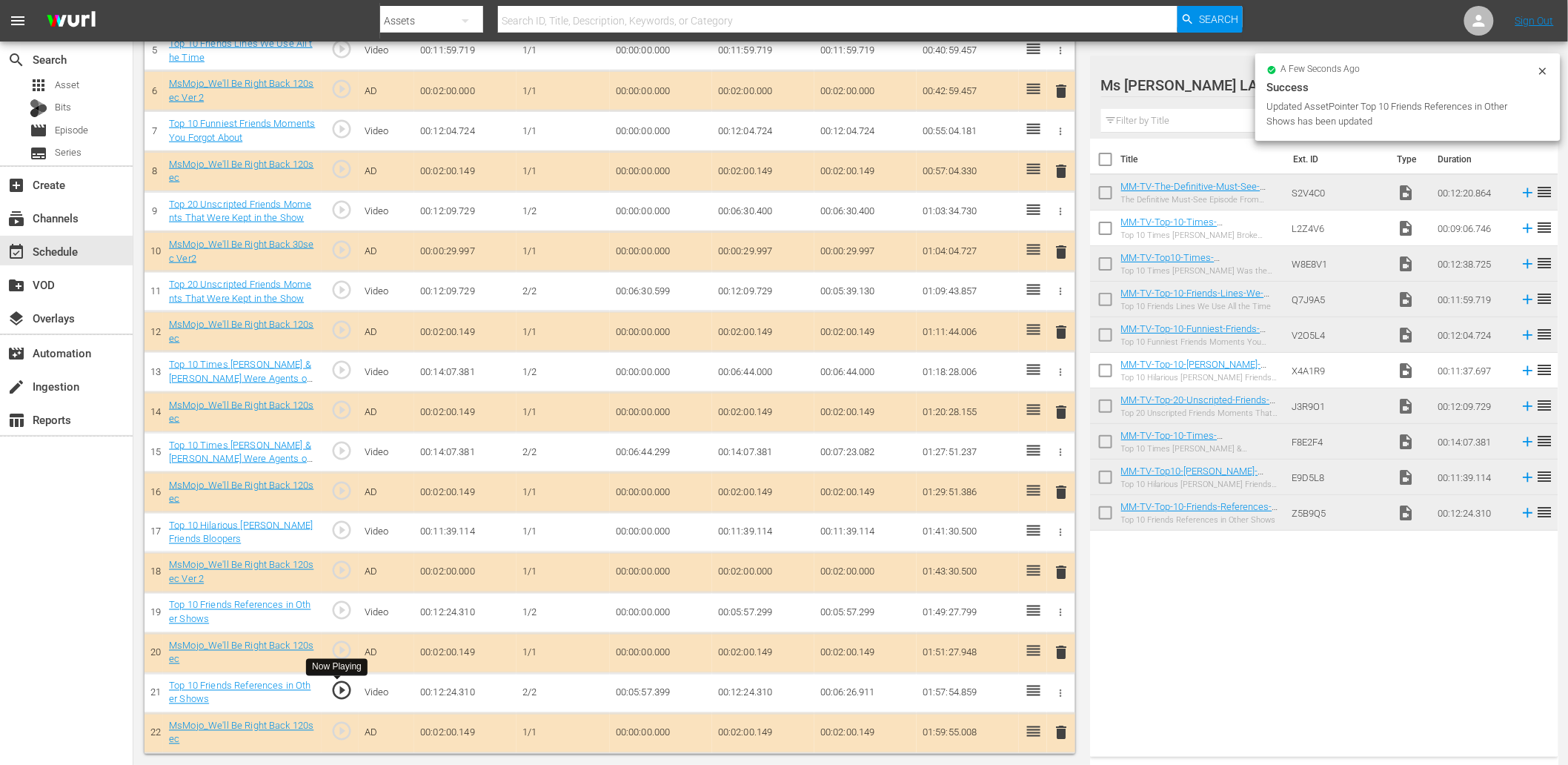
click at [343, 692] on span "play_circle_outline" at bounding box center [341, 691] width 23 height 23
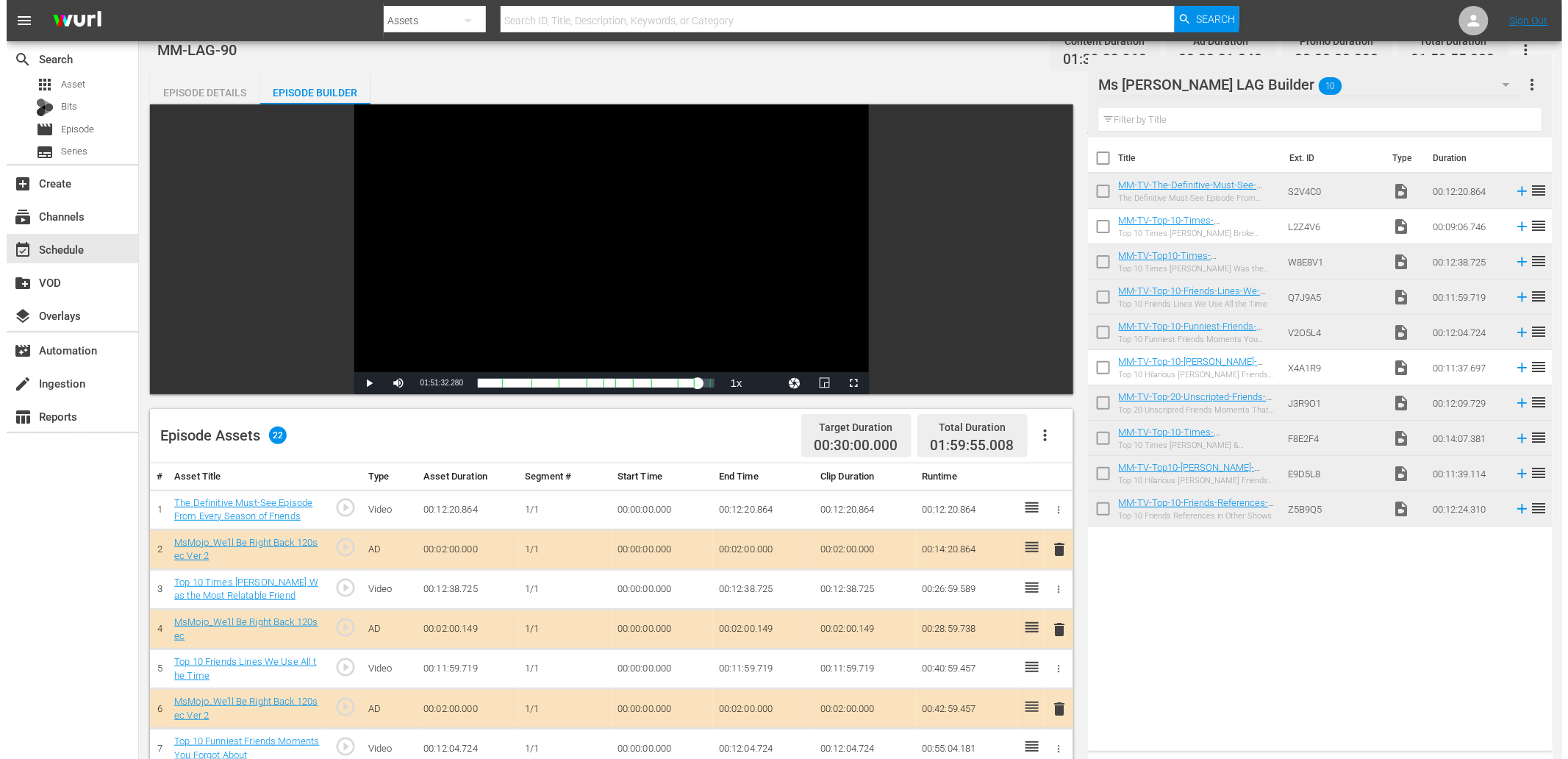
scroll to position [0, 0]
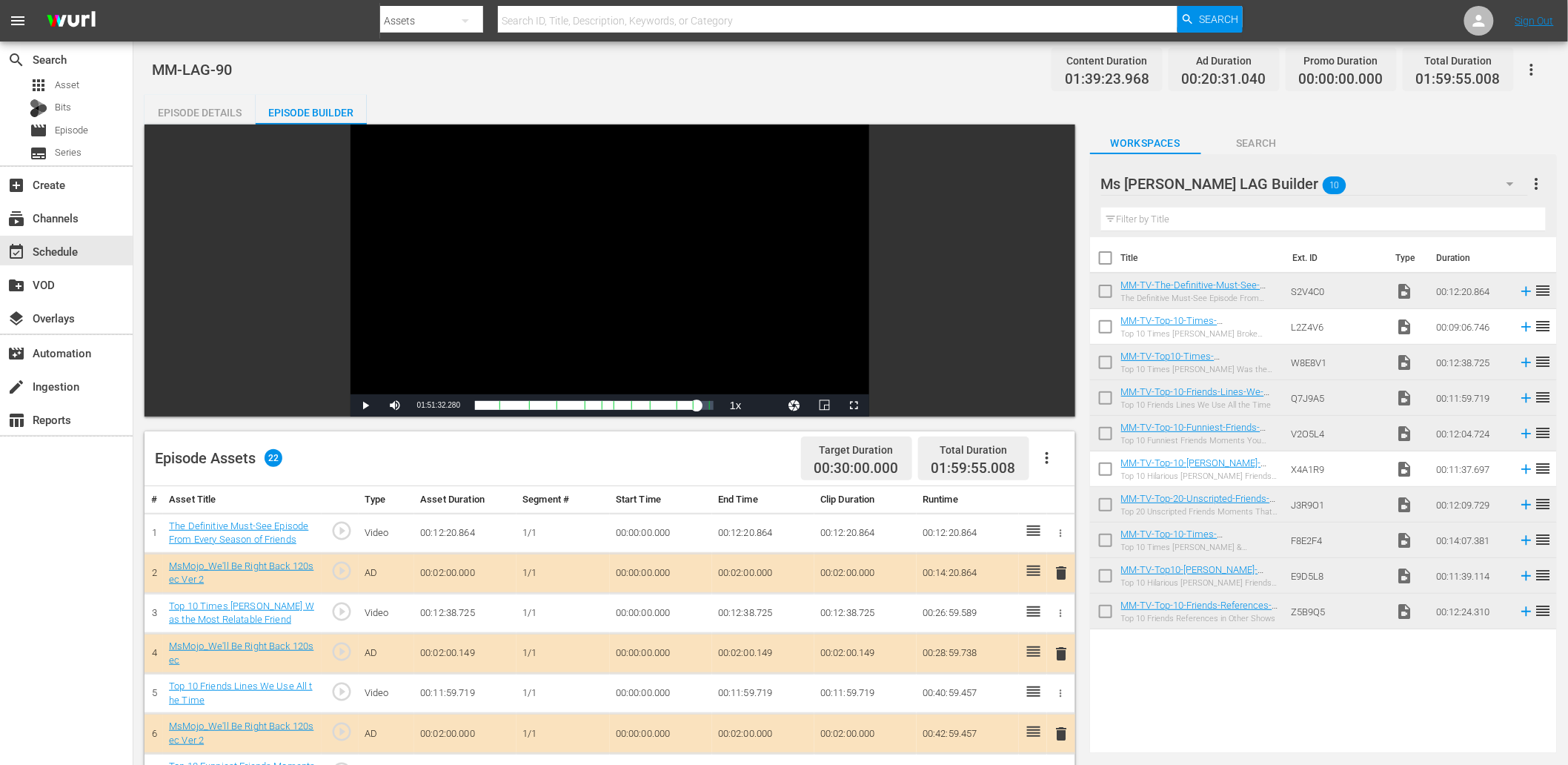
click at [208, 117] on div "Episode Details" at bounding box center [200, 113] width 111 height 36
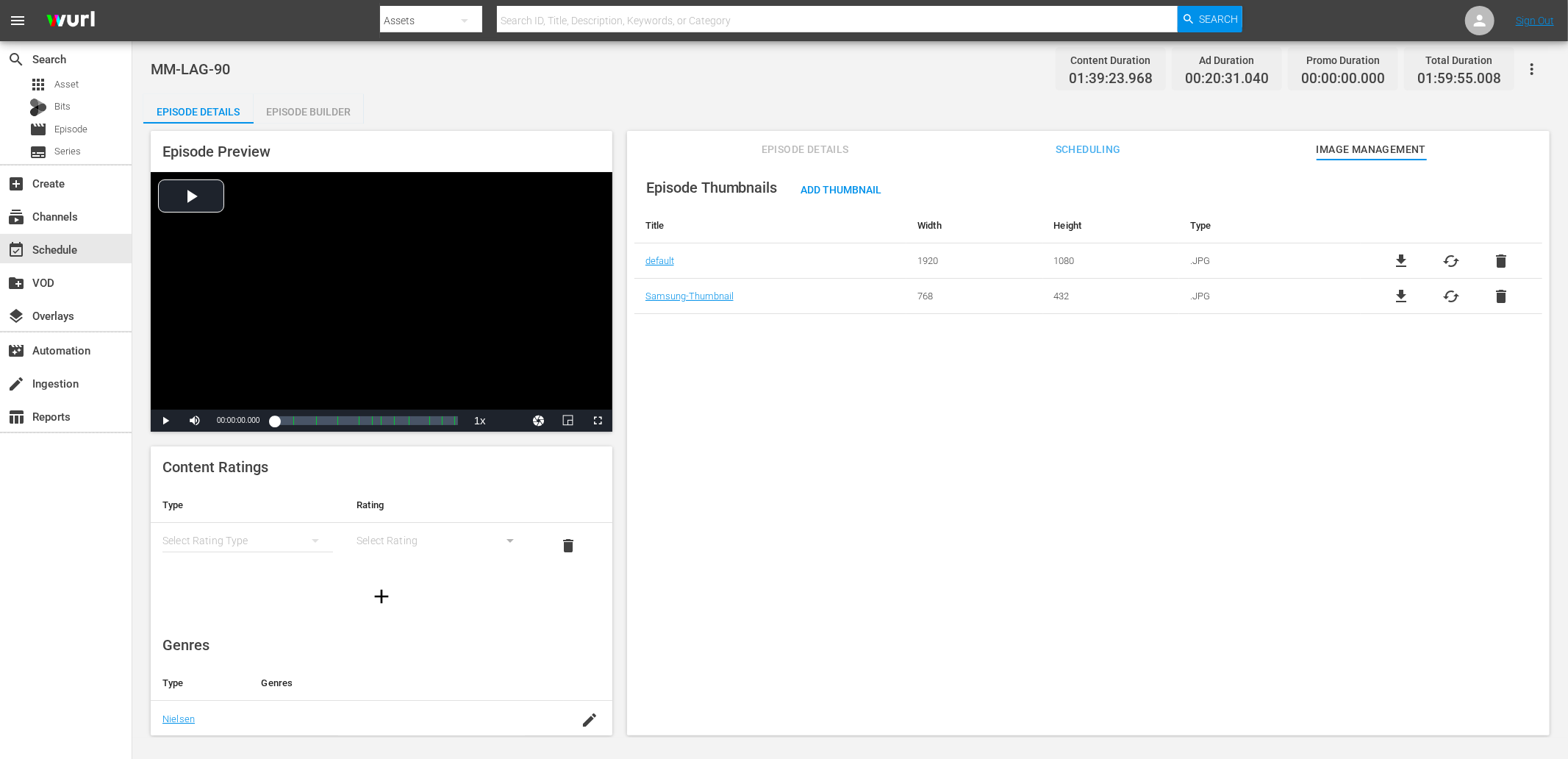
click at [814, 149] on span "Episode Details" at bounding box center [805, 149] width 110 height 19
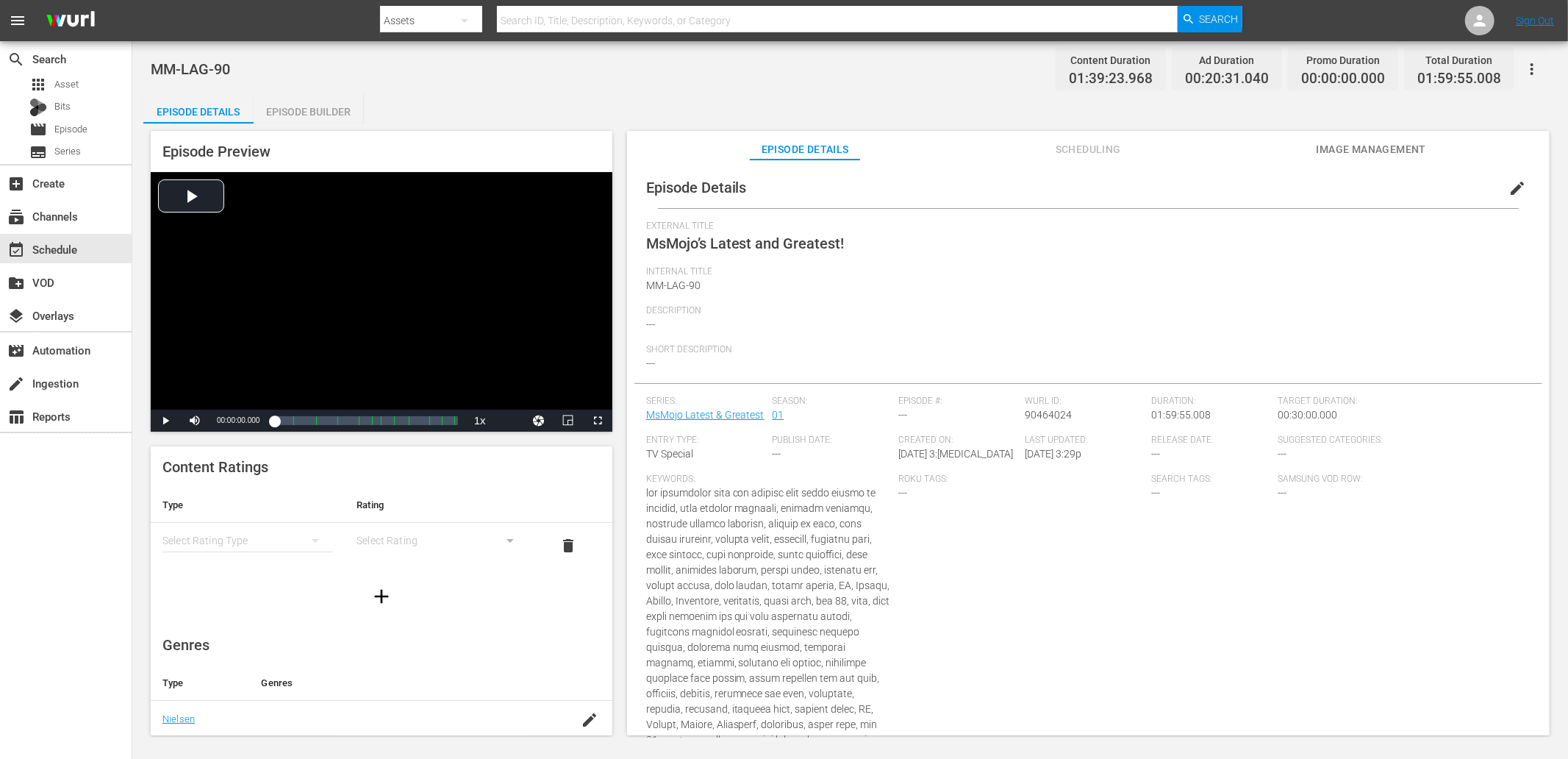
click at [1520, 186] on button "edit" at bounding box center [1518, 189] width 35 height 35
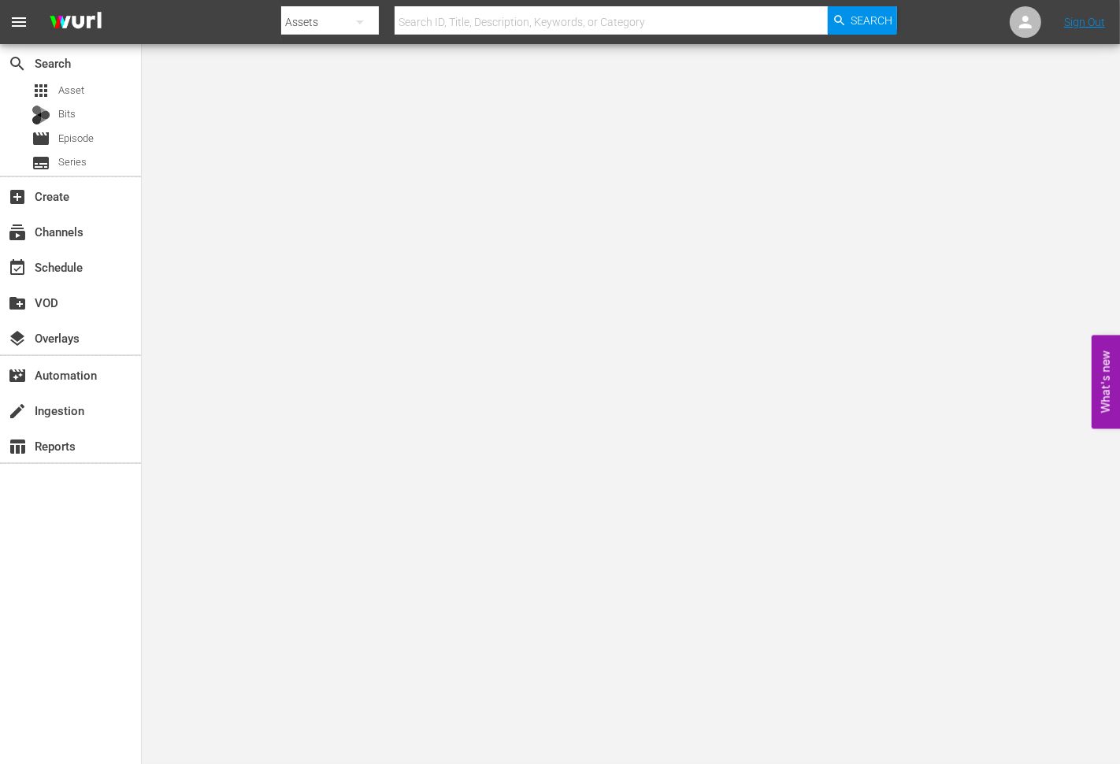
click at [290, 258] on body "menu Search By Assets Search ID, Title, Description, Keywords, or Category Sear…" at bounding box center [560, 382] width 1120 height 764
click at [61, 140] on span "Episode" at bounding box center [75, 139] width 35 height 16
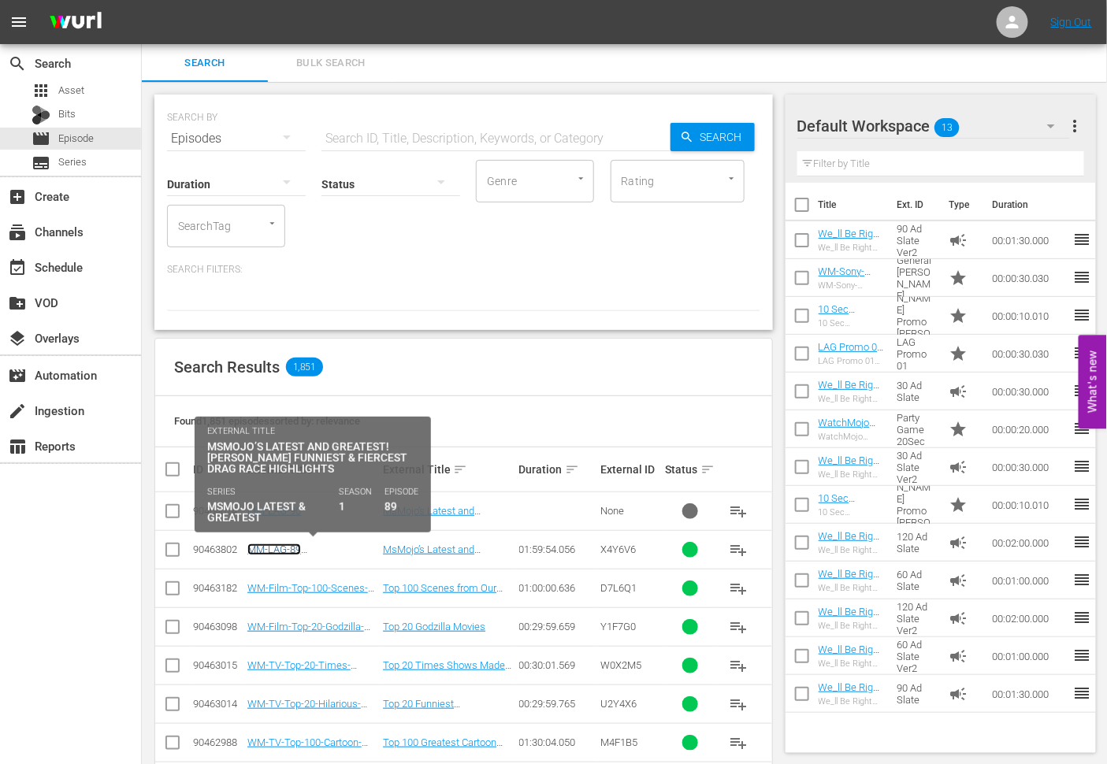
click at [299, 550] on link "MM-LAG-89 ([PERSON_NAME] & Drag Race)" at bounding box center [302, 561] width 111 height 35
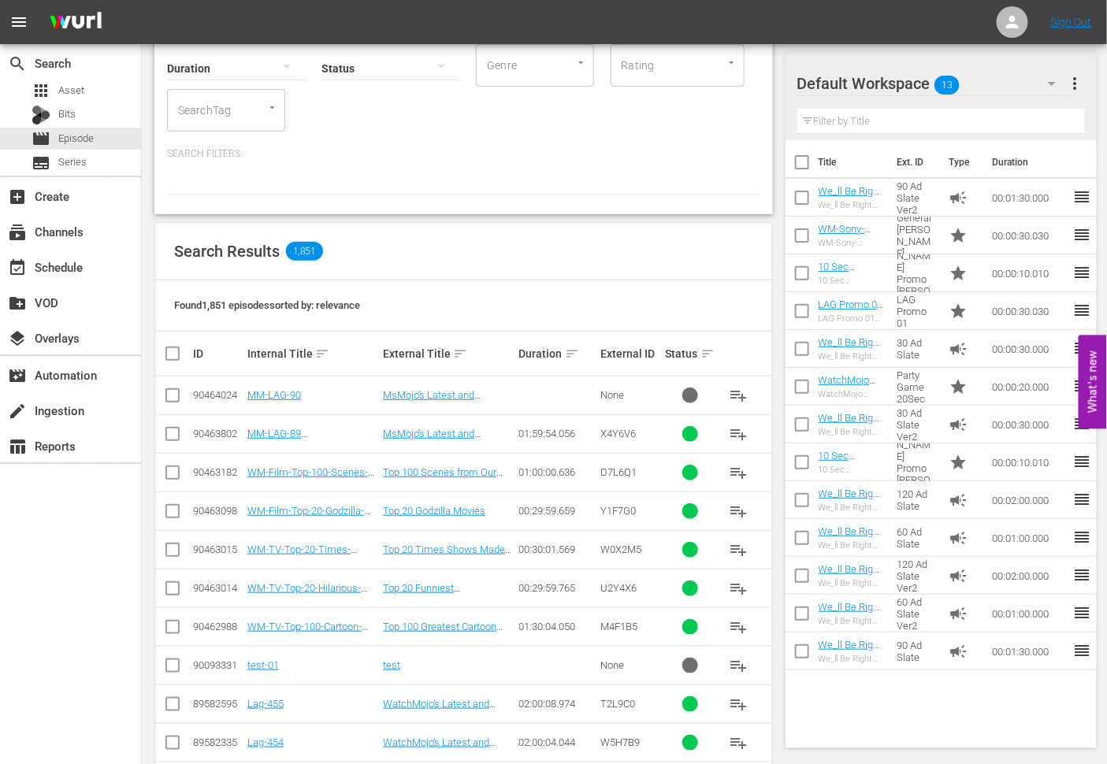
scroll to position [350, 0]
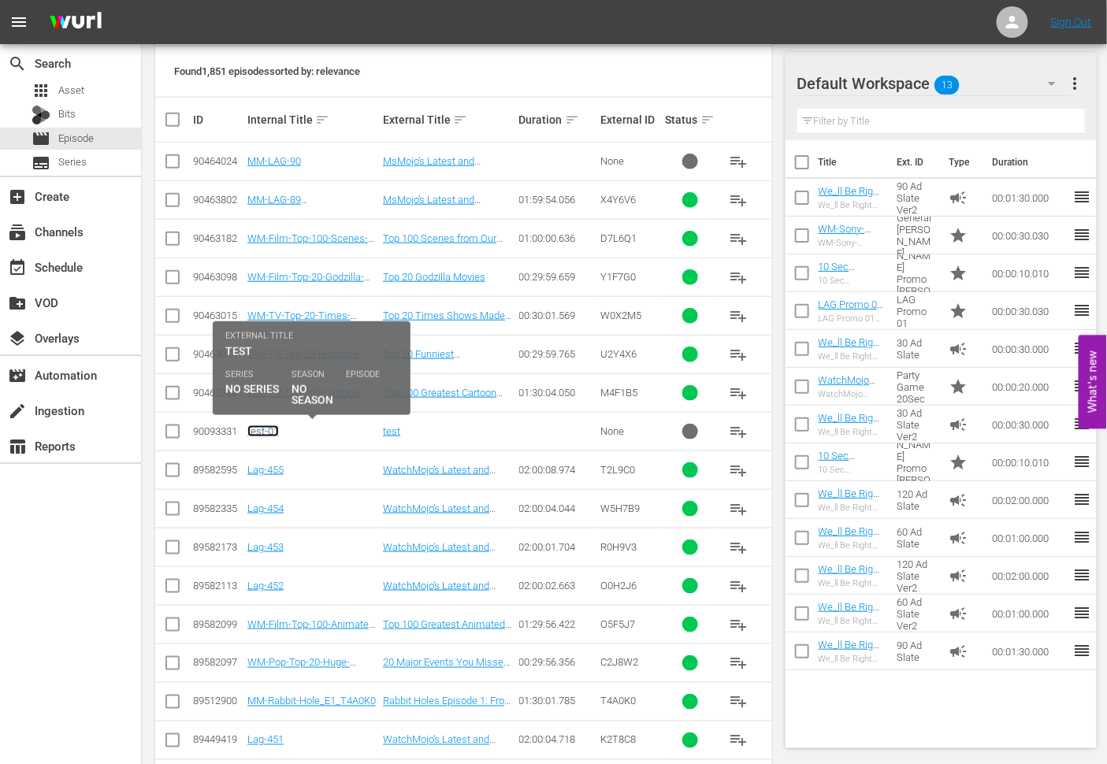
click at [260, 428] on link "test-01" at bounding box center [263, 431] width 32 height 12
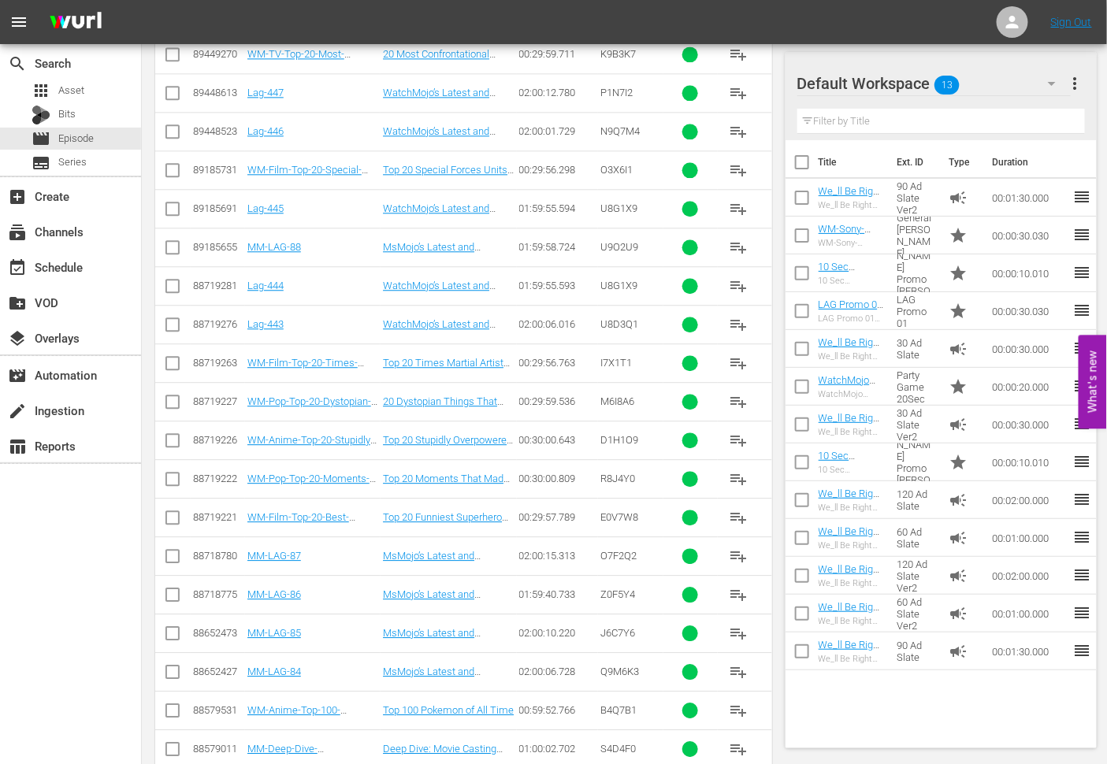
scroll to position [1190, 0]
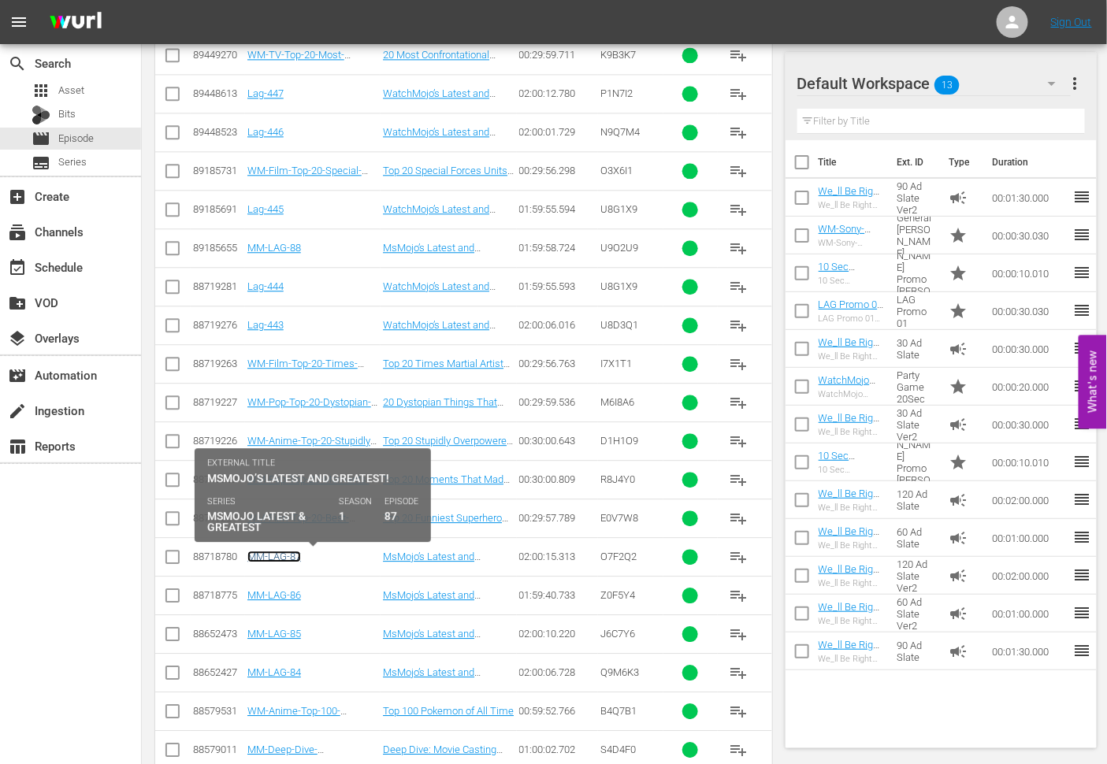
click at [284, 561] on link "MM-LAG-87" at bounding box center [274, 557] width 54 height 12
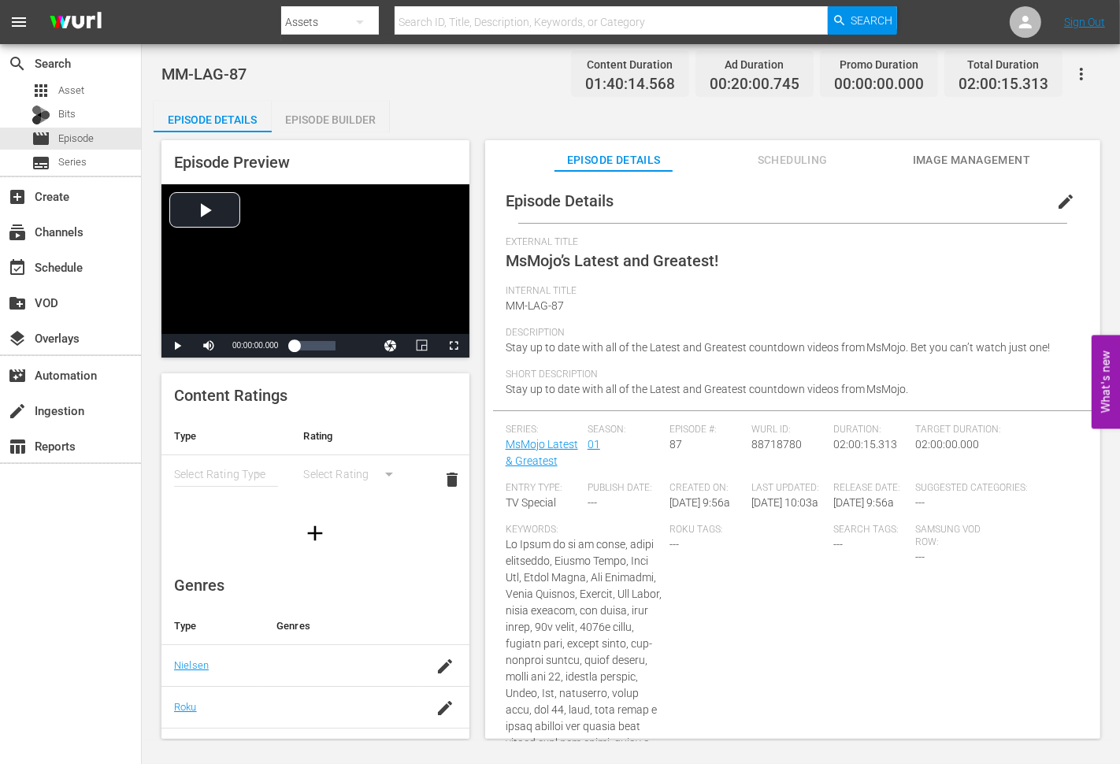
click at [512, 351] on span "Stay up to date with all of the Latest and Greatest countdown videos from MsMoj…" at bounding box center [778, 347] width 545 height 13
drag, startPoint x: 730, startPoint y: 254, endPoint x: 503, endPoint y: 262, distance: 227.8
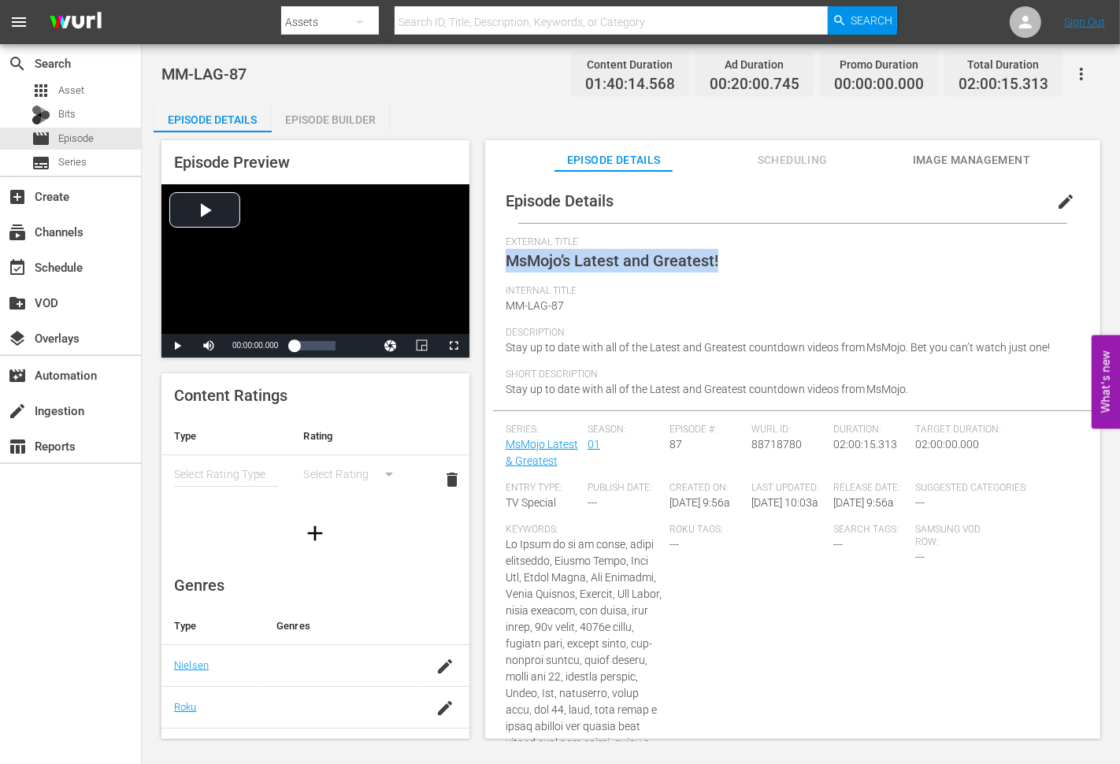
click at [670, 509] on span "[DATE] 9:56a" at bounding box center [700, 502] width 61 height 13
click at [821, 191] on div "Episode Details edit" at bounding box center [793, 201] width 600 height 44
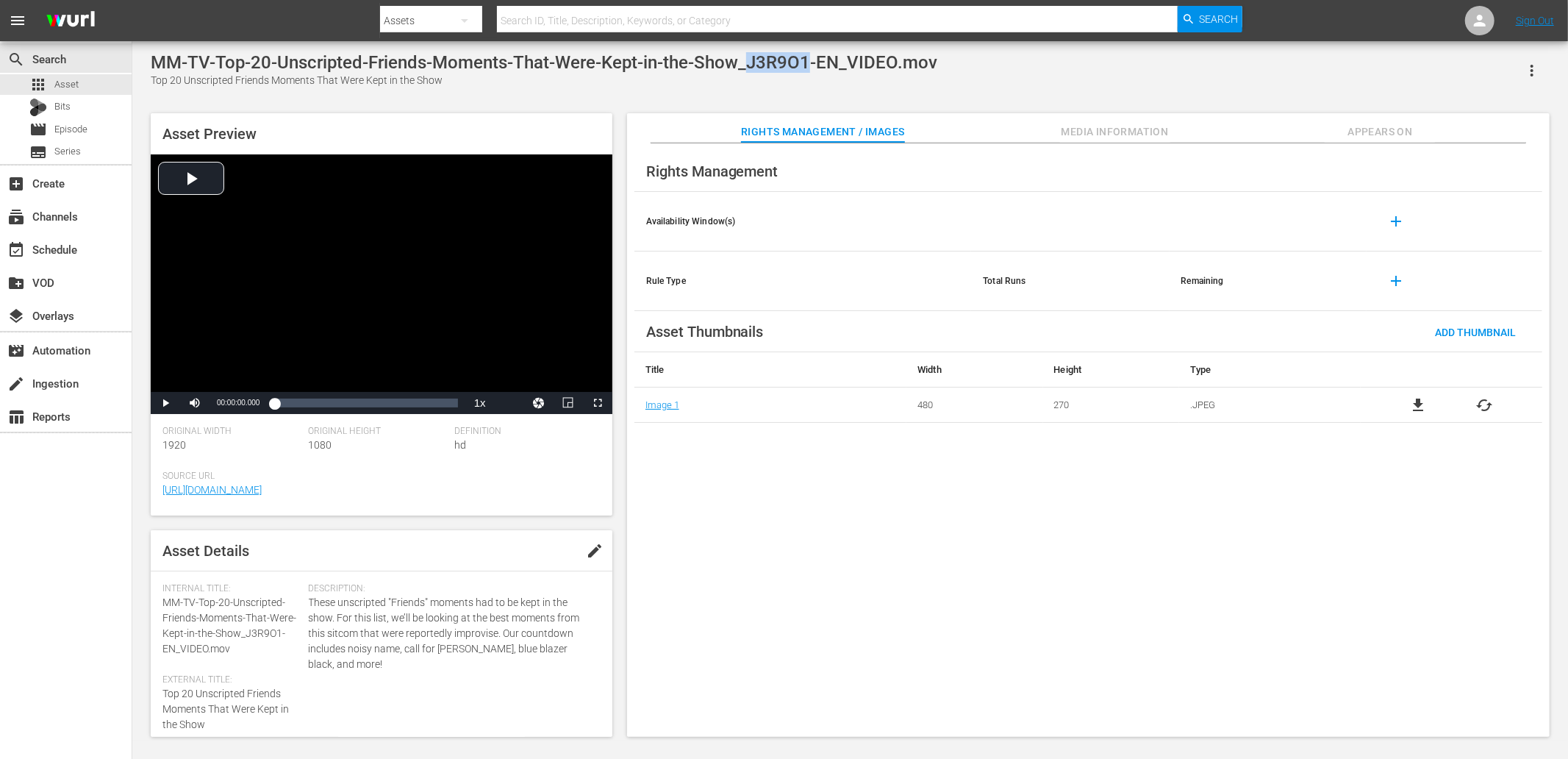
drag, startPoint x: 747, startPoint y: 59, endPoint x: 809, endPoint y: 62, distance: 62.1
click at [809, 62] on div "MM-TV-Top-20-Unscripted-Friends-Moments-That-Were-Kept-in-the-Show_J3R9O1-EN_VI…" at bounding box center [543, 63] width 787 height 21
copy div "J3R9O1"
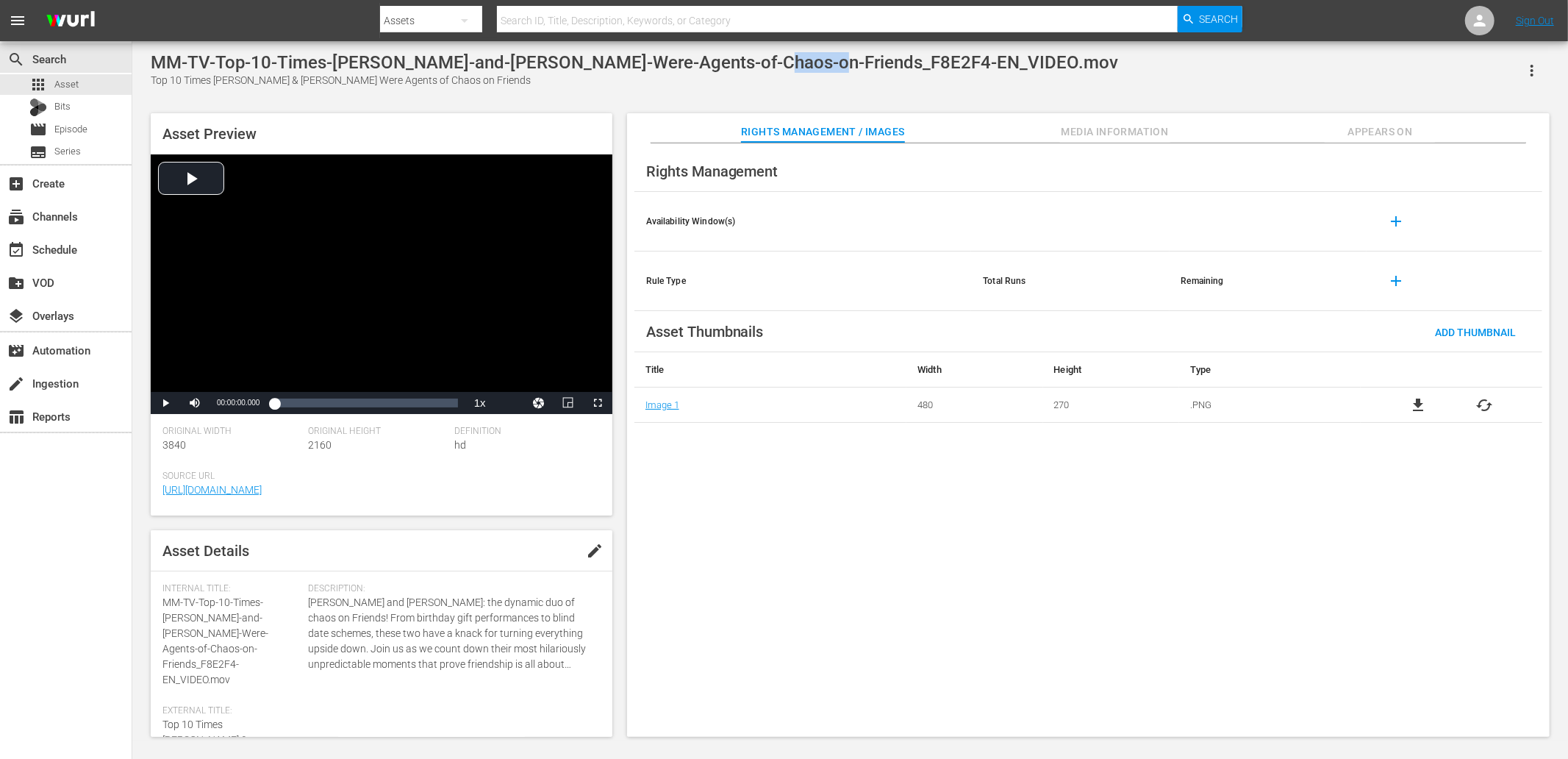
drag, startPoint x: 754, startPoint y: 66, endPoint x: 812, endPoint y: 67, distance: 58.0
click at [812, 67] on div "MM-TV-Top-10-Times-[PERSON_NAME]-and-[PERSON_NAME]-Were-Agents-of-Chaos-on-Frie…" at bounding box center [634, 63] width 968 height 21
copy div "F8E2F4"
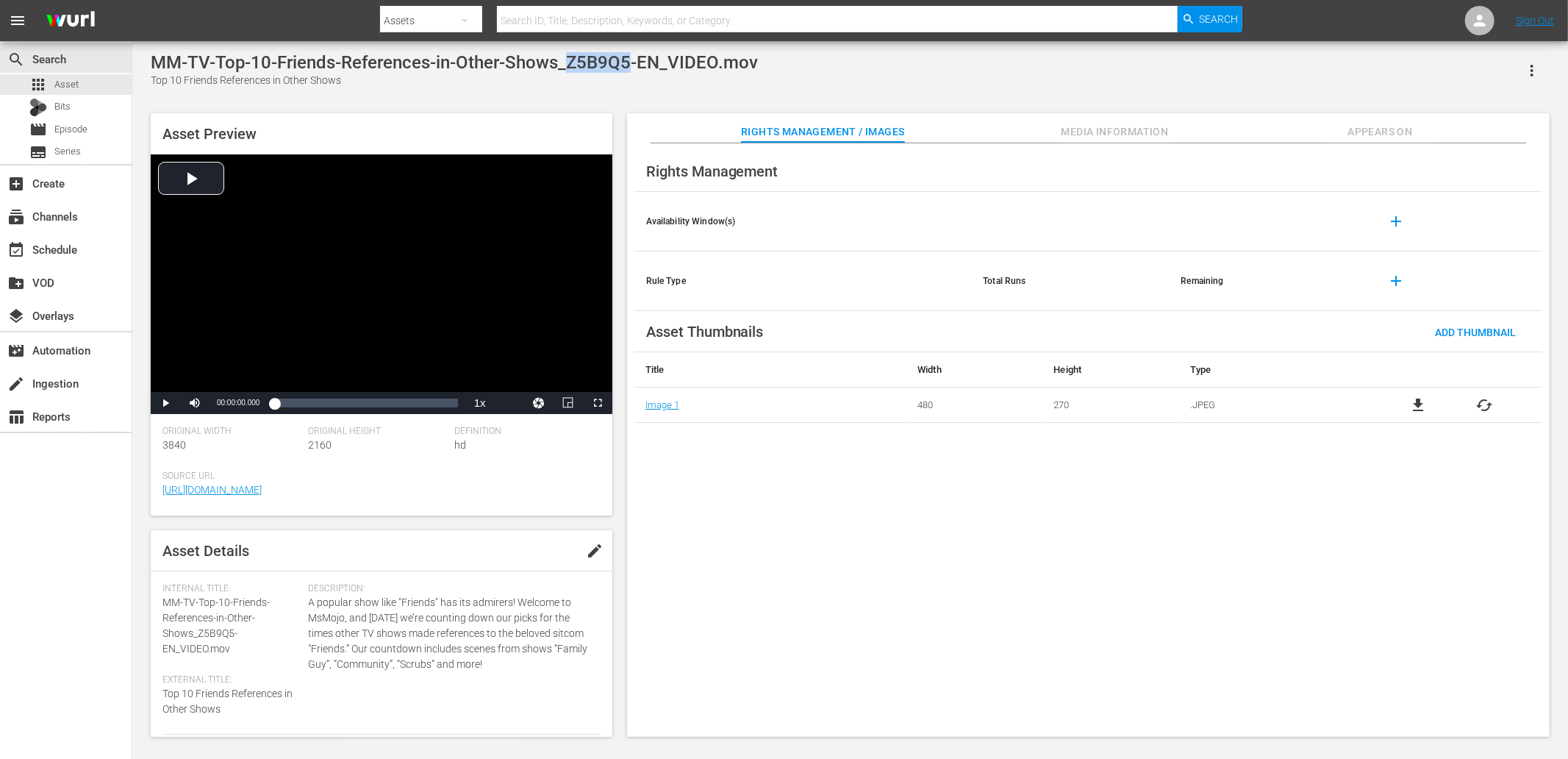
drag, startPoint x: 633, startPoint y: 64, endPoint x: 567, endPoint y: 66, distance: 66.0
click at [567, 66] on div "MM-TV-Top-10-Friends-References-in-Other-Shows_Z5B9Q5-EN_VIDEO.mov" at bounding box center [454, 63] width 608 height 21
